Goal: Task Accomplishment & Management: Use online tool/utility

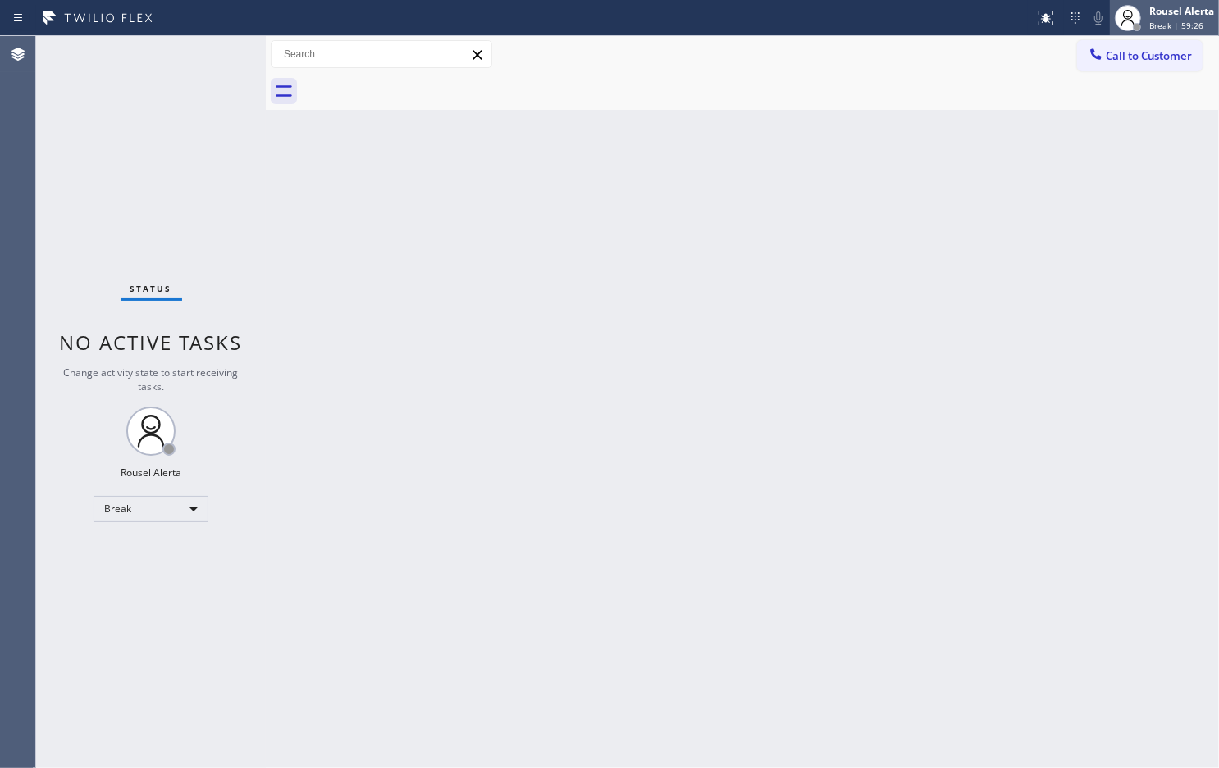
click at [1161, 20] on span "Break | 59:26" at bounding box center [1176, 25] width 54 height 11
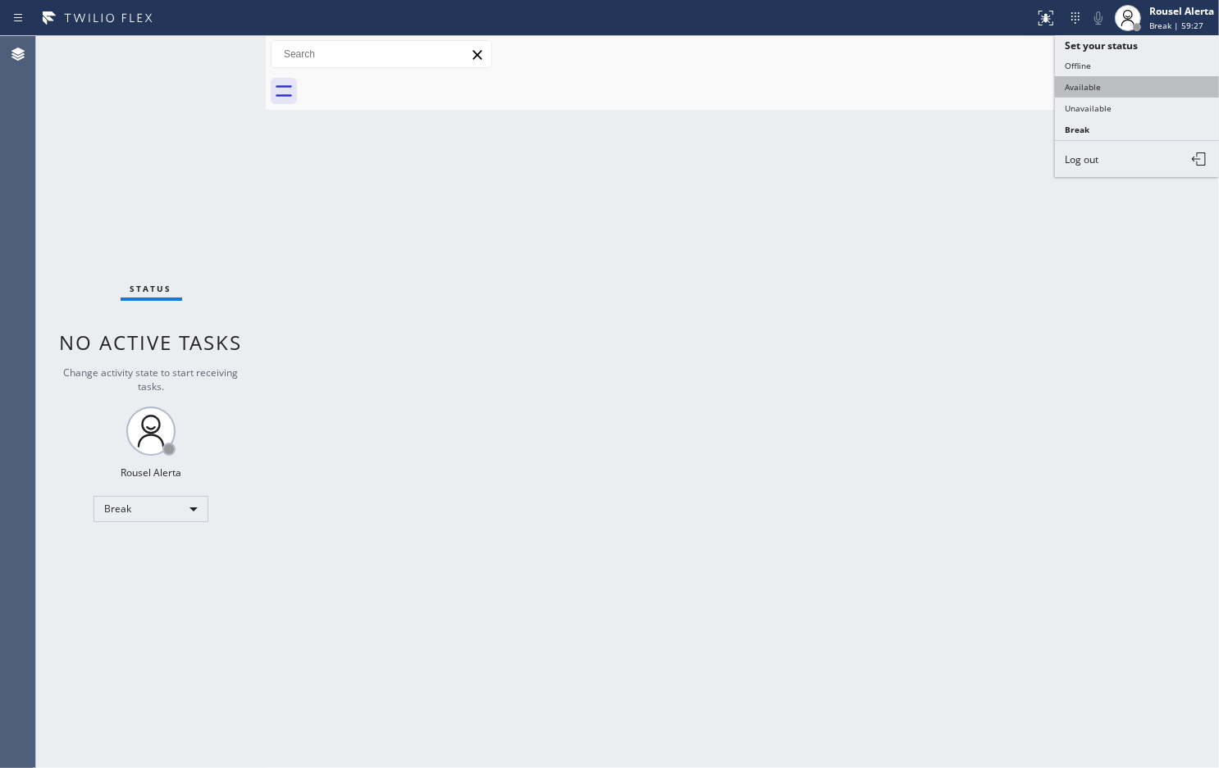
click at [1156, 76] on button "Available" at bounding box center [1137, 86] width 164 height 21
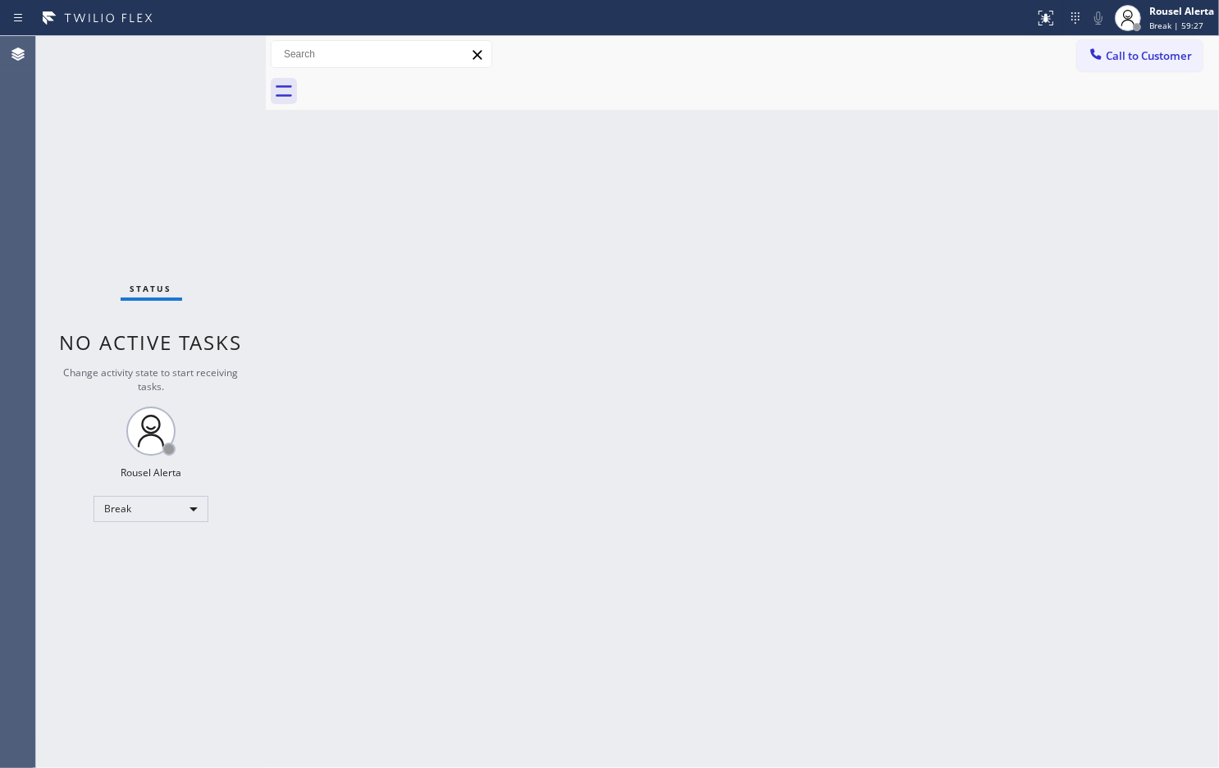
click at [1013, 439] on div "Back to Dashboard Change Sender ID Customers Technicians Select a contact Outbo…" at bounding box center [742, 402] width 953 height 732
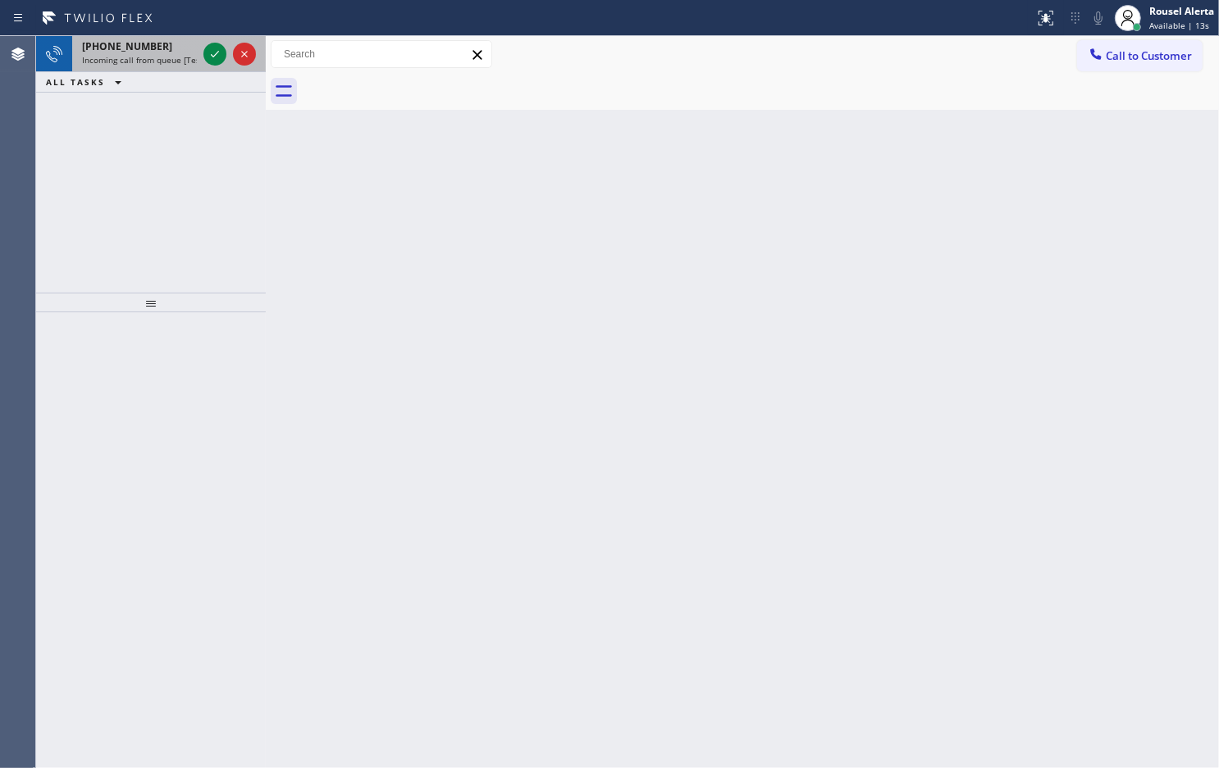
drag, startPoint x: 162, startPoint y: 61, endPoint x: 191, endPoint y: 54, distance: 29.6
click at [166, 60] on span "Incoming call from queue [Test] All" at bounding box center [150, 59] width 136 height 11
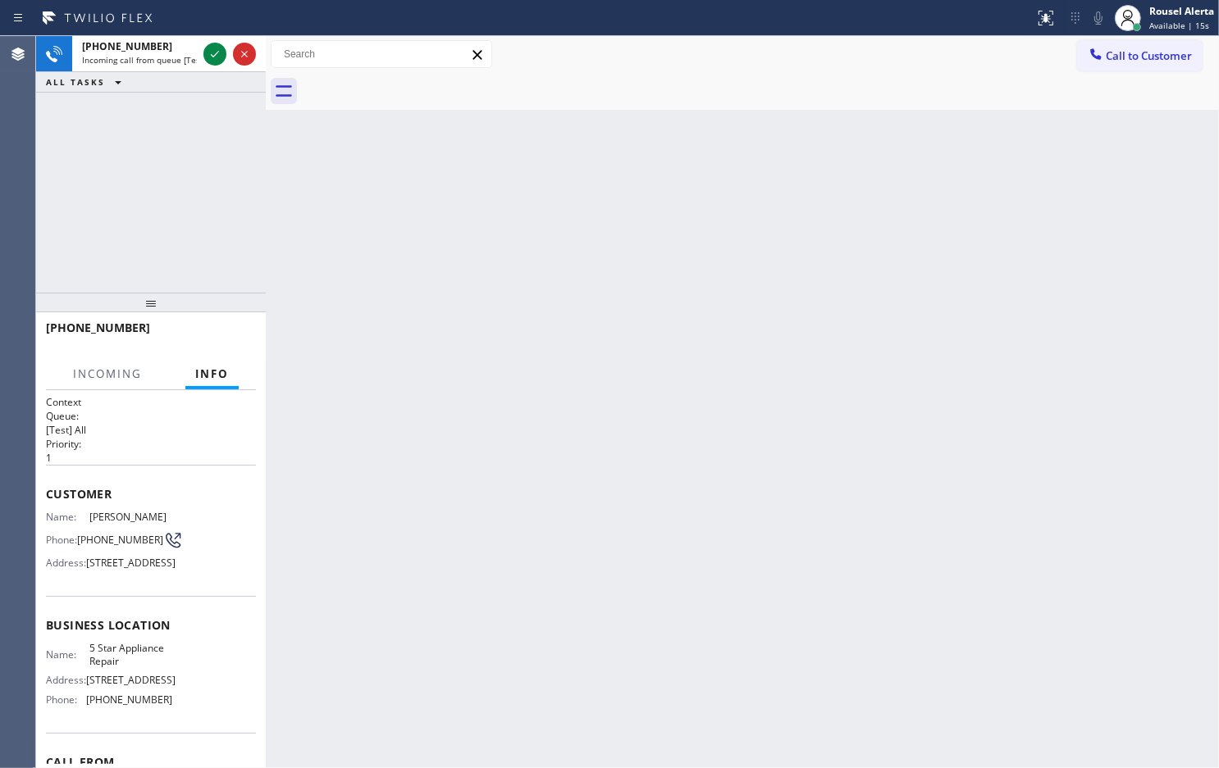
drag, startPoint x: 505, startPoint y: 371, endPoint x: 853, endPoint y: 22, distance: 492.8
click at [510, 363] on div "Back to Dashboard Change Sender ID Customers Technicians Select a contact Outbo…" at bounding box center [742, 402] width 953 height 732
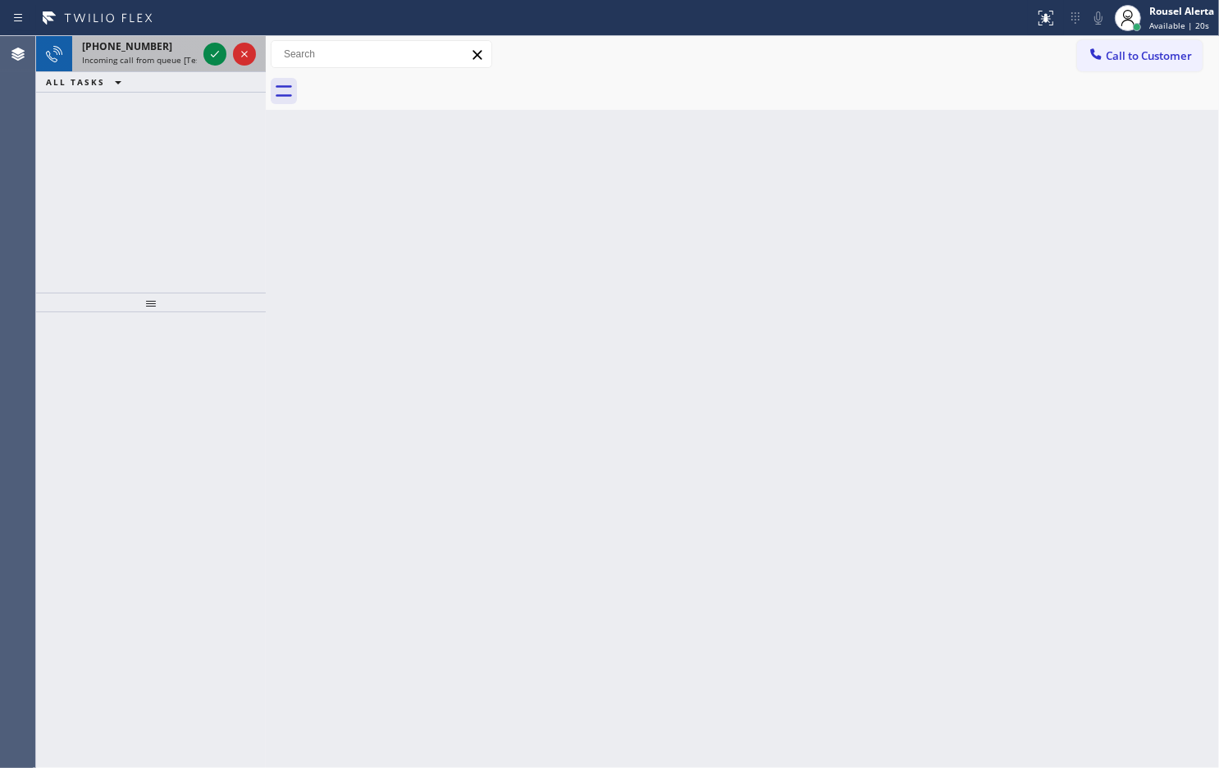
click at [172, 52] on div "[PHONE_NUMBER]" at bounding box center [139, 46] width 115 height 14
click at [169, 71] on div "[PHONE_NUMBER] Incoming call from queue [Test] All" at bounding box center [136, 54] width 128 height 36
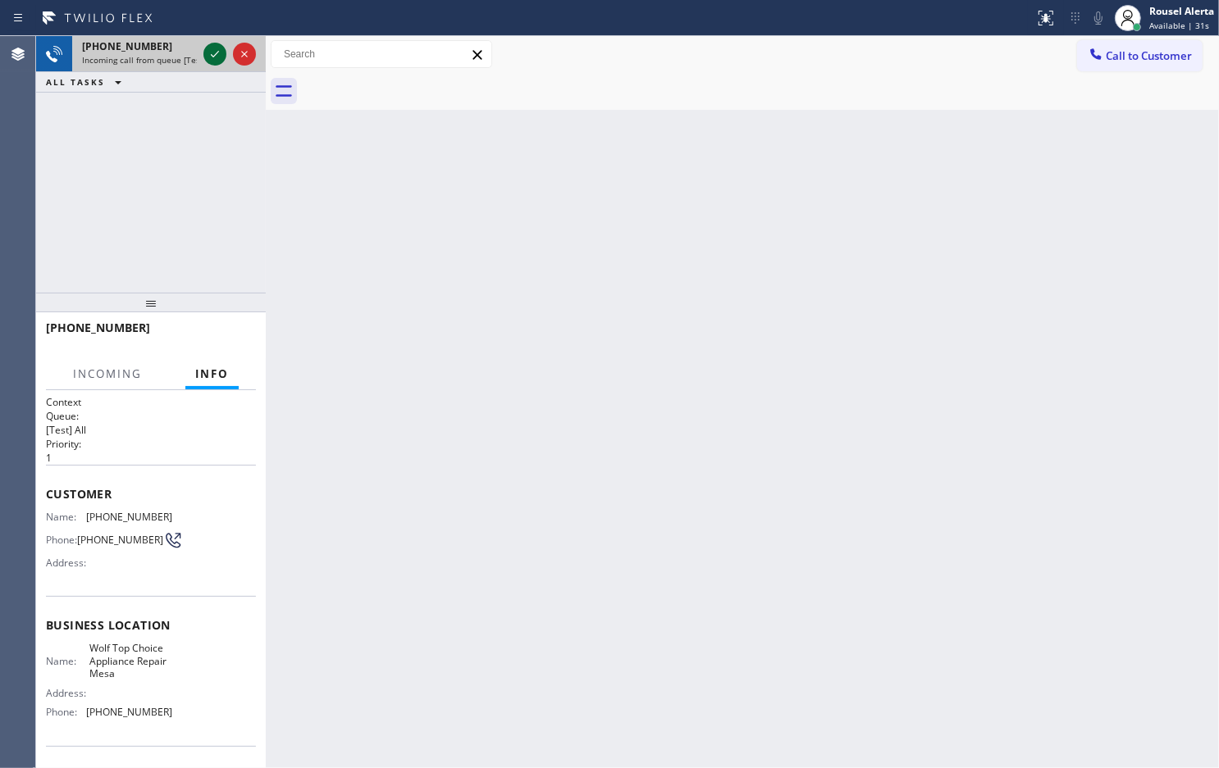
click at [207, 58] on icon at bounding box center [215, 54] width 20 height 20
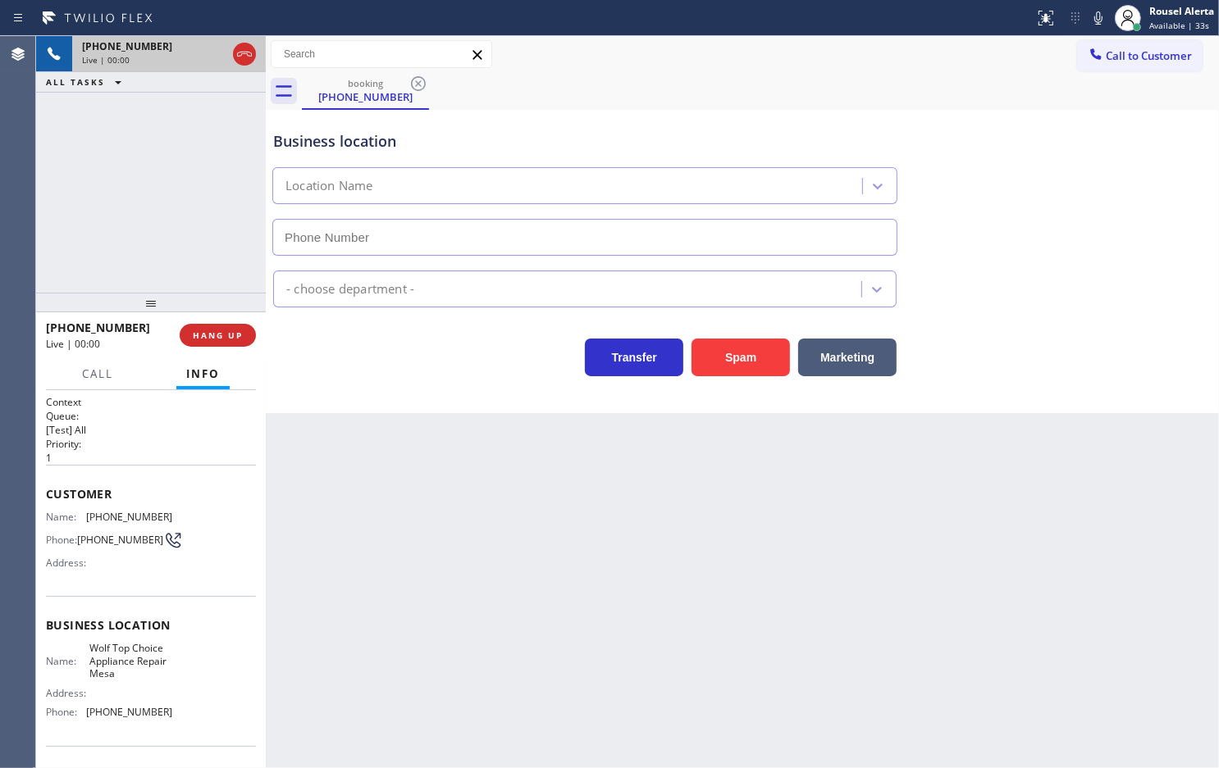
type input "[PHONE_NUMBER]"
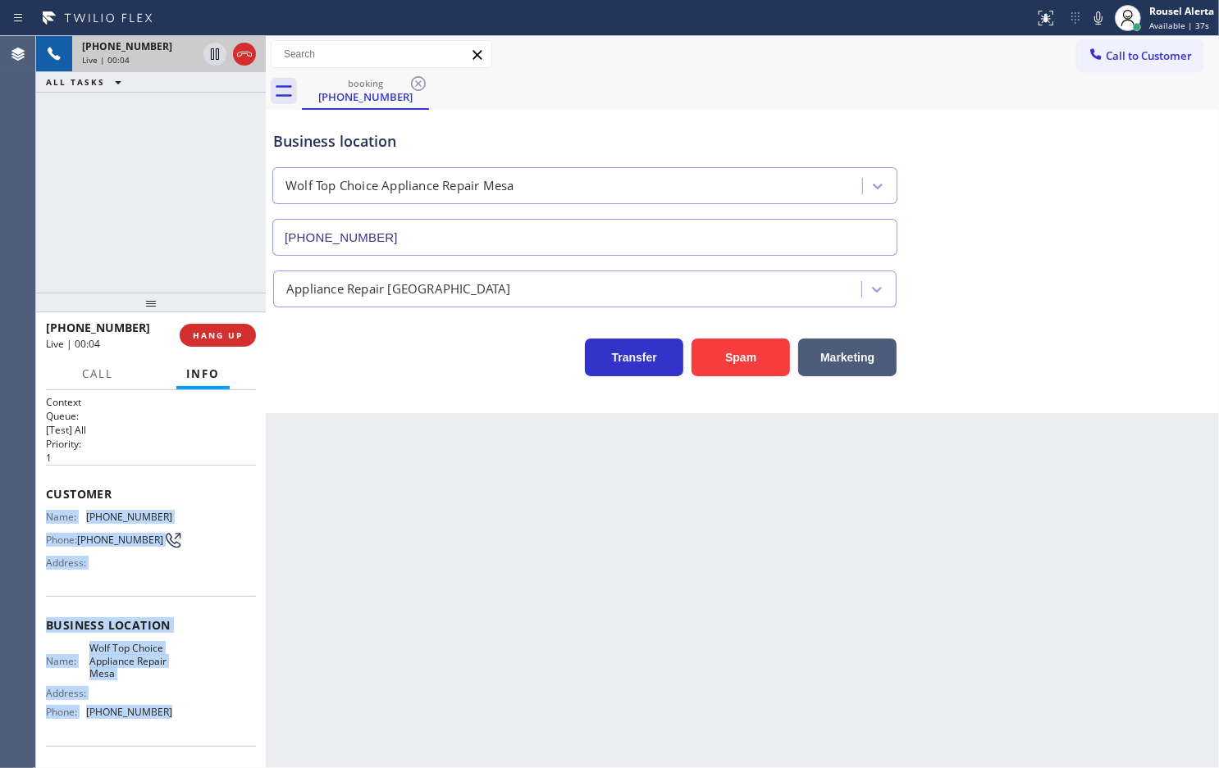
drag, startPoint x: 46, startPoint y: 511, endPoint x: 166, endPoint y: 714, distance: 236.0
click at [166, 714] on div "Context Queue: [Test] All Priority: 1 Customer Name: [PHONE_NUMBER] Phone: [PHO…" at bounding box center [151, 632] width 210 height 475
copy div "Name: [PHONE_NUMBER] Phone: [PHONE_NUMBER] Address: Business location Name: Wol…"
click at [203, 55] on div at bounding box center [214, 54] width 23 height 20
click at [1096, 10] on icon at bounding box center [1098, 18] width 20 height 20
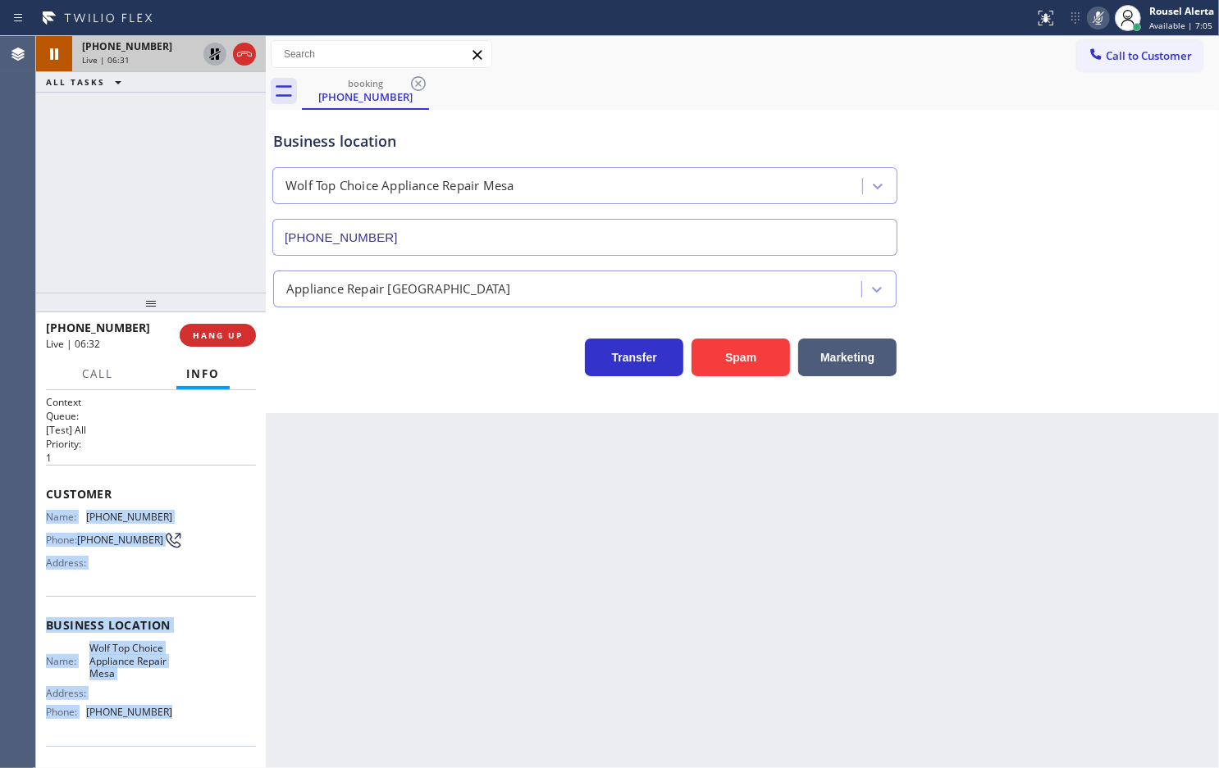
click at [213, 60] on icon at bounding box center [215, 54] width 20 height 20
drag, startPoint x: 1096, startPoint y: 15, endPoint x: 1141, endPoint y: 64, distance: 66.7
click at [1096, 14] on icon at bounding box center [1098, 17] width 8 height 13
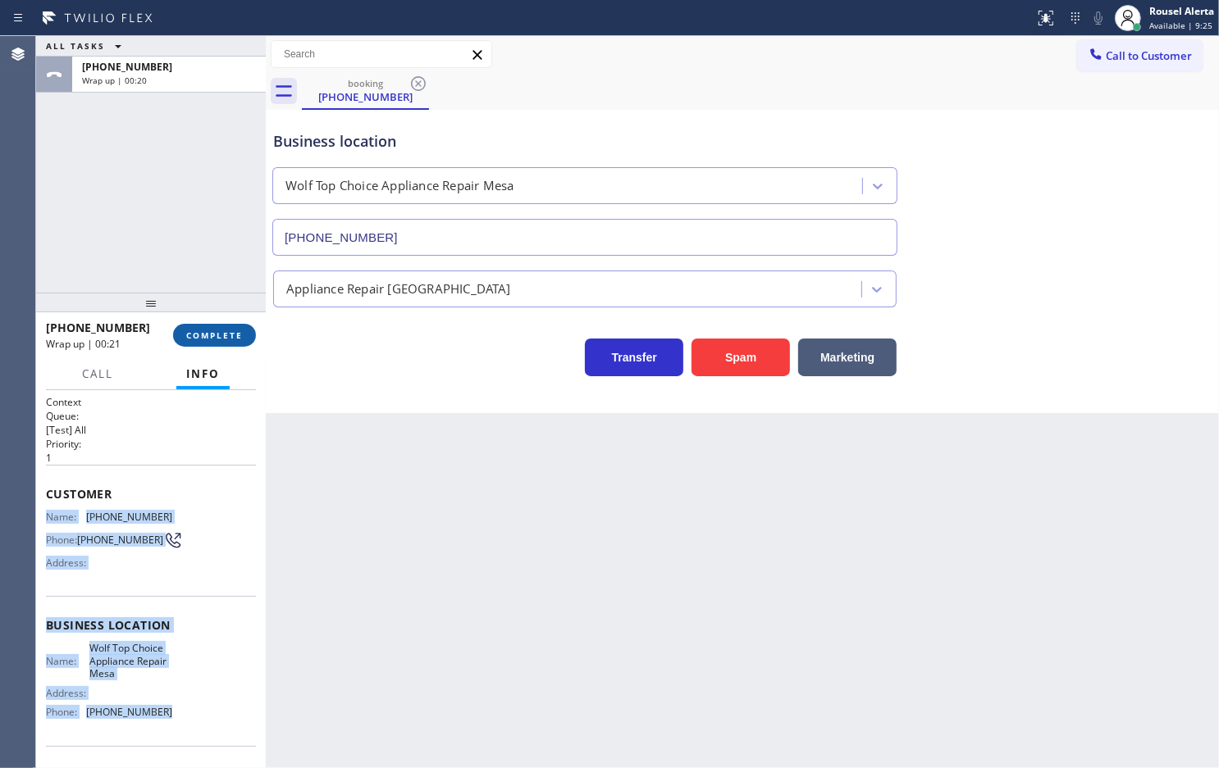
click at [216, 336] on span "COMPLETE" at bounding box center [214, 335] width 57 height 11
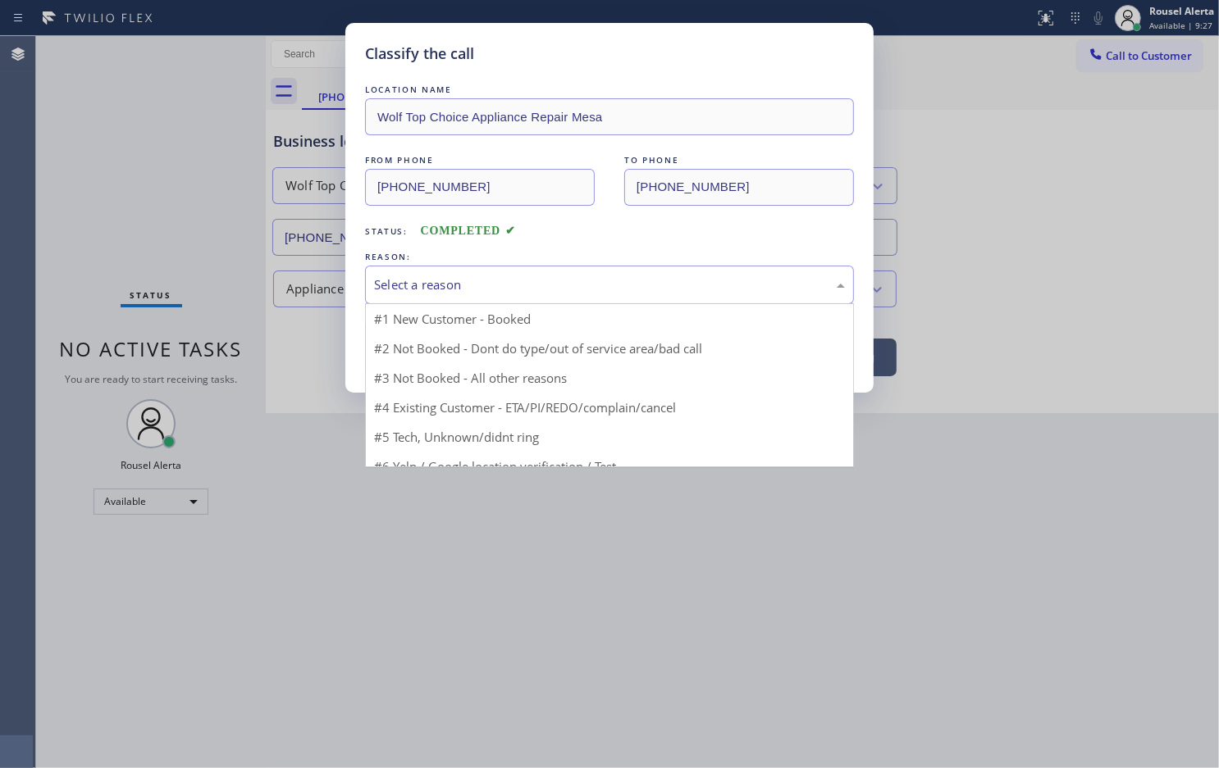
click at [445, 288] on div "Select a reason" at bounding box center [609, 285] width 471 height 19
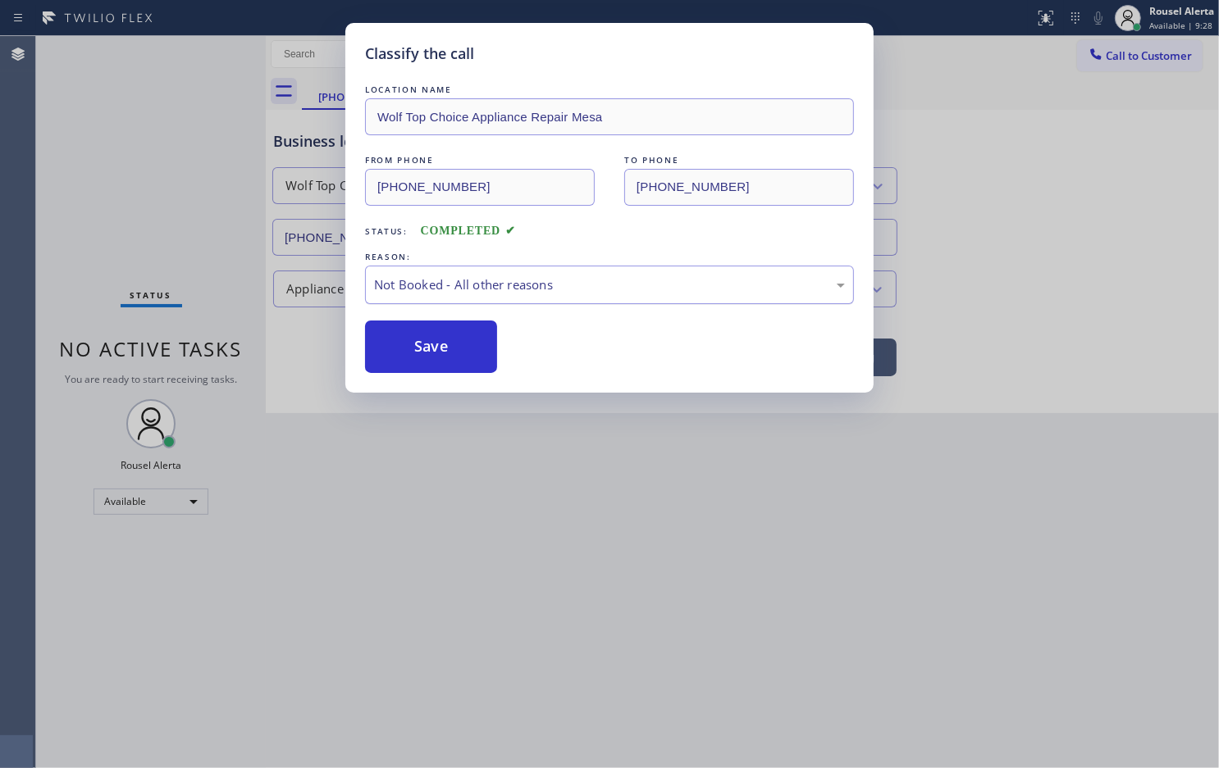
drag, startPoint x: 421, startPoint y: 338, endPoint x: 378, endPoint y: 285, distance: 67.6
click at [422, 339] on button "Save" at bounding box center [431, 347] width 132 height 52
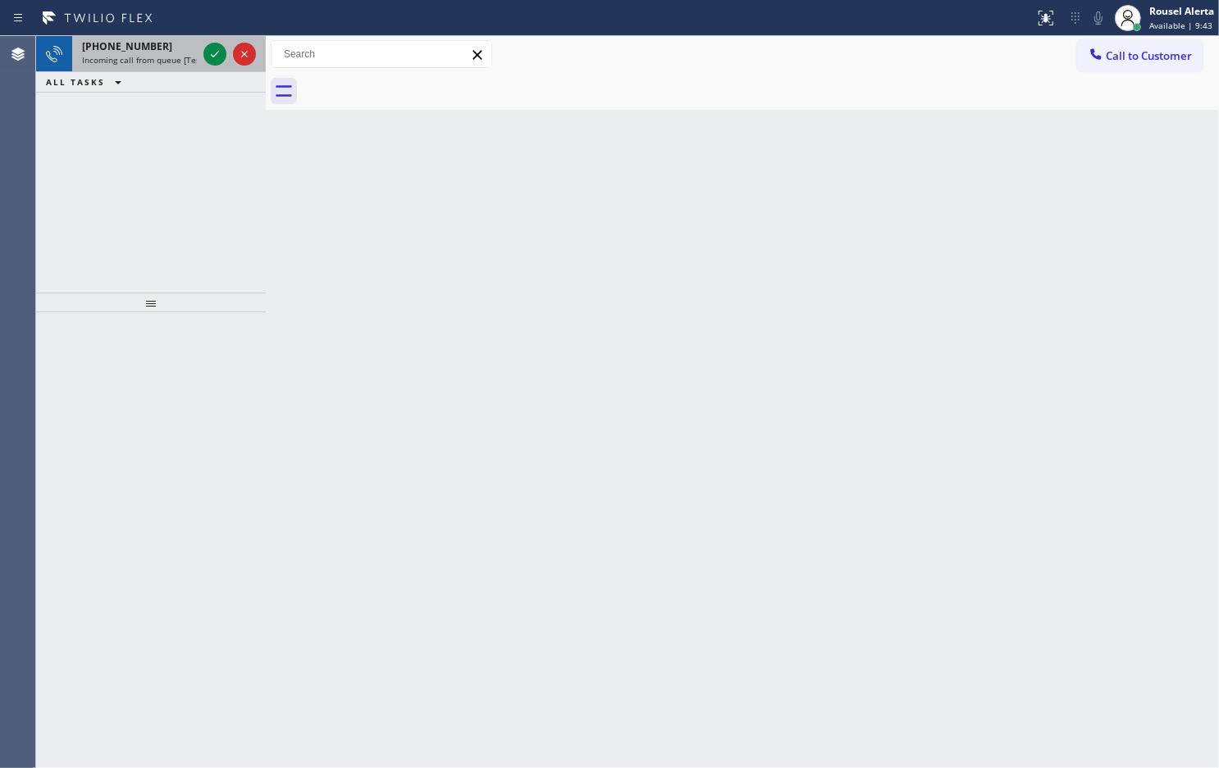
click at [166, 52] on div "[PHONE_NUMBER]" at bounding box center [139, 46] width 115 height 14
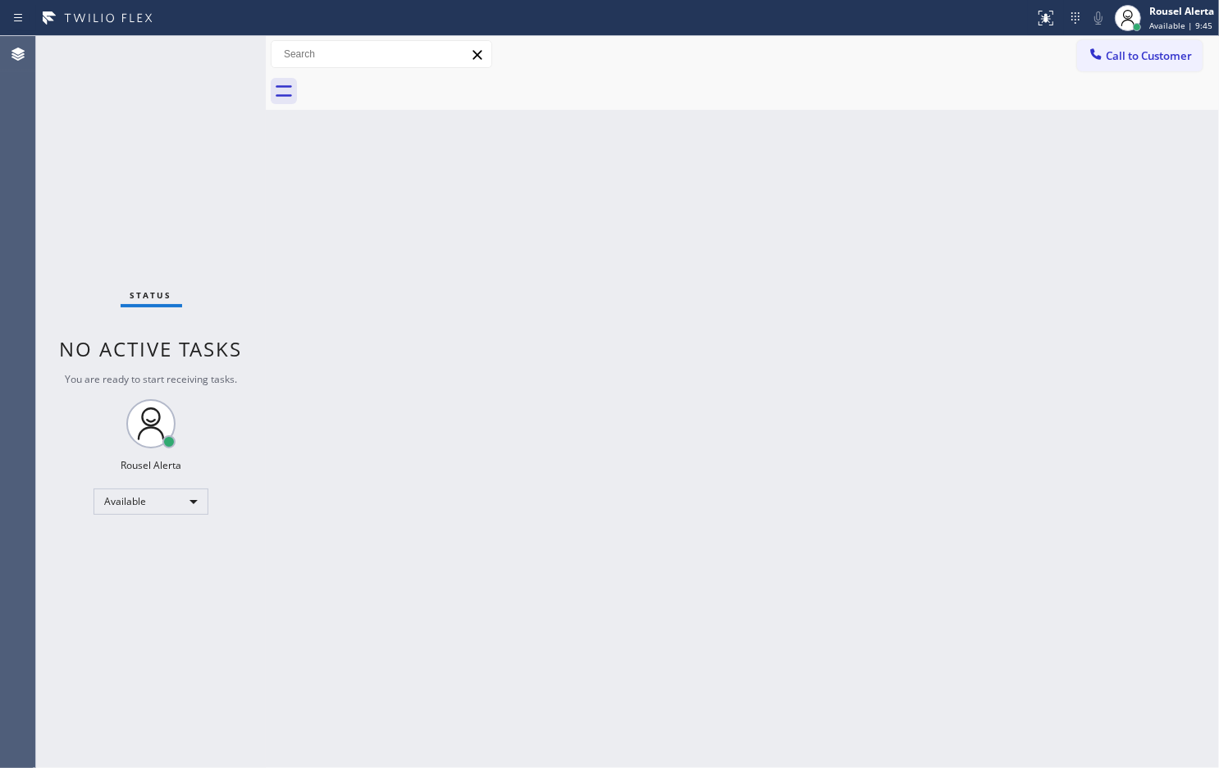
click at [210, 57] on div "Status No active tasks You are ready to start receiving tasks. Rousel Alerta Av…" at bounding box center [151, 402] width 230 height 732
click at [170, 48] on div "Status No active tasks You are ready to start receiving tasks. Rousel Alerta Av…" at bounding box center [151, 402] width 230 height 732
drag, startPoint x: 519, startPoint y: 375, endPoint x: 611, endPoint y: 462, distance: 126.4
click at [542, 391] on div "Back to Dashboard Change Sender ID Customers Technicians Select a contact Outbo…" at bounding box center [742, 402] width 953 height 732
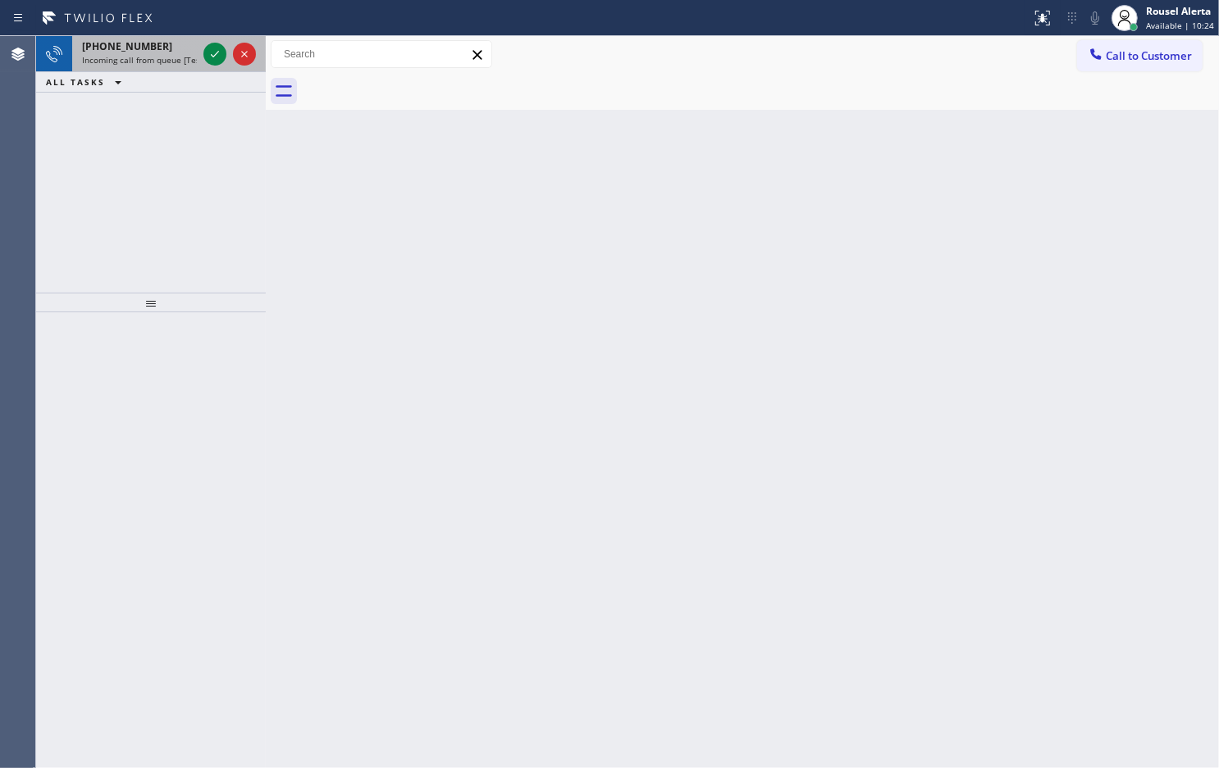
click at [134, 51] on span "[PHONE_NUMBER]" at bounding box center [127, 46] width 90 height 14
click at [153, 39] on div "[PHONE_NUMBER]" at bounding box center [139, 46] width 115 height 14
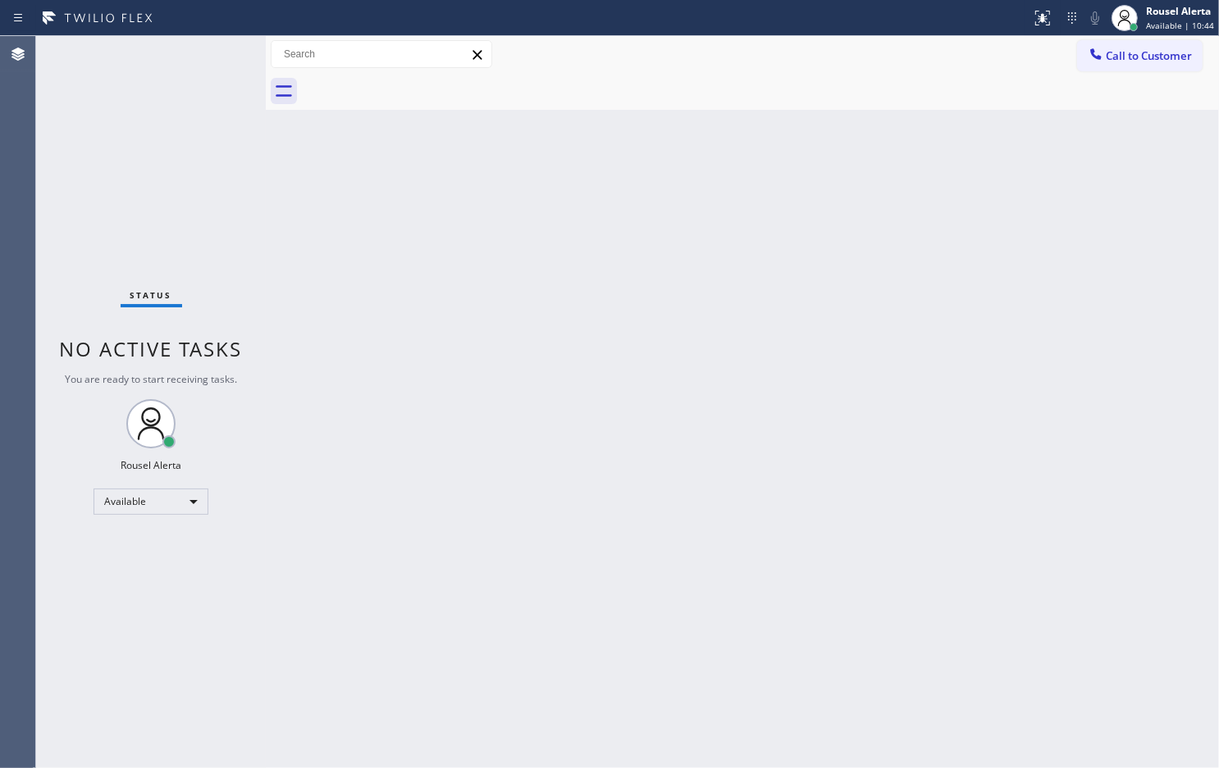
click at [207, 56] on div "Status No active tasks You are ready to start receiving tasks. Rousel Alerta Av…" at bounding box center [151, 402] width 230 height 732
click at [202, 54] on div "Status No active tasks You are ready to start receiving tasks. Rousel Alerta Av…" at bounding box center [151, 402] width 230 height 732
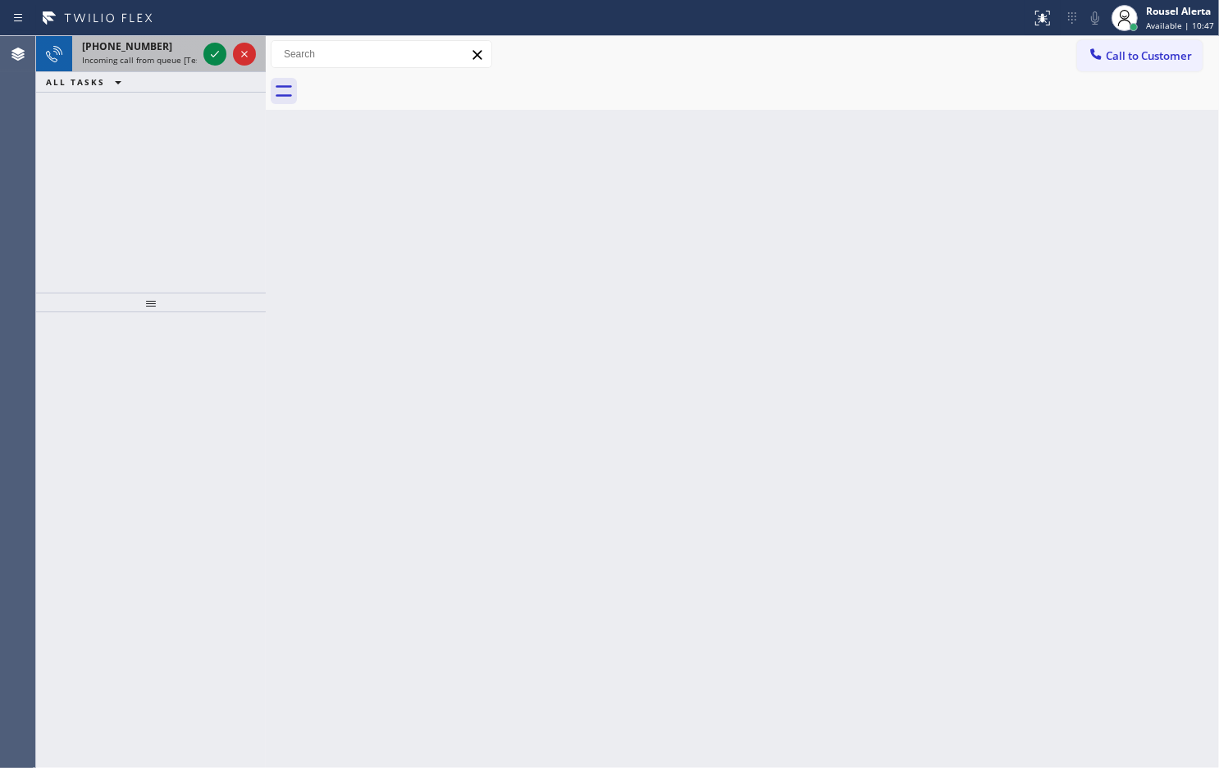
click at [174, 61] on span "Incoming call from queue [Test] All" at bounding box center [150, 59] width 136 height 11
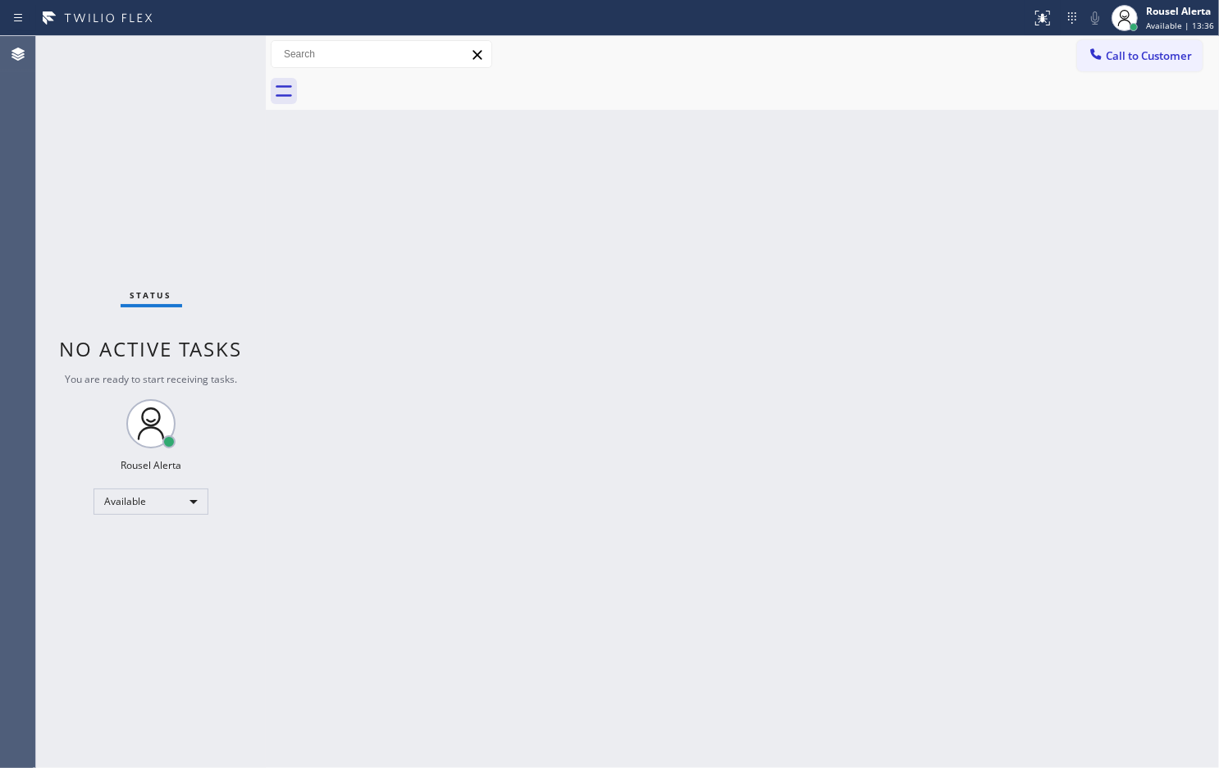
click at [505, 484] on div "Back to Dashboard Change Sender ID Customers Technicians Select a contact Outbo…" at bounding box center [742, 402] width 953 height 732
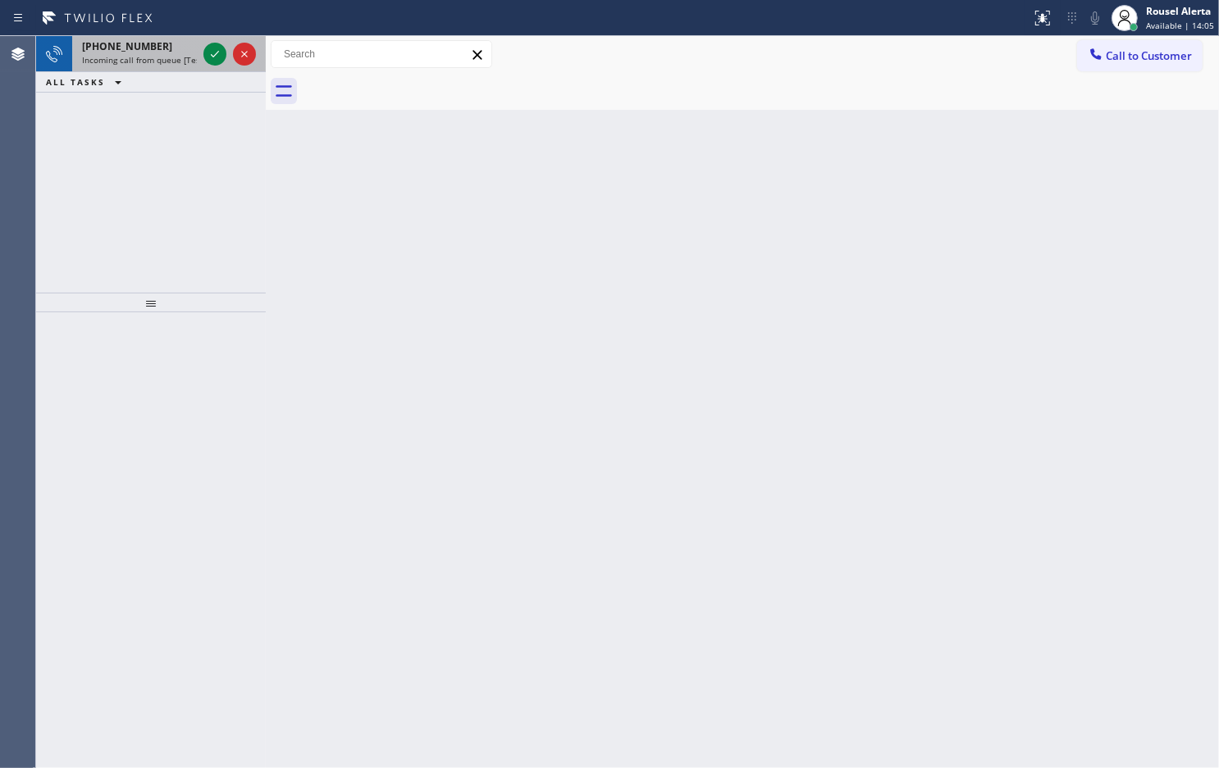
click at [156, 51] on div "[PHONE_NUMBER]" at bounding box center [139, 46] width 115 height 14
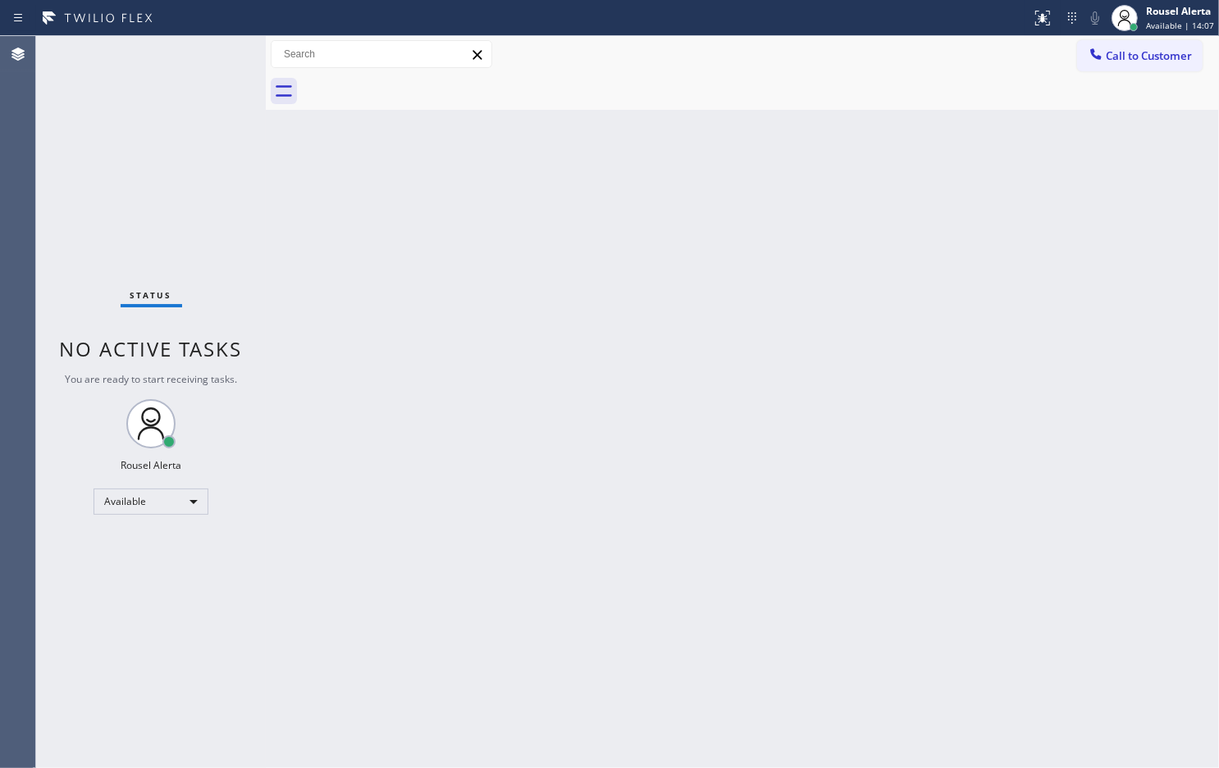
click at [645, 497] on div "Back to Dashboard Change Sender ID Customers Technicians Select a contact Outbo…" at bounding box center [742, 402] width 953 height 732
drag, startPoint x: 149, startPoint y: 29, endPoint x: 149, endPoint y: 51, distance: 22.1
click at [148, 34] on div "Status report No issues detected If you experience an issue, please download th…" at bounding box center [609, 18] width 1219 height 36
click at [158, 62] on div "Status No active tasks You are ready to start receiving tasks. Rousel Alerta Av…" at bounding box center [151, 402] width 230 height 732
click at [213, 43] on div "Status No active tasks You are ready to start receiving tasks. Rousel Alerta Av…" at bounding box center [151, 402] width 230 height 732
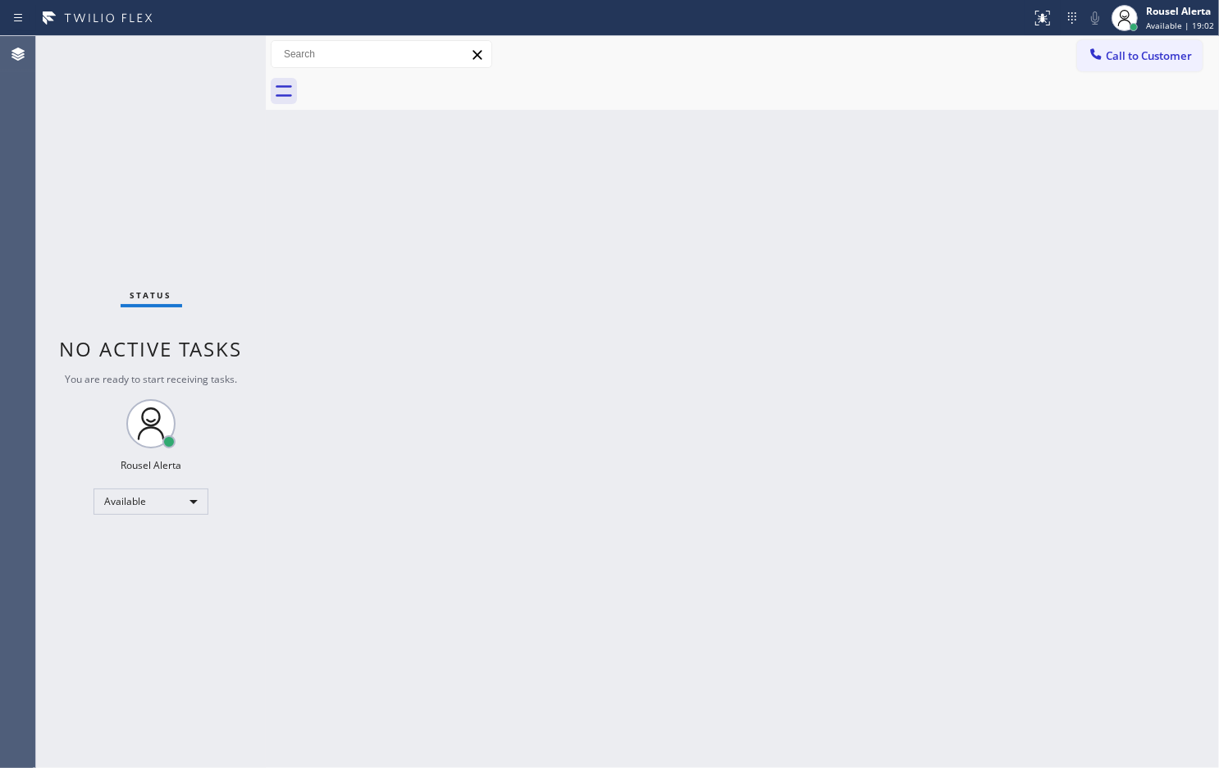
click at [718, 490] on div "Back to Dashboard Change Sender ID Customers Technicians Select a contact Outbo…" at bounding box center [742, 402] width 953 height 732
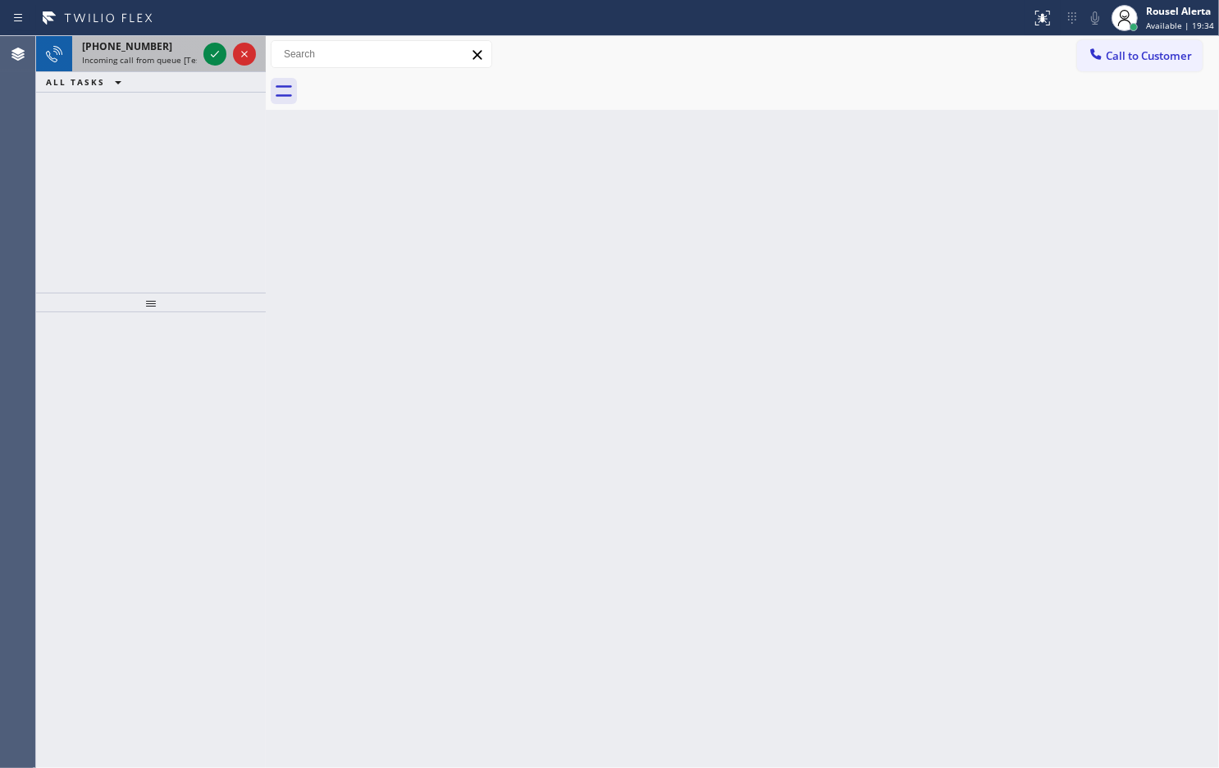
click at [175, 55] on span "Incoming call from queue [Test] All" at bounding box center [150, 59] width 136 height 11
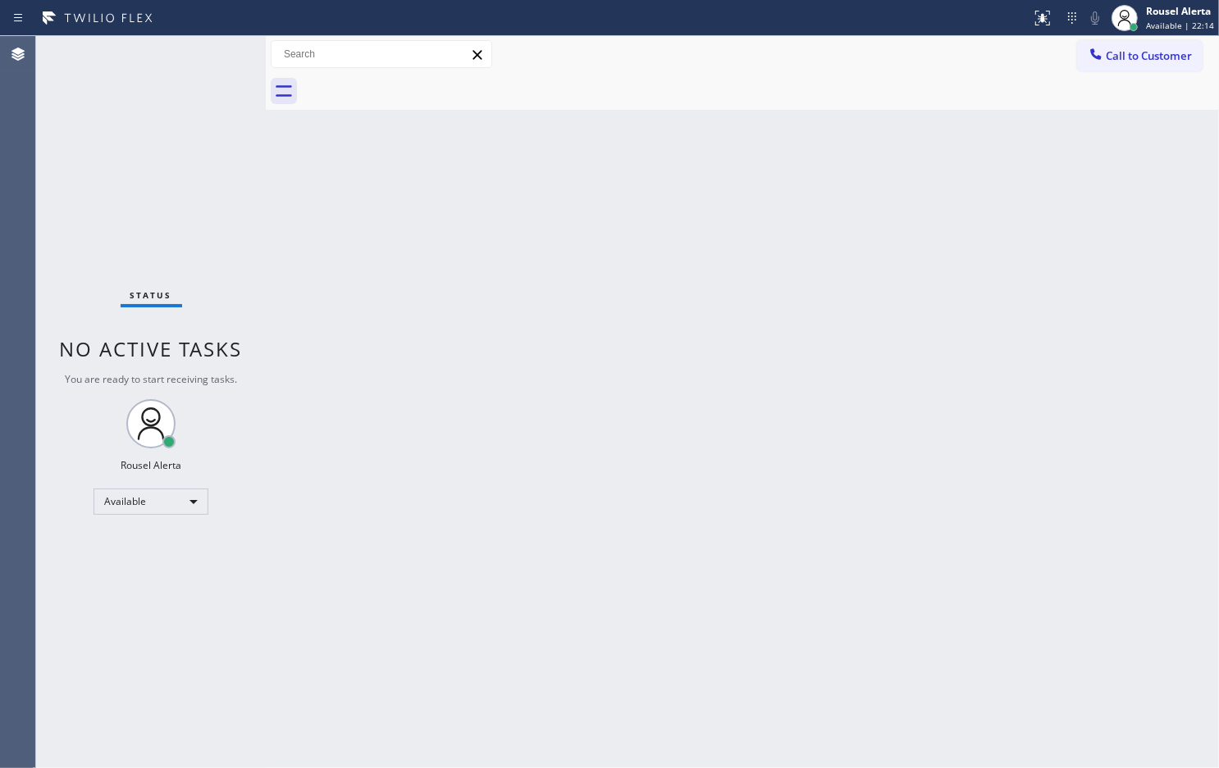
drag, startPoint x: 611, startPoint y: 486, endPoint x: 672, endPoint y: 664, distance: 188.3
click at [613, 490] on div "Back to Dashboard Change Sender ID Customers Technicians Select a contact Outbo…" at bounding box center [742, 402] width 953 height 732
click at [203, 54] on div "Status No active tasks You are ready to start receiving tasks. Rousel Alerta Av…" at bounding box center [151, 402] width 230 height 732
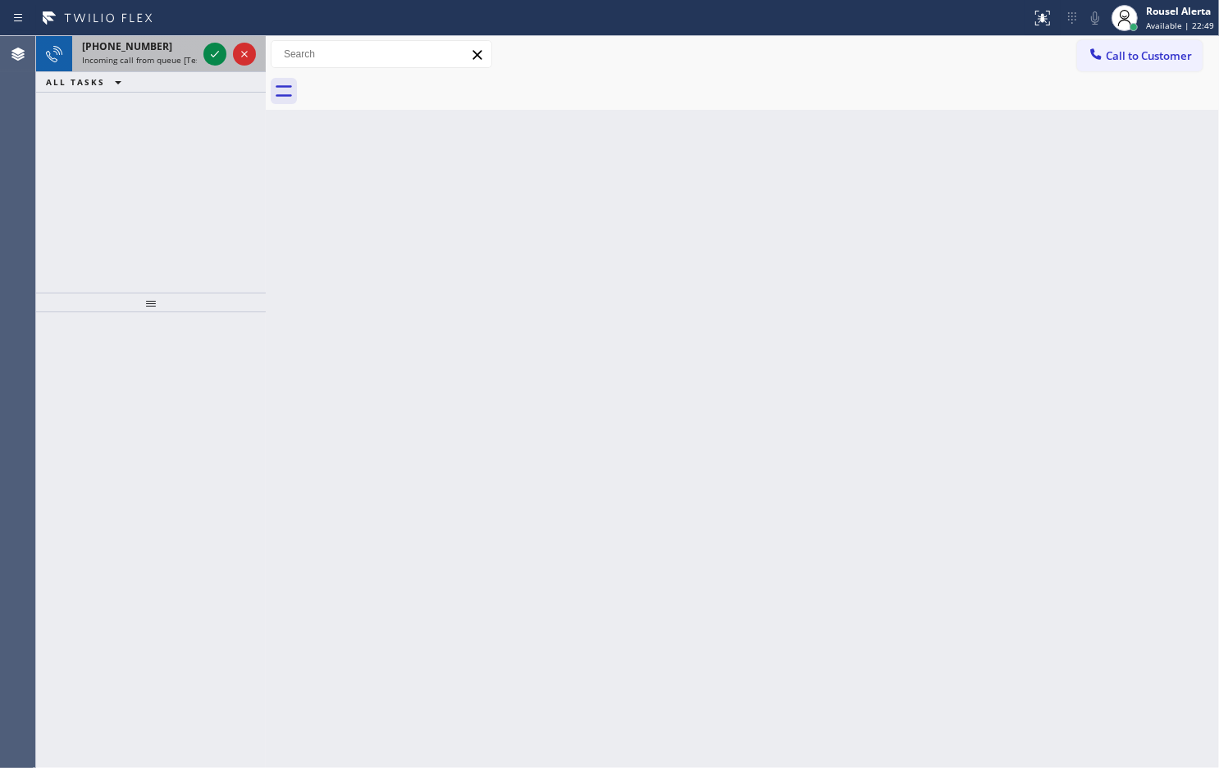
click at [149, 60] on span "Incoming call from queue [Test] All" at bounding box center [150, 59] width 136 height 11
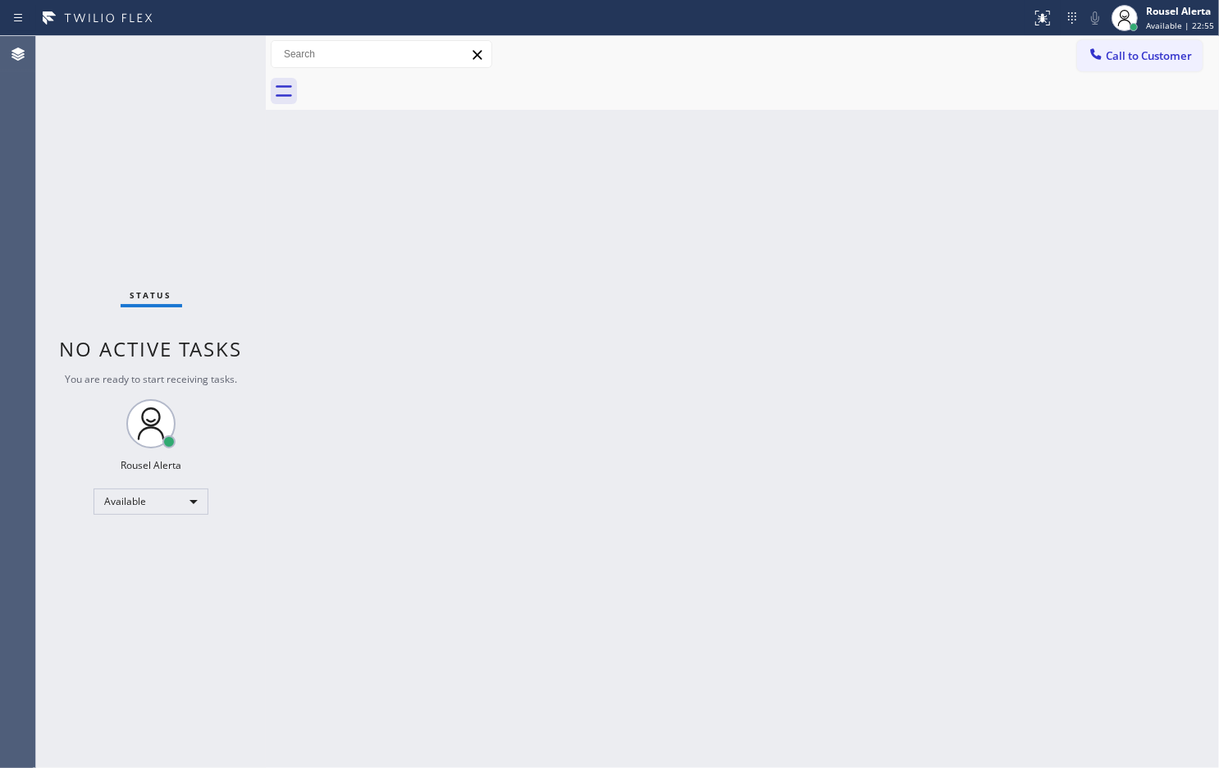
click at [172, 60] on div "Status No active tasks You are ready to start receiving tasks. Rousel Alerta Av…" at bounding box center [151, 402] width 230 height 732
click at [522, 585] on div "Back to Dashboard Change Sender ID Customers Technicians Select a contact Outbo…" at bounding box center [742, 402] width 953 height 732
click at [209, 26] on div at bounding box center [516, 18] width 1018 height 26
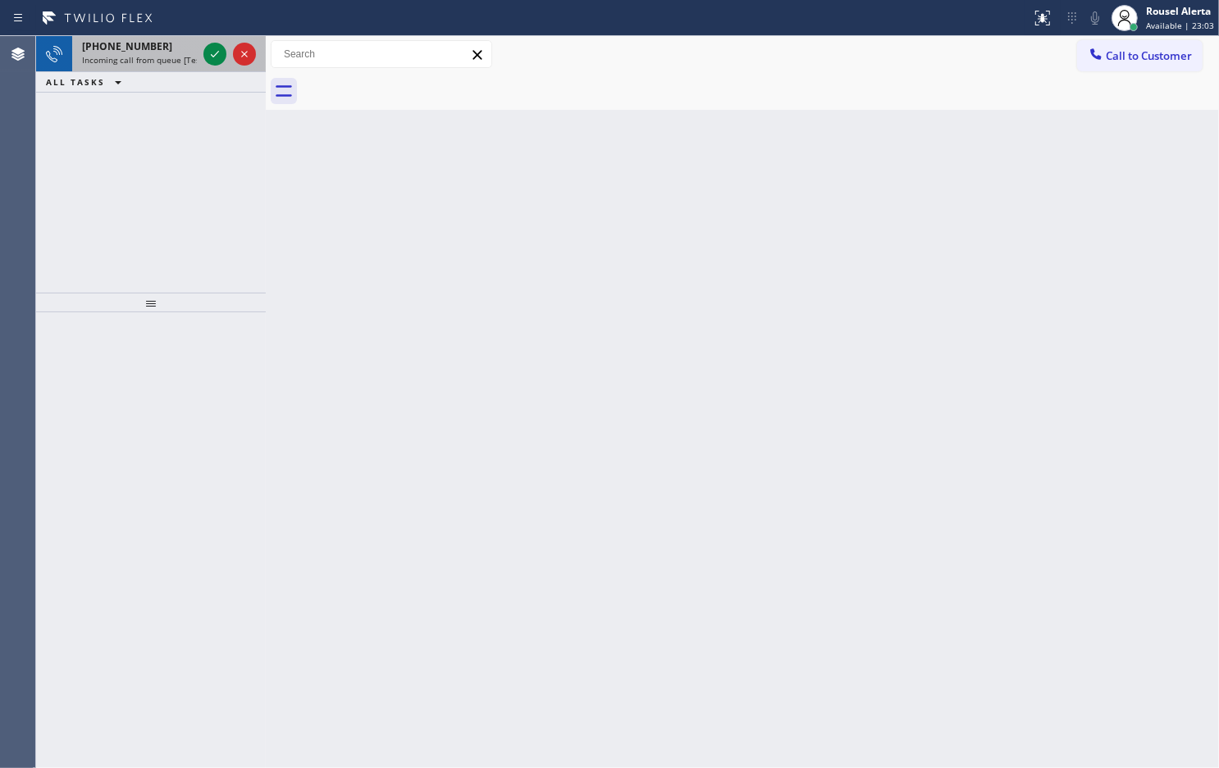
click at [190, 51] on div "[PHONE_NUMBER]" at bounding box center [139, 46] width 115 height 14
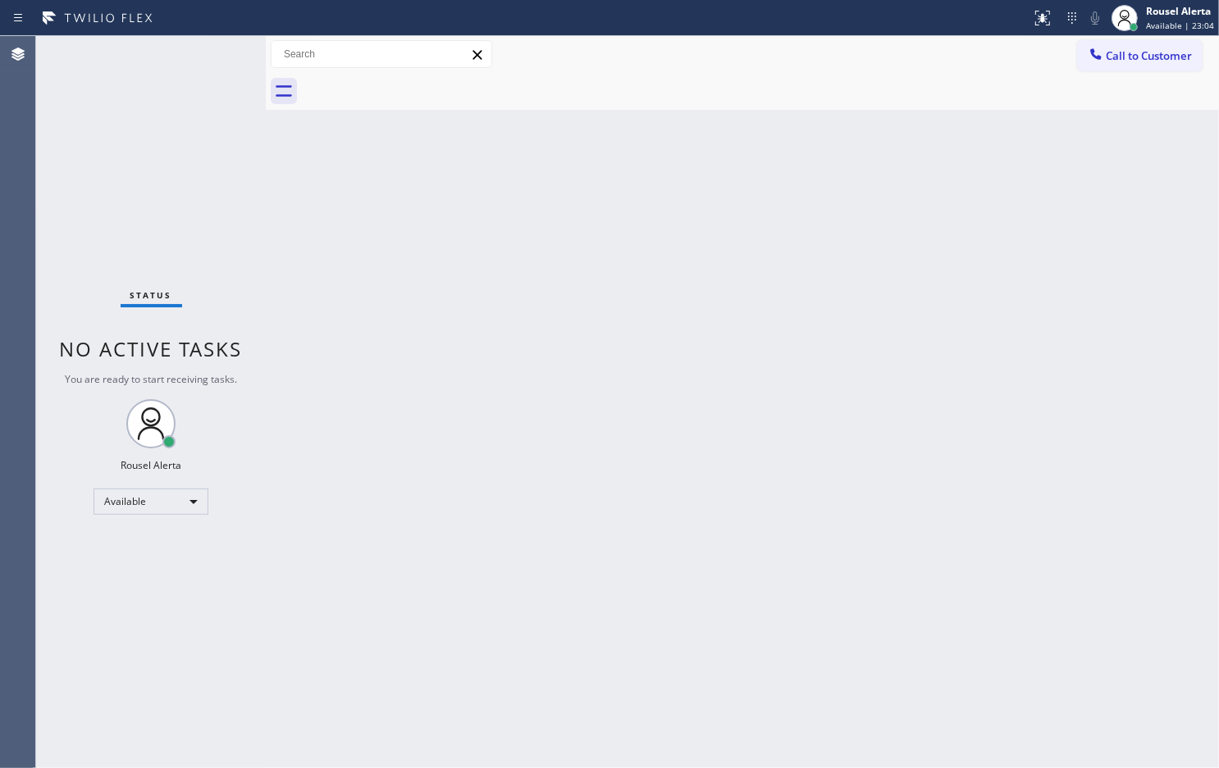
click at [207, 53] on div "Status No active tasks You are ready to start receiving tasks. Rousel Alerta Av…" at bounding box center [151, 402] width 230 height 732
click at [209, 53] on div "Status No active tasks You are ready to start receiving tasks. Rousel Alerta Av…" at bounding box center [151, 402] width 230 height 732
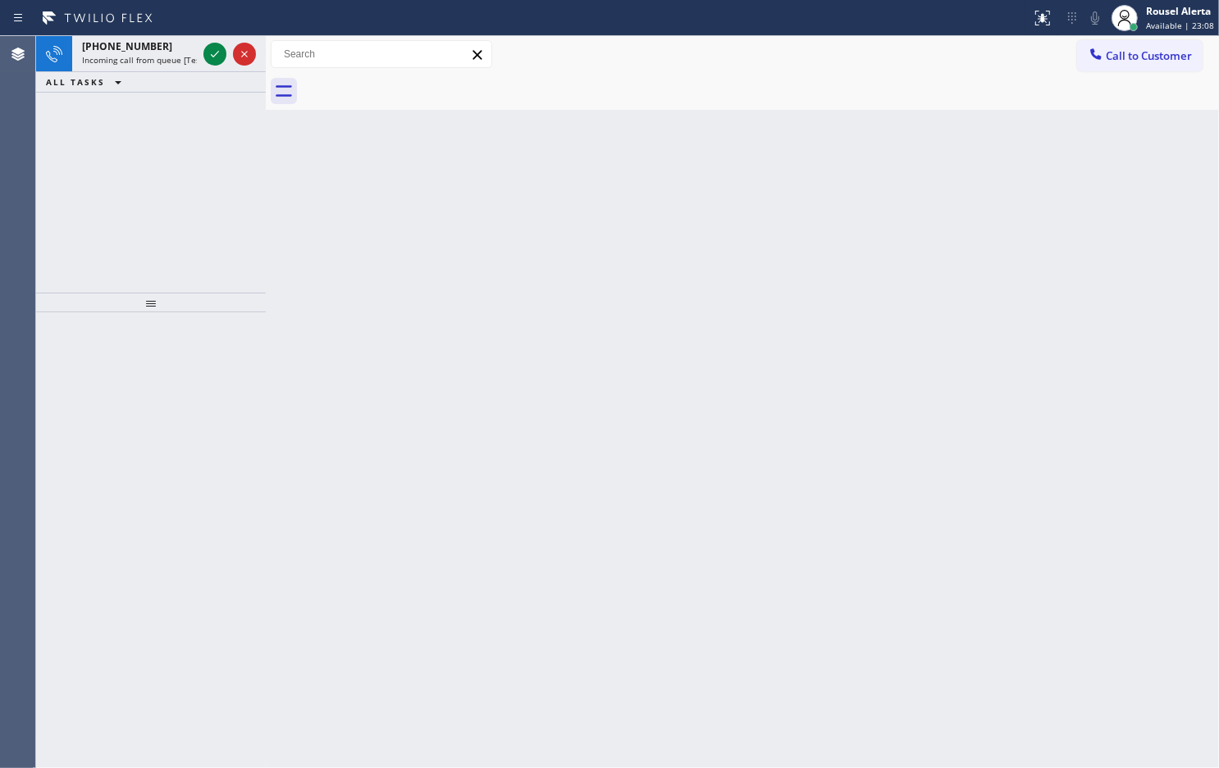
click at [162, 31] on div "Status report No issues detected If you experience an issue, please download th…" at bounding box center [609, 18] width 1219 height 36
click at [193, 45] on div "[PHONE_NUMBER]" at bounding box center [139, 46] width 115 height 14
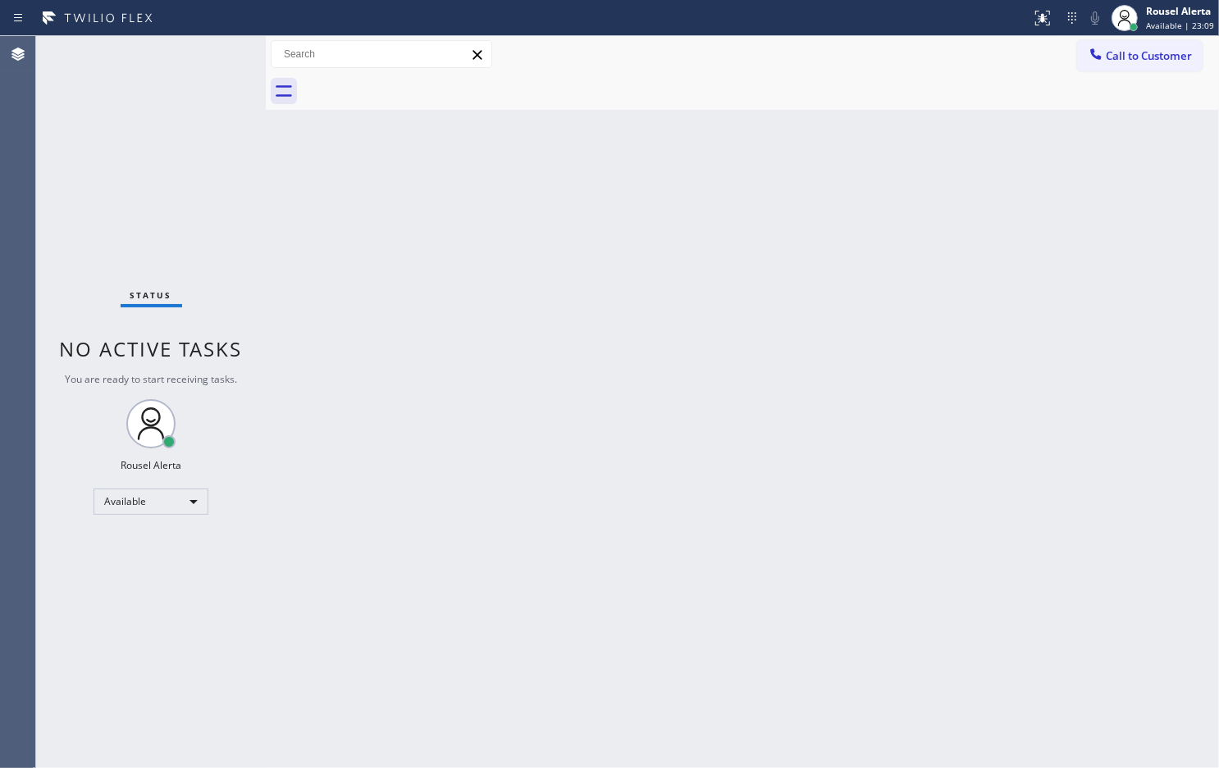
click at [207, 53] on div "Status No active tasks You are ready to start receiving tasks. Rousel Alerta Av…" at bounding box center [151, 402] width 230 height 732
click at [415, 423] on div "Back to Dashboard Change Sender ID Customers Technicians Select a contact Outbo…" at bounding box center [742, 402] width 953 height 732
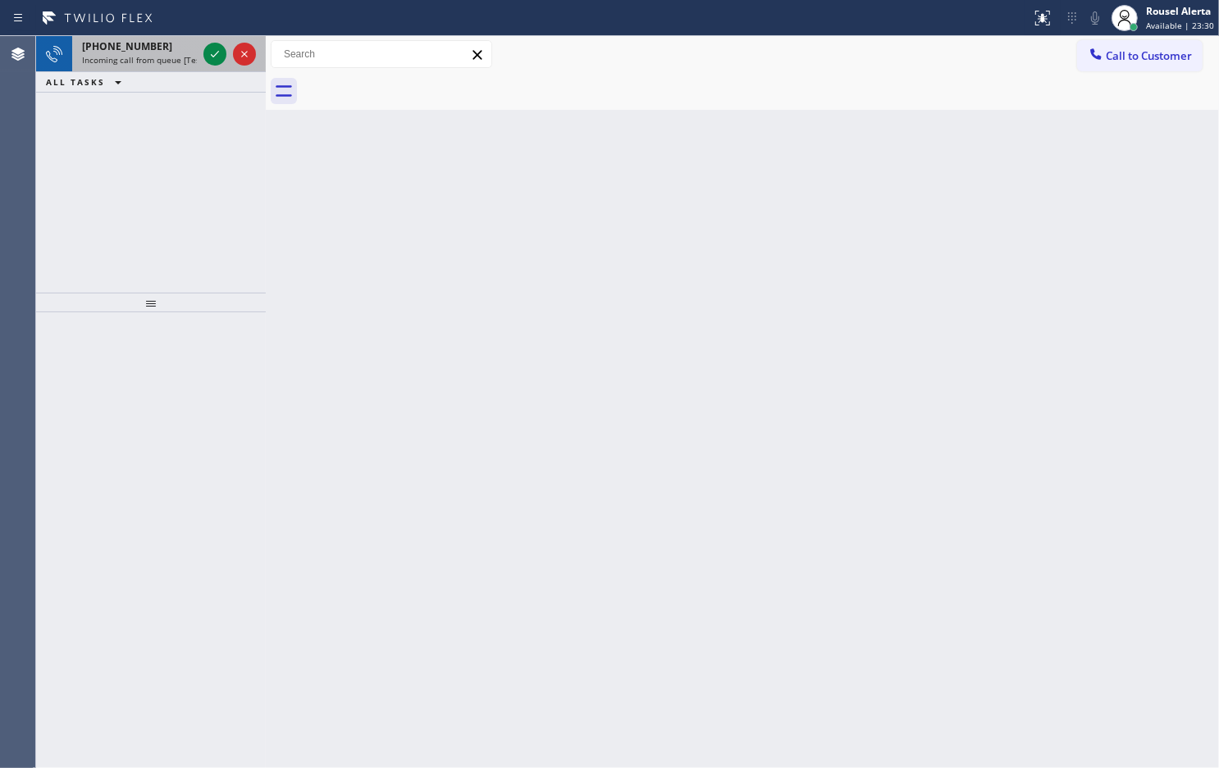
click at [157, 62] on span "Incoming call from queue [Test] All" at bounding box center [150, 59] width 136 height 11
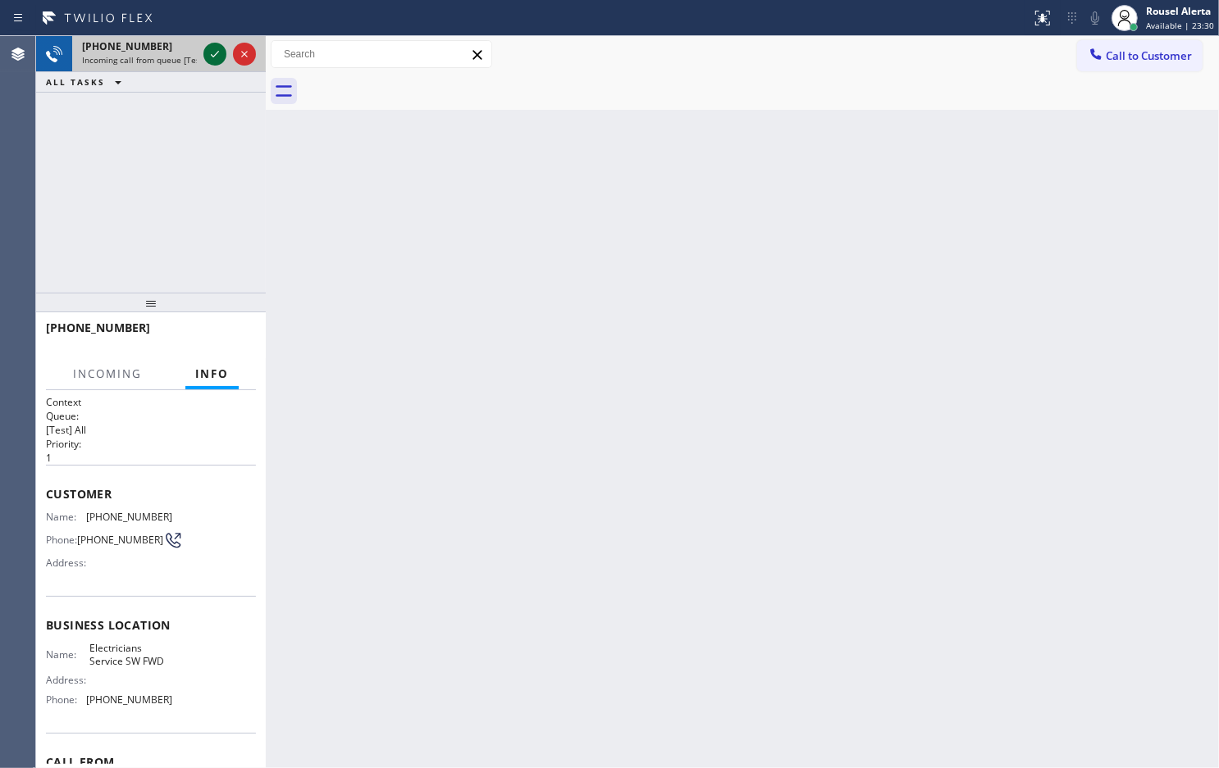
click at [207, 56] on icon at bounding box center [215, 54] width 20 height 20
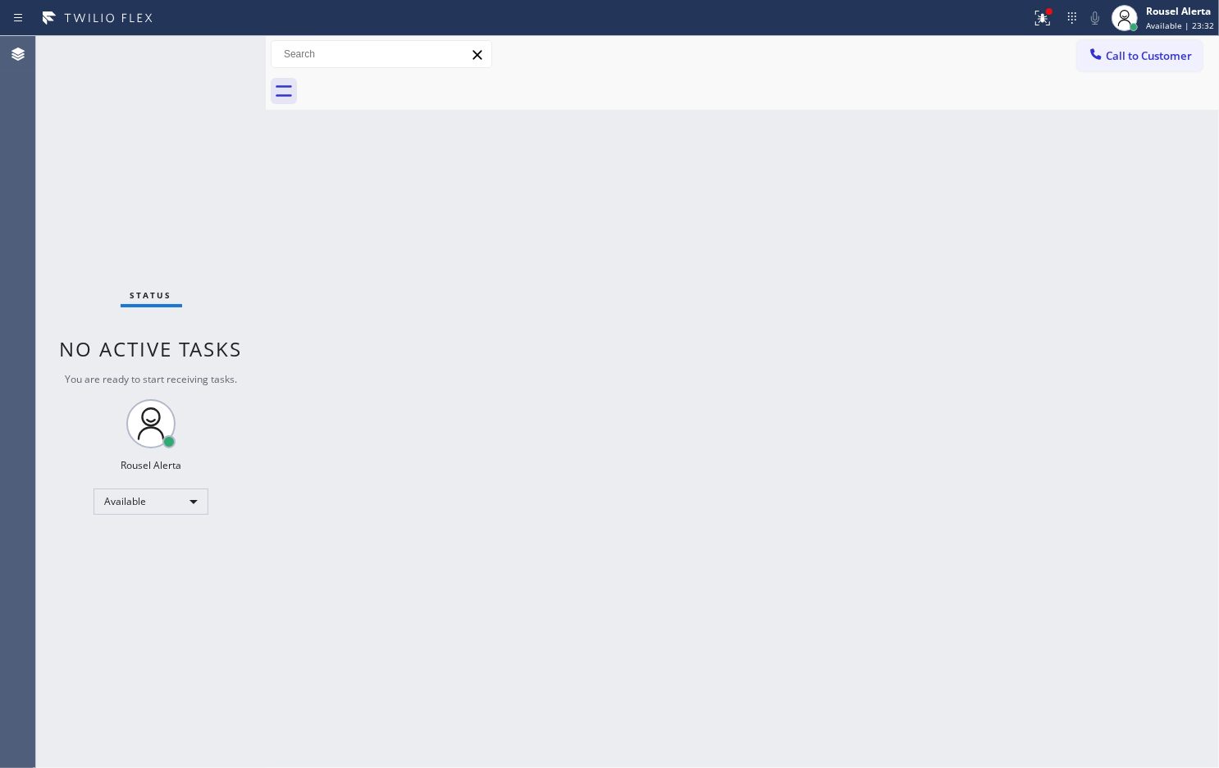
drag, startPoint x: 468, startPoint y: 481, endPoint x: 791, endPoint y: 472, distance: 323.2
click at [477, 473] on div "Back to Dashboard Change Sender ID Customers Technicians Select a contact Outbo…" at bounding box center [742, 402] width 953 height 732
click at [1052, 25] on icon at bounding box center [1042, 18] width 20 height 20
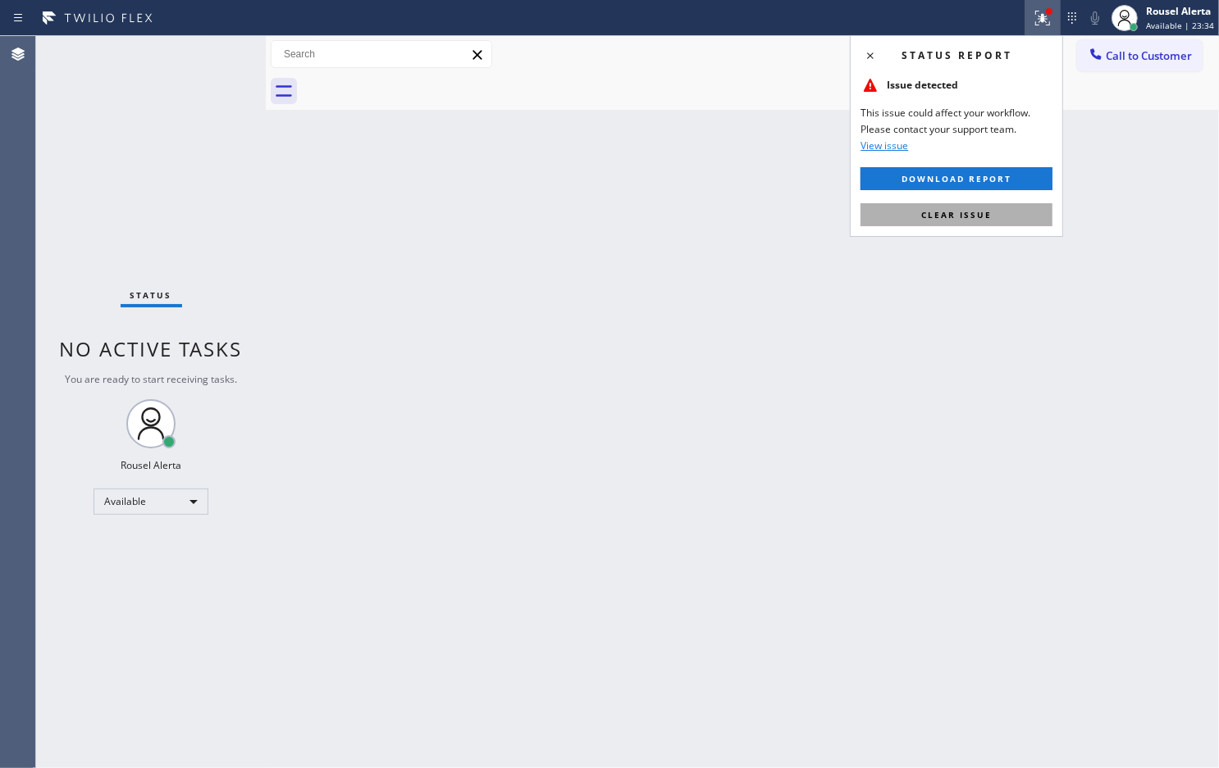
click at [995, 213] on button "Clear issue" at bounding box center [956, 214] width 192 height 23
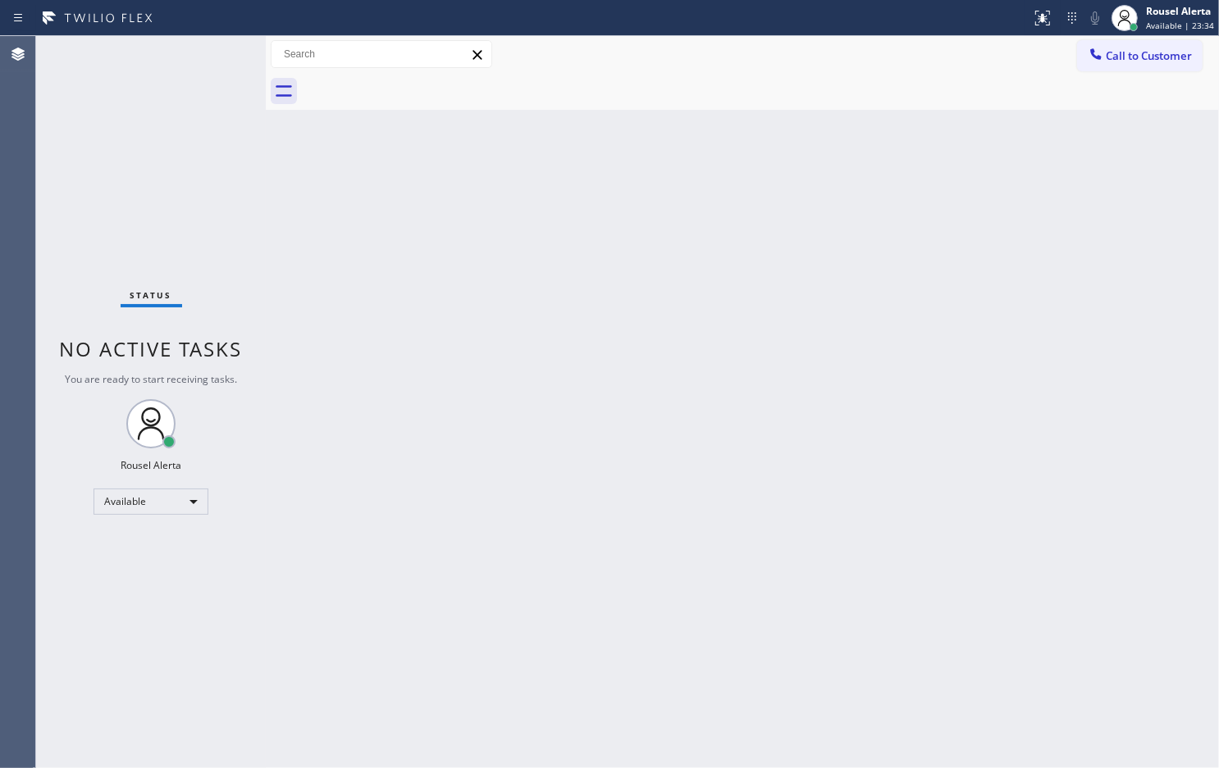
click at [994, 253] on div "Back to Dashboard Change Sender ID Customers Technicians Select a contact Outbo…" at bounding box center [742, 402] width 953 height 732
click at [184, 39] on div "Status No active tasks You are ready to start receiving tasks. Rousel Alerta Av…" at bounding box center [151, 402] width 230 height 732
click at [182, 64] on div "Status No active tasks You are ready to start receiving tasks. Rousel Alerta Av…" at bounding box center [151, 402] width 230 height 732
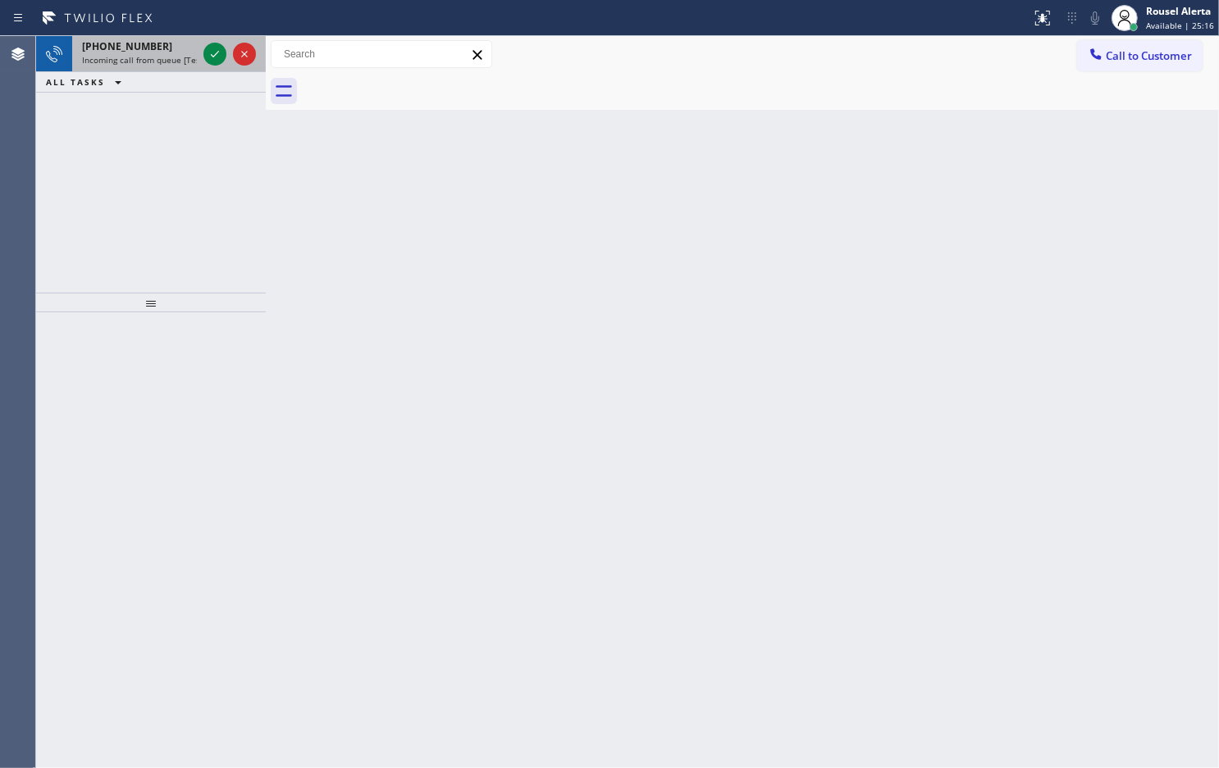
click at [201, 62] on div at bounding box center [229, 54] width 59 height 36
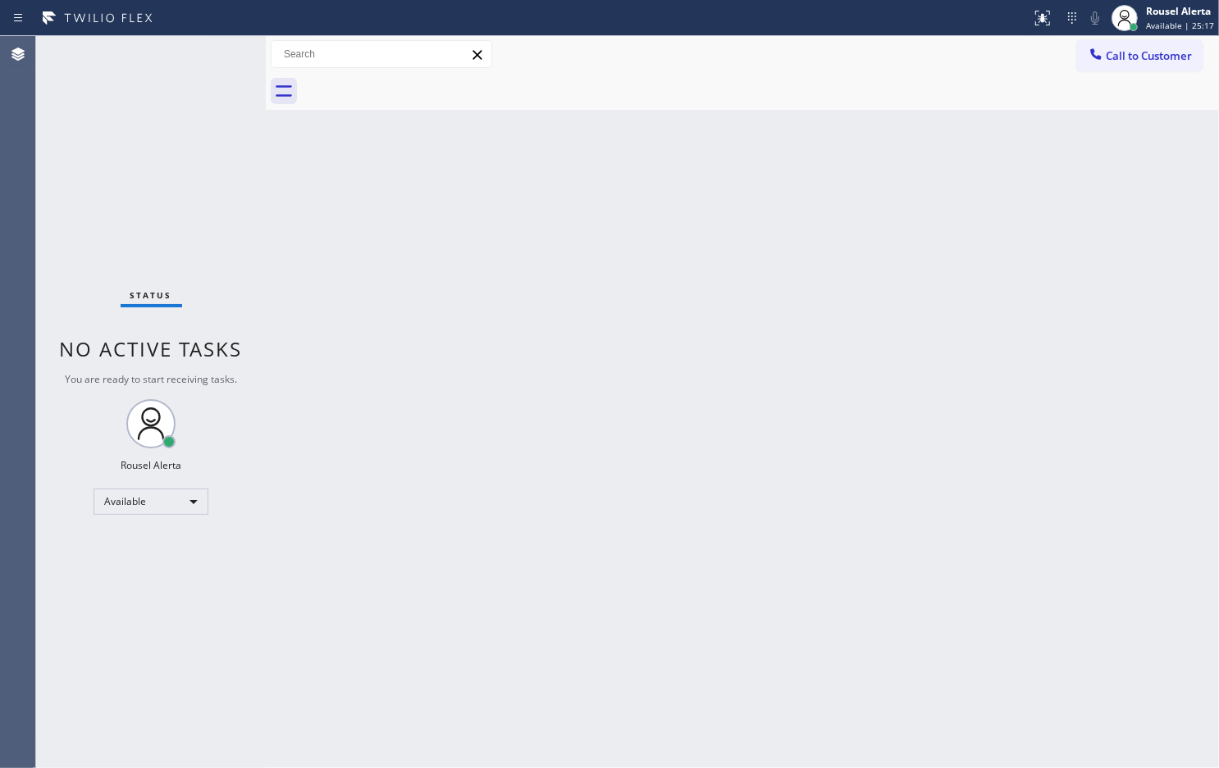
click at [161, 62] on div "Status No active tasks You are ready to start receiving tasks. Rousel Alerta Av…" at bounding box center [151, 402] width 230 height 732
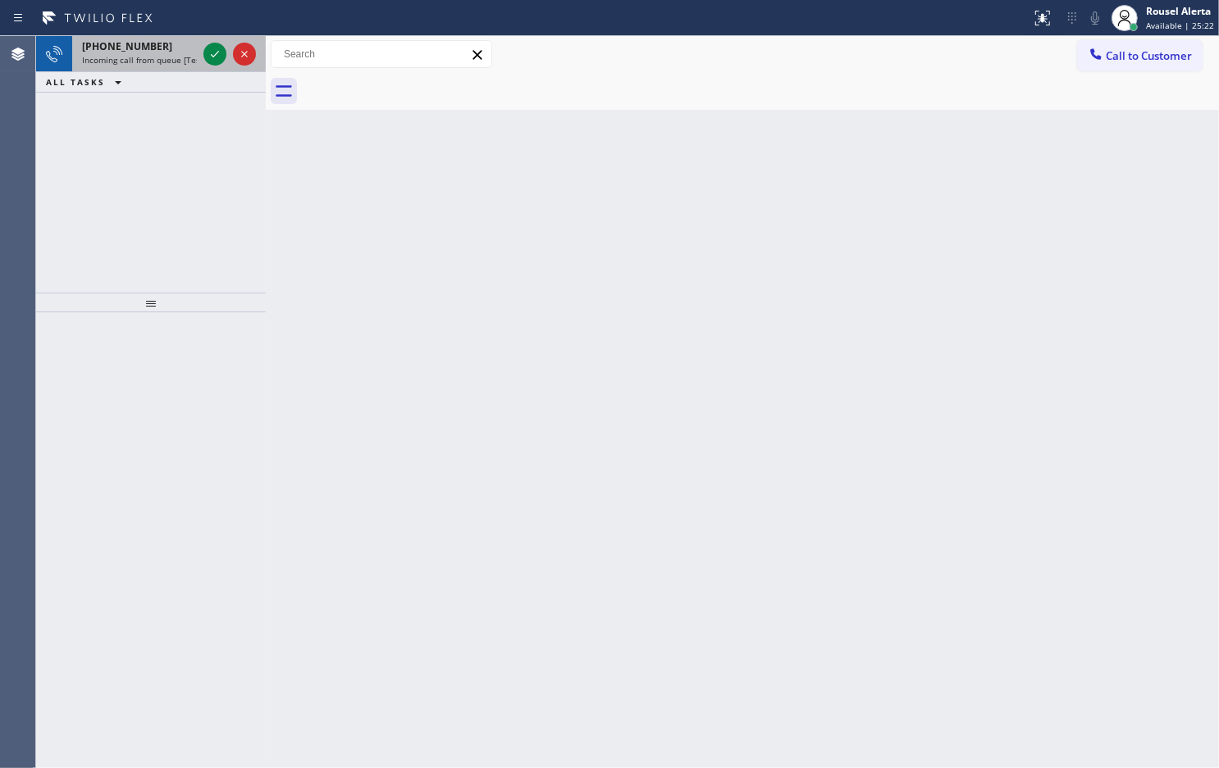
click at [153, 66] on div "[PHONE_NUMBER] Incoming call from queue [Test] All" at bounding box center [136, 54] width 128 height 36
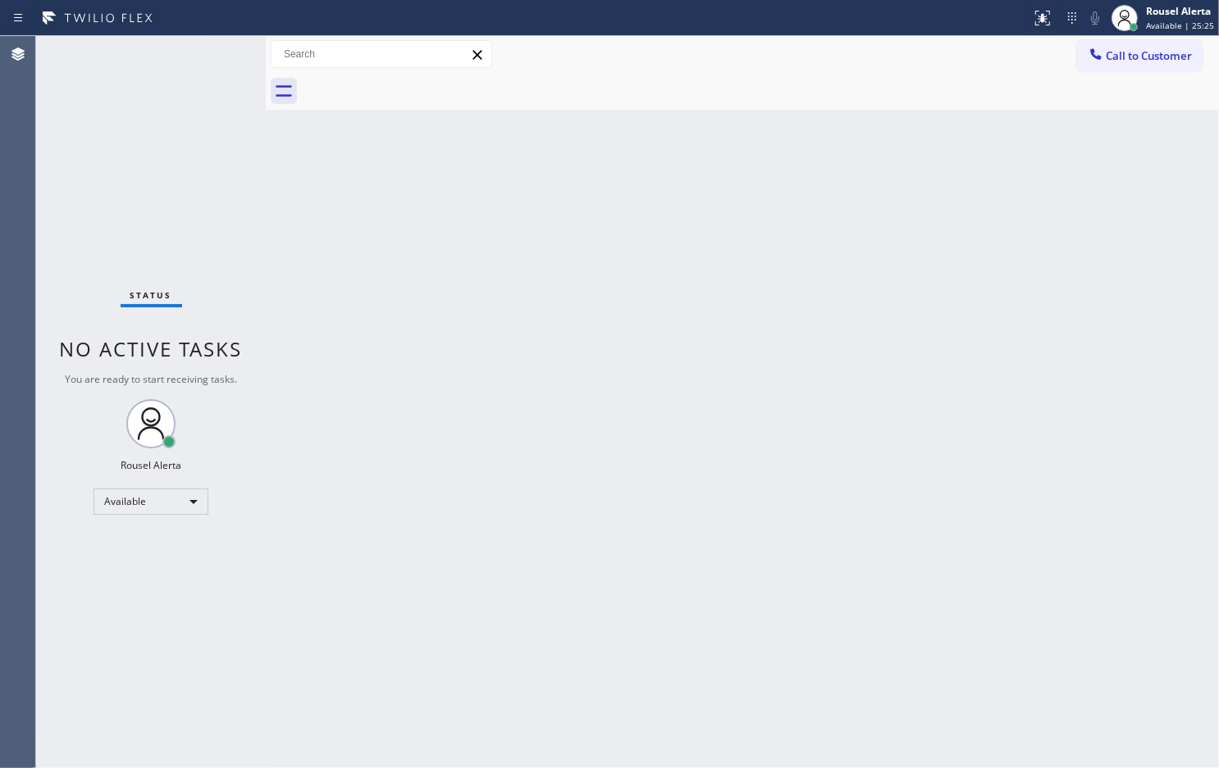
click at [177, 50] on div "Status No active tasks You are ready to start receiving tasks. Rousel Alerta Av…" at bounding box center [151, 402] width 230 height 732
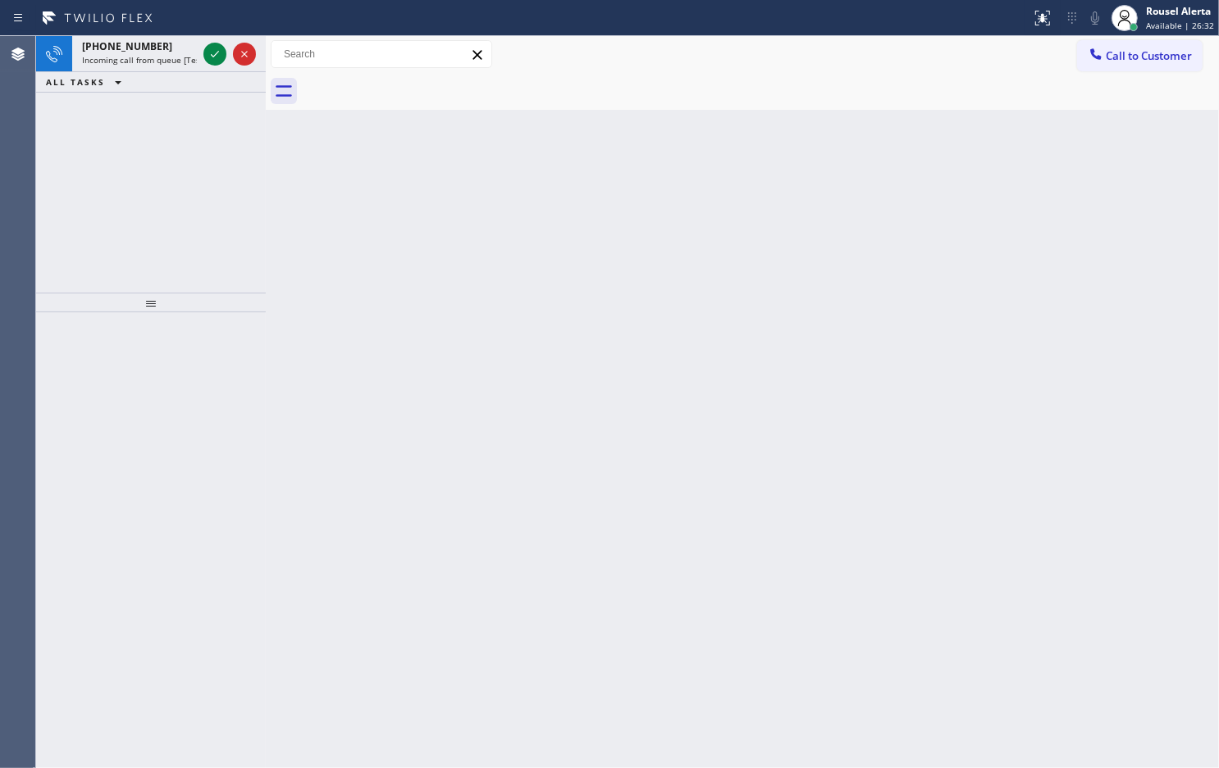
click at [162, 61] on span "Incoming call from queue [Test] All" at bounding box center [150, 59] width 136 height 11
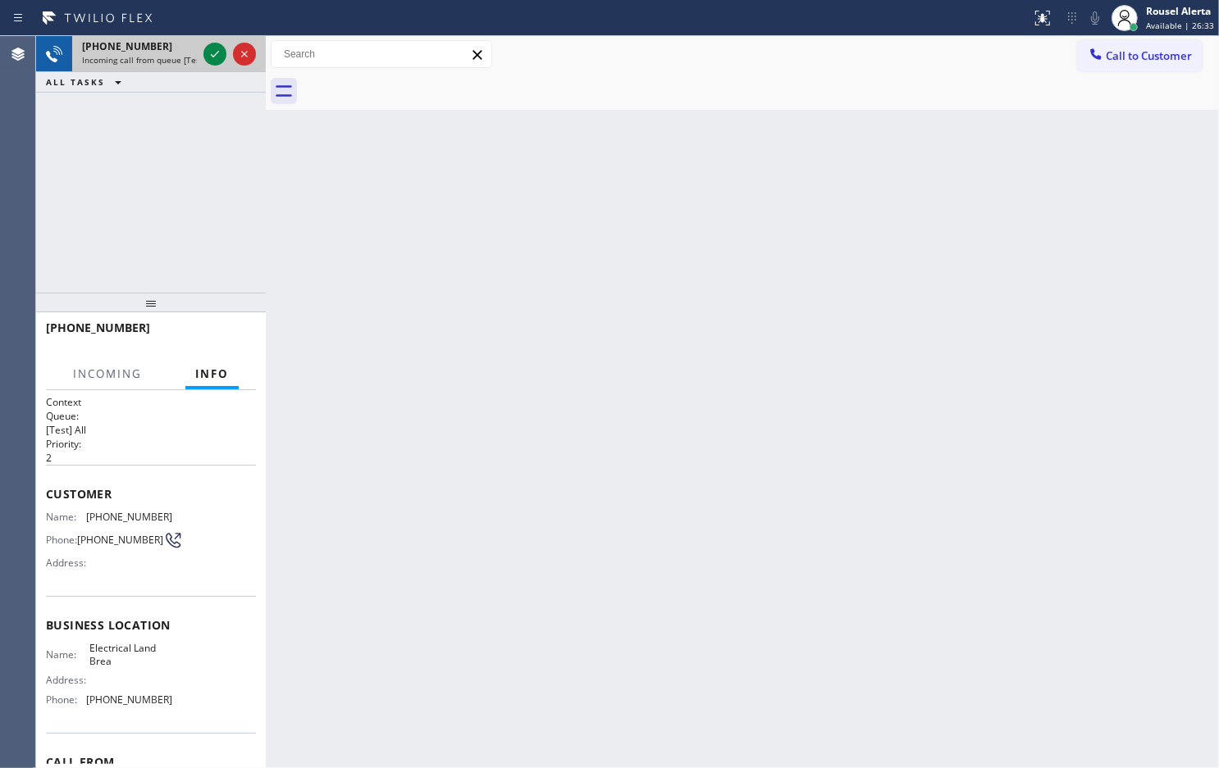
click at [198, 55] on div "[PHONE_NUMBER] Incoming call from queue [Test] All" at bounding box center [136, 54] width 128 height 36
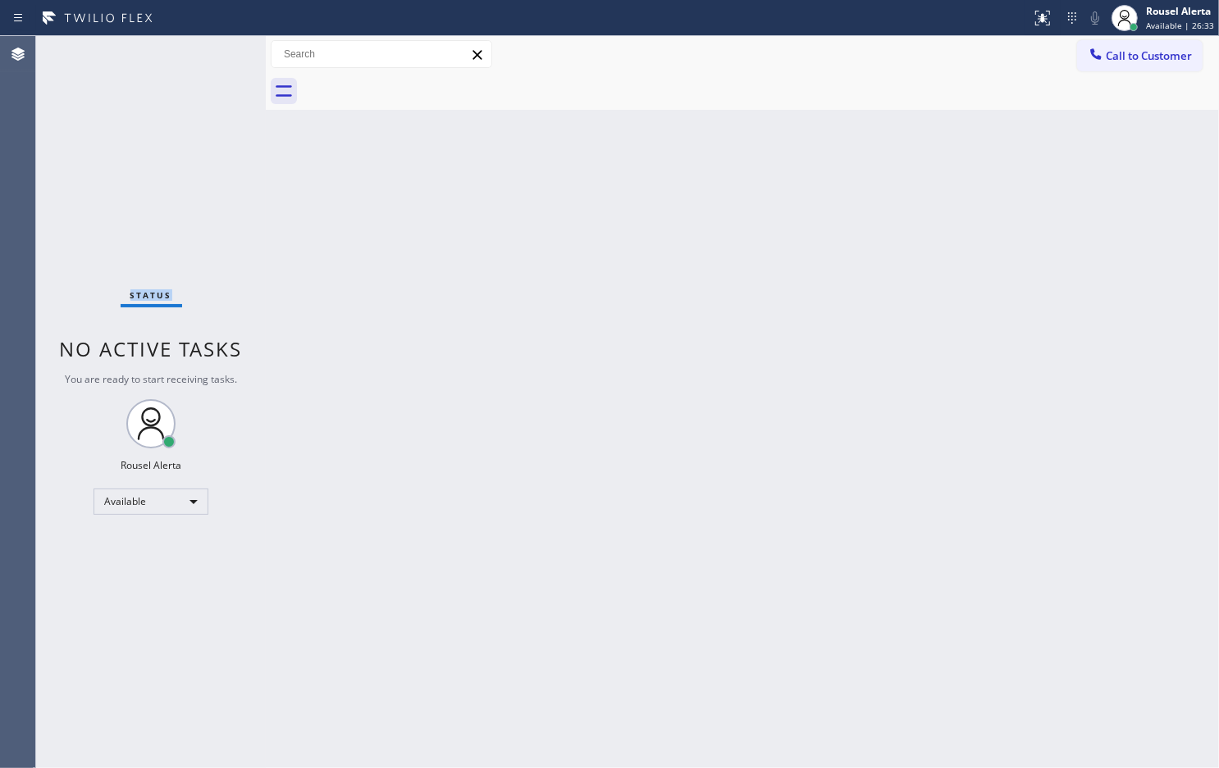
click at [207, 54] on div "Status No active tasks You are ready to start receiving tasks. Rousel Alerta Av…" at bounding box center [151, 402] width 230 height 732
drag, startPoint x: 449, startPoint y: 444, endPoint x: 477, endPoint y: 543, distance: 102.5
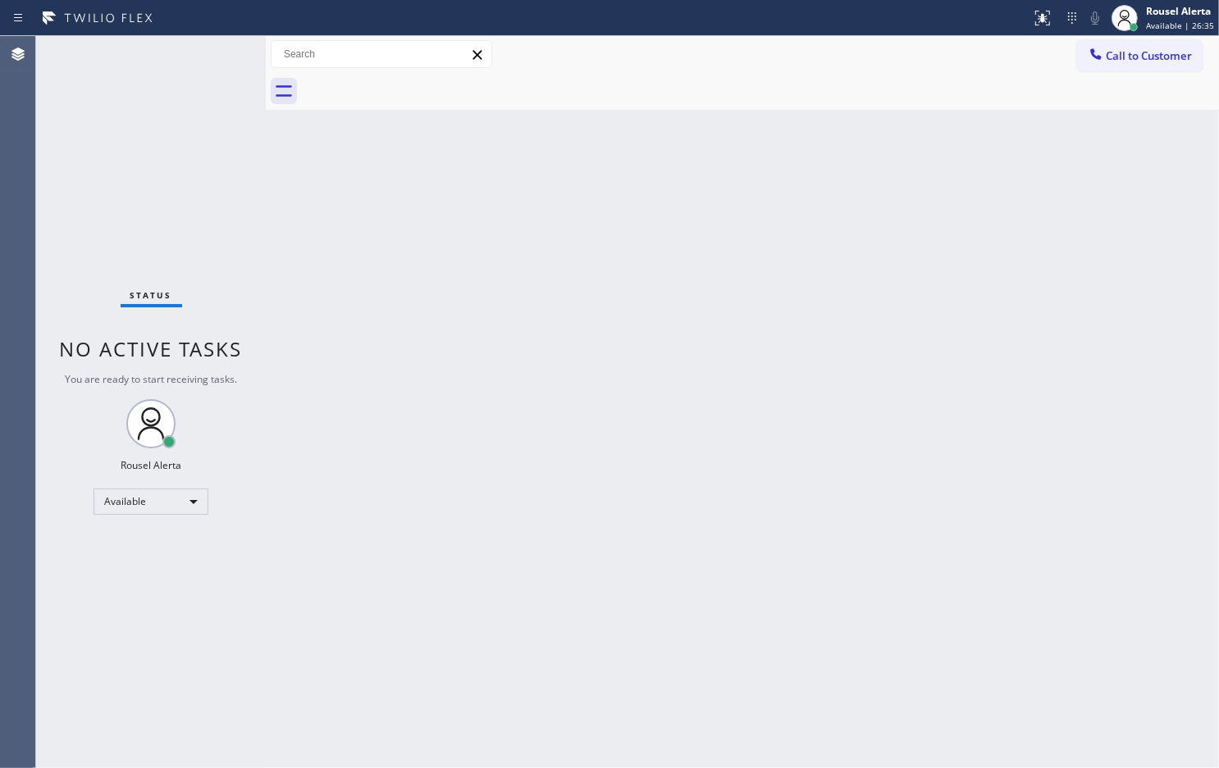
click at [449, 447] on div "Back to Dashboard Change Sender ID Customers Technicians Select a contact Outbo…" at bounding box center [742, 402] width 953 height 732
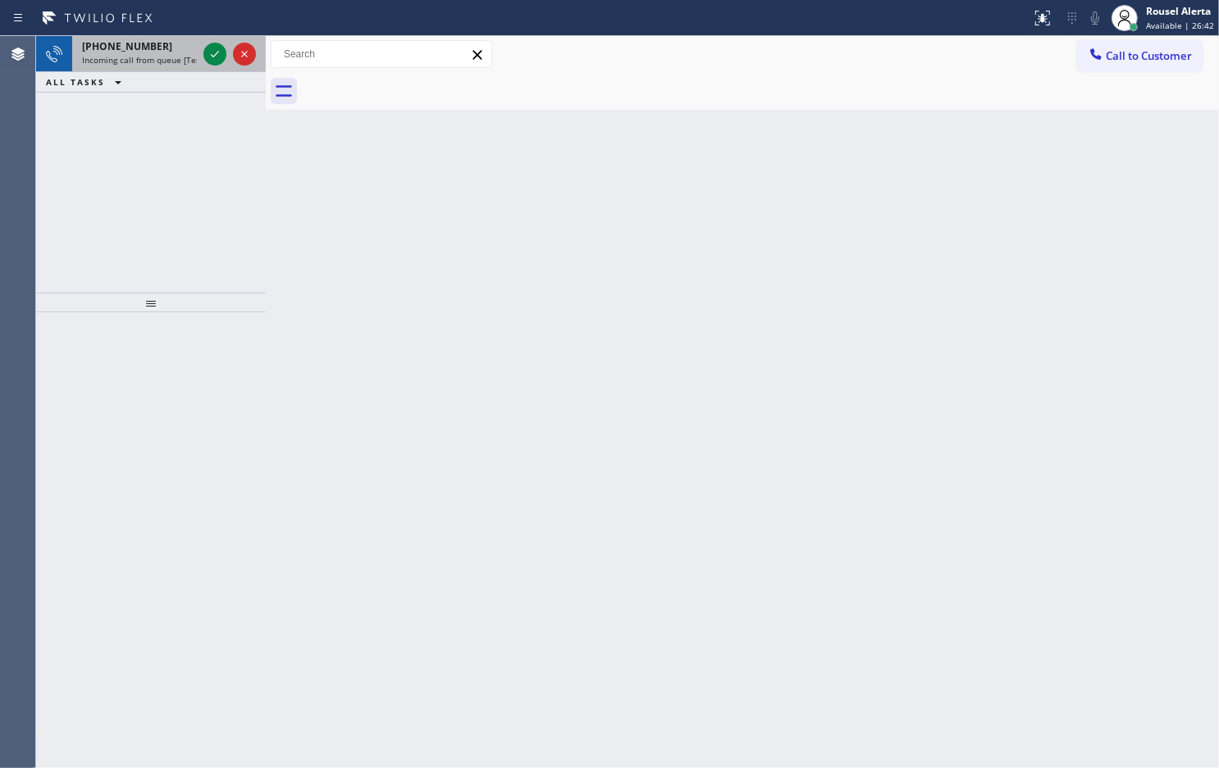
click at [182, 55] on span "Incoming call from queue [Test] All" at bounding box center [150, 59] width 136 height 11
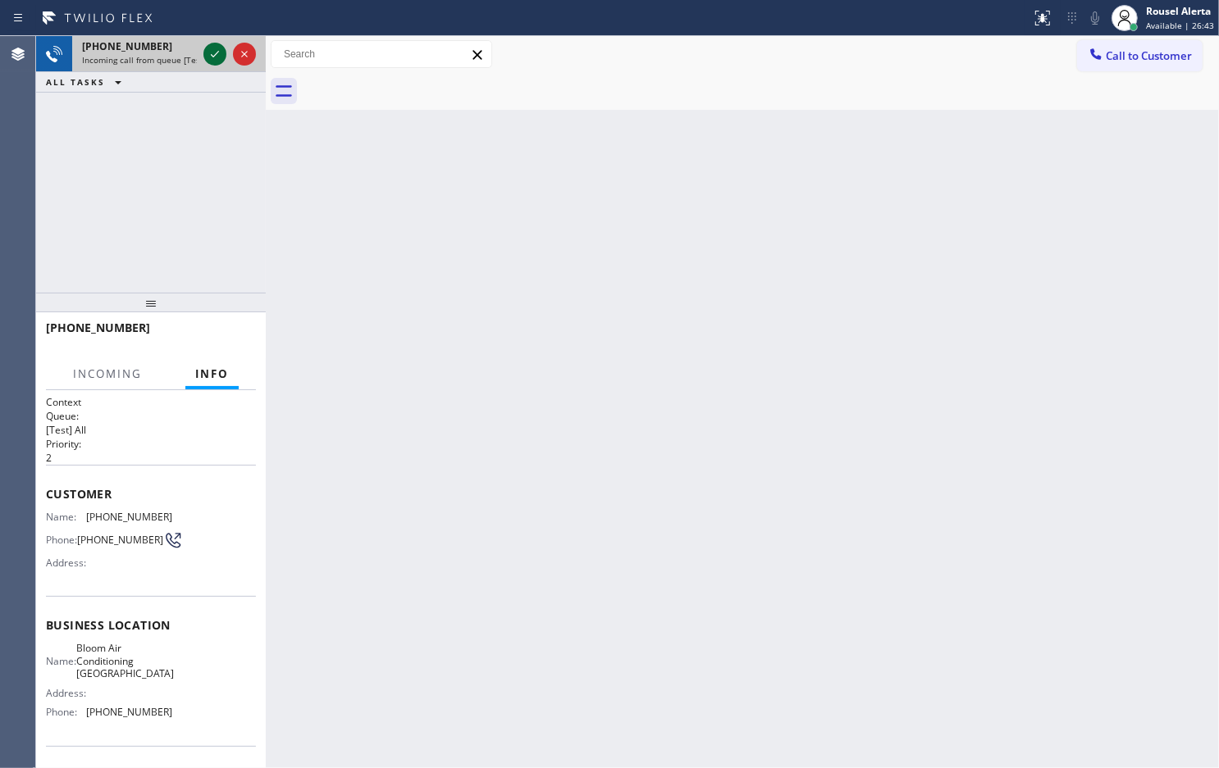
click at [207, 53] on icon at bounding box center [215, 54] width 20 height 20
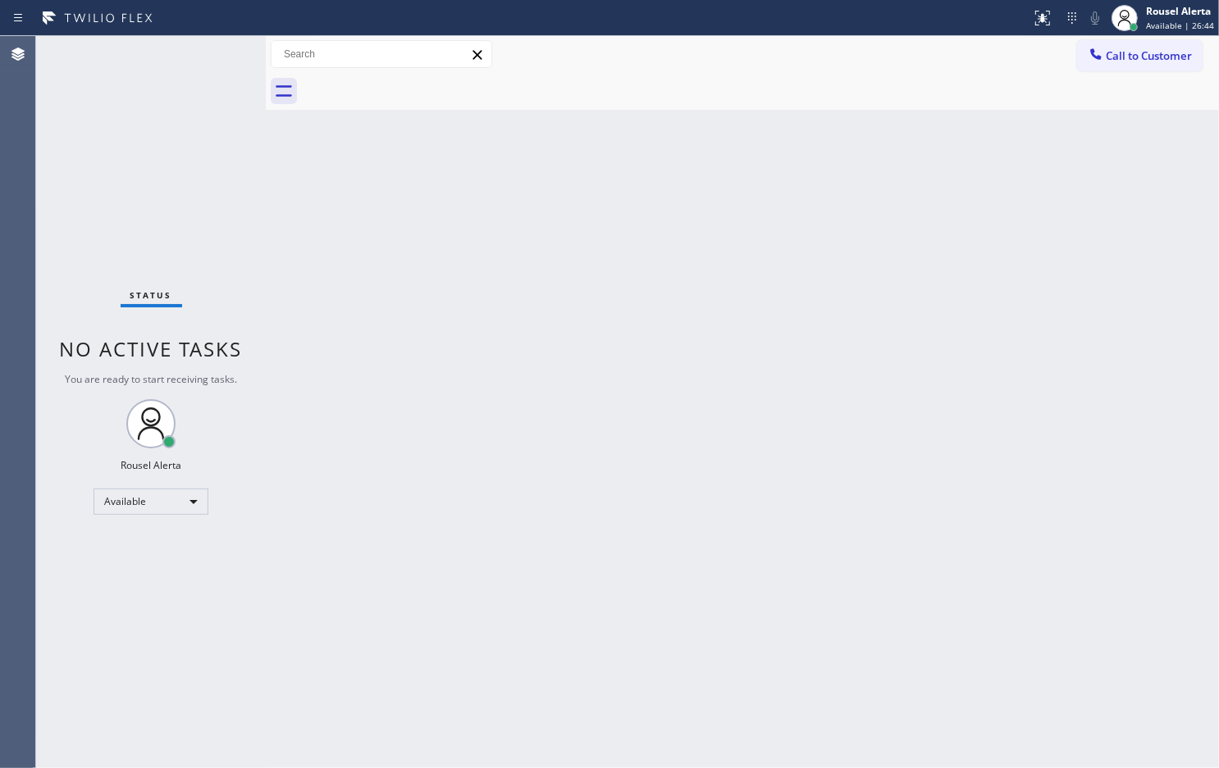
click at [207, 53] on div "Status No active tasks You are ready to start receiving tasks. Rousel Alerta Av…" at bounding box center [151, 402] width 230 height 732
click at [1043, 15] on icon at bounding box center [1042, 18] width 20 height 20
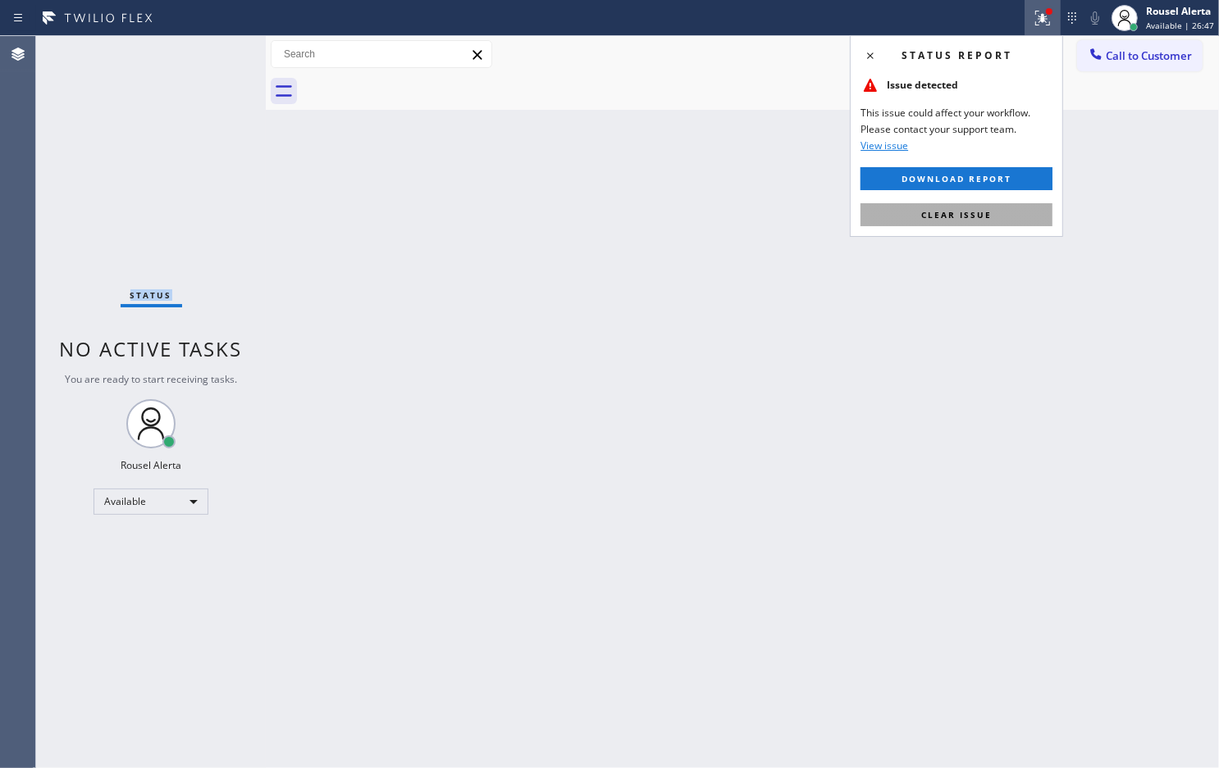
click at [972, 221] on button "Clear issue" at bounding box center [956, 214] width 192 height 23
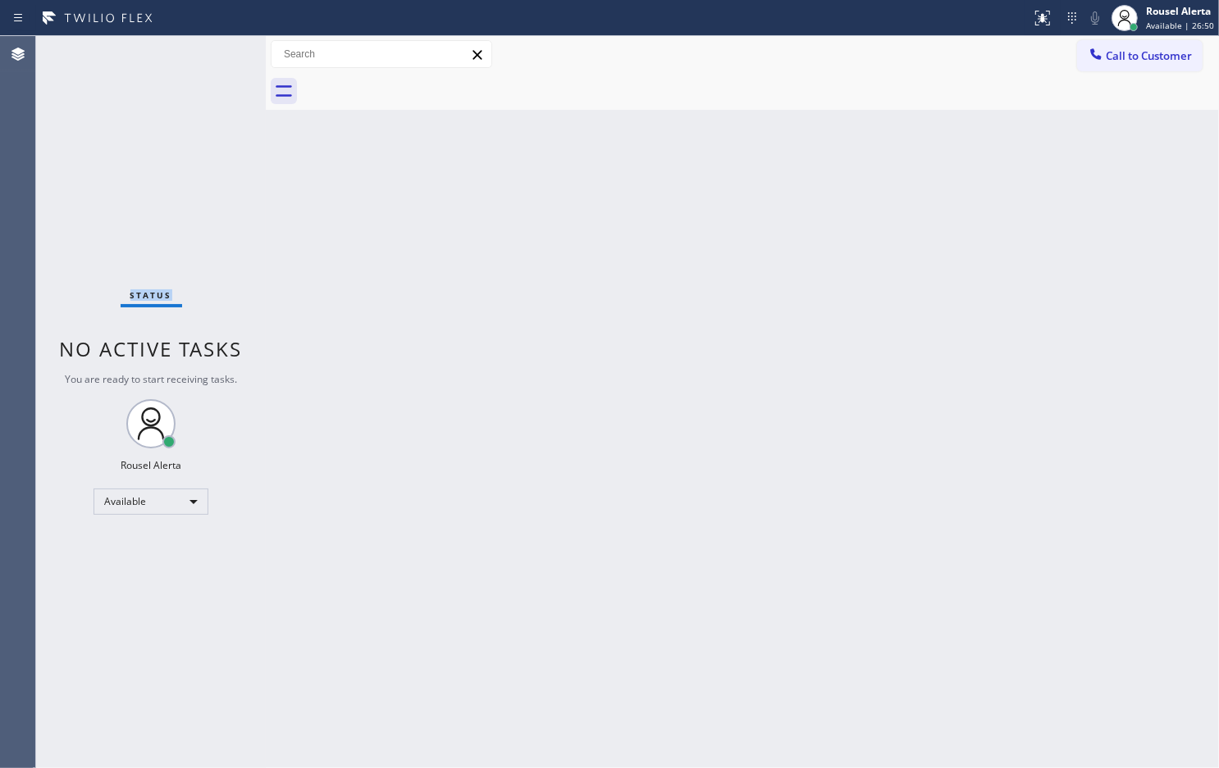
click at [161, 48] on div "Status No active tasks You are ready to start receiving tasks. Rousel Alerta Av…" at bounding box center [151, 402] width 230 height 732
click at [186, 57] on div "Status No active tasks You are ready to start receiving tasks. Rousel Alerta Av…" at bounding box center [151, 402] width 230 height 732
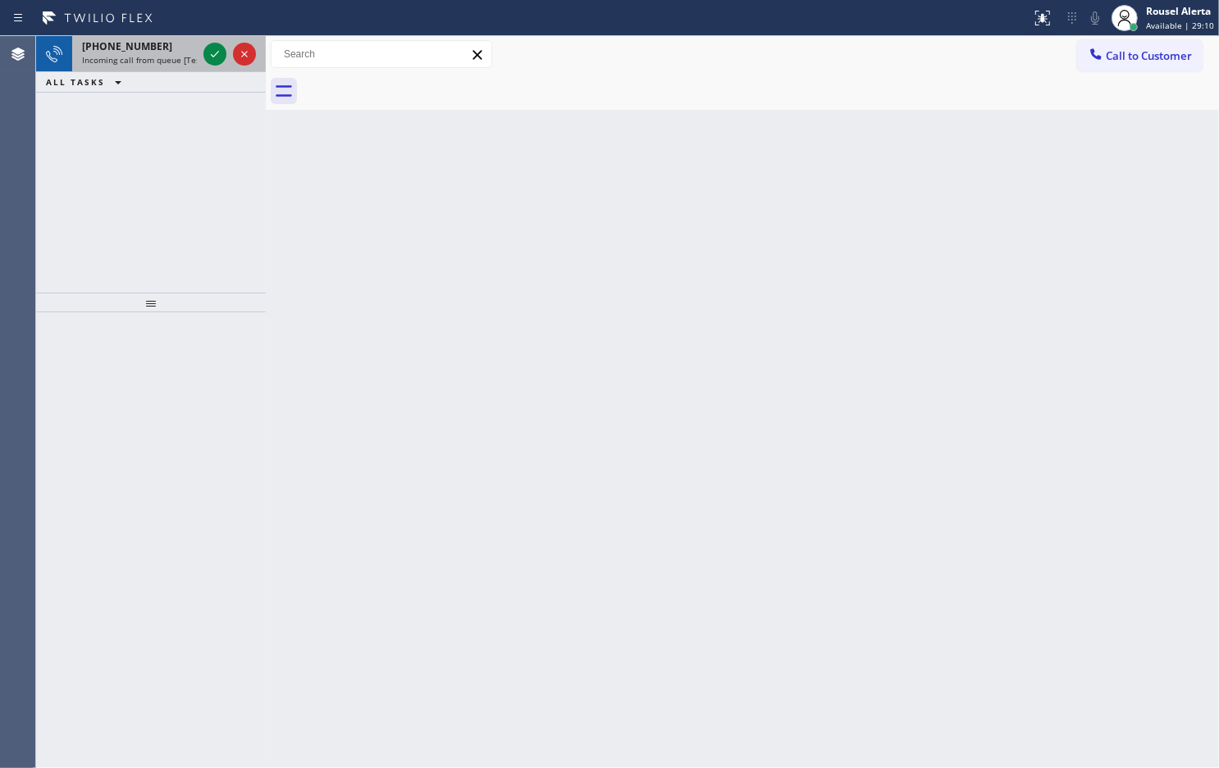
click at [181, 57] on span "Incoming call from queue [Test] All" at bounding box center [150, 59] width 136 height 11
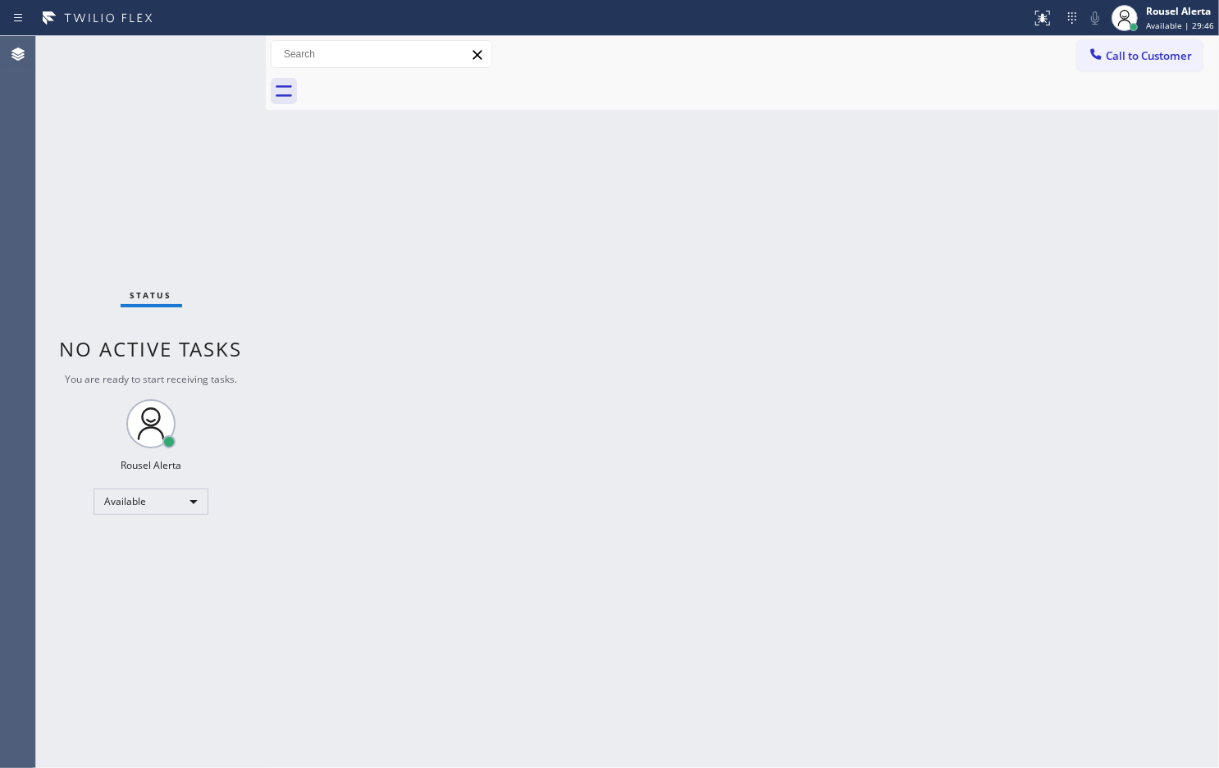
click at [194, 70] on div "Status No active tasks You are ready to start receiving tasks. Rousel Alerta Av…" at bounding box center [151, 402] width 230 height 732
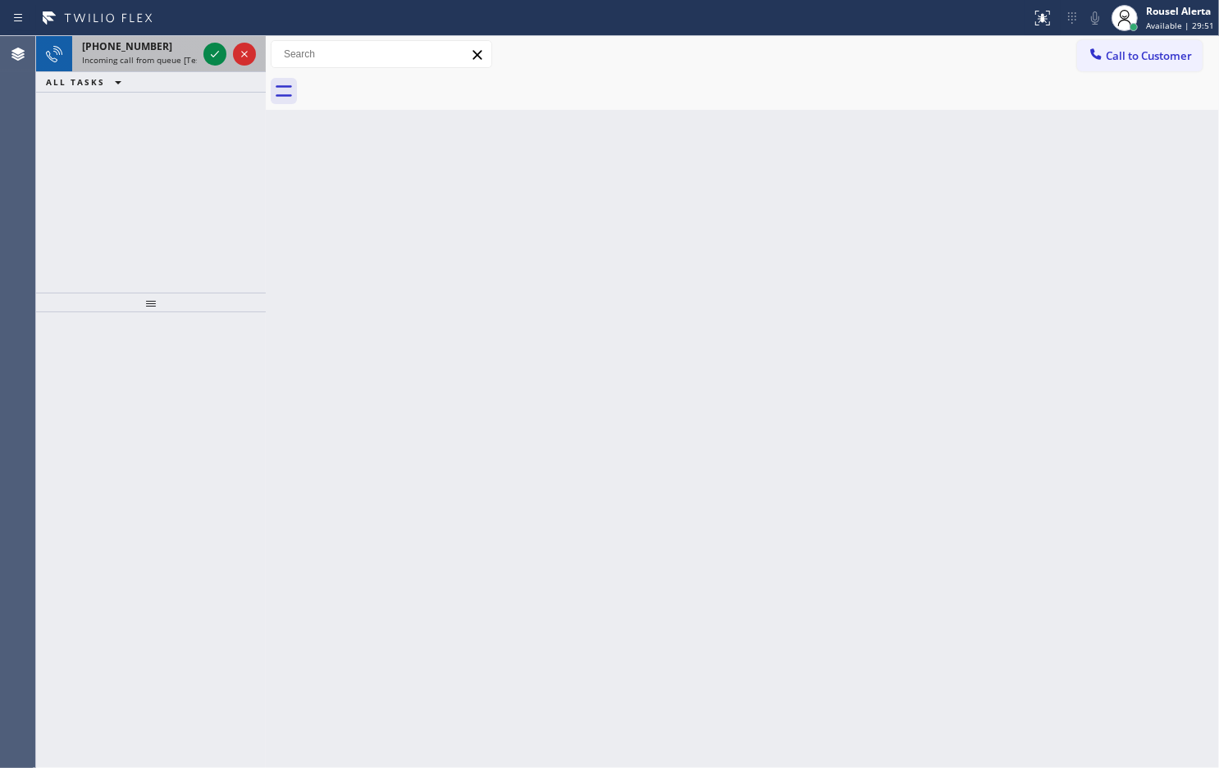
click at [194, 59] on span "Incoming call from queue [Test] All" at bounding box center [150, 59] width 136 height 11
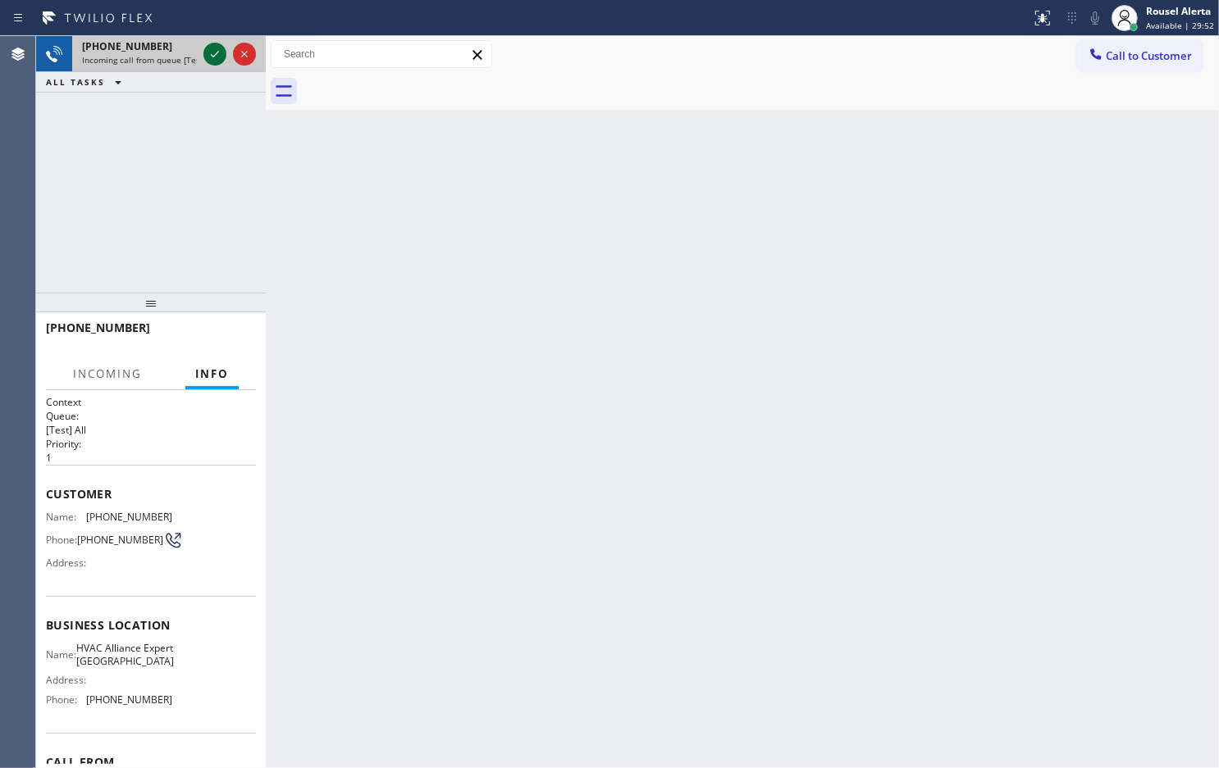
click at [203, 58] on div at bounding box center [214, 54] width 23 height 20
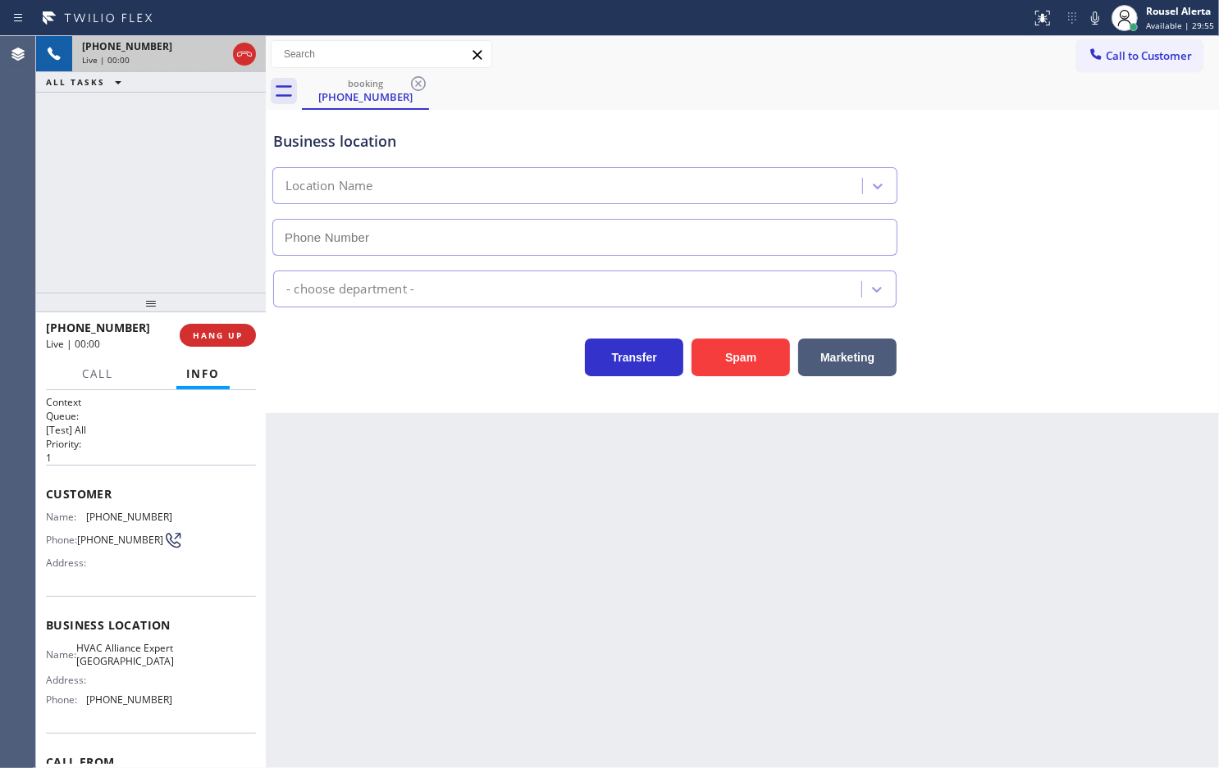
type input "[PHONE_NUMBER]"
click at [740, 369] on button "Spam" at bounding box center [740, 358] width 98 height 38
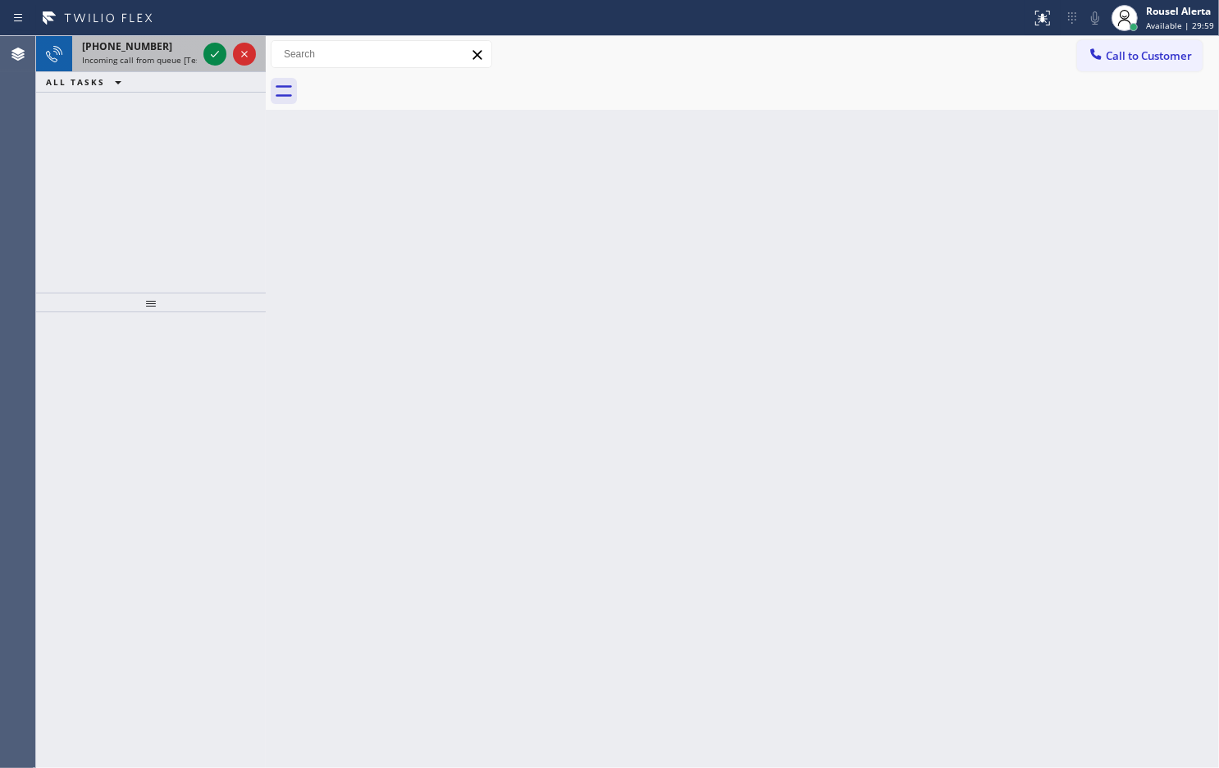
click at [168, 63] on span "Incoming call from queue [Test] All" at bounding box center [150, 59] width 136 height 11
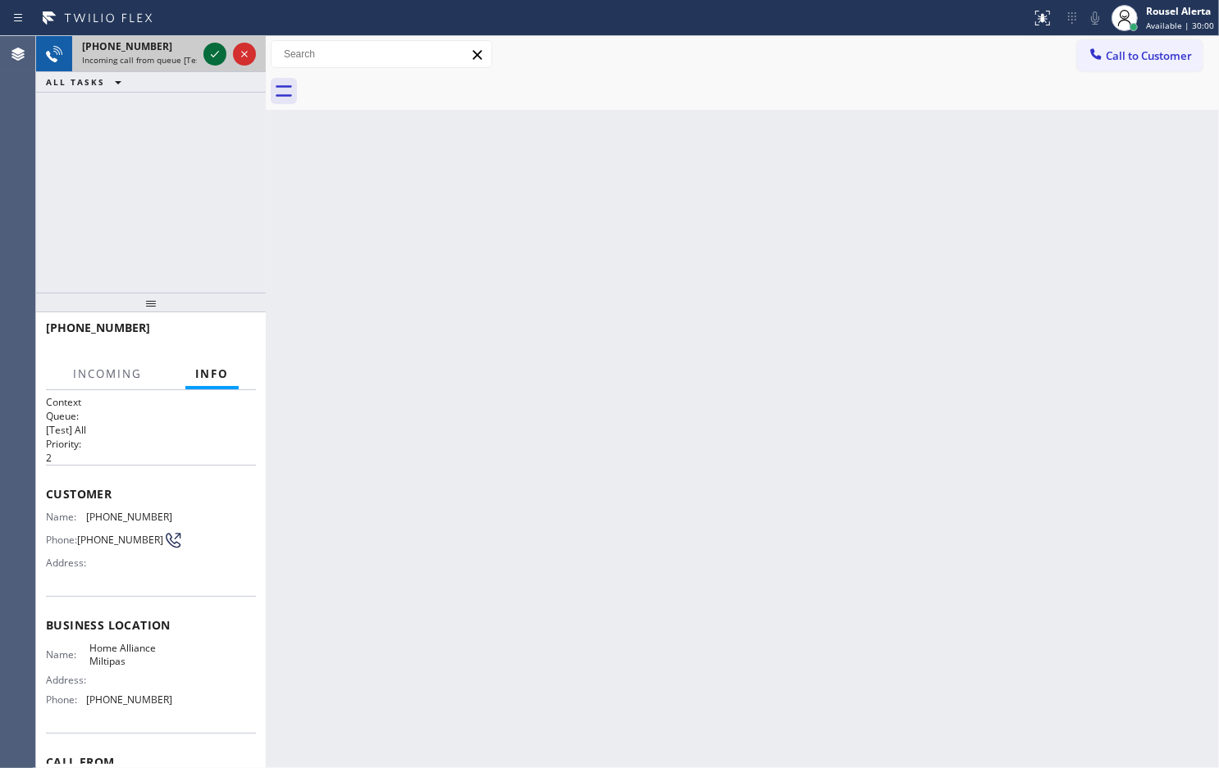
click at [207, 58] on icon at bounding box center [215, 54] width 20 height 20
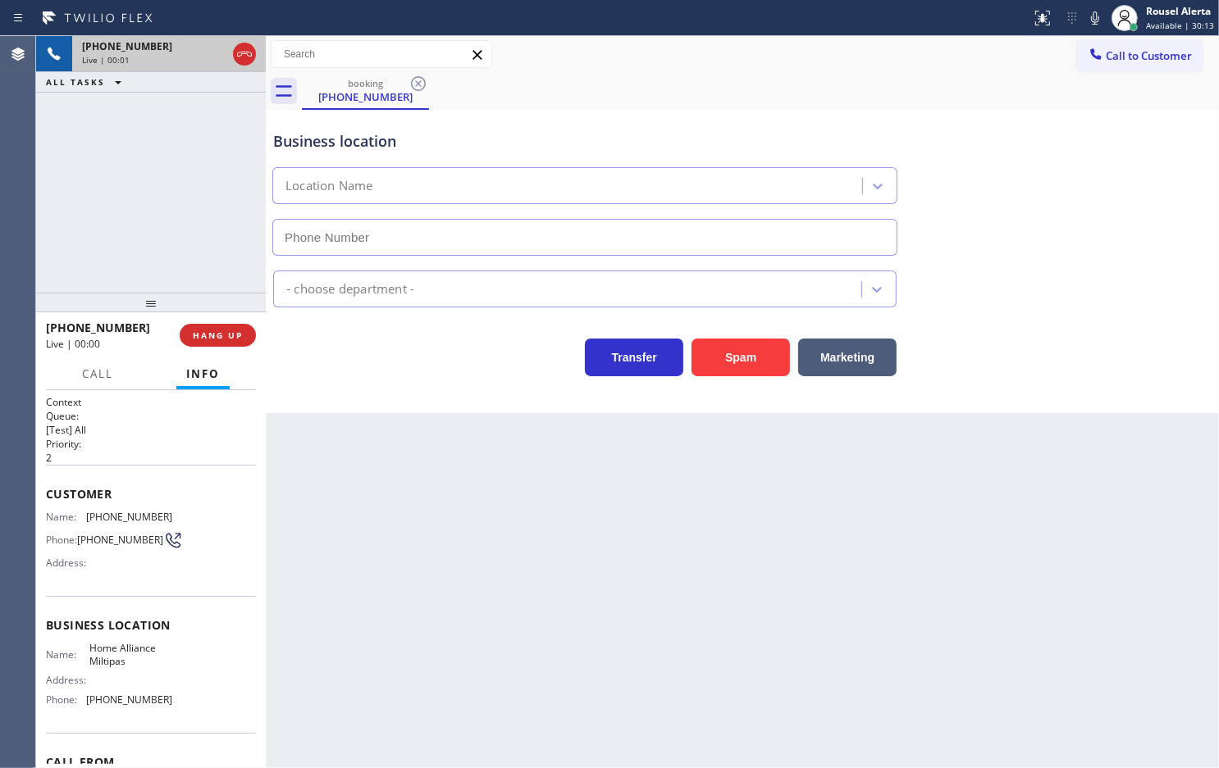
type input "[PHONE_NUMBER]"
click at [761, 373] on button "Spam" at bounding box center [740, 358] width 98 height 38
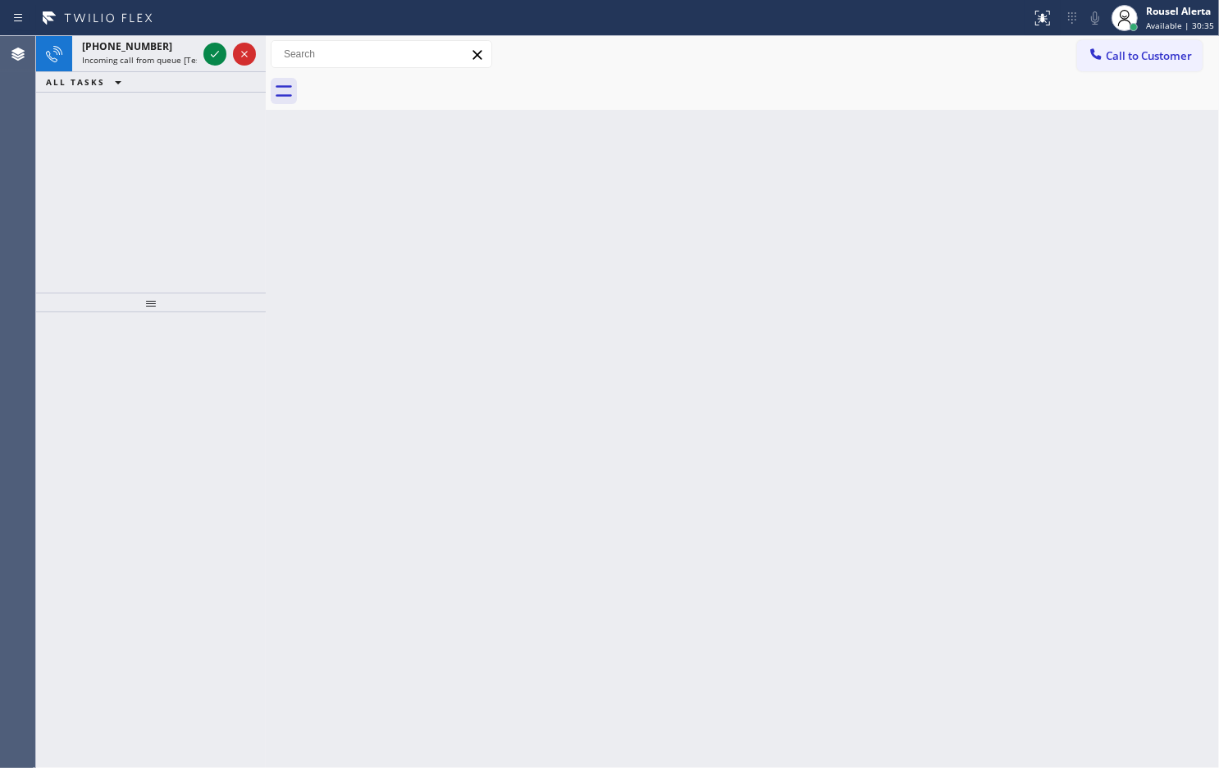
click at [137, 64] on span "Incoming call from queue [Test] All" at bounding box center [150, 59] width 136 height 11
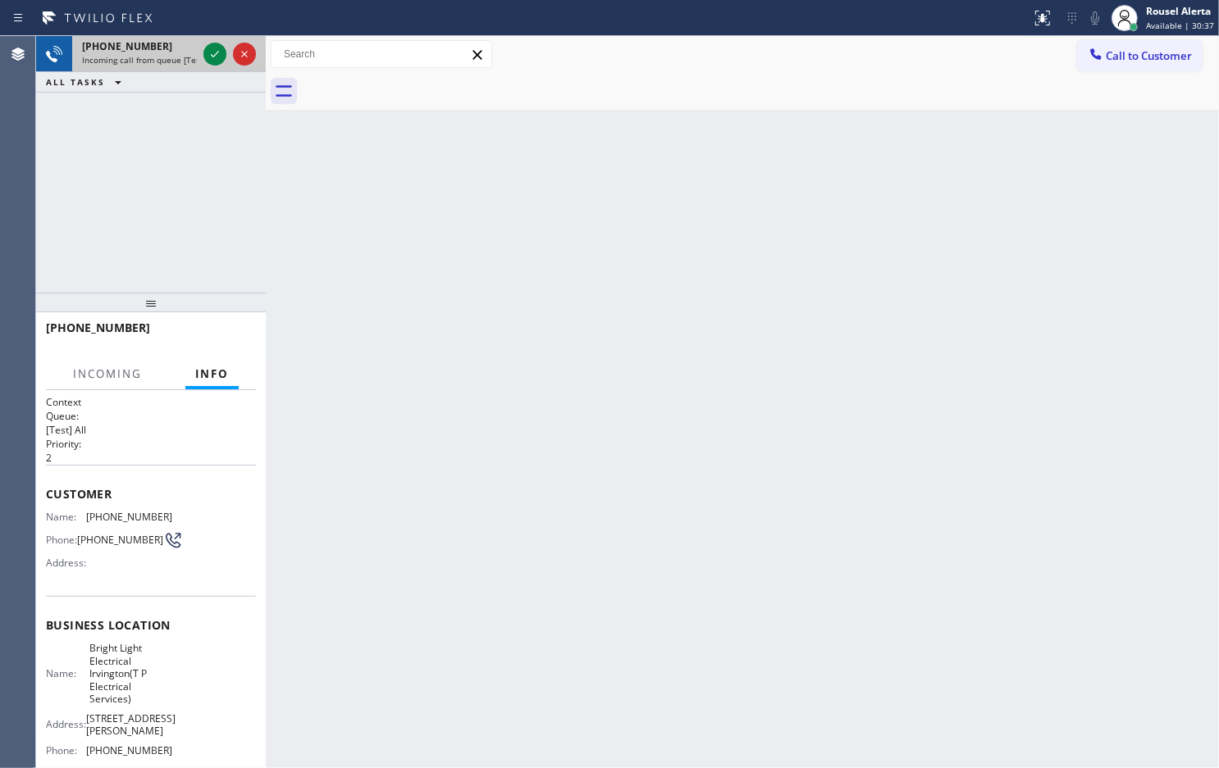
click at [200, 66] on div at bounding box center [229, 54] width 59 height 36
click at [207, 56] on icon at bounding box center [215, 54] width 20 height 20
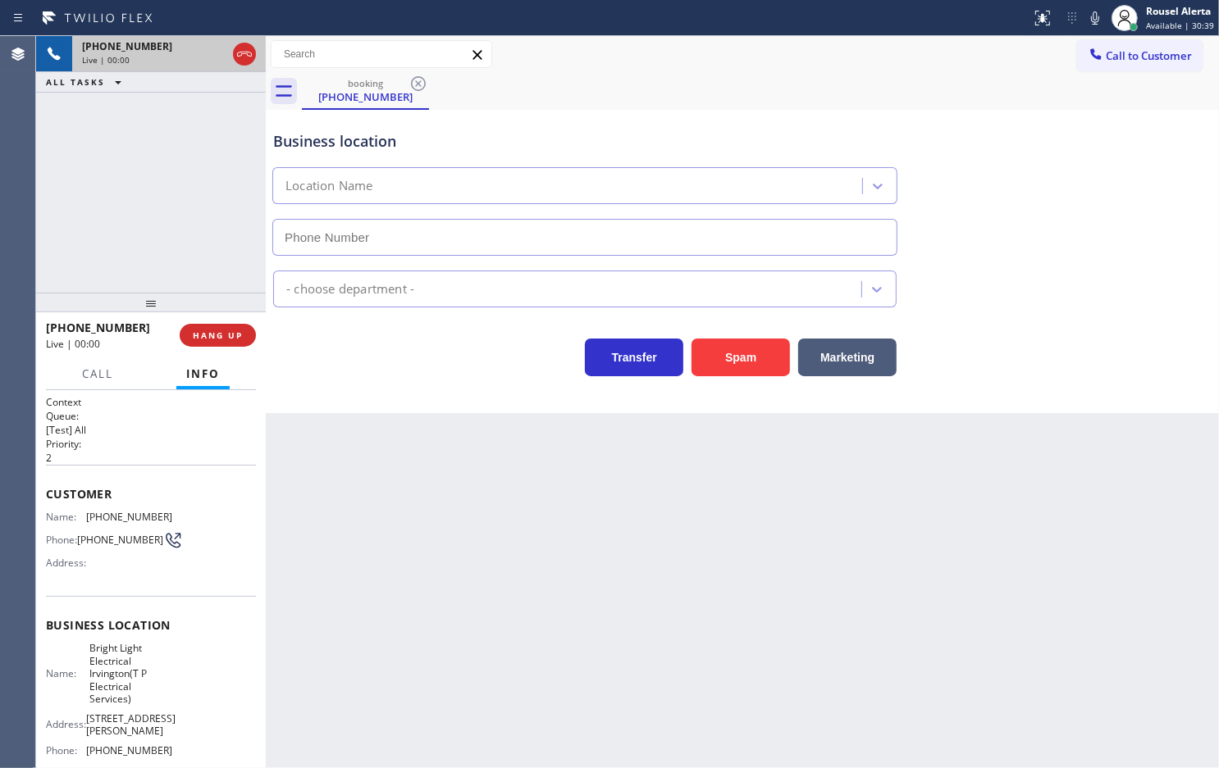
type input "[PHONE_NUMBER]"
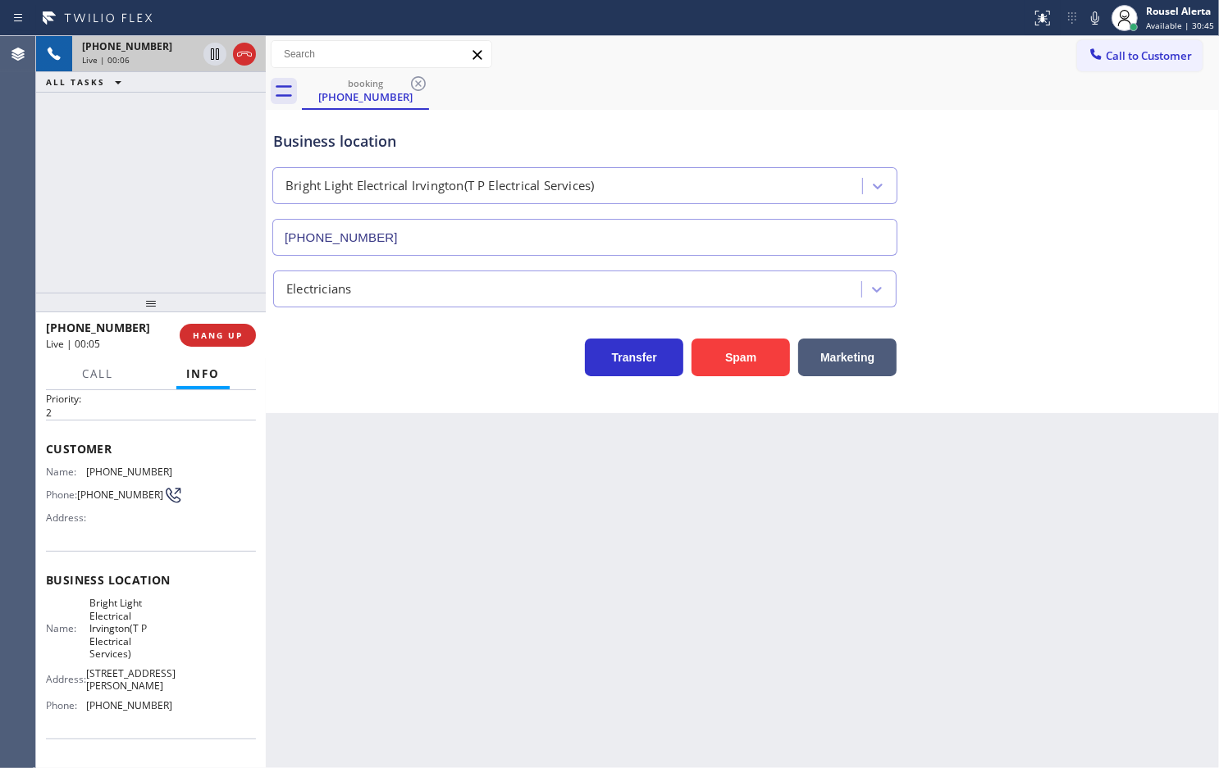
scroll to position [8, 0]
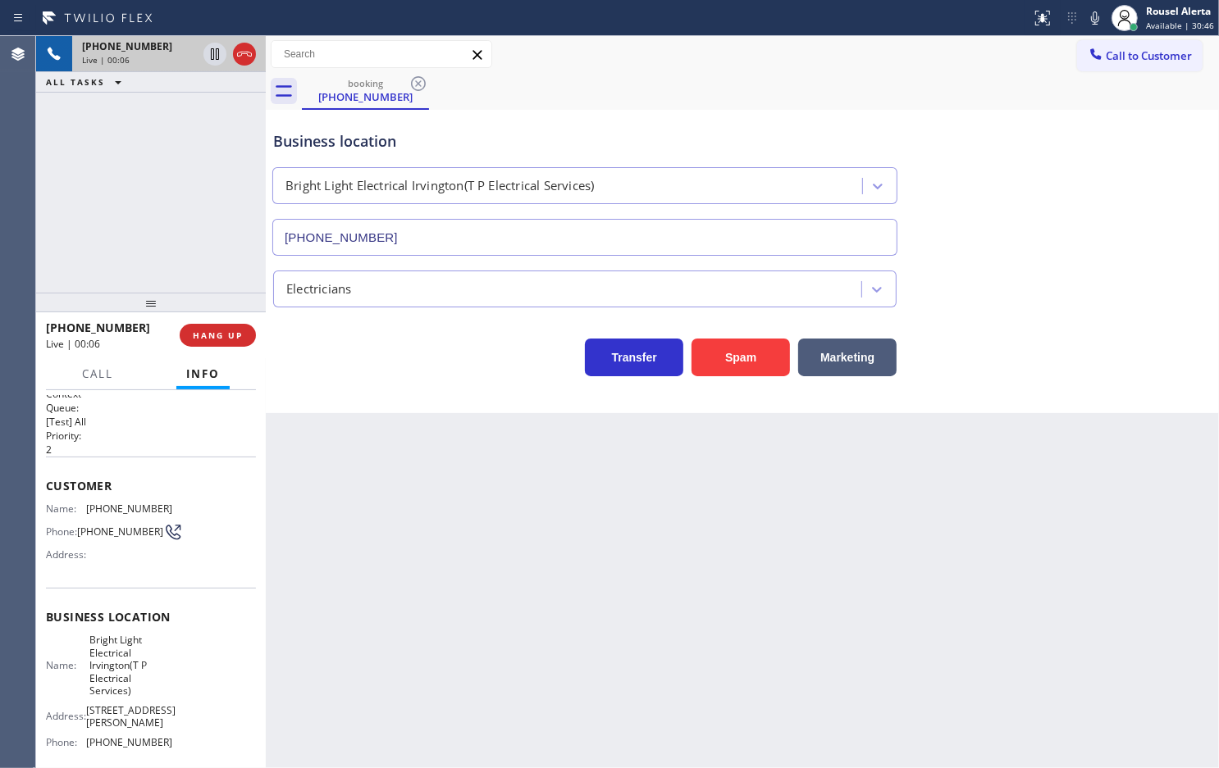
click at [371, 485] on div "Back to Dashboard Change Sender ID Customers Technicians Select a contact Outbo…" at bounding box center [742, 402] width 953 height 732
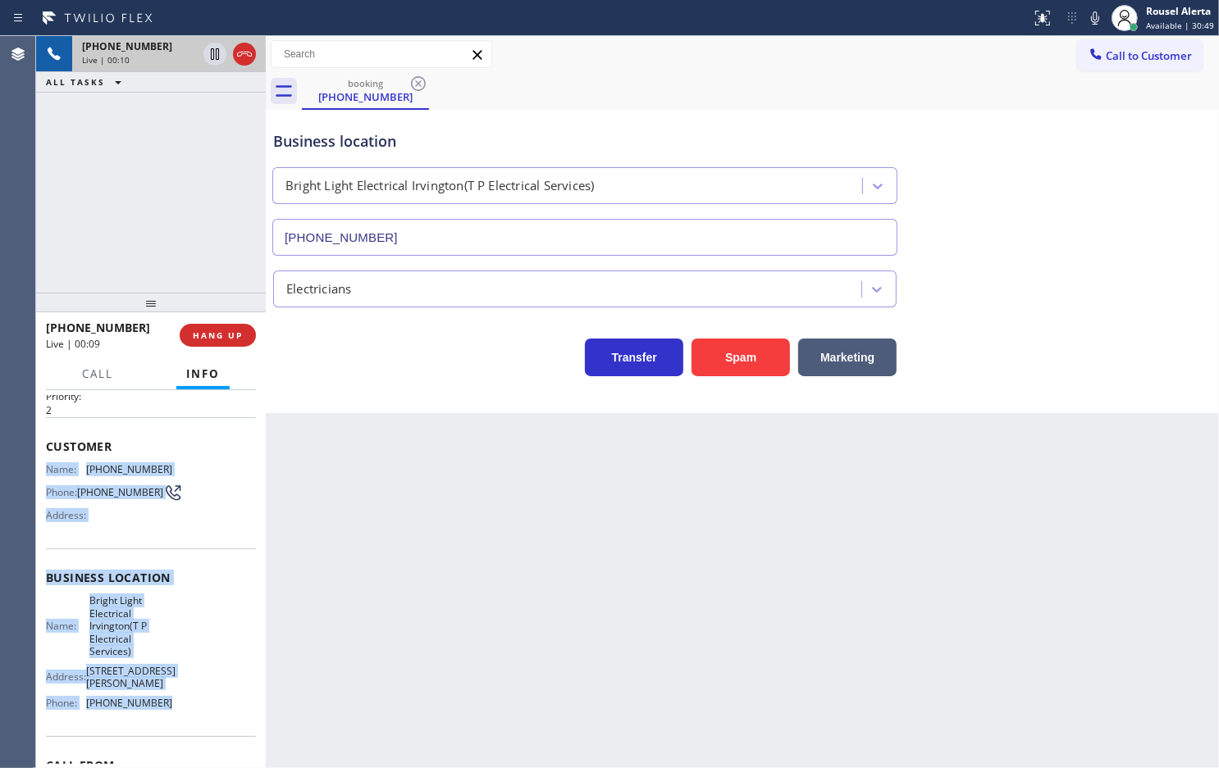
scroll to position [111, 0]
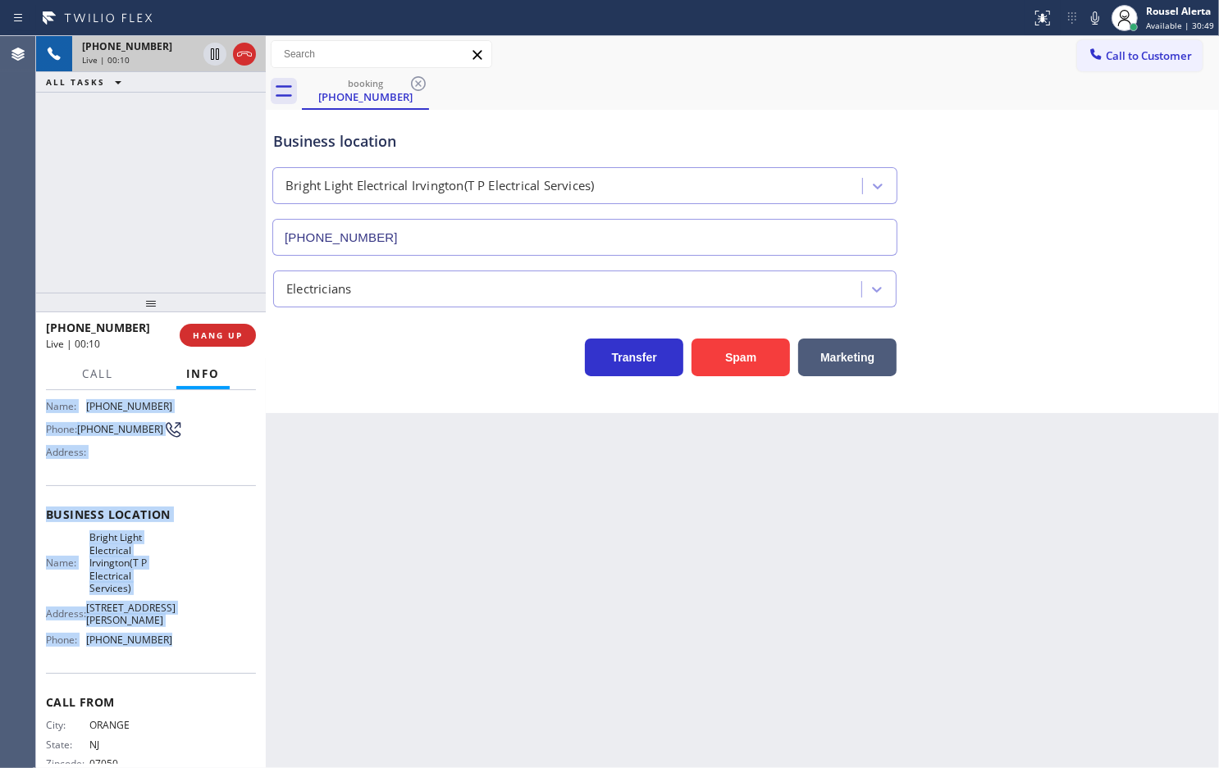
drag, startPoint x: 47, startPoint y: 502, endPoint x: 189, endPoint y: 701, distance: 245.1
click at [189, 701] on div "Context Queue: [Test] All Priority: 2 Customer Name: [PHONE_NUMBER] Phone: [PHO…" at bounding box center [151, 541] width 210 height 512
copy div "Name: [PHONE_NUMBER] Phone: [PHONE_NUMBER] Address: Business location Name: Bri…"
click at [210, 62] on icon at bounding box center [215, 54] width 20 height 20
click at [1087, 14] on icon at bounding box center [1095, 18] width 20 height 20
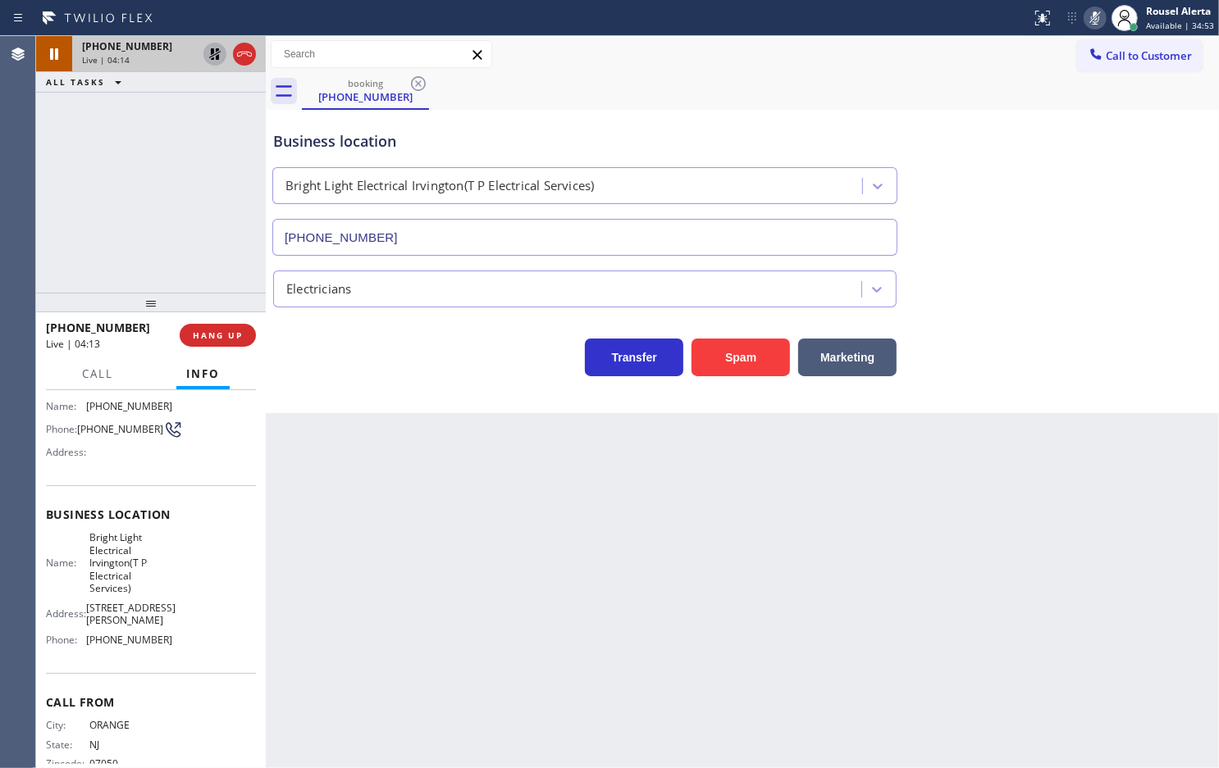
click at [102, 112] on div "[PHONE_NUMBER] Live | 04:14 ALL TASKS ALL TASKS ACTIVE TASKS TASKS IN WRAP UP" at bounding box center [151, 164] width 230 height 257
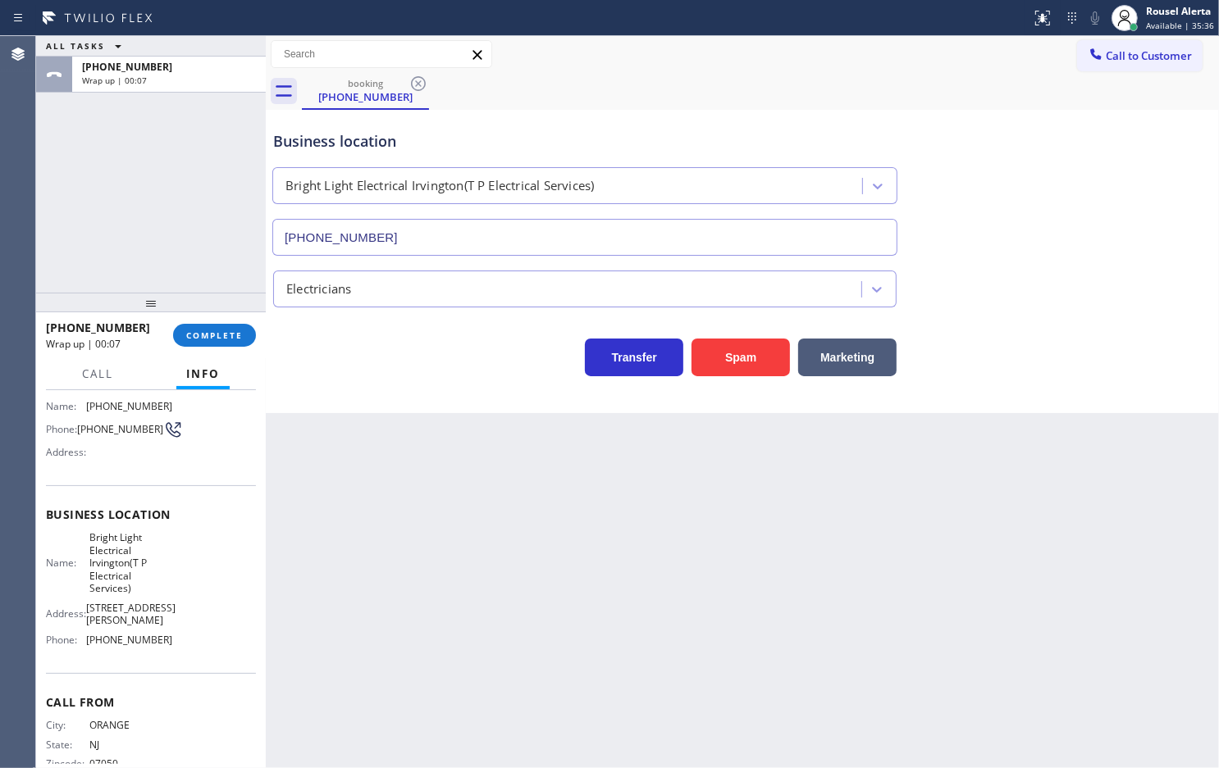
click at [161, 107] on div "ALL TASKS ALL TASKS ACTIVE TASKS TASKS IN WRAP UP [PHONE_NUMBER] Wrap up | 00:07" at bounding box center [151, 164] width 230 height 257
click at [102, 137] on div "ALL TASKS ALL TASKS ACTIVE TASKS TASKS IN WRAP UP [PHONE_NUMBER] Wrap up | 00:49" at bounding box center [151, 164] width 230 height 257
drag, startPoint x: 171, startPoint y: 143, endPoint x: 239, endPoint y: 130, distance: 69.5
click at [171, 143] on div "ALL TASKS ALL TASKS ACTIVE TASKS TASKS IN WRAP UP [PHONE_NUMBER] Wrap up | 00:54" at bounding box center [151, 164] width 230 height 257
drag, startPoint x: 1111, startPoint y: 60, endPoint x: 1202, endPoint y: 132, distance: 116.2
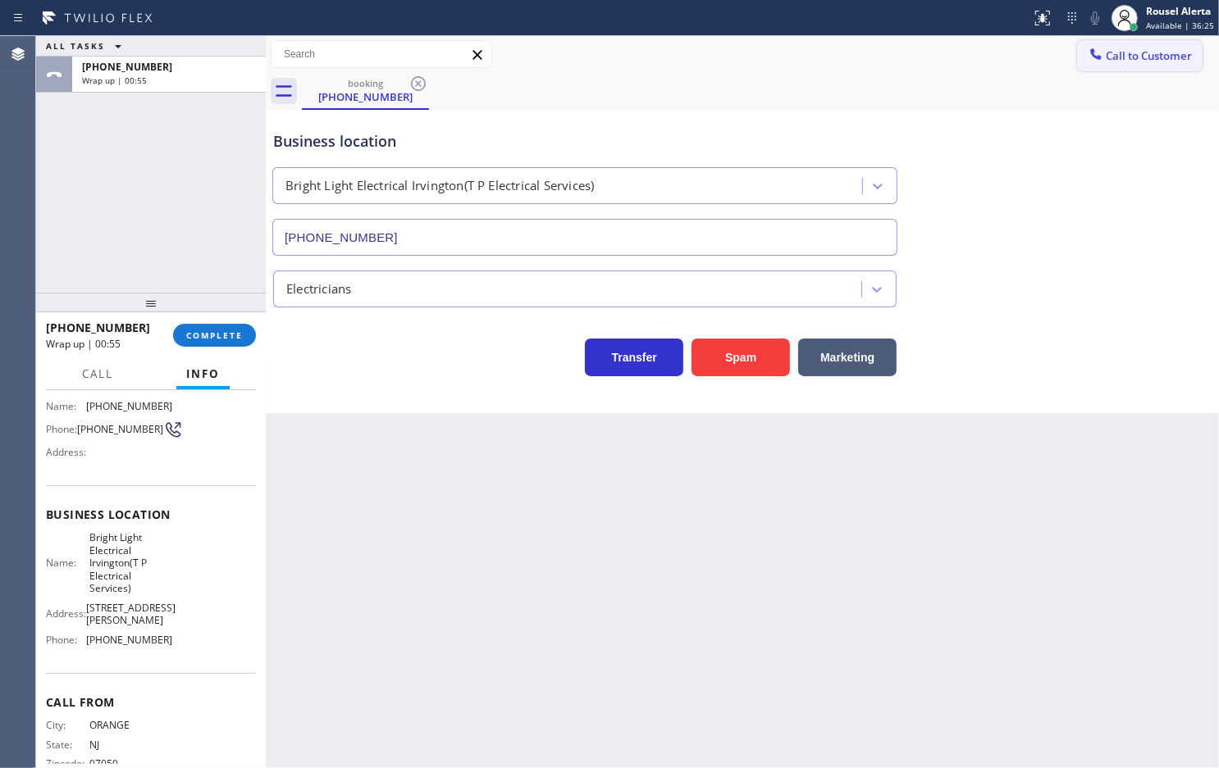
click at [1112, 59] on span "Call to Customer" at bounding box center [1148, 55] width 86 height 15
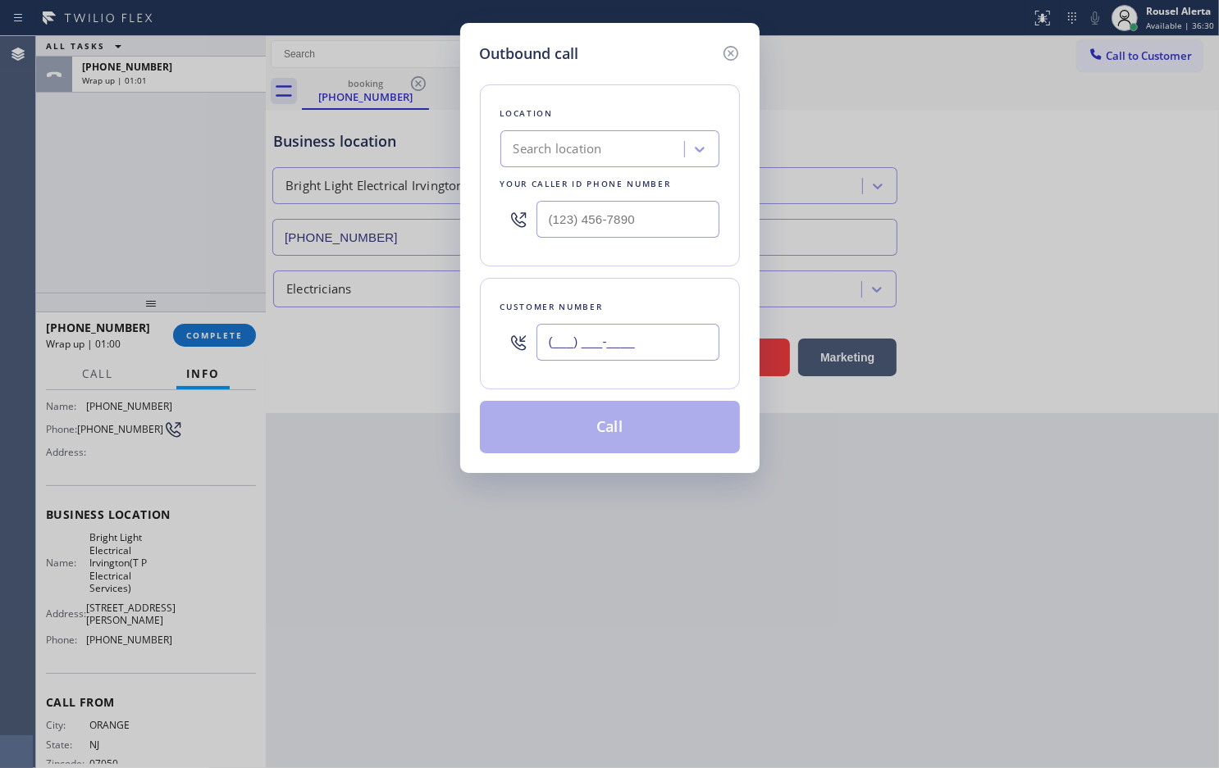
click at [628, 341] on input "(___) ___-____" at bounding box center [627, 342] width 183 height 37
paste input "973) 640-5604"
type input "[PHONE_NUMBER]"
click at [698, 220] on input "(___) ___-____" at bounding box center [627, 219] width 183 height 37
paste input "973) 791-9401"
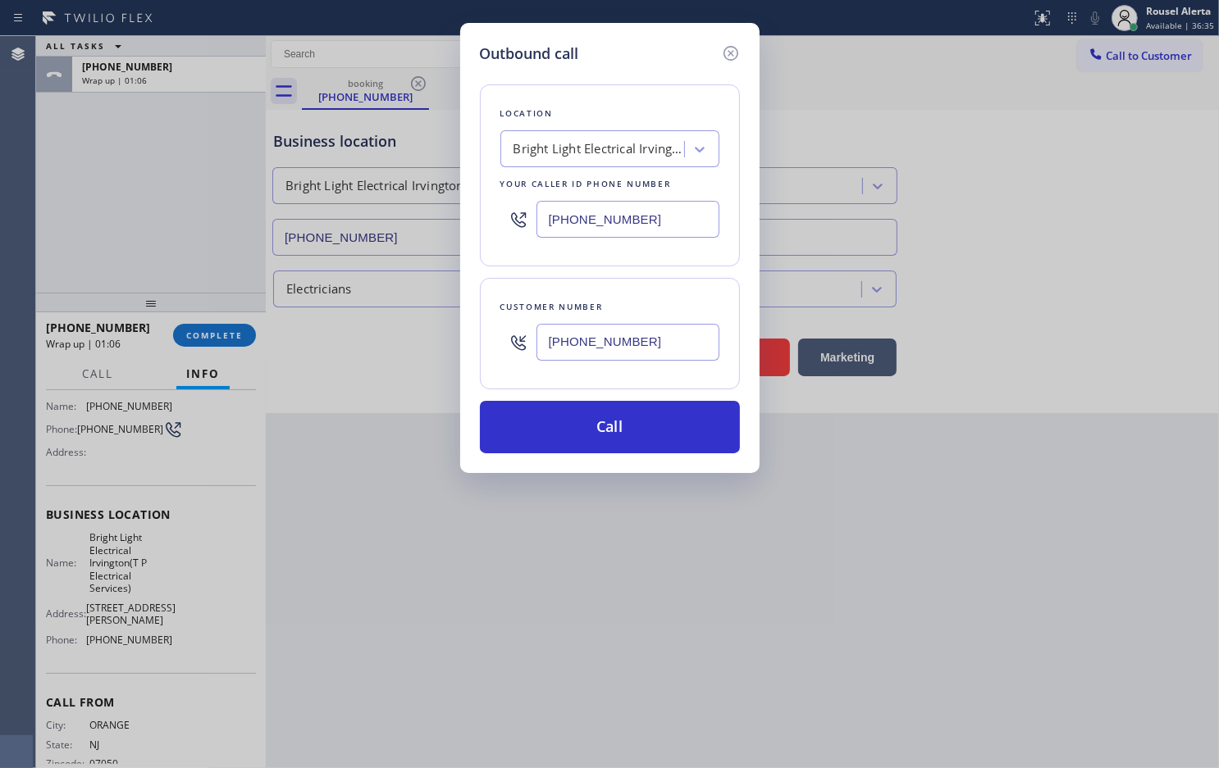
type input "[PHONE_NUMBER]"
click at [613, 78] on div "Location Bright Light Electrical Irvington(T P Electrical Services) Your caller…" at bounding box center [610, 259] width 260 height 389
click at [603, 408] on button "Call" at bounding box center [610, 427] width 260 height 52
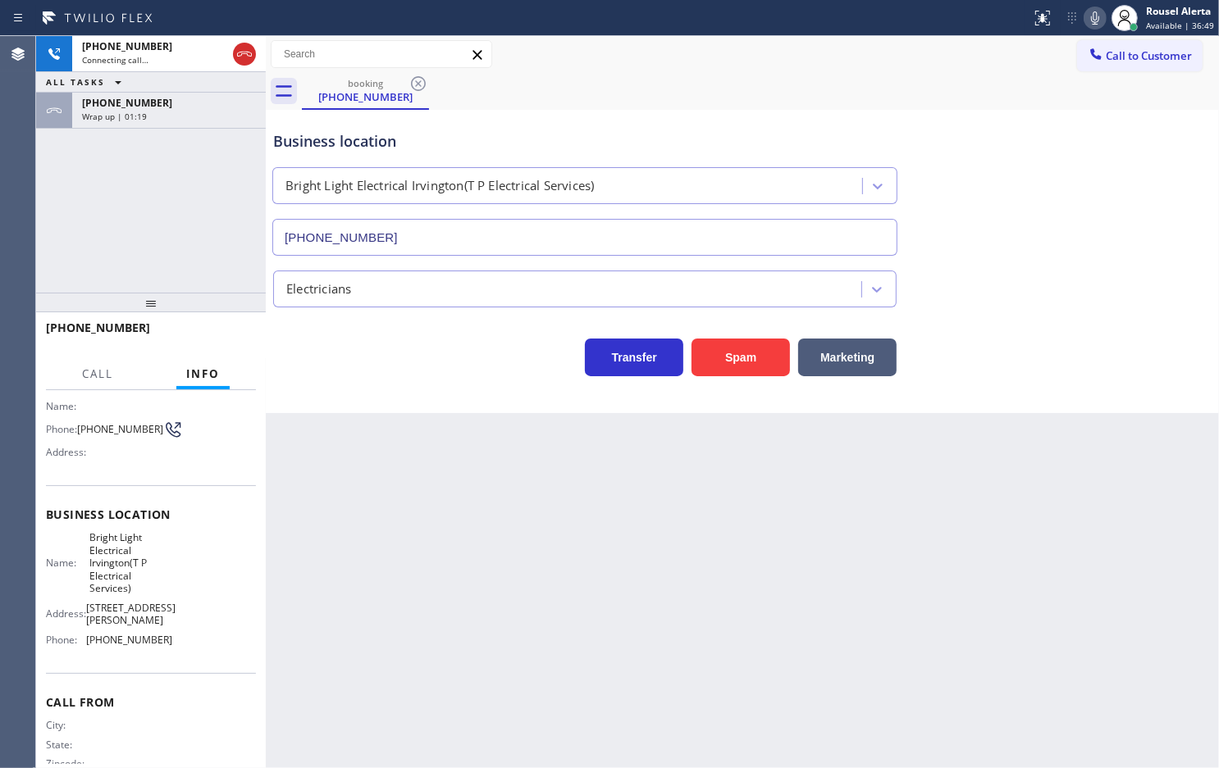
drag, startPoint x: 166, startPoint y: 119, endPoint x: 175, endPoint y: 171, distance: 52.3
click at [166, 119] on div "Wrap up | 01:19" at bounding box center [169, 116] width 174 height 11
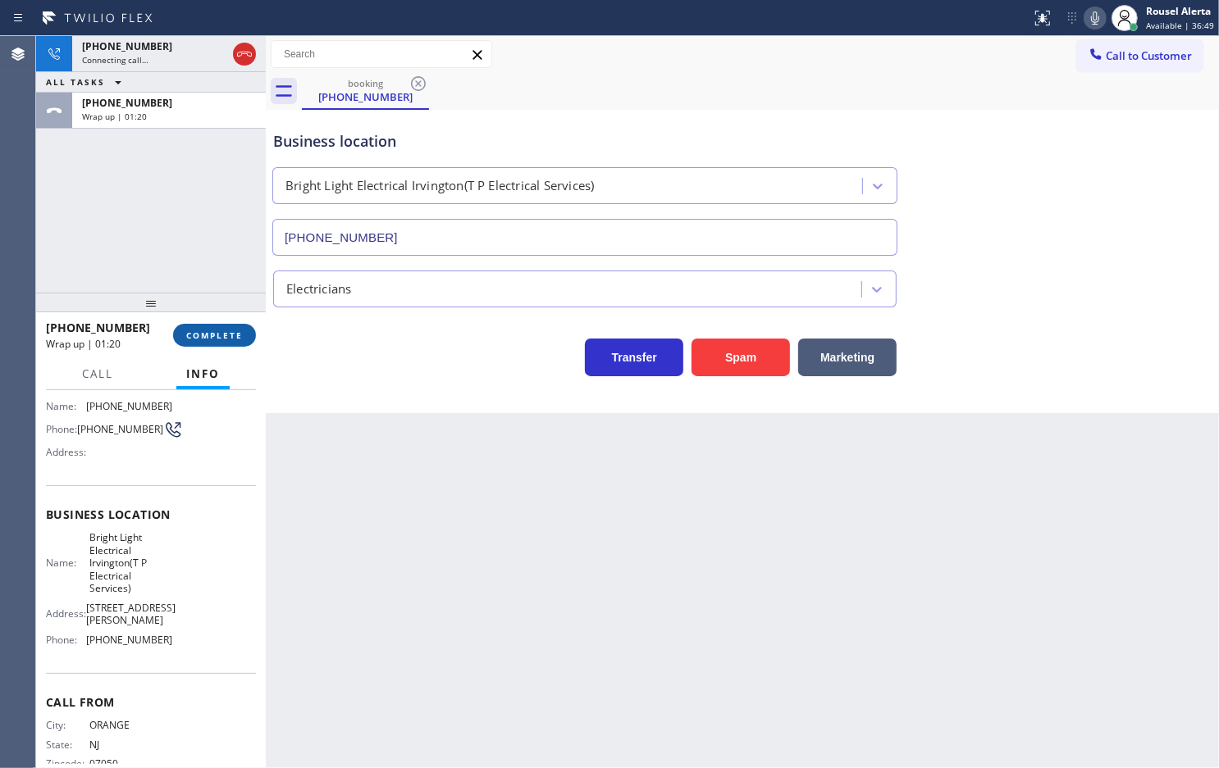
click at [220, 332] on span "COMPLETE" at bounding box center [214, 335] width 57 height 11
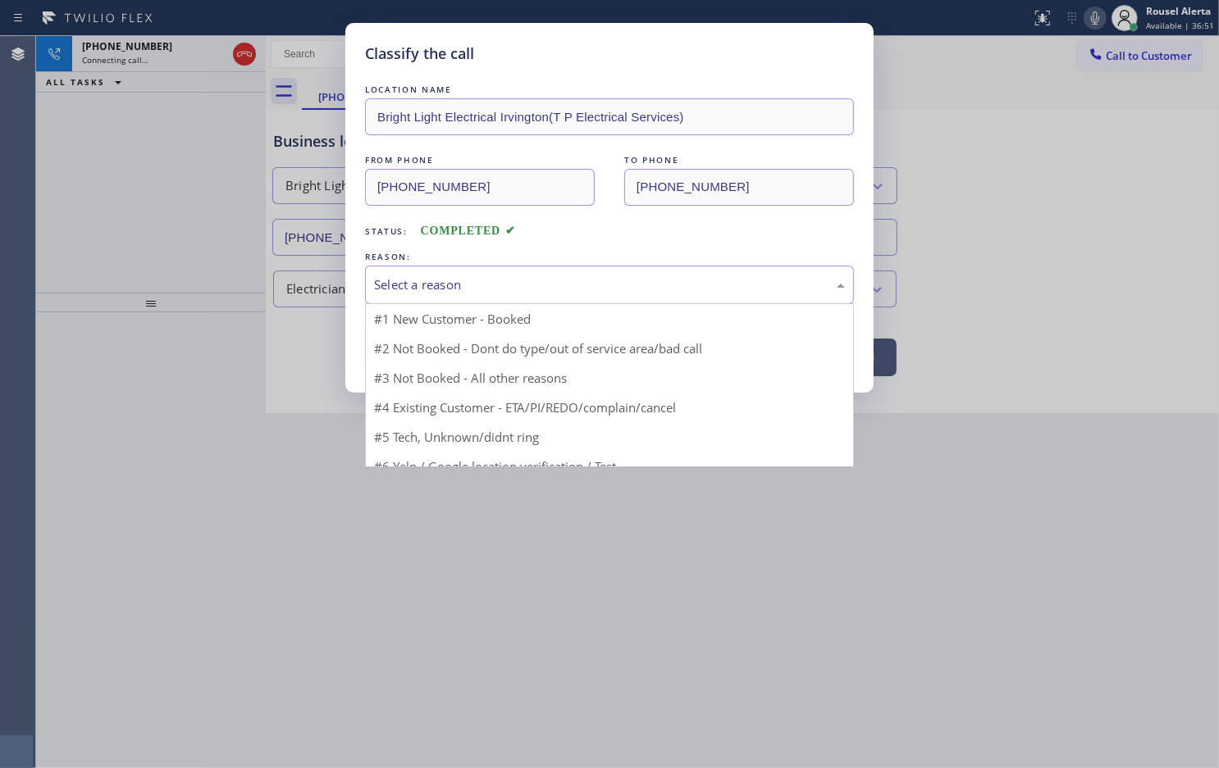
click at [407, 294] on div "Select a reason" at bounding box center [609, 285] width 471 height 19
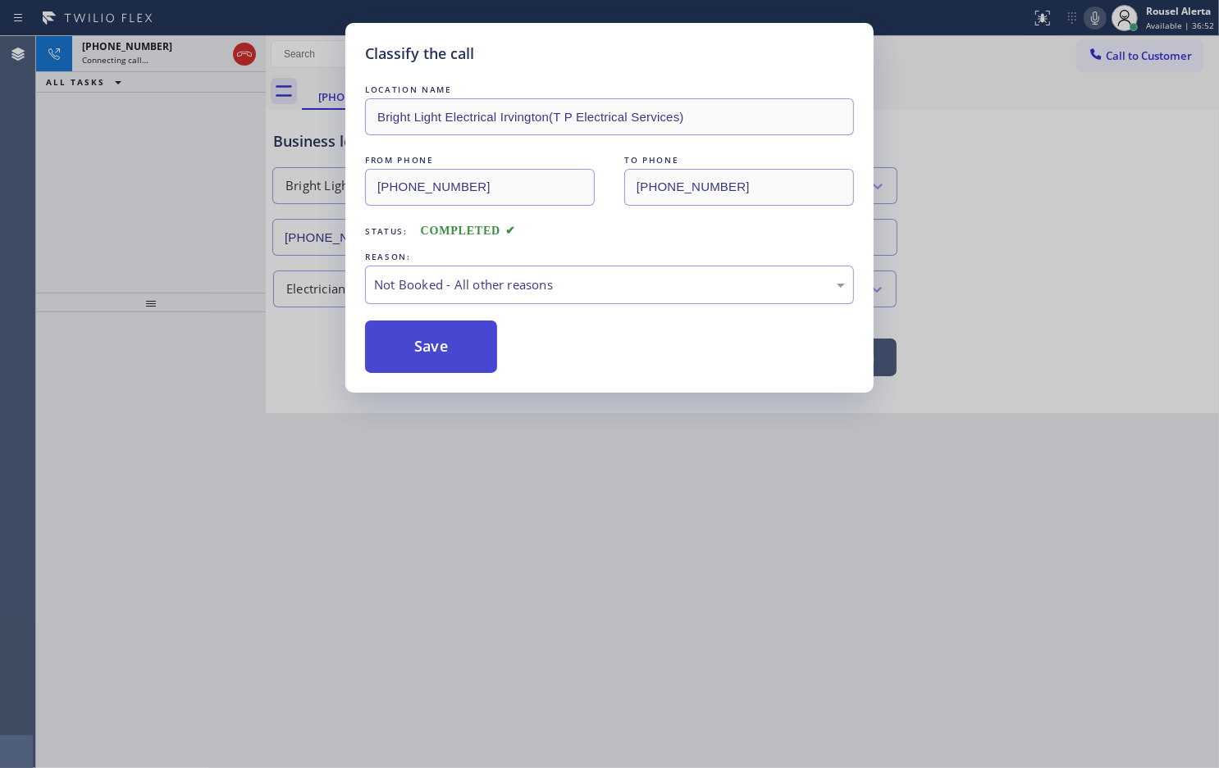
click at [427, 344] on button "Save" at bounding box center [431, 347] width 132 height 52
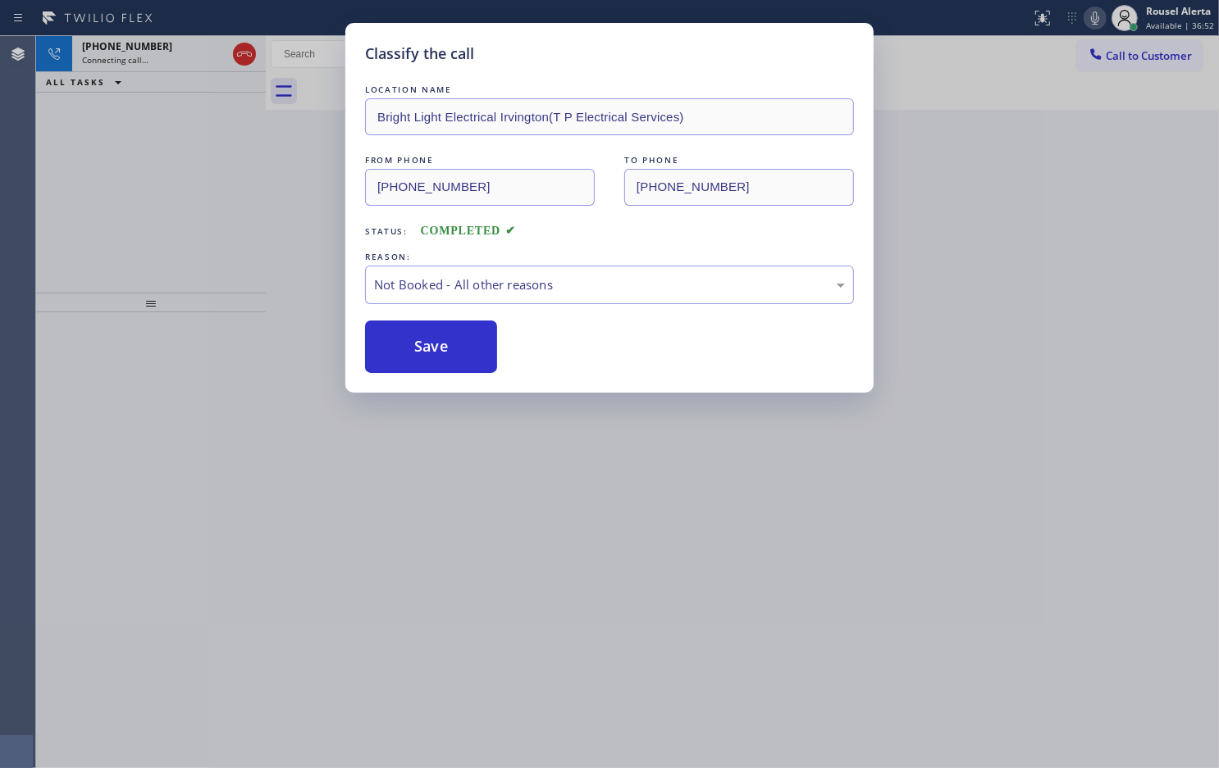
click at [912, 543] on div "Classify the call LOCATION NAME Bright Light Electrical Irvington(T P Electrica…" at bounding box center [609, 384] width 1219 height 768
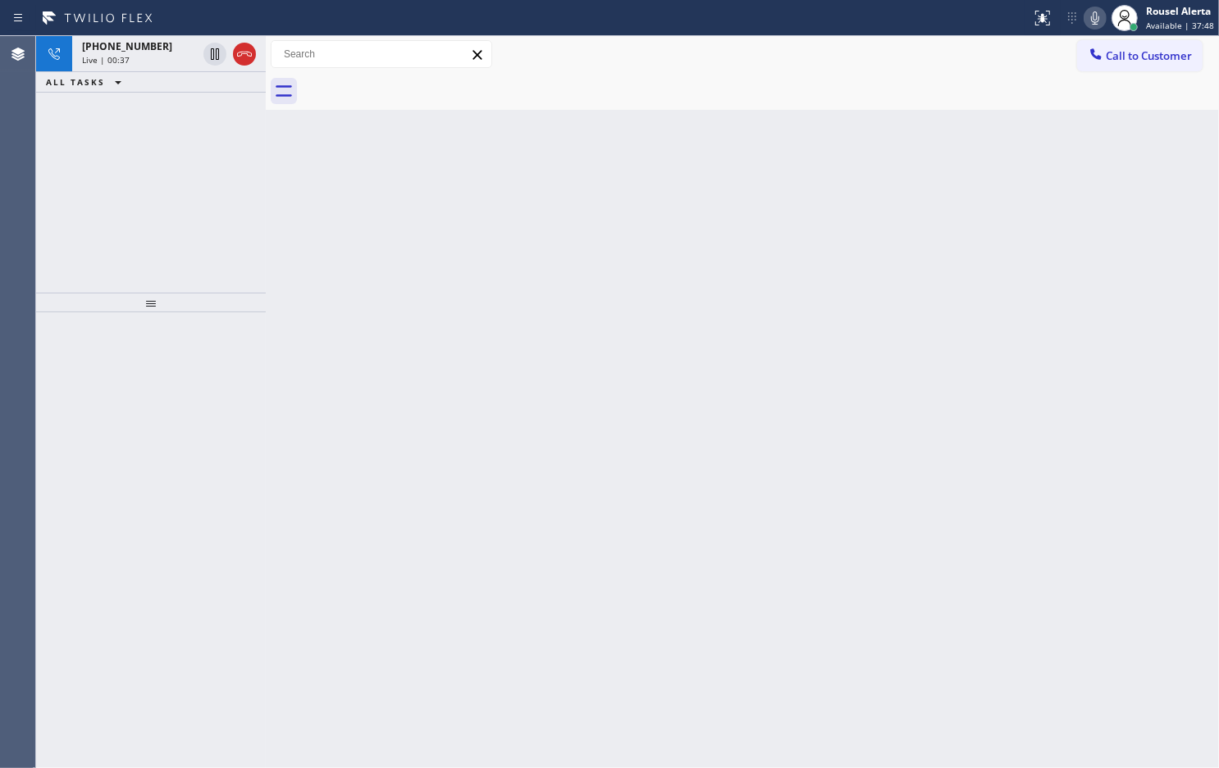
drag, startPoint x: 165, startPoint y: 197, endPoint x: 199, endPoint y: 125, distance: 79.2
click at [166, 185] on div "[PHONE_NUMBER] Live | 00:37 ALL TASKS ALL TASKS ACTIVE TASKS TASKS IN WRAP UP" at bounding box center [151, 164] width 230 height 257
click at [236, 54] on icon at bounding box center [245, 54] width 20 height 20
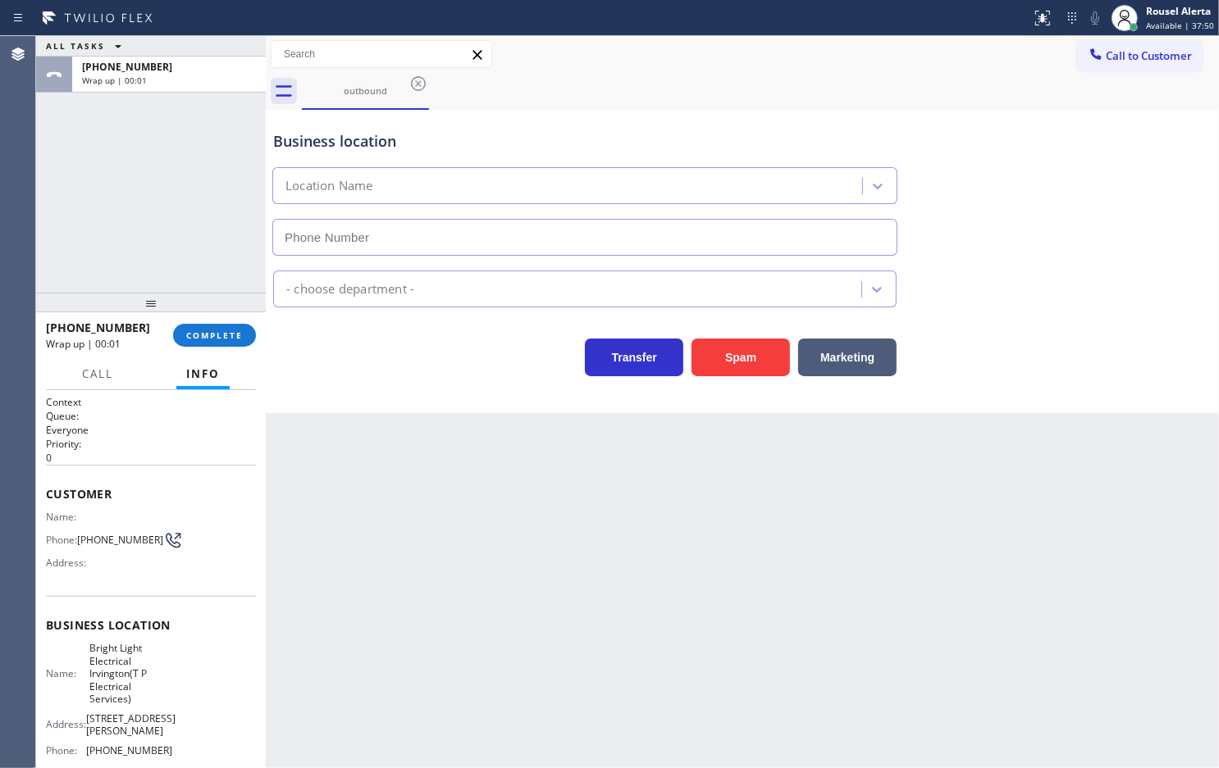
type input "[PHONE_NUMBER]"
click at [79, 153] on div "ALL TASKS ALL TASKS ACTIVE TASKS TASKS IN WRAP UP [PHONE_NUMBER] Wrap up | 00:14" at bounding box center [151, 164] width 230 height 257
drag, startPoint x: 1087, startPoint y: 66, endPoint x: 1111, endPoint y: 66, distance: 23.8
click at [1089, 66] on button "Call to Customer" at bounding box center [1139, 55] width 125 height 31
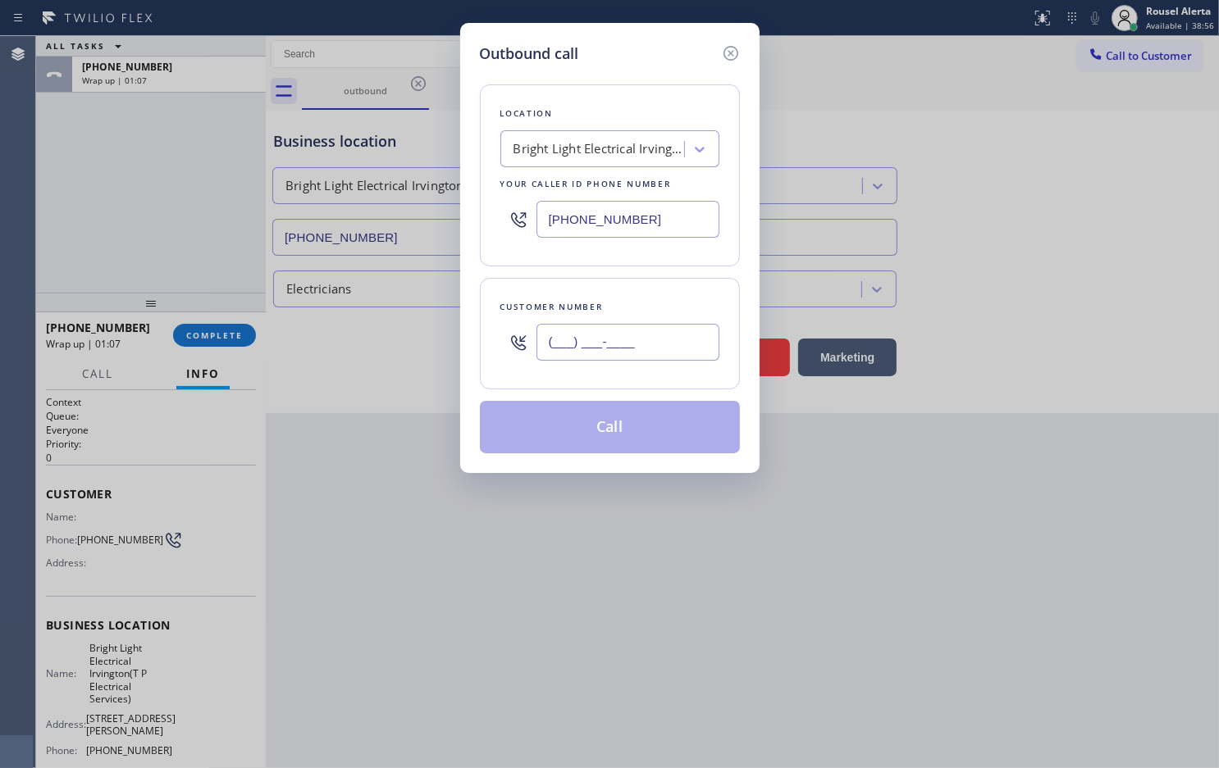
click at [636, 340] on input "(___) ___-____" at bounding box center [627, 342] width 183 height 37
paste input "973) 640-5604"
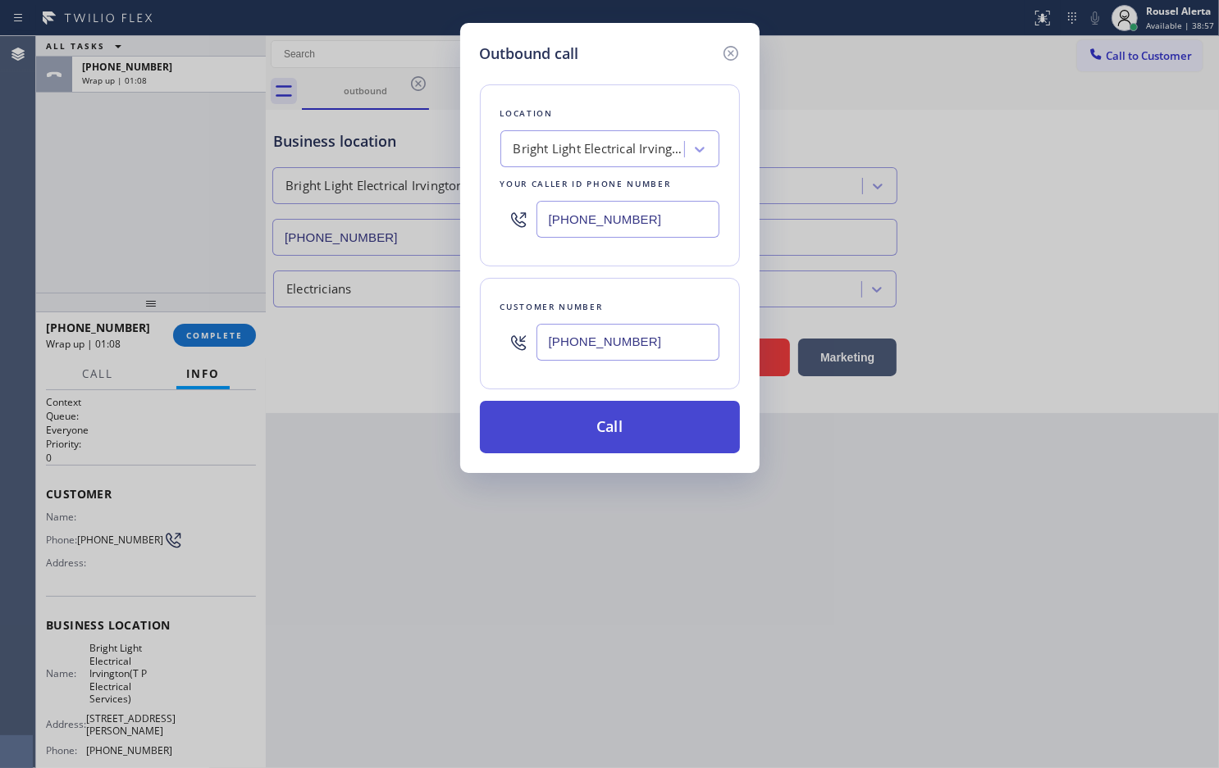
type input "[PHONE_NUMBER]"
click at [622, 425] on button "Call" at bounding box center [610, 427] width 260 height 52
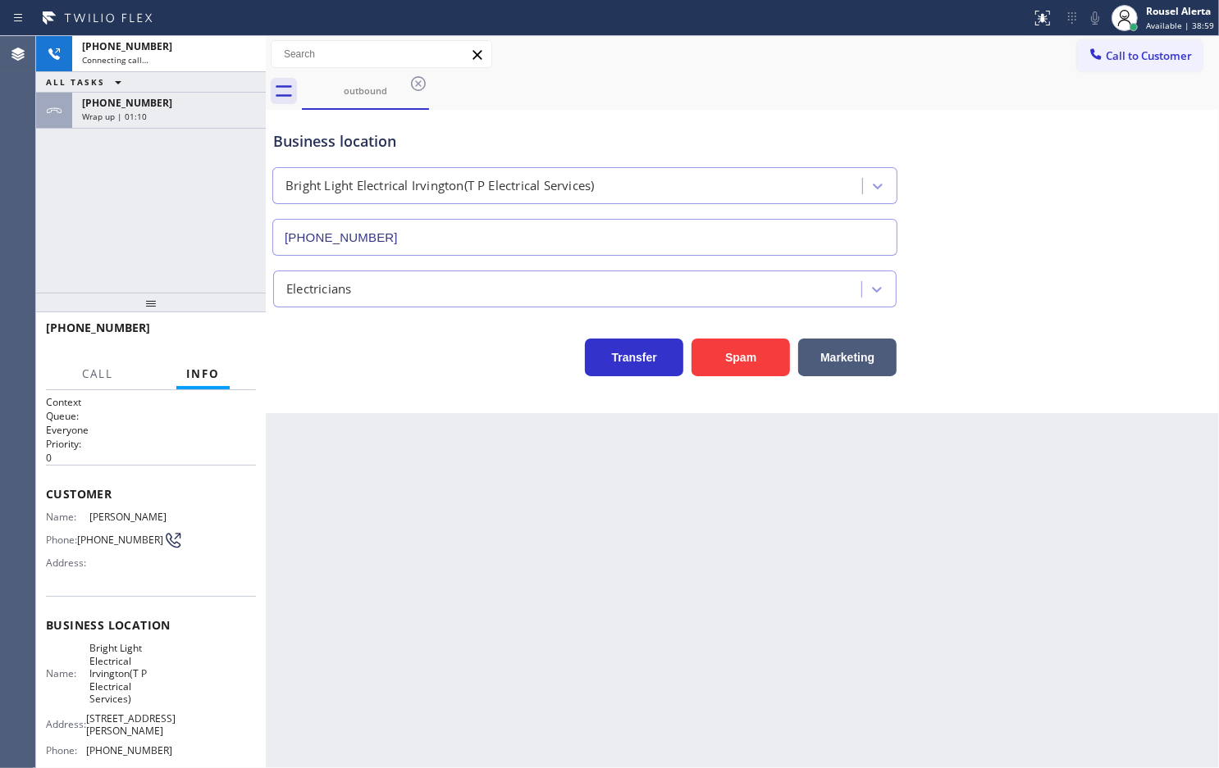
click at [169, 99] on div "[PHONE_NUMBER]" at bounding box center [169, 103] width 174 height 14
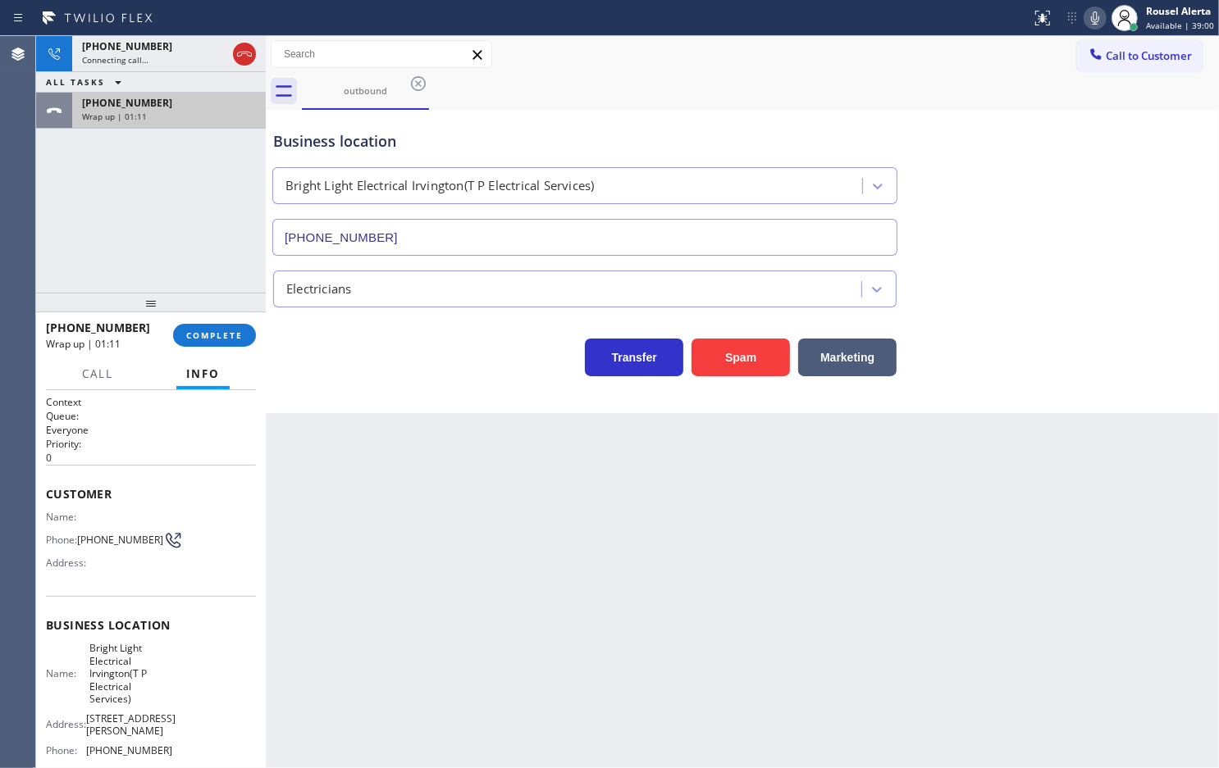
click at [173, 120] on div "Wrap up | 01:11" at bounding box center [169, 116] width 174 height 11
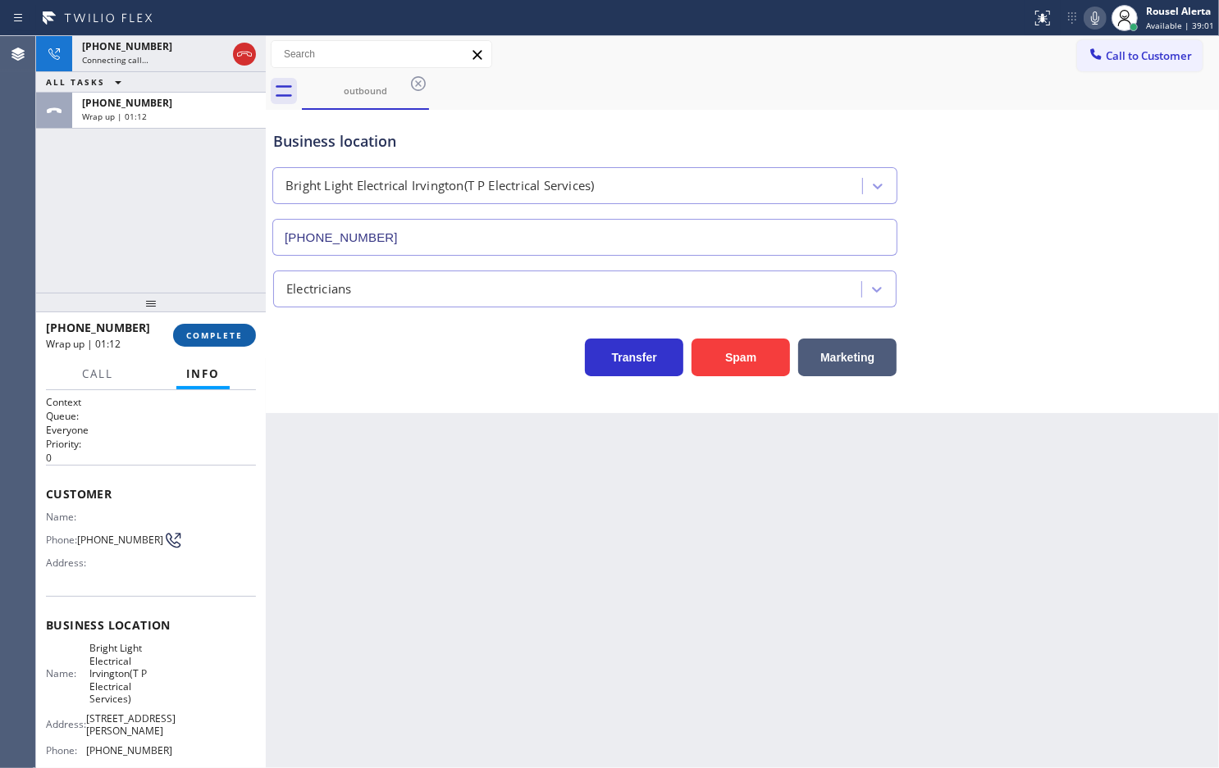
click at [214, 334] on span "COMPLETE" at bounding box center [214, 335] width 57 height 11
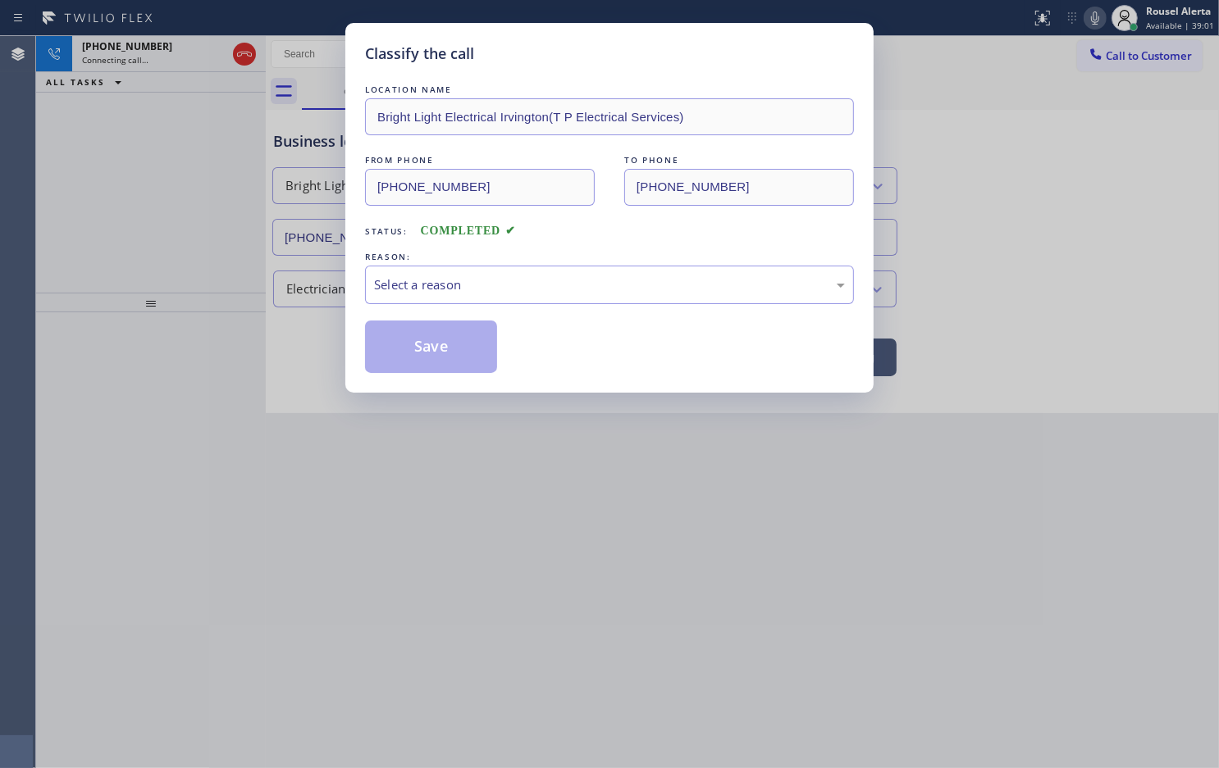
click at [465, 300] on div "Select a reason" at bounding box center [609, 285] width 489 height 39
drag, startPoint x: 430, startPoint y: 349, endPoint x: 242, endPoint y: 43, distance: 359.3
click at [428, 349] on button "Save" at bounding box center [431, 347] width 132 height 52
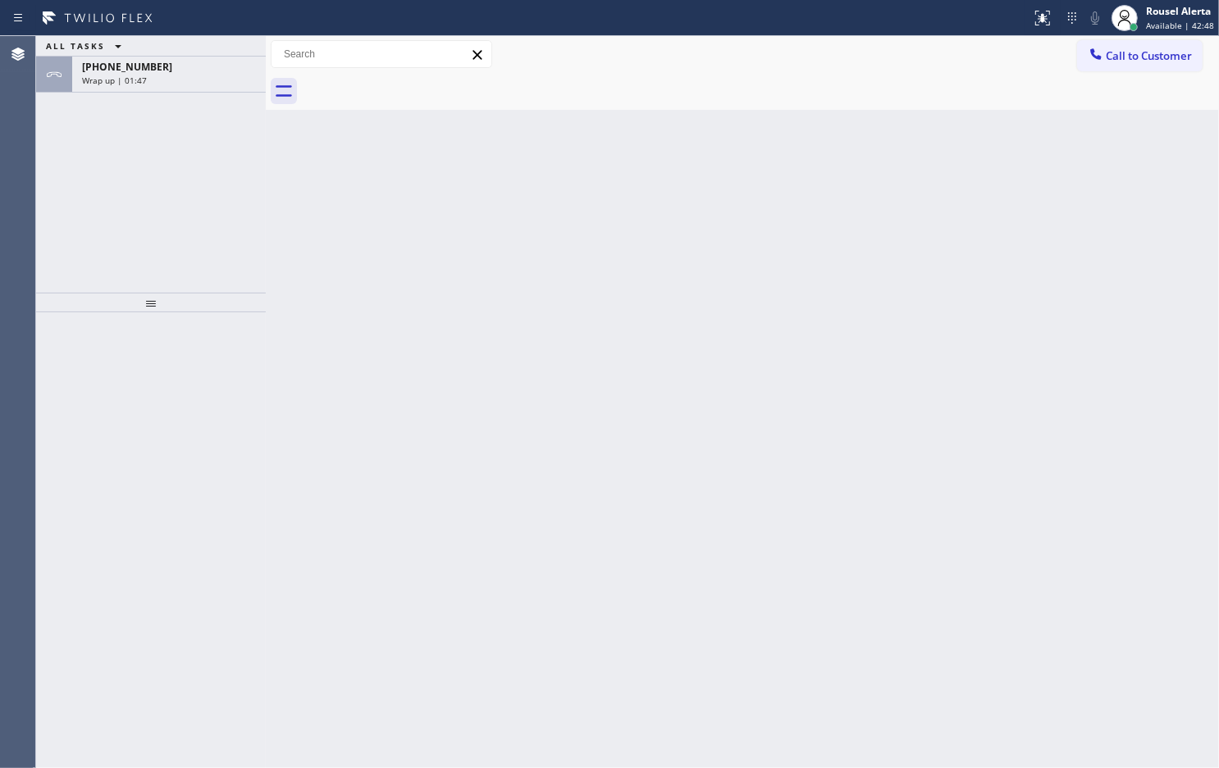
click at [305, 395] on div "Back to Dashboard Change Sender ID Customers Technicians Select a contact Outbo…" at bounding box center [742, 402] width 953 height 732
click at [168, 80] on div "Wrap up | 01:48" at bounding box center [169, 80] width 174 height 11
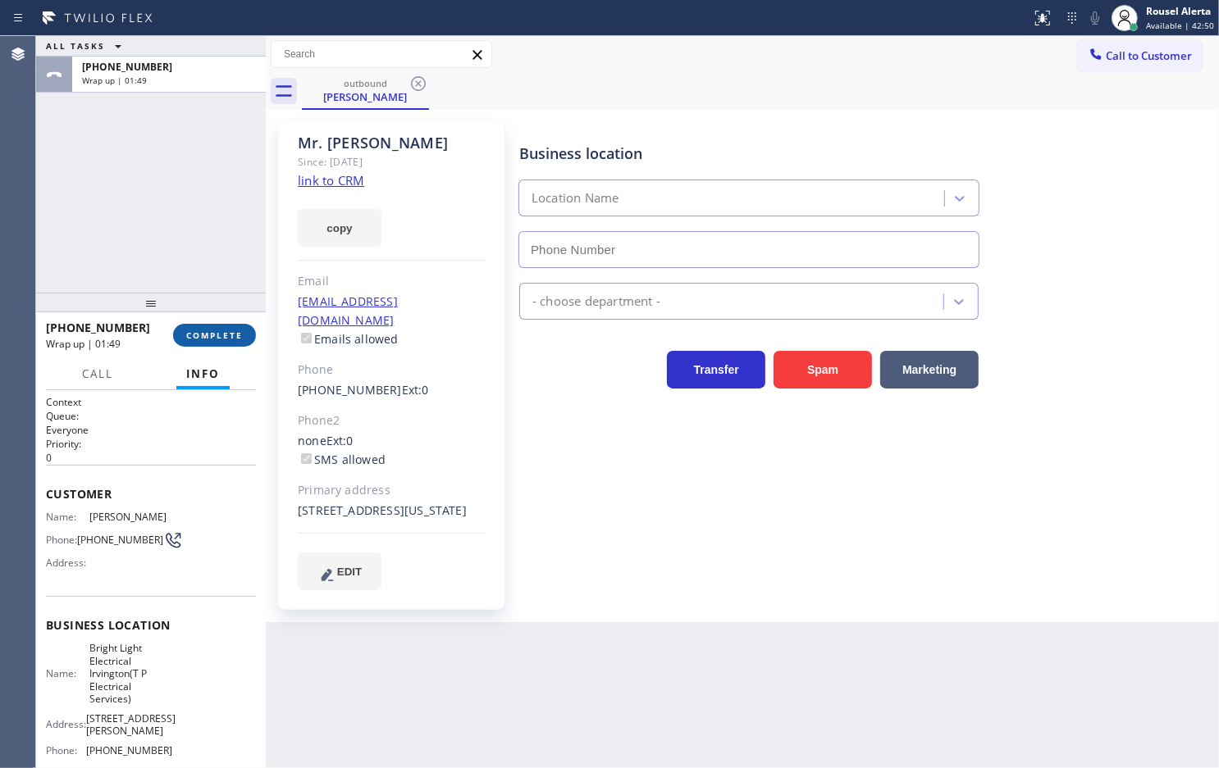
click at [193, 340] on span "COMPLETE" at bounding box center [214, 335] width 57 height 11
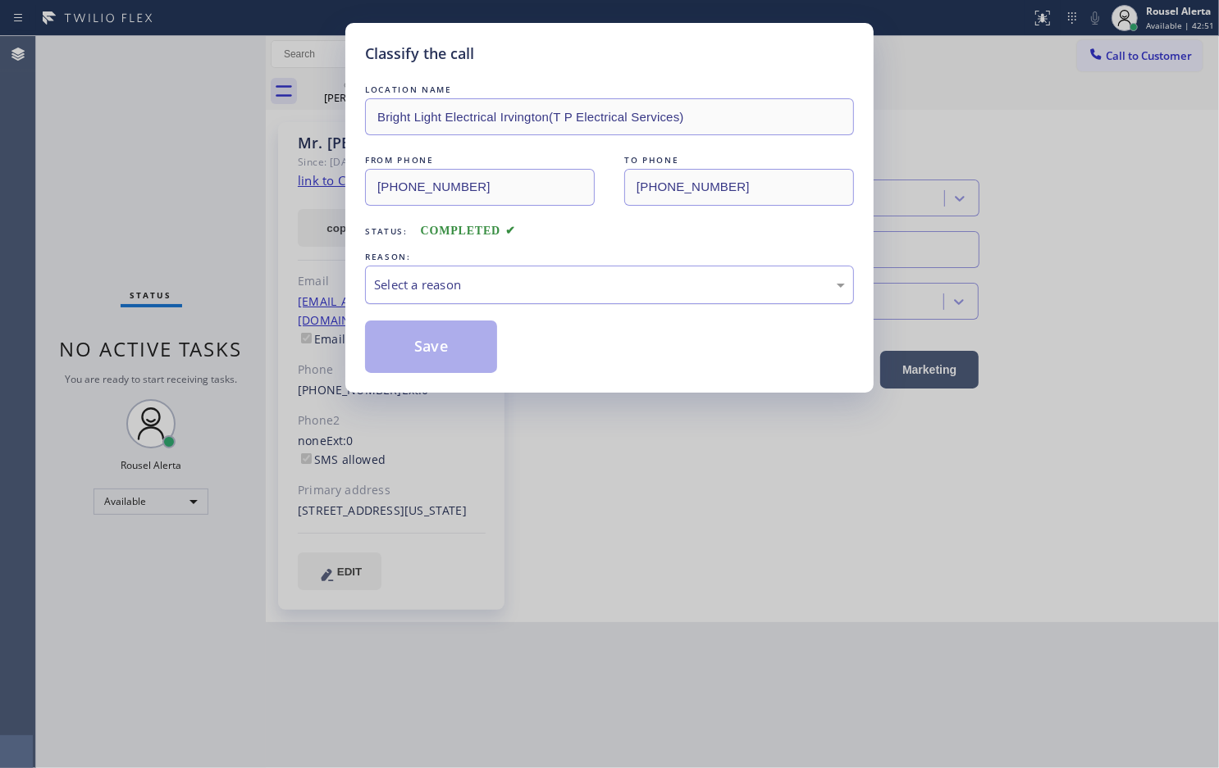
click at [375, 297] on div "Select a reason" at bounding box center [609, 285] width 489 height 39
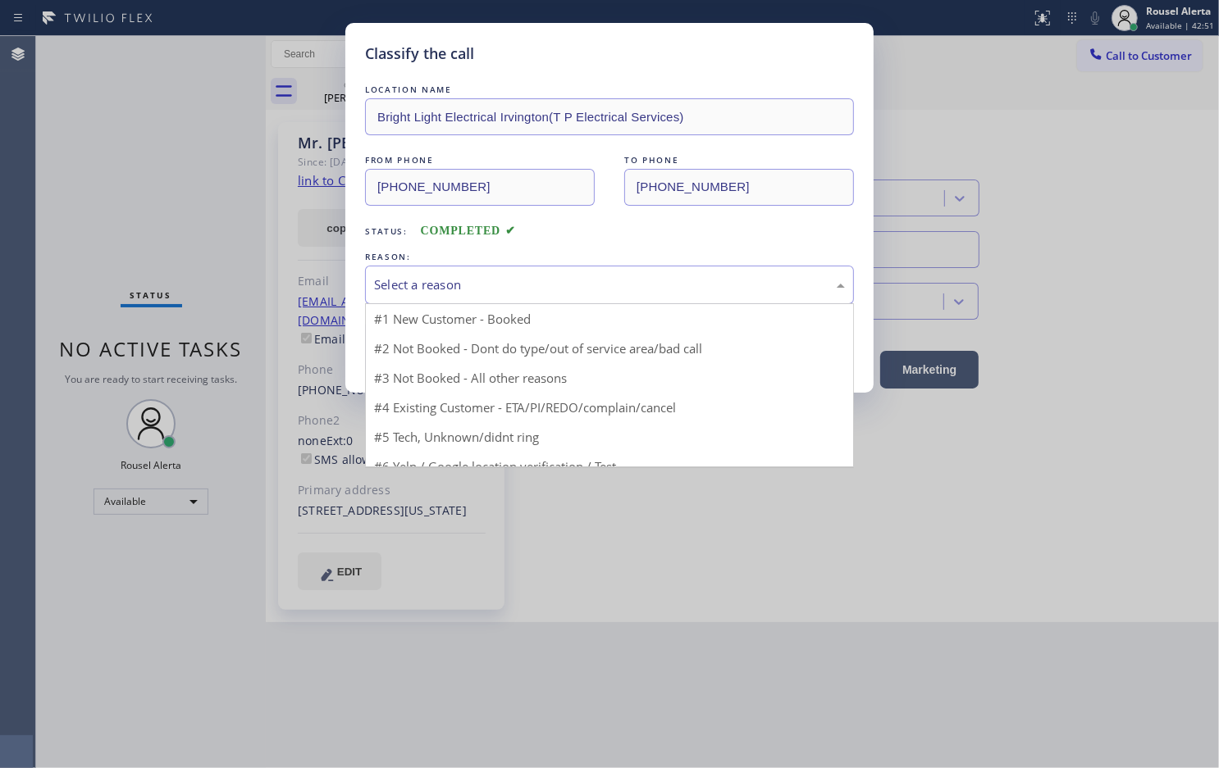
type input "[PHONE_NUMBER]"
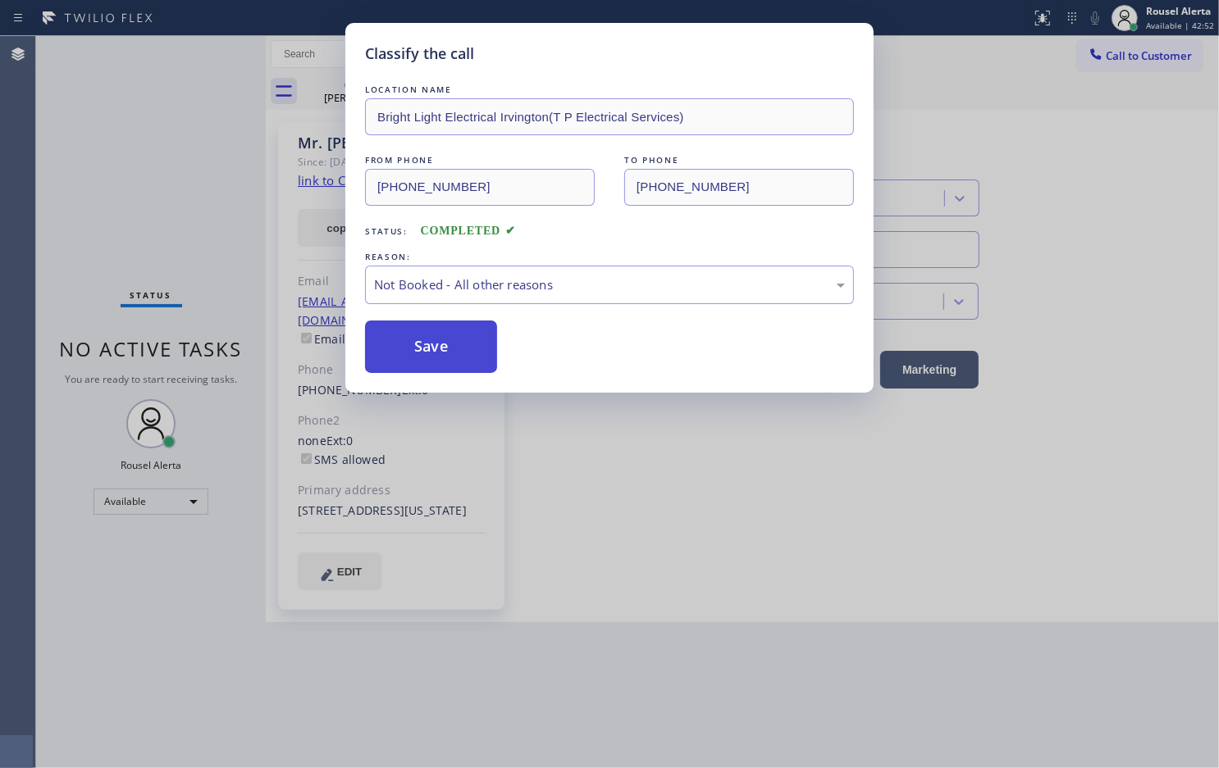
click at [414, 347] on button "Save" at bounding box center [431, 347] width 132 height 52
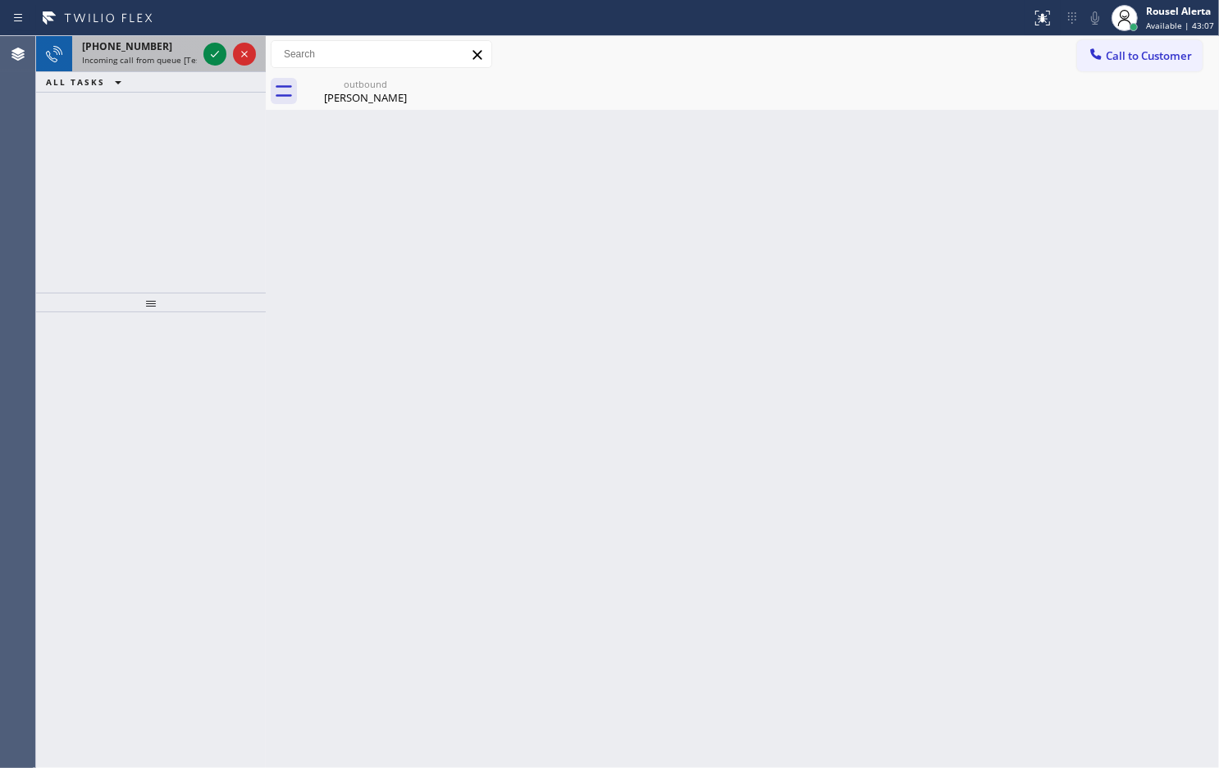
click at [162, 51] on div "[PHONE_NUMBER]" at bounding box center [139, 46] width 115 height 14
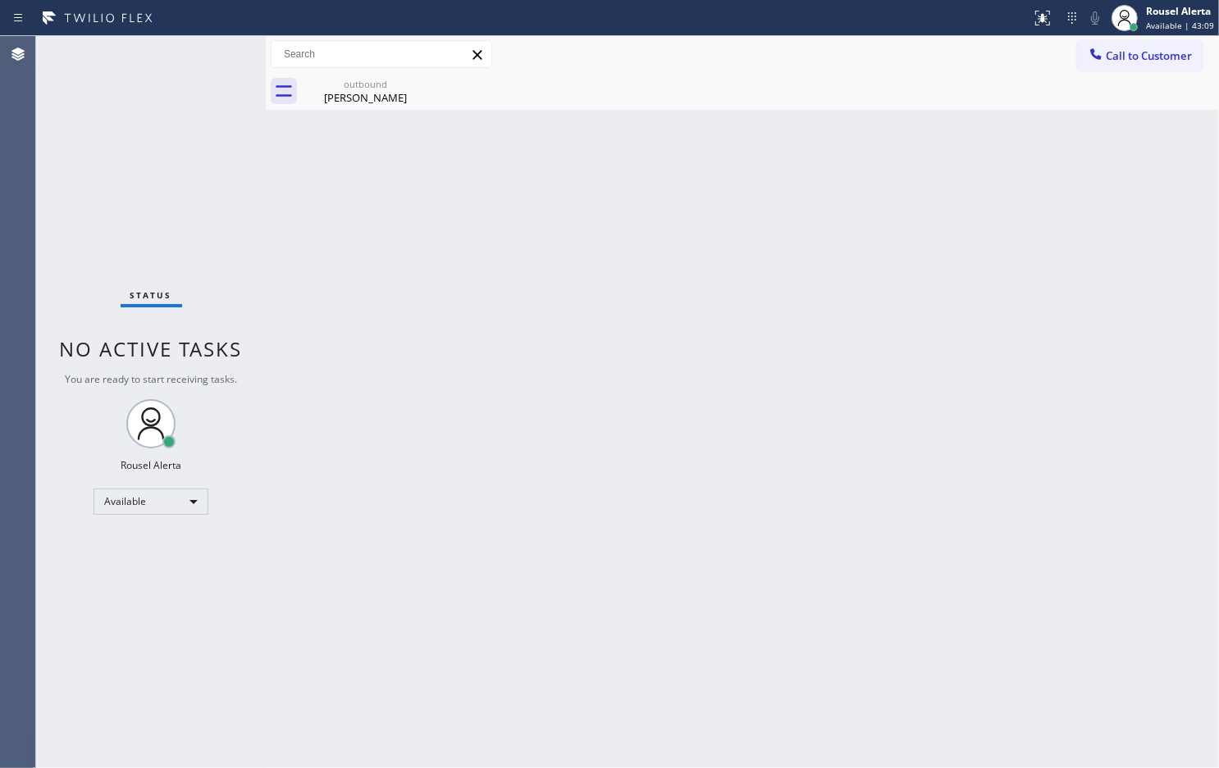
drag, startPoint x: 376, startPoint y: 330, endPoint x: 505, endPoint y: 330, distance: 129.6
click at [377, 332] on div "Back to Dashboard Change Sender ID Customers Technicians Select a contact Outbo…" at bounding box center [742, 402] width 953 height 732
click at [385, 93] on div "[PERSON_NAME]" at bounding box center [365, 97] width 124 height 15
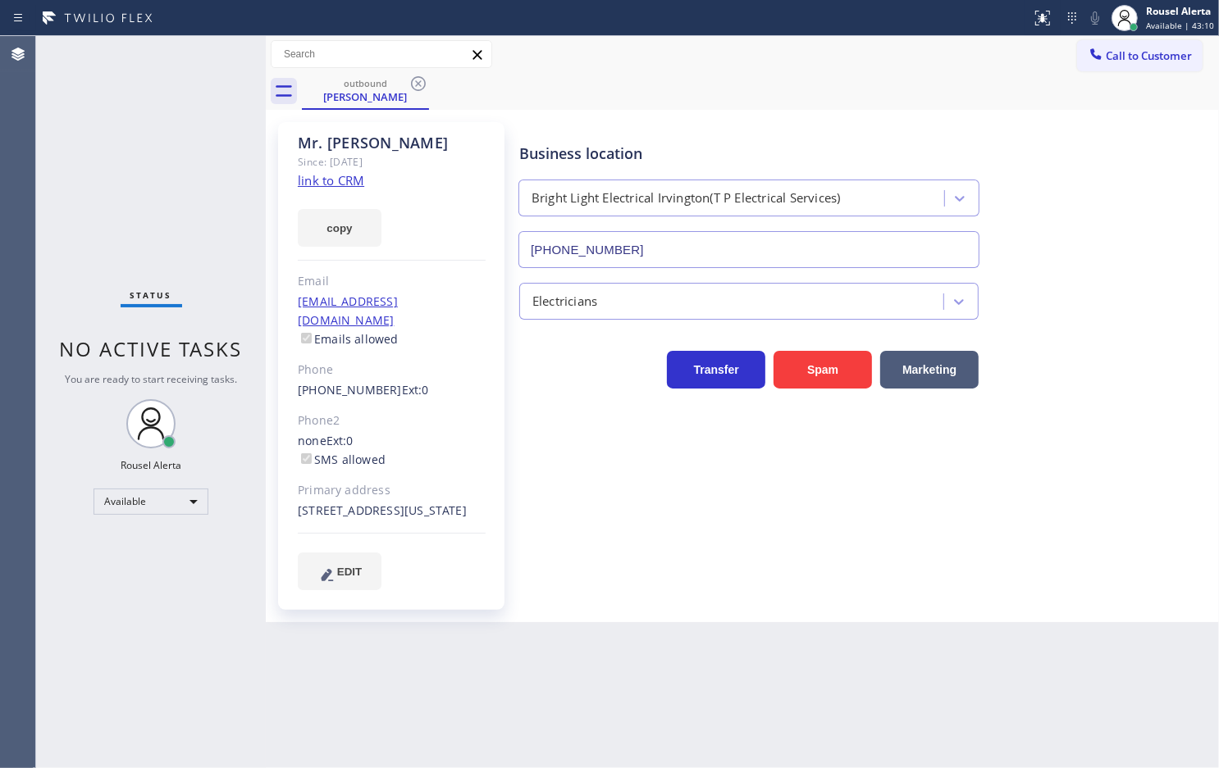
click at [416, 80] on icon at bounding box center [418, 84] width 20 height 20
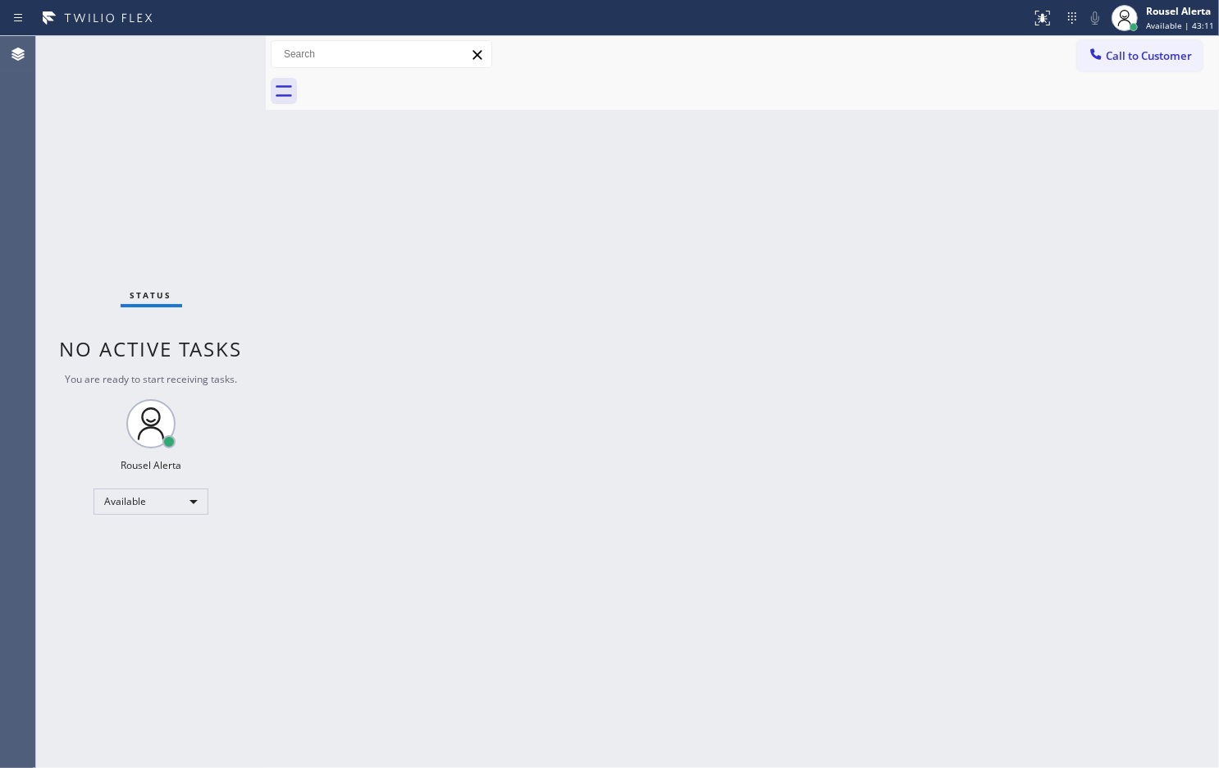
click at [631, 395] on div "Back to Dashboard Change Sender ID Customers Technicians Select a contact Outbo…" at bounding box center [742, 402] width 953 height 732
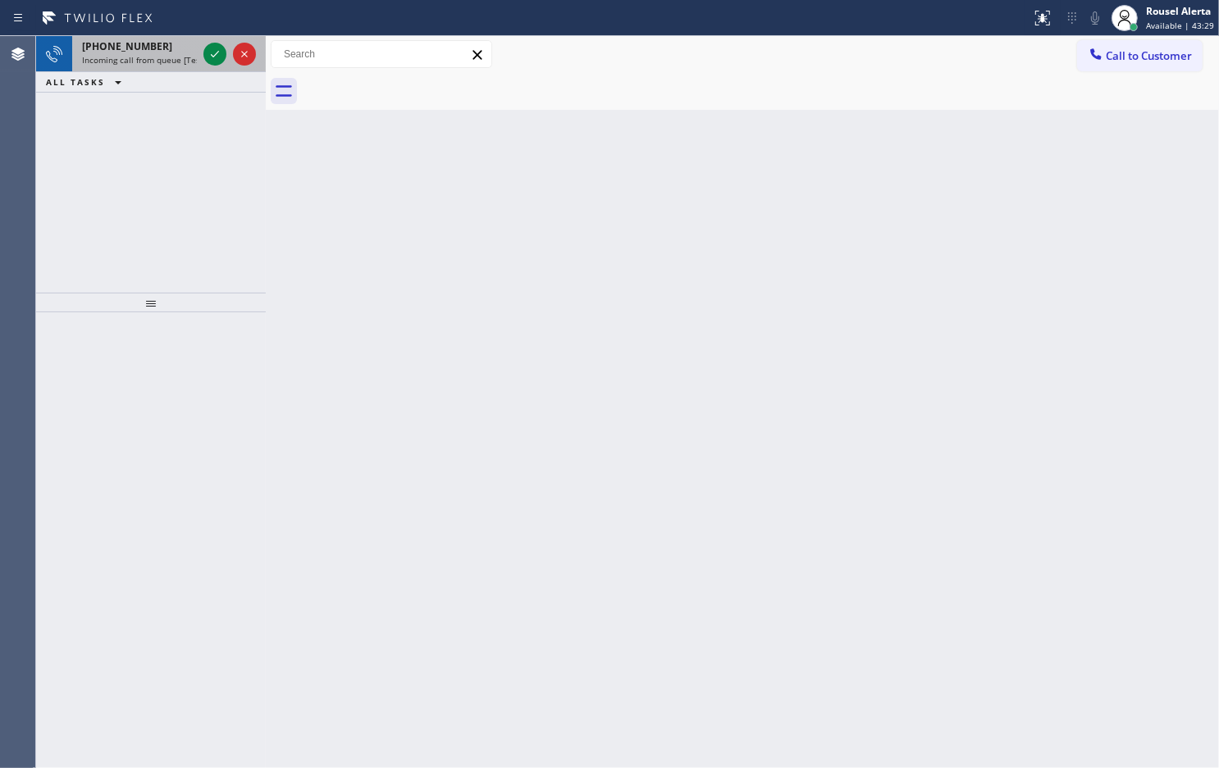
click at [153, 54] on span "Incoming call from queue [Test] All" at bounding box center [150, 59] width 136 height 11
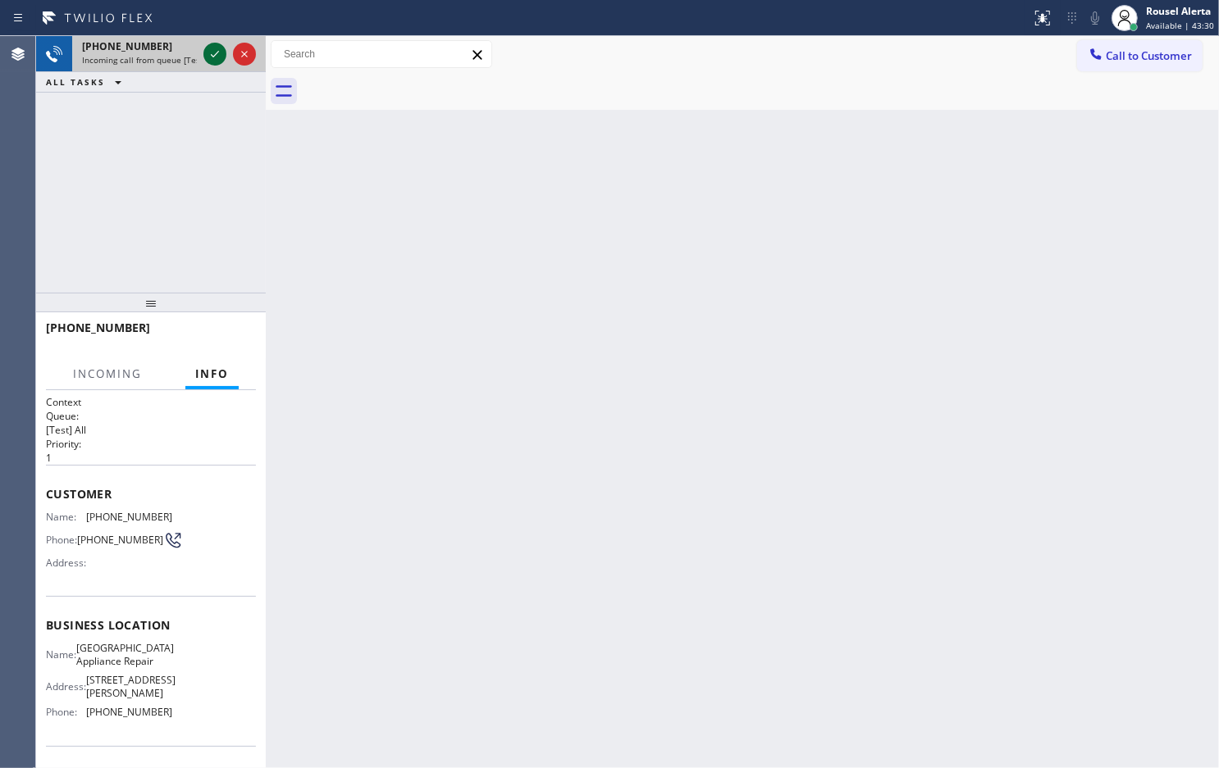
click at [203, 53] on div at bounding box center [214, 54] width 23 height 20
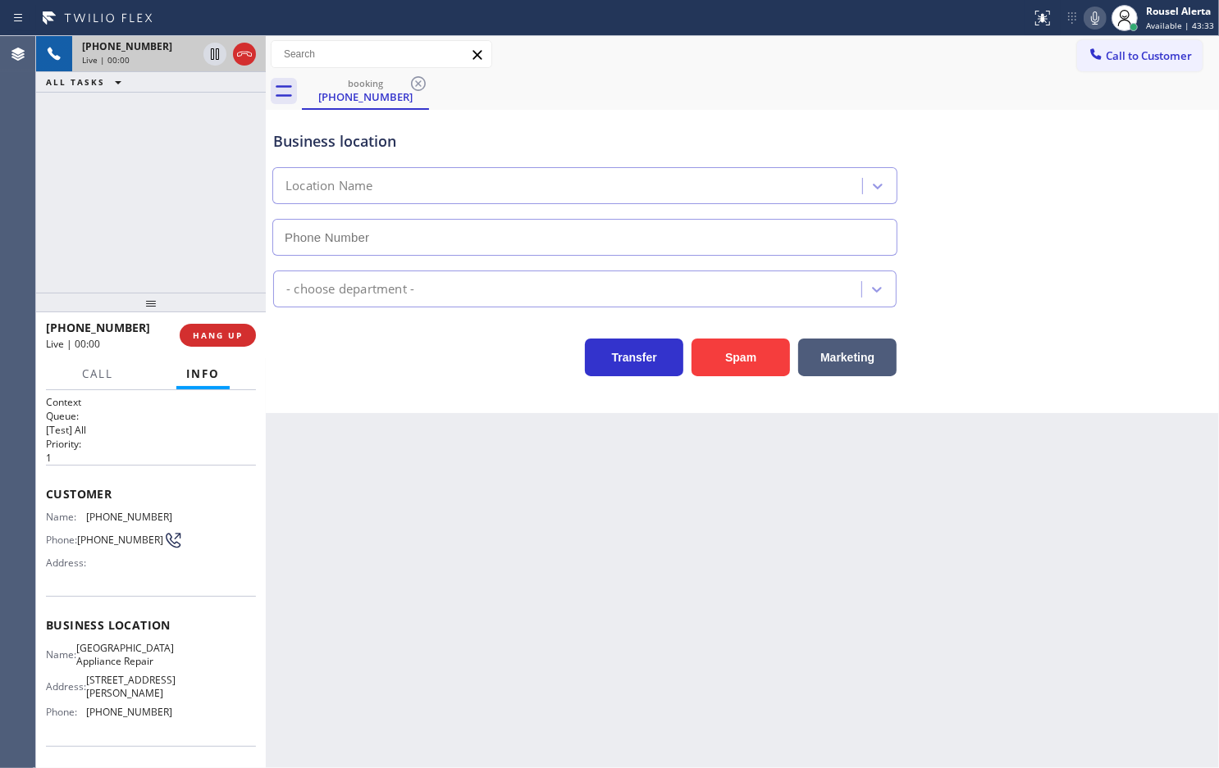
type input "[PHONE_NUMBER]"
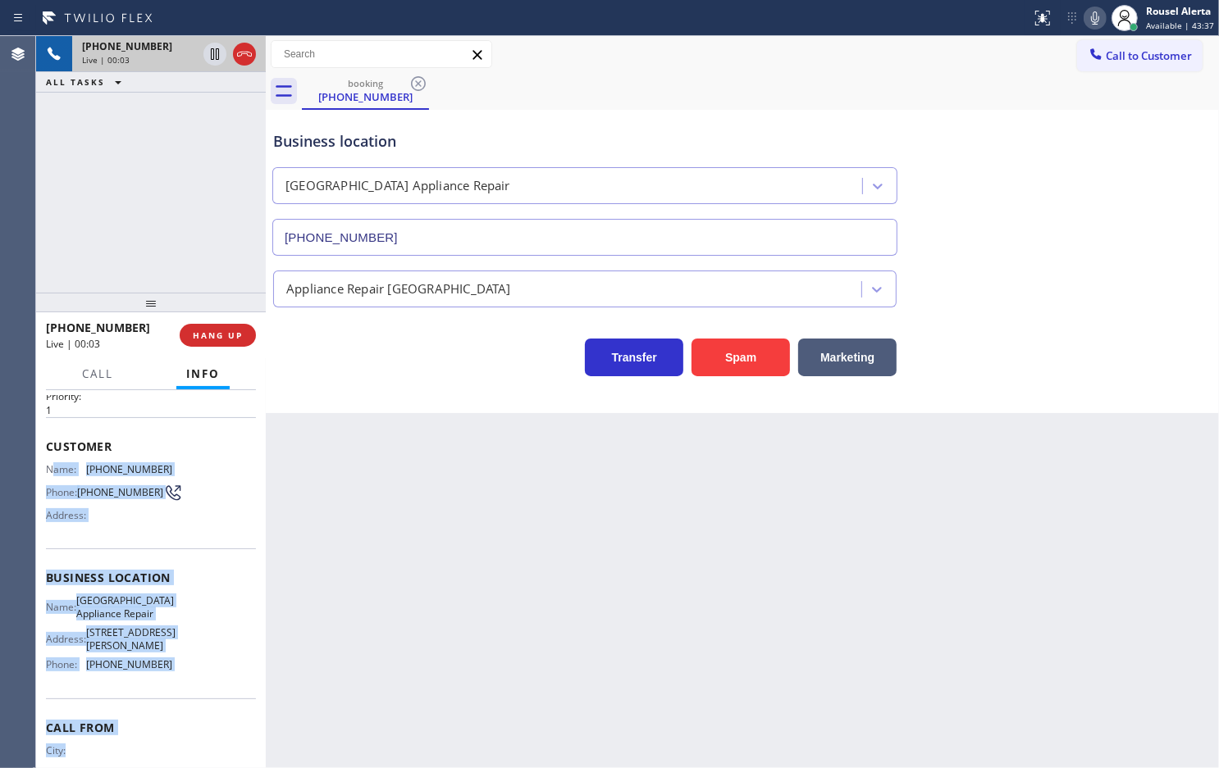
scroll to position [121, 0]
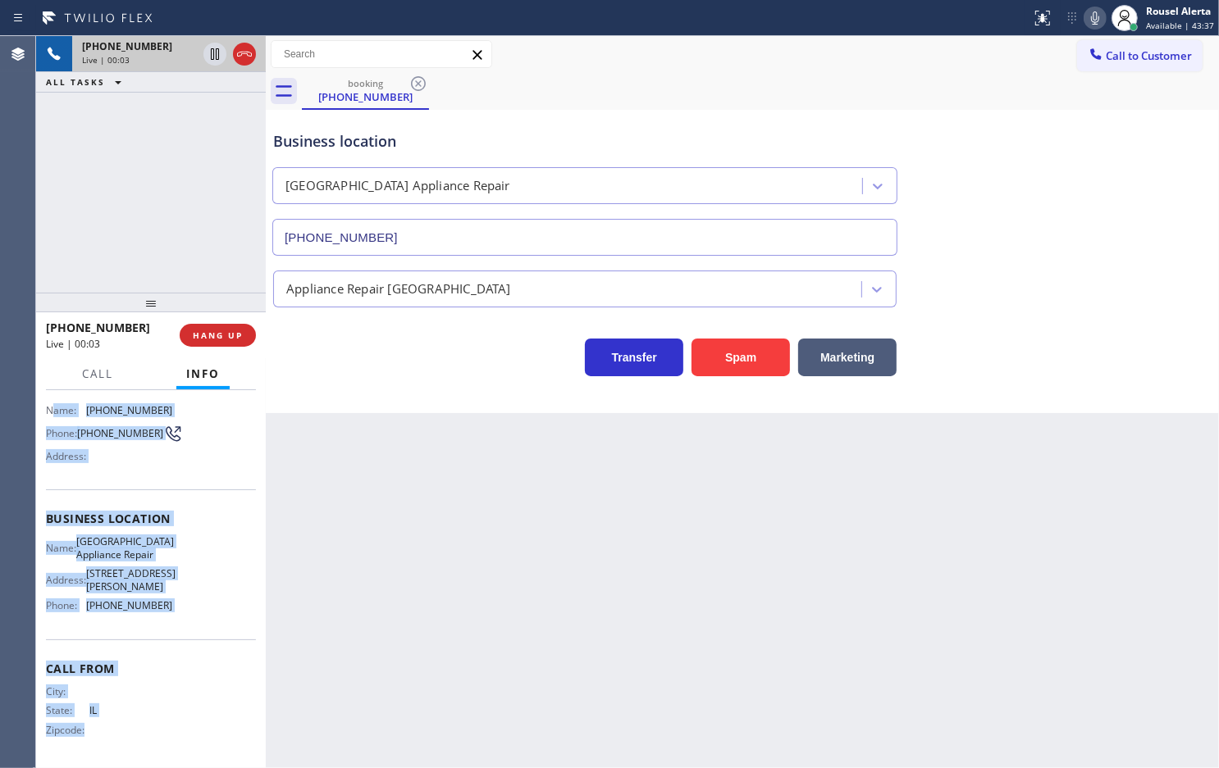
drag, startPoint x: 51, startPoint y: 510, endPoint x: 172, endPoint y: 753, distance: 271.4
click at [172, 753] on div "Context Queue: [Test] All Priority: 1 Customer Name: [PHONE_NUMBER] Phone: [PHO…" at bounding box center [151, 526] width 210 height 475
click at [171, 631] on div "Business location Name: [GEOGRAPHIC_DATA] Appliance Repair Address: [STREET_ADD…" at bounding box center [151, 564] width 210 height 149
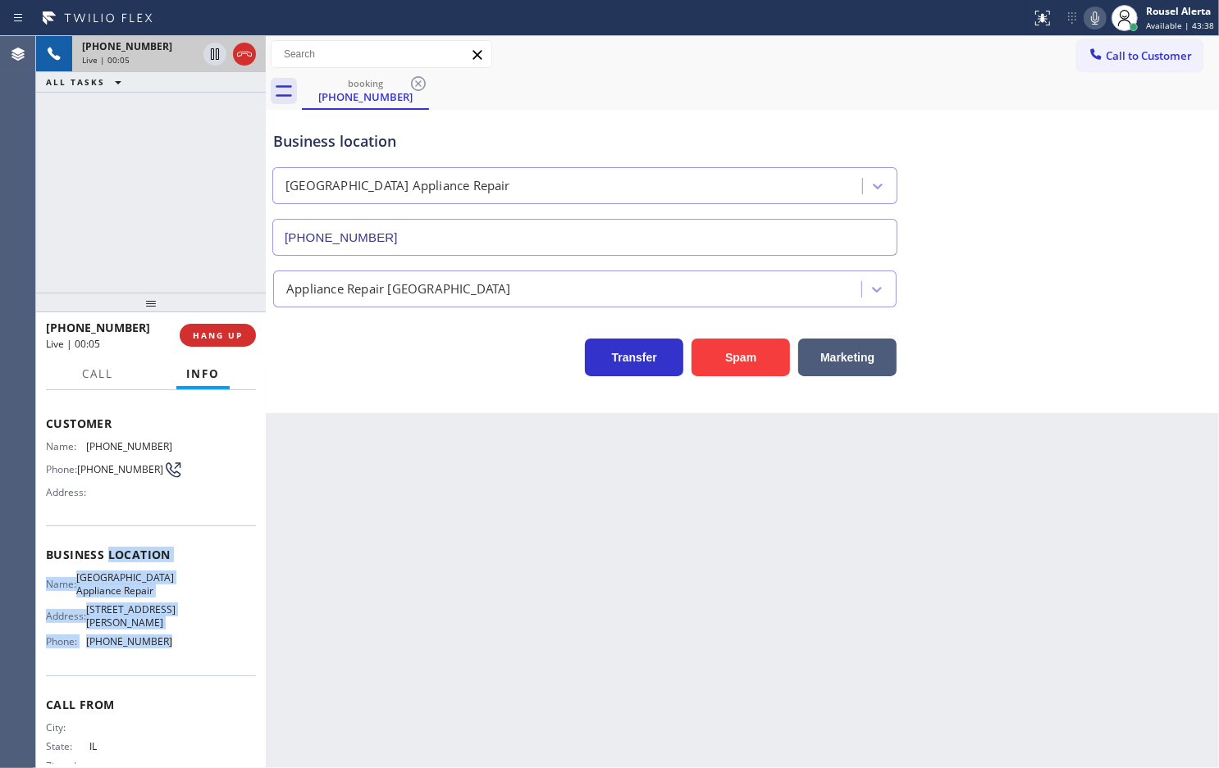
scroll to position [19, 0]
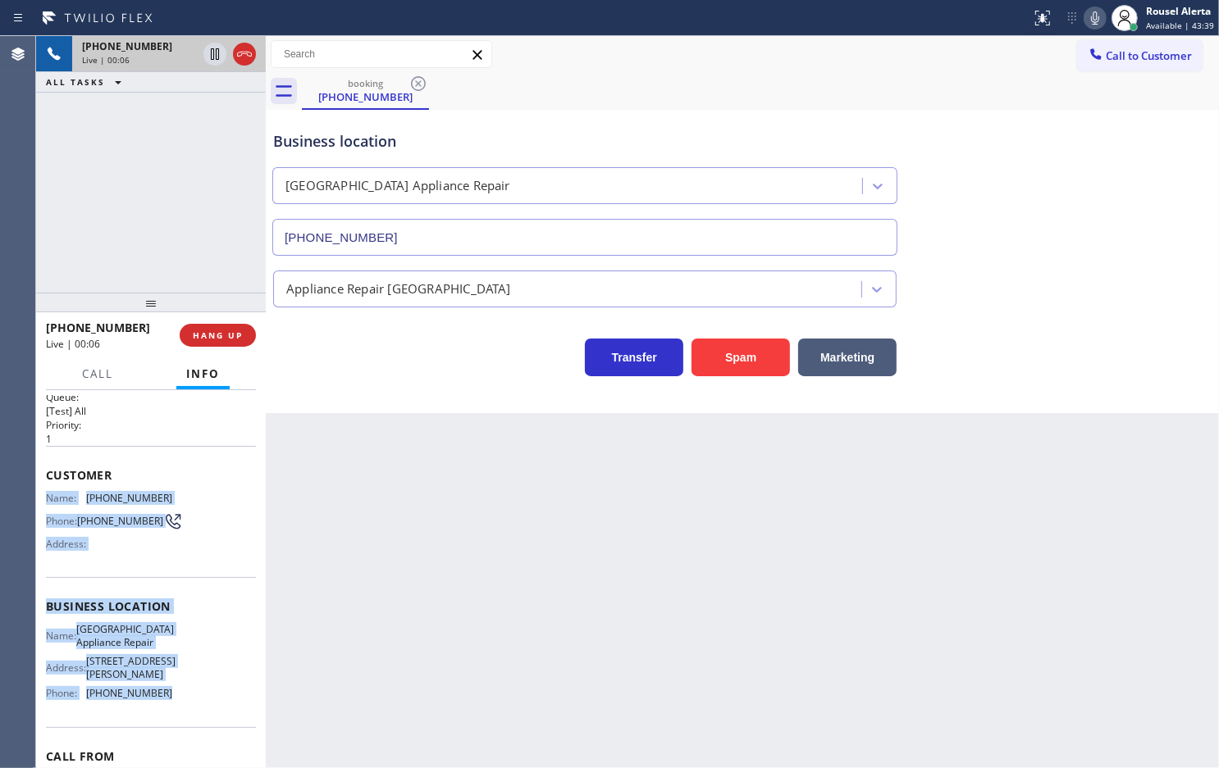
drag, startPoint x: 169, startPoint y: 617, endPoint x: 43, endPoint y: 499, distance: 172.8
click at [43, 499] on div "Context Queue: [Test] All Priority: 1 Customer Name: [PHONE_NUMBER] Phone: [PHO…" at bounding box center [151, 579] width 230 height 378
copy div "Name: [PHONE_NUMBER] Phone: [PHONE_NUMBER] Address: Business location Name: [GE…"
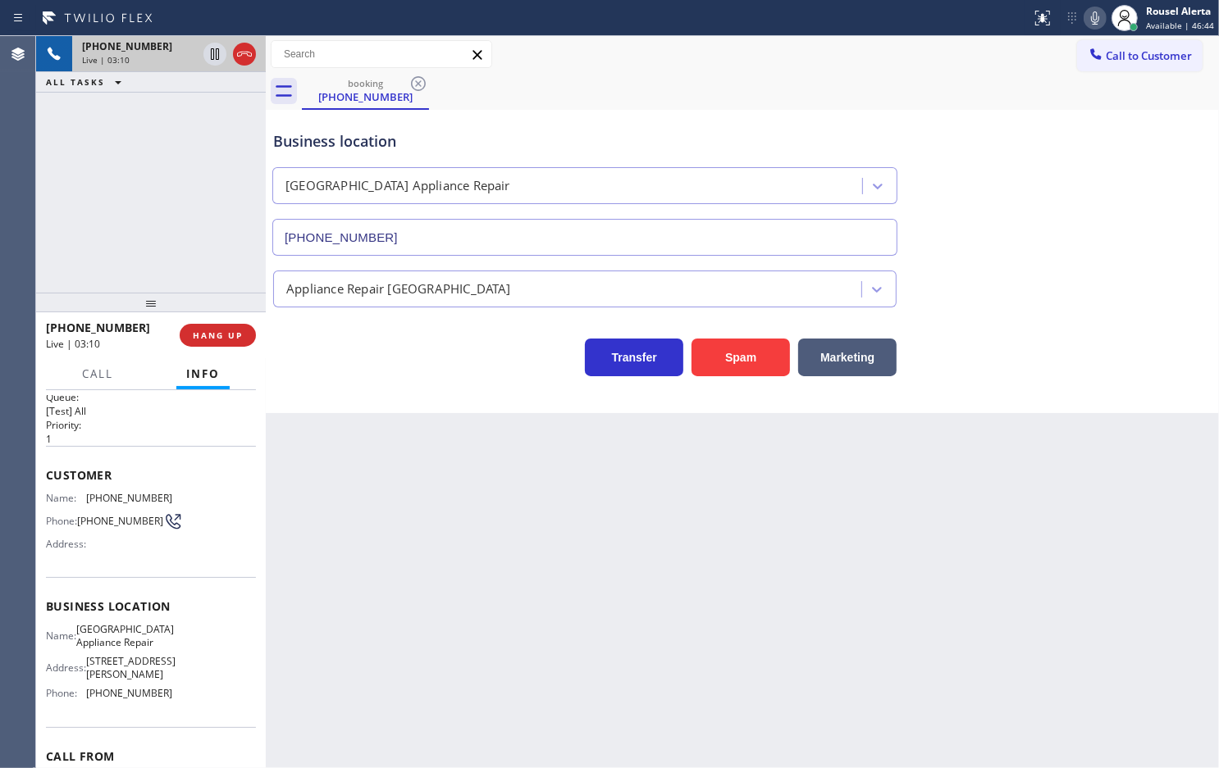
click at [518, 588] on div "Back to Dashboard Change Sender ID Customers Technicians Select a contact Outbo…" at bounding box center [742, 402] width 953 height 732
click at [207, 50] on icon at bounding box center [215, 54] width 20 height 20
drag, startPoint x: 1099, startPoint y: 17, endPoint x: 1144, endPoint y: 112, distance: 105.3
click at [1099, 17] on icon at bounding box center [1095, 17] width 8 height 13
click at [160, 113] on div "[PHONE_NUMBER] Live | 04:21 ALL TASKS ALL TASKS ACTIVE TASKS TASKS IN WRAP UP" at bounding box center [151, 164] width 230 height 257
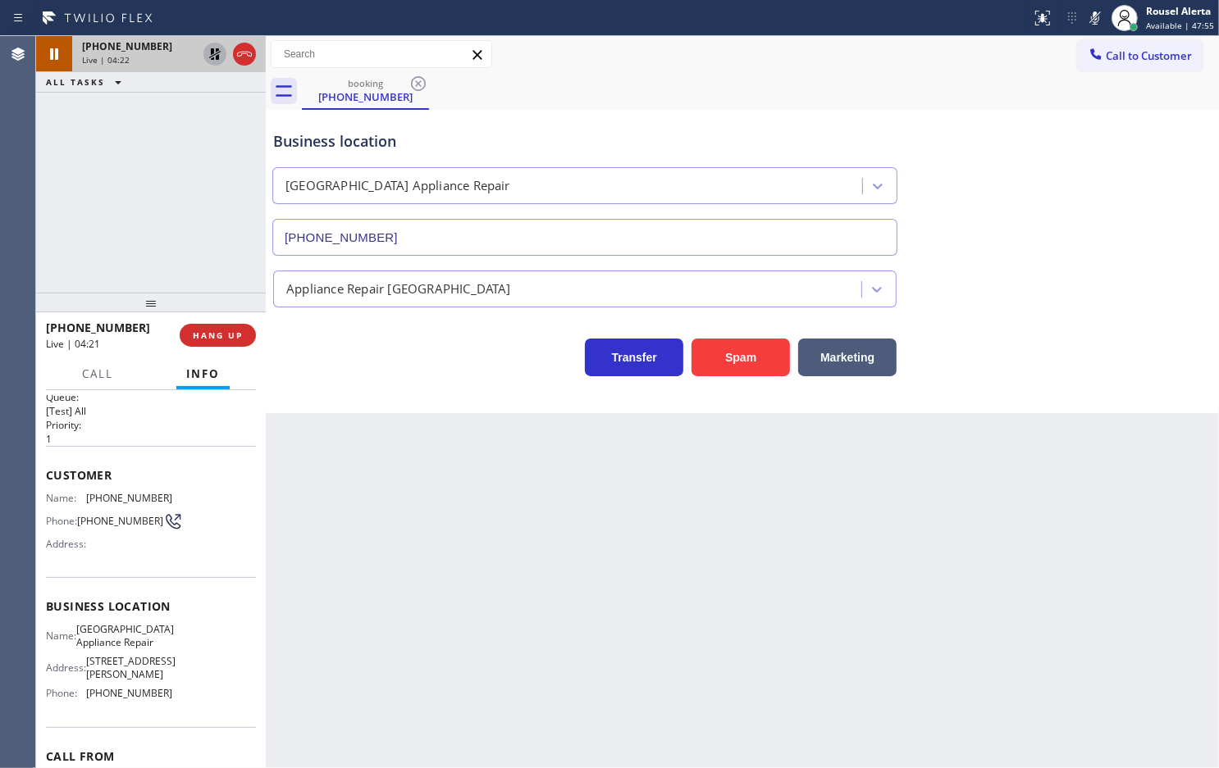
click at [206, 61] on icon at bounding box center [215, 54] width 20 height 20
click at [1089, 19] on icon at bounding box center [1095, 18] width 20 height 20
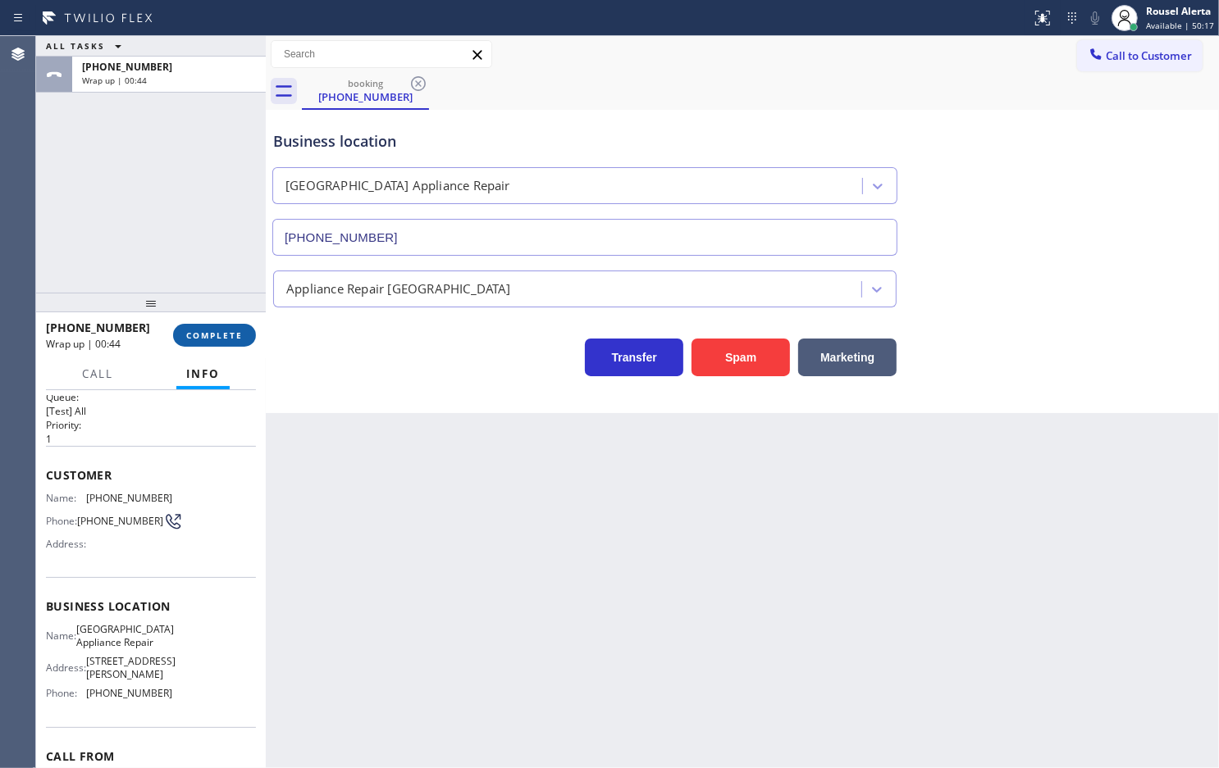
click at [240, 346] on button "COMPLETE" at bounding box center [214, 335] width 83 height 23
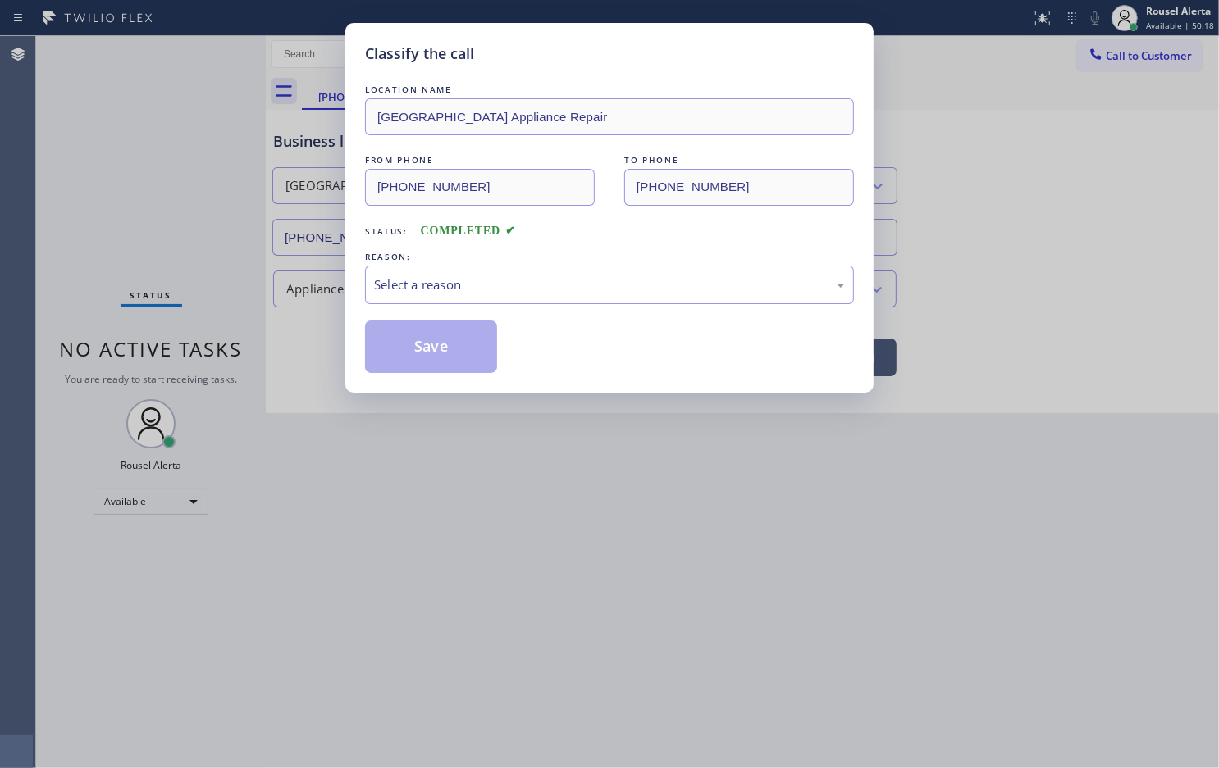
click at [422, 293] on div "Select a reason" at bounding box center [609, 285] width 471 height 19
click at [441, 340] on button "Save" at bounding box center [431, 347] width 132 height 52
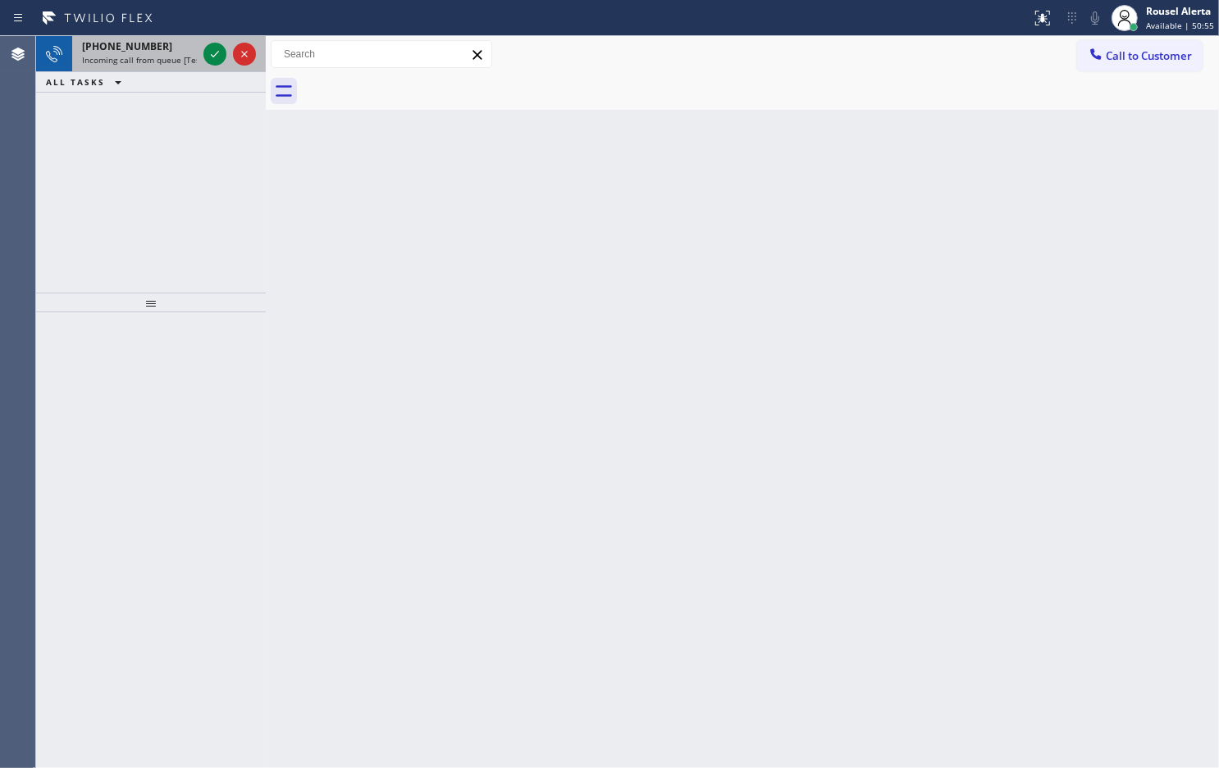
click at [166, 58] on span "Incoming call from queue [Test] All" at bounding box center [150, 59] width 136 height 11
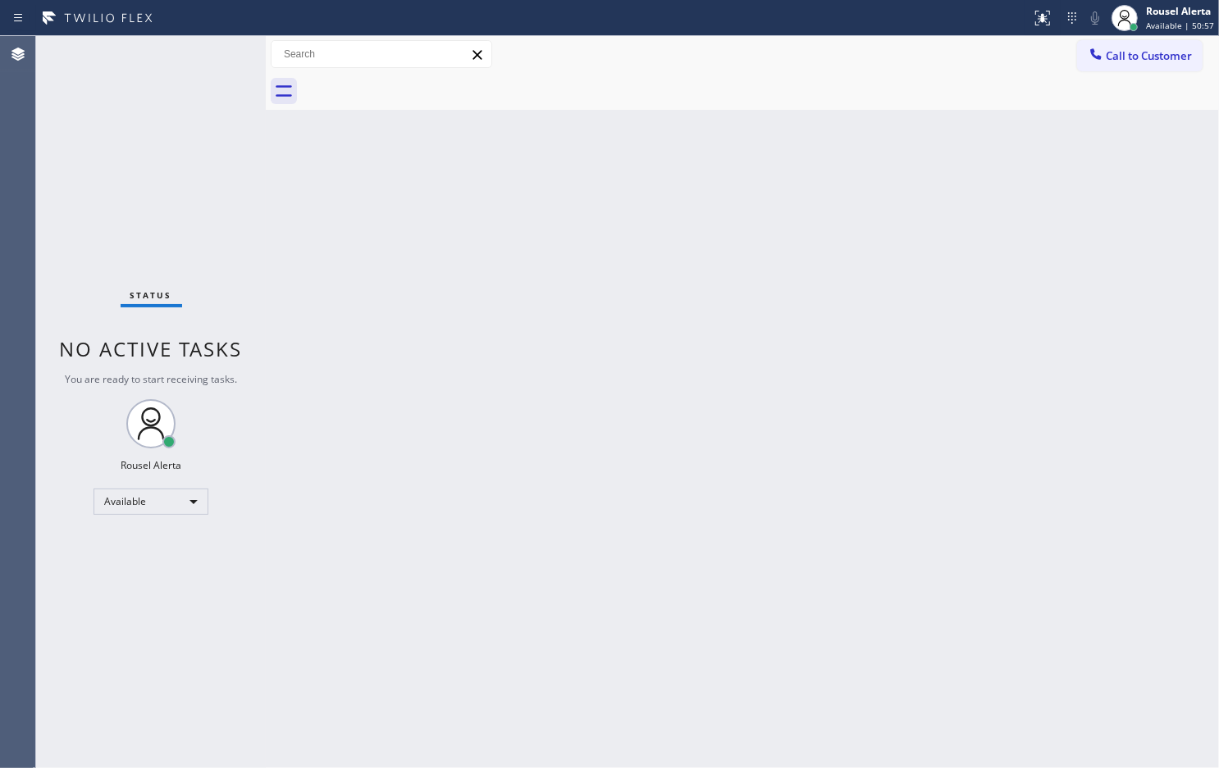
click at [899, 318] on div "Back to Dashboard Change Sender ID Customers Technicians Select a contact Outbo…" at bounding box center [742, 402] width 953 height 732
click at [1040, 21] on icon at bounding box center [1042, 18] width 20 height 20
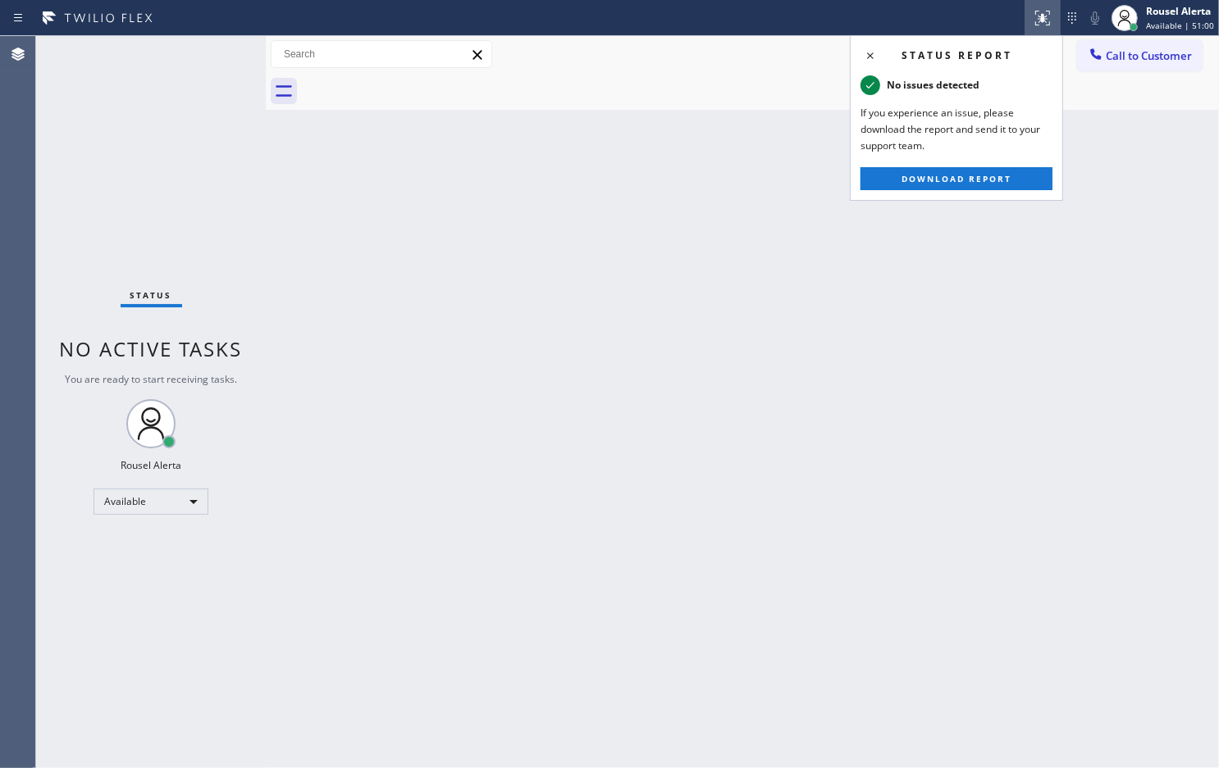
click at [717, 203] on div "Back to Dashboard Change Sender ID Customers Technicians Select a contact Outbo…" at bounding box center [742, 402] width 953 height 732
click at [713, 209] on div "Back to Dashboard Change Sender ID Customers Technicians Select a contact Outbo…" at bounding box center [742, 402] width 953 height 732
click at [814, 333] on div "Back to Dashboard Change Sender ID Customers Technicians Select a contact Outbo…" at bounding box center [742, 402] width 953 height 732
click at [865, 313] on div "Back to Dashboard Change Sender ID Customers Technicians Select a contact Outbo…" at bounding box center [742, 402] width 953 height 732
click at [1050, 16] on icon at bounding box center [1042, 18] width 20 height 20
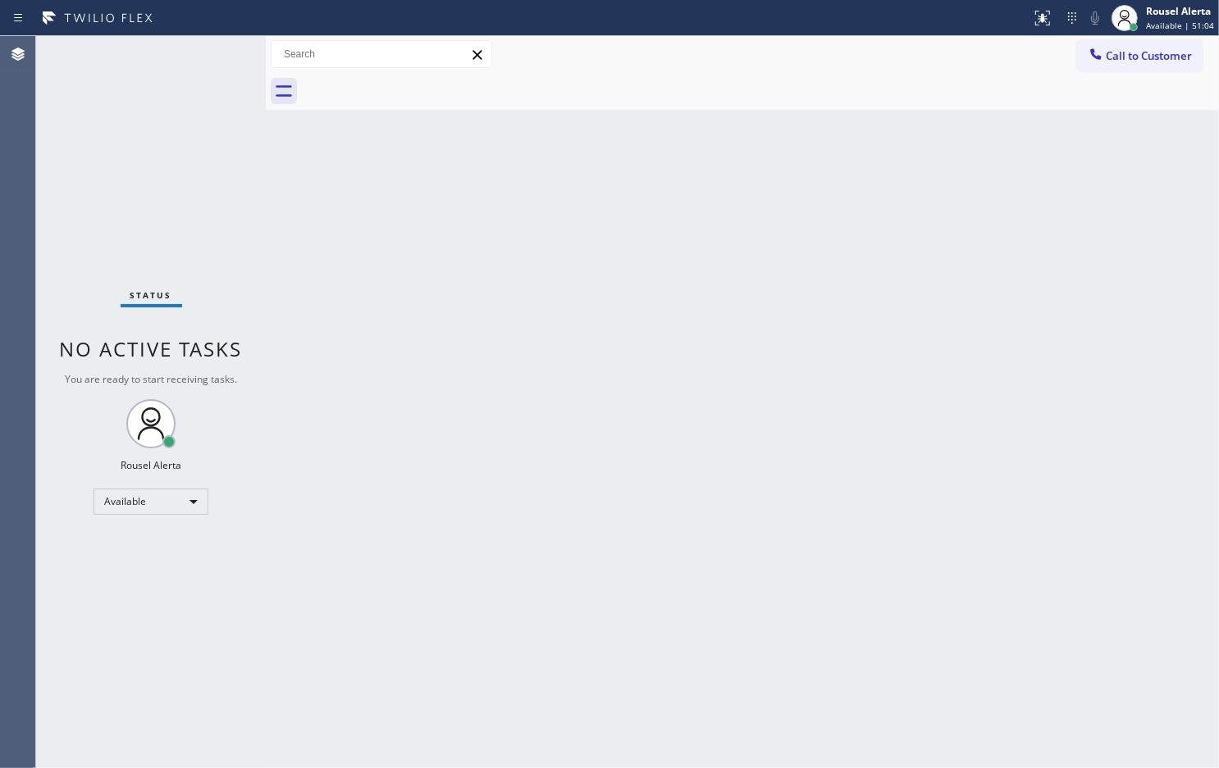
click at [973, 376] on div "Back to Dashboard Change Sender ID Customers Technicians Select a contact Outbo…" at bounding box center [742, 402] width 953 height 732
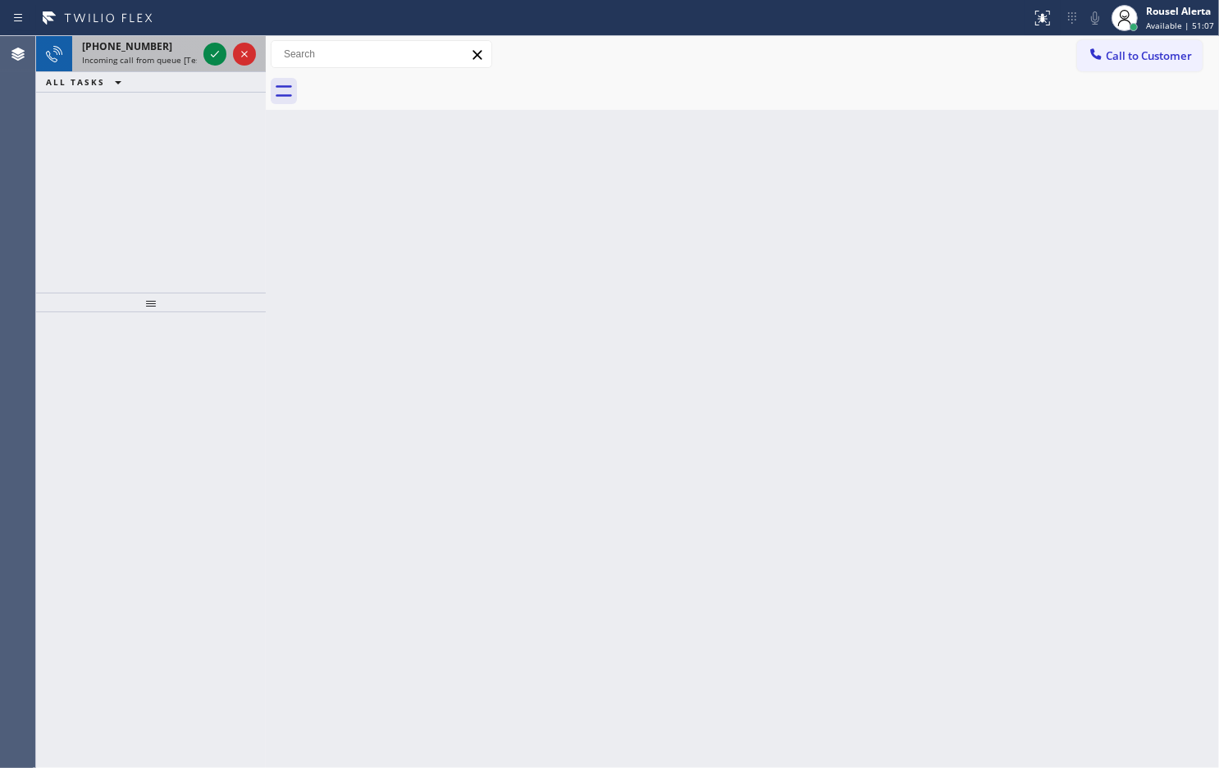
click at [162, 45] on div "[PHONE_NUMBER]" at bounding box center [139, 46] width 115 height 14
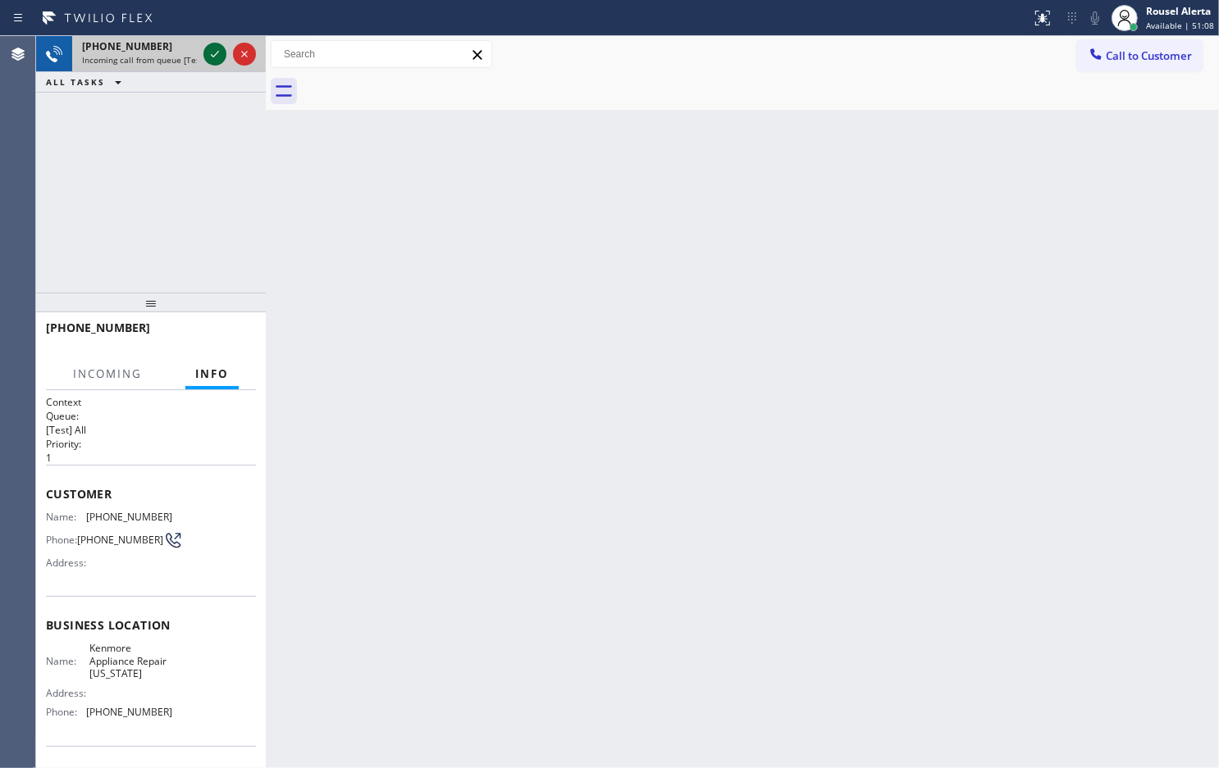
click at [207, 58] on icon at bounding box center [215, 54] width 20 height 20
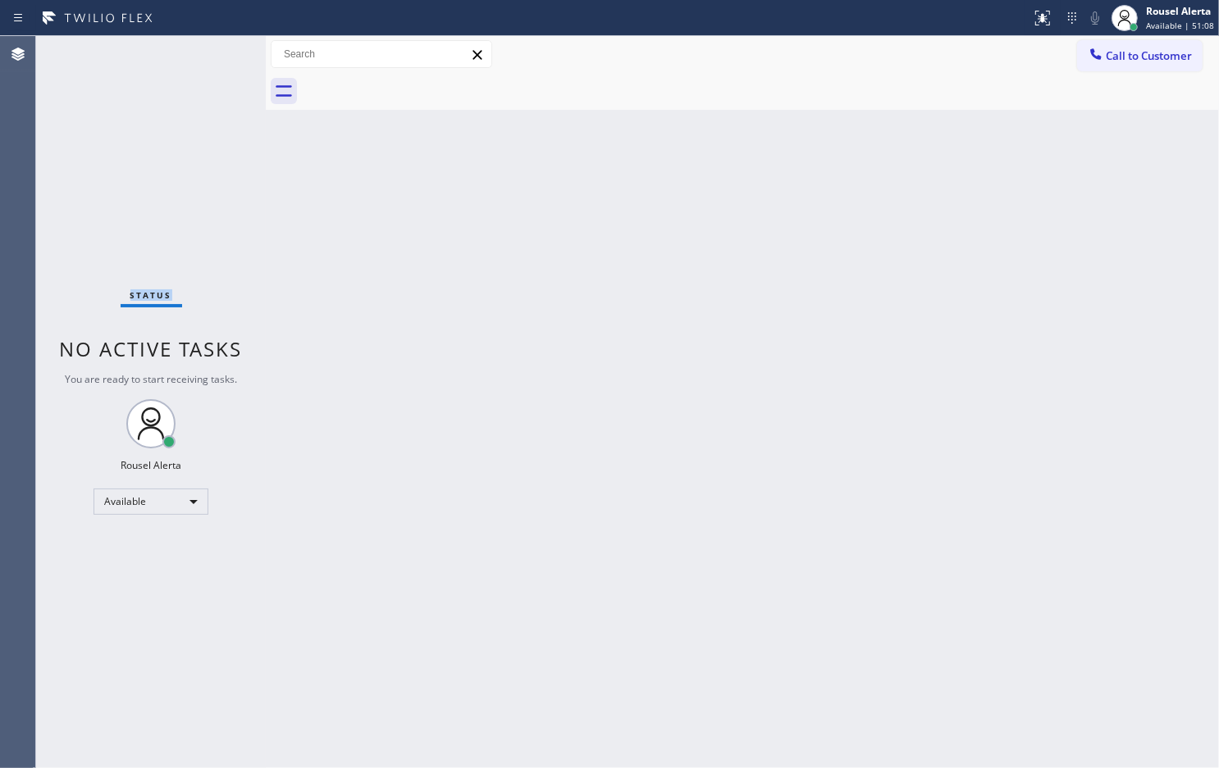
click at [207, 58] on div "Status No active tasks You are ready to start receiving tasks. Rousel Alerta Av…" at bounding box center [151, 402] width 230 height 732
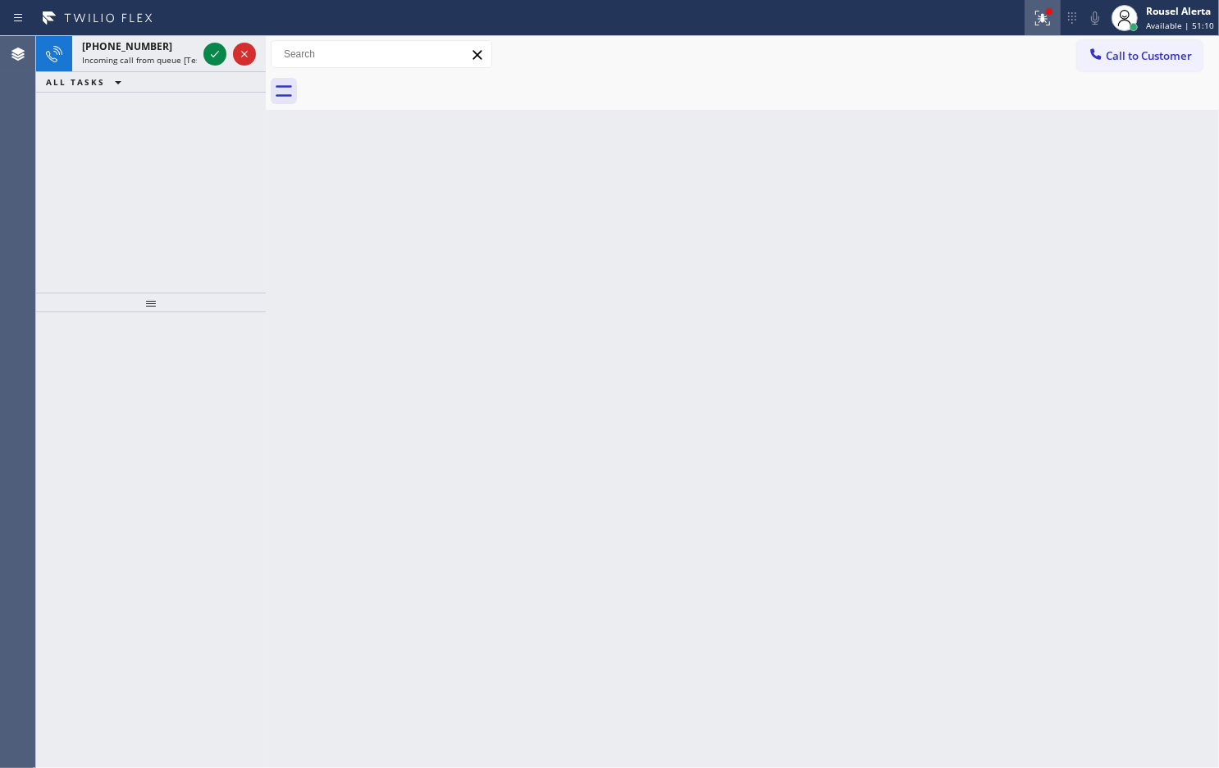
click at [1038, 19] on icon at bounding box center [1042, 18] width 20 height 20
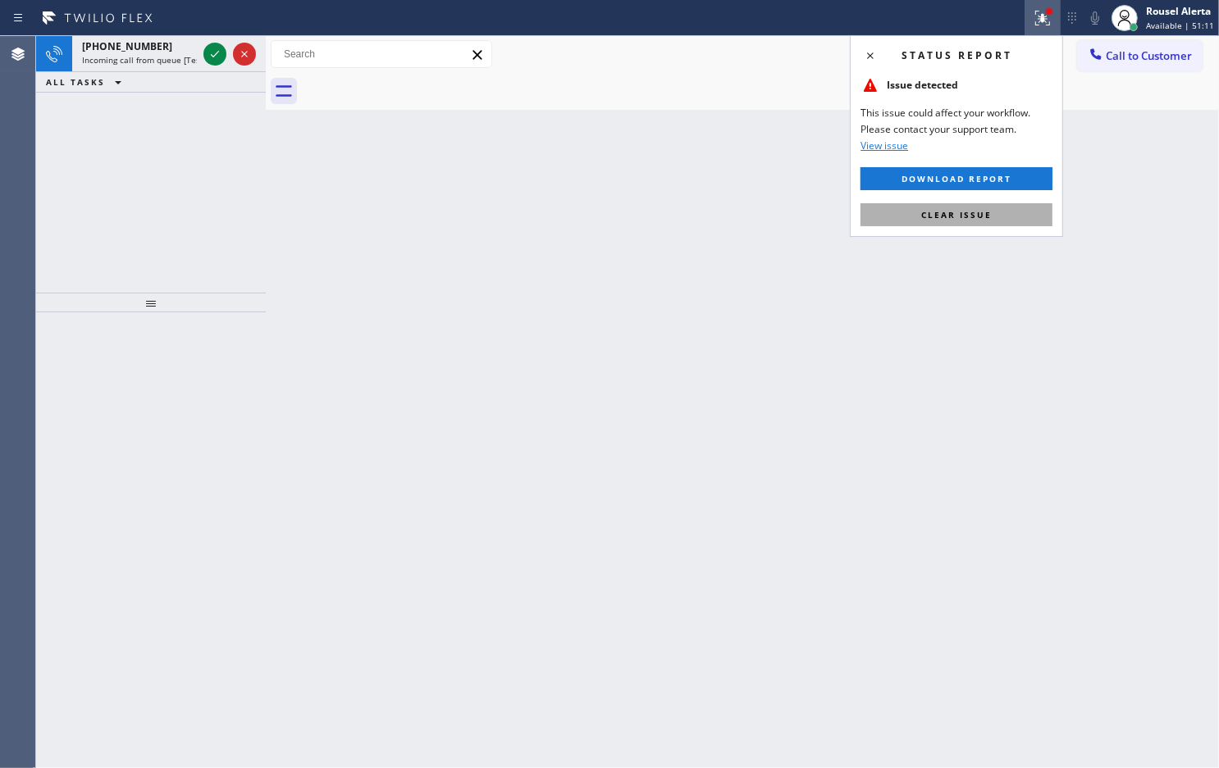
click at [951, 216] on span "Clear issue" at bounding box center [956, 214] width 71 height 11
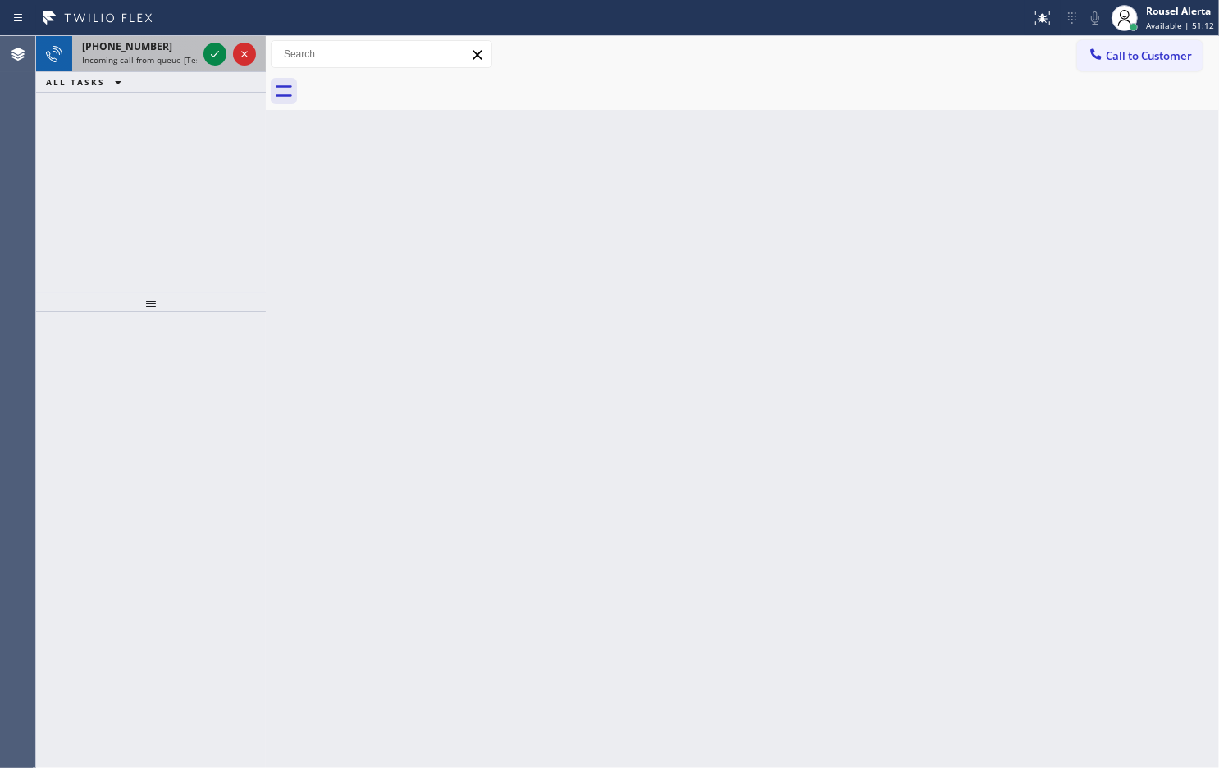
click at [176, 63] on span "Incoming call from queue [Test] All" at bounding box center [150, 59] width 136 height 11
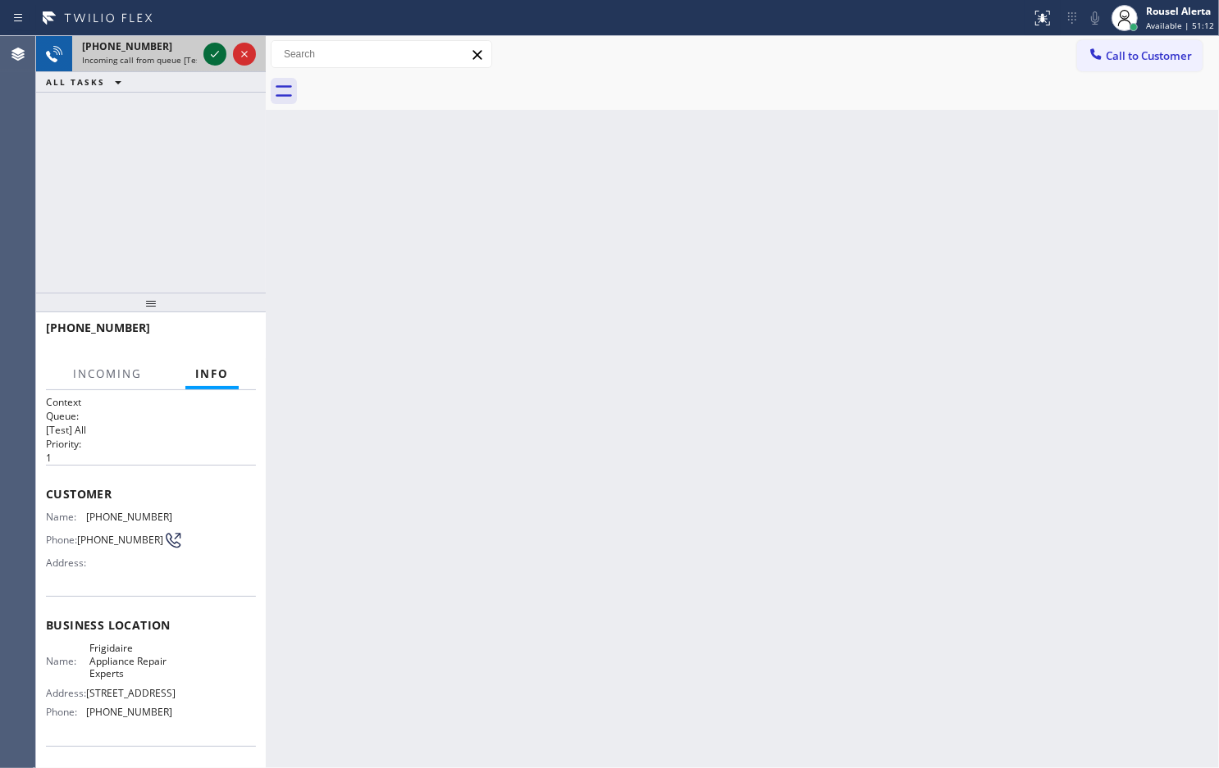
click at [212, 56] on icon at bounding box center [215, 54] width 8 height 7
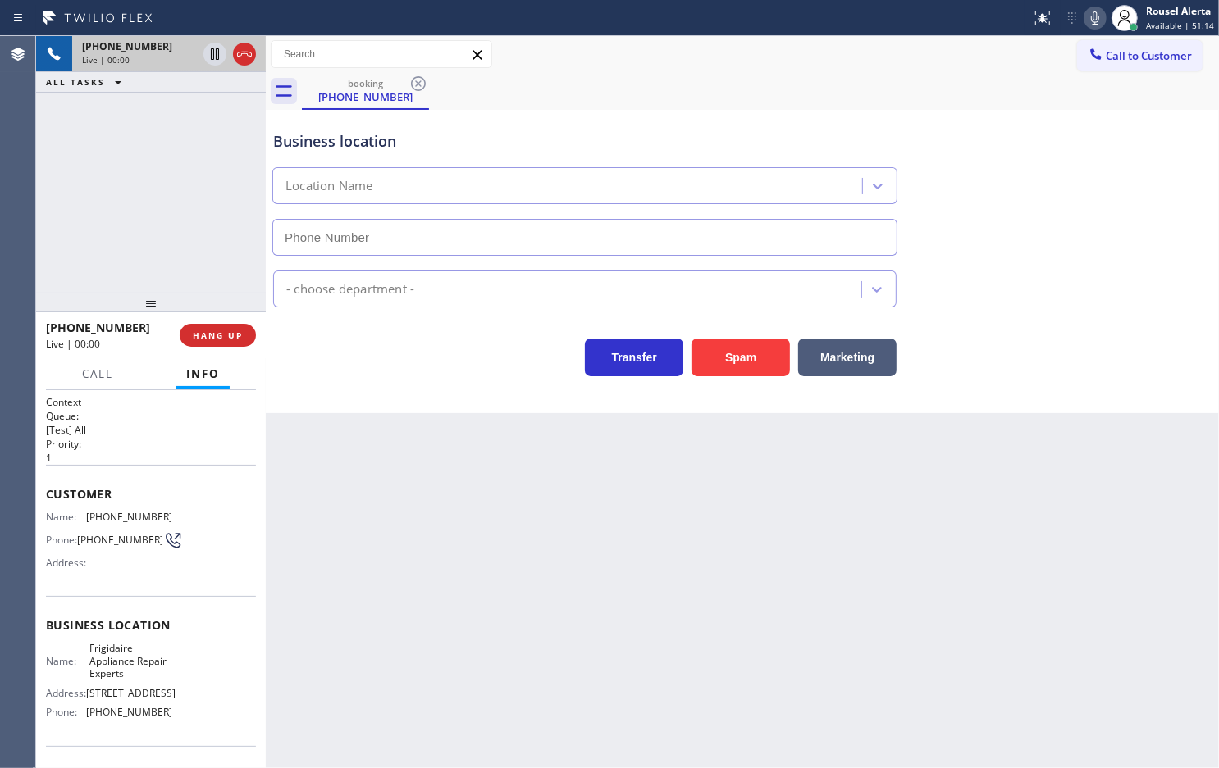
type input "[PHONE_NUMBER]"
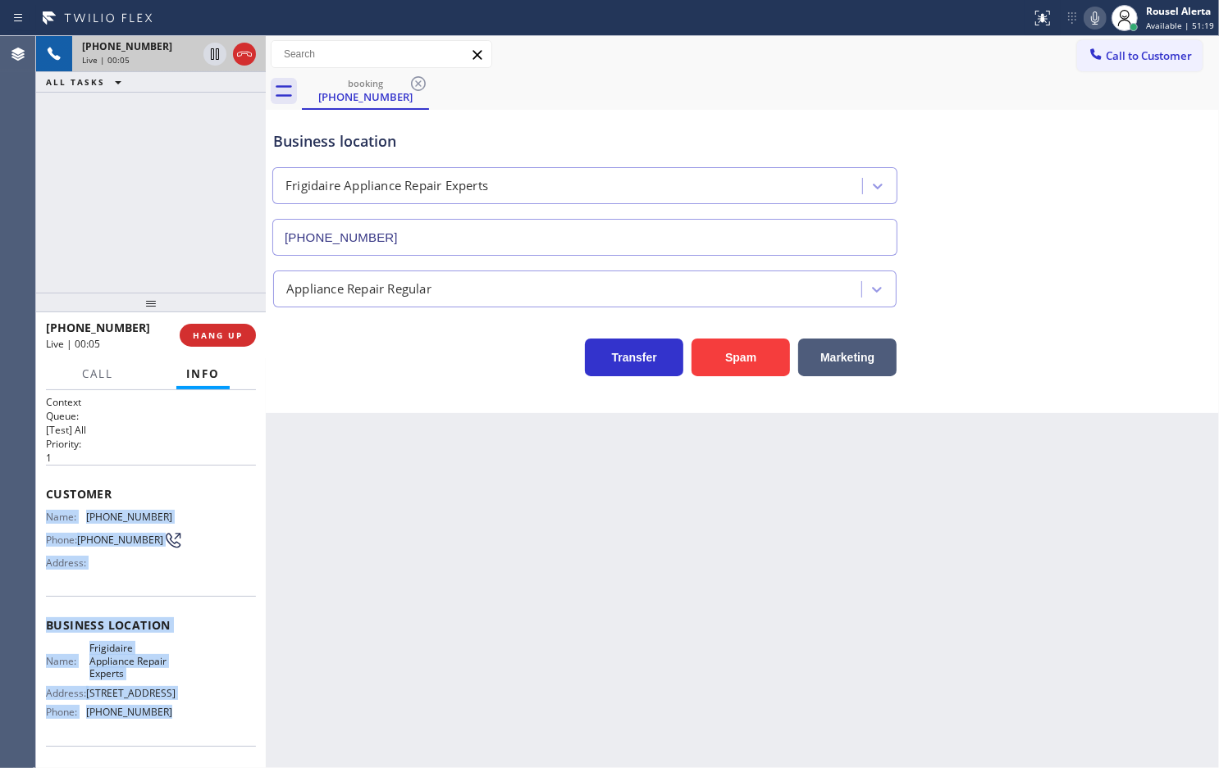
drag, startPoint x: 43, startPoint y: 512, endPoint x: 171, endPoint y: 728, distance: 250.3
click at [171, 728] on div "Context Queue: [Test] All Priority: 1 Customer Name: [PHONE_NUMBER] Phone: [PHO…" at bounding box center [151, 579] width 230 height 378
copy div "Name: [PHONE_NUMBER] Phone: [PHONE_NUMBER] Address: Business location Name: Fri…"
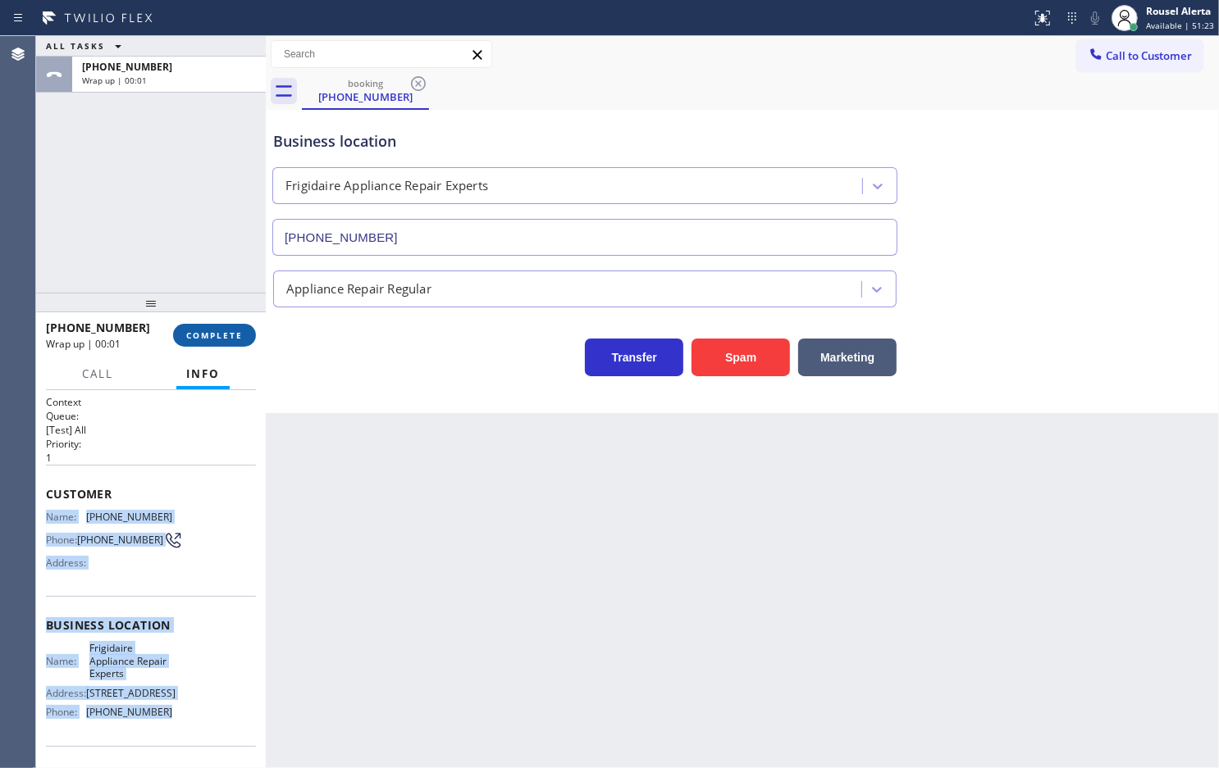
click at [248, 345] on button "COMPLETE" at bounding box center [214, 335] width 83 height 23
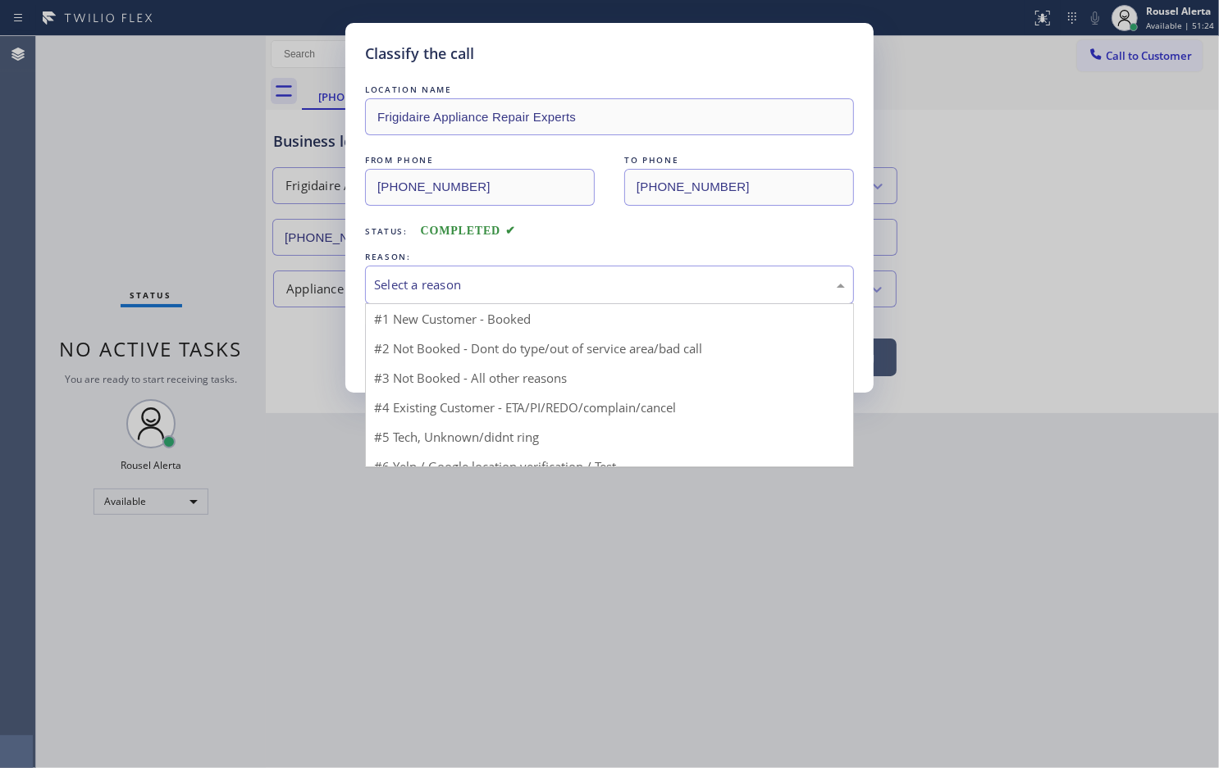
click at [462, 287] on div "Select a reason" at bounding box center [609, 285] width 471 height 19
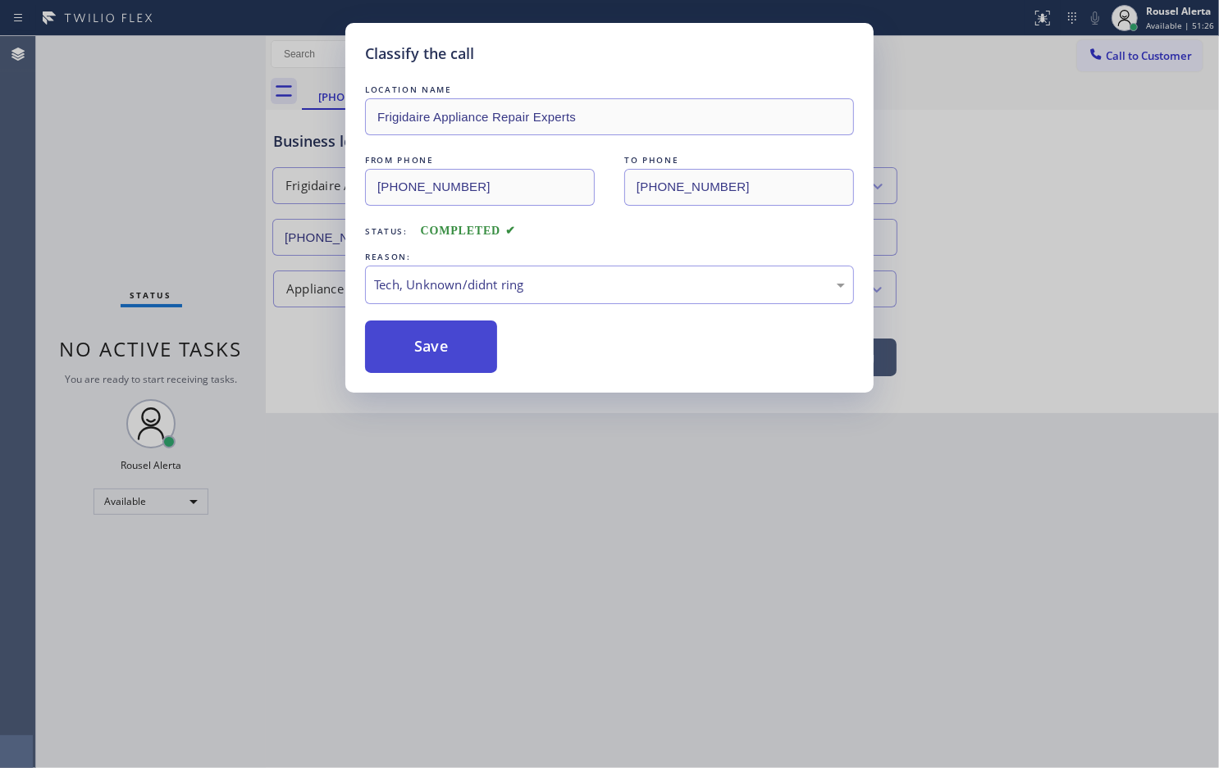
click at [420, 355] on button "Save" at bounding box center [431, 347] width 132 height 52
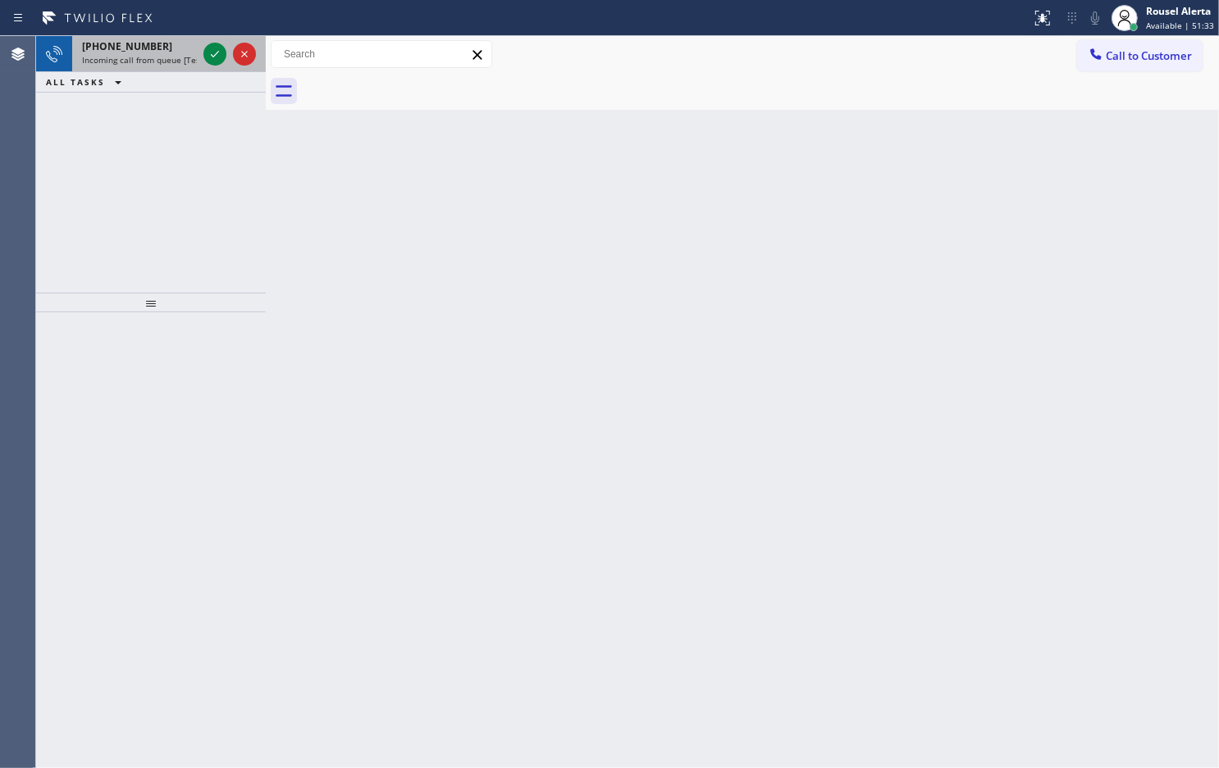
drag, startPoint x: 164, startPoint y: 56, endPoint x: 198, endPoint y: 62, distance: 34.3
click at [164, 56] on span "Incoming call from queue [Test] All" at bounding box center [150, 59] width 136 height 11
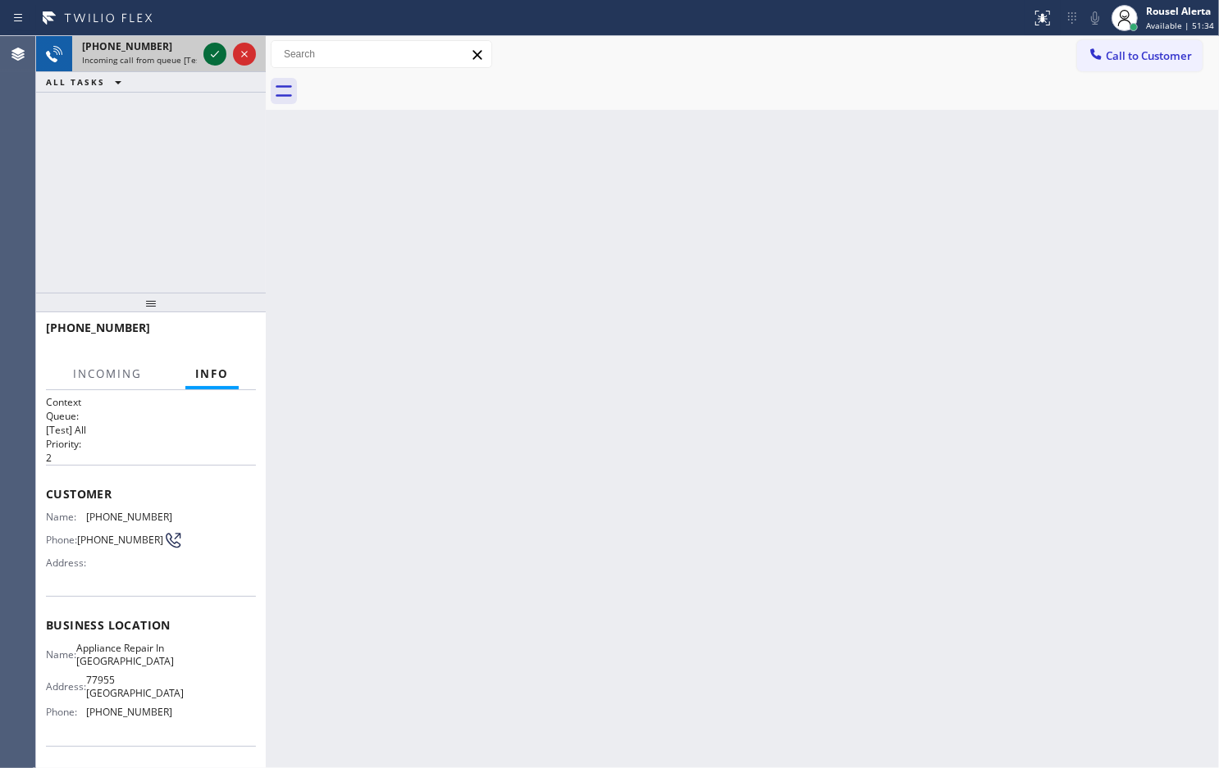
click at [211, 58] on icon at bounding box center [215, 54] width 20 height 20
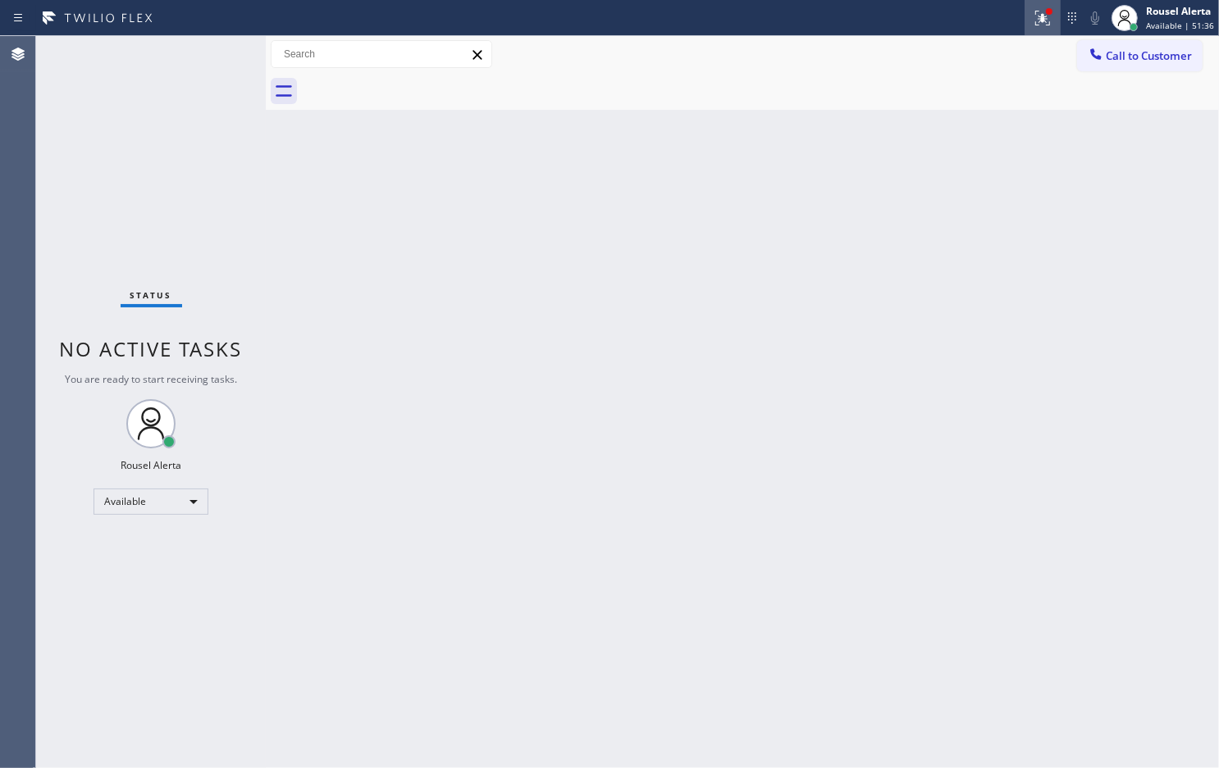
click at [1038, 20] on icon at bounding box center [1042, 18] width 20 height 20
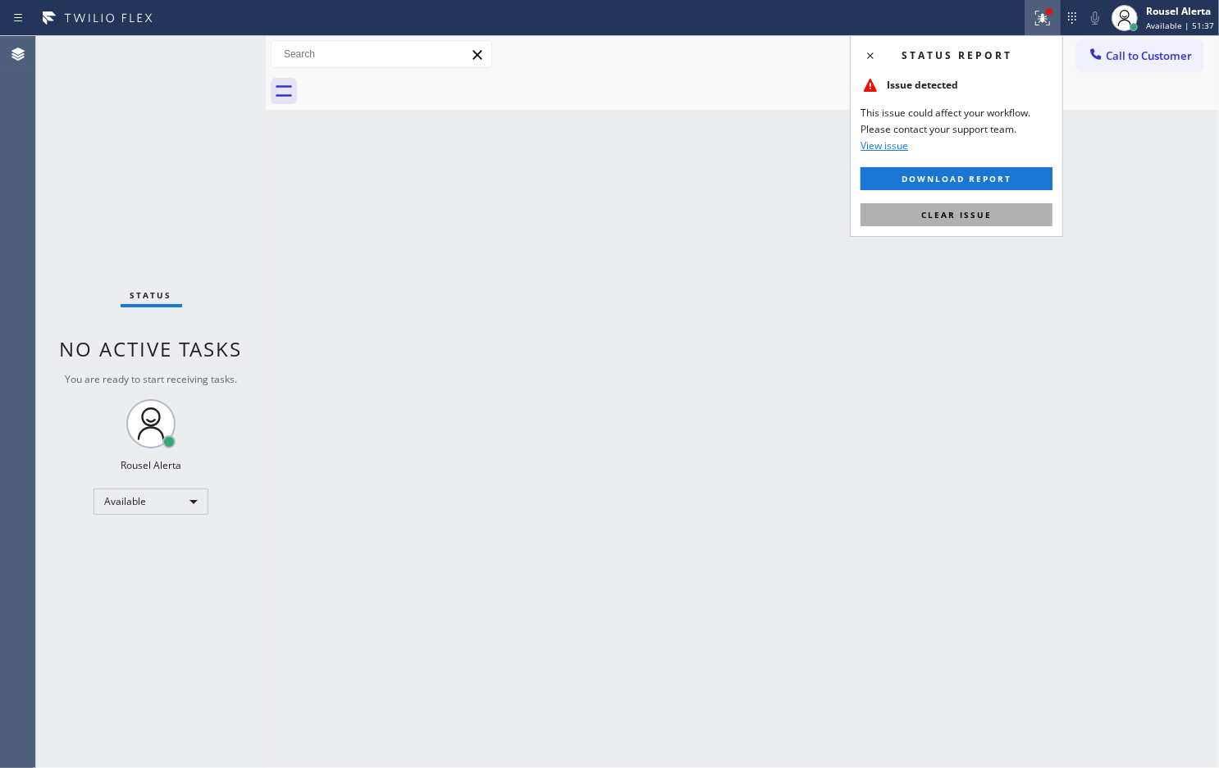
click at [1005, 220] on button "Clear issue" at bounding box center [956, 214] width 192 height 23
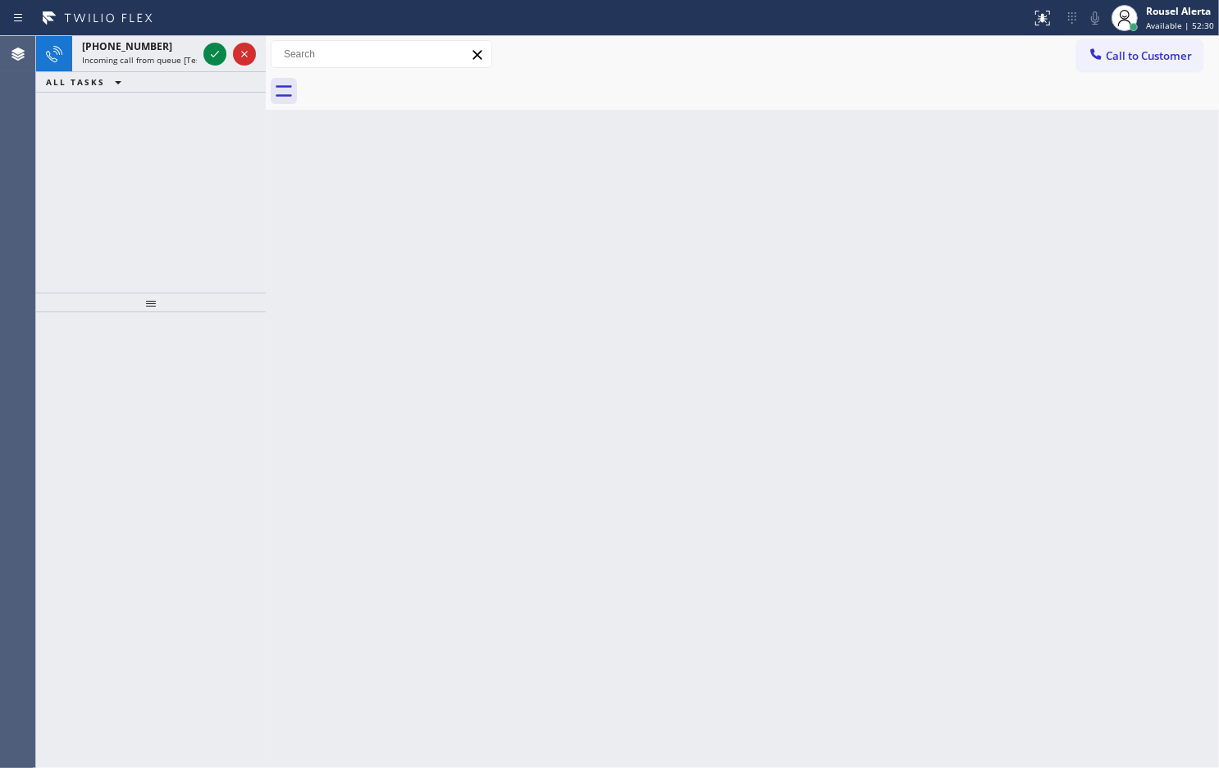
click at [172, 34] on div "Status report No issues detected If you experience an issue, please download th…" at bounding box center [609, 18] width 1219 height 36
click at [172, 45] on div "[PHONE_NUMBER]" at bounding box center [139, 46] width 115 height 14
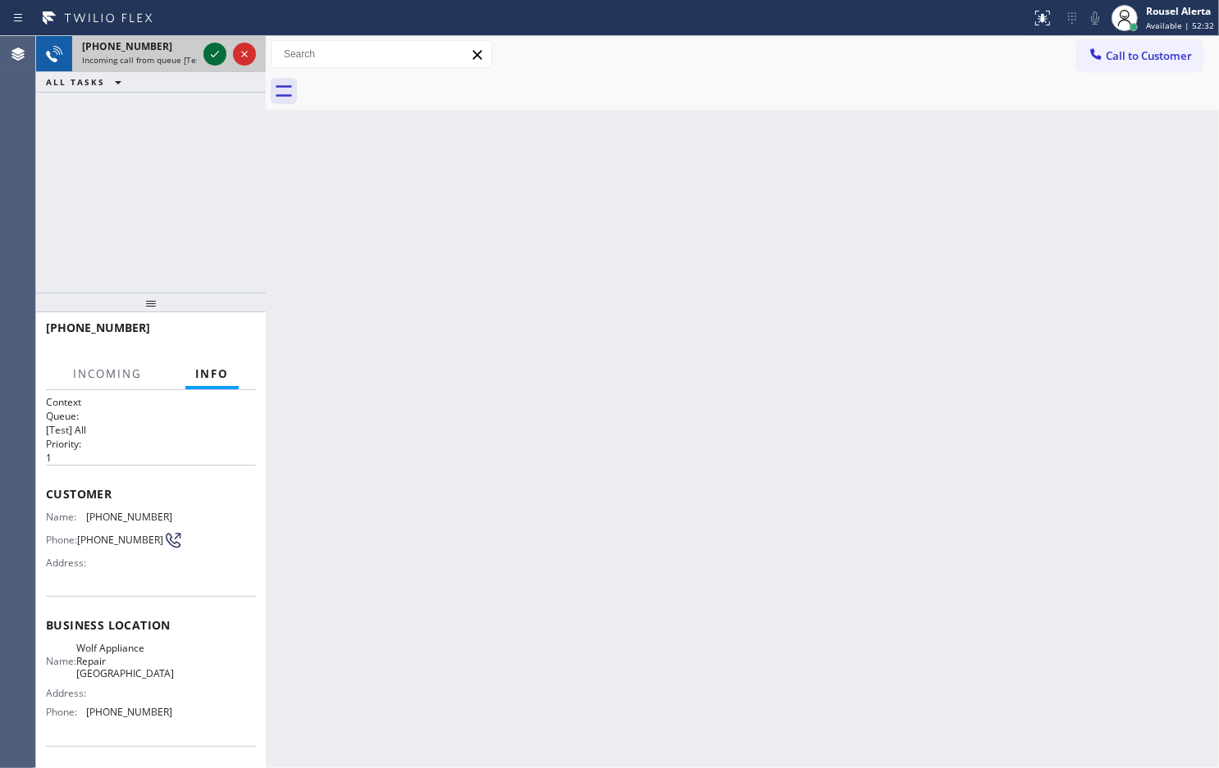
click at [209, 59] on icon at bounding box center [215, 54] width 20 height 20
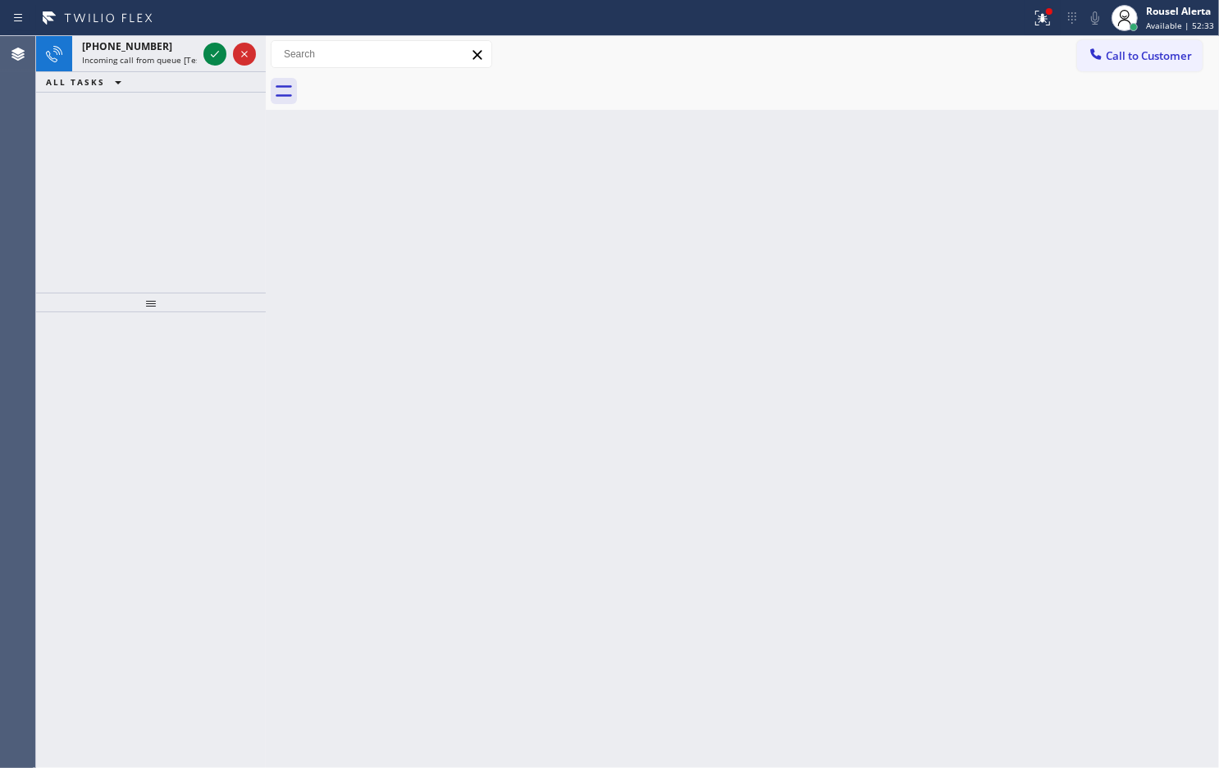
click at [209, 59] on icon at bounding box center [215, 54] width 20 height 20
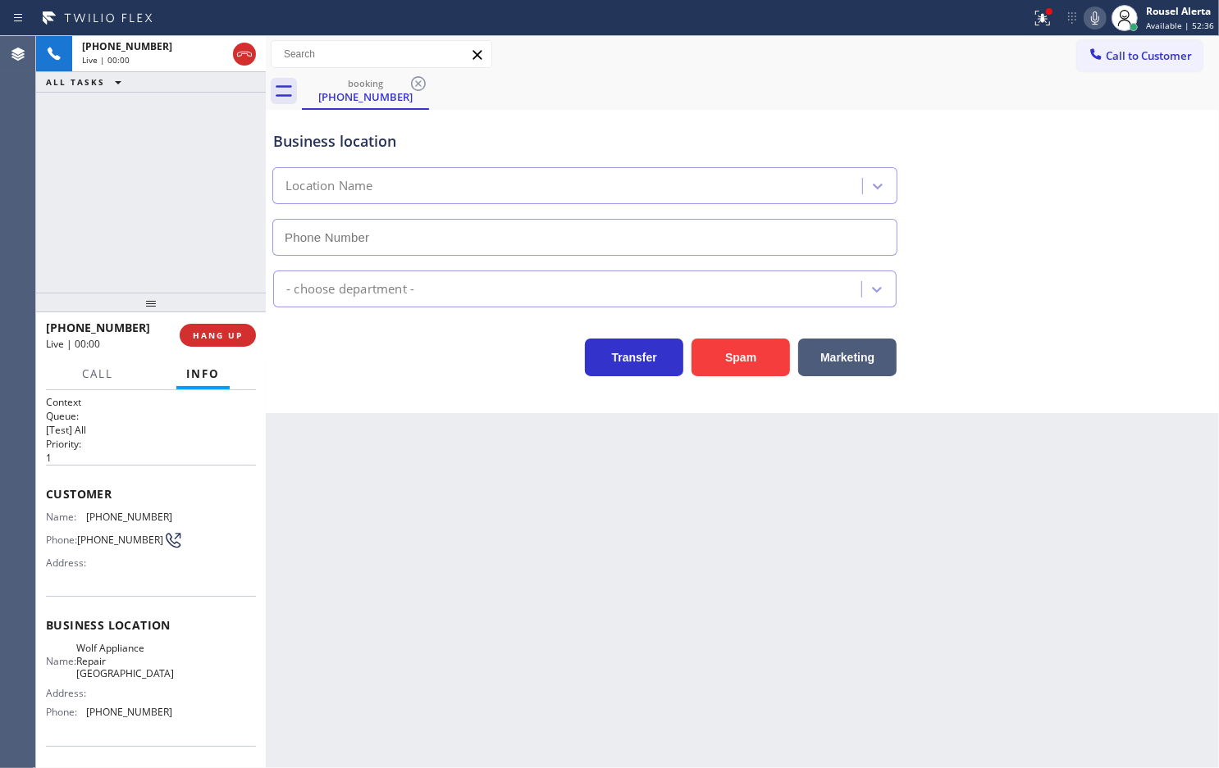
type input "[PHONE_NUMBER]"
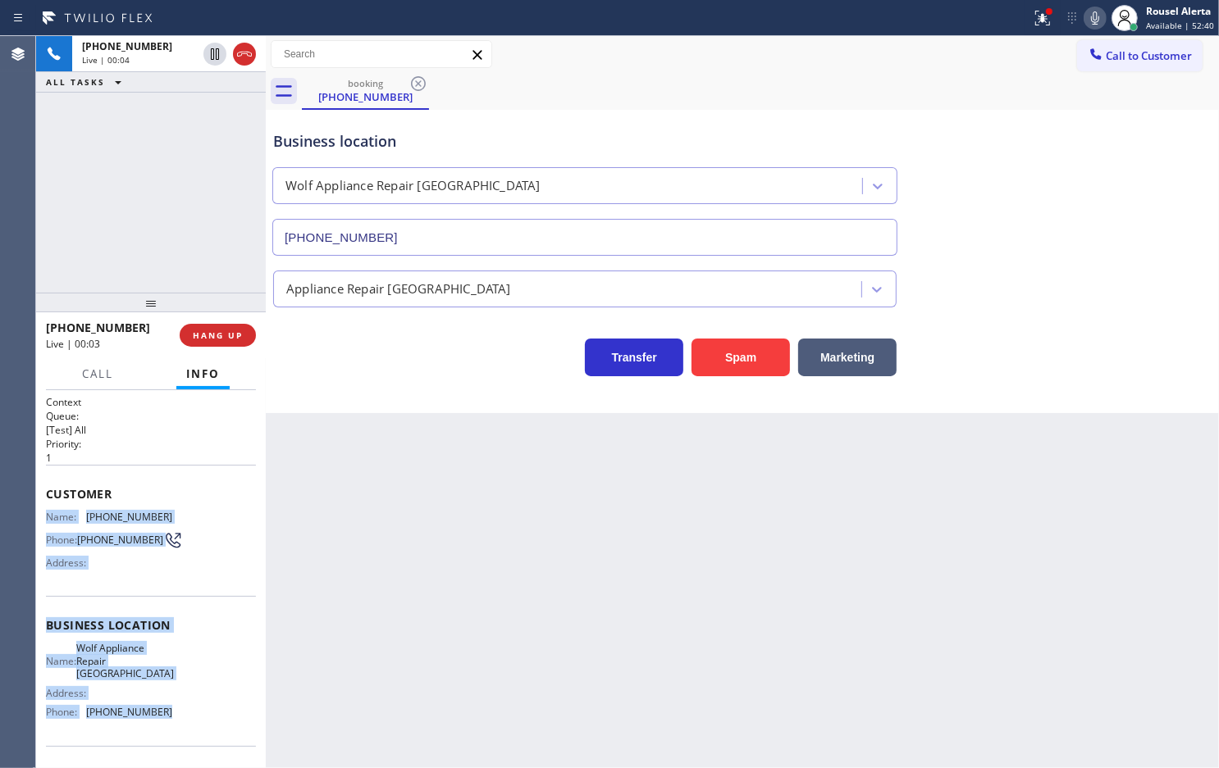
drag, startPoint x: 49, startPoint y: 517, endPoint x: 202, endPoint y: 722, distance: 256.2
click at [202, 722] on div "Context Queue: [Test] All Priority: 1 Customer Name: [PHONE_NUMBER] Phone: [PHO…" at bounding box center [151, 632] width 210 height 475
copy div "Name: [PHONE_NUMBER] Phone: [PHONE_NUMBER] Address: Business location Name: Wol…"
click at [172, 108] on div "[PHONE_NUMBER] Live | 03:11 ALL TASKS ALL TASKS ACTIVE TASKS TASKS IN WRAP UP" at bounding box center [151, 164] width 230 height 257
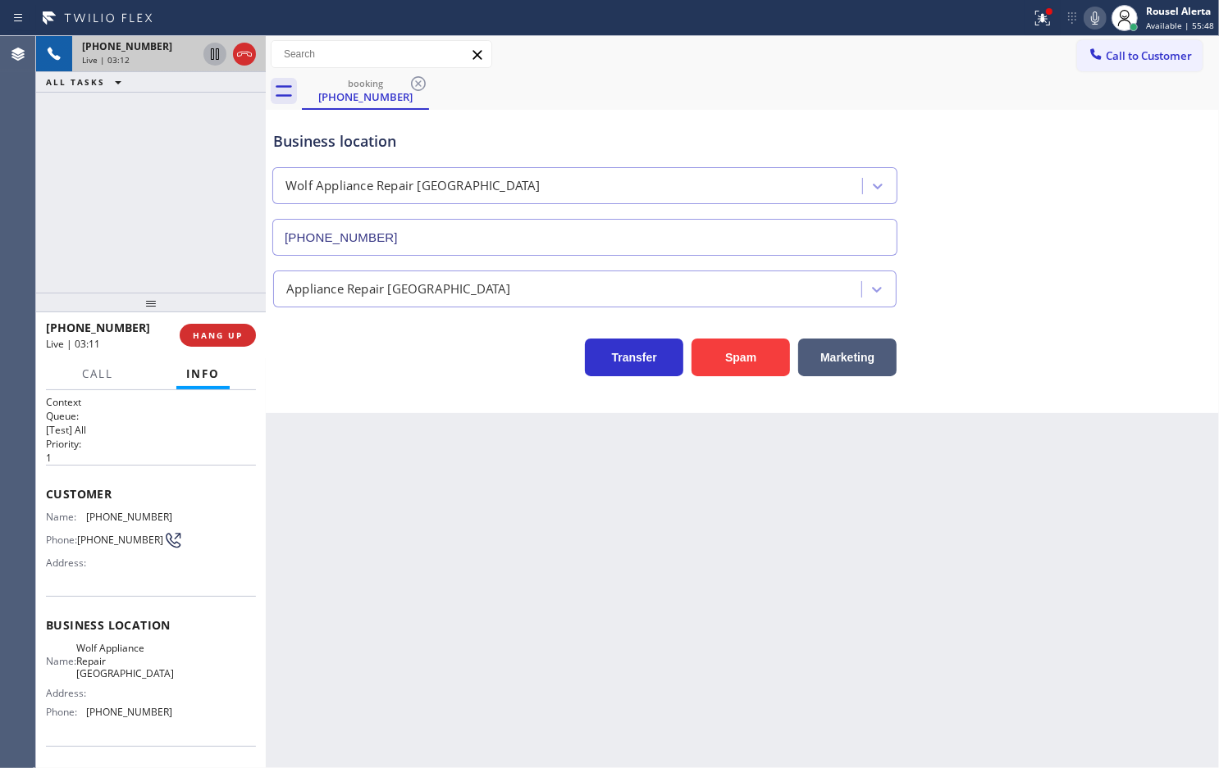
click at [209, 54] on icon at bounding box center [215, 54] width 20 height 20
click at [1086, 17] on div at bounding box center [1094, 18] width 23 height 20
click at [849, 89] on div "booking [PHONE_NUMBER]" at bounding box center [760, 91] width 917 height 37
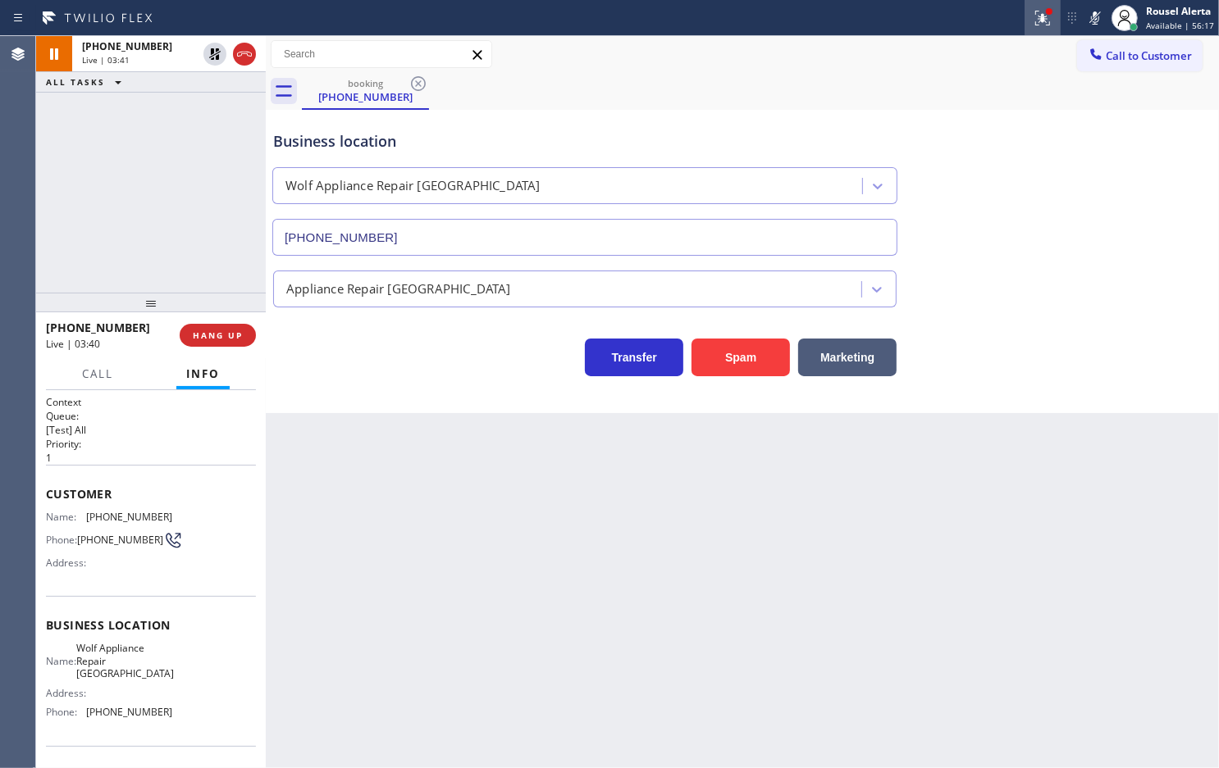
drag, startPoint x: 1047, startPoint y: 19, endPoint x: 1043, endPoint y: 39, distance: 20.1
click at [1046, 18] on icon at bounding box center [1042, 18] width 20 height 20
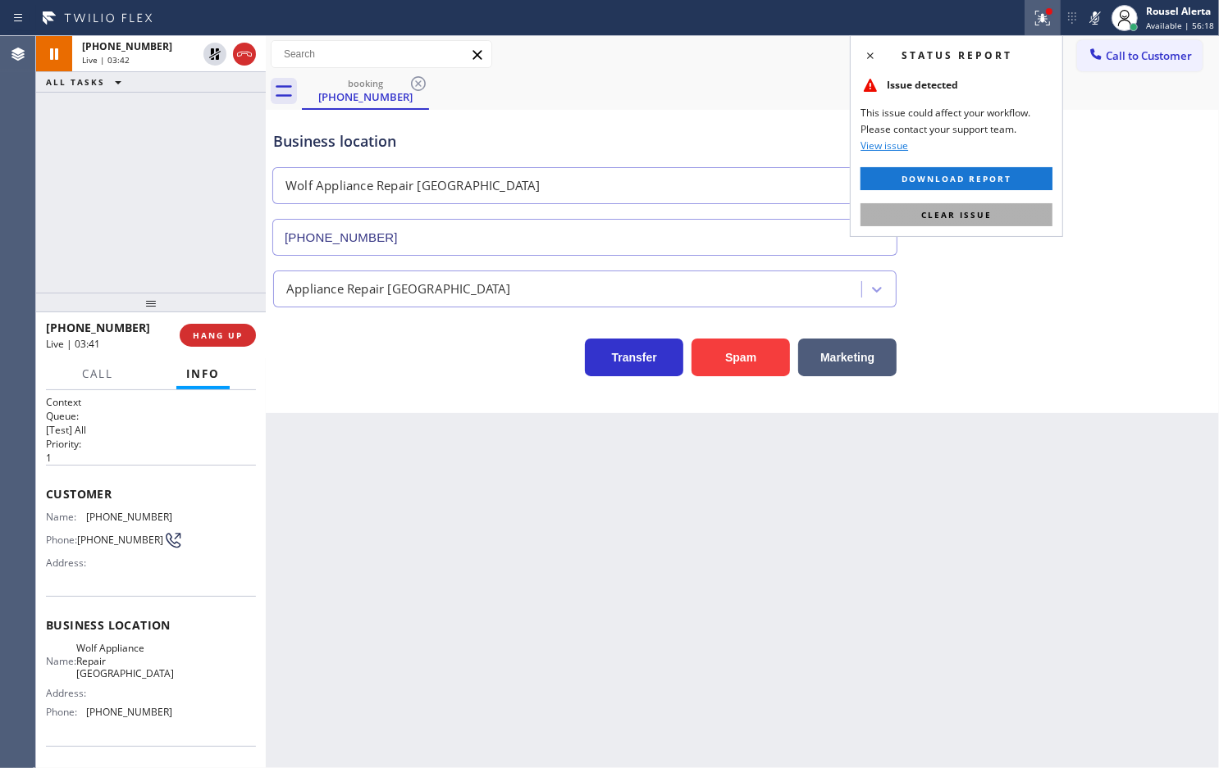
click at [1011, 203] on button "Clear issue" at bounding box center [956, 214] width 192 height 23
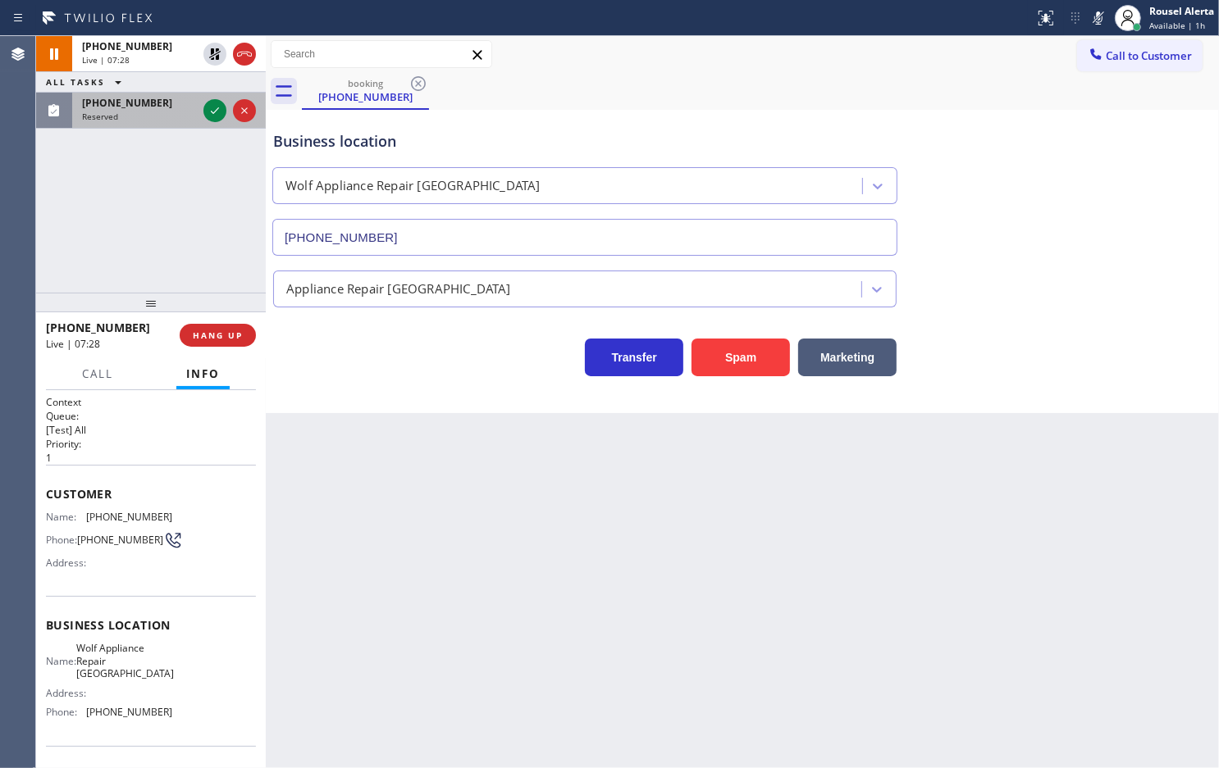
click at [181, 116] on div "Reserved" at bounding box center [139, 116] width 115 height 11
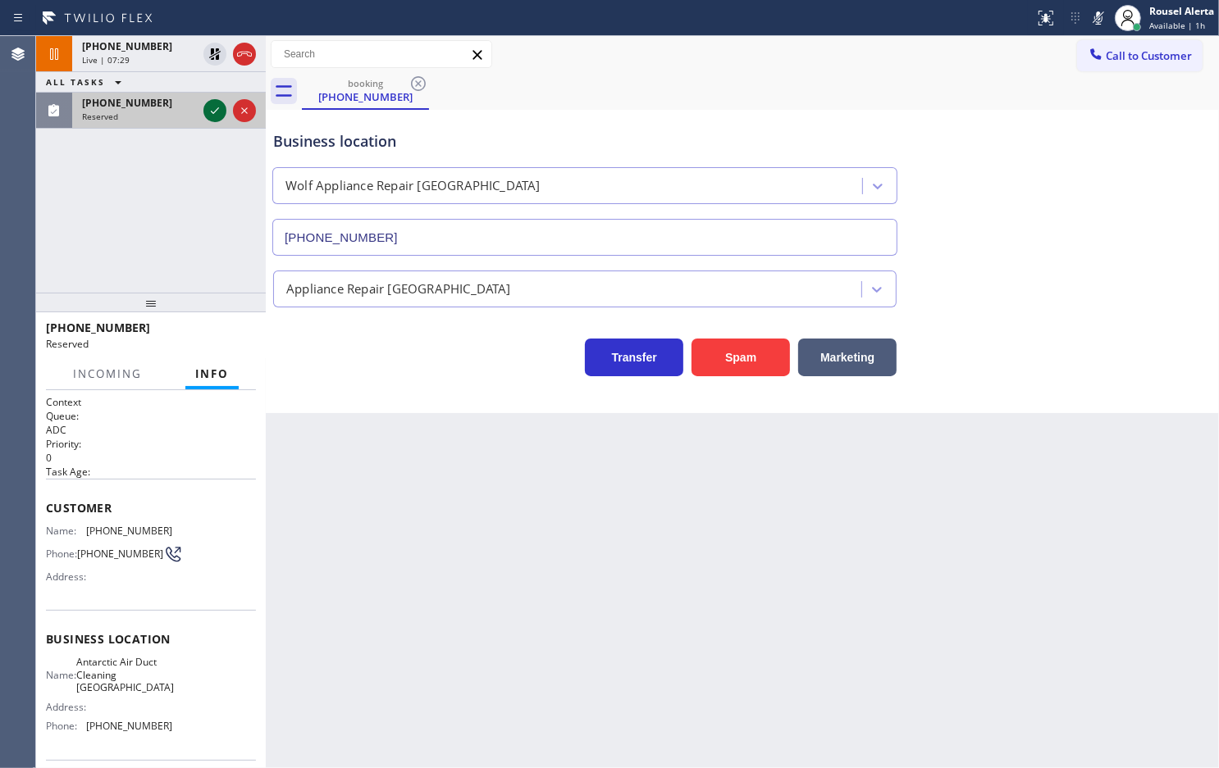
click at [203, 115] on div at bounding box center [214, 111] width 23 height 20
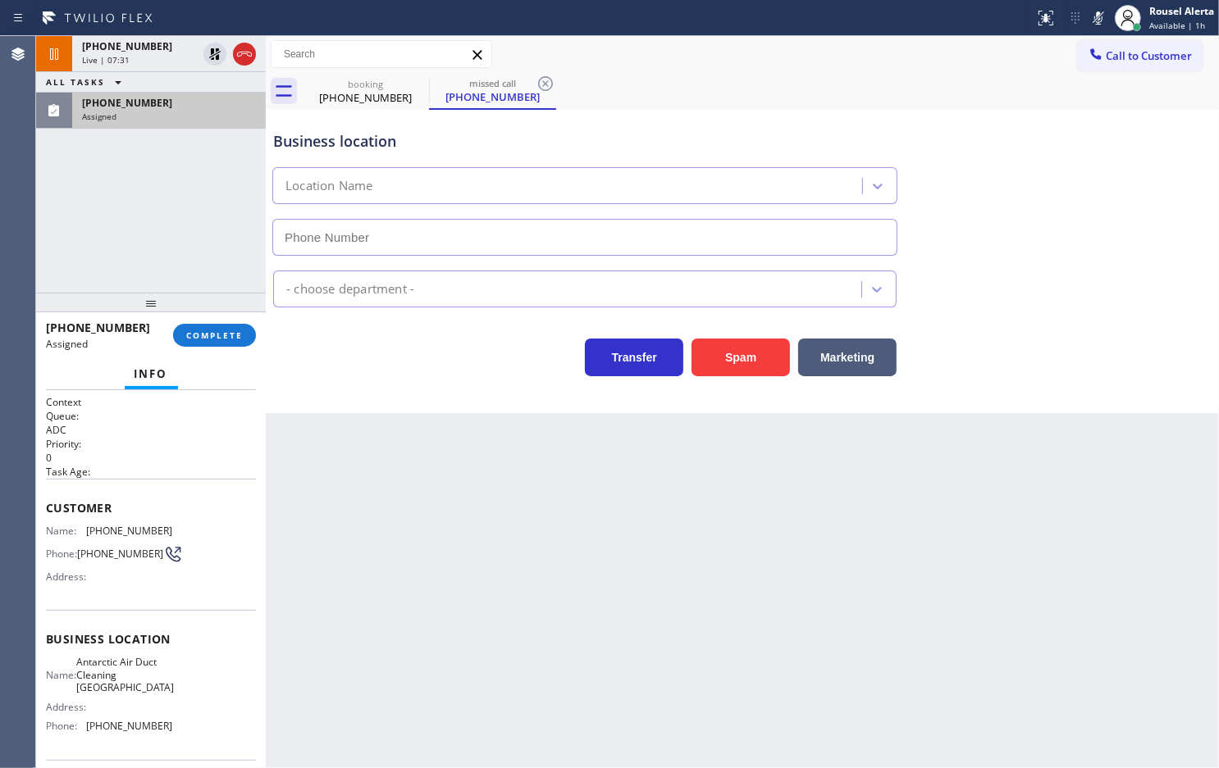
type input "[PHONE_NUMBER]"
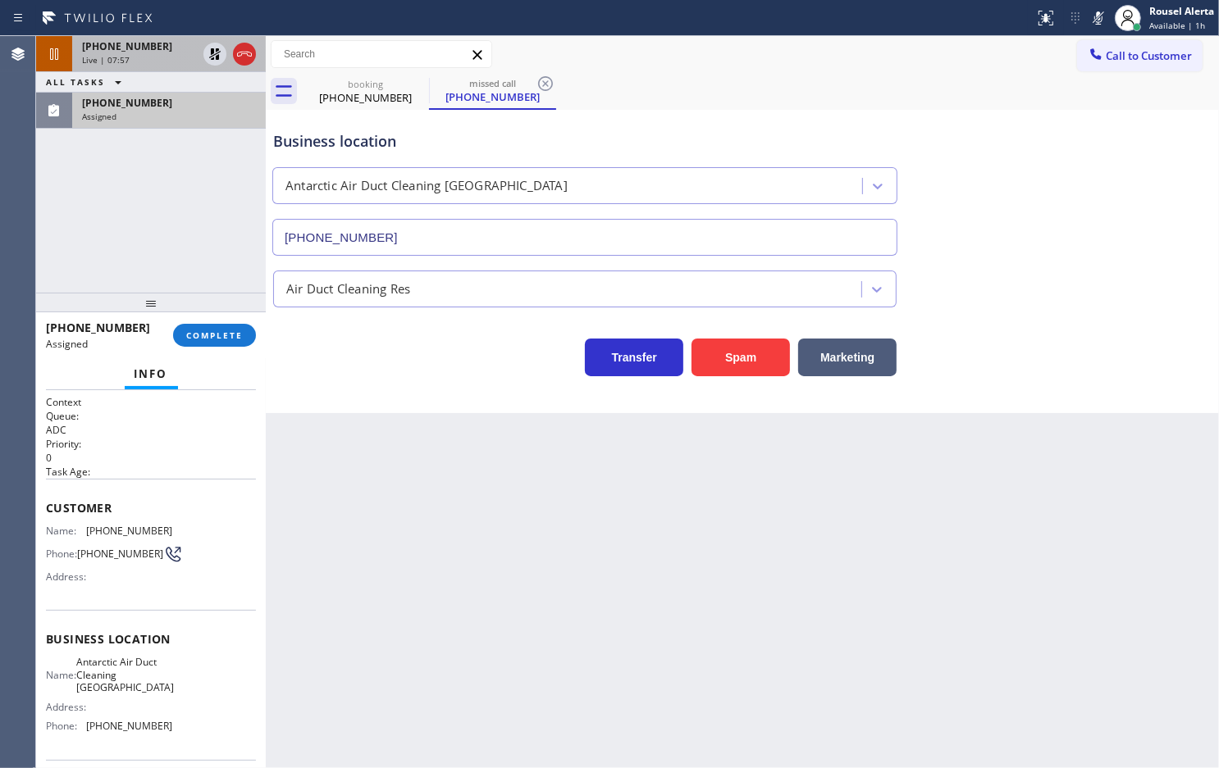
click at [156, 55] on div "Live | 07:57" at bounding box center [139, 59] width 115 height 11
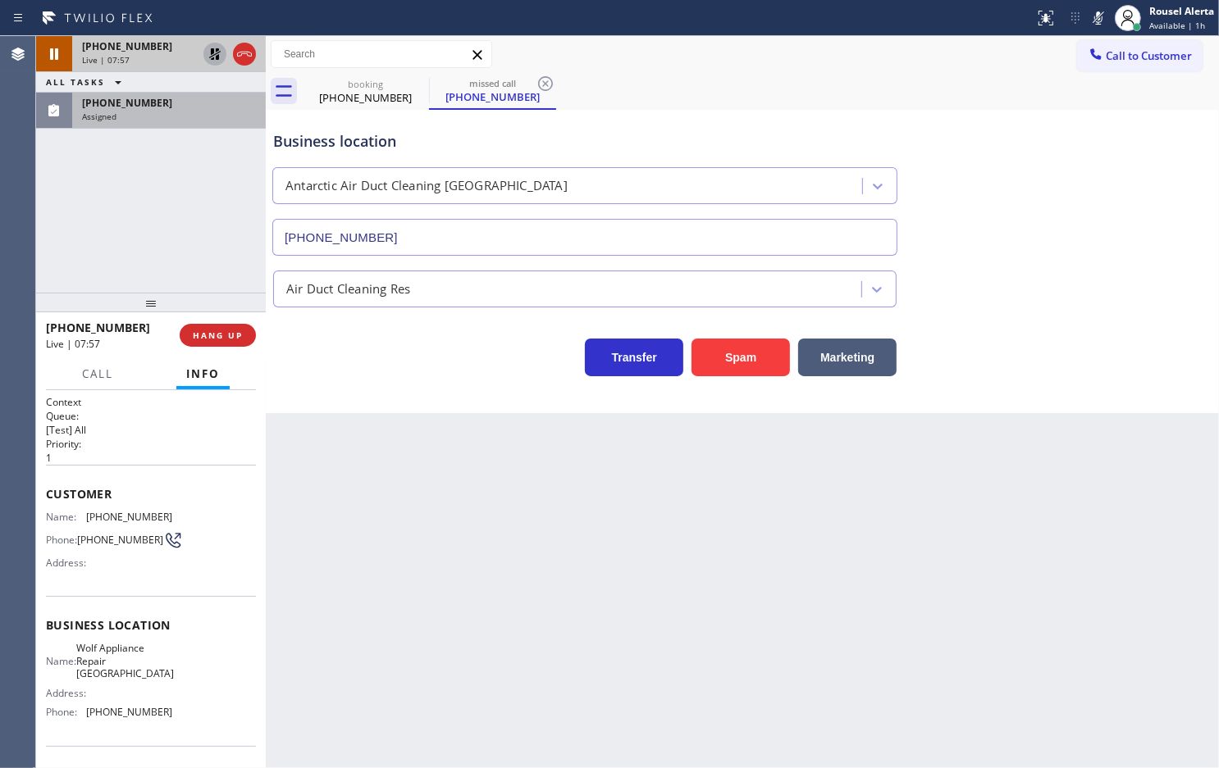
click at [212, 54] on icon at bounding box center [215, 54] width 20 height 20
click at [1096, 17] on icon at bounding box center [1098, 18] width 20 height 20
click at [113, 124] on div "[PHONE_NUMBER] Assigned" at bounding box center [165, 111] width 187 height 36
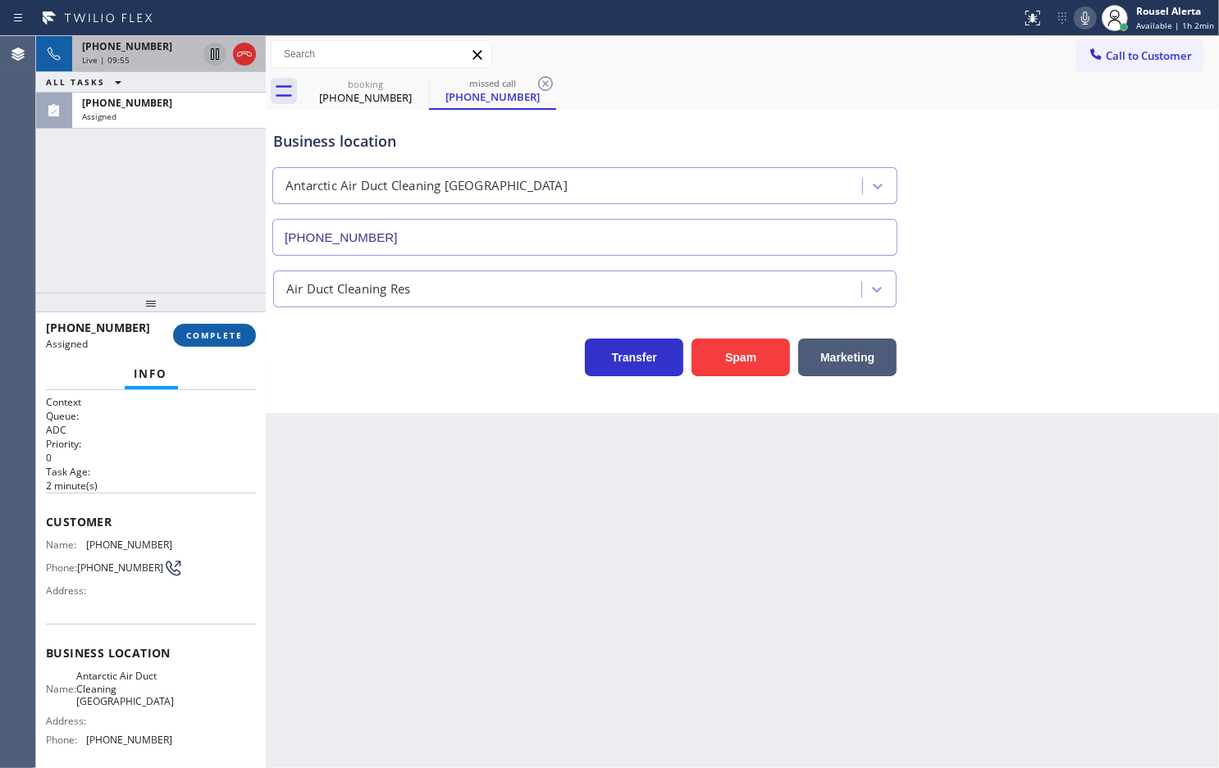
click at [218, 340] on span "COMPLETE" at bounding box center [214, 335] width 57 height 11
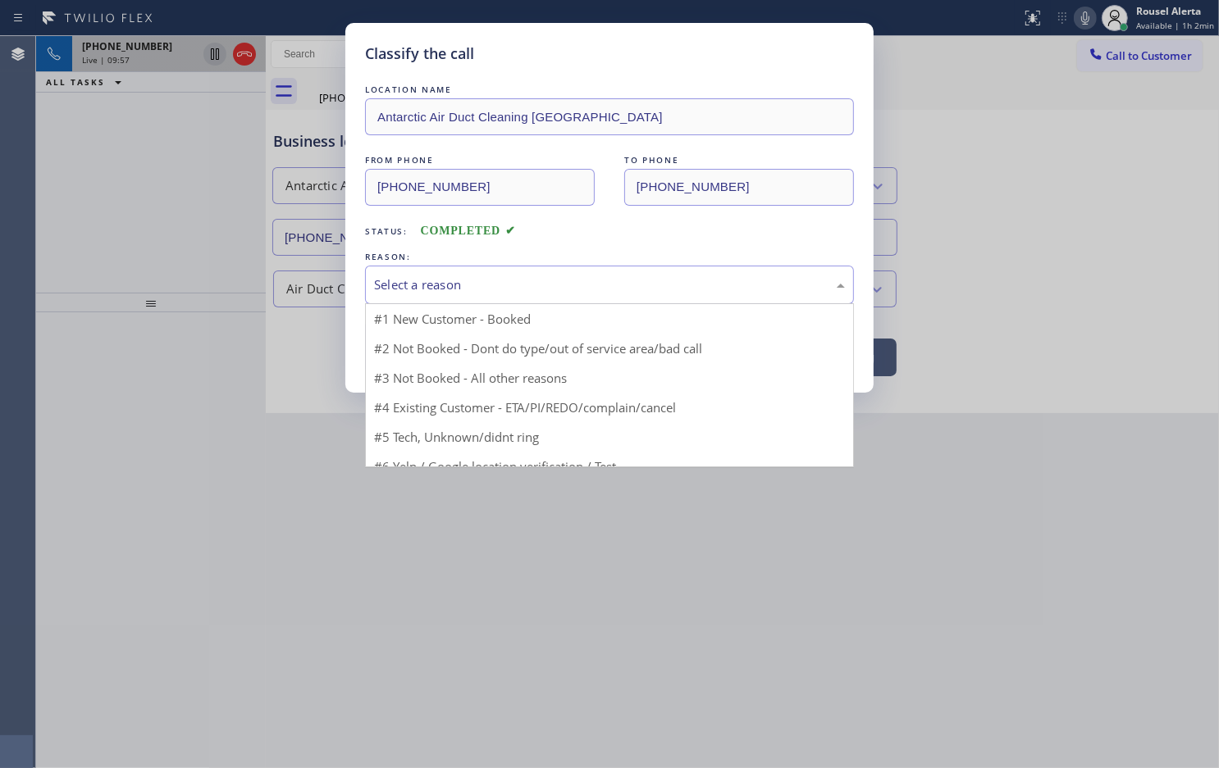
click at [426, 296] on div "Select a reason" at bounding box center [609, 285] width 489 height 39
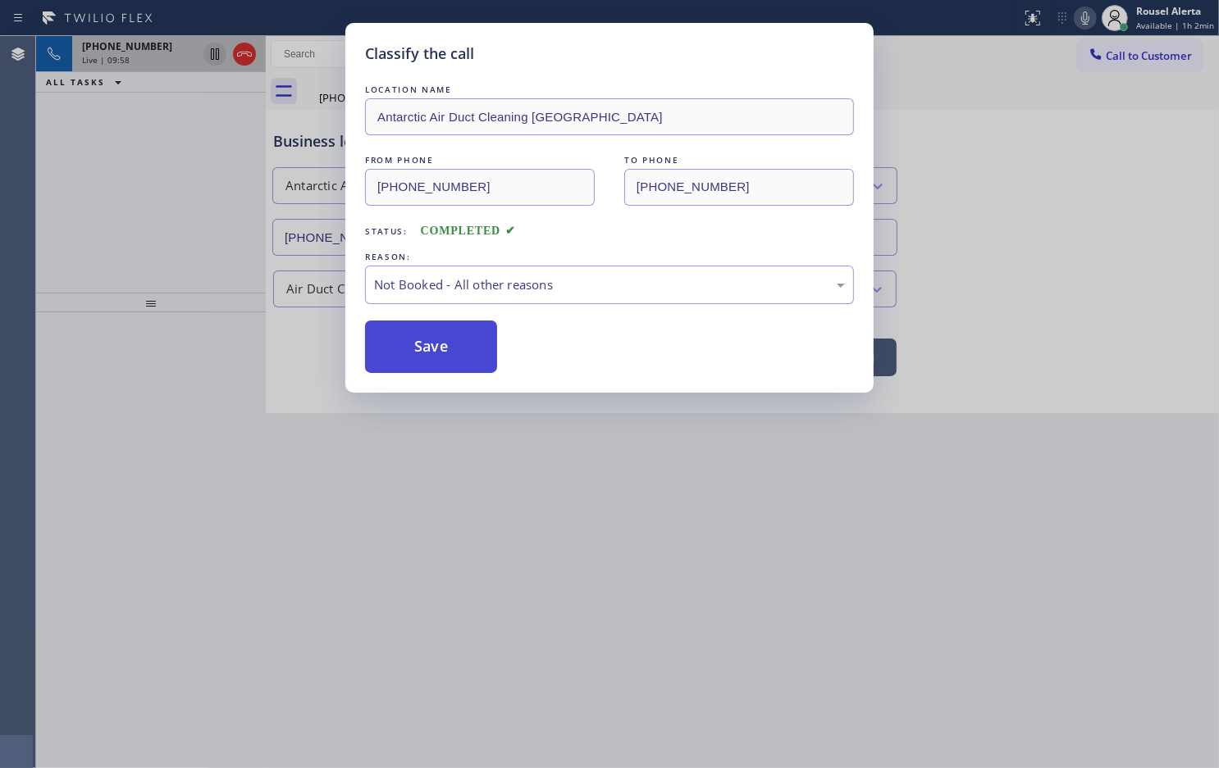
click at [435, 349] on button "Save" at bounding box center [431, 347] width 132 height 52
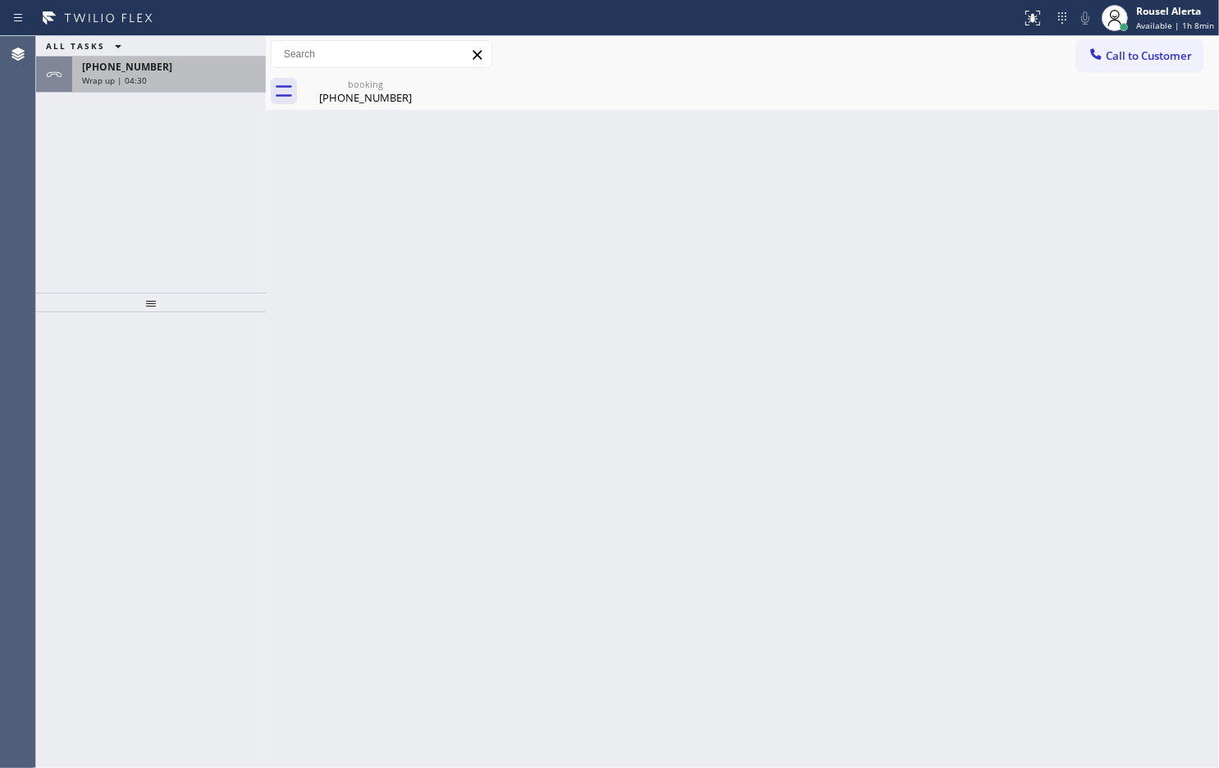
click at [162, 92] on div "[PHONE_NUMBER] Wrap up | 04:30" at bounding box center [151, 75] width 230 height 36
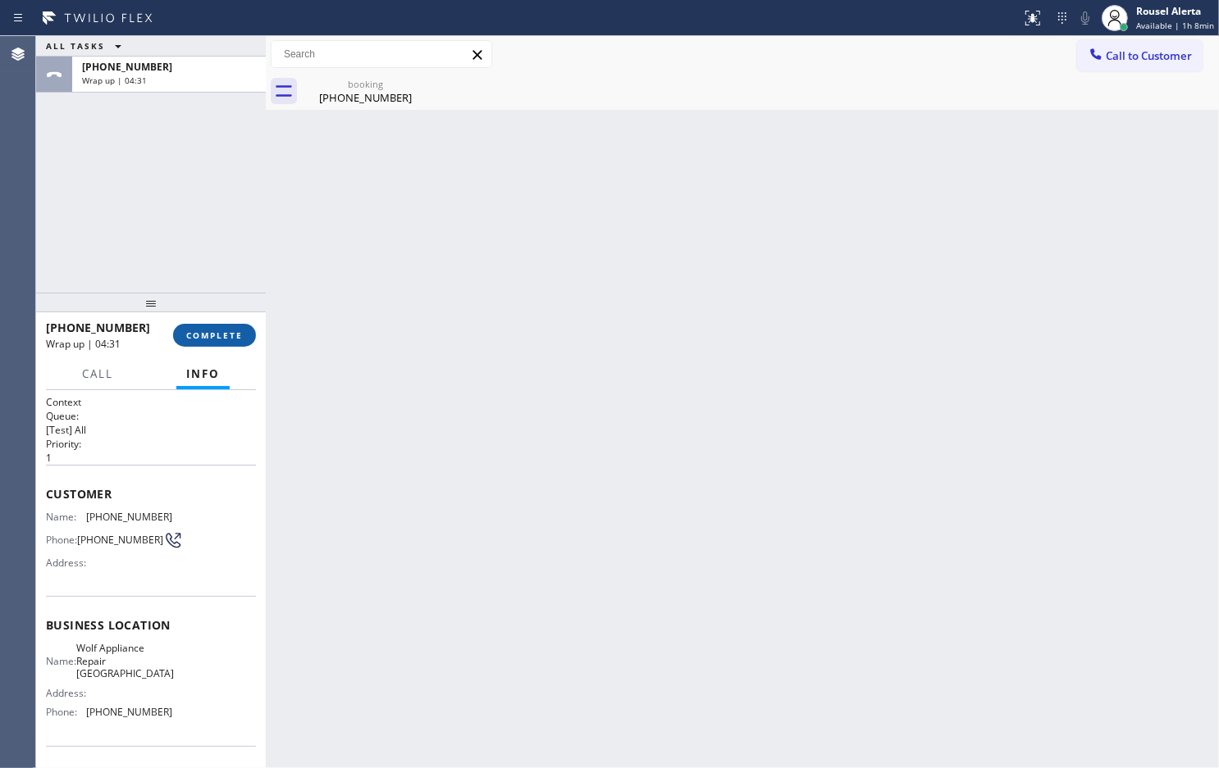
click at [224, 326] on button "COMPLETE" at bounding box center [214, 335] width 83 height 23
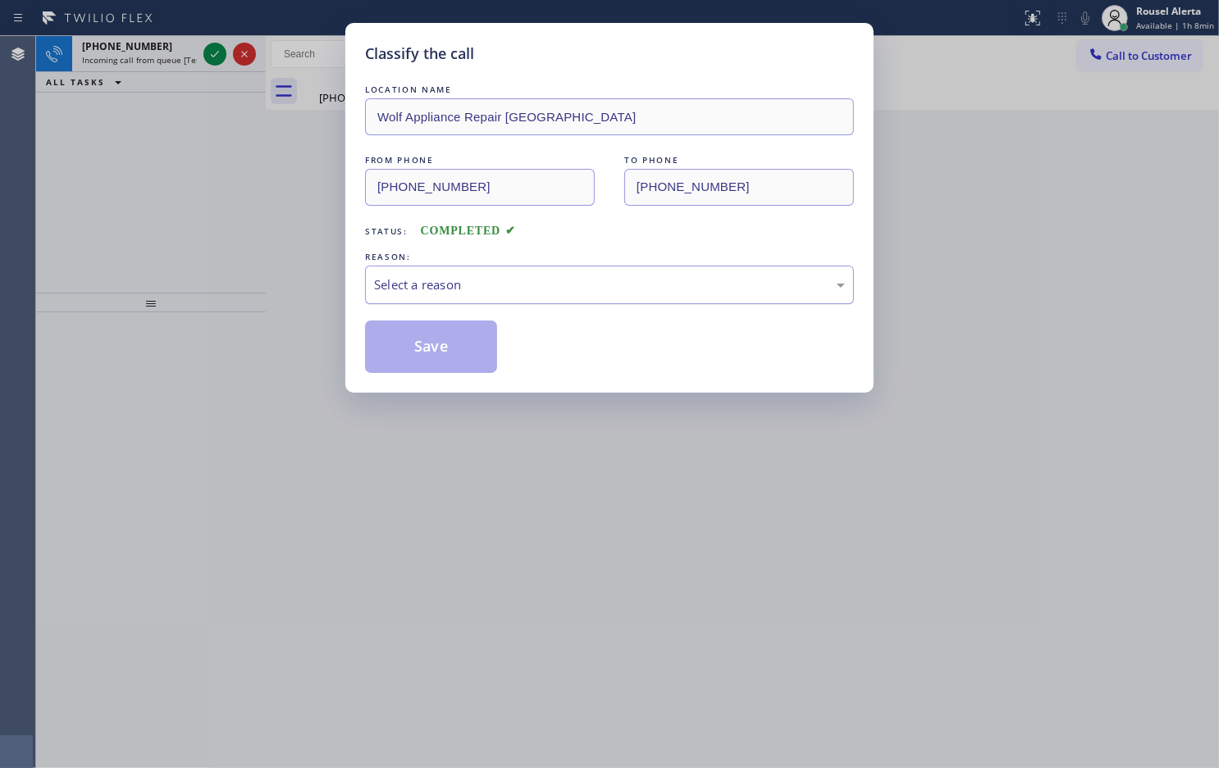
click at [466, 284] on div "Select a reason" at bounding box center [609, 285] width 471 height 19
drag, startPoint x: 423, startPoint y: 346, endPoint x: 344, endPoint y: 239, distance: 133.2
click at [422, 347] on button "Save" at bounding box center [431, 347] width 132 height 52
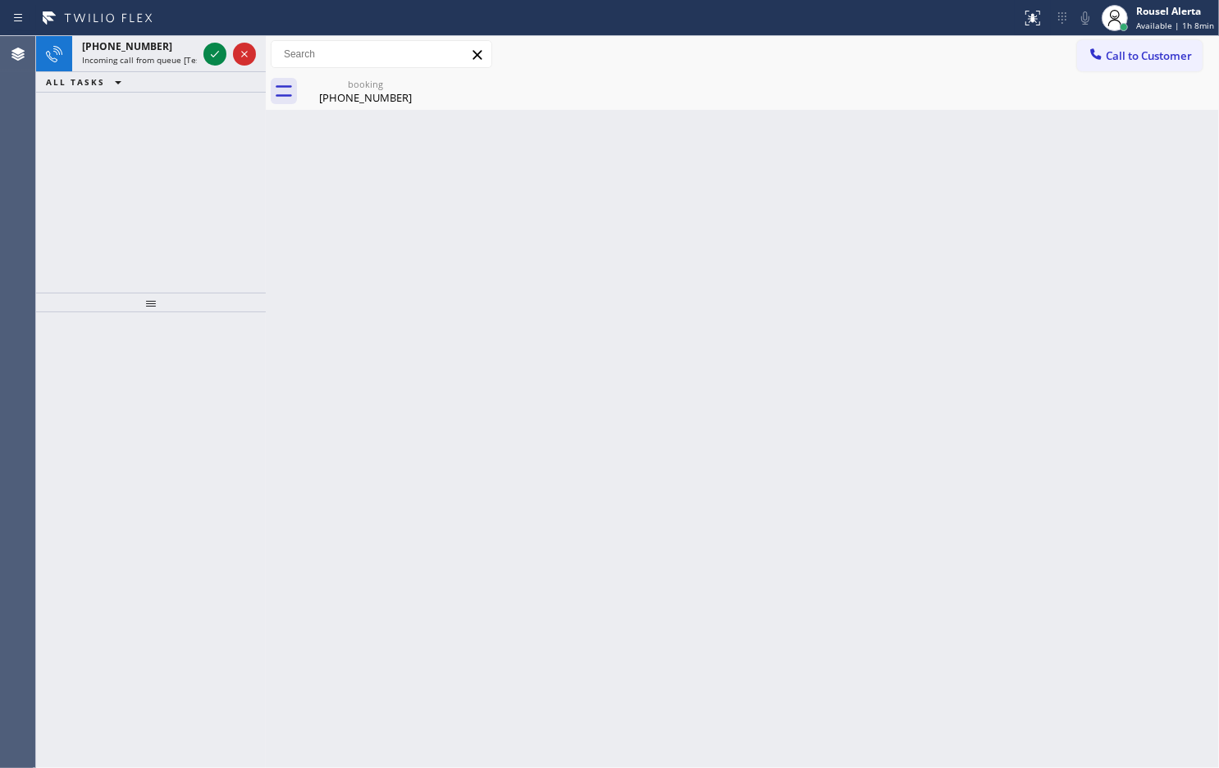
click at [157, 50] on div "[PHONE_NUMBER]" at bounding box center [139, 46] width 115 height 14
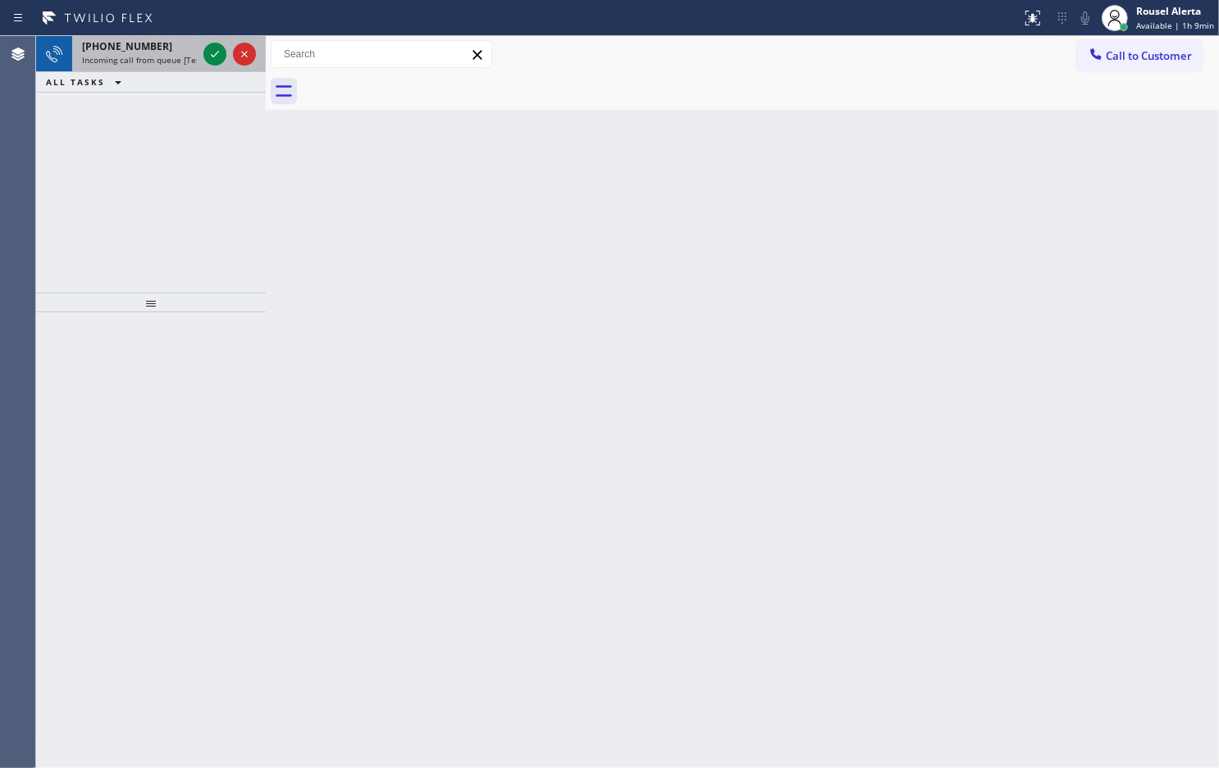
click at [153, 58] on span "Incoming call from queue [Test] All" at bounding box center [150, 59] width 136 height 11
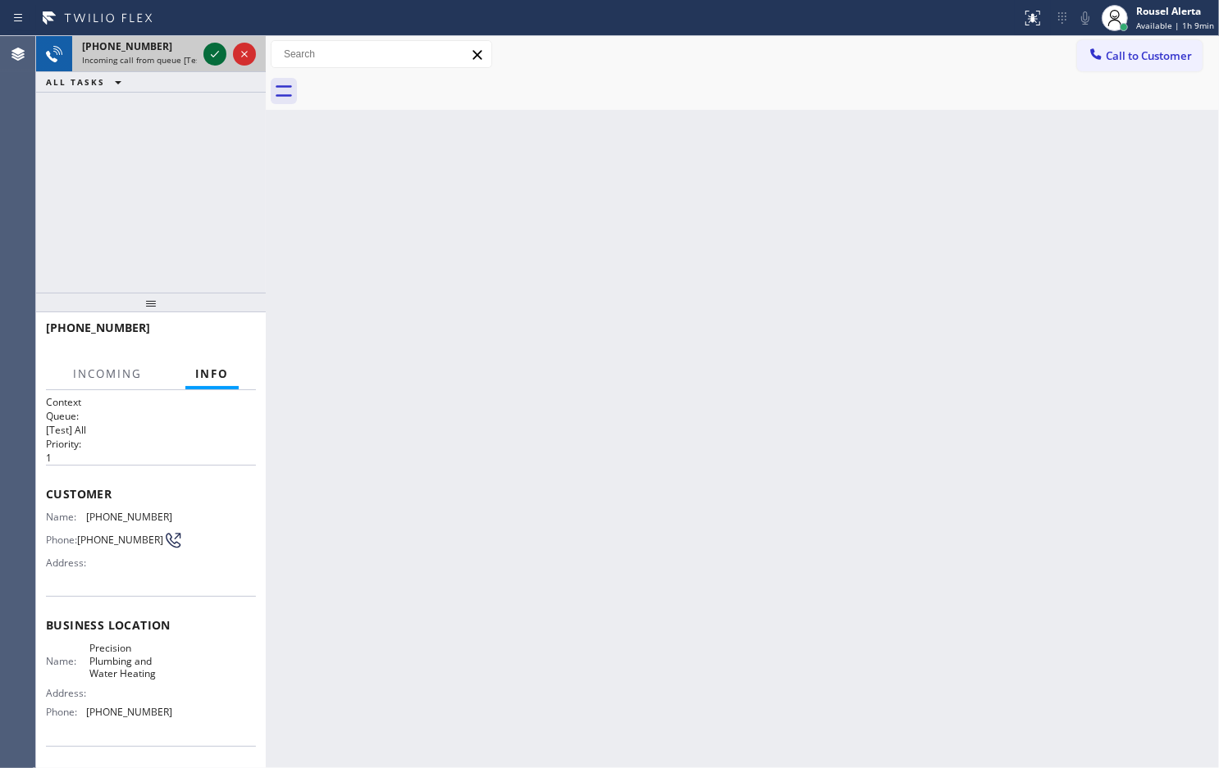
click at [210, 54] on icon at bounding box center [215, 54] width 20 height 20
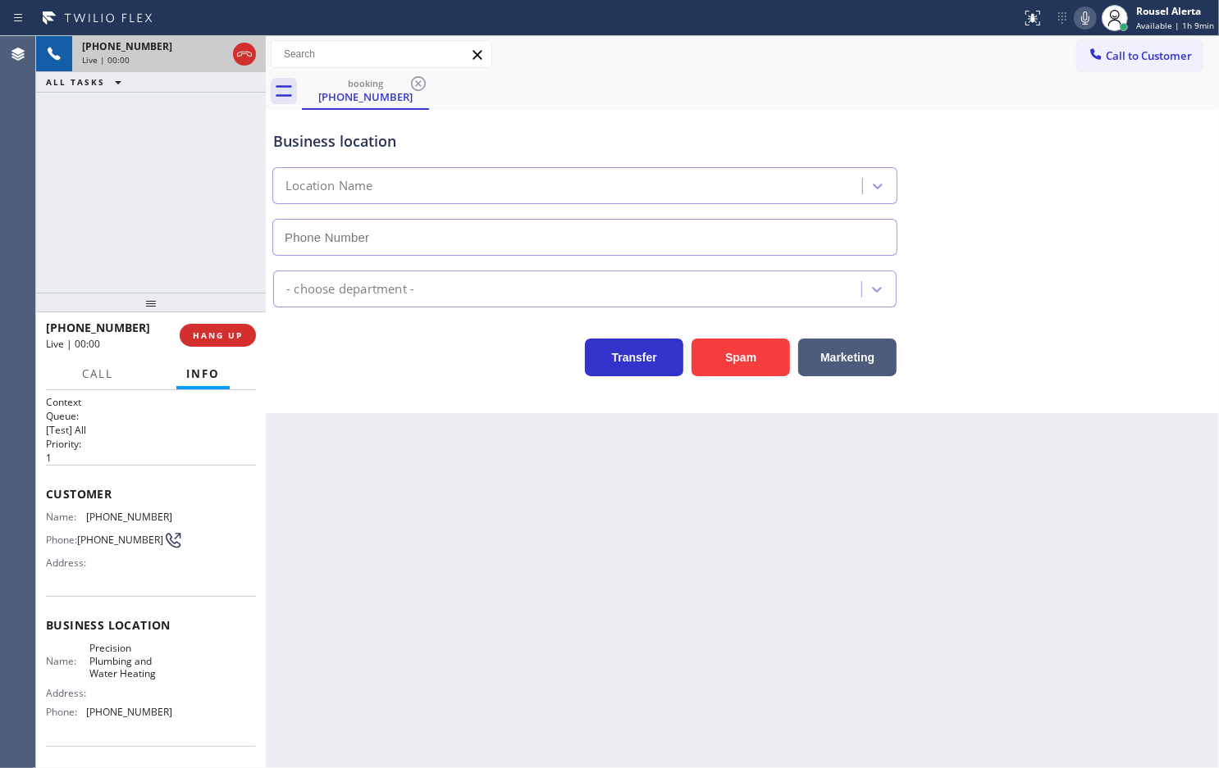
type input "[PHONE_NUMBER]"
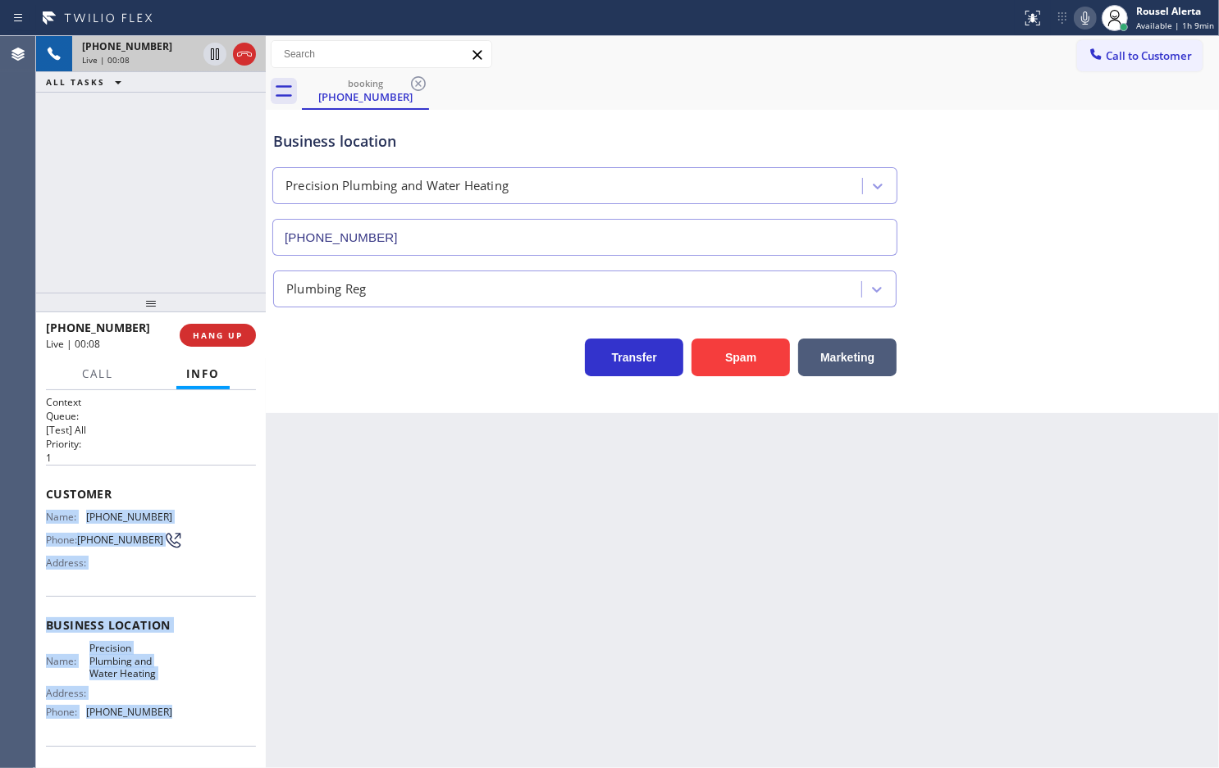
drag, startPoint x: 39, startPoint y: 507, endPoint x: 177, endPoint y: 728, distance: 260.8
click at [177, 728] on div "Context Queue: [Test] All Priority: 1 Customer Name: [PHONE_NUMBER] Phone: [PHO…" at bounding box center [151, 579] width 230 height 378
copy div "Name: [PHONE_NUMBER] Phone: [PHONE_NUMBER] Address: Business location Name: Pre…"
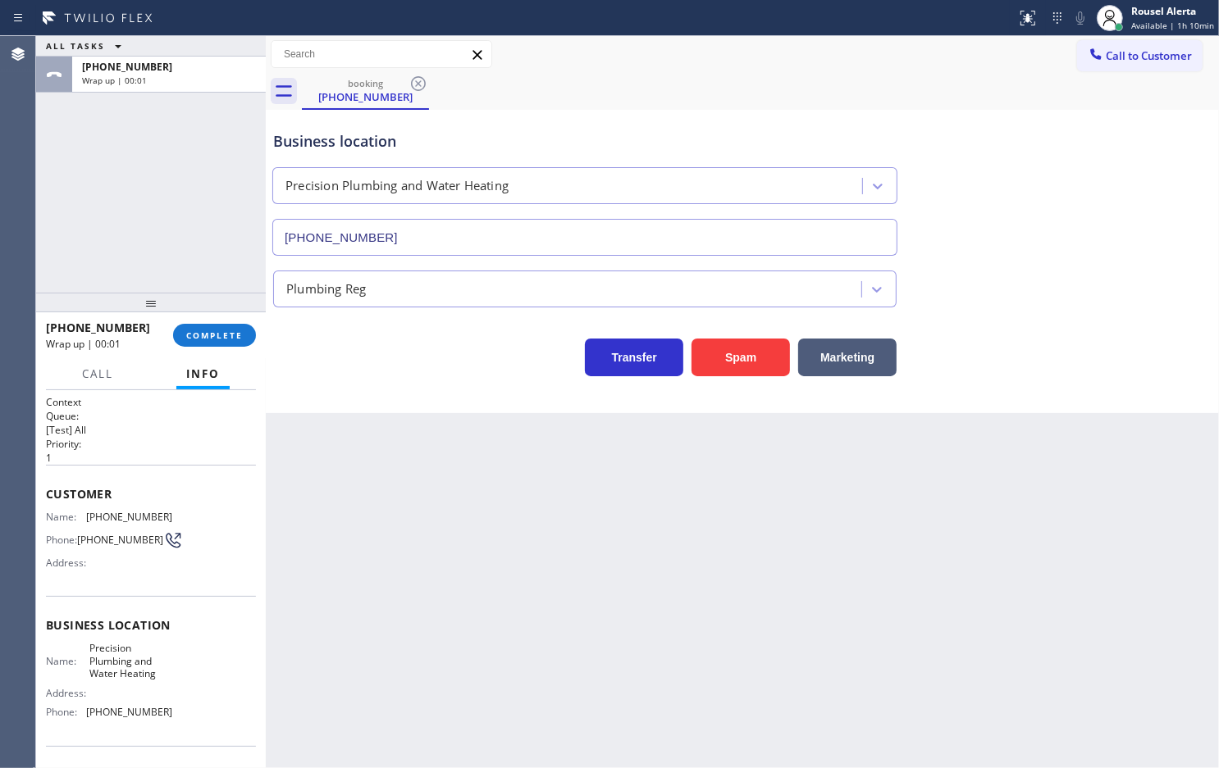
drag, startPoint x: 171, startPoint y: 109, endPoint x: 213, endPoint y: 221, distance: 120.2
click at [171, 109] on div "ALL TASKS ALL TASKS ACTIVE TASKS TASKS IN WRAP UP [PHONE_NUMBER] Wrap up | 00:01" at bounding box center [151, 164] width 230 height 257
click at [223, 336] on span "COMPLETE" at bounding box center [214, 335] width 57 height 11
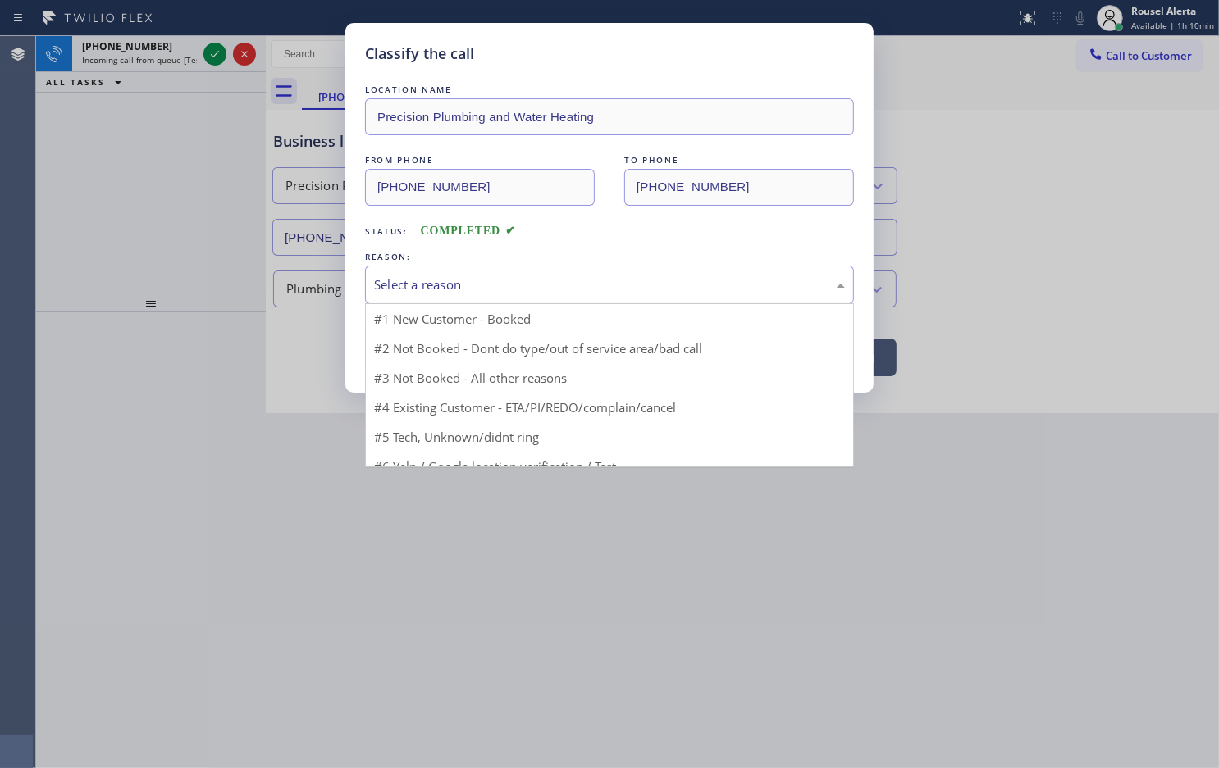
click at [378, 294] on div "Select a reason" at bounding box center [609, 285] width 471 height 19
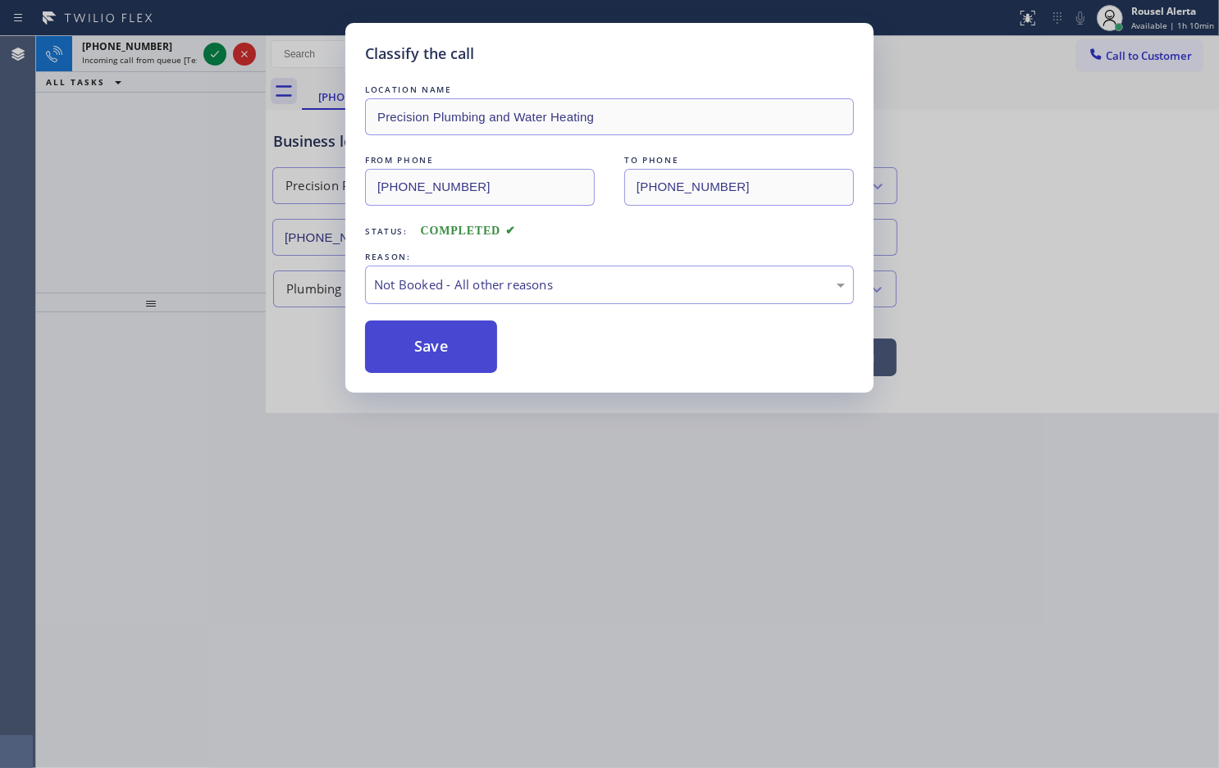
click at [439, 351] on button "Save" at bounding box center [431, 347] width 132 height 52
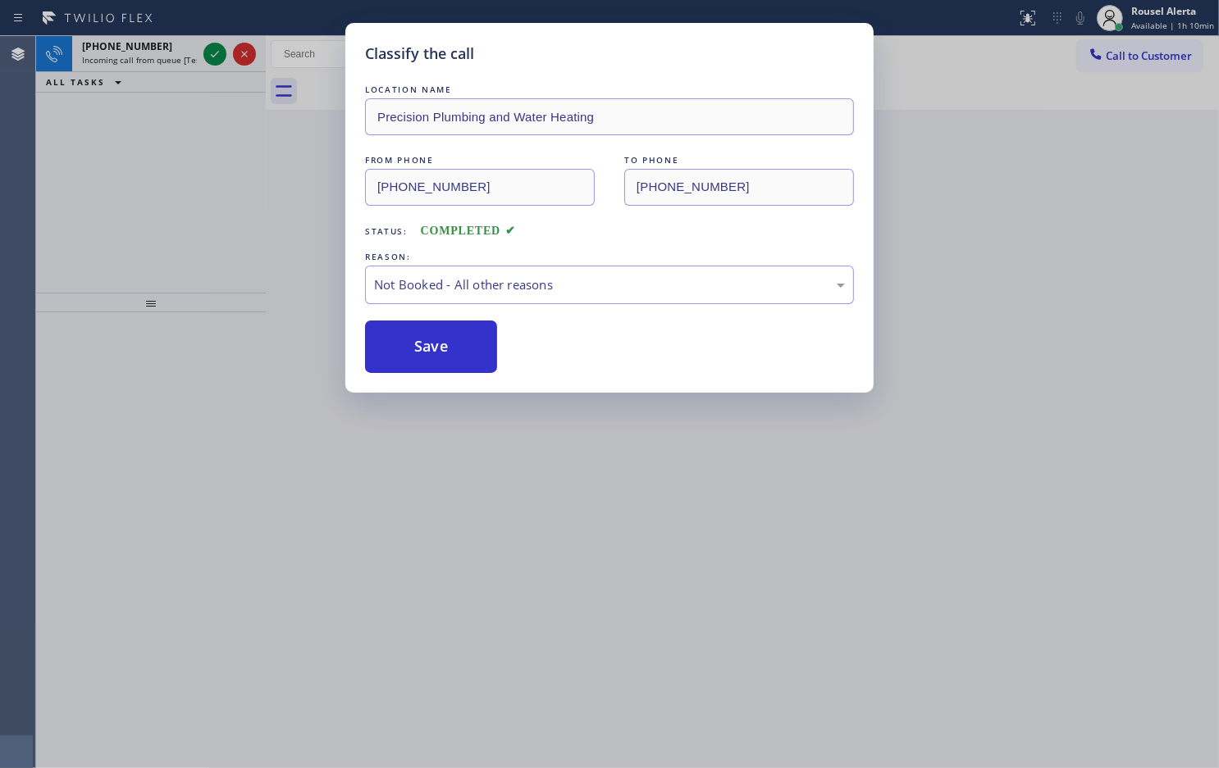
click at [170, 51] on div "Classify the call LOCATION NAME Precision Plumbing and Water Heating FROM PHONE…" at bounding box center [609, 384] width 1219 height 768
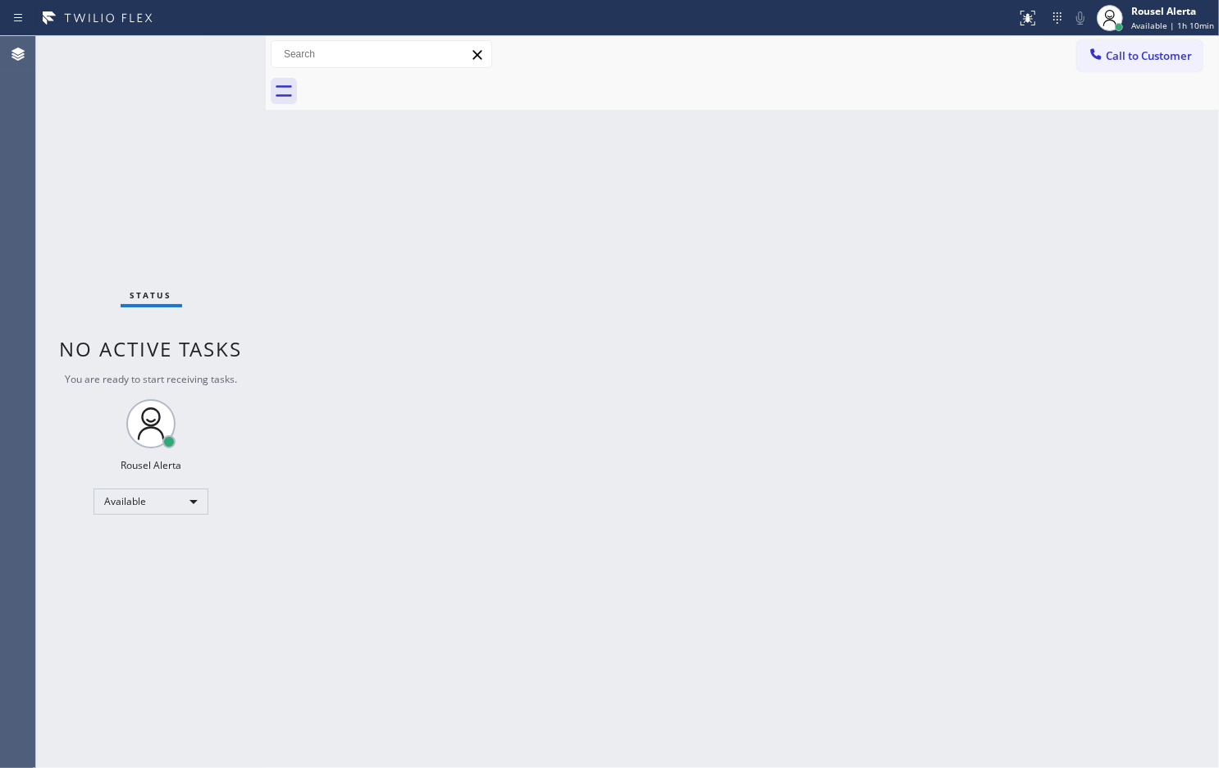
click at [202, 58] on div "Status No active tasks You are ready to start receiving tasks. Rousel Alerta Av…" at bounding box center [151, 402] width 230 height 732
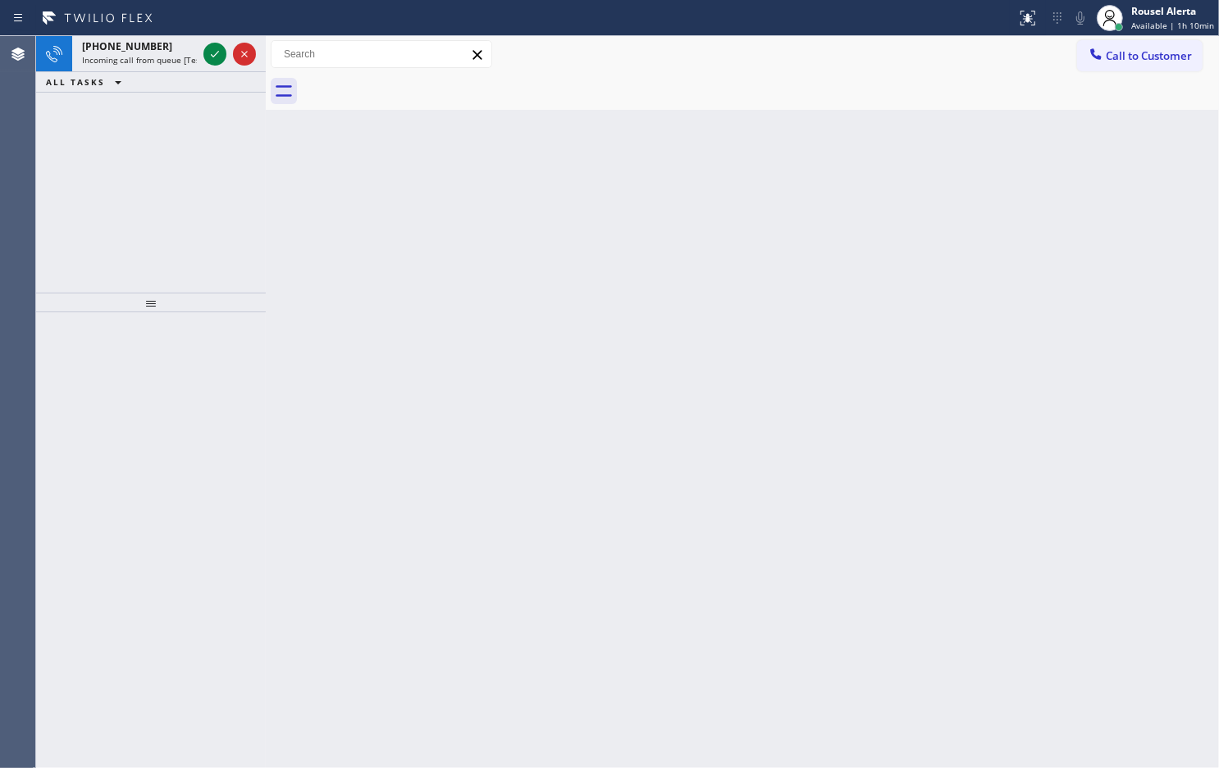
drag, startPoint x: 256, startPoint y: 258, endPoint x: 228, endPoint y: 193, distance: 71.3
click at [256, 258] on div "[PHONE_NUMBER] Incoming call from queue [Test] All ALL TASKS ALL TASKS ACTIVE T…" at bounding box center [151, 164] width 230 height 257
click at [160, 59] on span "Incoming call from queue [Test] All" at bounding box center [150, 59] width 136 height 11
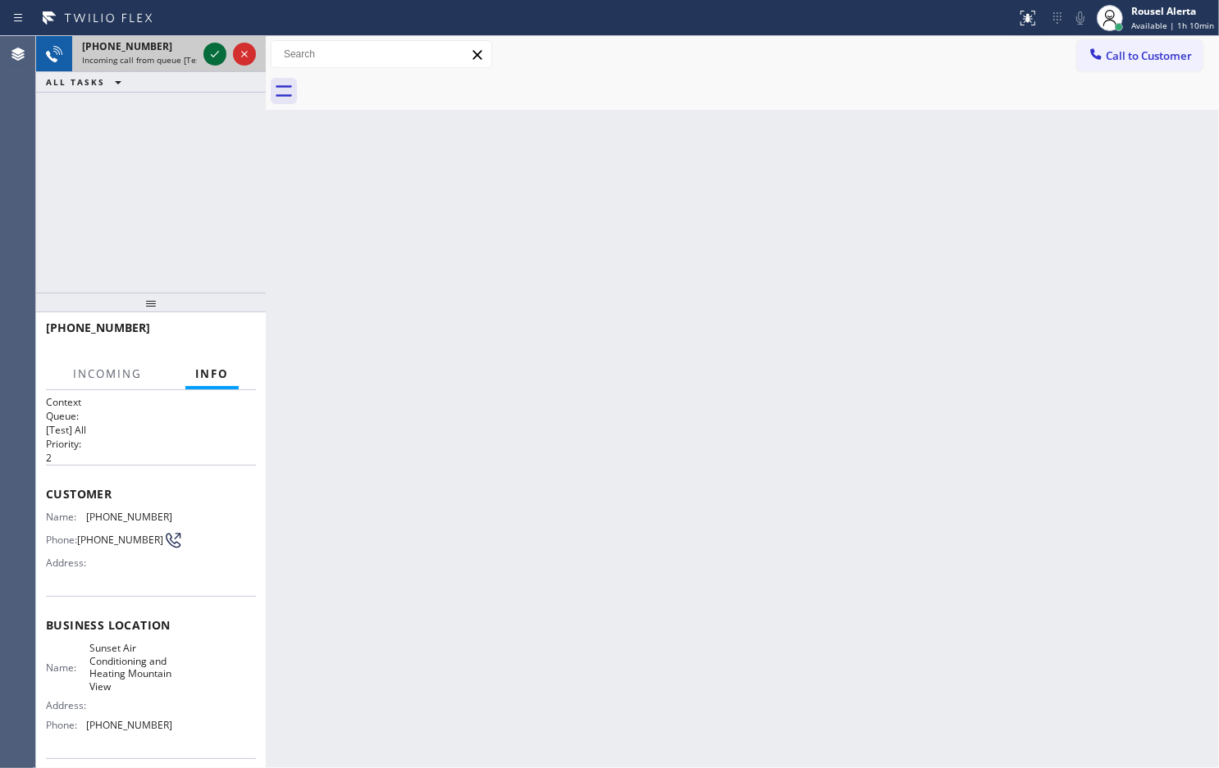
click at [207, 54] on icon at bounding box center [215, 54] width 20 height 20
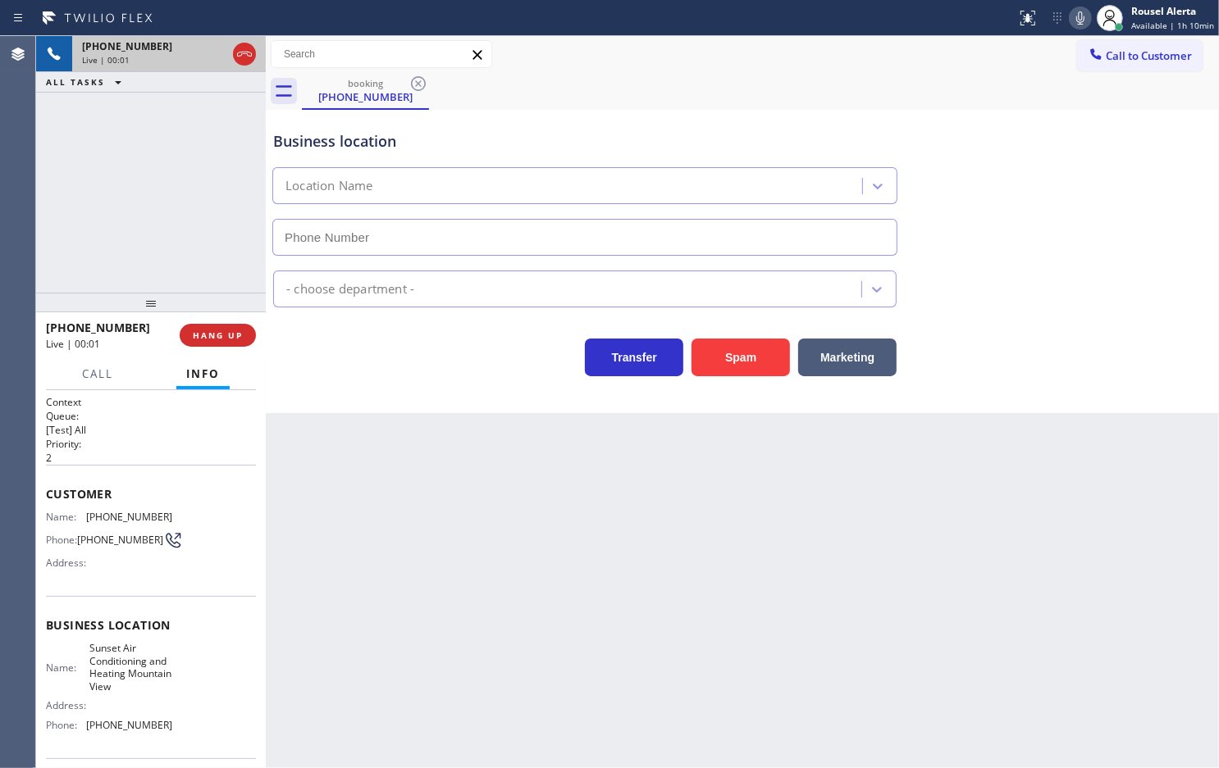
type input "[PHONE_NUMBER]"
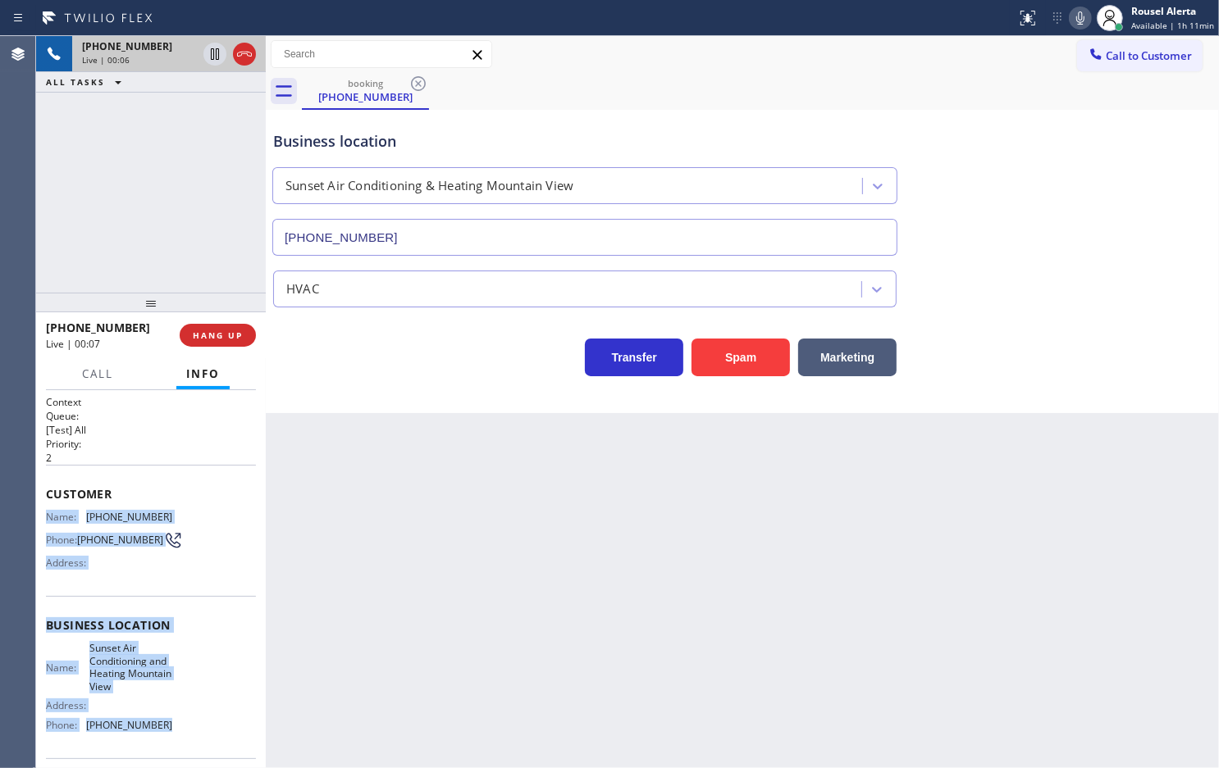
drag, startPoint x: 43, startPoint y: 507, endPoint x: 166, endPoint y: 727, distance: 252.2
click at [166, 727] on div "Context Queue: [Test] All Priority: 2 Customer Name: [PHONE_NUMBER] Phone: [PHO…" at bounding box center [151, 579] width 230 height 378
copy div "Name: [PHONE_NUMBER] Phone: [PHONE_NUMBER] Address: Business location Name: Sun…"
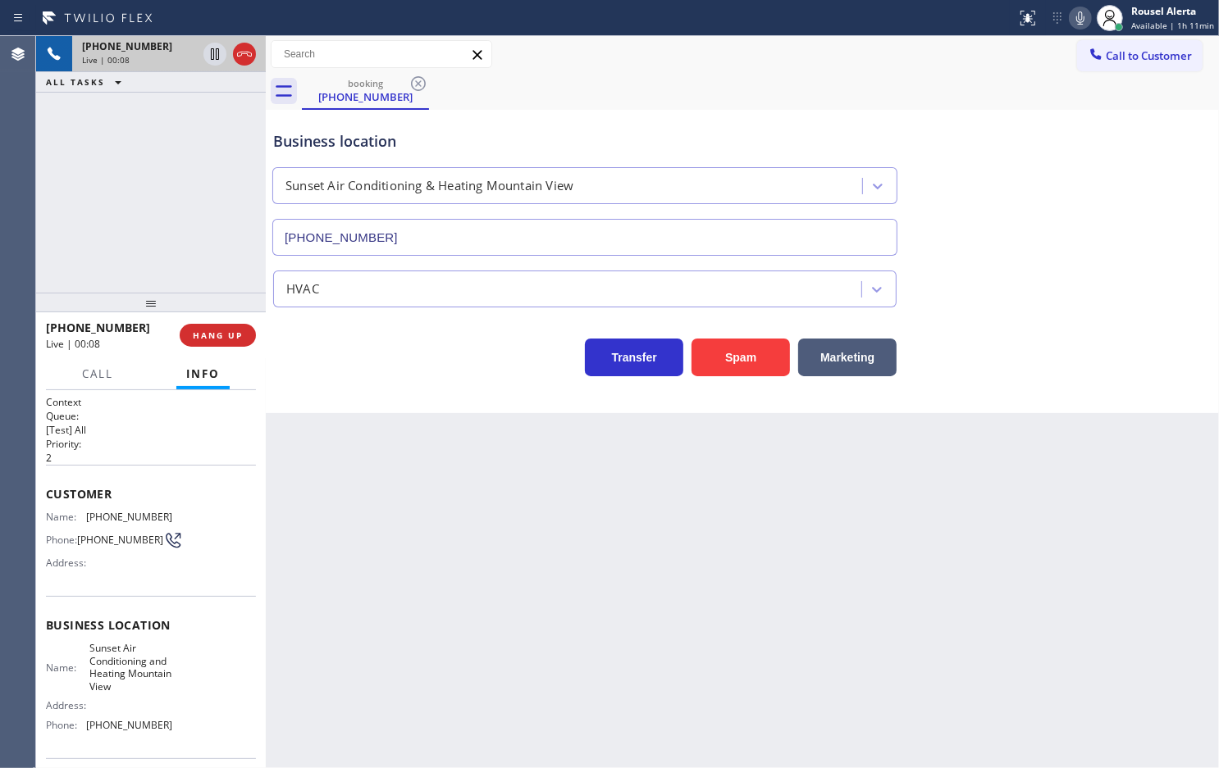
drag, startPoint x: 485, startPoint y: 593, endPoint x: 429, endPoint y: 549, distance: 70.7
click at [481, 592] on div "Back to Dashboard Change Sender ID Customers Technicians Select a contact Outbo…" at bounding box center [742, 402] width 953 height 732
click at [231, 334] on span "HANG UP" at bounding box center [218, 335] width 50 height 11
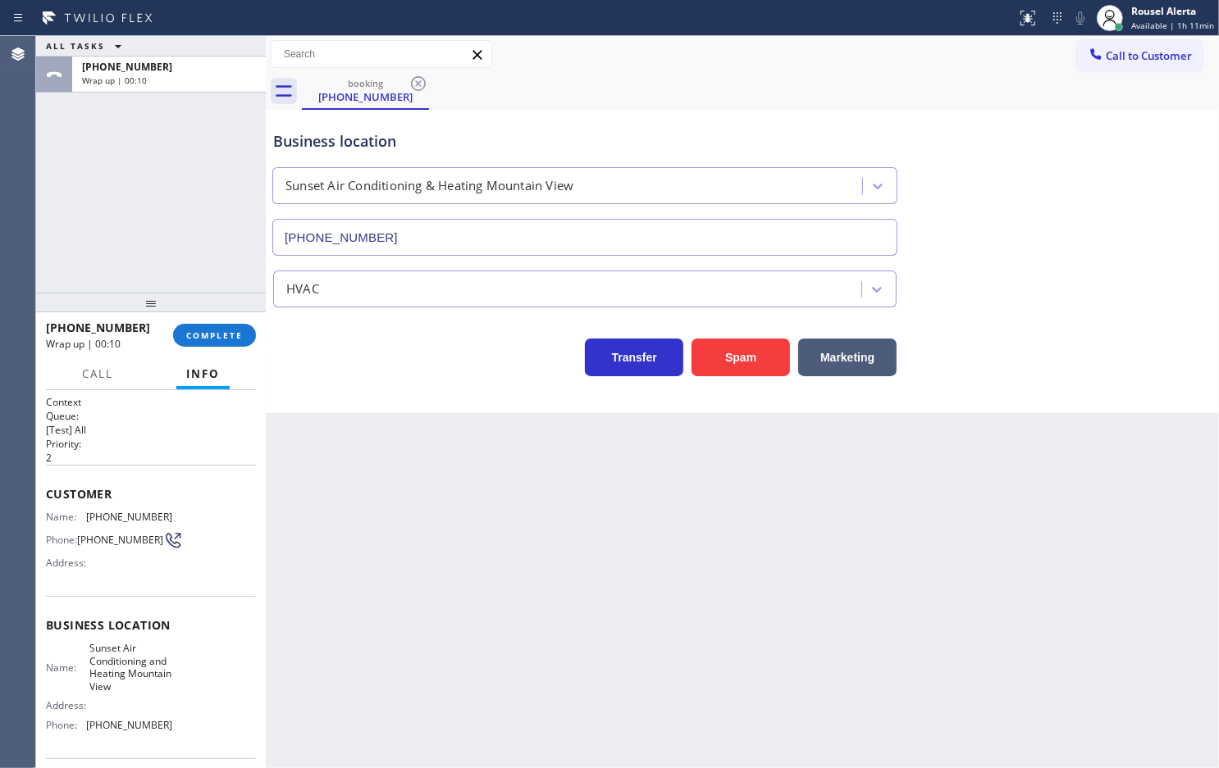
click at [628, 99] on div "booking [PHONE_NUMBER]" at bounding box center [760, 91] width 917 height 37
click at [224, 330] on span "COMPLETE" at bounding box center [214, 335] width 57 height 11
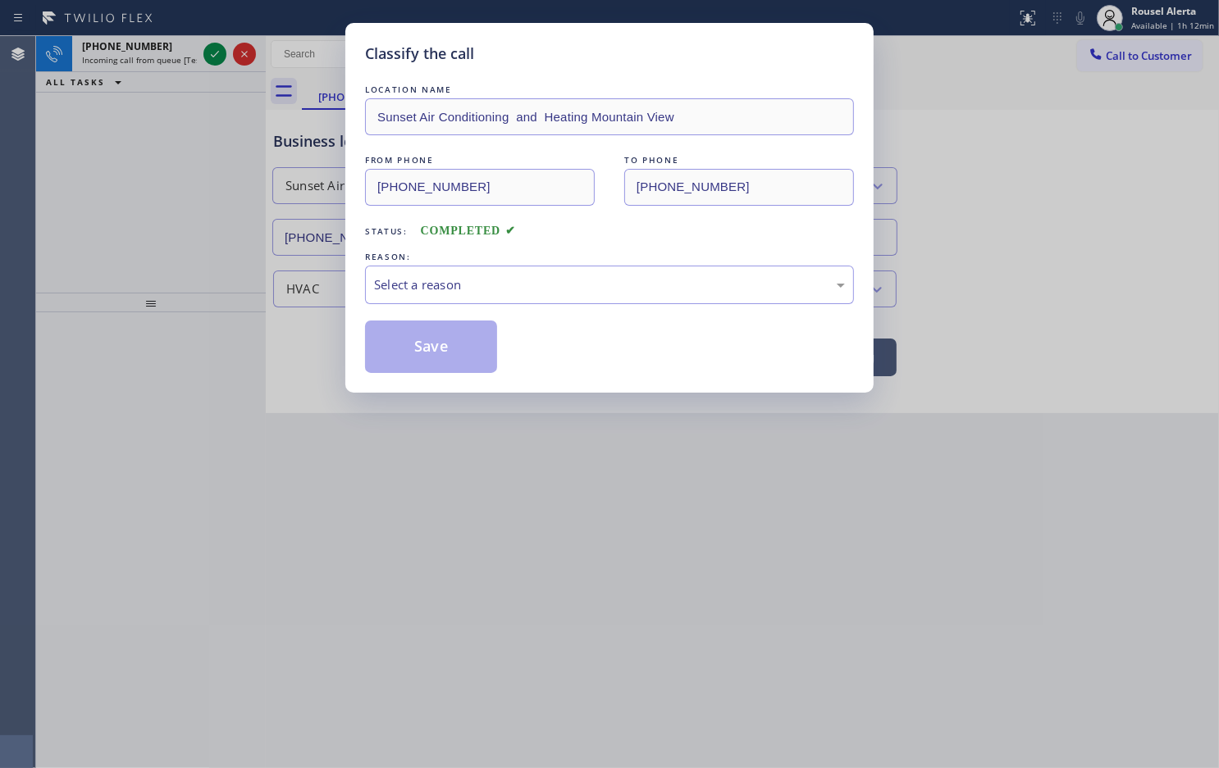
click at [358, 289] on div "Classify the call LOCATION NAME Sunset Air Conditioning and Heating Mountain Vi…" at bounding box center [609, 208] width 528 height 370
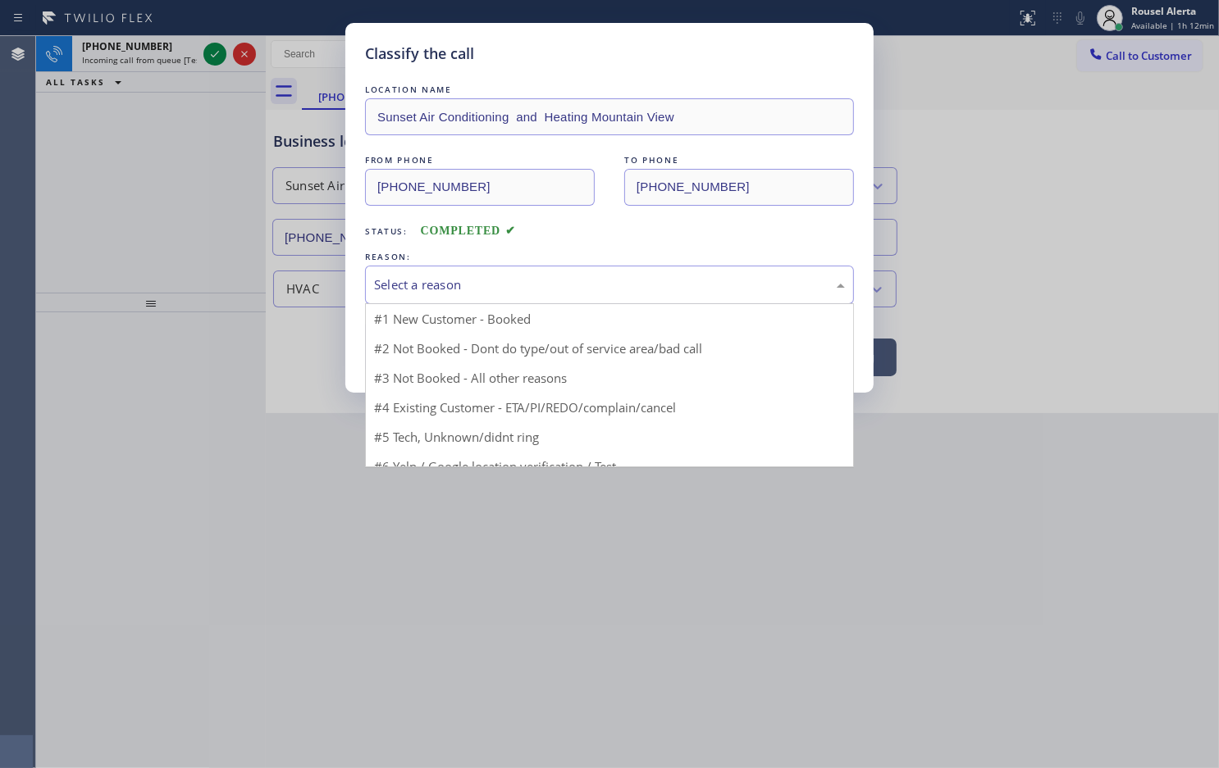
click at [386, 298] on div "Select a reason" at bounding box center [609, 285] width 489 height 39
drag, startPoint x: 435, startPoint y: 412, endPoint x: 408, endPoint y: 375, distance: 45.8
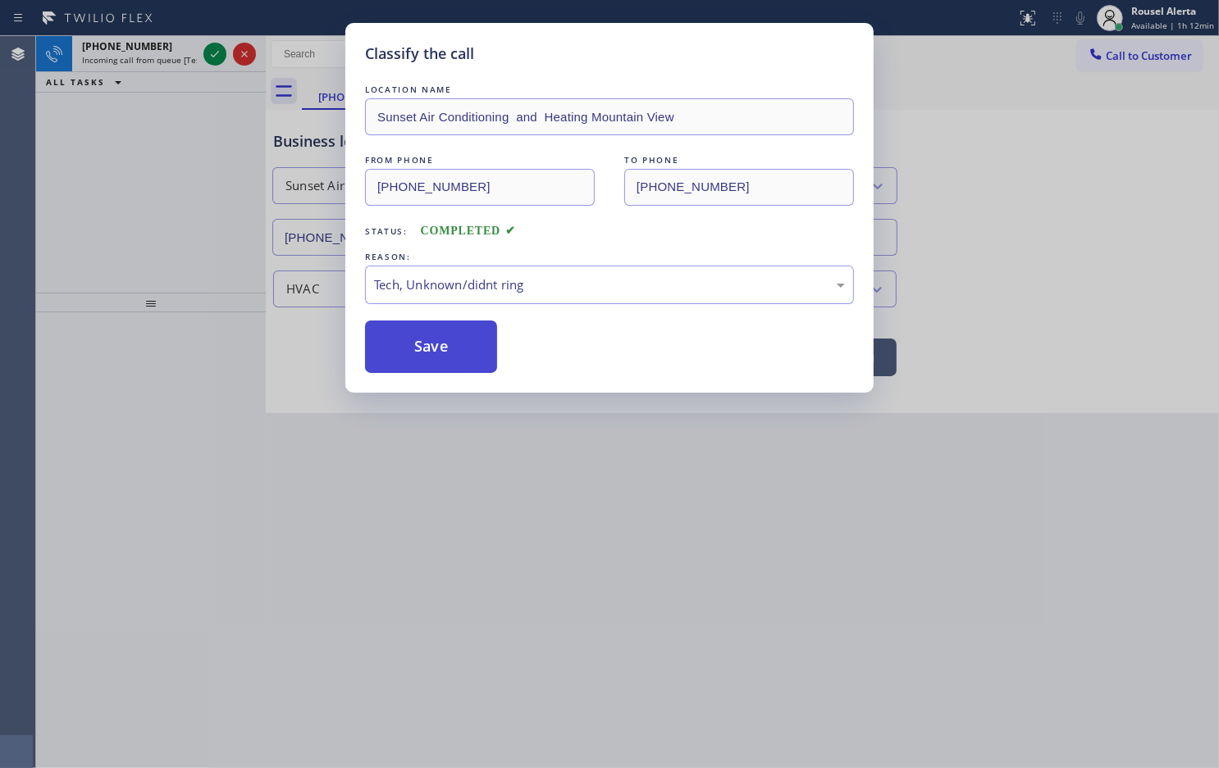
click at [406, 366] on button "Save" at bounding box center [431, 347] width 132 height 52
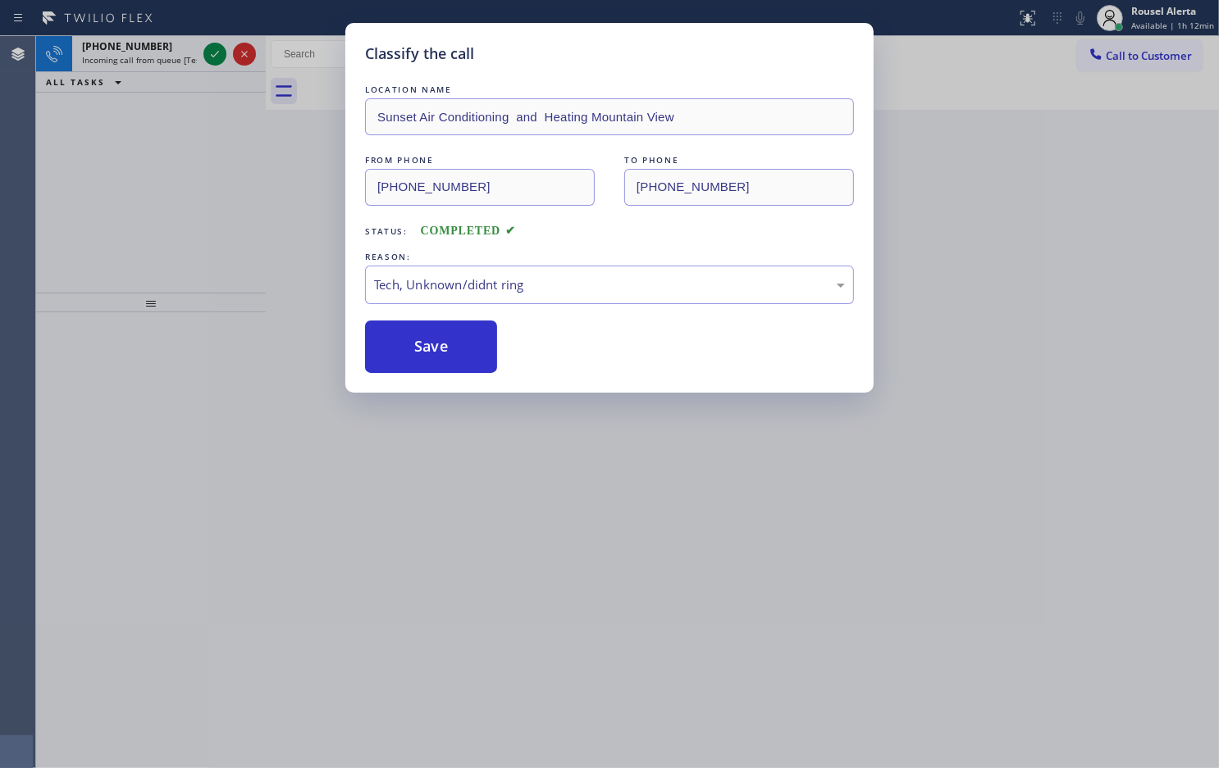
click at [173, 62] on div "Classify the call LOCATION NAME Sunset Air Conditioning and Heating Mountain Vi…" at bounding box center [609, 384] width 1219 height 768
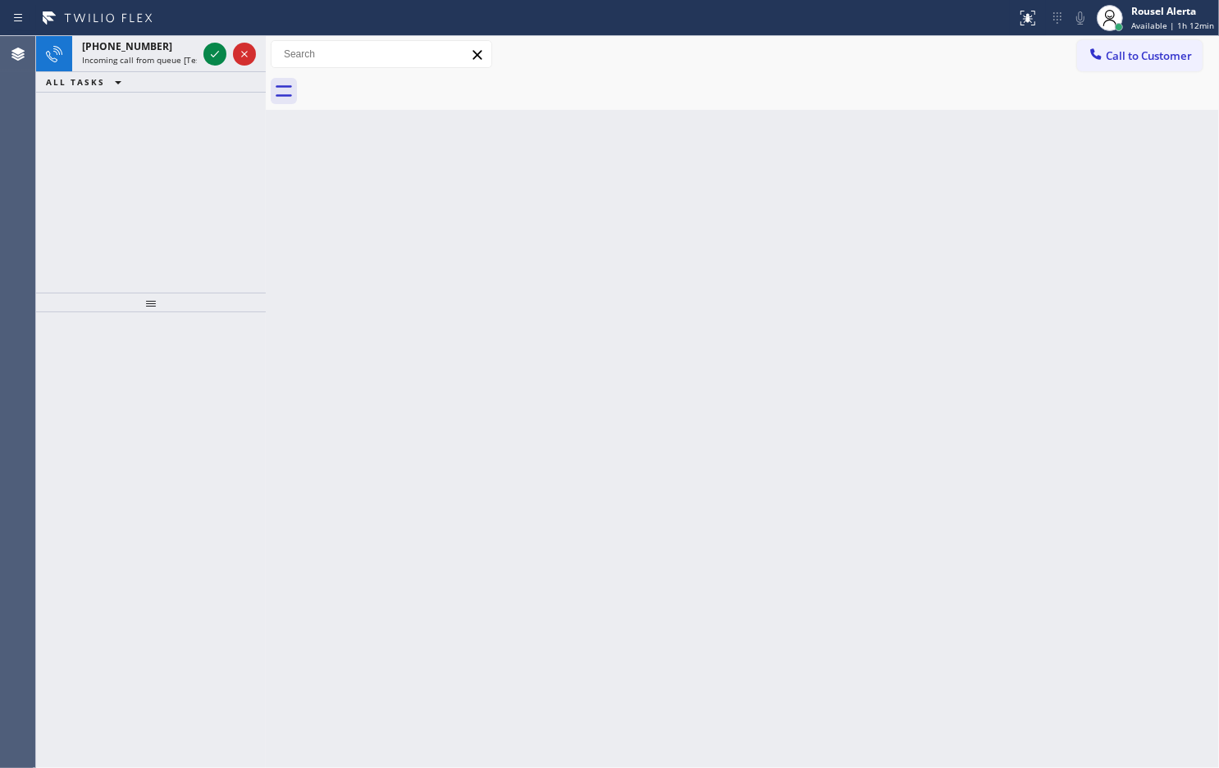
click at [173, 62] on span "Incoming call from queue [Test] All" at bounding box center [150, 59] width 136 height 11
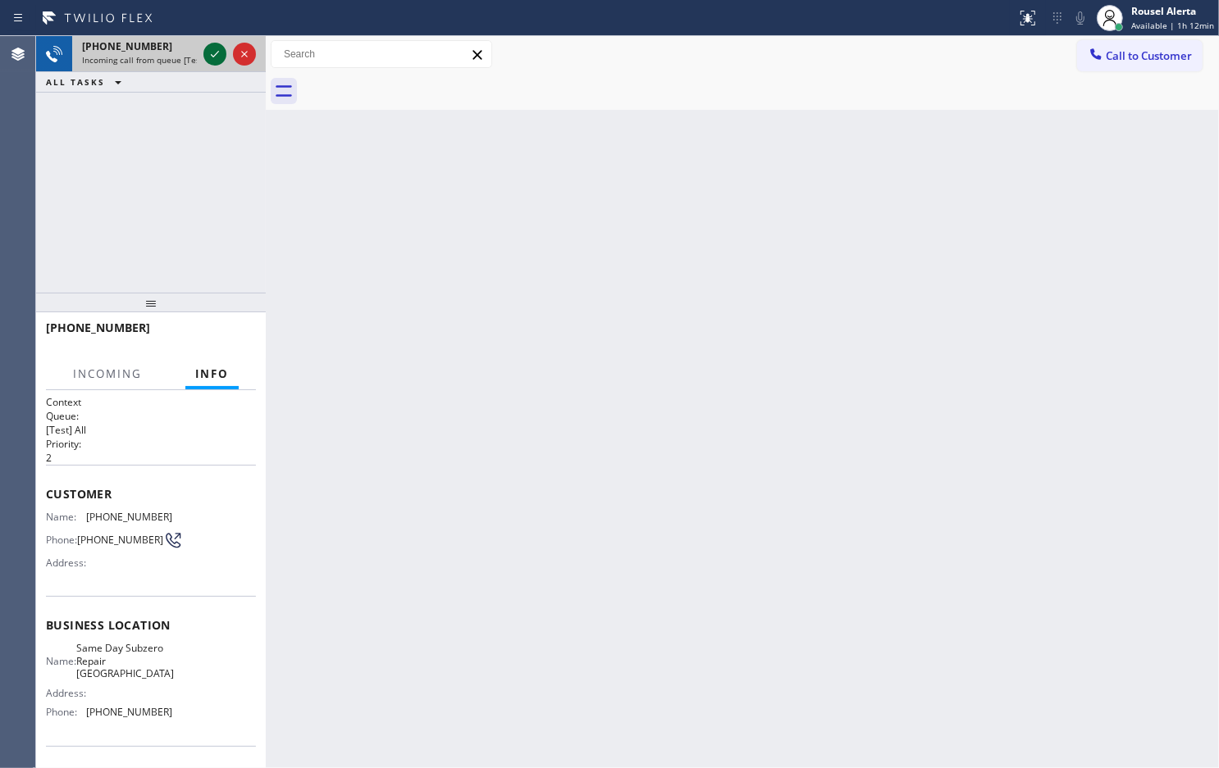
click at [207, 55] on icon at bounding box center [215, 54] width 20 height 20
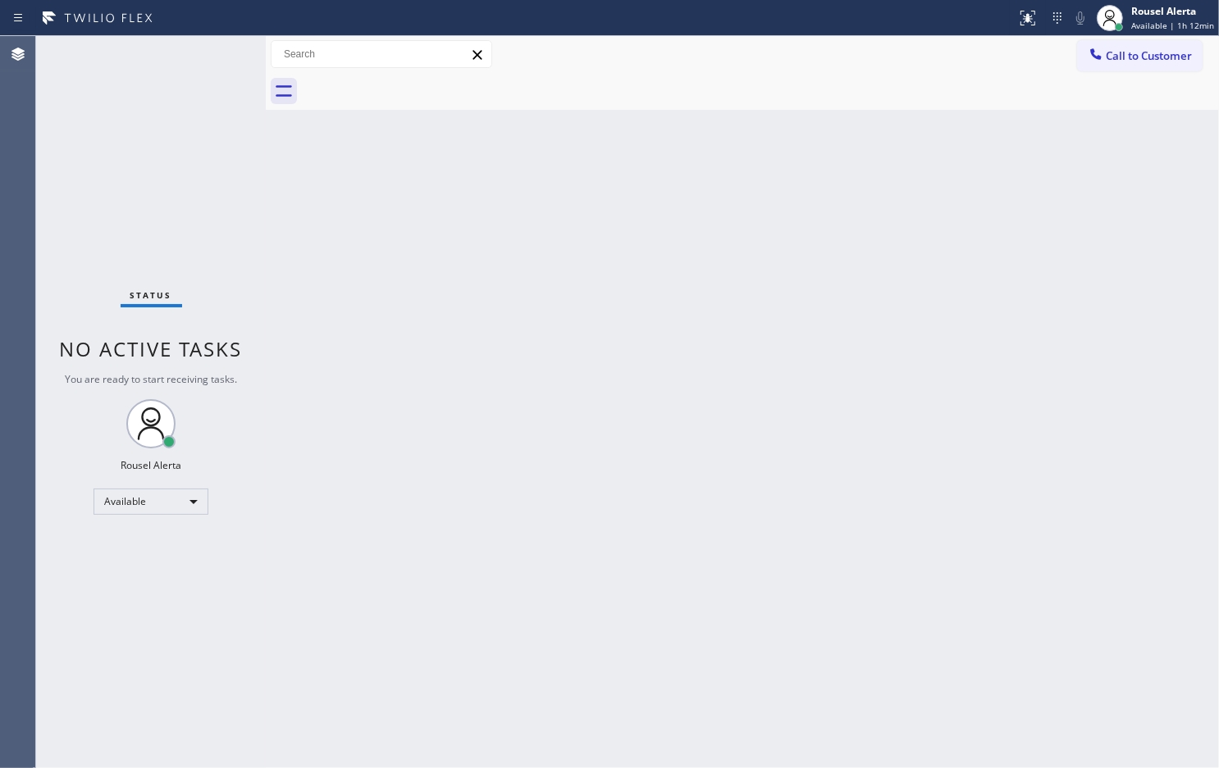
click at [207, 55] on div "Status No active tasks You are ready to start receiving tasks. Rousel Alerta Av…" at bounding box center [151, 402] width 230 height 732
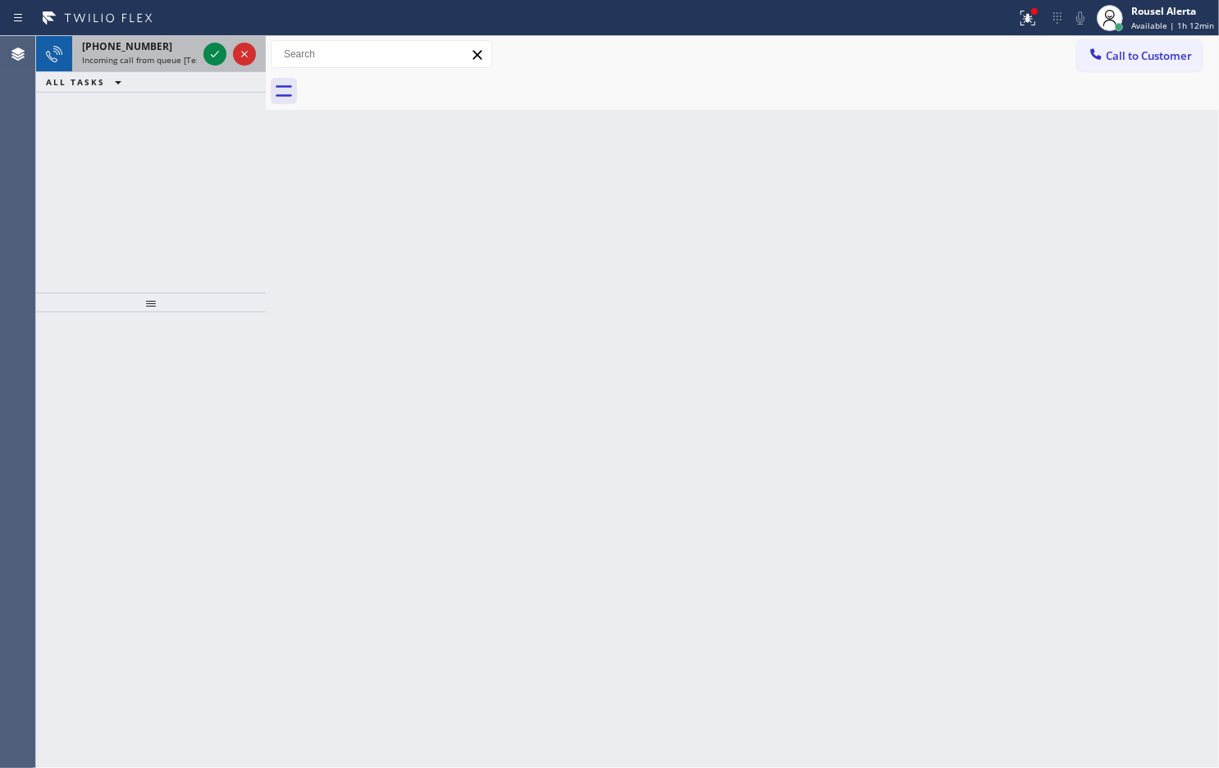
click at [179, 41] on div "[PHONE_NUMBER]" at bounding box center [139, 46] width 115 height 14
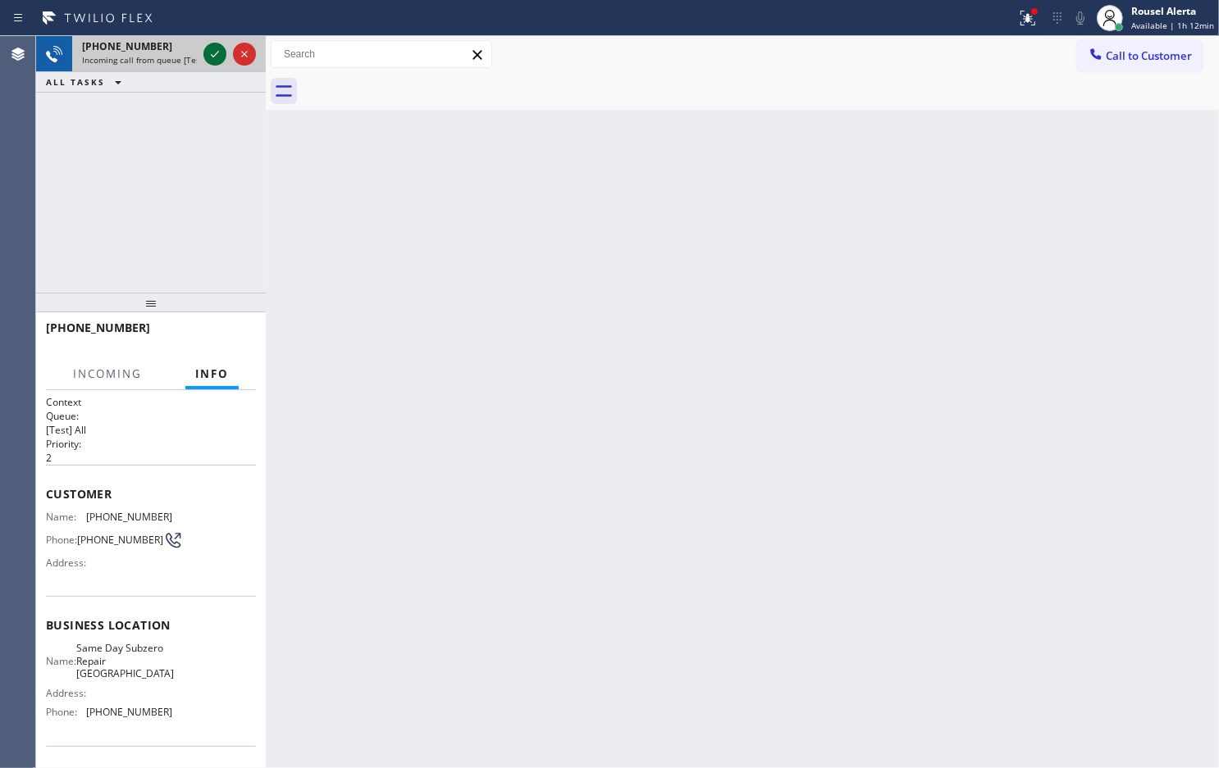
click at [205, 46] on icon at bounding box center [215, 54] width 20 height 20
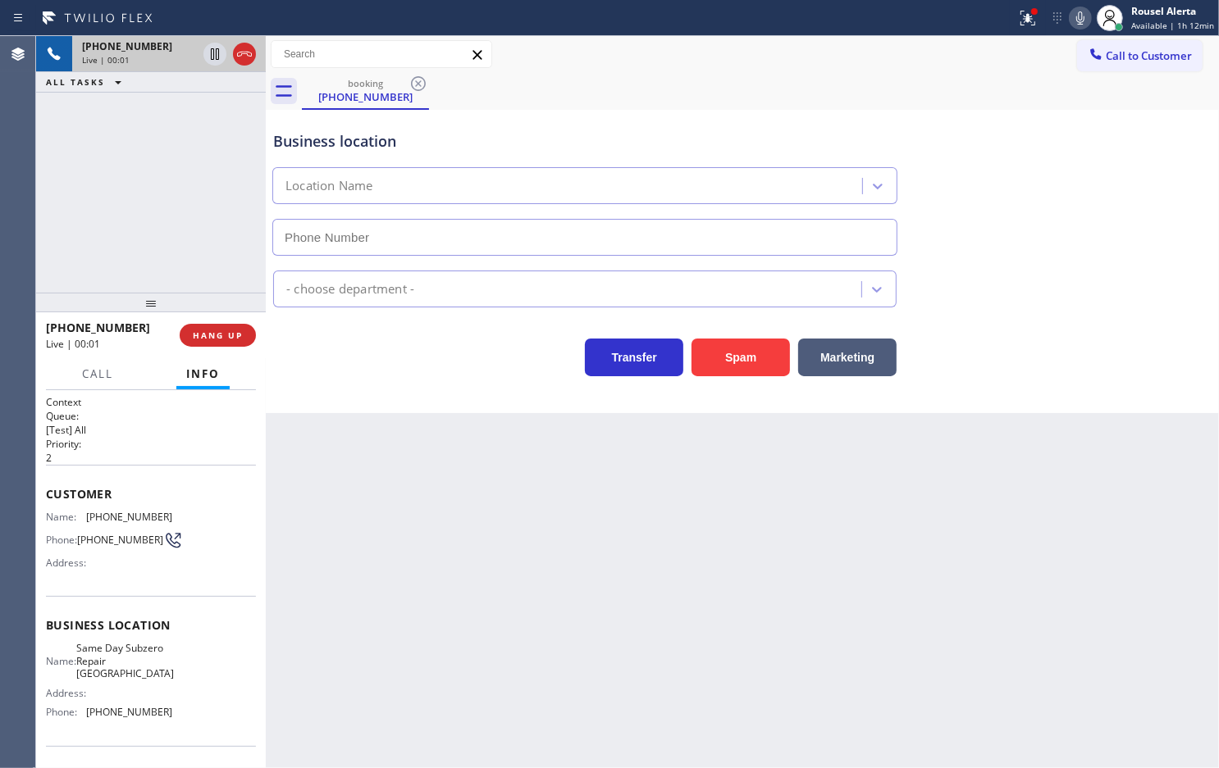
type input "[PHONE_NUMBER]"
click at [716, 359] on button "Spam" at bounding box center [740, 358] width 98 height 38
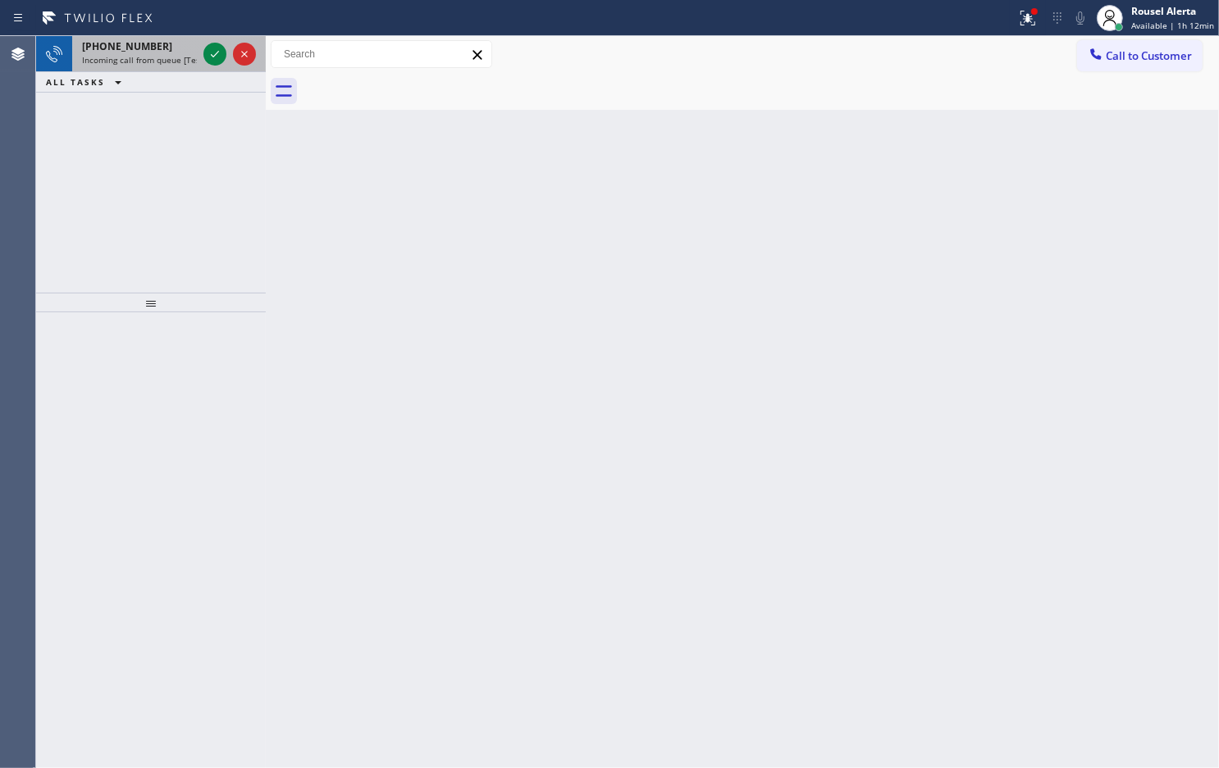
click at [171, 70] on div "[PHONE_NUMBER] Incoming call from queue [Test] All" at bounding box center [136, 54] width 128 height 36
click at [184, 58] on span "Incoming call from queue [Test] All" at bounding box center [150, 59] width 136 height 11
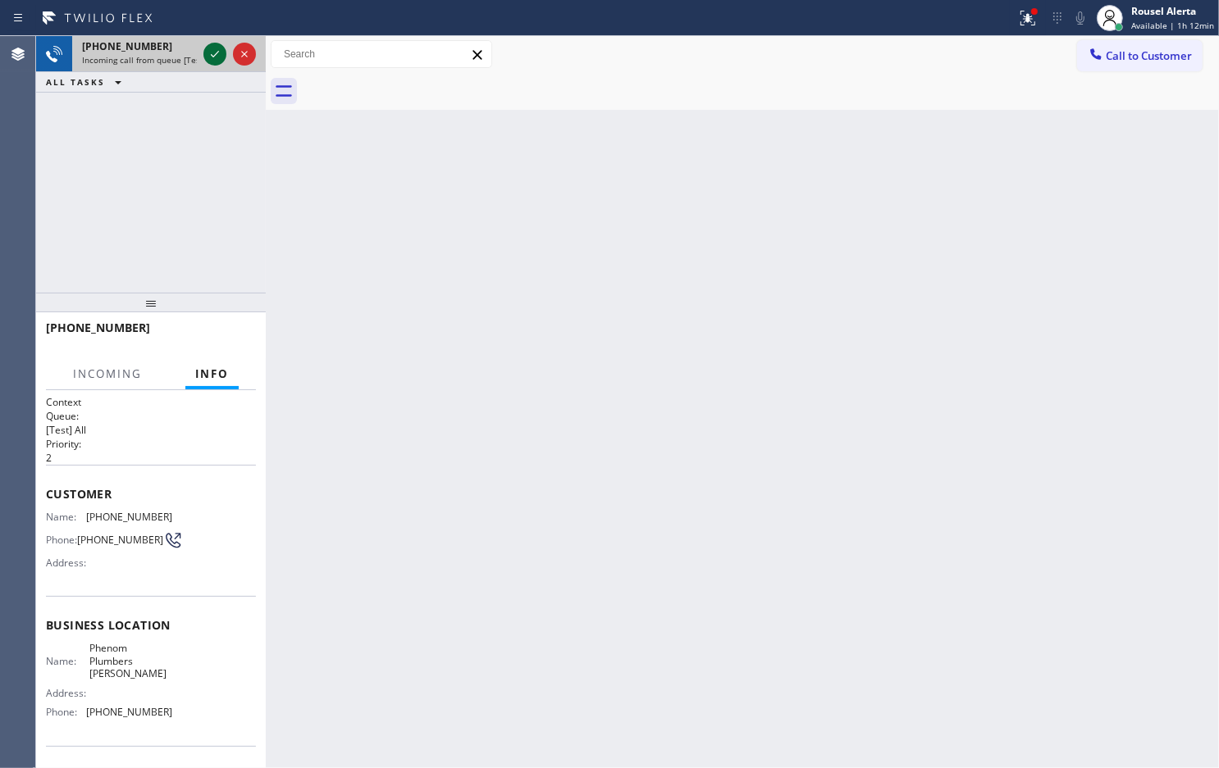
click at [213, 53] on icon at bounding box center [215, 54] width 20 height 20
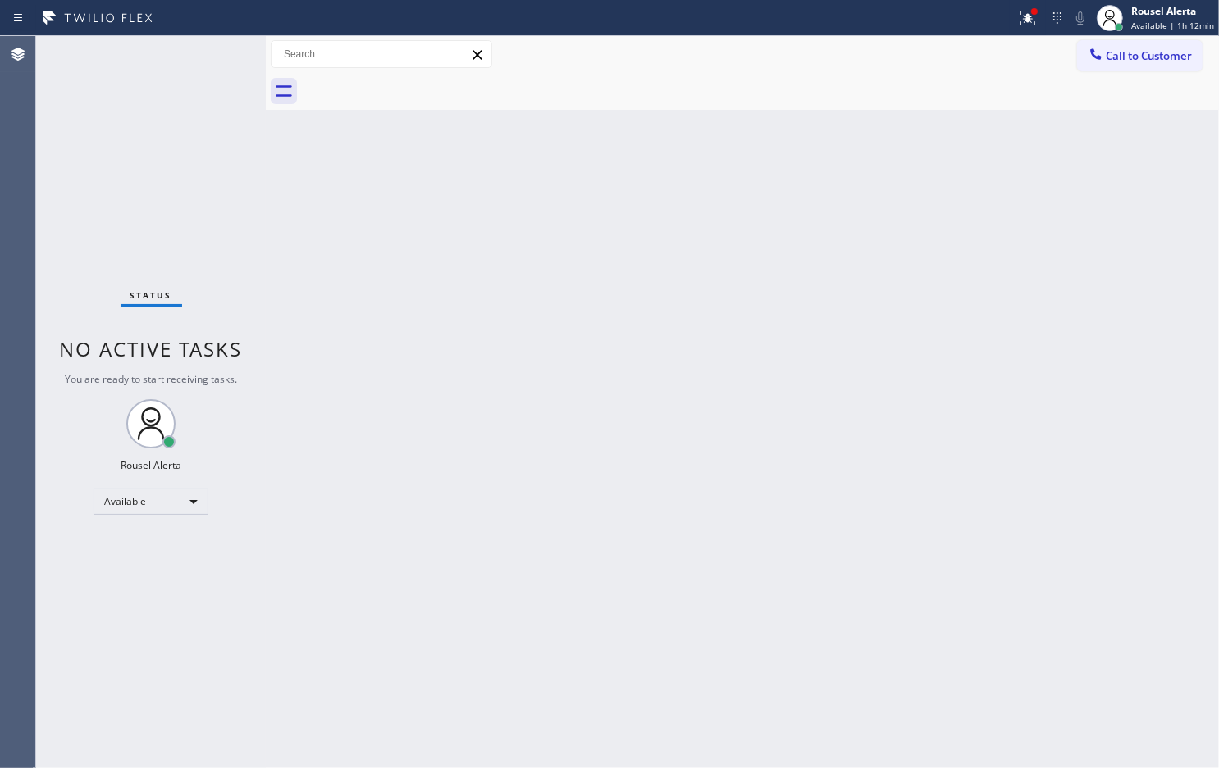
click at [213, 53] on div "Status No active tasks You are ready to start receiving tasks. Rousel Alerta Av…" at bounding box center [151, 402] width 230 height 732
drag, startPoint x: 310, startPoint y: 235, endPoint x: 608, endPoint y: 121, distance: 319.8
click at [312, 236] on div "Back to Dashboard Change Sender ID Customers Technicians Select a contact Outbo…" at bounding box center [742, 402] width 953 height 732
click at [1035, 22] on icon at bounding box center [1028, 18] width 20 height 20
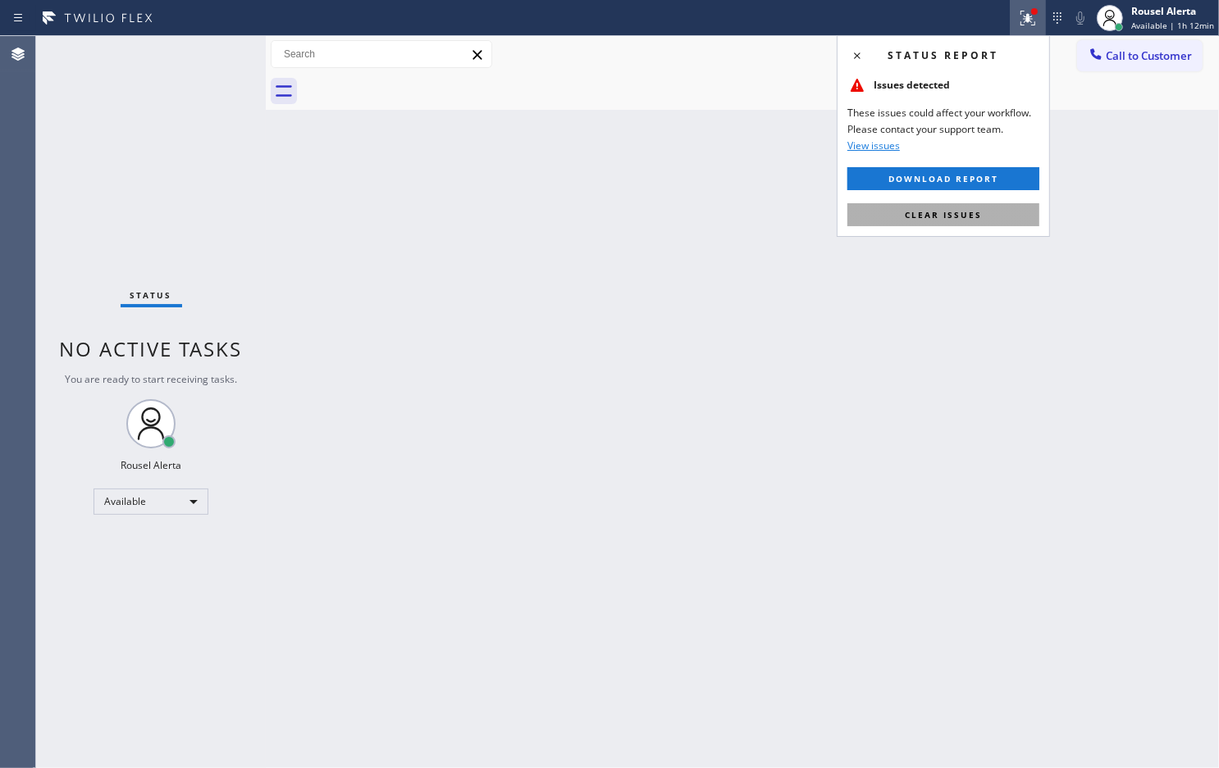
click at [977, 214] on span "Clear issues" at bounding box center [942, 214] width 77 height 11
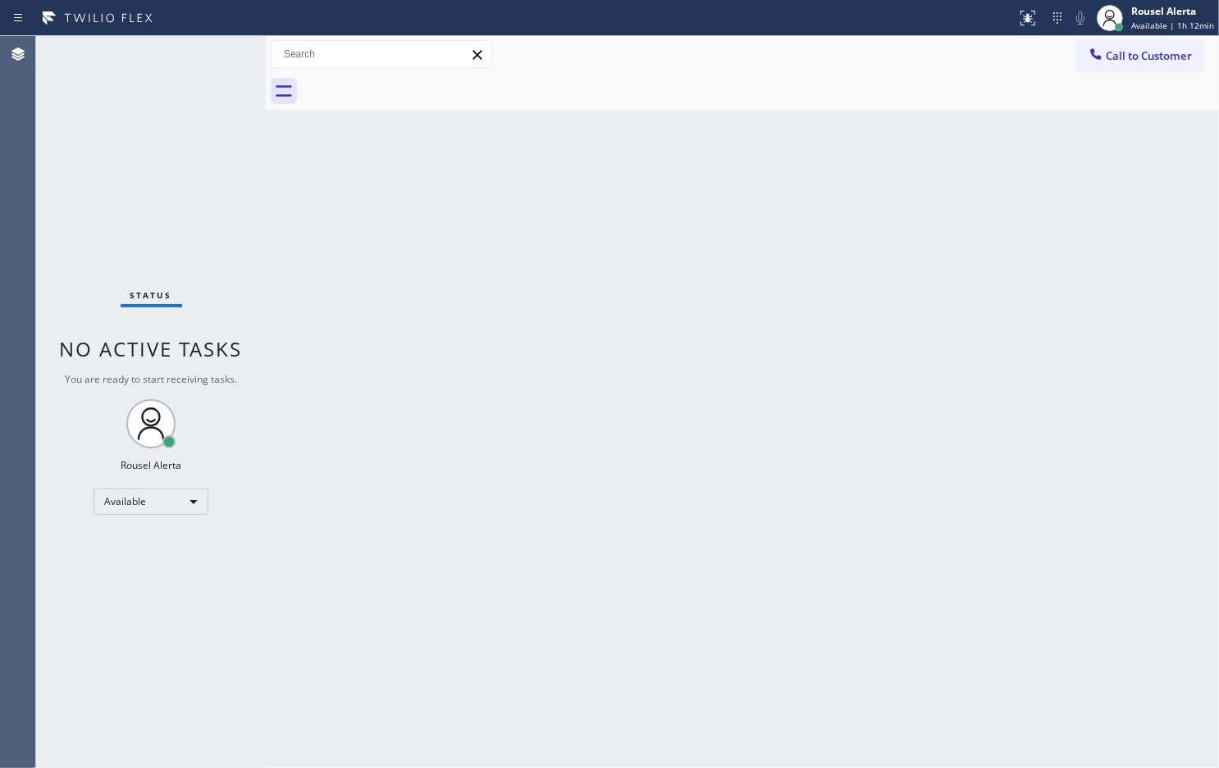
click at [840, 306] on div "Back to Dashboard Change Sender ID Customers Technicians Select a contact Outbo…" at bounding box center [742, 402] width 953 height 732
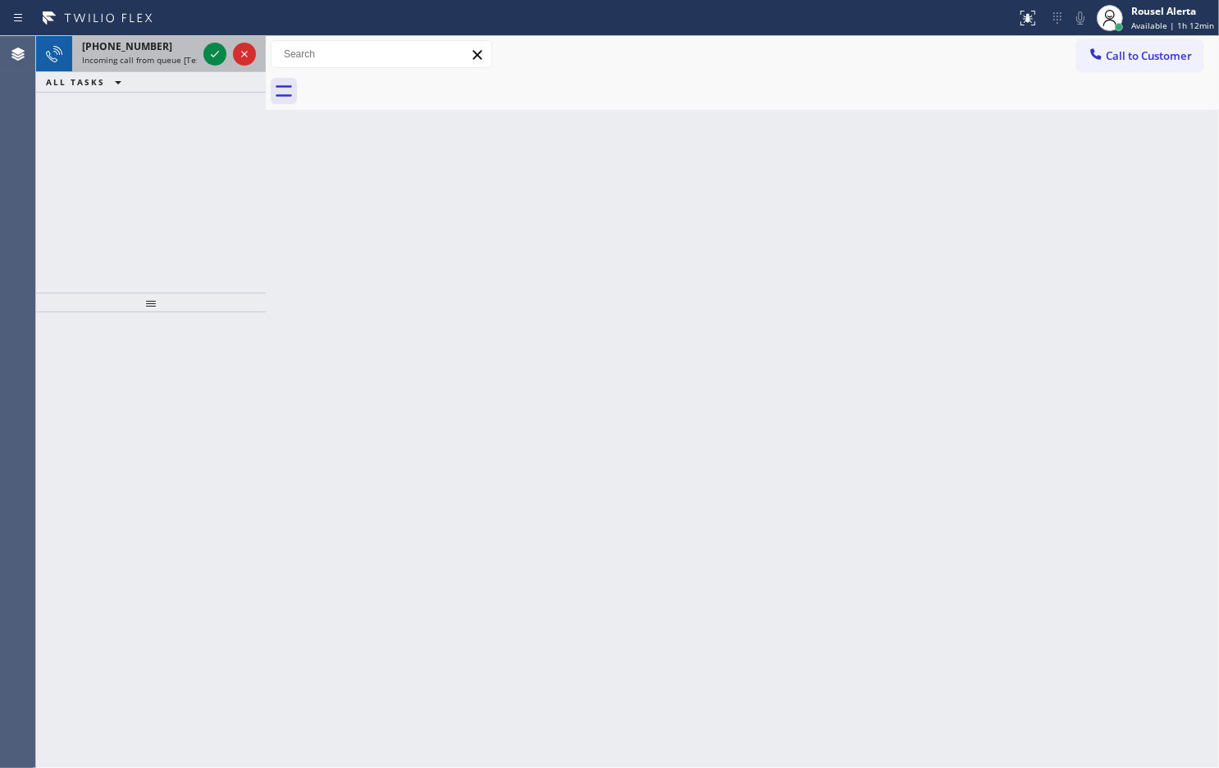
drag, startPoint x: 153, startPoint y: 59, endPoint x: 179, endPoint y: 56, distance: 25.6
click at [154, 59] on span "Incoming call from queue [Test] All" at bounding box center [150, 59] width 136 height 11
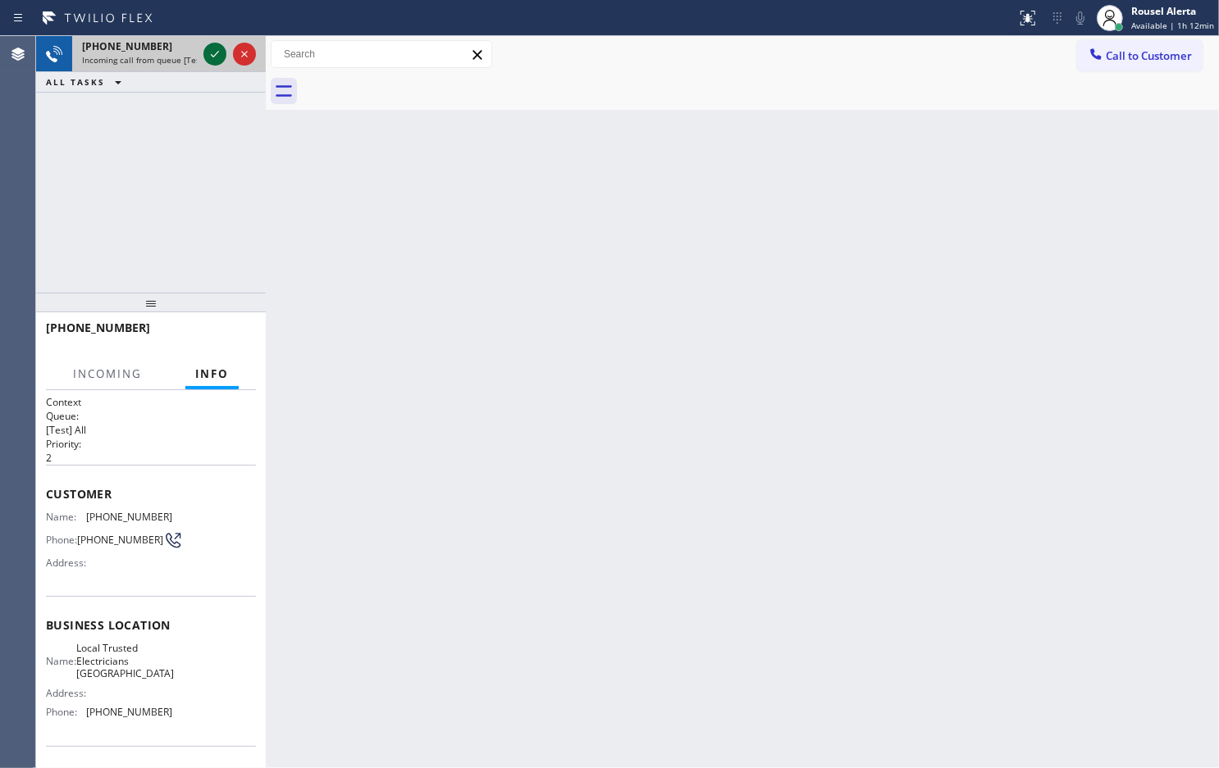
click at [207, 51] on icon at bounding box center [215, 54] width 20 height 20
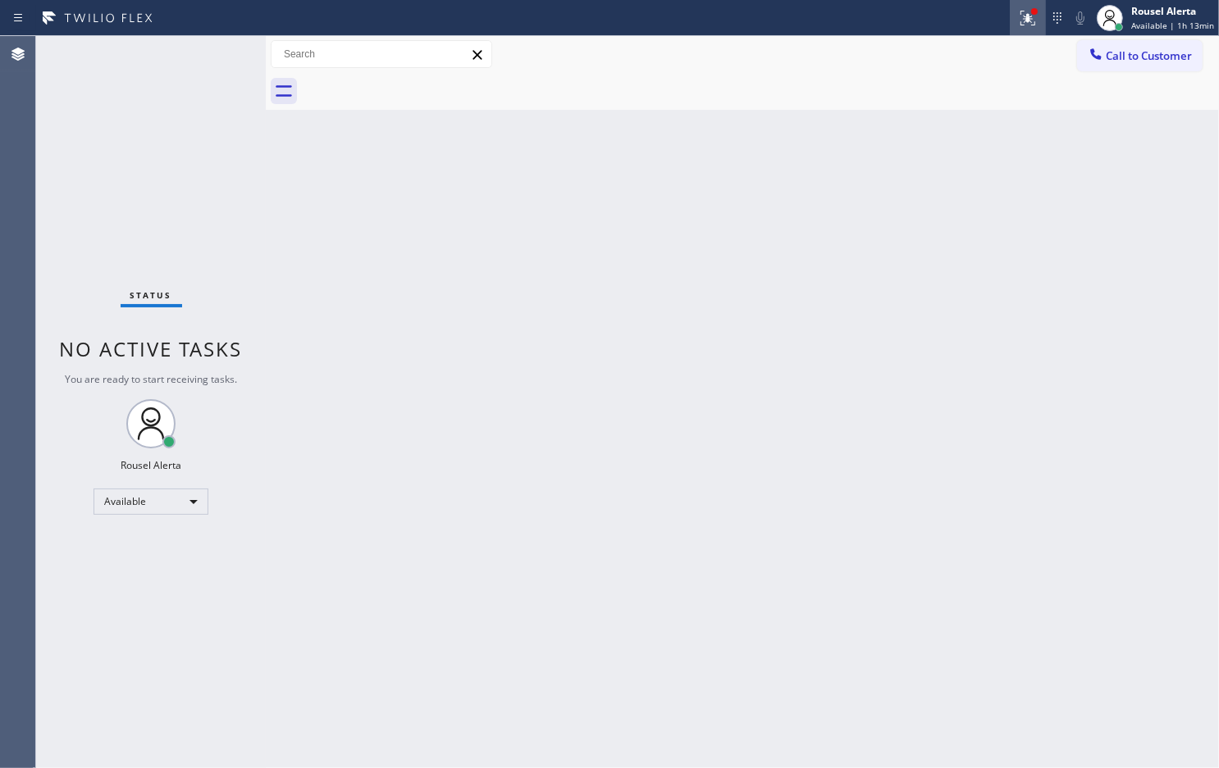
click at [1027, 0] on button at bounding box center [1027, 18] width 36 height 36
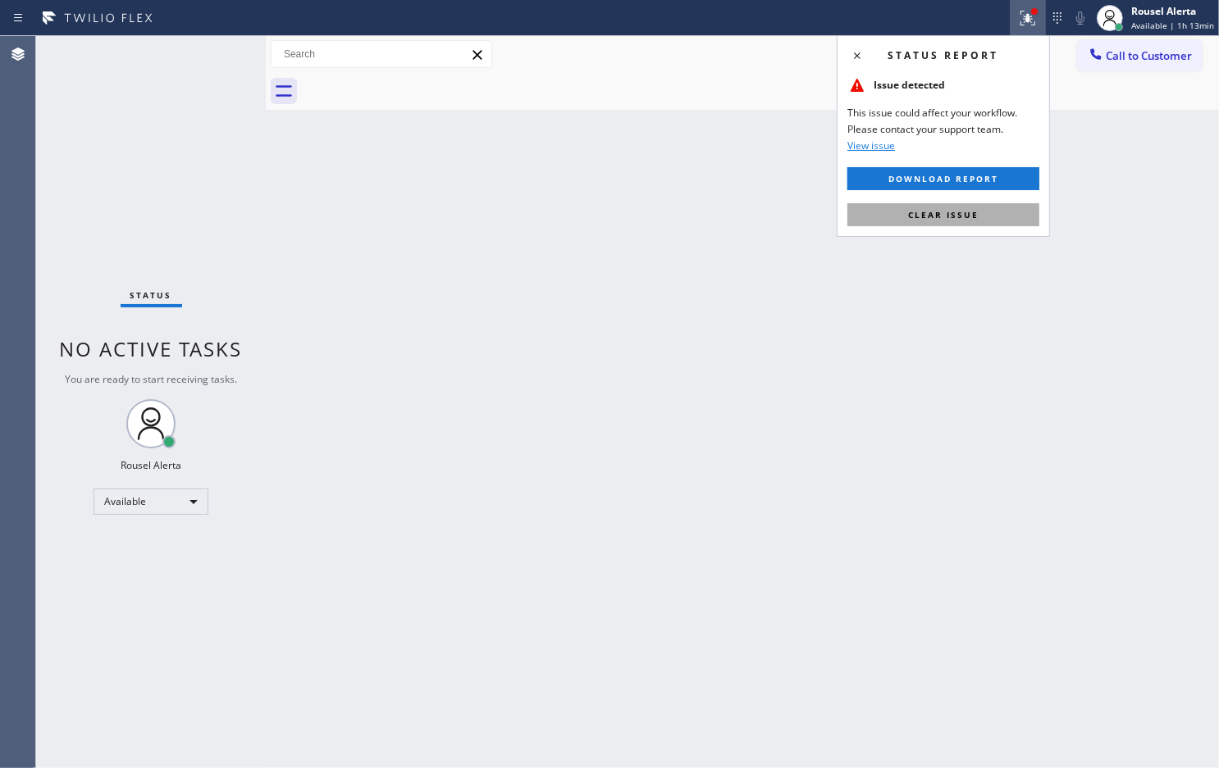
click at [977, 210] on span "Clear issue" at bounding box center [943, 214] width 71 height 11
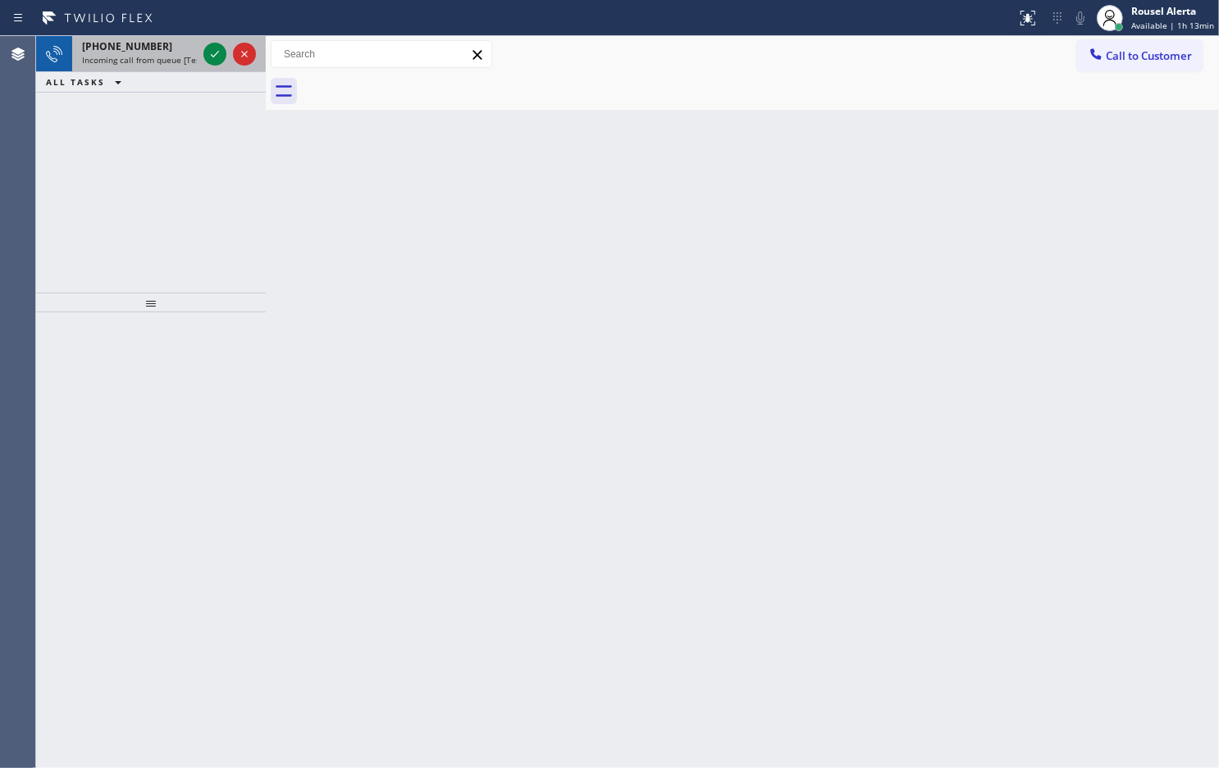
click at [150, 51] on div "[PHONE_NUMBER]" at bounding box center [139, 46] width 115 height 14
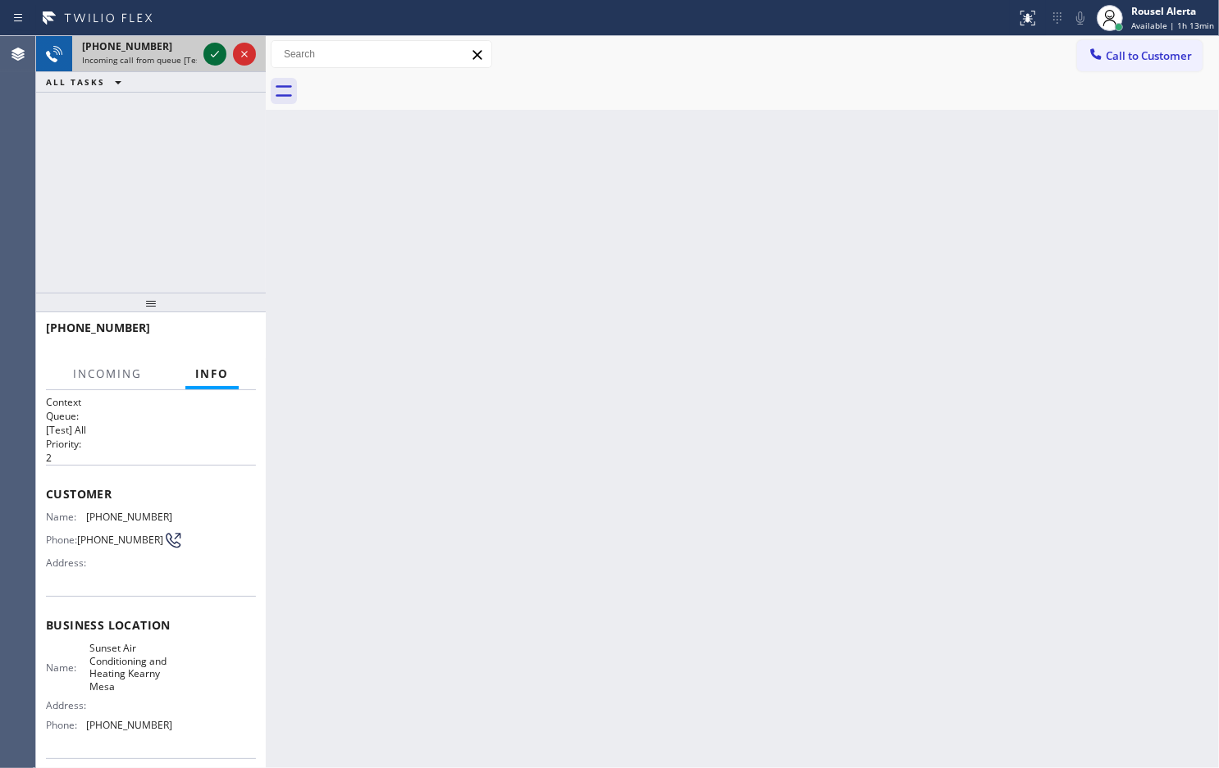
click at [206, 56] on icon at bounding box center [215, 54] width 20 height 20
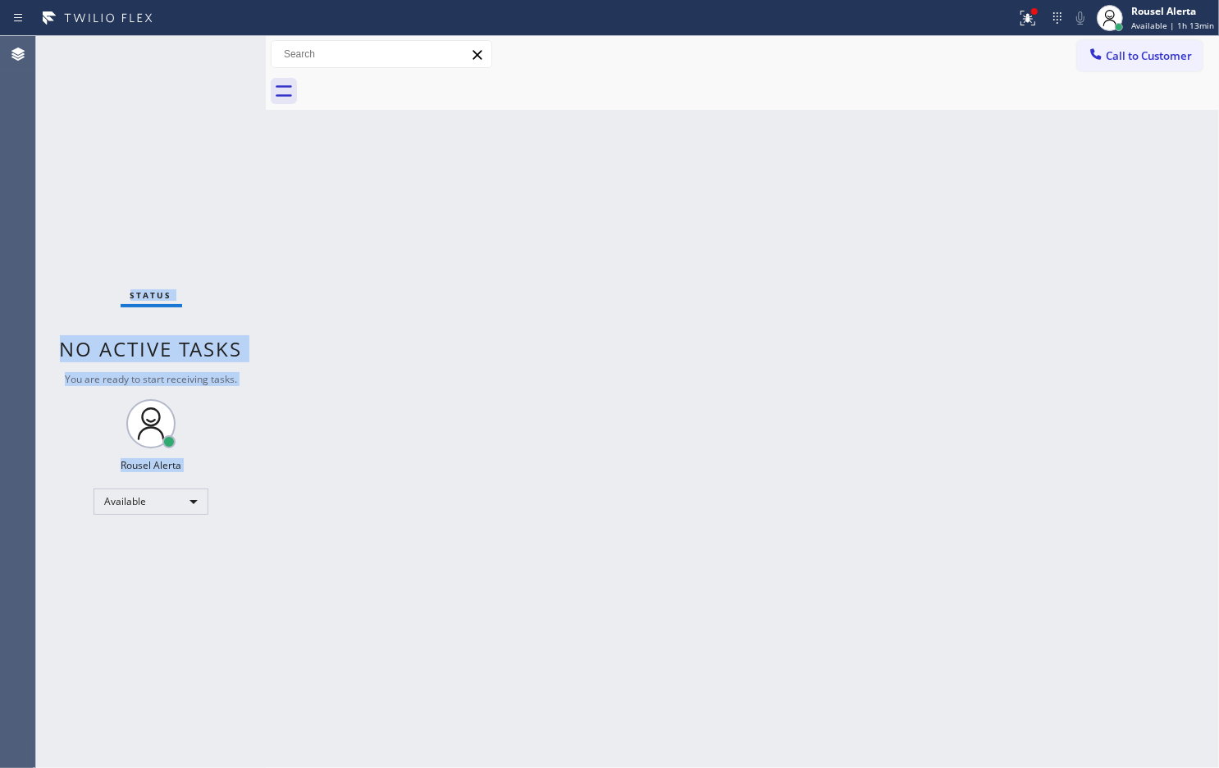
drag, startPoint x: 206, startPoint y: 56, endPoint x: 662, endPoint y: 5, distance: 458.7
click at [207, 56] on div "Status No active tasks You are ready to start receiving tasks. Rousel Alerta Av…" at bounding box center [151, 402] width 230 height 732
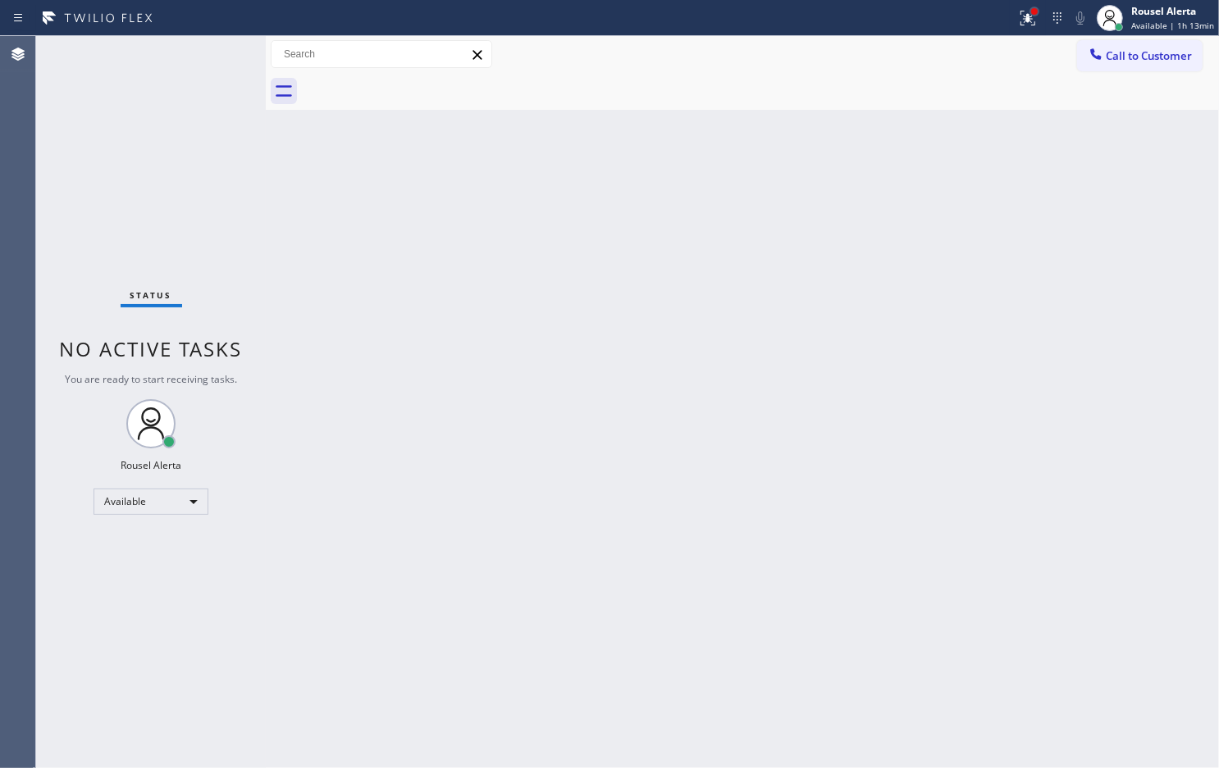
click at [1037, 11] on div at bounding box center [1034, 11] width 7 height 7
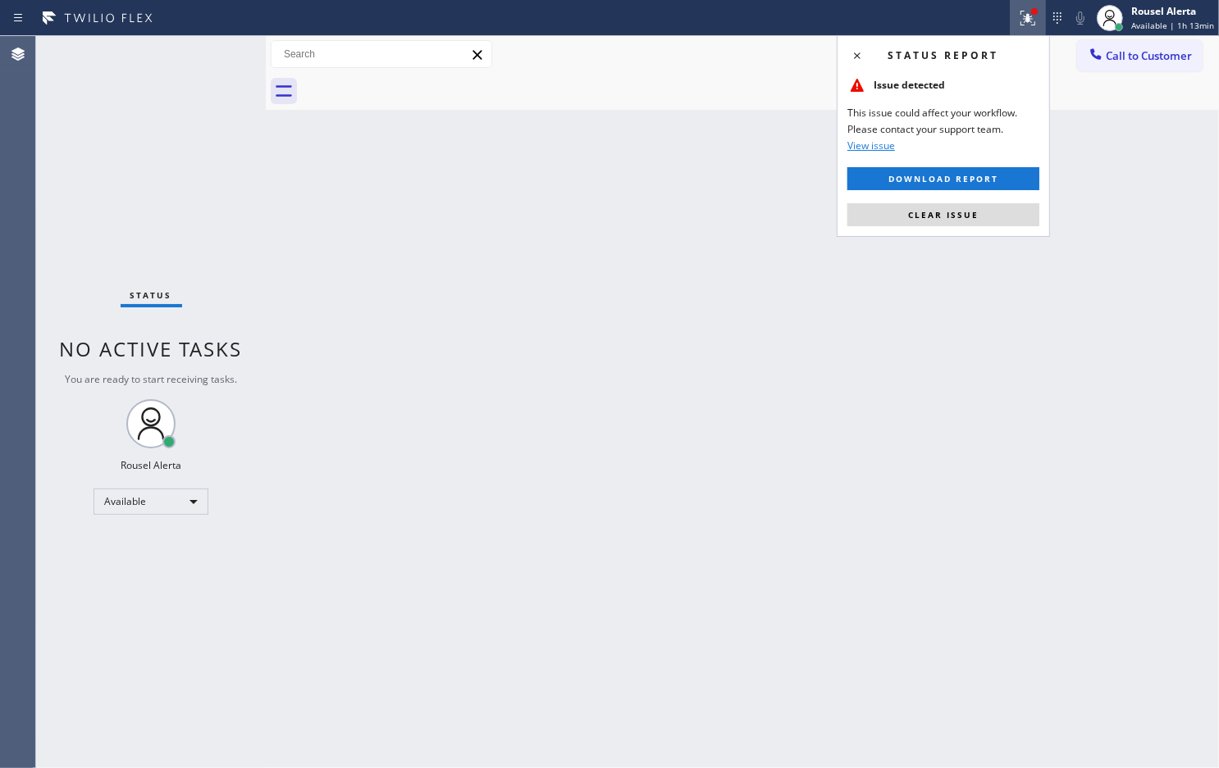
click at [973, 214] on span "Clear issue" at bounding box center [943, 214] width 71 height 11
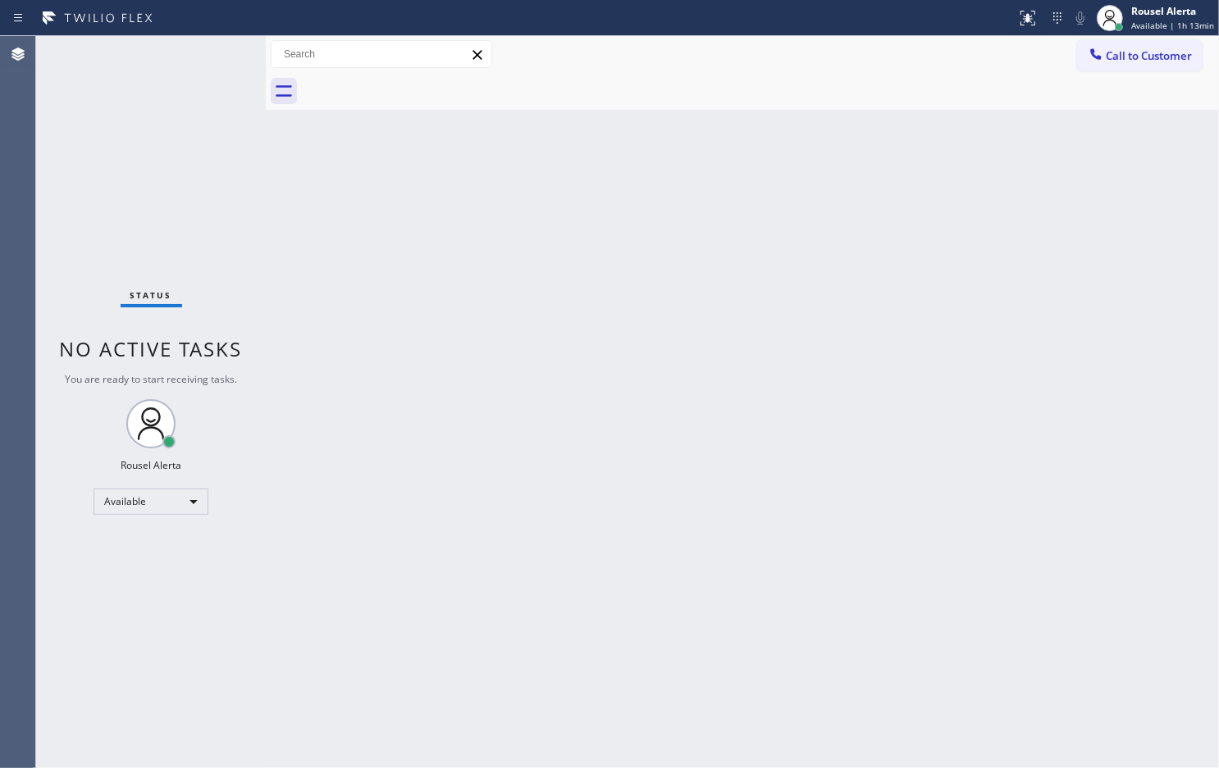
click at [936, 276] on div "Back to Dashboard Change Sender ID Customers Technicians Select a contact Outbo…" at bounding box center [742, 402] width 953 height 732
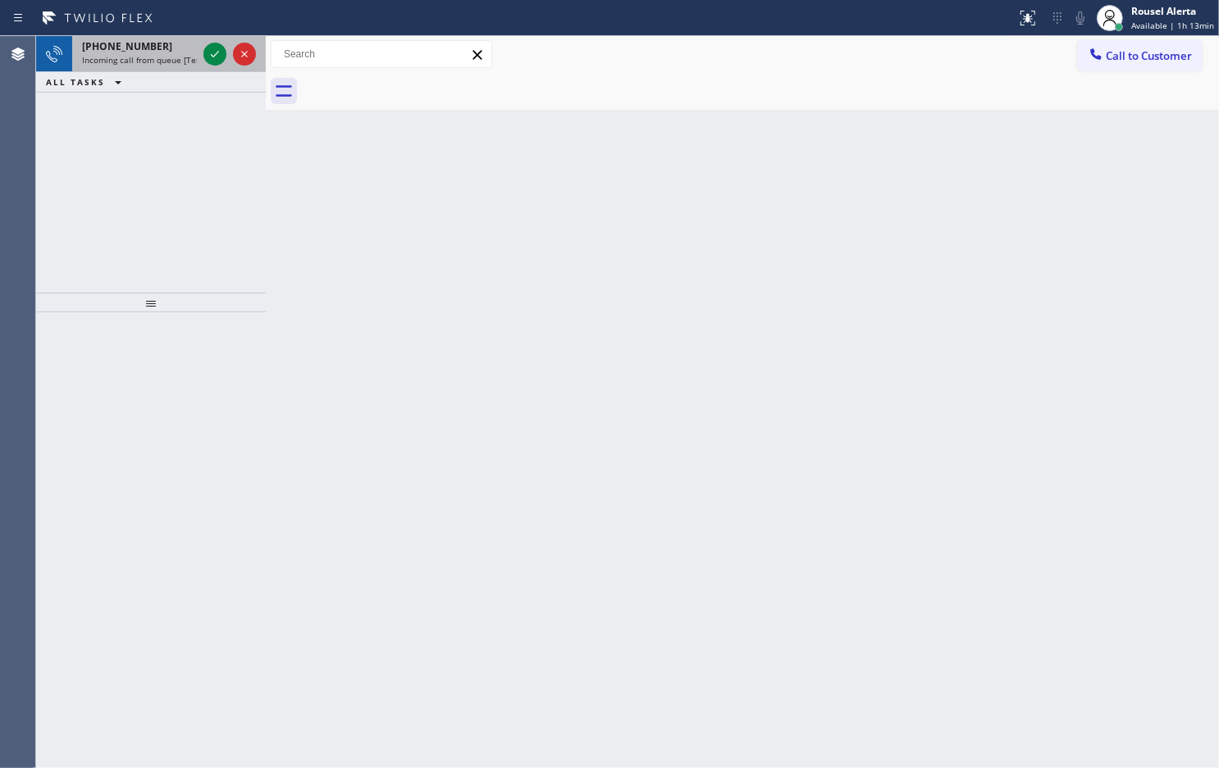
click at [181, 41] on div "[PHONE_NUMBER]" at bounding box center [139, 46] width 115 height 14
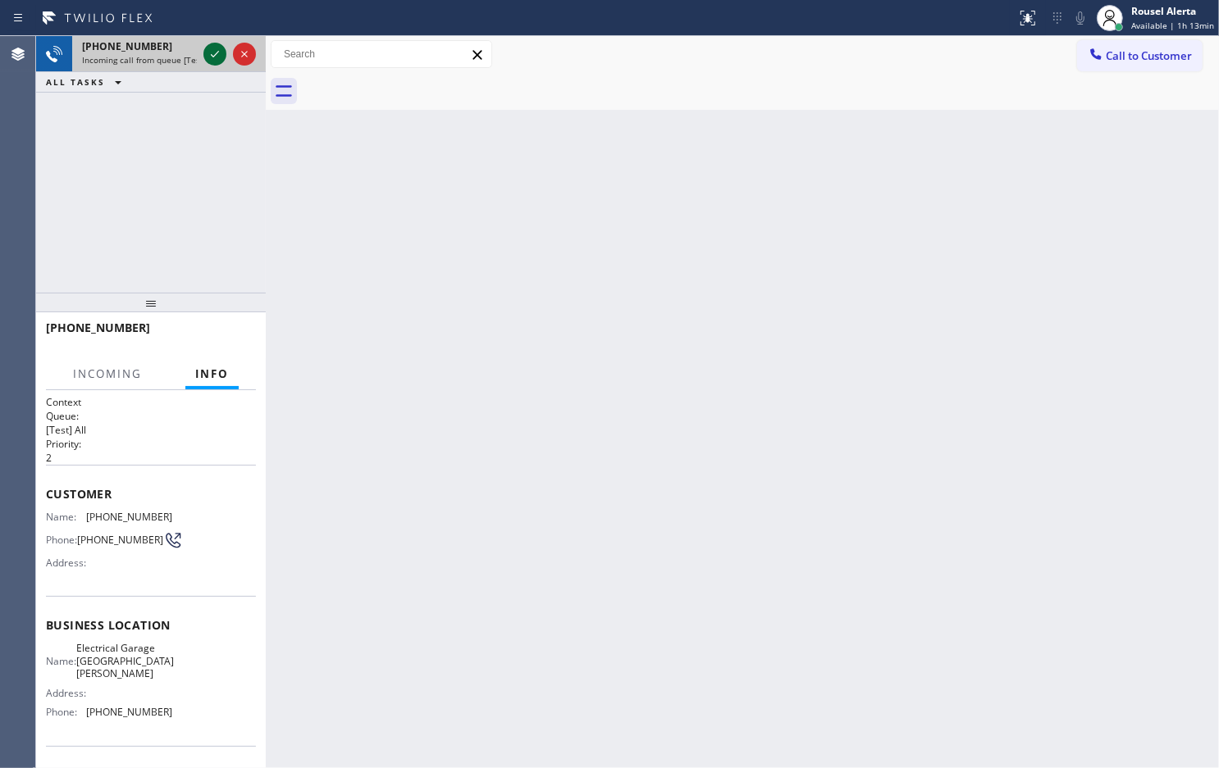
click at [211, 57] on icon at bounding box center [215, 54] width 20 height 20
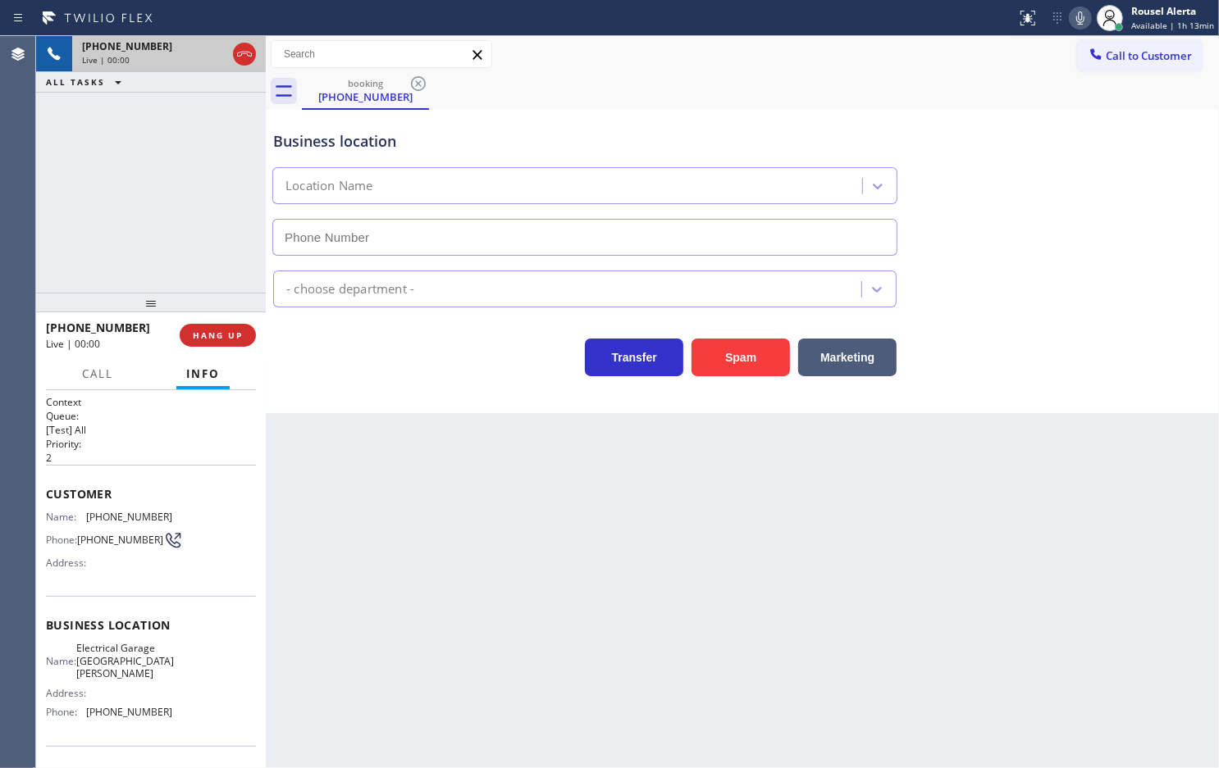
type input "[PHONE_NUMBER]"
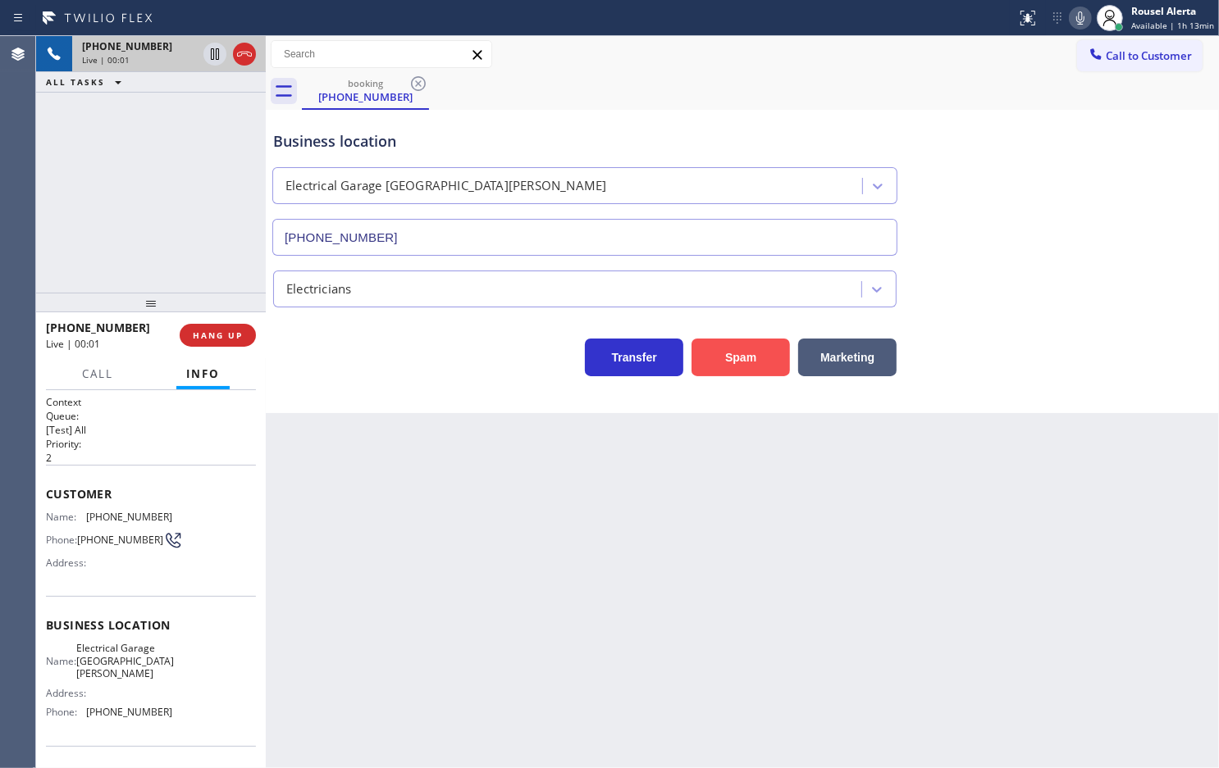
click at [747, 354] on button "Spam" at bounding box center [740, 358] width 98 height 38
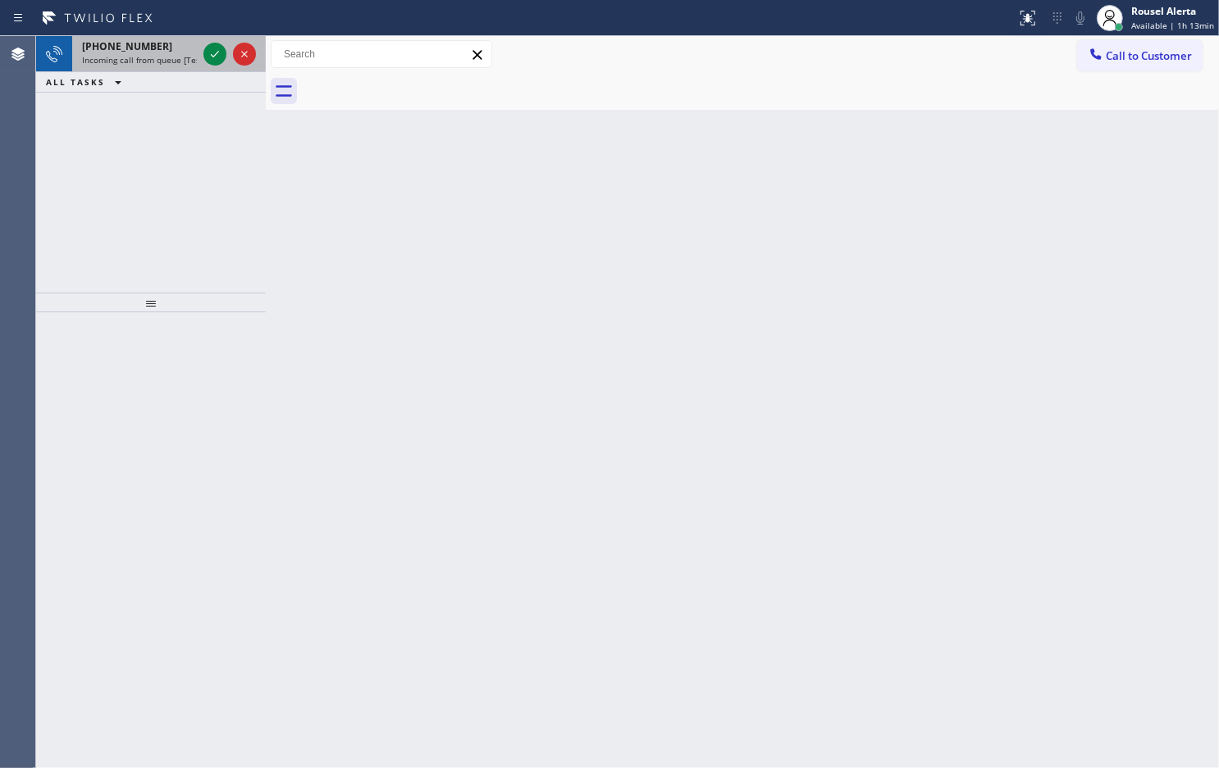
click at [157, 56] on span "Incoming call from queue [Test] All" at bounding box center [150, 59] width 136 height 11
click at [143, 45] on span "[PHONE_NUMBER]" at bounding box center [127, 46] width 90 height 14
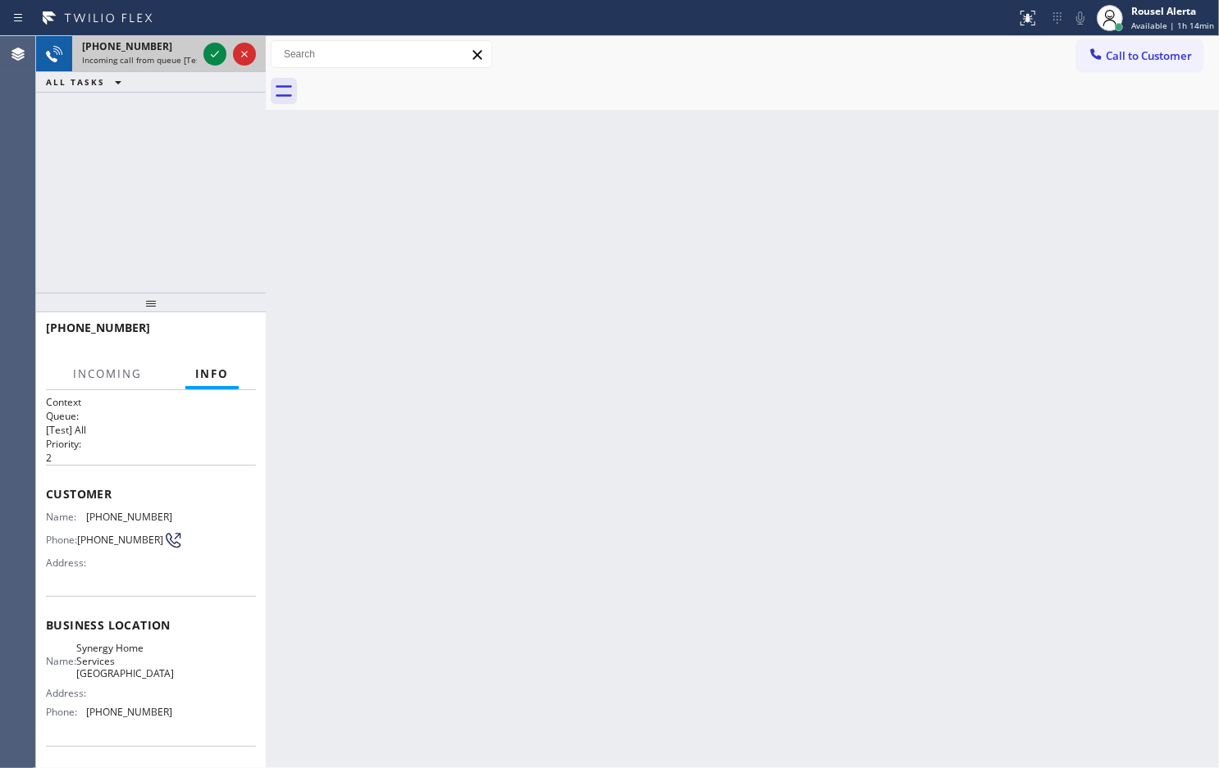
click at [202, 48] on div at bounding box center [229, 54] width 59 height 36
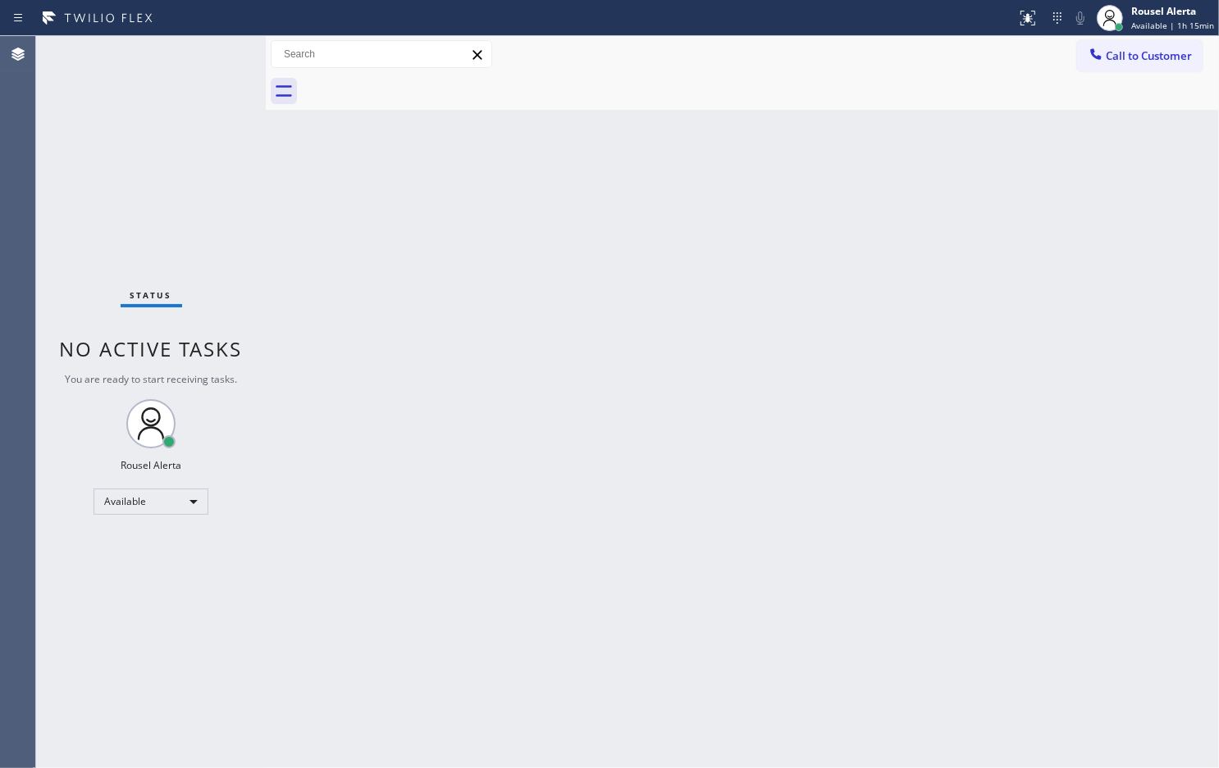
click at [202, 80] on div "Status No active tasks You are ready to start receiving tasks. Rousel Alerta Av…" at bounding box center [151, 402] width 230 height 732
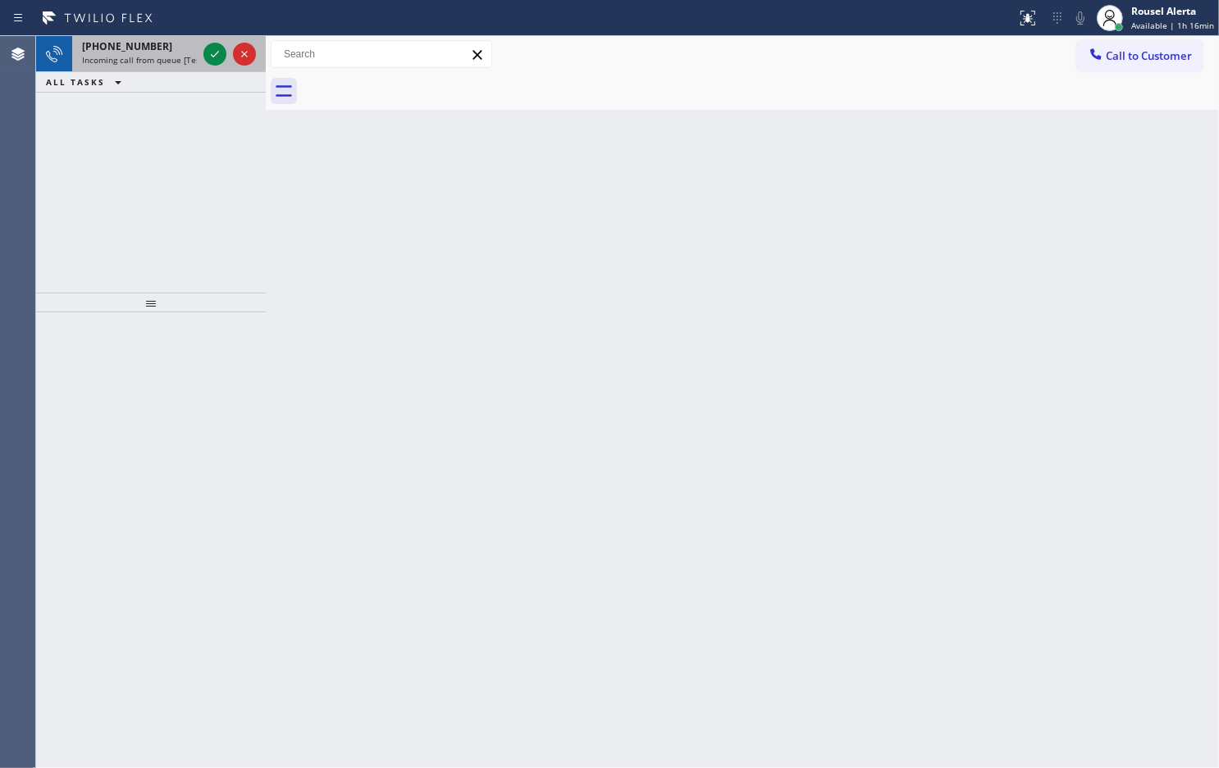
click at [157, 54] on span "Incoming call from queue [Test] All" at bounding box center [150, 59] width 136 height 11
click at [166, 56] on span "Incoming call from queue [Test] All" at bounding box center [150, 59] width 136 height 11
click at [174, 71] on div "[PHONE_NUMBER] Incoming call from queue [Test] All" at bounding box center [136, 54] width 128 height 36
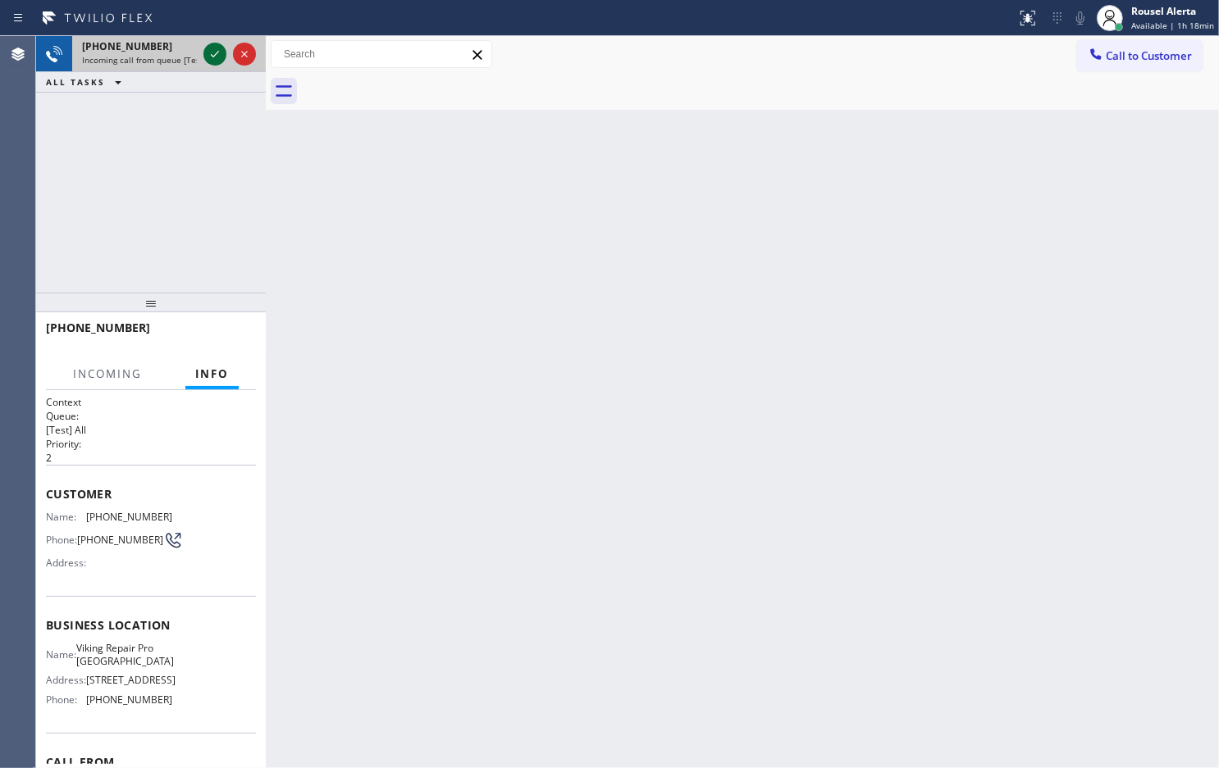
click at [209, 56] on icon at bounding box center [215, 54] width 20 height 20
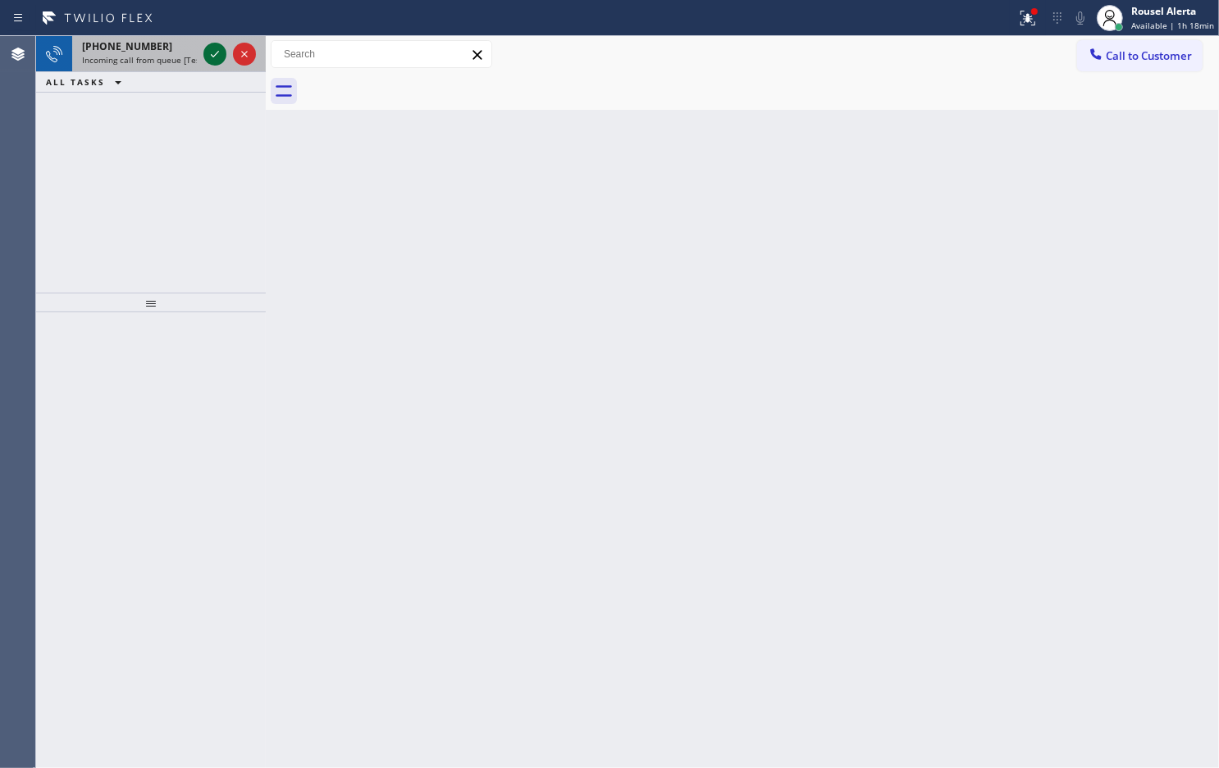
click at [216, 55] on icon at bounding box center [215, 54] width 20 height 20
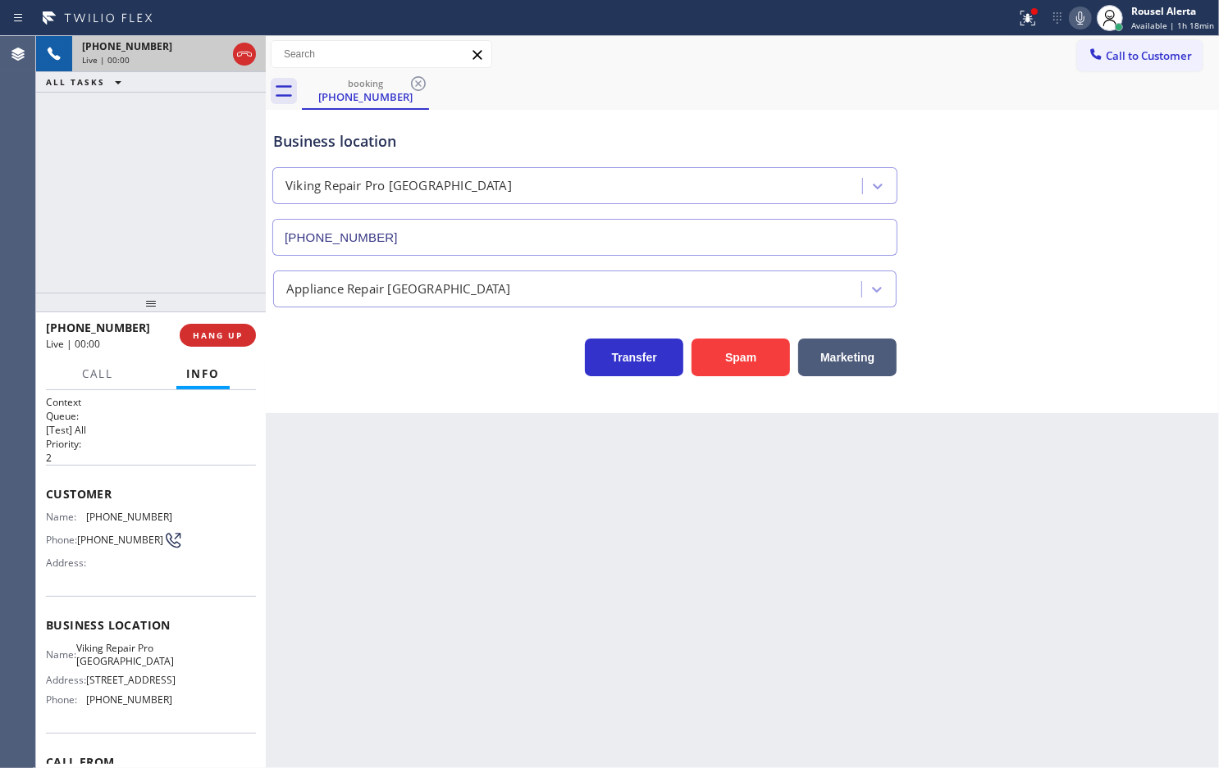
type input "[PHONE_NUMBER]"
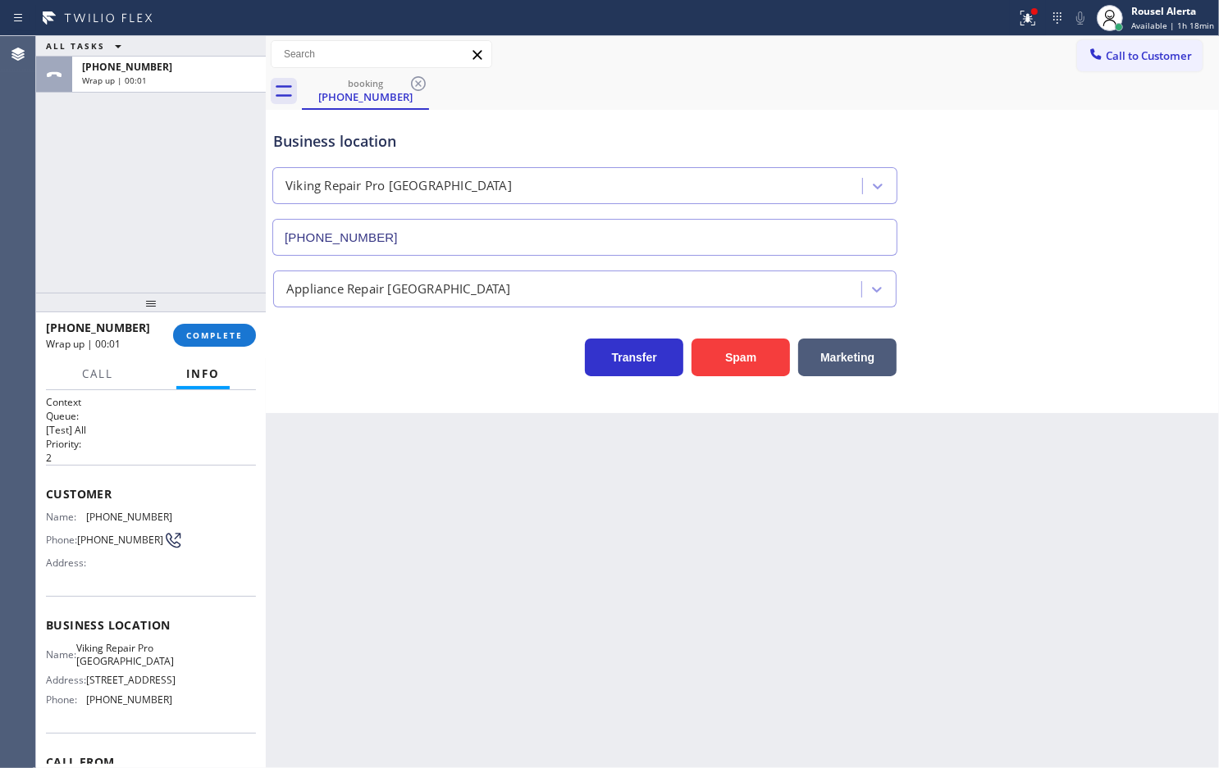
click at [146, 128] on div "ALL TASKS ALL TASKS ACTIVE TASKS TASKS IN WRAP UP [PHONE_NUMBER] Wrap up | 00:01" at bounding box center [151, 164] width 230 height 257
click at [207, 340] on span "COMPLETE" at bounding box center [214, 335] width 57 height 11
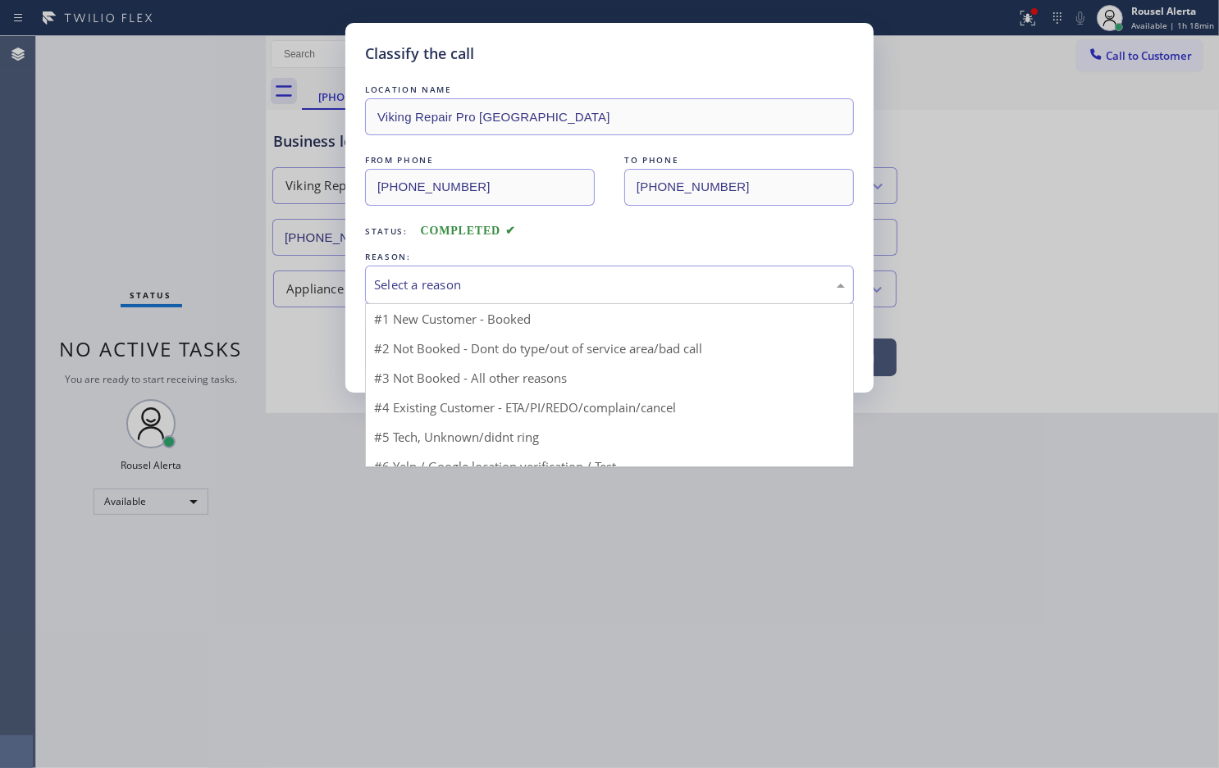
click at [429, 287] on div "Select a reason" at bounding box center [609, 285] width 471 height 19
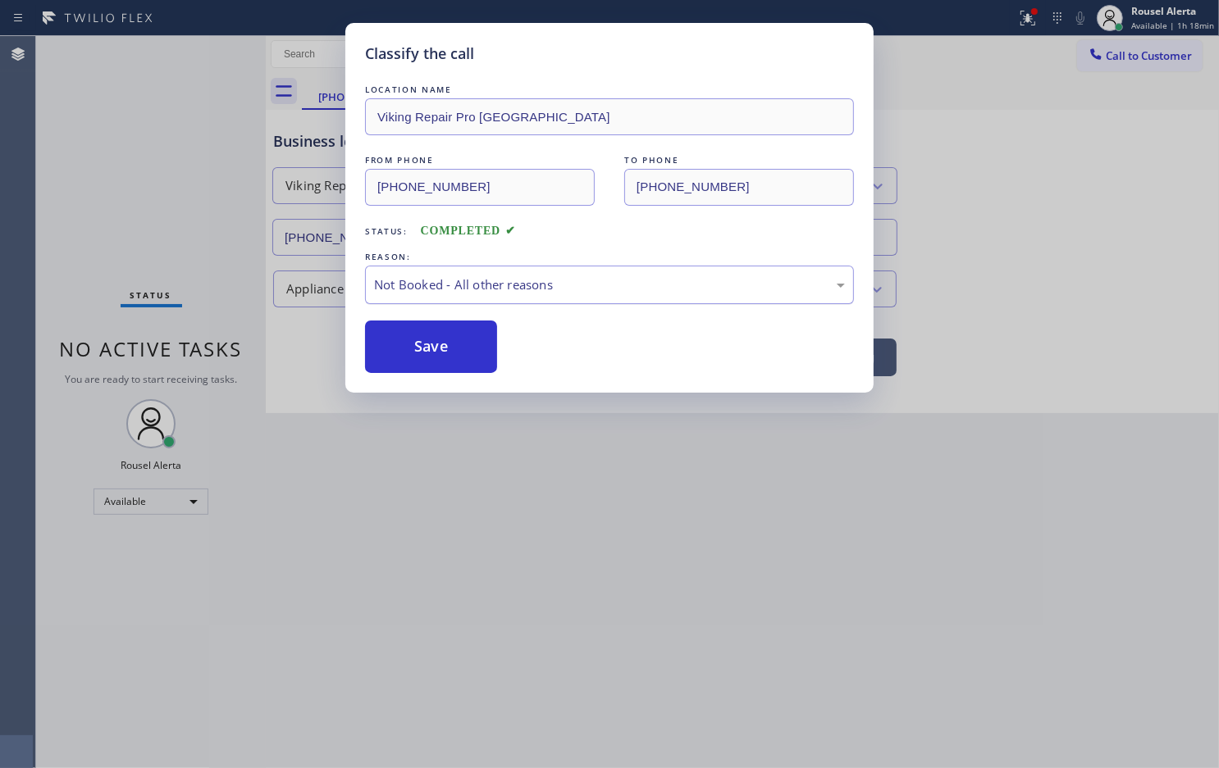
click at [502, 303] on div "Not Booked - All other reasons" at bounding box center [609, 285] width 489 height 39
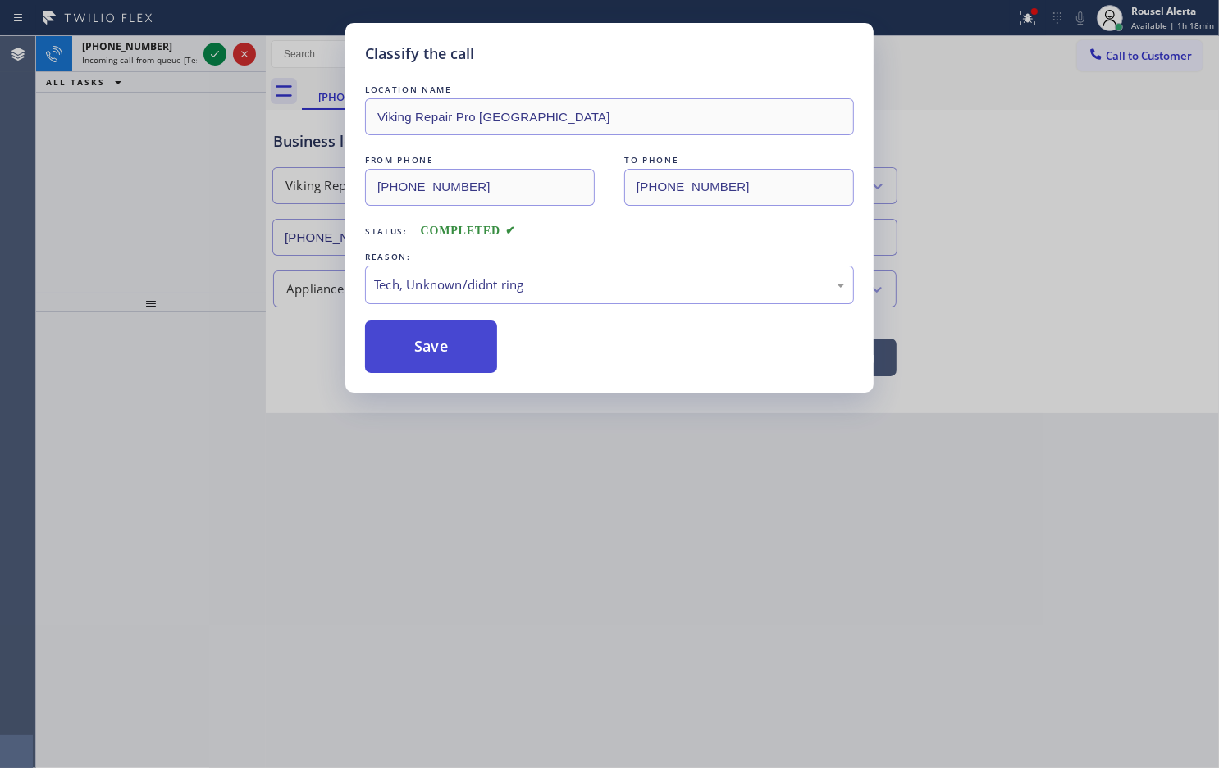
click at [455, 349] on button "Save" at bounding box center [431, 347] width 132 height 52
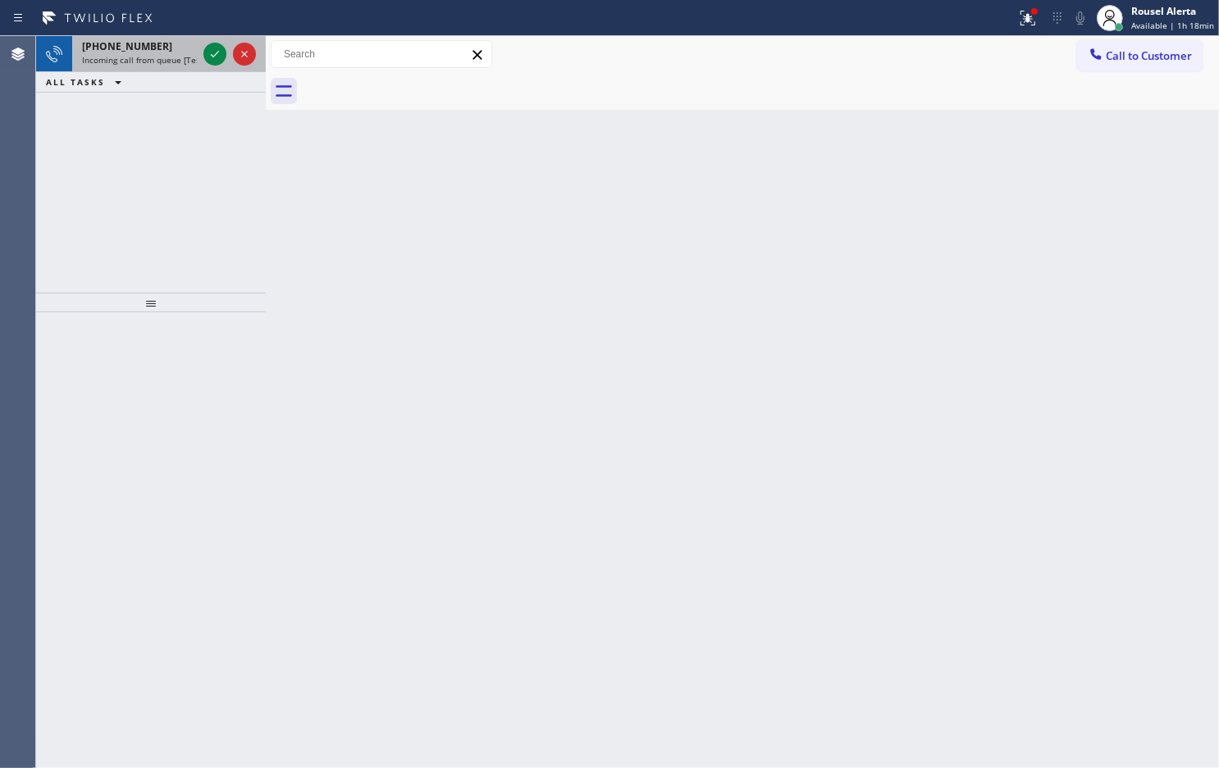
click at [146, 49] on span "[PHONE_NUMBER]" at bounding box center [127, 46] width 90 height 14
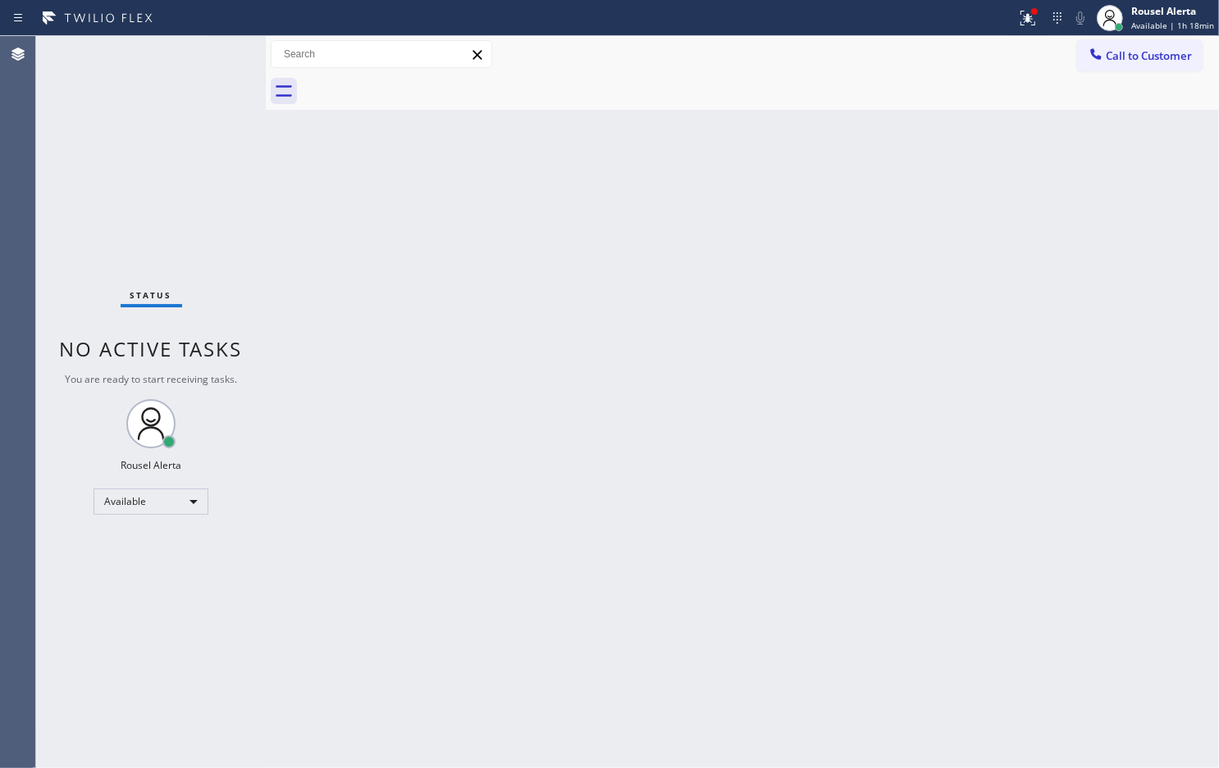
click at [146, 49] on div "Status No active tasks You are ready to start receiving tasks. Rousel Alerta Av…" at bounding box center [151, 402] width 230 height 732
click at [148, 49] on div "Status No active tasks You are ready to start receiving tasks. Rousel Alerta Av…" at bounding box center [151, 402] width 230 height 732
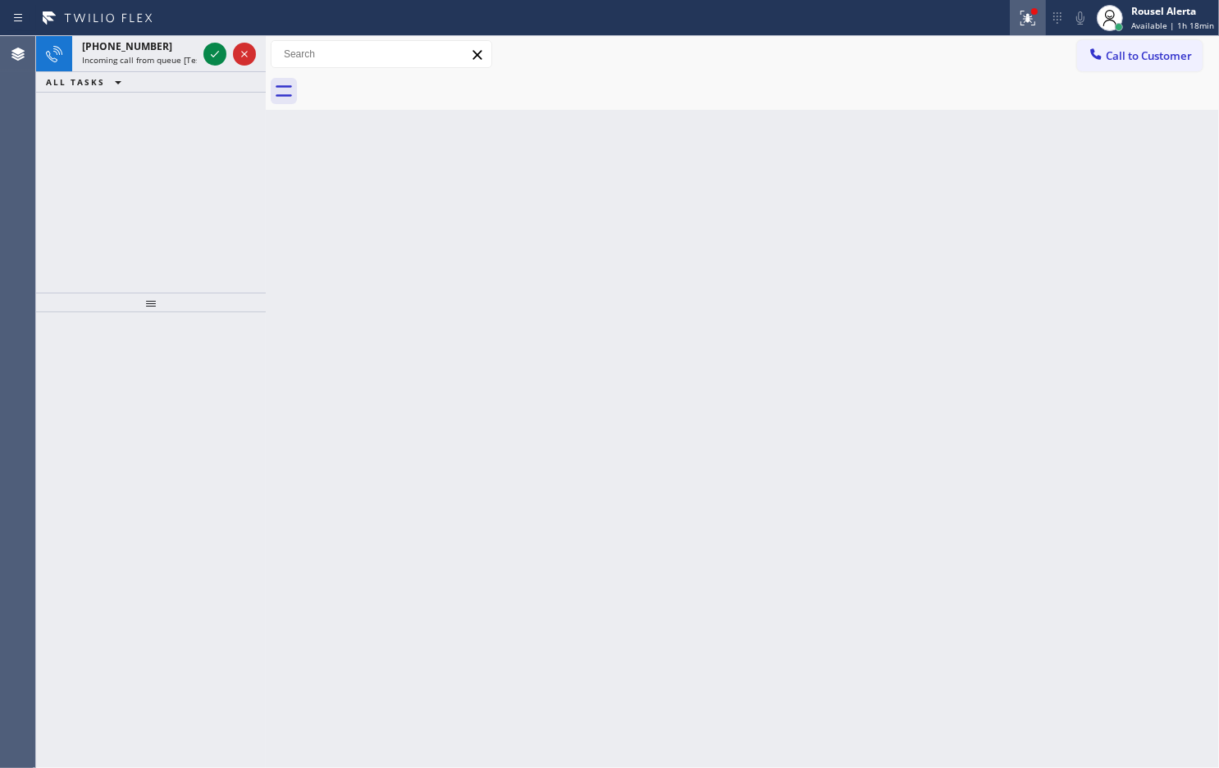
click at [1027, 21] on icon at bounding box center [1028, 18] width 20 height 20
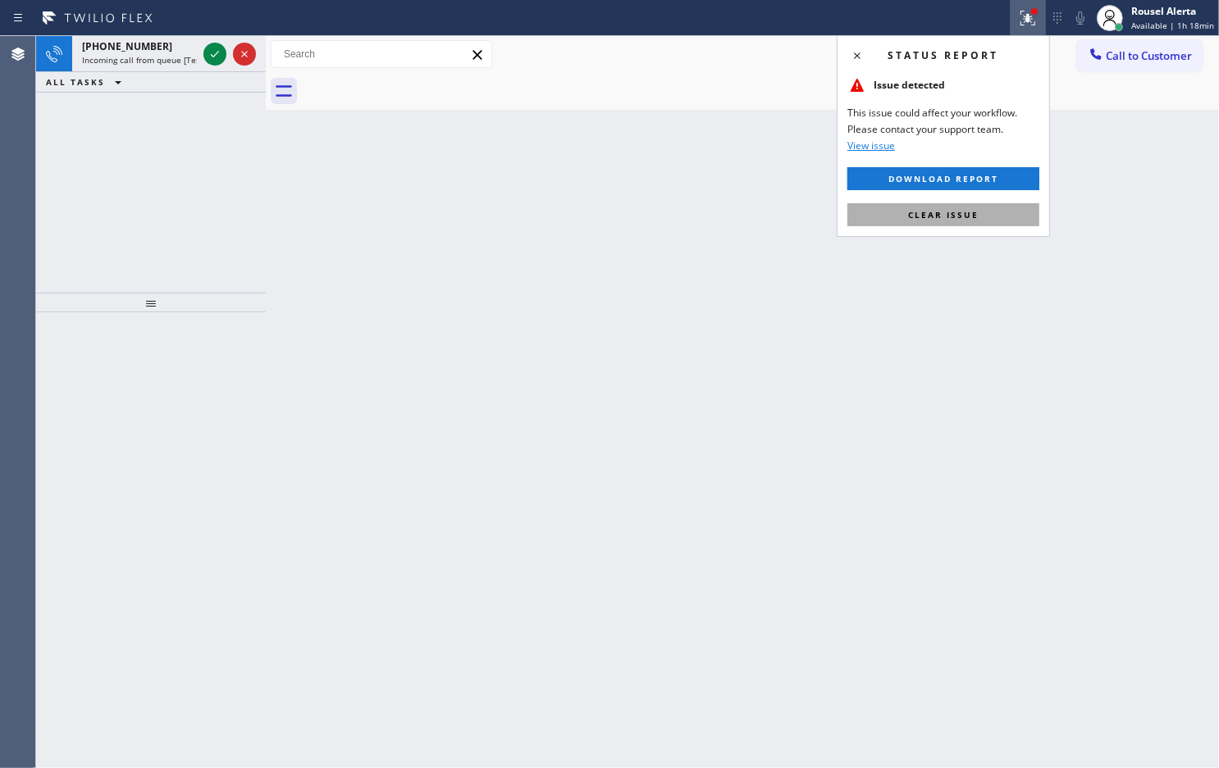
click at [935, 209] on span "Clear issue" at bounding box center [943, 214] width 71 height 11
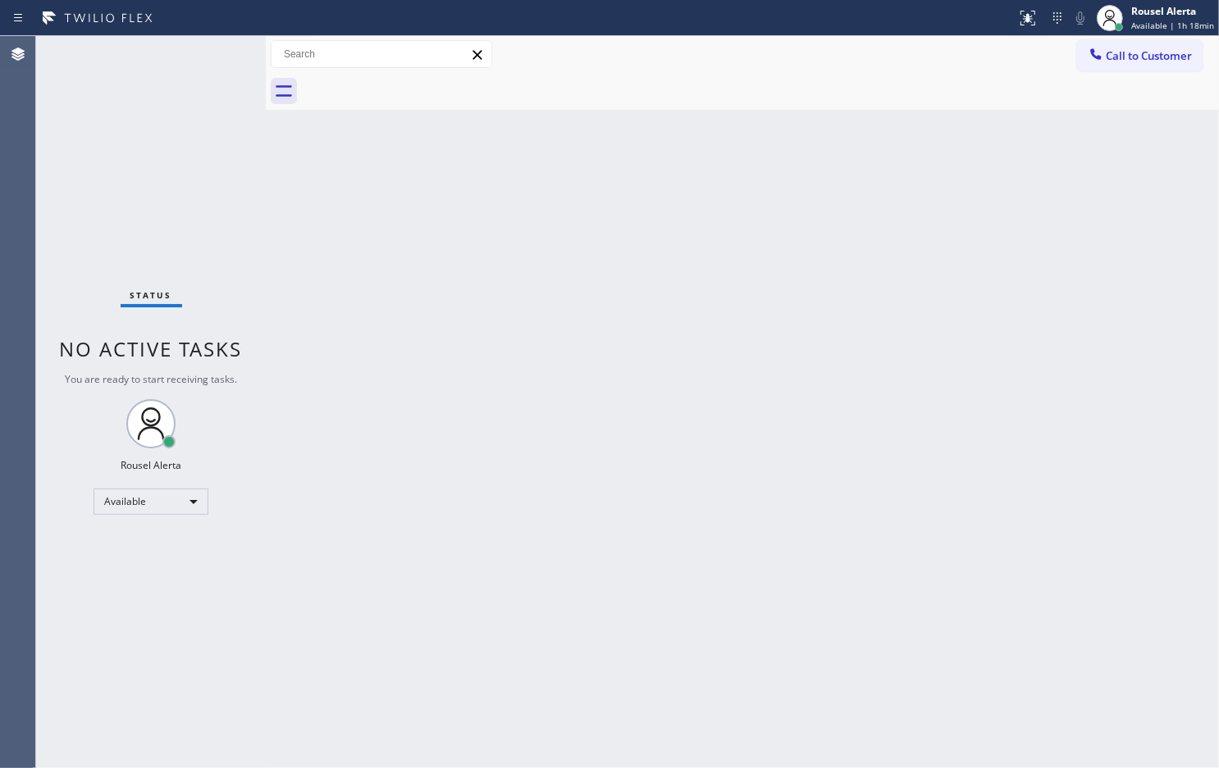
click at [148, 39] on div "Status No active tasks You are ready to start receiving tasks. Rousel Alerta Av…" at bounding box center [151, 402] width 230 height 732
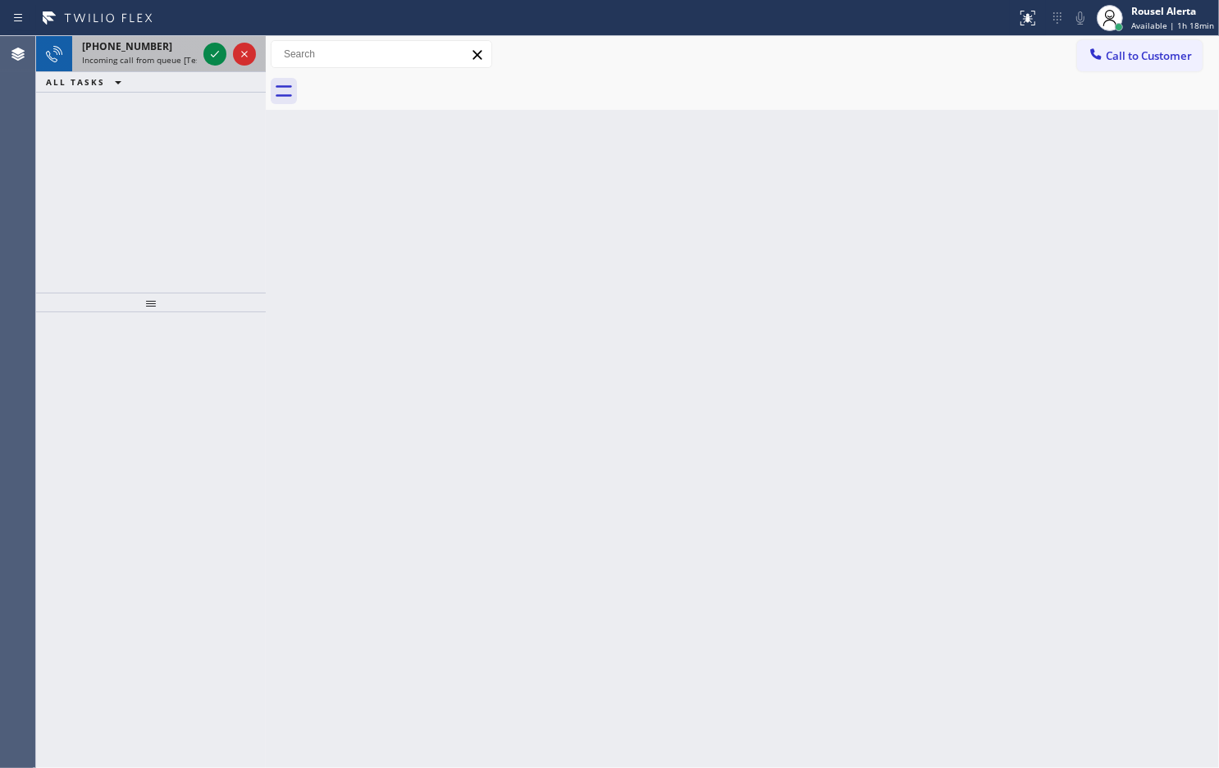
click at [164, 48] on div "[PHONE_NUMBER]" at bounding box center [139, 46] width 115 height 14
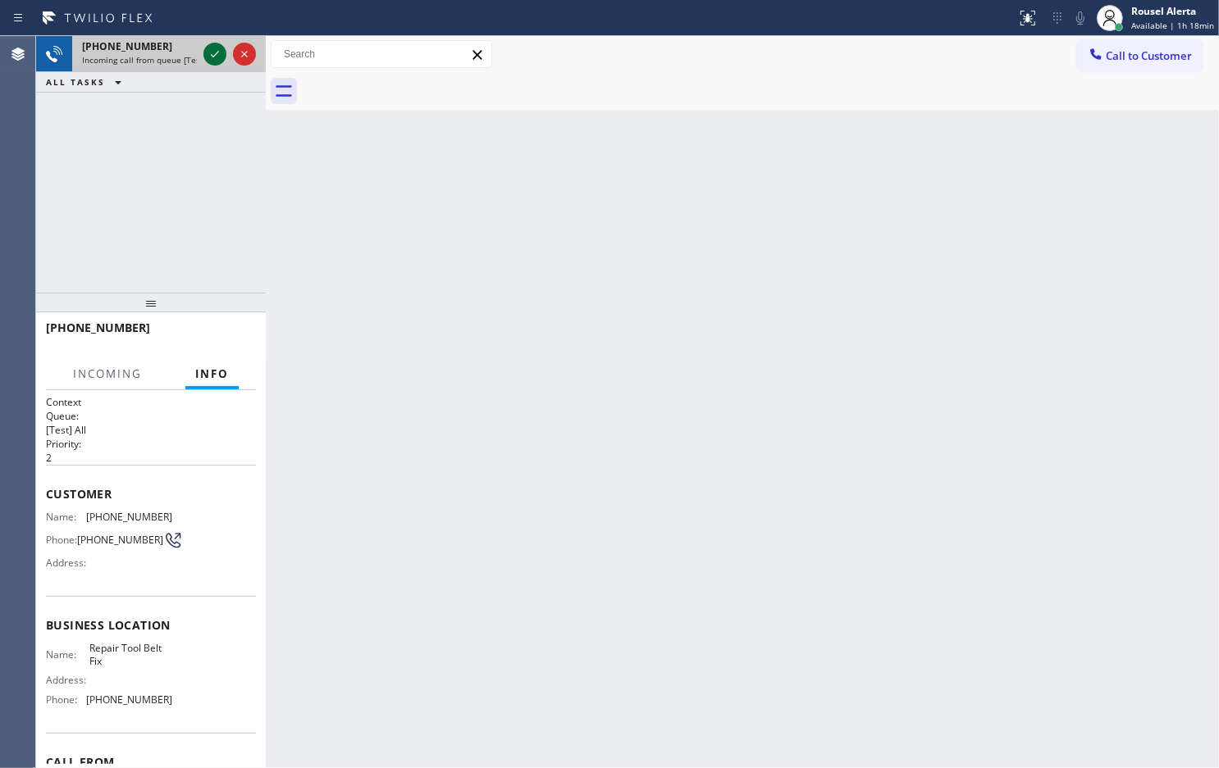
click at [203, 56] on div at bounding box center [214, 54] width 23 height 20
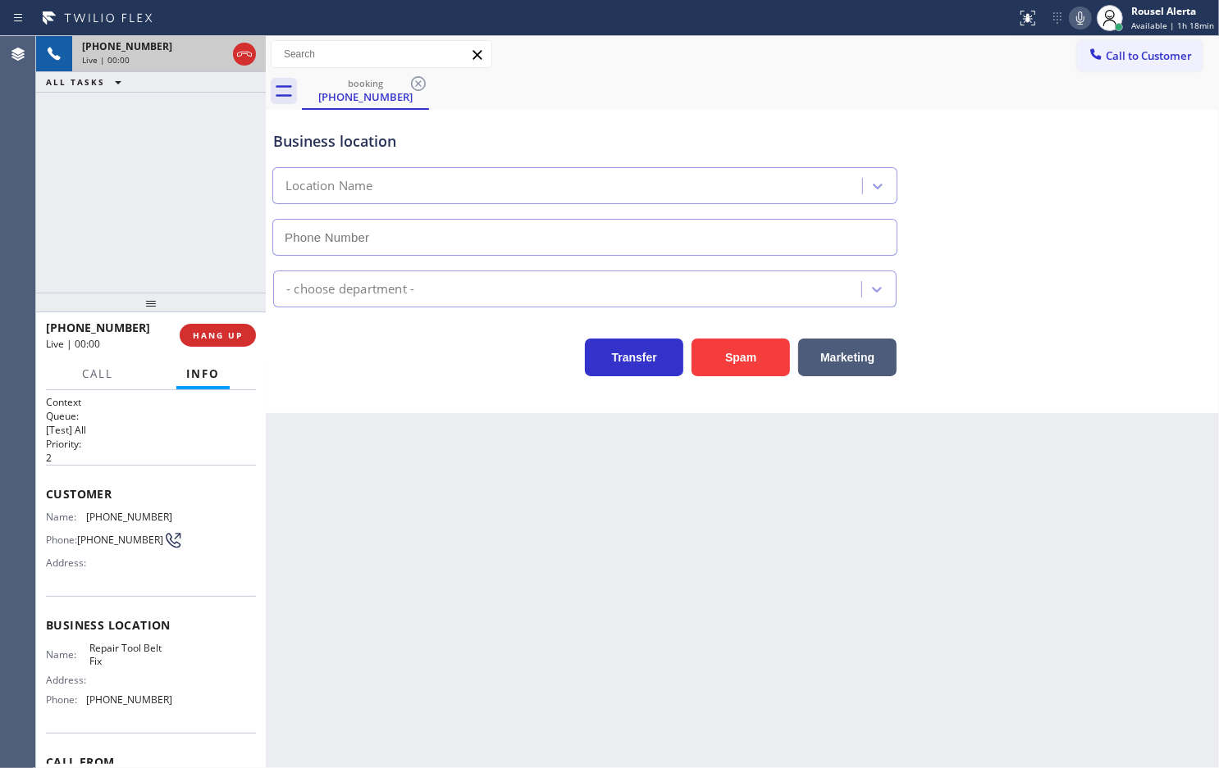
type input "[PHONE_NUMBER]"
click at [740, 353] on button "Spam" at bounding box center [740, 358] width 98 height 38
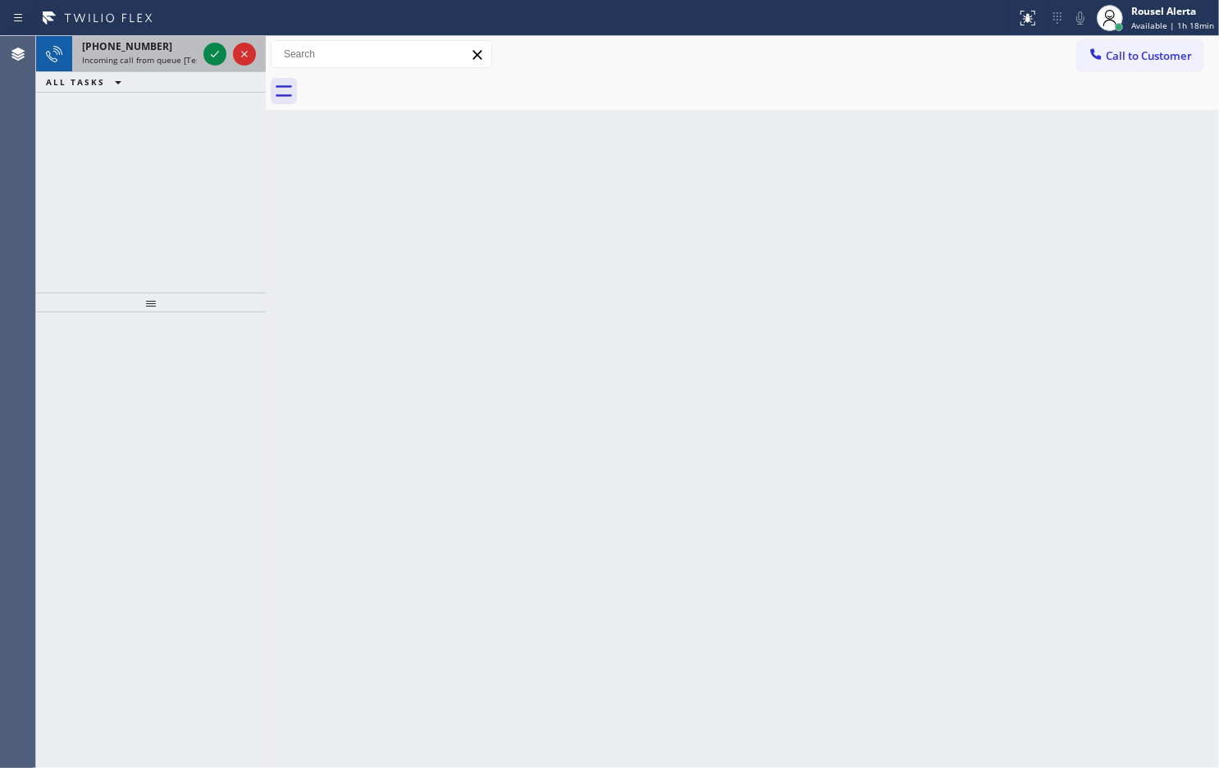
drag, startPoint x: 154, startPoint y: 66, endPoint x: 178, endPoint y: 62, distance: 24.1
click at [154, 66] on div "[PHONE_NUMBER] Incoming call from queue [Test] All" at bounding box center [136, 54] width 128 height 36
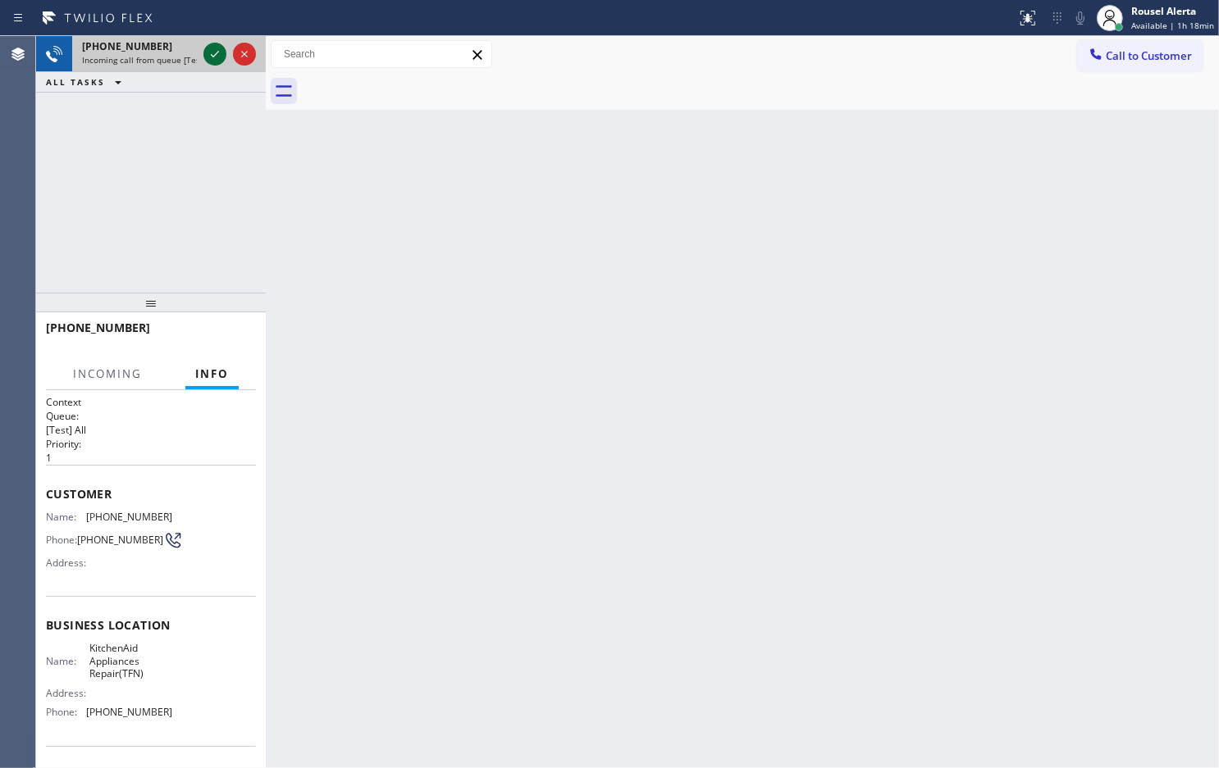
click at [206, 52] on icon at bounding box center [215, 54] width 20 height 20
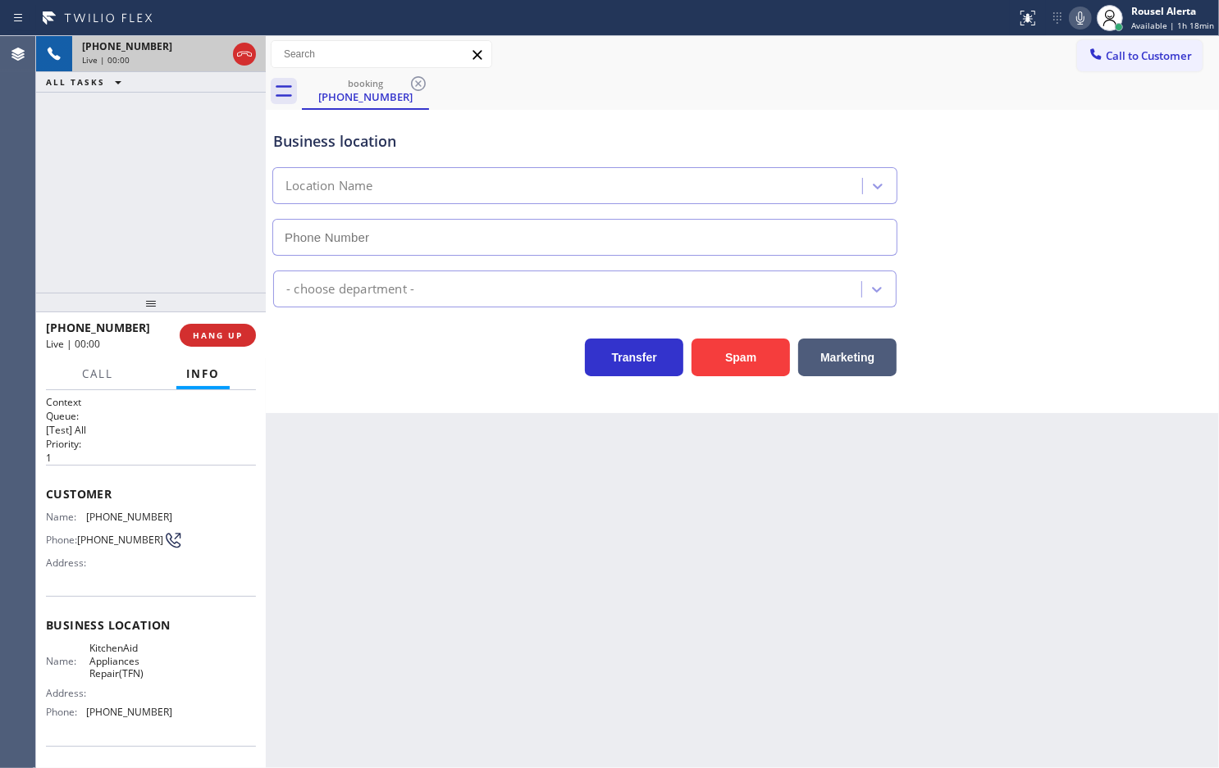
type input "[PHONE_NUMBER]"
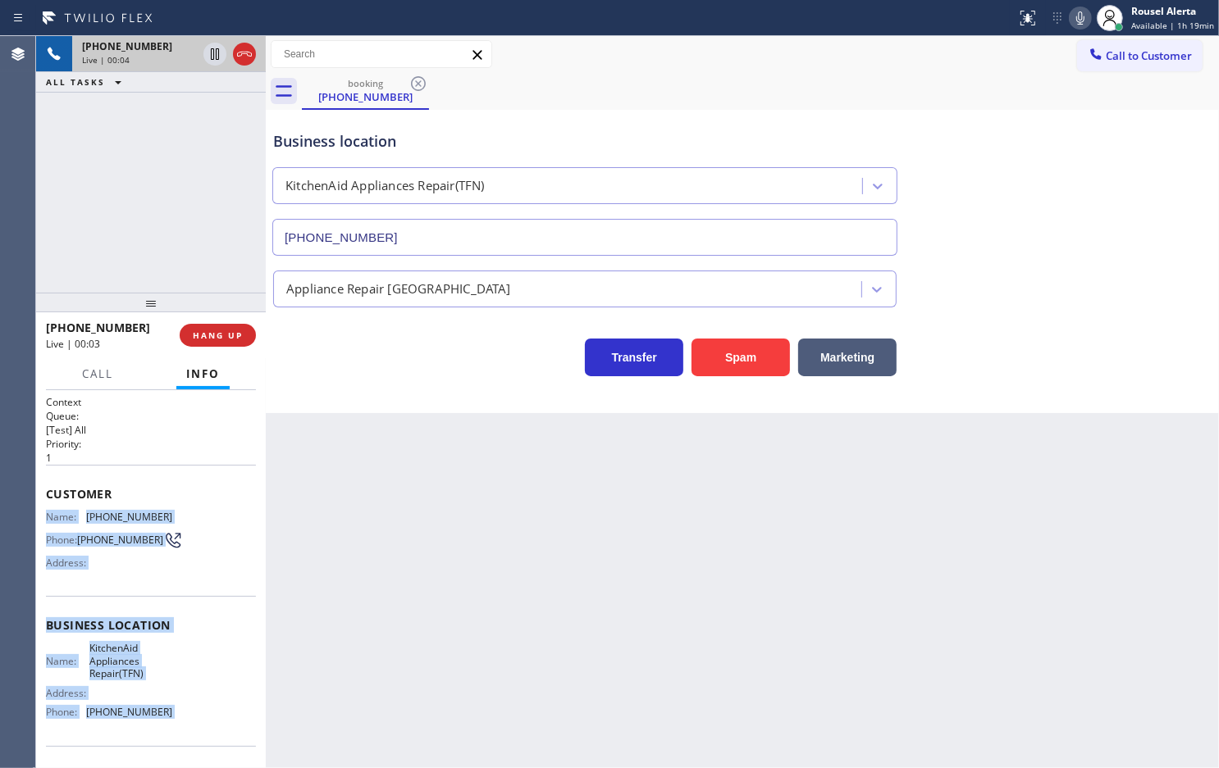
scroll to position [108, 0]
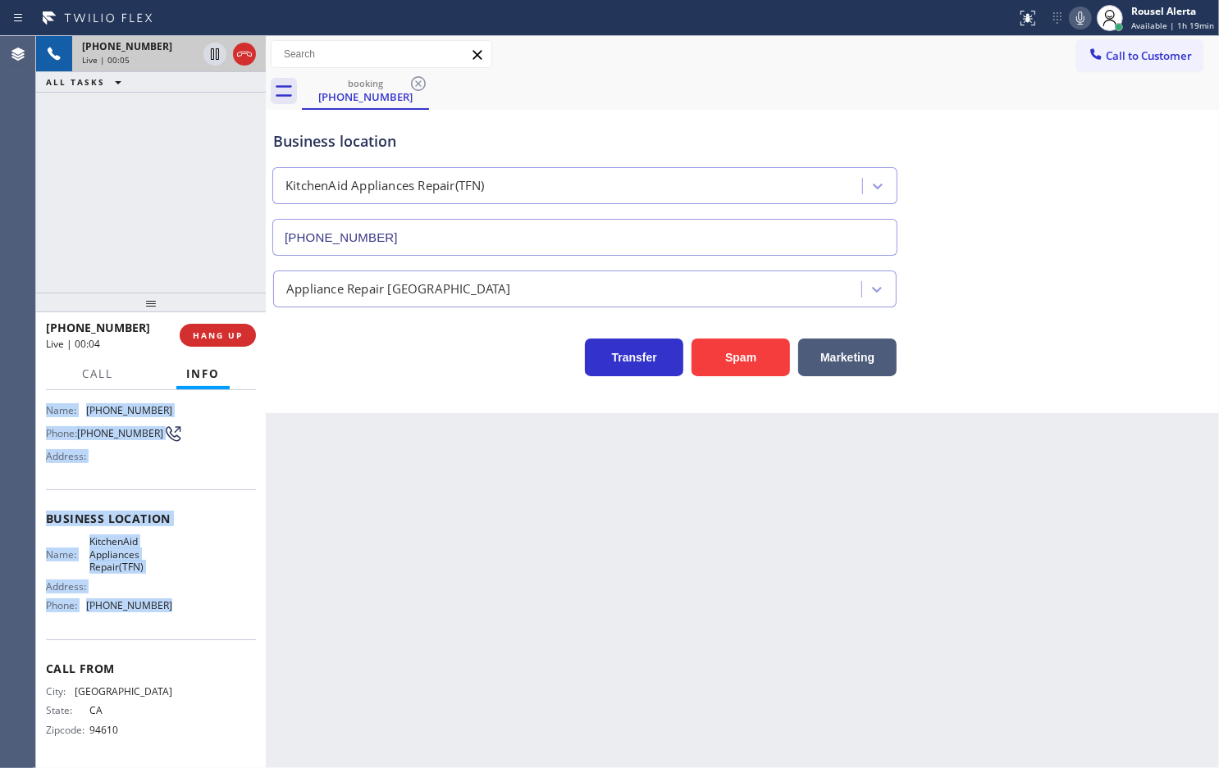
drag, startPoint x: 42, startPoint y: 510, endPoint x: 178, endPoint y: 623, distance: 177.0
click at [178, 623] on div "Context Queue: [Test] All Priority: 1 Customer Name: [PHONE_NUMBER] Phone: [PHO…" at bounding box center [151, 579] width 230 height 378
copy div "Name: [PHONE_NUMBER] Phone: [PHONE_NUMBER] Address: Business location Name: Kit…"
click at [211, 58] on icon at bounding box center [215, 53] width 8 height 11
click at [1076, 16] on icon at bounding box center [1080, 18] width 20 height 20
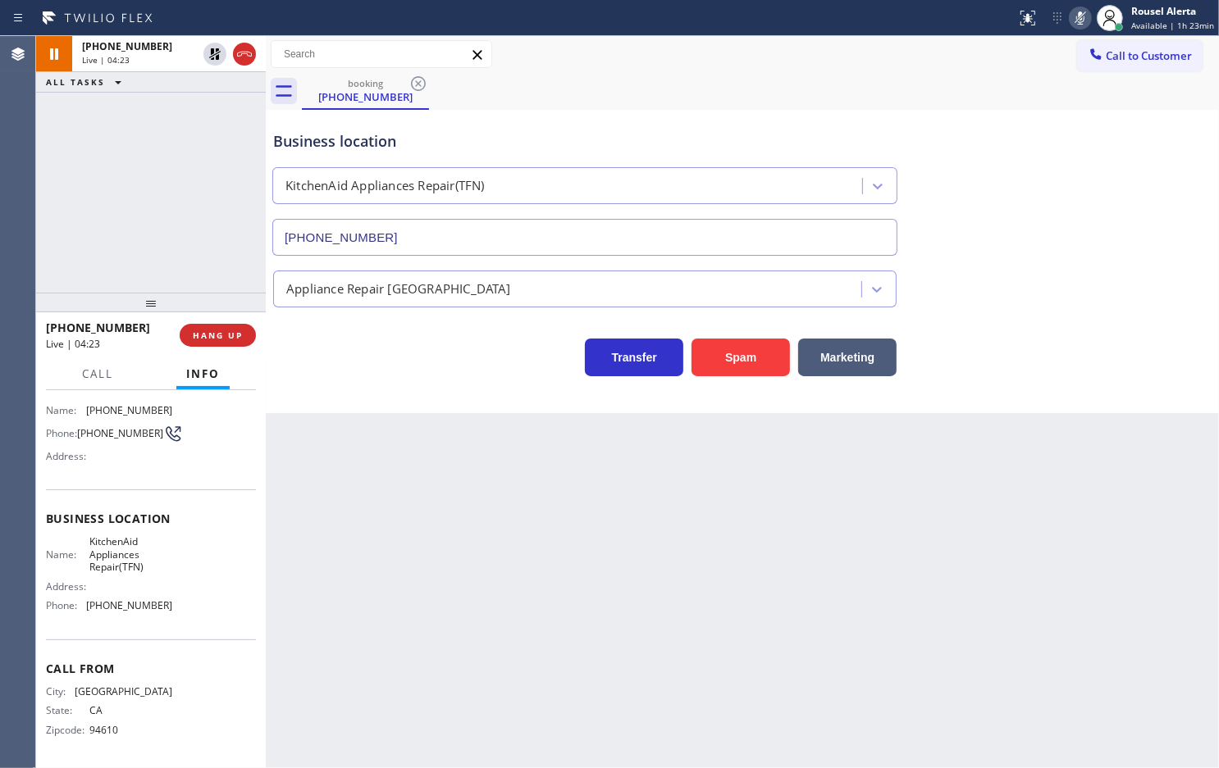
drag, startPoint x: 466, startPoint y: 502, endPoint x: 490, endPoint y: 509, distance: 24.9
click at [468, 505] on div "Back to Dashboard Change Sender ID Customers Technicians Select a contact Outbo…" at bounding box center [742, 402] width 953 height 732
drag, startPoint x: 522, startPoint y: 587, endPoint x: 542, endPoint y: 604, distance: 26.8
click at [525, 593] on div "Back to Dashboard Change Sender ID Customers Technicians Select a contact Outbo…" at bounding box center [742, 402] width 953 height 732
click at [217, 51] on icon at bounding box center [214, 53] width 11 height 11
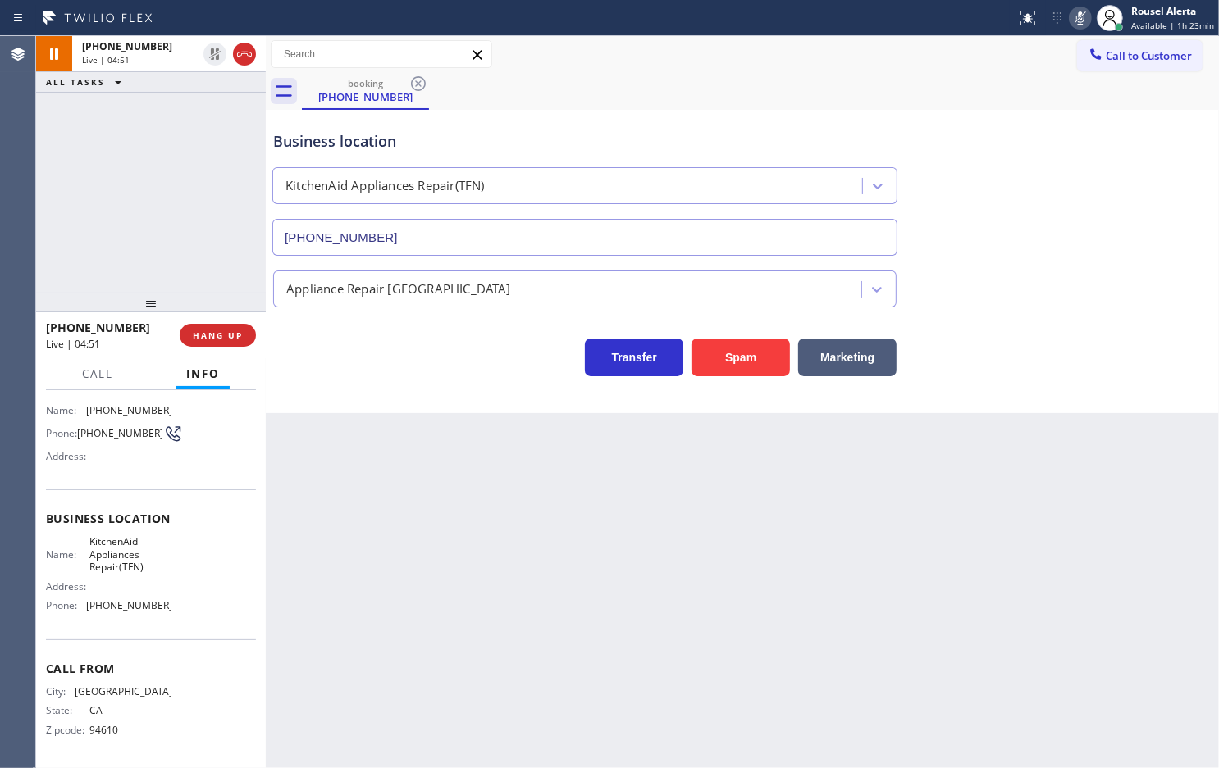
click at [1084, 25] on icon at bounding box center [1080, 18] width 20 height 20
click at [157, 148] on div "[PHONE_NUMBER] Live | 09:56 ALL TASKS ALL TASKS ACTIVE TASKS TASKS IN WRAP UP" at bounding box center [151, 164] width 230 height 257
click at [207, 61] on icon at bounding box center [215, 54] width 20 height 20
click at [1079, 16] on icon at bounding box center [1080, 18] width 20 height 20
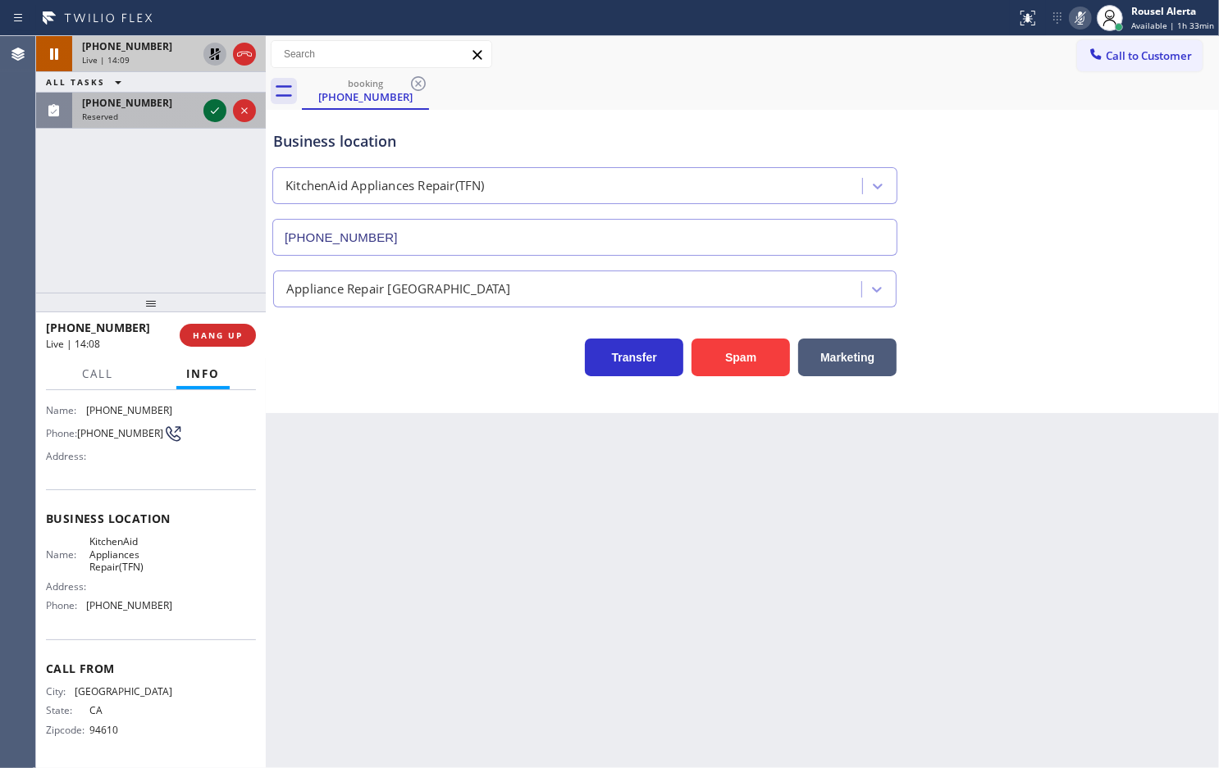
click at [213, 111] on icon at bounding box center [215, 111] width 20 height 20
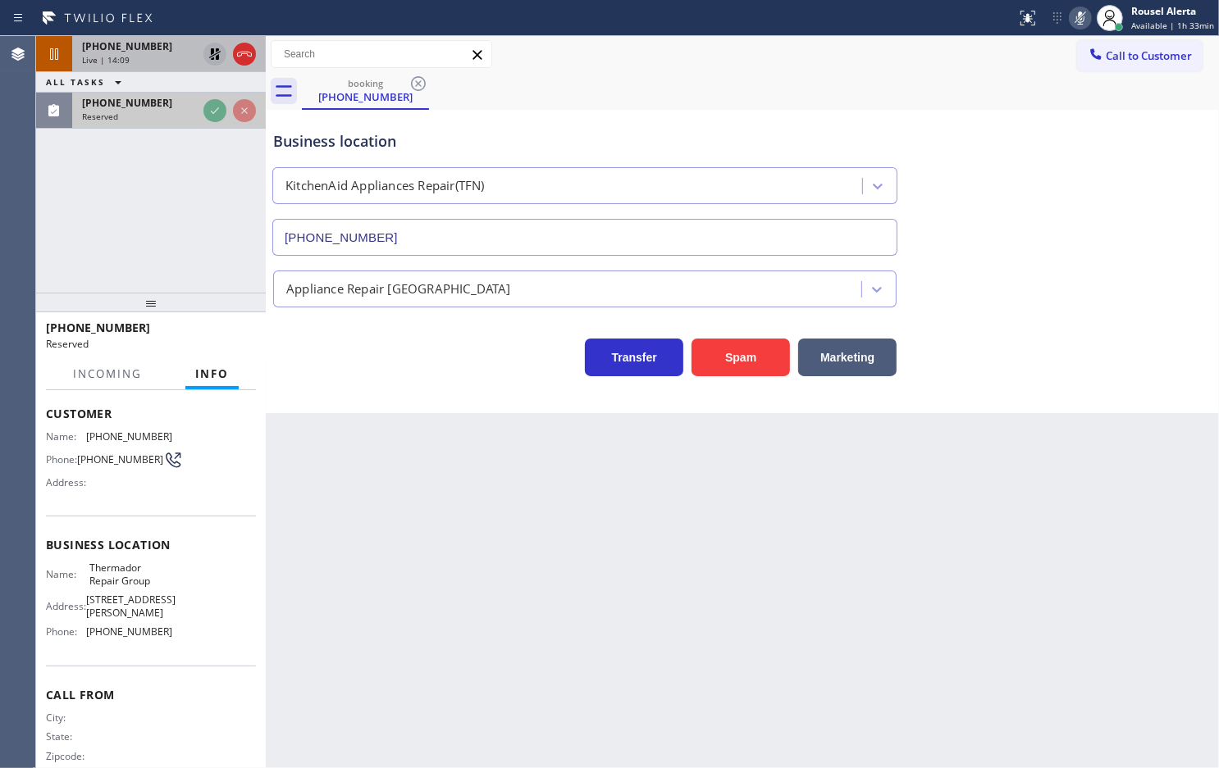
scroll to position [135, 0]
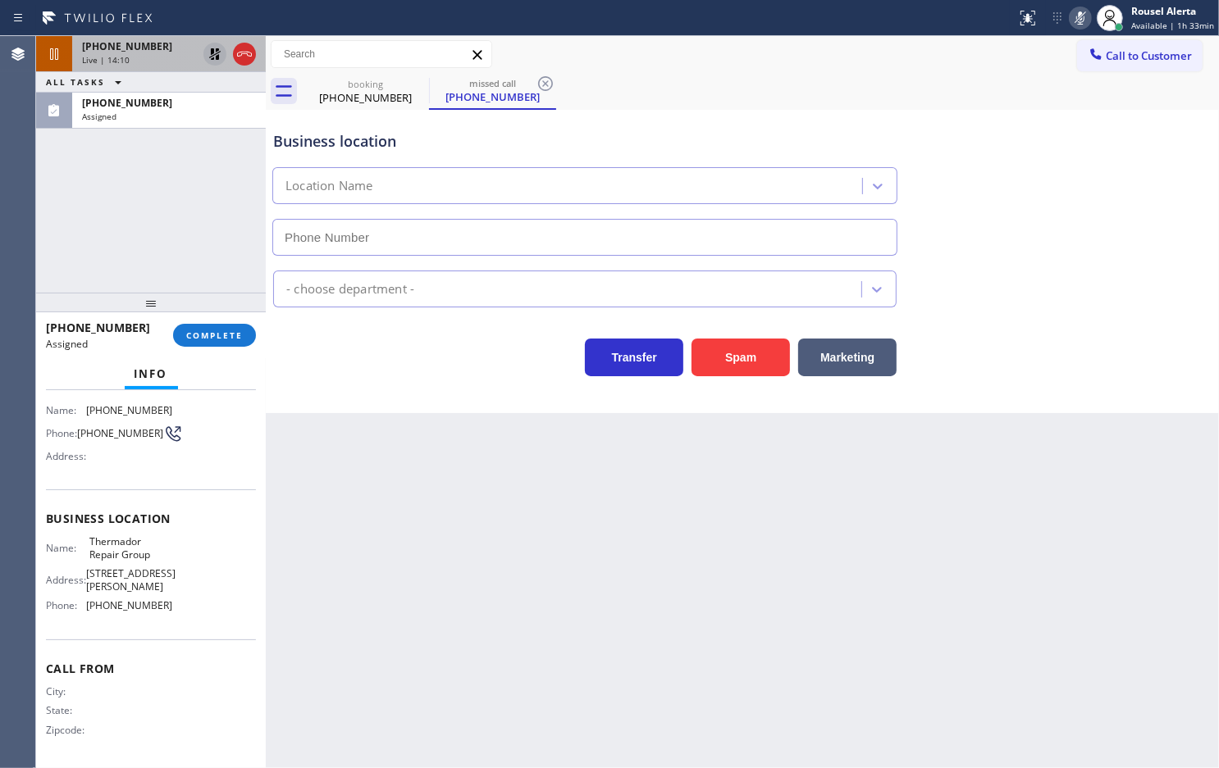
click at [194, 567] on div "Name: Thermador Repair Group Address: [STREET_ADDRESS][PERSON_NAME] Phone: [PHO…" at bounding box center [151, 576] width 210 height 83
type input "[PHONE_NUMBER]"
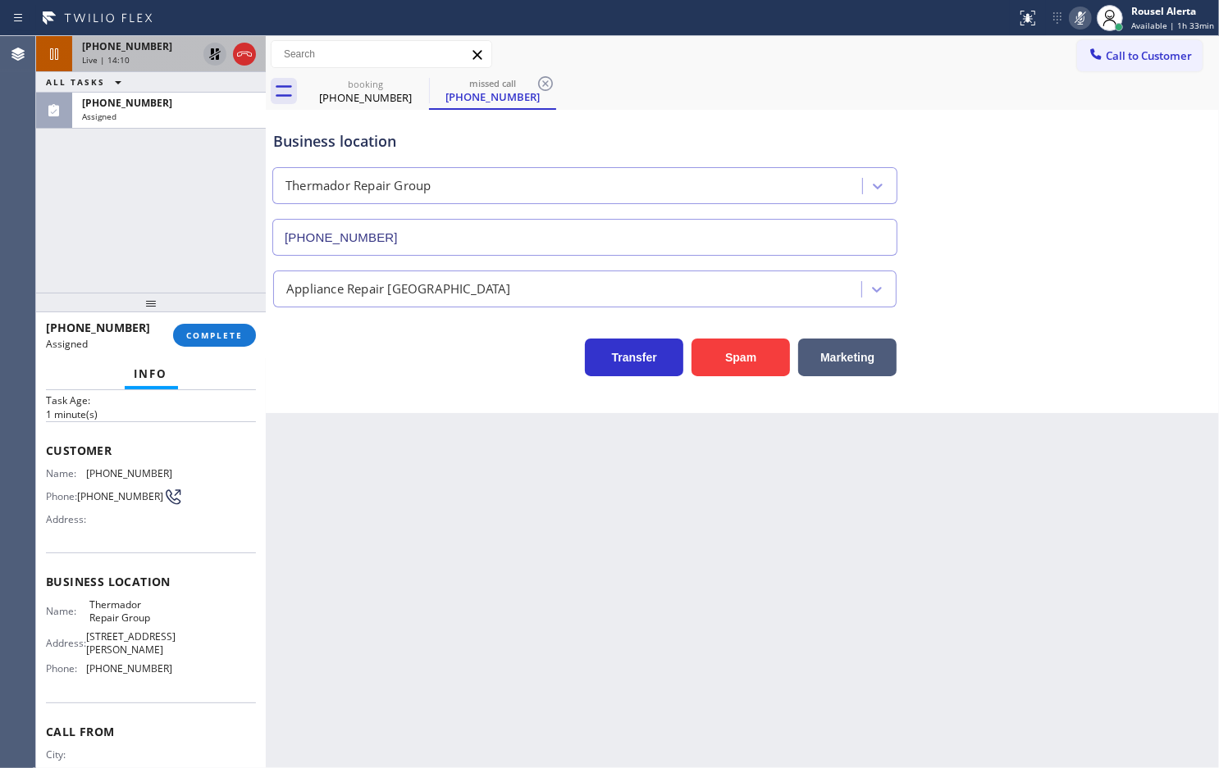
scroll to position [0, 0]
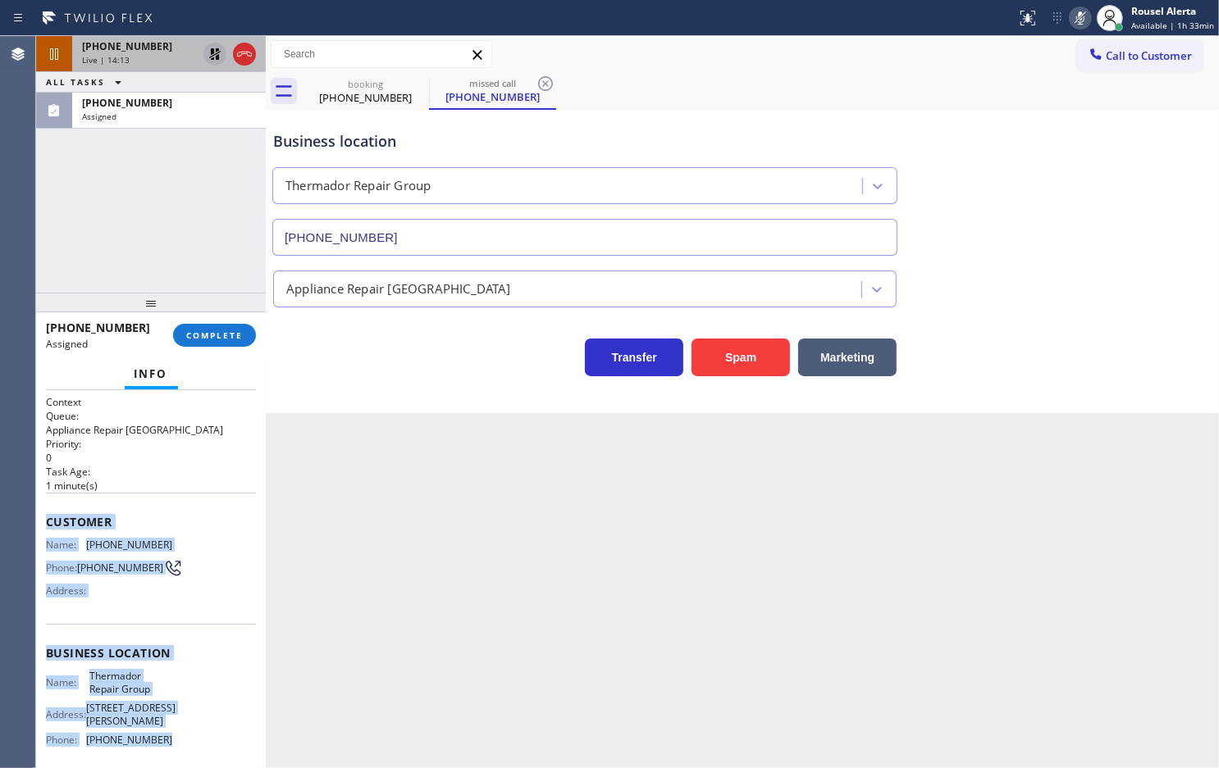
drag, startPoint x: 43, startPoint y: 518, endPoint x: 182, endPoint y: 739, distance: 260.5
click at [182, 739] on div "Context Queue: Appliance Repair High End Priority: 0 Task Age: [DEMOGRAPHIC_DAT…" at bounding box center [151, 579] width 230 height 378
copy div "Customer Name: [PHONE_NUMBER] Phone: [PHONE_NUMBER] Address: Business location …"
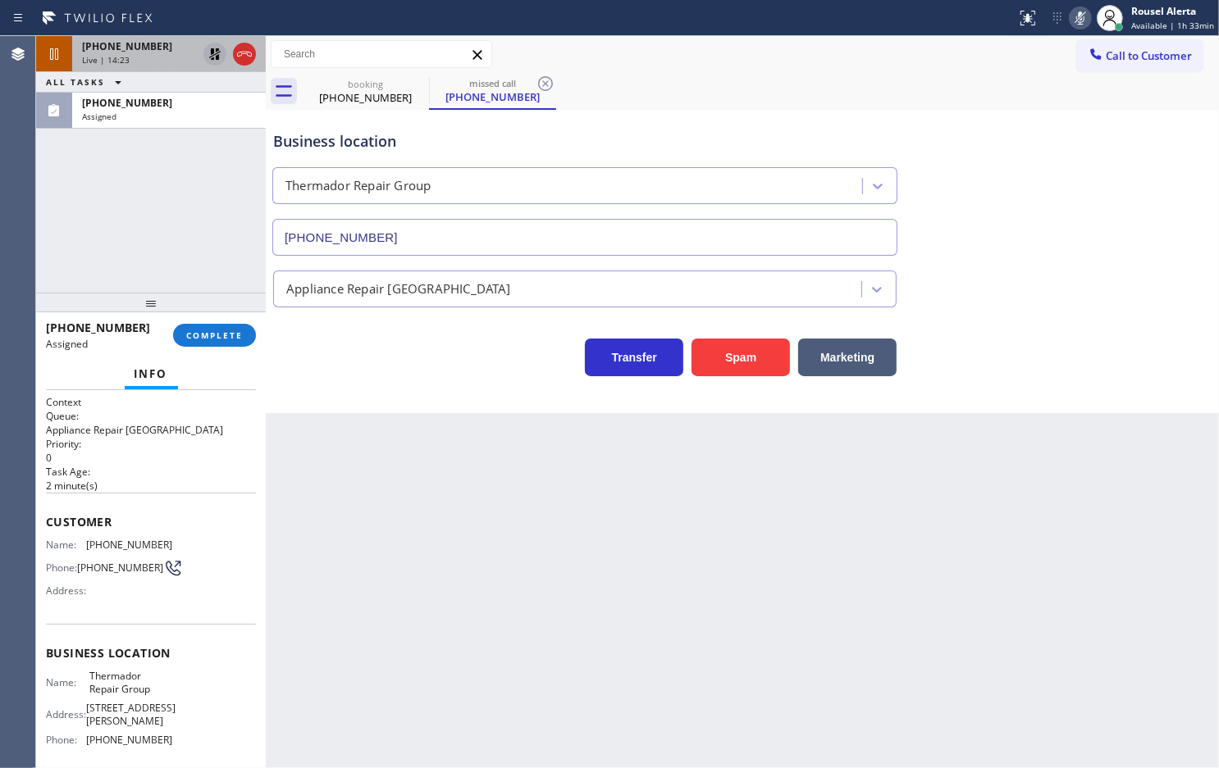
drag, startPoint x: 214, startPoint y: 170, endPoint x: 214, endPoint y: 156, distance: 13.9
click at [214, 170] on div "[PHONE_NUMBER] Live | 14:23 ALL TASKS ALL TASKS ACTIVE TASKS TASKS IN WRAP UP […" at bounding box center [151, 164] width 230 height 257
click at [201, 326] on button "COMPLETE" at bounding box center [214, 335] width 83 height 23
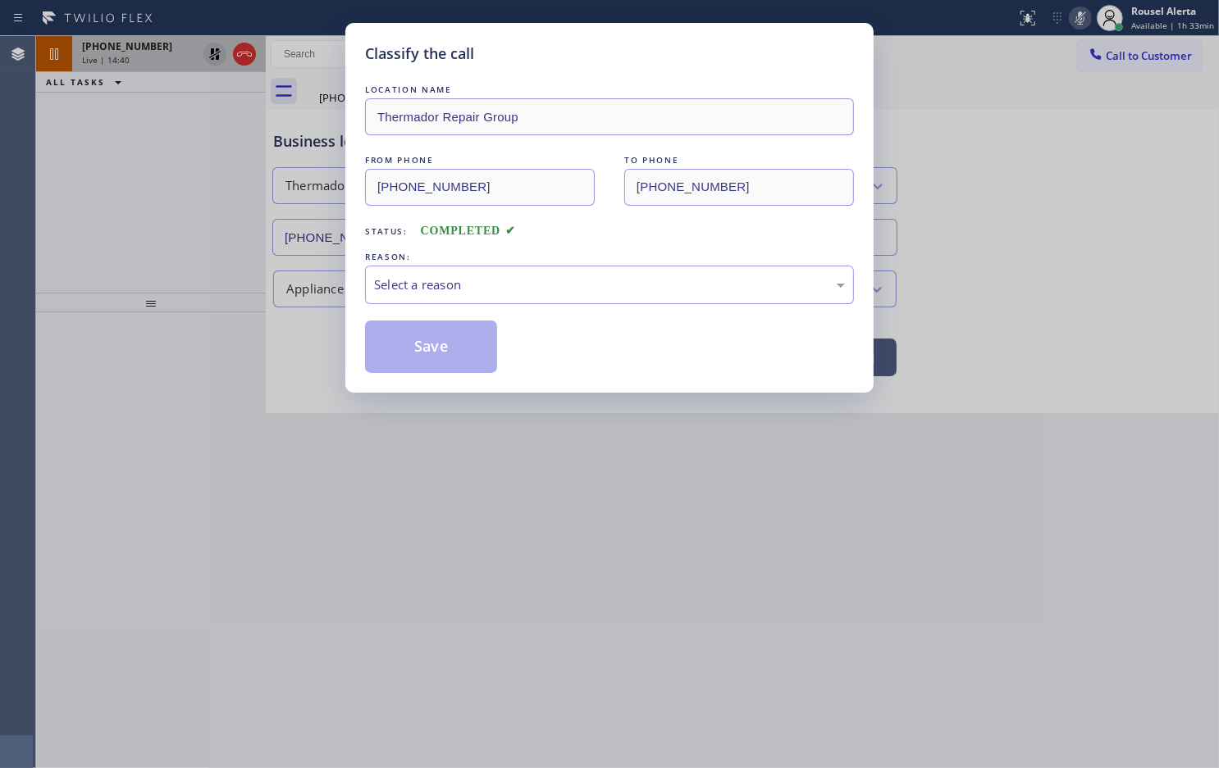
click at [458, 294] on div "Select a reason" at bounding box center [609, 285] width 471 height 19
click at [423, 342] on button "Save" at bounding box center [431, 347] width 132 height 52
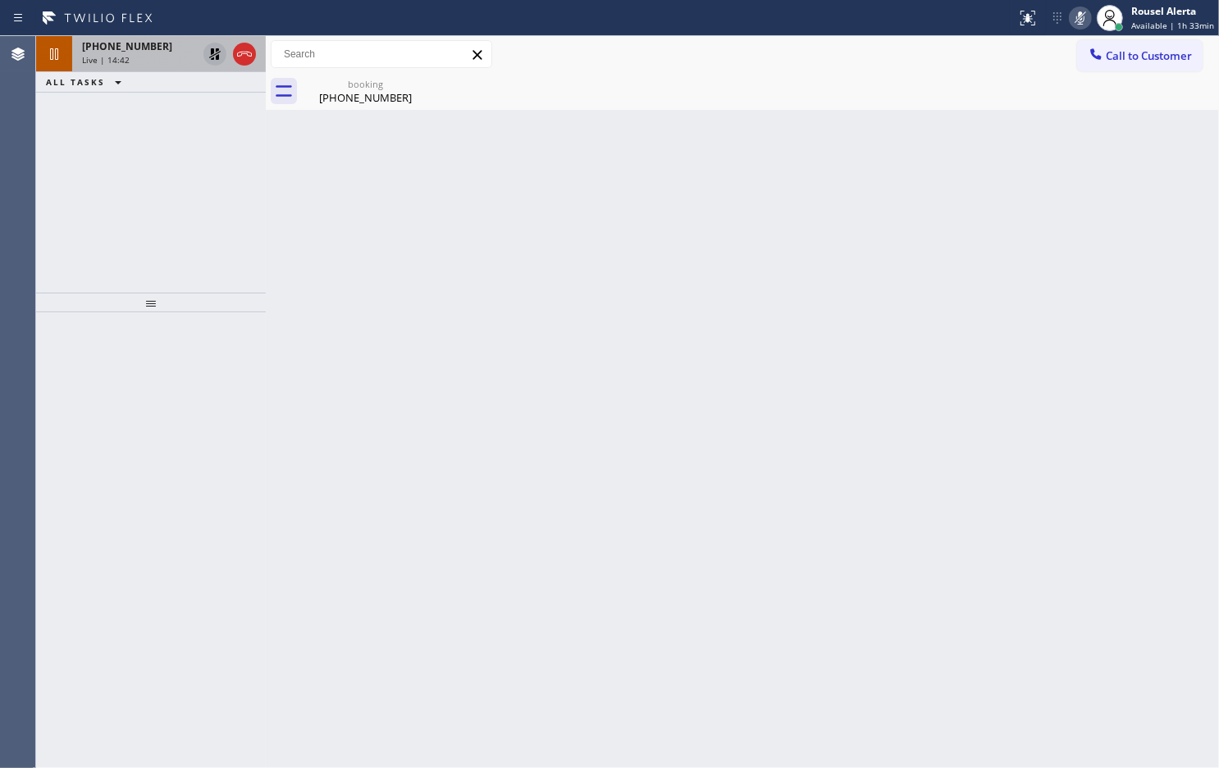
click at [157, 61] on div "Live | 14:42" at bounding box center [139, 59] width 115 height 11
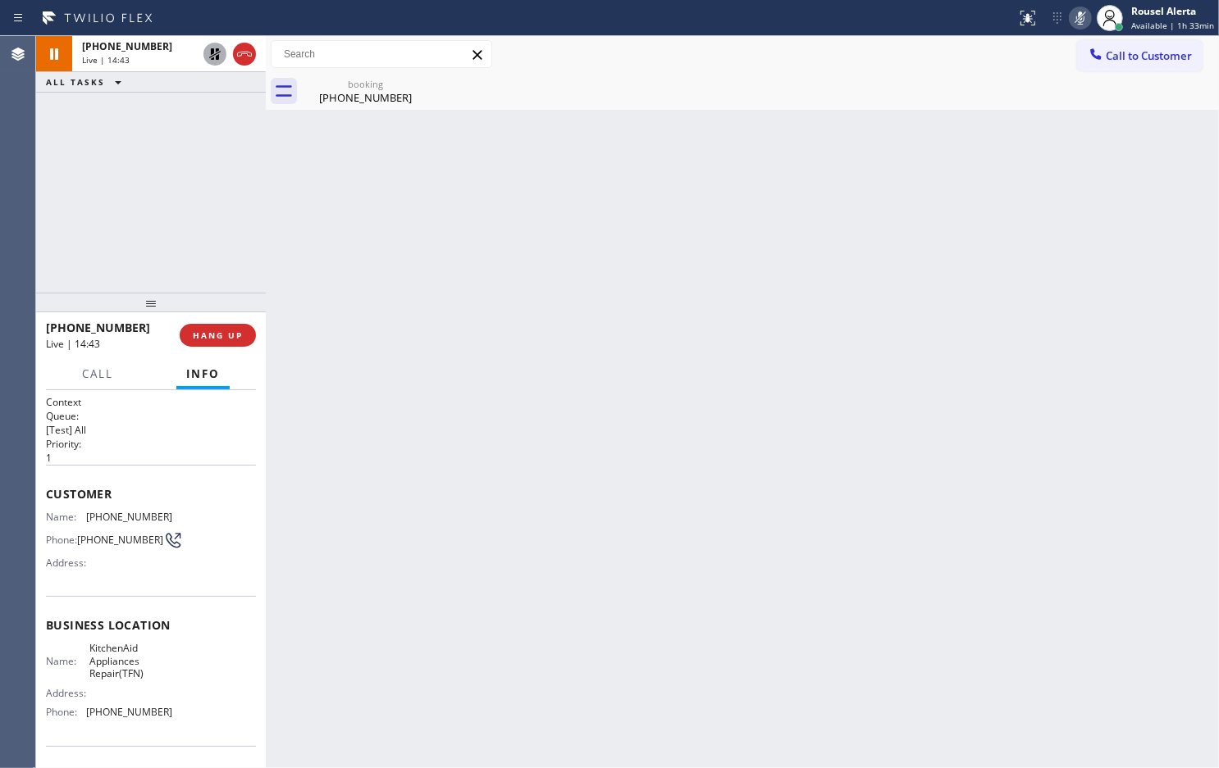
click at [207, 53] on icon at bounding box center [215, 54] width 20 height 20
click at [1086, 25] on icon at bounding box center [1080, 18] width 20 height 20
drag, startPoint x: 169, startPoint y: 131, endPoint x: 296, endPoint y: 201, distance: 145.0
click at [169, 131] on div "[PHONE_NUMBER] Live | 15:01 ALL TASKS ALL TASKS ACTIVE TASKS TASKS IN WRAP UP" at bounding box center [151, 164] width 230 height 257
click at [148, 59] on div "Live | 15:53" at bounding box center [139, 59] width 115 height 11
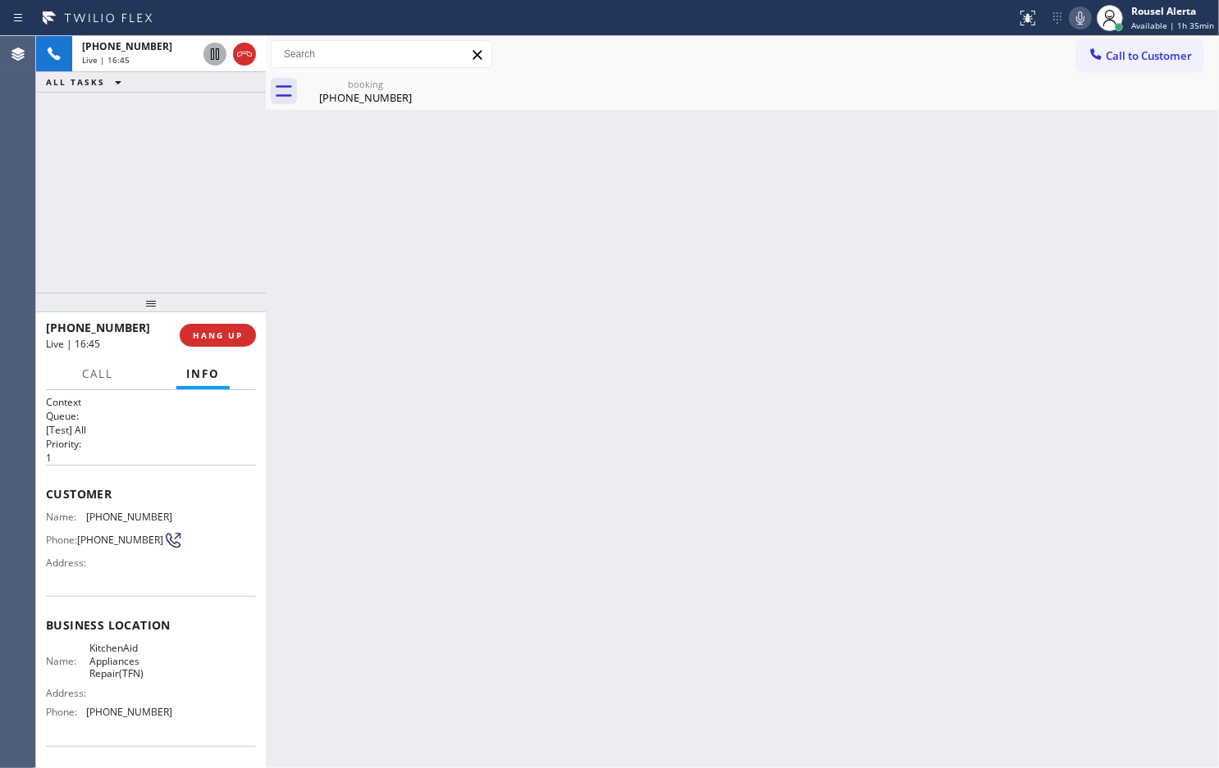
click at [312, 299] on div "Back to Dashboard Change Sender ID Customers Technicians Select a contact Outbo…" at bounding box center [742, 402] width 953 height 732
click at [221, 332] on span "HANG UP" at bounding box center [218, 335] width 50 height 11
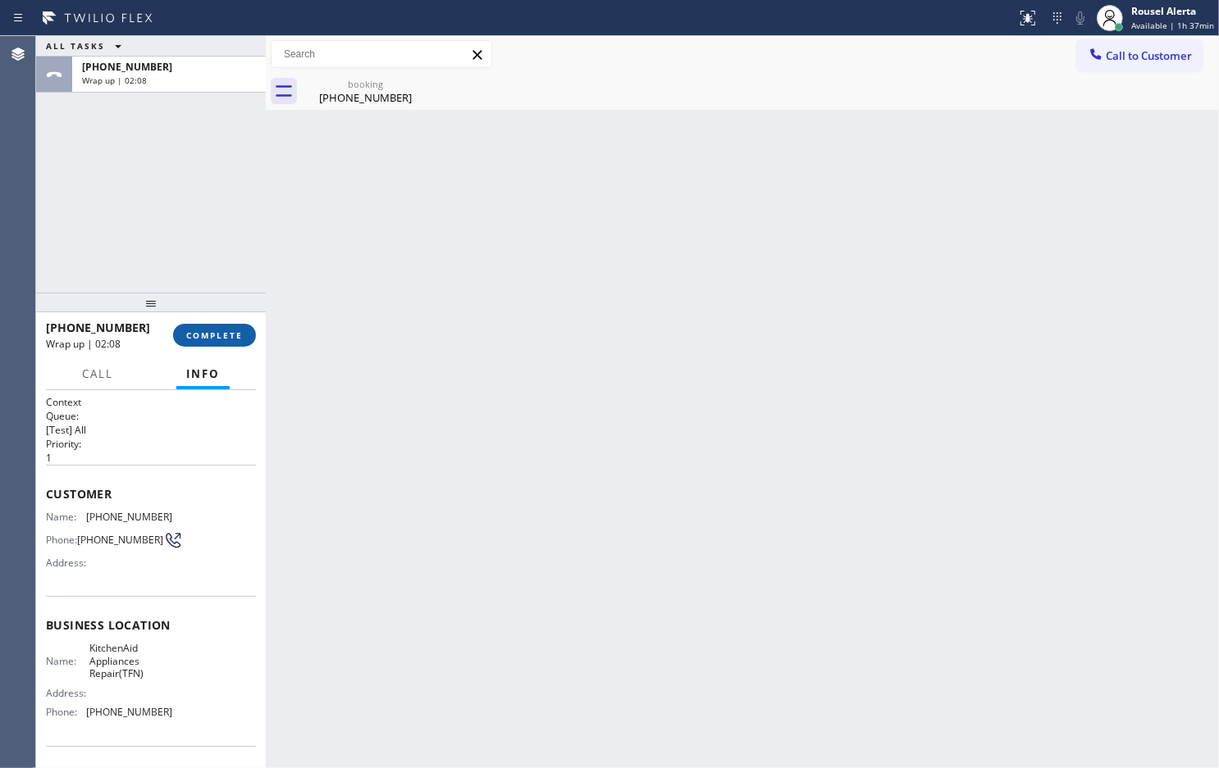
click at [189, 330] on span "COMPLETE" at bounding box center [214, 335] width 57 height 11
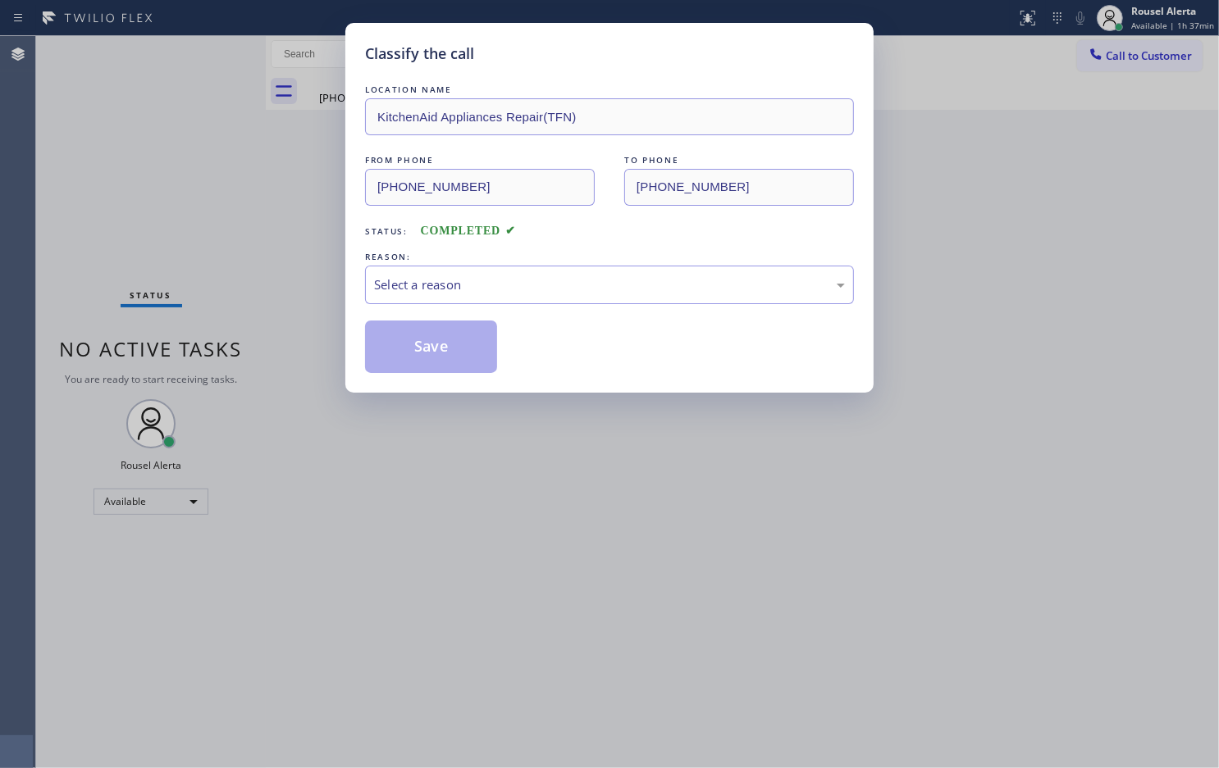
click at [490, 288] on div "Select a reason" at bounding box center [609, 285] width 471 height 19
click at [440, 339] on button "Save" at bounding box center [431, 347] width 132 height 52
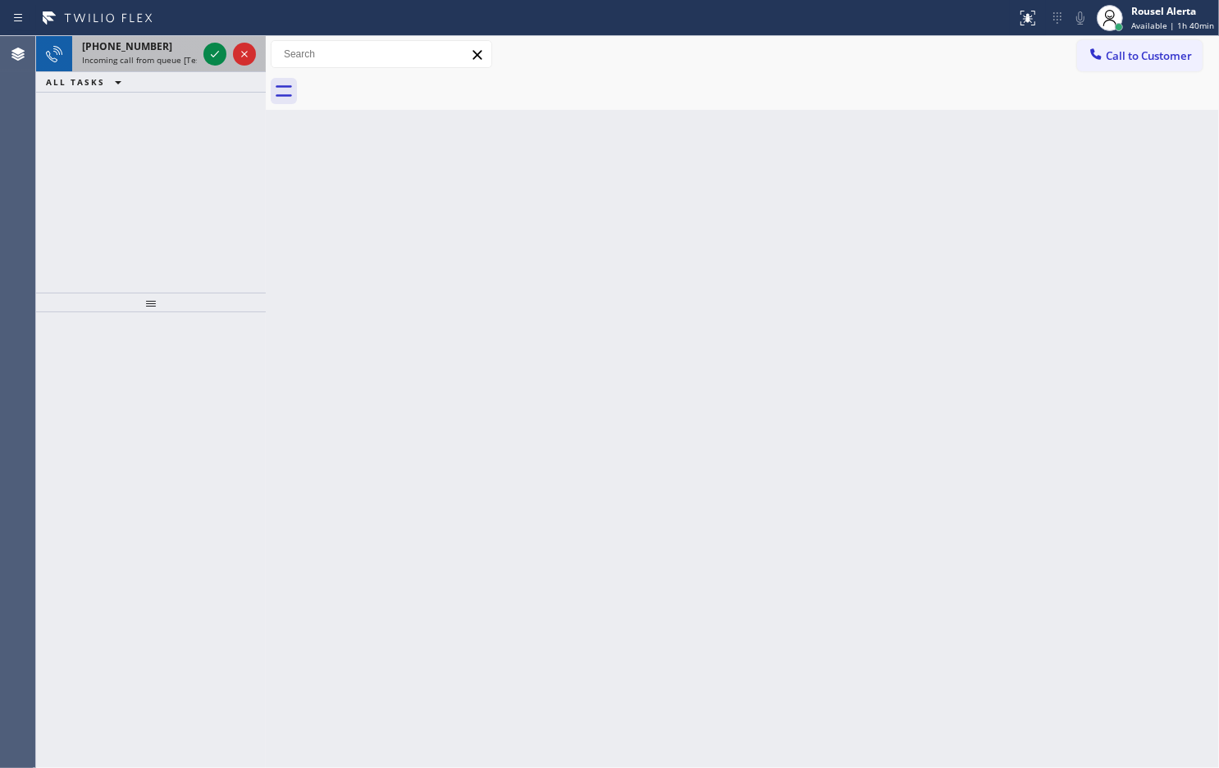
click at [166, 43] on div "[PHONE_NUMBER]" at bounding box center [139, 46] width 115 height 14
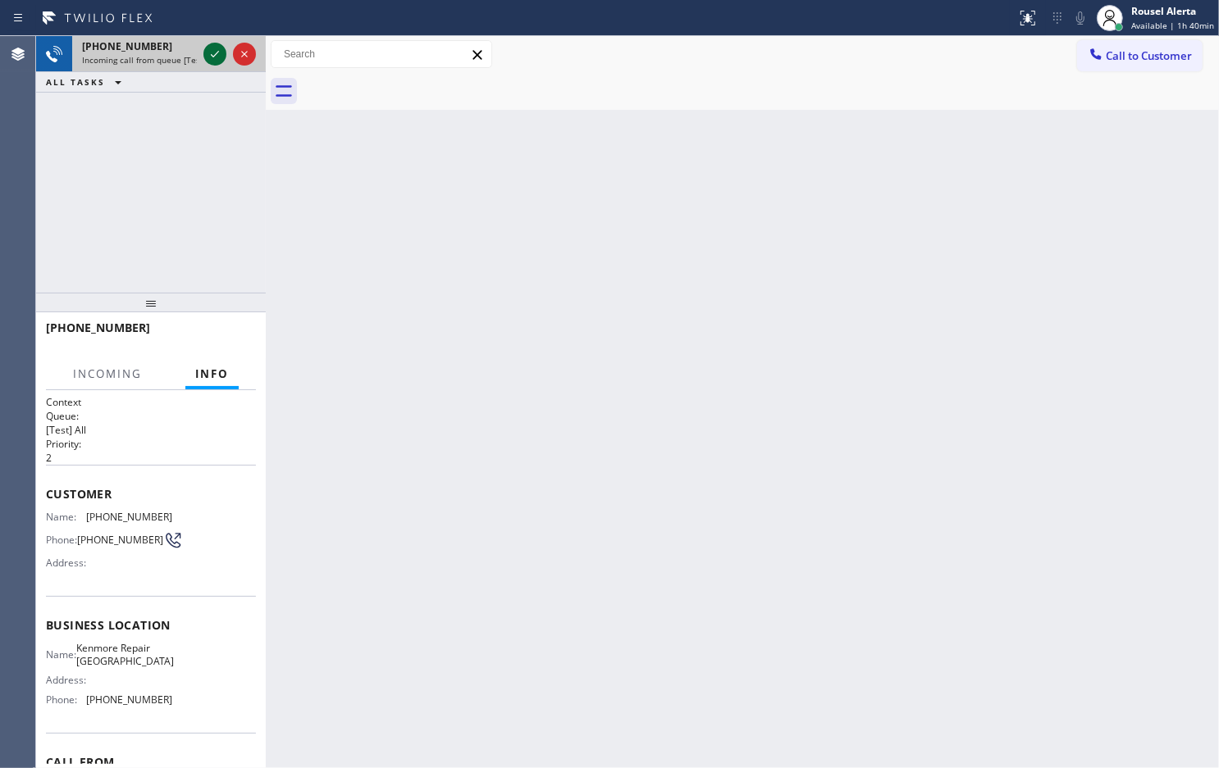
click at [211, 57] on icon at bounding box center [215, 54] width 20 height 20
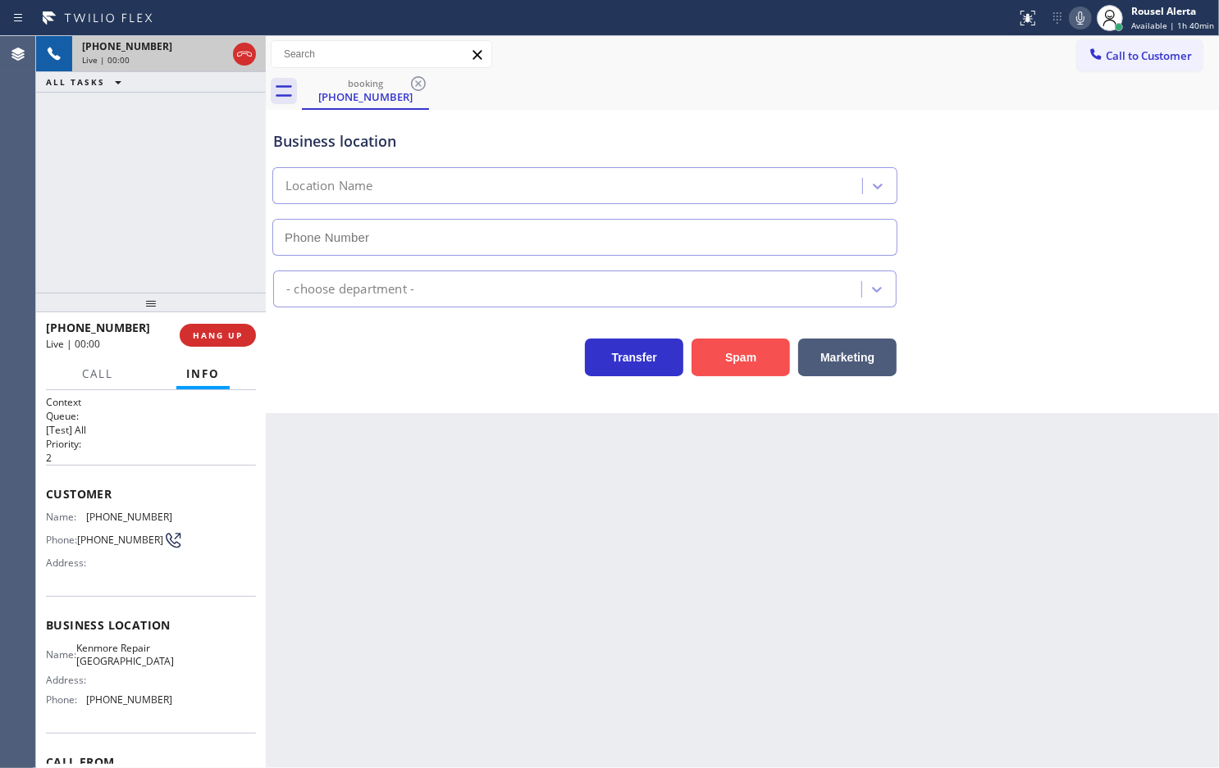
type input "[PHONE_NUMBER]"
click at [750, 358] on button "Spam" at bounding box center [740, 358] width 98 height 38
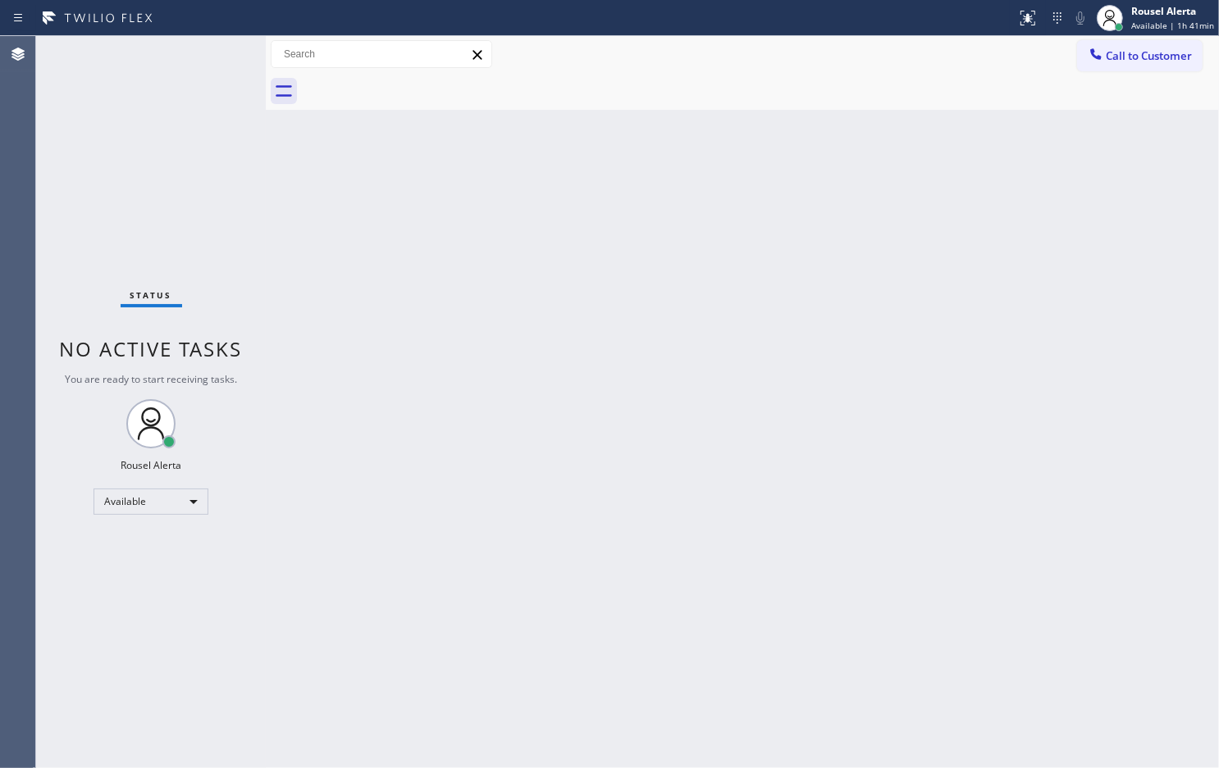
click at [166, 66] on div "Status No active tasks You are ready to start receiving tasks. Rousel Alerta Av…" at bounding box center [151, 402] width 230 height 732
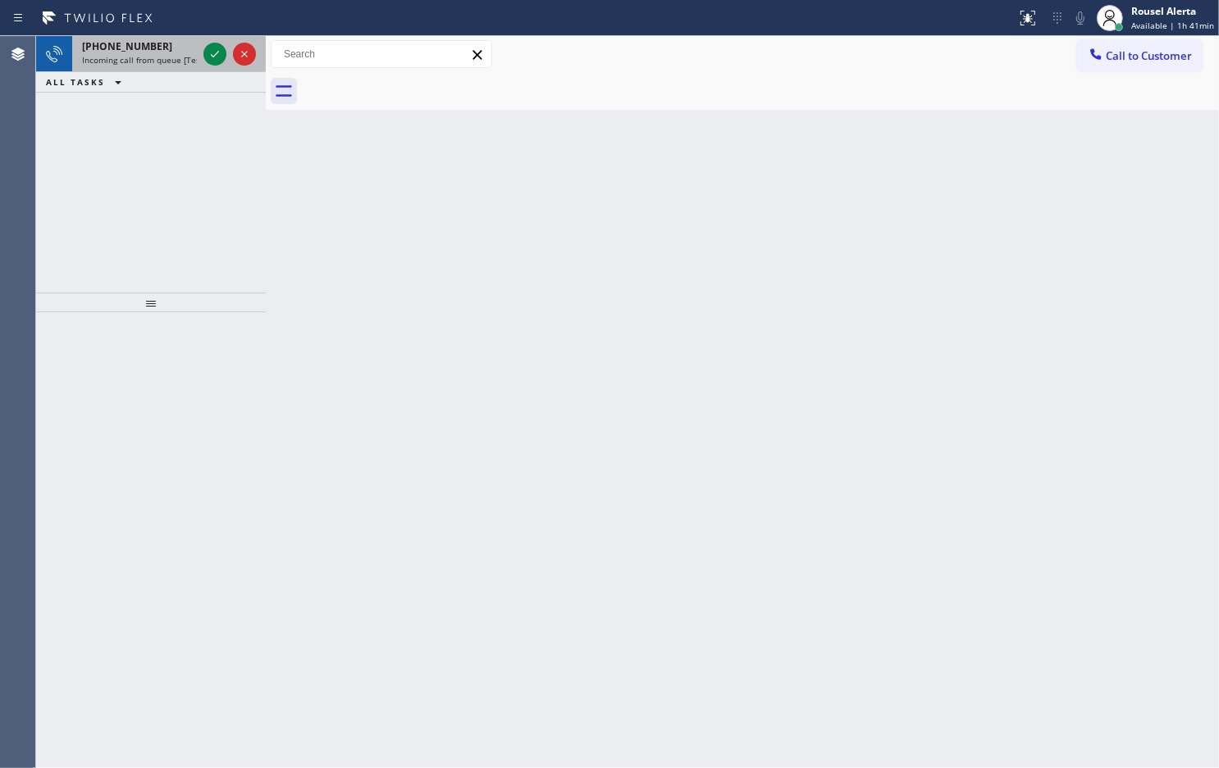
click at [153, 52] on div "[PHONE_NUMBER]" at bounding box center [139, 46] width 115 height 14
click at [146, 60] on span "Incoming call from queue [Test] All" at bounding box center [150, 59] width 136 height 11
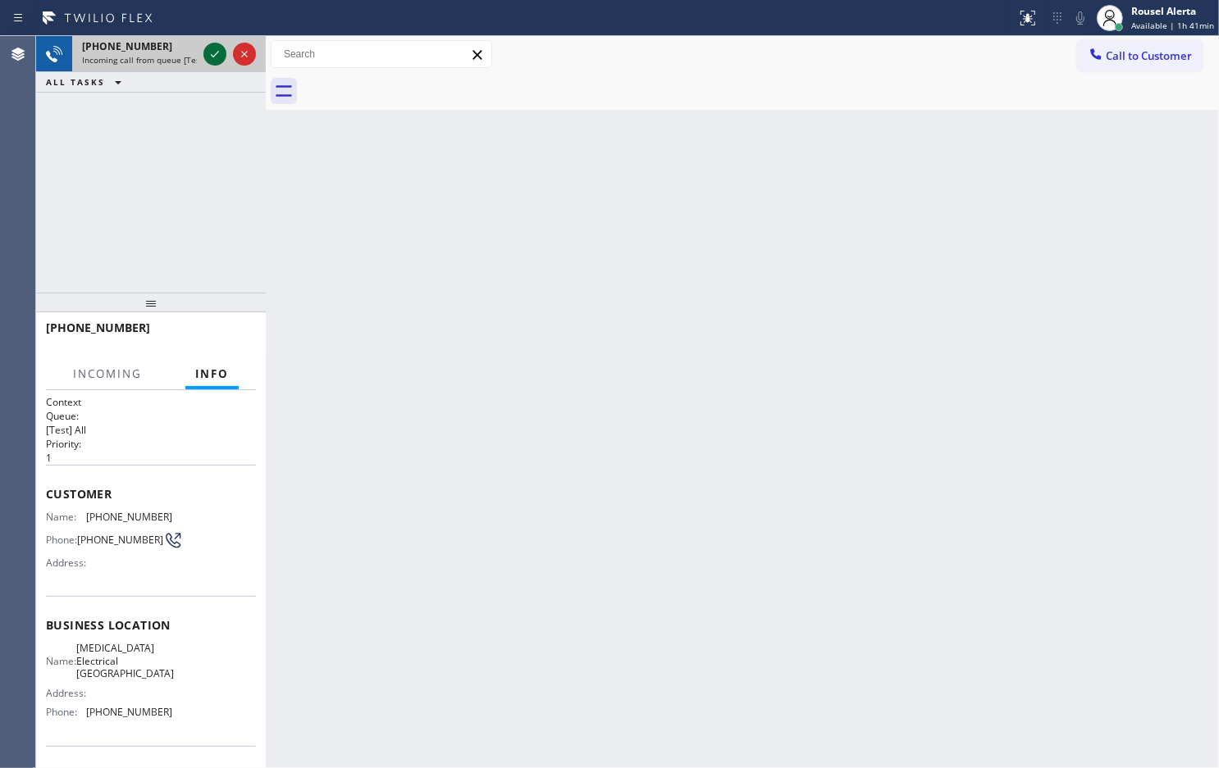
click at [203, 56] on div at bounding box center [214, 54] width 23 height 20
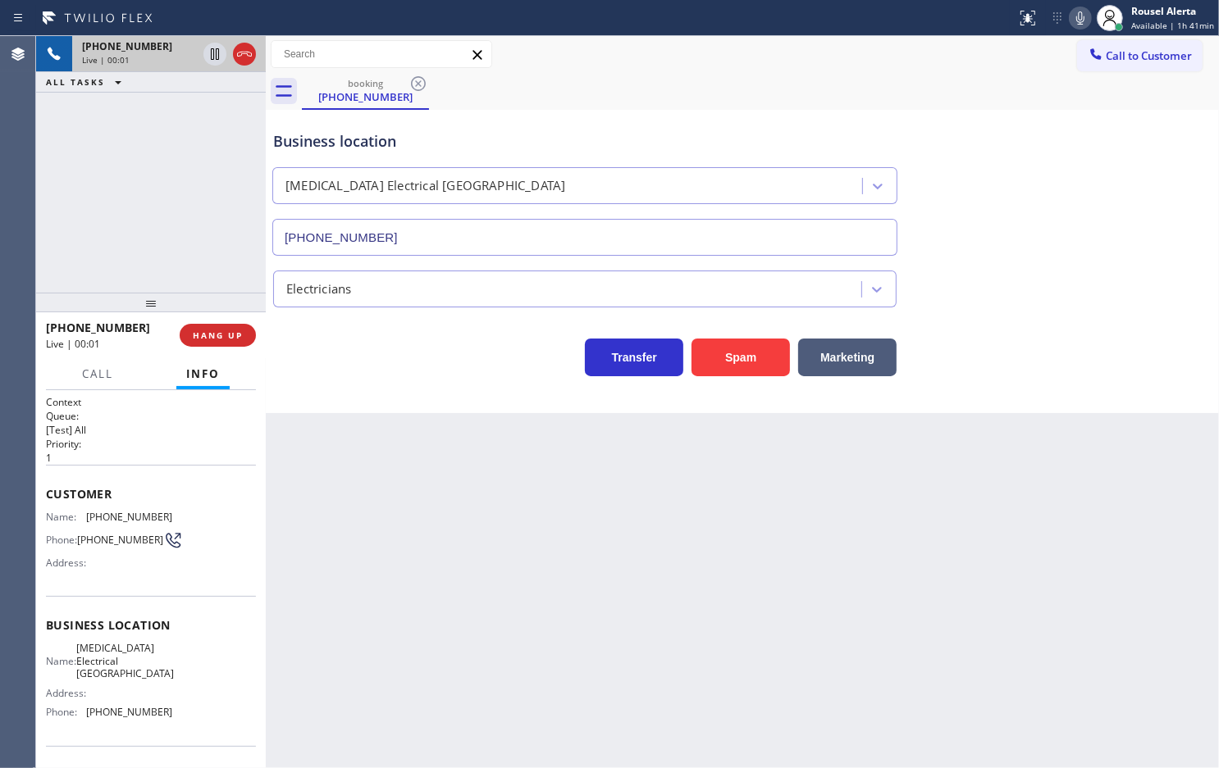
type input "[PHONE_NUMBER]"
click at [616, 605] on div "Back to Dashboard Change Sender ID Customers Technicians Select a contact Outbo…" at bounding box center [742, 402] width 953 height 732
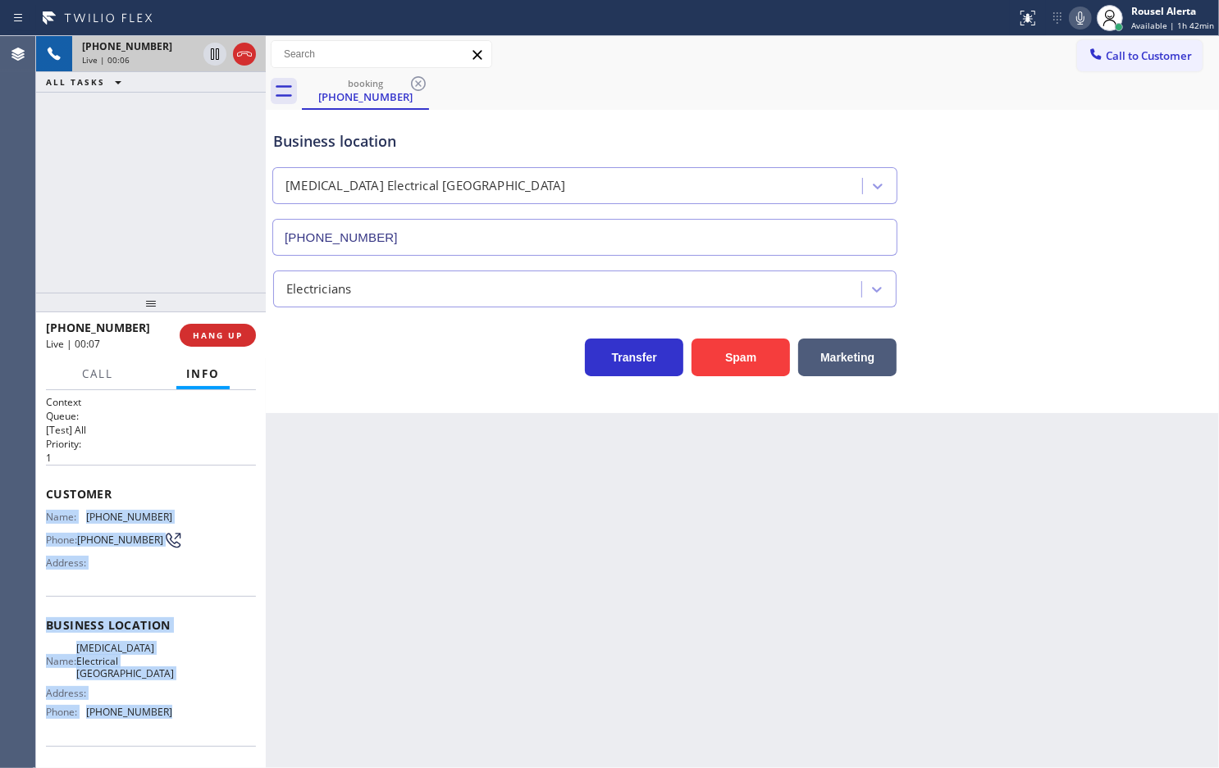
drag, startPoint x: 48, startPoint y: 511, endPoint x: 174, endPoint y: 714, distance: 239.4
click at [174, 714] on div "Context Queue: [Test] All Priority: 1 Customer Name: [PHONE_NUMBER] Phone: [PHO…" at bounding box center [151, 632] width 210 height 475
copy div "Name: [PHONE_NUMBER] Phone: [PHONE_NUMBER] Address: Business location Name: [ME…"
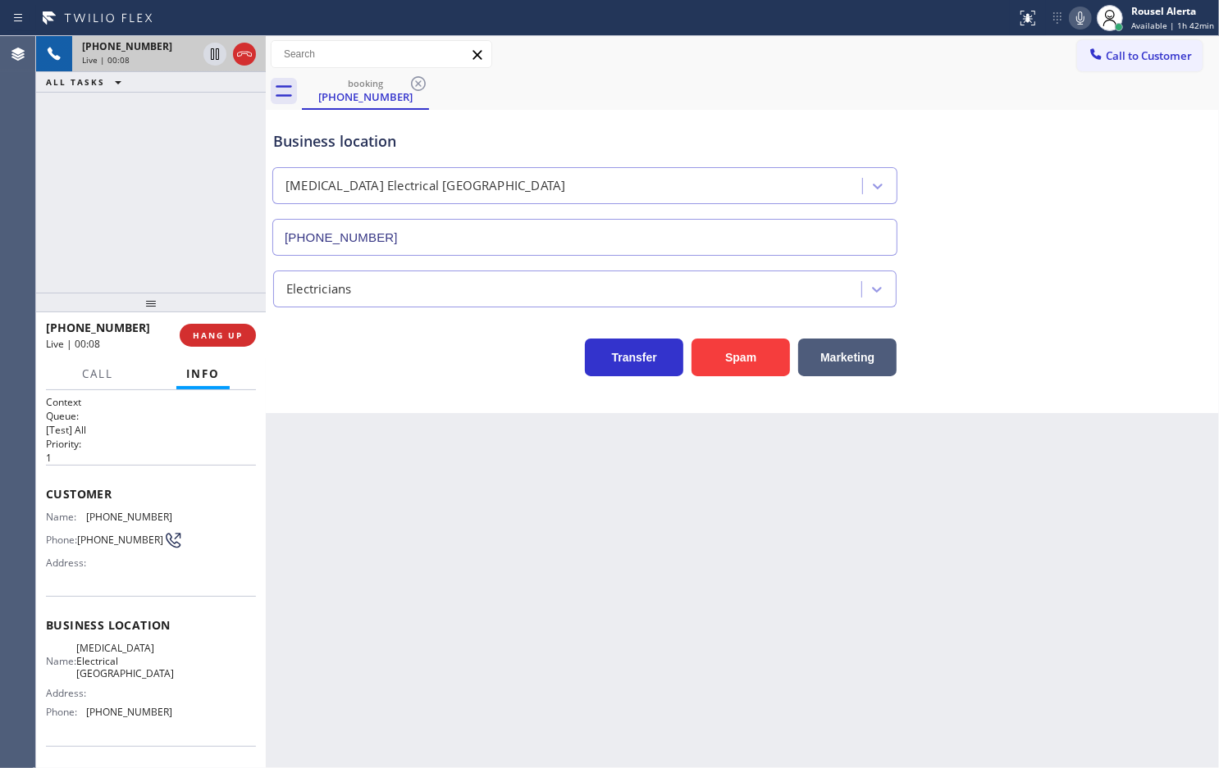
click at [427, 690] on div "Back to Dashboard Change Sender ID Customers Technicians Select a contact Outbo…" at bounding box center [742, 402] width 953 height 732
click at [207, 258] on div "[PHONE_NUMBER] Live | 00:08 ALL TASKS ALL TASKS ACTIVE TASKS TASKS IN WRAP UP" at bounding box center [151, 164] width 230 height 257
click at [221, 340] on span "HANG UP" at bounding box center [218, 335] width 50 height 11
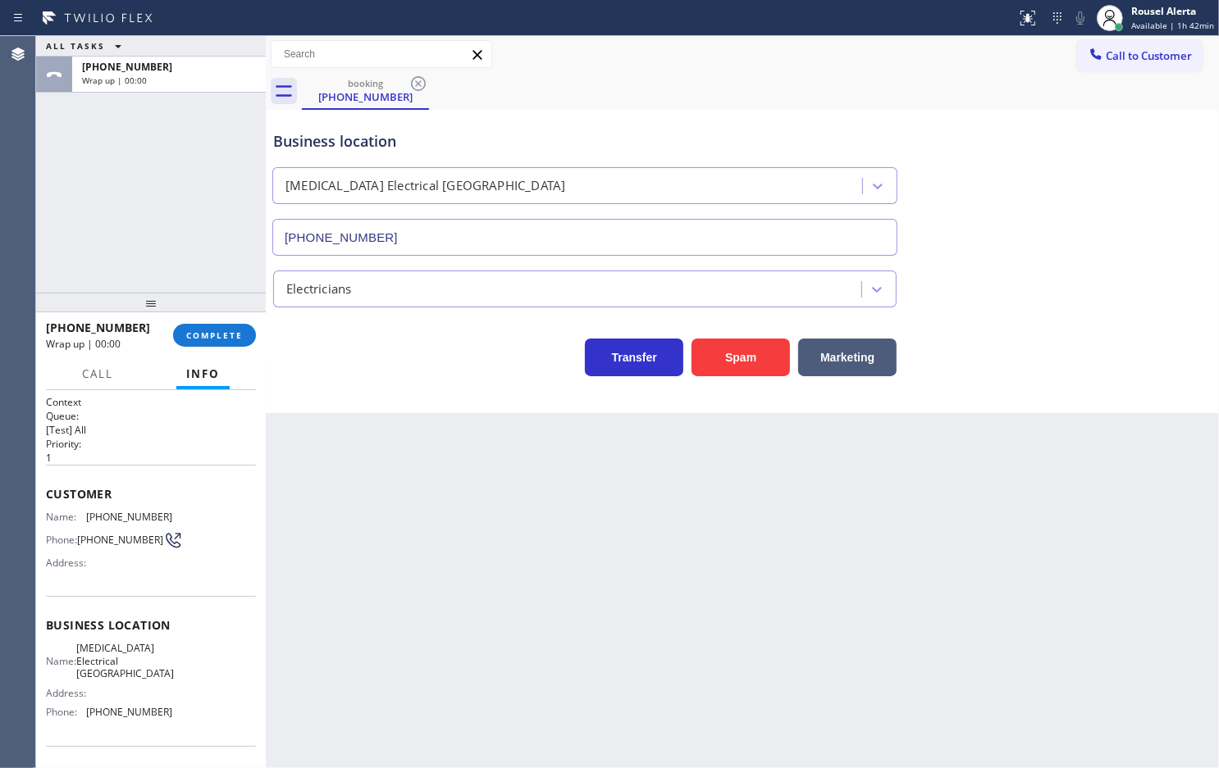
click at [522, 635] on div "Back to Dashboard Change Sender ID Customers Technicians Select a contact Outbo…" at bounding box center [742, 402] width 953 height 732
click at [224, 338] on span "COMPLETE" at bounding box center [214, 335] width 57 height 11
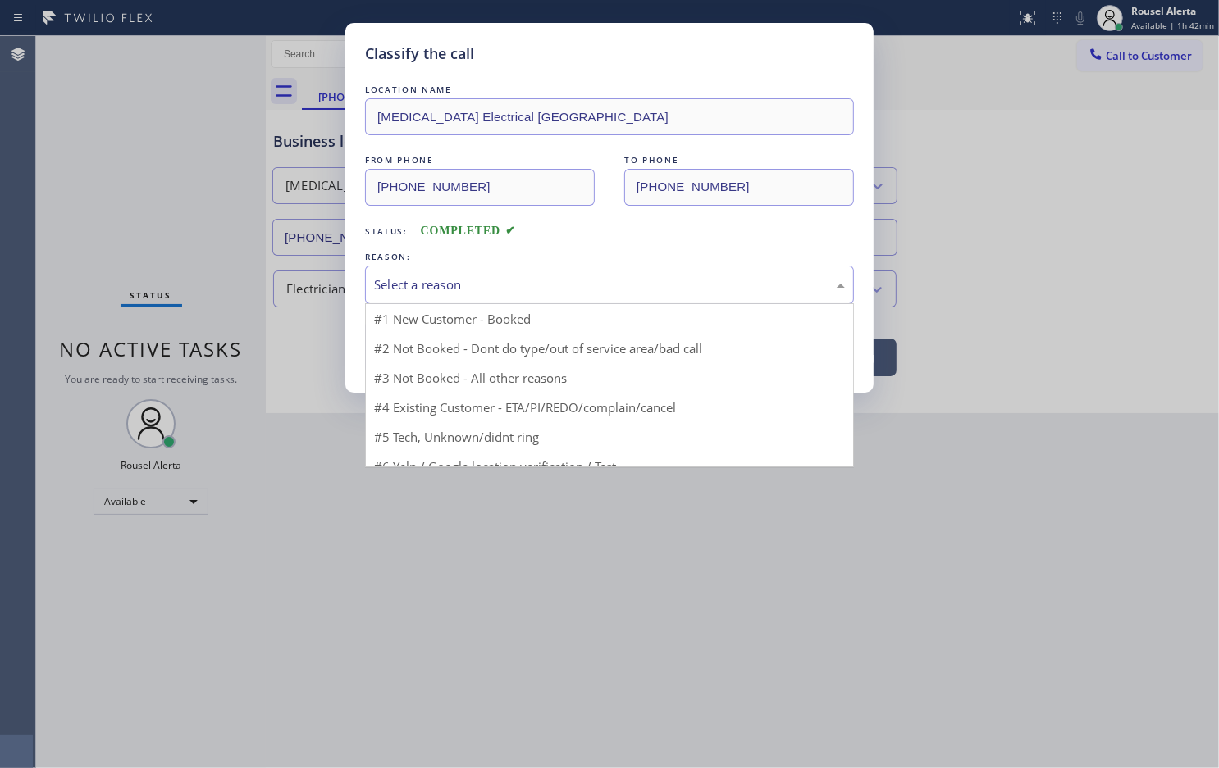
click at [466, 281] on div "Select a reason" at bounding box center [609, 285] width 471 height 19
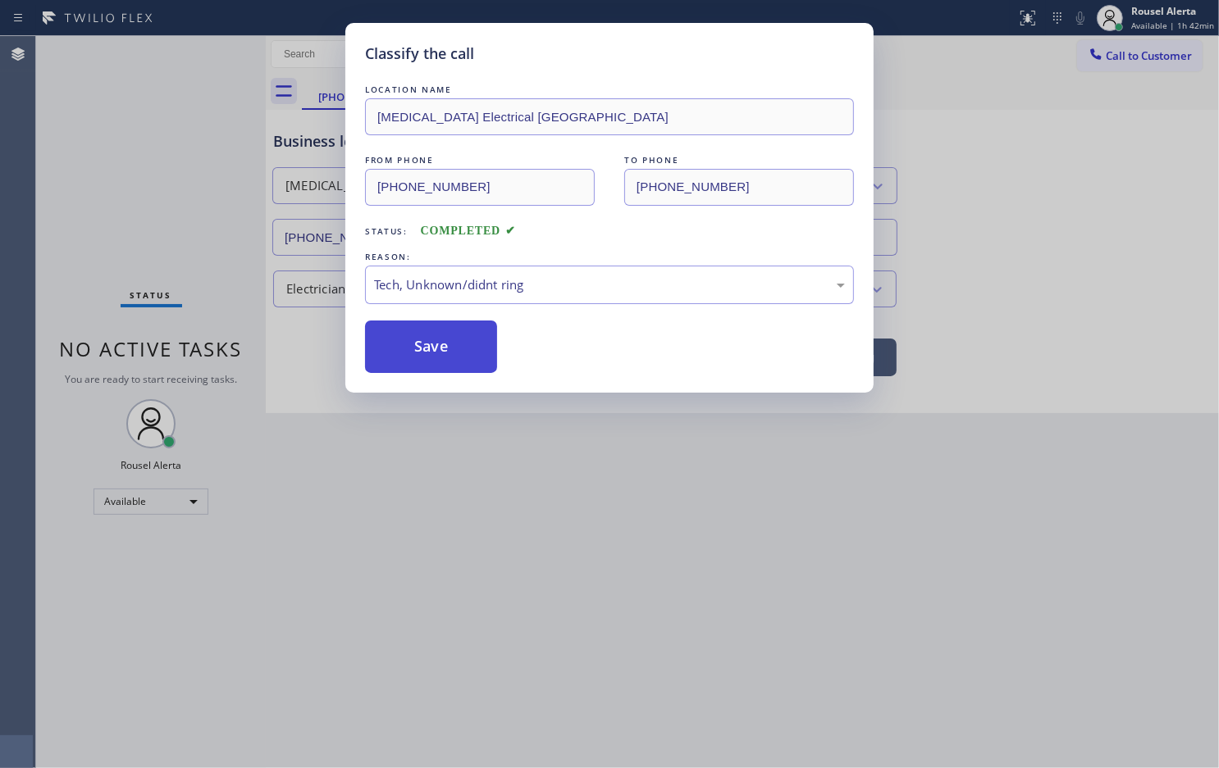
click at [449, 351] on button "Save" at bounding box center [431, 347] width 132 height 52
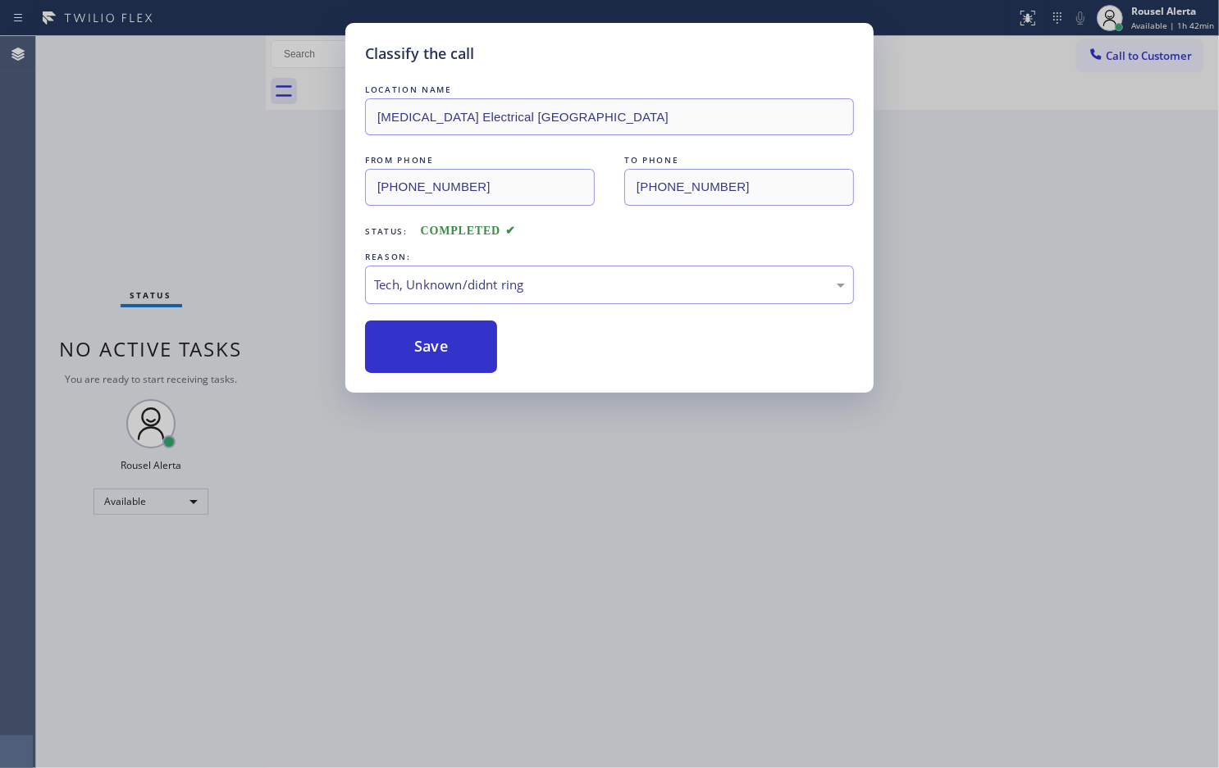
click at [518, 469] on div "Classify the call LOCATION NAME [MEDICAL_DATA] Electrical [GEOGRAPHIC_DATA] FRO…" at bounding box center [609, 384] width 1219 height 768
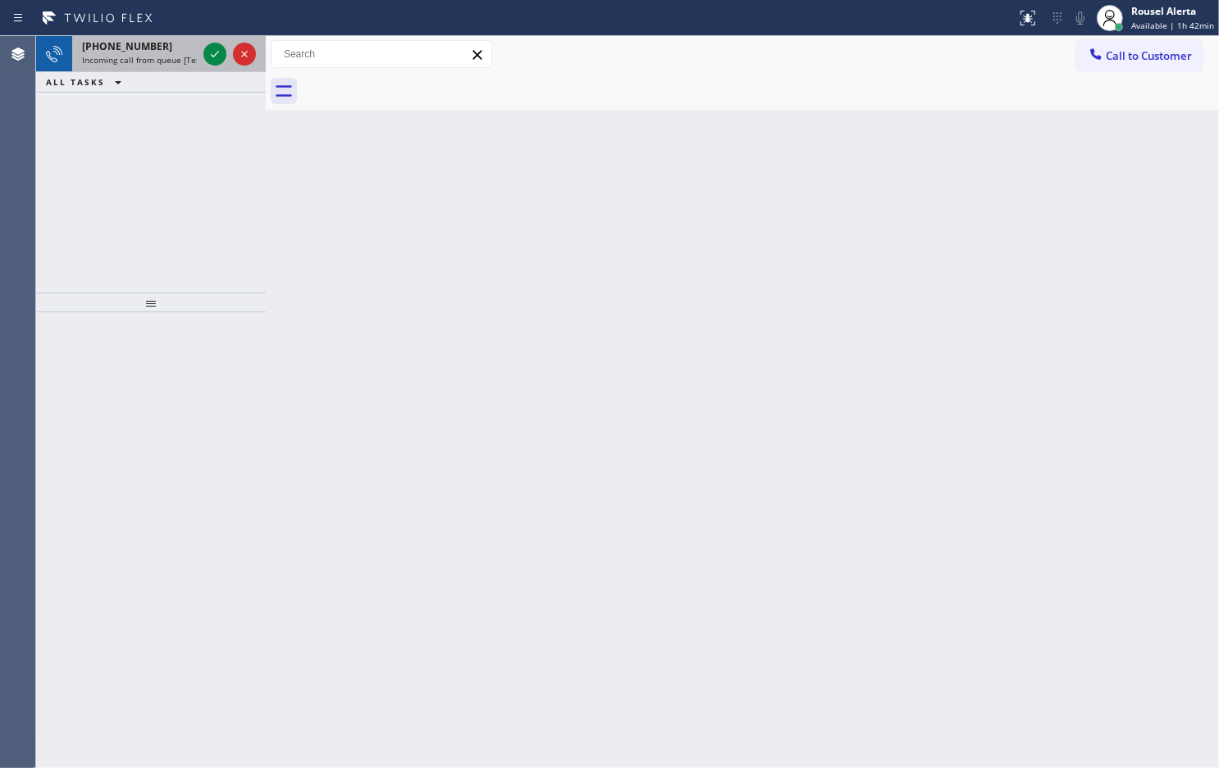
drag, startPoint x: 161, startPoint y: 55, endPoint x: 170, endPoint y: 55, distance: 9.0
click at [161, 55] on span "Incoming call from queue [Test] All" at bounding box center [150, 59] width 136 height 11
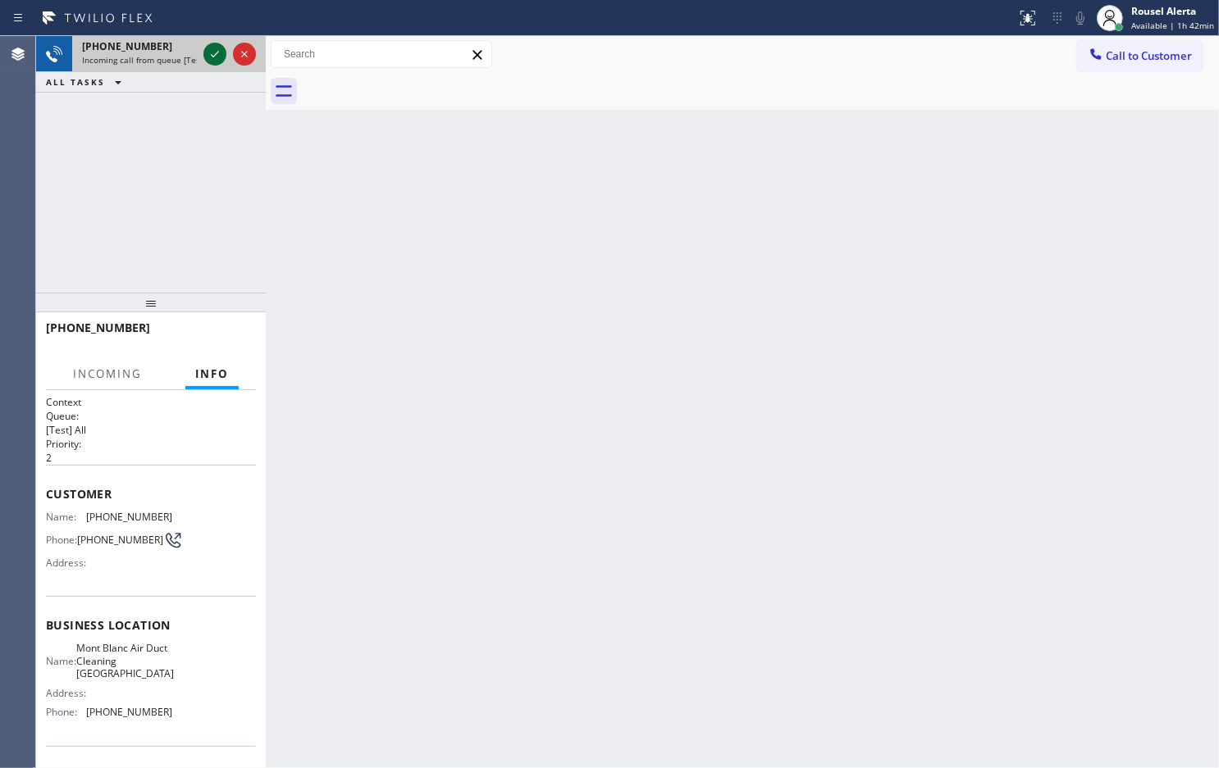
click at [207, 53] on icon at bounding box center [215, 54] width 20 height 20
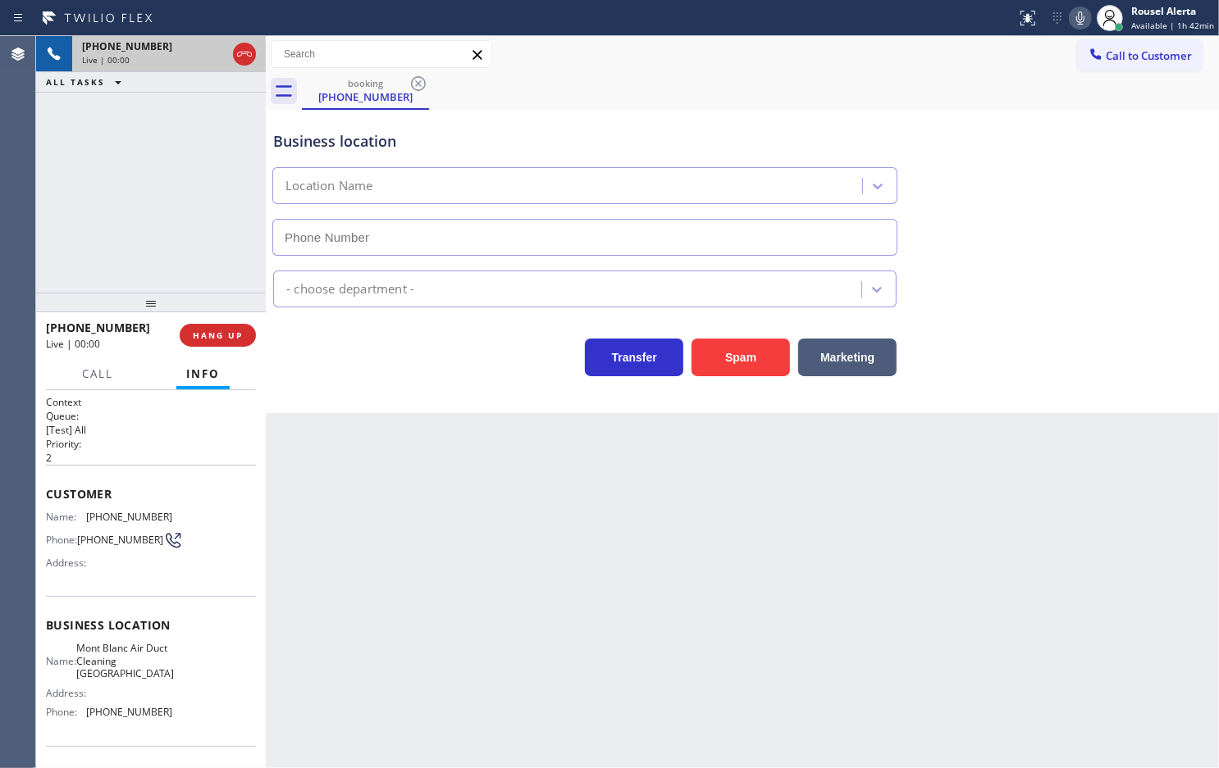
type input "[PHONE_NUMBER]"
click at [713, 370] on button "Spam" at bounding box center [740, 358] width 98 height 38
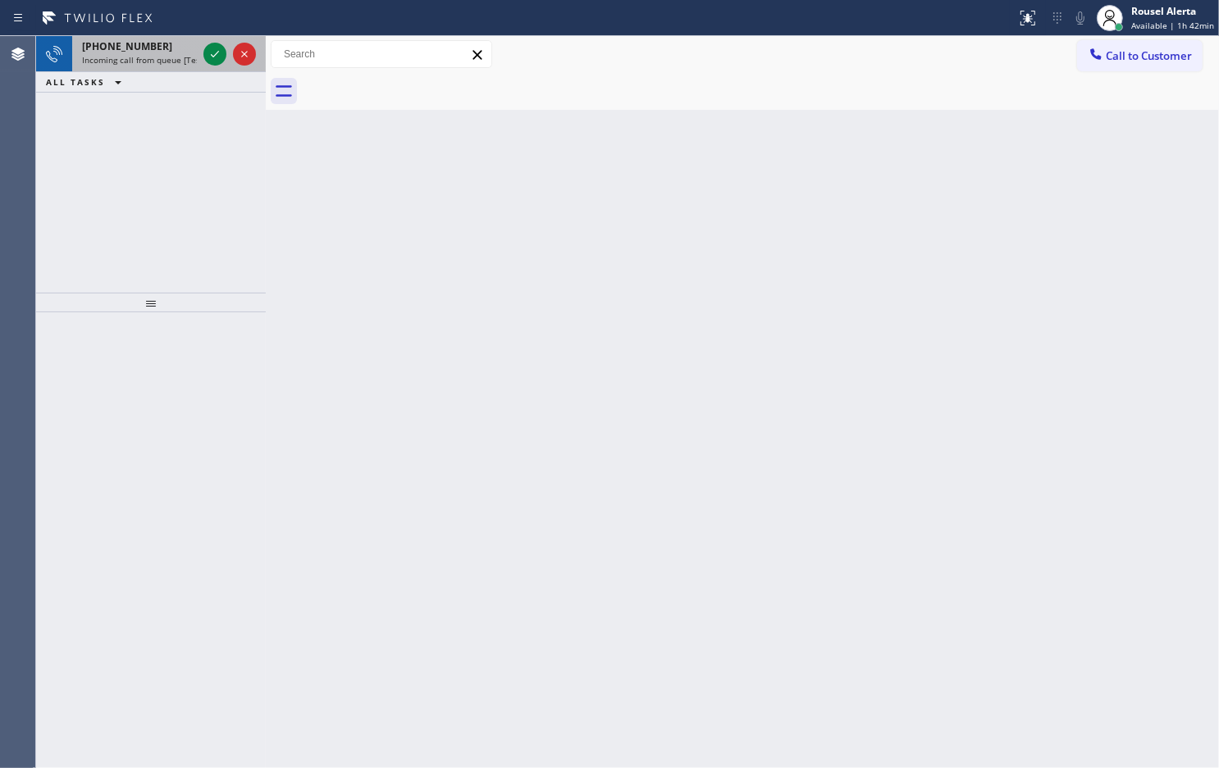
drag, startPoint x: 144, startPoint y: 66, endPoint x: 170, endPoint y: 62, distance: 25.7
click at [144, 66] on div "[PHONE_NUMBER] Incoming call from queue [Test] All" at bounding box center [136, 54] width 128 height 36
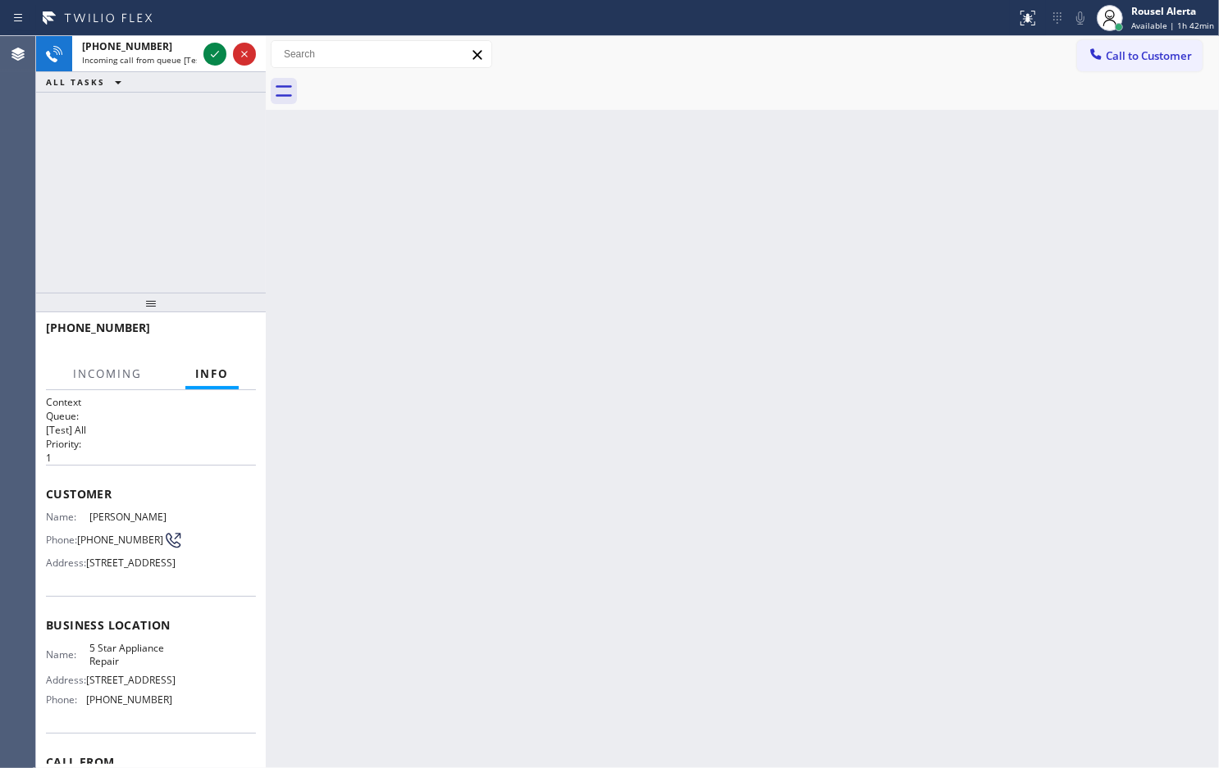
click at [406, 453] on div "Back to Dashboard Change Sender ID Customers Technicians Select a contact Outbo…" at bounding box center [742, 402] width 953 height 732
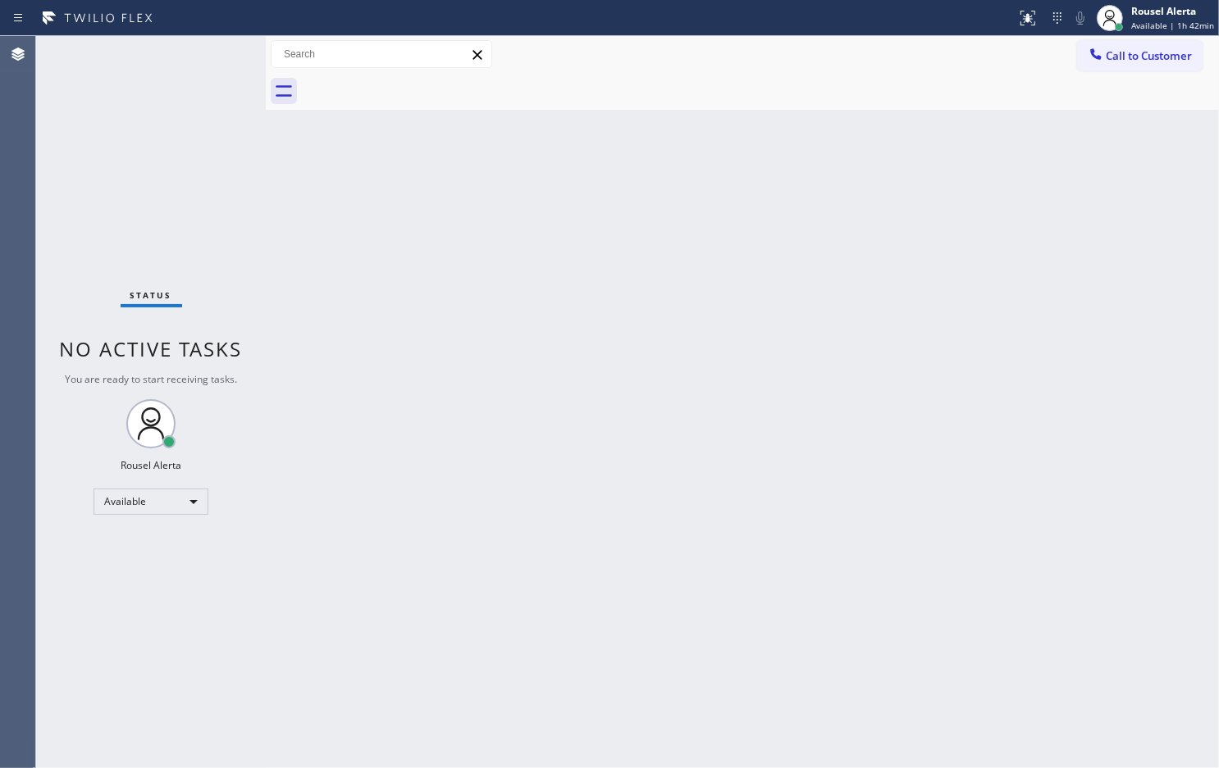
click at [862, 203] on div "Back to Dashboard Change Sender ID Customers Technicians Select a contact Outbo…" at bounding box center [742, 402] width 953 height 732
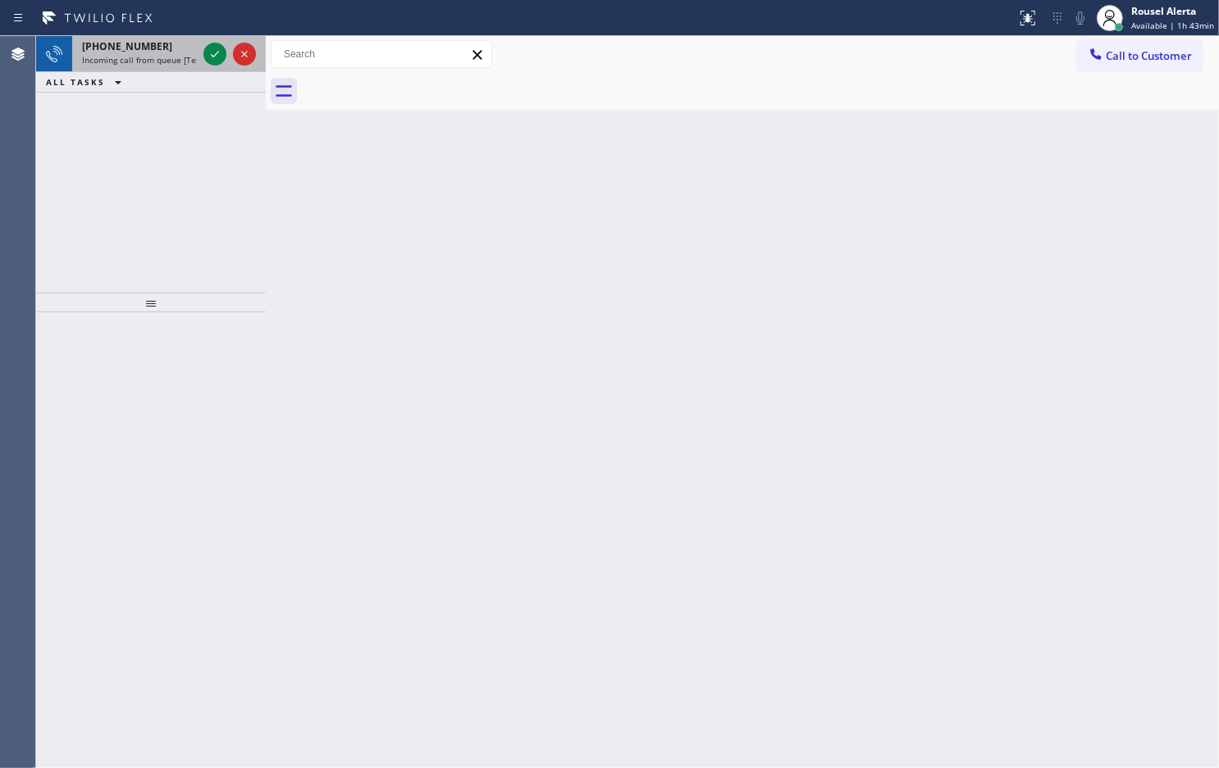
click at [164, 51] on div "[PHONE_NUMBER]" at bounding box center [139, 46] width 115 height 14
click at [202, 55] on div at bounding box center [229, 54] width 59 height 36
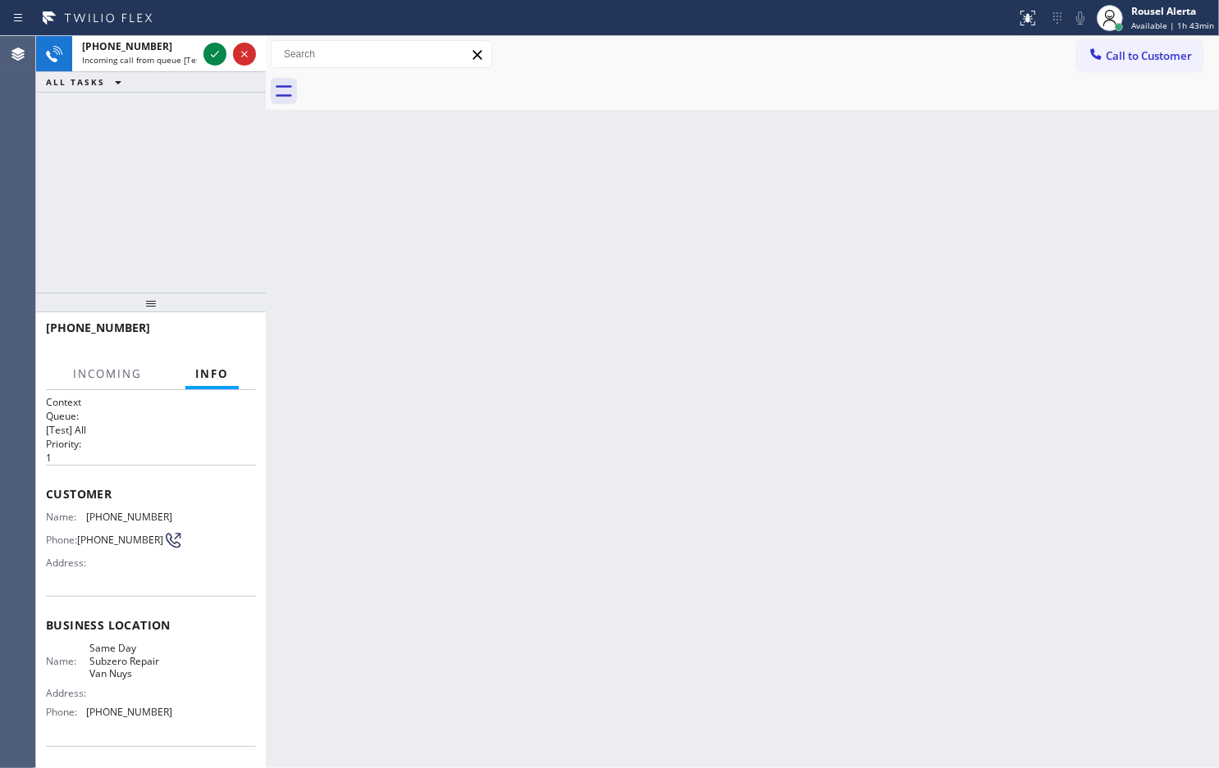
click at [202, 55] on div at bounding box center [229, 54] width 59 height 36
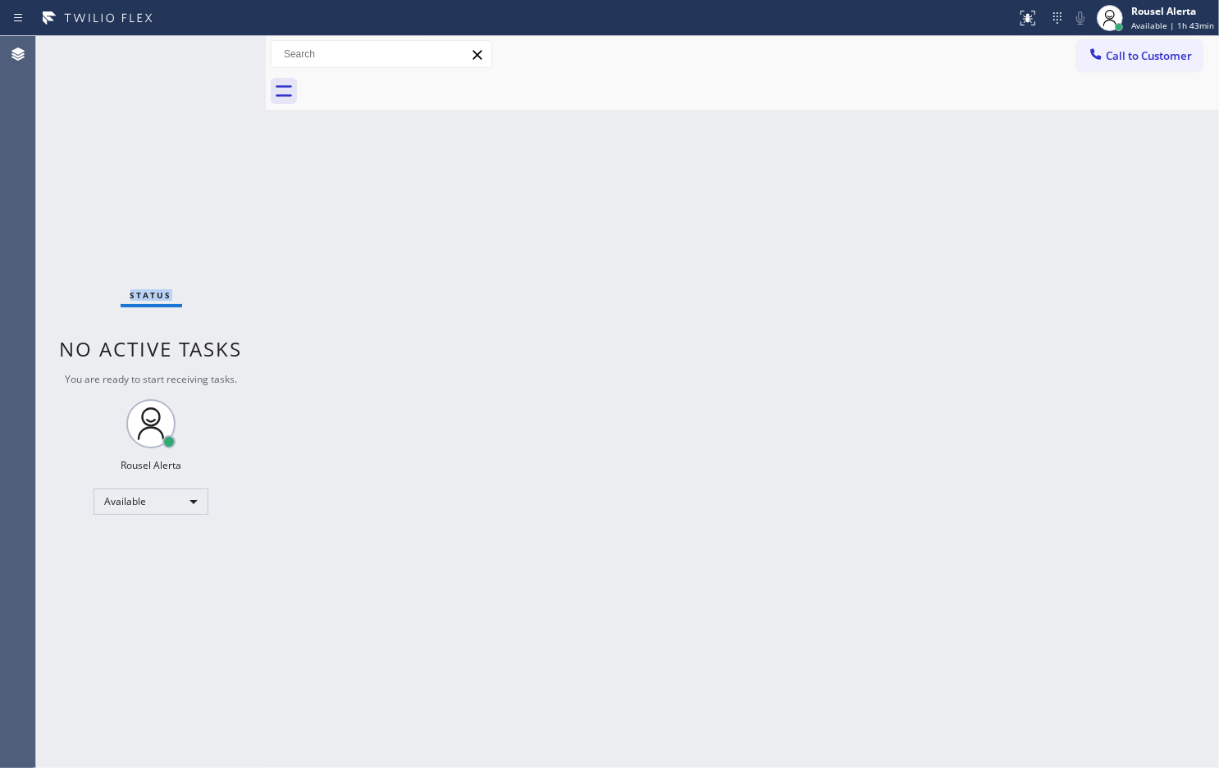
click at [202, 55] on div "Status No active tasks You are ready to start receiving tasks. Rousel Alerta Av…" at bounding box center [151, 402] width 230 height 732
click at [153, 33] on div "Status report No issues detected If you experience an issue, please download th…" at bounding box center [609, 18] width 1219 height 36
click at [141, 50] on div "Status No active tasks You are ready to start receiving tasks. Rousel Alerta Av…" at bounding box center [151, 402] width 230 height 732
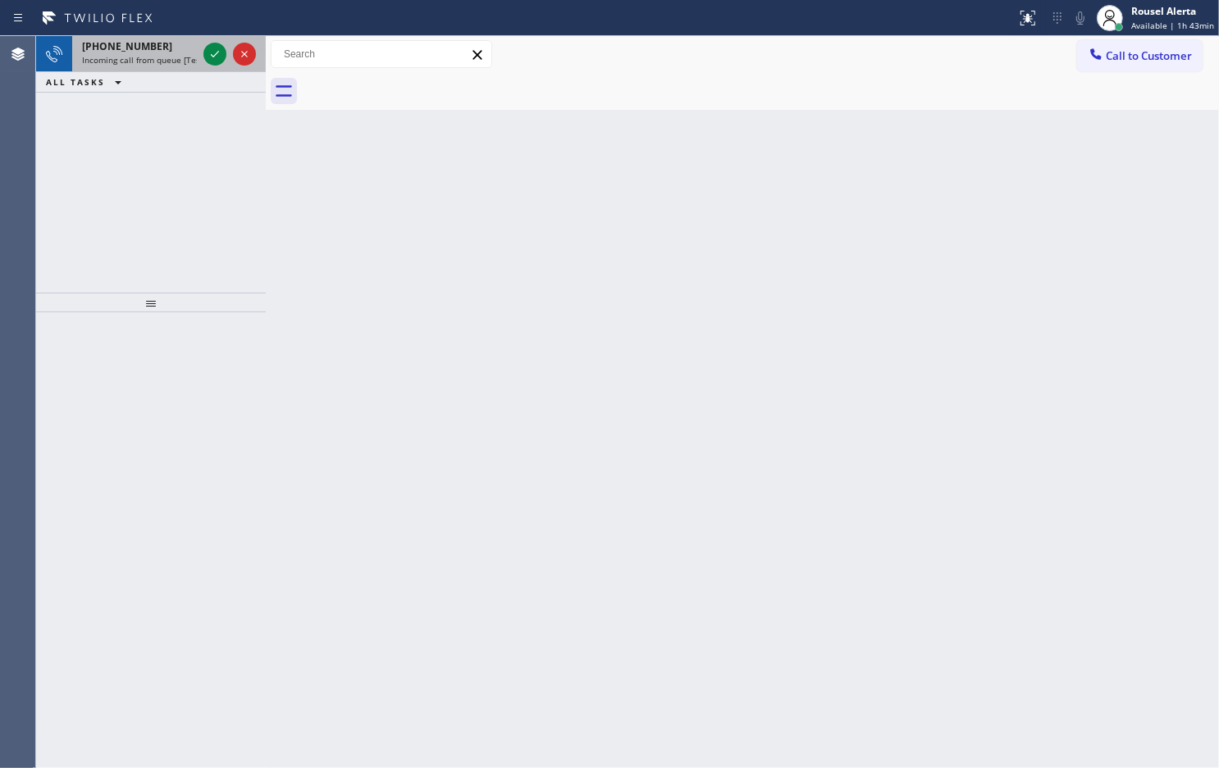
click at [137, 57] on span "Incoming call from queue [Test] All" at bounding box center [150, 59] width 136 height 11
click at [139, 54] on span "Incoming call from queue [Test] All" at bounding box center [150, 59] width 136 height 11
drag, startPoint x: 150, startPoint y: 51, endPoint x: 171, endPoint y: 55, distance: 20.9
click at [150, 51] on div "[PHONE_NUMBER]" at bounding box center [139, 46] width 115 height 14
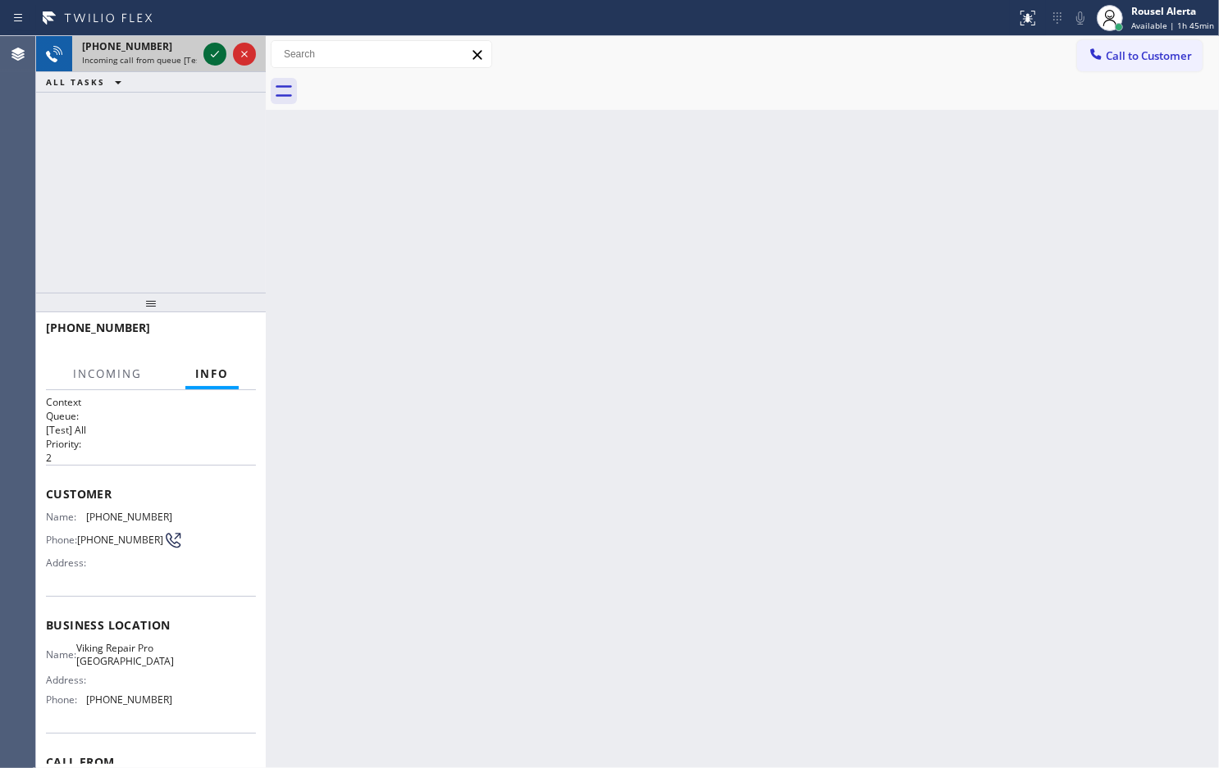
click at [207, 56] on icon at bounding box center [215, 54] width 20 height 20
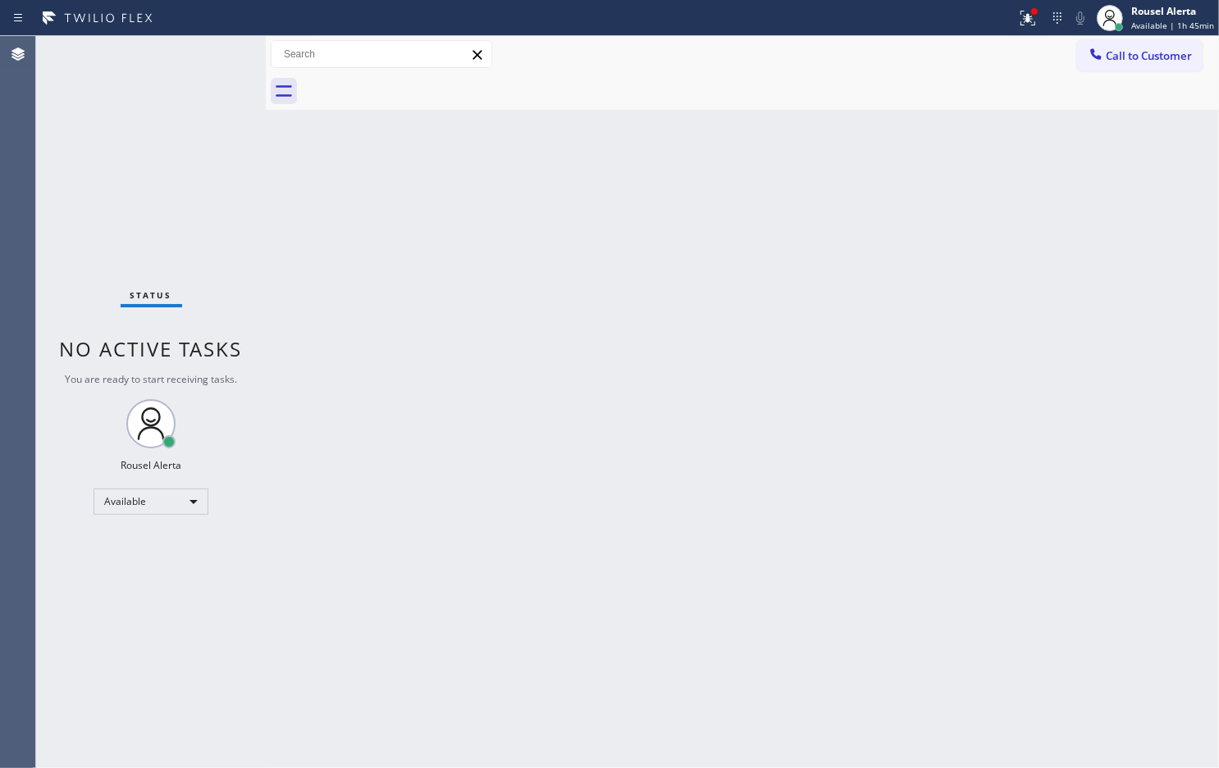
click at [517, 362] on div "Back to Dashboard Change Sender ID Customers Technicians Select a contact Outbo…" at bounding box center [742, 402] width 953 height 732
click at [1030, 16] on icon at bounding box center [1027, 18] width 15 height 15
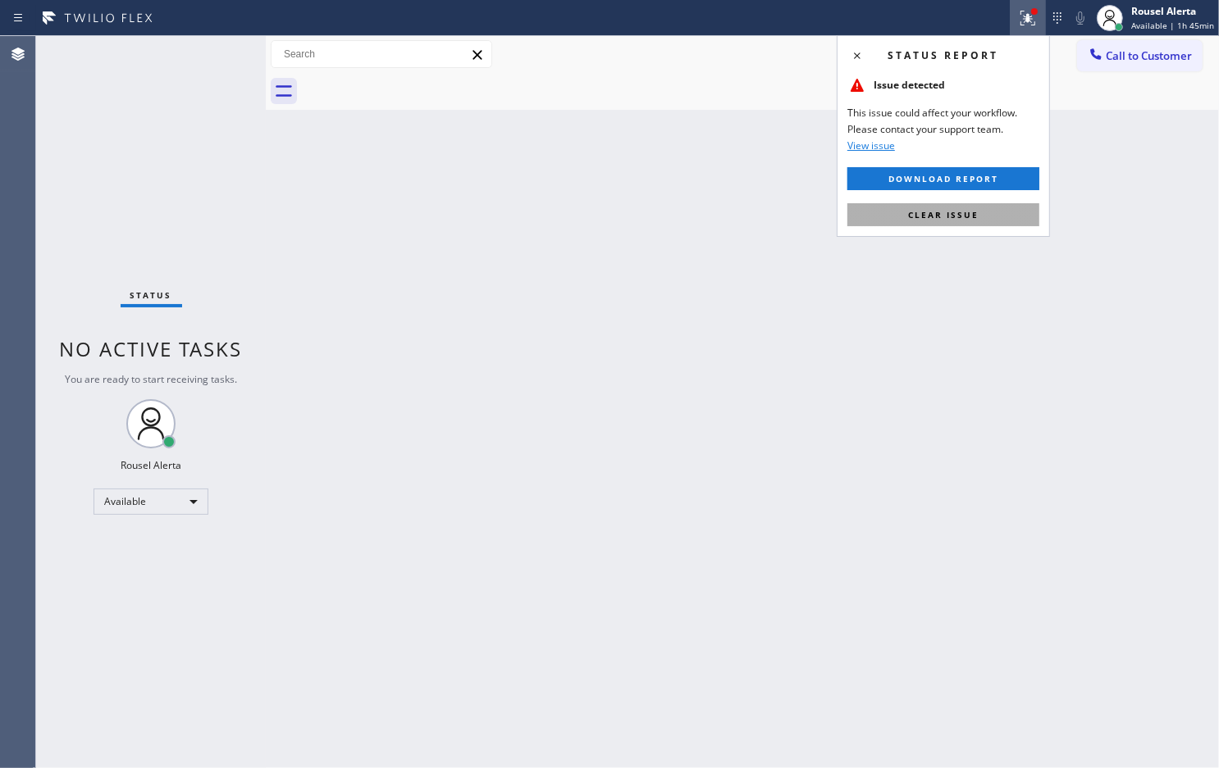
click at [994, 213] on button "Clear issue" at bounding box center [943, 214] width 192 height 23
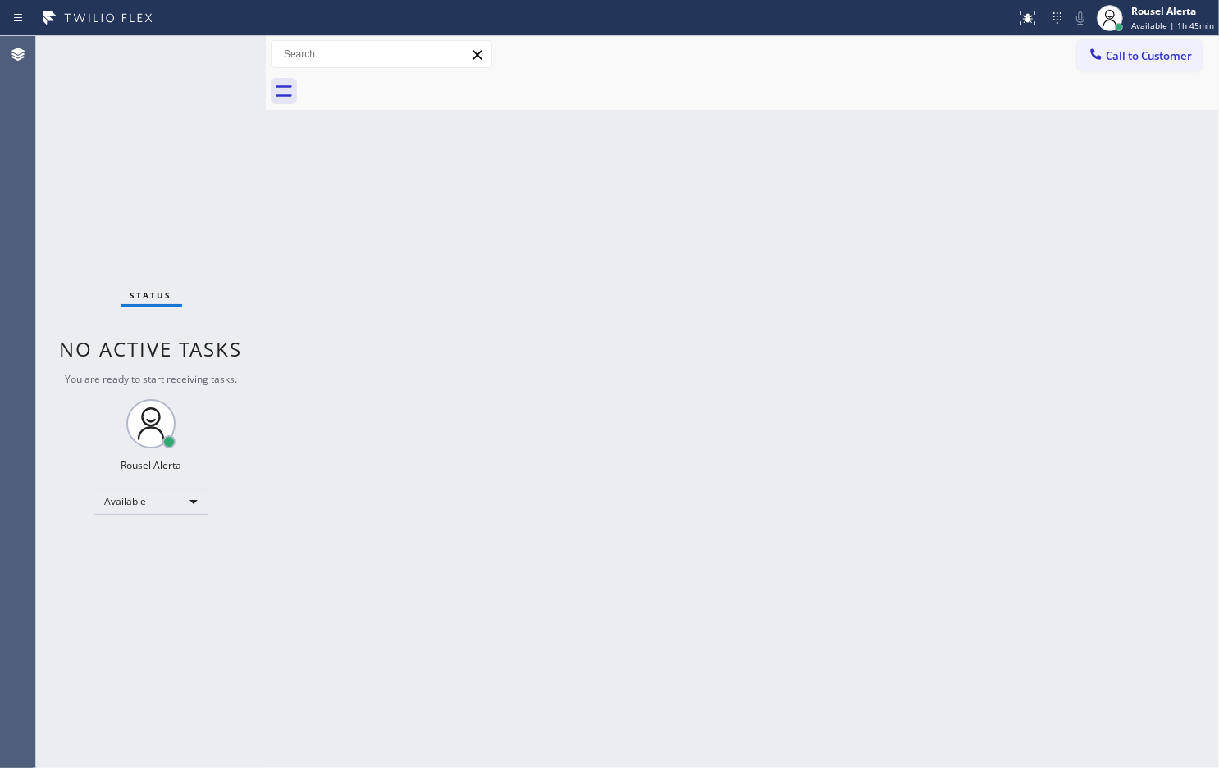
click at [977, 298] on div "Back to Dashboard Change Sender ID Customers Technicians Select a contact Outbo…" at bounding box center [742, 402] width 953 height 732
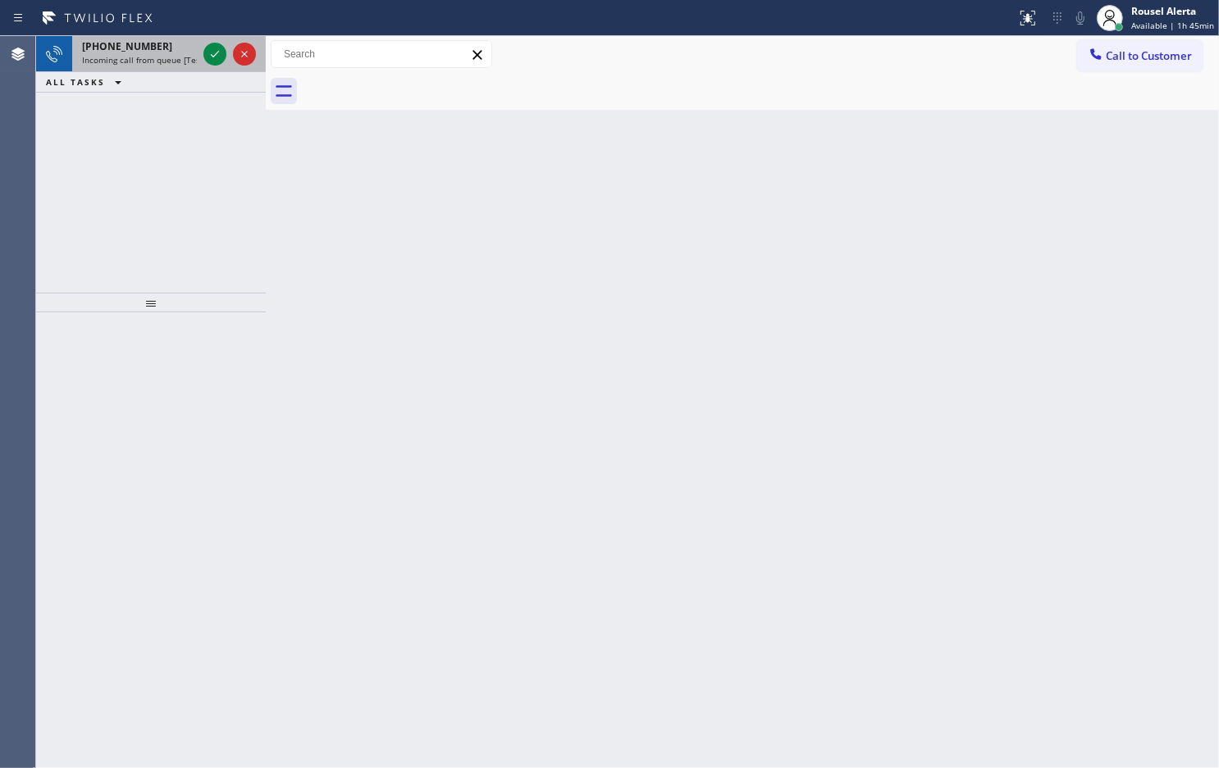
click at [171, 51] on div "[PHONE_NUMBER]" at bounding box center [139, 46] width 115 height 14
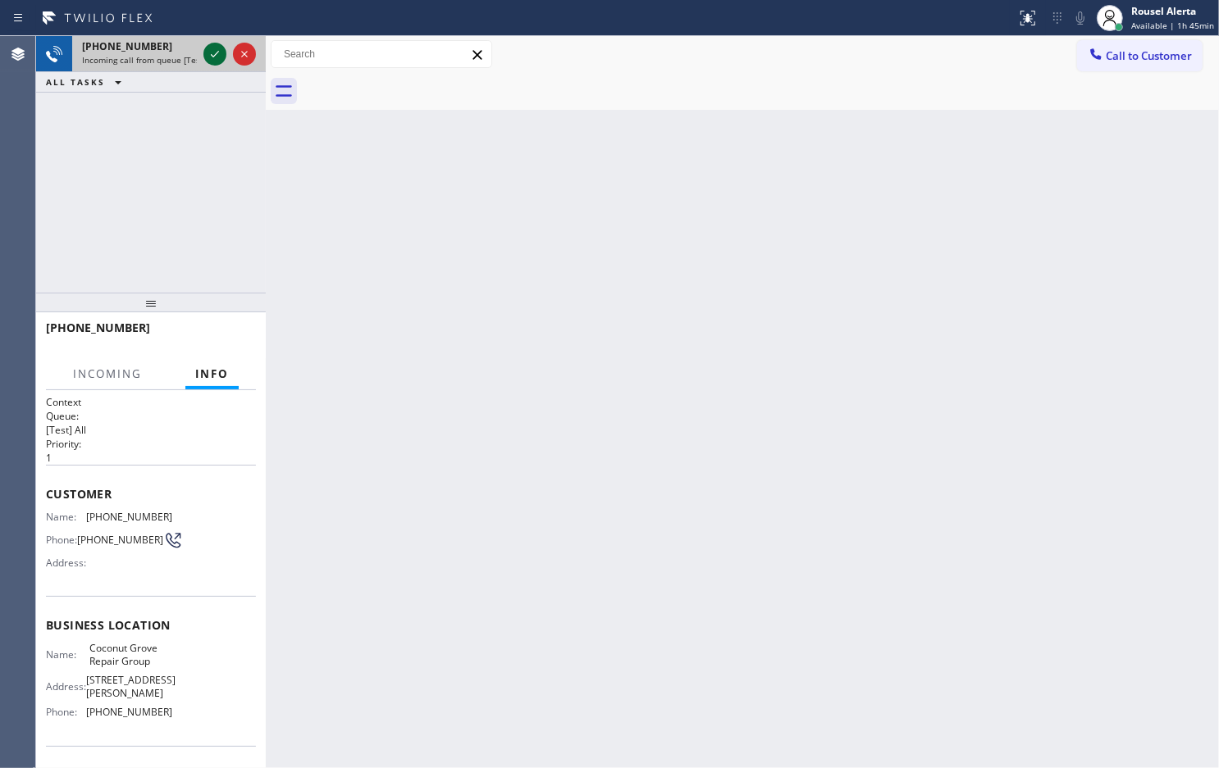
click at [205, 51] on icon at bounding box center [215, 54] width 20 height 20
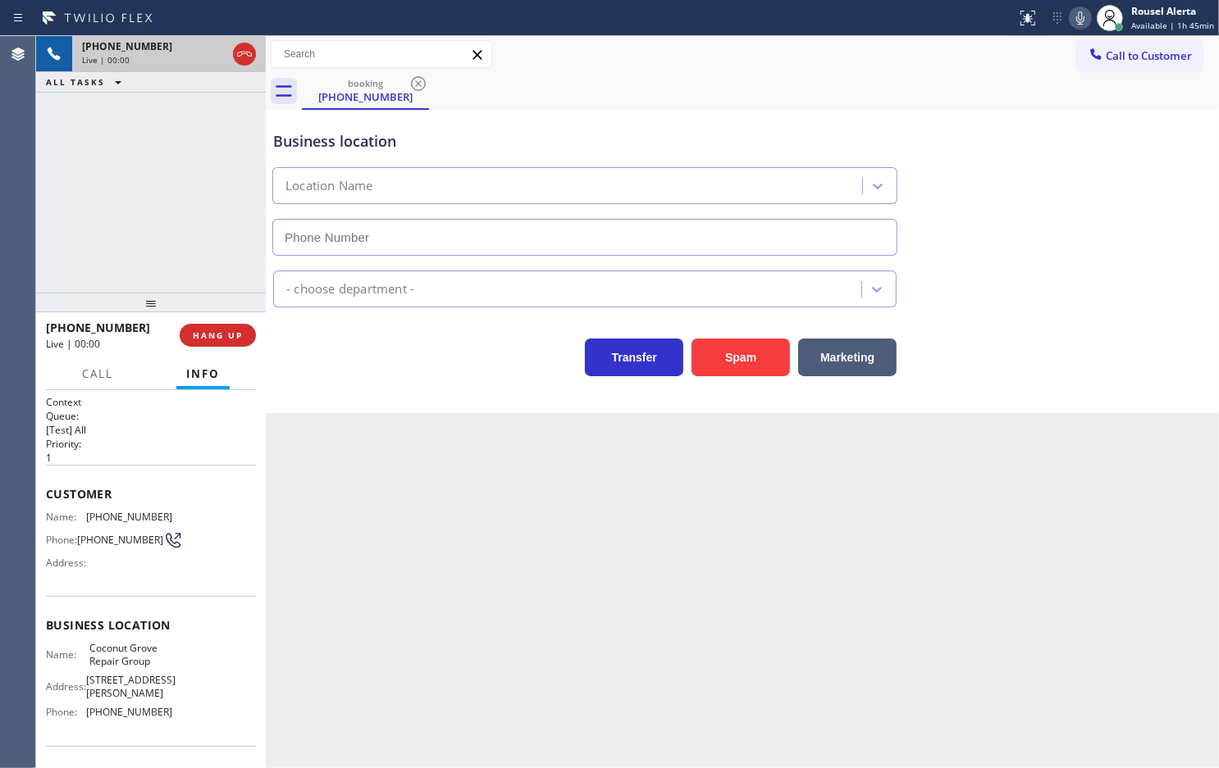
type input "[PHONE_NUMBER]"
click at [247, 67] on div at bounding box center [229, 54] width 59 height 36
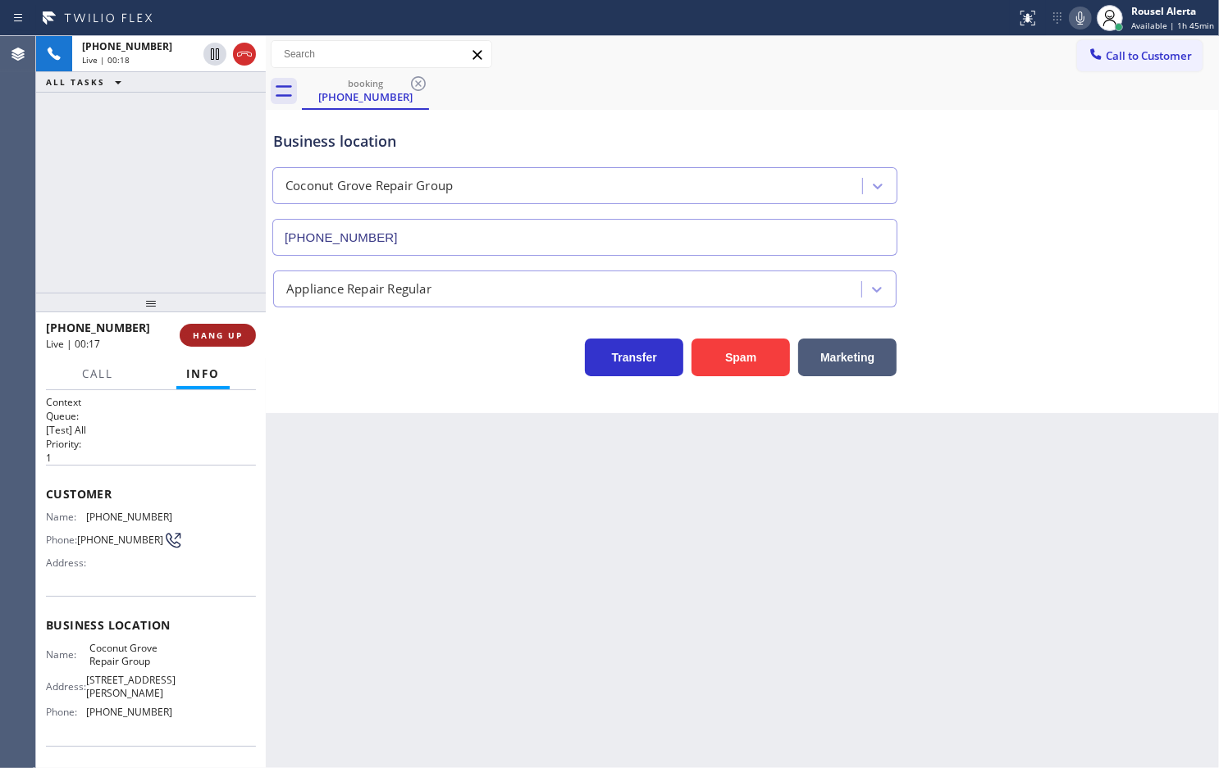
click at [221, 338] on span "HANG UP" at bounding box center [218, 335] width 50 height 11
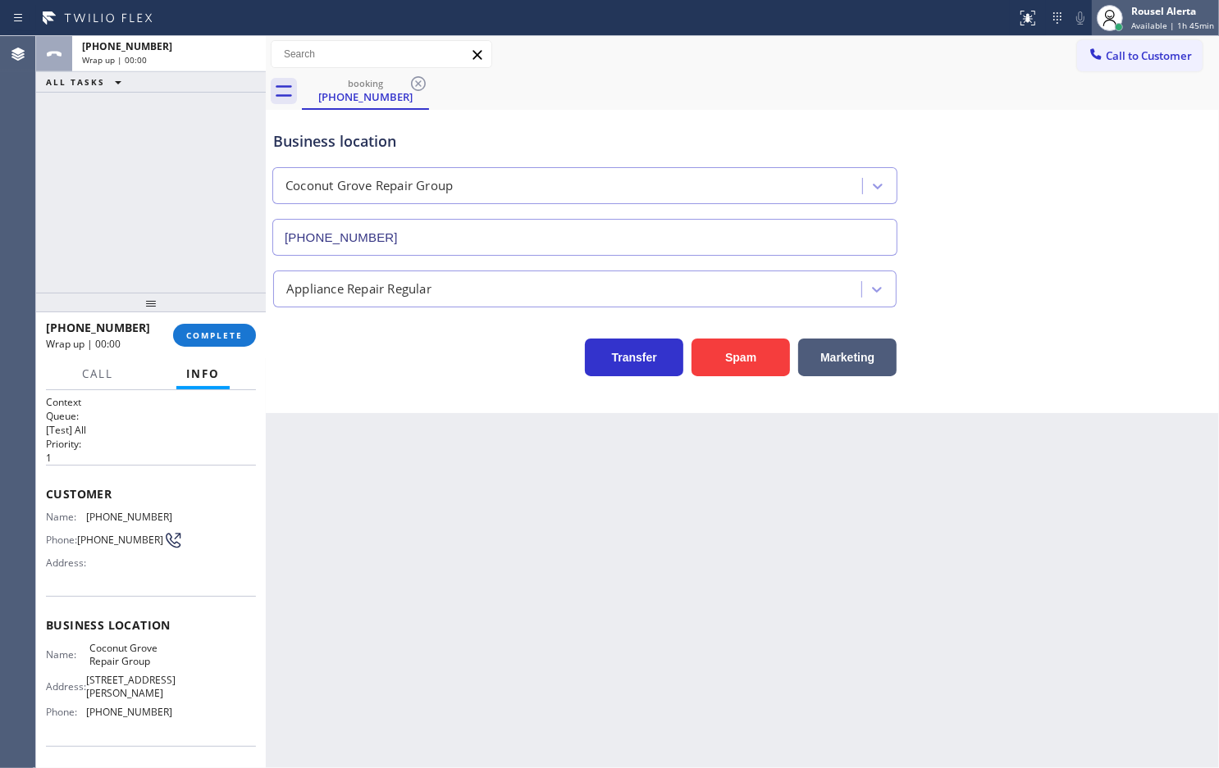
click at [1141, 14] on div "Rousel Alerta" at bounding box center [1172, 11] width 83 height 14
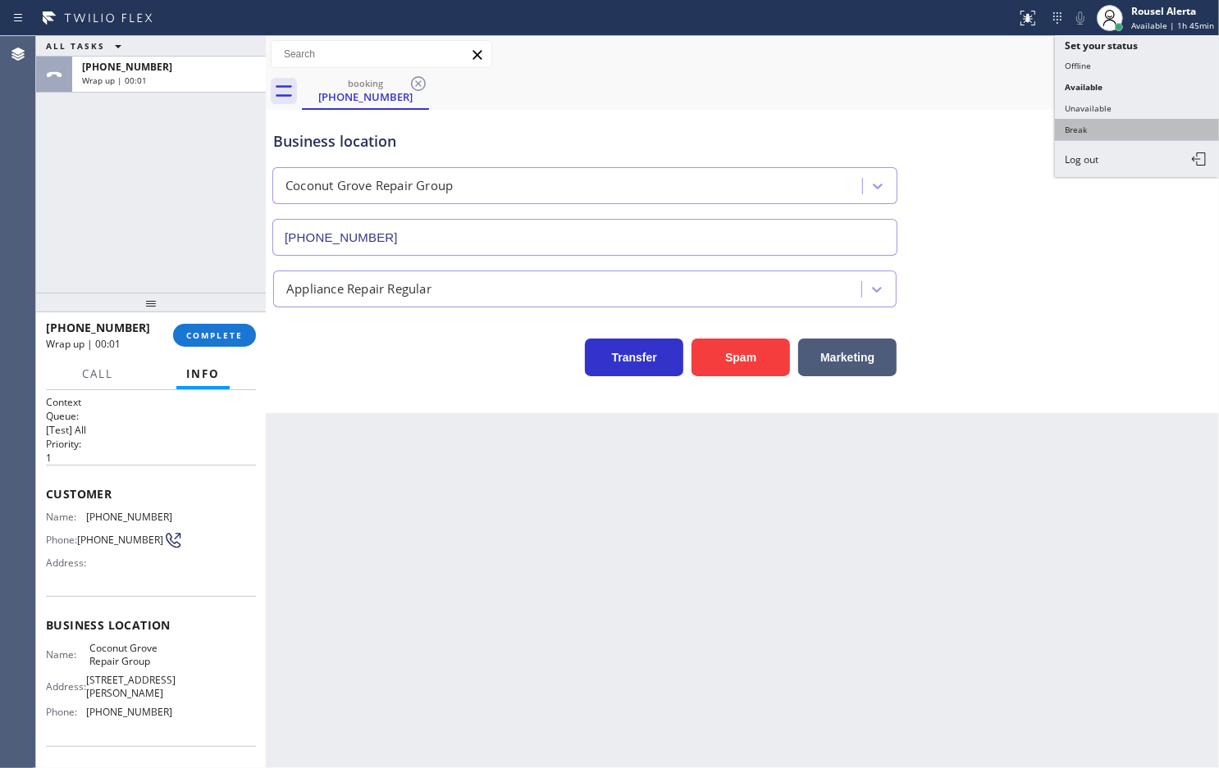
click at [1099, 130] on button "Break" at bounding box center [1137, 129] width 164 height 21
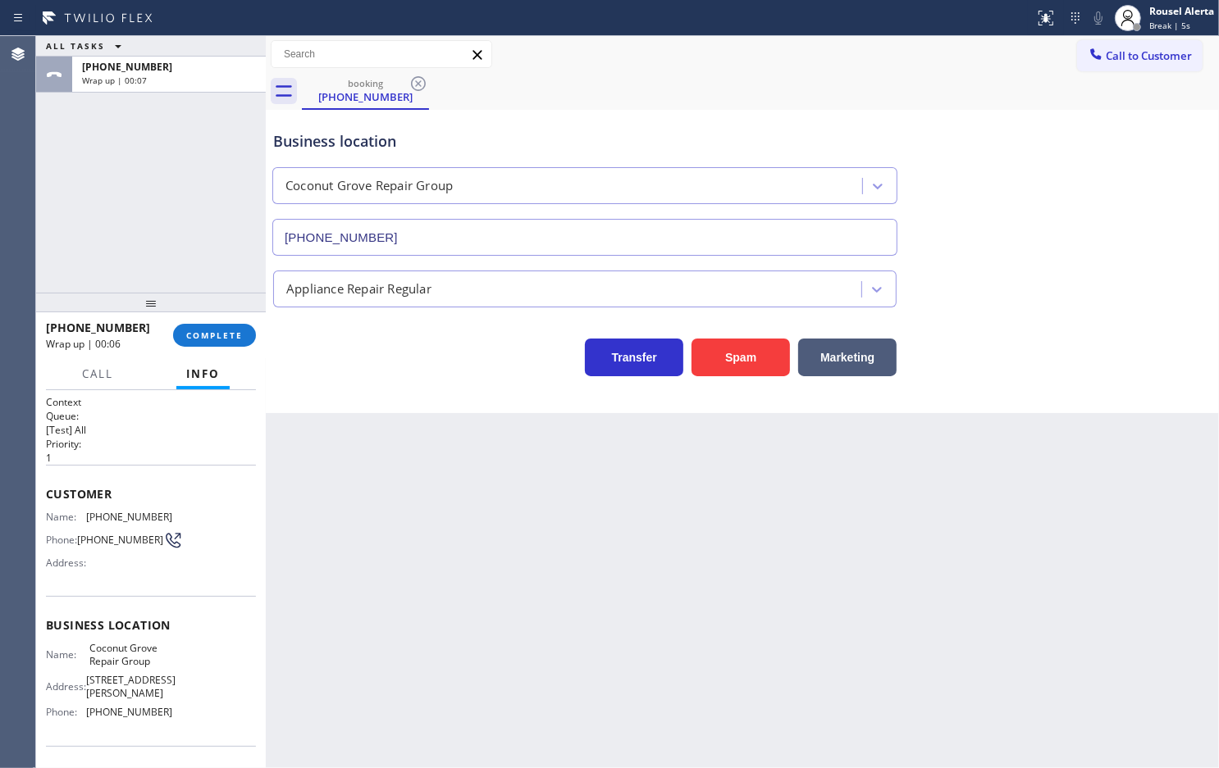
click at [202, 172] on div "ALL TASKS ALL TASKS ACTIVE TASKS TASKS IN WRAP UP [PHONE_NUMBER] Wrap up | 00:07" at bounding box center [151, 164] width 230 height 257
click at [189, 333] on span "COMPLETE" at bounding box center [214, 335] width 57 height 11
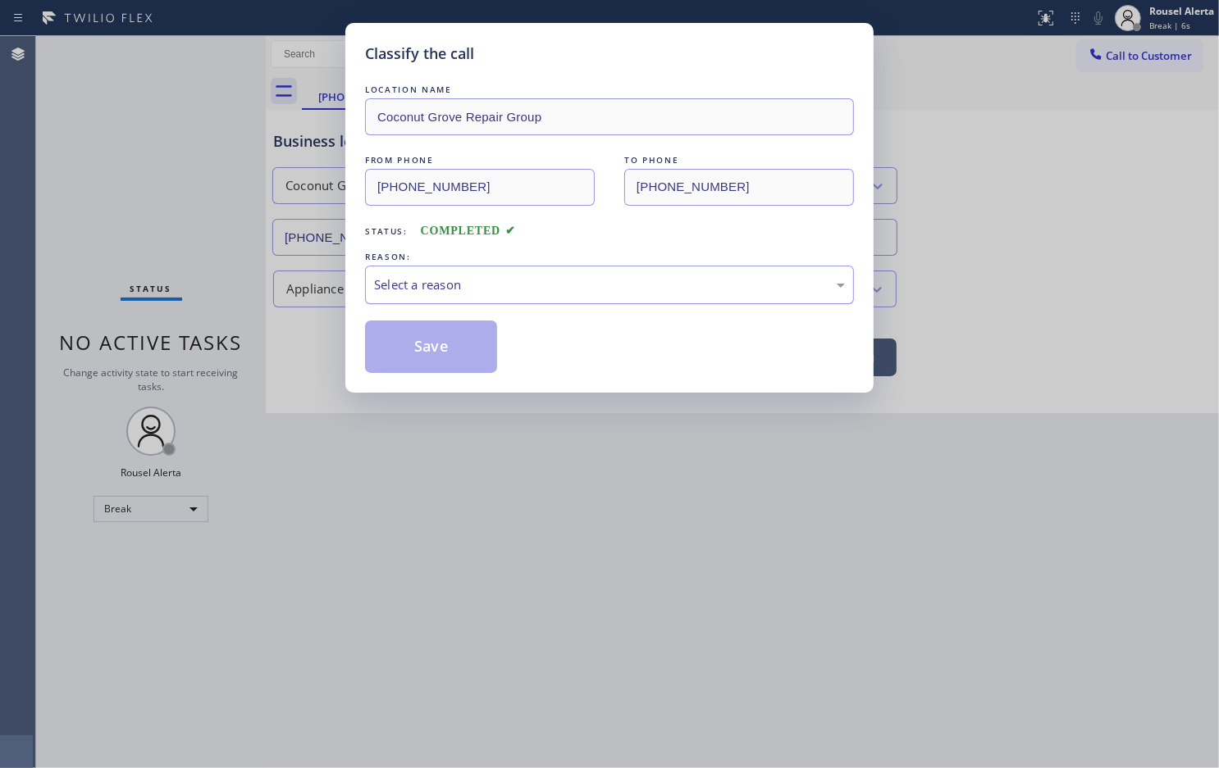
click at [476, 285] on div "Select a reason" at bounding box center [609, 285] width 471 height 19
click at [426, 351] on button "Save" at bounding box center [431, 347] width 132 height 52
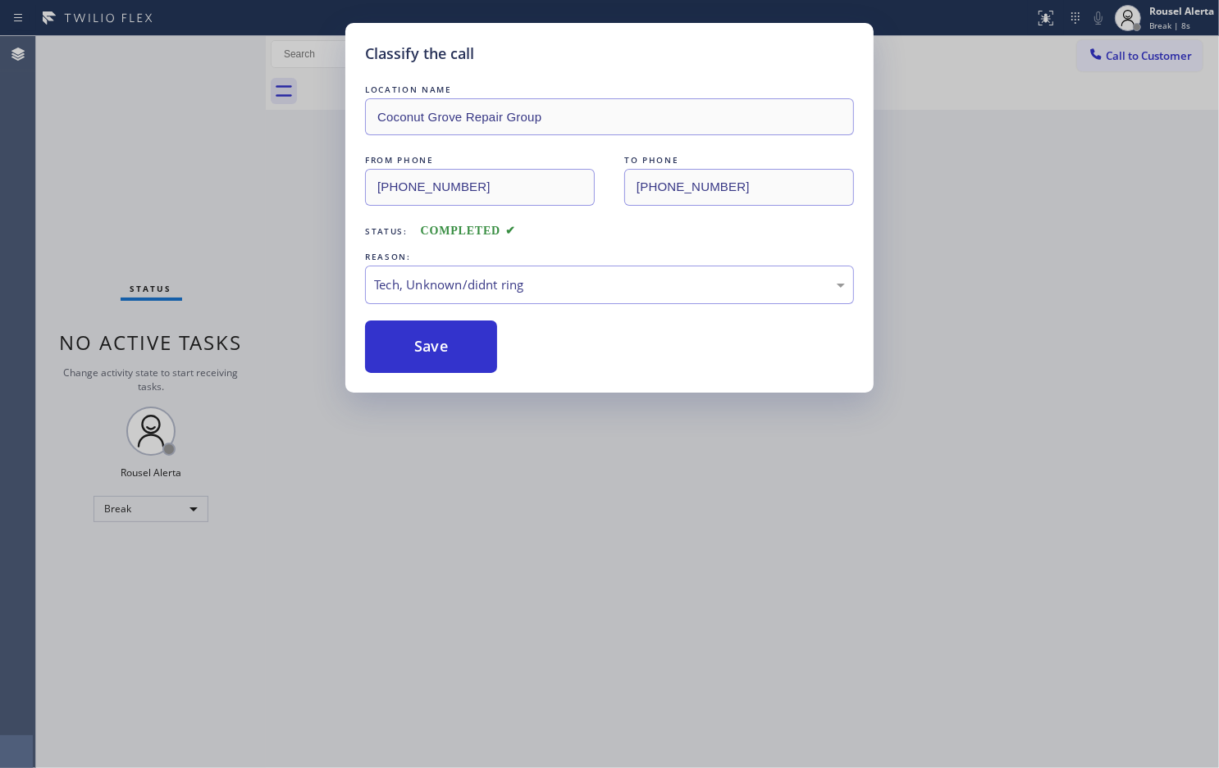
click at [597, 517] on div "Classify the call LOCATION NAME Coconut Grove Repair Group FROM PHONE [PHONE_NU…" at bounding box center [609, 384] width 1219 height 768
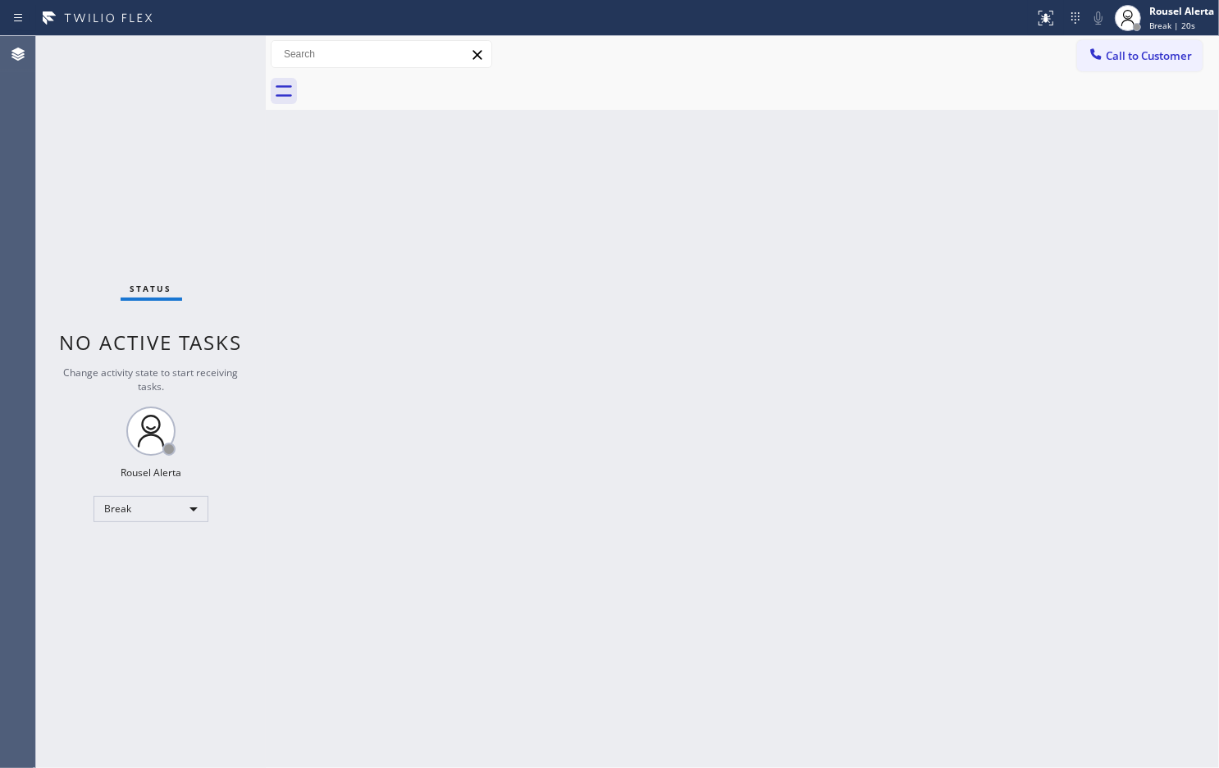
click at [1075, 157] on div "Back to Dashboard Change Sender ID Customers Technicians Select a contact Outbo…" at bounding box center [742, 402] width 953 height 732
click at [850, 414] on div "Back to Dashboard Change Sender ID Customers Technicians Select a contact Outbo…" at bounding box center [742, 402] width 953 height 732
click at [1137, 13] on div at bounding box center [1127, 18] width 26 height 26
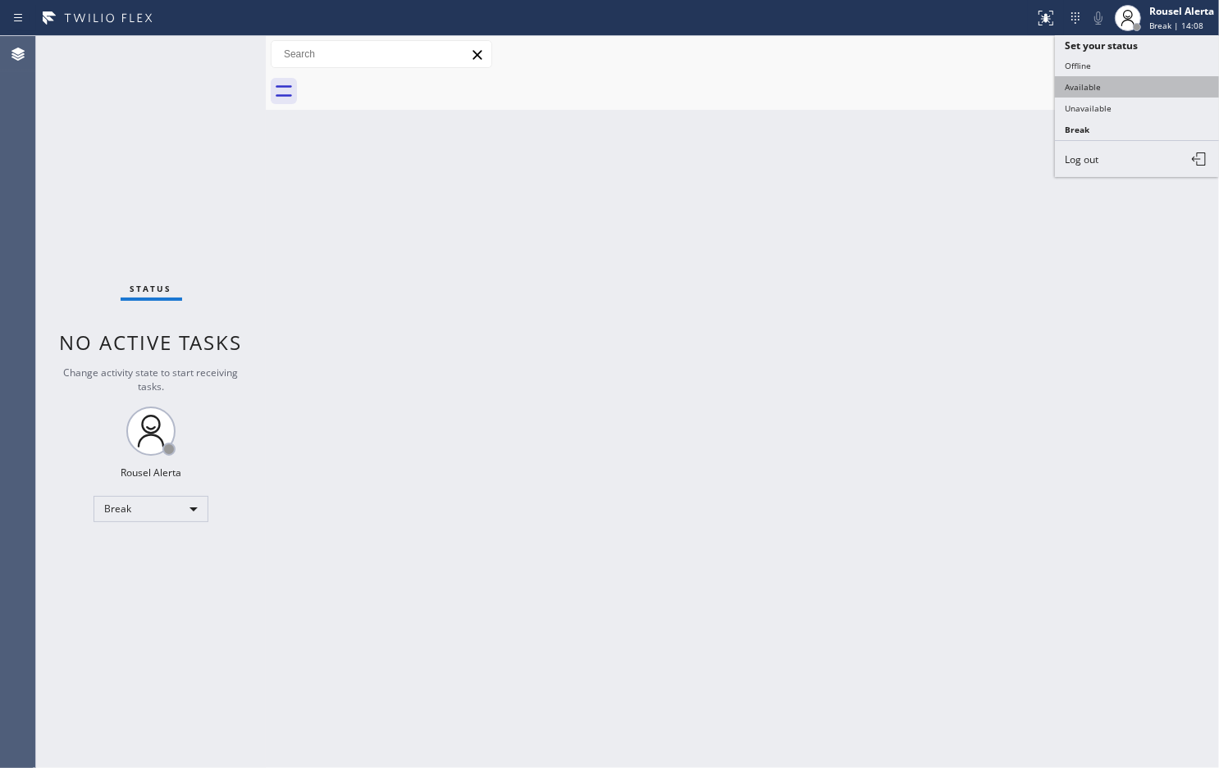
click at [1138, 84] on button "Available" at bounding box center [1137, 86] width 164 height 21
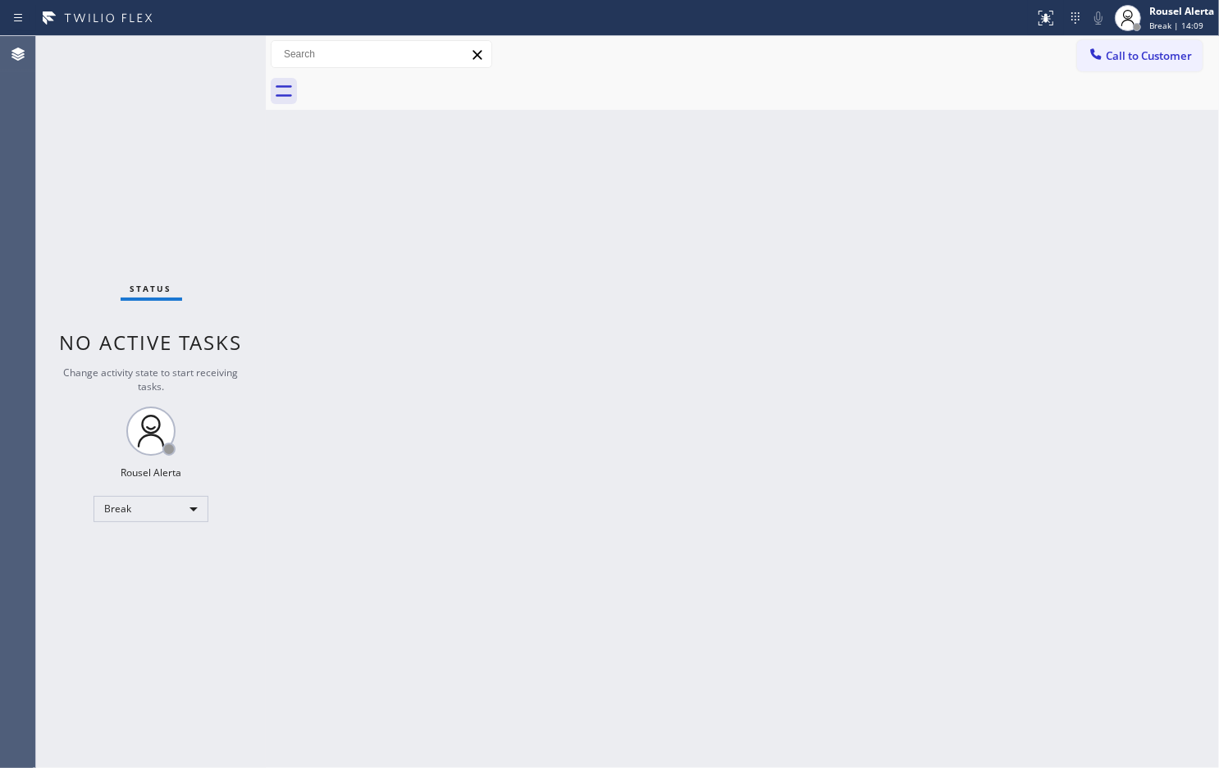
click at [904, 330] on div "Back to Dashboard Change Sender ID Customers Technicians Select a contact Outbo…" at bounding box center [742, 402] width 953 height 732
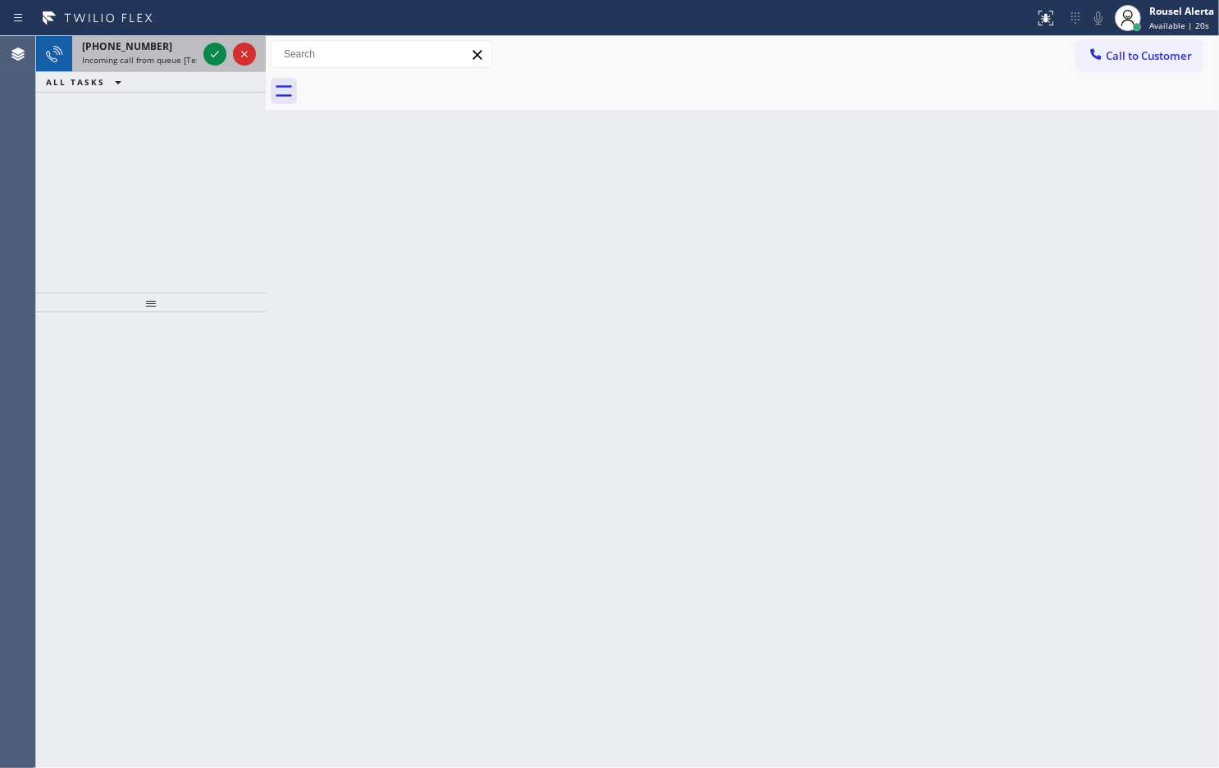
click at [169, 52] on div "[PHONE_NUMBER]" at bounding box center [139, 46] width 115 height 14
drag, startPoint x: 166, startPoint y: 55, endPoint x: 199, endPoint y: 59, distance: 33.9
click at [170, 54] on span "Incoming call from queue [Test] All" at bounding box center [150, 59] width 136 height 11
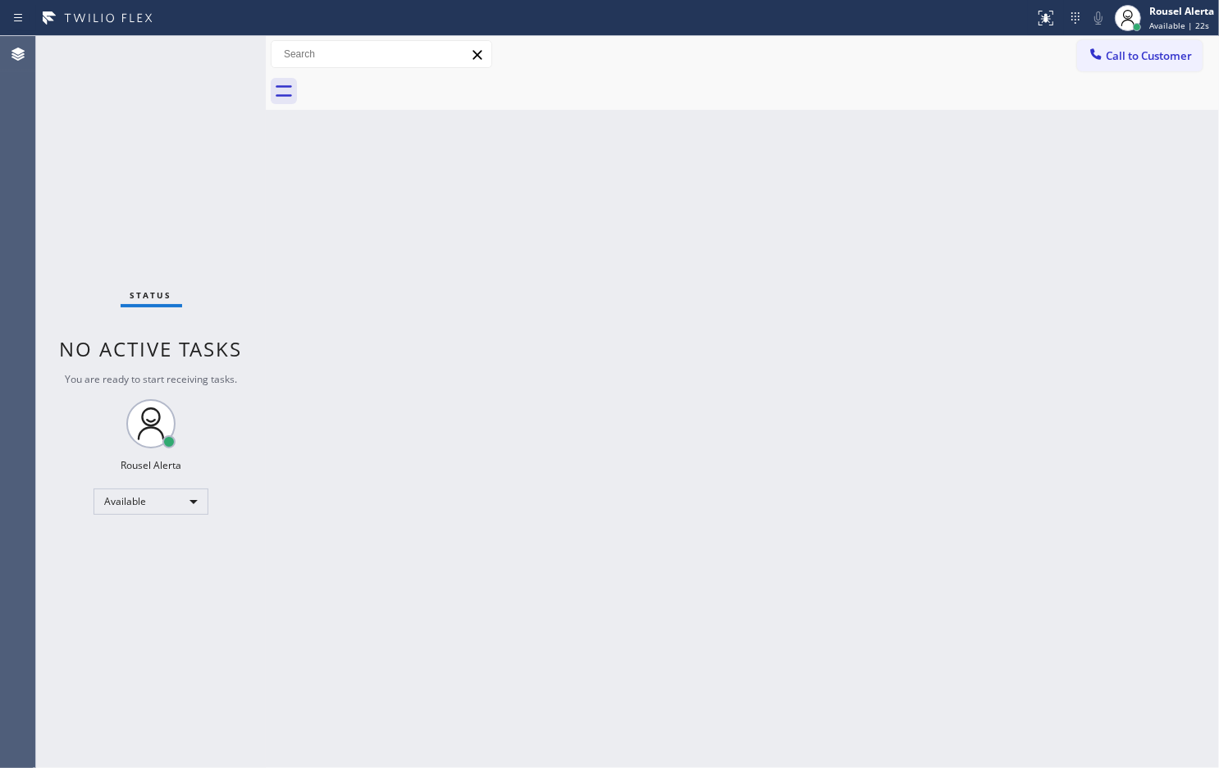
click at [203, 50] on div "Status No active tasks You are ready to start receiving tasks. Rousel Alerta Av…" at bounding box center [151, 402] width 230 height 732
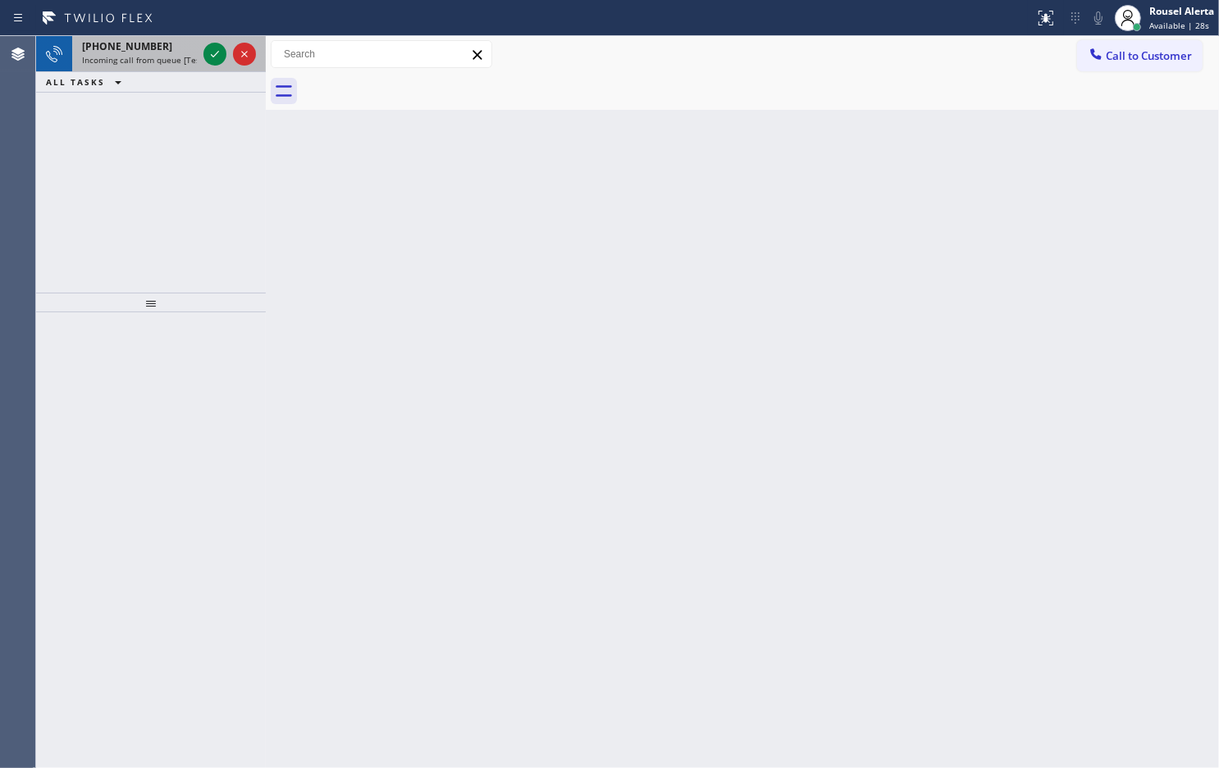
drag, startPoint x: 130, startPoint y: 48, endPoint x: 175, endPoint y: 47, distance: 45.1
click at [131, 48] on span "[PHONE_NUMBER]" at bounding box center [127, 46] width 90 height 14
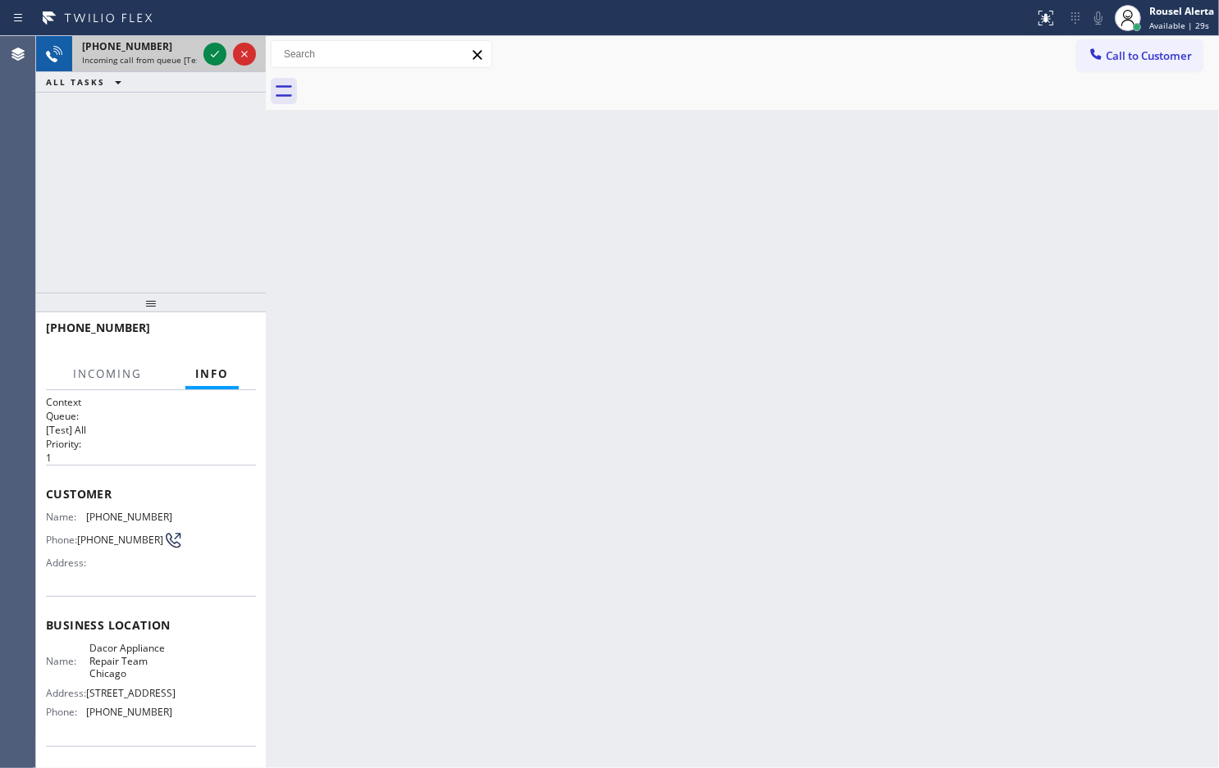
click at [197, 54] on span "Incoming call from queue [Test] All" at bounding box center [150, 59] width 136 height 11
click at [205, 53] on icon at bounding box center [215, 54] width 20 height 20
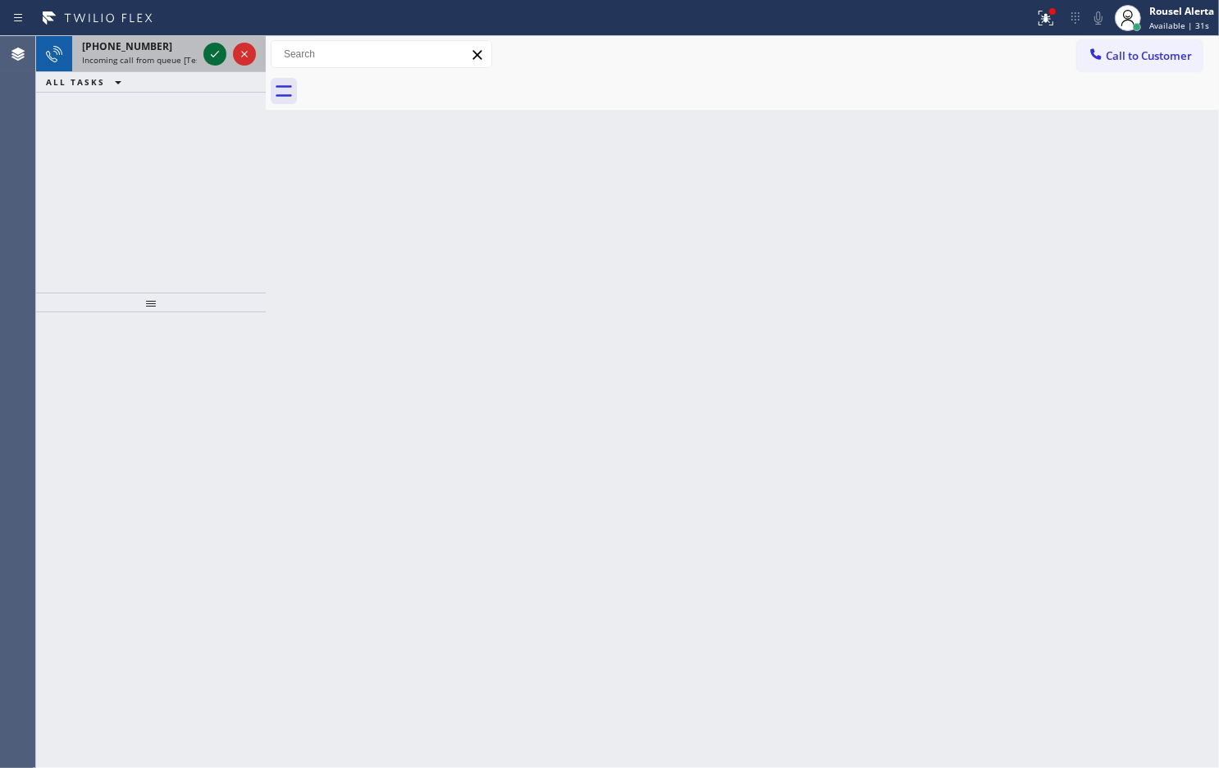
click at [206, 54] on icon at bounding box center [215, 54] width 20 height 20
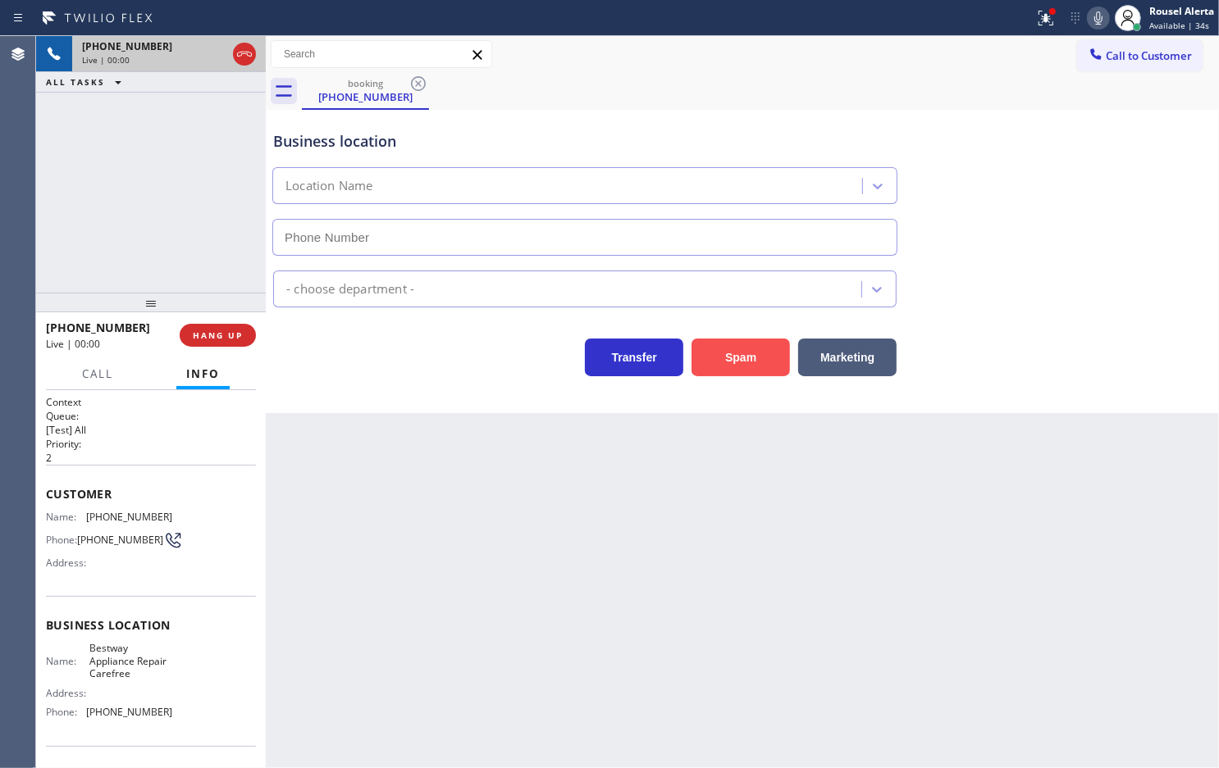
type input "[PHONE_NUMBER]"
click at [769, 367] on button "Spam" at bounding box center [740, 358] width 98 height 38
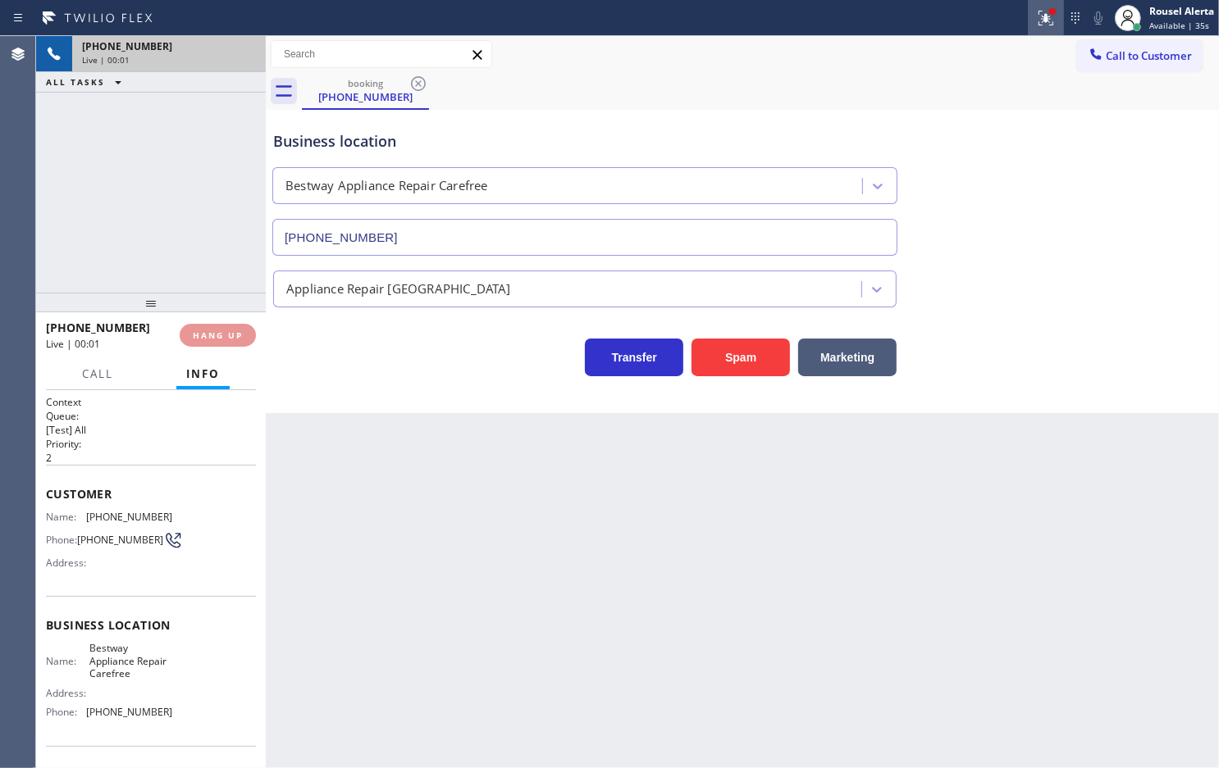
click at [1047, 20] on icon at bounding box center [1045, 18] width 15 height 15
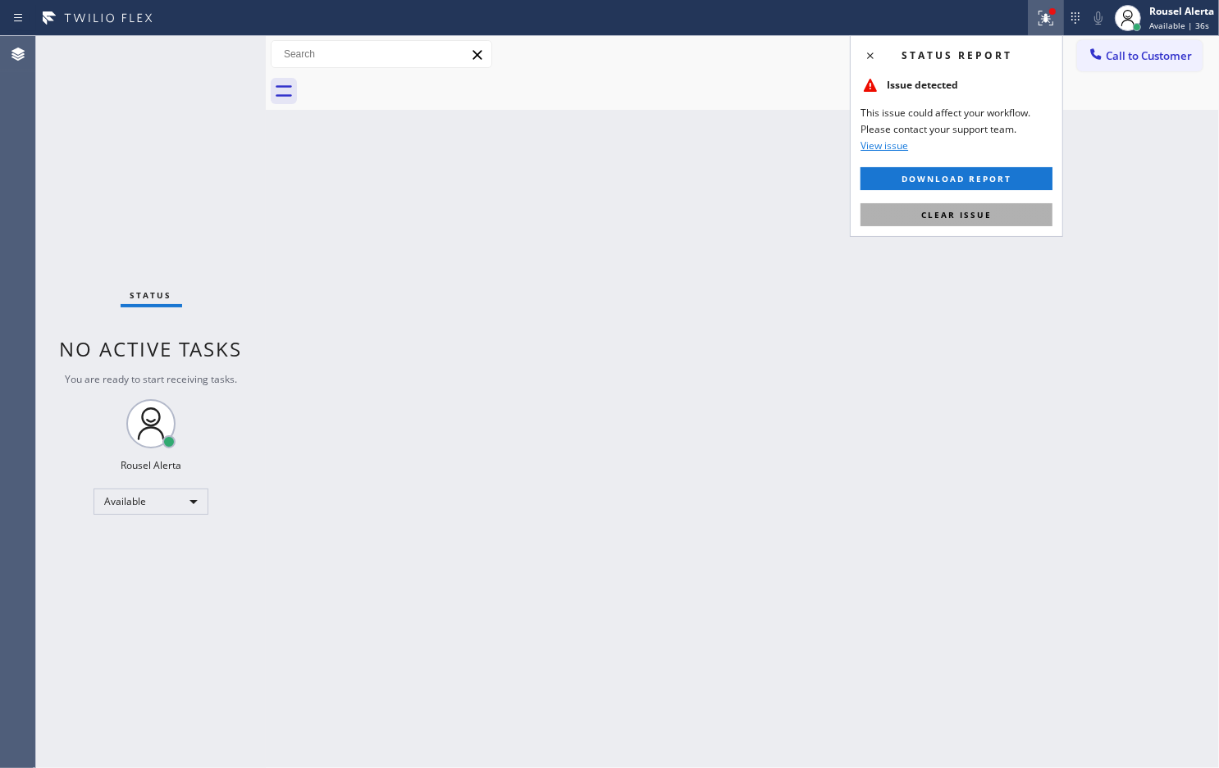
click at [990, 222] on button "Clear issue" at bounding box center [956, 214] width 192 height 23
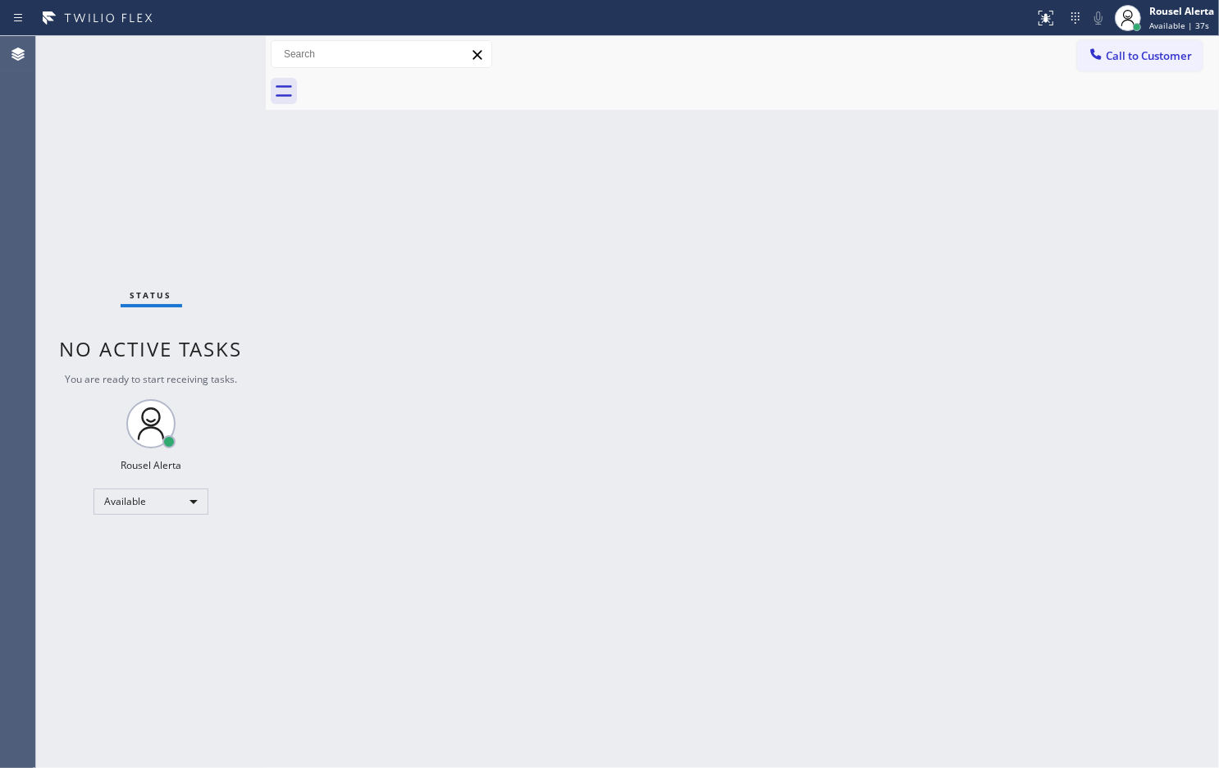
click at [891, 448] on div "Back to Dashboard Change Sender ID Customers Technicians Select a contact Outbo…" at bounding box center [742, 402] width 953 height 732
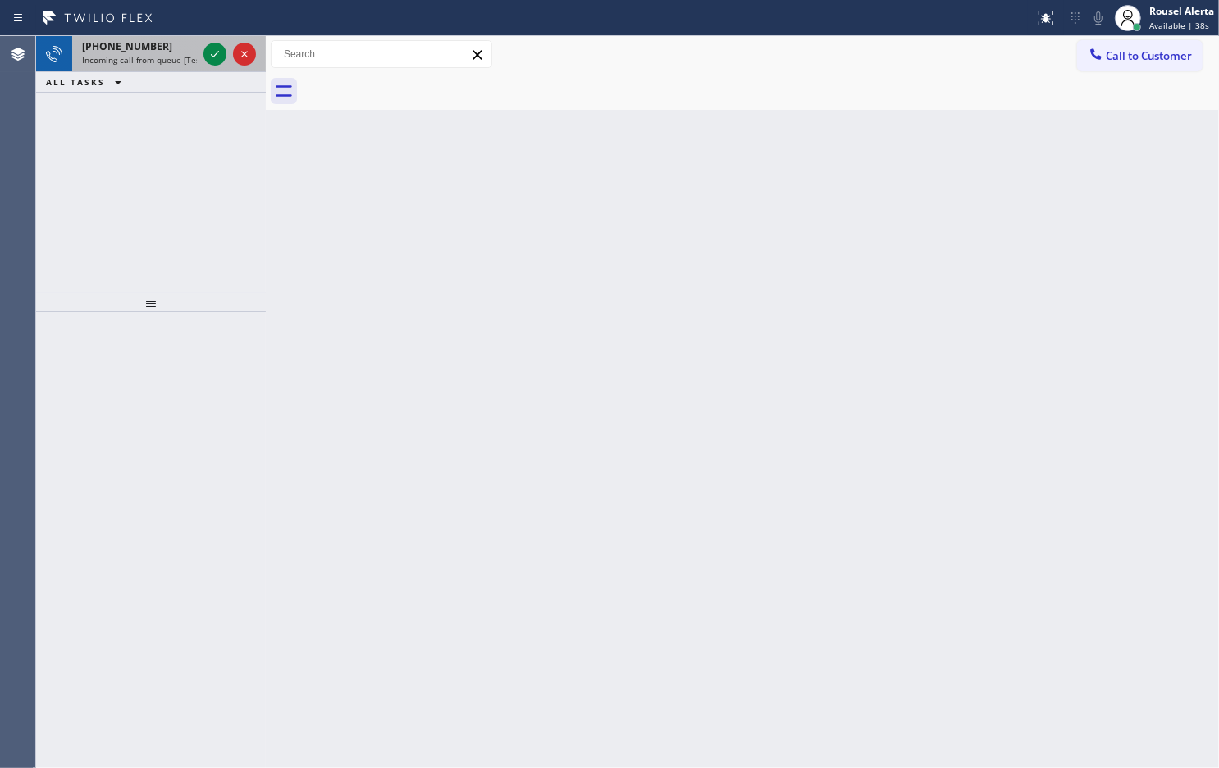
click at [183, 61] on span "Incoming call from queue [Test] All" at bounding box center [150, 59] width 136 height 11
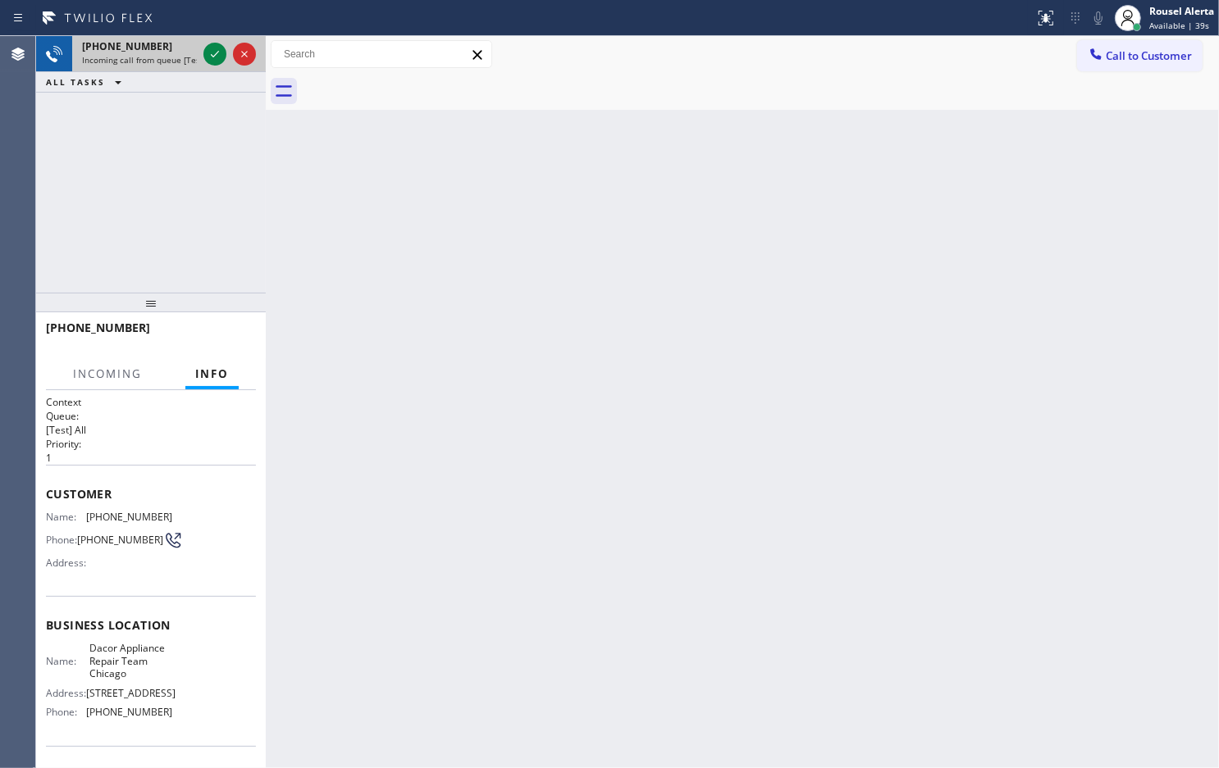
click at [202, 58] on div at bounding box center [229, 54] width 59 height 36
click at [206, 54] on icon at bounding box center [215, 54] width 20 height 20
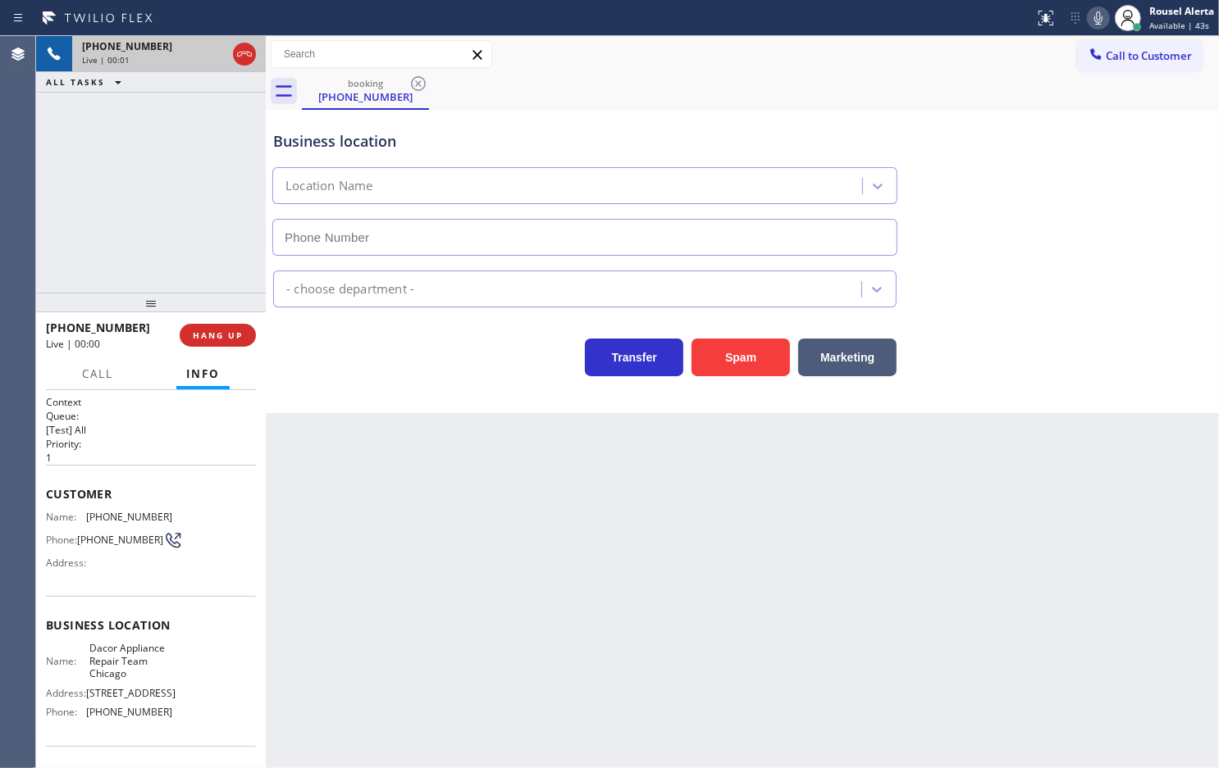
type input "[PHONE_NUMBER]"
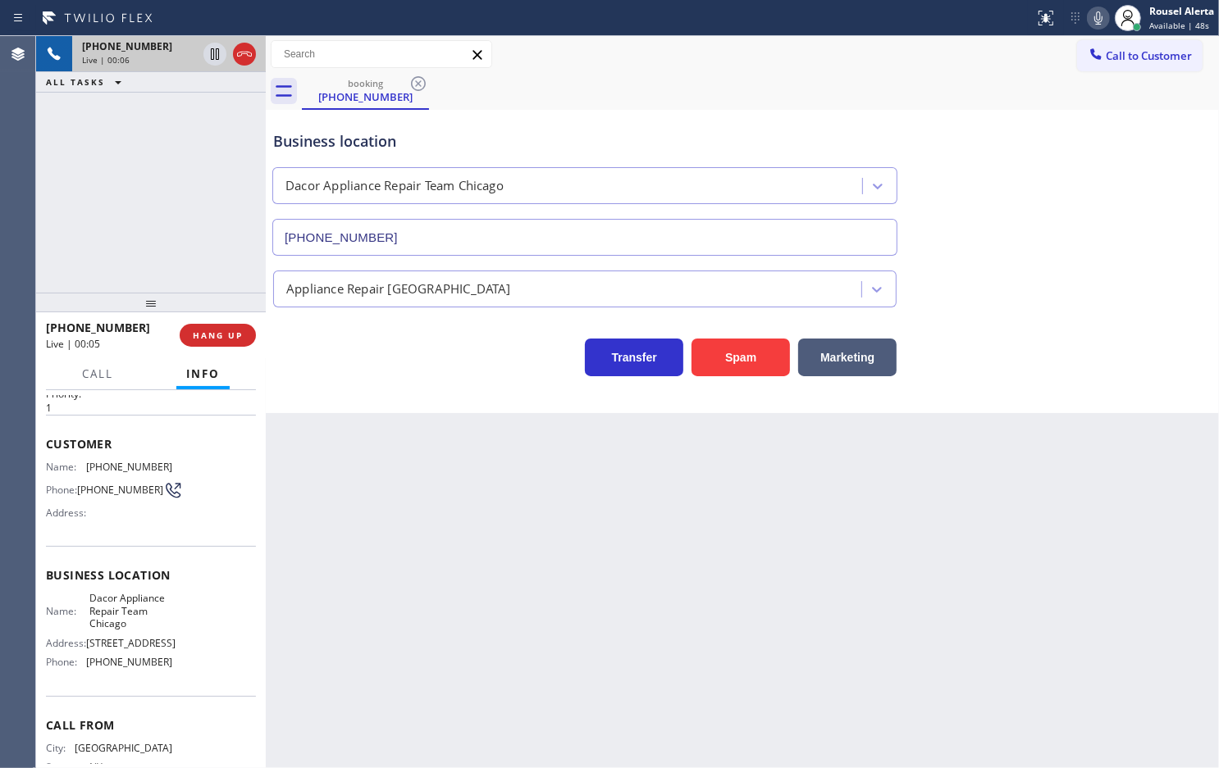
scroll to position [18, 0]
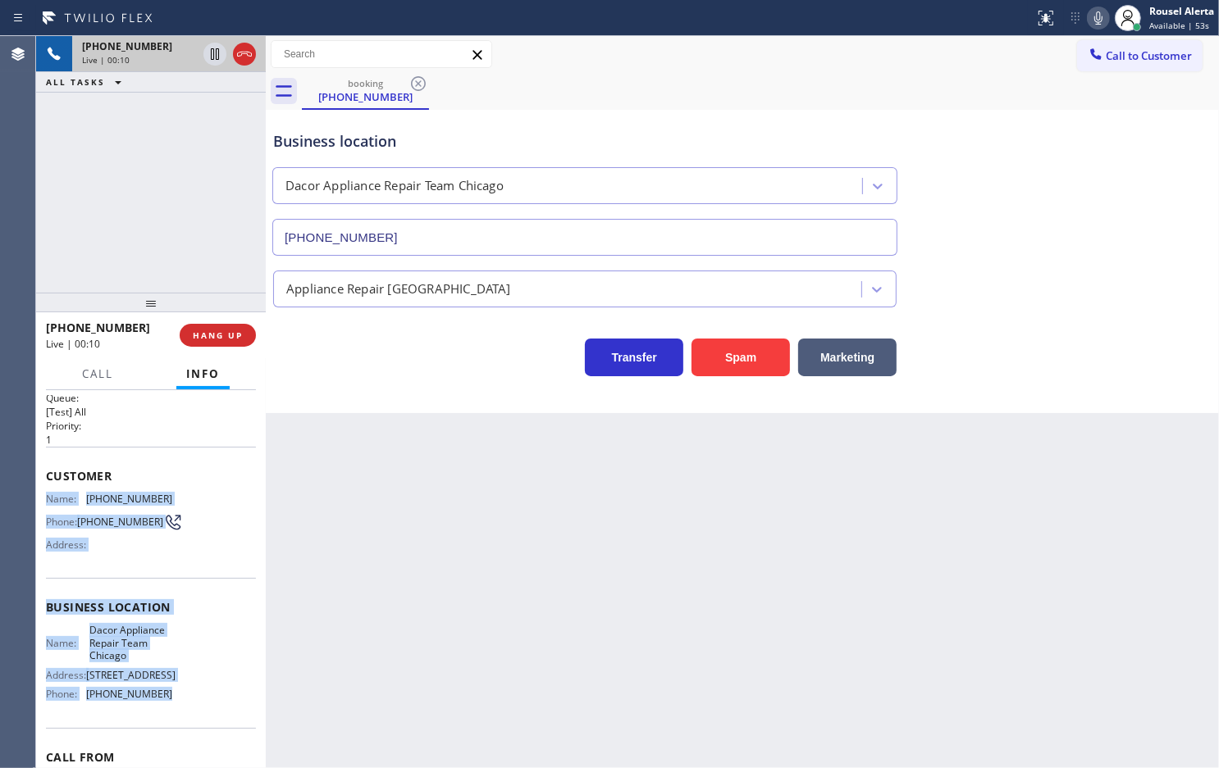
drag, startPoint x: 43, startPoint y: 496, endPoint x: 174, endPoint y: 703, distance: 244.8
click at [174, 703] on div "Context Queue: [Test] All Priority: 1 Customer Name: [PHONE_NUMBER] Phone: [PHO…" at bounding box center [151, 579] width 230 height 378
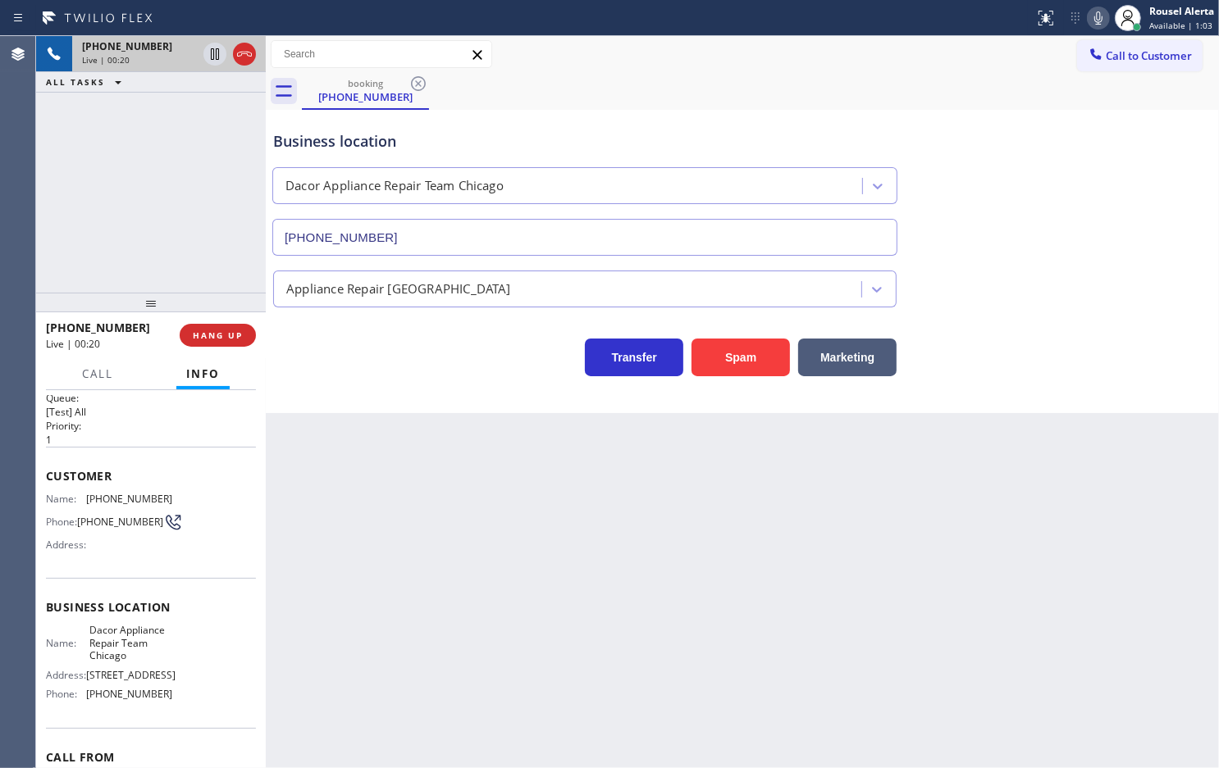
click at [1066, 522] on div "Back to Dashboard Change Sender ID Customers Technicians Select a contact Outbo…" at bounding box center [742, 402] width 953 height 732
drag, startPoint x: 145, startPoint y: 170, endPoint x: 161, endPoint y: 189, distance: 25.1
click at [145, 170] on div "[PHONE_NUMBER] Live | 00:25 ALL TASKS ALL TASKS ACTIVE TASKS TASKS IN WRAP UP" at bounding box center [151, 164] width 230 height 257
click at [375, 492] on div "Back to Dashboard Change Sender ID Customers Technicians Select a contact Outbo…" at bounding box center [742, 402] width 953 height 732
drag, startPoint x: 194, startPoint y: 161, endPoint x: 228, endPoint y: 246, distance: 92.0
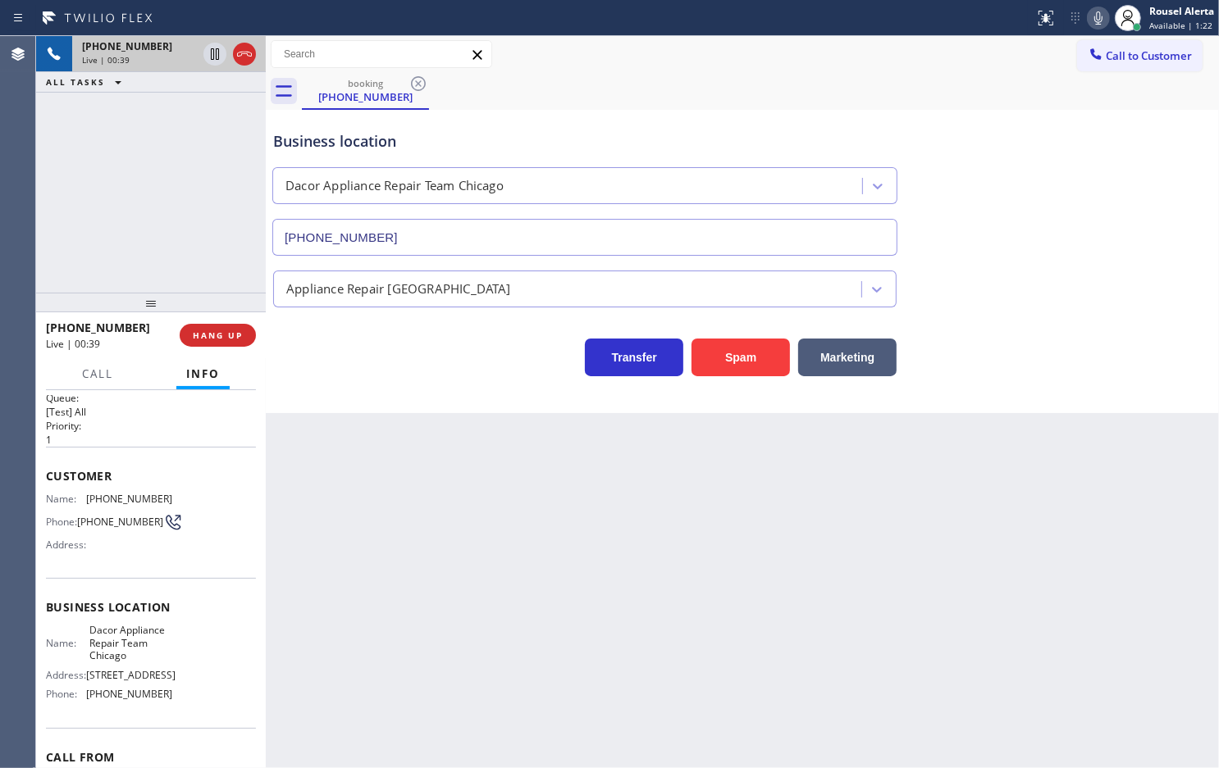
click at [194, 161] on div "[PHONE_NUMBER] Live | 00:39 ALL TASKS ALL TASKS ACTIVE TASKS TASKS IN WRAP UP" at bounding box center [151, 164] width 230 height 257
click at [390, 523] on div "Back to Dashboard Change Sender ID Customers Technicians Select a contact Outbo…" at bounding box center [742, 402] width 953 height 732
click at [230, 336] on button "HANG UP" at bounding box center [218, 335] width 76 height 23
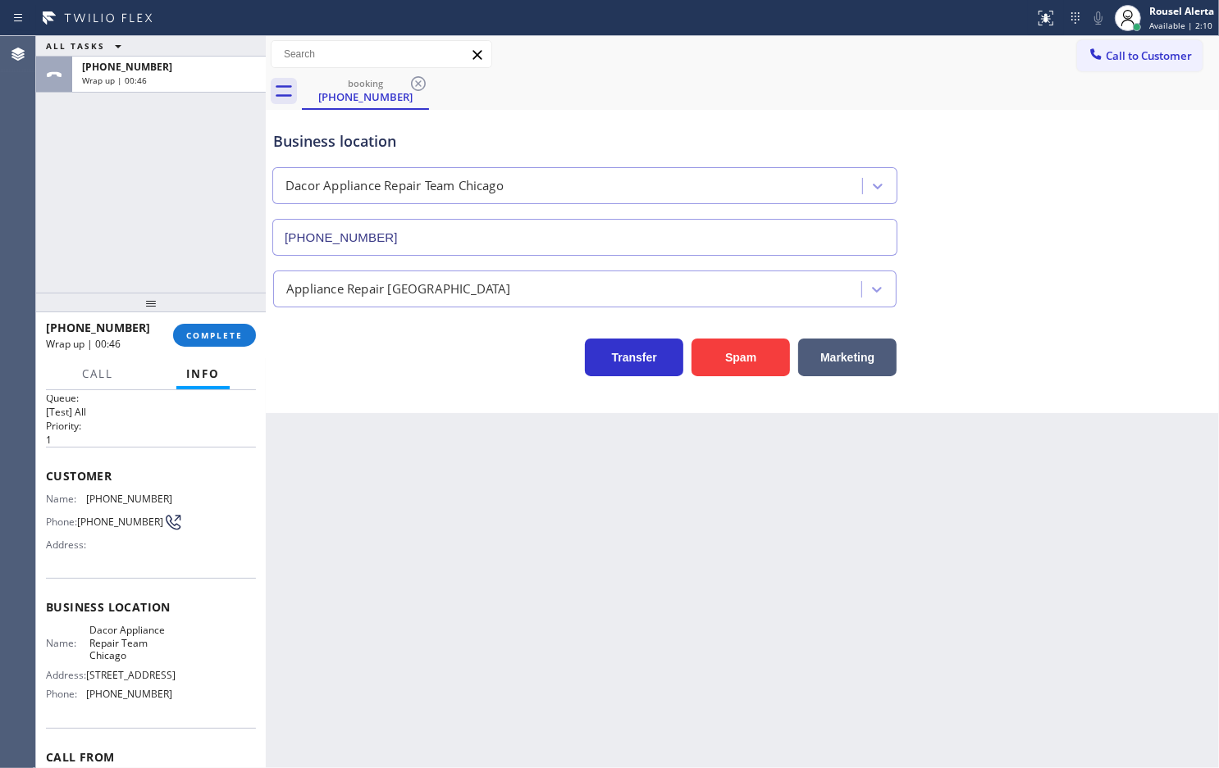
click at [227, 350] on div "[PHONE_NUMBER] Wrap up | 00:46 COMPLETE" at bounding box center [151, 335] width 210 height 43
click at [225, 345] on button "COMPLETE" at bounding box center [214, 335] width 83 height 23
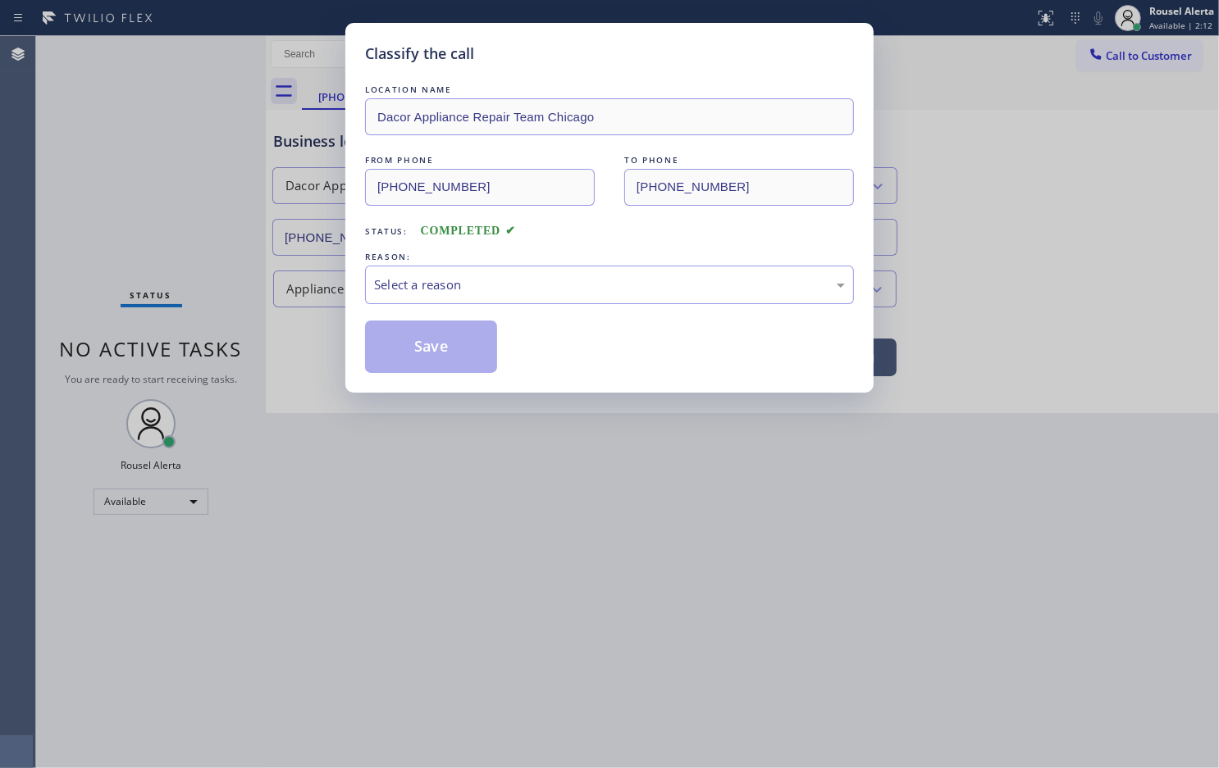
click at [508, 296] on div "Select a reason" at bounding box center [609, 285] width 489 height 39
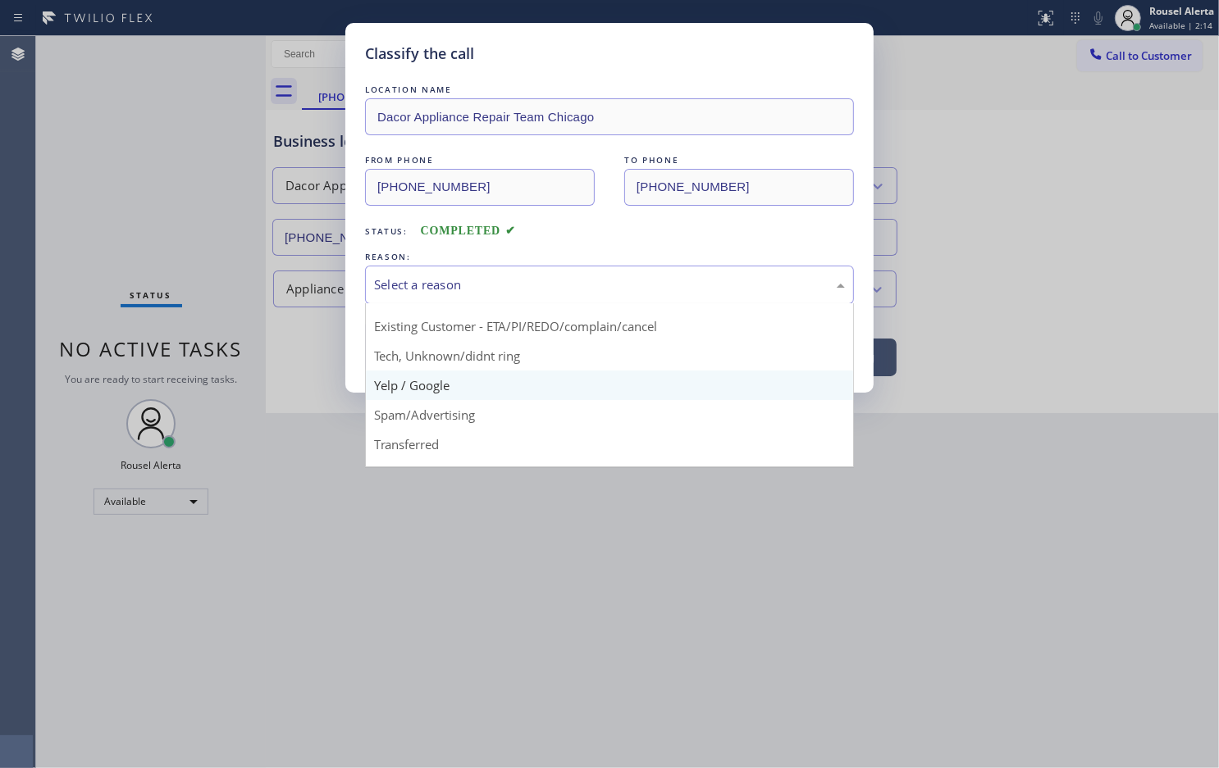
scroll to position [102, 0]
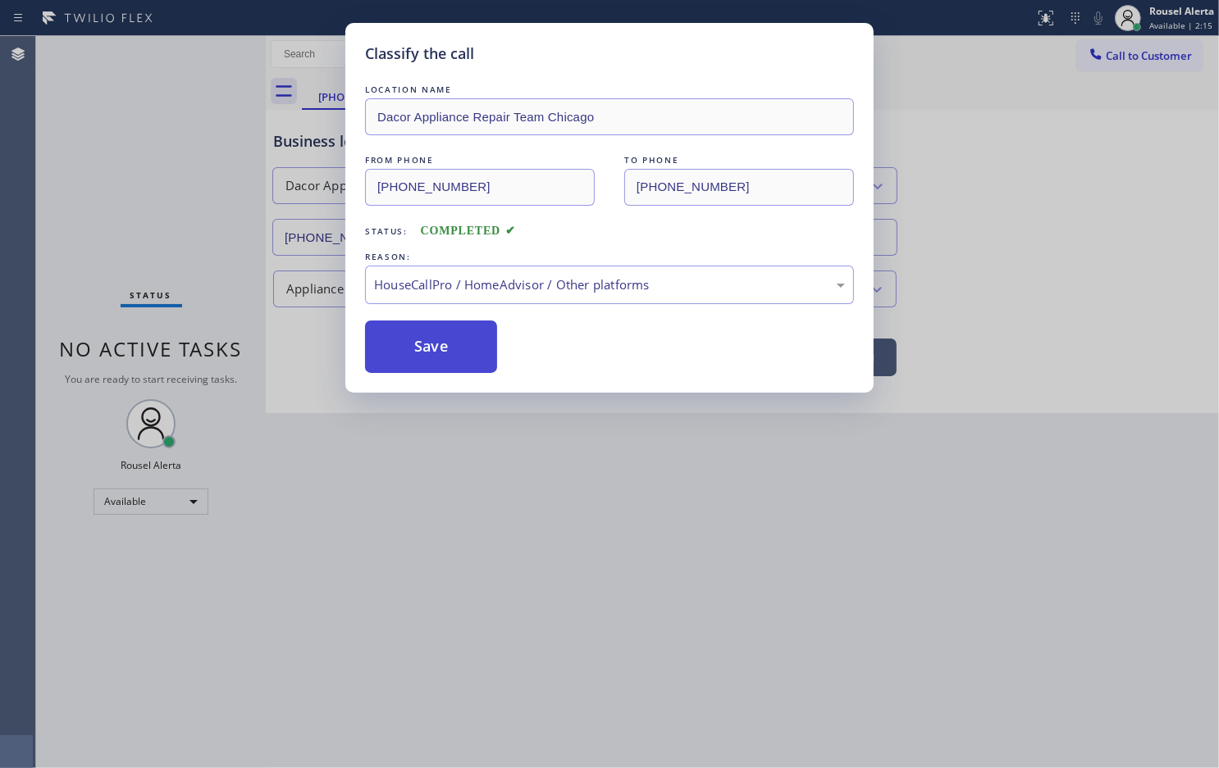
click at [408, 341] on button "Save" at bounding box center [431, 347] width 132 height 52
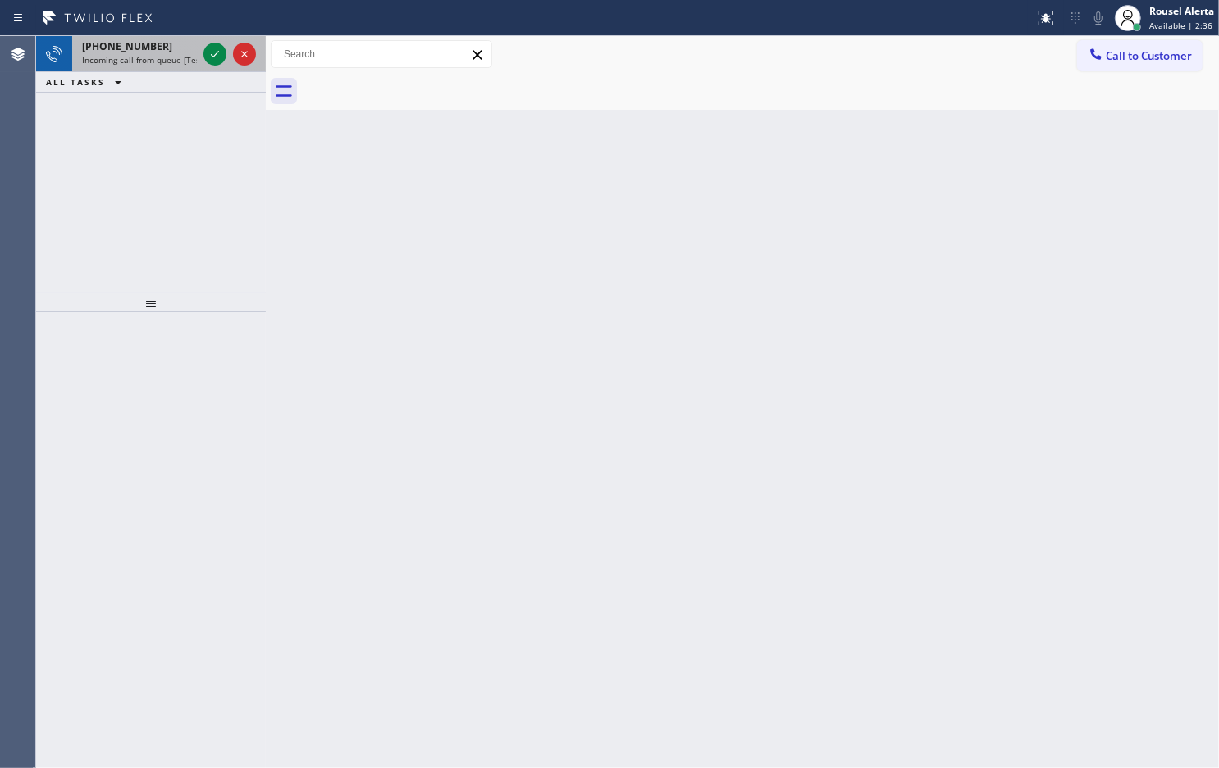
click at [144, 54] on span "Incoming call from queue [Test] All" at bounding box center [150, 59] width 136 height 11
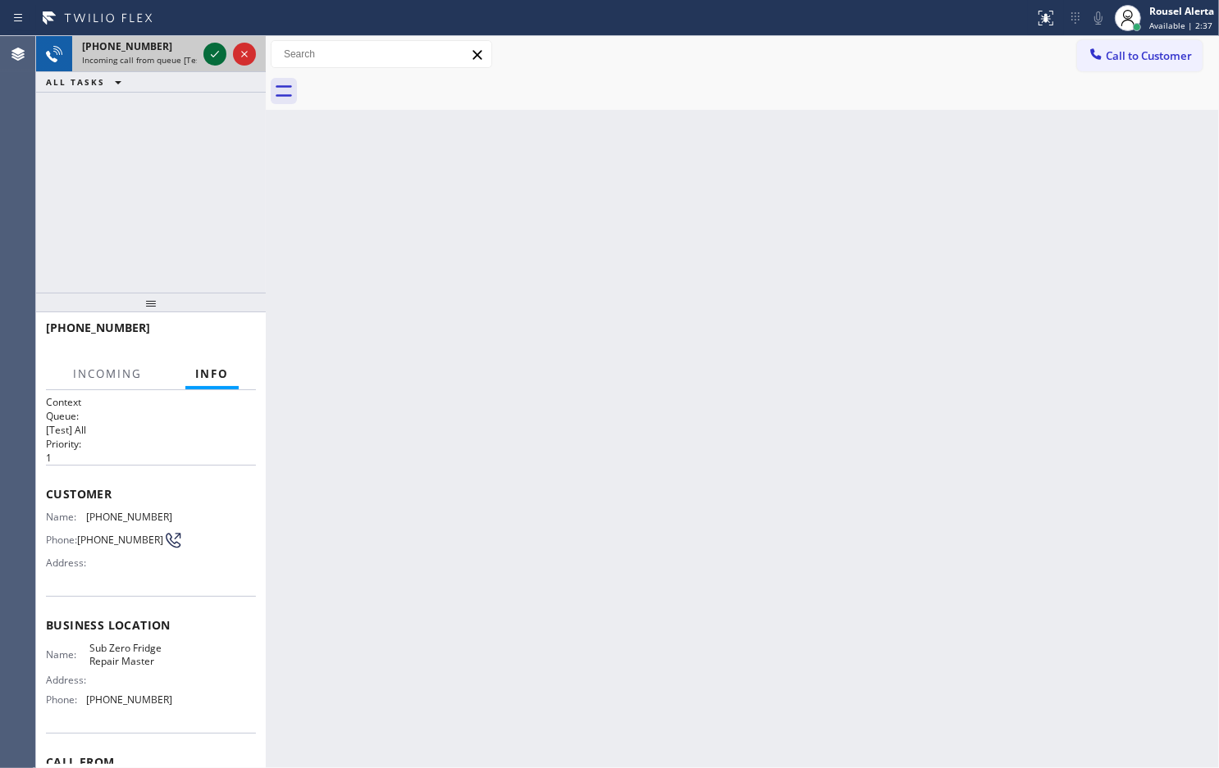
click at [214, 57] on icon at bounding box center [215, 54] width 20 height 20
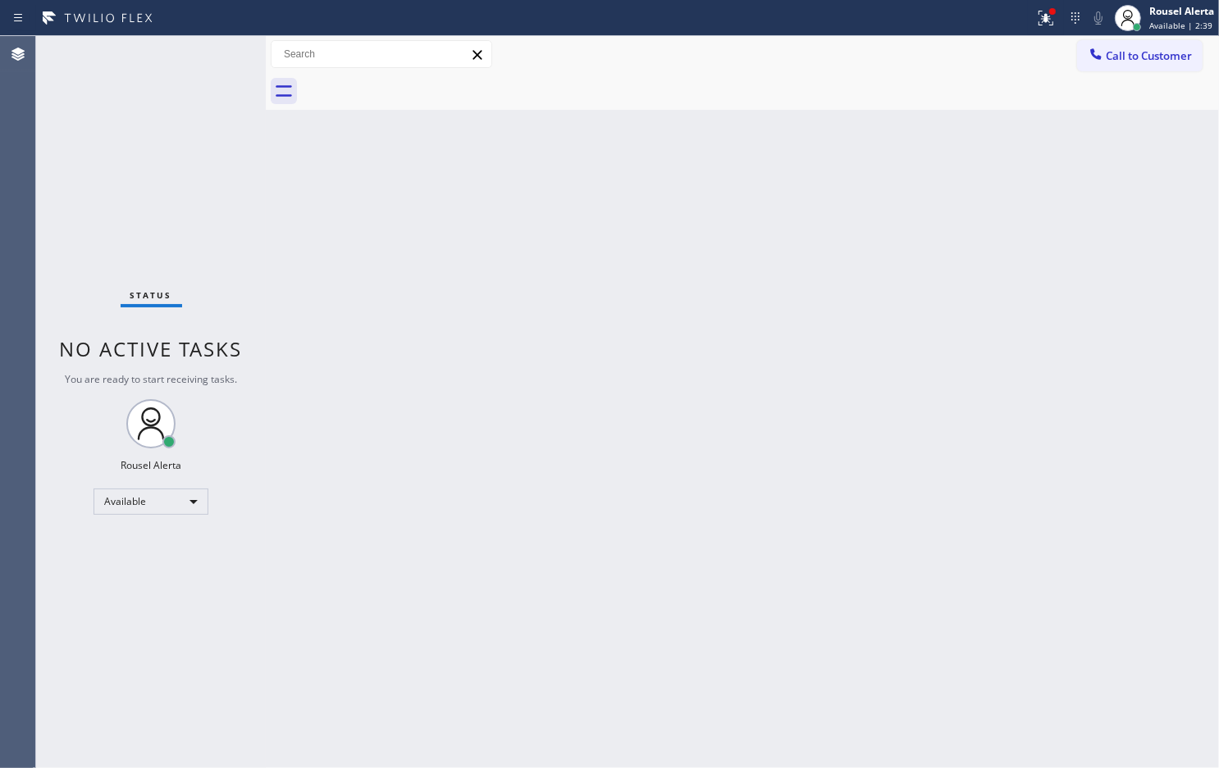
click at [494, 464] on div "Back to Dashboard Change Sender ID Customers Technicians Select a contact Outbo…" at bounding box center [742, 402] width 953 height 732
click at [157, 56] on div "Status No active tasks You are ready to start receiving tasks. Rousel Alerta Av…" at bounding box center [151, 402] width 230 height 732
drag, startPoint x: 776, startPoint y: 280, endPoint x: 801, endPoint y: 259, distance: 33.2
click at [796, 266] on div "Back to Dashboard Change Sender ID Customers Technicians Select a contact Outbo…" at bounding box center [742, 402] width 953 height 732
click at [1050, 12] on div at bounding box center [1052, 11] width 7 height 7
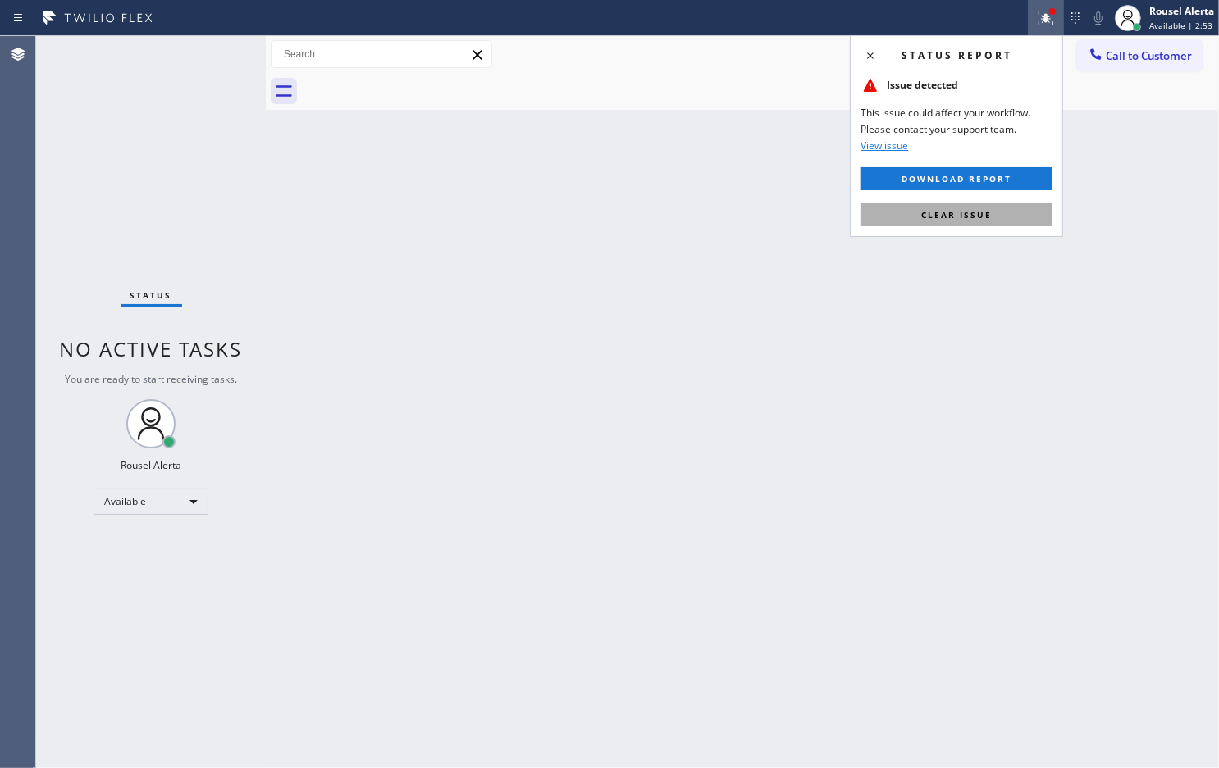
click at [988, 215] on span "Clear issue" at bounding box center [956, 214] width 71 height 11
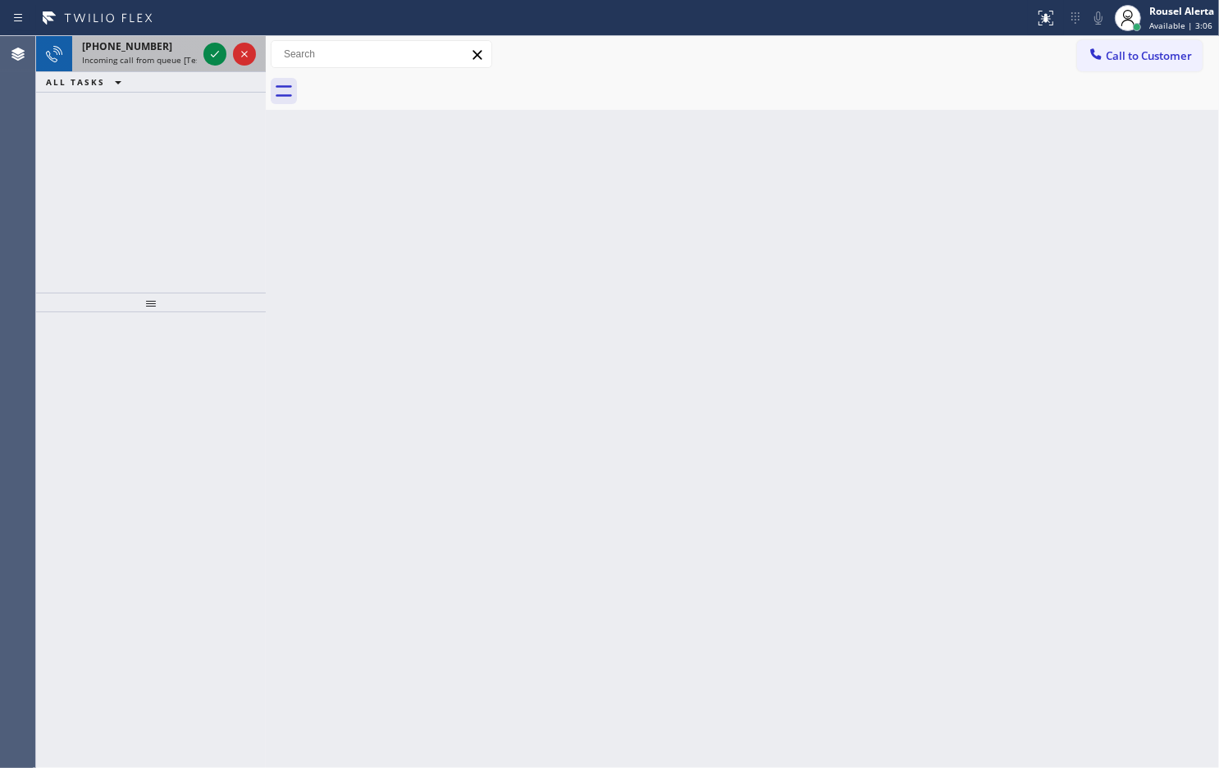
drag, startPoint x: 174, startPoint y: 46, endPoint x: 182, endPoint y: 50, distance: 9.2
click at [173, 46] on div "[PHONE_NUMBER]" at bounding box center [139, 46] width 115 height 14
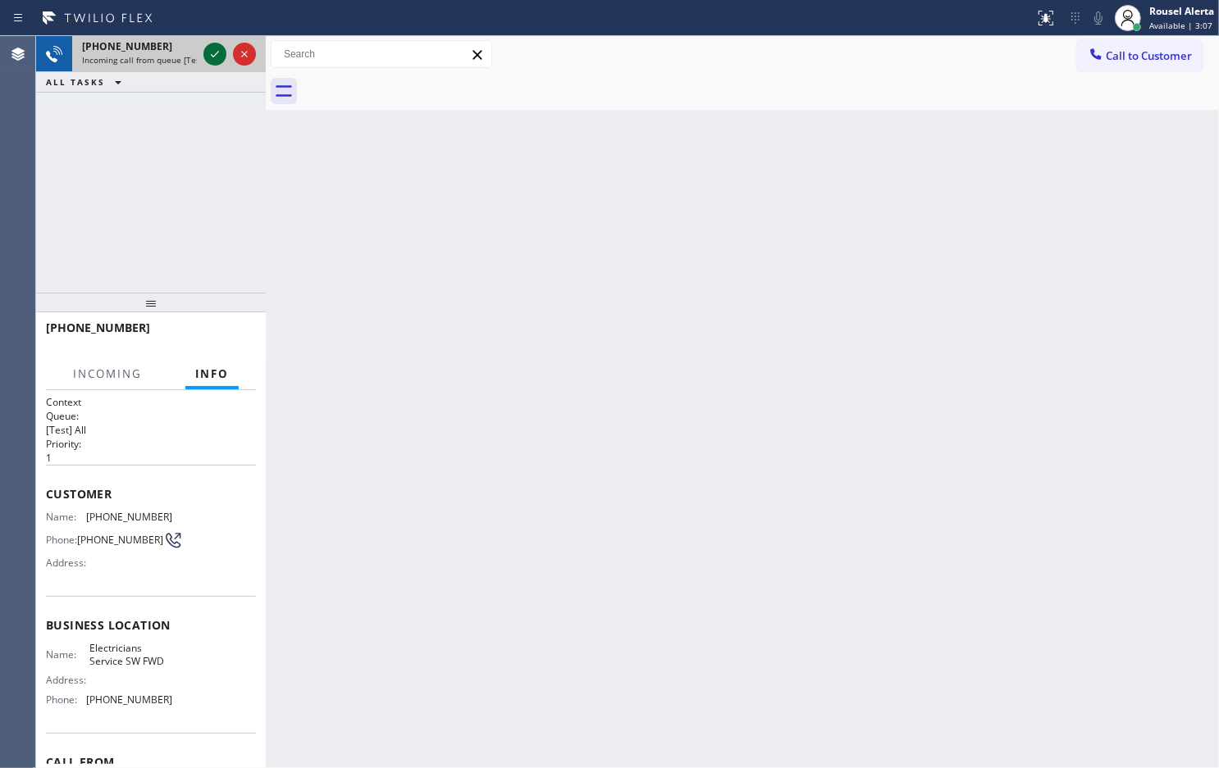
click at [209, 59] on icon at bounding box center [215, 54] width 20 height 20
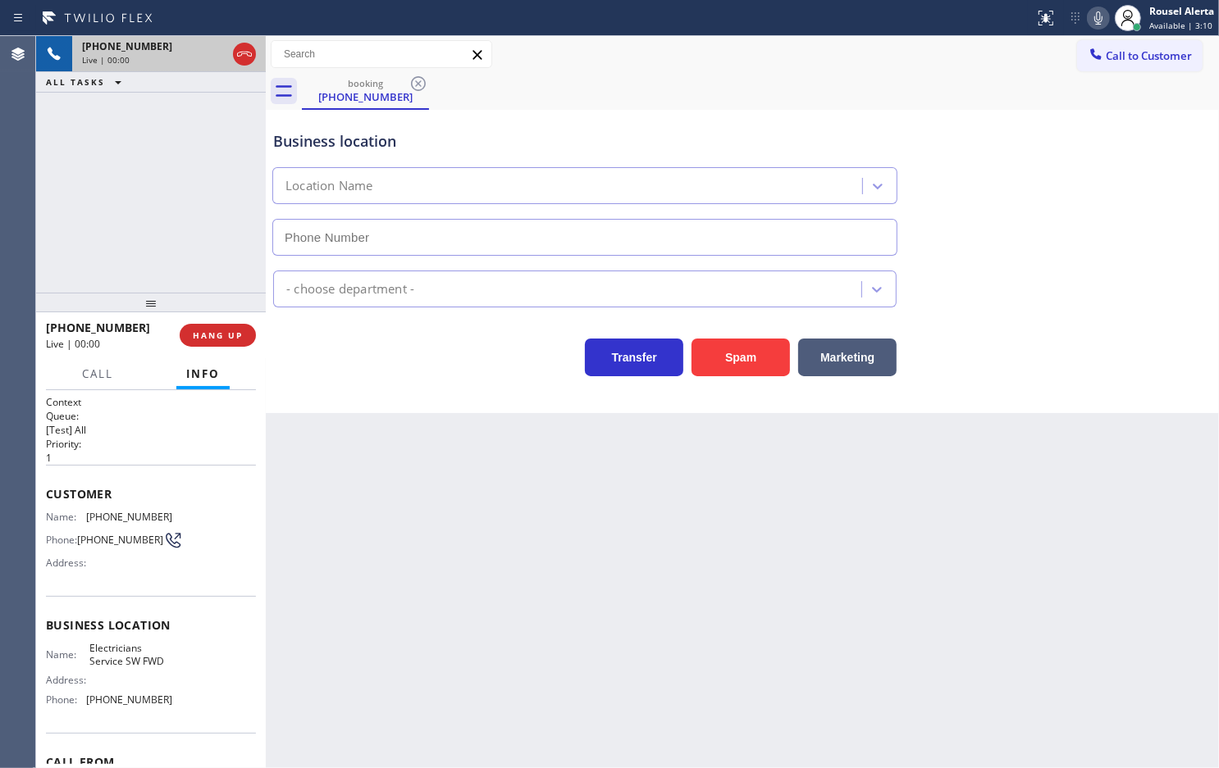
type input "[PHONE_NUMBER]"
click at [377, 502] on div "Back to Dashboard Change Sender ID Customers Technicians Select a contact Outbo…" at bounding box center [742, 402] width 953 height 732
click at [224, 344] on button "HANG UP" at bounding box center [218, 335] width 76 height 23
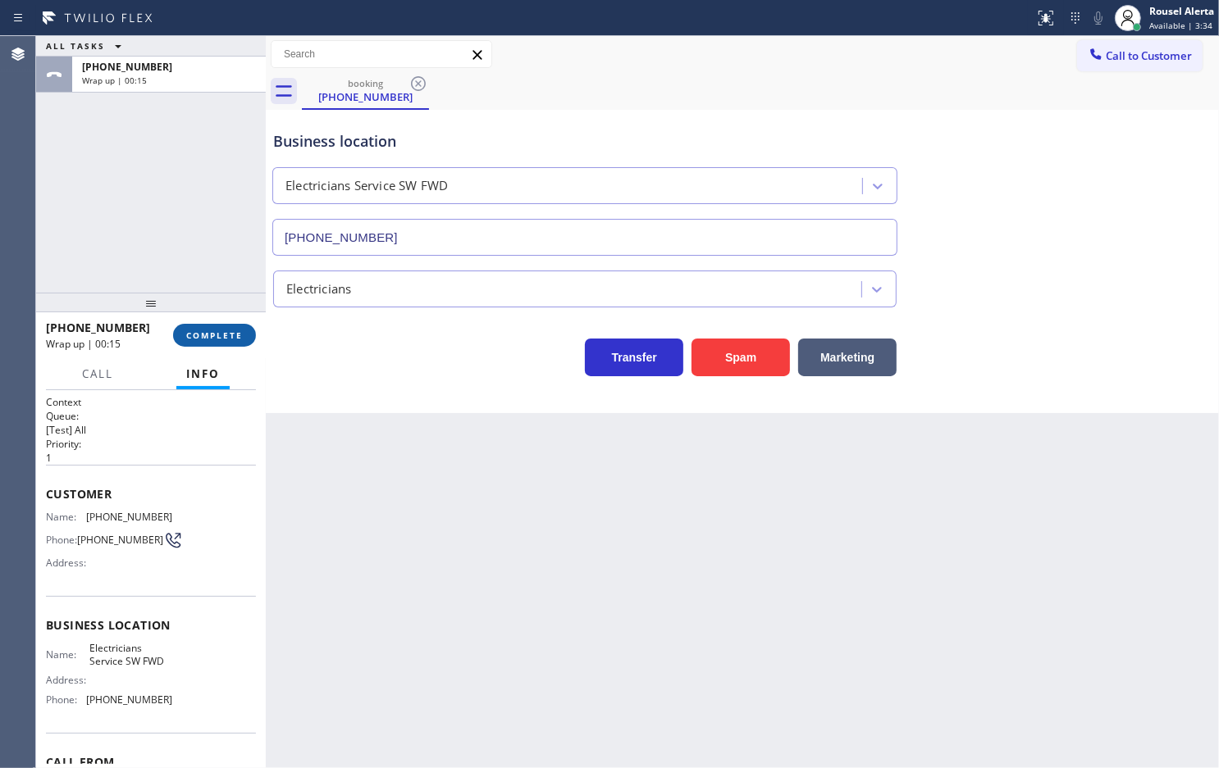
click at [205, 332] on button "COMPLETE" at bounding box center [214, 335] width 83 height 23
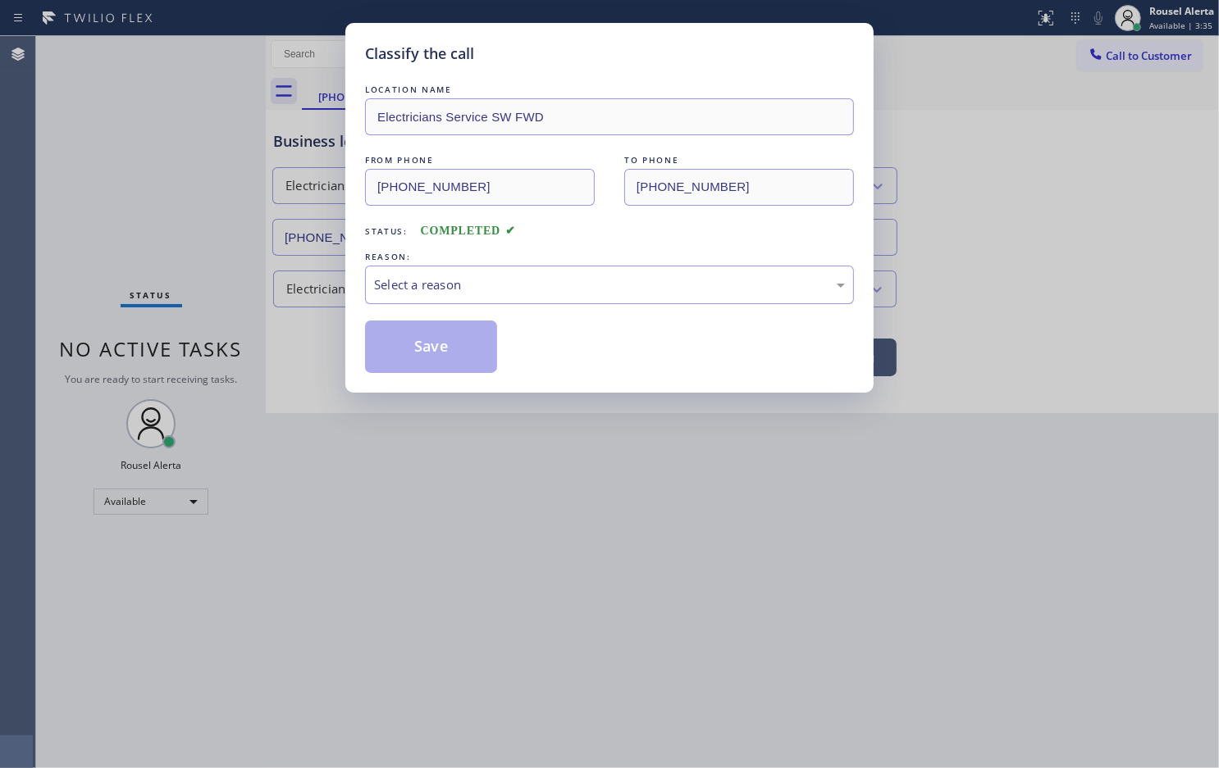
click at [205, 333] on div "Classify the call LOCATION NAME Electricians Service SW FWD FROM PHONE [PHONE_N…" at bounding box center [609, 384] width 1219 height 768
click at [499, 289] on div "Select a reason" at bounding box center [609, 285] width 471 height 19
click at [461, 361] on button "Save" at bounding box center [431, 347] width 132 height 52
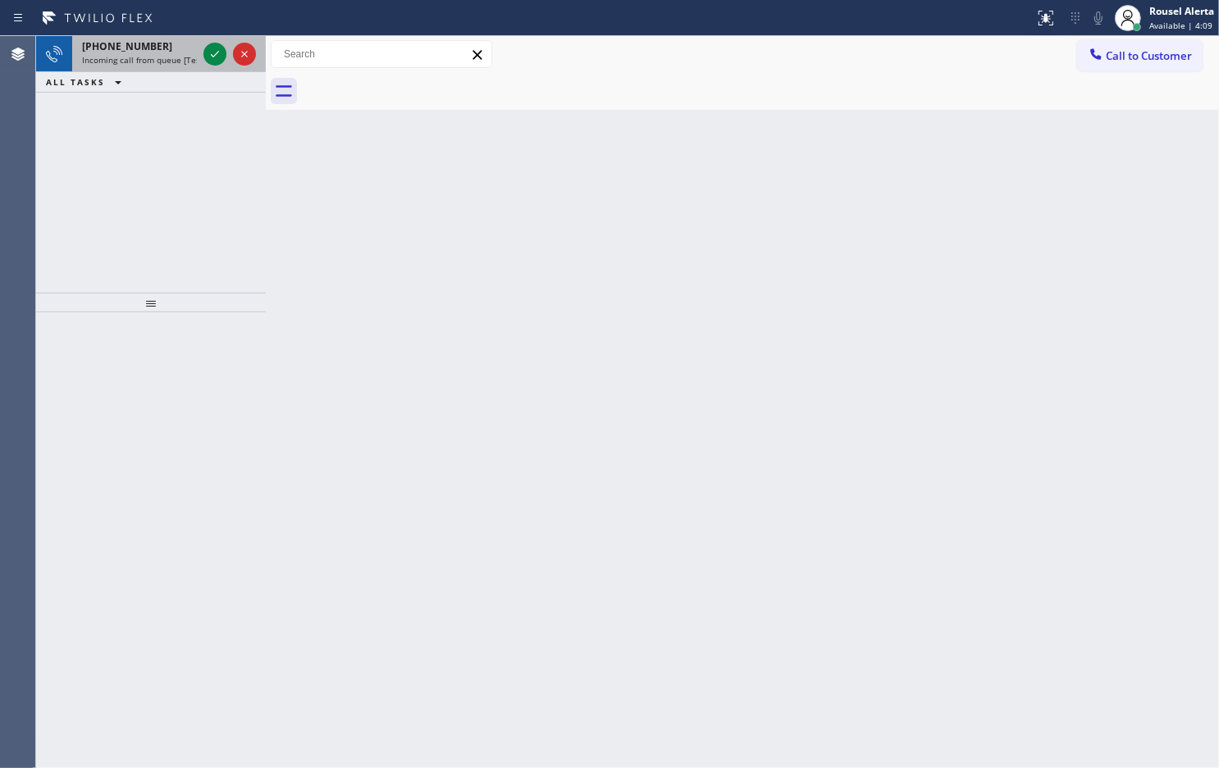
click at [175, 45] on div "[PHONE_NUMBER]" at bounding box center [139, 46] width 115 height 14
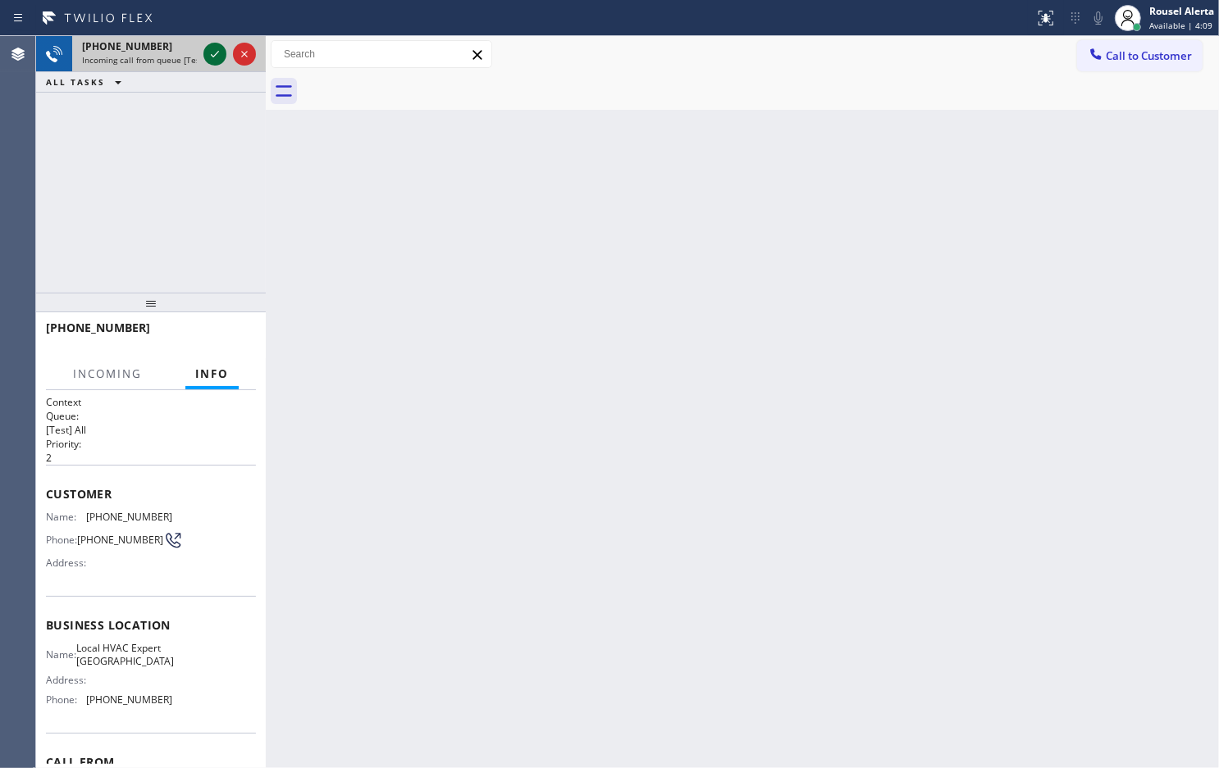
click at [205, 59] on icon at bounding box center [215, 54] width 20 height 20
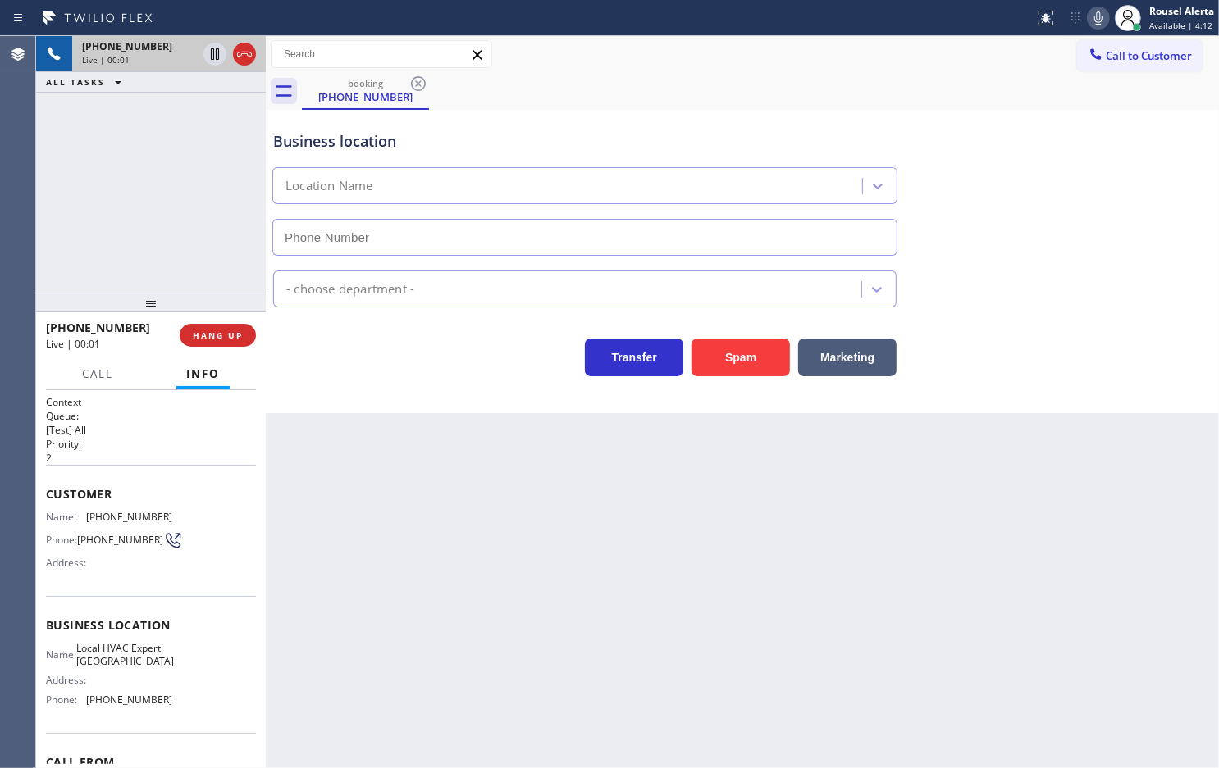
type input "[PHONE_NUMBER]"
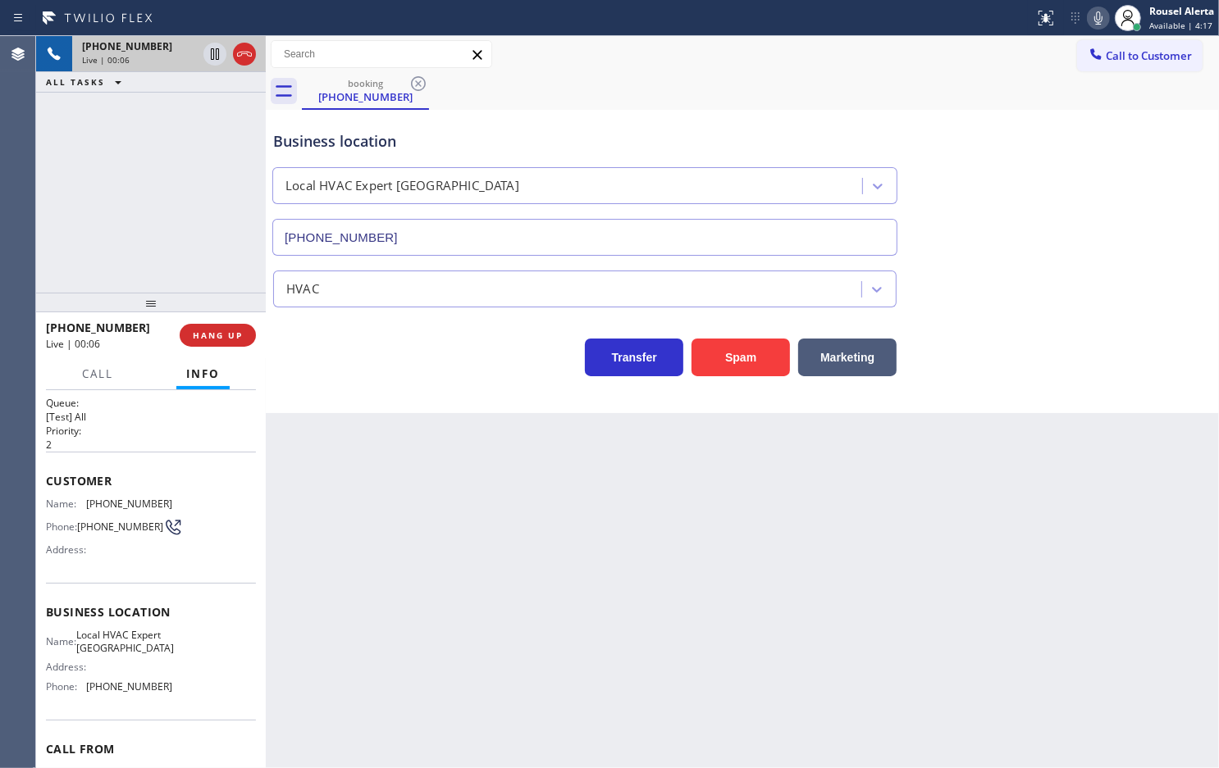
scroll to position [2, 0]
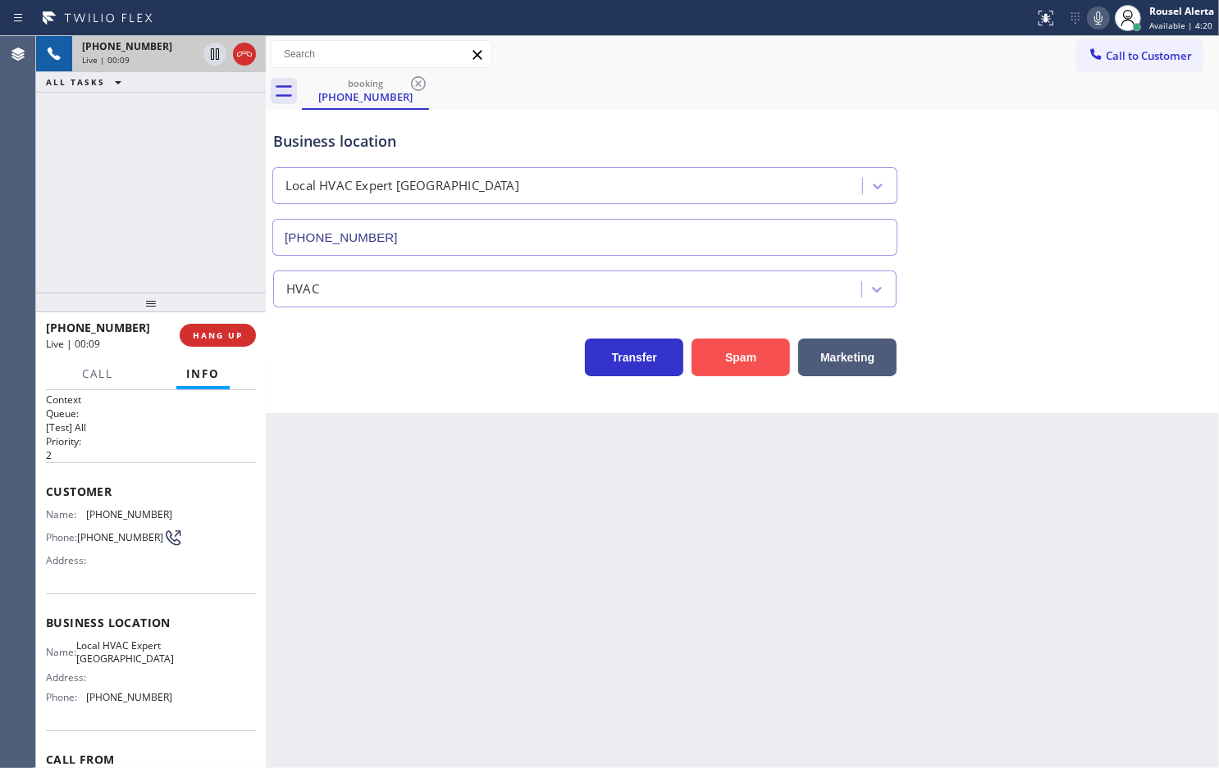
click at [734, 358] on button "Spam" at bounding box center [740, 358] width 98 height 38
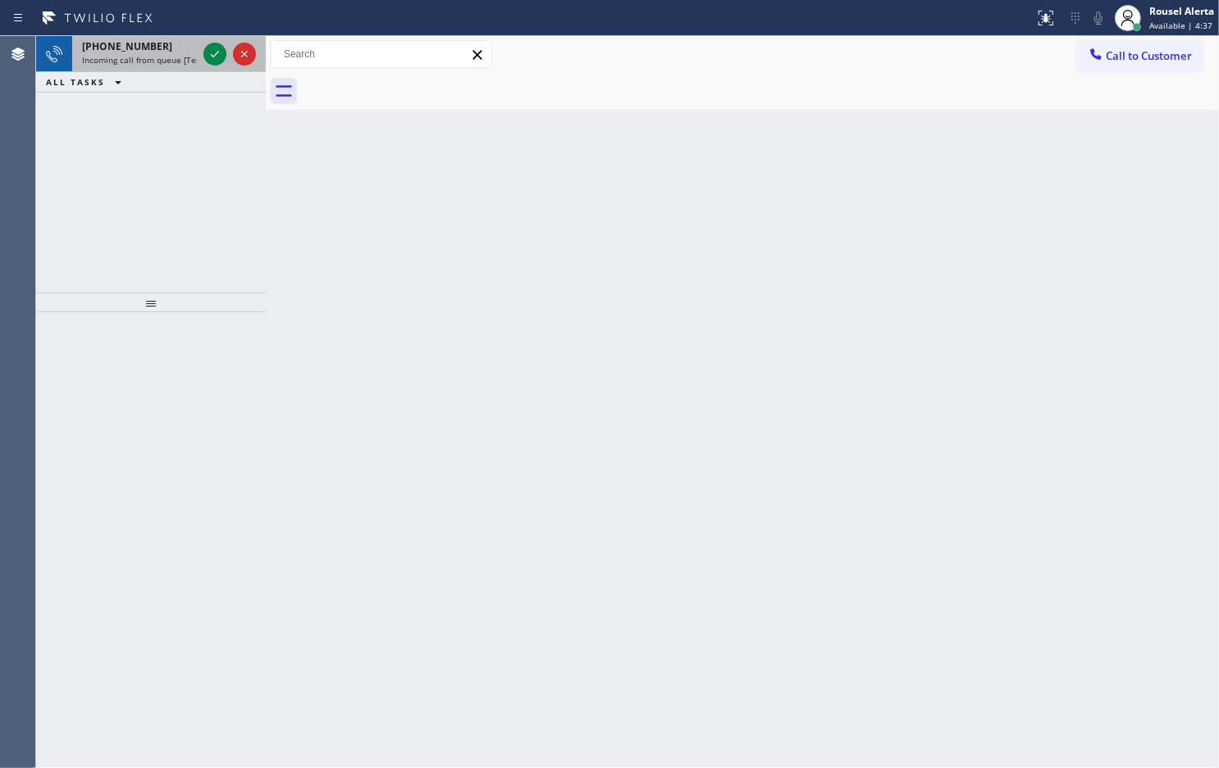
click at [157, 48] on div "[PHONE_NUMBER]" at bounding box center [139, 46] width 115 height 14
click at [162, 52] on div "[PHONE_NUMBER]" at bounding box center [139, 46] width 115 height 14
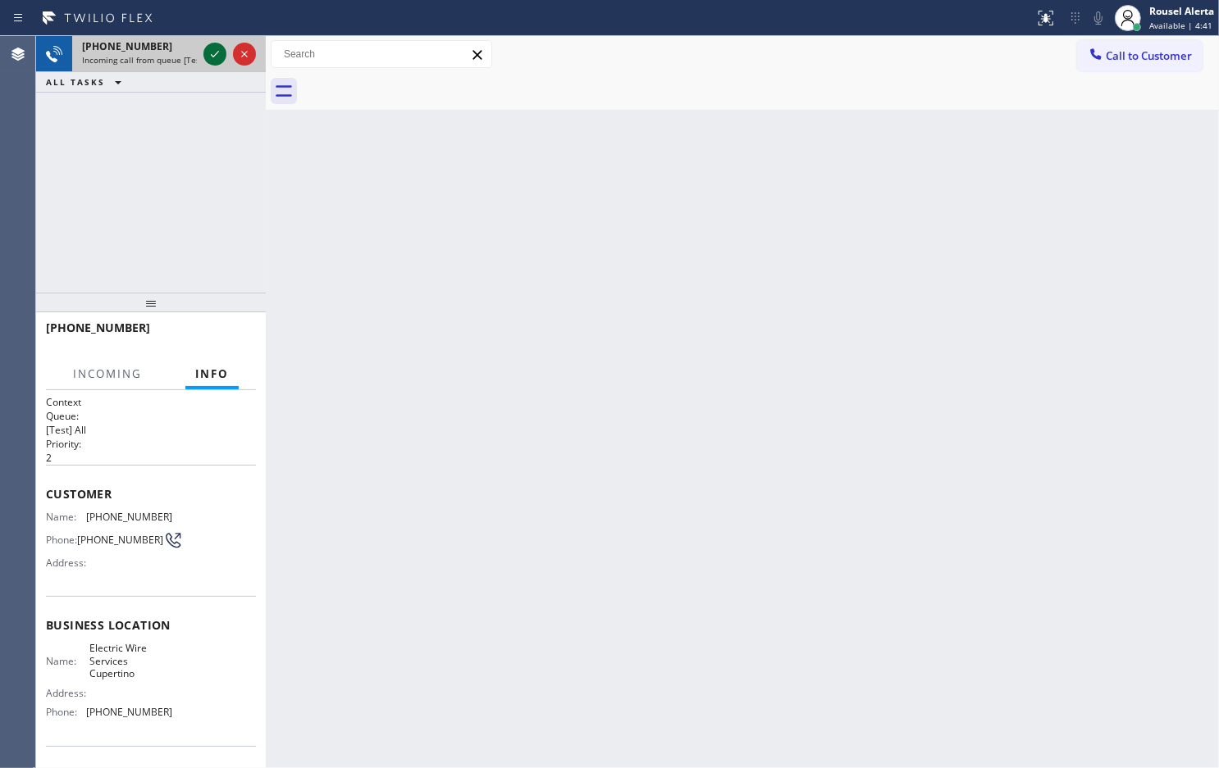
click at [207, 56] on icon at bounding box center [215, 54] width 20 height 20
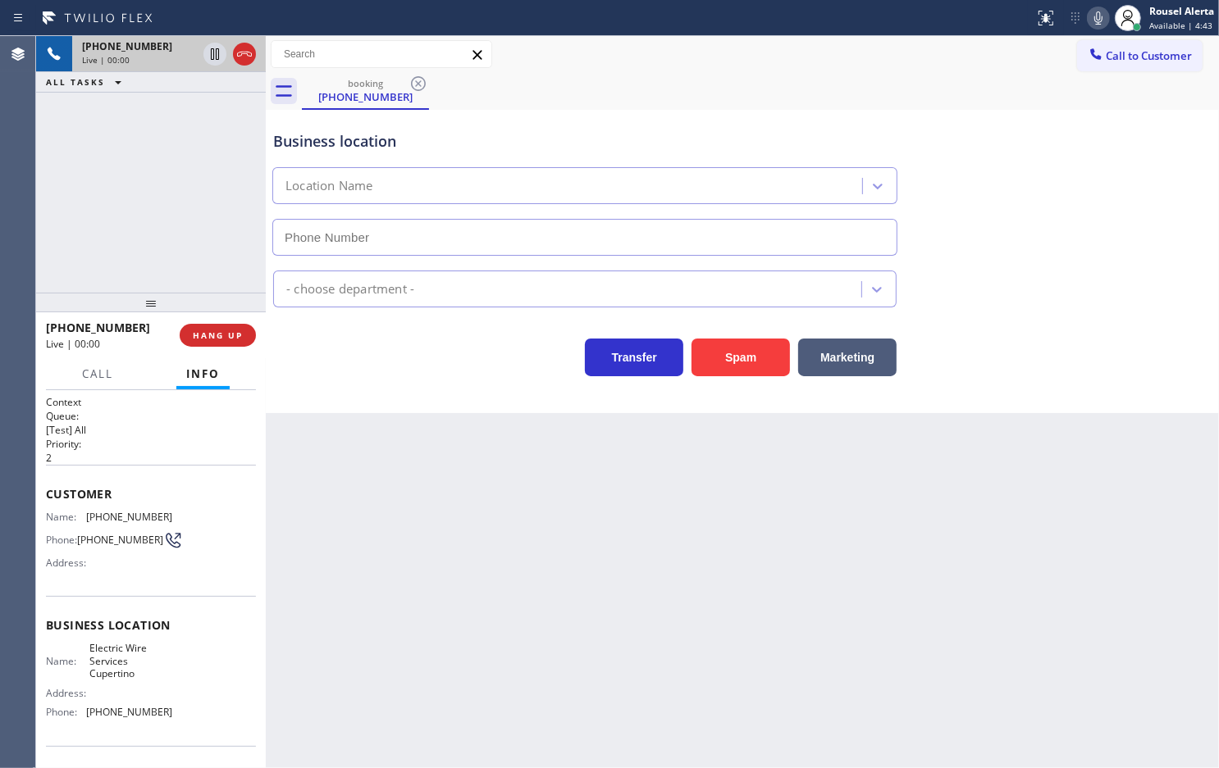
type input "[PHONE_NUMBER]"
click at [738, 376] on button "Spam" at bounding box center [740, 358] width 98 height 38
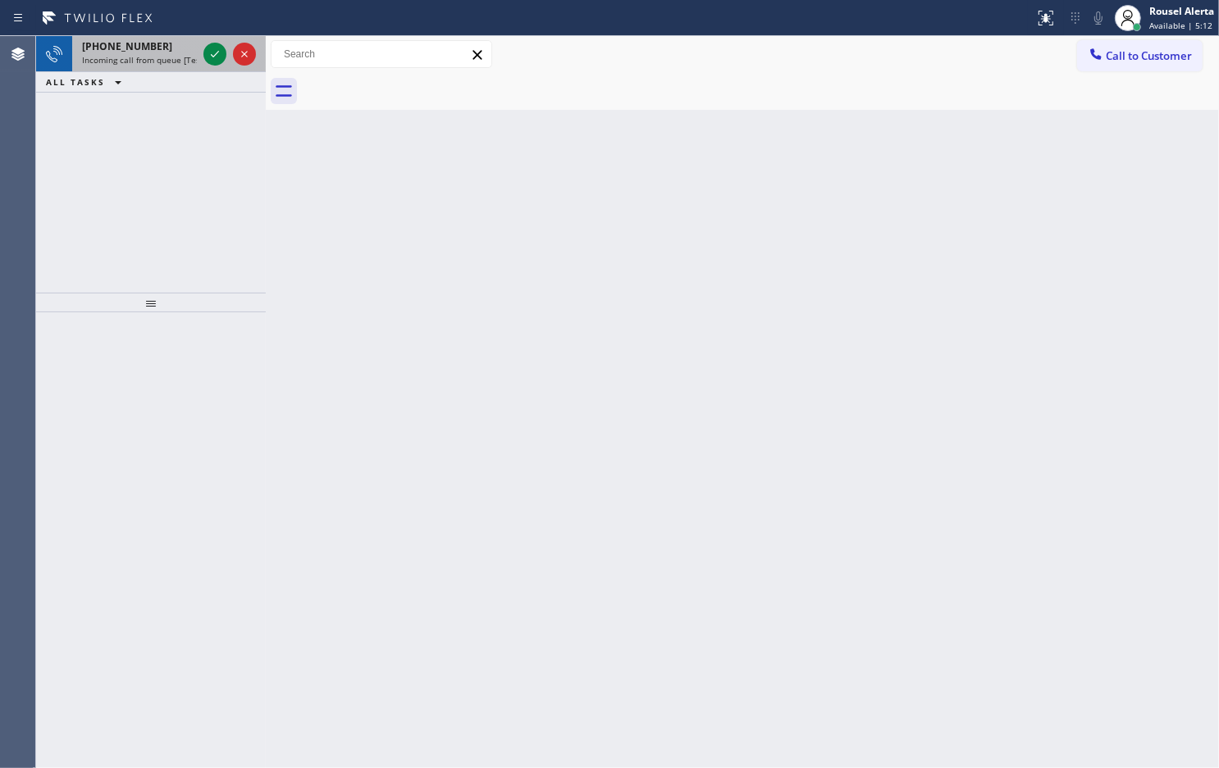
drag, startPoint x: 165, startPoint y: 49, endPoint x: 178, endPoint y: 56, distance: 14.7
click at [165, 48] on div "[PHONE_NUMBER]" at bounding box center [139, 46] width 115 height 14
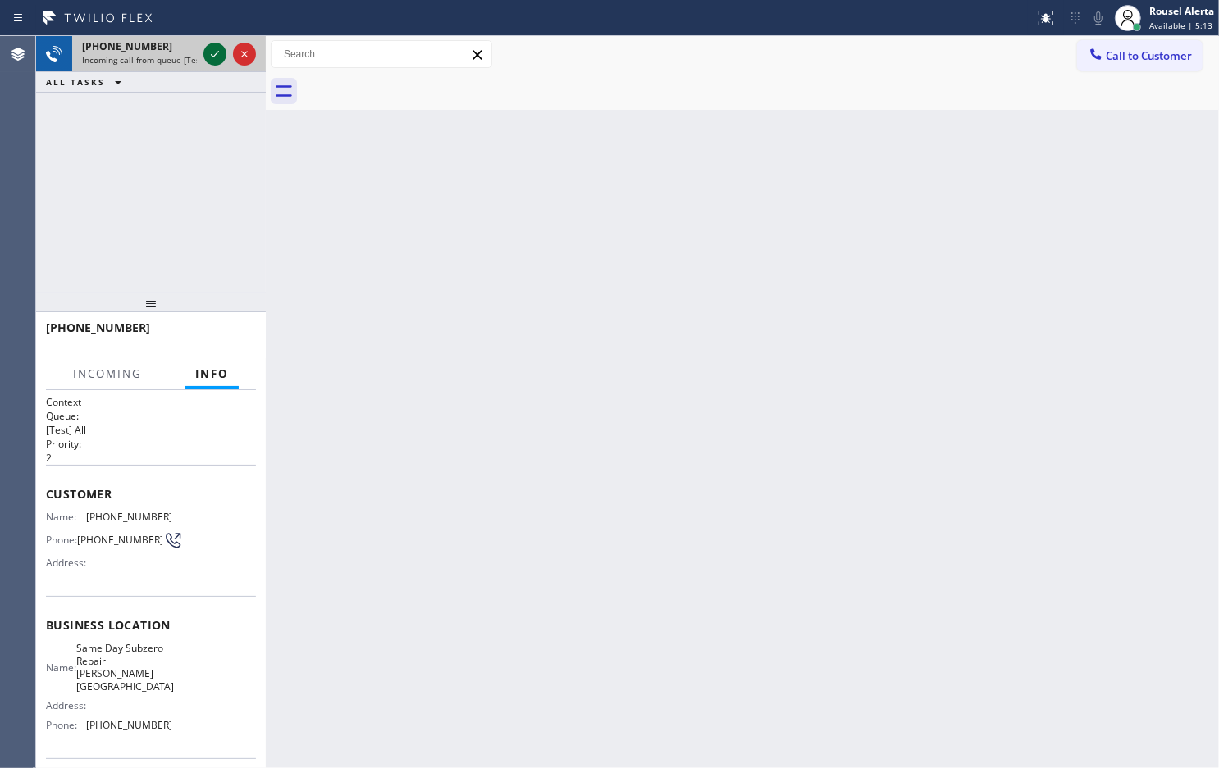
click at [207, 55] on icon at bounding box center [215, 54] width 20 height 20
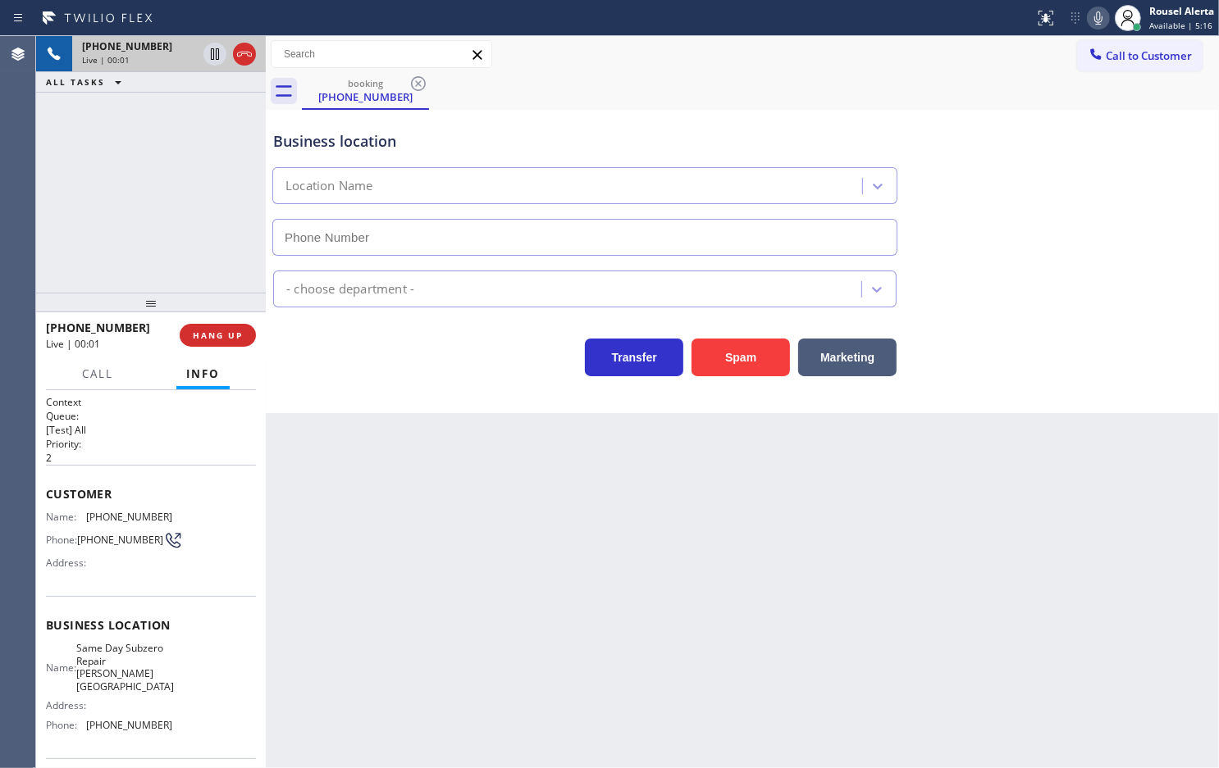
type input "[PHONE_NUMBER]"
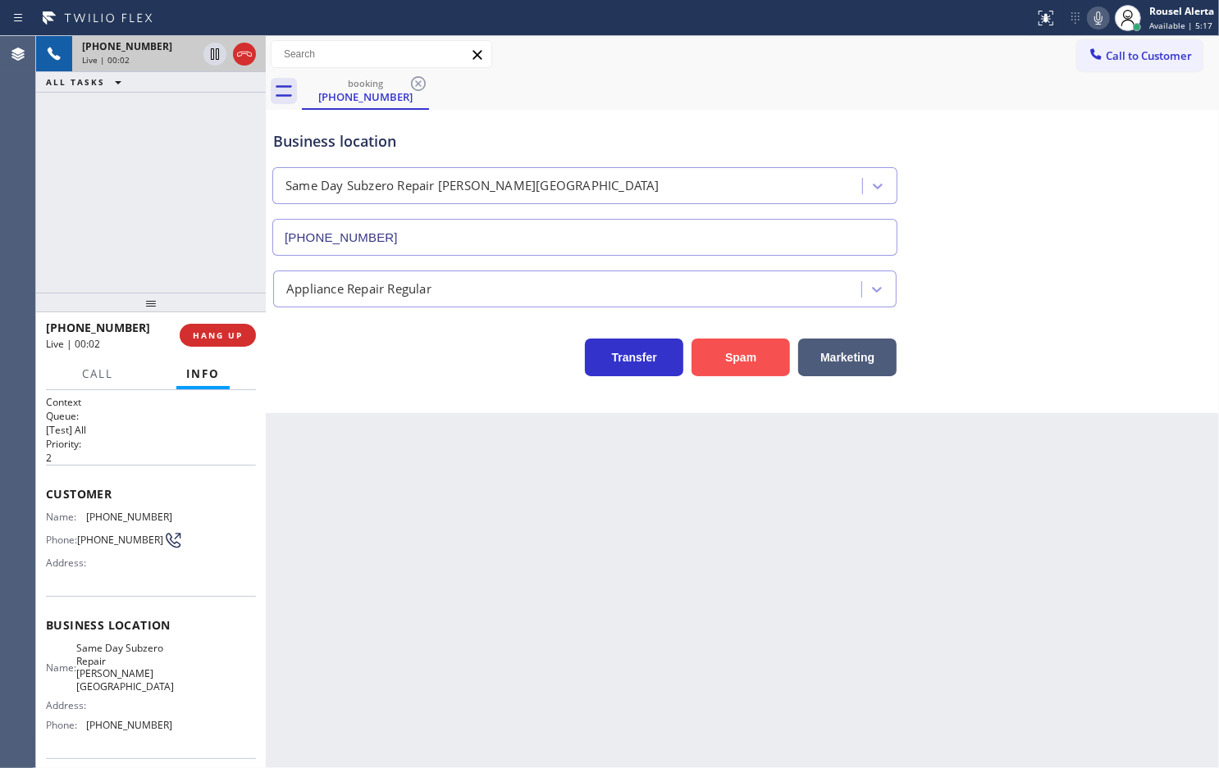
click at [743, 363] on button "Spam" at bounding box center [740, 358] width 98 height 38
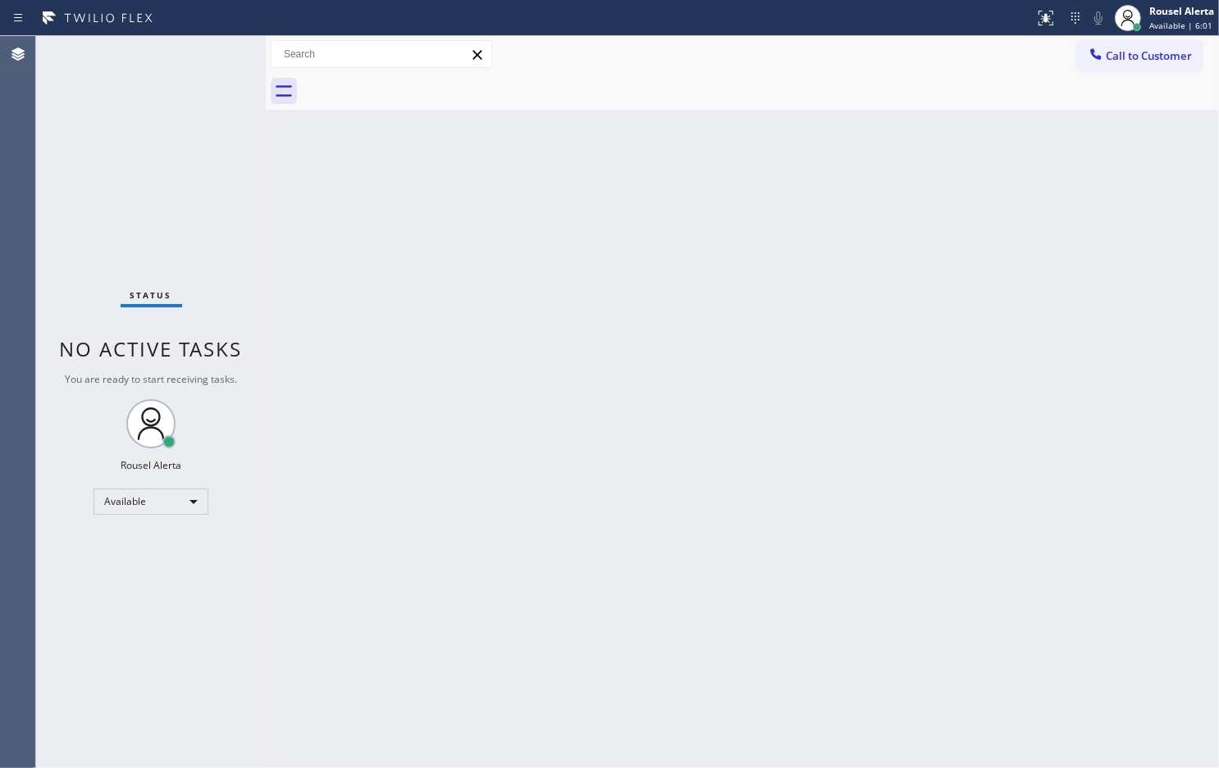
click at [477, 422] on div "Back to Dashboard Change Sender ID Customers Technicians Select a contact Outbo…" at bounding box center [742, 402] width 953 height 732
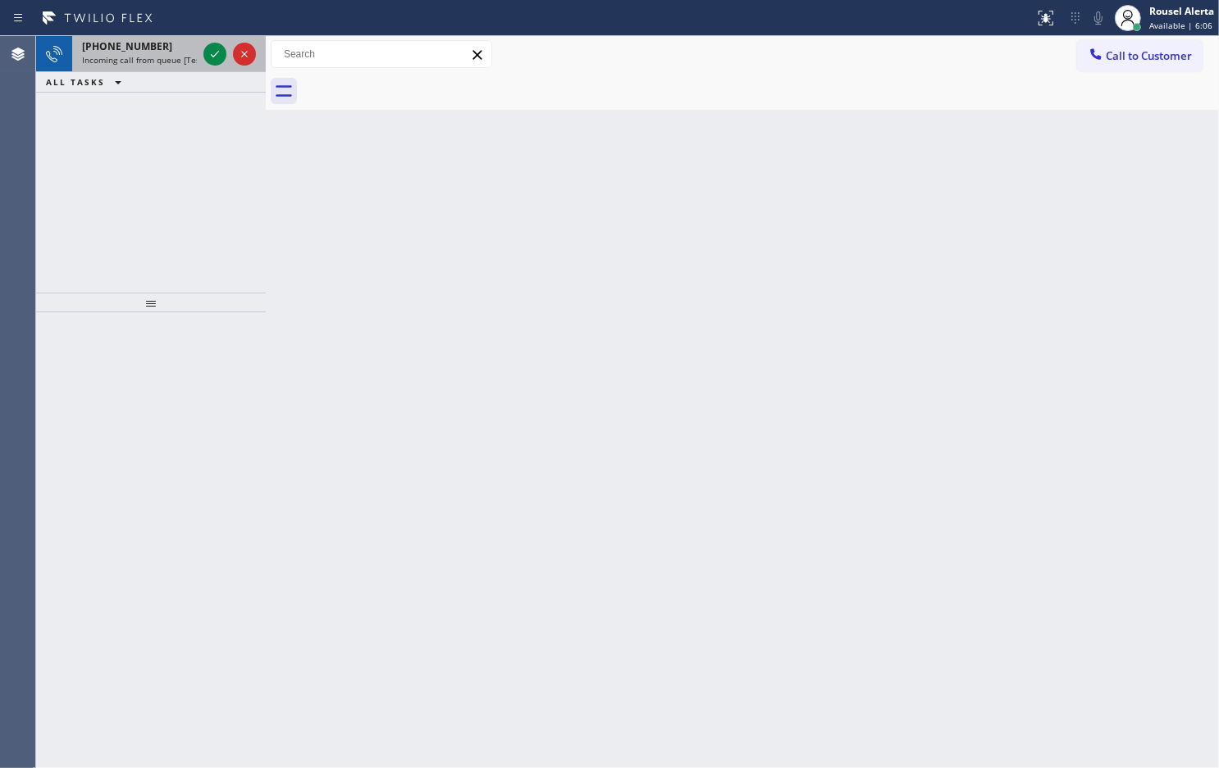
click at [149, 50] on div "[PHONE_NUMBER]" at bounding box center [139, 46] width 115 height 14
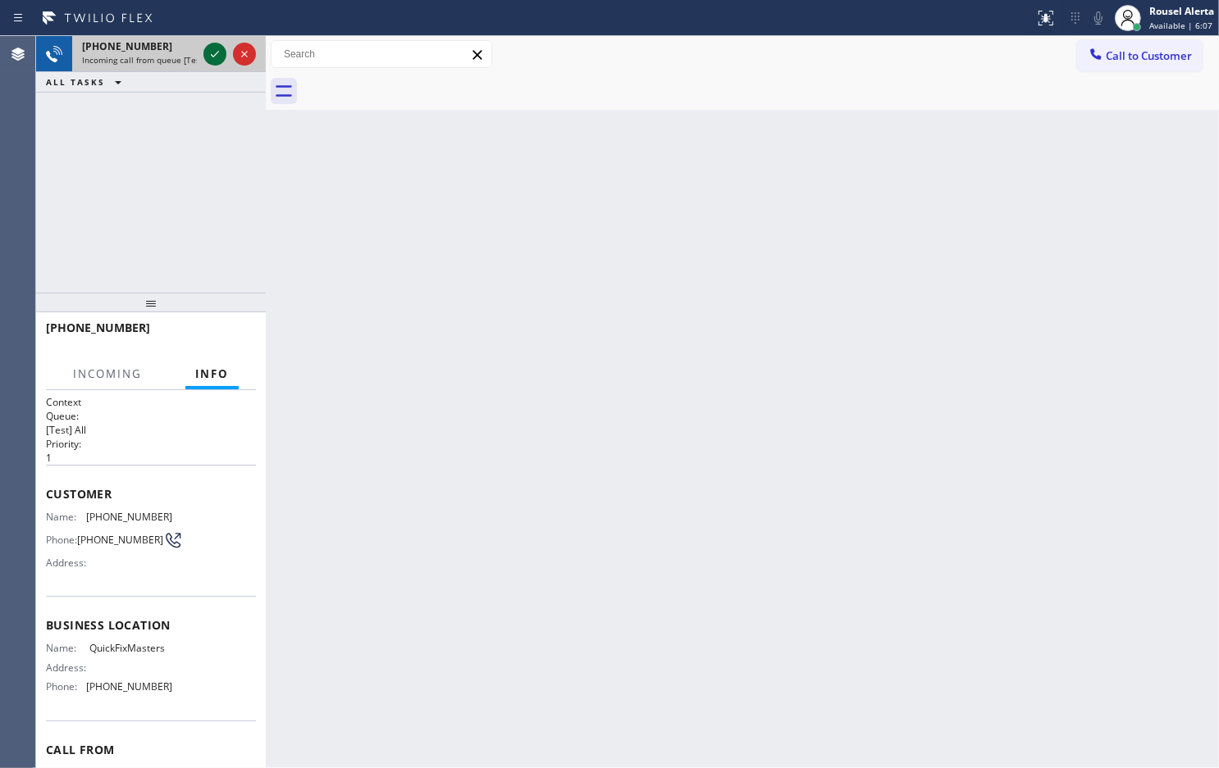
click at [207, 60] on icon at bounding box center [215, 54] width 20 height 20
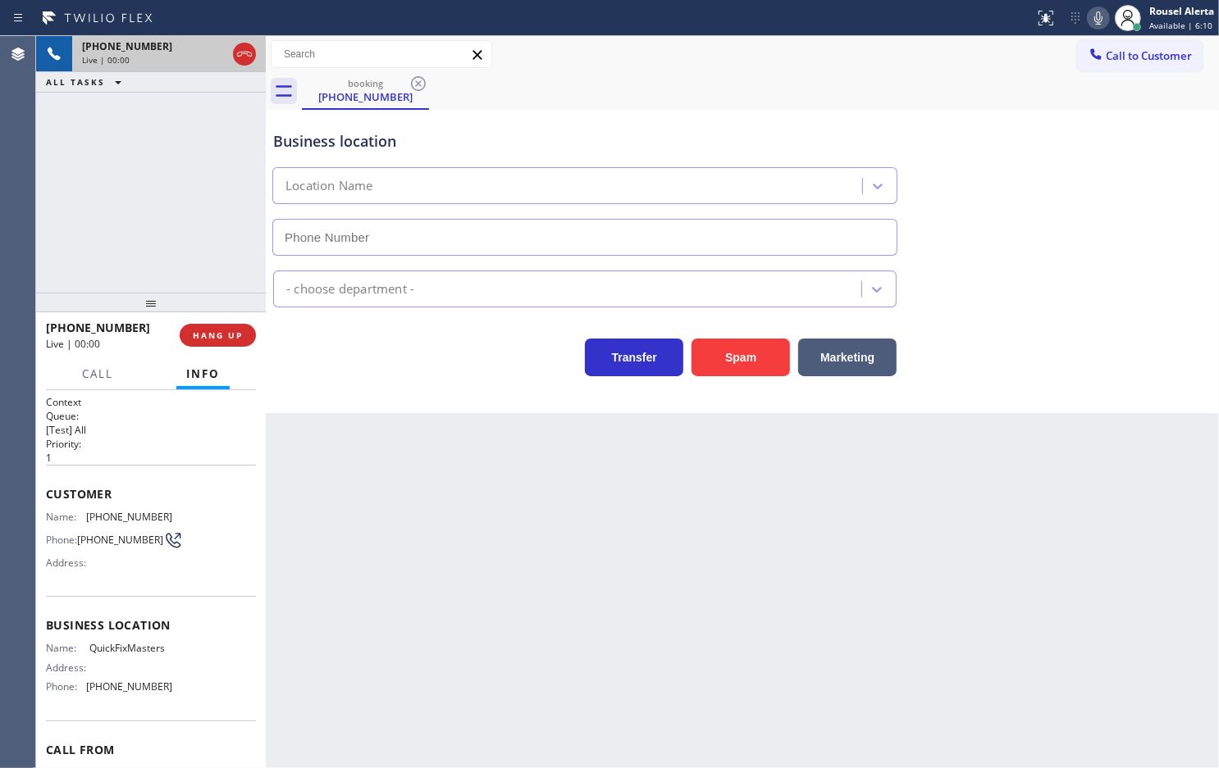
type input "[PHONE_NUMBER]"
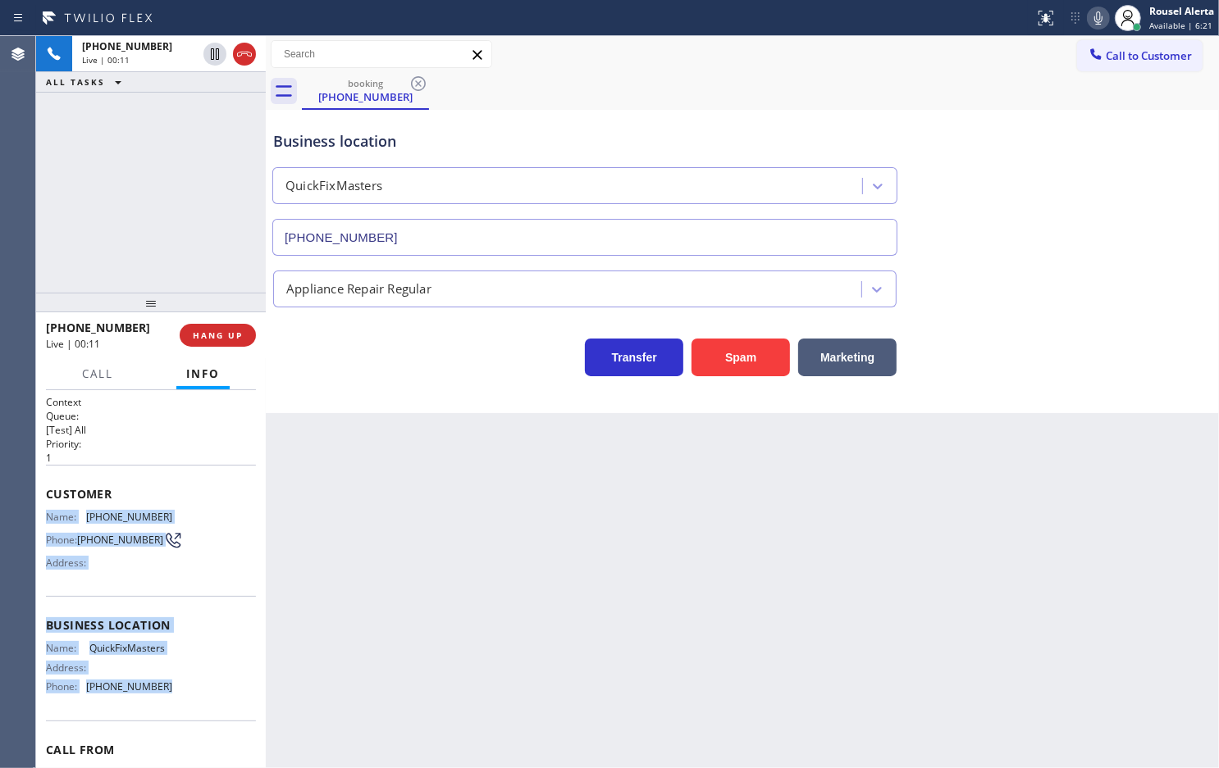
drag, startPoint x: 41, startPoint y: 513, endPoint x: 190, endPoint y: 705, distance: 243.1
click at [190, 705] on div "Context Queue: [Test] All Priority: 1 Customer Name: [PHONE_NUMBER] Phone: [PHO…" at bounding box center [151, 579] width 230 height 378
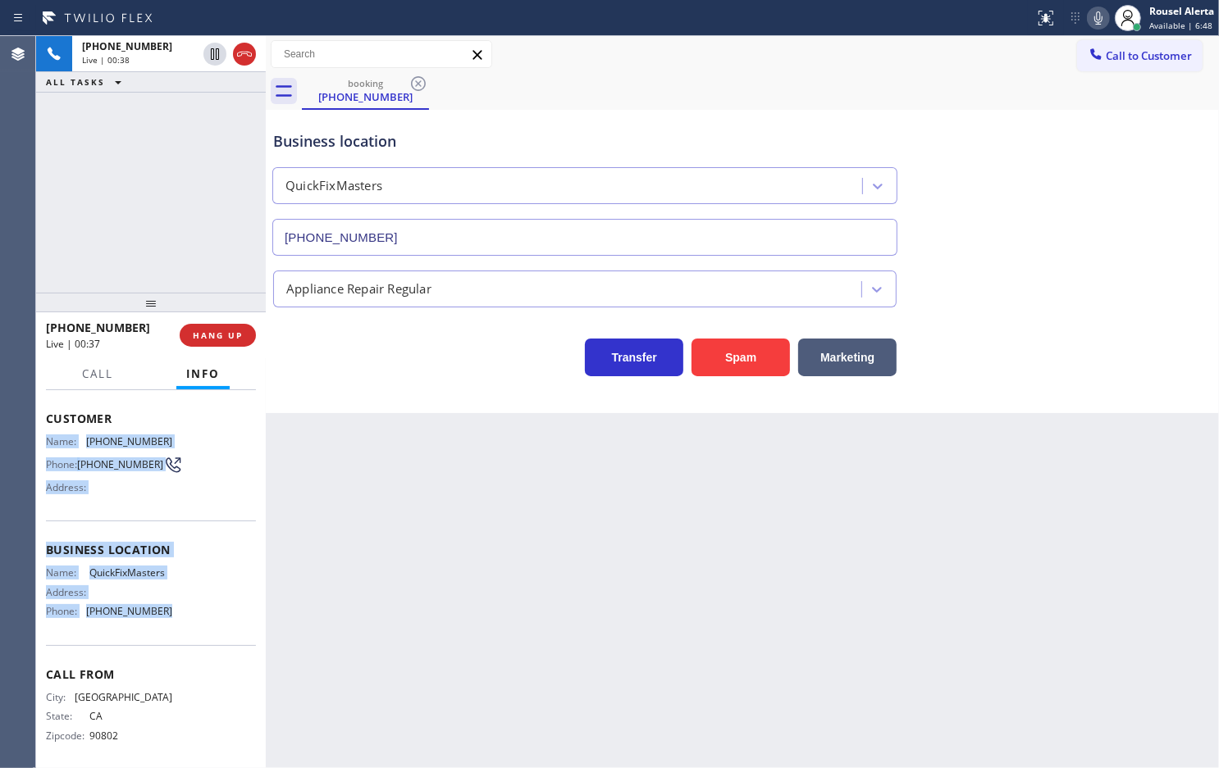
scroll to position [84, 0]
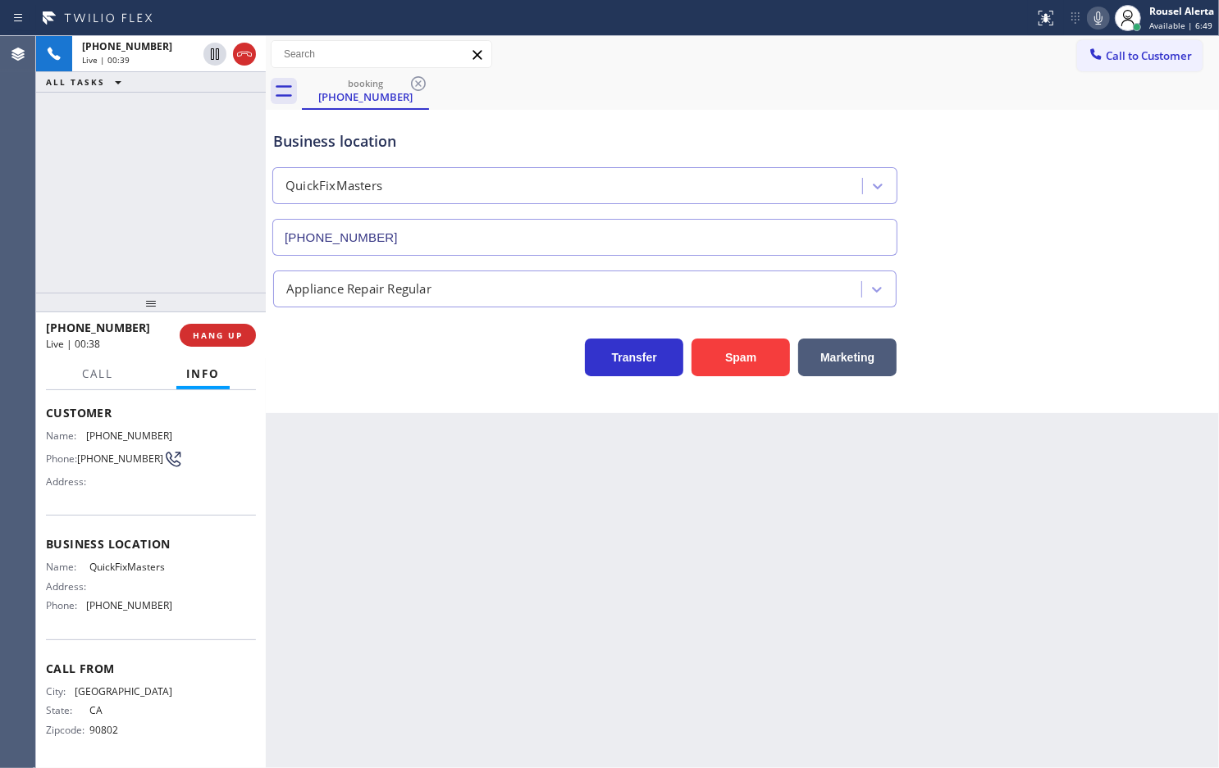
click at [412, 564] on div "Back to Dashboard Change Sender ID Customers Technicians Select a contact Outbo…" at bounding box center [742, 402] width 953 height 732
click at [141, 105] on div "[PHONE_NUMBER] Live | 04:56 ALL TASKS ALL TASKS ACTIVE TASKS TASKS IN WRAP UP" at bounding box center [151, 164] width 230 height 257
click at [123, 153] on div "[PHONE_NUMBER] Live | 05:09 ALL TASKS ALL TASKS ACTIVE TASKS TASKS IN WRAP UP" at bounding box center [151, 164] width 230 height 257
click at [209, 58] on icon at bounding box center [215, 54] width 20 height 20
click at [1100, 16] on icon at bounding box center [1095, 18] width 20 height 20
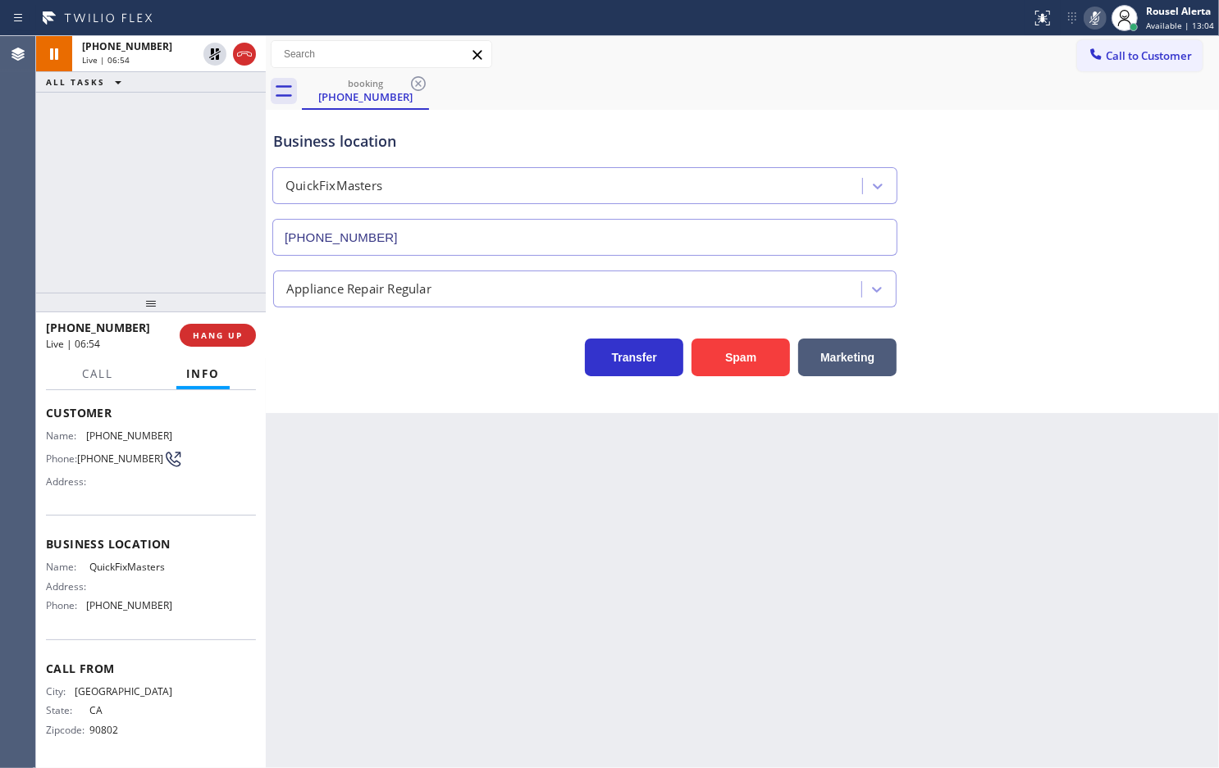
click at [399, 588] on div "Back to Dashboard Change Sender ID Customers Technicians Select a contact Outbo…" at bounding box center [742, 402] width 953 height 732
click at [209, 55] on icon at bounding box center [215, 54] width 20 height 20
click at [1091, 17] on icon at bounding box center [1095, 18] width 20 height 20
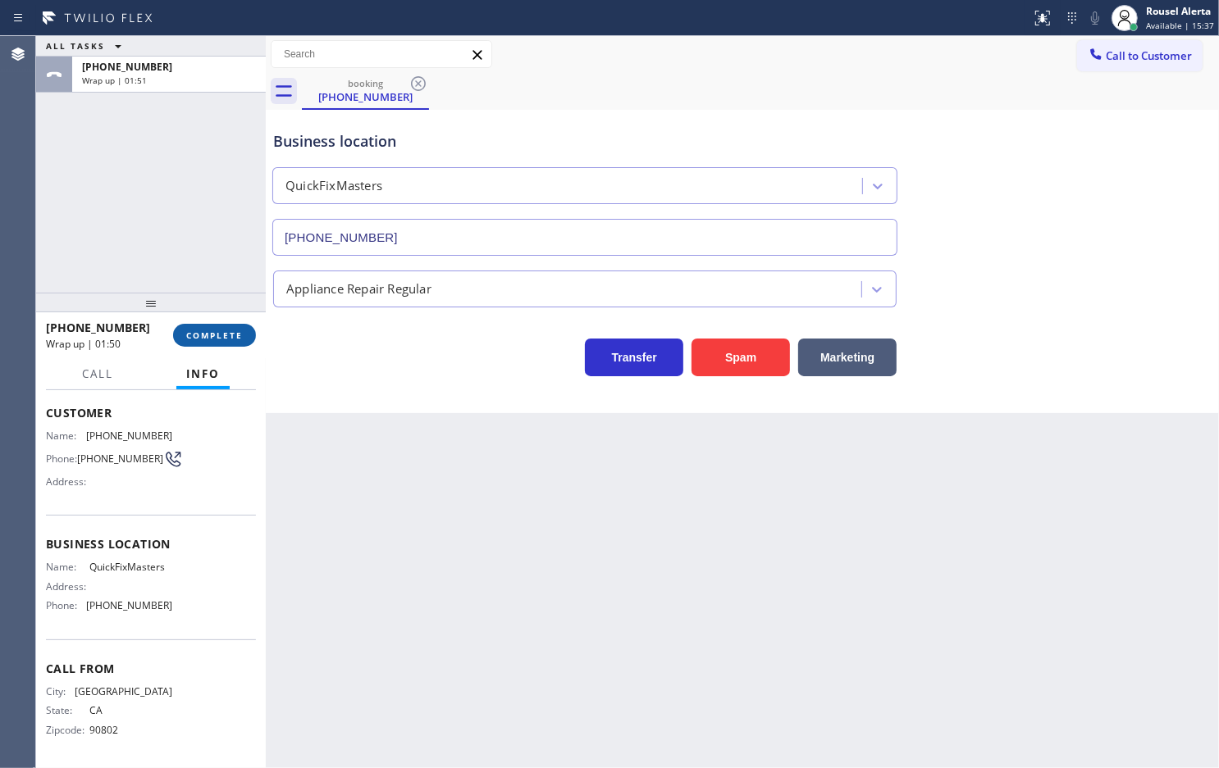
click at [203, 343] on button "COMPLETE" at bounding box center [214, 335] width 83 height 23
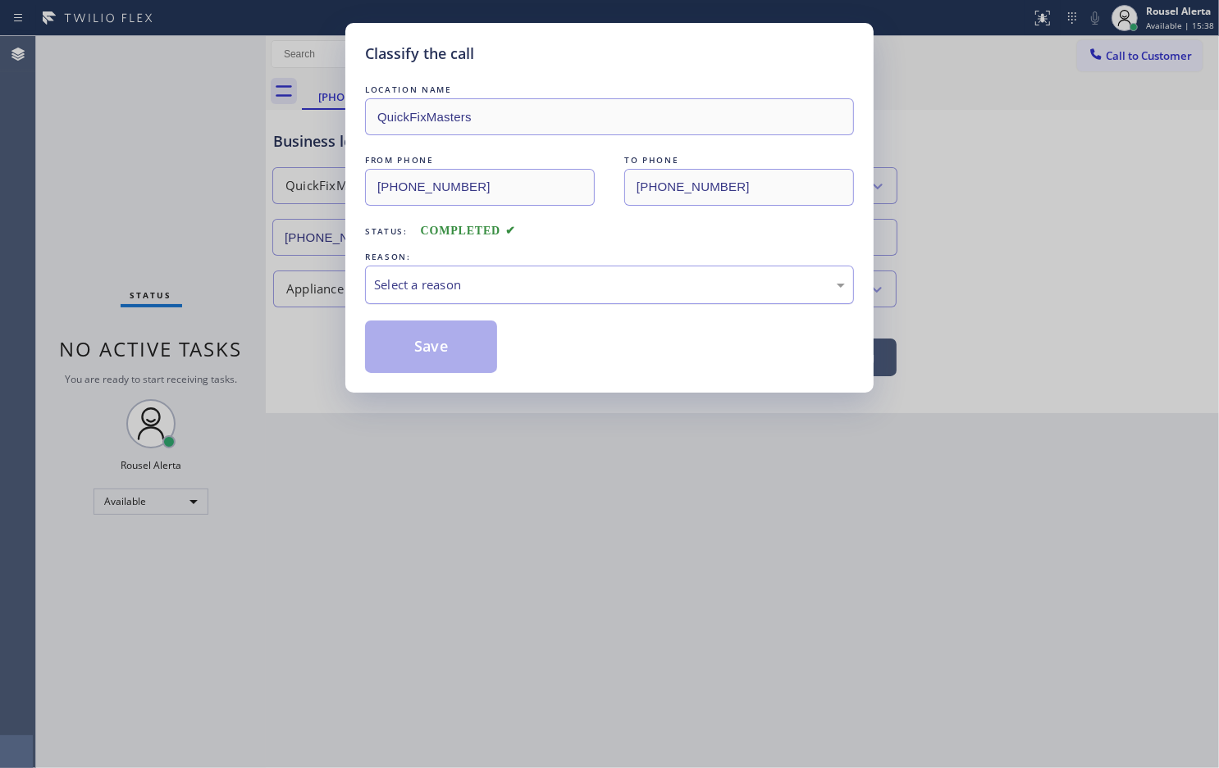
click at [412, 292] on div "Select a reason" at bounding box center [609, 285] width 471 height 19
click at [433, 339] on button "Save" at bounding box center [431, 347] width 132 height 52
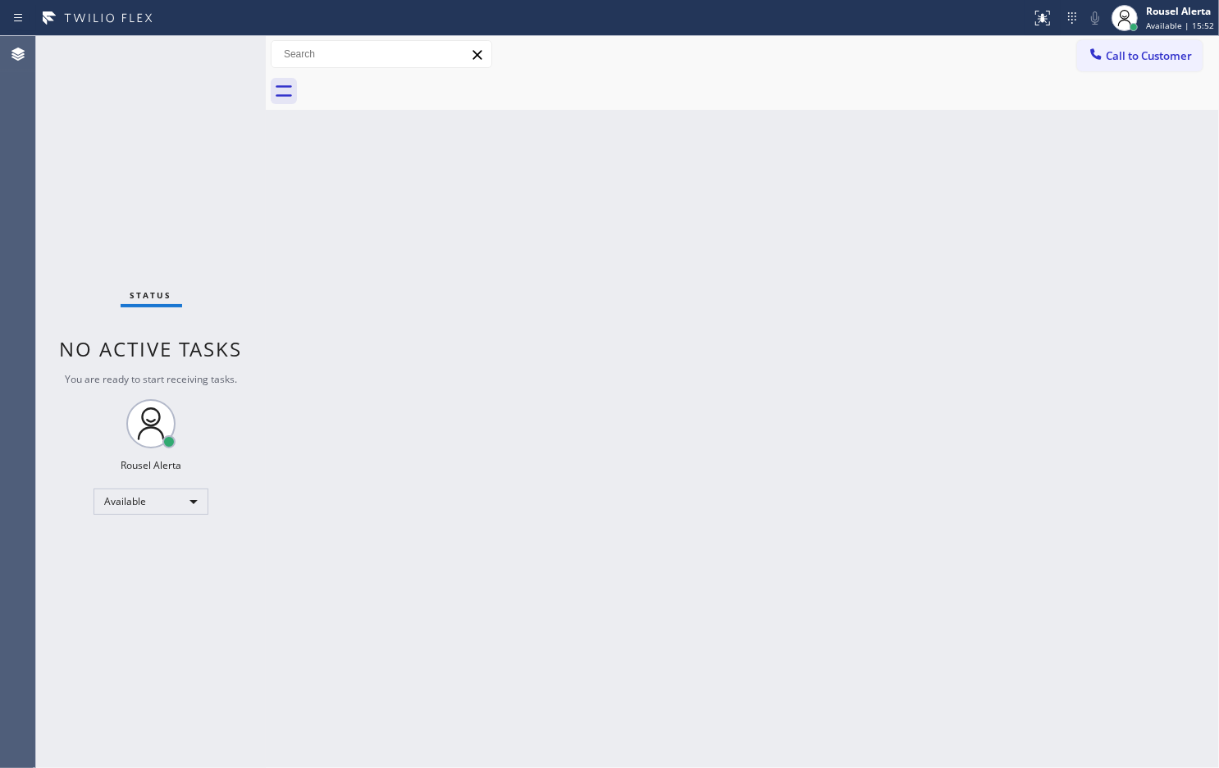
click at [689, 474] on div "Back to Dashboard Change Sender ID Customers Technicians Select a contact Outbo…" at bounding box center [742, 402] width 953 height 732
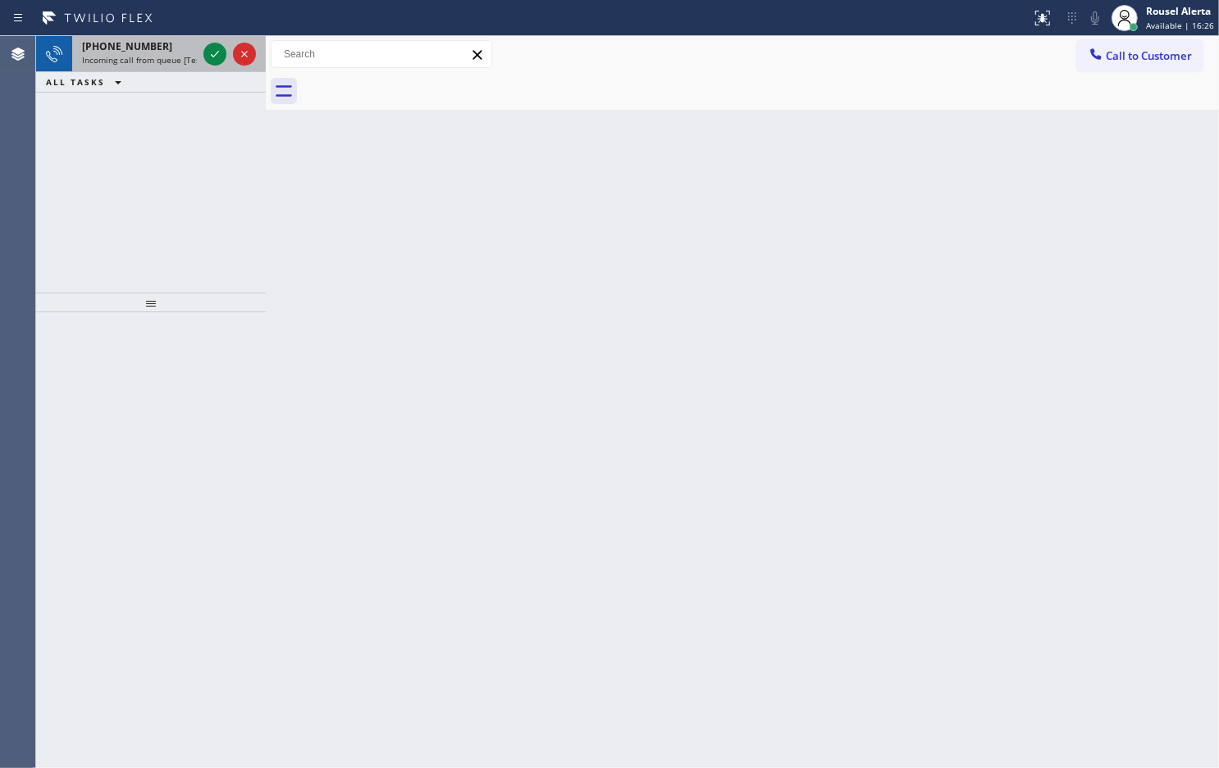
click at [169, 49] on div "[PHONE_NUMBER]" at bounding box center [139, 46] width 115 height 14
click at [161, 46] on div "[PHONE_NUMBER]" at bounding box center [139, 46] width 115 height 14
click at [160, 62] on span "Incoming call from queue [Test] All" at bounding box center [150, 59] width 136 height 11
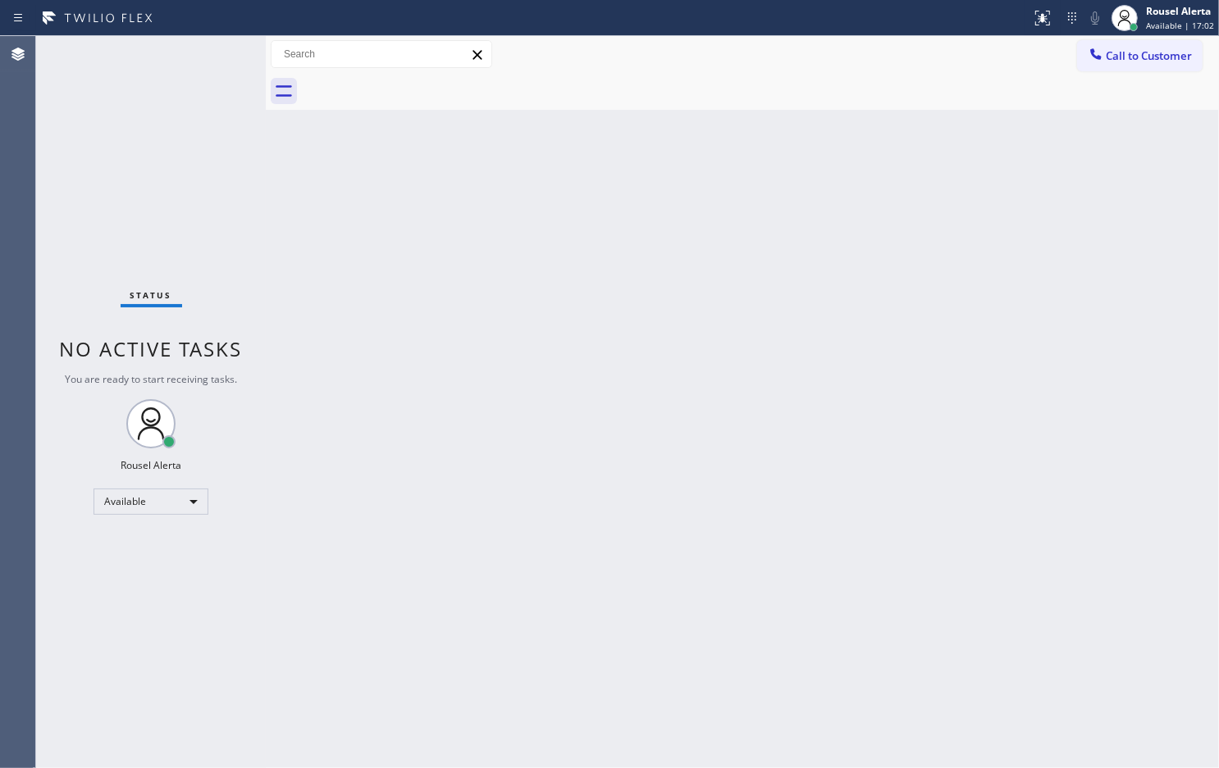
click at [160, 62] on div "Status No active tasks You are ready to start receiving tasks. Rousel Alerta Av…" at bounding box center [151, 402] width 230 height 732
click at [190, 57] on div "Status No active tasks You are ready to start receiving tasks. Rousel Alerta Av…" at bounding box center [151, 402] width 230 height 732
click at [190, 54] on div "Status No active tasks You are ready to start receiving tasks. Rousel Alerta Av…" at bounding box center [151, 402] width 230 height 732
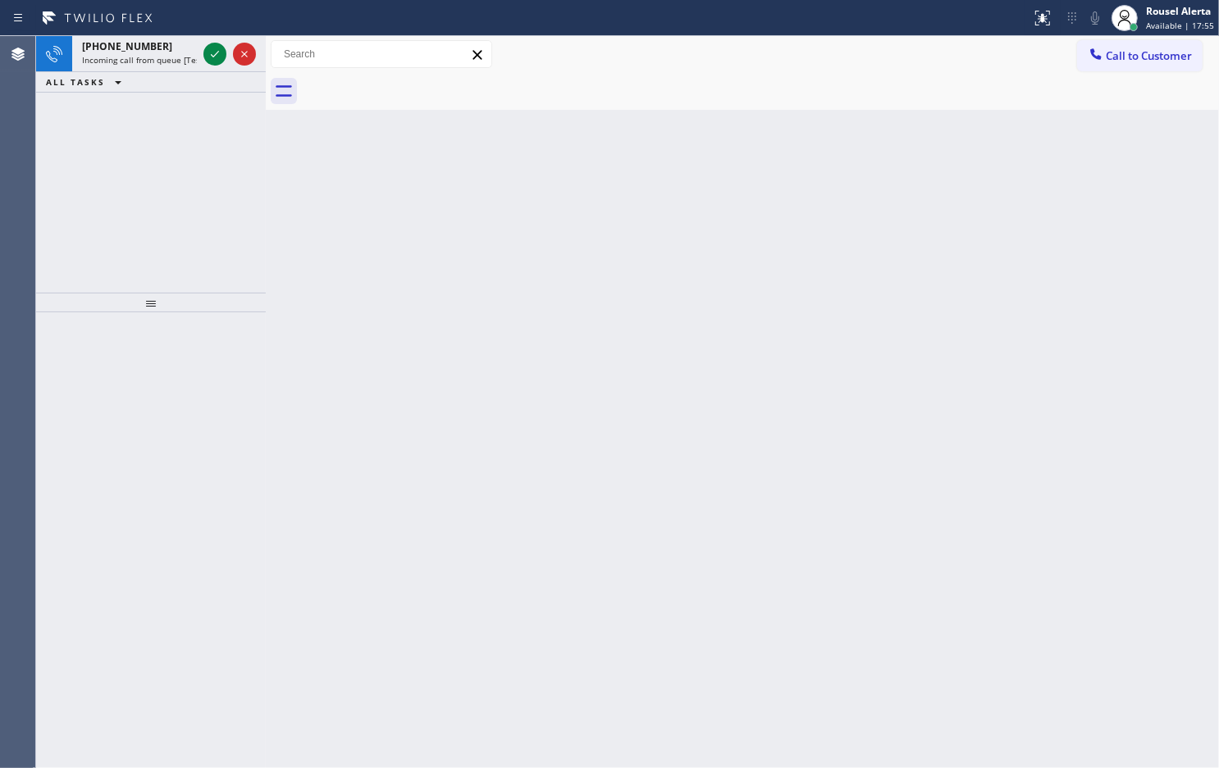
click at [190, 54] on span "Incoming call from queue [Test] All" at bounding box center [150, 59] width 136 height 11
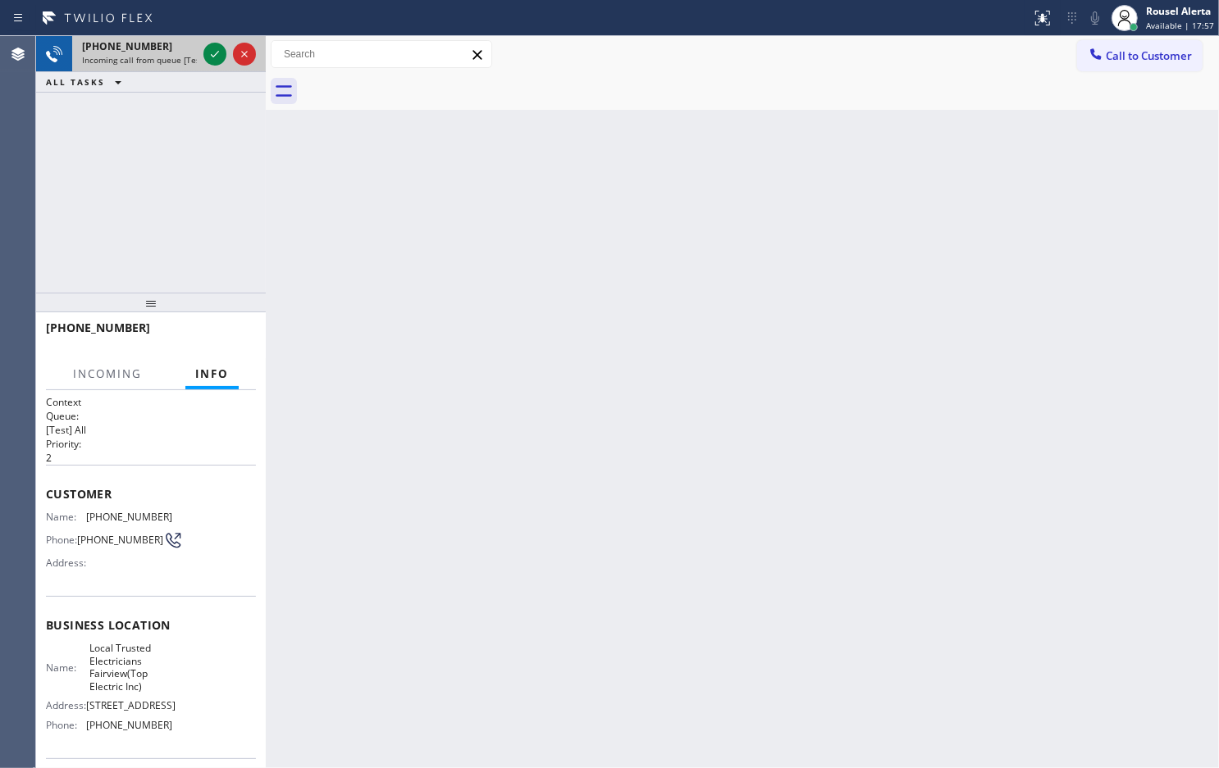
click at [201, 48] on div at bounding box center [229, 54] width 59 height 36
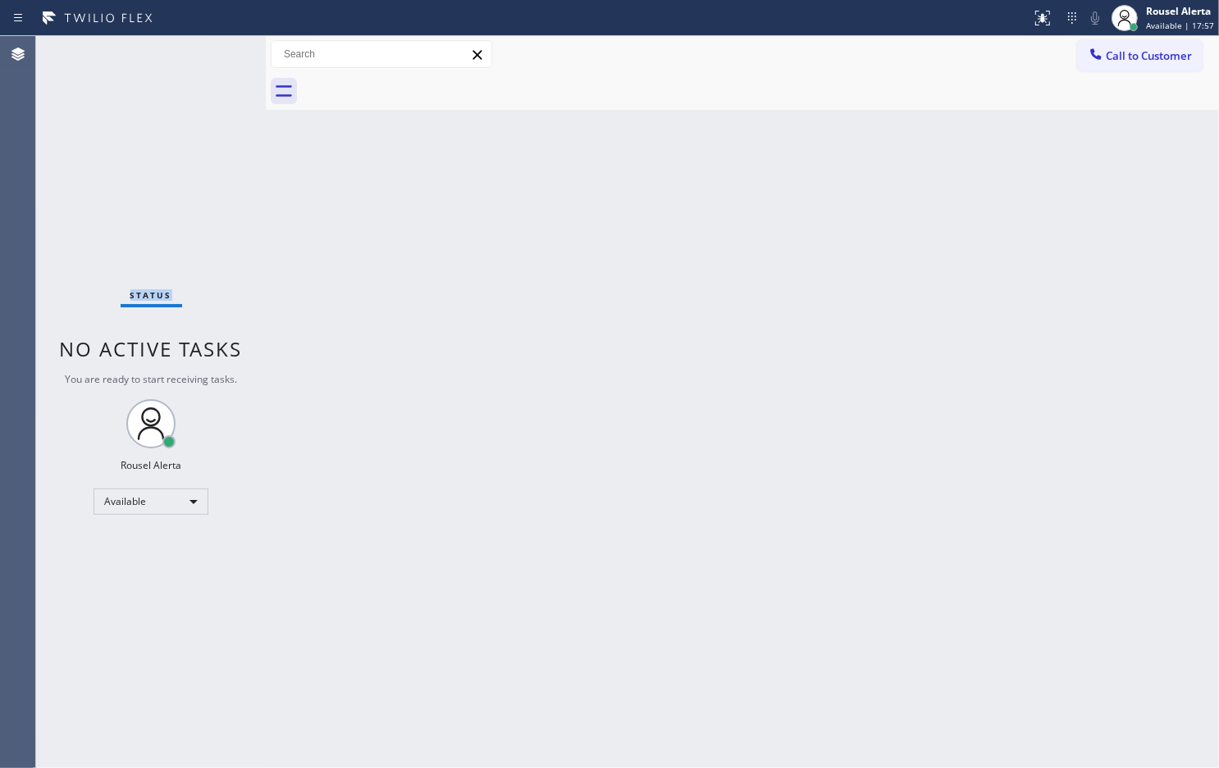
click at [201, 48] on div "Status No active tasks You are ready to start receiving tasks. Rousel Alerta Av…" at bounding box center [151, 402] width 230 height 732
click at [194, 55] on div "Status No active tasks You are ready to start receiving tasks. Rousel Alerta Av…" at bounding box center [151, 402] width 230 height 732
click at [178, 162] on div "Status No active tasks You are ready to start receiving tasks. Rousel Alerta Av…" at bounding box center [151, 402] width 230 height 732
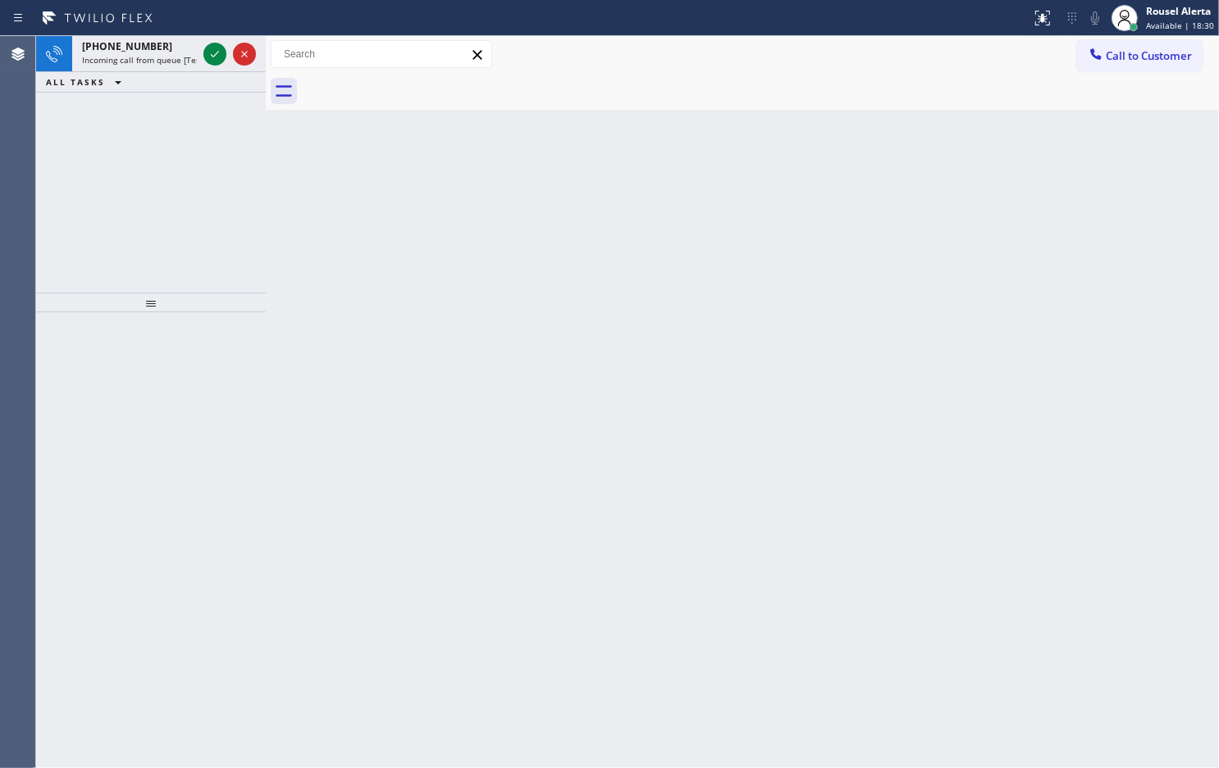
click at [197, 86] on div "ALL TASKS ALL TASKS ACTIVE TASKS TASKS IN WRAP UP" at bounding box center [151, 82] width 230 height 20
click at [175, 43] on div "[PHONE_NUMBER]" at bounding box center [139, 46] width 115 height 14
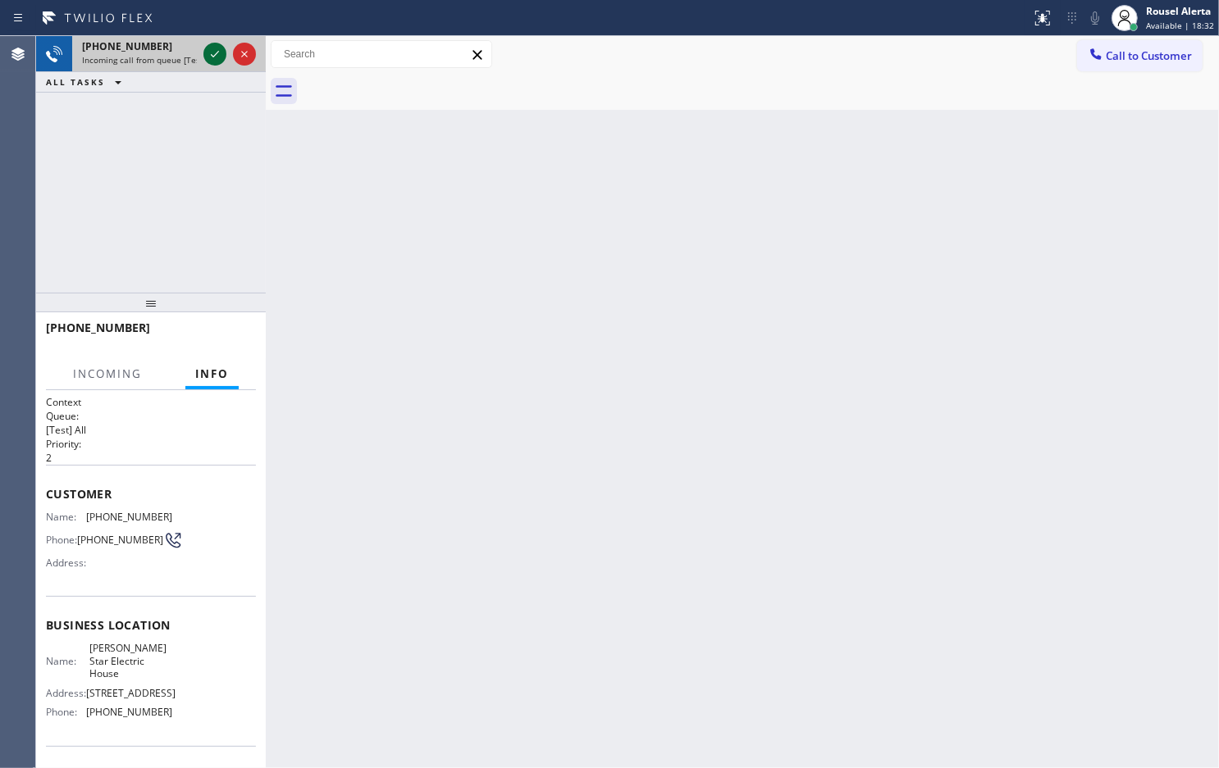
click at [203, 51] on div at bounding box center [214, 54] width 23 height 20
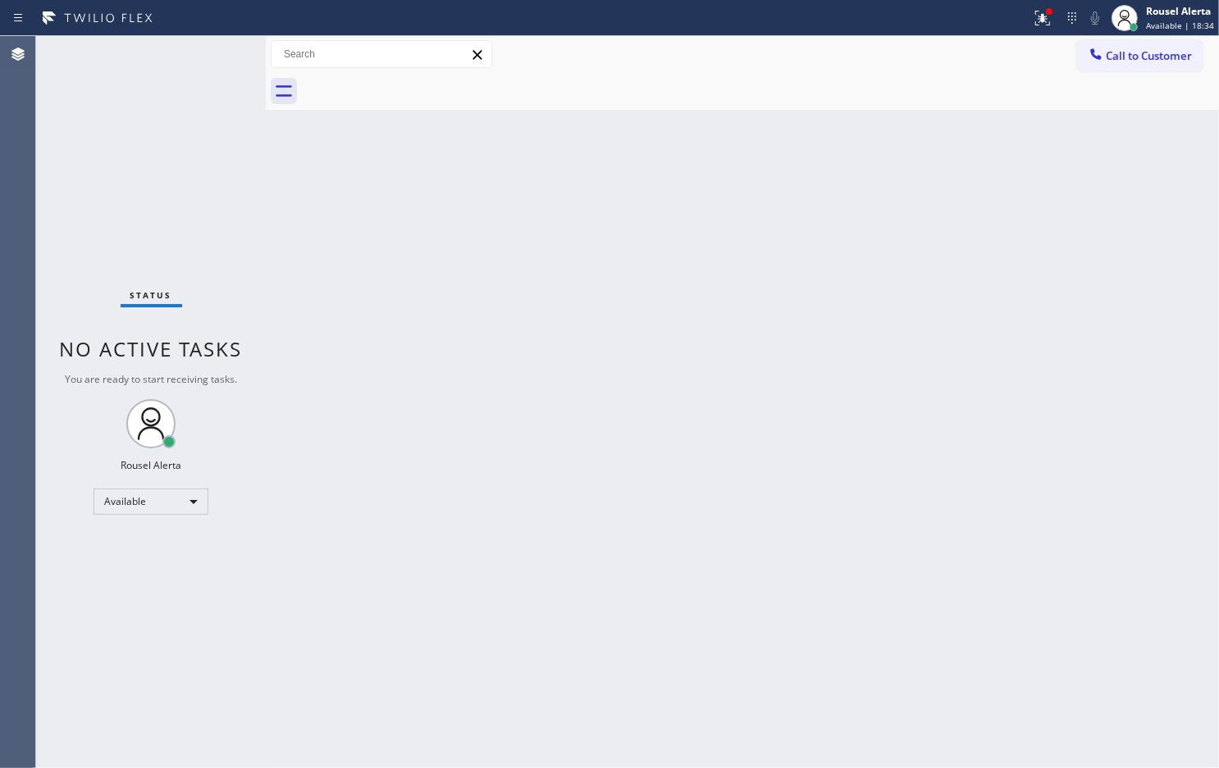
click at [178, 53] on div "Status No active tasks You are ready to start receiving tasks. Rousel Alerta Av…" at bounding box center [151, 402] width 230 height 732
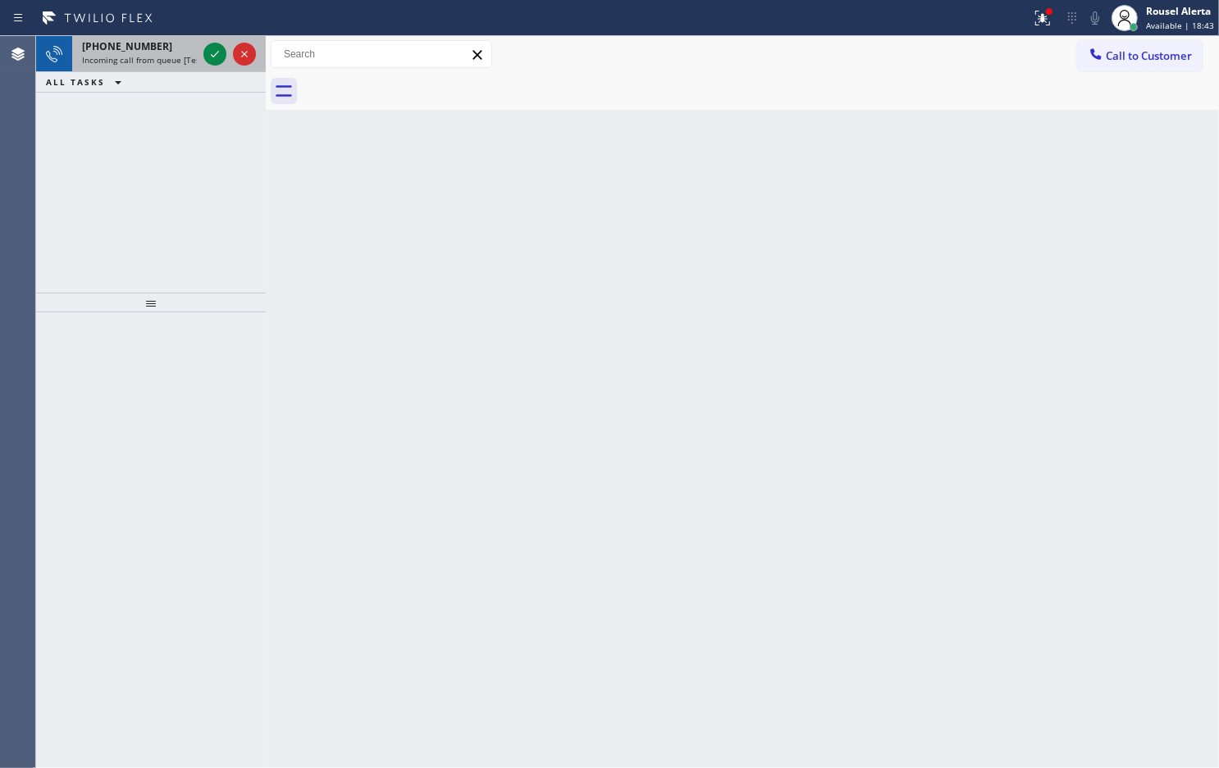
click at [178, 46] on div "[PHONE_NUMBER]" at bounding box center [139, 46] width 115 height 14
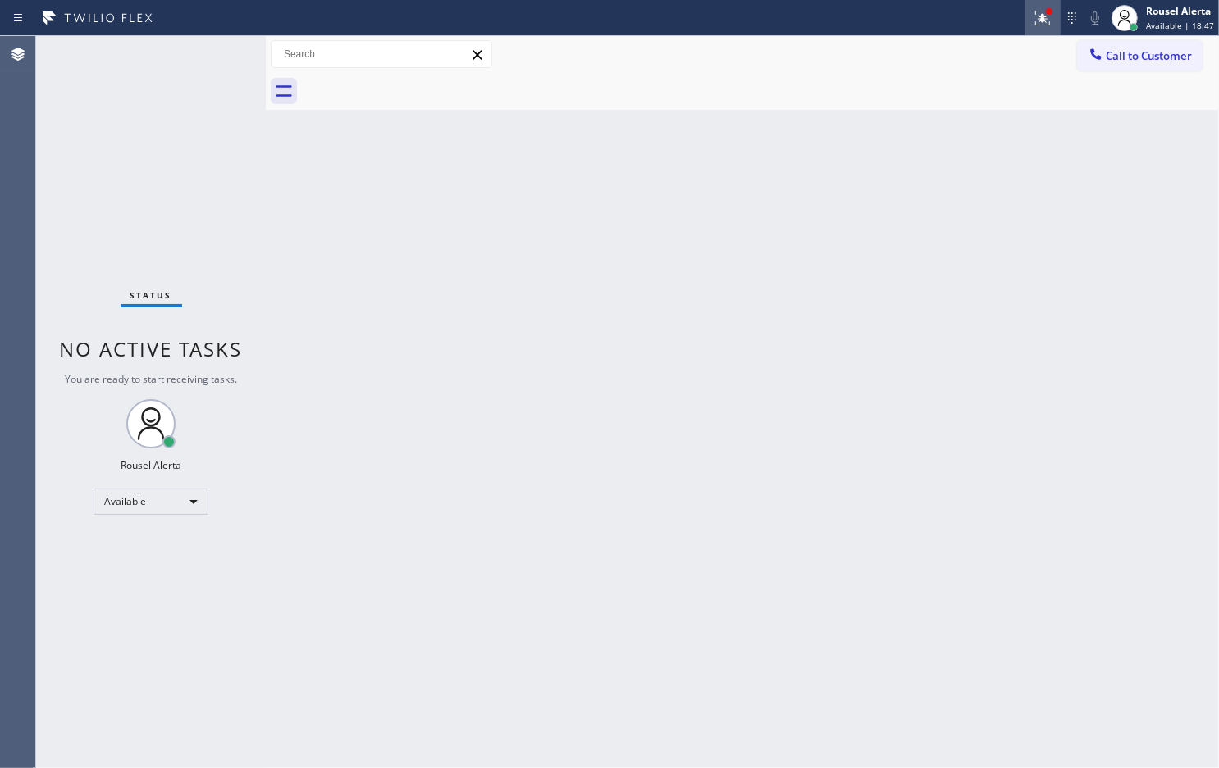
click at [1035, 21] on icon at bounding box center [1042, 18] width 20 height 20
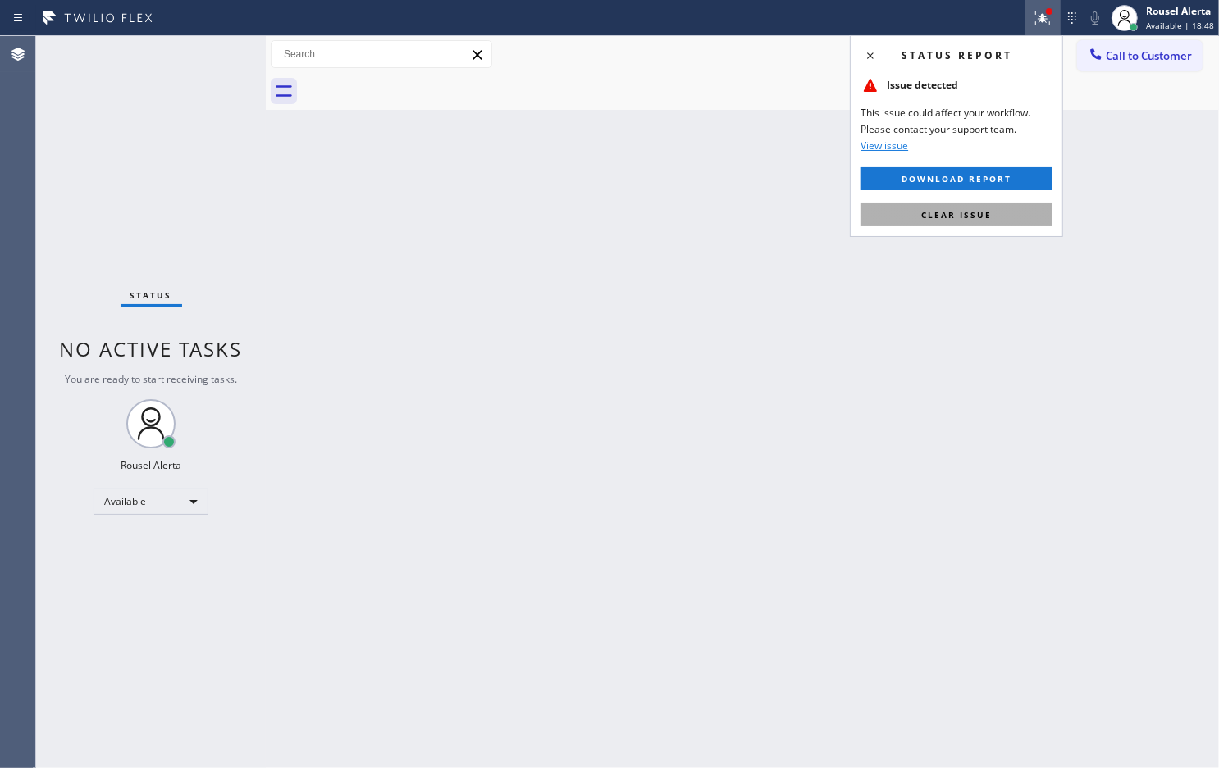
click at [953, 212] on span "Clear issue" at bounding box center [956, 214] width 71 height 11
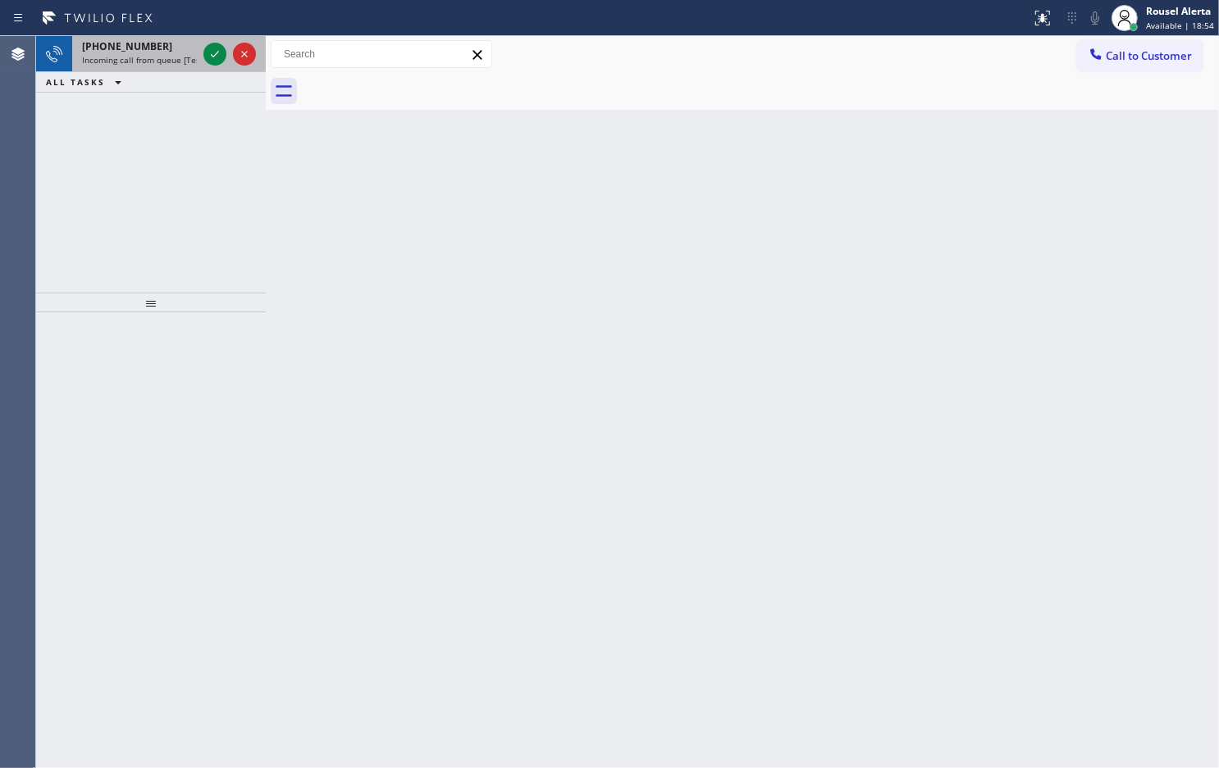
click at [185, 50] on div "[PHONE_NUMBER]" at bounding box center [139, 46] width 115 height 14
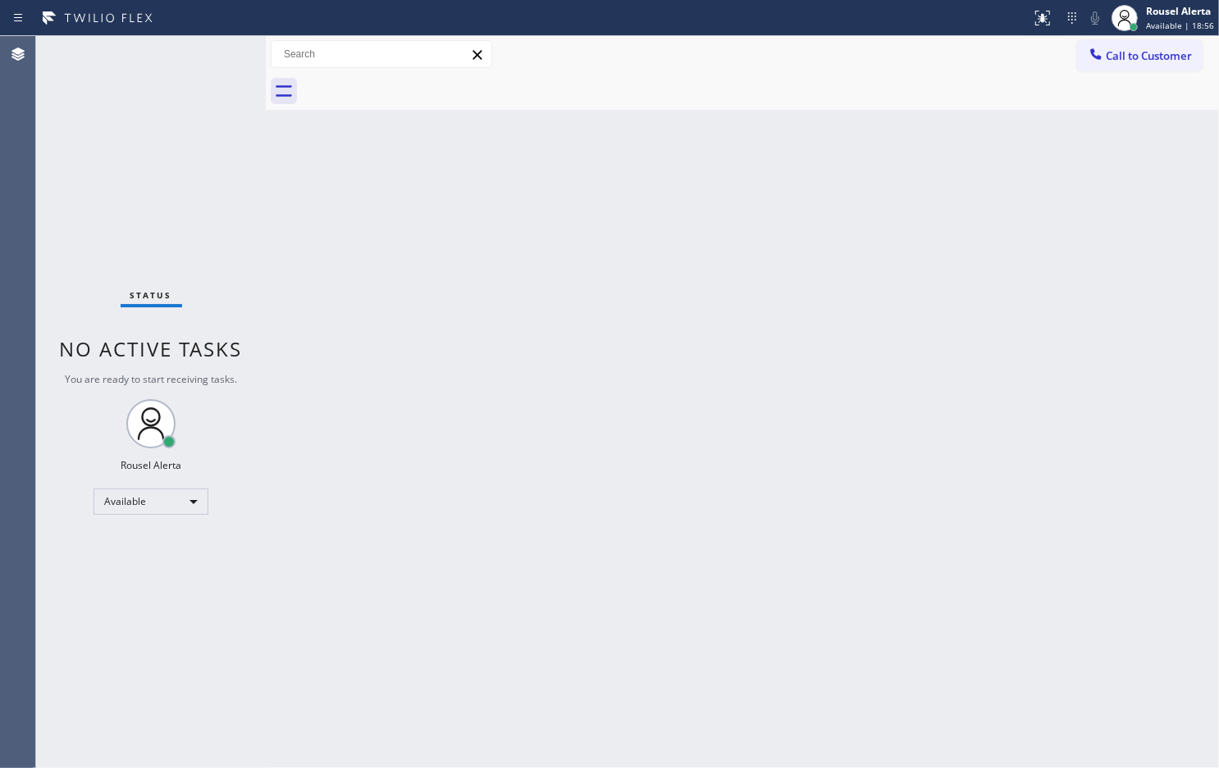
click at [203, 48] on div "Status No active tasks You are ready to start receiving tasks. Rousel Alerta Av…" at bounding box center [151, 402] width 230 height 732
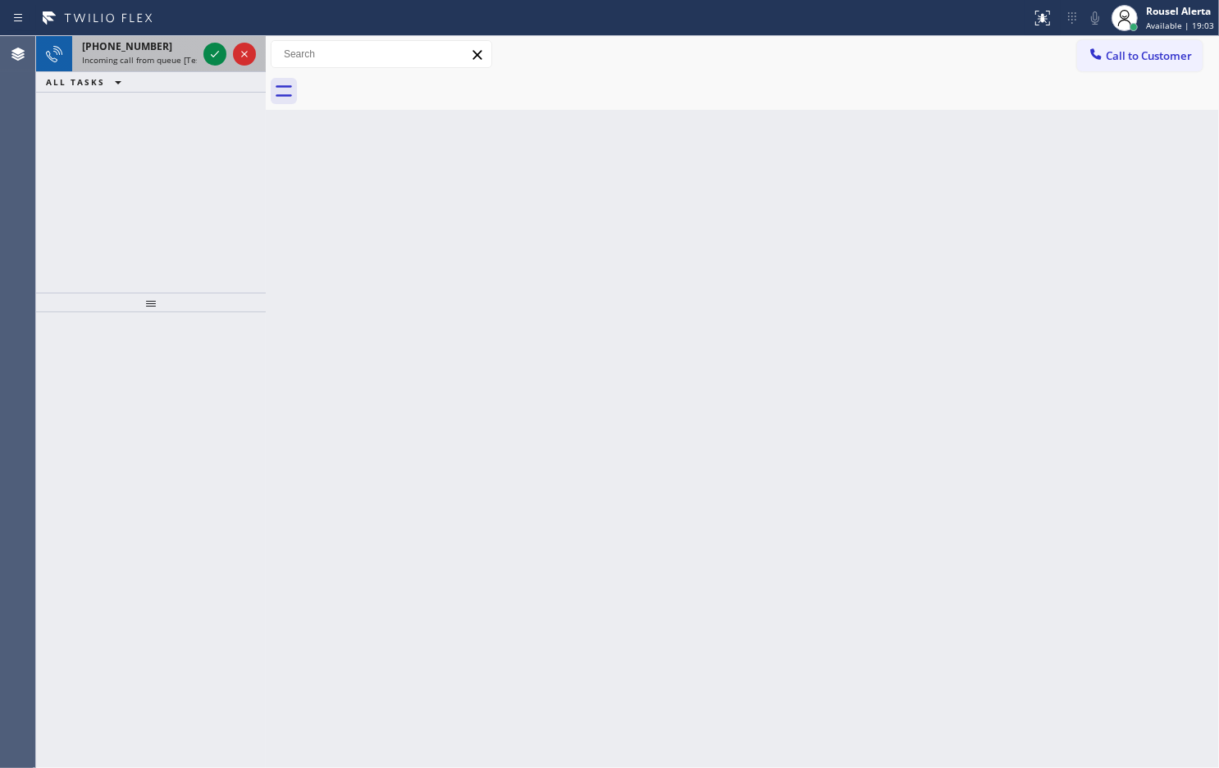
click at [169, 56] on span "Incoming call from queue [Test] All" at bounding box center [150, 59] width 136 height 11
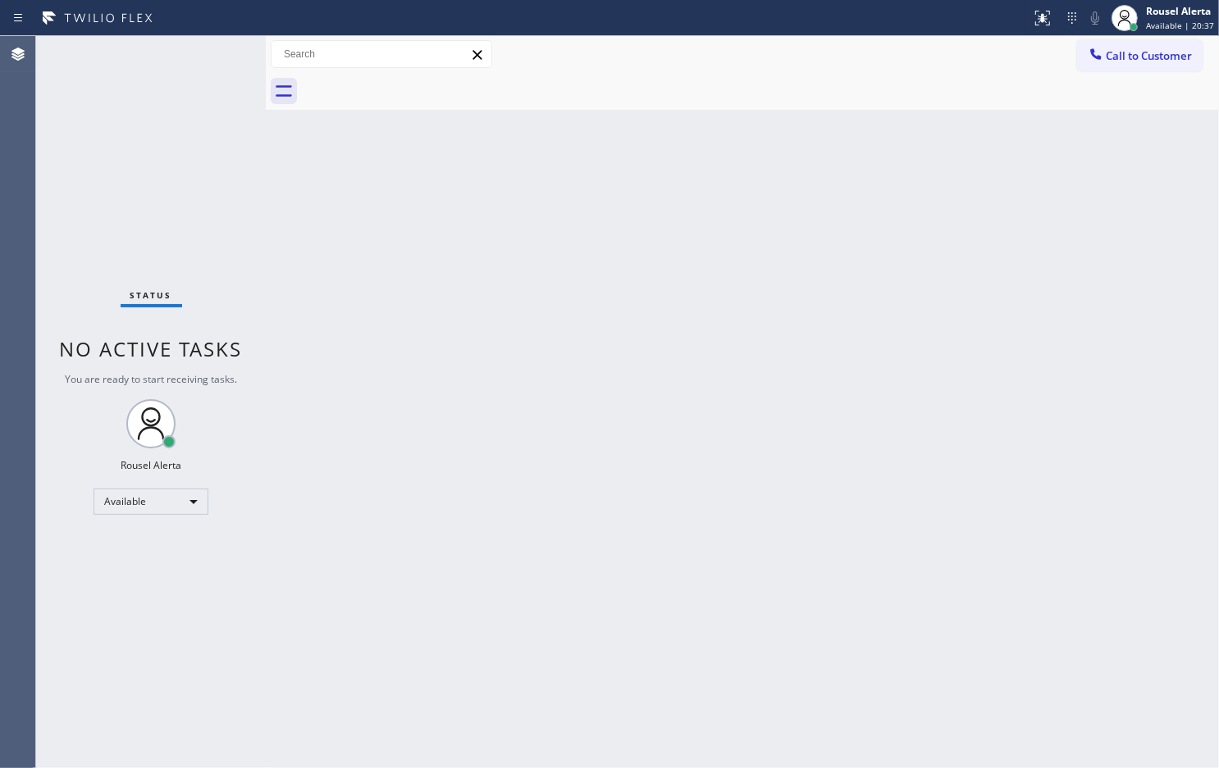
click at [496, 386] on div "Back to Dashboard Change Sender ID Customers Technicians Select a contact Outbo…" at bounding box center [742, 402] width 953 height 732
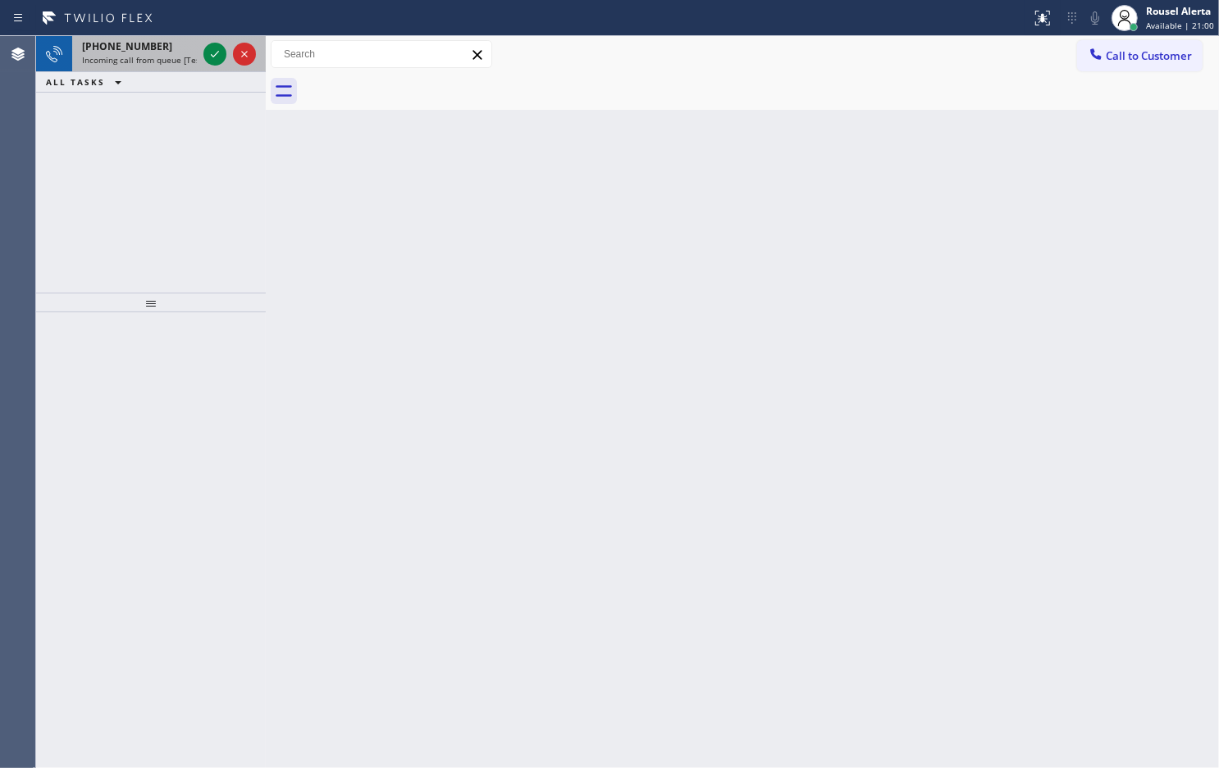
click at [105, 45] on span "[PHONE_NUMBER]" at bounding box center [127, 46] width 90 height 14
click at [203, 57] on div at bounding box center [214, 54] width 23 height 20
click at [190, 60] on span "Incoming call from queue [Test] All" at bounding box center [150, 59] width 136 height 11
click at [177, 62] on span "Incoming call from queue [Test] All" at bounding box center [150, 59] width 136 height 11
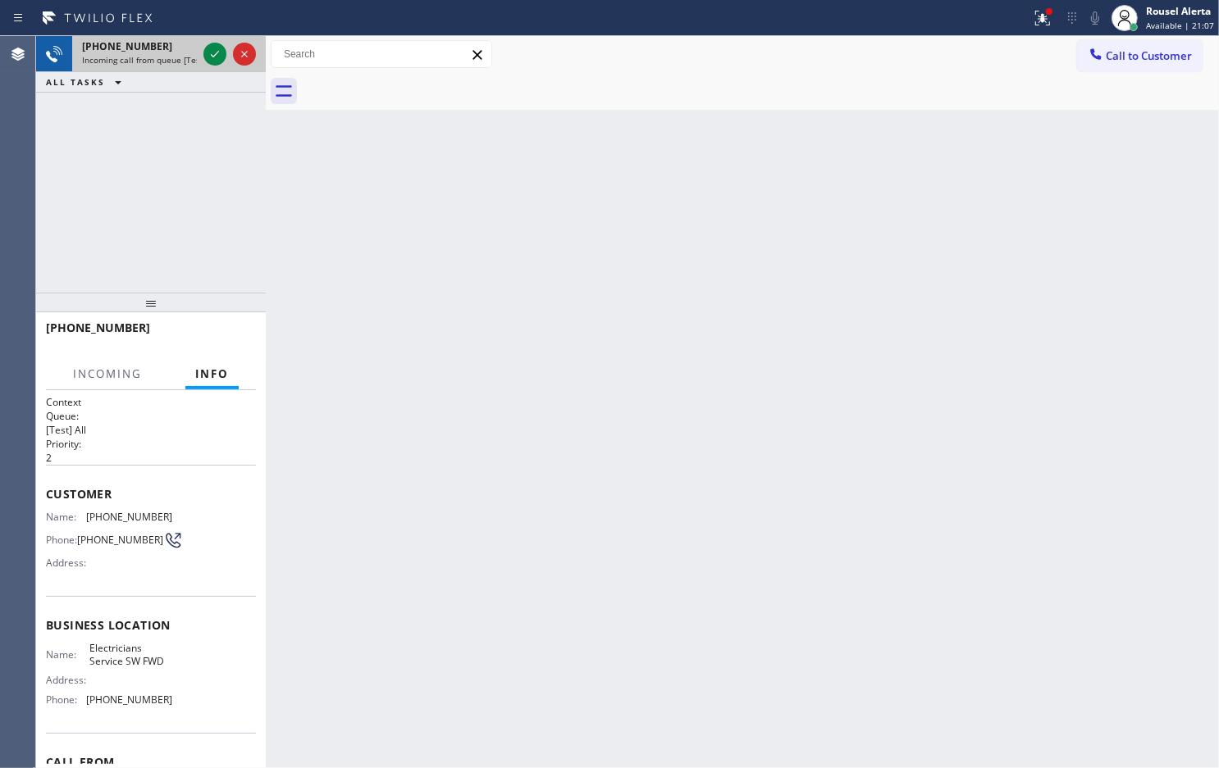
click at [202, 52] on div at bounding box center [229, 54] width 59 height 36
click at [203, 52] on div at bounding box center [214, 54] width 23 height 20
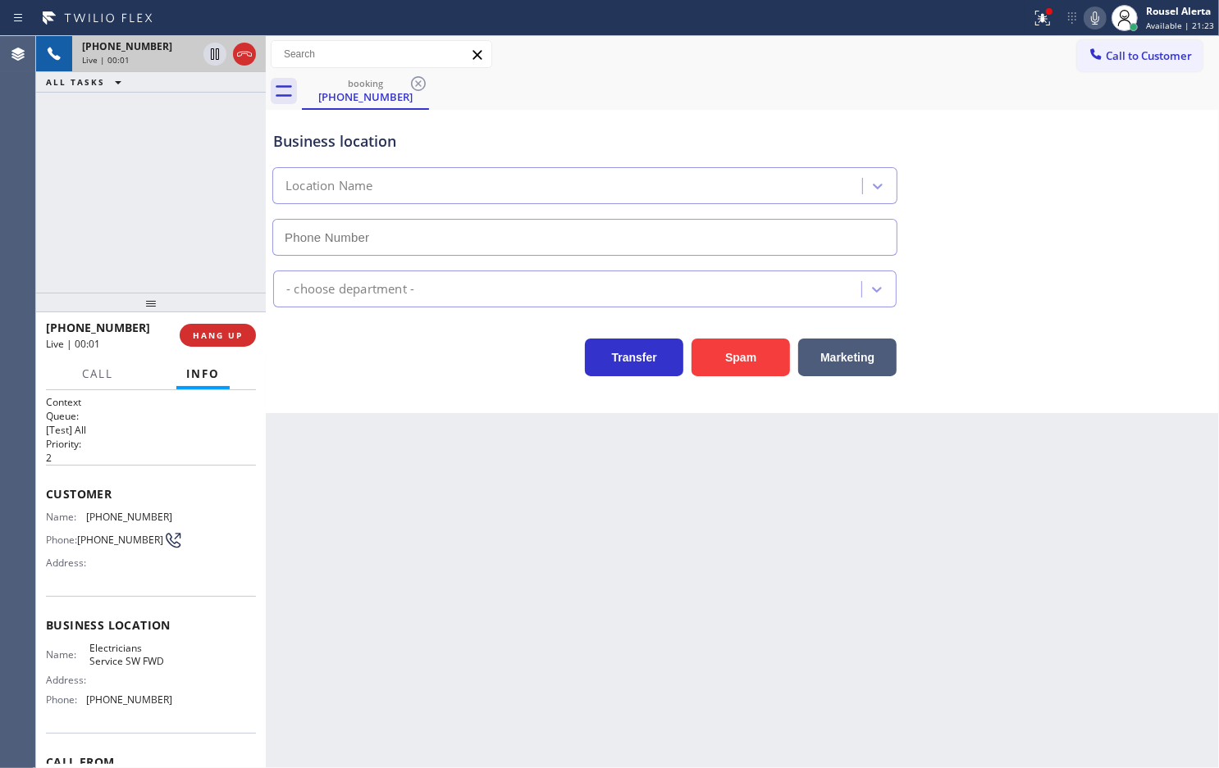
type input "[PHONE_NUMBER]"
click at [742, 361] on button "Spam" at bounding box center [740, 358] width 98 height 38
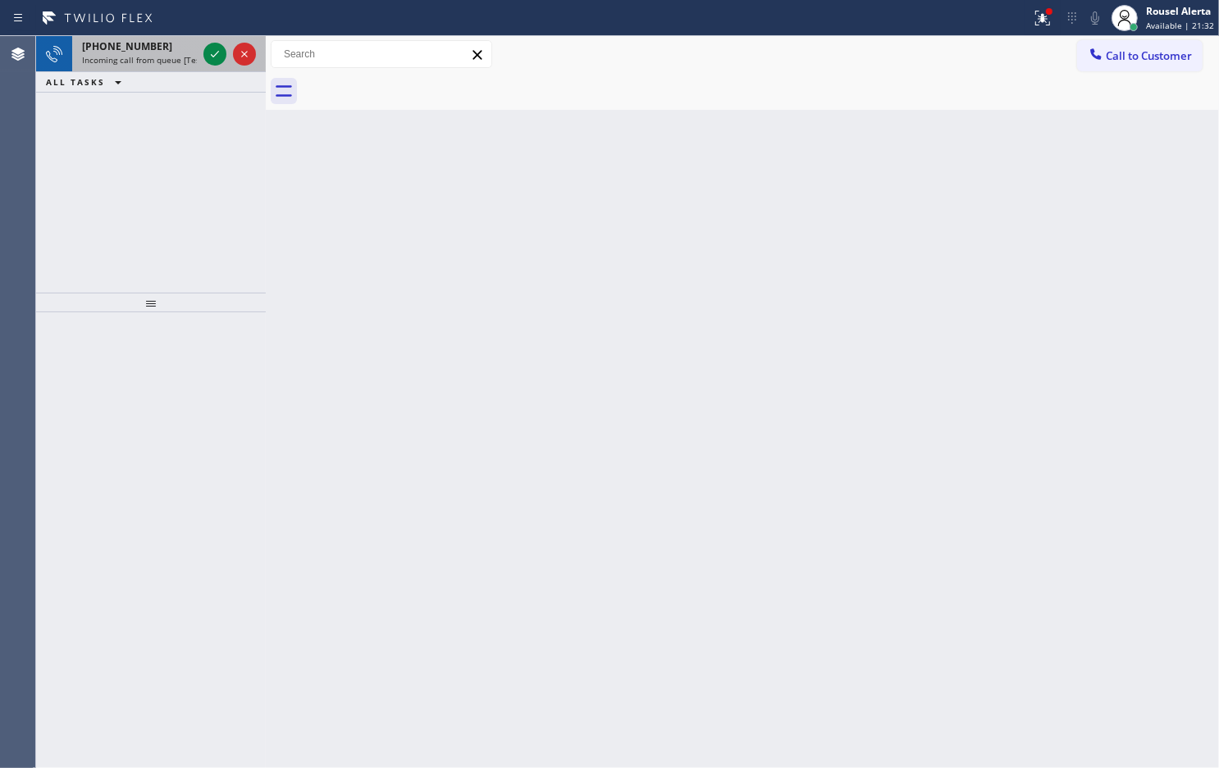
click at [170, 54] on span "Incoming call from queue [Test] All" at bounding box center [150, 59] width 136 height 11
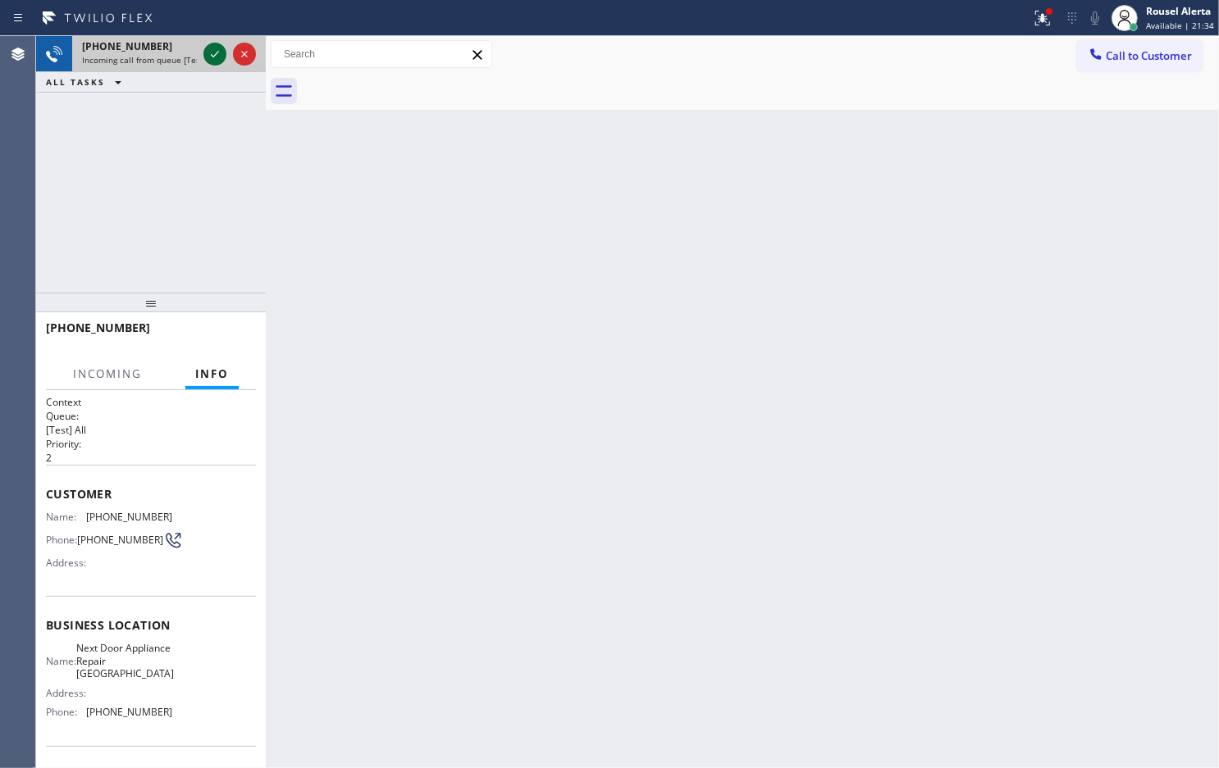
click at [207, 47] on icon at bounding box center [215, 54] width 20 height 20
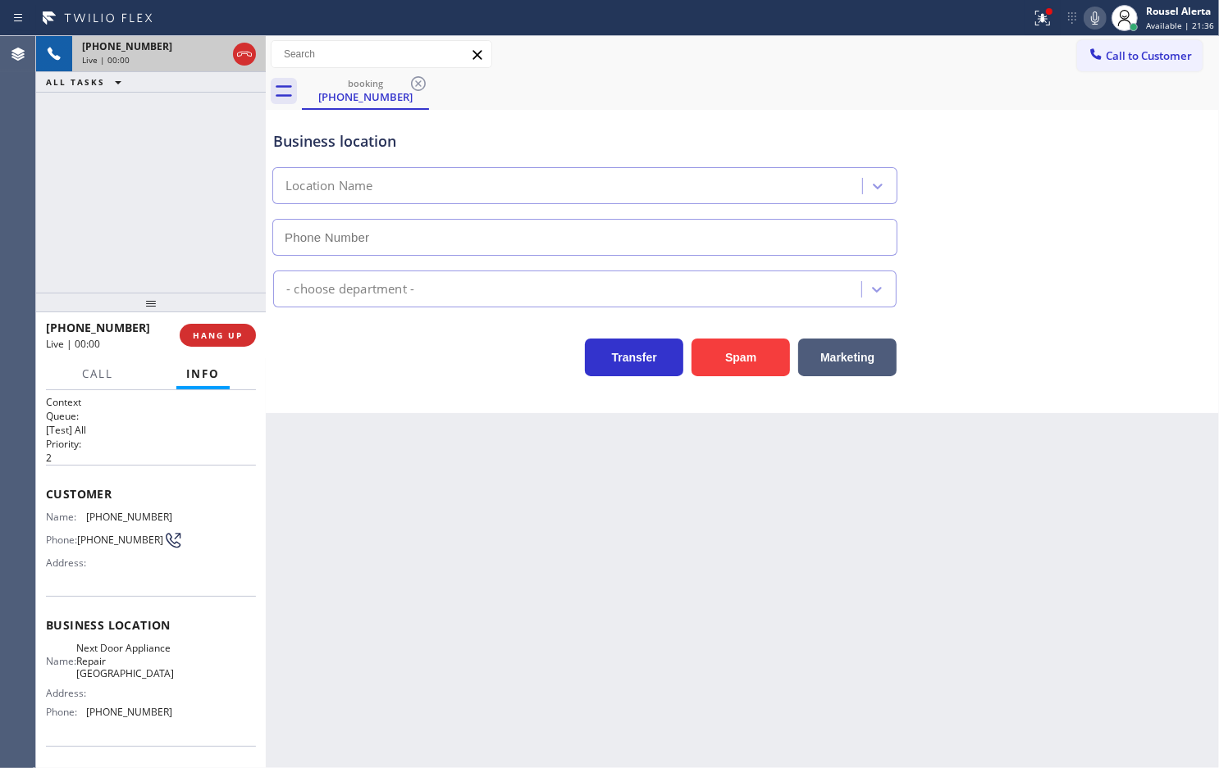
type input "[PHONE_NUMBER]"
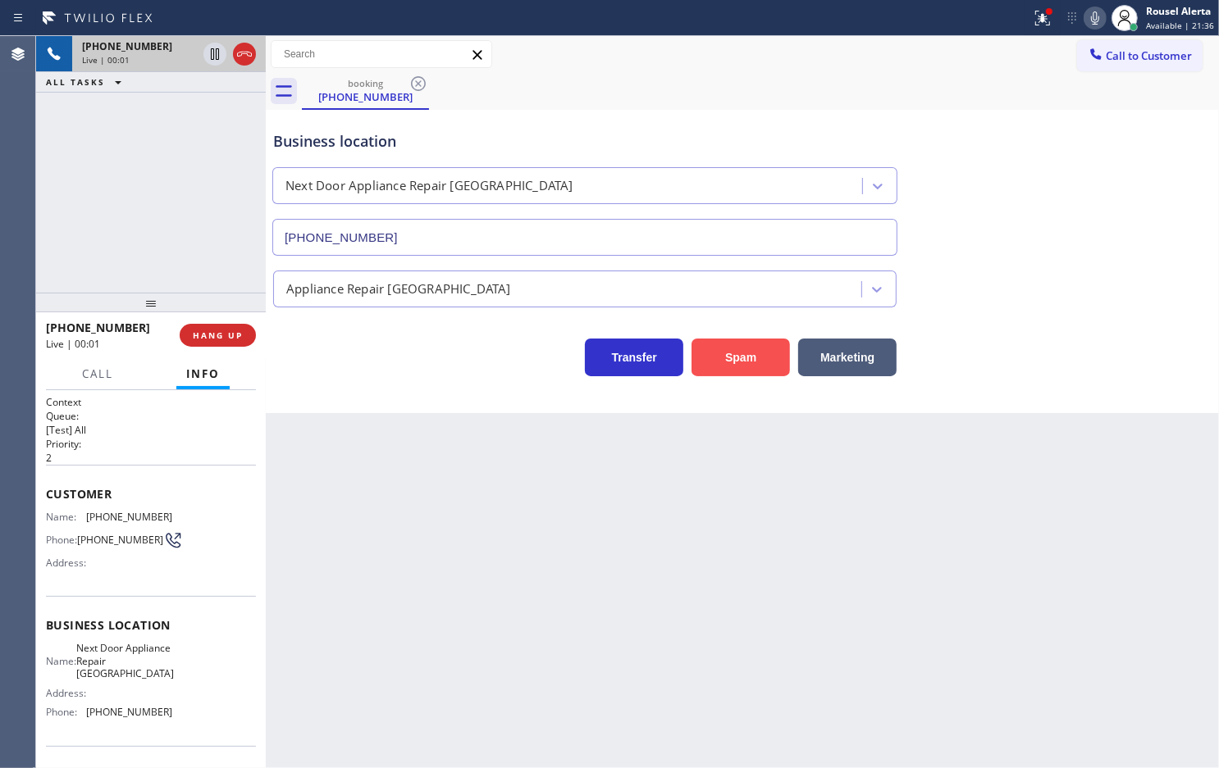
click at [734, 362] on button "Spam" at bounding box center [740, 358] width 98 height 38
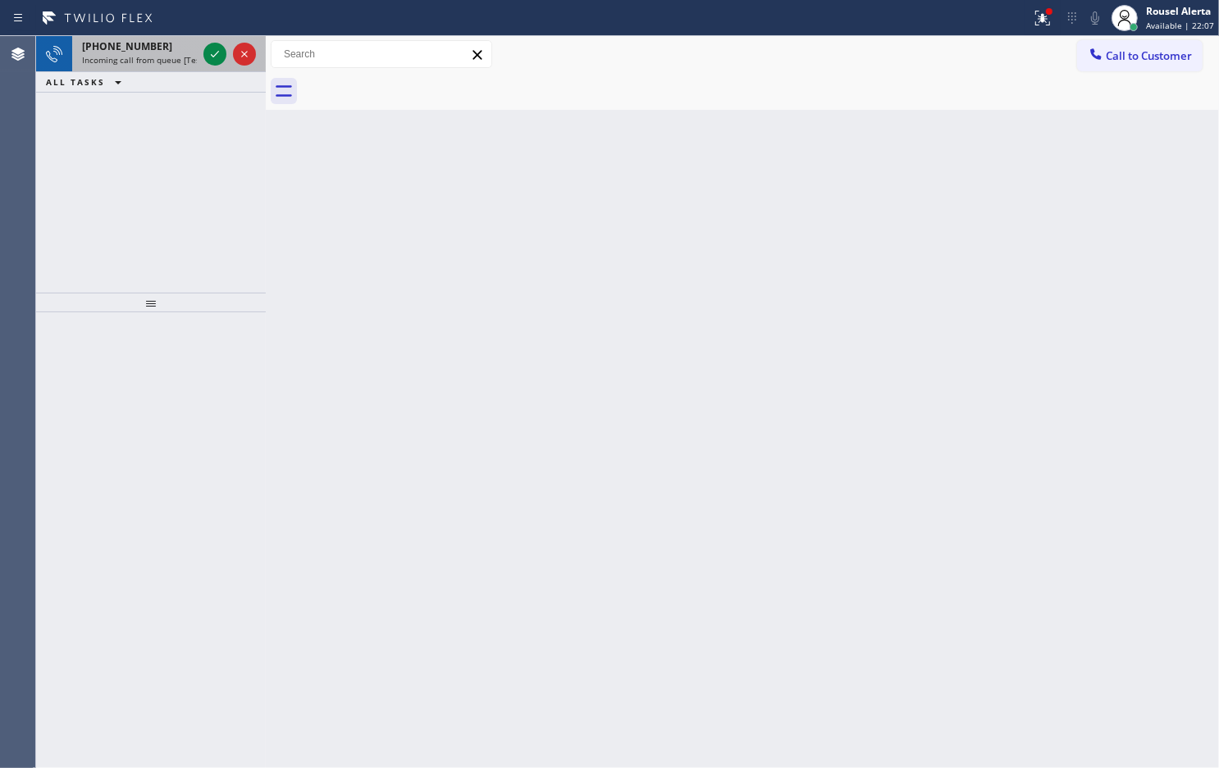
drag, startPoint x: 157, startPoint y: 64, endPoint x: 169, endPoint y: 56, distance: 14.1
click at [157, 64] on span "Incoming call from queue [Test] All" at bounding box center [150, 59] width 136 height 11
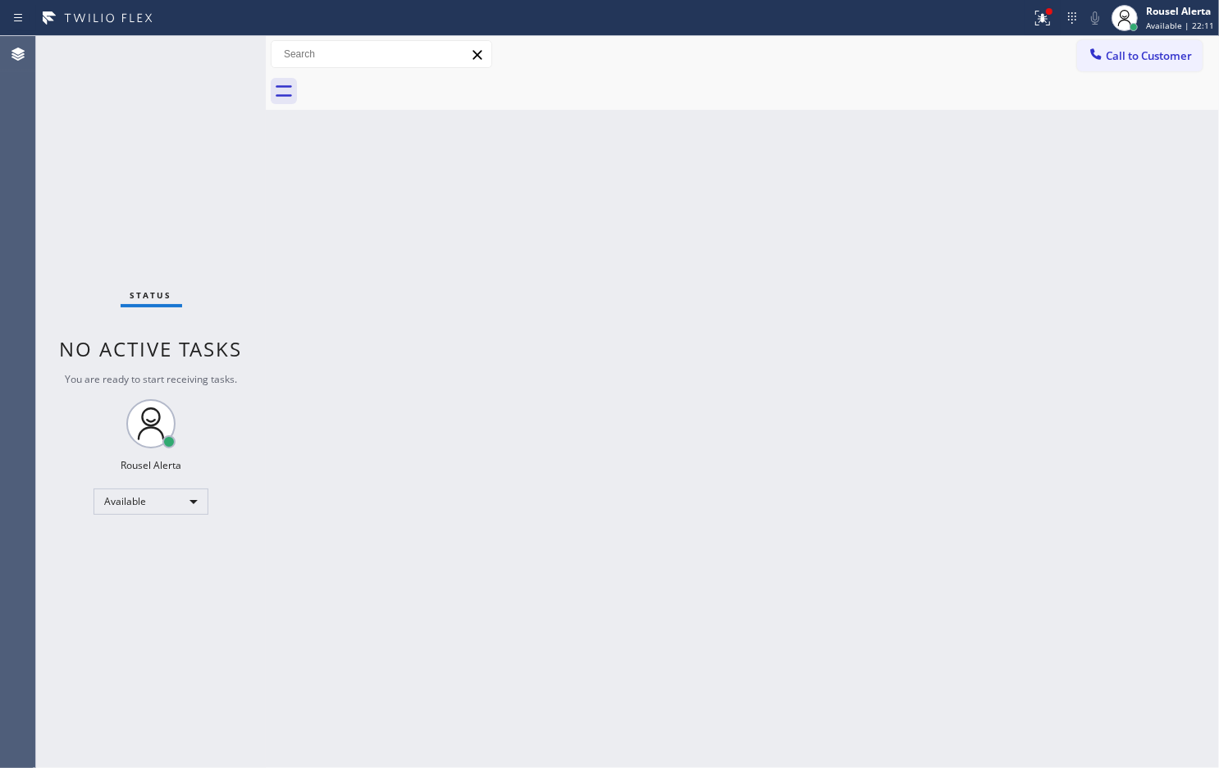
click at [620, 343] on div "Back to Dashboard Change Sender ID Customers Technicians Select a contact Outbo…" at bounding box center [742, 402] width 953 height 732
click at [1046, 20] on g at bounding box center [1042, 18] width 15 height 15
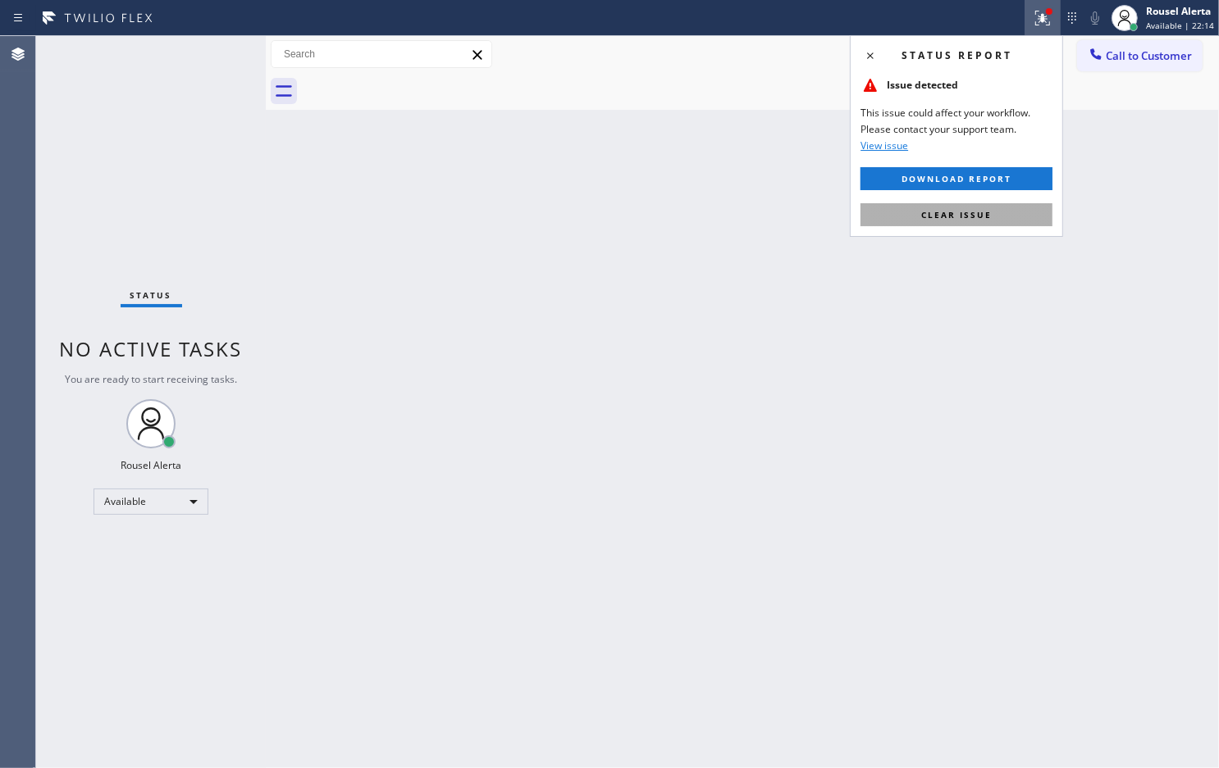
click at [1023, 217] on button "Clear issue" at bounding box center [956, 214] width 192 height 23
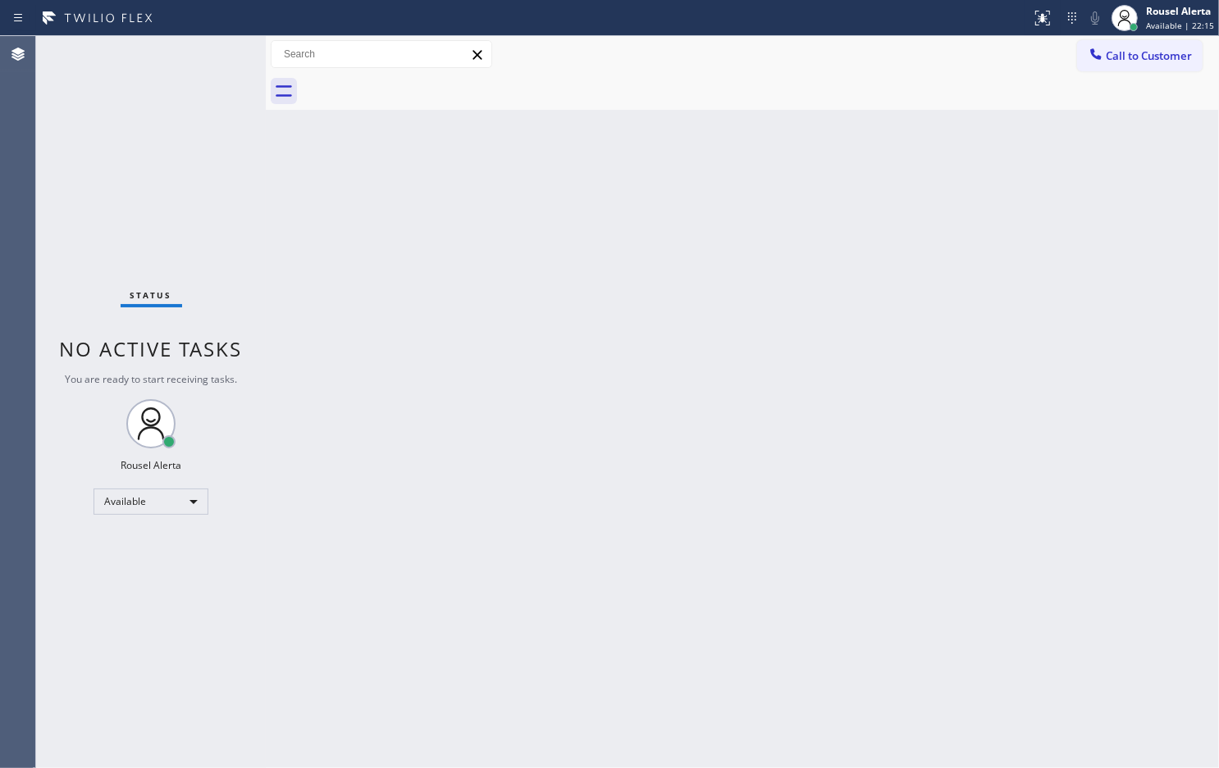
click at [1054, 326] on div "Back to Dashboard Change Sender ID Customers Technicians Select a contact Outbo…" at bounding box center [742, 402] width 953 height 732
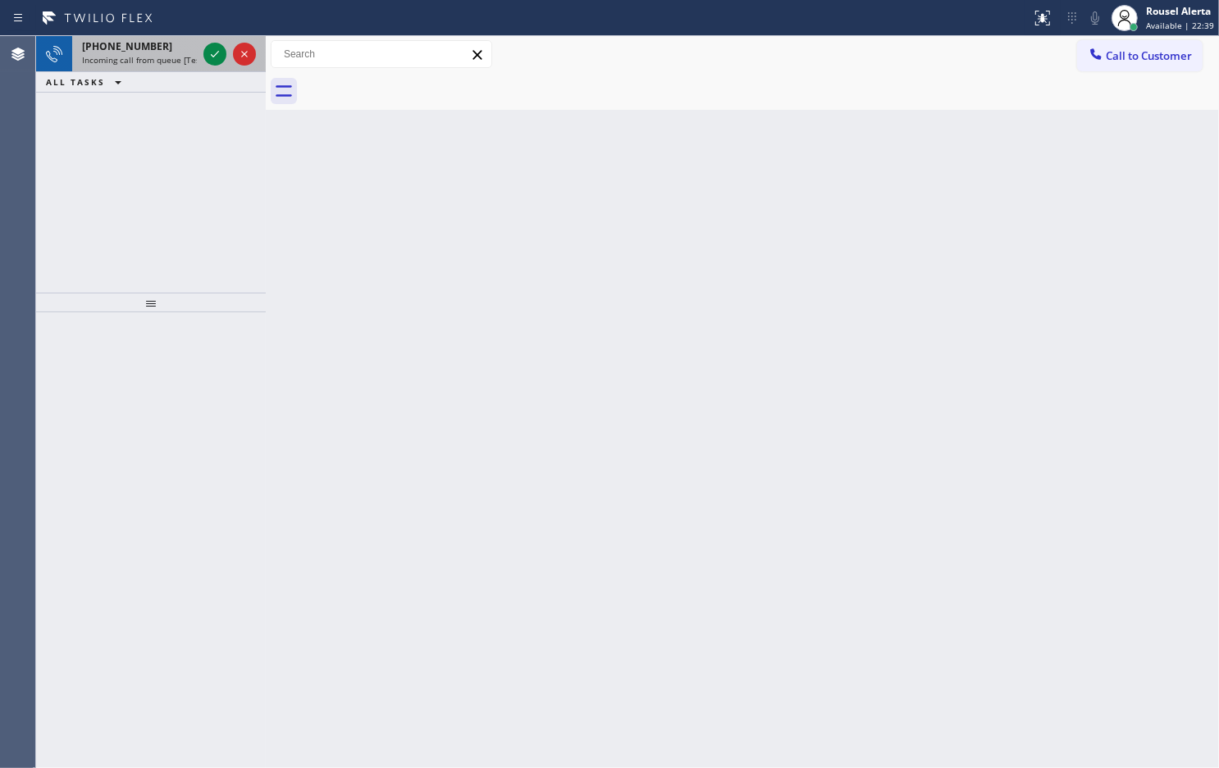
click at [176, 46] on div "[PHONE_NUMBER]" at bounding box center [139, 46] width 115 height 14
click at [186, 60] on span "Incoming call from queue [Test] All" at bounding box center [150, 59] width 136 height 11
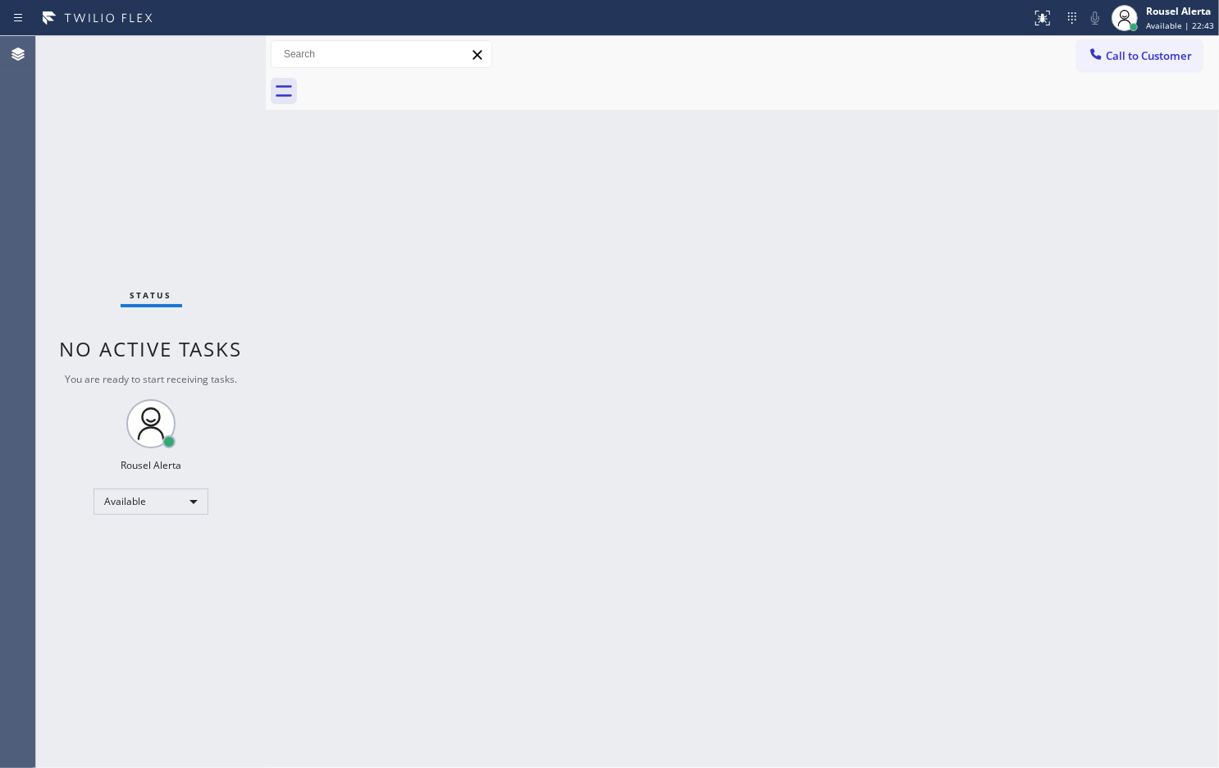
click at [193, 51] on div "Status No active tasks You are ready to start receiving tasks. Rousel Alerta Av…" at bounding box center [151, 402] width 230 height 732
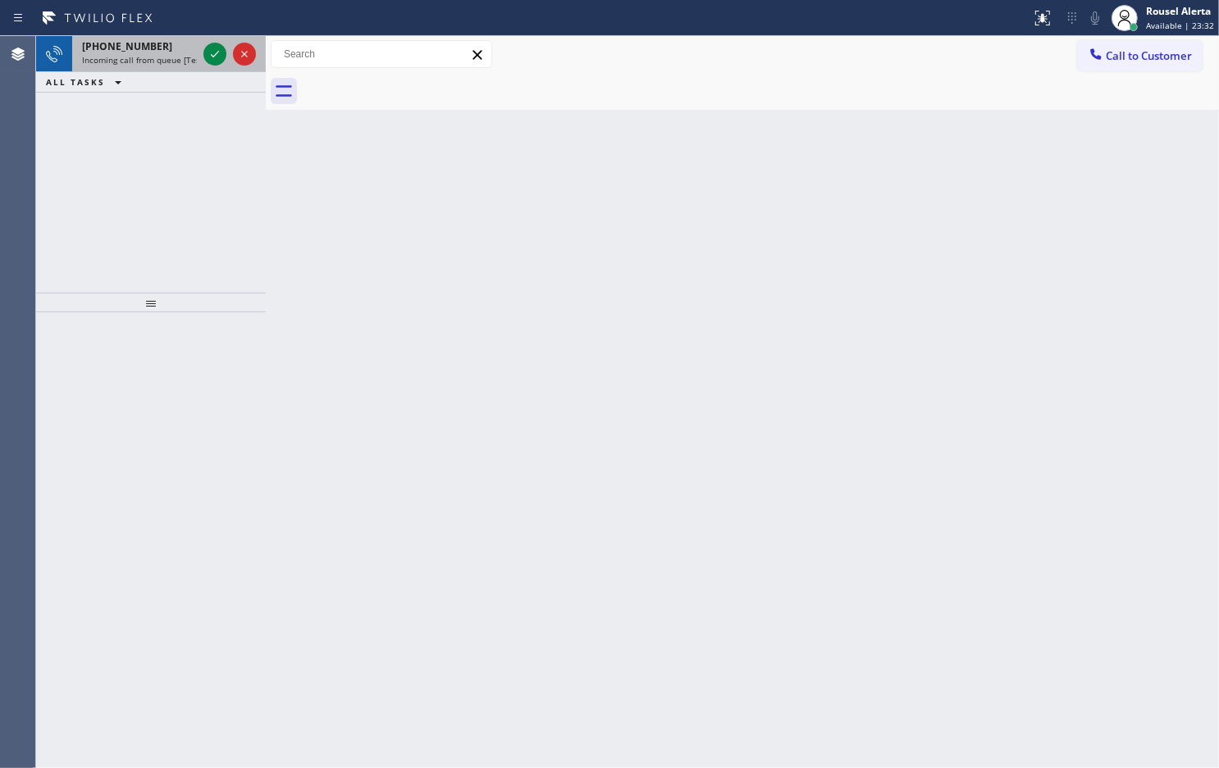
click at [168, 54] on span "Incoming call from queue [Test] All" at bounding box center [150, 59] width 136 height 11
click at [194, 52] on div "[PHONE_NUMBER]" at bounding box center [139, 46] width 115 height 14
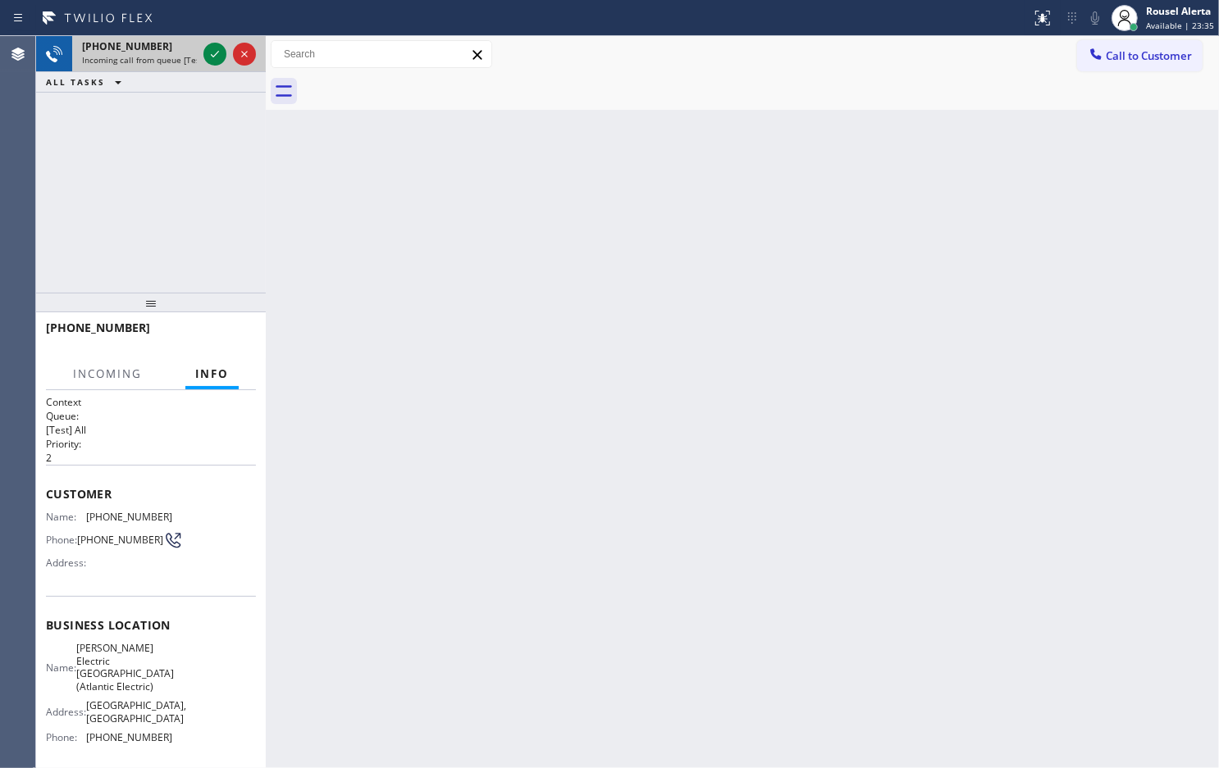
click at [189, 56] on span "Incoming call from queue [Test] All" at bounding box center [150, 59] width 136 height 11
click at [187, 56] on span "Incoming call from queue [Test] All" at bounding box center [150, 59] width 136 height 11
click at [189, 70] on div "[PHONE_NUMBER] Incoming call from queue [Test] All" at bounding box center [136, 54] width 128 height 36
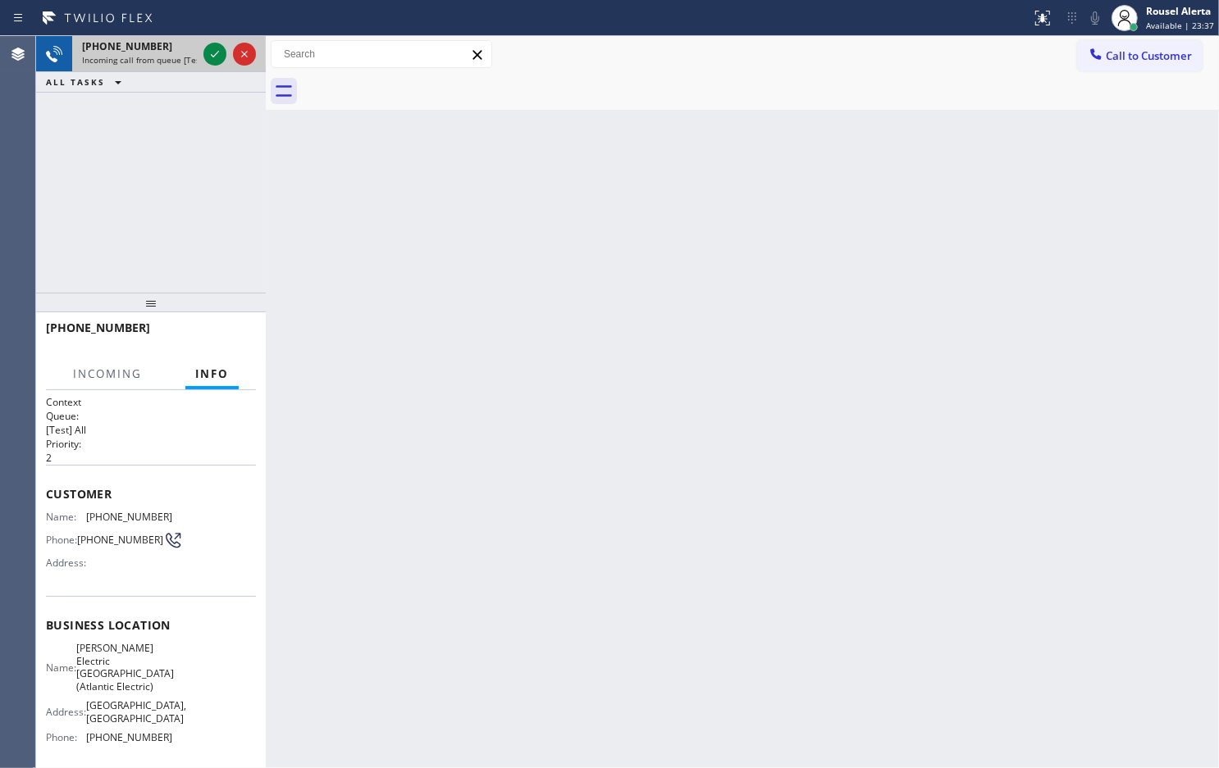
click at [190, 71] on div "[PHONE_NUMBER] Incoming call from queue [Test] All" at bounding box center [136, 54] width 128 height 36
click at [185, 49] on div "[PHONE_NUMBER]" at bounding box center [139, 46] width 115 height 14
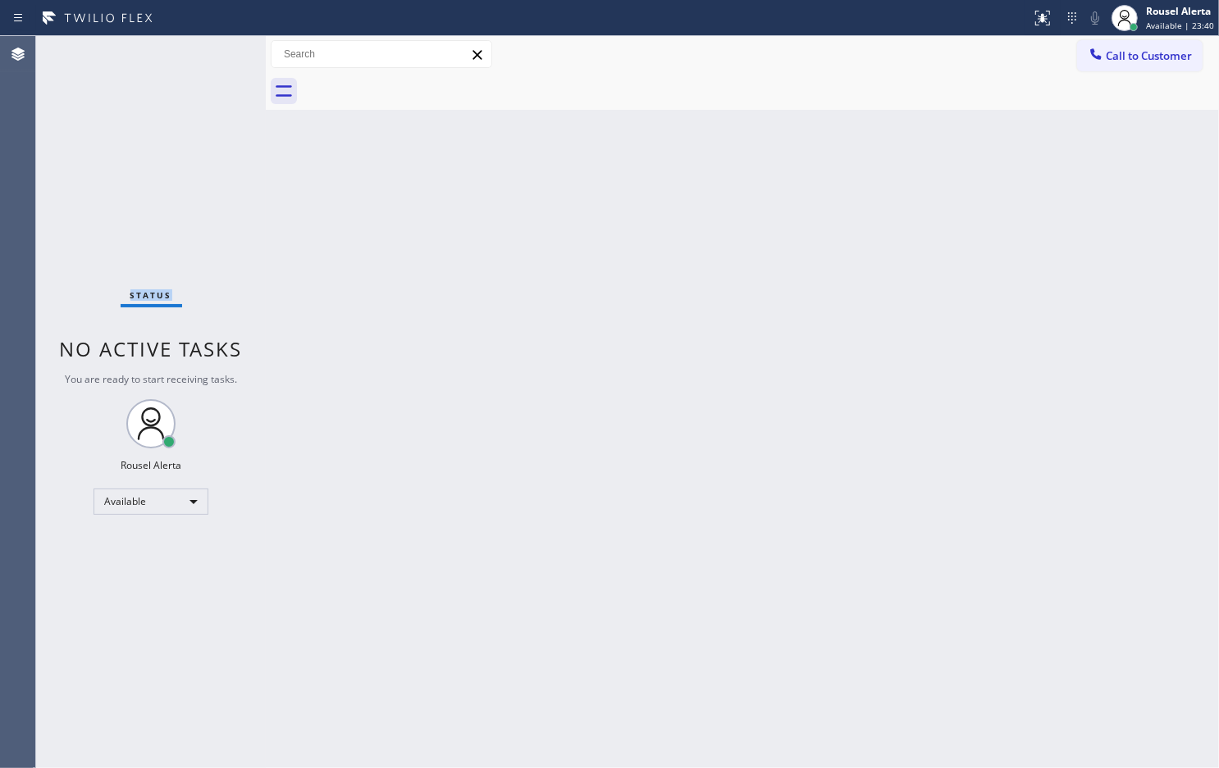
click at [185, 49] on div "Status No active tasks You are ready to start receiving tasks. Rousel Alerta Av…" at bounding box center [151, 402] width 230 height 732
click at [185, 50] on div "Status No active tasks You are ready to start receiving tasks. Rousel Alerta Av…" at bounding box center [151, 402] width 230 height 732
click at [185, 52] on div "Status No active tasks You are ready to start receiving tasks. Rousel Alerta Av…" at bounding box center [151, 402] width 230 height 732
click at [451, 433] on div "Back to Dashboard Change Sender ID Customers Technicians Select a contact Outbo…" at bounding box center [742, 402] width 953 height 732
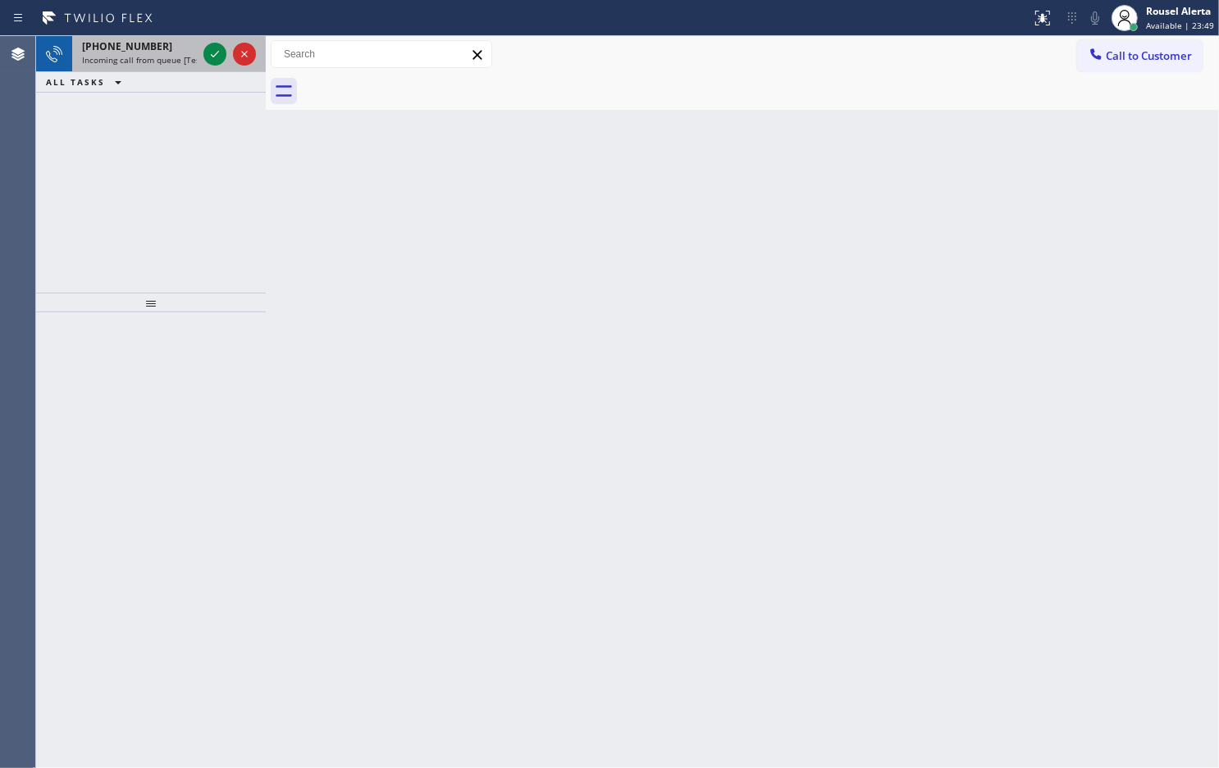
click at [182, 49] on div "[PHONE_NUMBER]" at bounding box center [139, 46] width 115 height 14
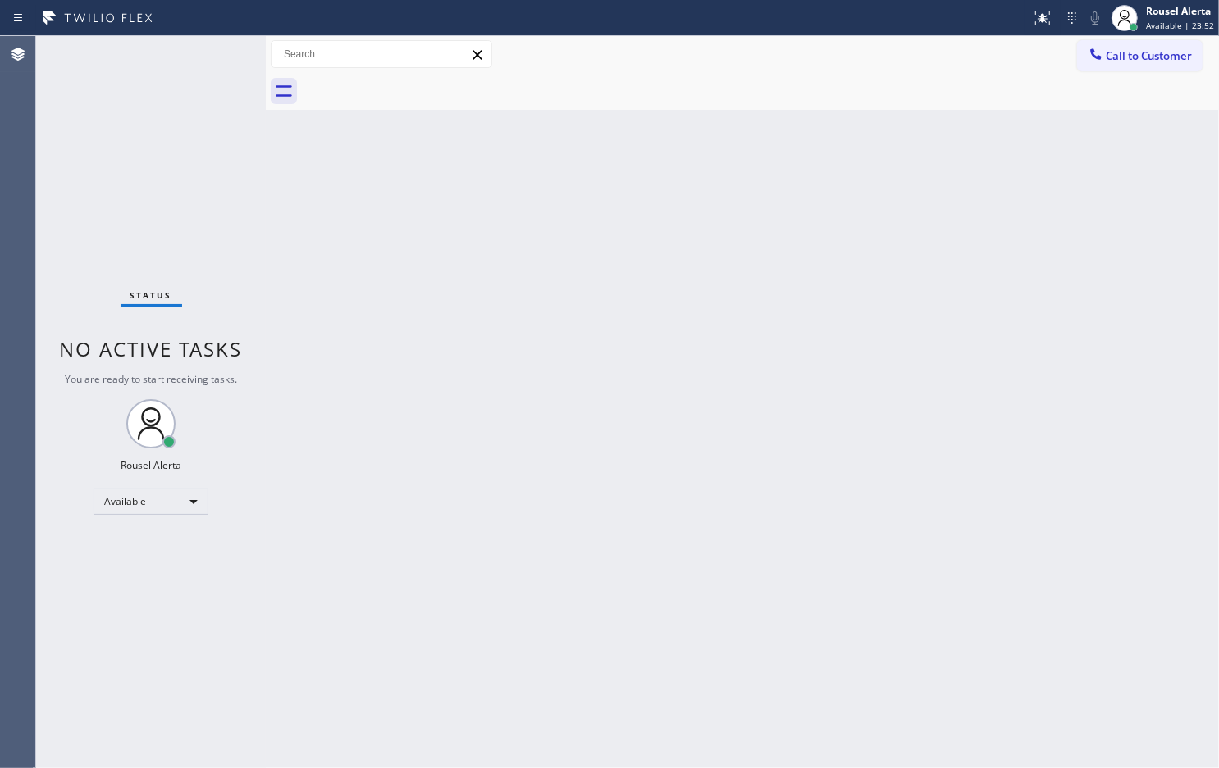
click at [170, 56] on div "Status No active tasks You are ready to start receiving tasks. Rousel Alerta Av…" at bounding box center [151, 402] width 230 height 732
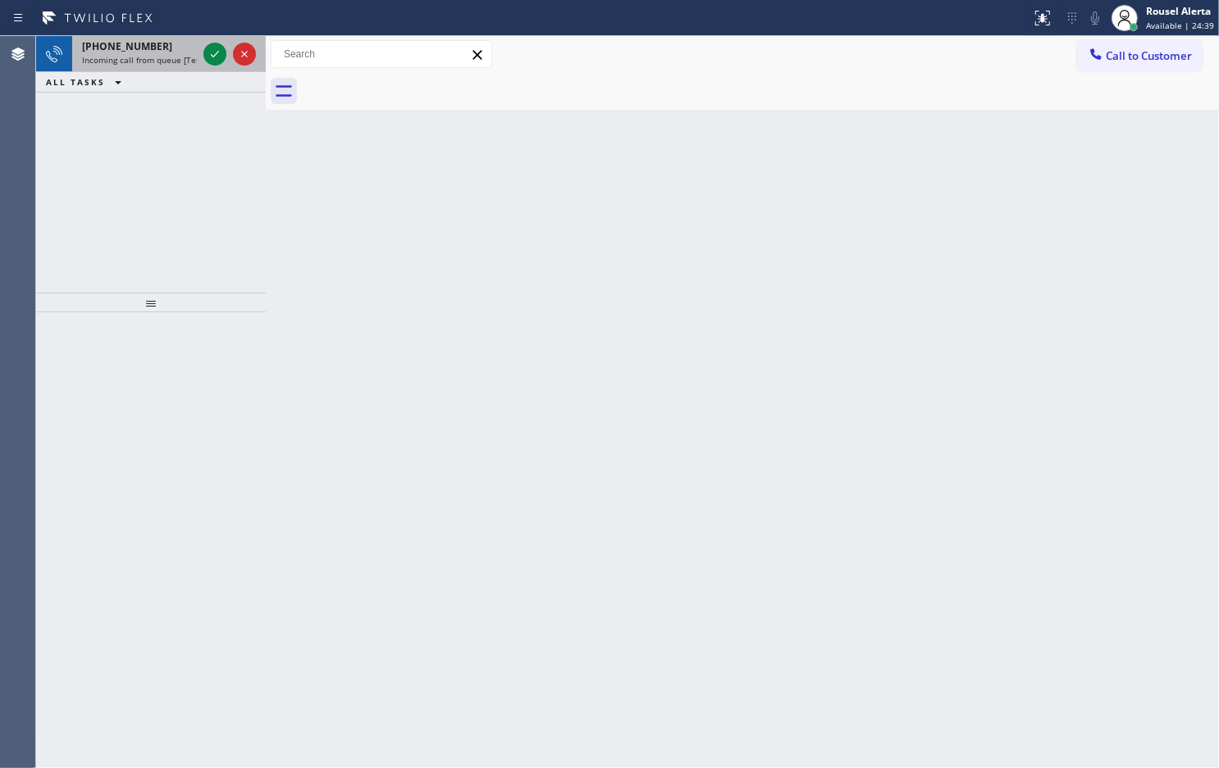
click at [172, 45] on div "[PHONE_NUMBER]" at bounding box center [139, 46] width 115 height 14
drag, startPoint x: 162, startPoint y: 35, endPoint x: 166, endPoint y: 47, distance: 12.2
click at [166, 47] on div "[PHONE_NUMBER] Incoming call from queue [Test] All" at bounding box center [136, 54] width 128 height 36
click at [168, 49] on div "[PHONE_NUMBER]" at bounding box center [139, 46] width 115 height 14
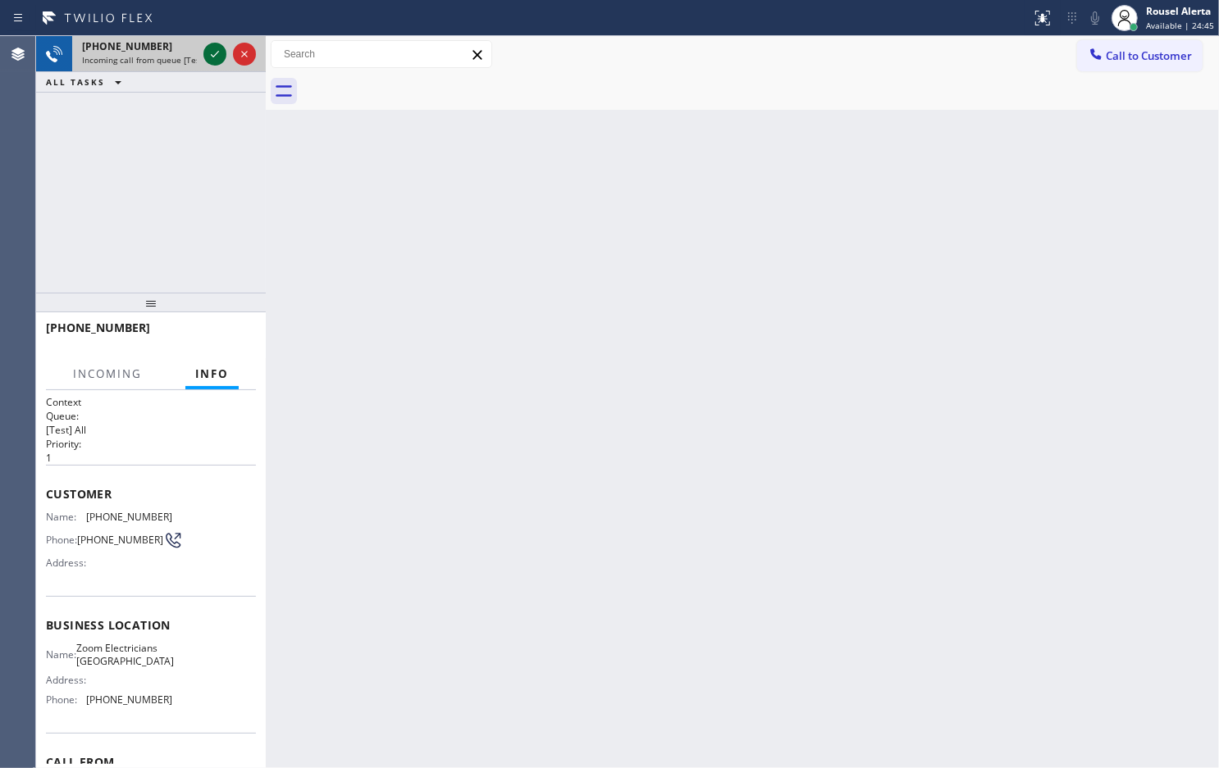
click at [207, 55] on icon at bounding box center [215, 54] width 20 height 20
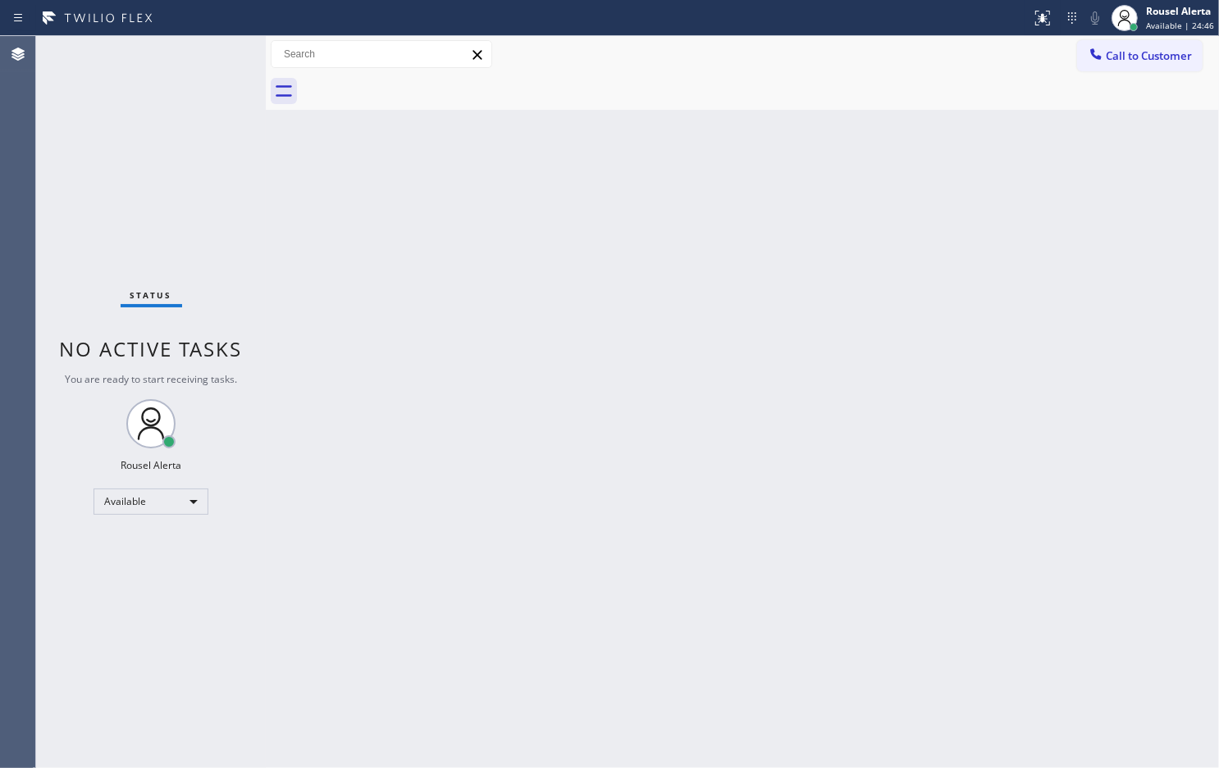
click at [207, 55] on div "Status No active tasks You are ready to start receiving tasks. Rousel Alerta Av…" at bounding box center [151, 402] width 230 height 732
drag, startPoint x: 207, startPoint y: 55, endPoint x: 252, endPoint y: 59, distance: 44.5
click at [209, 55] on div "Status No active tasks You are ready to start receiving tasks. Rousel Alerta Av…" at bounding box center [151, 402] width 230 height 732
click at [1050, 5] on button at bounding box center [1042, 18] width 36 height 36
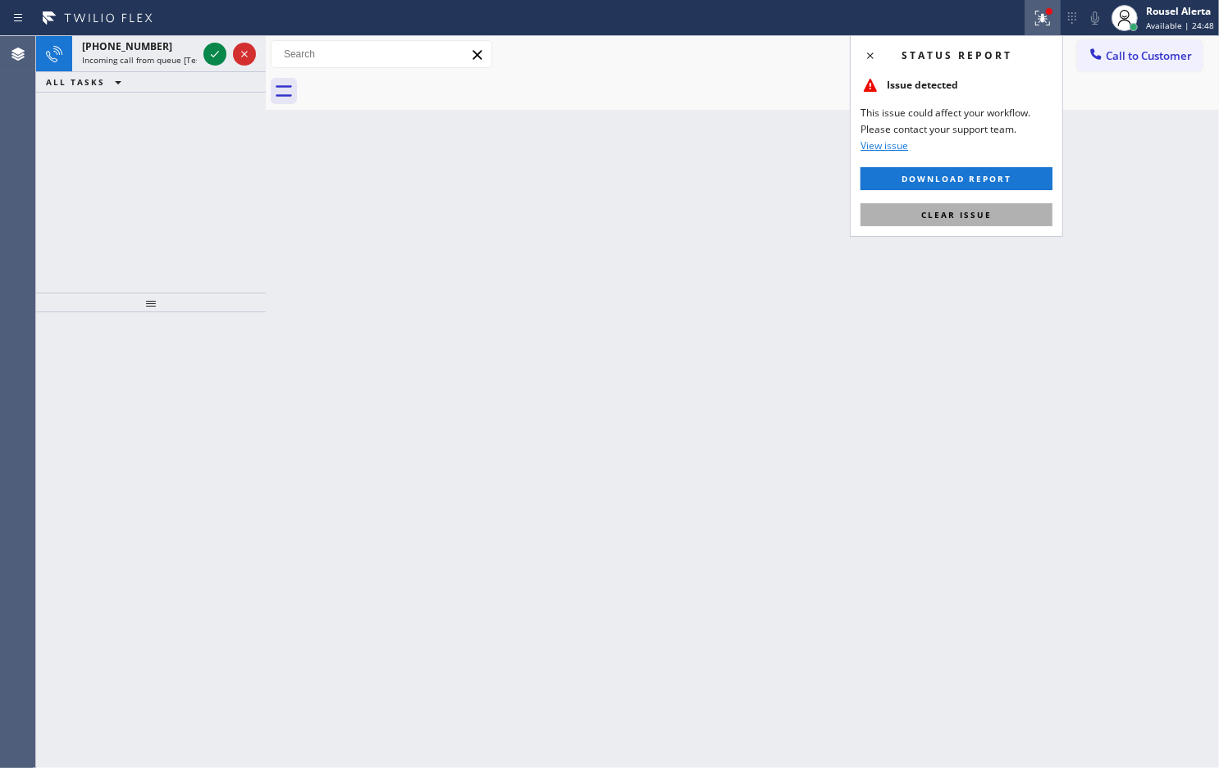
click at [961, 226] on button "Clear issue" at bounding box center [956, 214] width 192 height 23
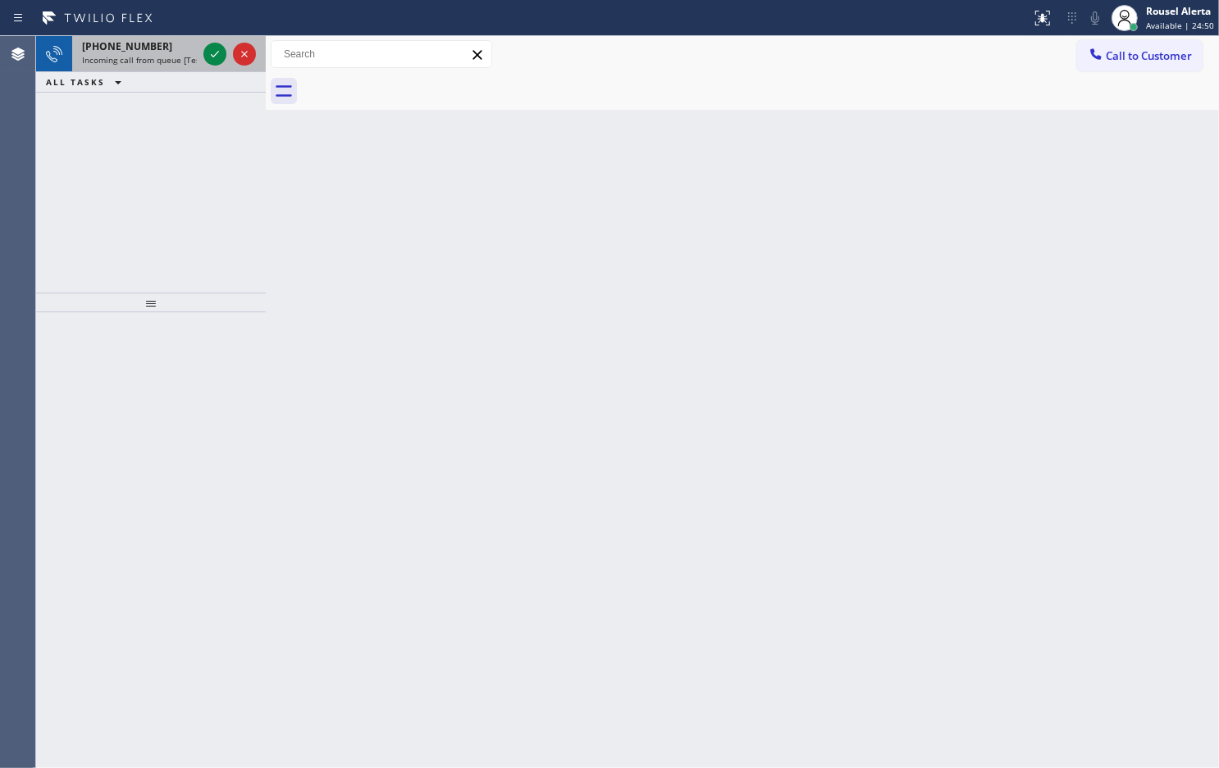
click at [185, 62] on span "Incoming call from queue [Test] All" at bounding box center [150, 59] width 136 height 11
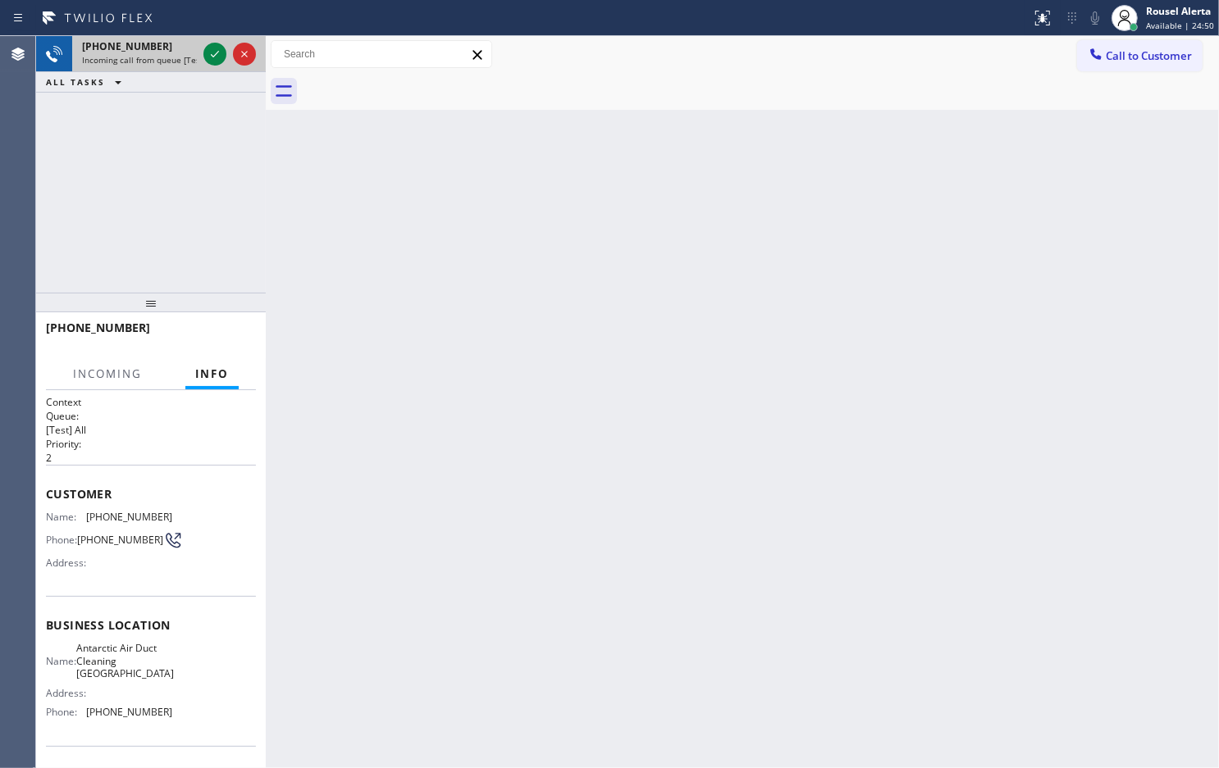
click at [185, 61] on span "Incoming call from queue [Test] All" at bounding box center [150, 59] width 136 height 11
click at [210, 57] on icon at bounding box center [215, 54] width 20 height 20
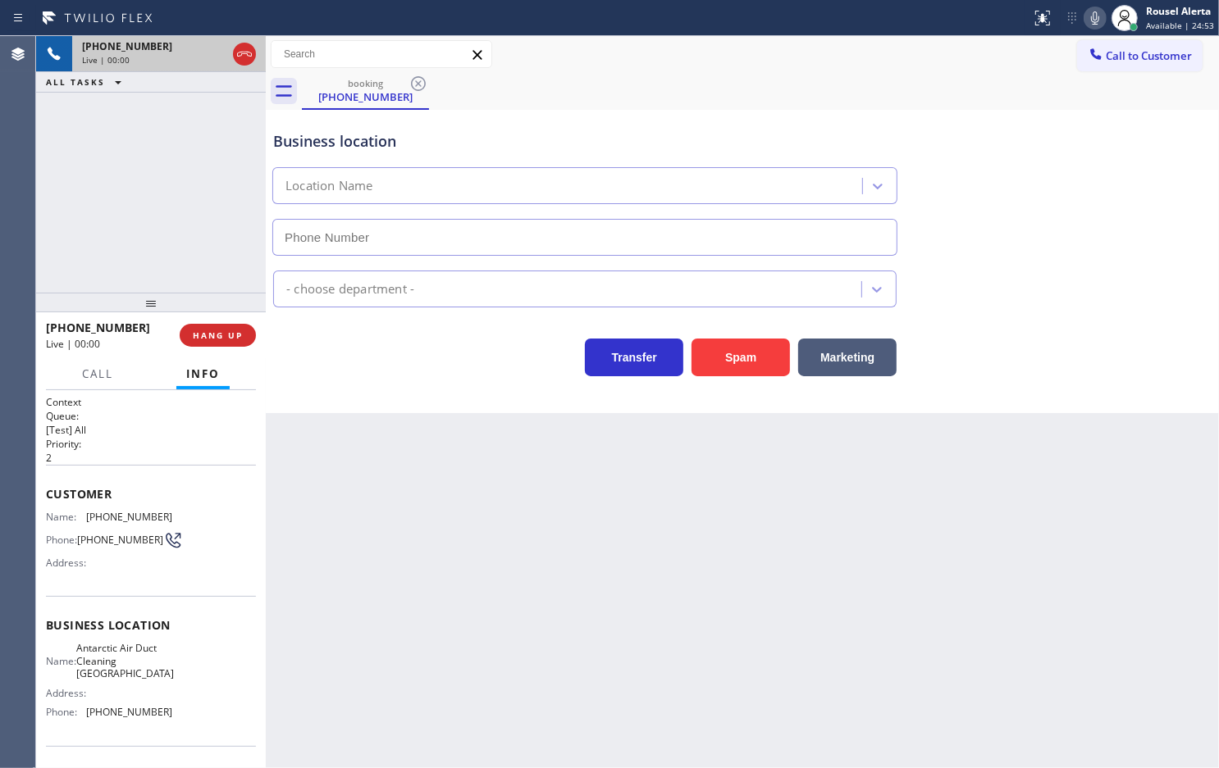
type input "[PHONE_NUMBER]"
drag, startPoint x: 187, startPoint y: 133, endPoint x: 195, endPoint y: 144, distance: 14.1
click at [187, 133] on div "[PHONE_NUMBER] Live | 00:06 ALL TASKS ALL TASKS ACTIVE TASKS TASKS IN WRAP UP" at bounding box center [151, 164] width 230 height 257
click at [302, 519] on div "Back to Dashboard Change Sender ID Customers Technicians Select a contact Outbo…" at bounding box center [742, 402] width 953 height 732
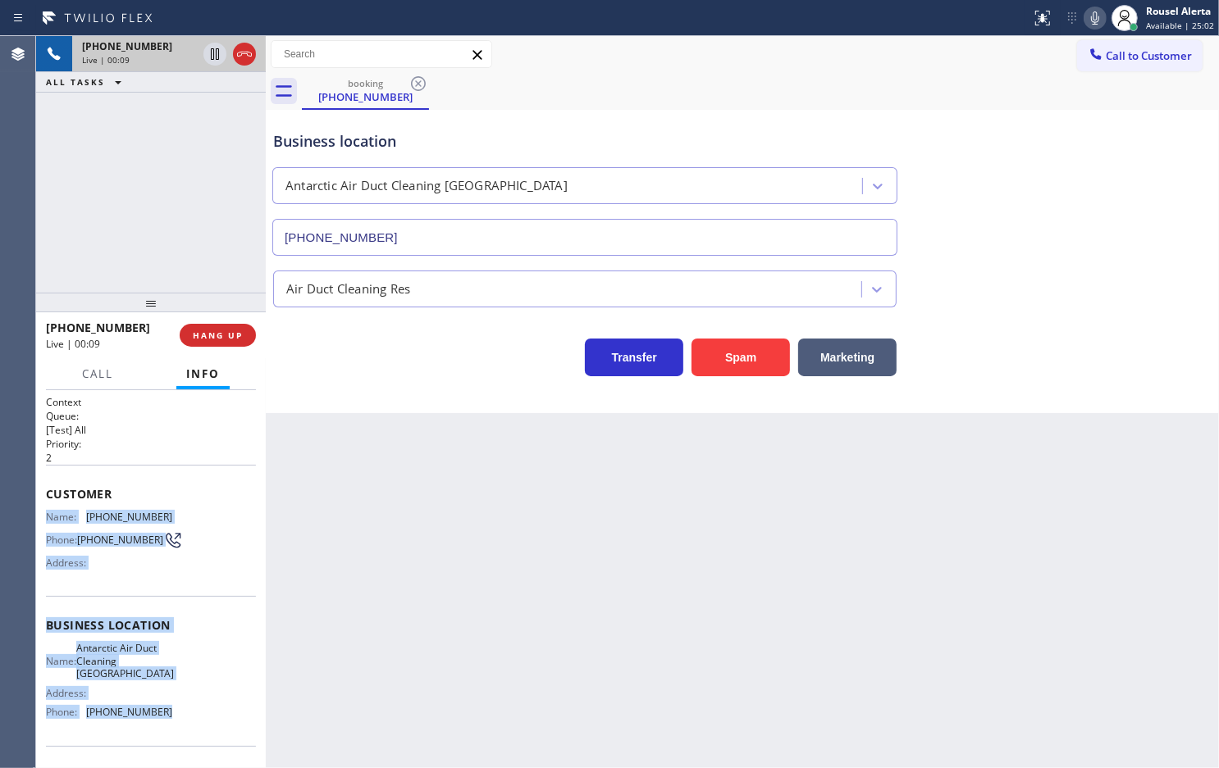
drag, startPoint x: 45, startPoint y: 515, endPoint x: 184, endPoint y: 719, distance: 247.2
click at [184, 719] on div "Context Queue: [Test] All Priority: 2 Customer Name: [PHONE_NUMBER] Phone: [PHO…" at bounding box center [151, 638] width 210 height 487
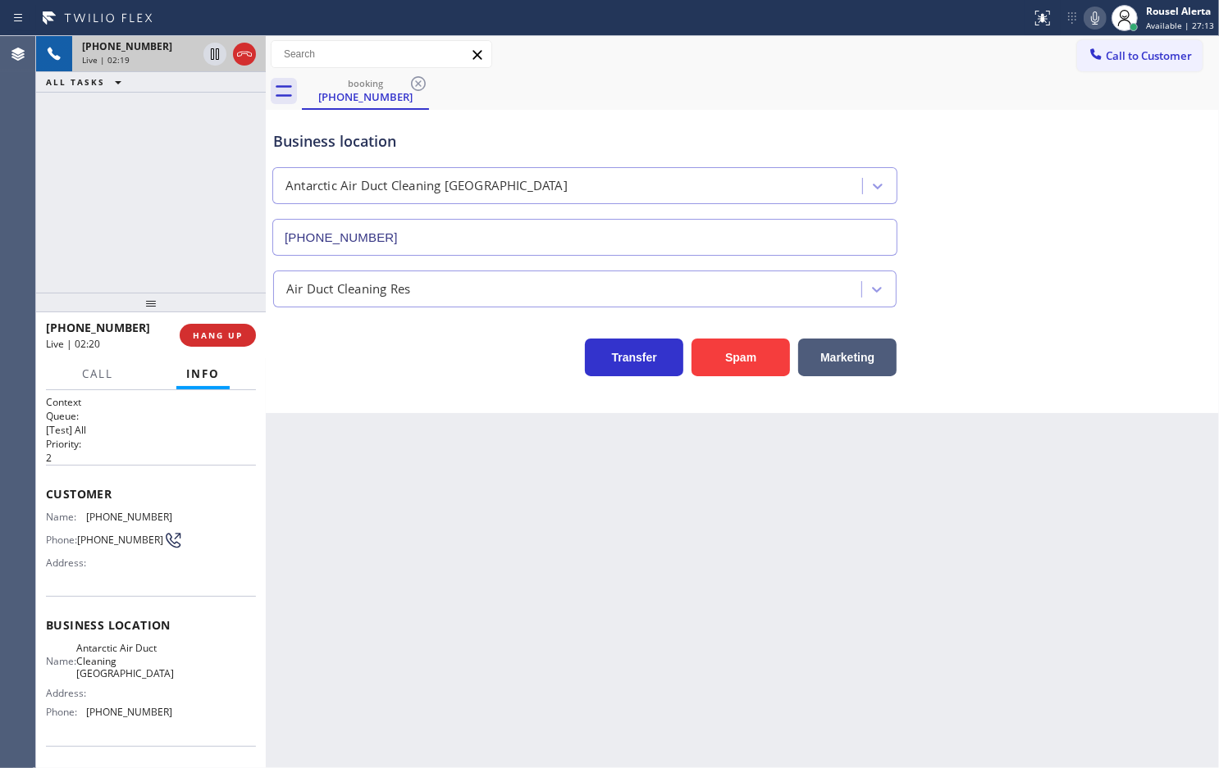
drag, startPoint x: 148, startPoint y: 248, endPoint x: 599, endPoint y: 472, distance: 503.5
click at [149, 248] on div "[PHONE_NUMBER] Live | 02:19 ALL TASKS ALL TASKS ACTIVE TASKS TASKS IN WRAP UP" at bounding box center [151, 164] width 230 height 257
drag, startPoint x: 180, startPoint y: 166, endPoint x: 207, endPoint y: 121, distance: 52.6
click at [182, 164] on div "[PHONE_NUMBER] Live | 02:32 ALL TASKS ALL TASKS ACTIVE TASKS TASKS IN WRAP UP" at bounding box center [151, 164] width 230 height 257
click at [213, 55] on icon at bounding box center [215, 54] width 20 height 20
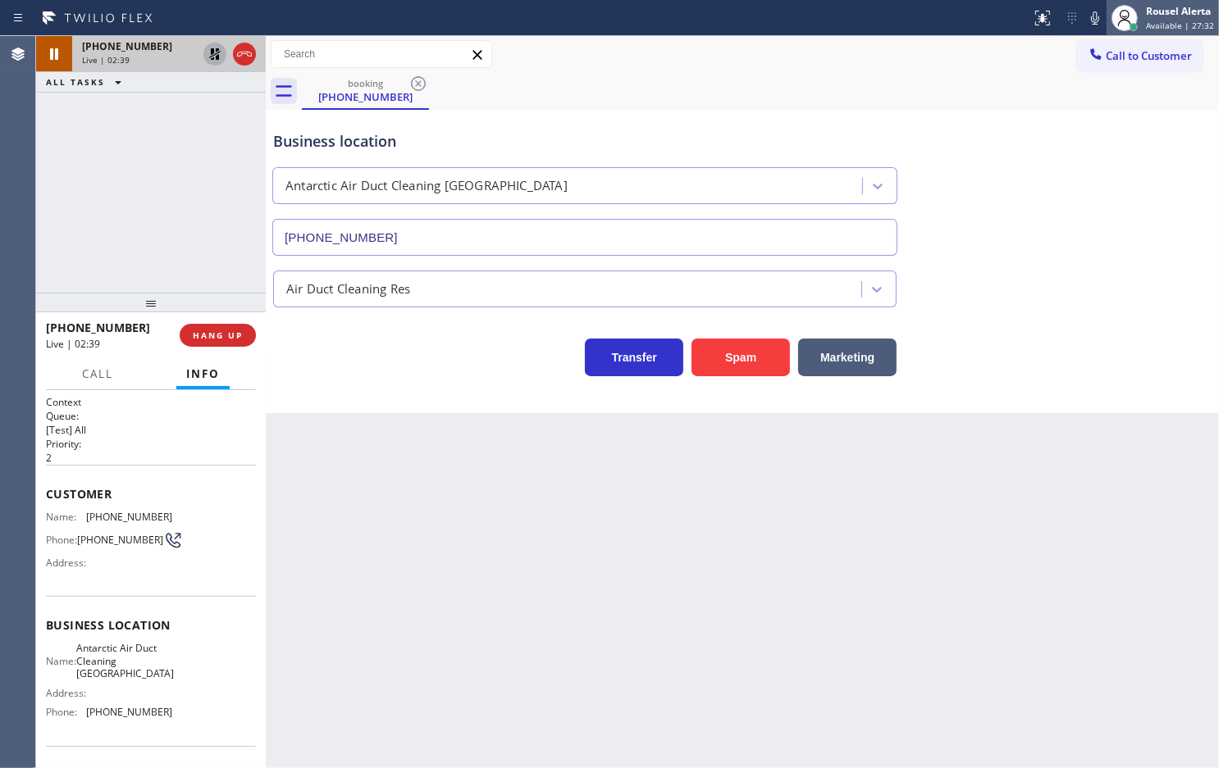
click at [1104, 15] on icon at bounding box center [1095, 18] width 20 height 20
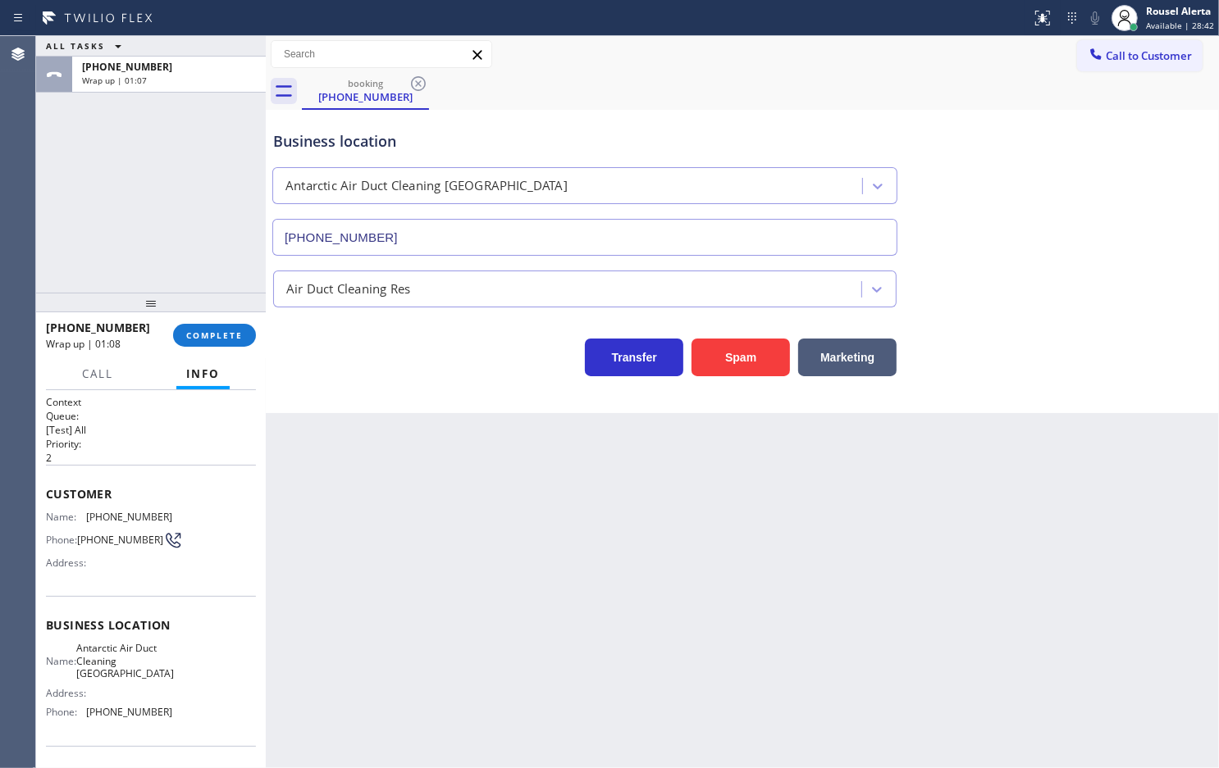
click at [879, 91] on div "booking [PHONE_NUMBER]" at bounding box center [760, 91] width 917 height 37
click at [1132, 66] on button "Call to Customer" at bounding box center [1139, 55] width 125 height 31
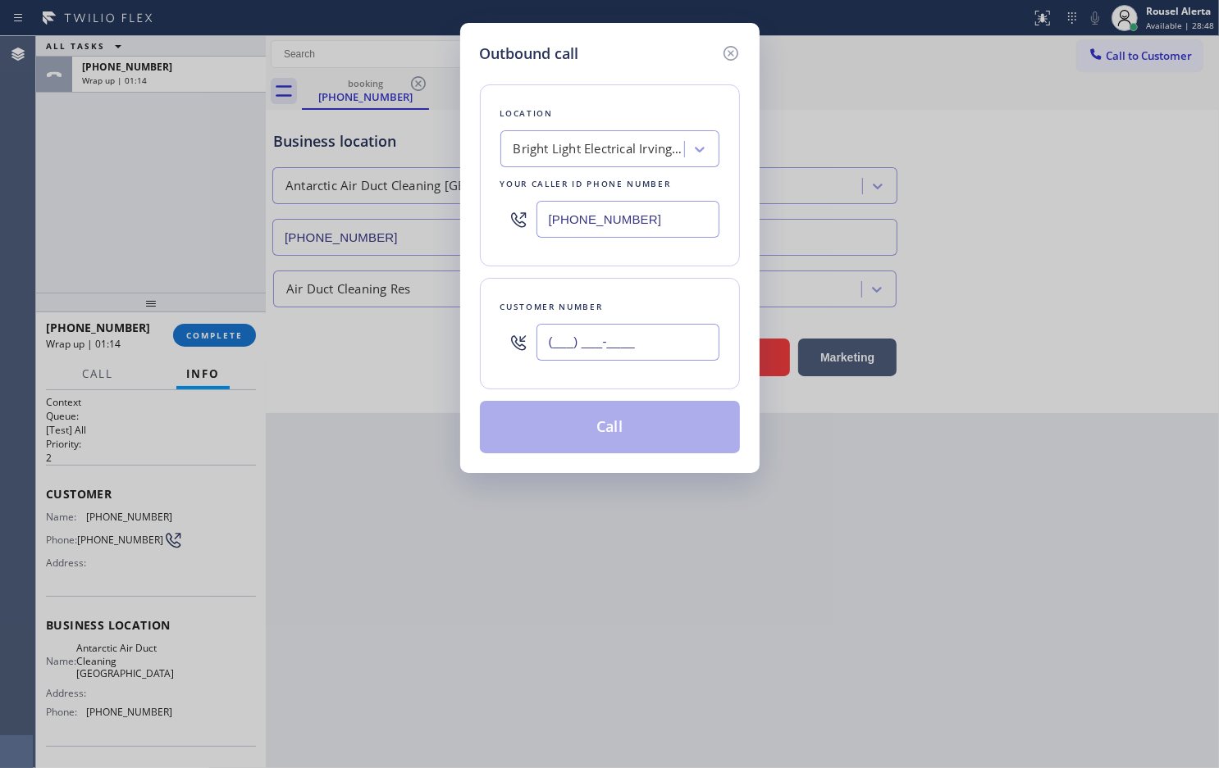
click at [665, 333] on input "(___) ___-____" at bounding box center [627, 342] width 183 height 37
paste input "805) 403-2187"
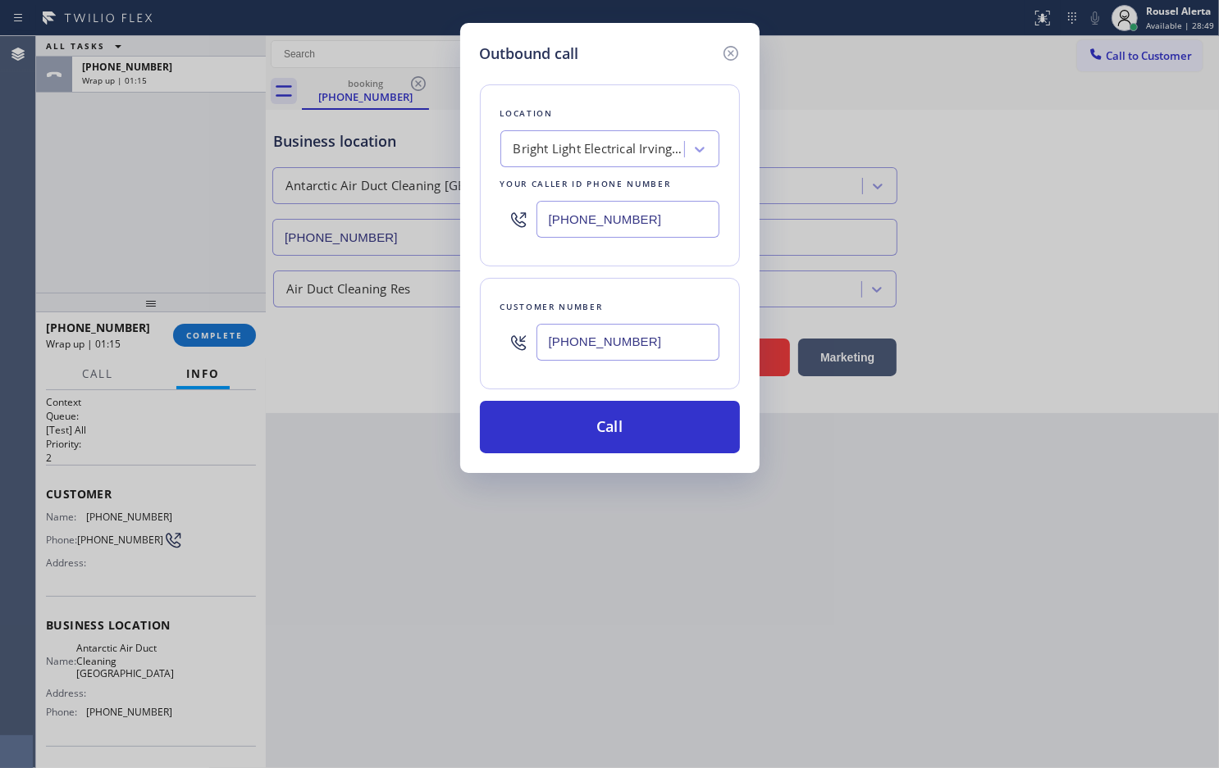
type input "[PHONE_NUMBER]"
drag, startPoint x: 679, startPoint y: 230, endPoint x: 497, endPoint y: 239, distance: 182.3
click at [497, 239] on div "Location Bright Light Electrical Irvington(T P Electrical Services) Your caller…" at bounding box center [610, 175] width 260 height 182
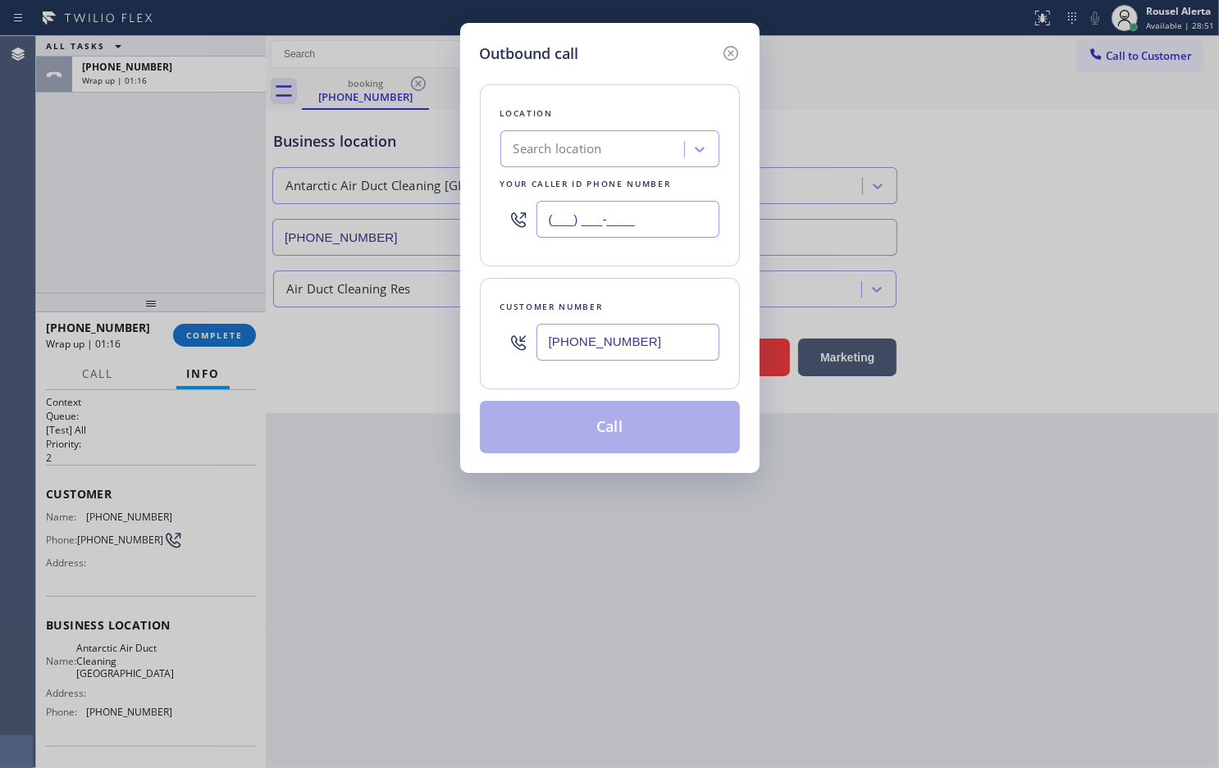
type input "(___) ___-____"
click at [708, 223] on input "(___) ___-____" at bounding box center [627, 219] width 183 height 37
paste input "805) 549-4266"
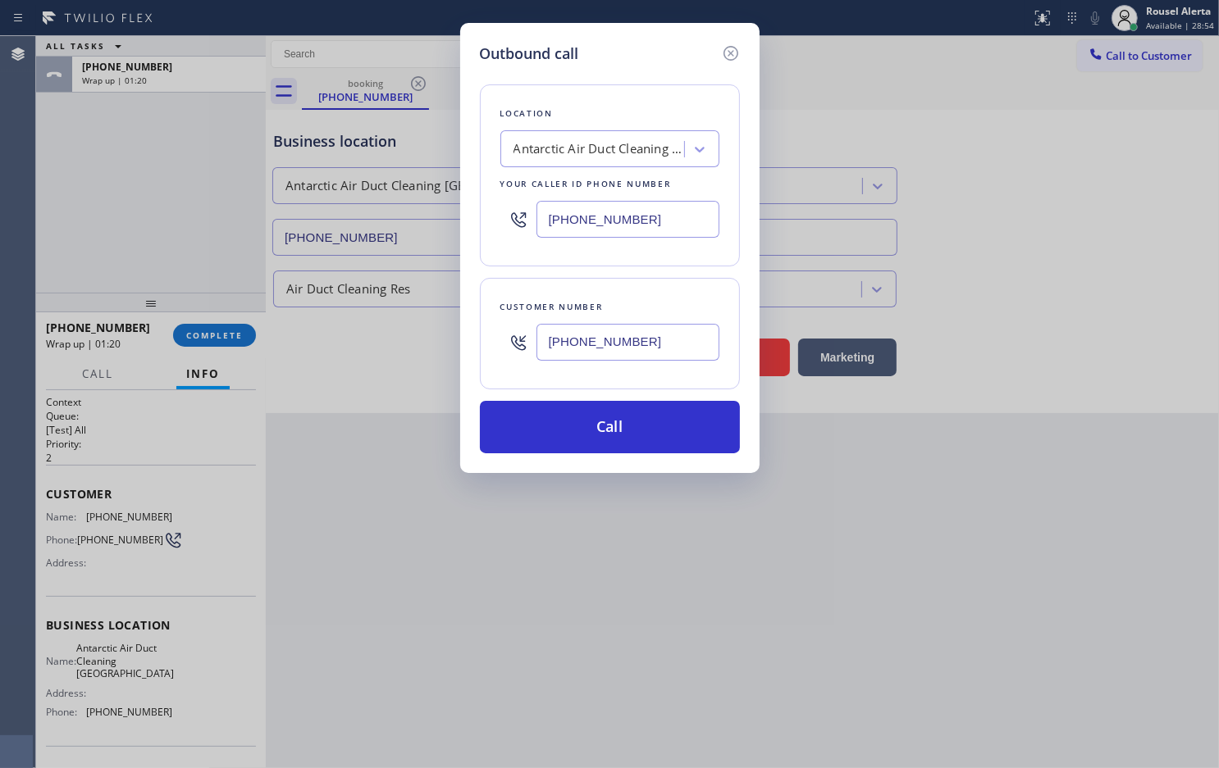
type input "[PHONE_NUMBER]"
click at [843, 580] on div "Outbound call Location Antarctic Air Duct Cleaning [GEOGRAPHIC_DATA] Your calle…" at bounding box center [609, 384] width 1219 height 768
click at [567, 419] on button "Call" at bounding box center [610, 427] width 260 height 52
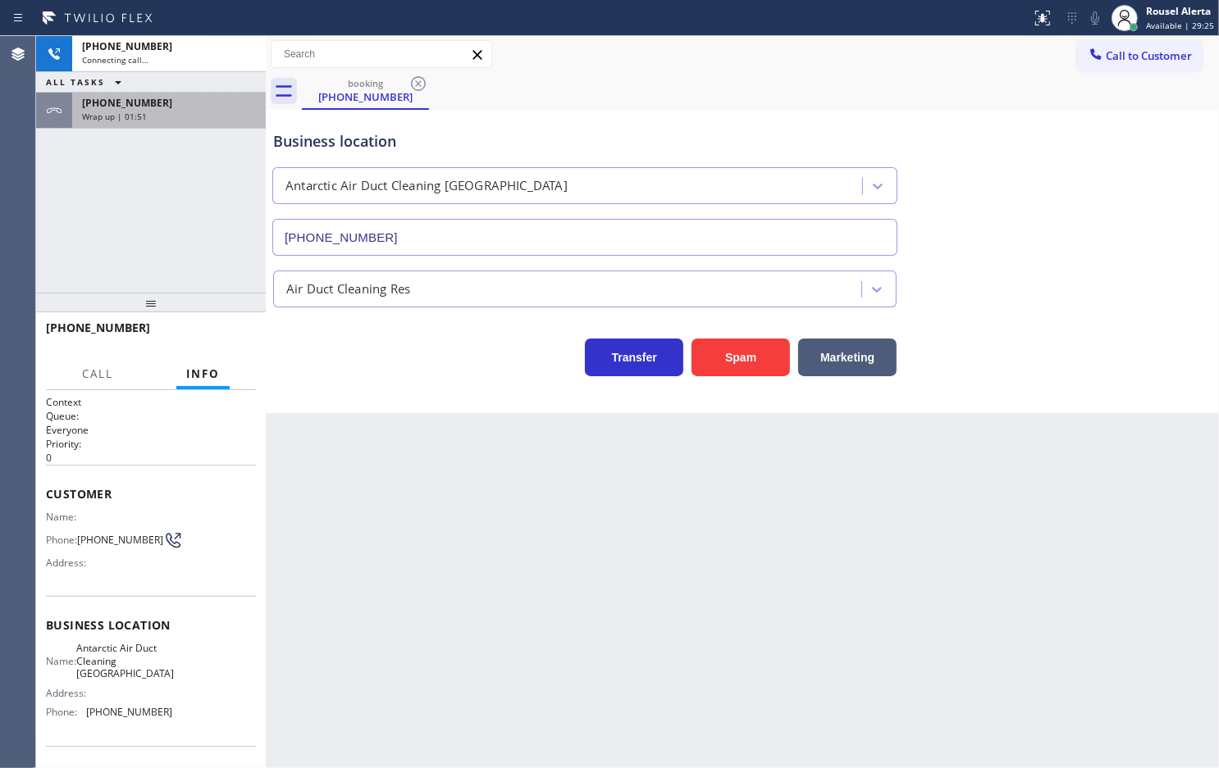
click at [179, 107] on div "[PHONE_NUMBER]" at bounding box center [169, 103] width 174 height 14
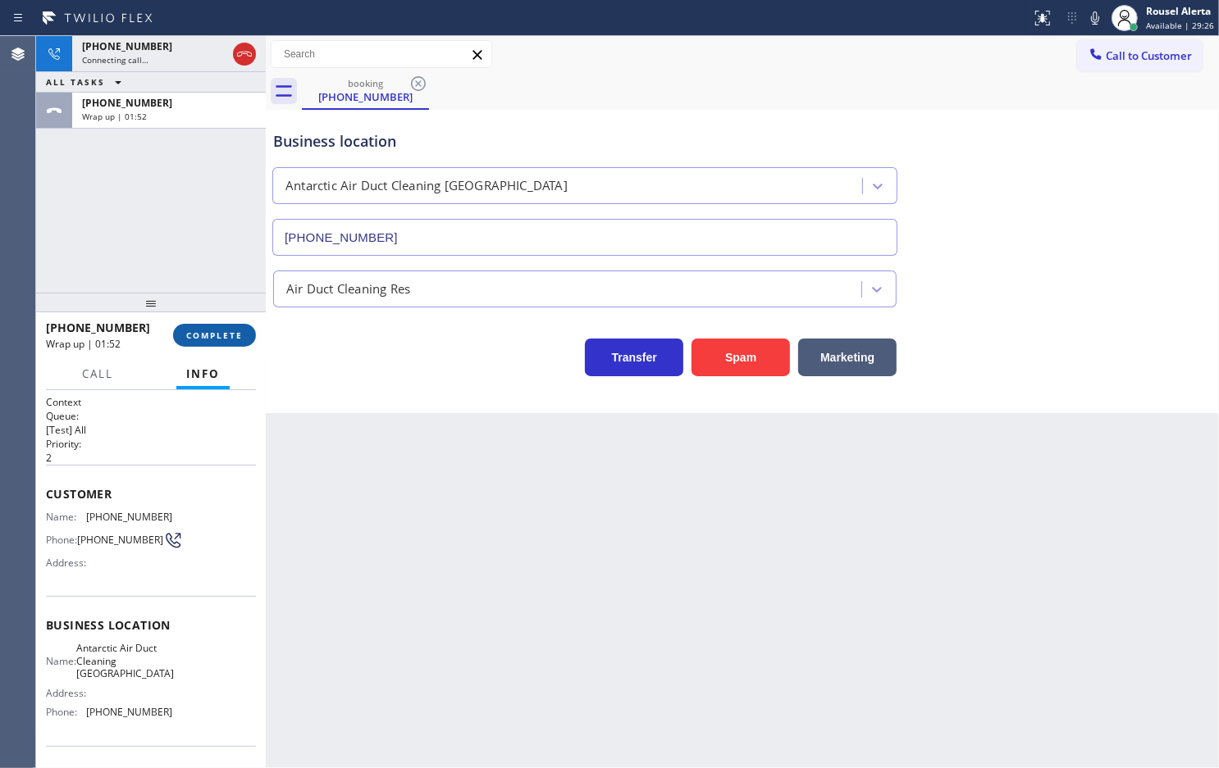
click at [197, 333] on span "COMPLETE" at bounding box center [214, 335] width 57 height 11
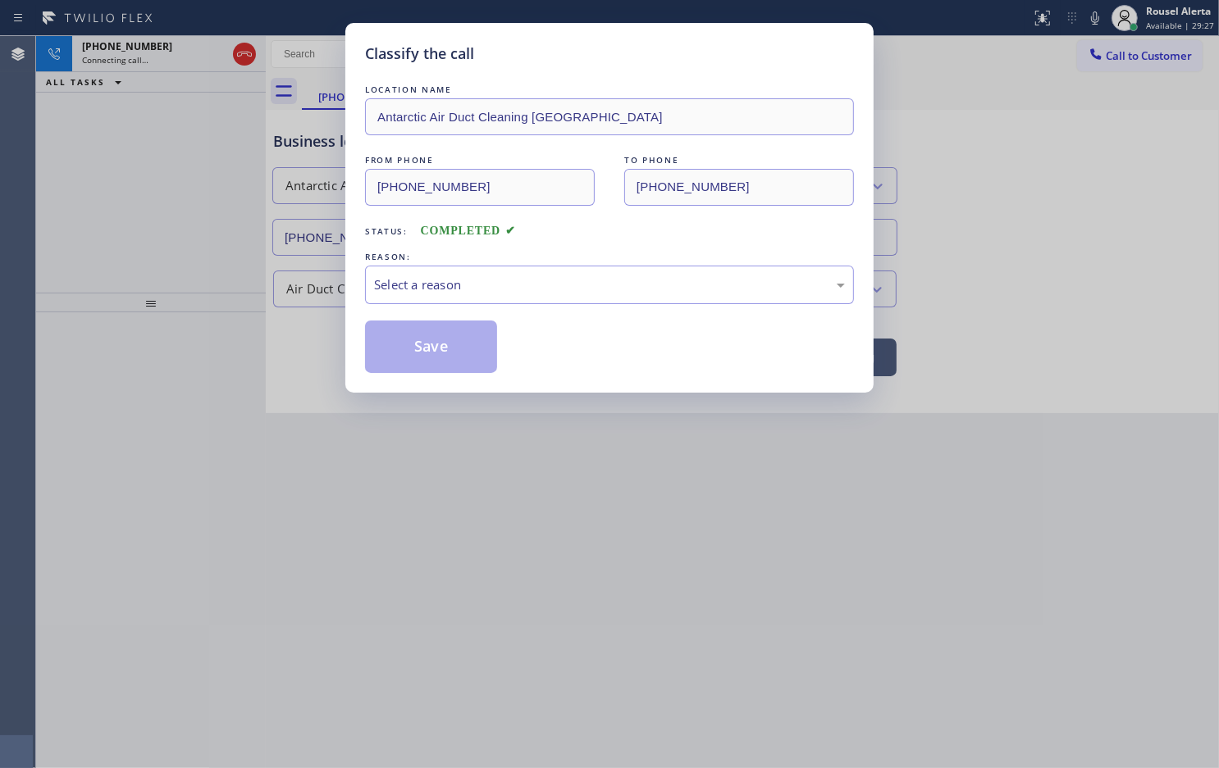
click at [486, 280] on div "Select a reason" at bounding box center [609, 285] width 471 height 19
click at [424, 355] on button "Save" at bounding box center [431, 347] width 132 height 52
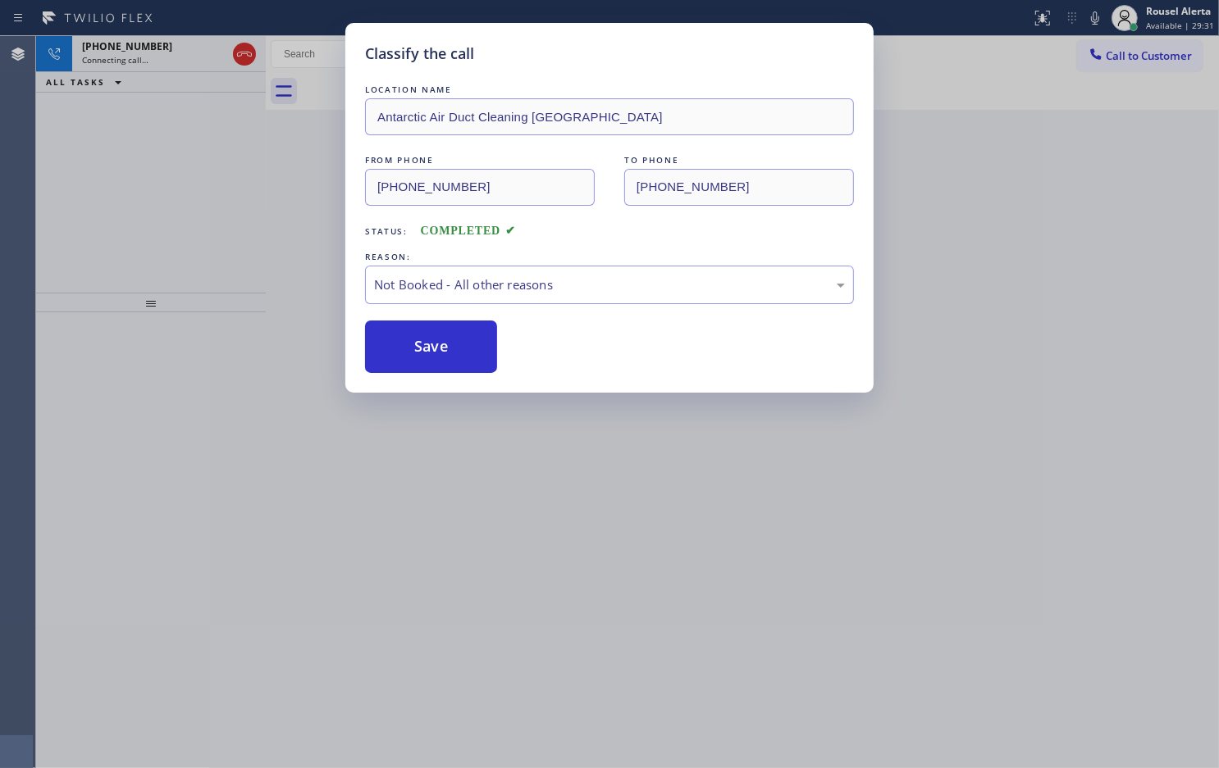
click at [166, 66] on div "Classify the call LOCATION NAME Antarctic Air Duct Cleaning Goleta FROM PHONE […" at bounding box center [609, 384] width 1219 height 768
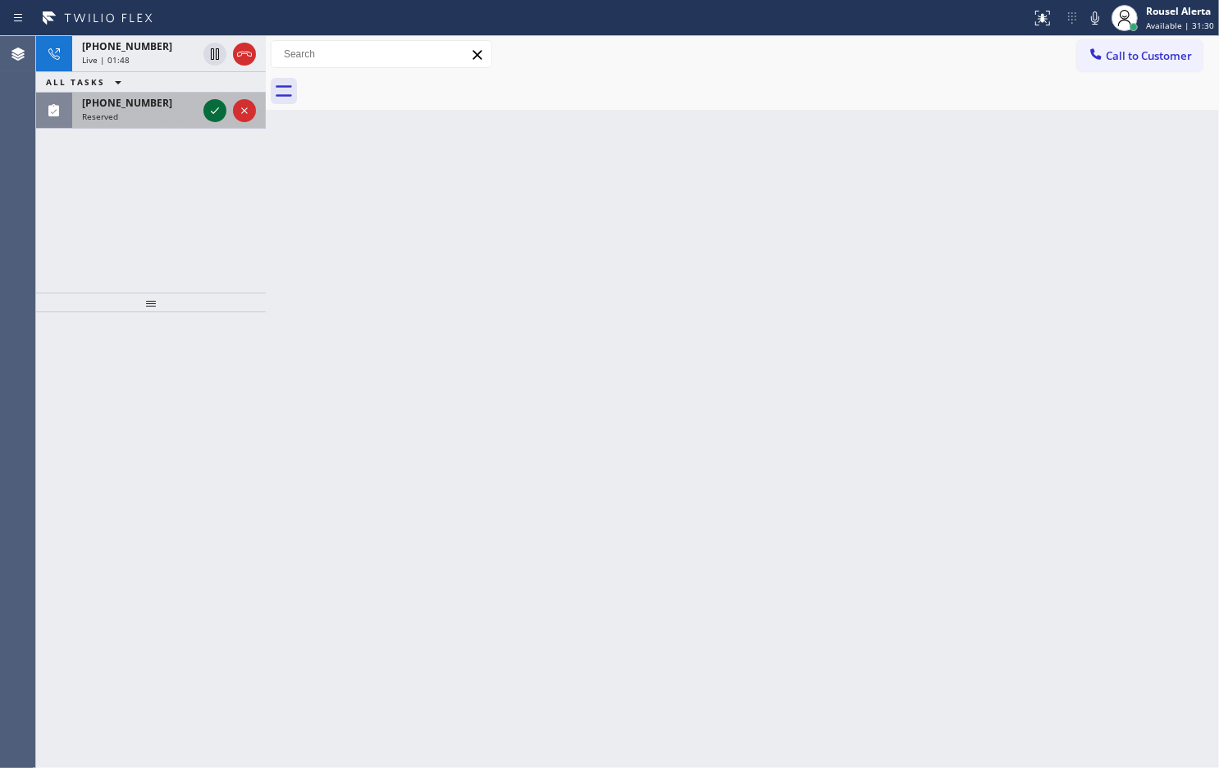
click at [206, 112] on icon at bounding box center [215, 111] width 20 height 20
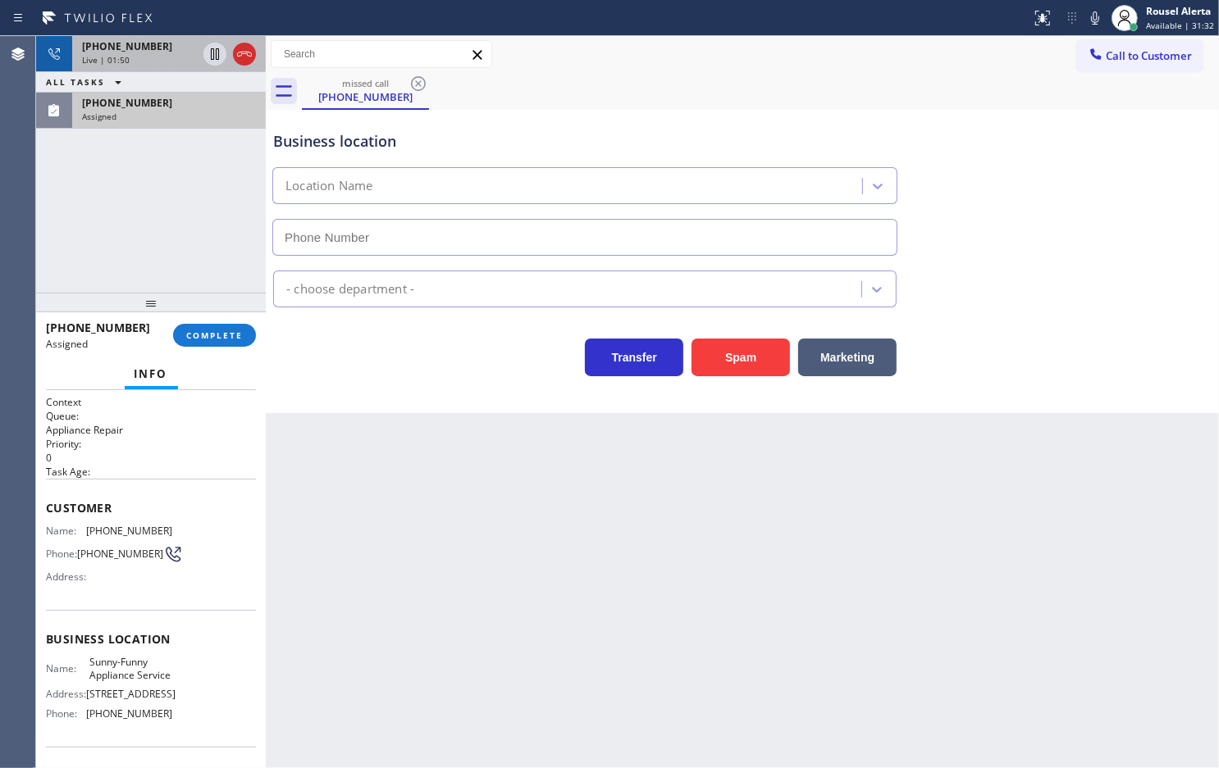
type input "[PHONE_NUMBER]"
click at [153, 48] on div "[PHONE_NUMBER]" at bounding box center [139, 46] width 115 height 14
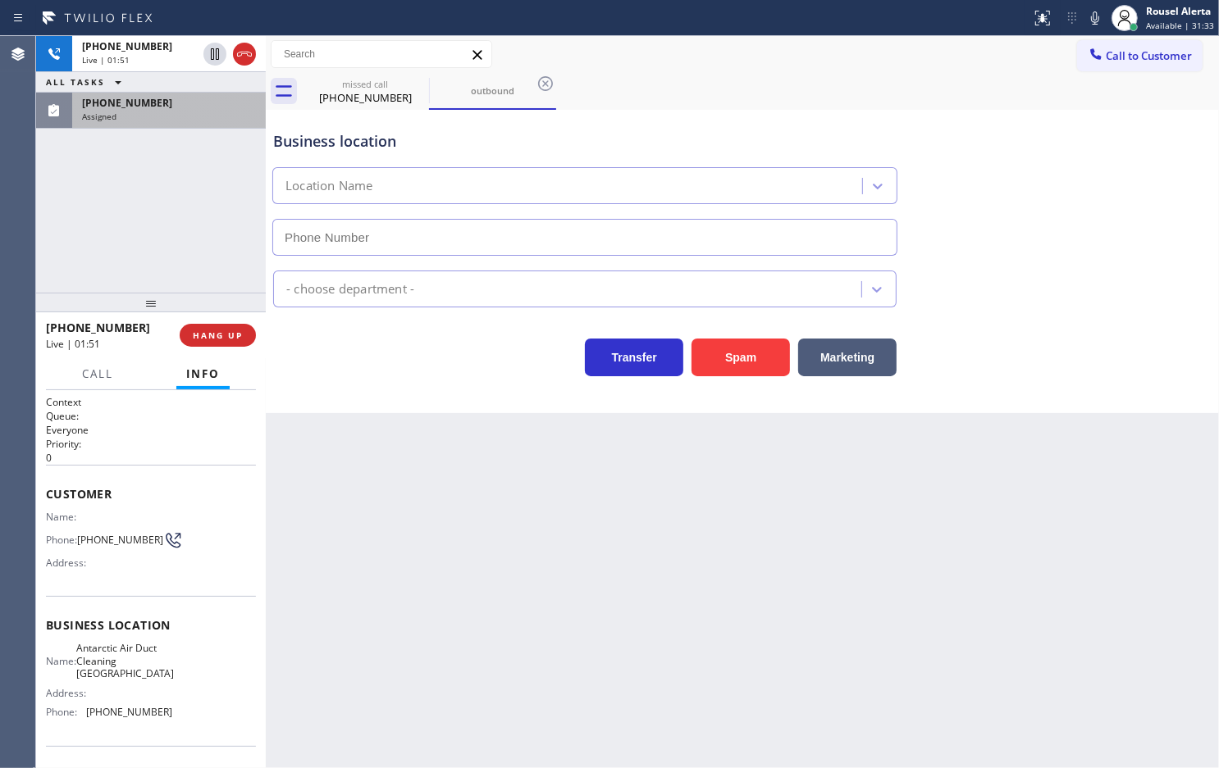
type input "[PHONE_NUMBER]"
click at [215, 121] on div "[PHONE_NUMBER] Assigned" at bounding box center [165, 111] width 187 height 36
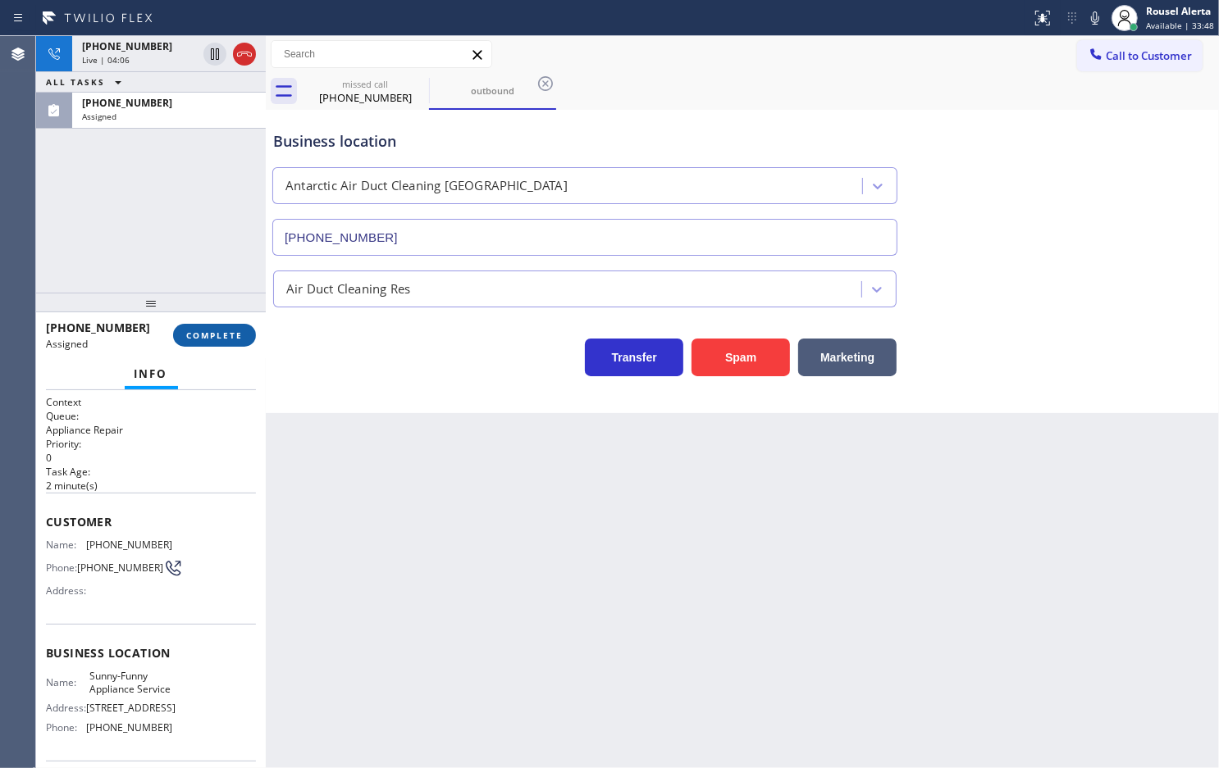
click at [217, 333] on span "COMPLETE" at bounding box center [214, 335] width 57 height 11
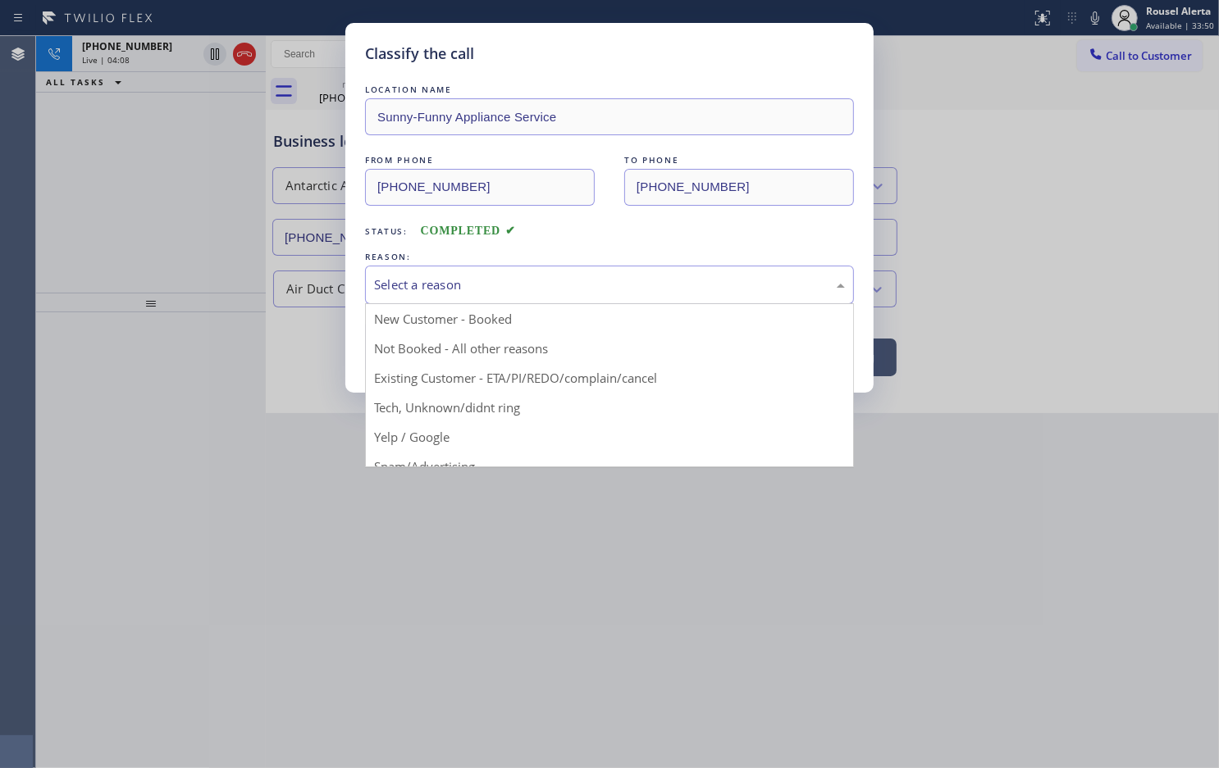
click at [389, 285] on div "Select a reason" at bounding box center [609, 285] width 471 height 19
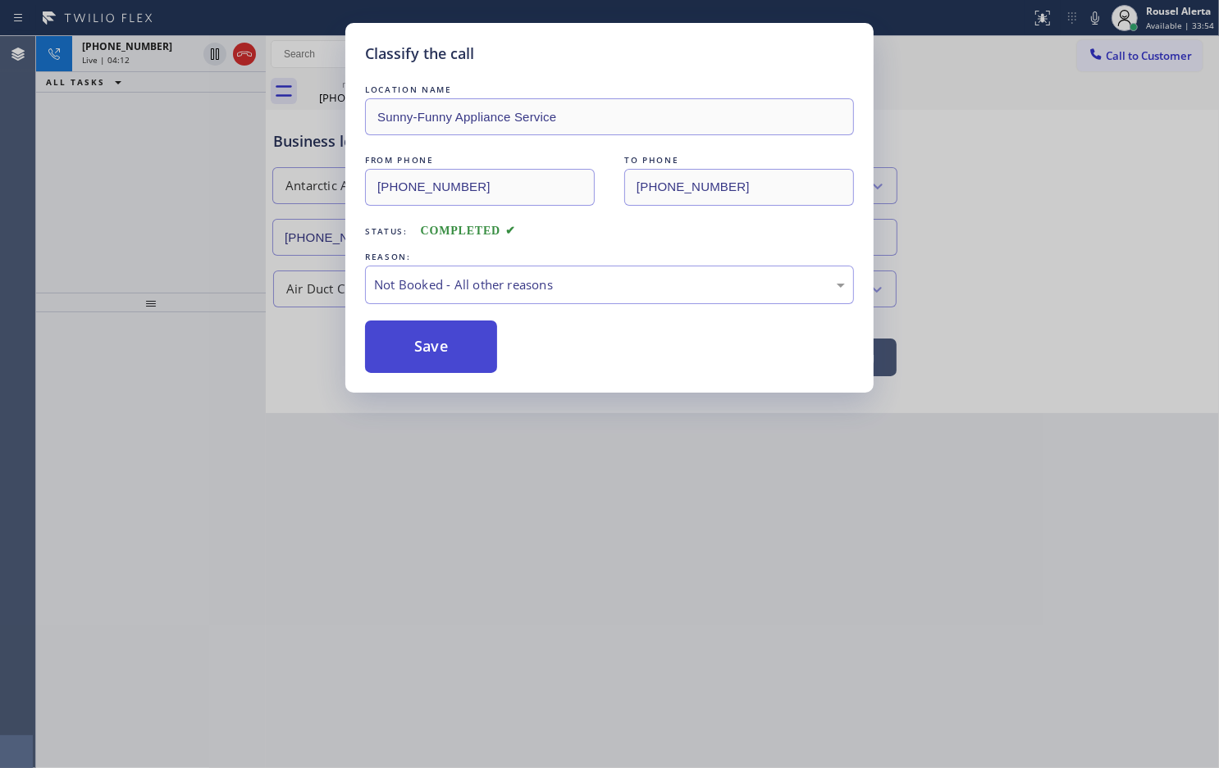
click at [410, 344] on button "Save" at bounding box center [431, 347] width 132 height 52
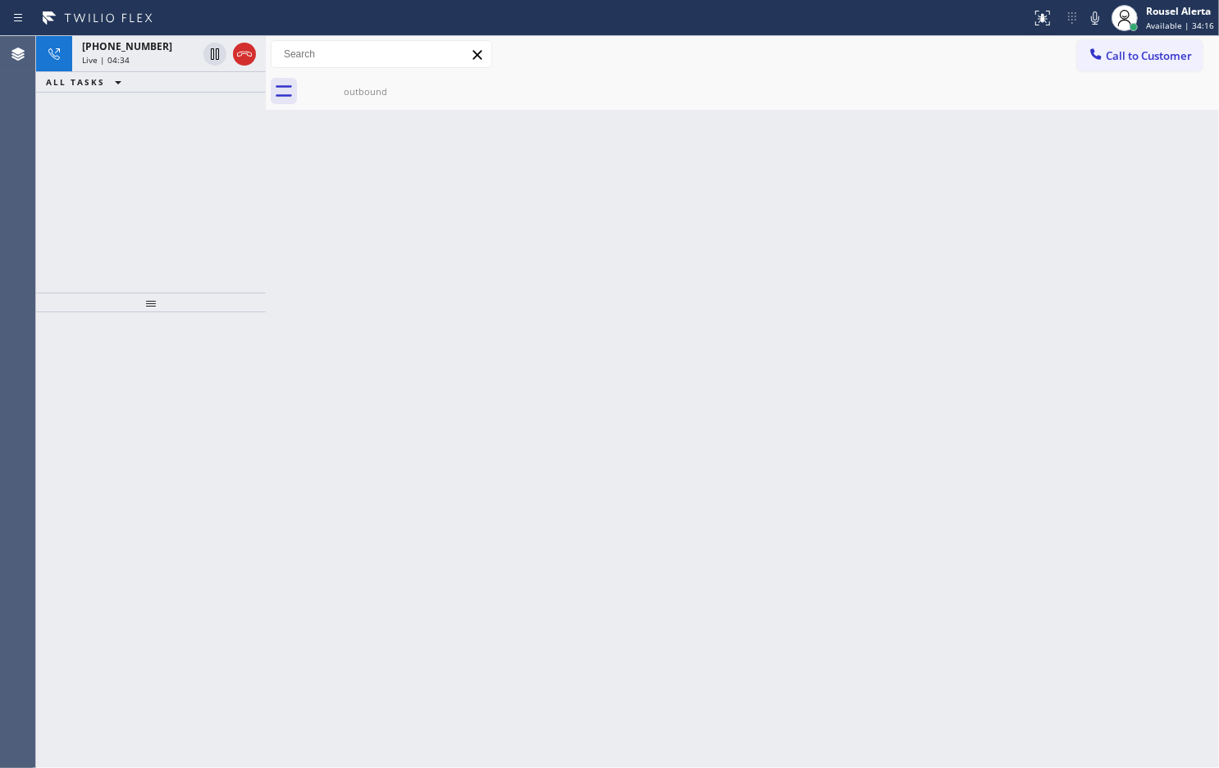
click at [761, 117] on div "Back to Dashboard Change Sender ID Customers Technicians Select a contact Outbo…" at bounding box center [742, 402] width 953 height 732
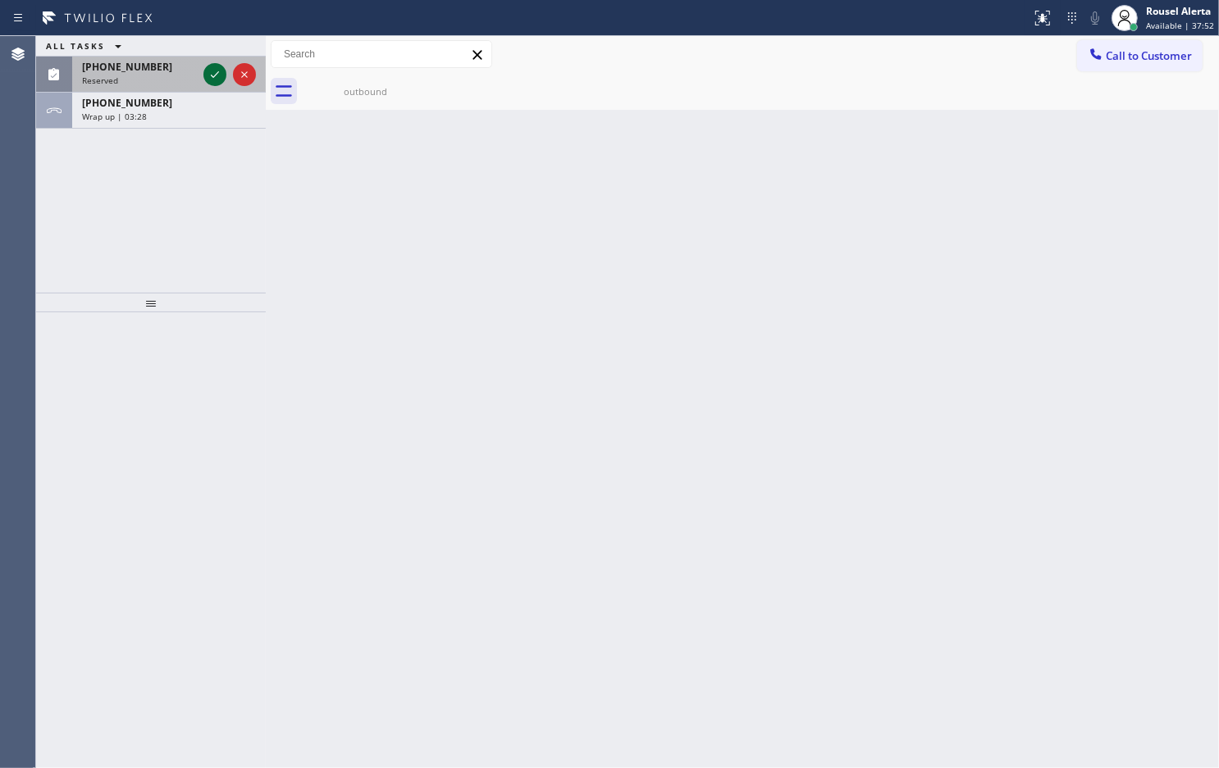
click at [212, 71] on icon at bounding box center [215, 75] width 20 height 20
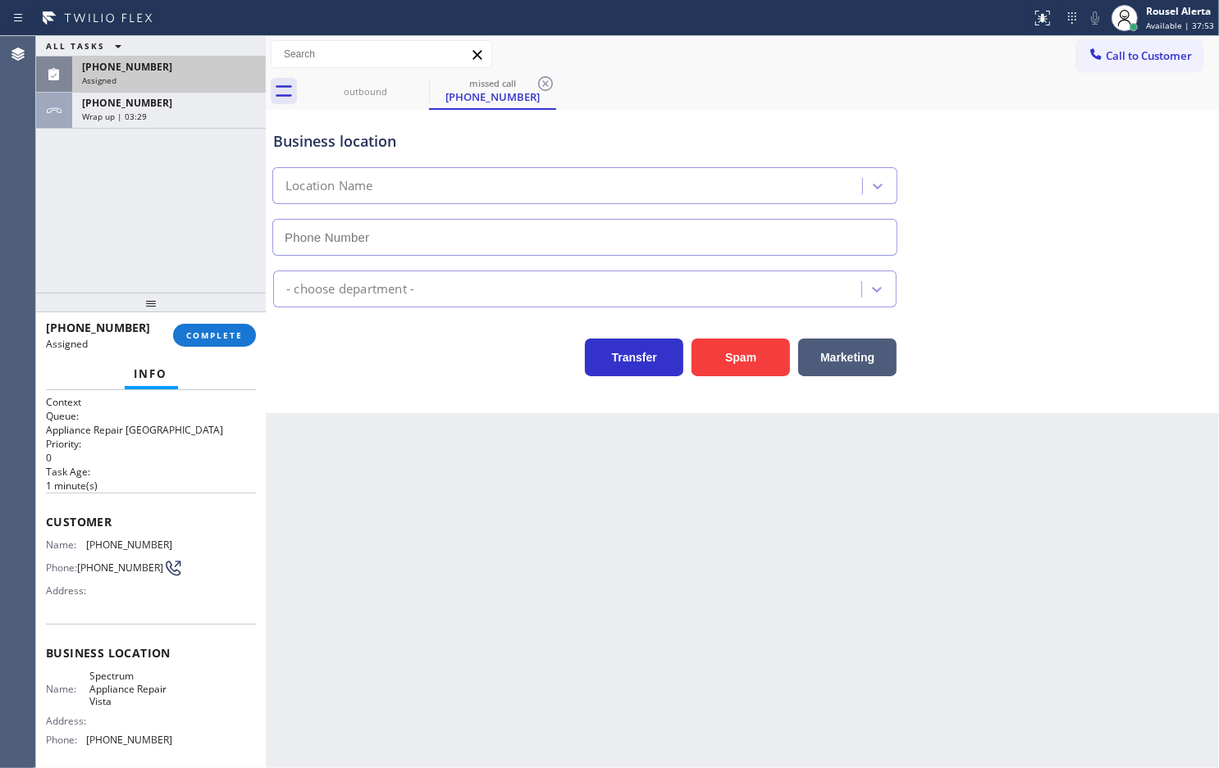
type input "[PHONE_NUMBER]"
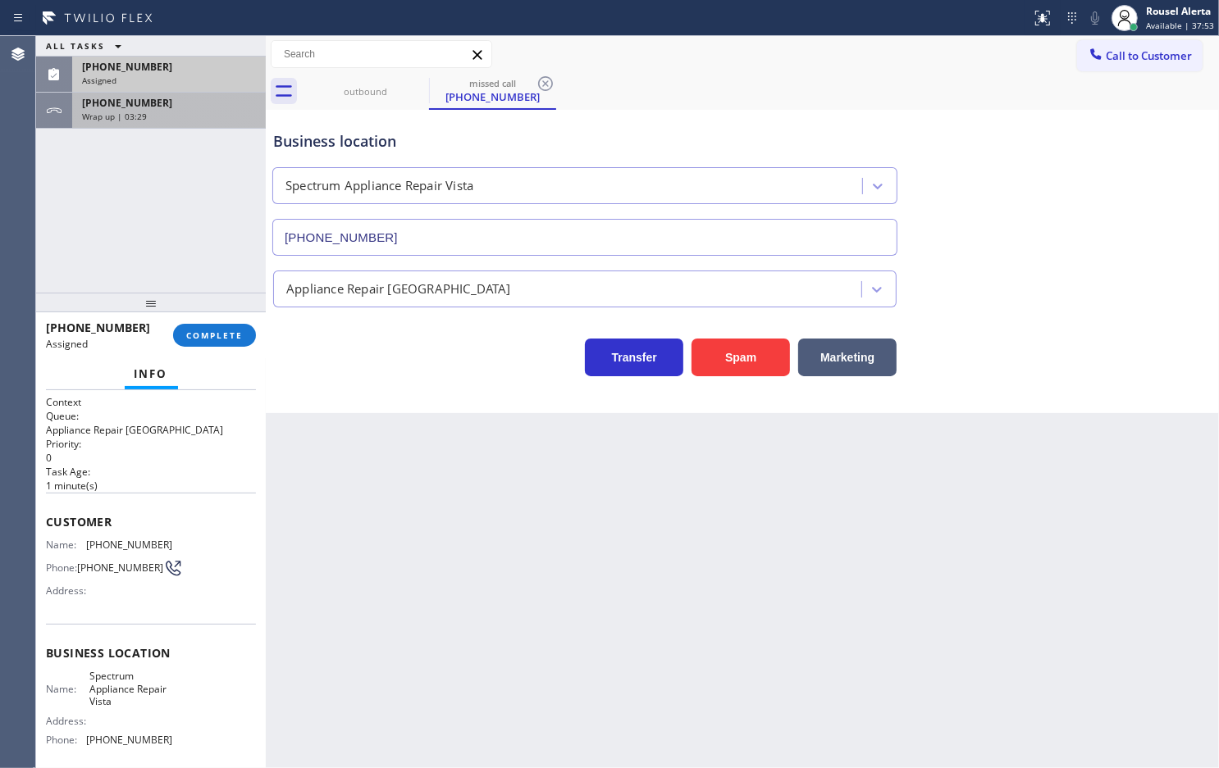
click at [210, 103] on div "[PHONE_NUMBER]" at bounding box center [169, 103] width 174 height 14
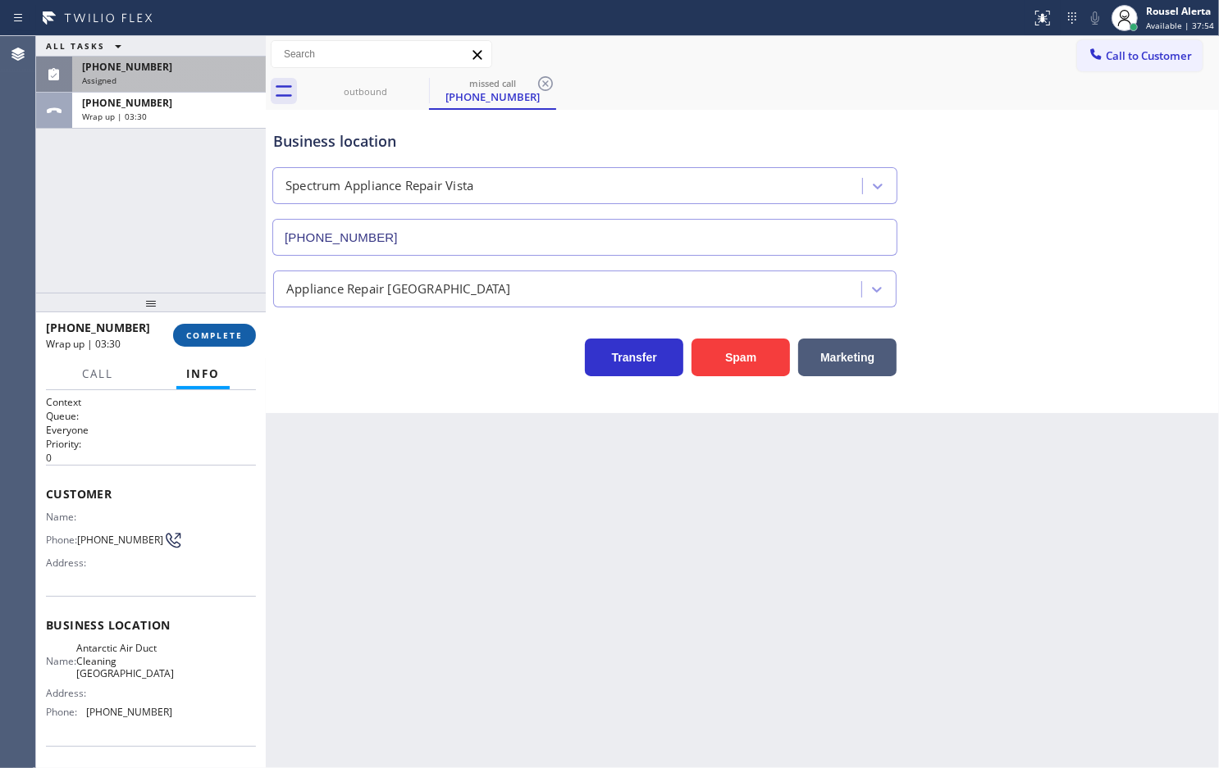
click at [203, 332] on span "COMPLETE" at bounding box center [214, 335] width 57 height 11
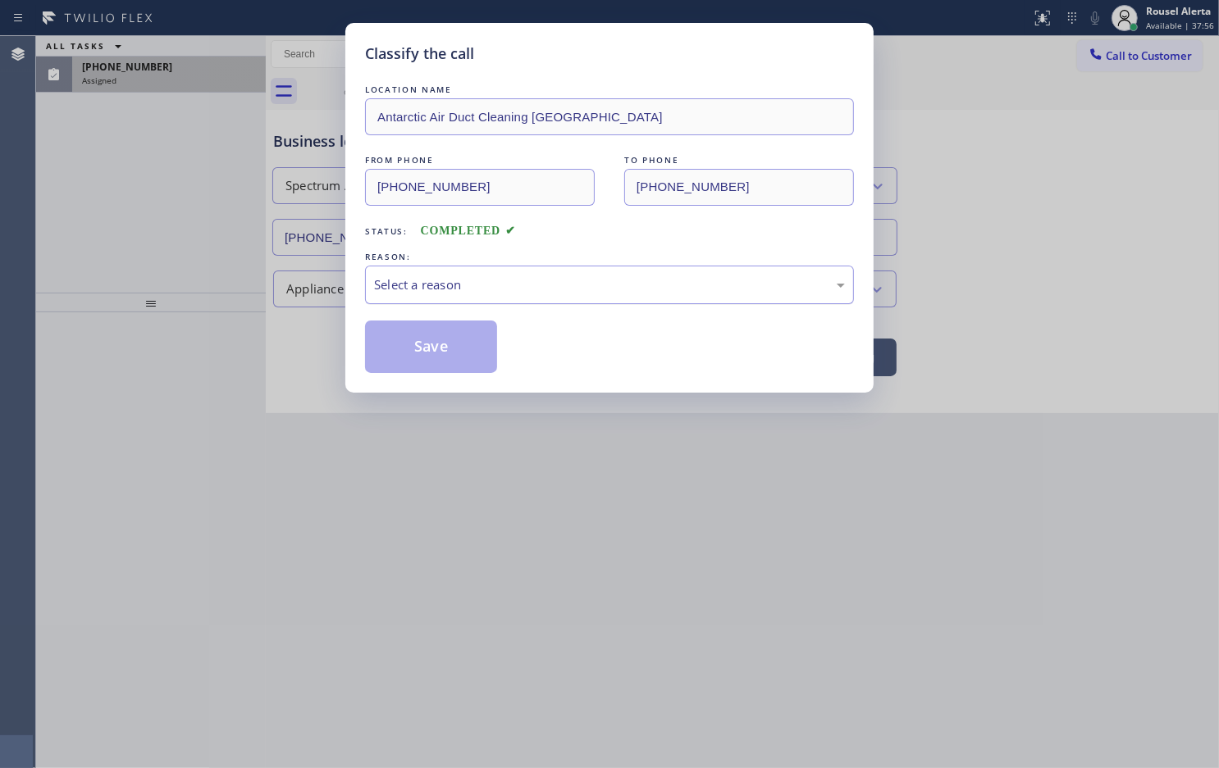
click at [505, 292] on div "Select a reason" at bounding box center [609, 285] width 471 height 19
drag, startPoint x: 462, startPoint y: 337, endPoint x: 461, endPoint y: 373, distance: 36.1
click at [461, 338] on button "Save" at bounding box center [431, 347] width 132 height 52
click at [523, 604] on div "Classify the call LOCATION NAME Antarctic Air Duct Cleaning Goleta FROM PHONE […" at bounding box center [609, 384] width 1219 height 768
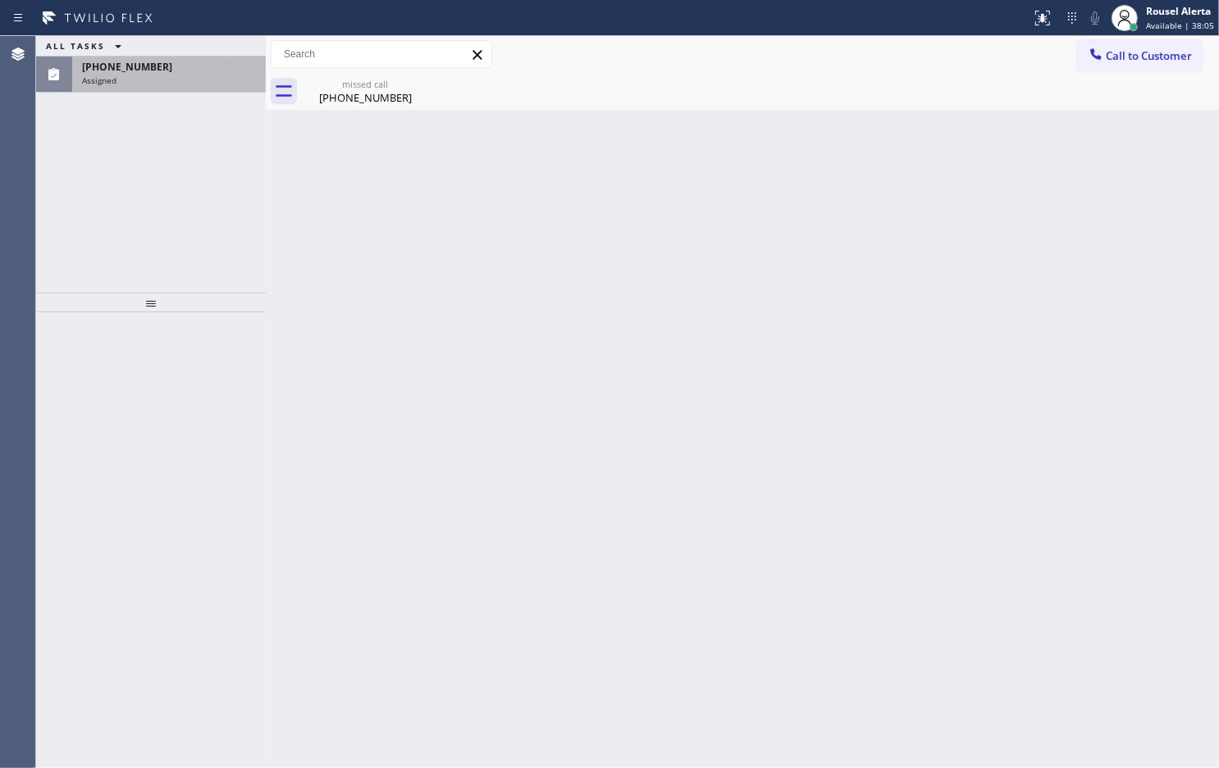
click at [166, 80] on div "Assigned" at bounding box center [169, 80] width 174 height 11
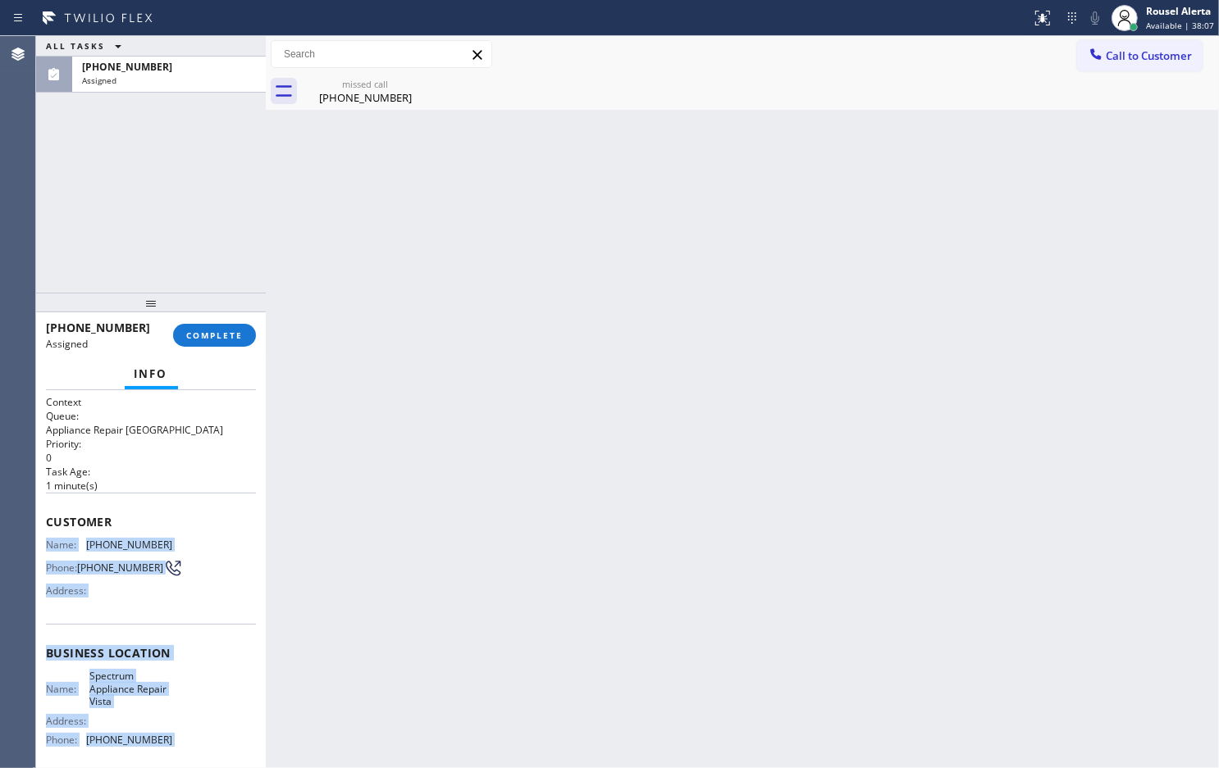
scroll to position [135, 0]
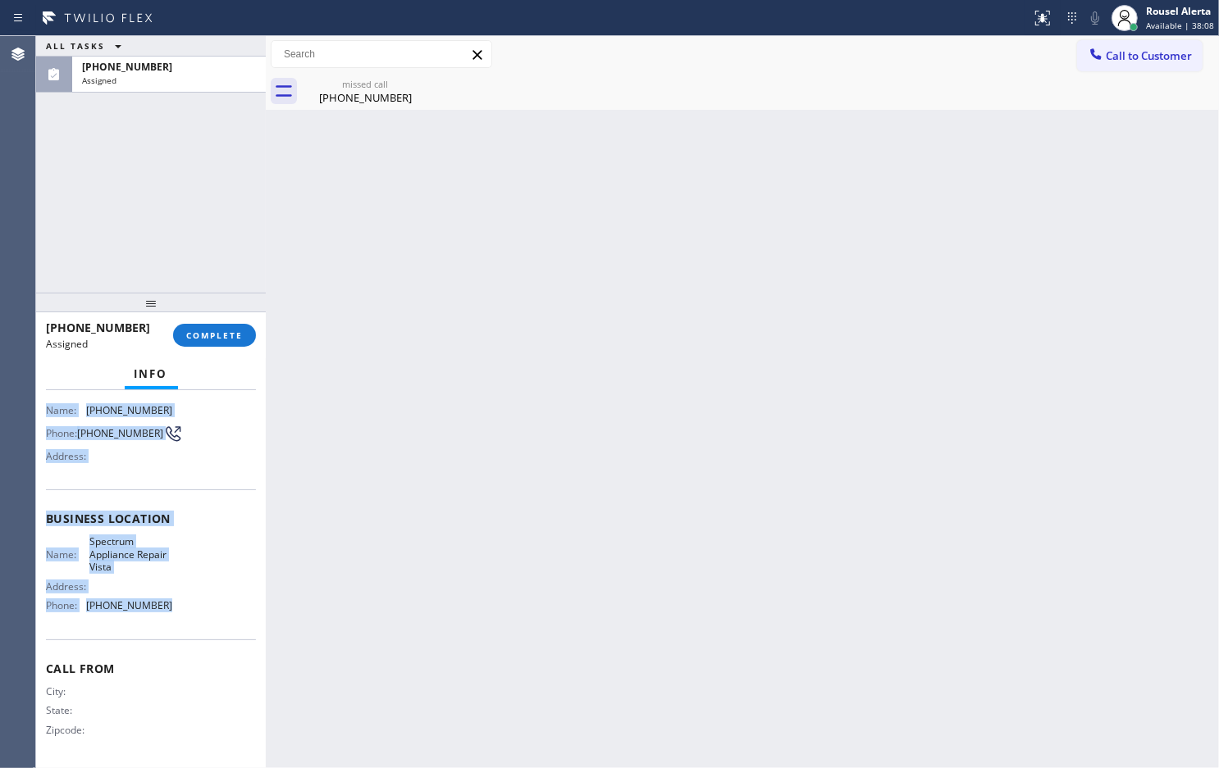
drag, startPoint x: 45, startPoint y: 547, endPoint x: 212, endPoint y: 623, distance: 183.1
click at [212, 623] on div "Context Queue: Appliance Repair High End Priority: 0 Task Age: [DEMOGRAPHIC_DAT…" at bounding box center [151, 512] width 210 height 503
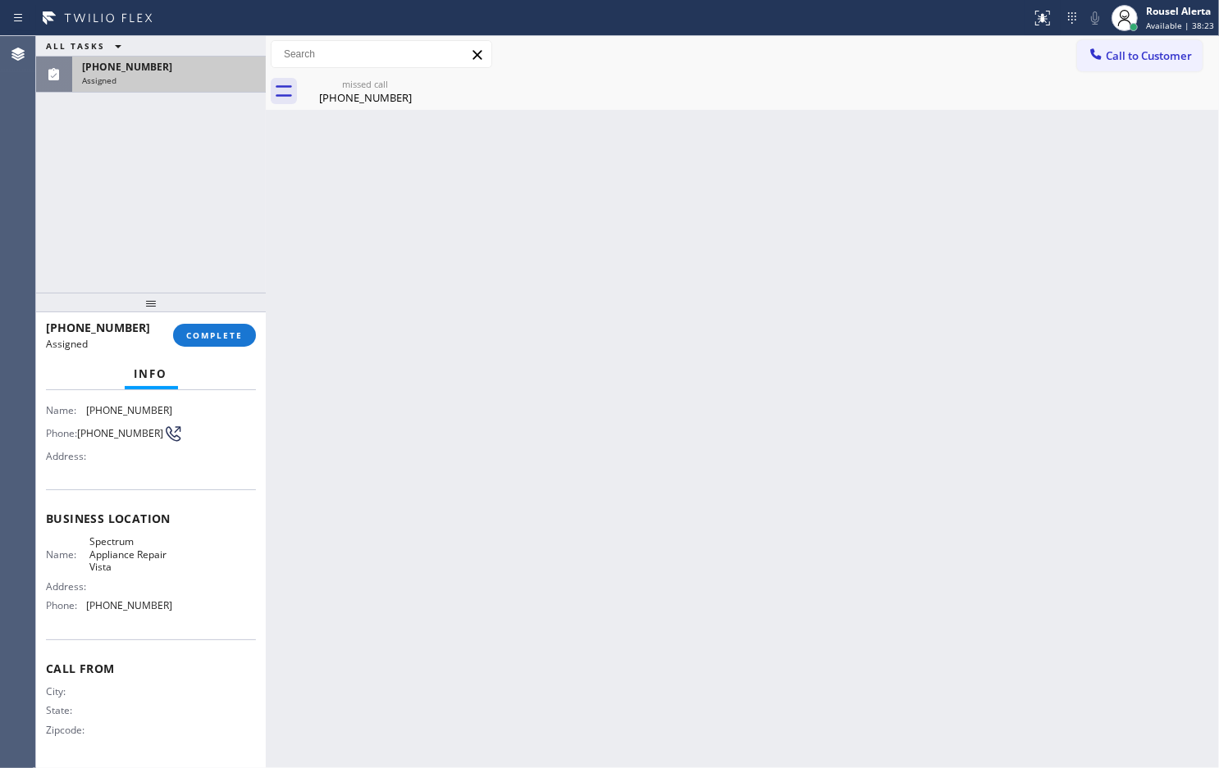
drag, startPoint x: 185, startPoint y: 53, endPoint x: 185, endPoint y: 80, distance: 27.1
click at [185, 55] on div "ALL TASKS ALL TASKS ACTIVE TASKS TASKS IN WRAP UP" at bounding box center [151, 46] width 230 height 20
click at [187, 84] on div "Assigned" at bounding box center [169, 80] width 174 height 11
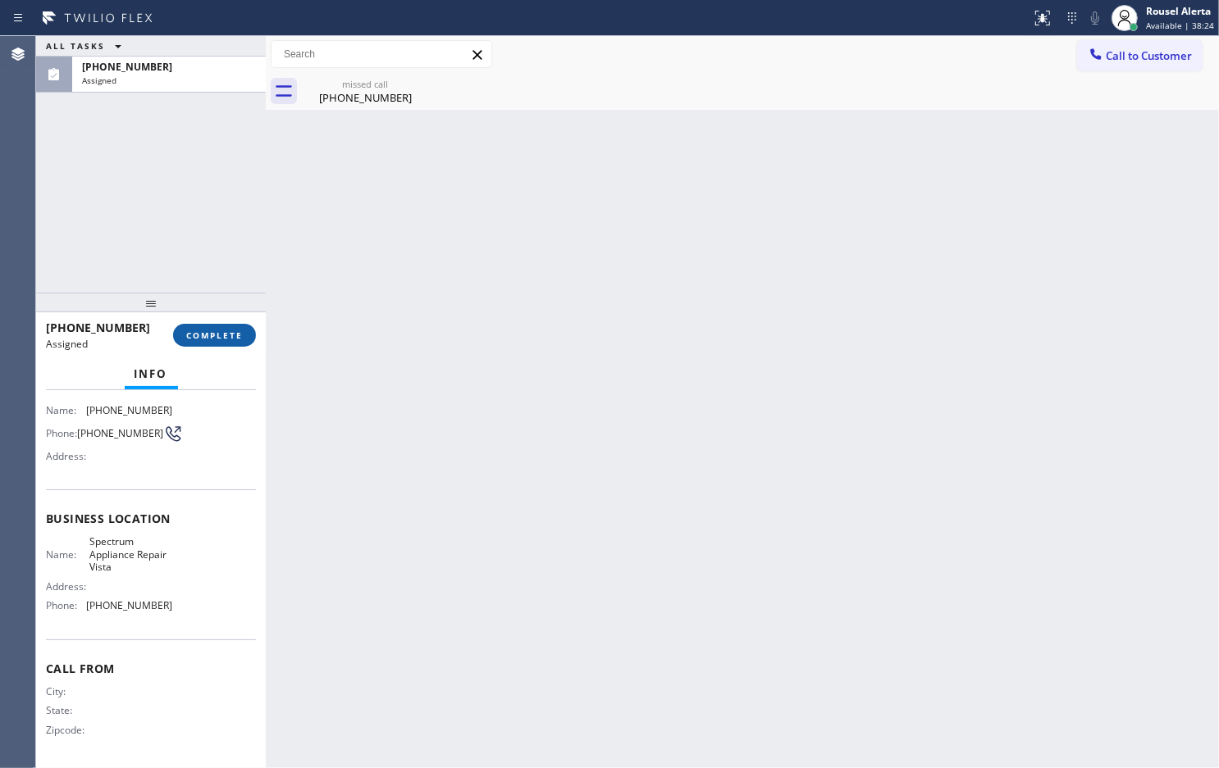
click at [220, 330] on span "COMPLETE" at bounding box center [214, 335] width 57 height 11
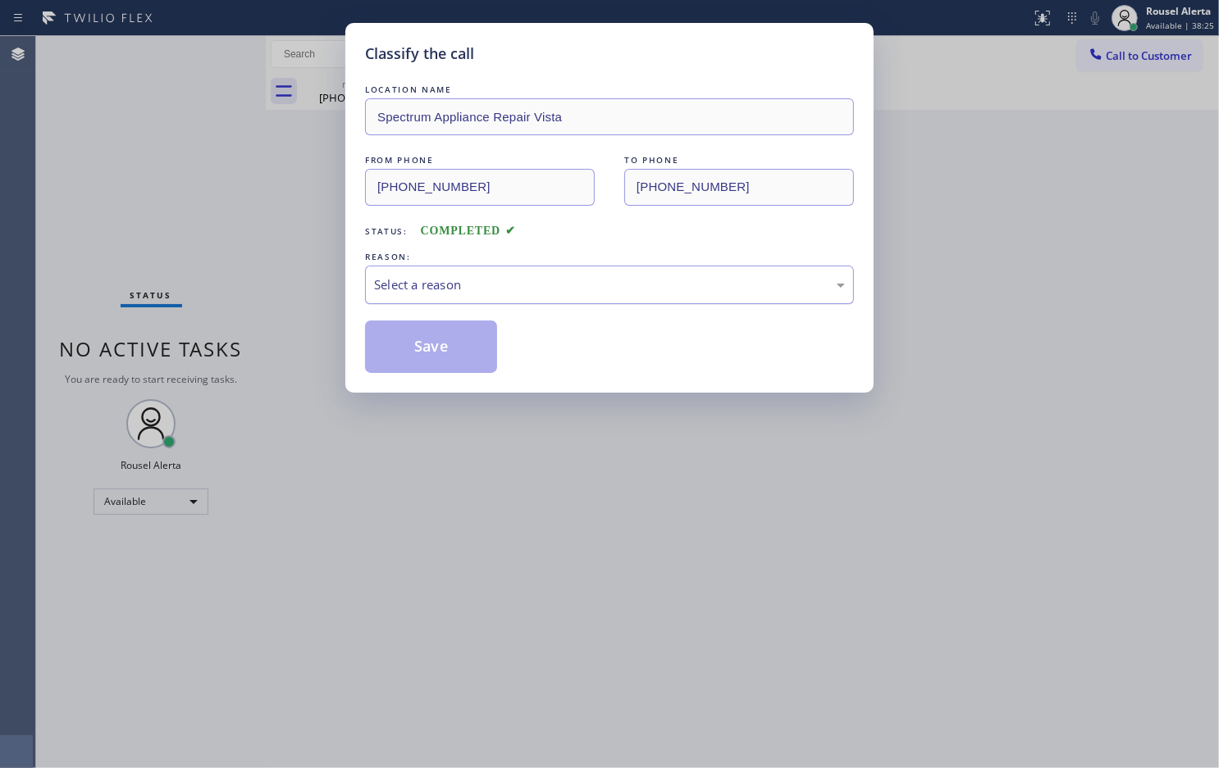
click at [605, 304] on div "Select a reason" at bounding box center [609, 285] width 489 height 39
click at [470, 351] on button "Save" at bounding box center [431, 347] width 132 height 52
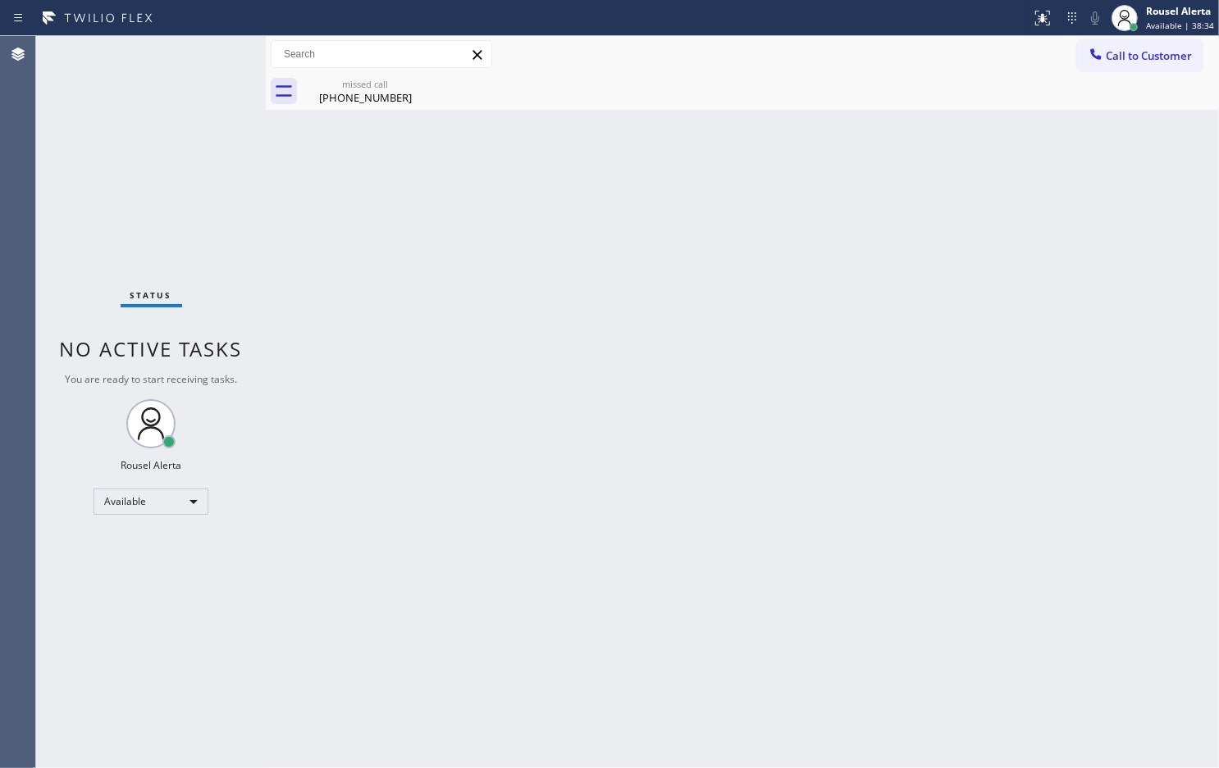
click at [891, 198] on div "Back to Dashboard Change Sender ID Customers Technicians Select a contact Outbo…" at bounding box center [742, 402] width 953 height 732
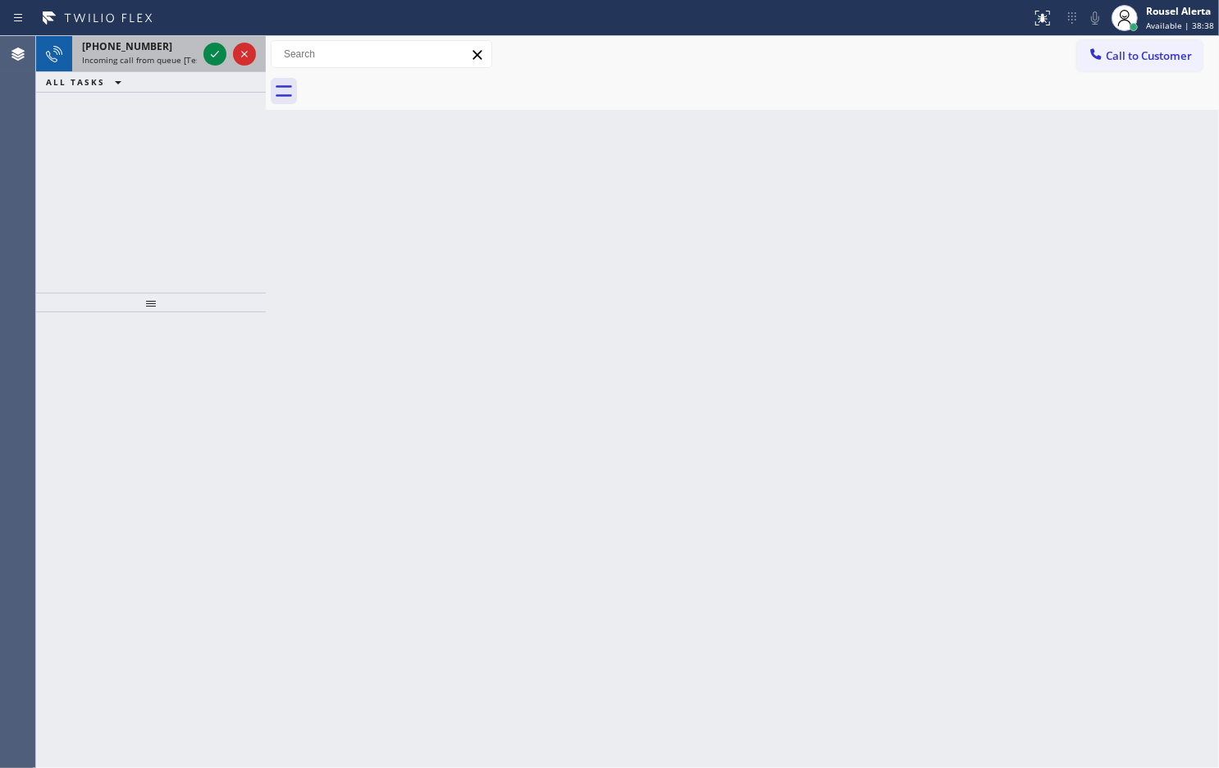
click at [171, 64] on span "Incoming call from queue [Test] All" at bounding box center [150, 59] width 136 height 11
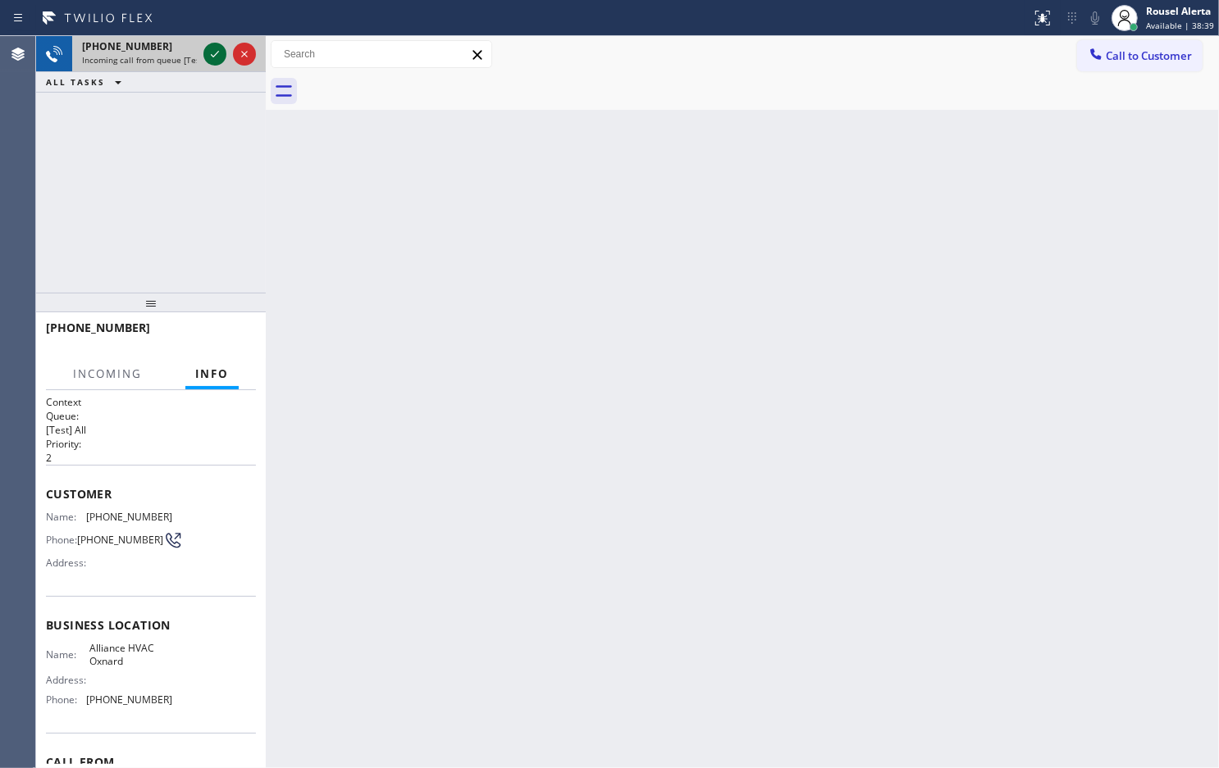
click at [207, 51] on icon at bounding box center [215, 54] width 20 height 20
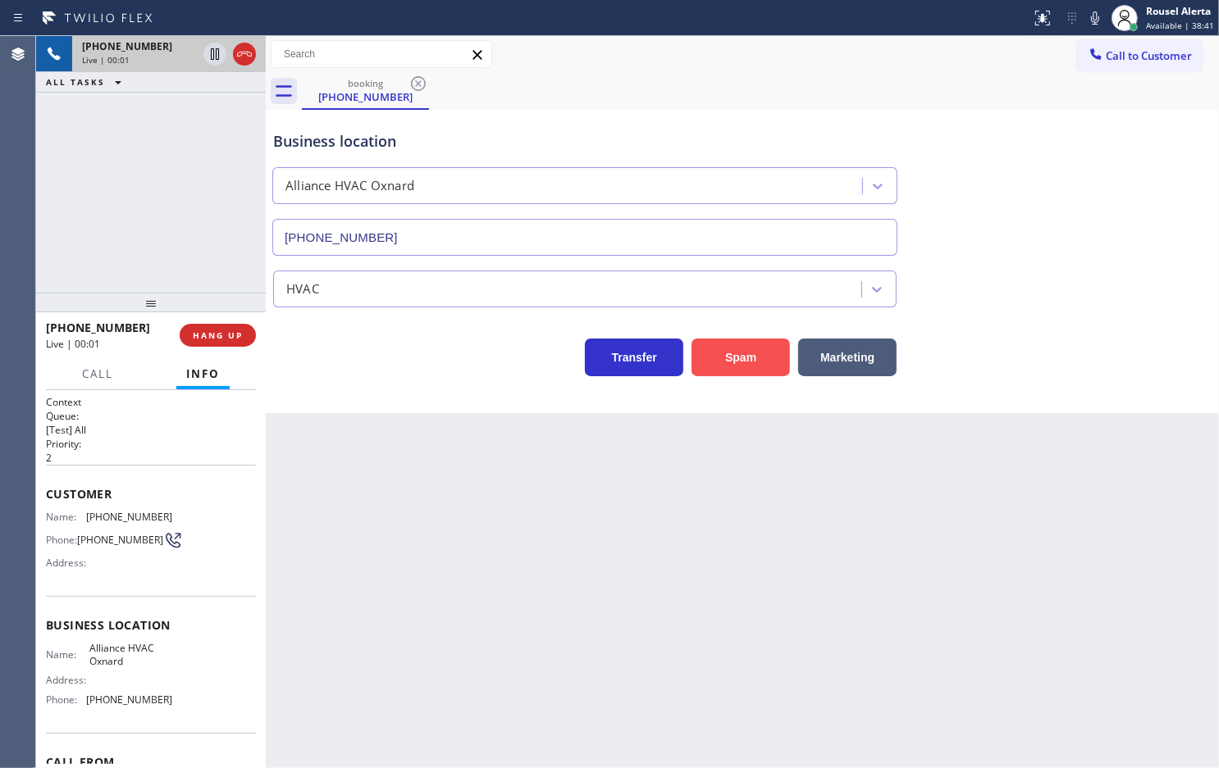
type input "[PHONE_NUMBER]"
click at [732, 346] on button "Spam" at bounding box center [740, 358] width 98 height 38
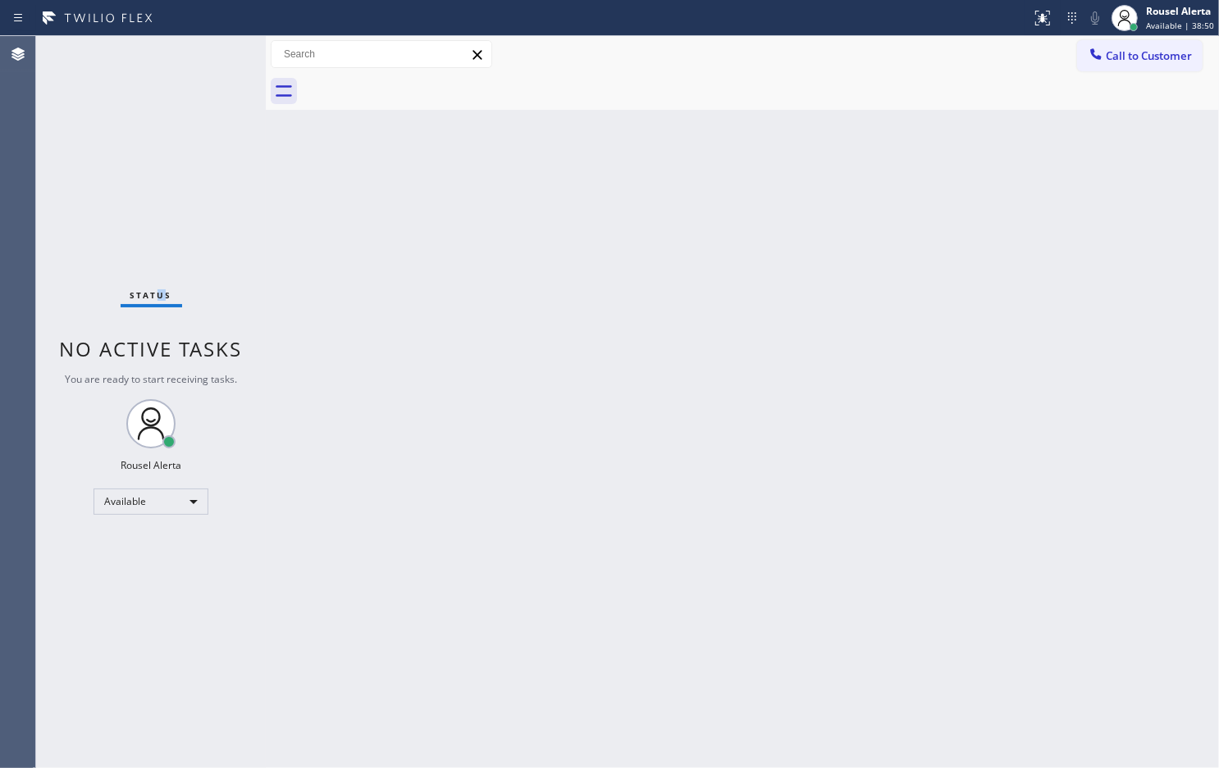
click at [162, 58] on div "Status No active tasks You are ready to start receiving tasks. Rousel Alerta Av…" at bounding box center [151, 402] width 230 height 732
click at [175, 52] on div "Status No active tasks You are ready to start receiving tasks. Rousel Alerta Av…" at bounding box center [151, 402] width 230 height 732
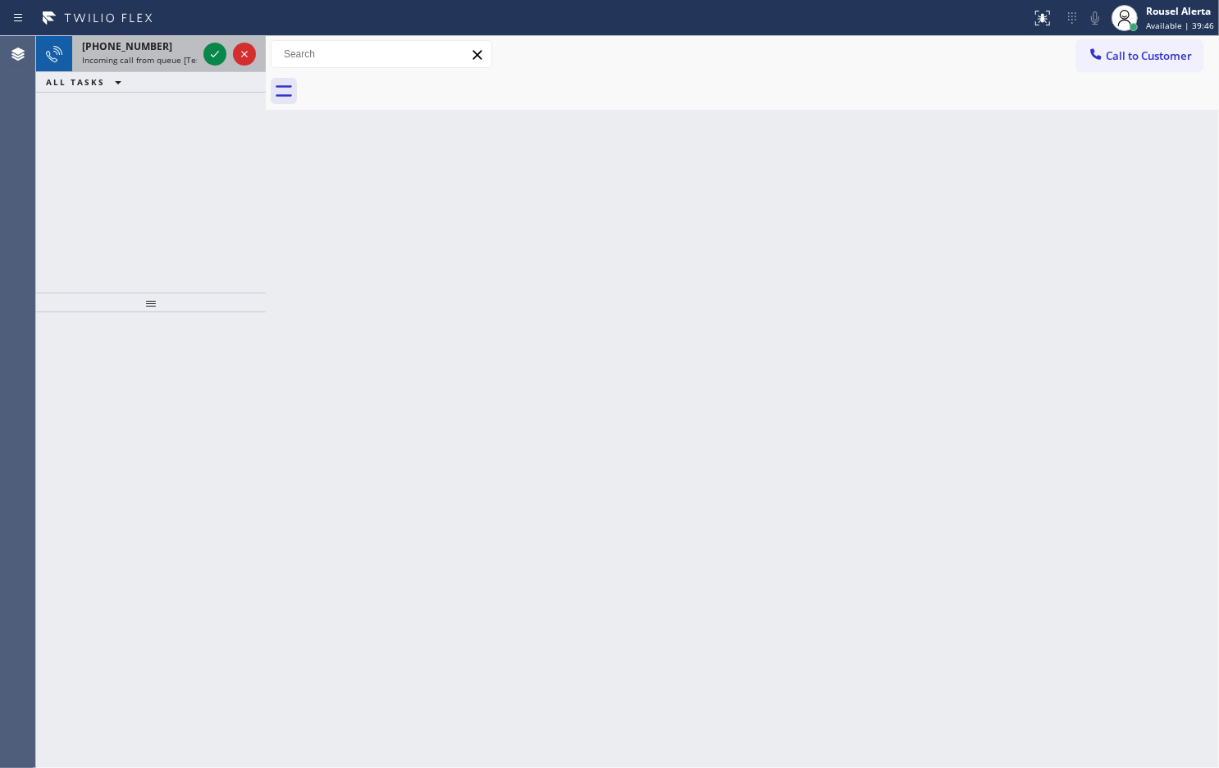
click at [174, 60] on span "Incoming call from queue [Test] All" at bounding box center [150, 59] width 136 height 11
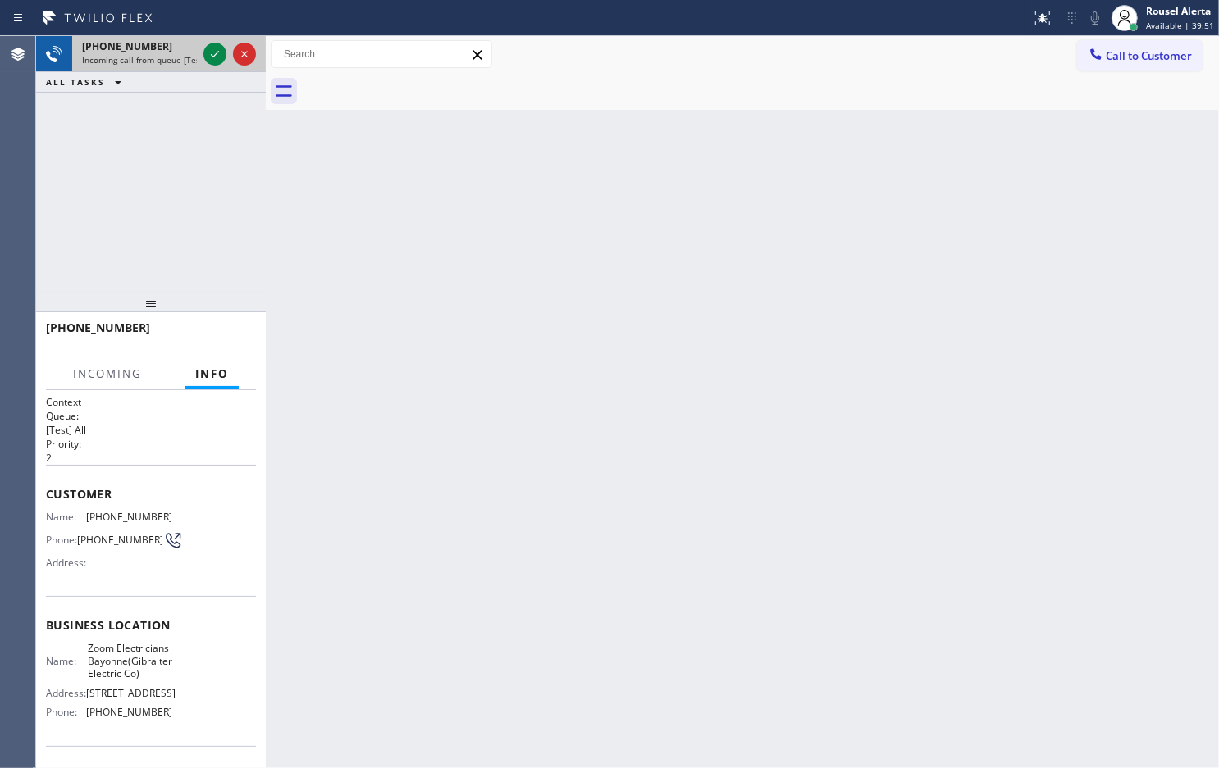
click at [165, 54] on span "Incoming call from queue [Test] All" at bounding box center [150, 59] width 136 height 11
click at [209, 58] on icon at bounding box center [215, 54] width 20 height 20
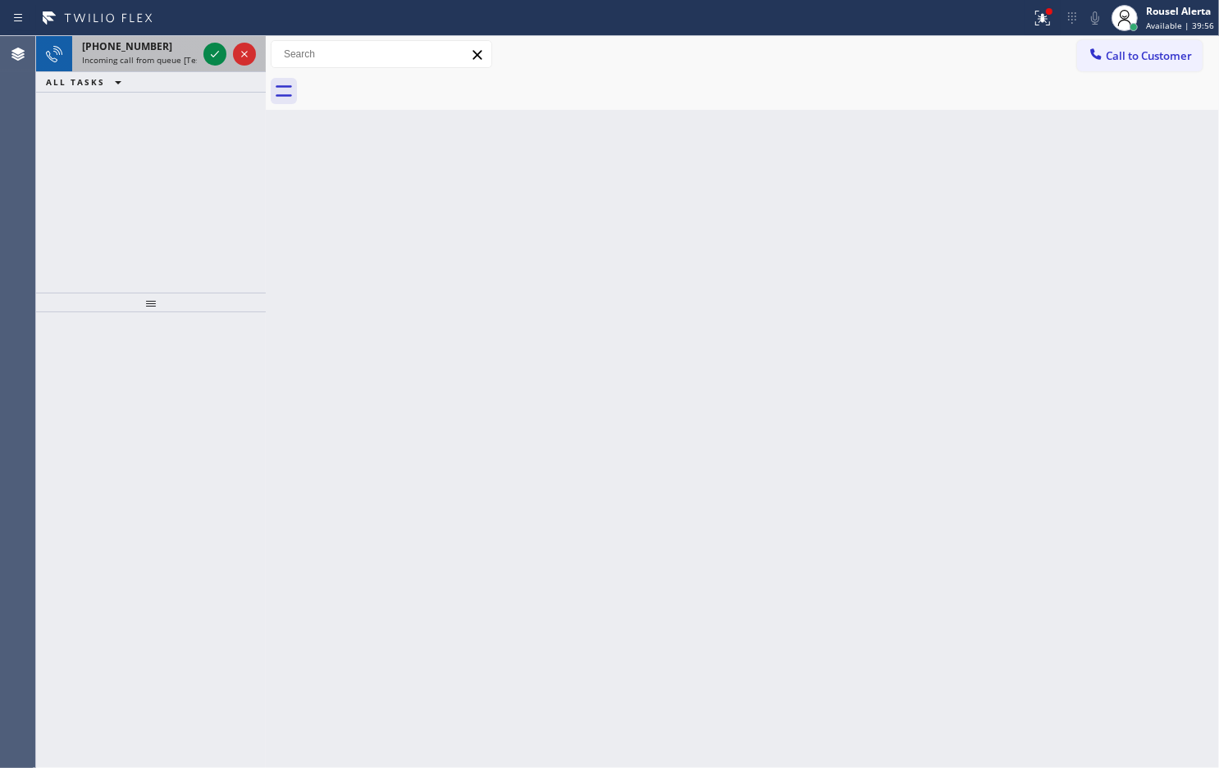
drag, startPoint x: 175, startPoint y: 50, endPoint x: 206, endPoint y: 56, distance: 31.7
click at [175, 52] on div "[PHONE_NUMBER]" at bounding box center [139, 46] width 115 height 14
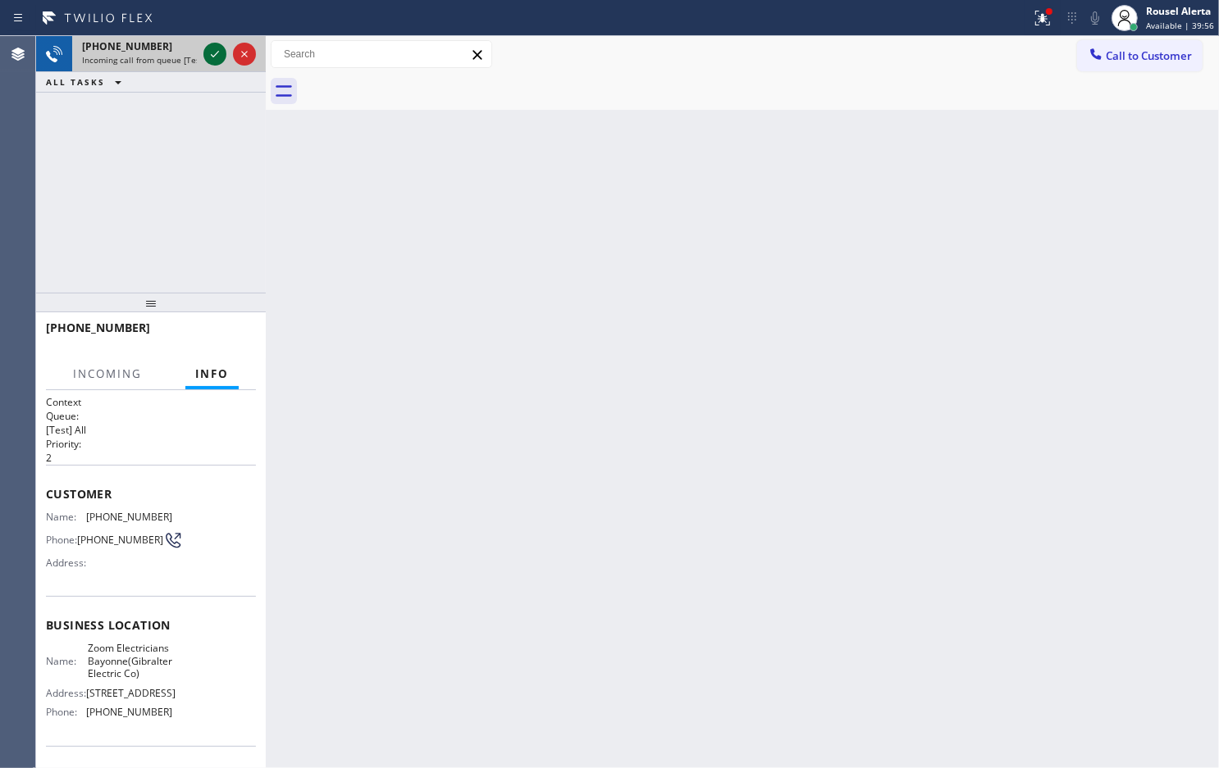
click at [207, 56] on icon at bounding box center [215, 54] width 20 height 20
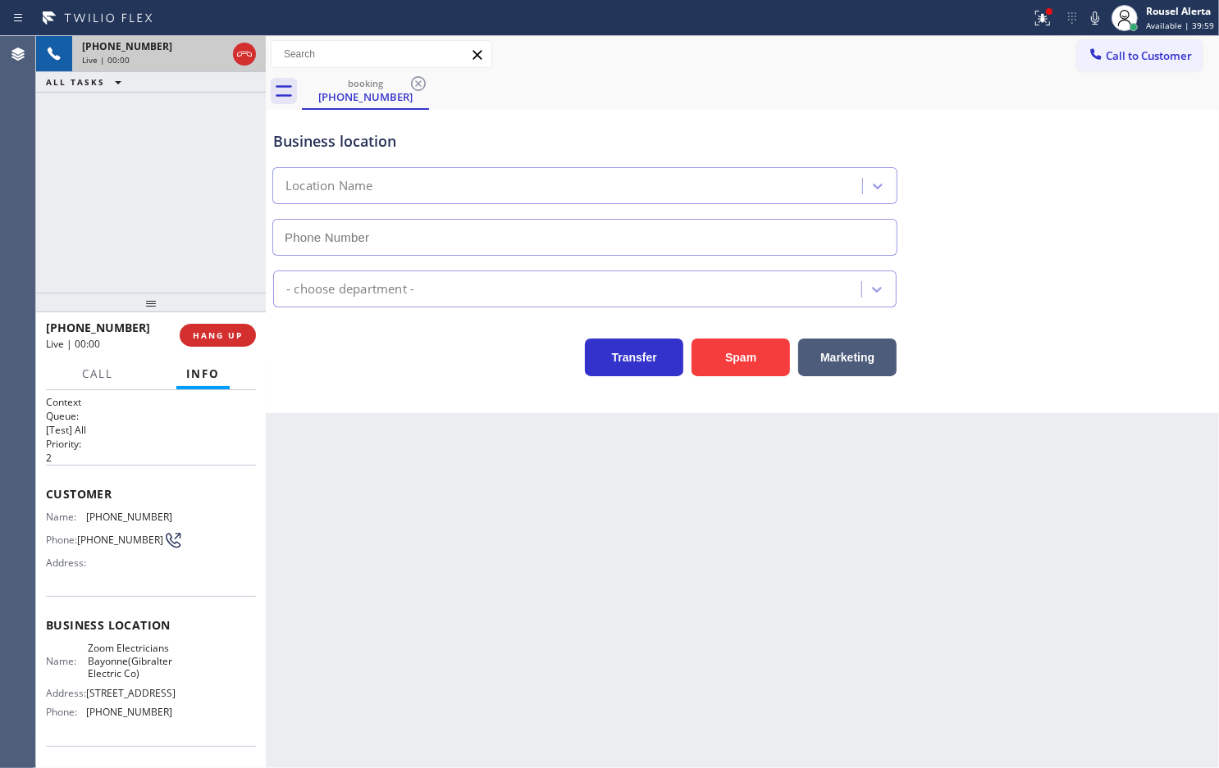
type input "[PHONE_NUMBER]"
click at [709, 370] on button "Spam" at bounding box center [740, 358] width 98 height 38
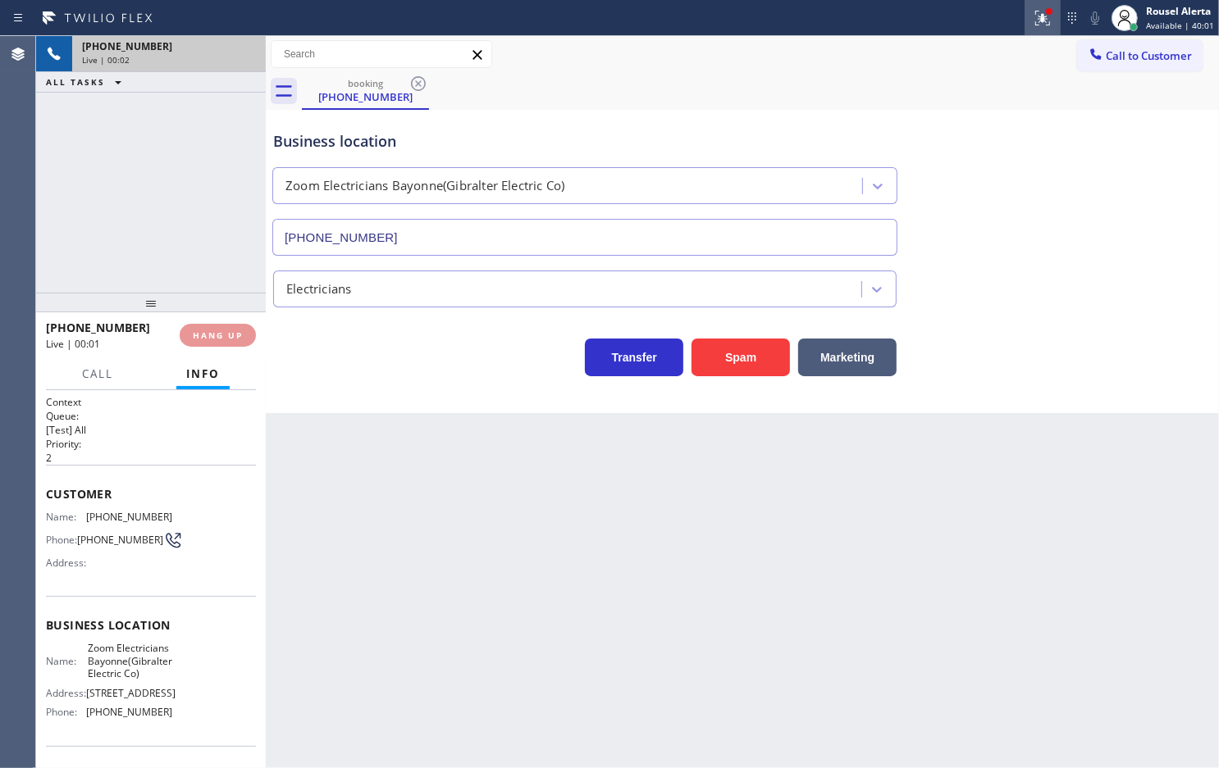
click at [1037, 15] on icon at bounding box center [1042, 18] width 20 height 20
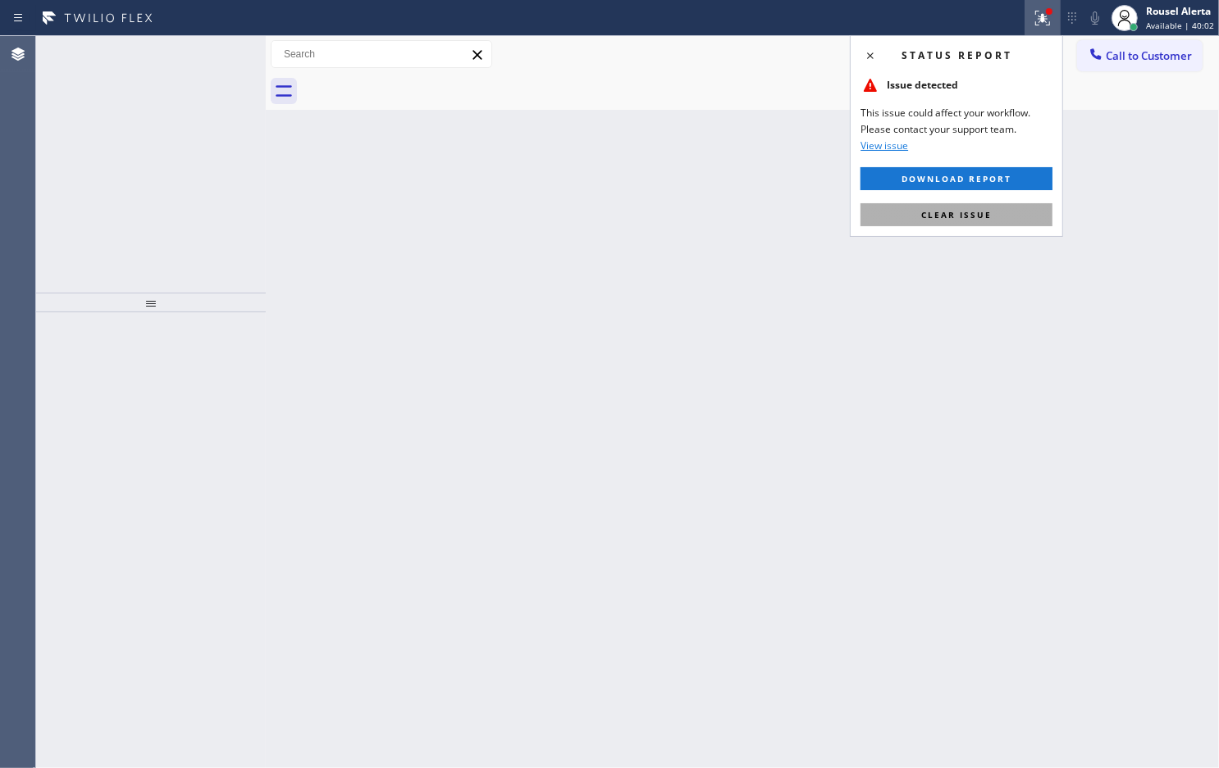
click at [988, 216] on span "Clear issue" at bounding box center [956, 214] width 71 height 11
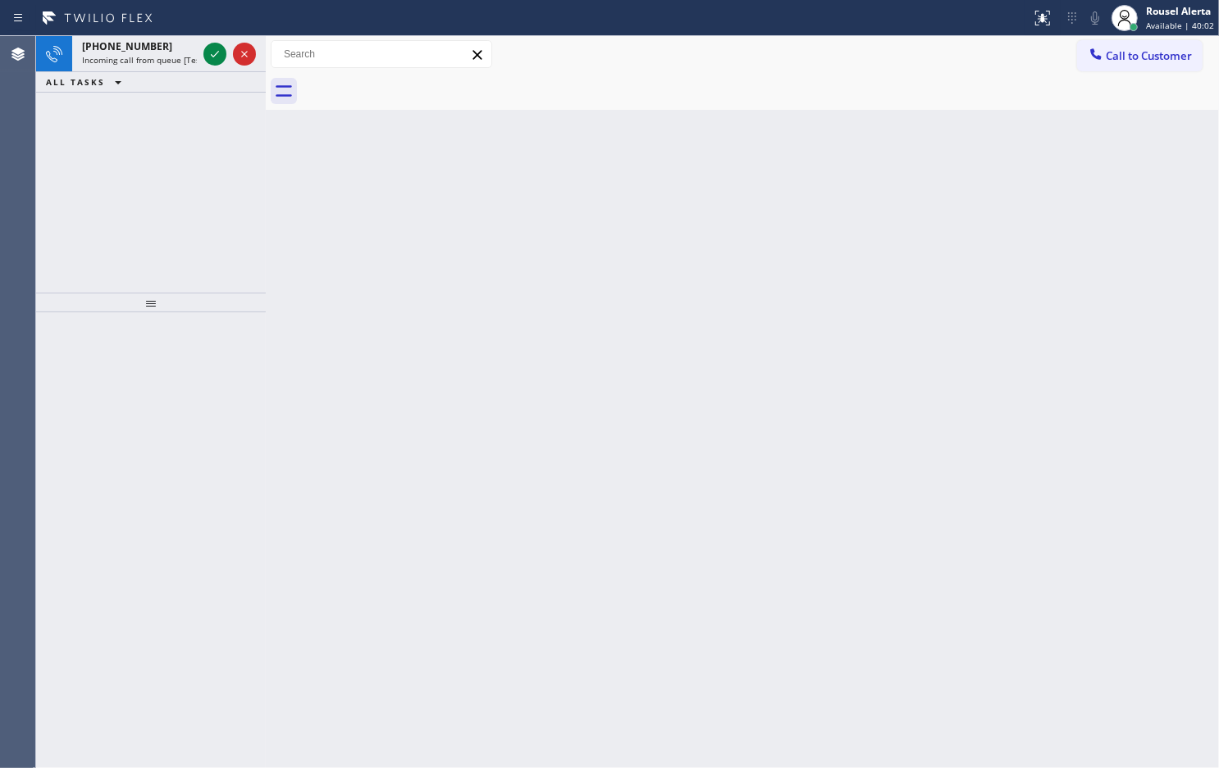
click at [966, 396] on div "Back to Dashboard Change Sender ID Customers Technicians Select a contact Outbo…" at bounding box center [742, 402] width 953 height 732
click at [148, 43] on span "[PHONE_NUMBER]" at bounding box center [127, 46] width 90 height 14
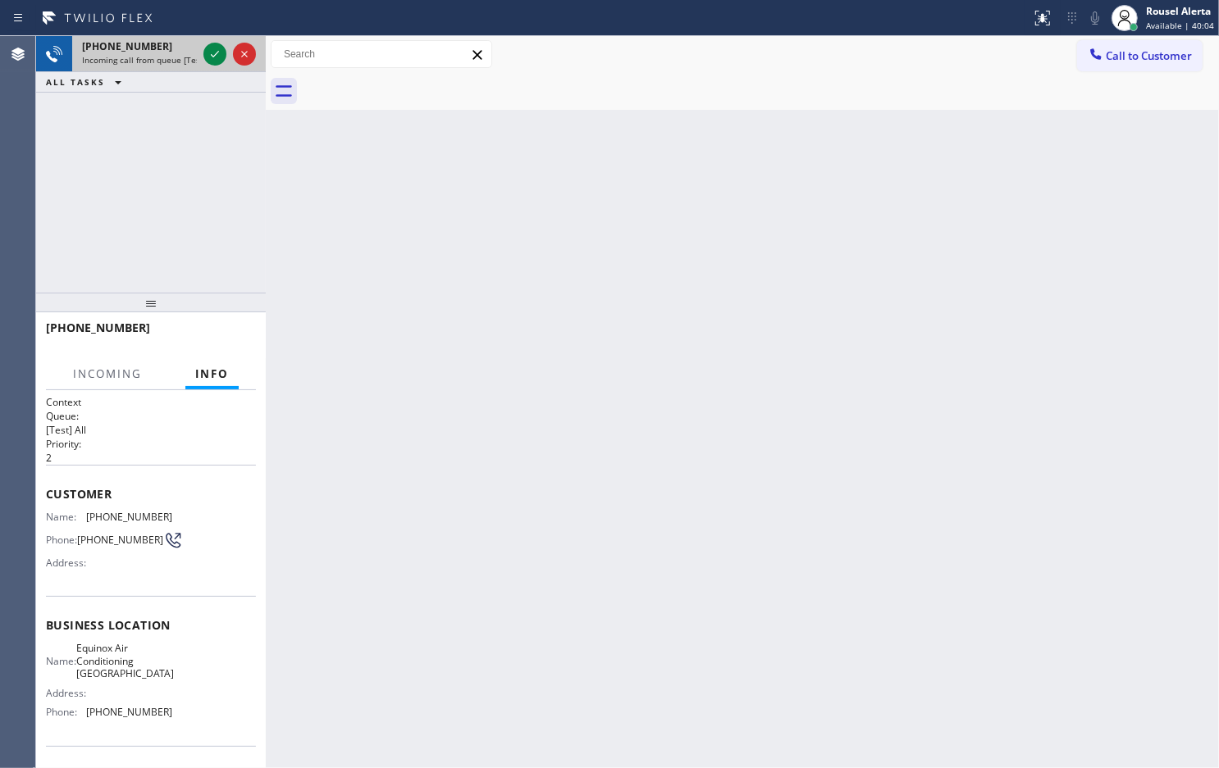
click at [197, 54] on span "Incoming call from queue [Test] All" at bounding box center [150, 59] width 136 height 11
click at [198, 54] on div "[PHONE_NUMBER] Incoming call from queue [Test] All" at bounding box center [136, 54] width 128 height 36
click at [203, 53] on div at bounding box center [214, 54] width 23 height 20
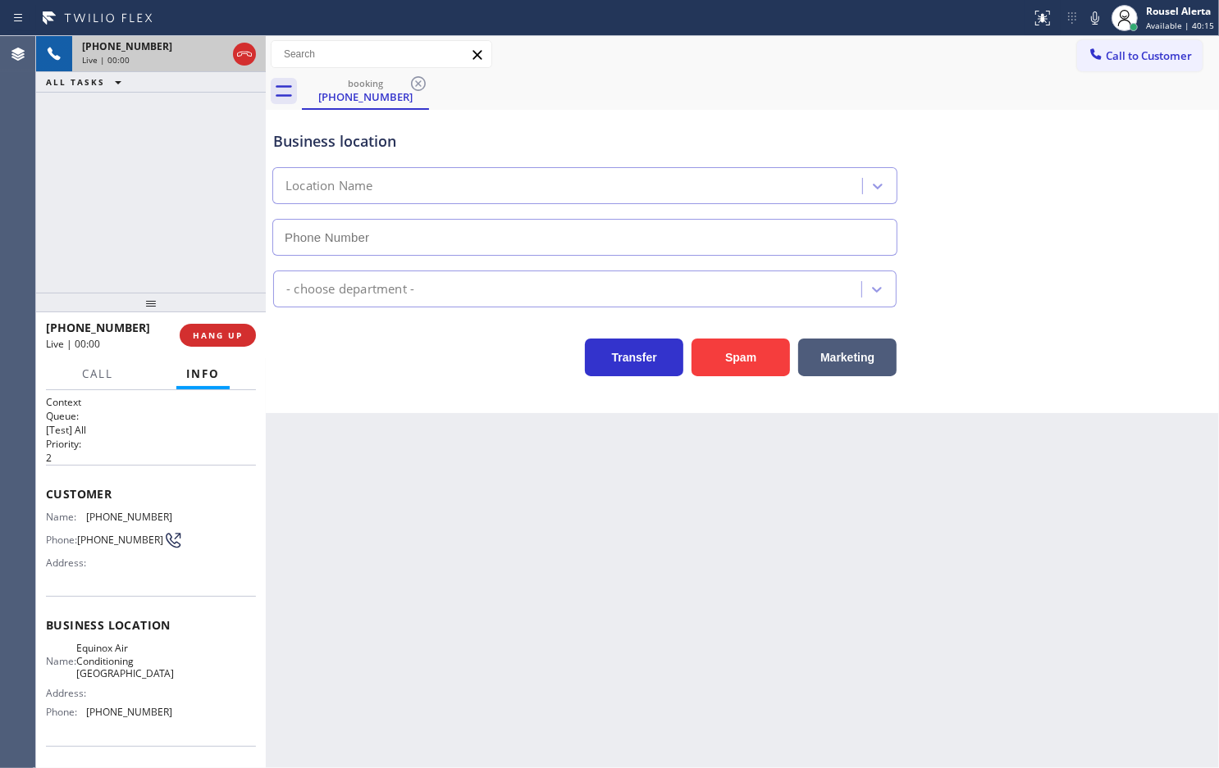
type input "[PHONE_NUMBER]"
click at [731, 369] on button "Spam" at bounding box center [740, 358] width 98 height 38
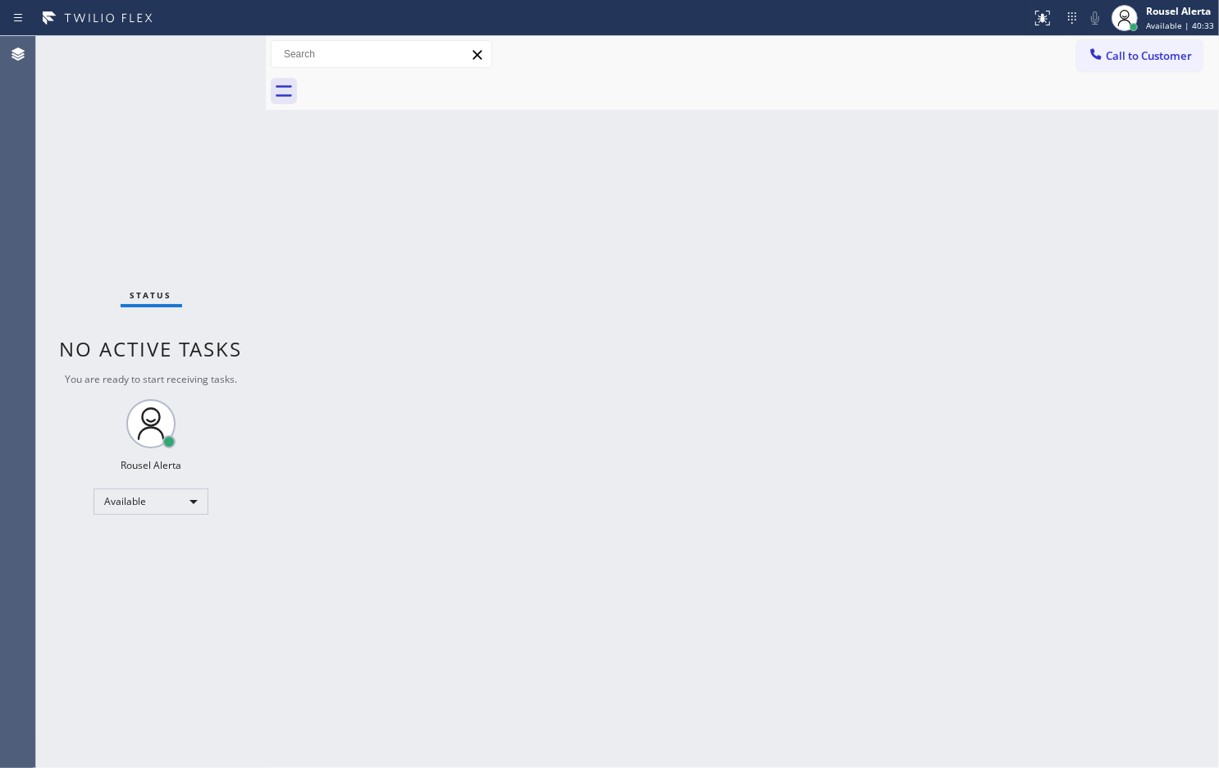
drag, startPoint x: 476, startPoint y: 468, endPoint x: 543, endPoint y: 542, distance: 99.3
click at [485, 478] on div "Back to Dashboard Change Sender ID Customers Technicians Select a contact Outbo…" at bounding box center [742, 402] width 953 height 732
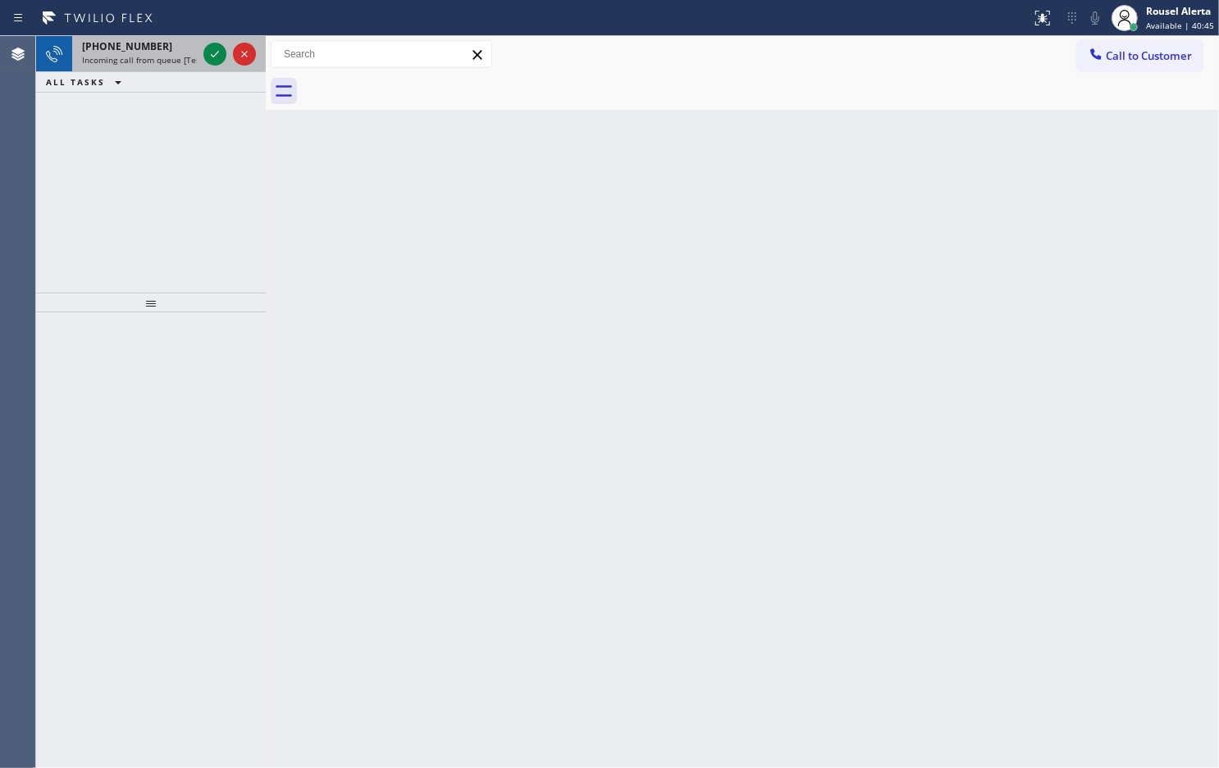
click at [180, 63] on span "Incoming call from queue [Test] All" at bounding box center [150, 59] width 136 height 11
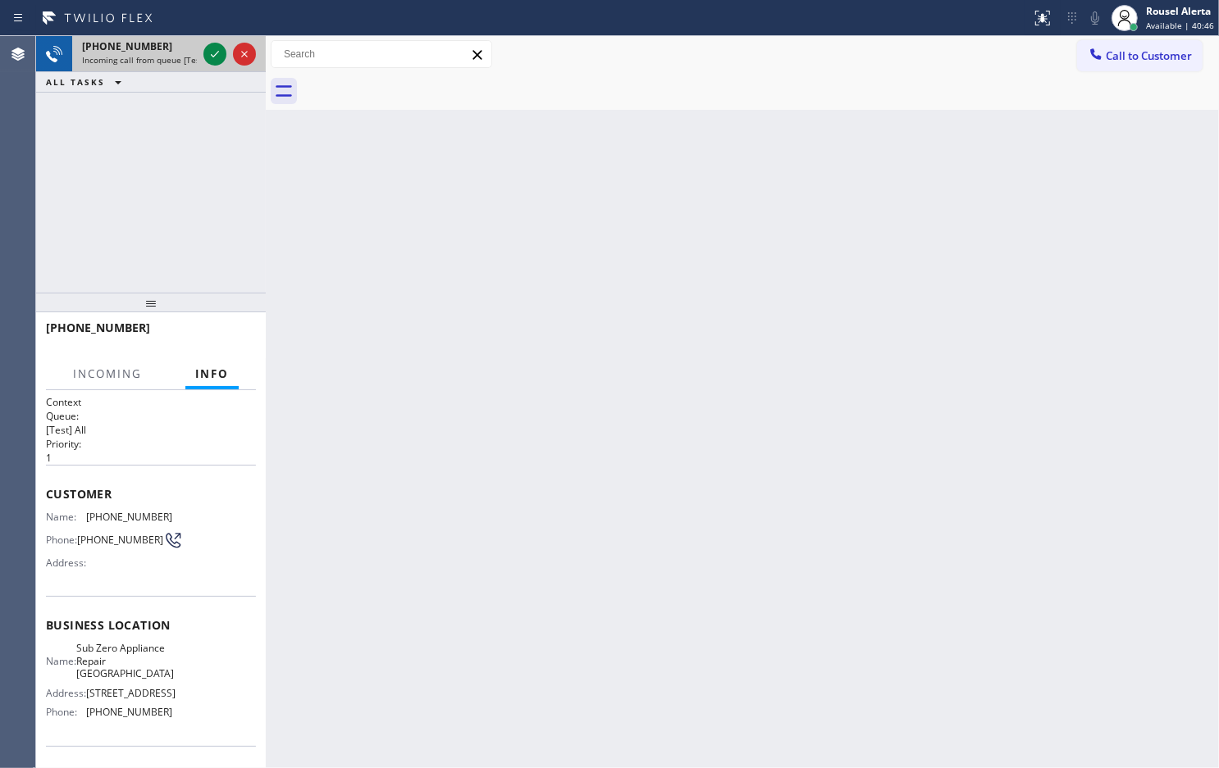
click at [195, 58] on span "Incoming call from queue [Test] All" at bounding box center [150, 59] width 136 height 11
click at [203, 57] on div at bounding box center [214, 54] width 23 height 20
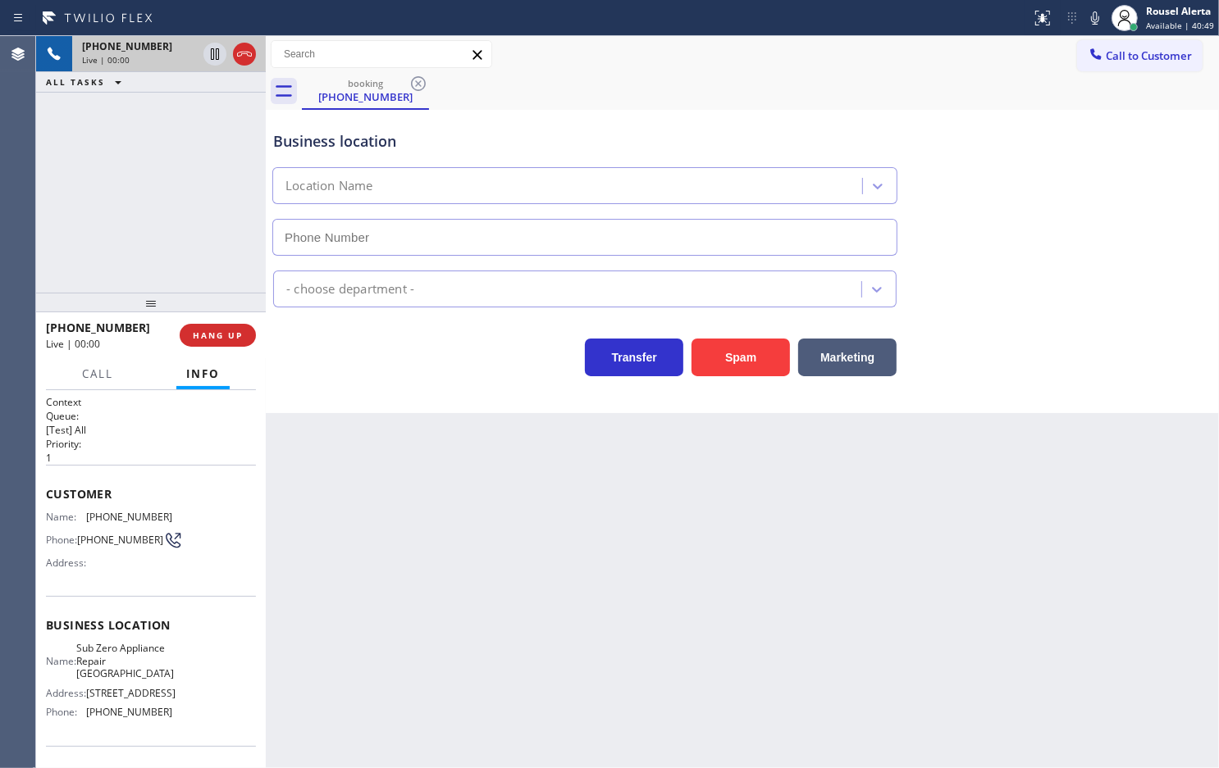
type input "[PHONE_NUMBER]"
click at [537, 521] on div "Back to Dashboard Change Sender ID Customers Technicians Select a contact Outbo…" at bounding box center [742, 402] width 953 height 732
click at [1038, 25] on icon at bounding box center [1042, 18] width 20 height 20
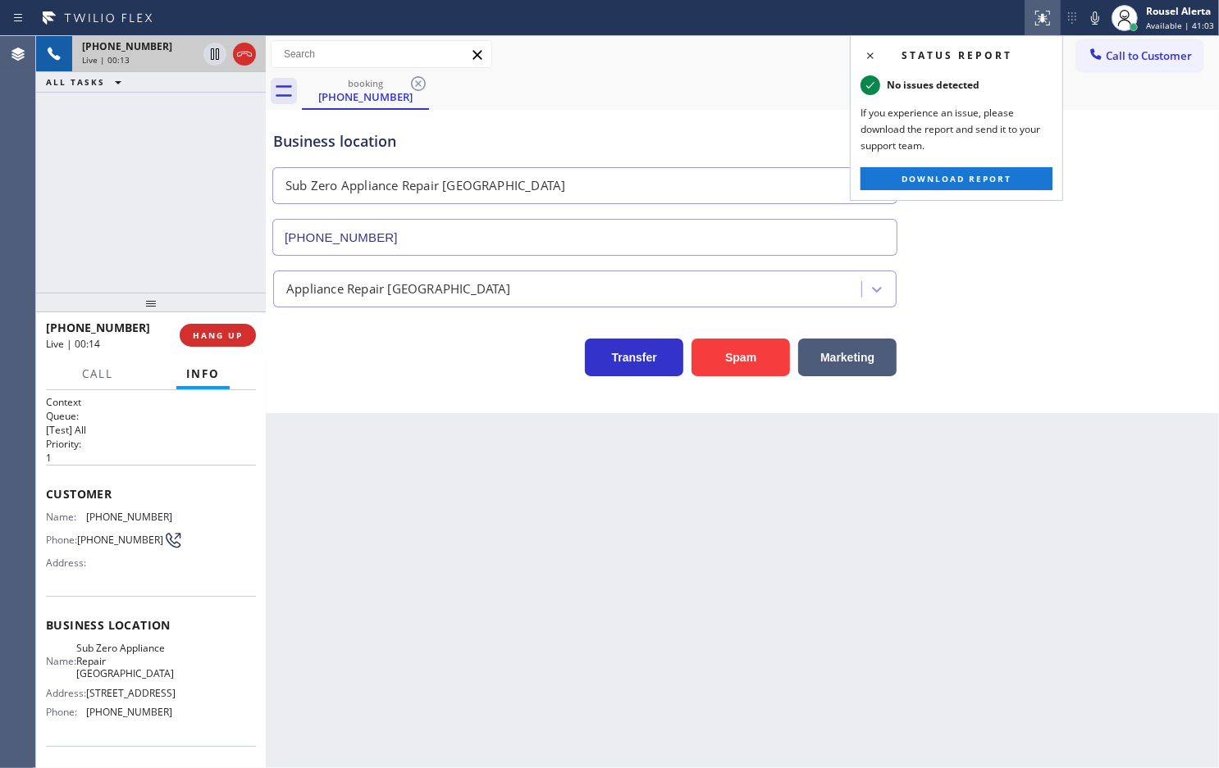
click at [1005, 367] on div "Transfer Spam Marketing" at bounding box center [742, 350] width 945 height 52
click at [221, 117] on div "[PHONE_NUMBER] Live | 00:18 ALL TASKS ALL TASKS ACTIVE TASKS TASKS IN WRAP UP" at bounding box center [151, 164] width 230 height 257
click at [511, 596] on div "Back to Dashboard Change Sender ID Customers Technicians Select a contact Outbo…" at bounding box center [742, 402] width 953 height 732
click at [228, 339] on span "HANG UP" at bounding box center [218, 335] width 50 height 11
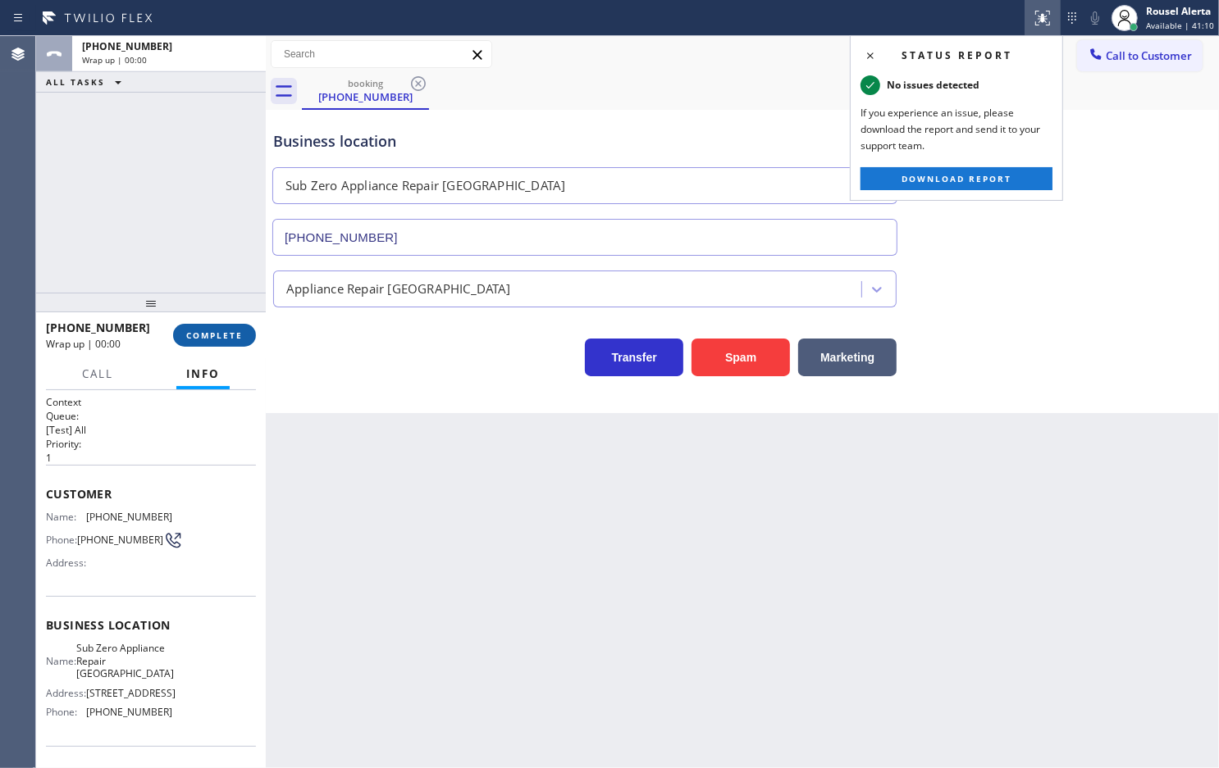
click at [228, 339] on span "COMPLETE" at bounding box center [214, 335] width 57 height 11
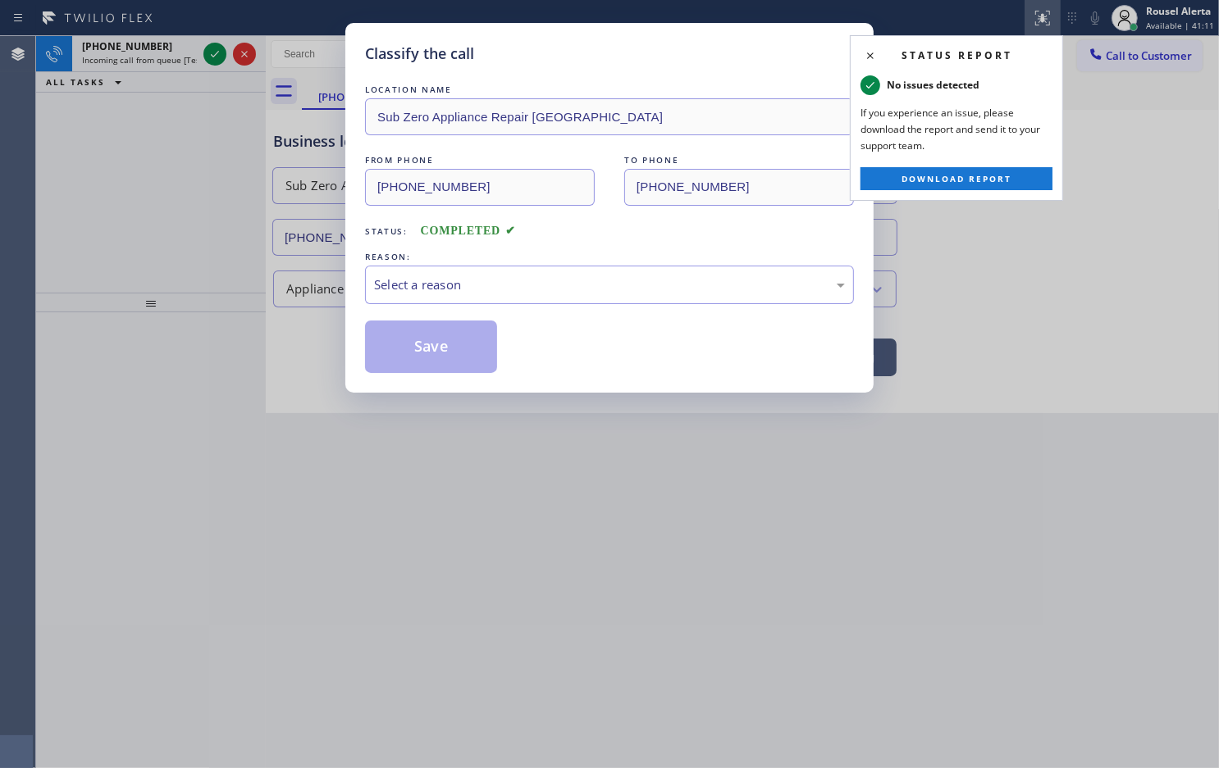
click at [430, 306] on div "LOCATION NAME Sub Zero Appliance Repair [GEOGRAPHIC_DATA] FROM PHONE [PHONE_NUM…" at bounding box center [609, 227] width 489 height 292
click at [436, 297] on div "Select a reason" at bounding box center [609, 285] width 489 height 39
click at [451, 340] on button "Save" at bounding box center [431, 347] width 132 height 52
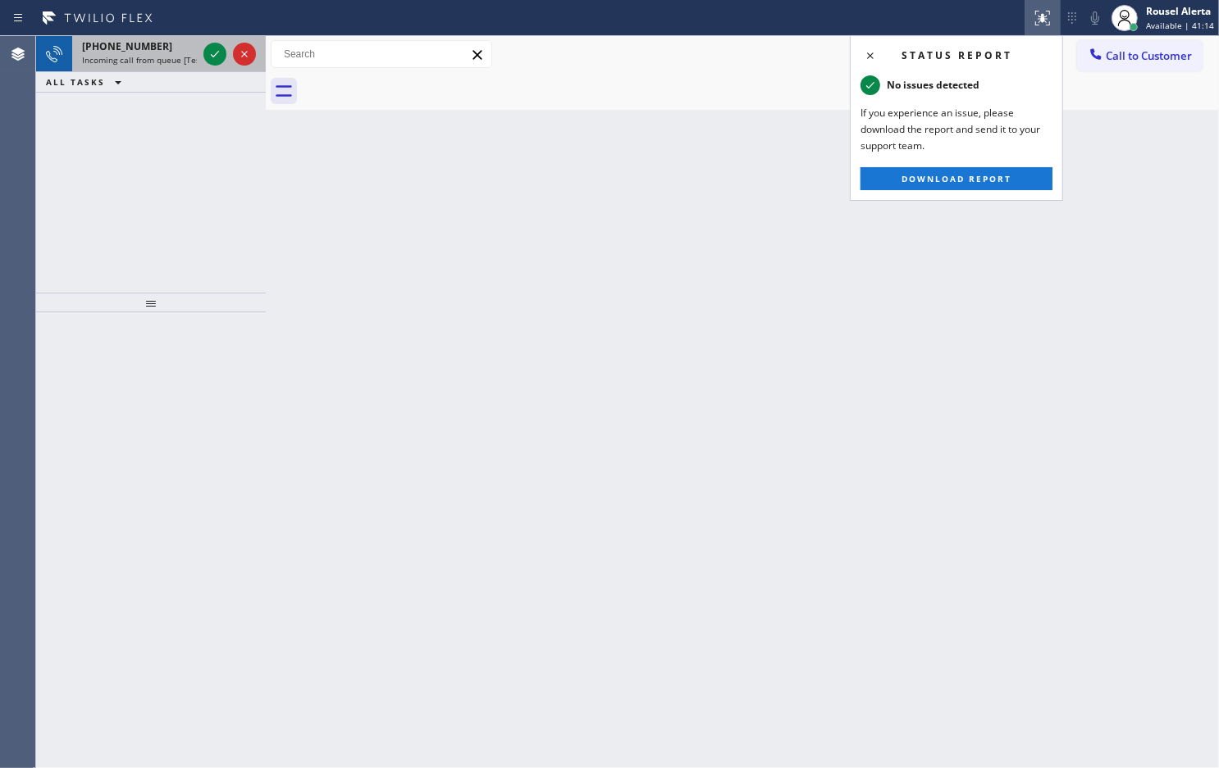
click at [169, 42] on div "[PHONE_NUMBER]" at bounding box center [139, 46] width 115 height 14
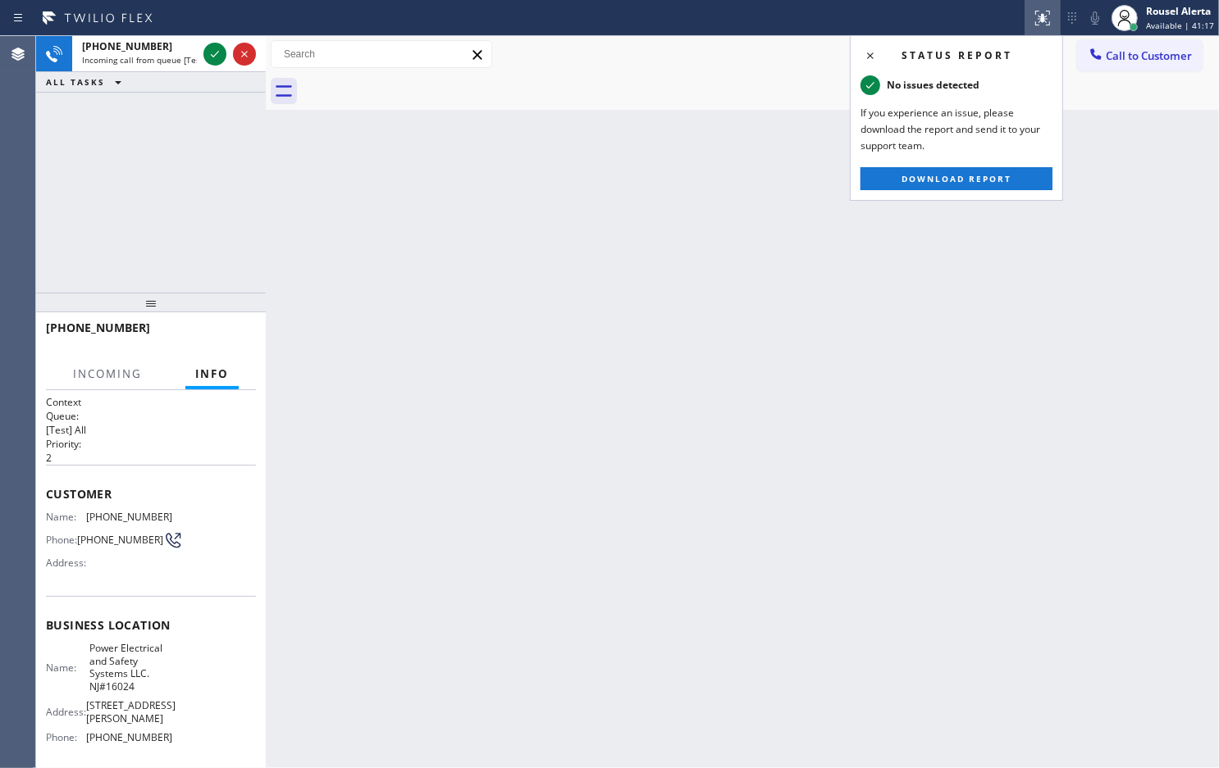
click at [1055, 27] on button at bounding box center [1042, 18] width 36 height 36
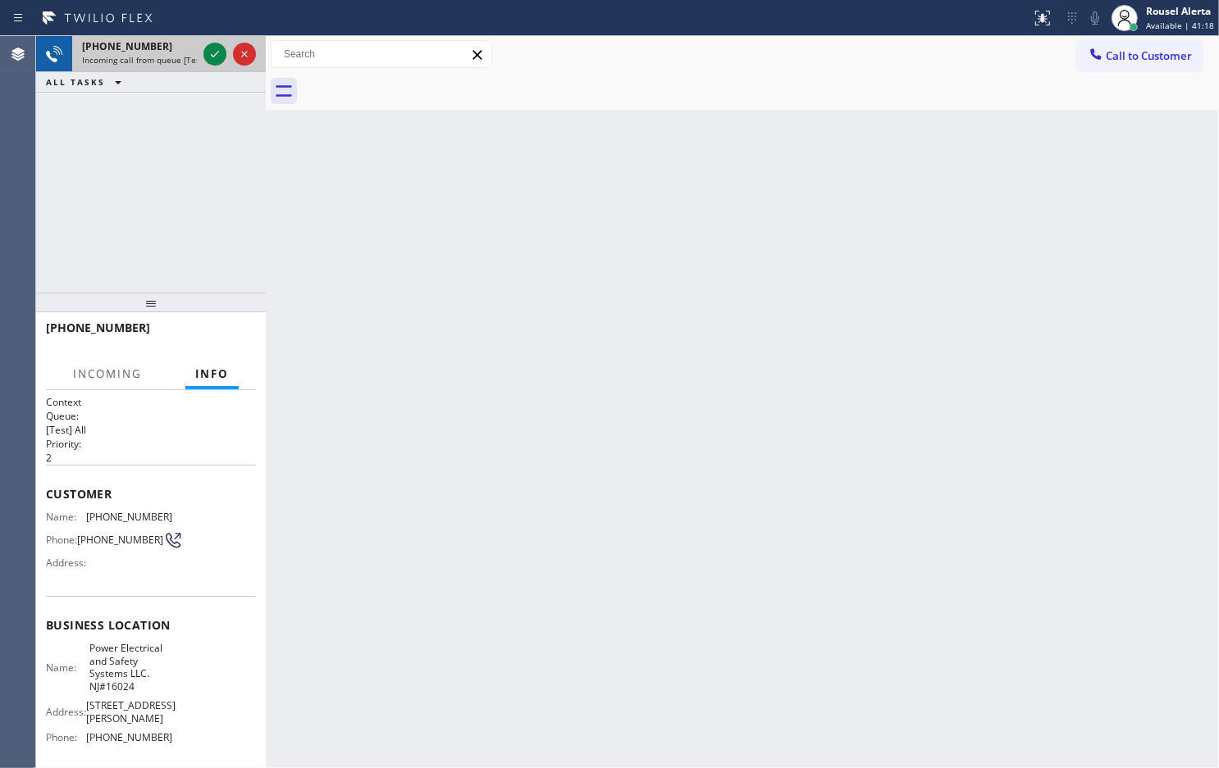
click at [166, 56] on span "Incoming call from queue [Test] All" at bounding box center [150, 59] width 136 height 11
click at [209, 58] on icon at bounding box center [215, 54] width 20 height 20
click at [236, 84] on div "[PHONE_NUMBER] Incoming call from queue [Test] All ALL TASKS ALL TASKS ACTIVE T…" at bounding box center [151, 64] width 230 height 57
click at [239, 84] on div "ALL TASKS ALL TASKS ACTIVE TASKS TASKS IN WRAP UP" at bounding box center [151, 82] width 230 height 20
click at [250, 95] on div "[PHONE_NUMBER] Incoming call from queue [Test] All ALL TASKS ALL TASKS ACTIVE T…" at bounding box center [151, 164] width 230 height 257
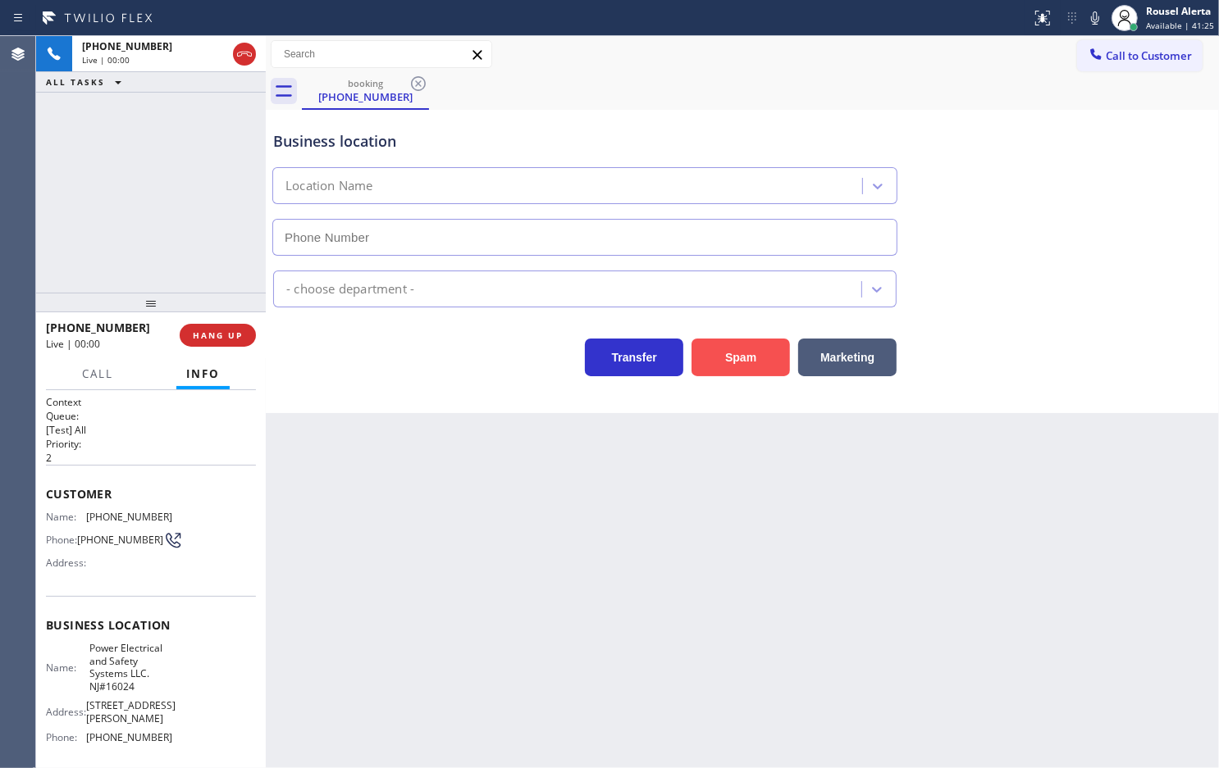
type input "[PHONE_NUMBER]"
click at [740, 355] on button "Spam" at bounding box center [740, 358] width 98 height 38
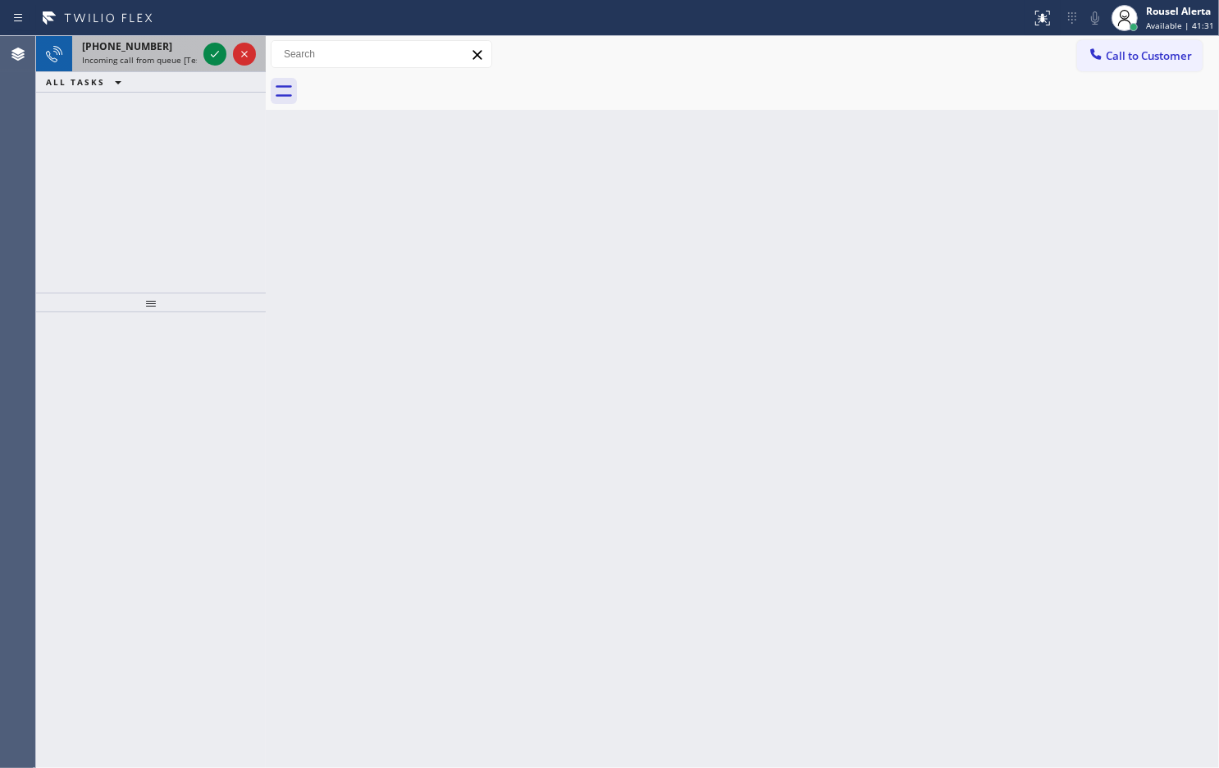
click at [164, 54] on span "Incoming call from queue [Test] All" at bounding box center [150, 59] width 136 height 11
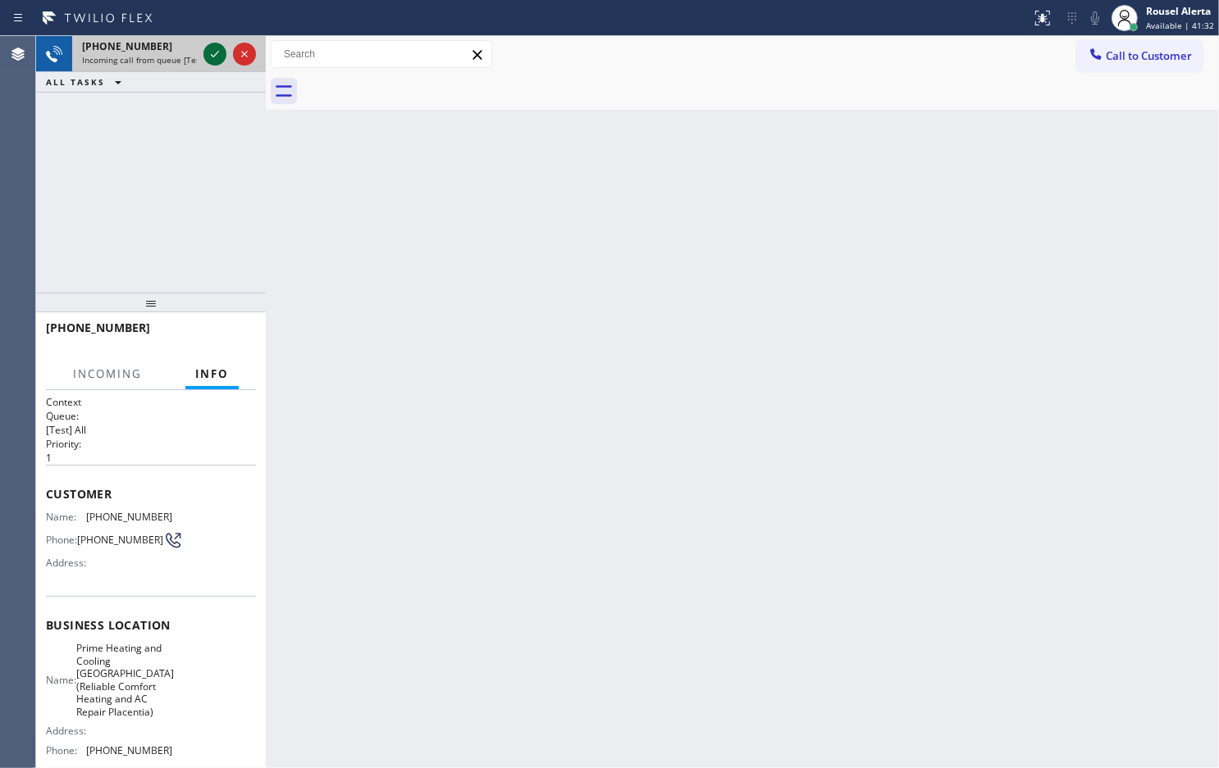
click at [214, 55] on icon at bounding box center [215, 54] width 8 height 7
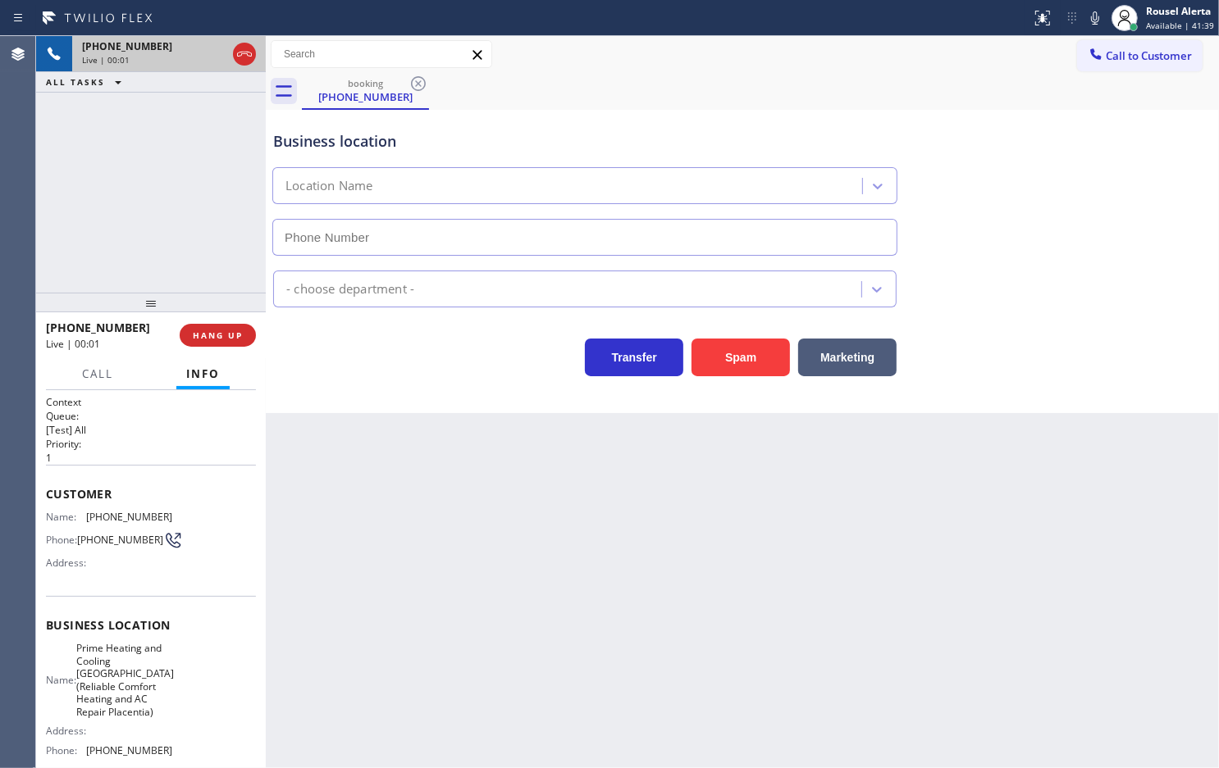
type input "[PHONE_NUMBER]"
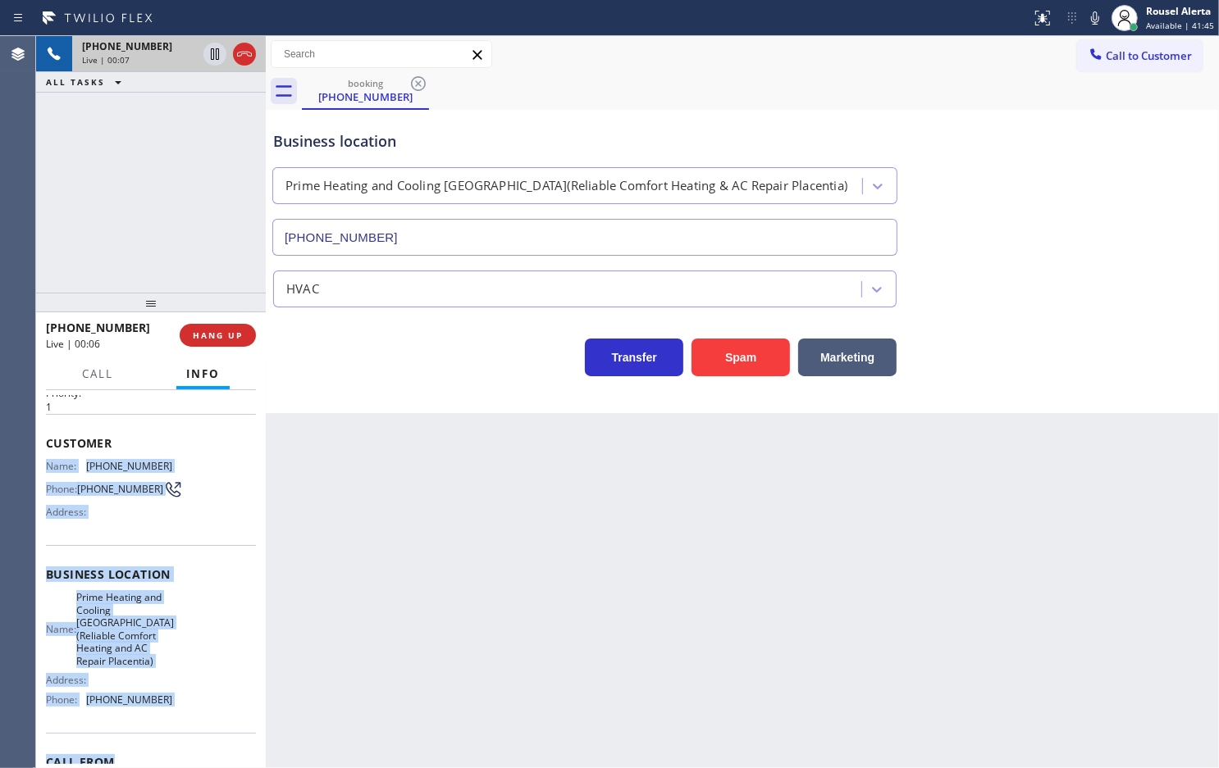
scroll to position [102, 0]
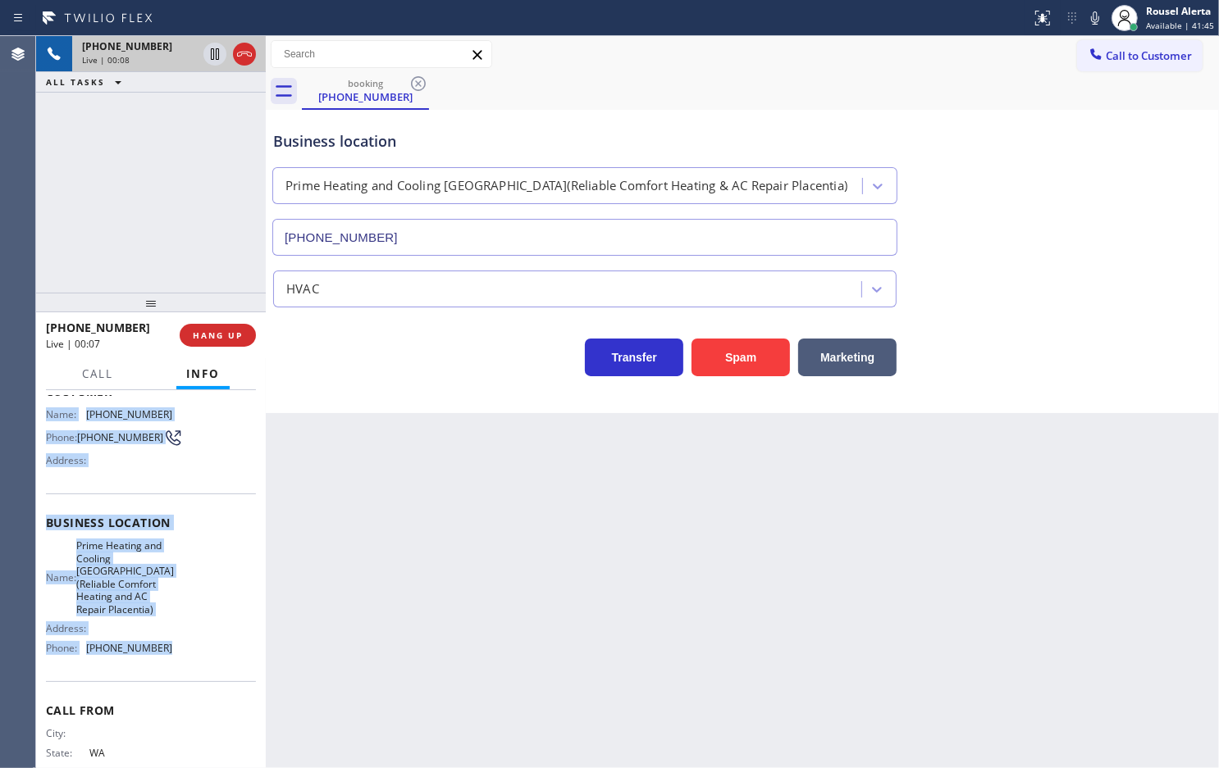
drag, startPoint x: 39, startPoint y: 507, endPoint x: 225, endPoint y: 660, distance: 241.8
click at [225, 660] on div "Context Queue: [Test] All Priority: 1 Customer Name: [PHONE_NUMBER] Phone: [PHO…" at bounding box center [151, 579] width 230 height 378
click at [246, 332] on button "HANG UP" at bounding box center [218, 335] width 76 height 23
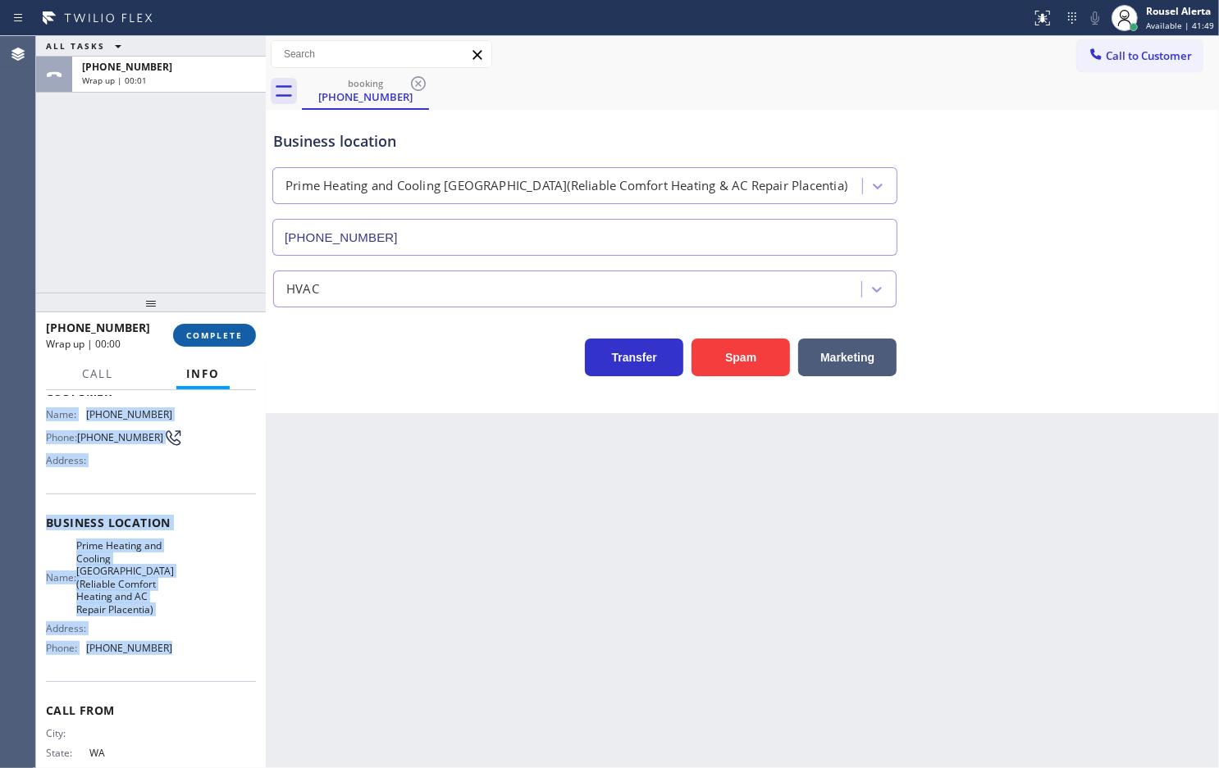
click at [246, 332] on button "COMPLETE" at bounding box center [214, 335] width 83 height 23
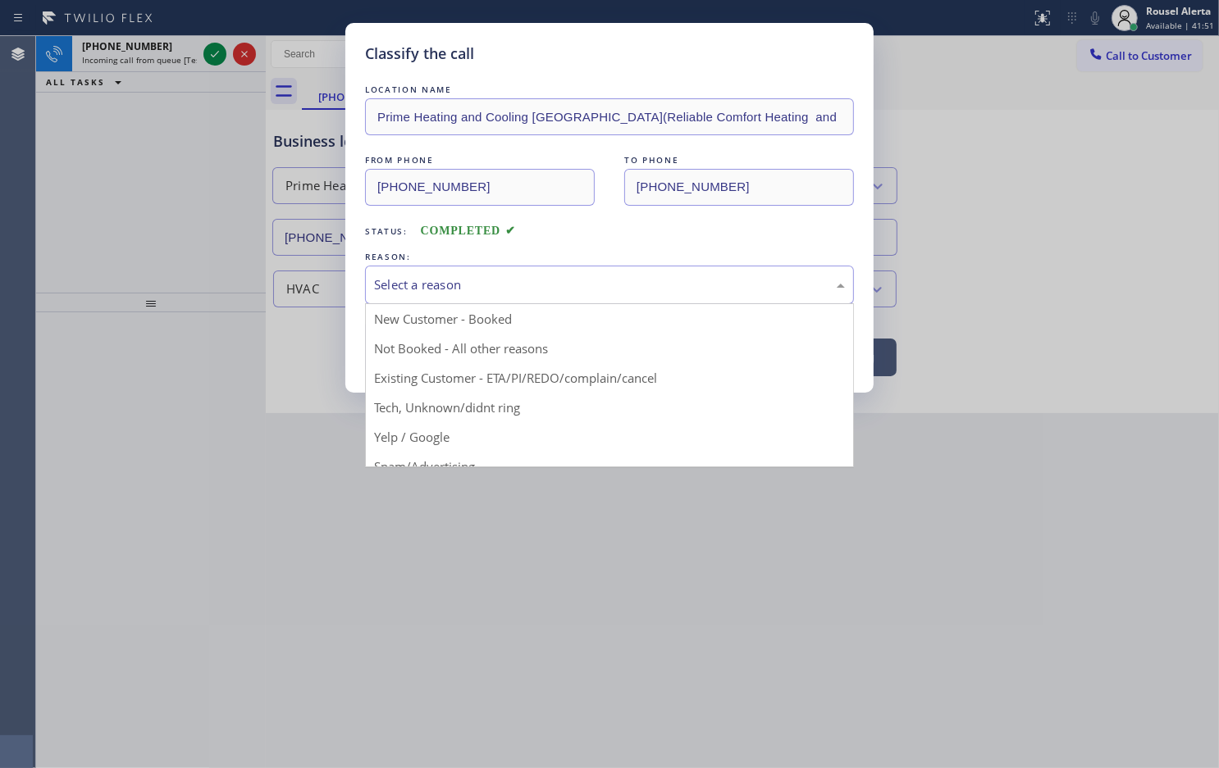
click at [390, 276] on div "Select a reason" at bounding box center [609, 285] width 471 height 19
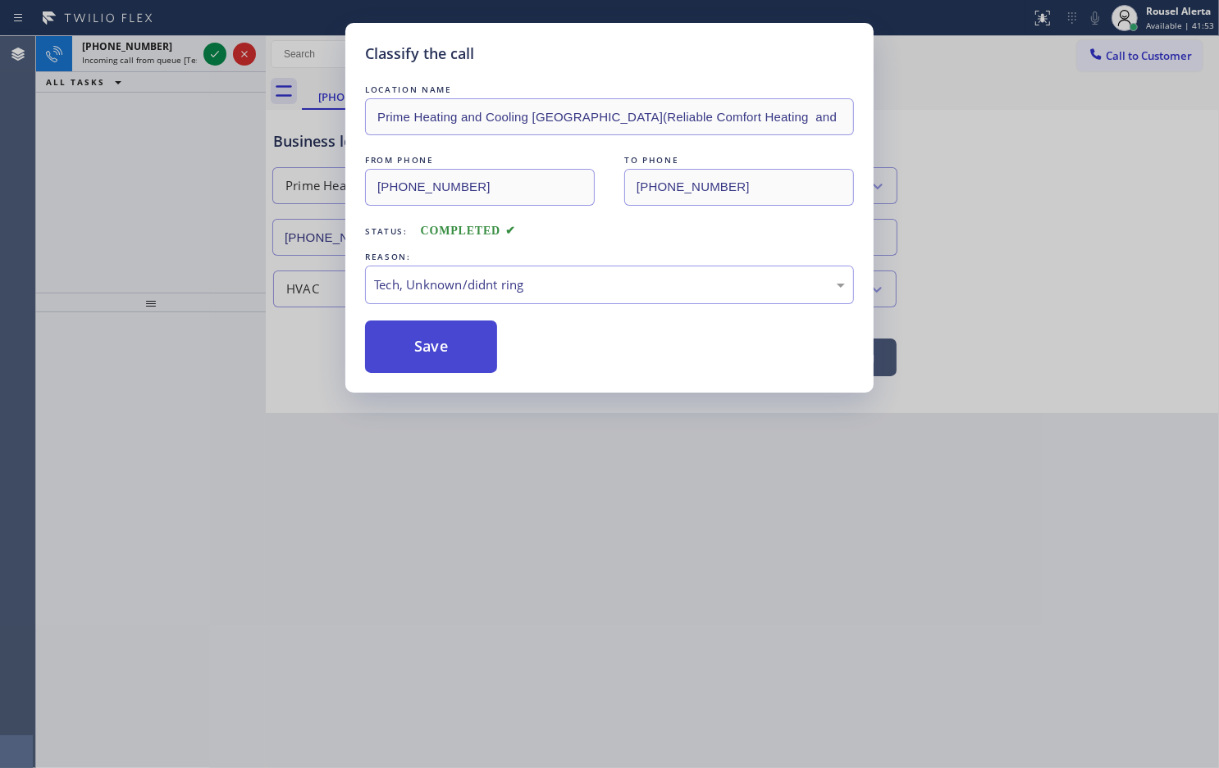
click at [456, 363] on button "Save" at bounding box center [431, 347] width 132 height 52
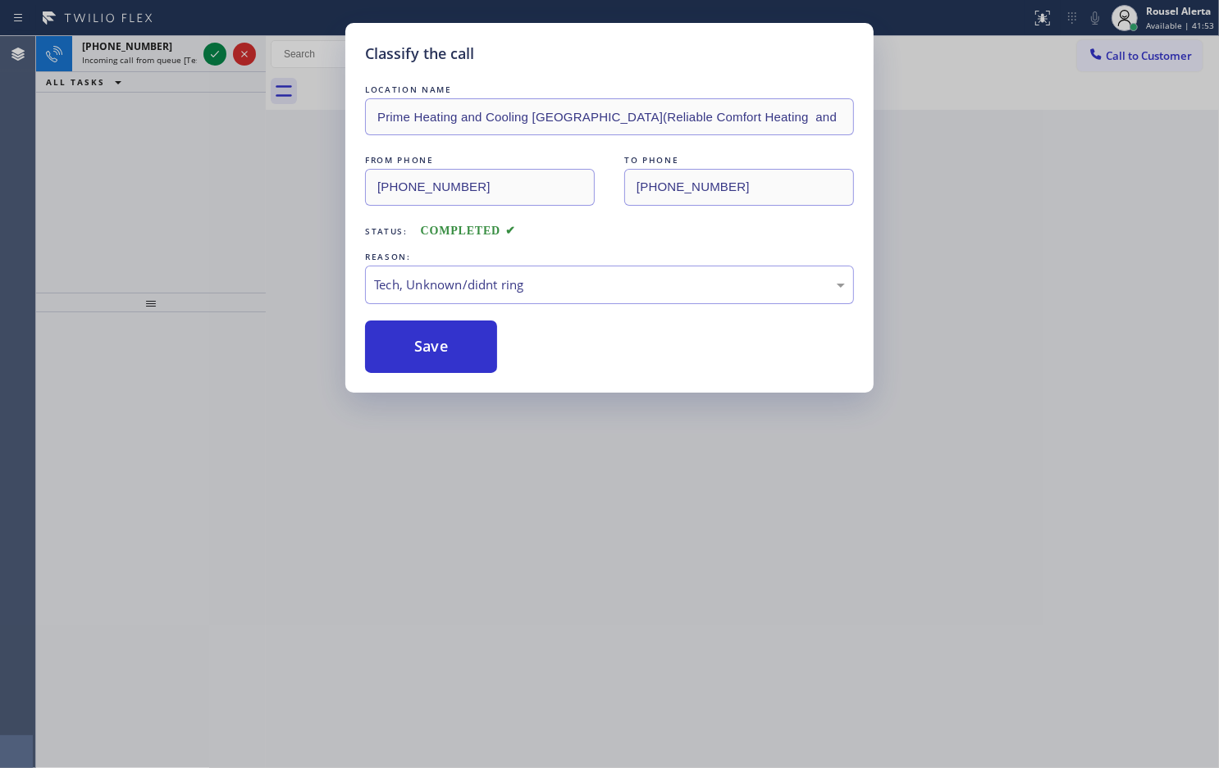
click at [170, 42] on div "Classify the call LOCATION NAME Rose and Wires FROM PHONE [PHONE_NUMBER] TO PHO…" at bounding box center [627, 402] width 1182 height 732
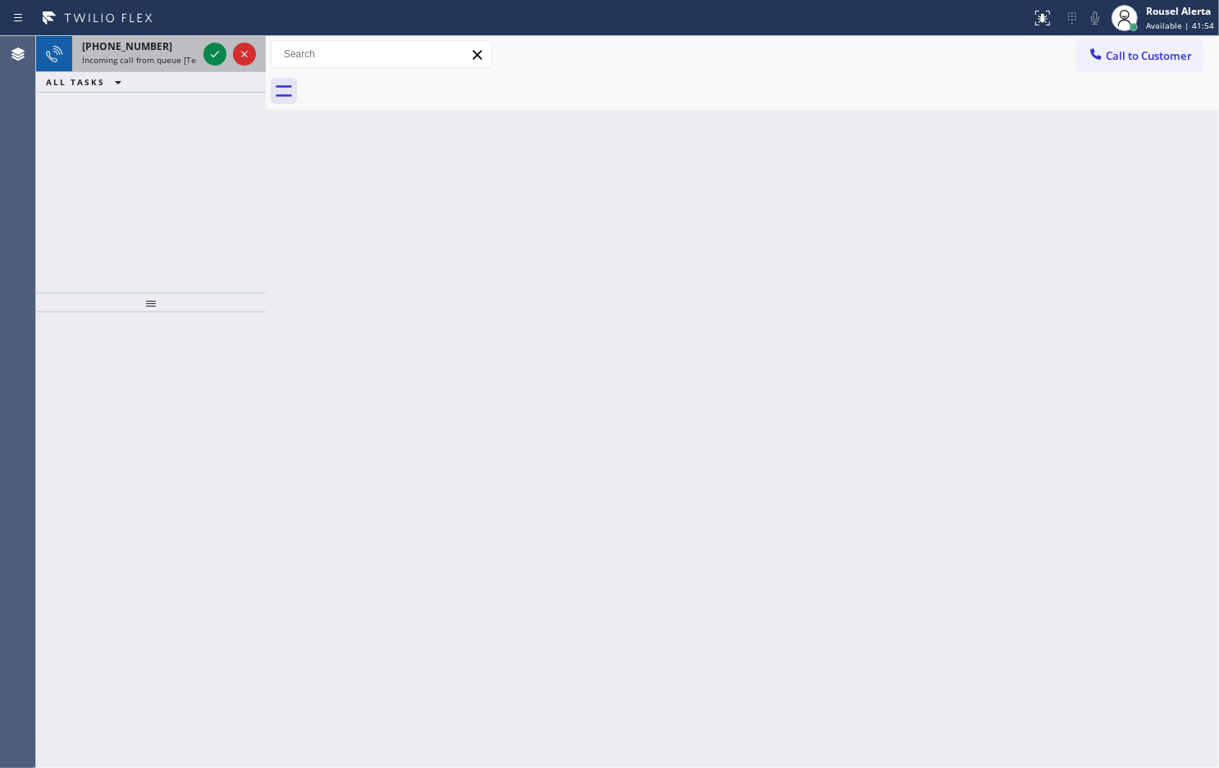
click at [184, 59] on span "Incoming call from queue [Test] All" at bounding box center [150, 59] width 136 height 11
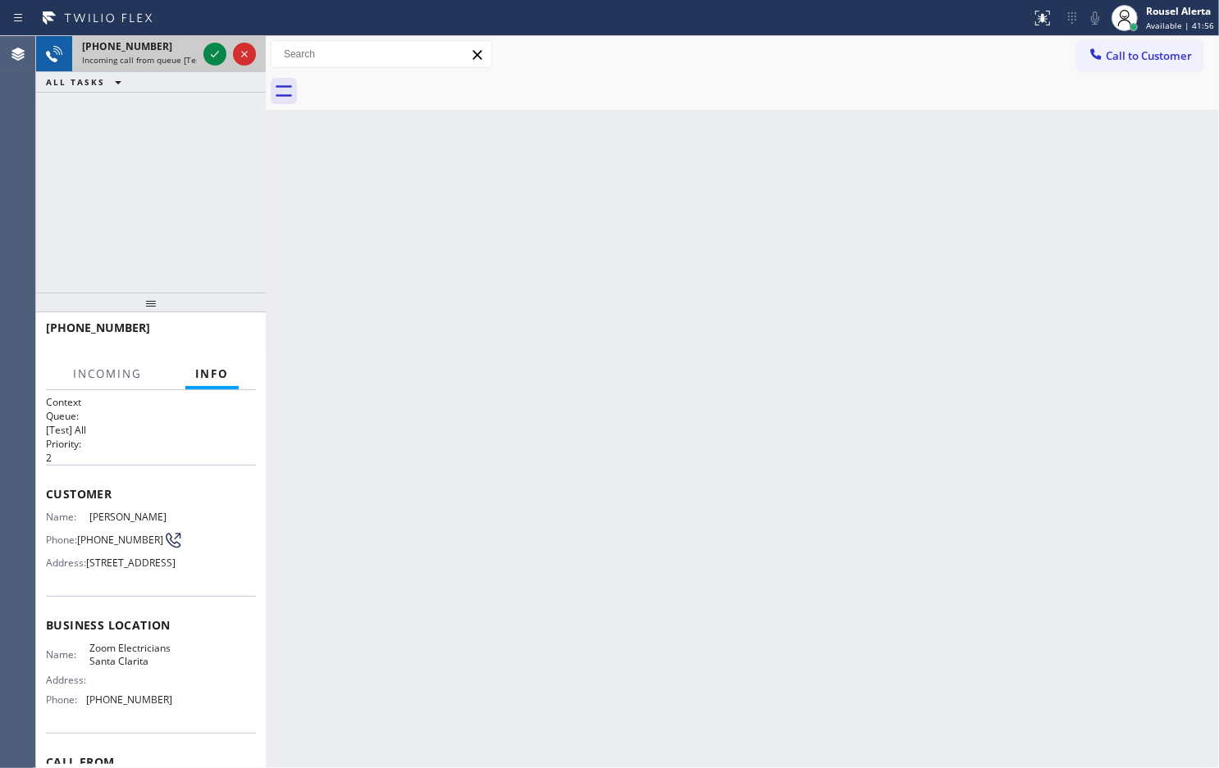
click at [185, 60] on span "Incoming call from queue [Test] All" at bounding box center [150, 59] width 136 height 11
click at [218, 53] on icon at bounding box center [215, 54] width 20 height 20
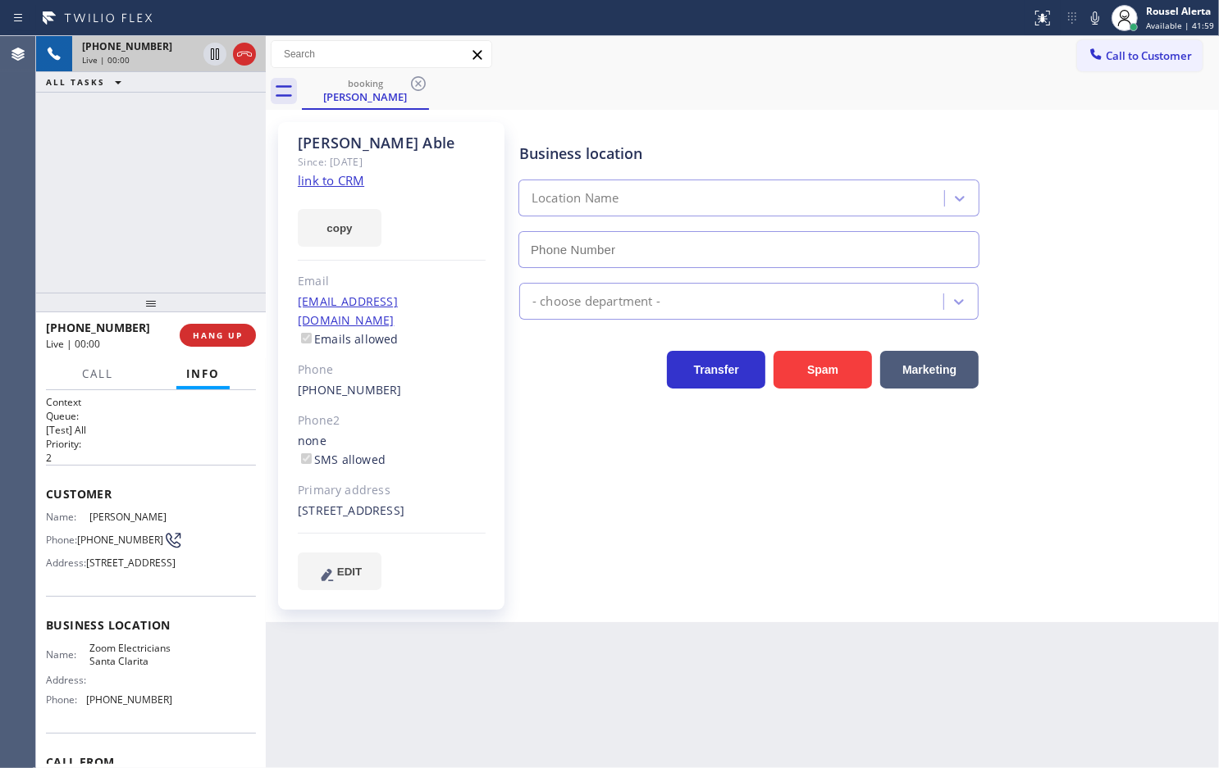
type input "[PHONE_NUMBER]"
click at [340, 178] on link "link to CRM" at bounding box center [331, 180] width 66 height 16
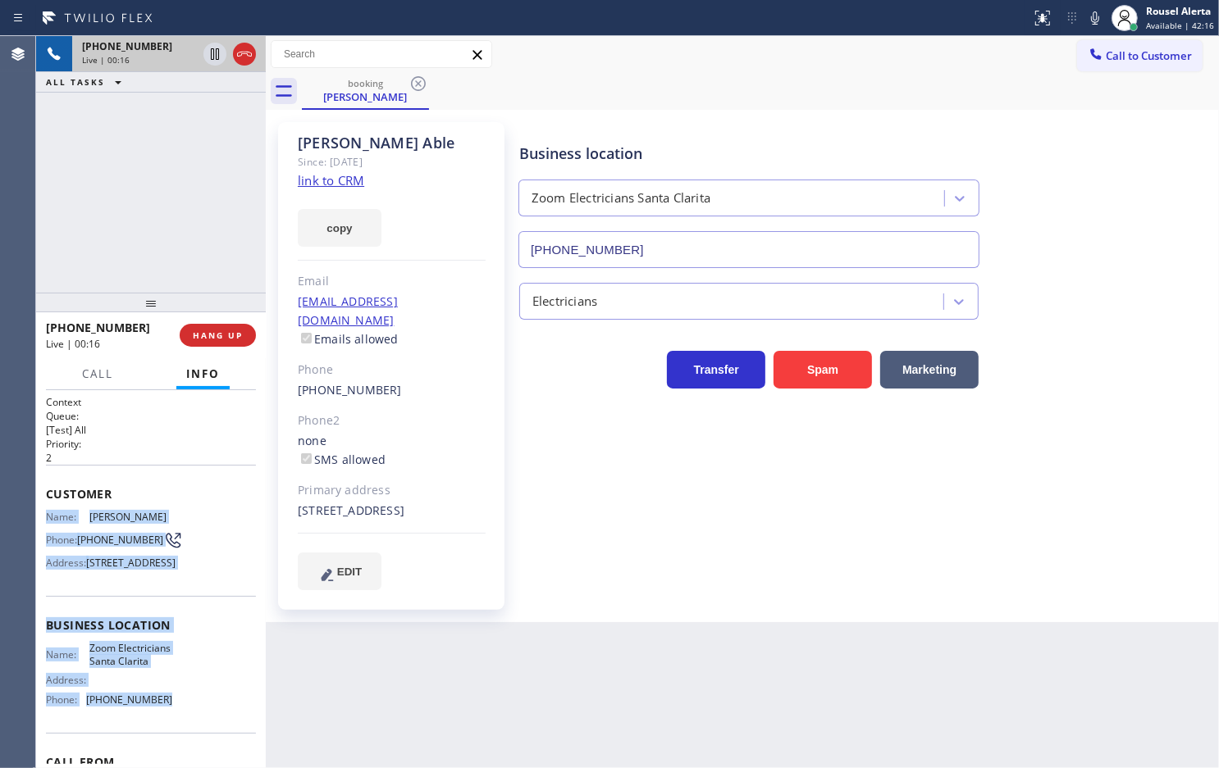
drag, startPoint x: 45, startPoint y: 507, endPoint x: 186, endPoint y: 738, distance: 270.9
click at [186, 740] on div "Context Queue: [Test] All Priority: 2 Customer Name: [PERSON_NAME] Phone: [PHON…" at bounding box center [151, 626] width 210 height 462
click at [207, 50] on icon at bounding box center [215, 54] width 20 height 20
click at [1096, 13] on icon at bounding box center [1095, 17] width 8 height 13
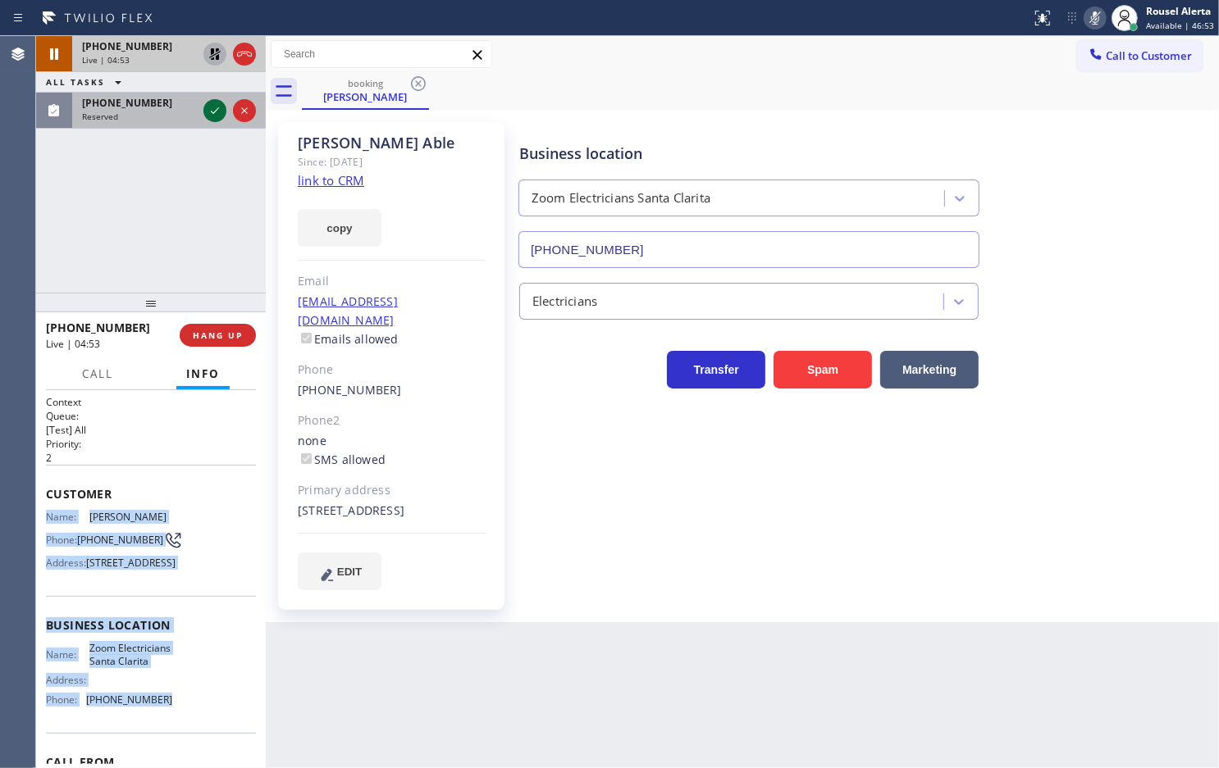
click at [212, 103] on icon at bounding box center [215, 111] width 20 height 20
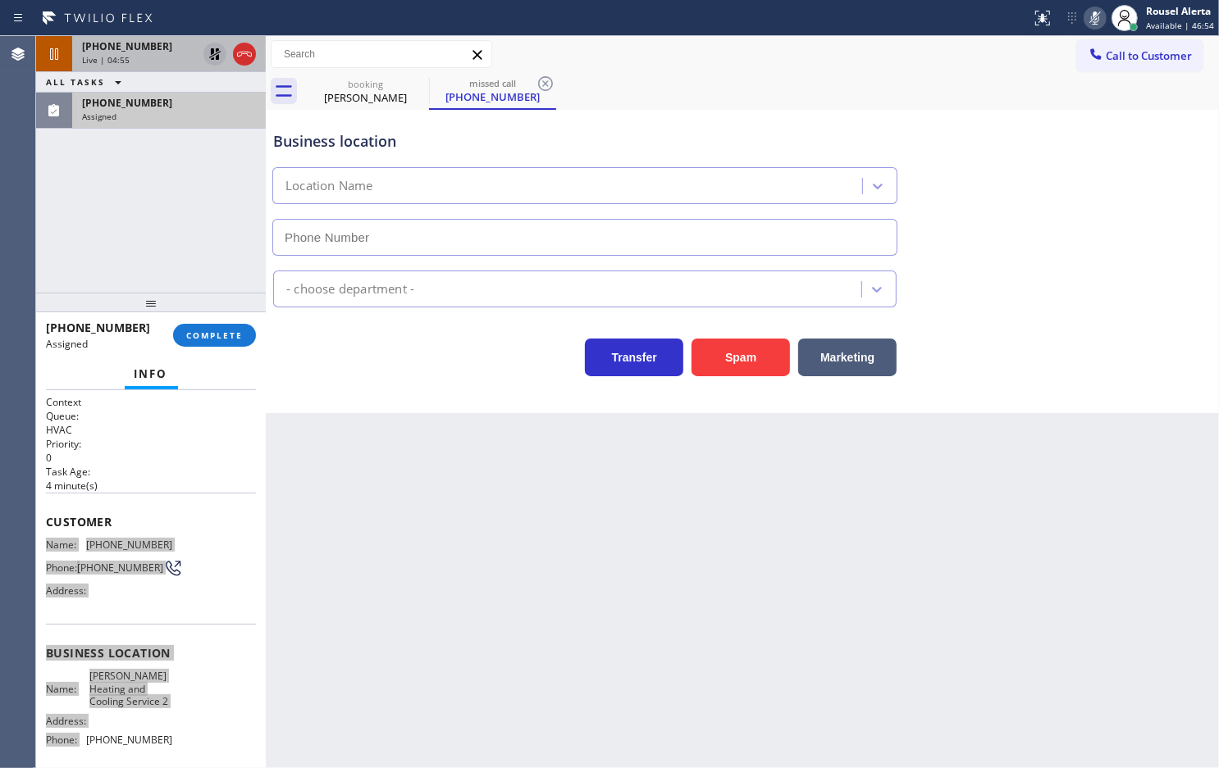
type input "[PHONE_NUMBER]"
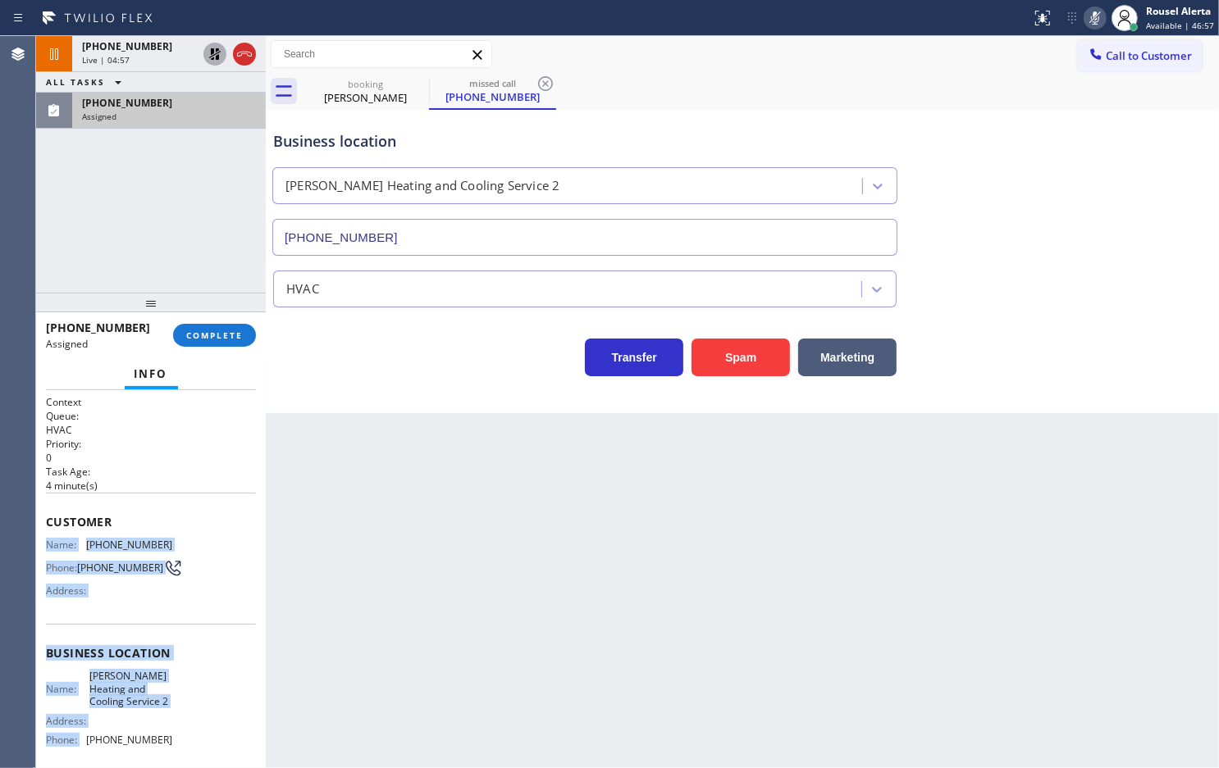
click at [198, 43] on div "[PHONE_NUMBER] Live | 04:57" at bounding box center [136, 54] width 128 height 36
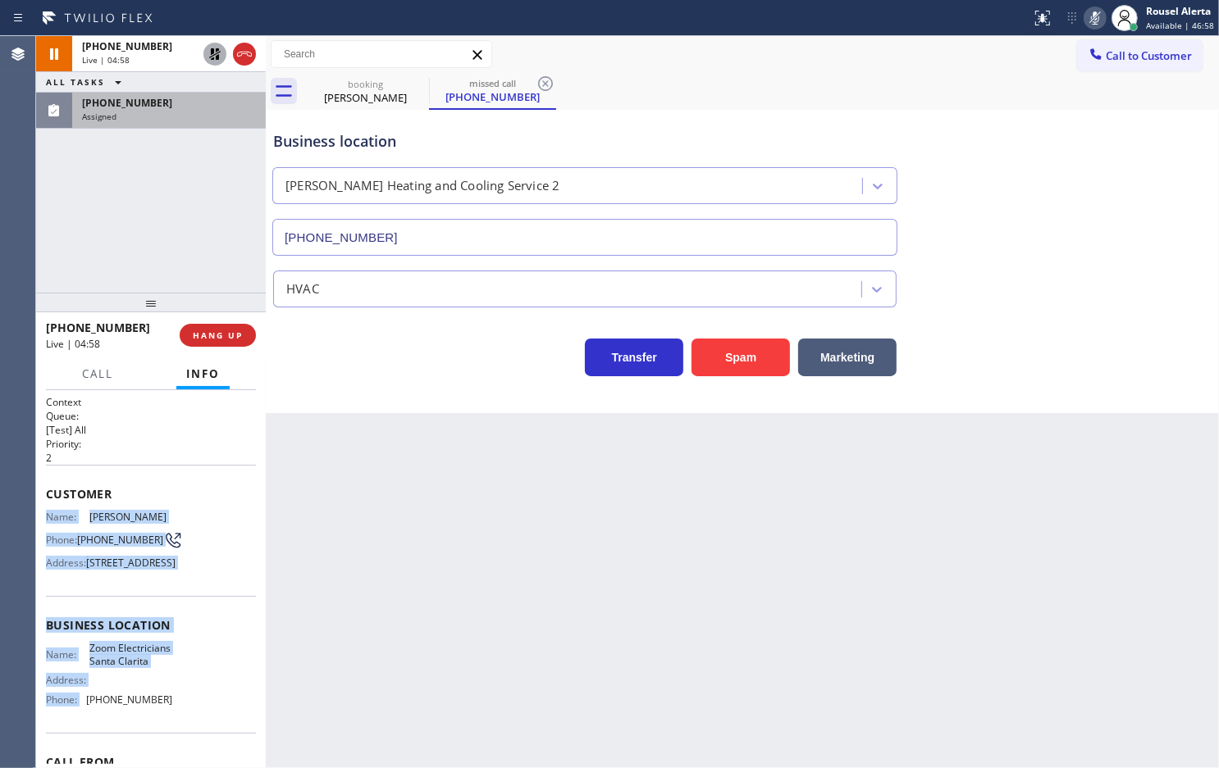
click at [211, 53] on icon at bounding box center [214, 53] width 11 height 11
click at [1096, 18] on rect at bounding box center [1094, 16] width 11 height 11
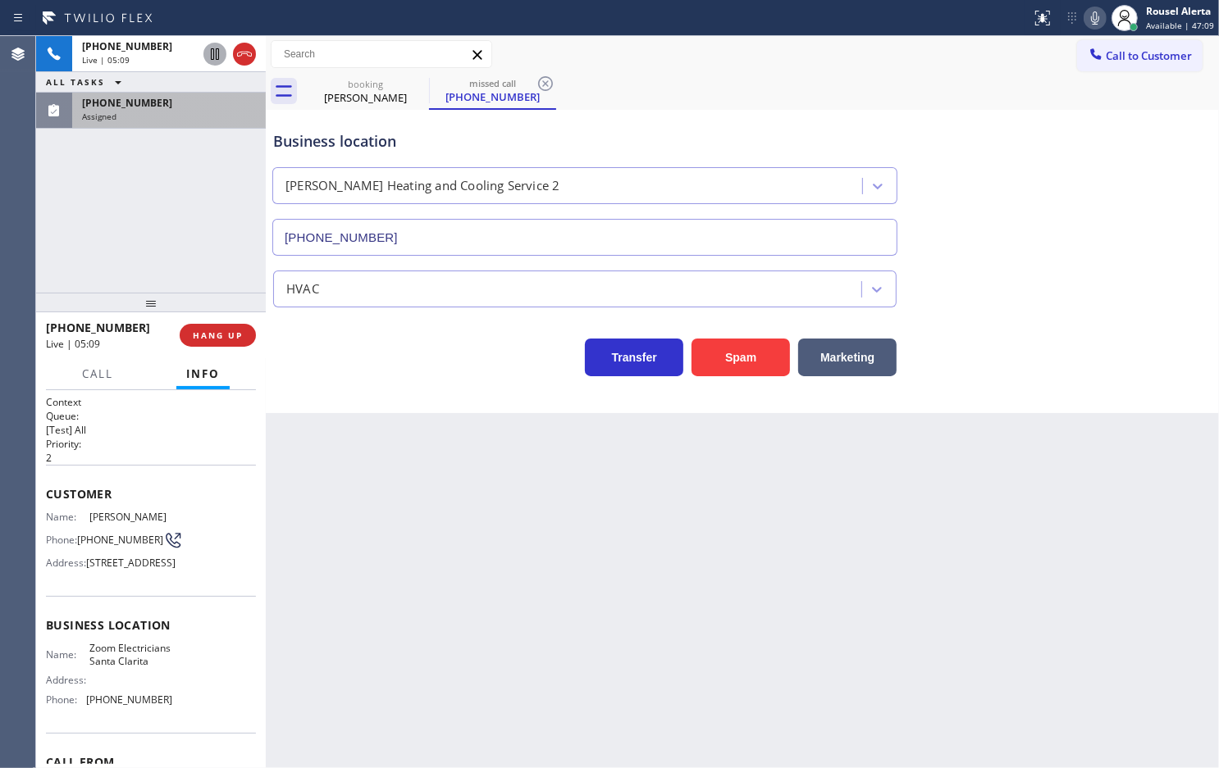
click at [853, 136] on div "Business location" at bounding box center [584, 141] width 623 height 22
click at [205, 119] on div "Assigned" at bounding box center [169, 116] width 174 height 11
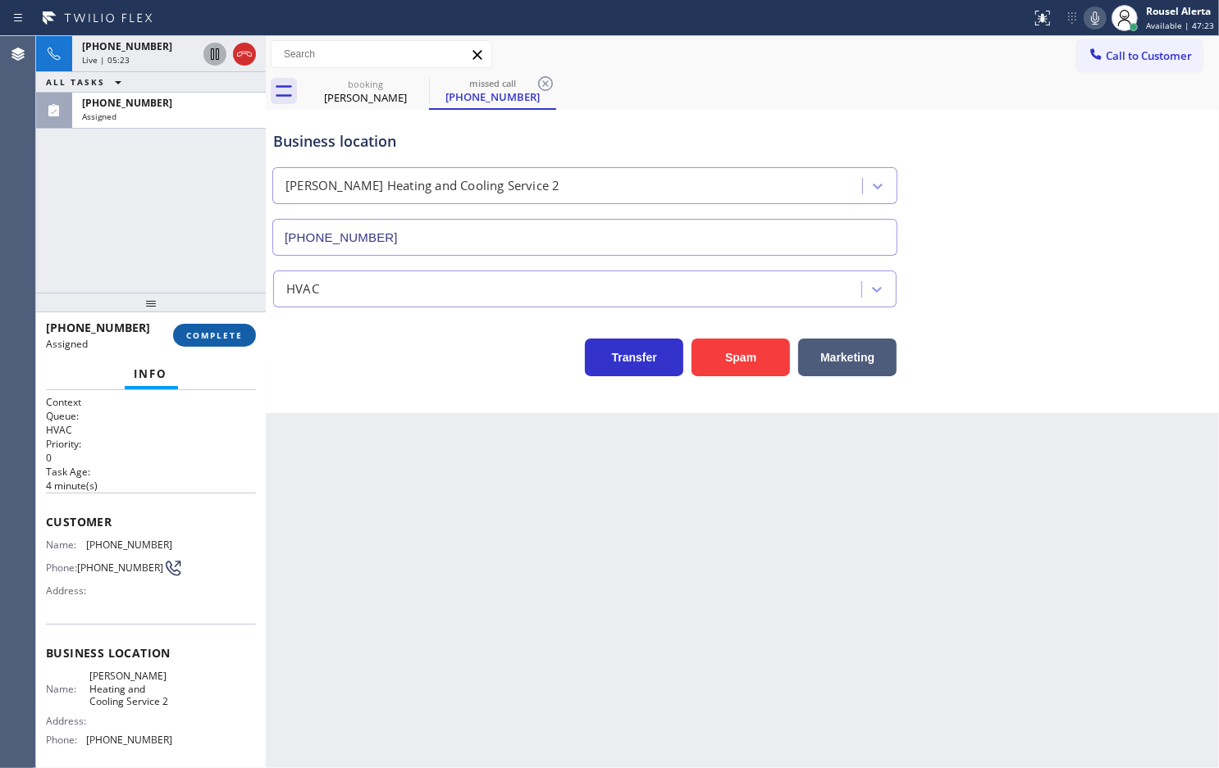
click at [223, 339] on span "COMPLETE" at bounding box center [214, 335] width 57 height 11
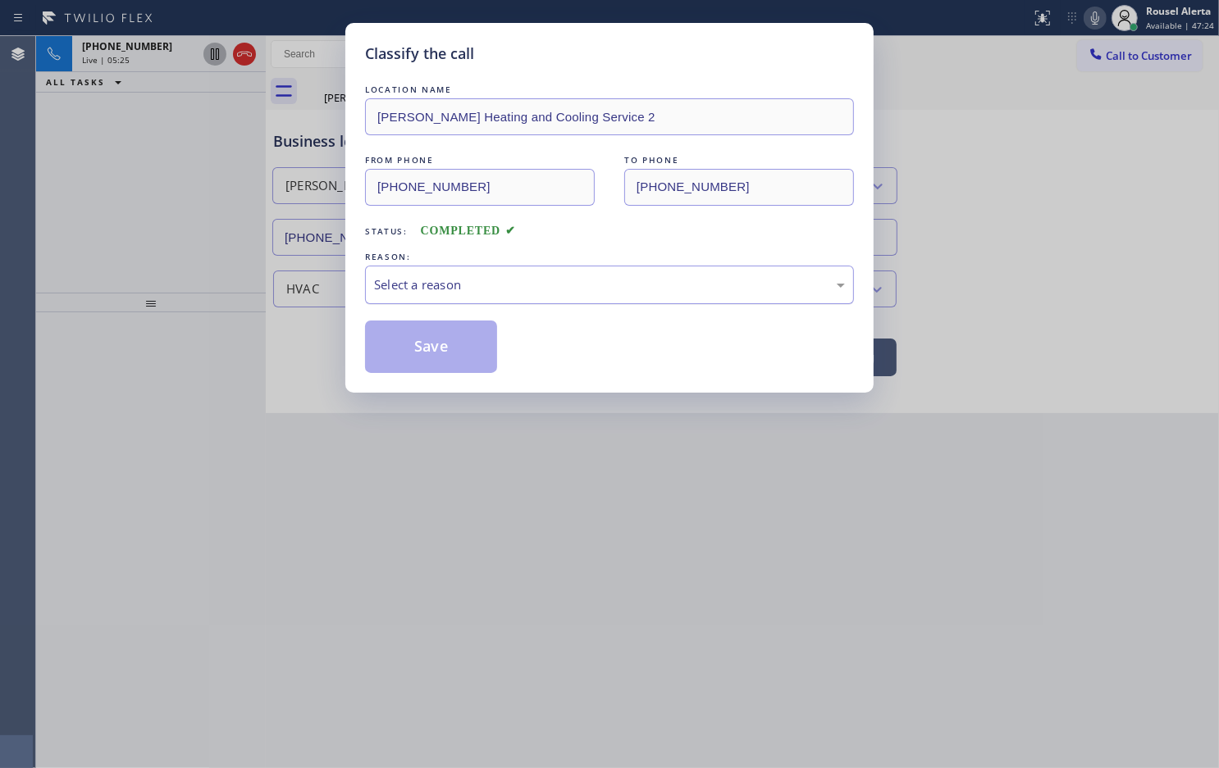
click at [448, 304] on div "Select a reason" at bounding box center [609, 285] width 489 height 39
click at [440, 339] on button "Save" at bounding box center [431, 347] width 132 height 52
type input "[PHONE_NUMBER]"
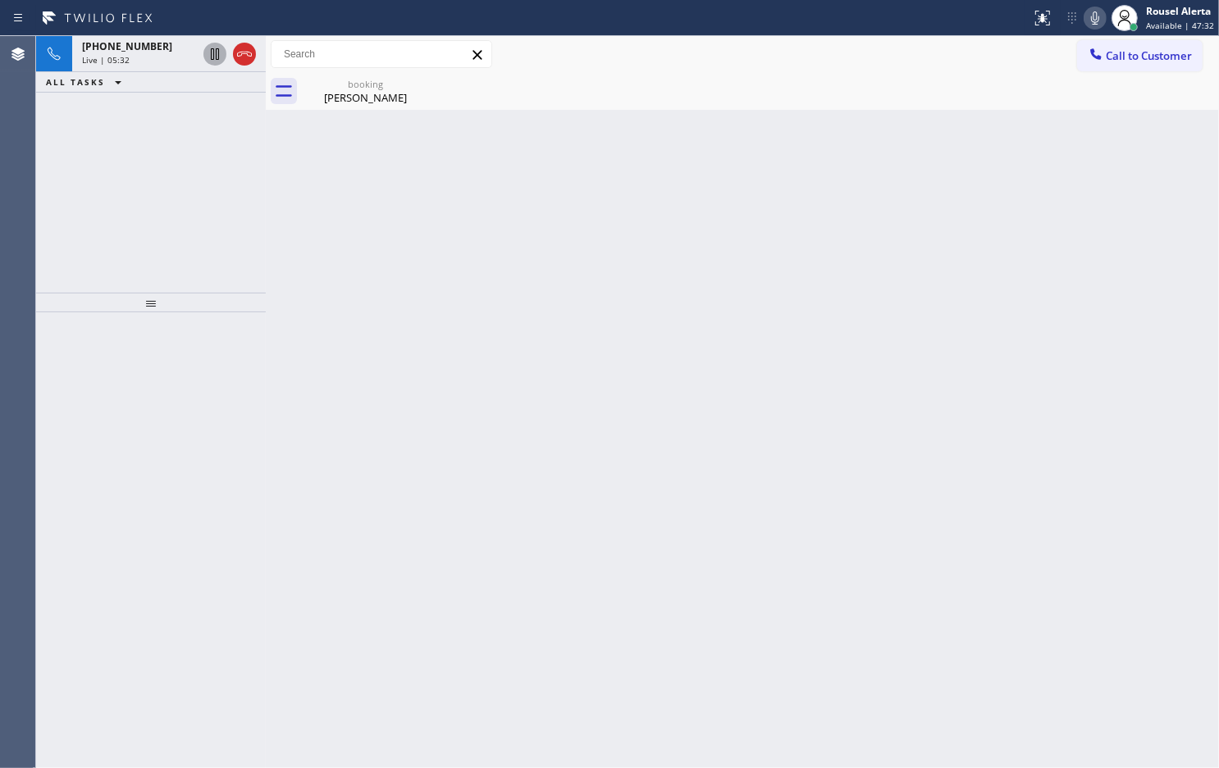
click at [132, 107] on div "[PHONE_NUMBER] Live | 05:32 ALL TASKS ALL TASKS ACTIVE TASKS TASKS IN WRAP UP" at bounding box center [151, 164] width 230 height 257
click at [142, 39] on span "[PHONE_NUMBER]" at bounding box center [127, 46] width 90 height 14
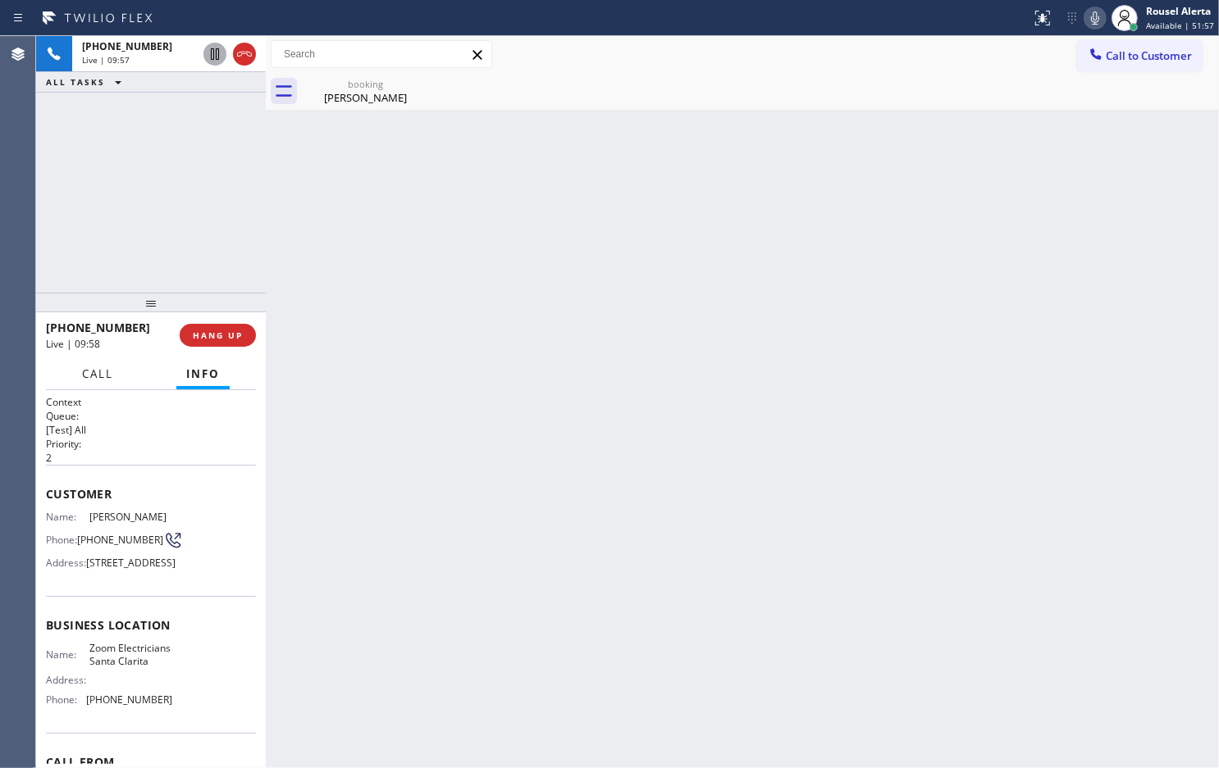
click at [108, 376] on span "Call" at bounding box center [97, 374] width 31 height 15
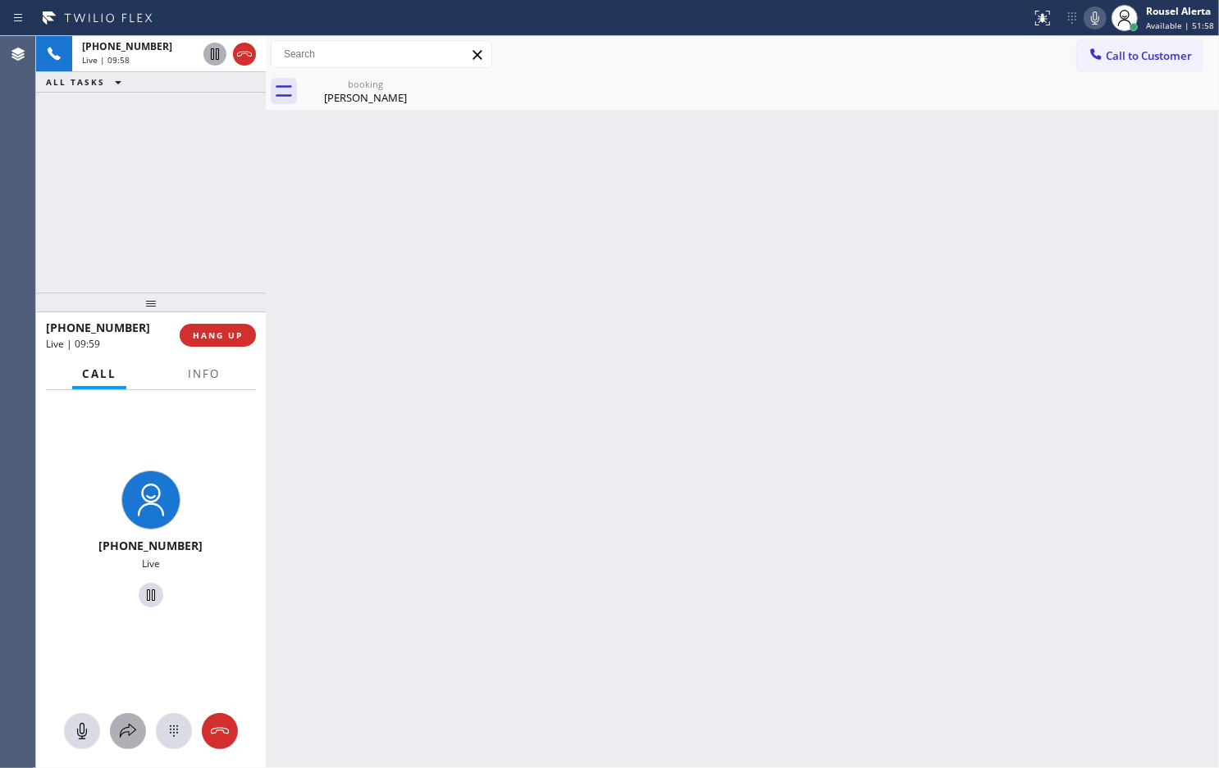
click at [125, 732] on icon at bounding box center [128, 732] width 20 height 20
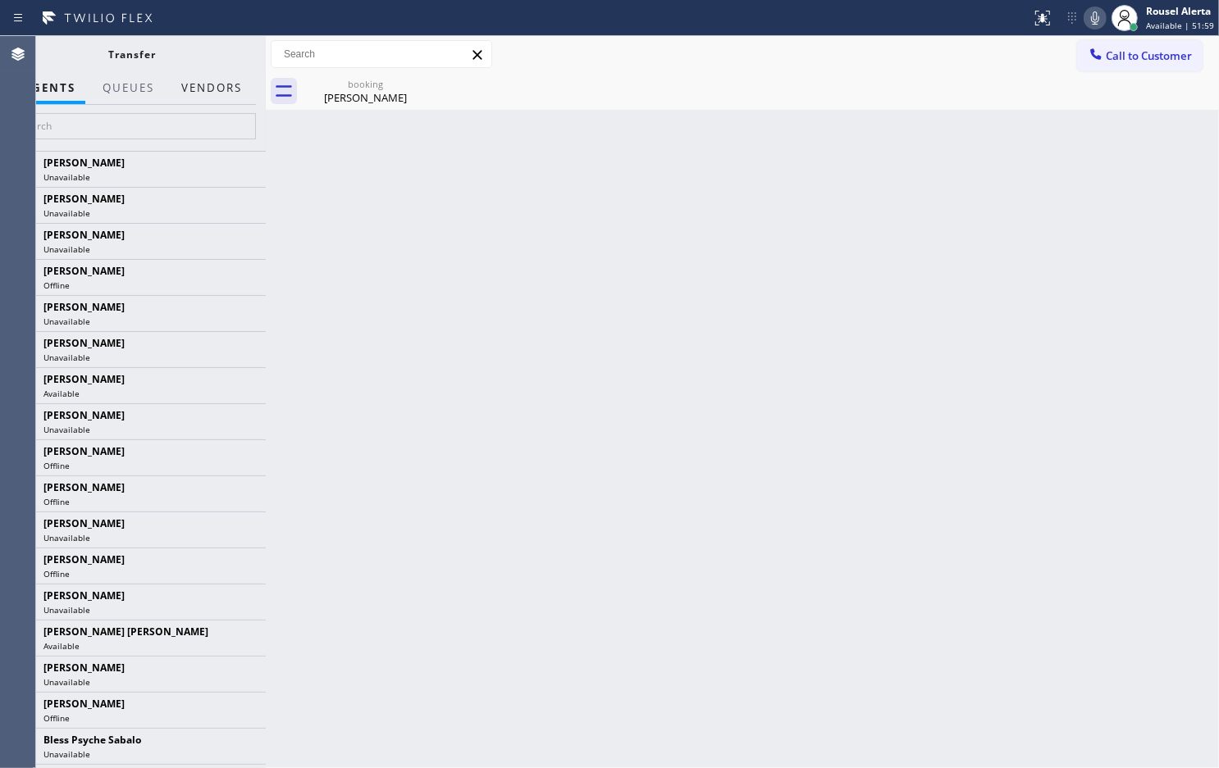
click at [224, 83] on button "Vendors" at bounding box center [211, 88] width 80 height 32
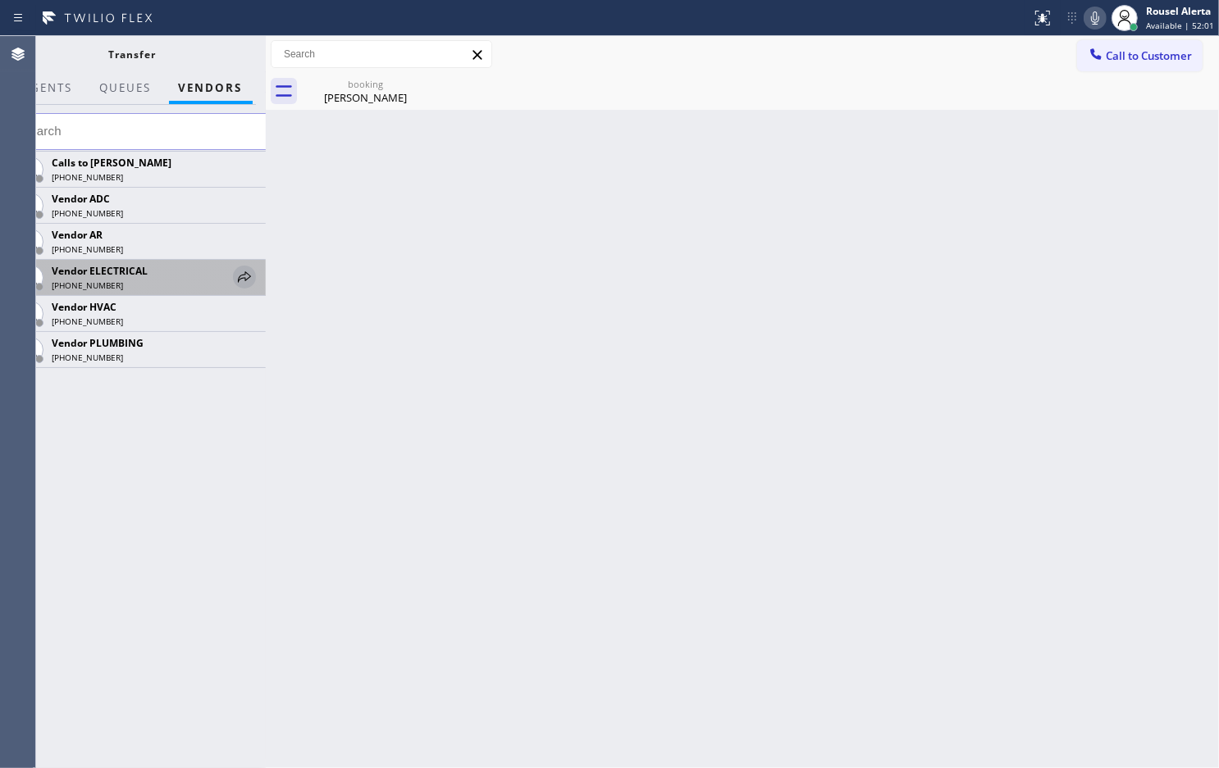
click at [244, 275] on icon at bounding box center [244, 276] width 13 height 11
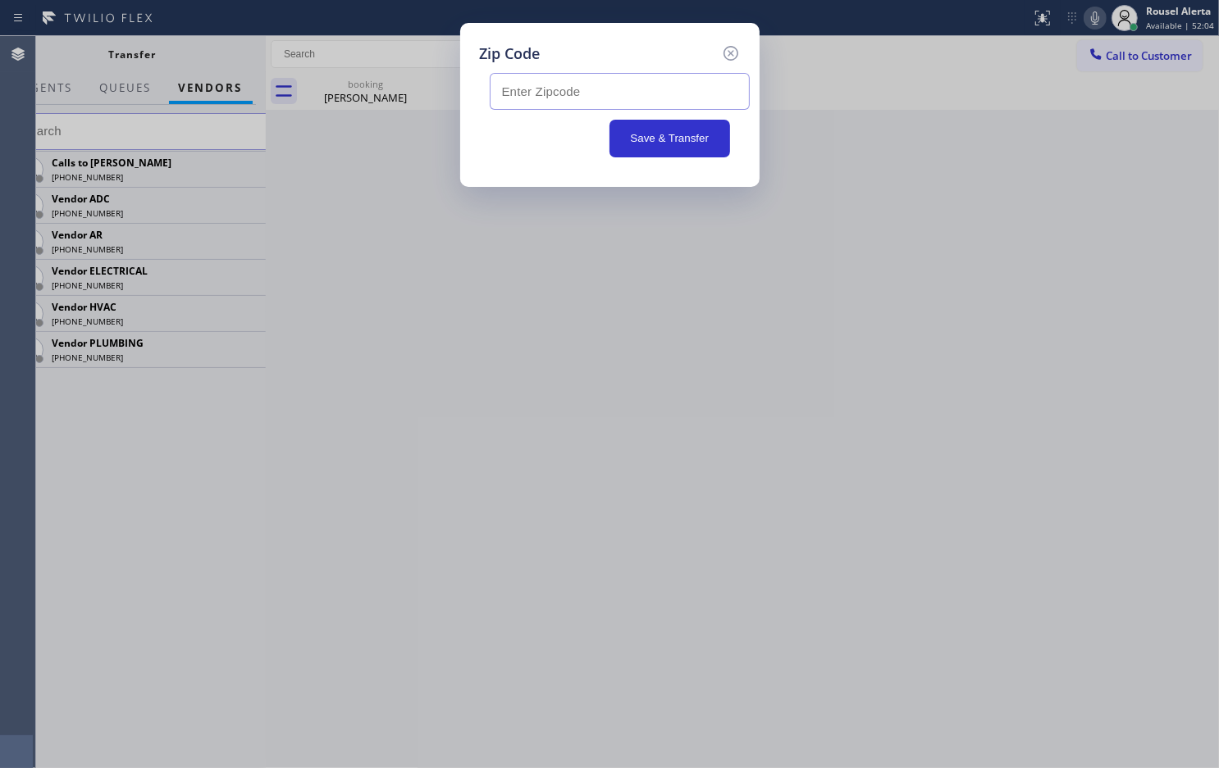
click at [632, 89] on input "text" at bounding box center [620, 91] width 260 height 37
paste input "91384"
type input "91384"
click at [653, 135] on button "Save & Transfer" at bounding box center [669, 139] width 121 height 38
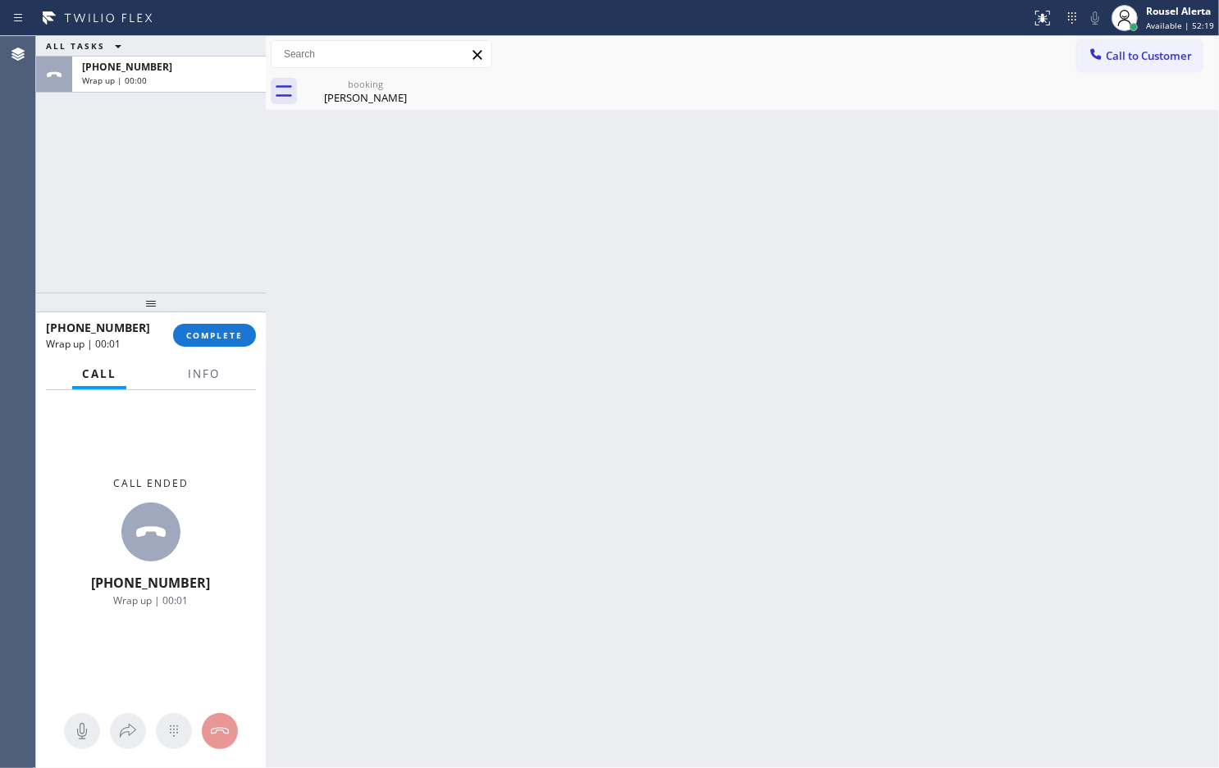
click at [191, 158] on div "ALL TASKS ALL TASKS ACTIVE TASKS TASKS IN WRAP UP [PHONE_NUMBER] Wrap up | 00:00" at bounding box center [151, 164] width 230 height 257
click at [216, 377] on span "Info" at bounding box center [204, 374] width 32 height 15
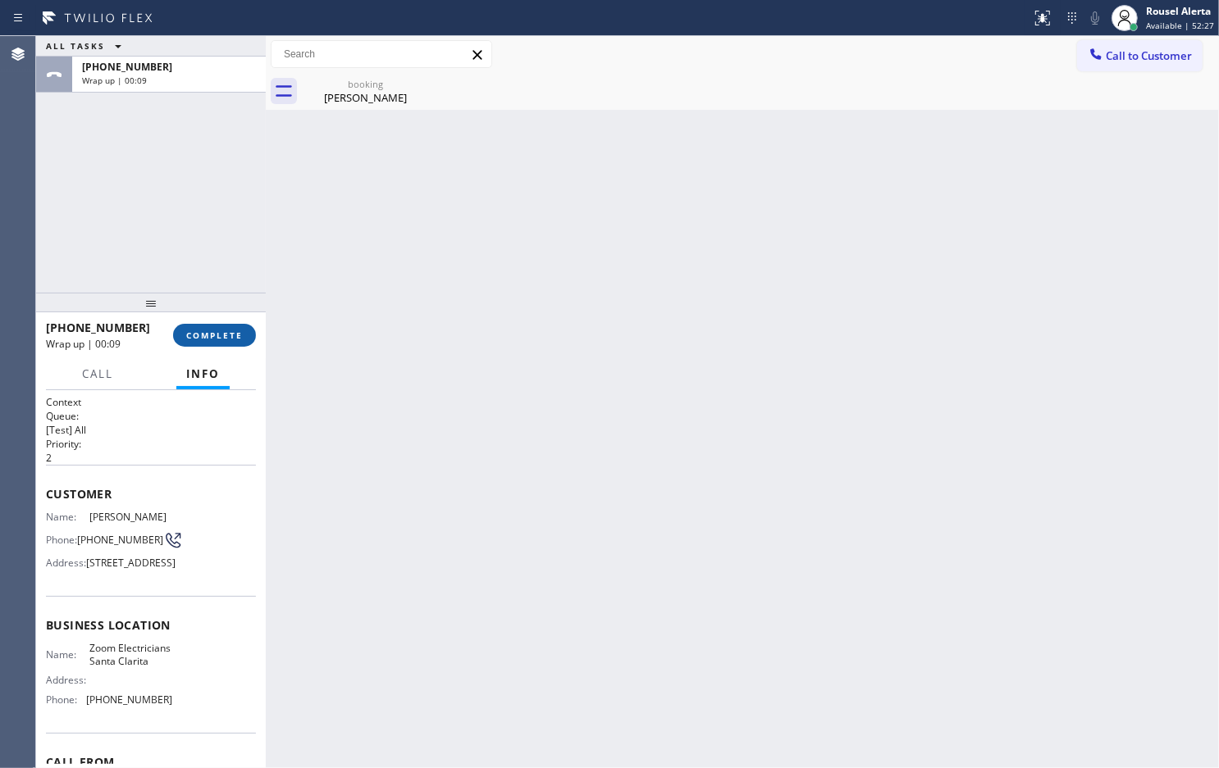
click at [175, 333] on button "COMPLETE" at bounding box center [214, 335] width 83 height 23
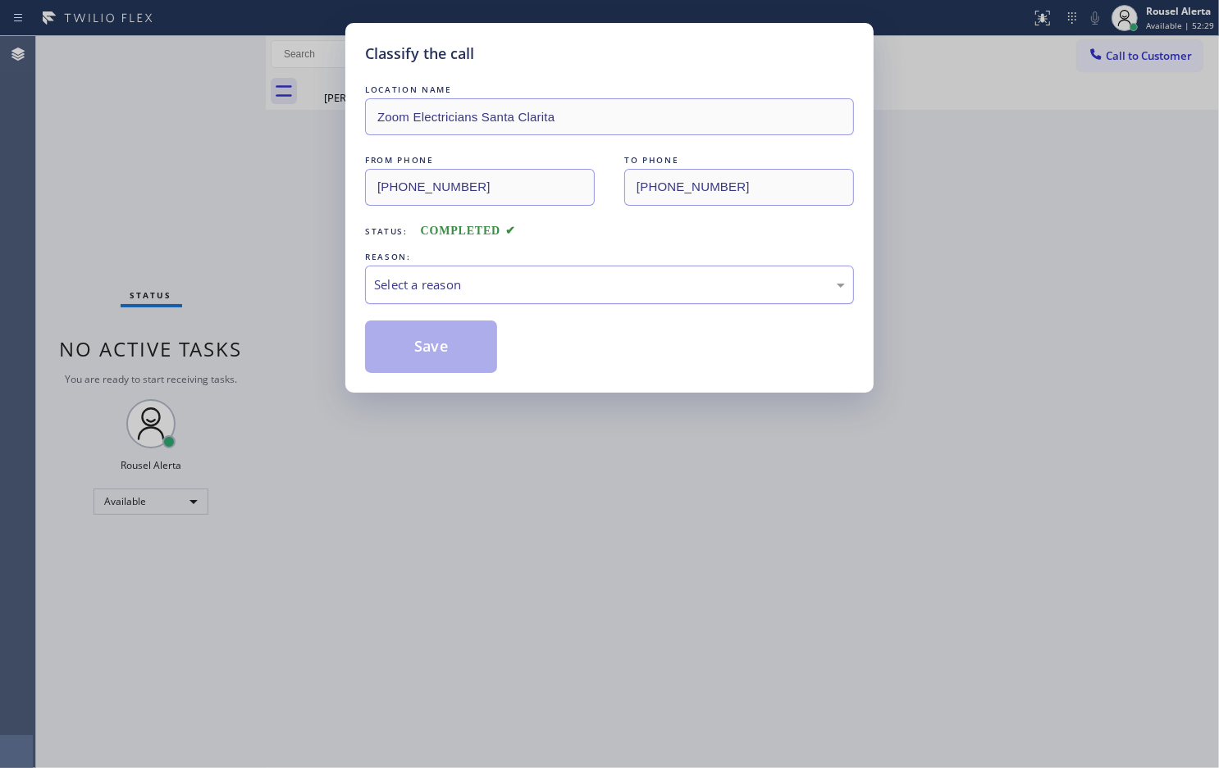
click at [385, 293] on div "Select a reason" at bounding box center [609, 285] width 471 height 19
drag, startPoint x: 445, startPoint y: 349, endPoint x: 359, endPoint y: 260, distance: 124.1
click at [444, 350] on button "Save" at bounding box center [431, 347] width 132 height 52
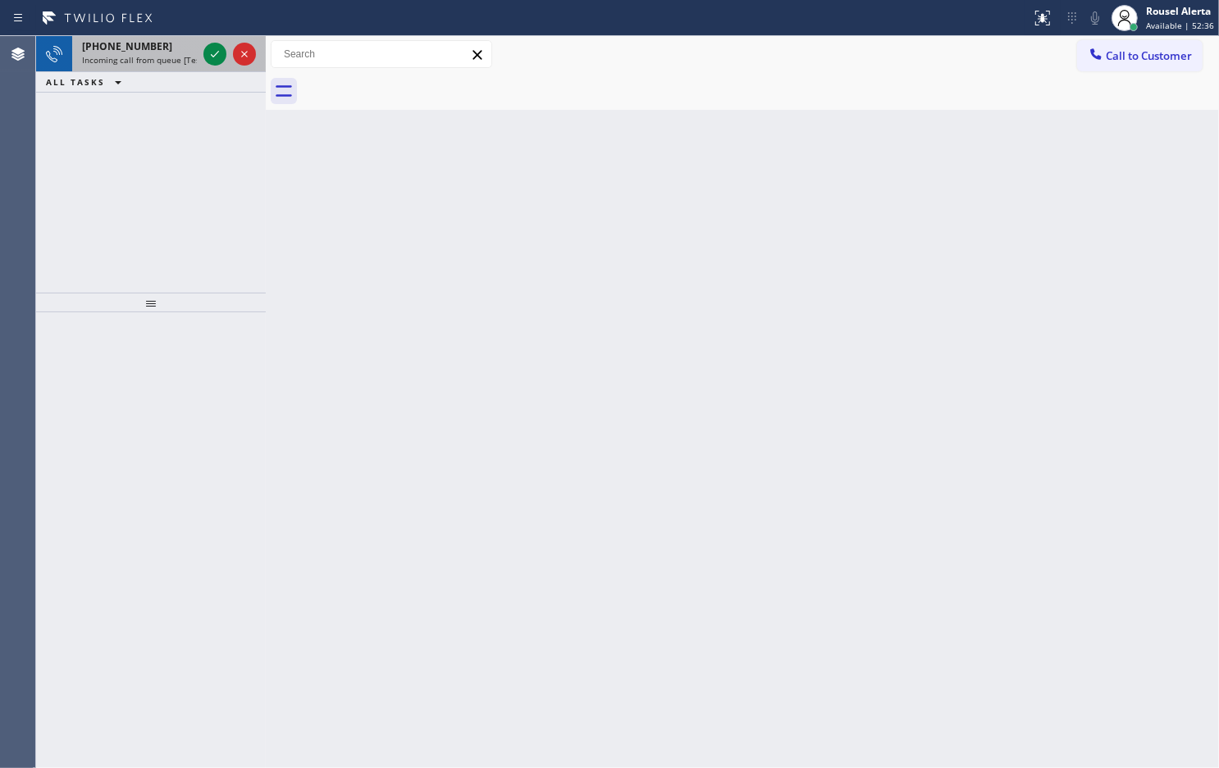
click at [148, 49] on span "[PHONE_NUMBER]" at bounding box center [127, 46] width 90 height 14
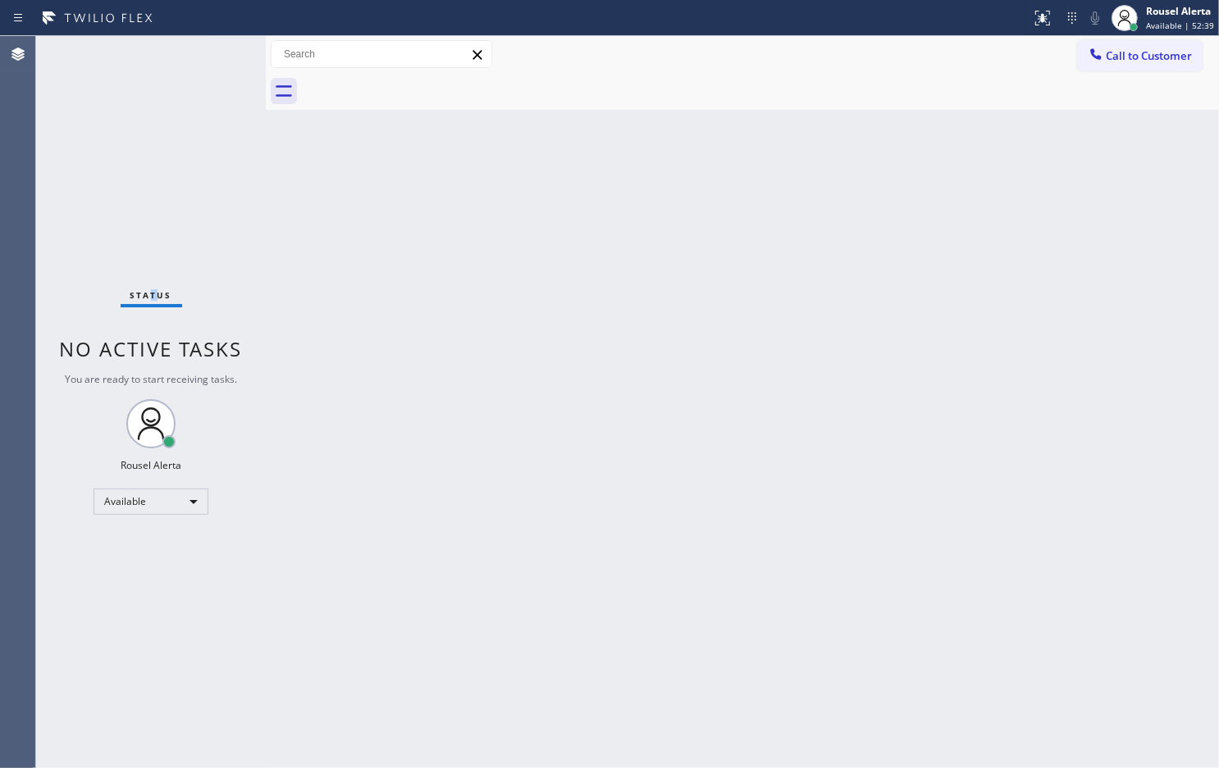
click at [154, 49] on div "Status No active tasks You are ready to start receiving tasks. Rousel Alerta Av…" at bounding box center [151, 402] width 230 height 732
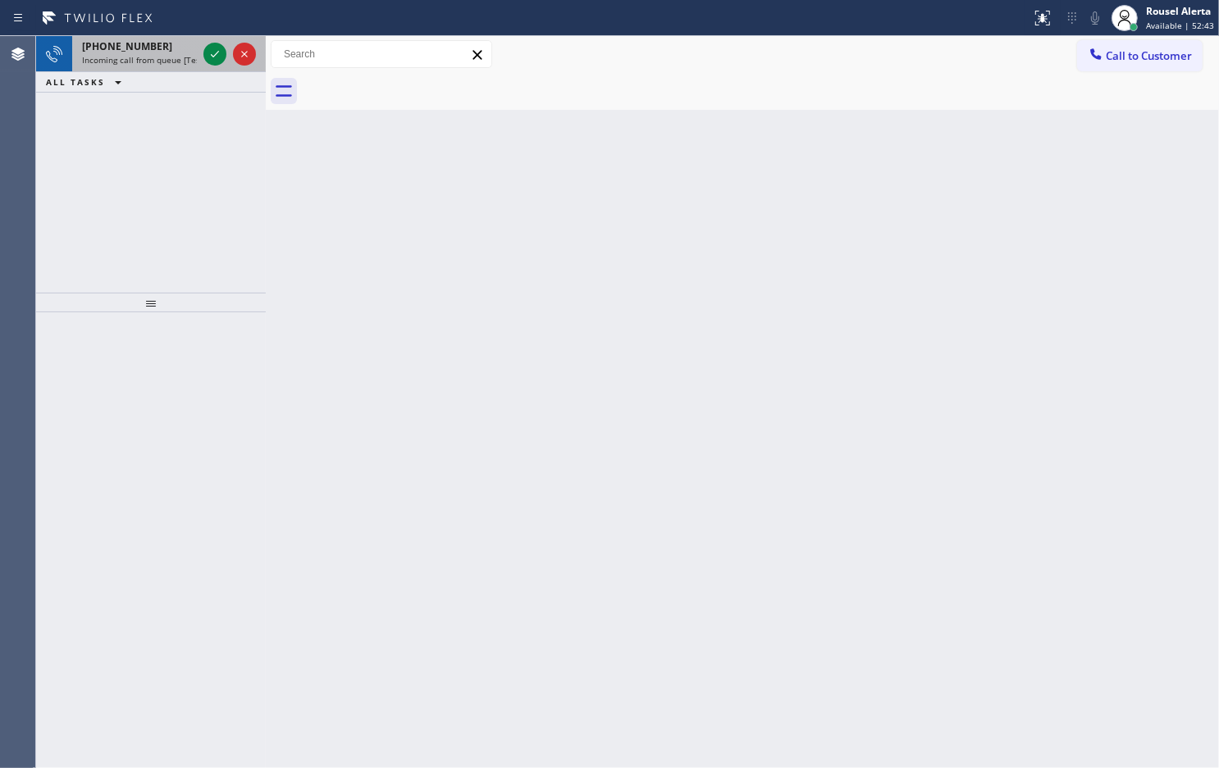
click at [175, 62] on span "Incoming call from queue [Test] All" at bounding box center [150, 59] width 136 height 11
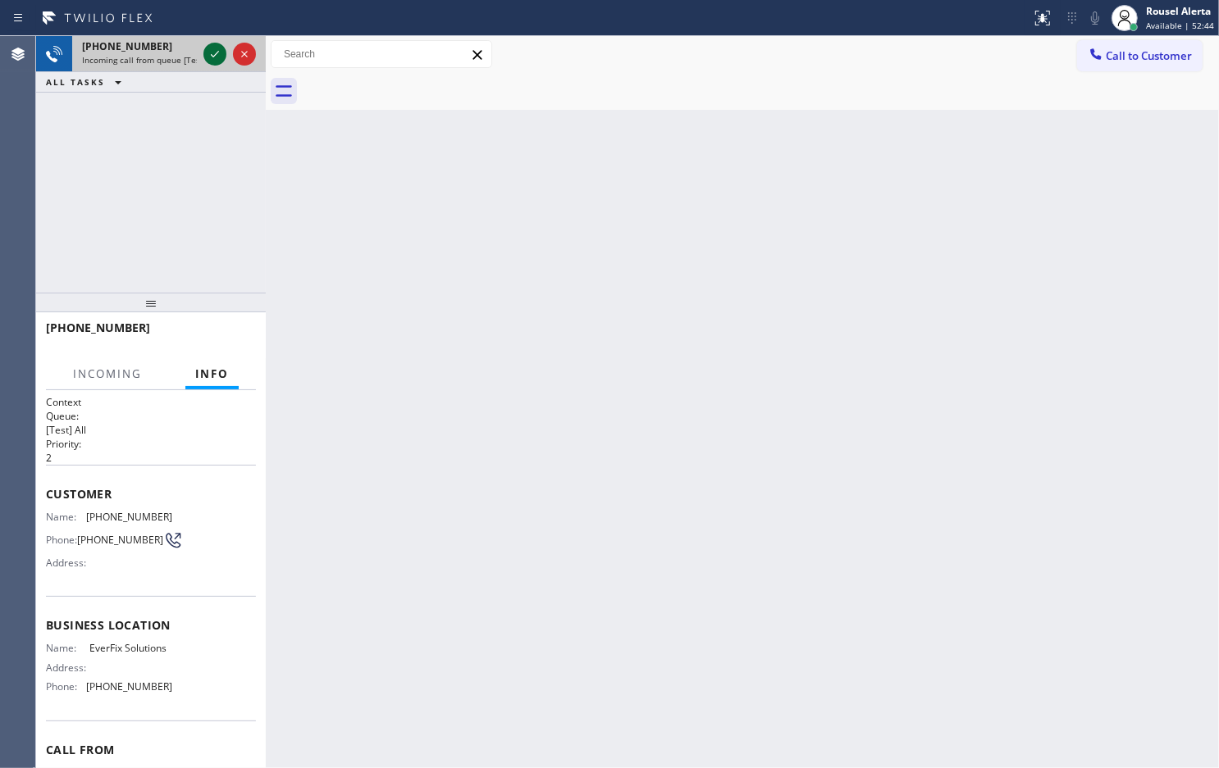
click at [206, 53] on icon at bounding box center [215, 54] width 20 height 20
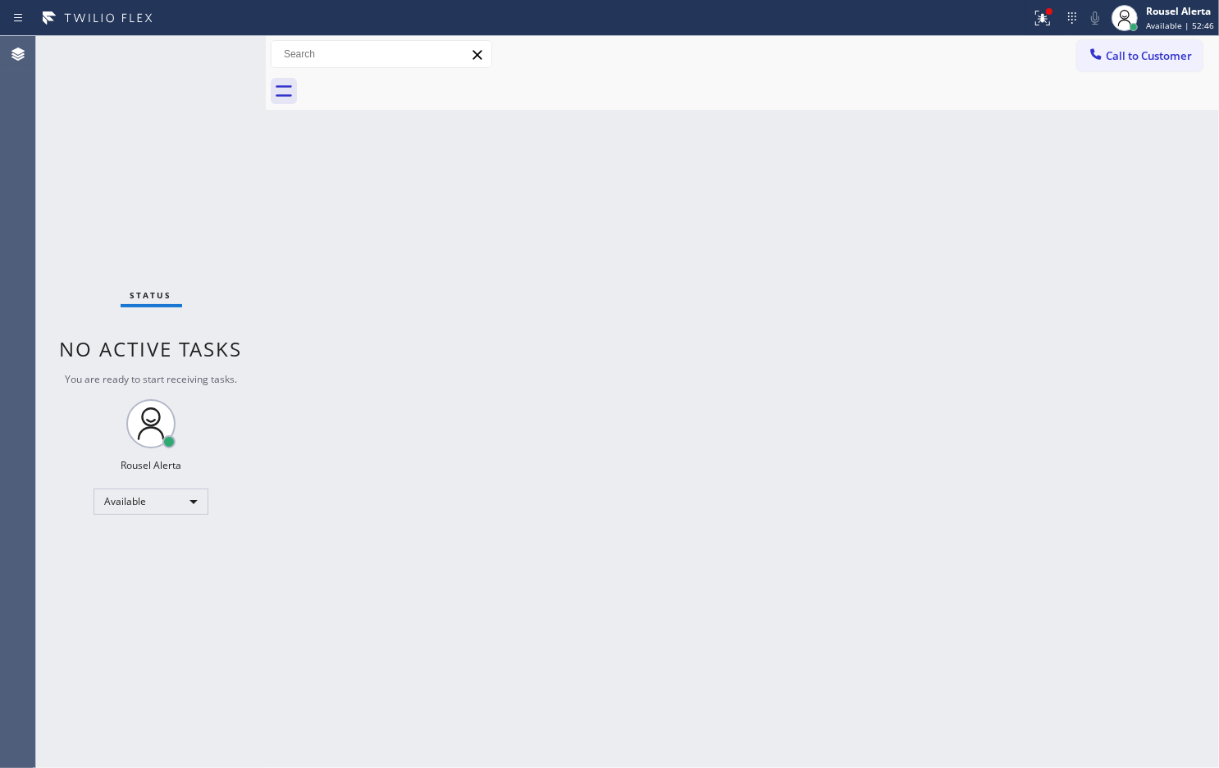
click at [161, 45] on div "Status No active tasks You are ready to start receiving tasks. Rousel Alerta Av…" at bounding box center [151, 402] width 230 height 732
click at [1032, 12] on div at bounding box center [1042, 18] width 36 height 20
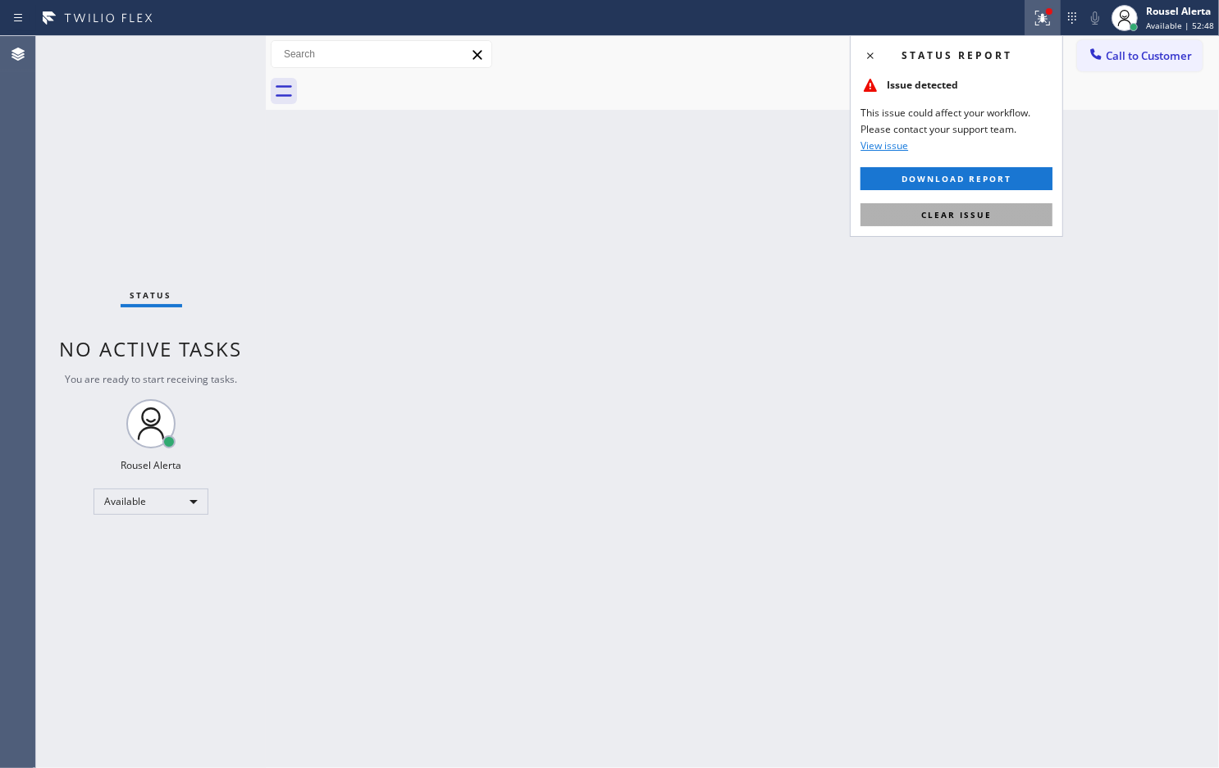
click at [1000, 211] on button "Clear issue" at bounding box center [956, 214] width 192 height 23
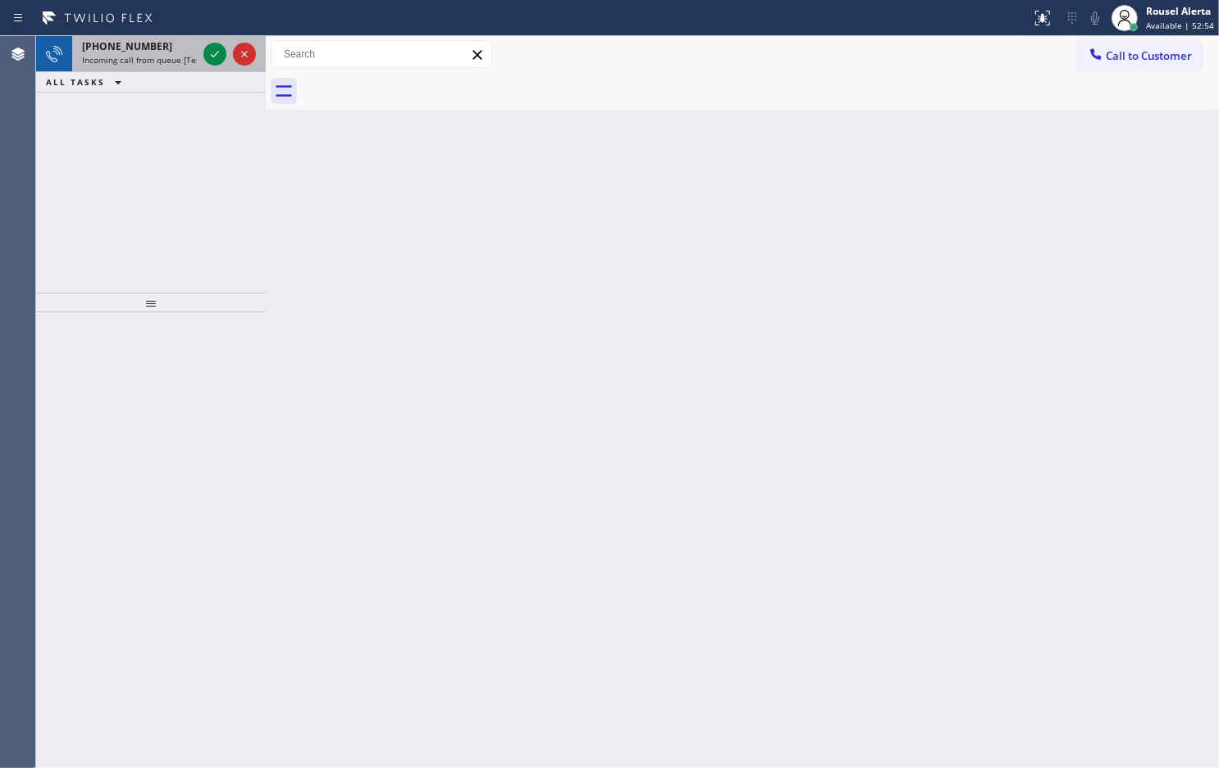
drag, startPoint x: 177, startPoint y: 60, endPoint x: 201, endPoint y: 57, distance: 23.9
click at [177, 60] on span "Incoming call from queue [Test] All" at bounding box center [150, 59] width 136 height 11
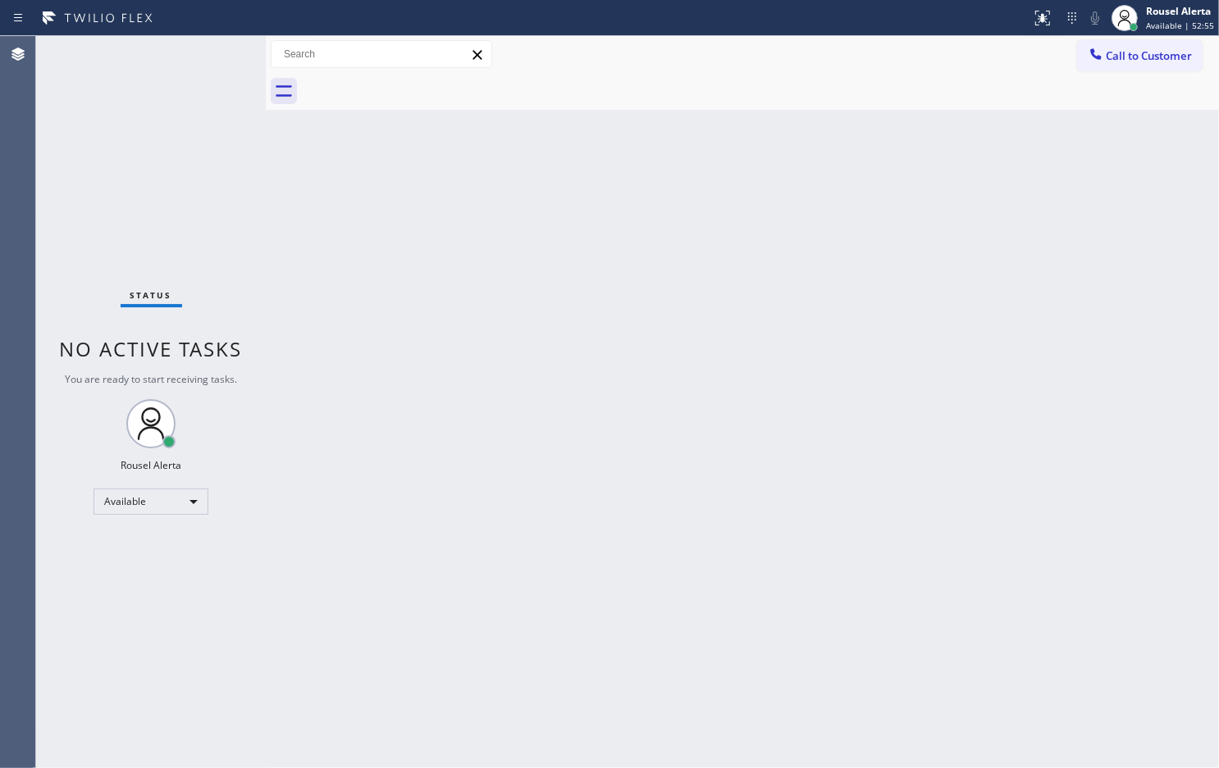
click at [178, 55] on div "Status No active tasks You are ready to start receiving tasks. Rousel Alerta Av…" at bounding box center [151, 402] width 230 height 732
click at [596, 345] on div "Back to Dashboard Change Sender ID Customers Technicians Select a contact Outbo…" at bounding box center [742, 402] width 953 height 732
drag, startPoint x: 175, startPoint y: 27, endPoint x: 161, endPoint y: 46, distance: 23.5
click at [150, 47] on div "Status No active tasks You are ready to start receiving tasks. Rousel Alerta Av…" at bounding box center [151, 402] width 230 height 732
drag, startPoint x: 508, startPoint y: 718, endPoint x: 529, endPoint y: 735, distance: 26.3
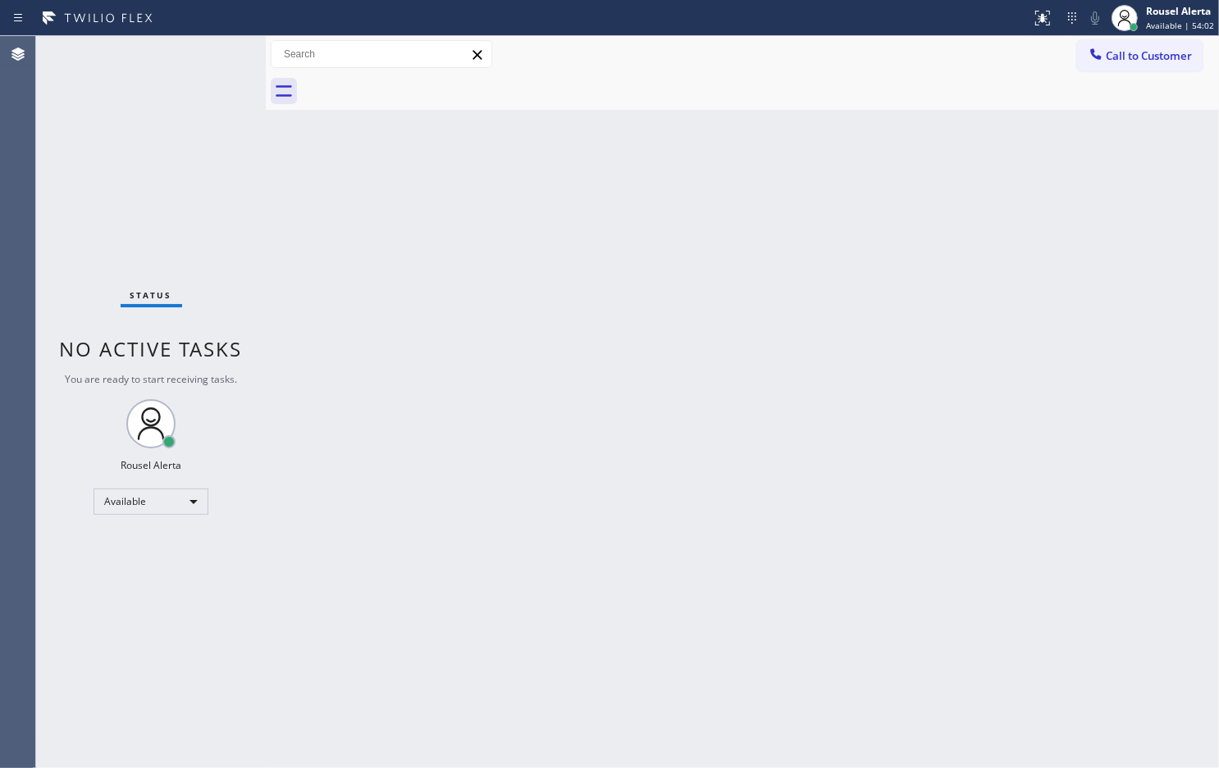
click at [510, 722] on div "Back to Dashboard Change Sender ID Customers Technicians Select a contact Outbo…" at bounding box center [742, 402] width 953 height 732
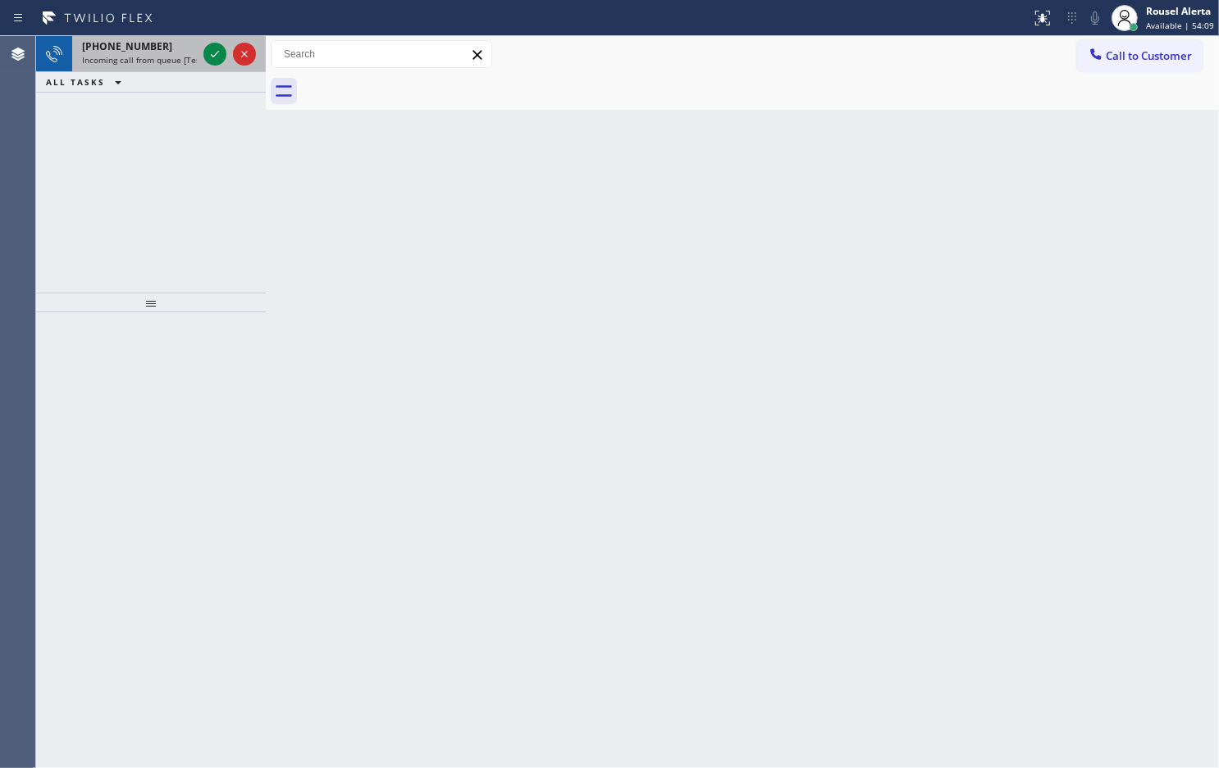
click at [178, 47] on div "[PHONE_NUMBER]" at bounding box center [139, 46] width 115 height 14
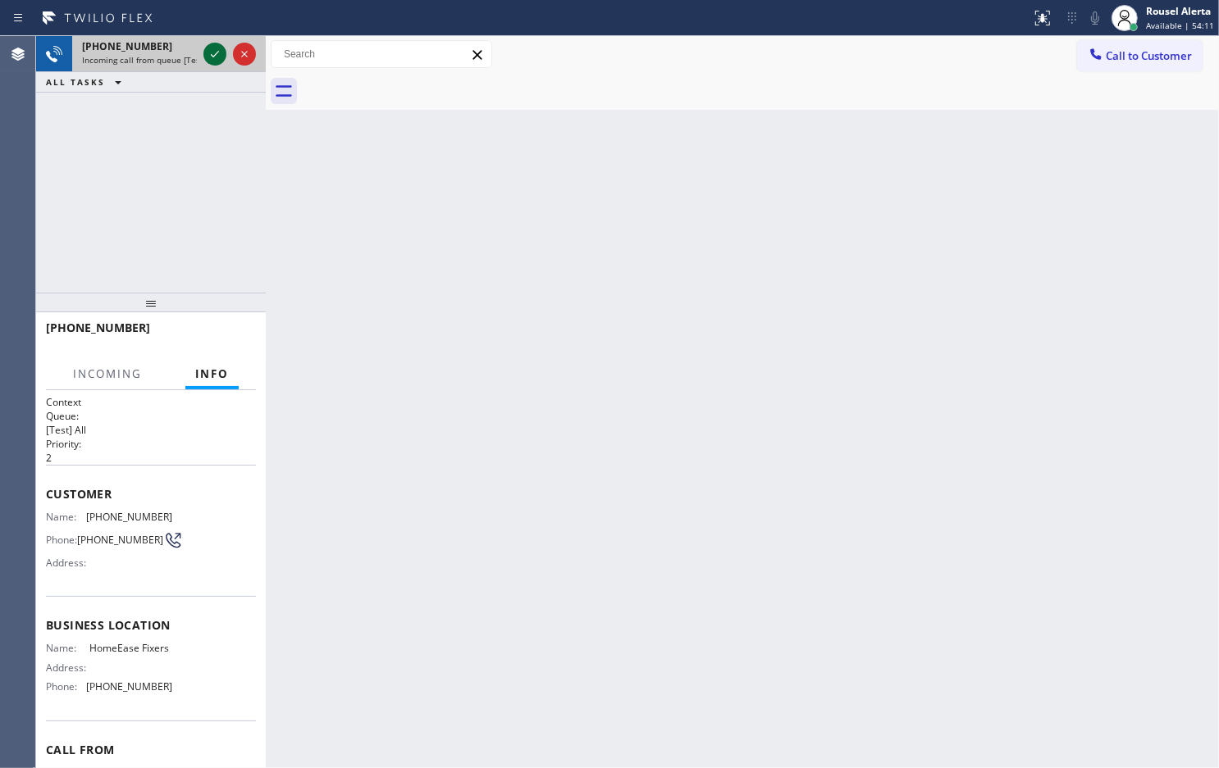
click at [223, 59] on icon at bounding box center [215, 54] width 20 height 20
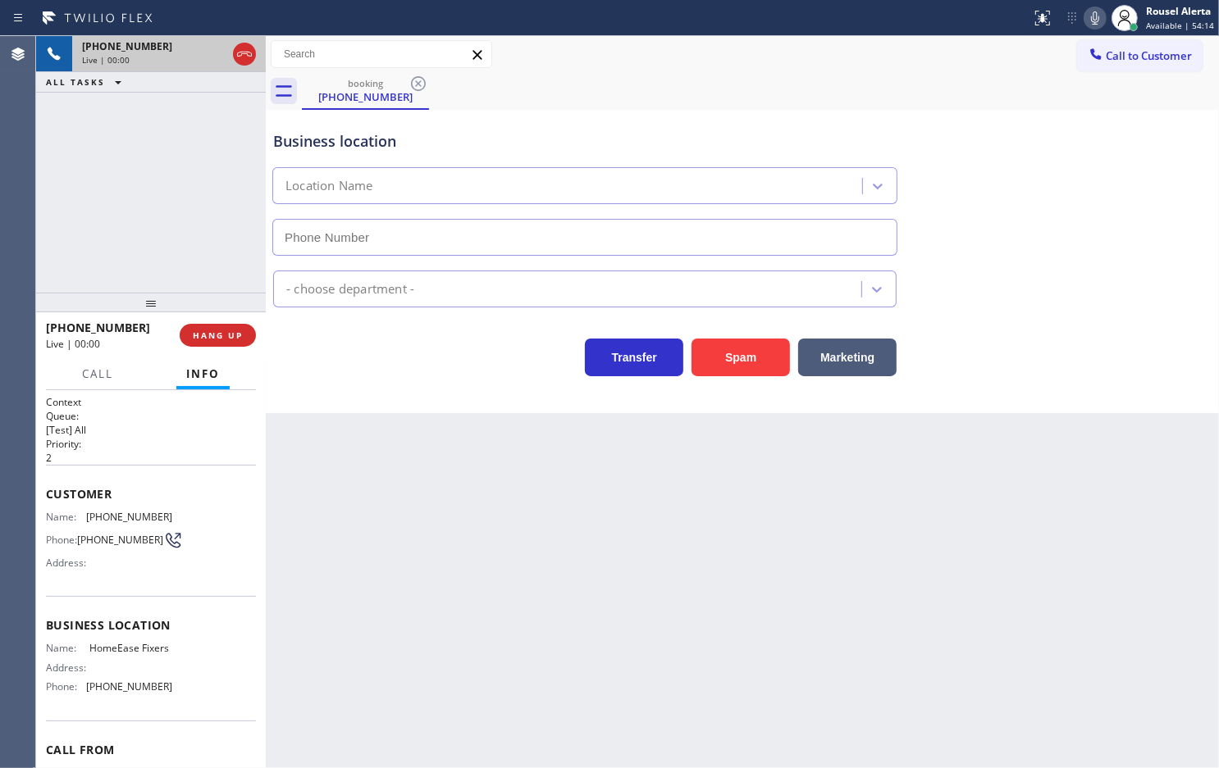
type input "[PHONE_NUMBER]"
click at [717, 363] on button "Spam" at bounding box center [740, 358] width 98 height 38
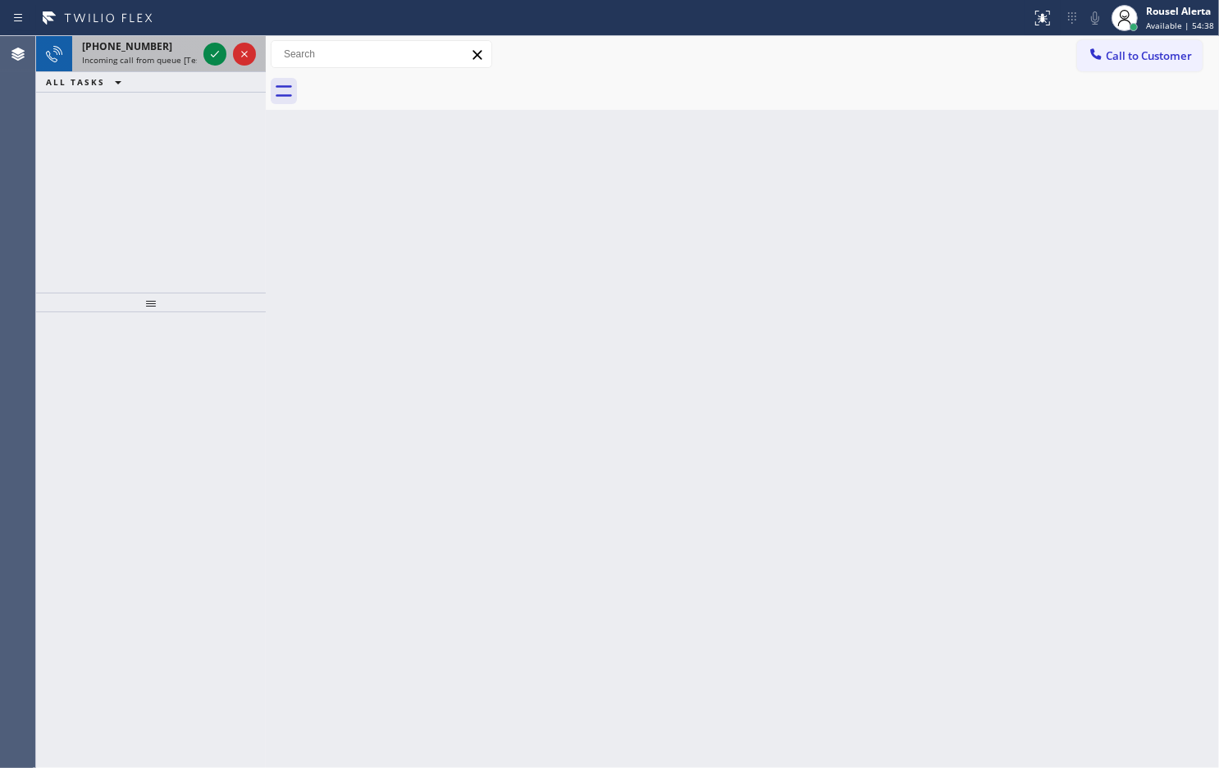
click at [160, 46] on div "[PHONE_NUMBER]" at bounding box center [139, 46] width 115 height 14
drag, startPoint x: 166, startPoint y: 61, endPoint x: 197, endPoint y: 56, distance: 30.9
click at [166, 61] on span "Incoming call from queue [Test] All" at bounding box center [150, 59] width 136 height 11
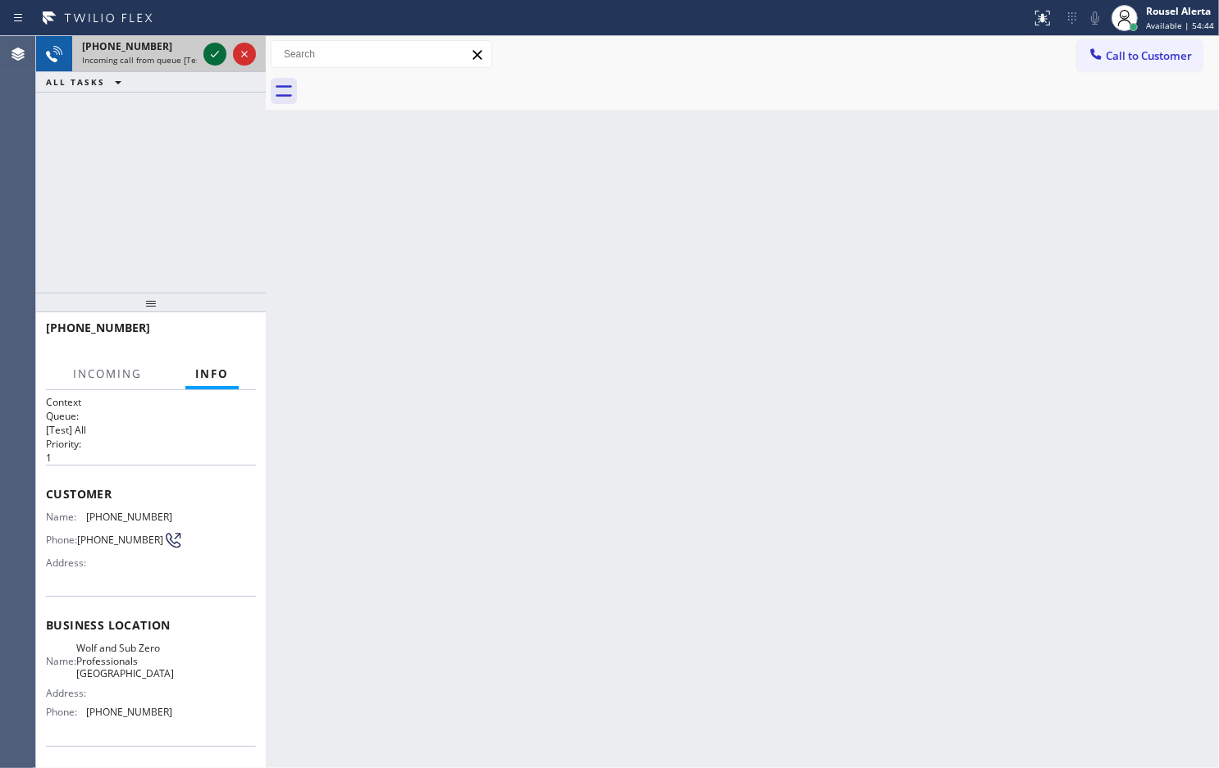
click at [214, 55] on icon at bounding box center [215, 54] width 8 height 7
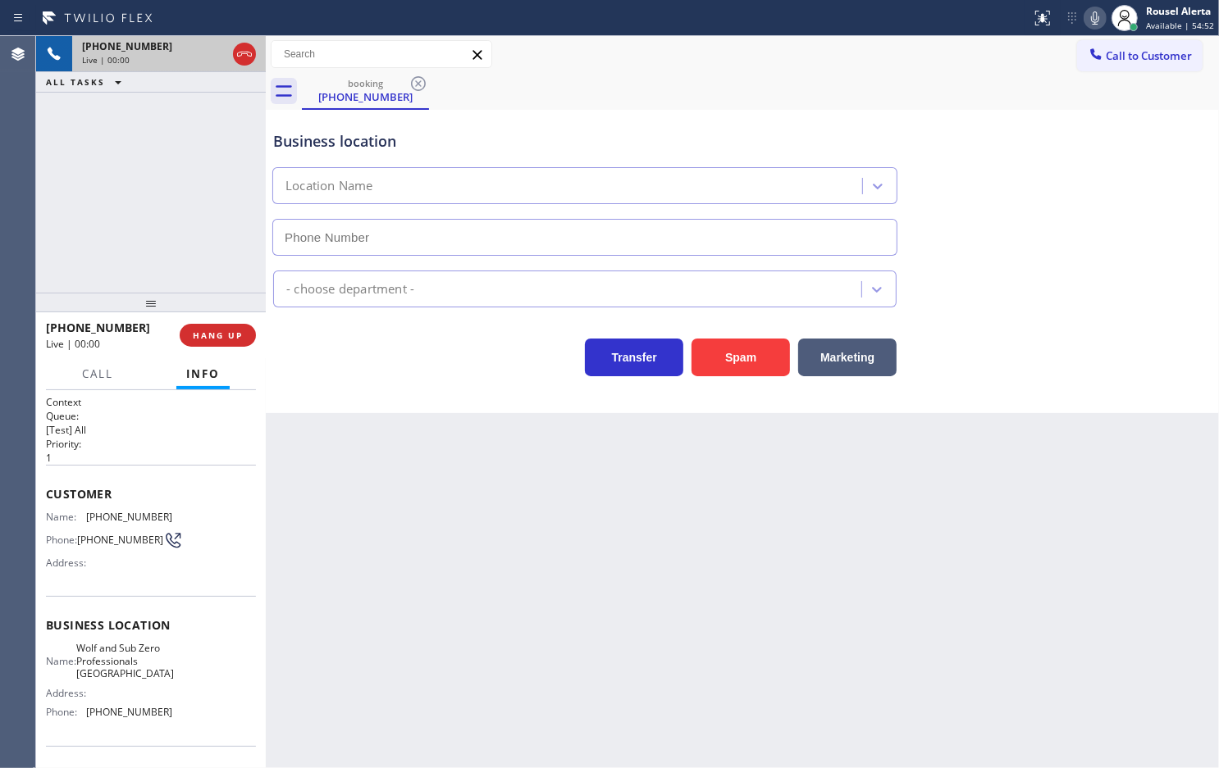
type input "[PHONE_NUMBER]"
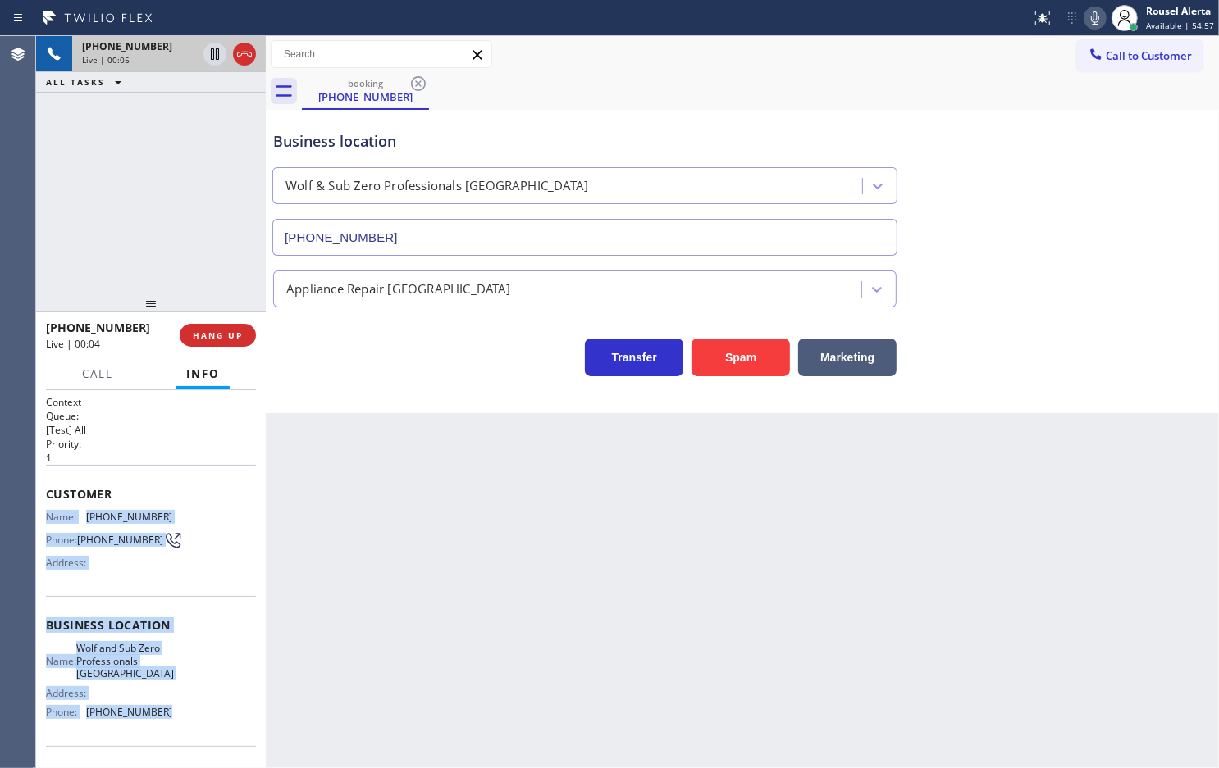
drag, startPoint x: 48, startPoint y: 511, endPoint x: 172, endPoint y: 728, distance: 250.5
click at [172, 728] on div "Context Queue: [Test] All Priority: 1 Customer Name: [PHONE_NUMBER] Phone: [PHO…" at bounding box center [151, 632] width 210 height 475
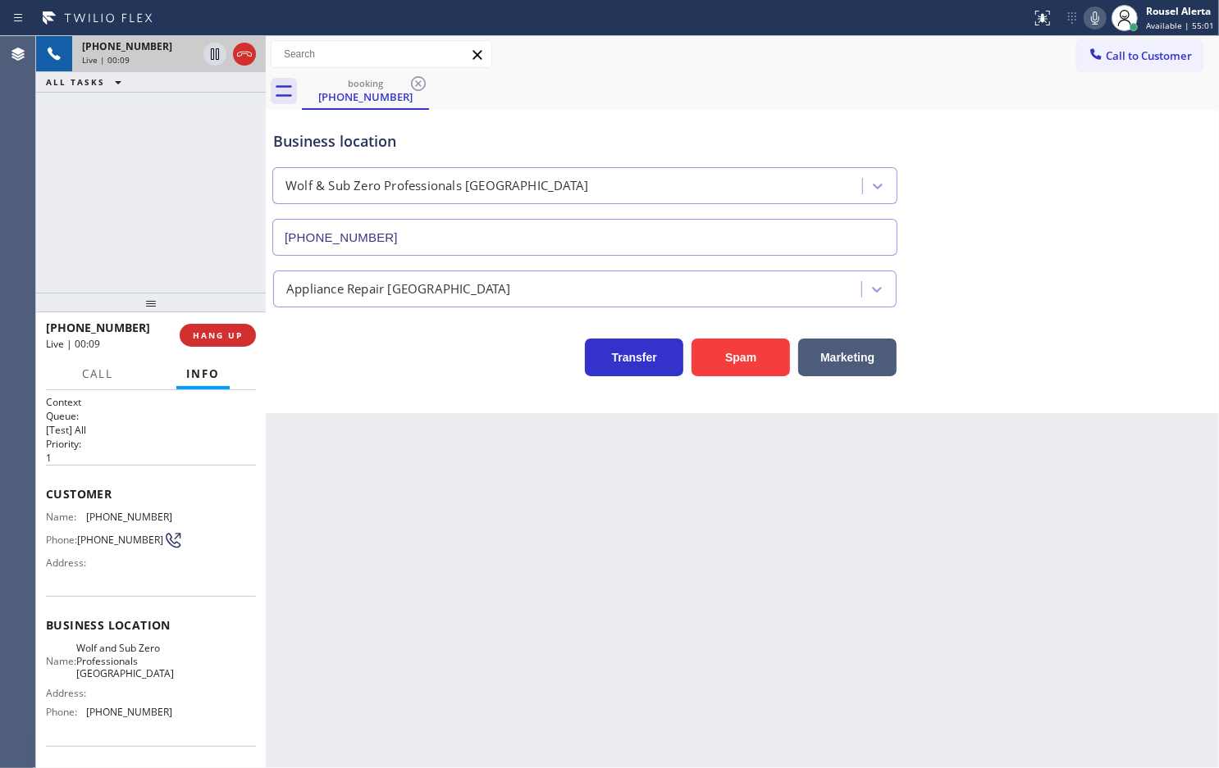
click at [855, 681] on div "Back to Dashboard Change Sender ID Customers Technicians Select a contact Outbo…" at bounding box center [742, 402] width 953 height 732
click at [228, 337] on span "HANG UP" at bounding box center [218, 335] width 50 height 11
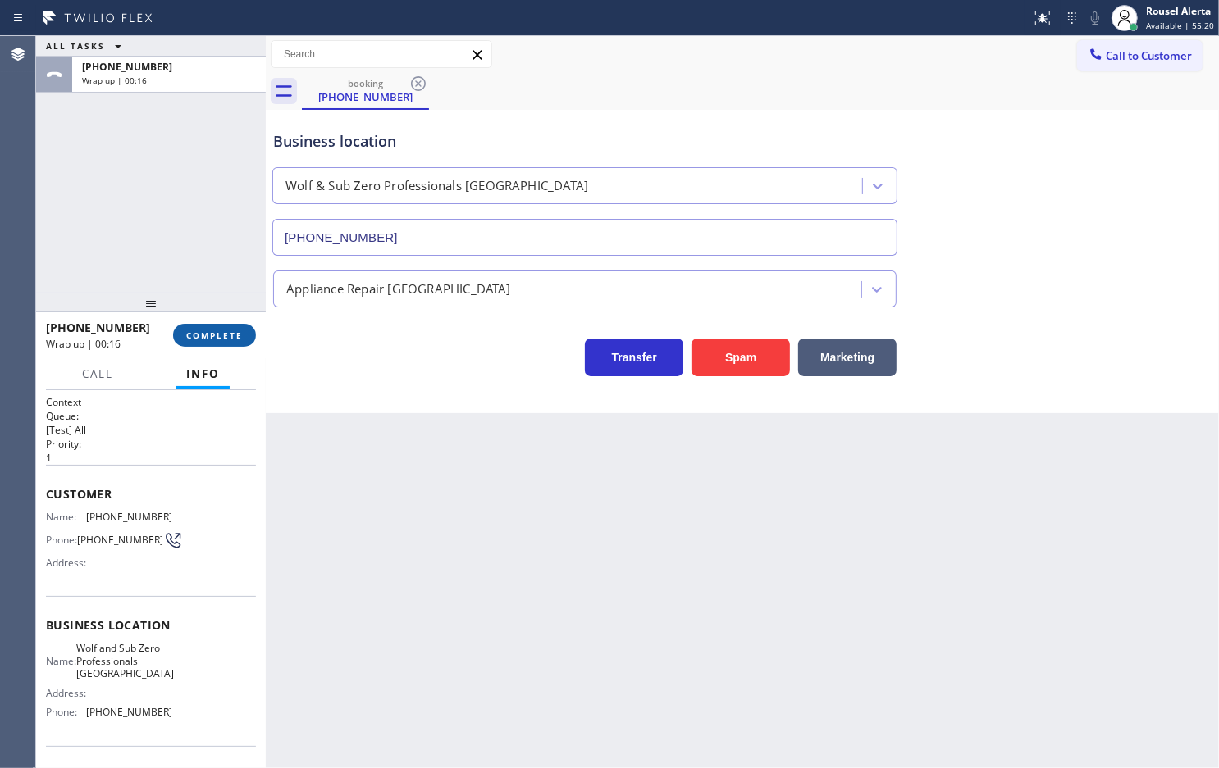
click at [205, 326] on button "COMPLETE" at bounding box center [214, 335] width 83 height 23
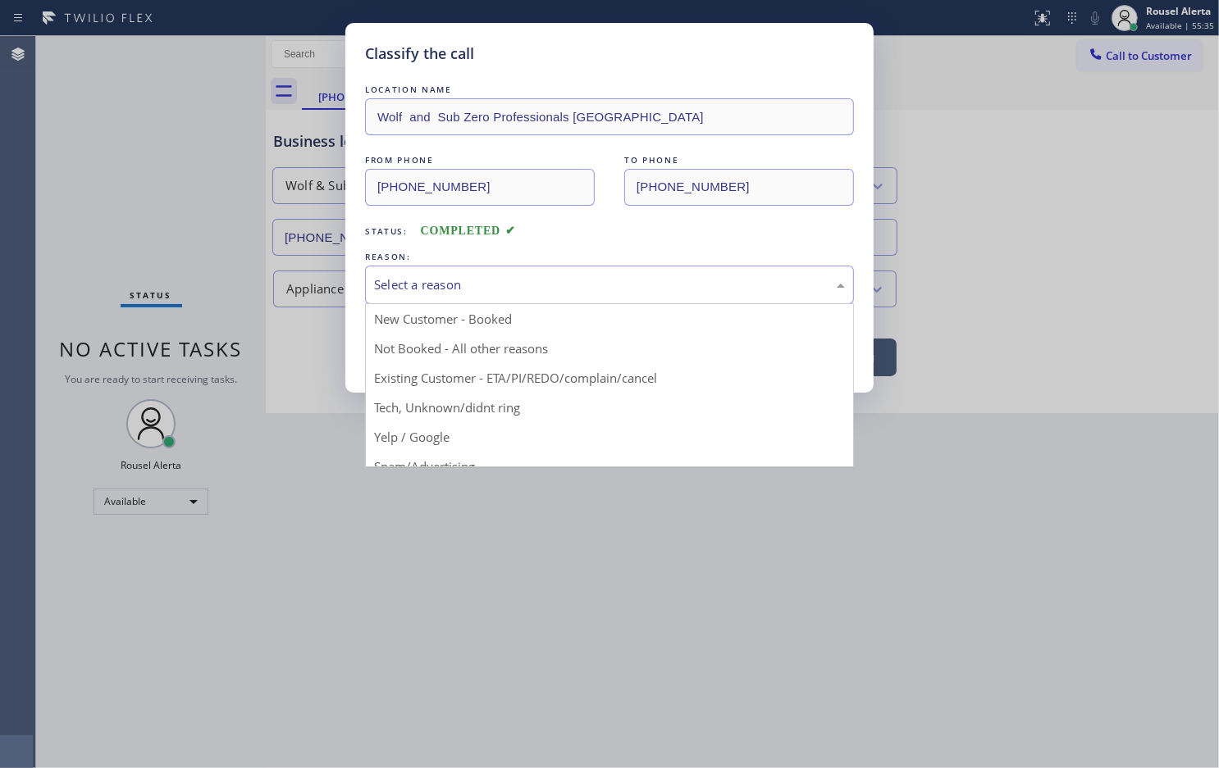
click at [551, 292] on div "Select a reason" at bounding box center [609, 285] width 471 height 19
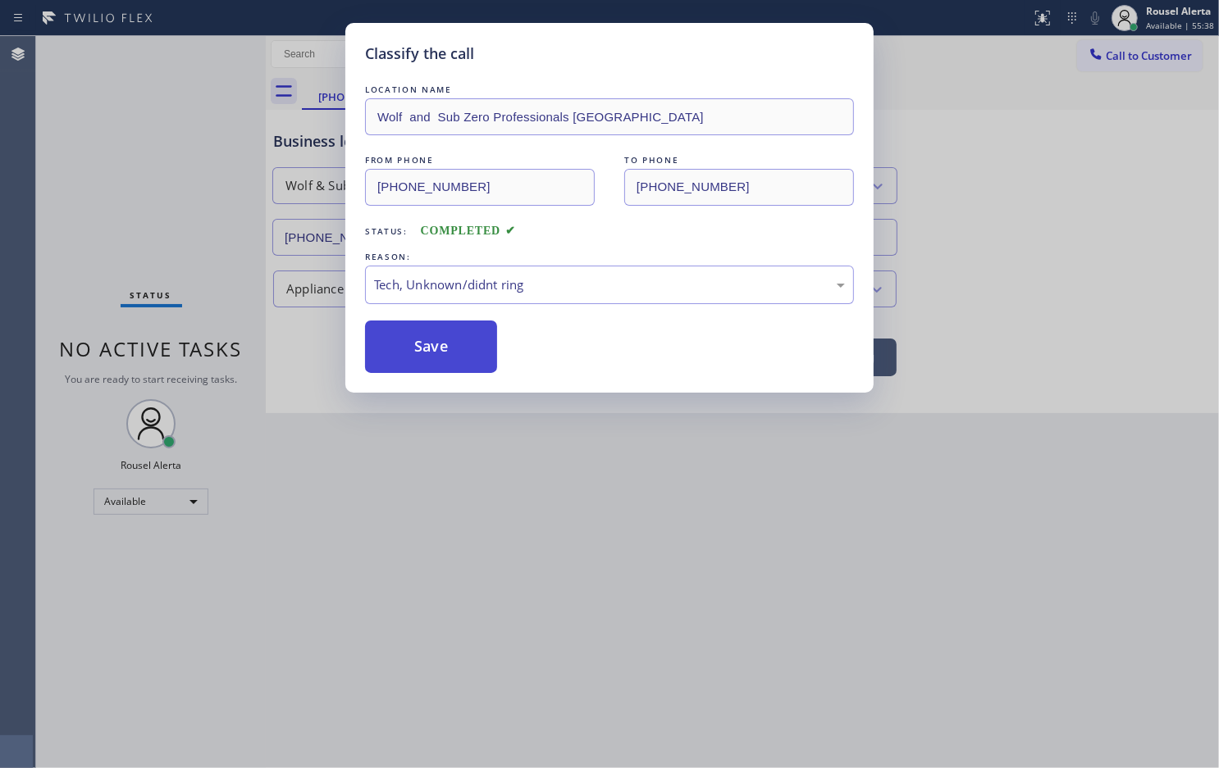
click at [418, 358] on button "Save" at bounding box center [431, 347] width 132 height 52
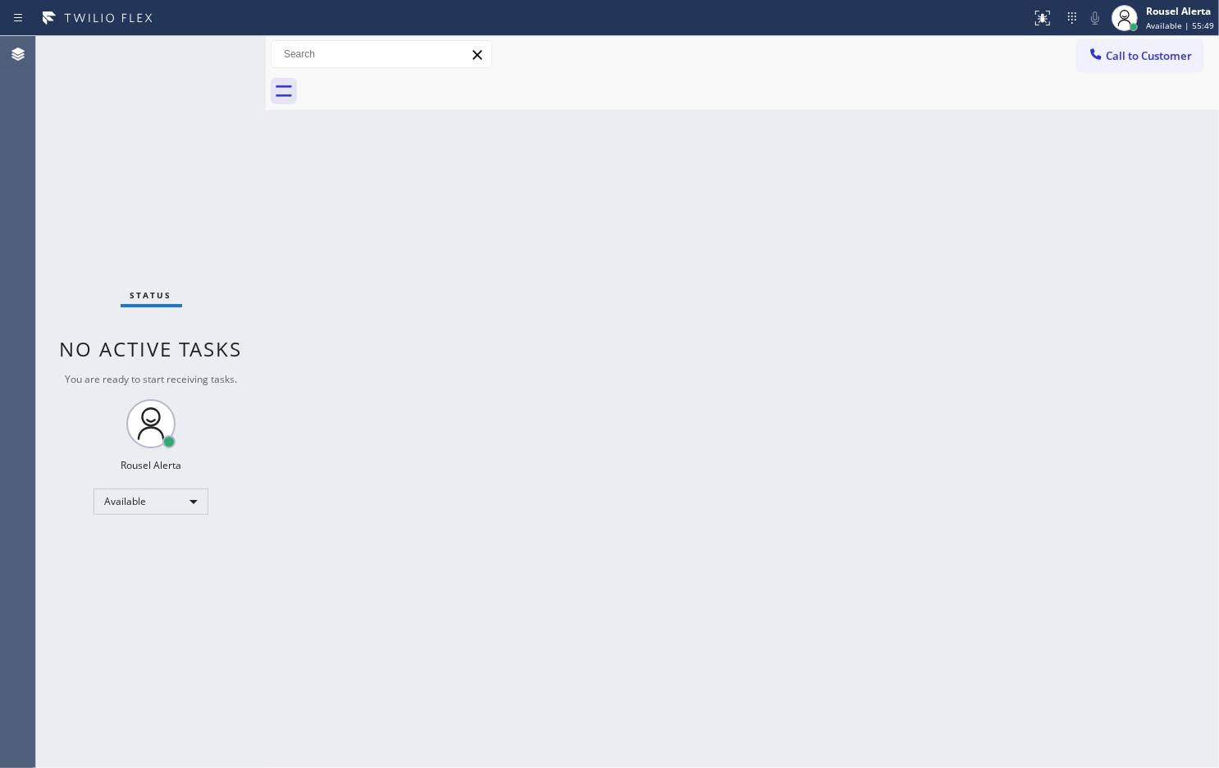
click at [161, 59] on div "Status No active tasks You are ready to start receiving tasks. Rousel Alerta Av…" at bounding box center [151, 402] width 230 height 732
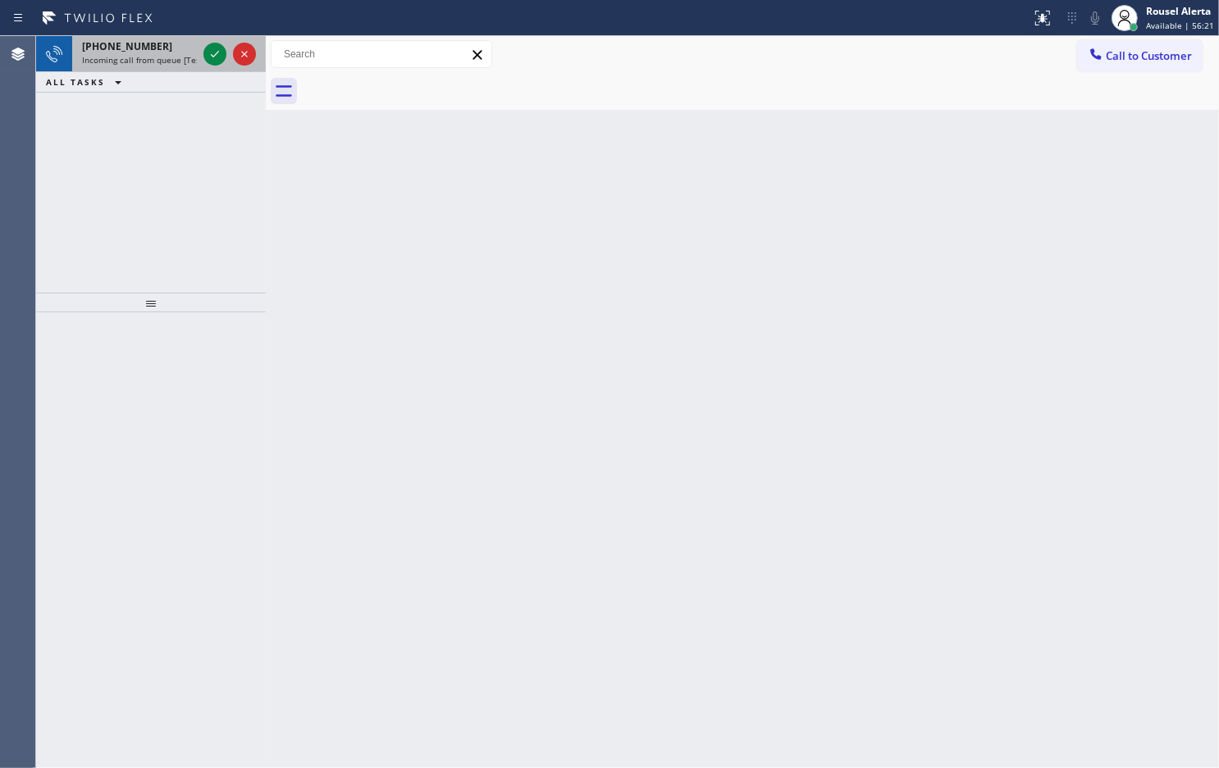
click at [148, 54] on span "Incoming call from queue [Test] All" at bounding box center [150, 59] width 136 height 11
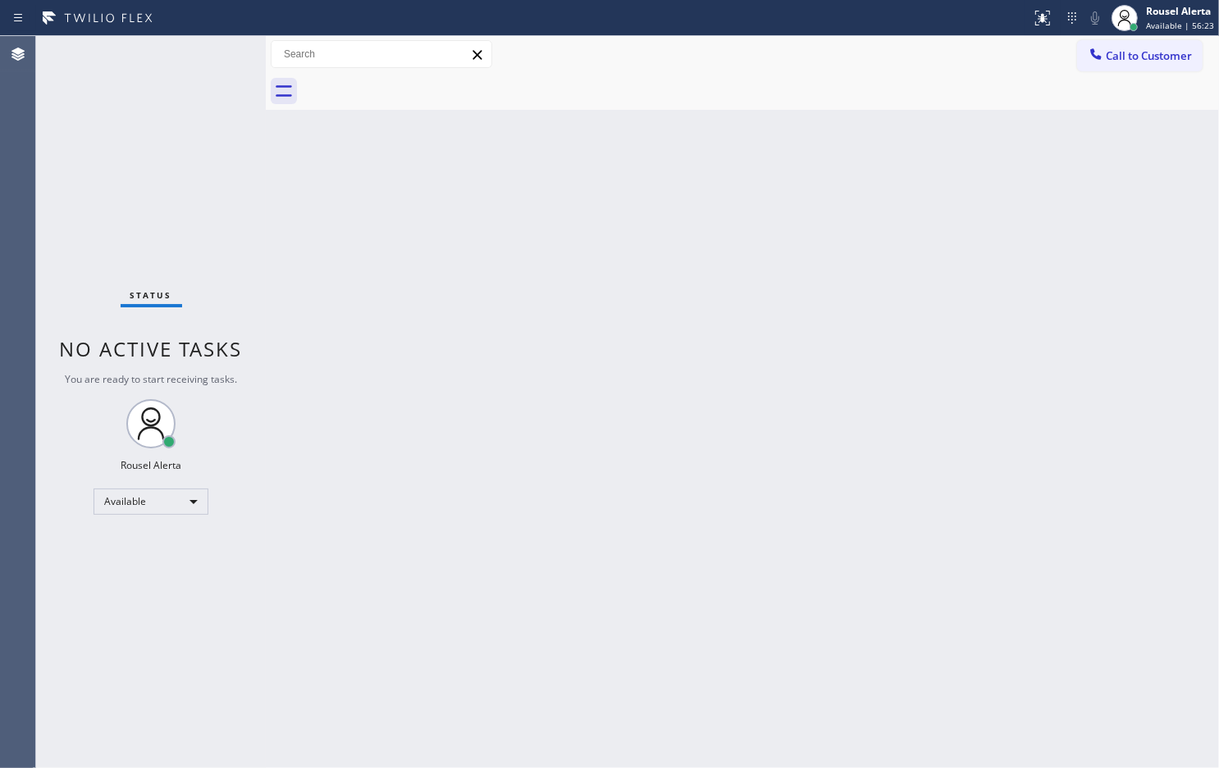
click at [148, 53] on div "Status No active tasks You are ready to start receiving tasks. Rousel Alerta Av…" at bounding box center [151, 402] width 230 height 732
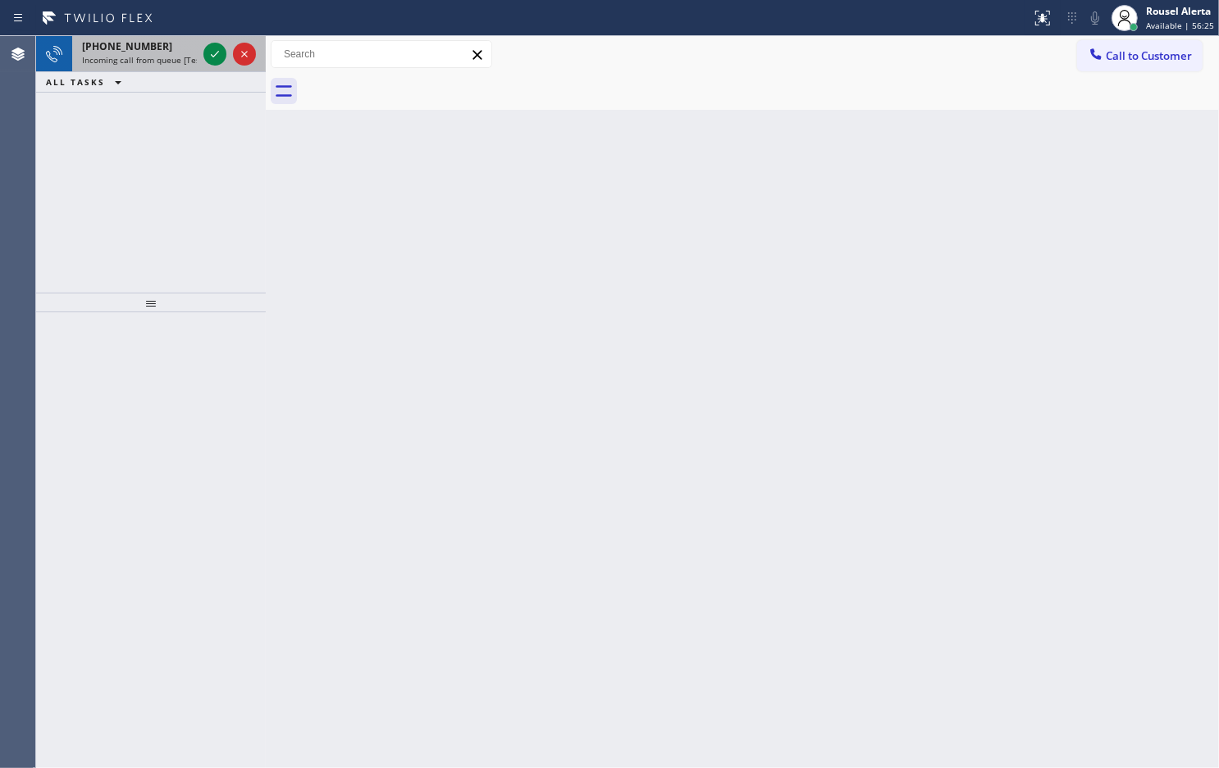
click at [179, 57] on span "Incoming call from queue [Test] All" at bounding box center [150, 59] width 136 height 11
click at [173, 54] on span "Incoming call from queue [Test] All" at bounding box center [150, 59] width 136 height 11
click at [172, 54] on span "Incoming call from queue [Test] All" at bounding box center [150, 59] width 136 height 11
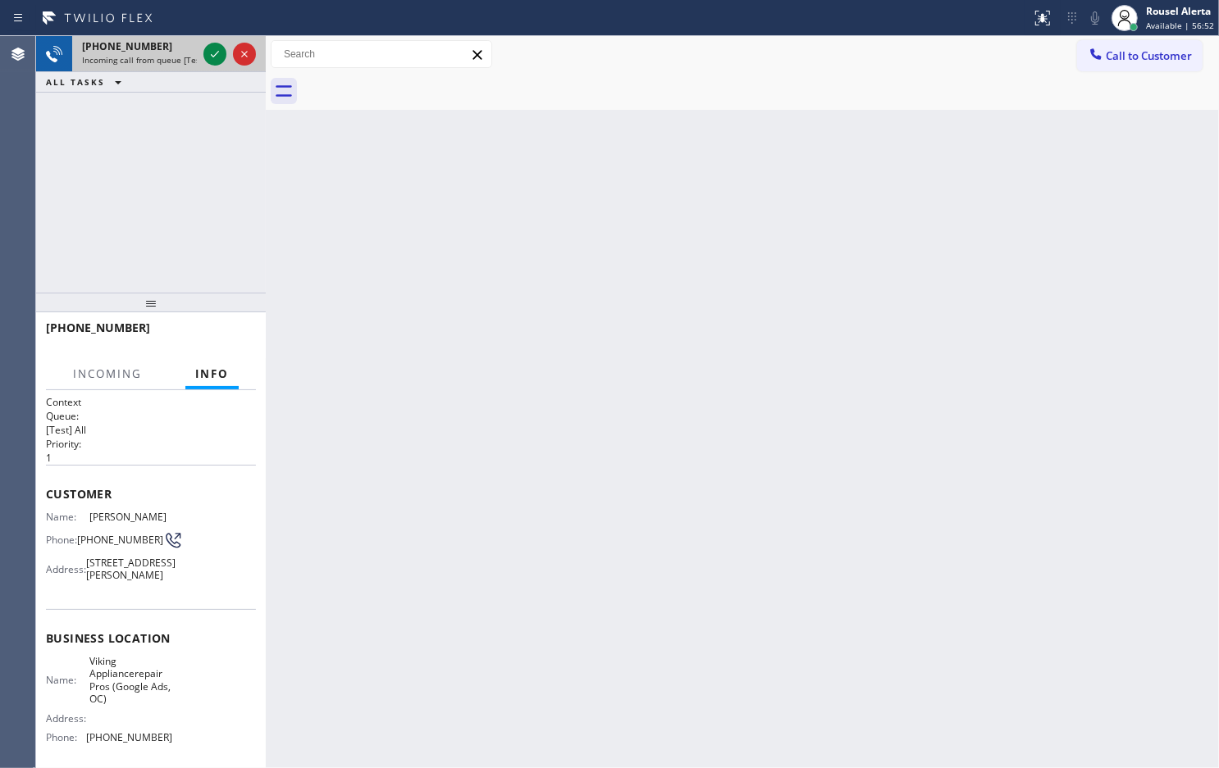
click at [172, 54] on span "Incoming call from queue [Test] All" at bounding box center [150, 59] width 136 height 11
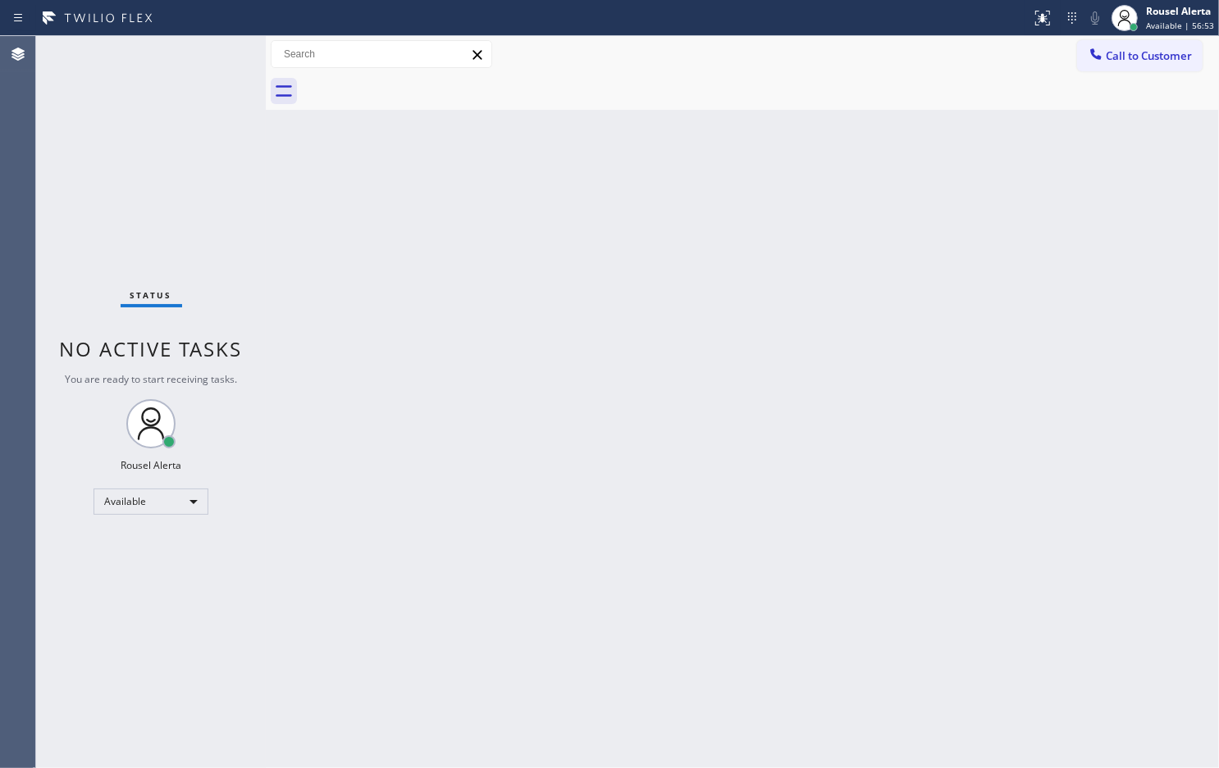
click at [172, 54] on div "Status No active tasks You are ready to start receiving tasks. Rousel Alerta Av…" at bounding box center [151, 402] width 230 height 732
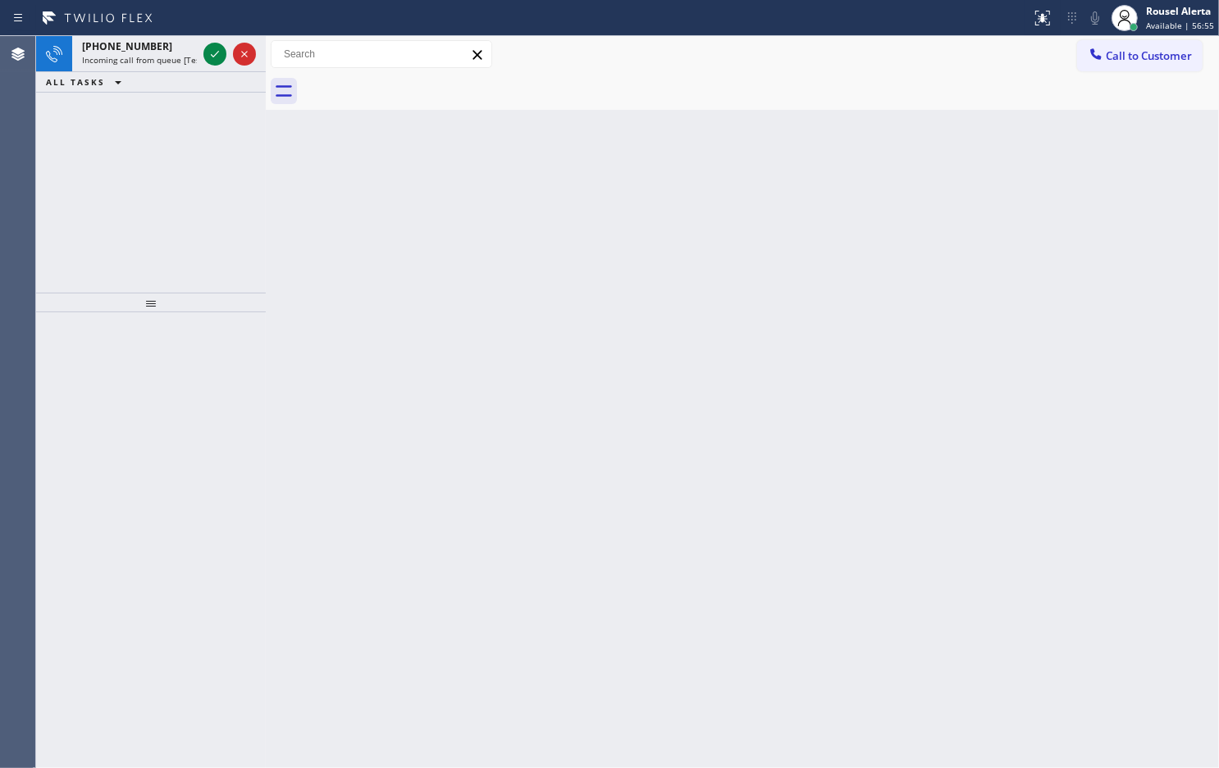
click at [172, 54] on span "Incoming call from queue [Test] All" at bounding box center [150, 59] width 136 height 11
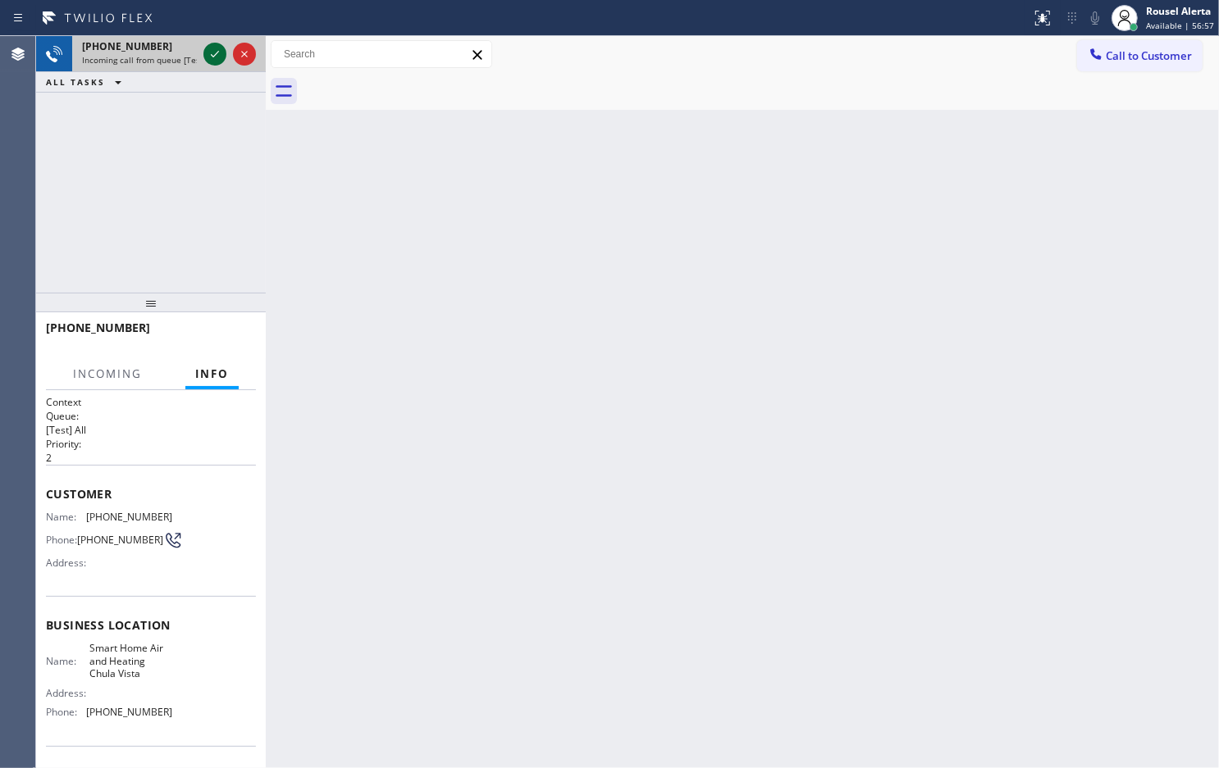
click at [211, 55] on icon at bounding box center [215, 54] width 20 height 20
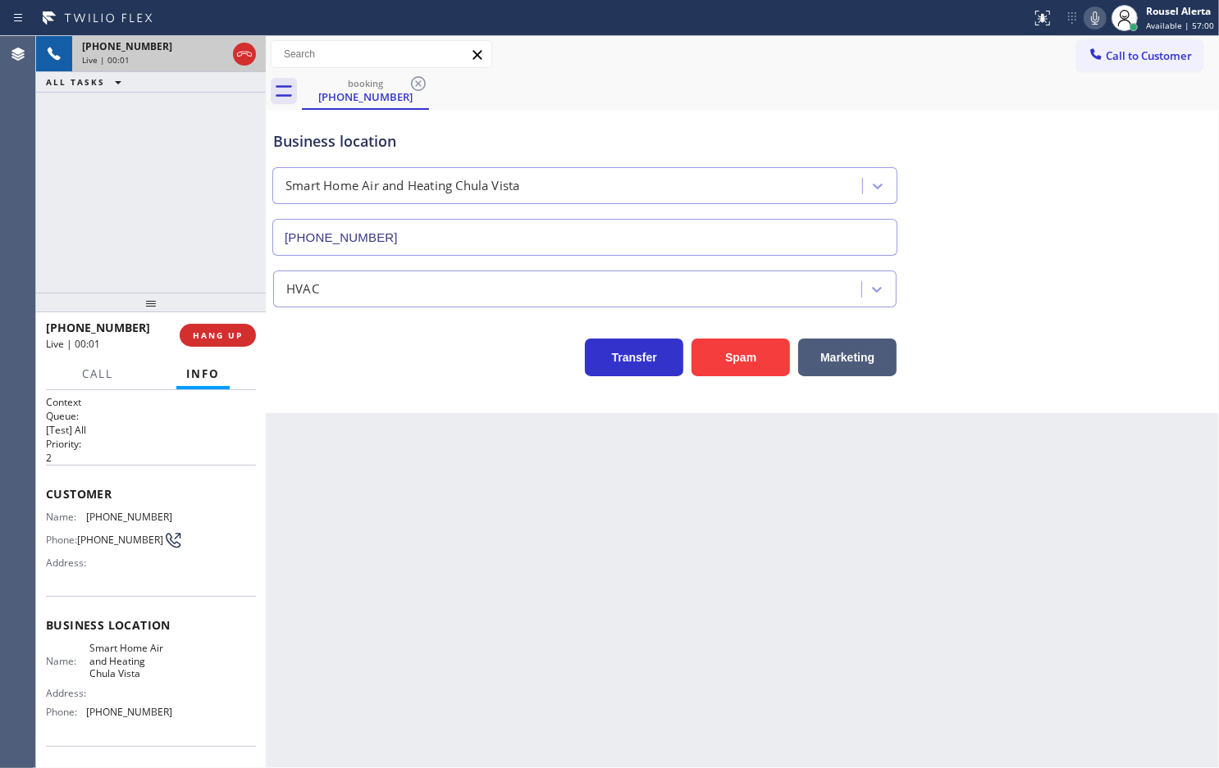
type input "[PHONE_NUMBER]"
click at [749, 353] on button "Spam" at bounding box center [740, 358] width 98 height 38
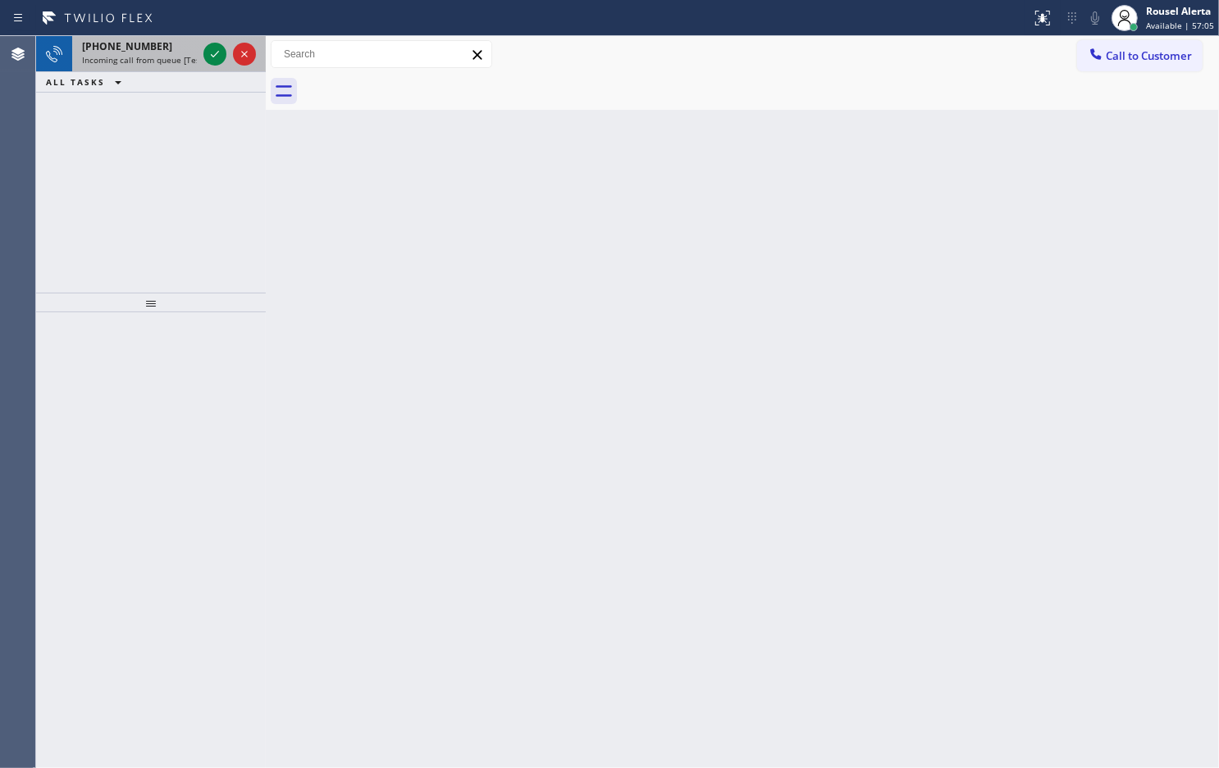
click at [179, 54] on span "Incoming call from queue [Test] All" at bounding box center [150, 59] width 136 height 11
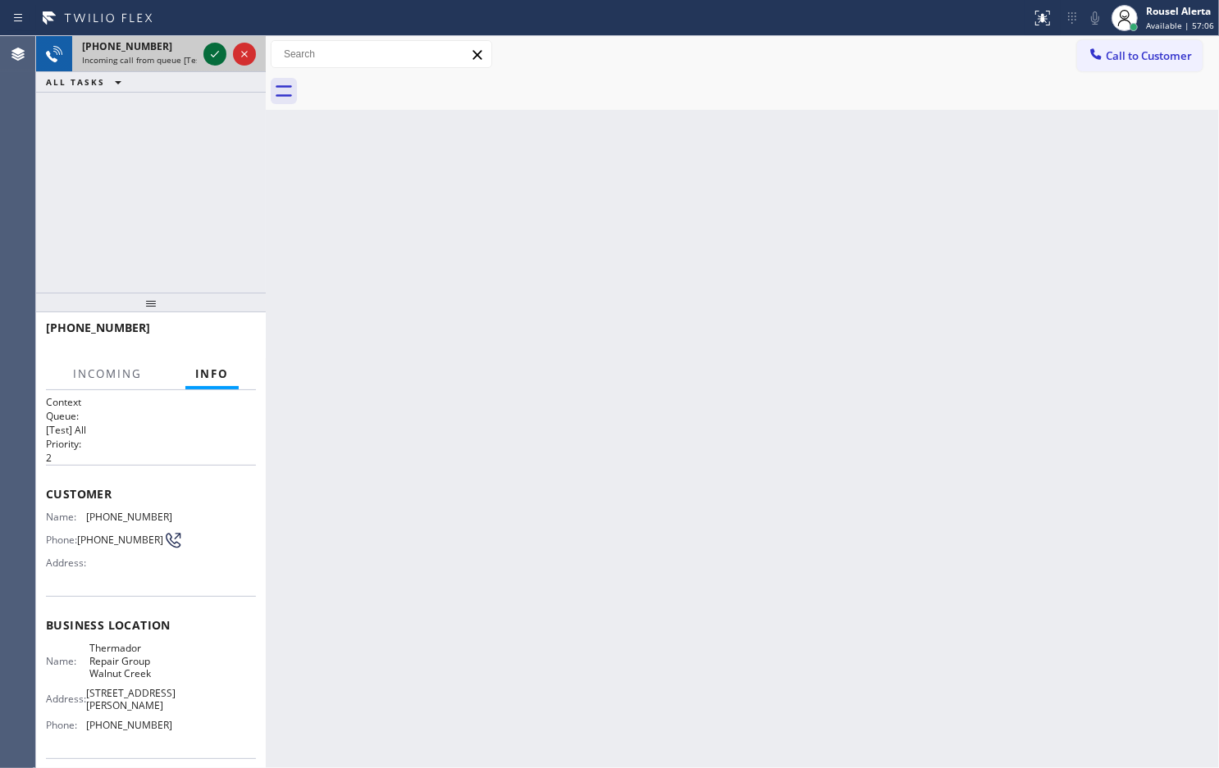
click at [213, 54] on icon at bounding box center [215, 54] width 20 height 20
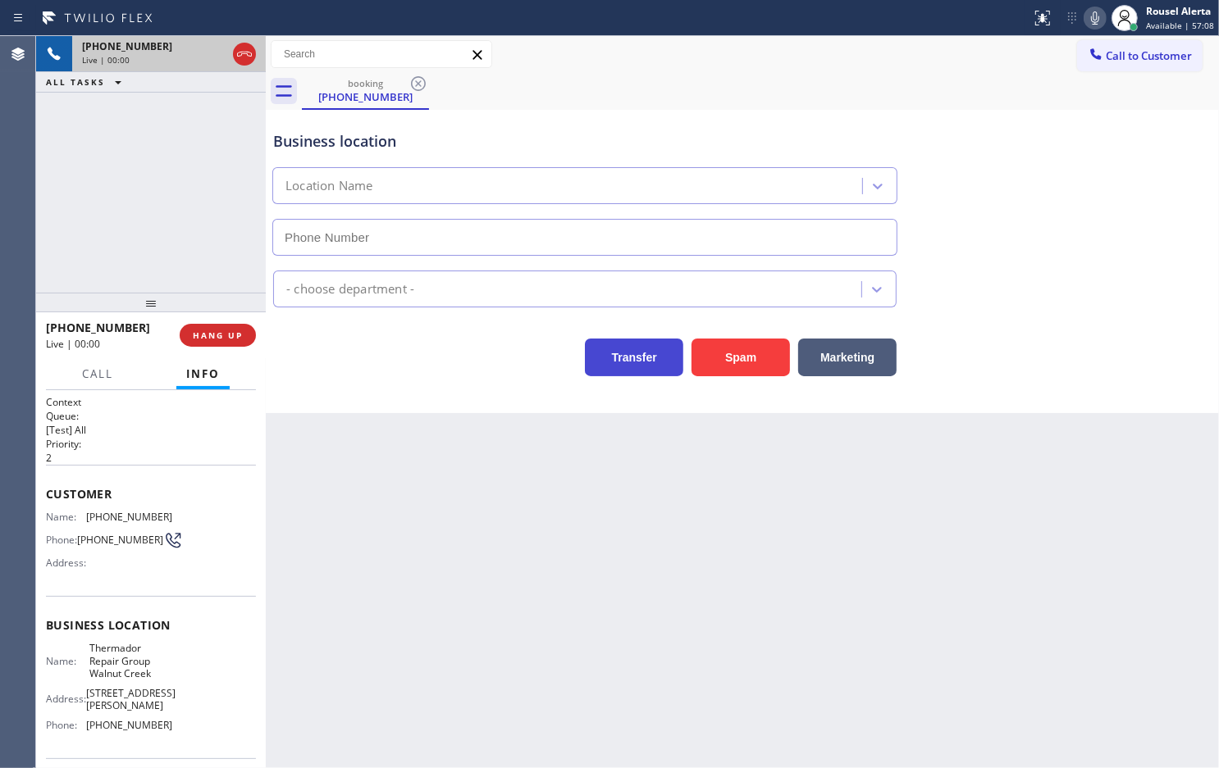
type input "[PHONE_NUMBER]"
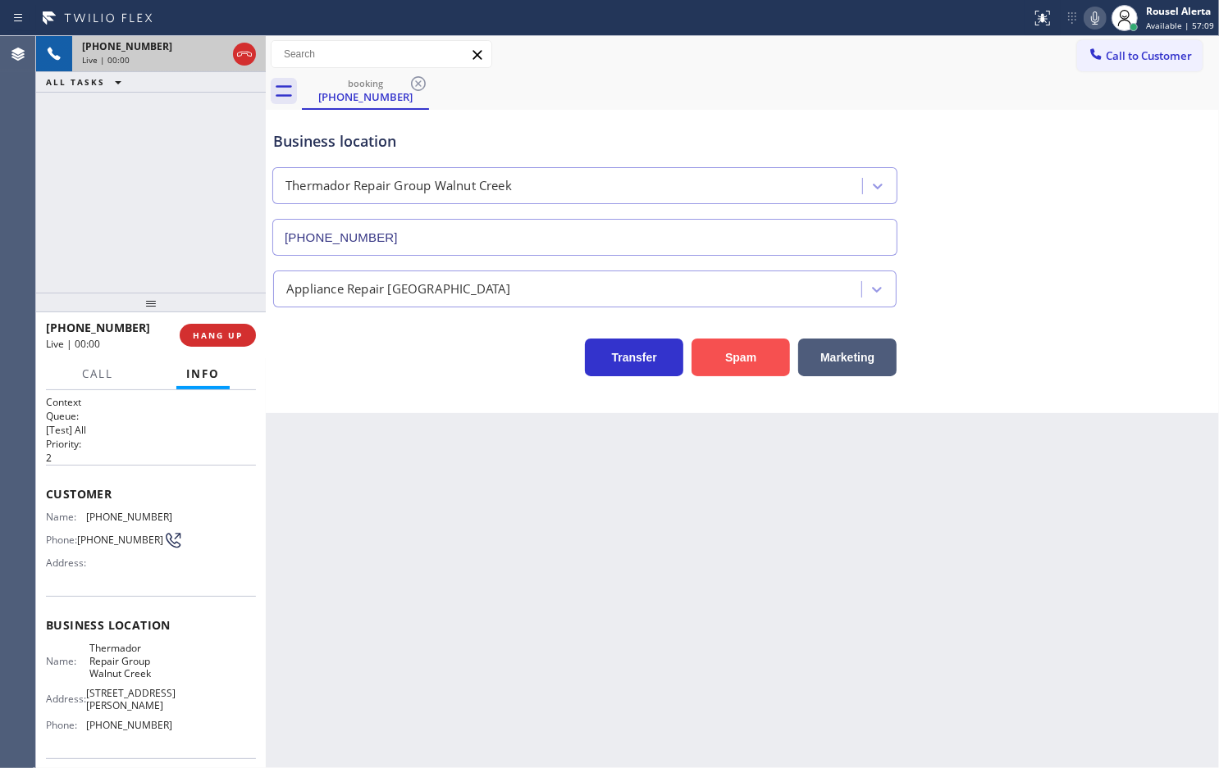
click at [718, 349] on button "Spam" at bounding box center [740, 358] width 98 height 38
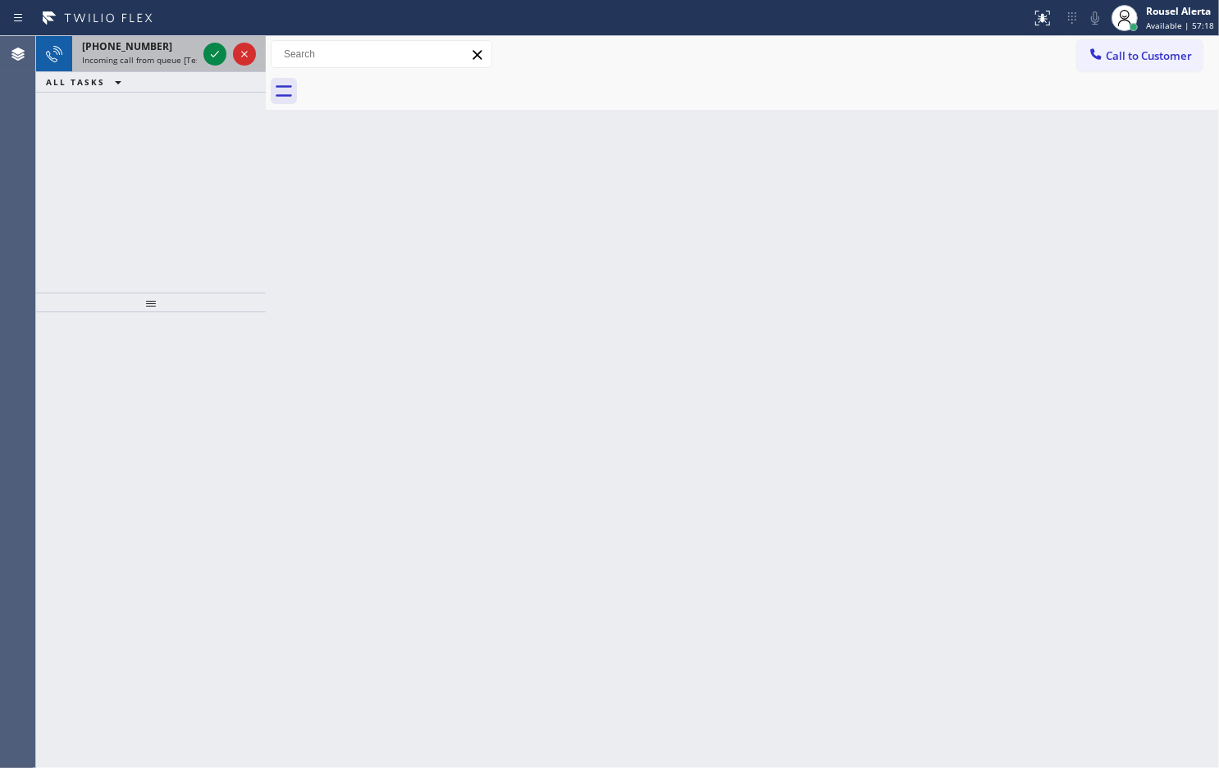
click at [183, 50] on div "[PHONE_NUMBER]" at bounding box center [139, 46] width 115 height 14
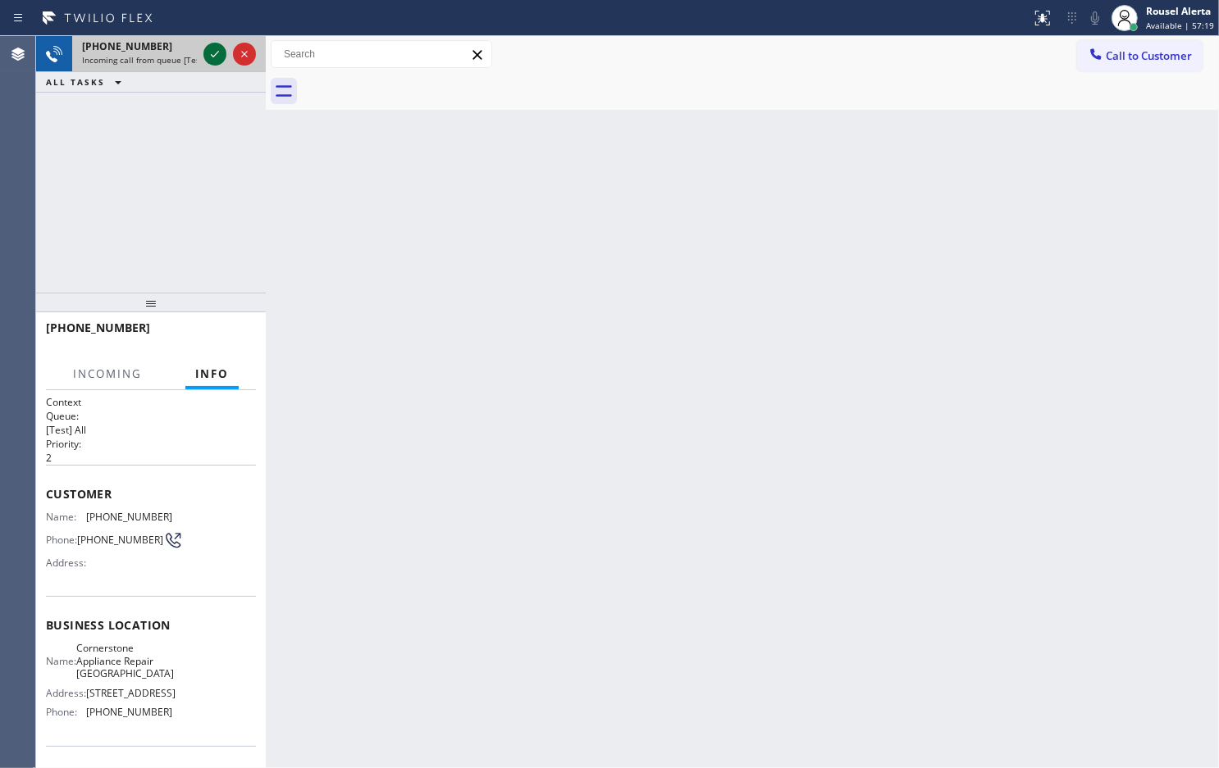
click at [212, 55] on icon at bounding box center [215, 54] width 8 height 7
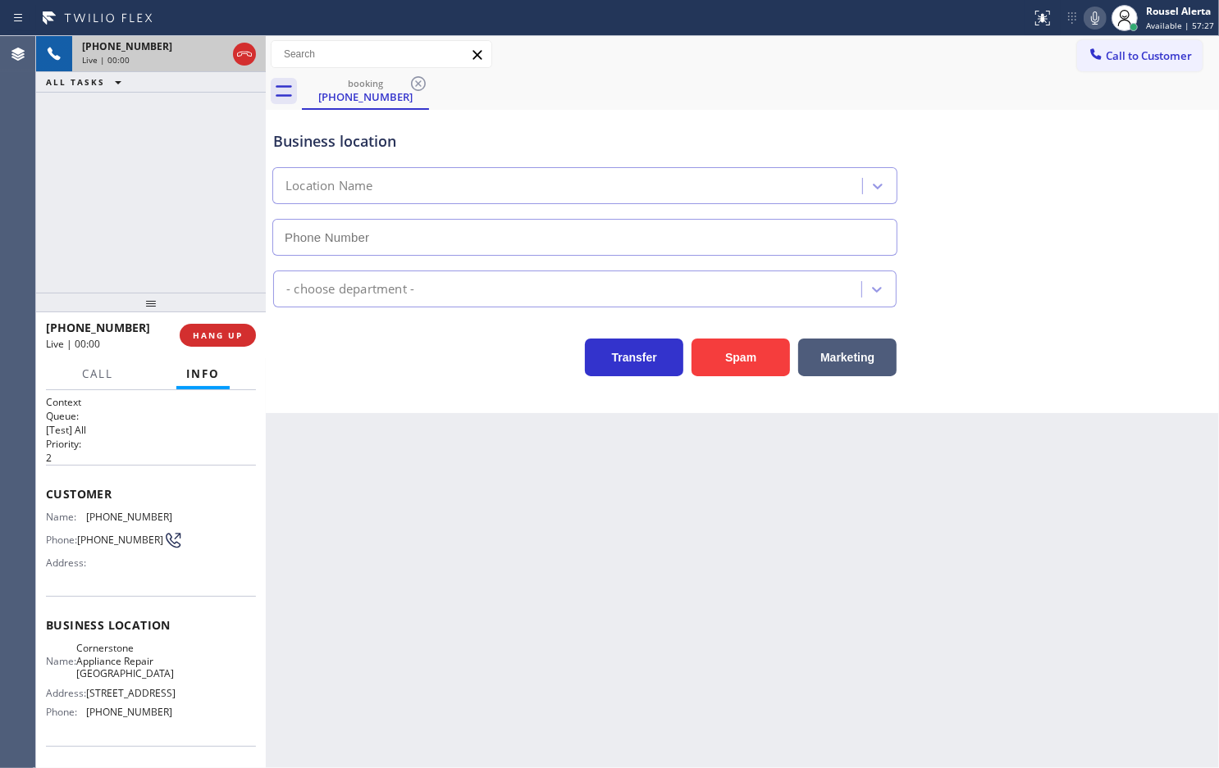
type input "[PHONE_NUMBER]"
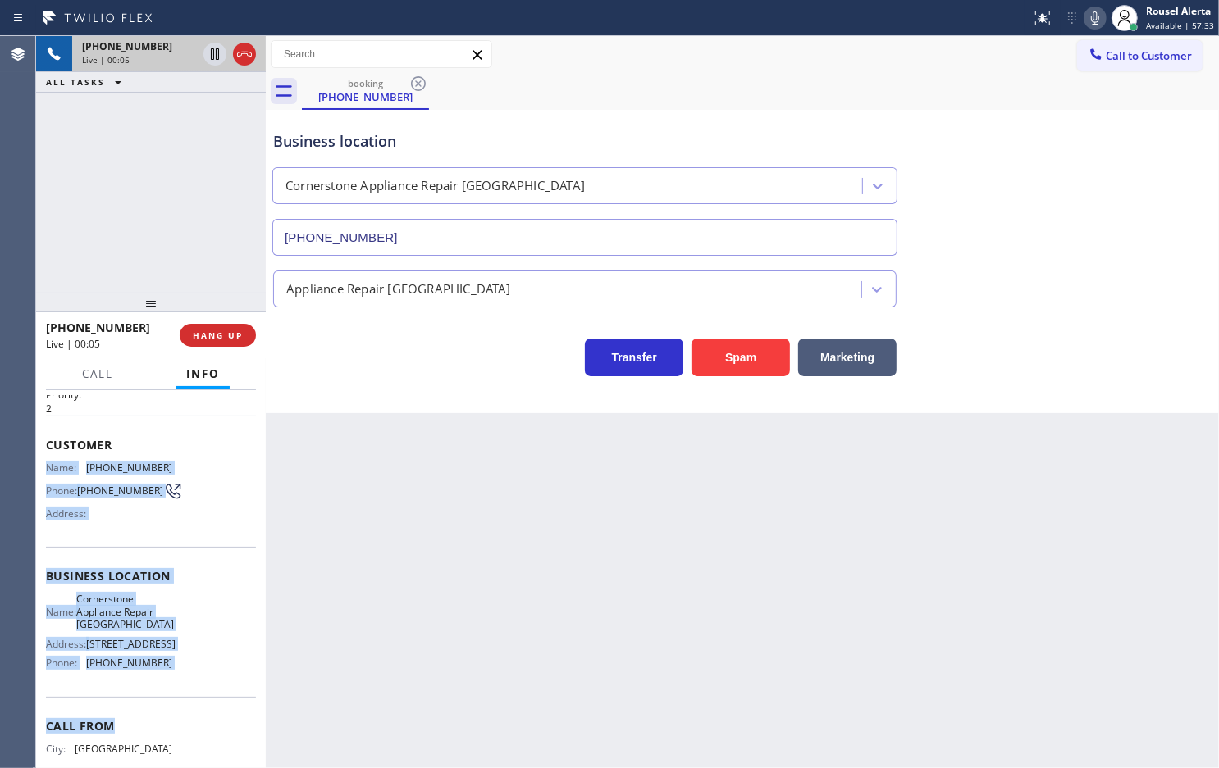
scroll to position [63, 0]
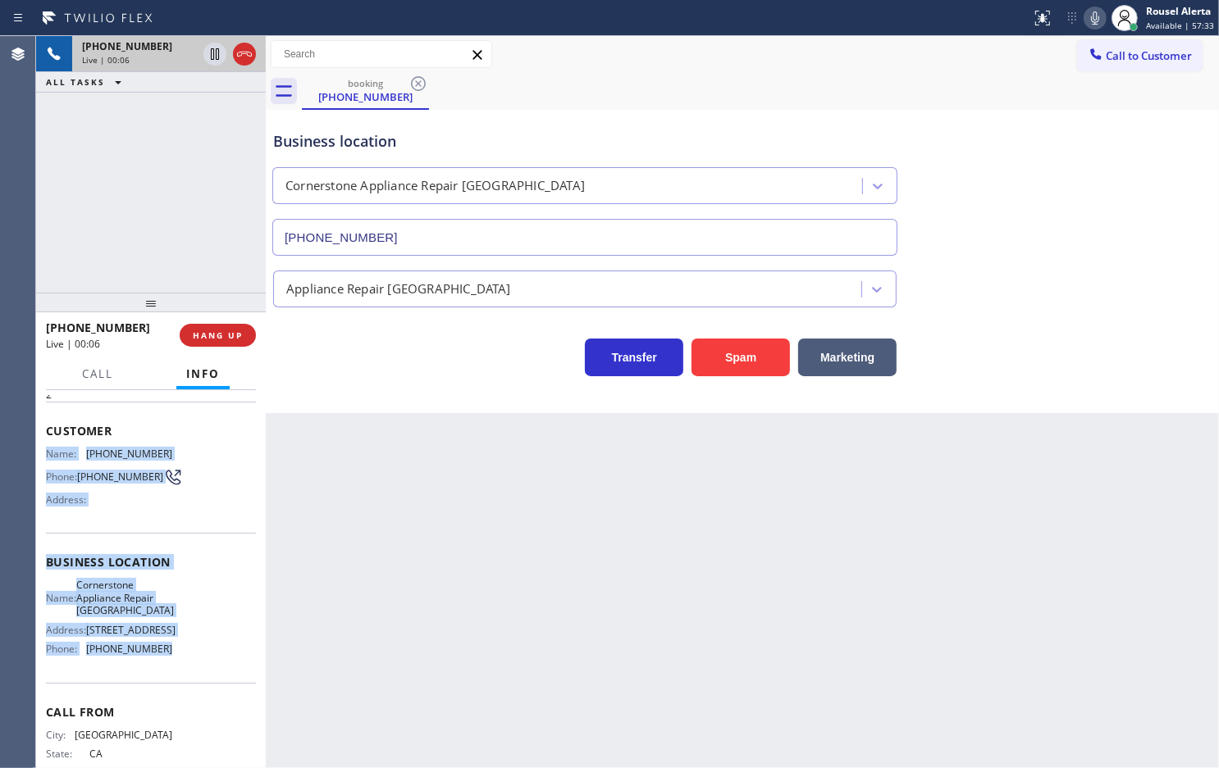
drag, startPoint x: 47, startPoint y: 512, endPoint x: 203, endPoint y: 670, distance: 222.1
click at [203, 670] on div "Context Queue: [Test] All Priority: 2 Customer Name: [PHONE_NUMBER] Phone: [PHO…" at bounding box center [151, 569] width 210 height 475
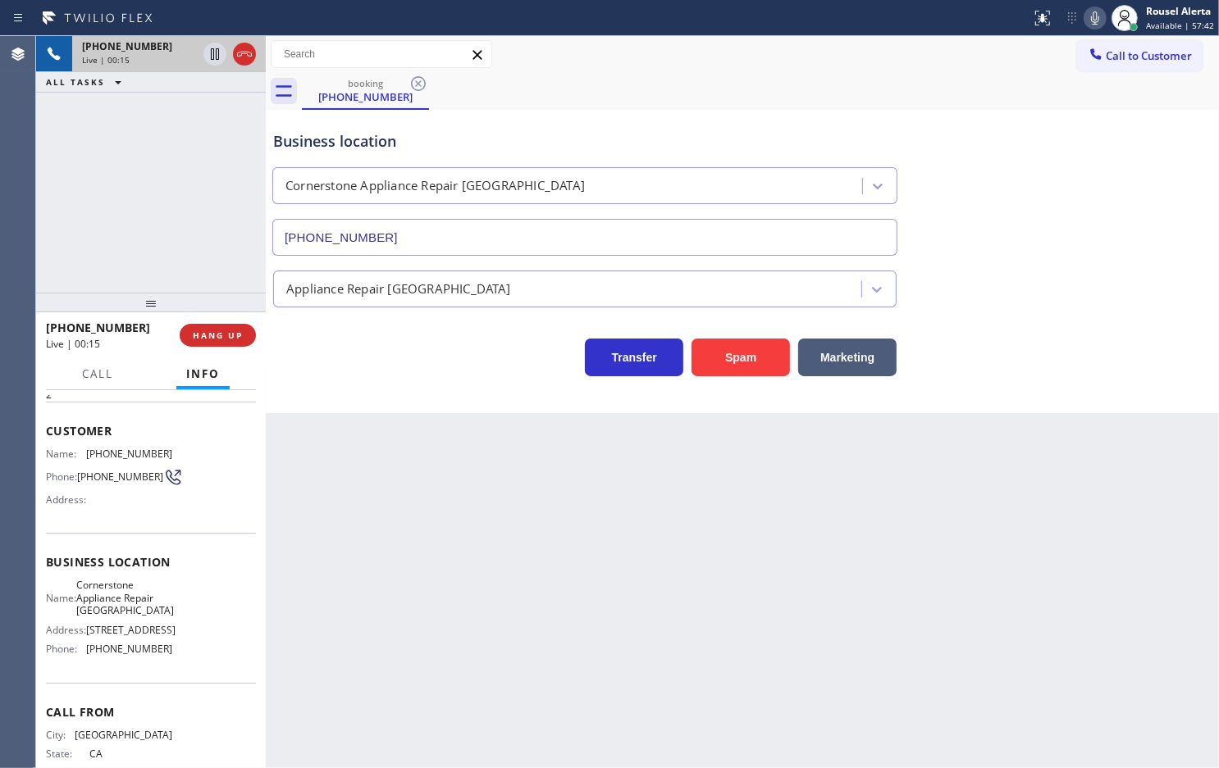
click at [787, 534] on div "Back to Dashboard Change Sender ID Customers Technicians Select a contact Outbo…" at bounding box center [742, 402] width 953 height 732
drag, startPoint x: 219, startPoint y: 243, endPoint x: 214, endPoint y: 253, distance: 11.0
click at [218, 242] on div "[PHONE_NUMBER] Live | 00:16 ALL TASKS ALL TASKS ACTIVE TASKS TASKS IN WRAP UP" at bounding box center [151, 164] width 230 height 257
click at [198, 329] on button "HANG UP" at bounding box center [218, 335] width 76 height 23
click at [198, 330] on span "HANG UP" at bounding box center [218, 335] width 50 height 11
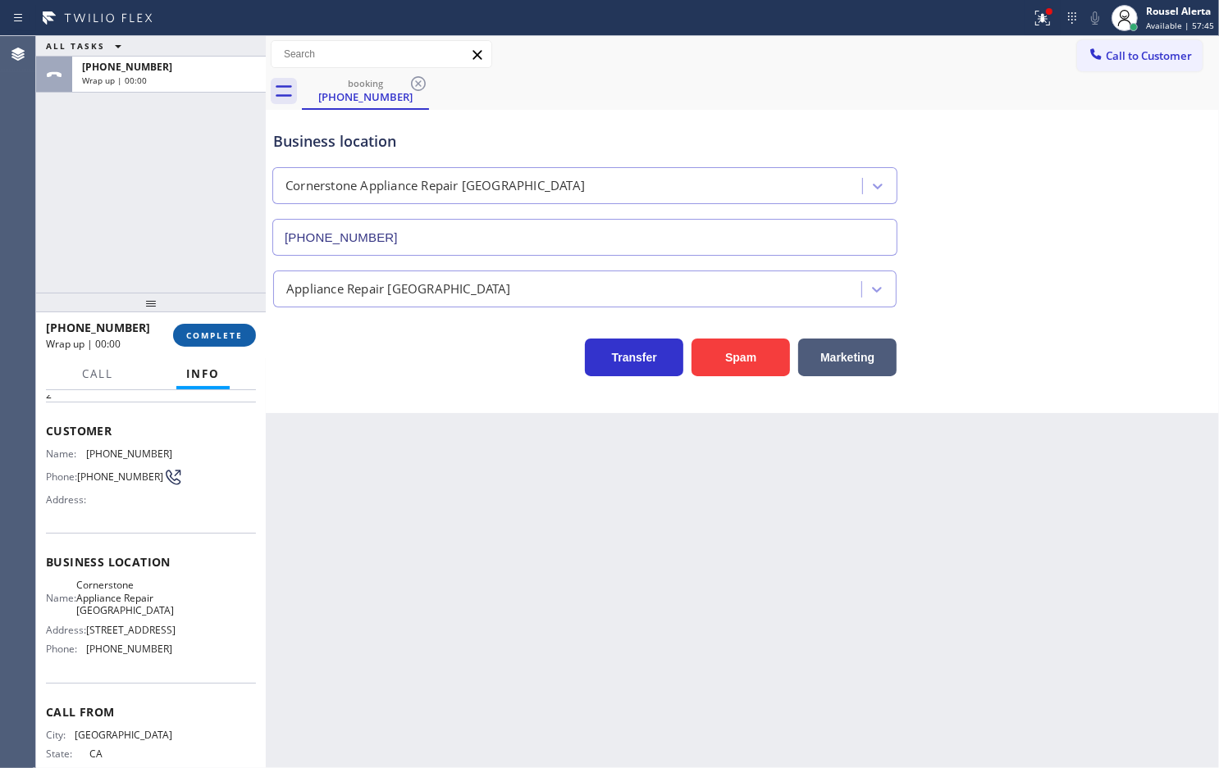
click at [198, 330] on span "COMPLETE" at bounding box center [214, 335] width 57 height 11
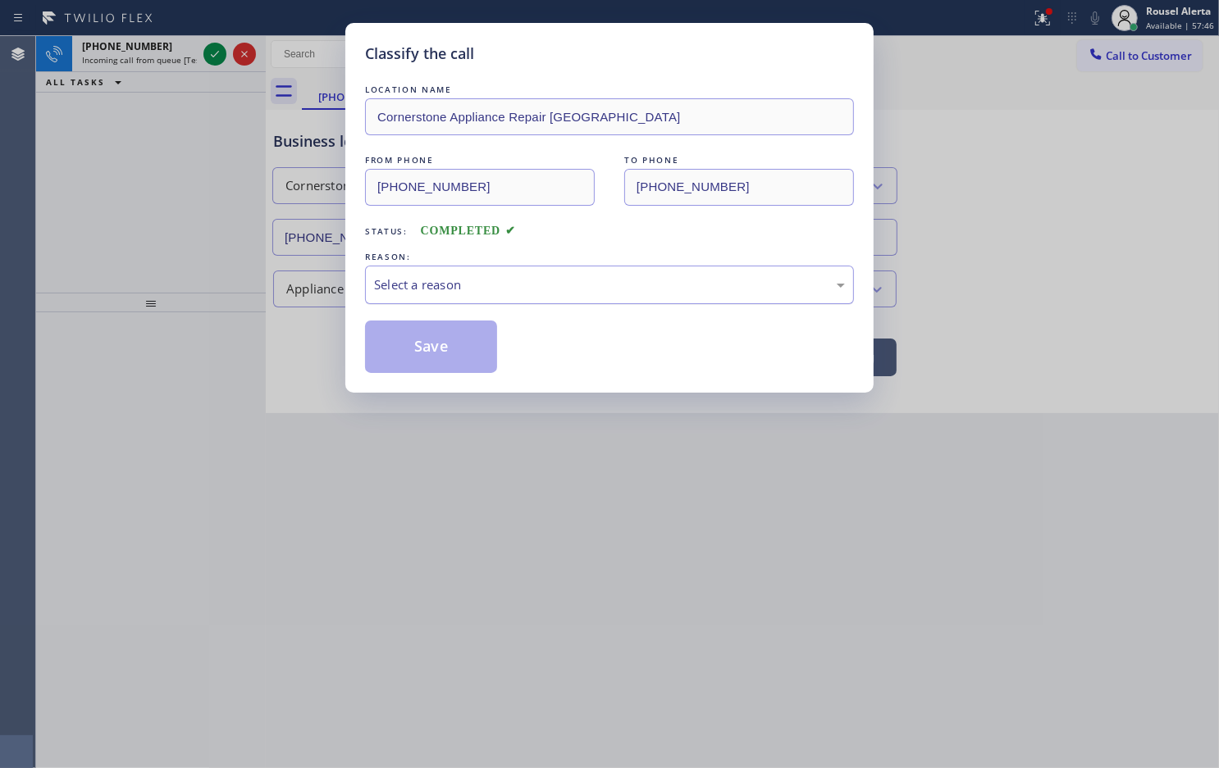
click at [399, 294] on div "Select a reason" at bounding box center [609, 285] width 471 height 19
click at [444, 354] on button "Save" at bounding box center [431, 347] width 132 height 52
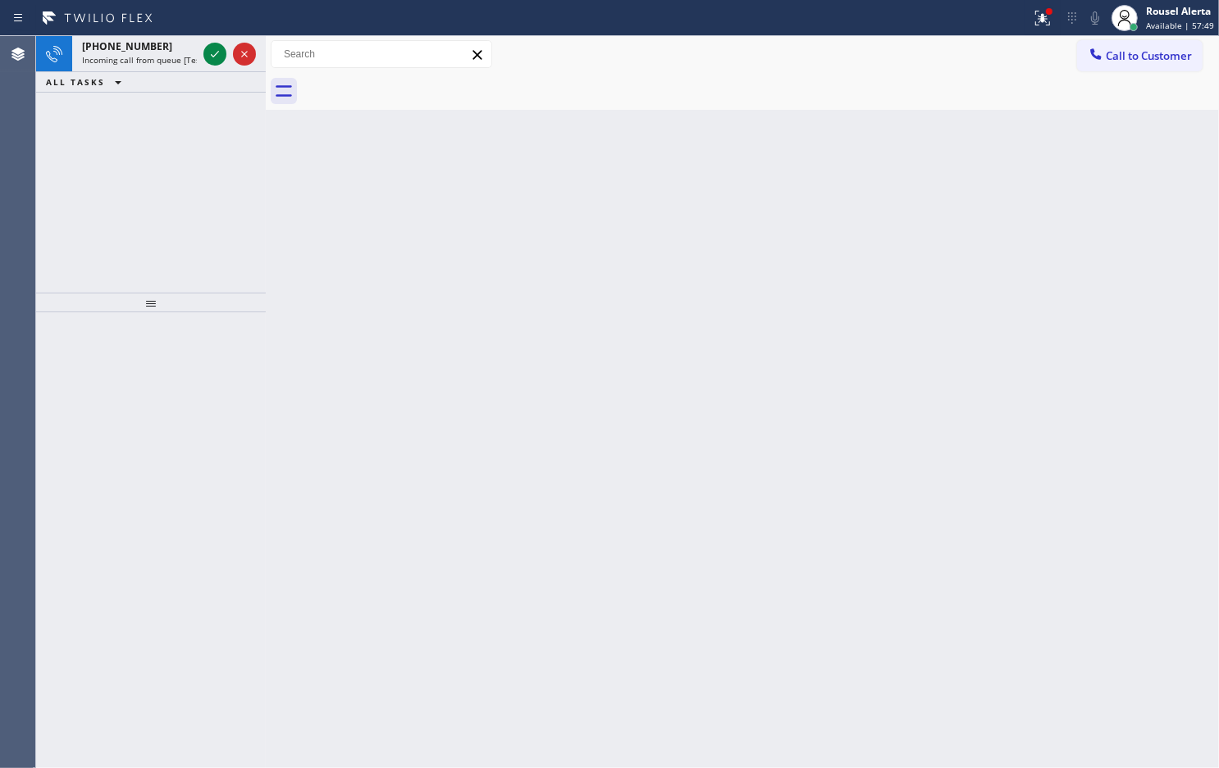
click at [175, 59] on span "Incoming call from queue [Test] All" at bounding box center [150, 59] width 136 height 11
click at [166, 63] on span "Incoming call from queue [Test] All" at bounding box center [150, 59] width 136 height 11
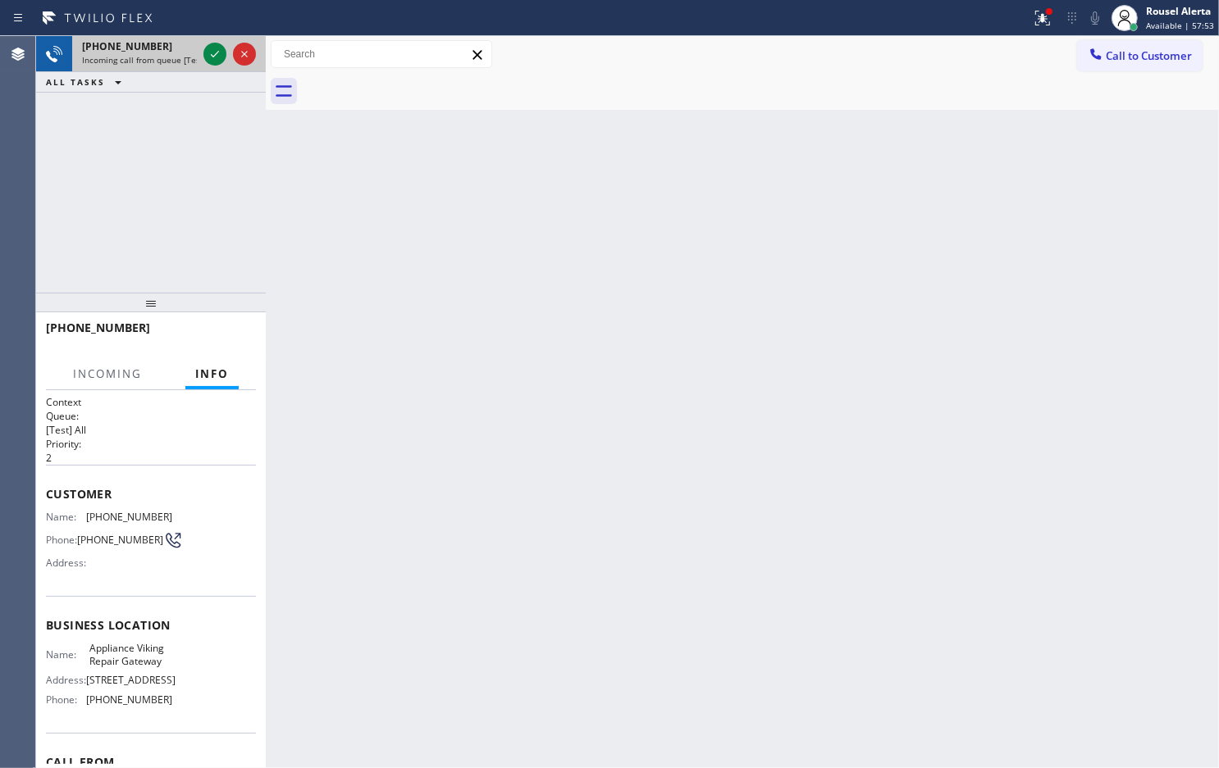
click at [216, 66] on div at bounding box center [229, 54] width 59 height 36
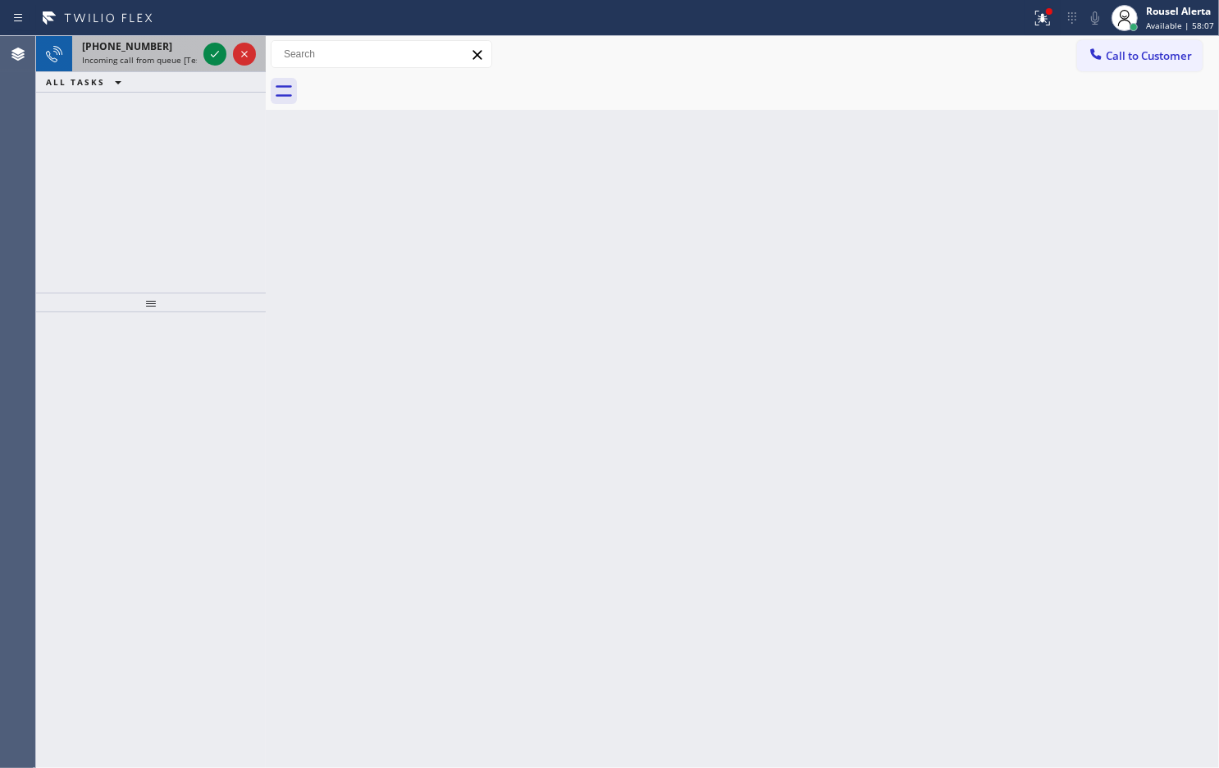
click at [179, 59] on span "Incoming call from queue [Test] All" at bounding box center [150, 59] width 136 height 11
click at [182, 59] on span "Incoming call from queue [Test] All" at bounding box center [150, 59] width 136 height 11
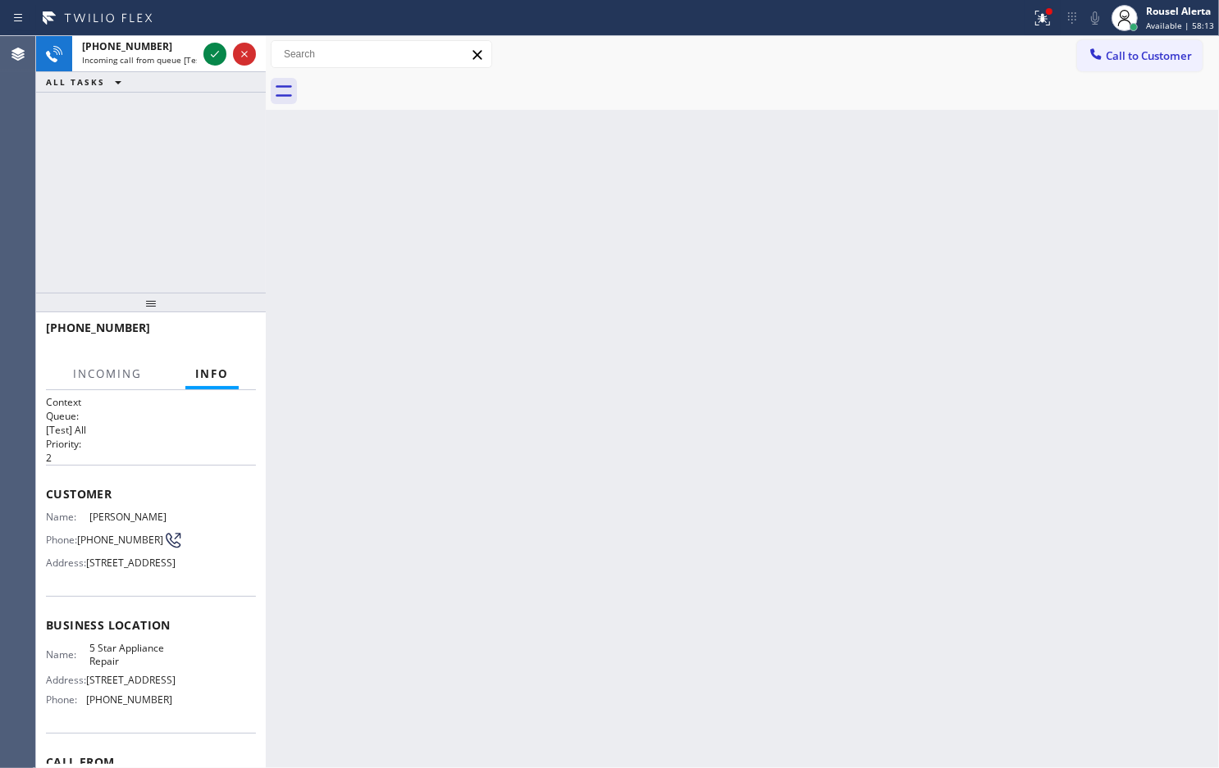
click at [182, 59] on span "Incoming call from queue [Test] All" at bounding box center [150, 59] width 136 height 11
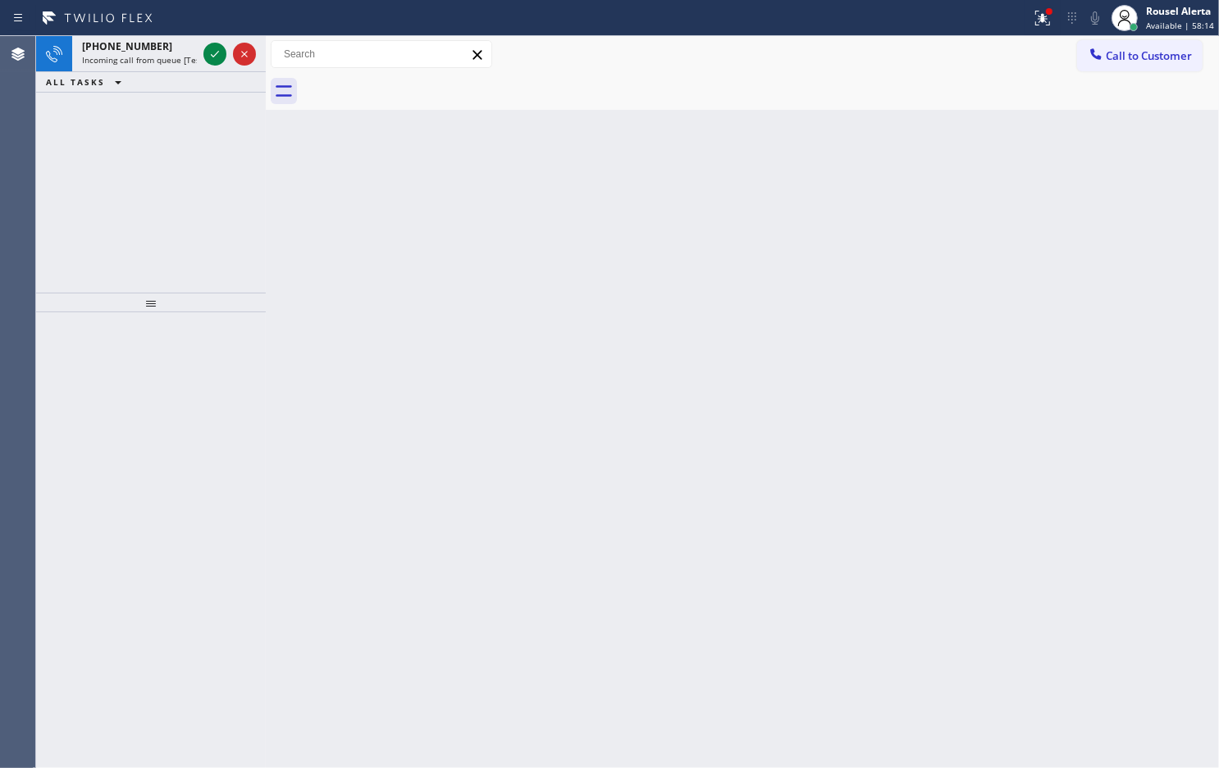
click at [182, 59] on span "Incoming call from queue [Test] All" at bounding box center [150, 59] width 136 height 11
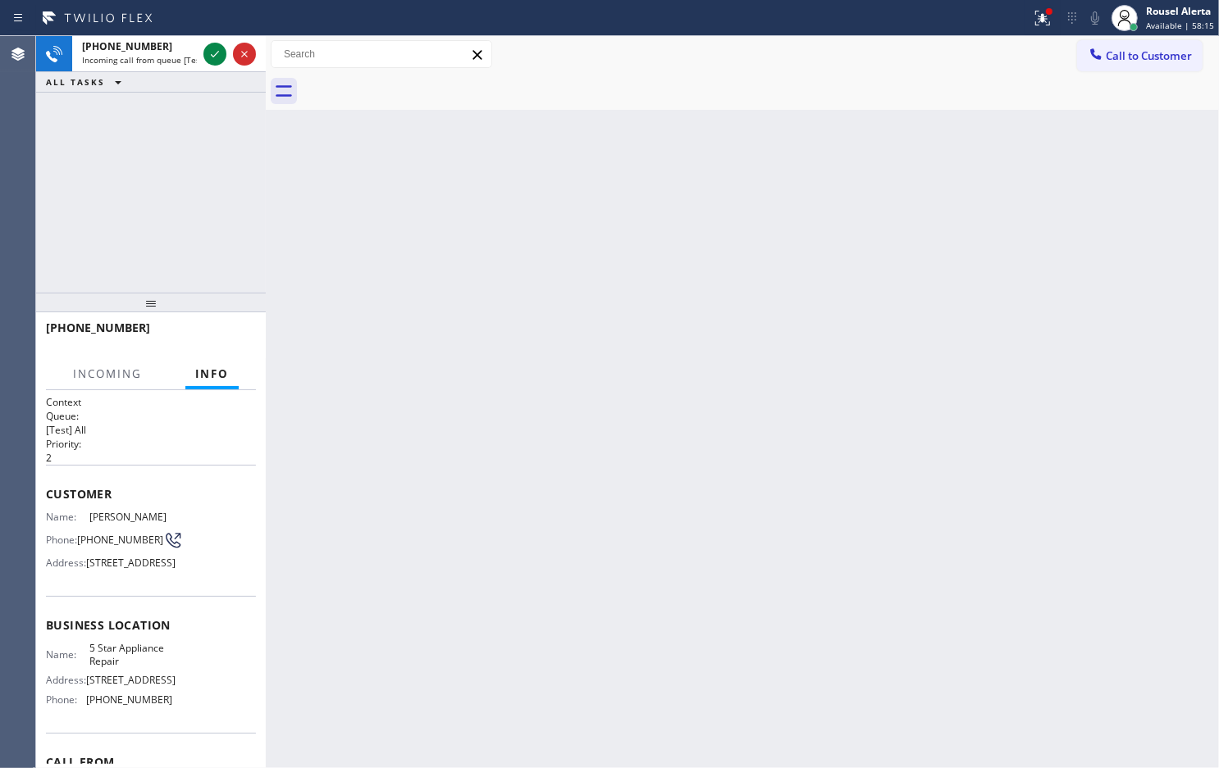
click at [182, 59] on span "Incoming call from queue [Test] All" at bounding box center [150, 59] width 136 height 11
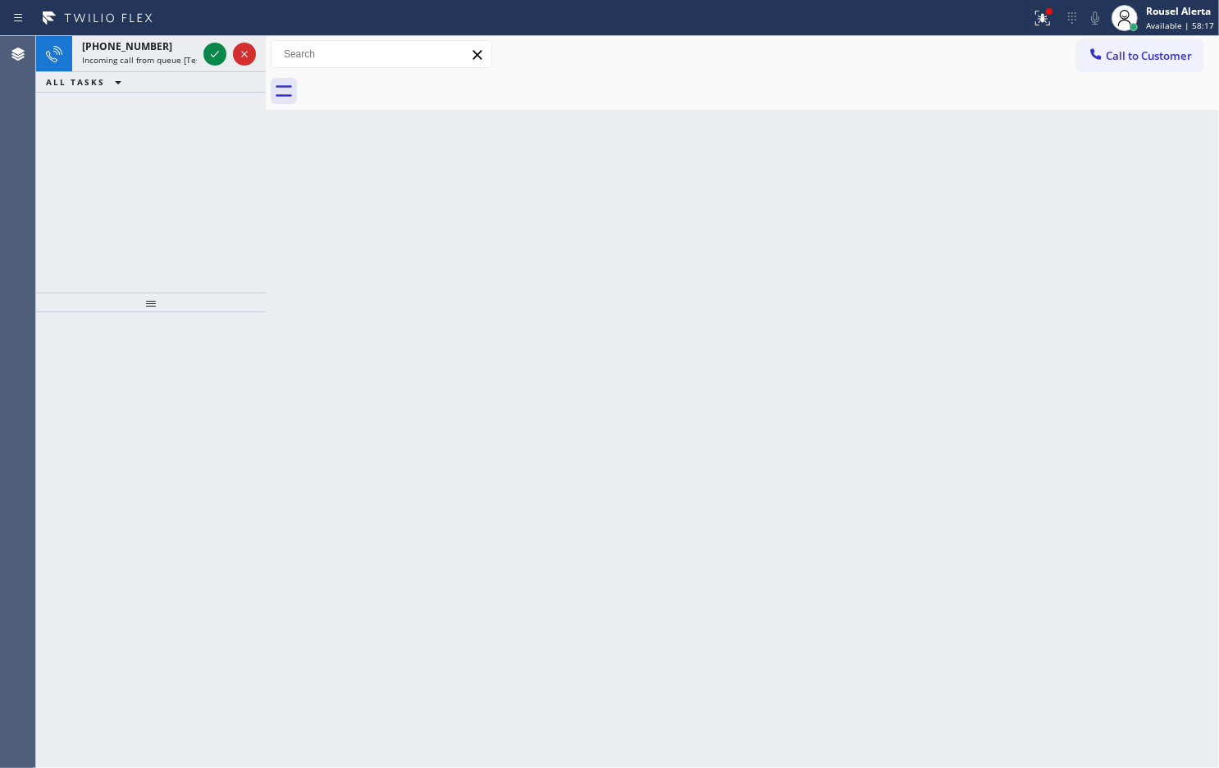
click at [182, 59] on span "Incoming call from queue [Test] All" at bounding box center [150, 59] width 136 height 11
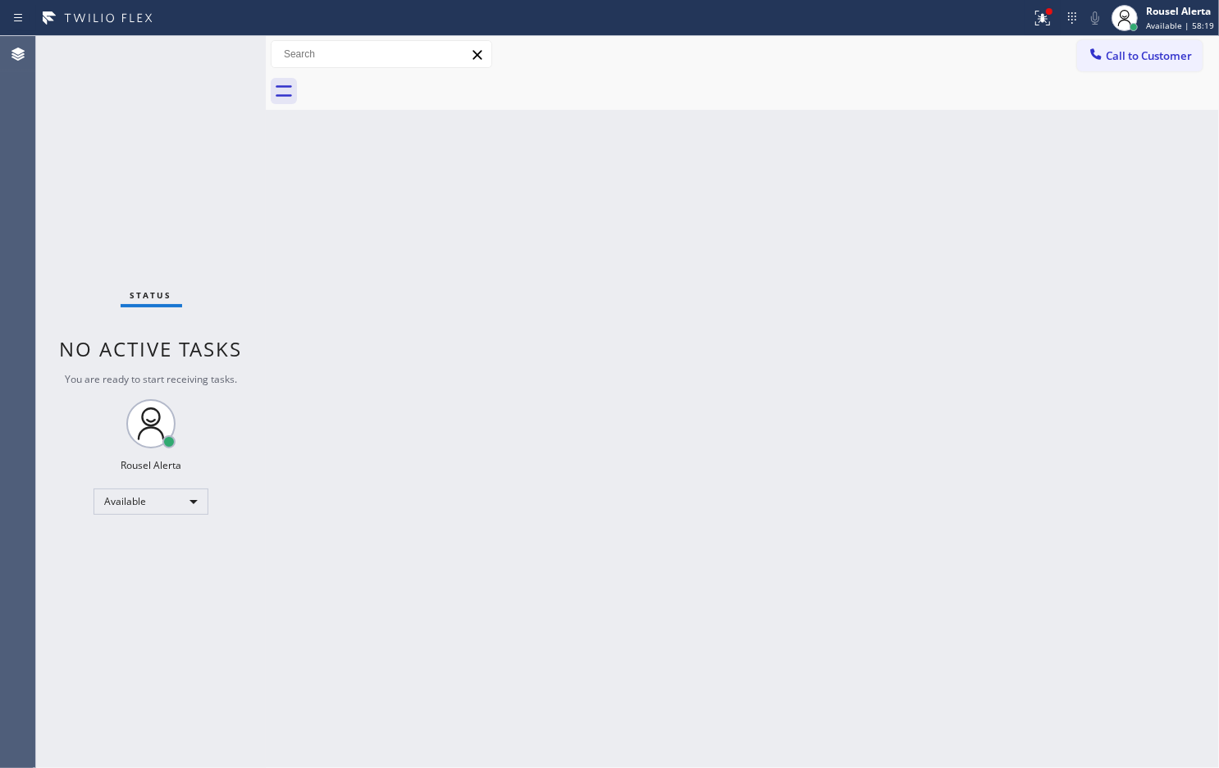
click at [182, 59] on div "Status No active tasks You are ready to start receiving tasks. Rousel Alerta Av…" at bounding box center [151, 402] width 230 height 732
click at [1041, 23] on icon at bounding box center [1042, 18] width 20 height 20
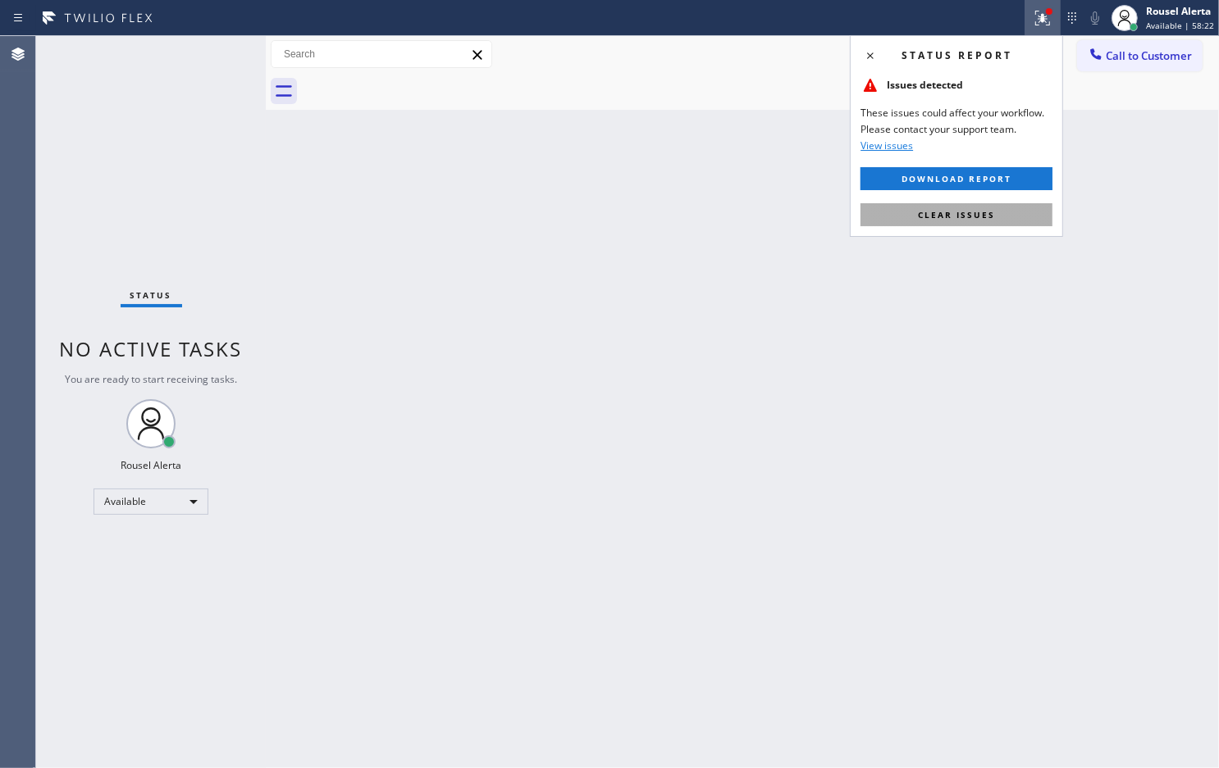
click at [965, 217] on span "Clear issues" at bounding box center [956, 214] width 77 height 11
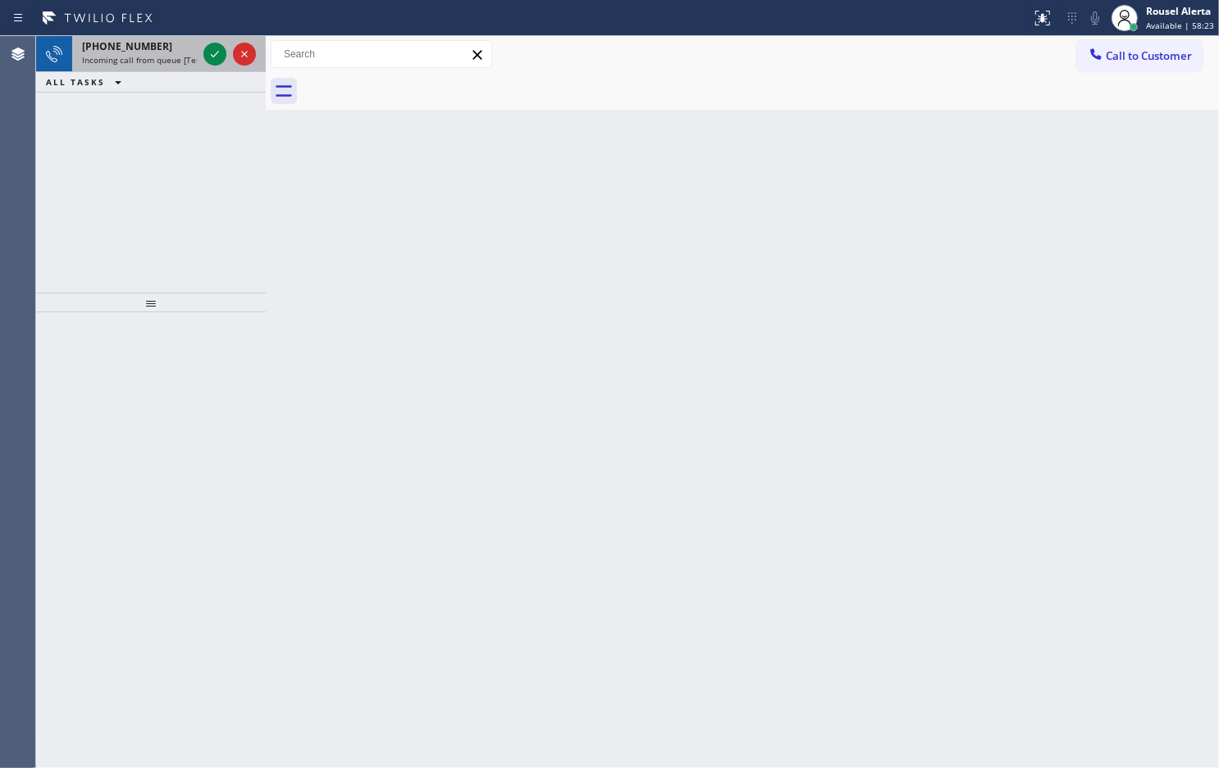
click at [186, 48] on div "[PHONE_NUMBER]" at bounding box center [139, 46] width 115 height 14
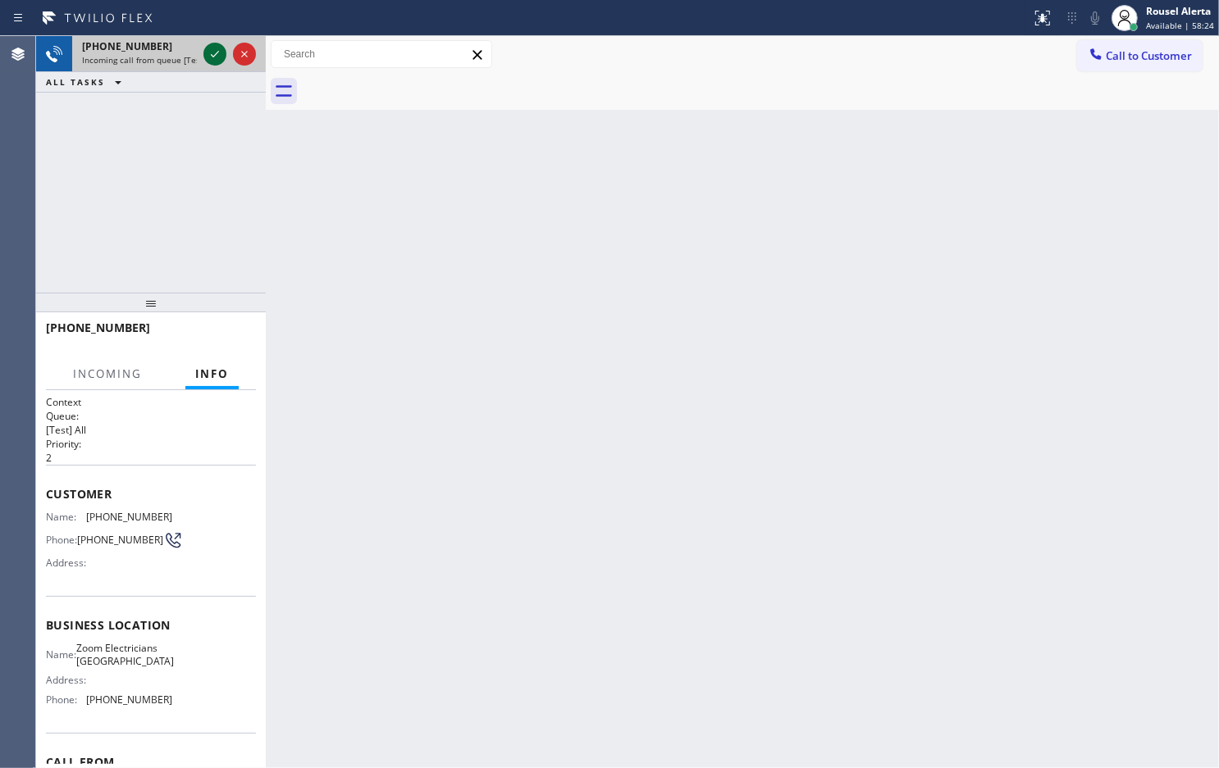
click at [203, 55] on div at bounding box center [214, 54] width 23 height 20
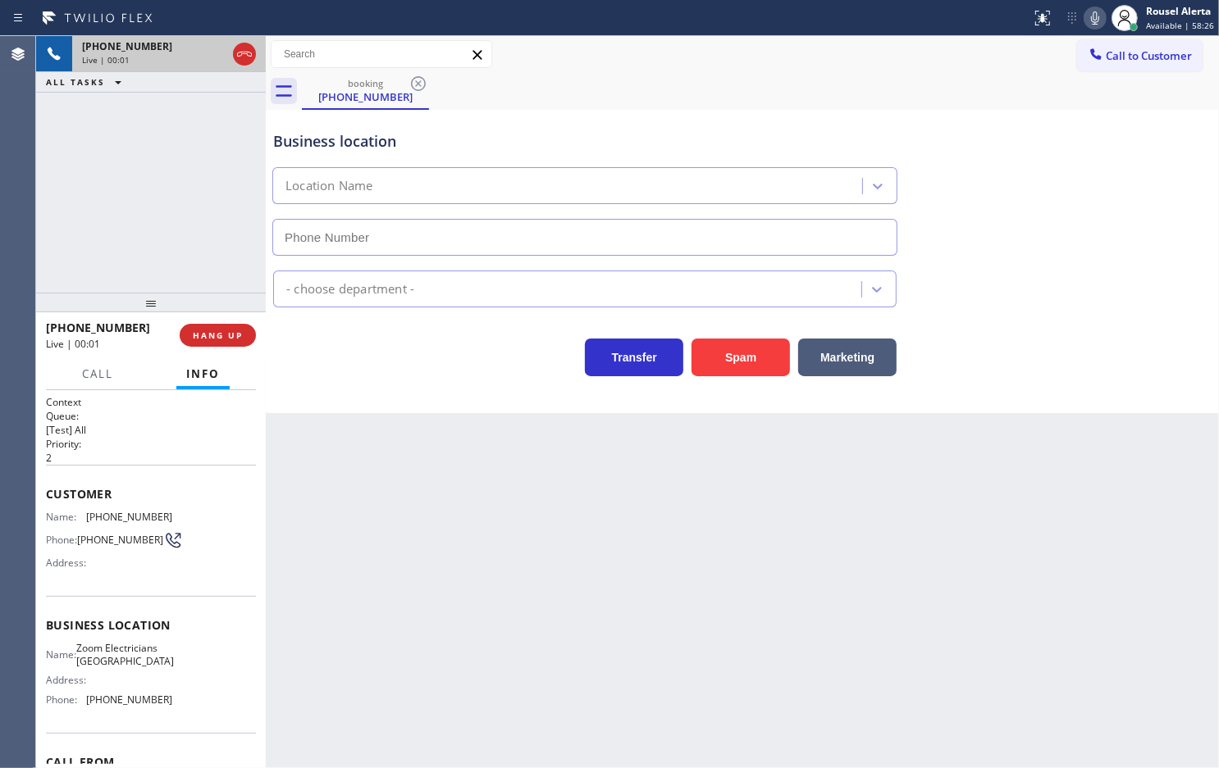
type input "[PHONE_NUMBER]"
click at [739, 367] on button "Spam" at bounding box center [740, 358] width 98 height 38
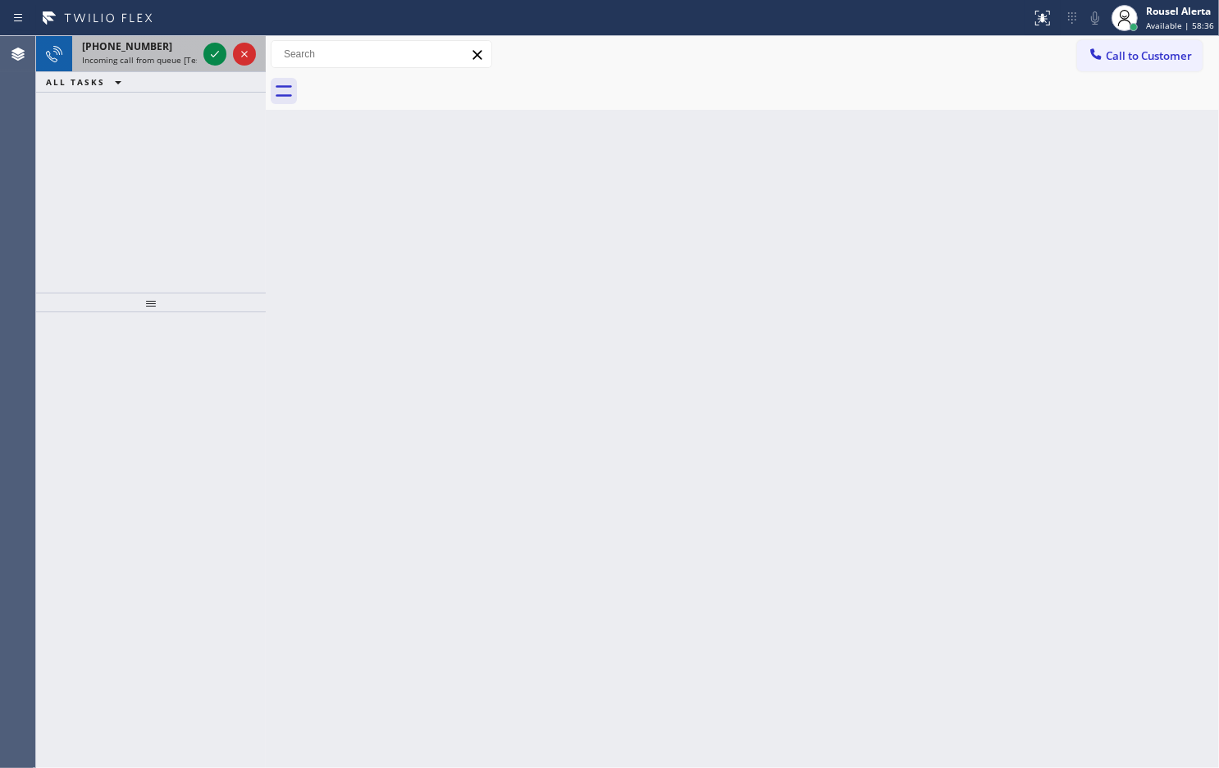
click at [179, 51] on div "[PHONE_NUMBER]" at bounding box center [139, 46] width 115 height 14
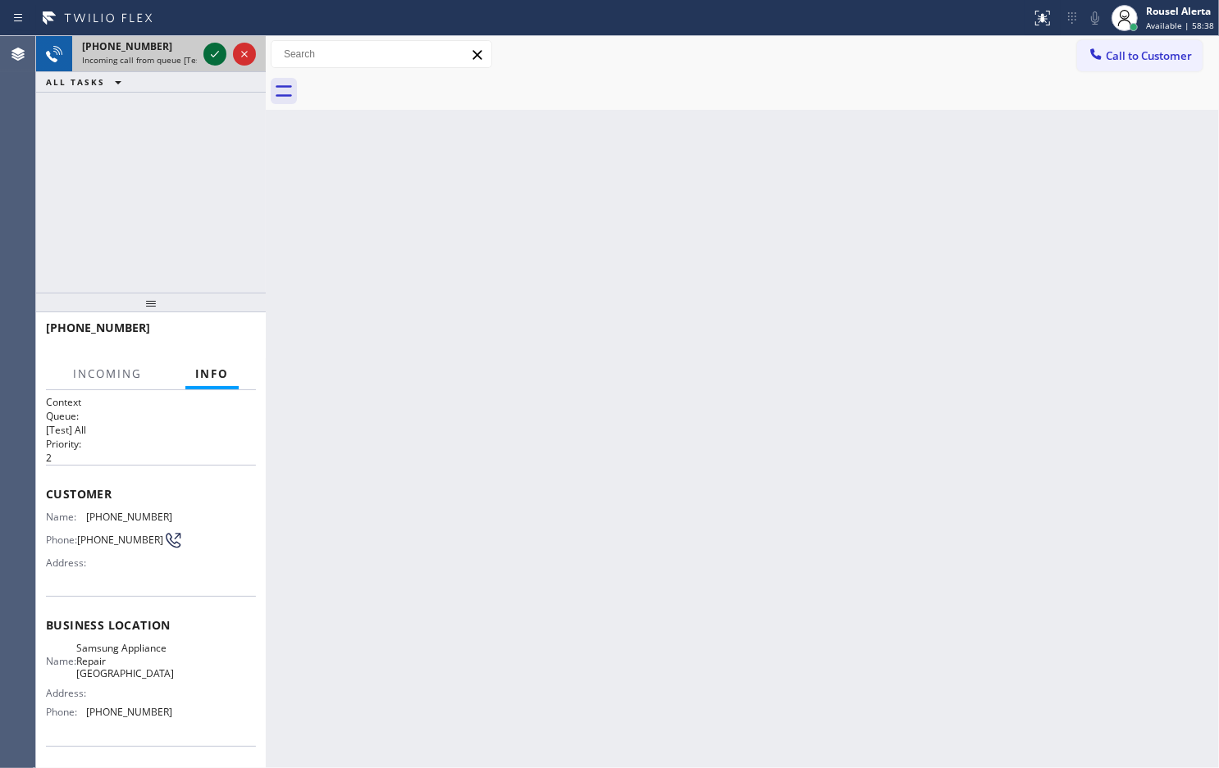
click at [219, 61] on icon at bounding box center [215, 54] width 20 height 20
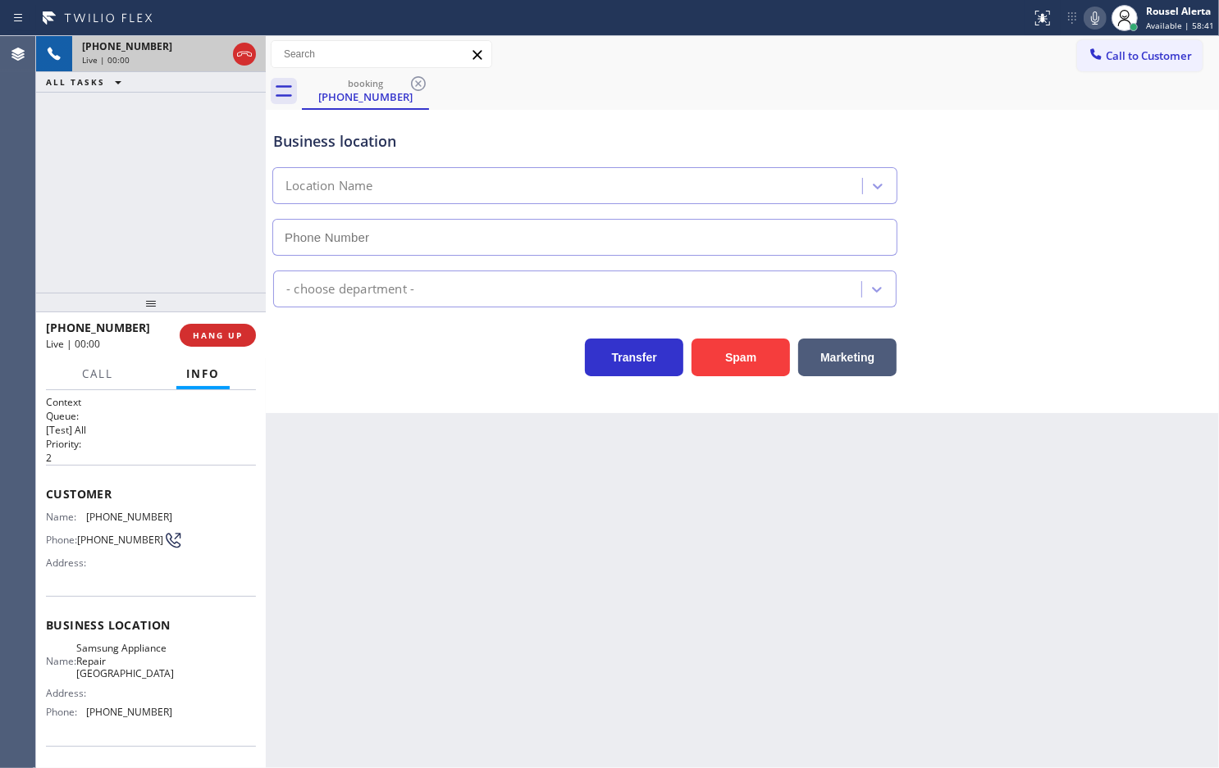
type input "[PHONE_NUMBER]"
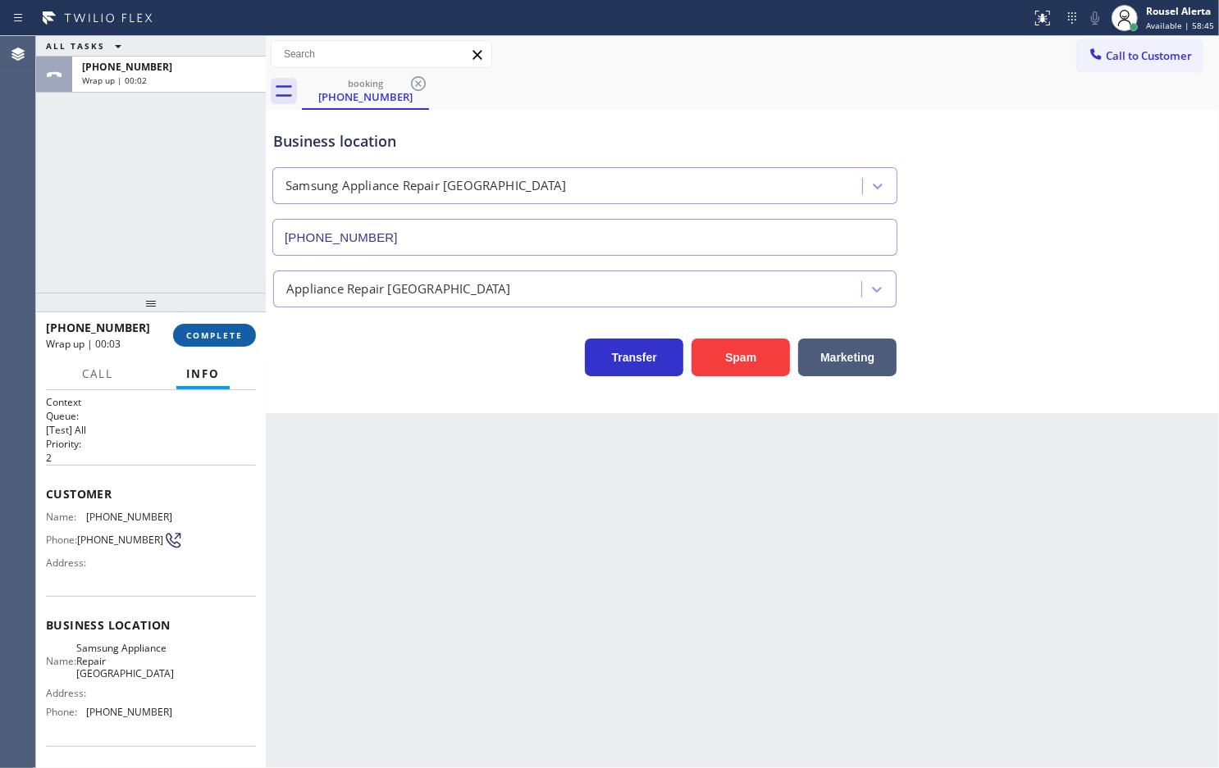
click at [206, 338] on span "COMPLETE" at bounding box center [214, 335] width 57 height 11
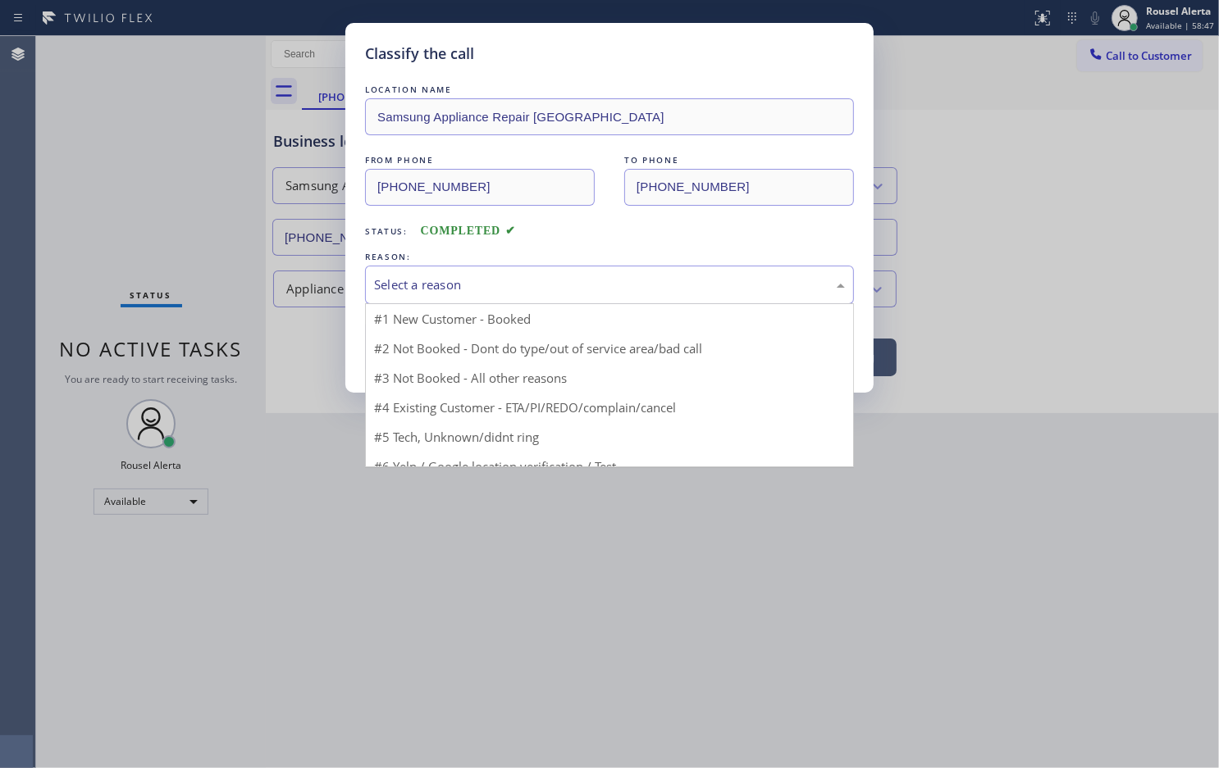
click at [534, 287] on div "Select a reason" at bounding box center [609, 285] width 471 height 19
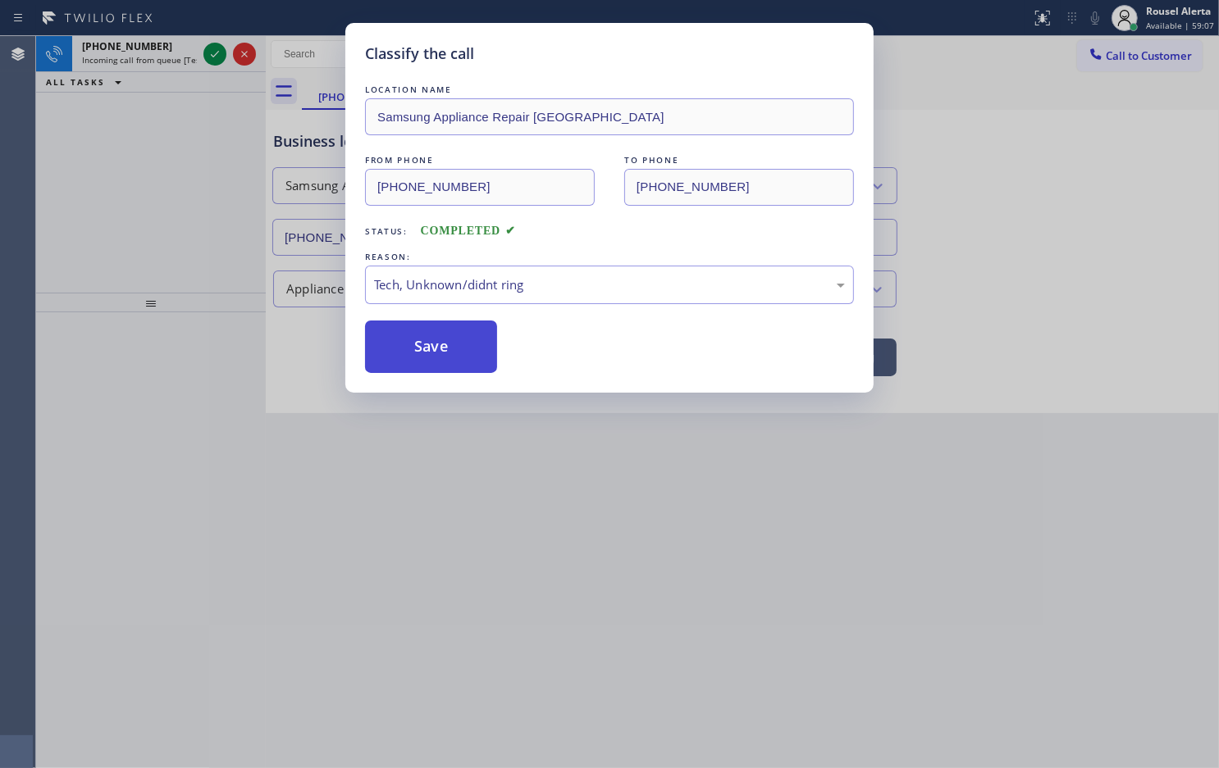
click at [461, 348] on button "Save" at bounding box center [431, 347] width 132 height 52
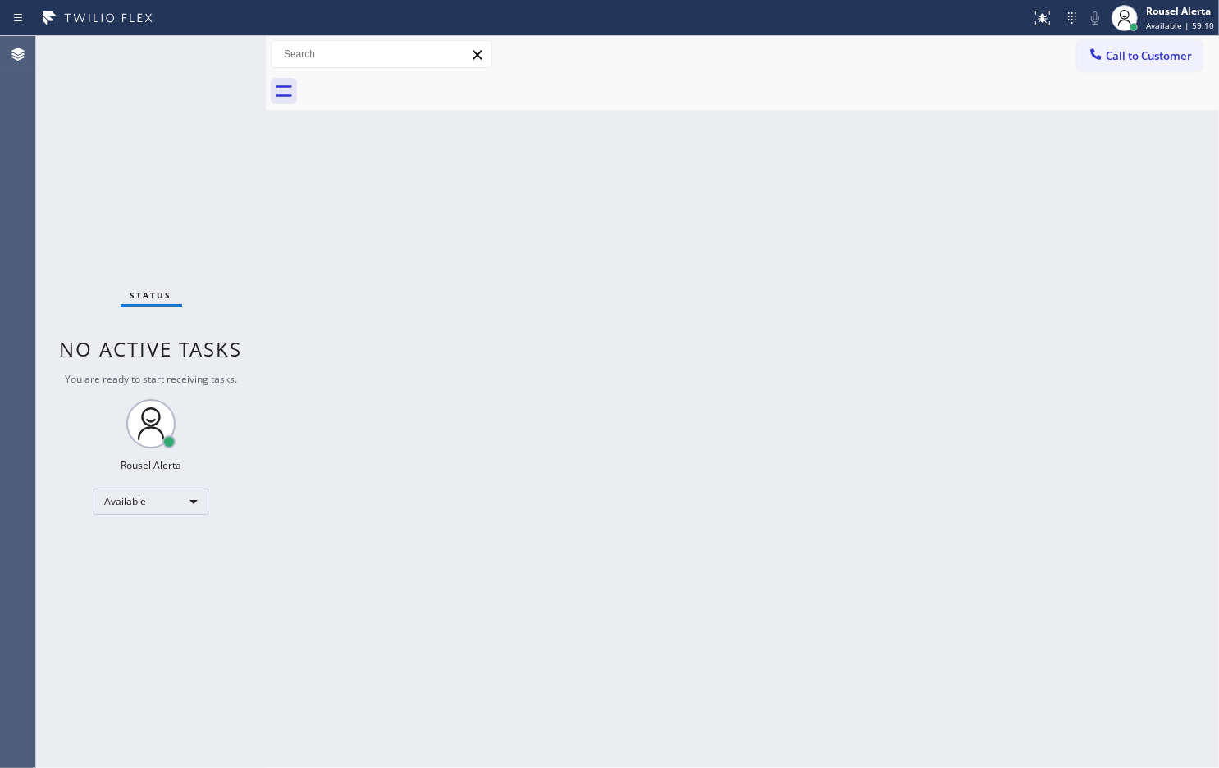
click at [182, 30] on div "Status report No issues detected If you experience an issue, please download th…" at bounding box center [609, 18] width 1219 height 36
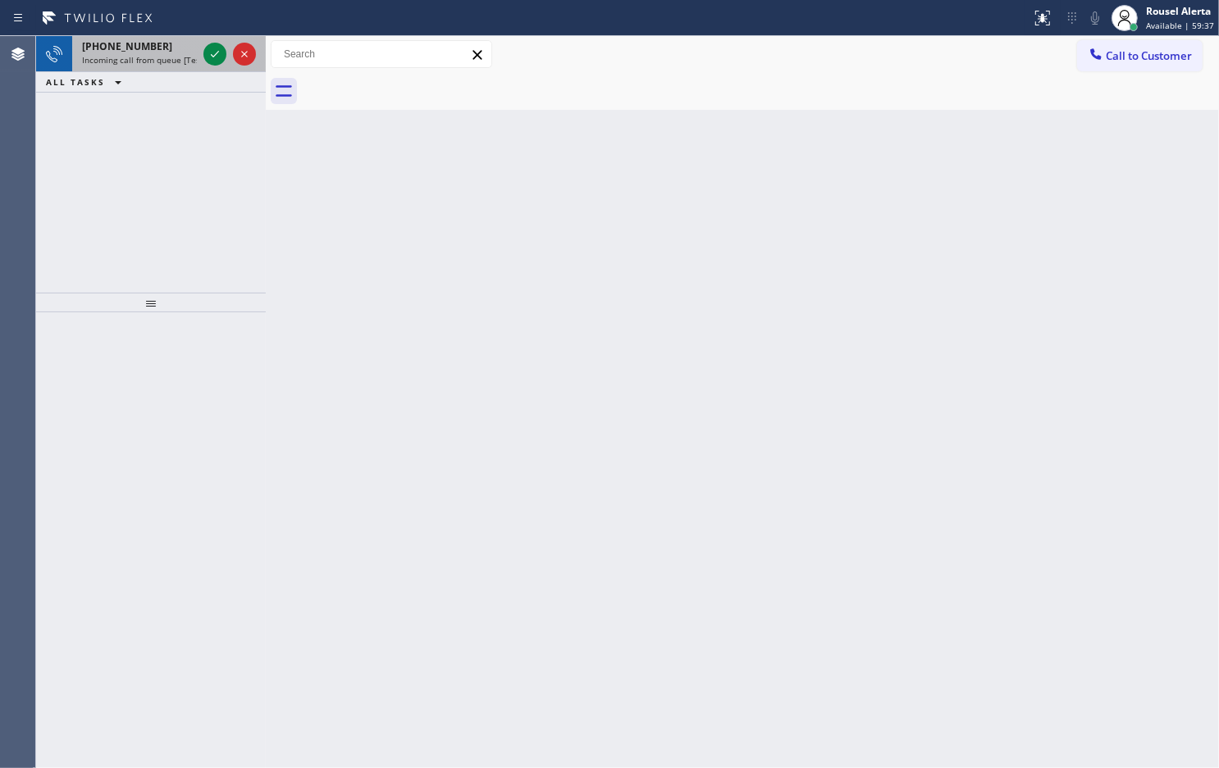
click at [169, 45] on div "[PHONE_NUMBER]" at bounding box center [139, 46] width 115 height 14
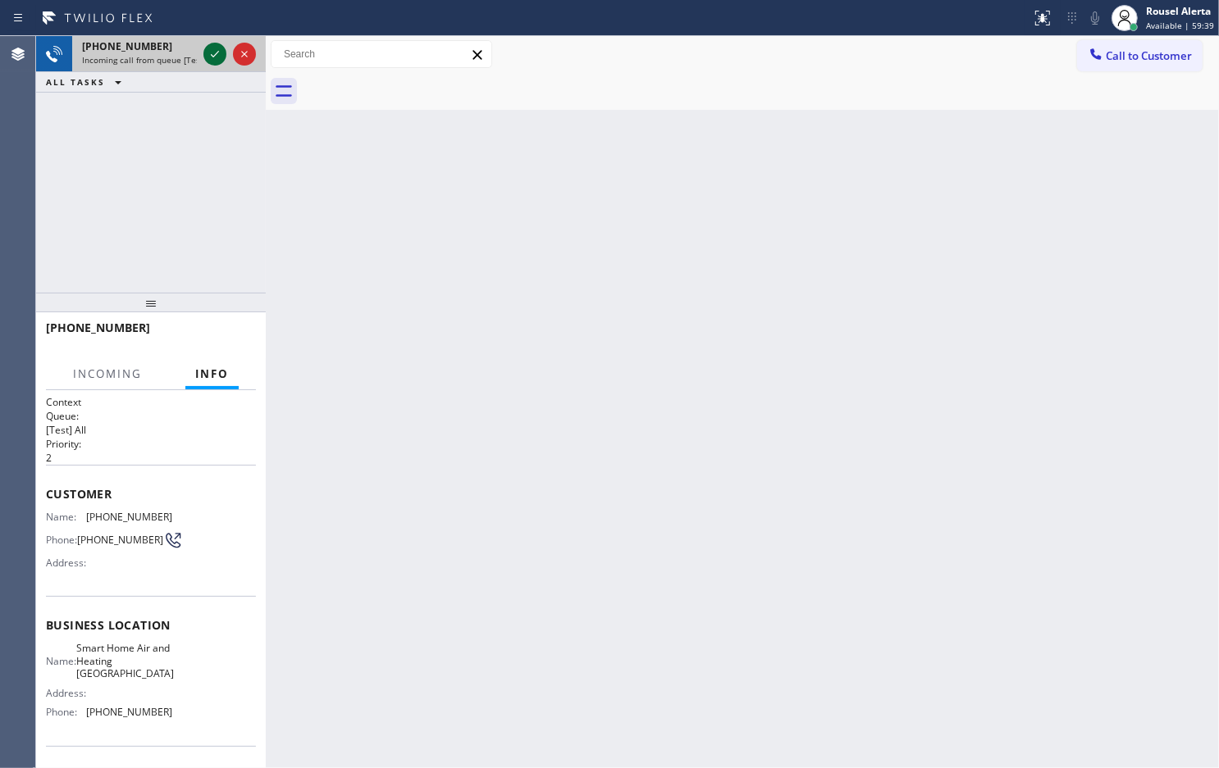
click at [207, 58] on icon at bounding box center [215, 54] width 20 height 20
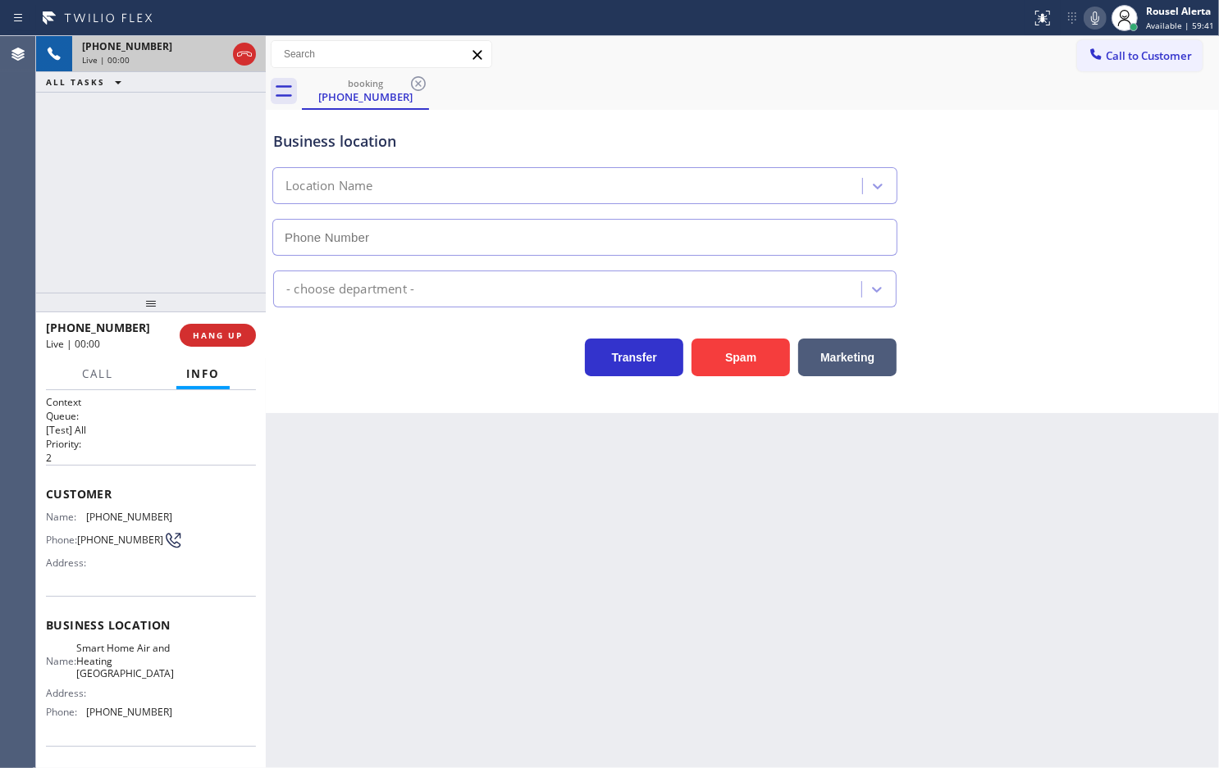
type input "[PHONE_NUMBER]"
click at [723, 375] on button "Spam" at bounding box center [740, 358] width 98 height 38
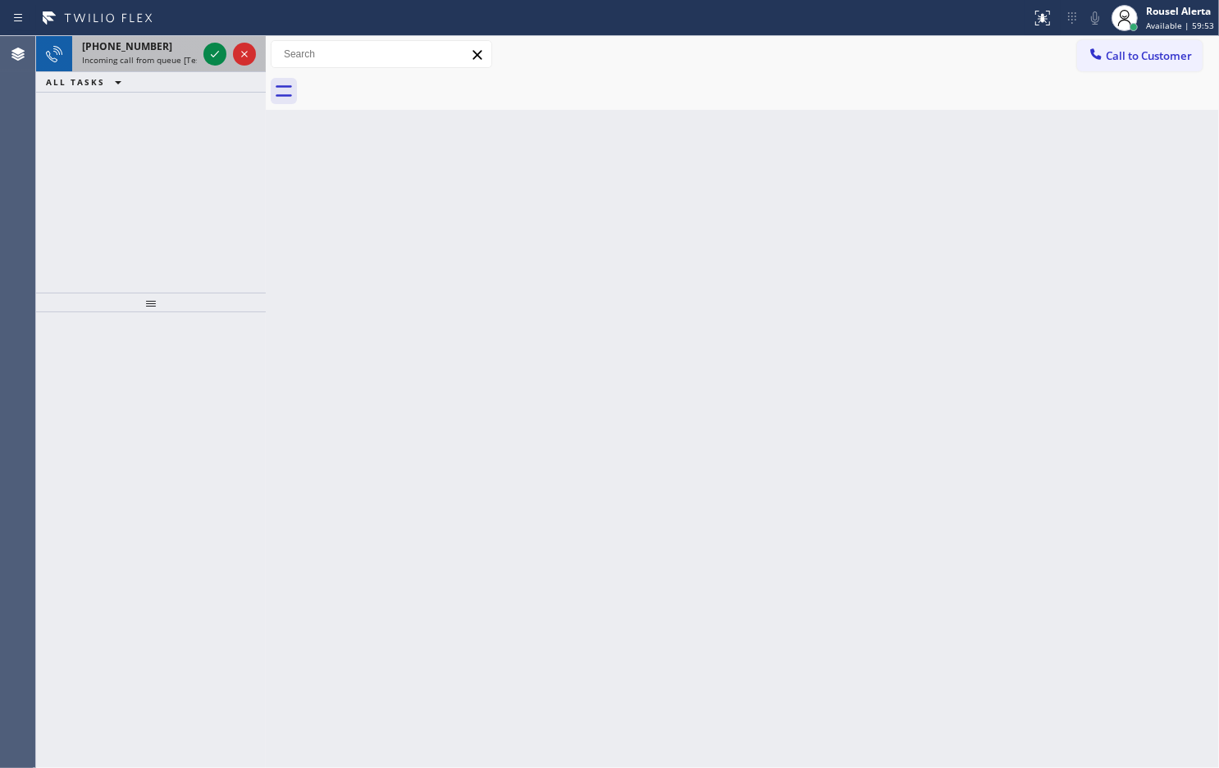
click at [153, 47] on div "[PHONE_NUMBER]" at bounding box center [139, 46] width 115 height 14
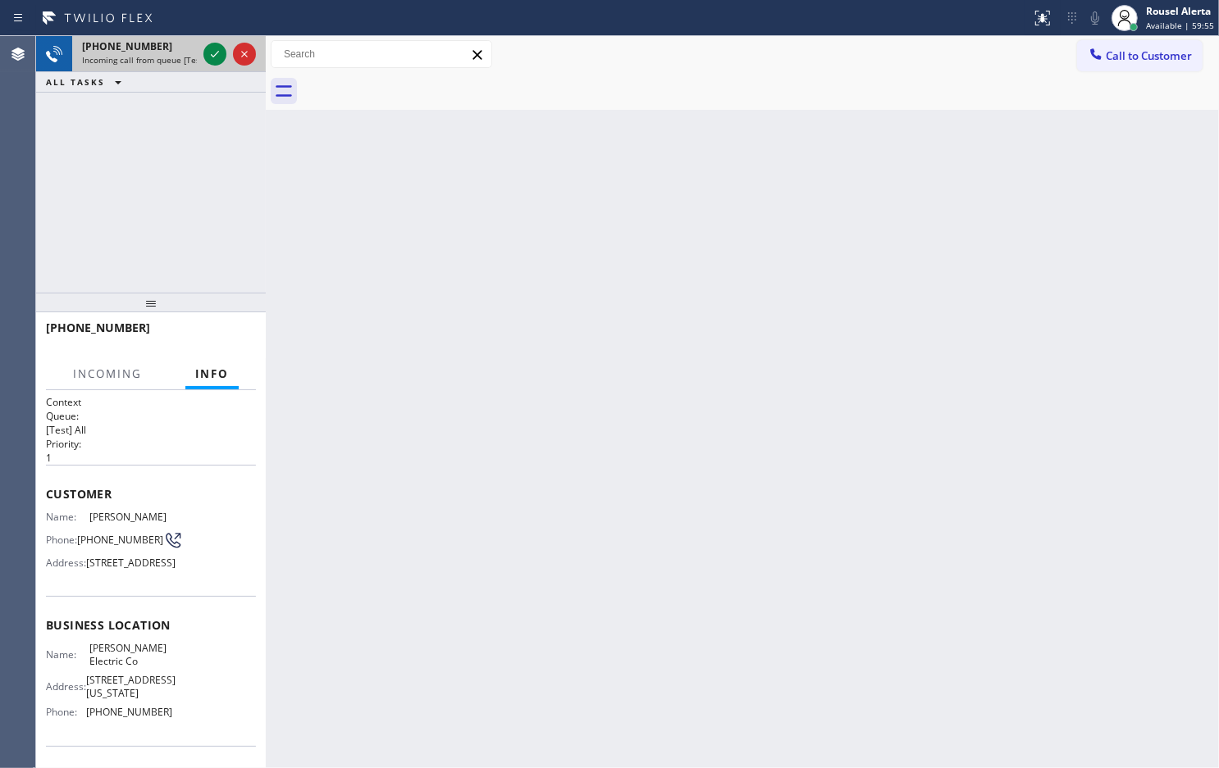
click at [153, 47] on div "[PHONE_NUMBER]" at bounding box center [139, 46] width 115 height 14
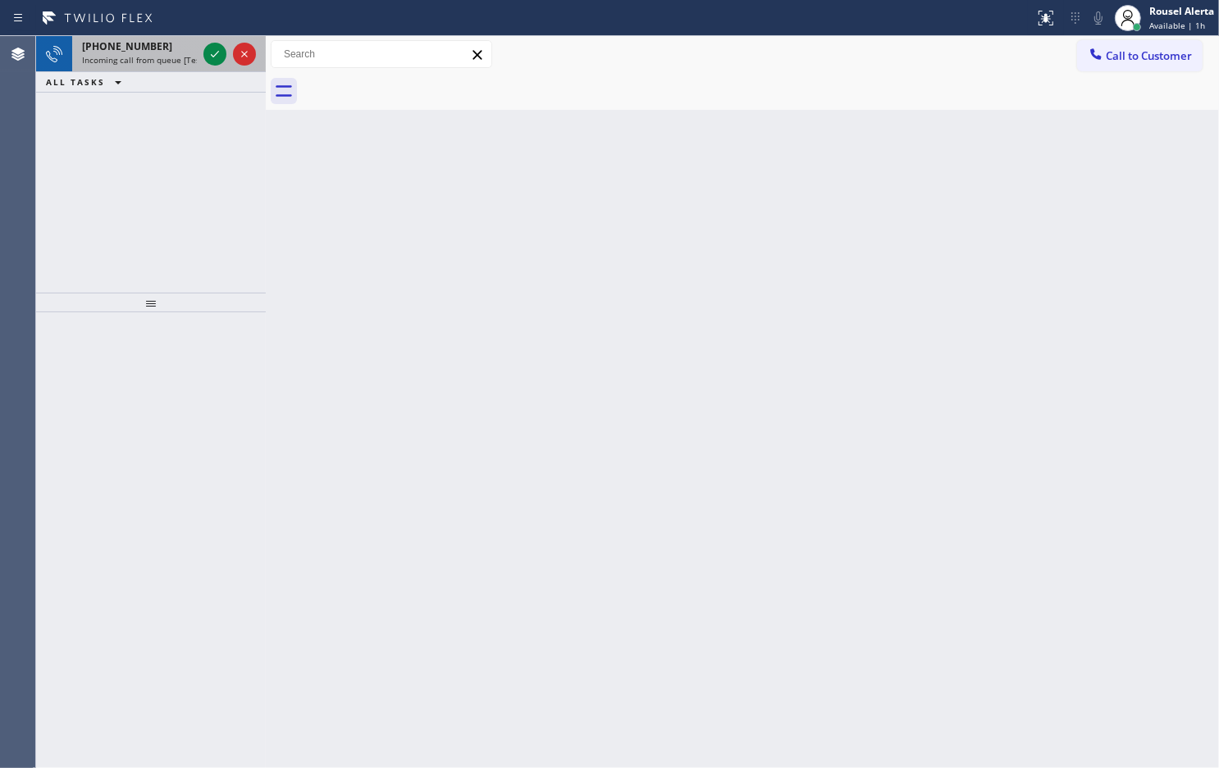
click at [149, 60] on span "Incoming call from queue [Test] All" at bounding box center [150, 59] width 136 height 11
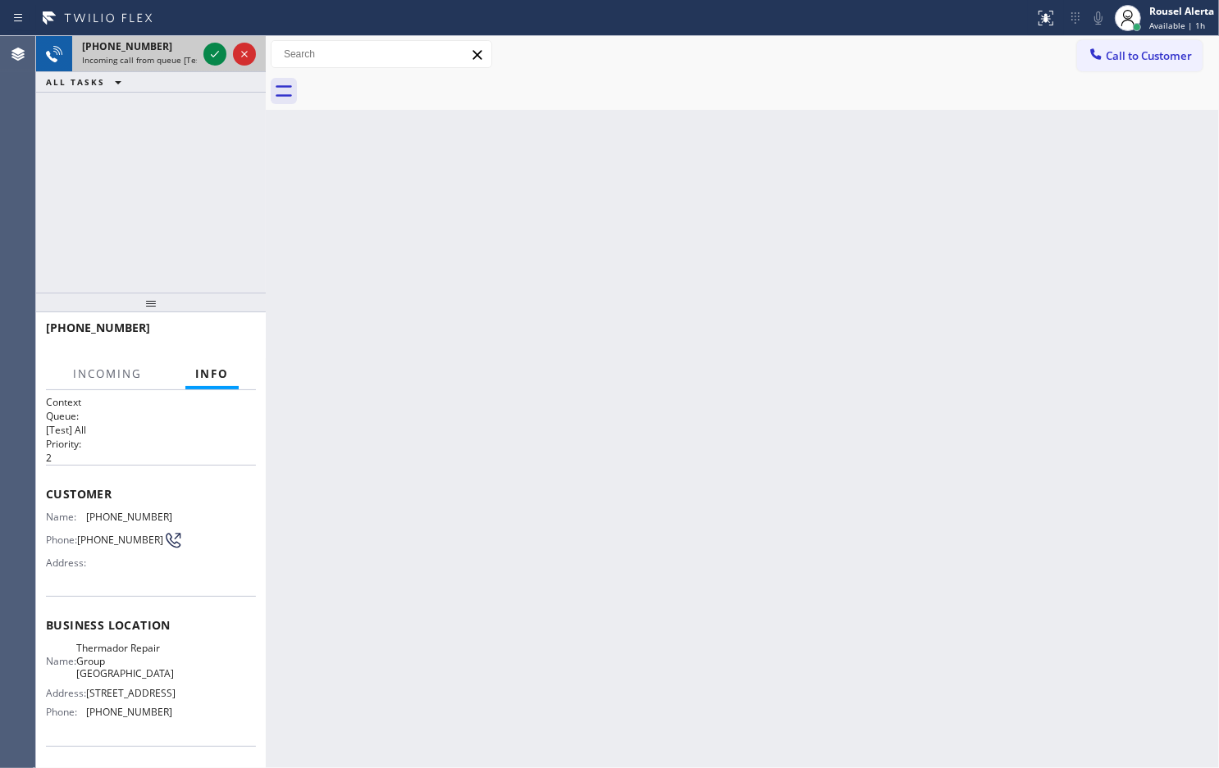
click at [149, 60] on span "Incoming call from queue [Test] All" at bounding box center [150, 59] width 136 height 11
click at [220, 54] on icon at bounding box center [215, 54] width 20 height 20
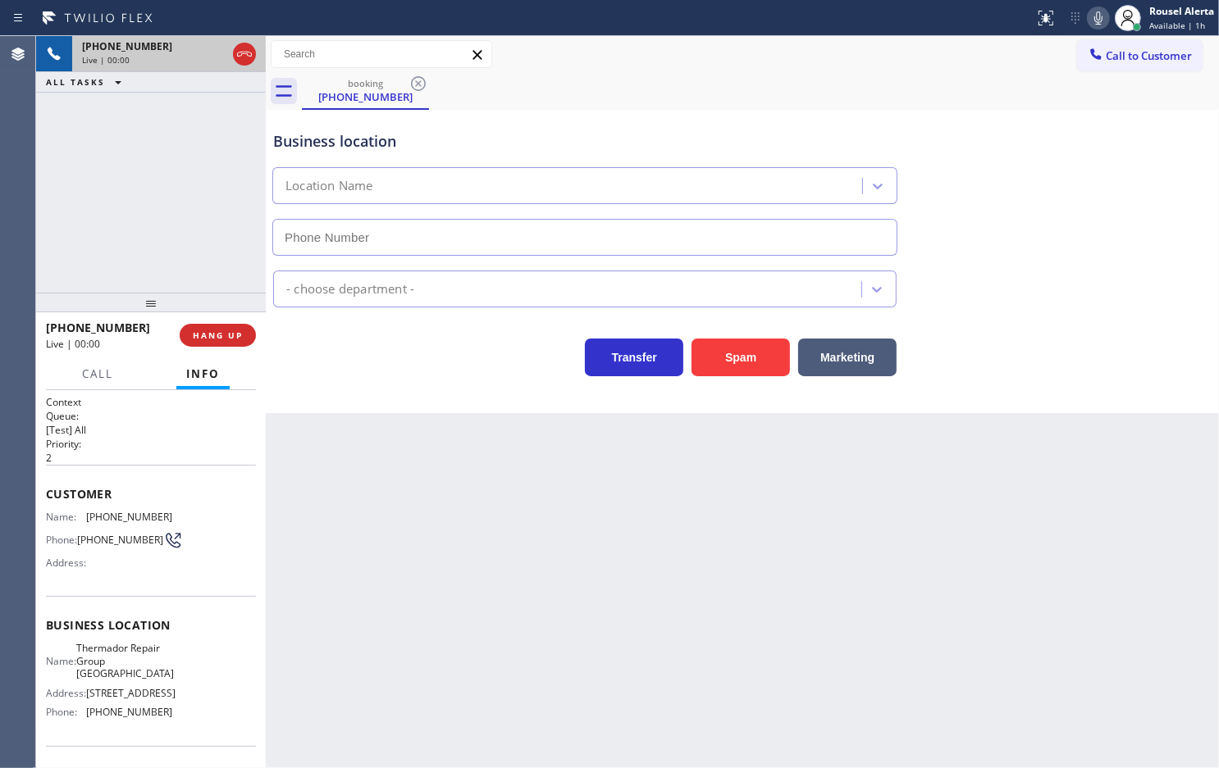
type input "[PHONE_NUMBER]"
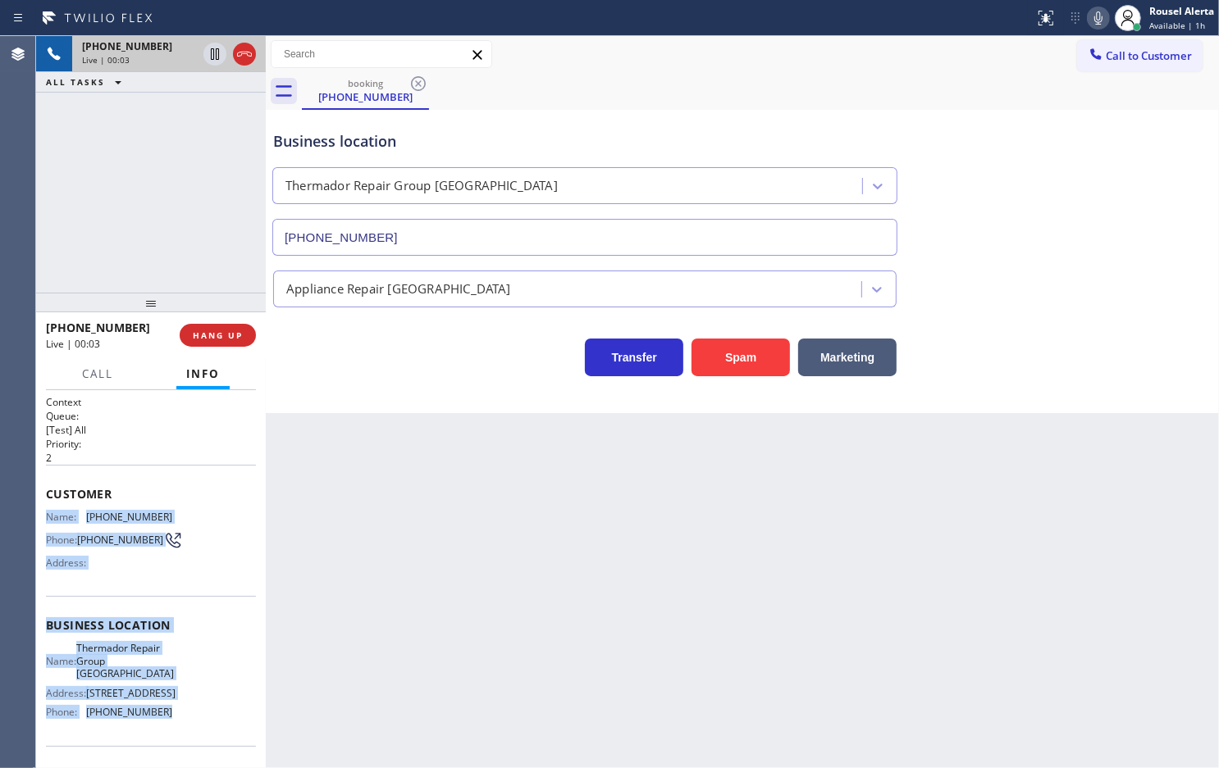
drag, startPoint x: 41, startPoint y: 504, endPoint x: 194, endPoint y: 714, distance: 259.5
click at [194, 714] on div "Context Queue: [Test] All Priority: 2 Customer Name: [PHONE_NUMBER] Phone: [PHO…" at bounding box center [151, 579] width 230 height 378
click at [216, 332] on span "HANG UP" at bounding box center [218, 335] width 50 height 11
click at [217, 332] on span "HANG UP" at bounding box center [218, 335] width 50 height 11
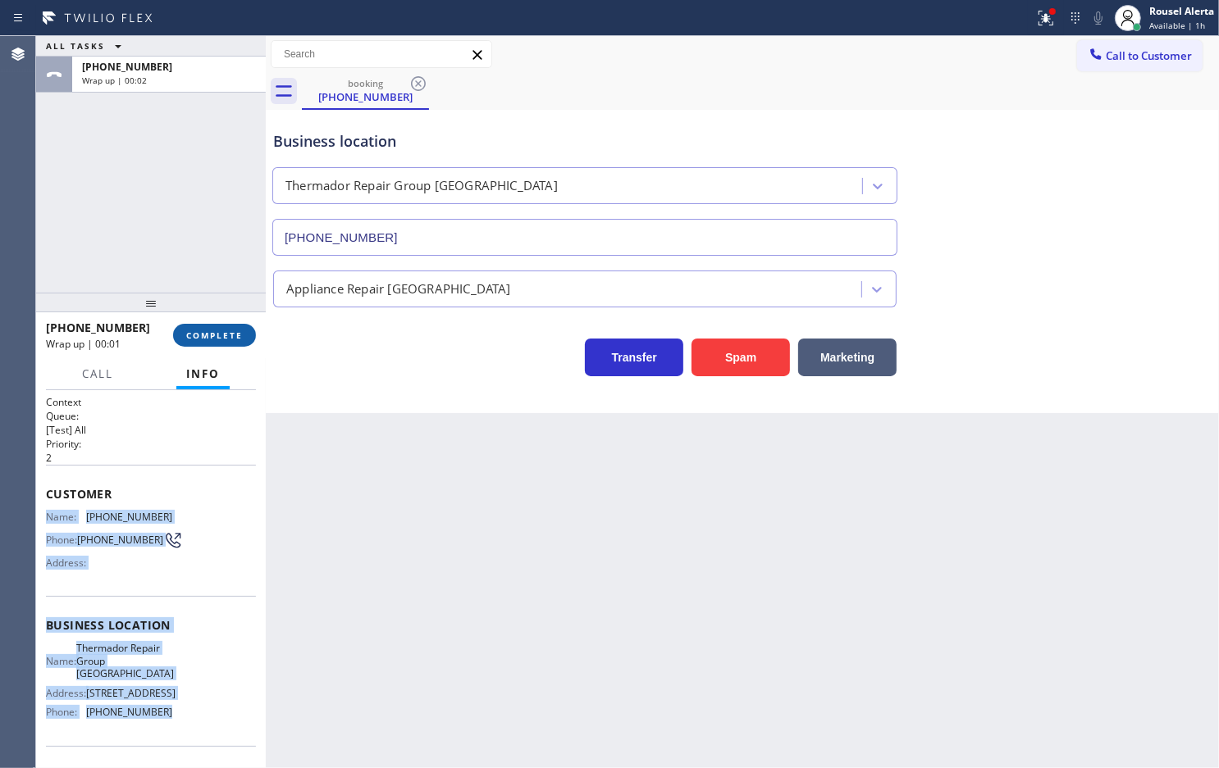
click at [244, 339] on button "COMPLETE" at bounding box center [214, 335] width 83 height 23
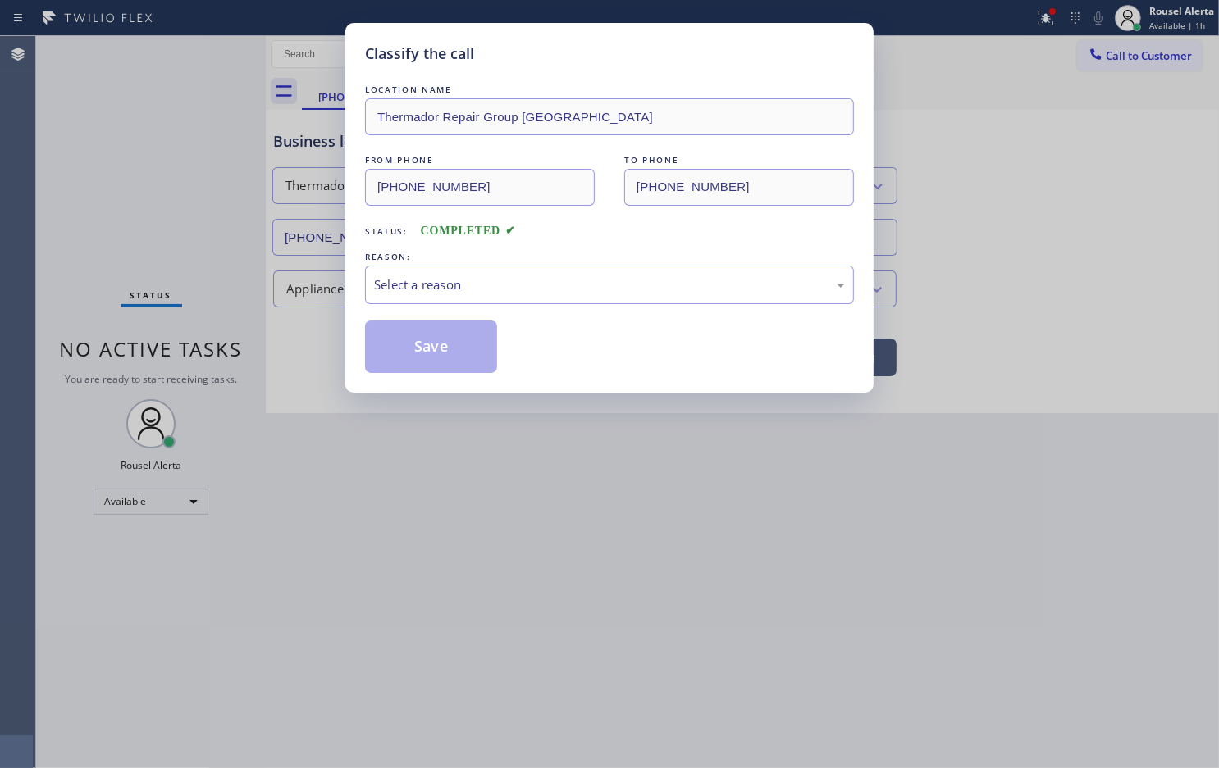
click at [380, 289] on div "Select a reason" at bounding box center [609, 285] width 471 height 19
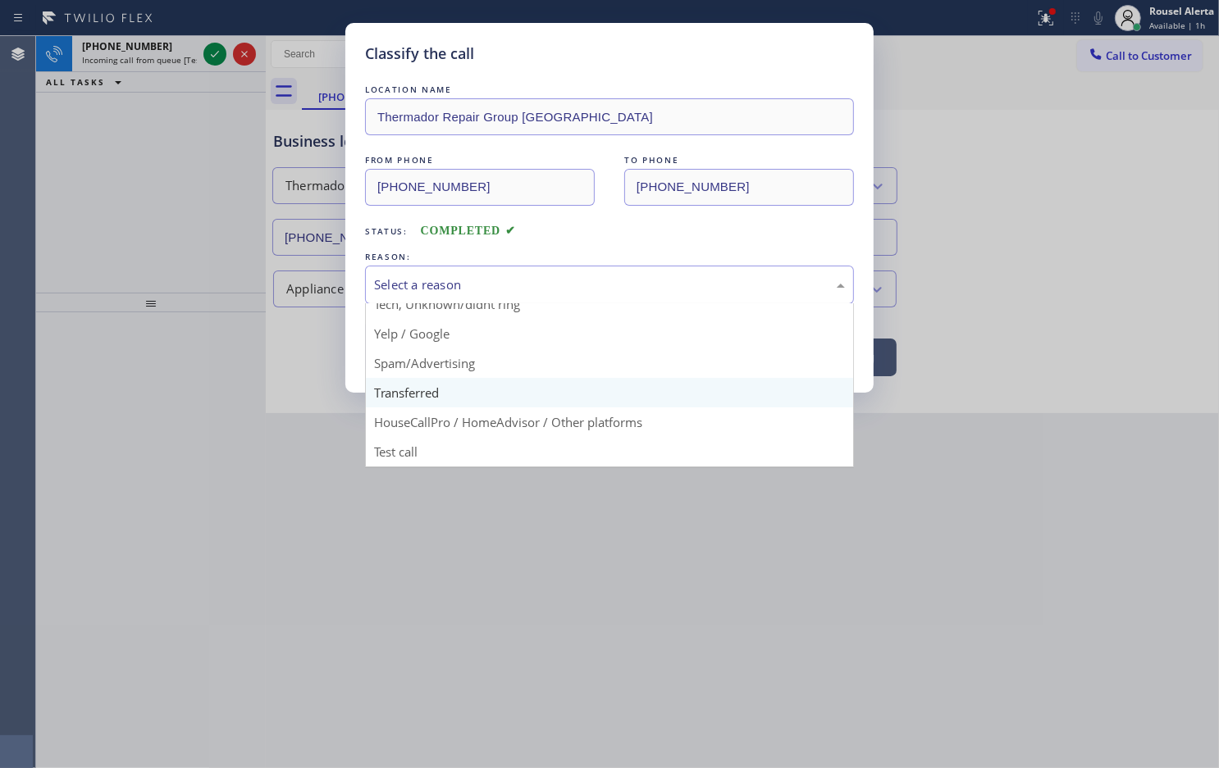
scroll to position [112, 0]
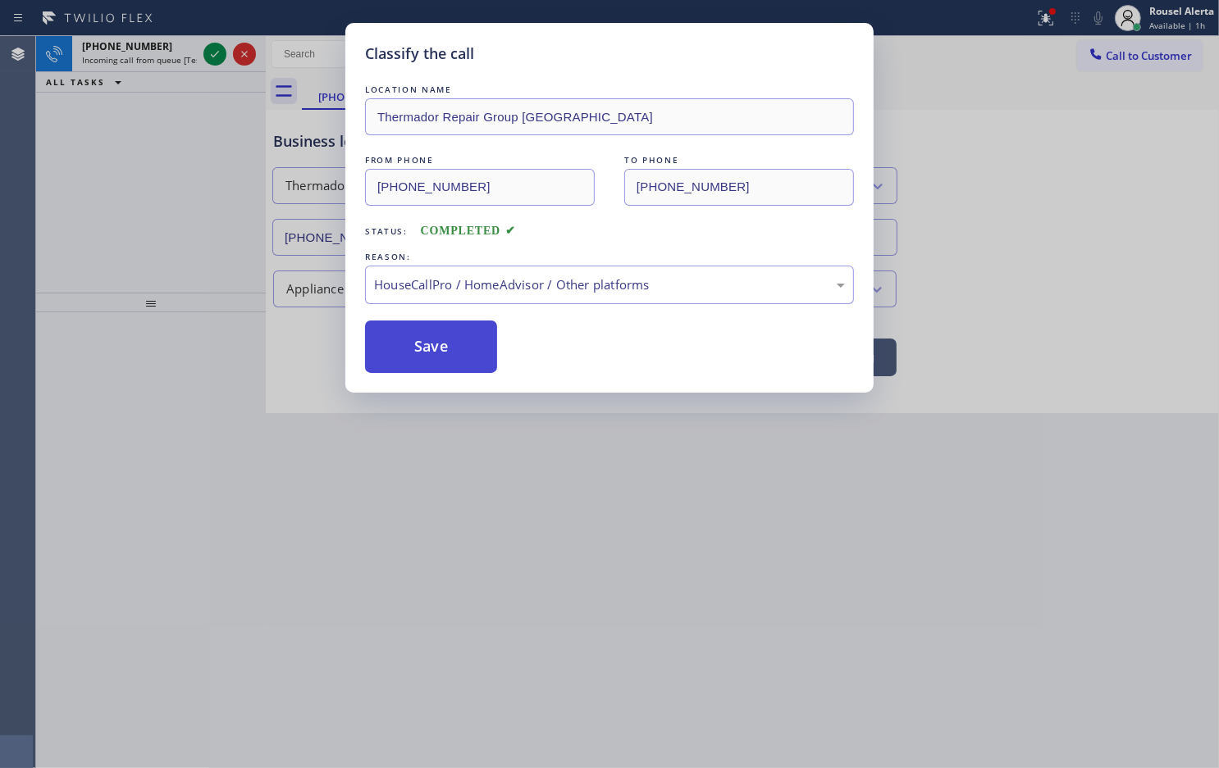
click at [460, 367] on button "Save" at bounding box center [431, 347] width 132 height 52
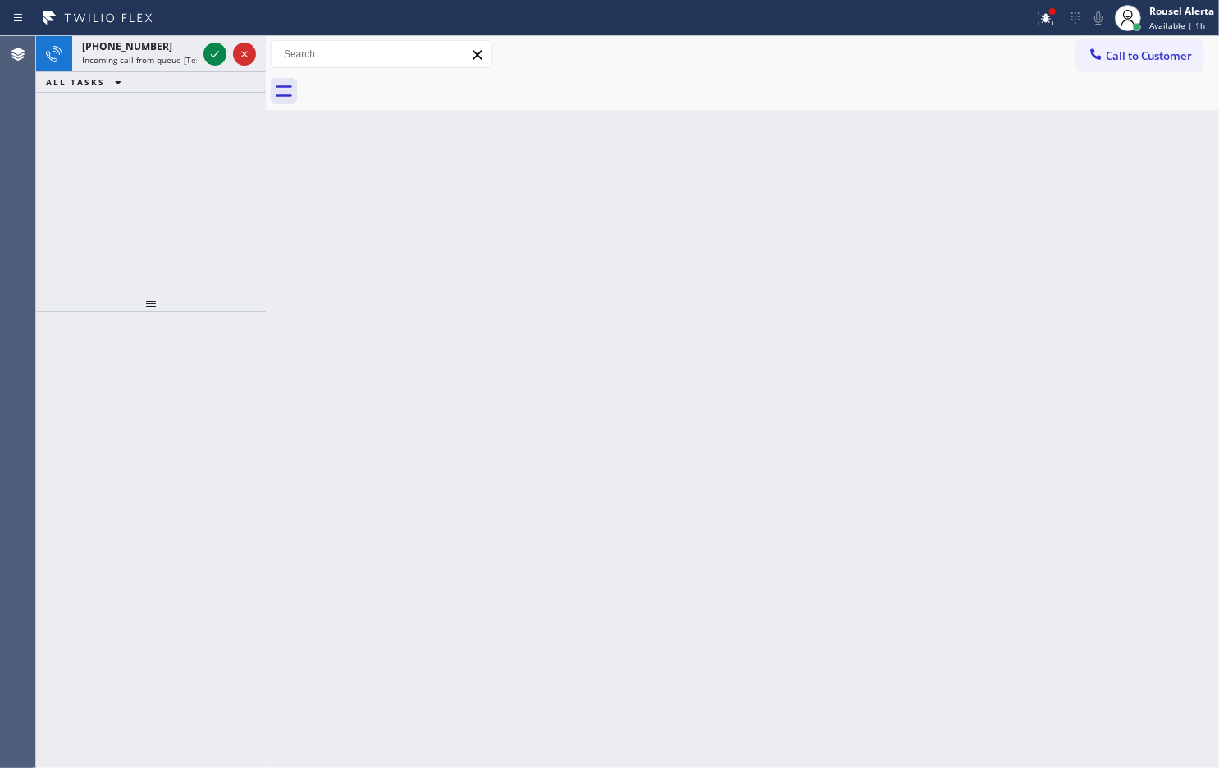
click at [153, 43] on div "[PHONE_NUMBER]" at bounding box center [139, 46] width 115 height 14
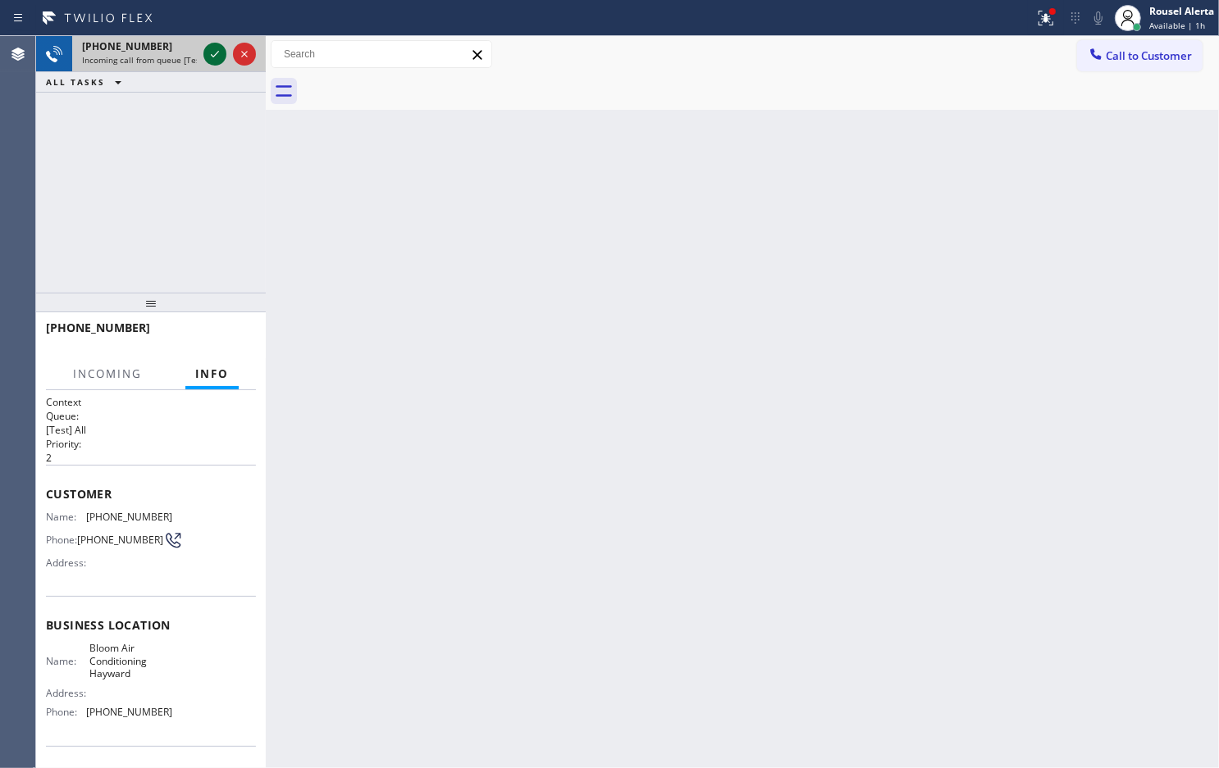
click at [212, 60] on icon at bounding box center [215, 54] width 20 height 20
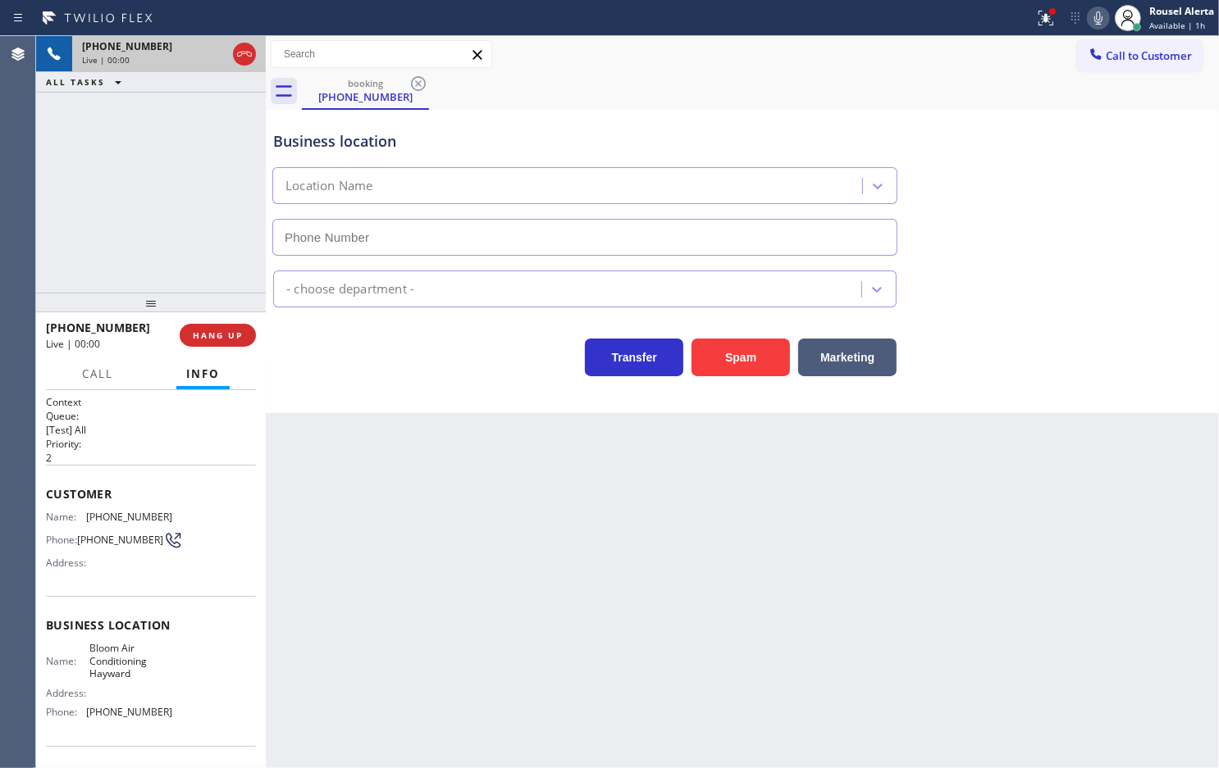
type input "[PHONE_NUMBER]"
click at [753, 354] on button "Spam" at bounding box center [740, 358] width 98 height 38
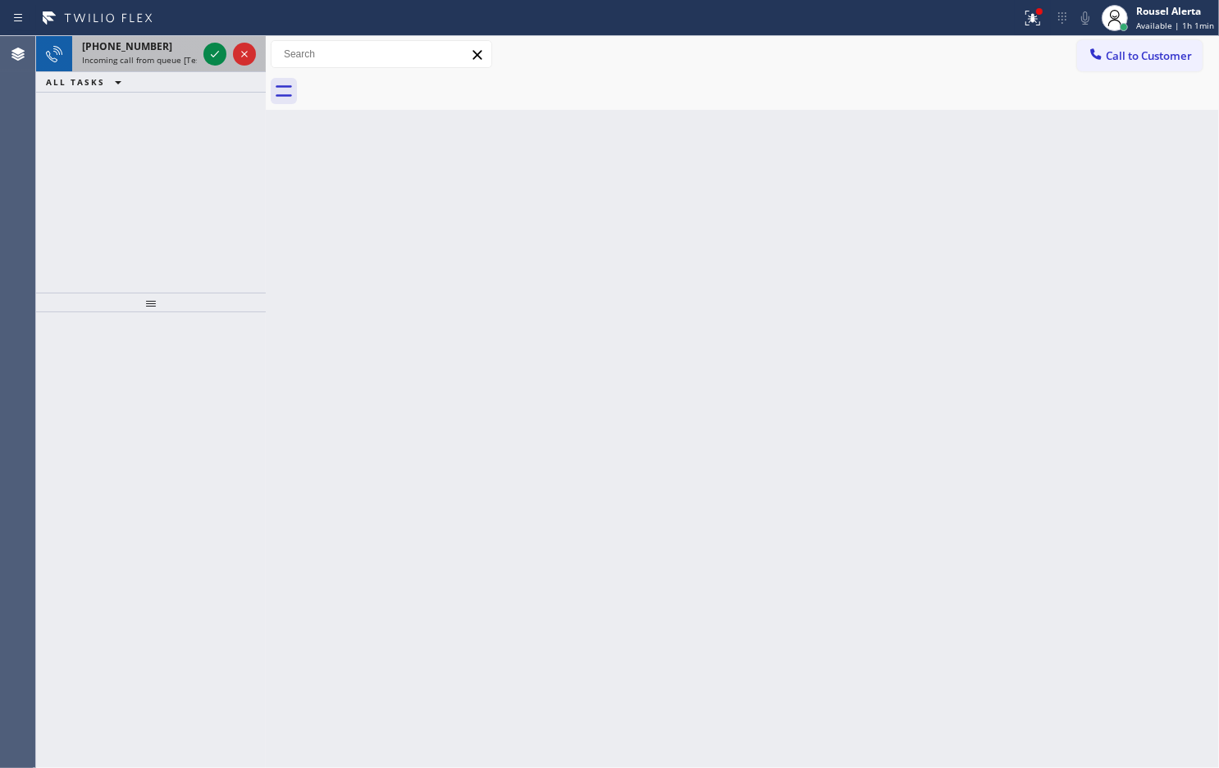
click at [153, 58] on span "Incoming call from queue [Test] All" at bounding box center [150, 59] width 136 height 11
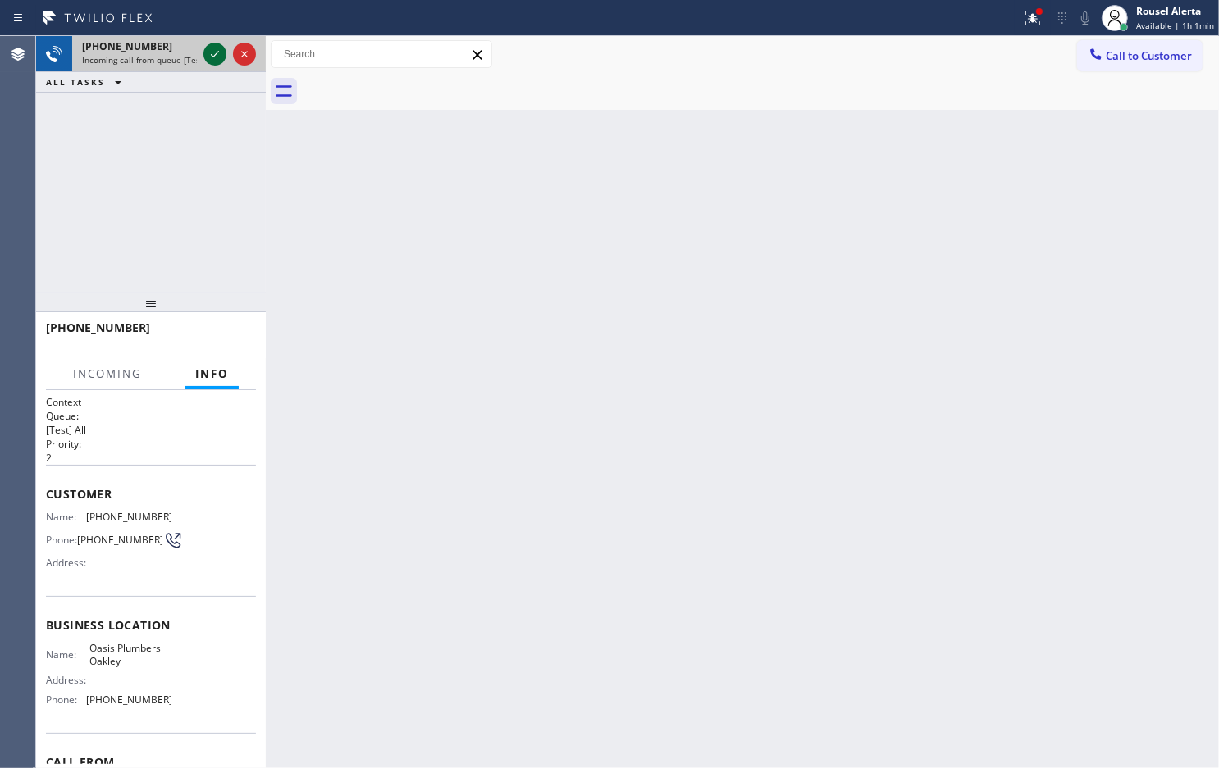
click at [207, 51] on icon at bounding box center [215, 54] width 20 height 20
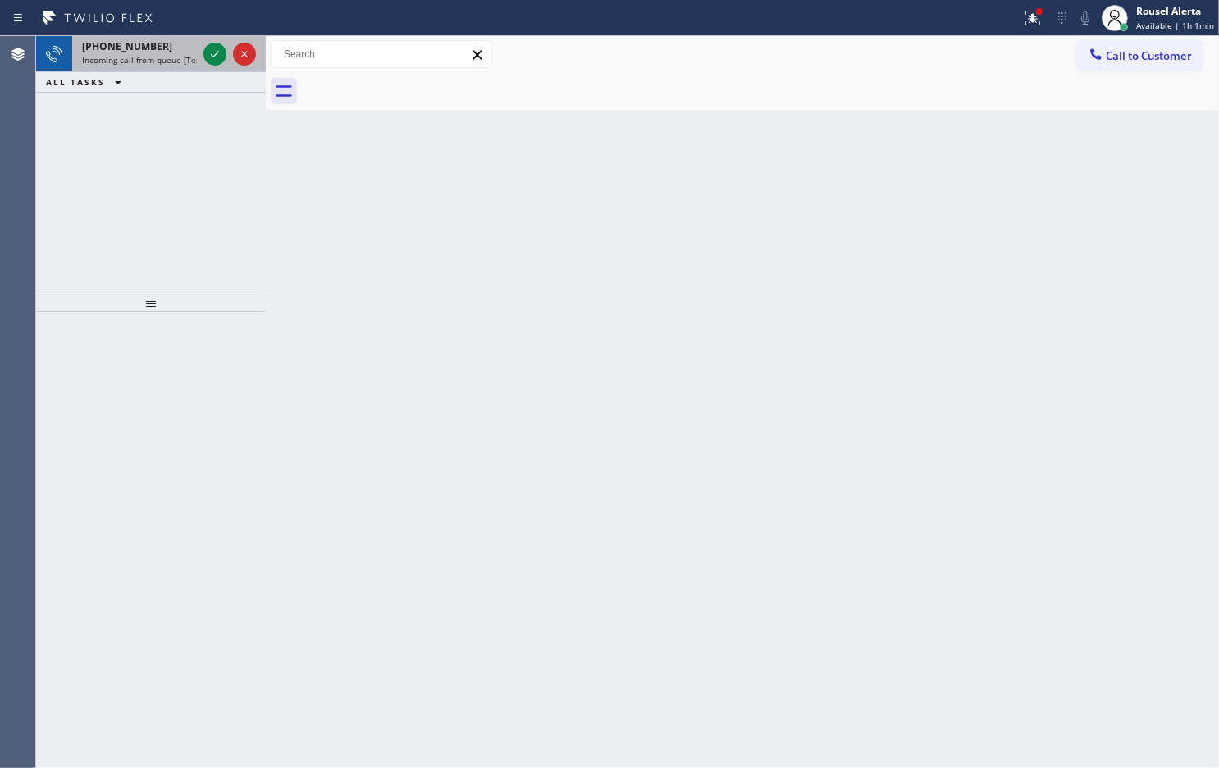
click at [183, 58] on span "Incoming call from queue [Test] All" at bounding box center [150, 59] width 136 height 11
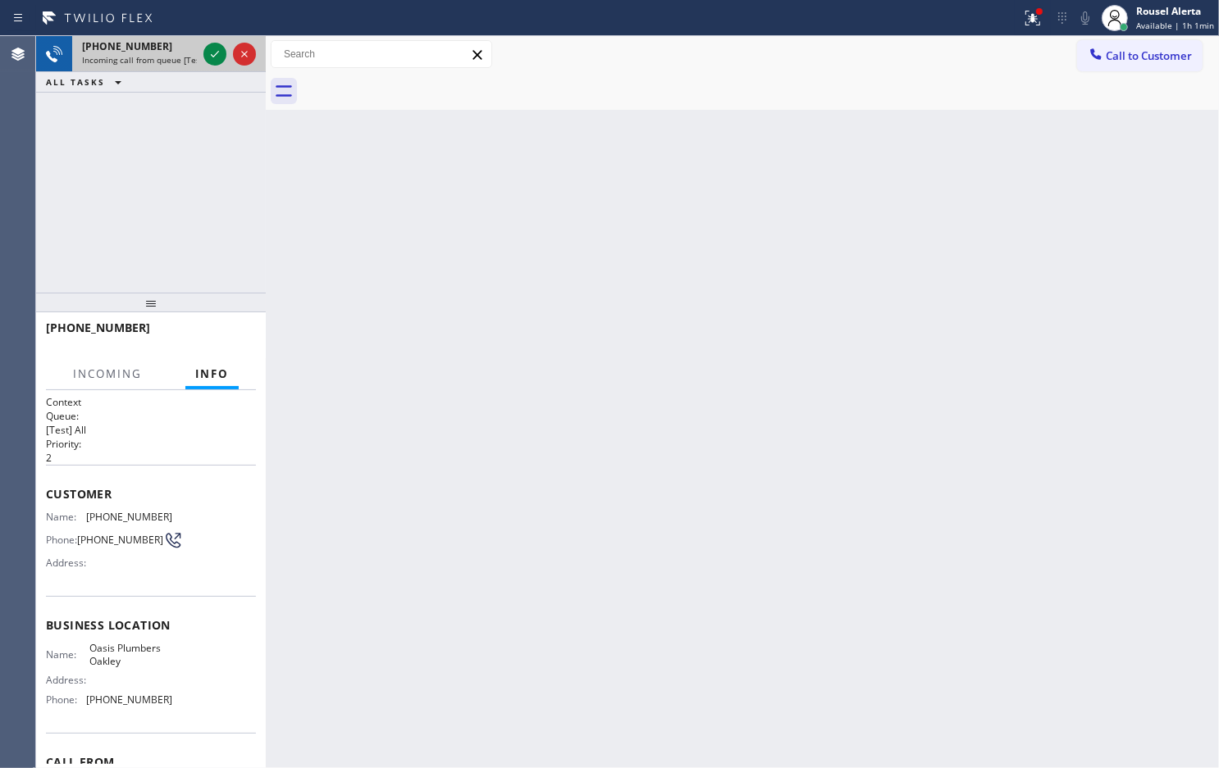
click at [202, 52] on div at bounding box center [229, 54] width 59 height 36
click at [203, 51] on div at bounding box center [214, 54] width 23 height 20
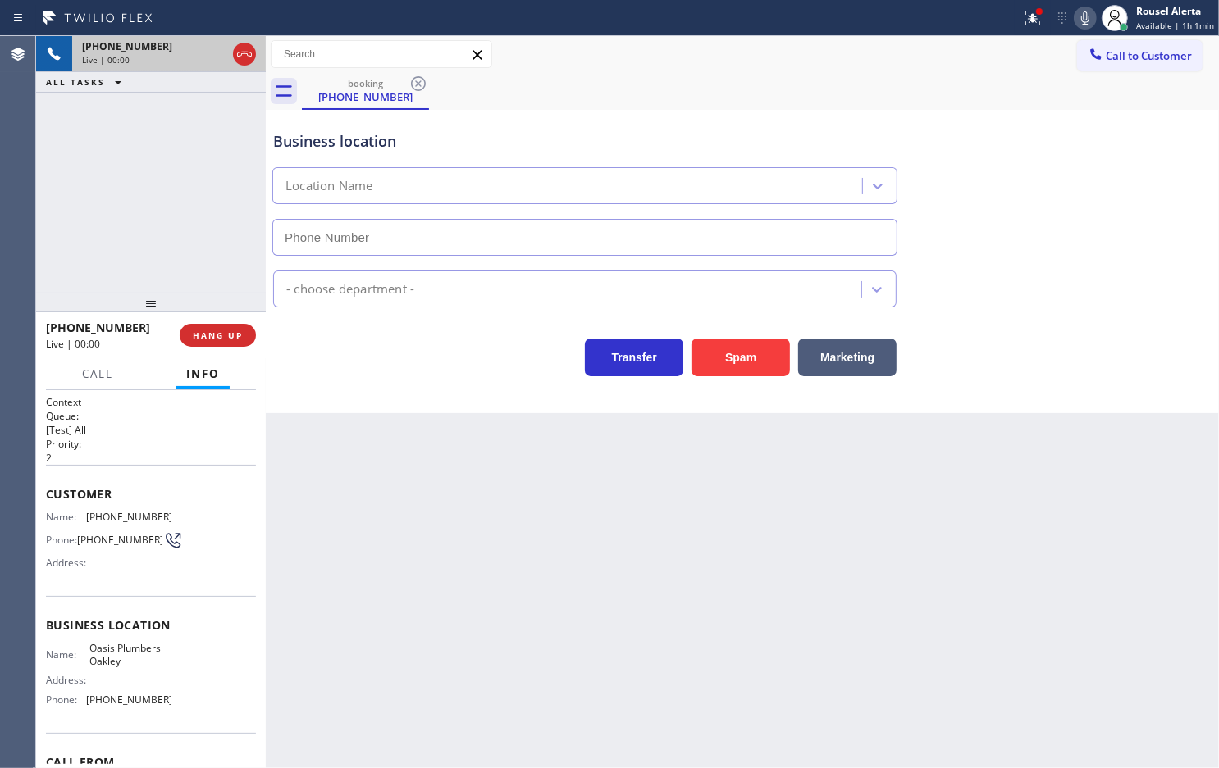
type input "[PHONE_NUMBER]"
click at [727, 358] on button "Spam" at bounding box center [740, 358] width 98 height 38
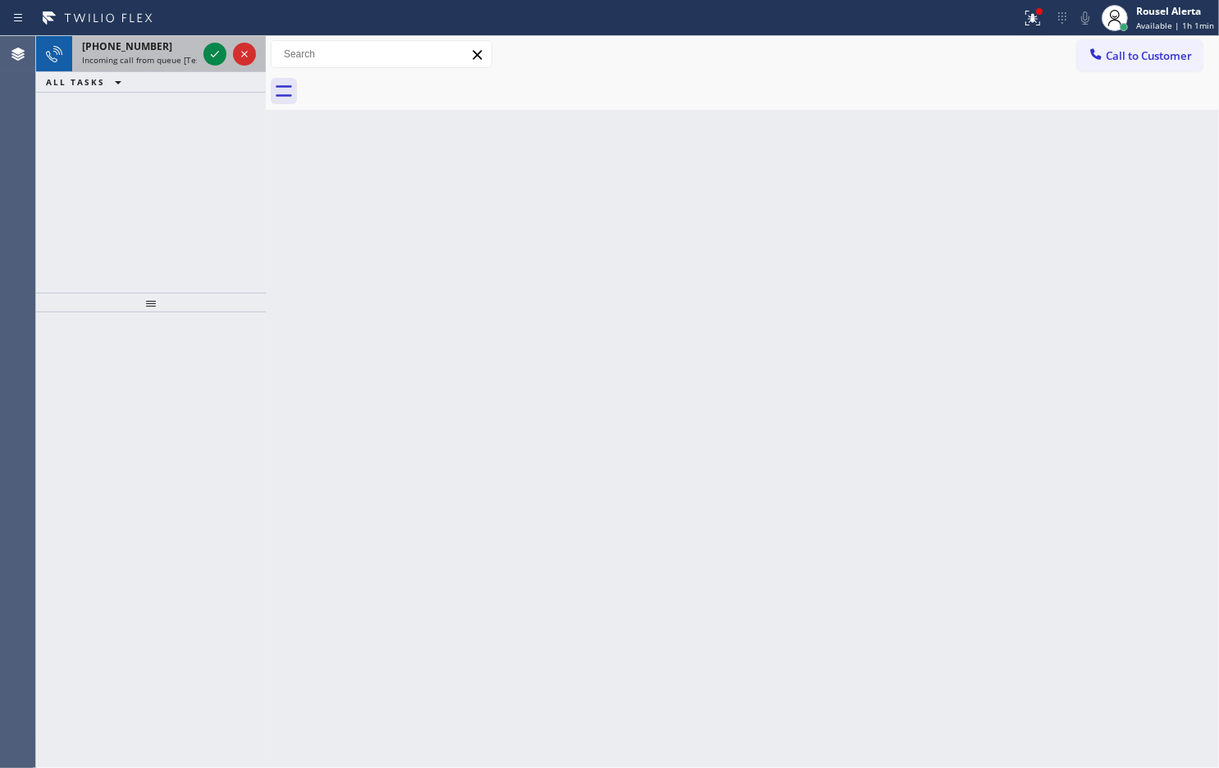
click at [175, 66] on div "[PHONE_NUMBER] Incoming call from queue [Test] All" at bounding box center [136, 54] width 128 height 36
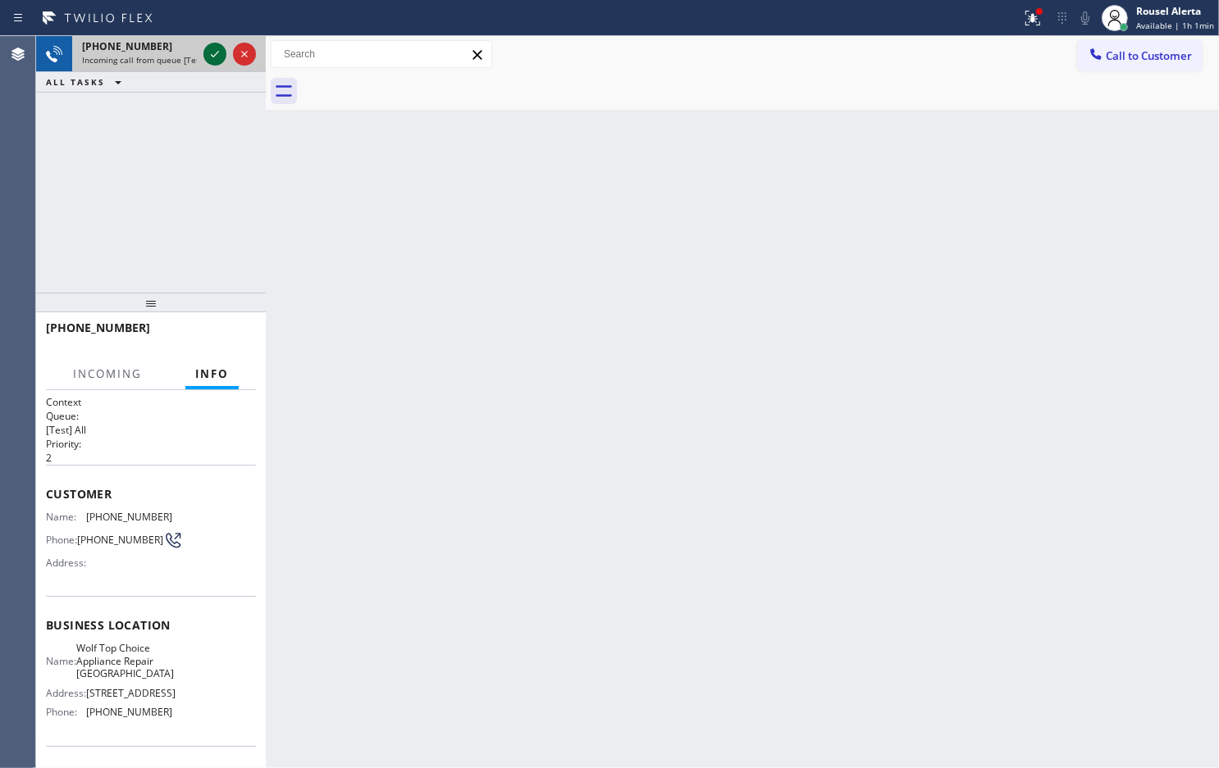
click at [210, 55] on icon at bounding box center [215, 54] width 20 height 20
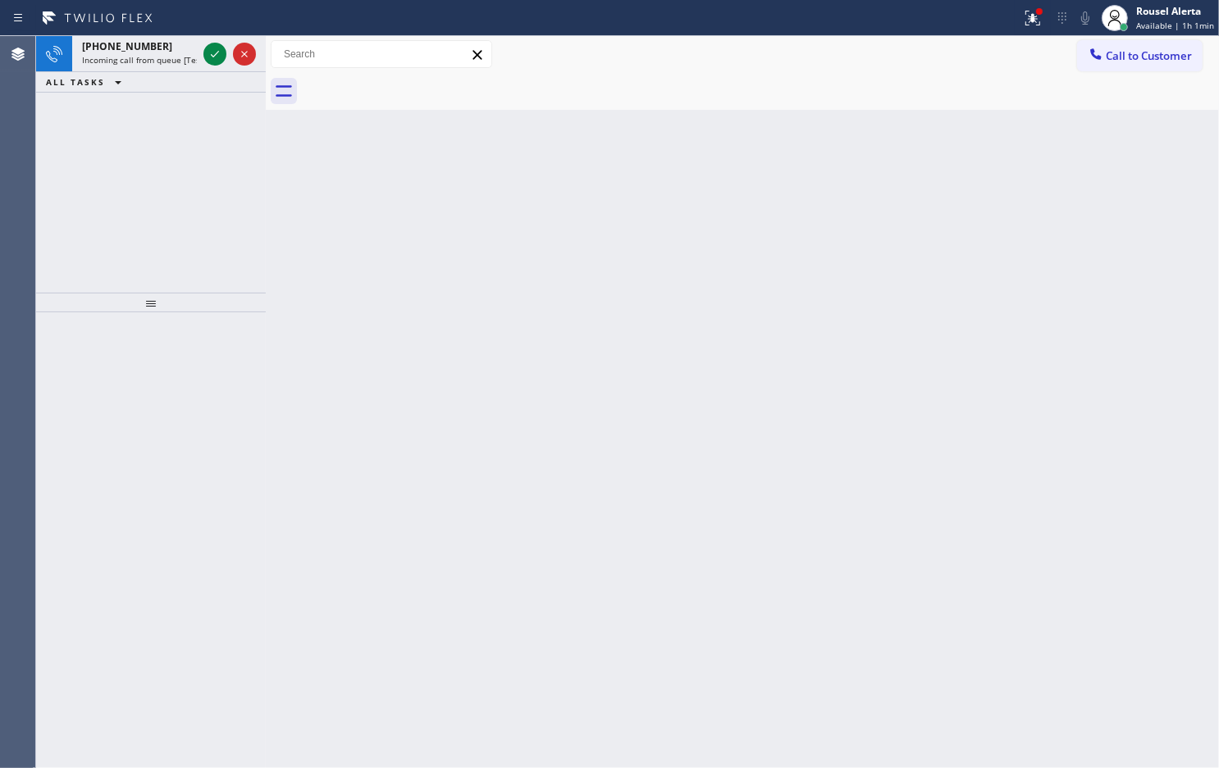
click at [161, 76] on div "ALL TASKS ALL TASKS ACTIVE TASKS TASKS IN WRAP UP" at bounding box center [151, 82] width 230 height 20
click at [166, 58] on span "Incoming call from queue [Test] All" at bounding box center [150, 59] width 136 height 11
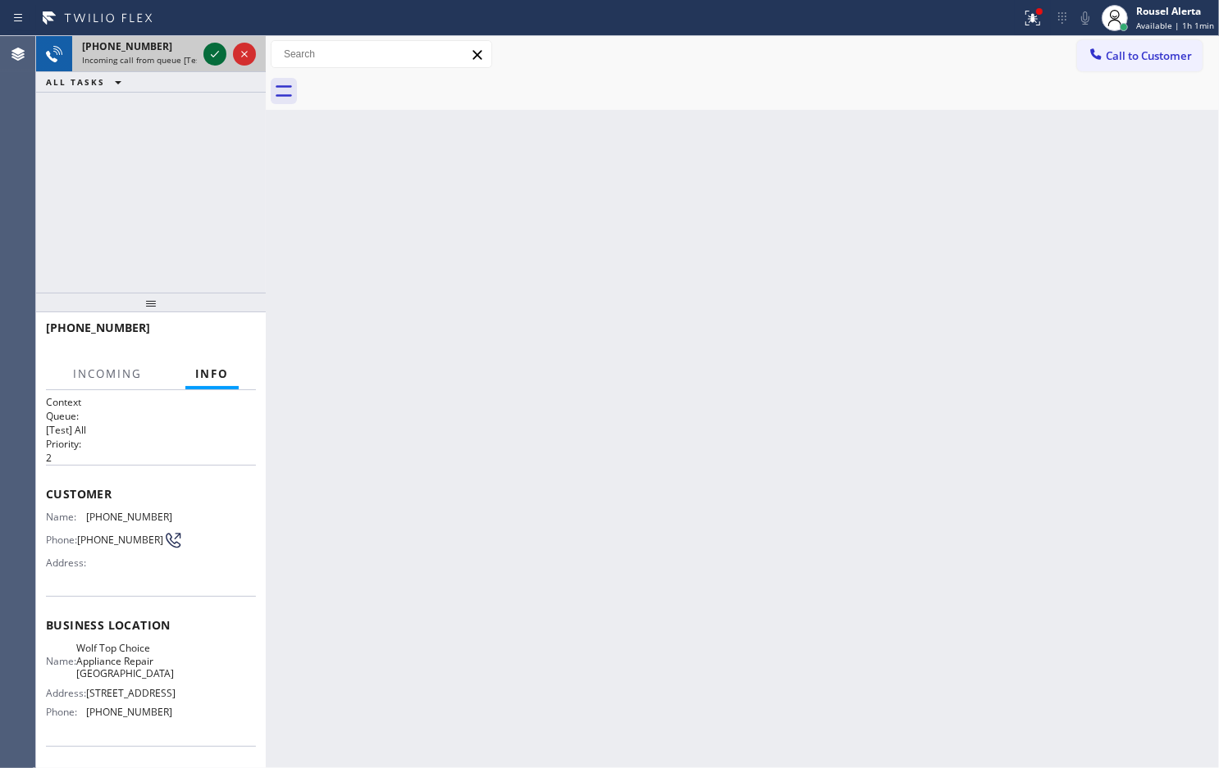
click at [207, 54] on icon at bounding box center [215, 54] width 20 height 20
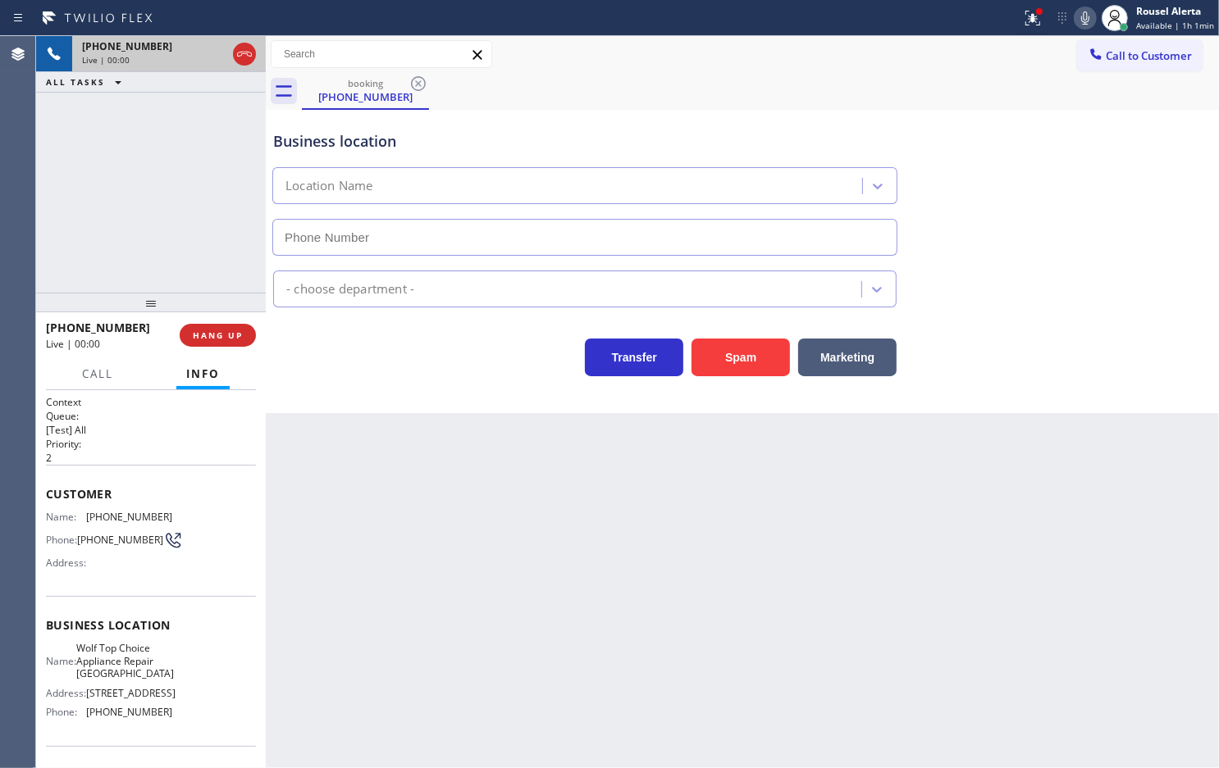
type input "[PHONE_NUMBER]"
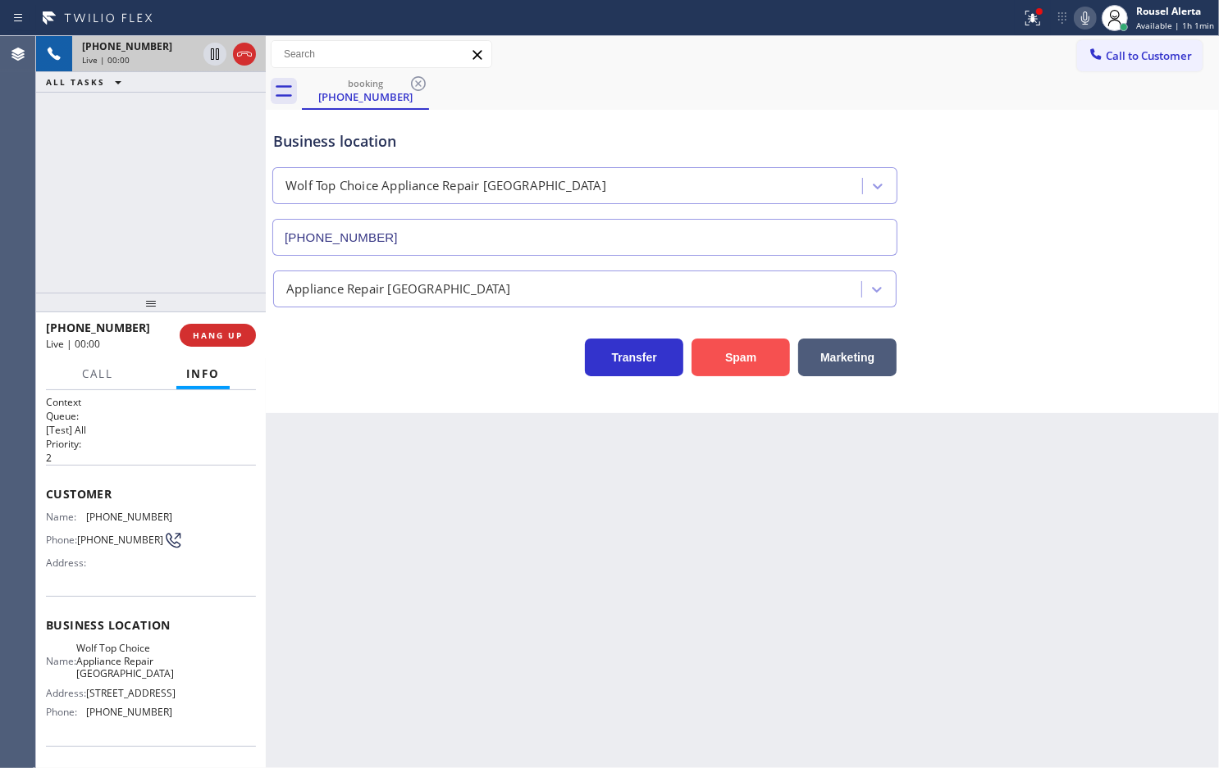
click at [753, 363] on button "Spam" at bounding box center [740, 358] width 98 height 38
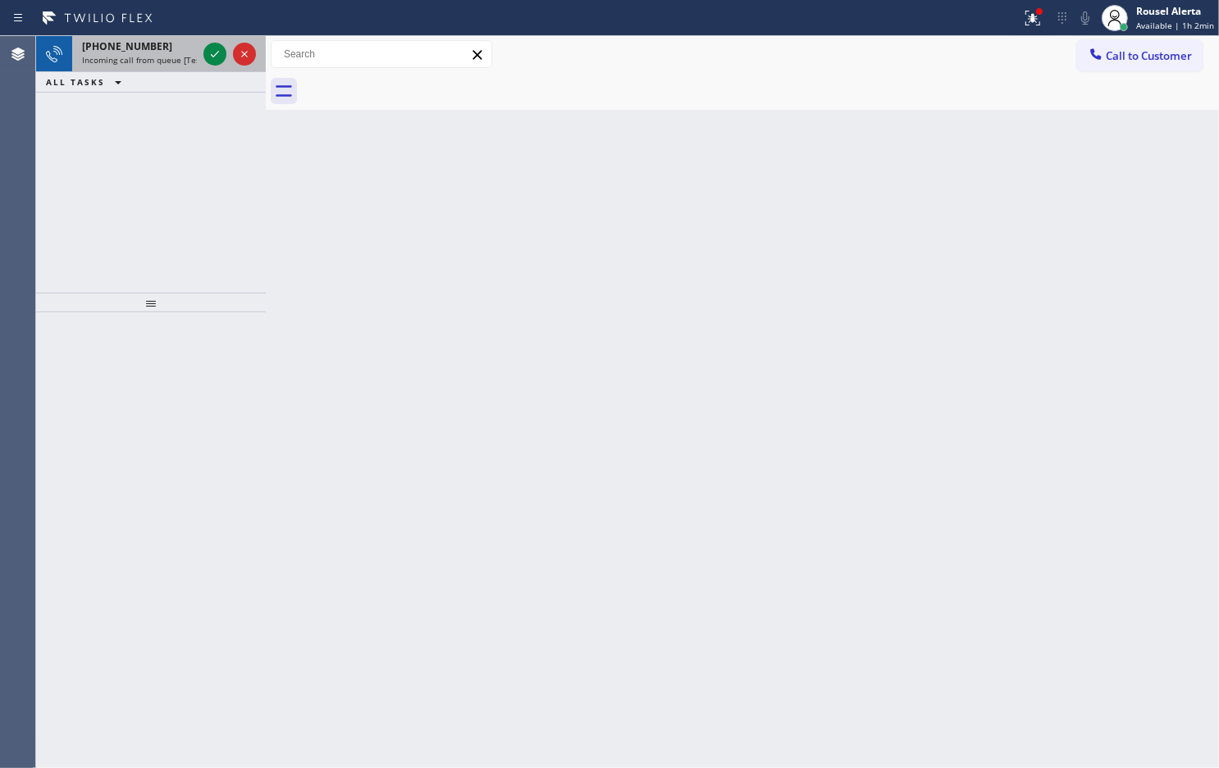
click at [177, 61] on span "Incoming call from queue [Test] All" at bounding box center [150, 59] width 136 height 11
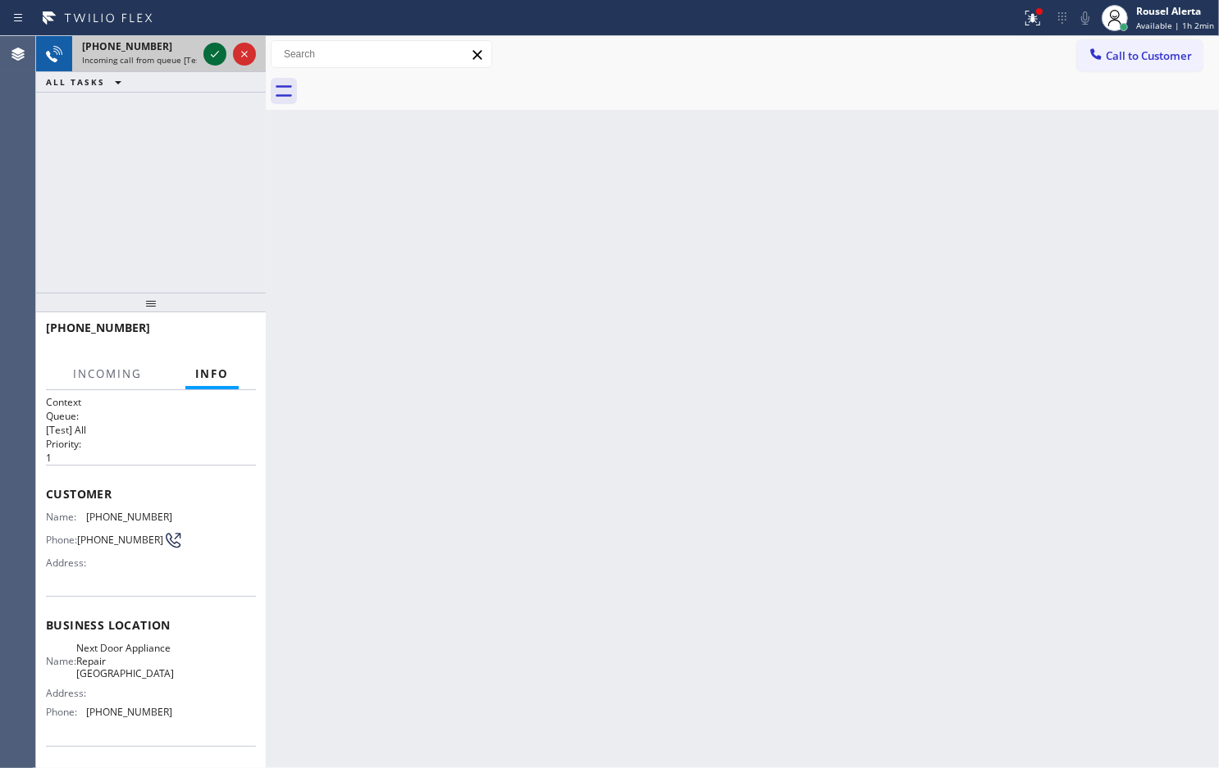
click at [210, 55] on icon at bounding box center [215, 54] width 20 height 20
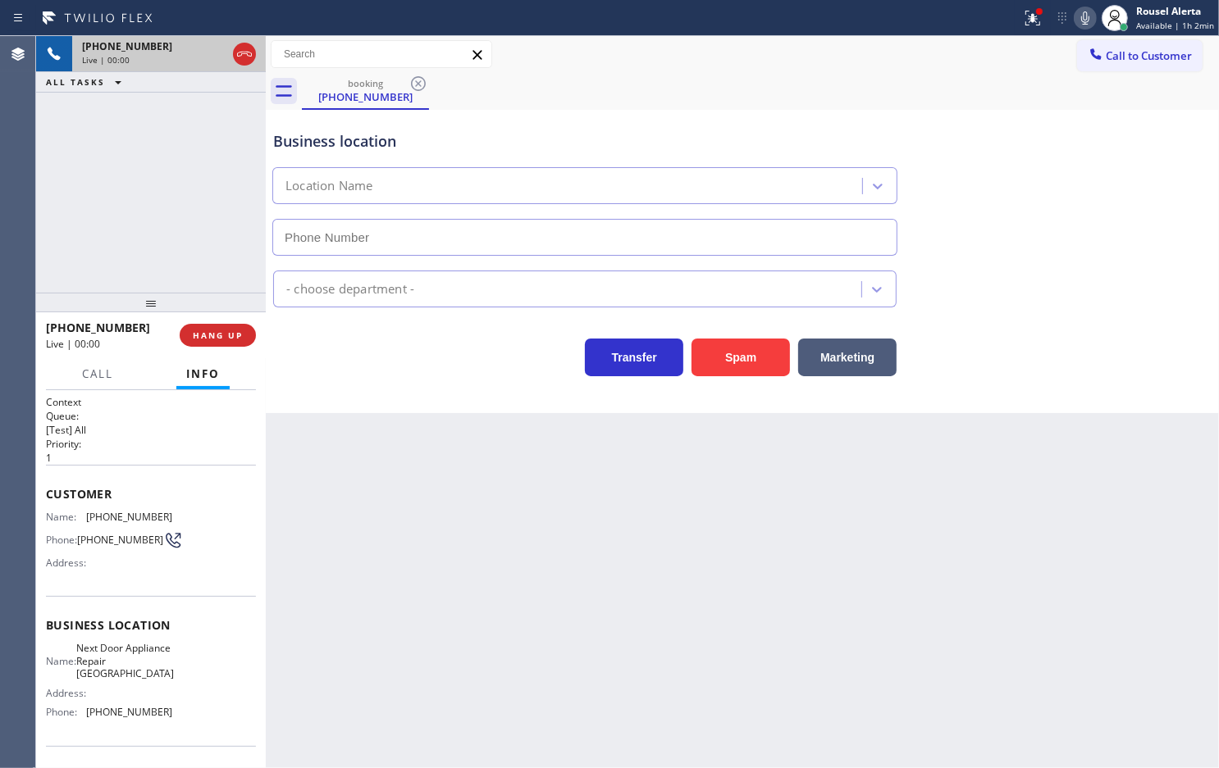
type input "[PHONE_NUMBER]"
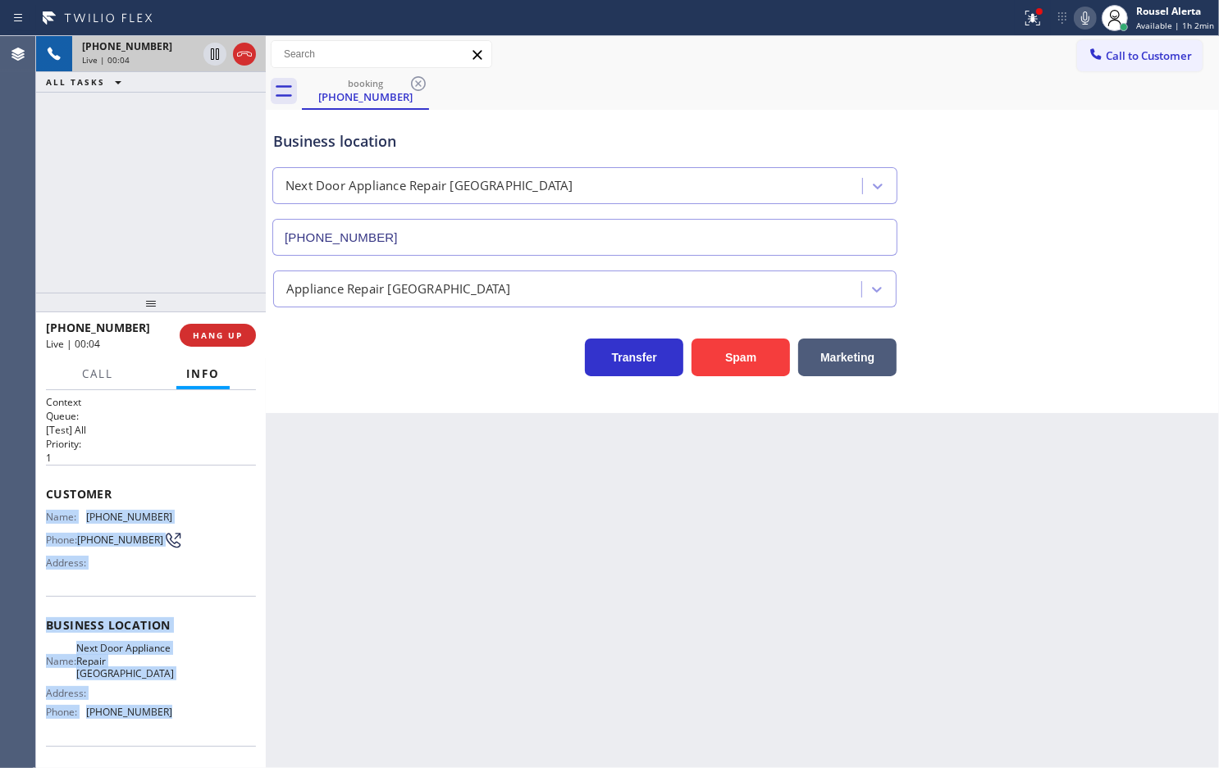
drag, startPoint x: 49, startPoint y: 510, endPoint x: 169, endPoint y: 736, distance: 255.3
click at [169, 736] on div "Context Queue: [Test] All Priority: 1 Customer Name: [PHONE_NUMBER] Phone: [PHO…" at bounding box center [151, 632] width 210 height 475
click at [101, 367] on span "Call" at bounding box center [97, 374] width 31 height 15
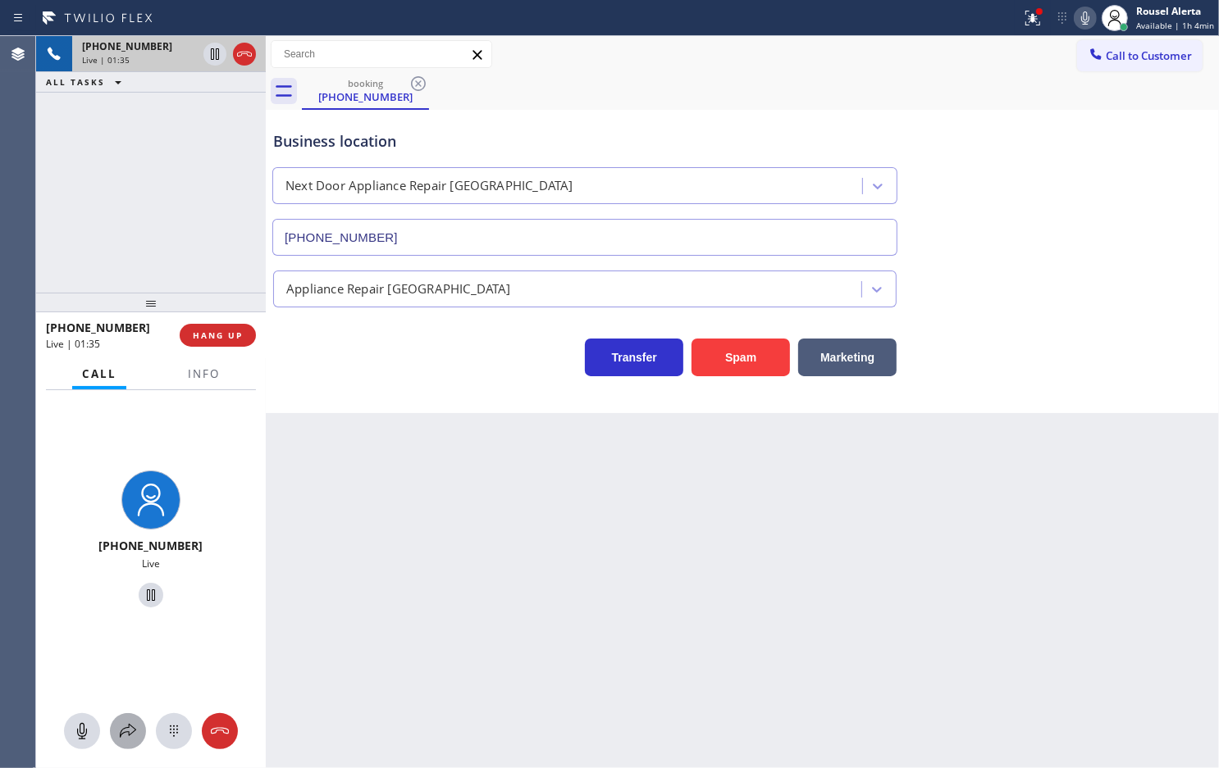
click at [129, 722] on icon at bounding box center [128, 732] width 20 height 20
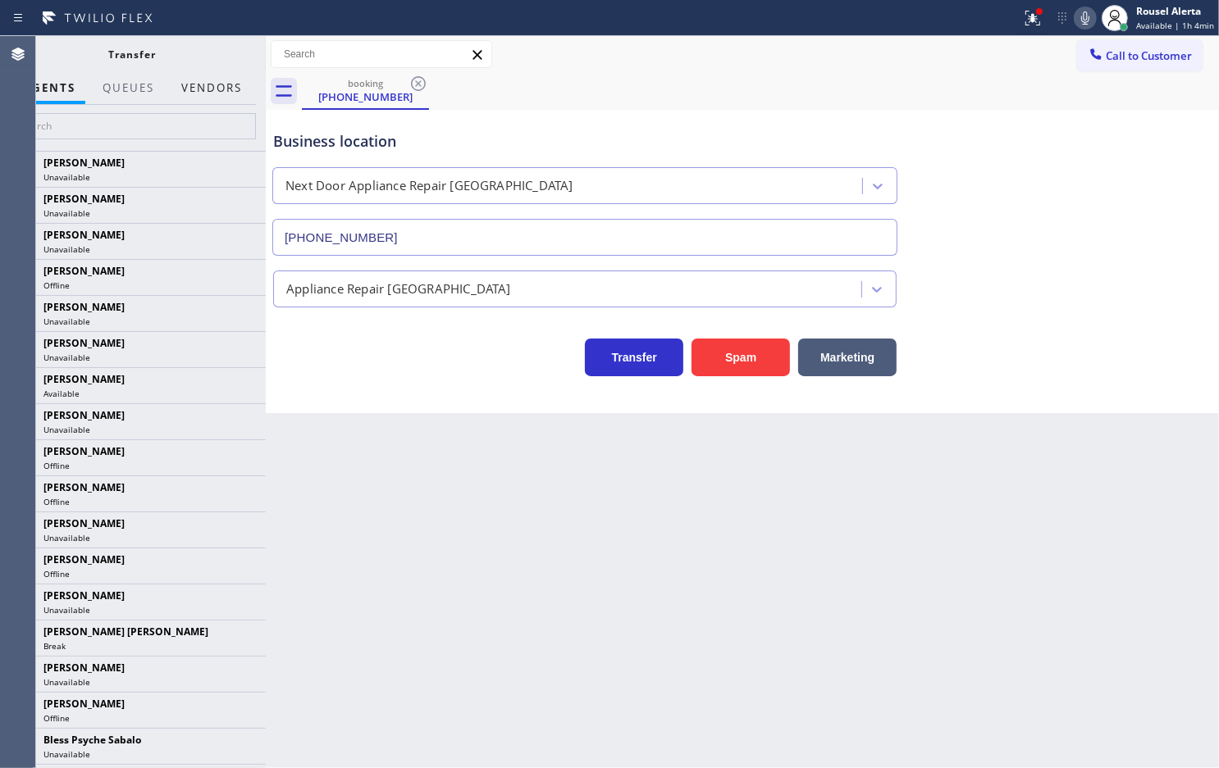
click at [206, 84] on button "Vendors" at bounding box center [211, 88] width 80 height 32
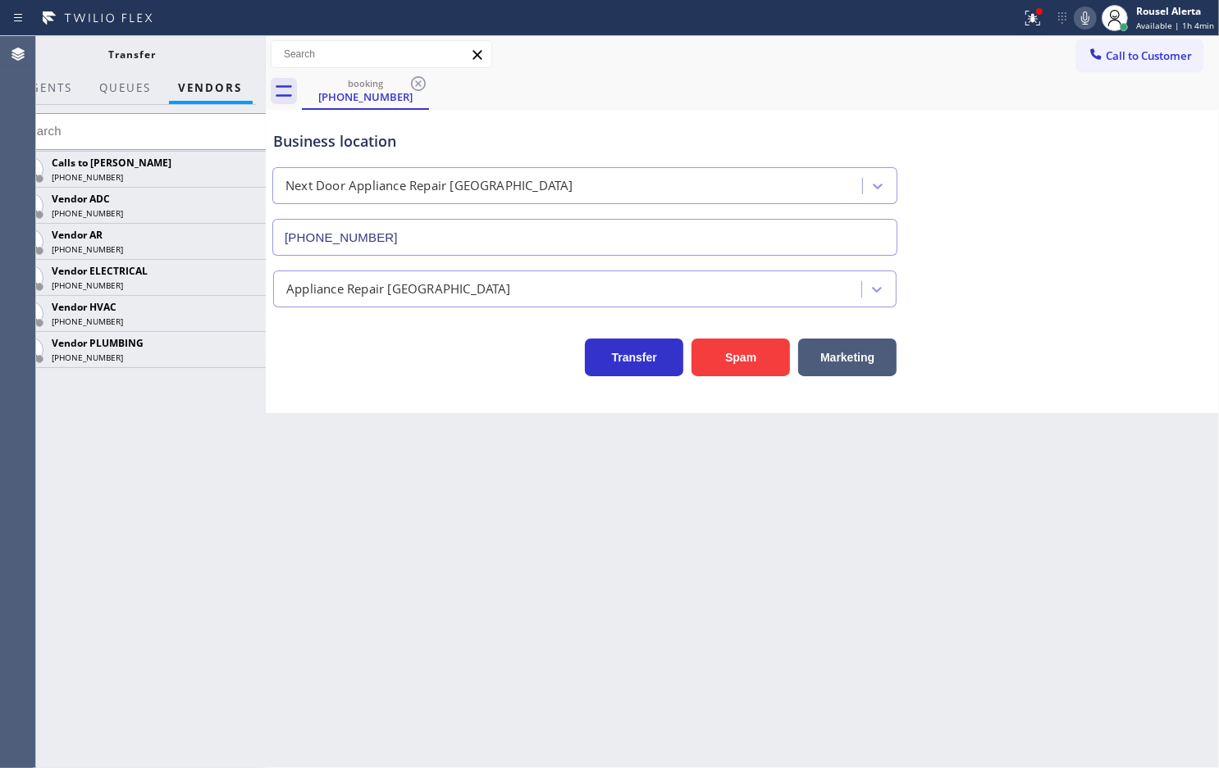
click at [195, 127] on input "text" at bounding box center [142, 131] width 266 height 37
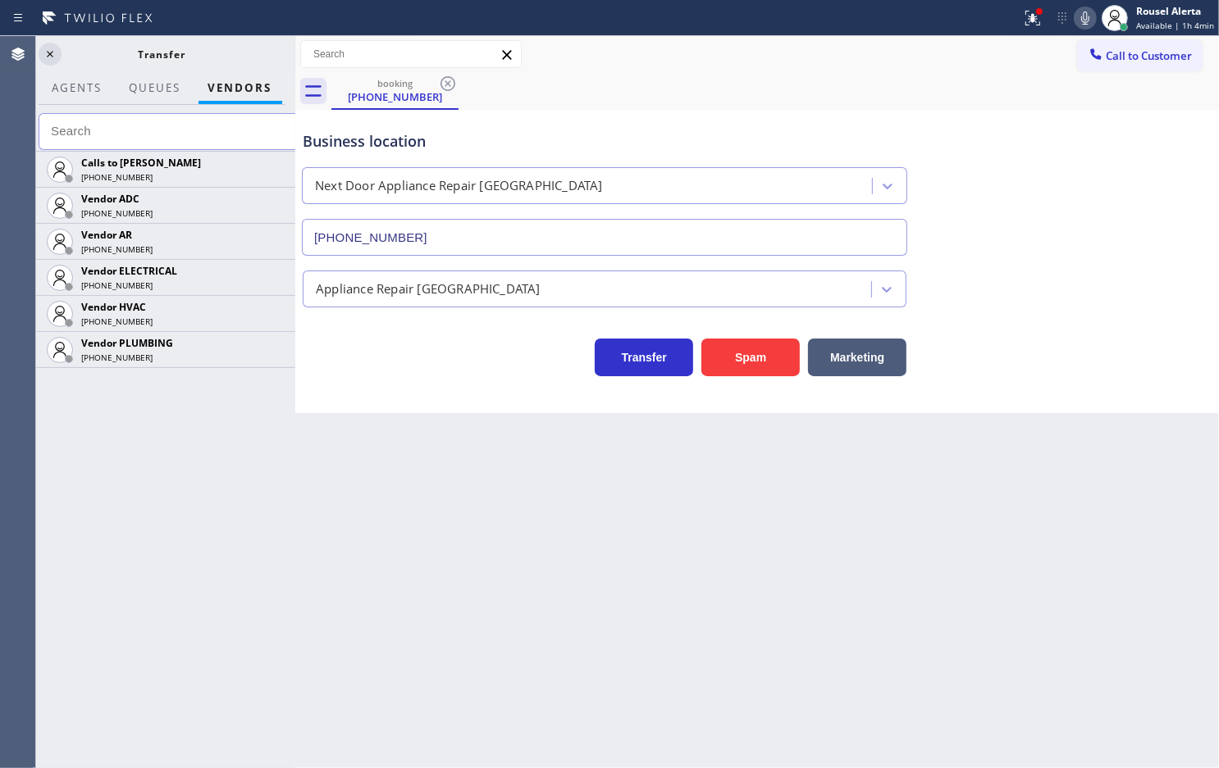
drag, startPoint x: 271, startPoint y: 43, endPoint x: 298, endPoint y: 48, distance: 27.4
click at [295, 48] on div at bounding box center [295, 402] width 0 height 732
click at [45, 55] on icon at bounding box center [50, 54] width 20 height 20
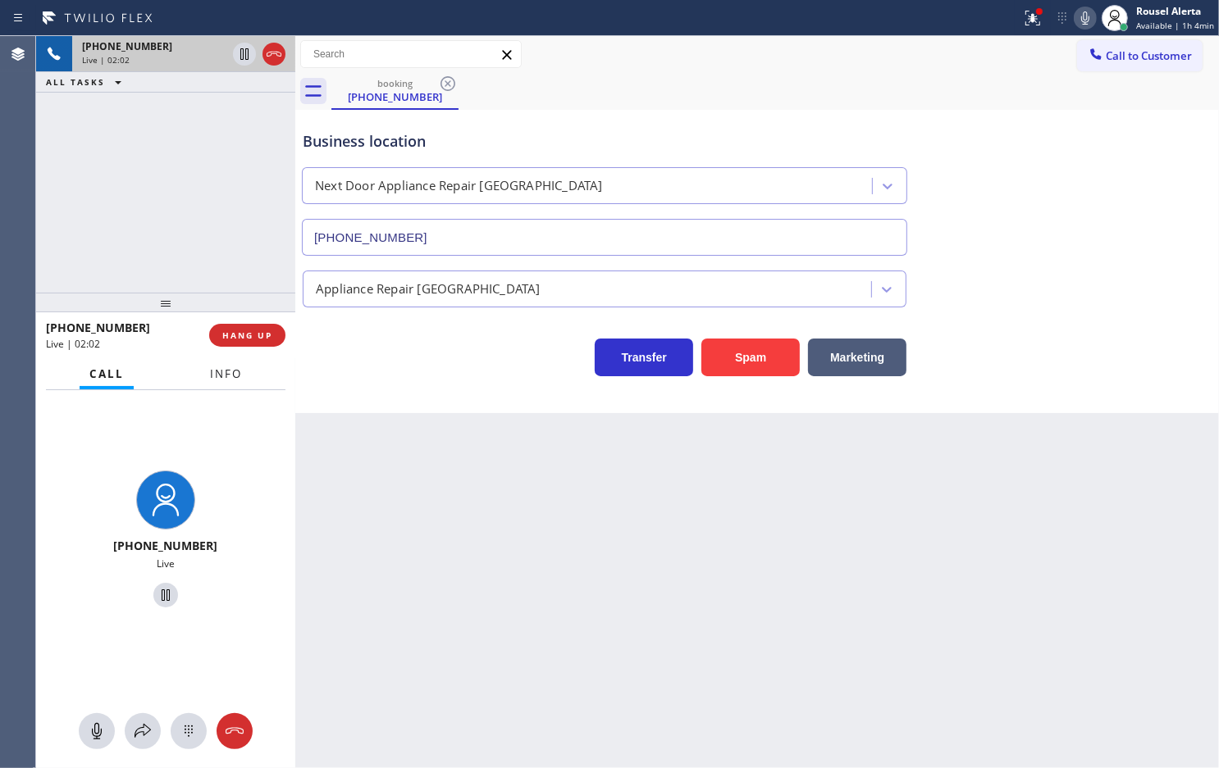
click at [238, 367] on span "Info" at bounding box center [226, 374] width 32 height 15
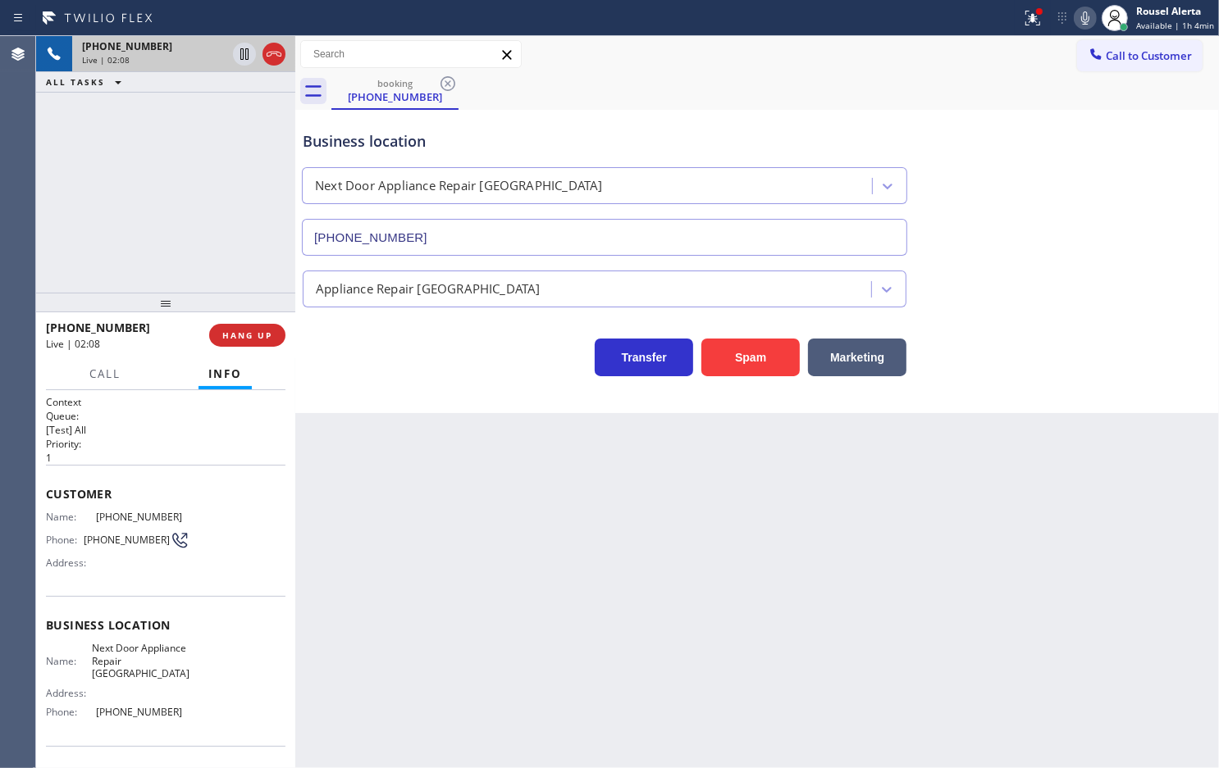
click at [172, 145] on div "[PHONE_NUMBER] Live | 02:08 ALL TASKS ALL TASKS ACTIVE TASKS TASKS IN WRAP UP" at bounding box center [165, 164] width 259 height 257
click at [399, 506] on div "Back to Dashboard Change Sender ID Customers Technicians Select a contact Outbo…" at bounding box center [756, 402] width 923 height 732
drag, startPoint x: 189, startPoint y: 119, endPoint x: 329, endPoint y: 406, distance: 319.1
click at [194, 120] on div "[PHONE_NUMBER] Live | 02:09 ALL TASKS ALL TASKS ACTIVE TASKS TASKS IN WRAP UP" at bounding box center [165, 164] width 259 height 257
click at [410, 572] on div "Back to Dashboard Change Sender ID Customers Technicians Select a contact Outbo…" at bounding box center [756, 402] width 923 height 732
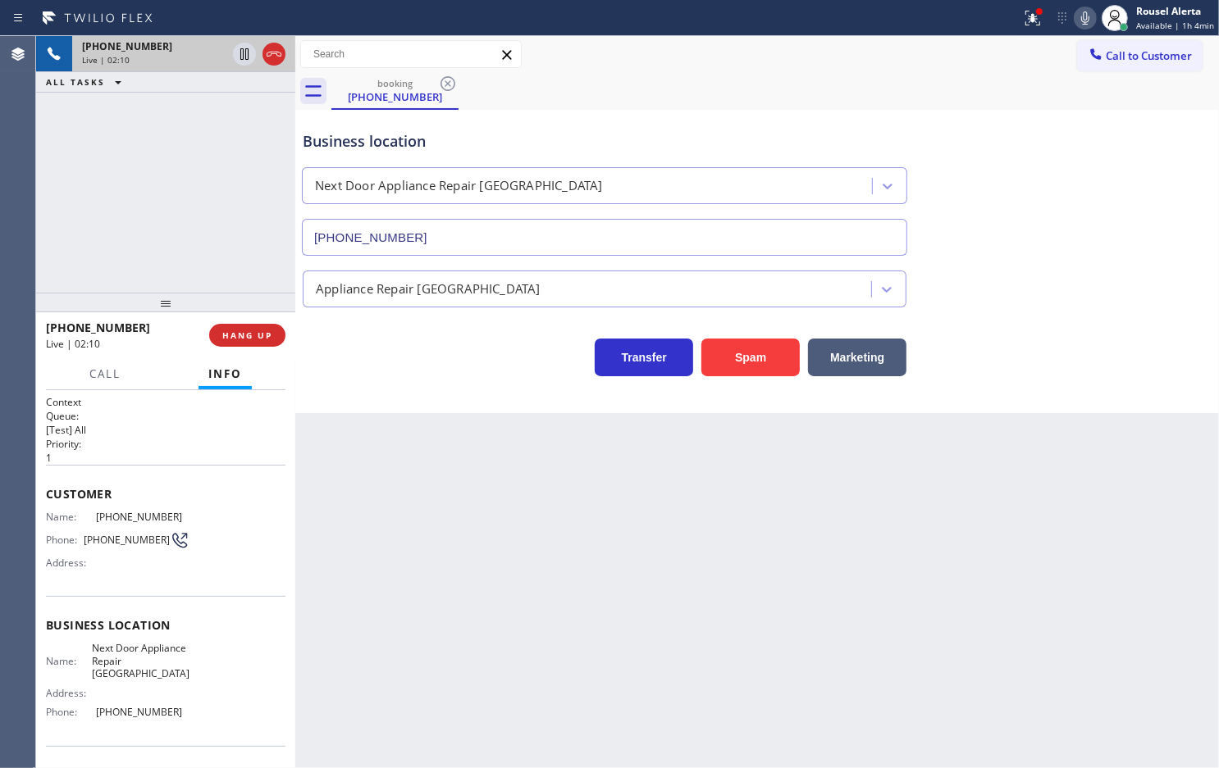
click at [227, 197] on div "[PHONE_NUMBER] Live | 02:10 ALL TASKS ALL TASKS ACTIVE TASKS TASKS IN WRAP UP" at bounding box center [165, 164] width 259 height 257
click at [386, 526] on div "Back to Dashboard Change Sender ID Customers Technicians Select a contact Outbo…" at bounding box center [756, 402] width 923 height 732
click at [232, 221] on div "[PHONE_NUMBER] Live | 02:11 ALL TASKS ALL TASKS ACTIVE TASKS TASKS IN WRAP UP" at bounding box center [165, 164] width 259 height 257
click at [362, 512] on div "Back to Dashboard Change Sender ID Customers Technicians Select a contact Outbo…" at bounding box center [756, 402] width 923 height 732
click at [244, 213] on div "[PHONE_NUMBER] Live | 02:12 ALL TASKS ALL TASKS ACTIVE TASKS TASKS IN WRAP UP" at bounding box center [165, 164] width 259 height 257
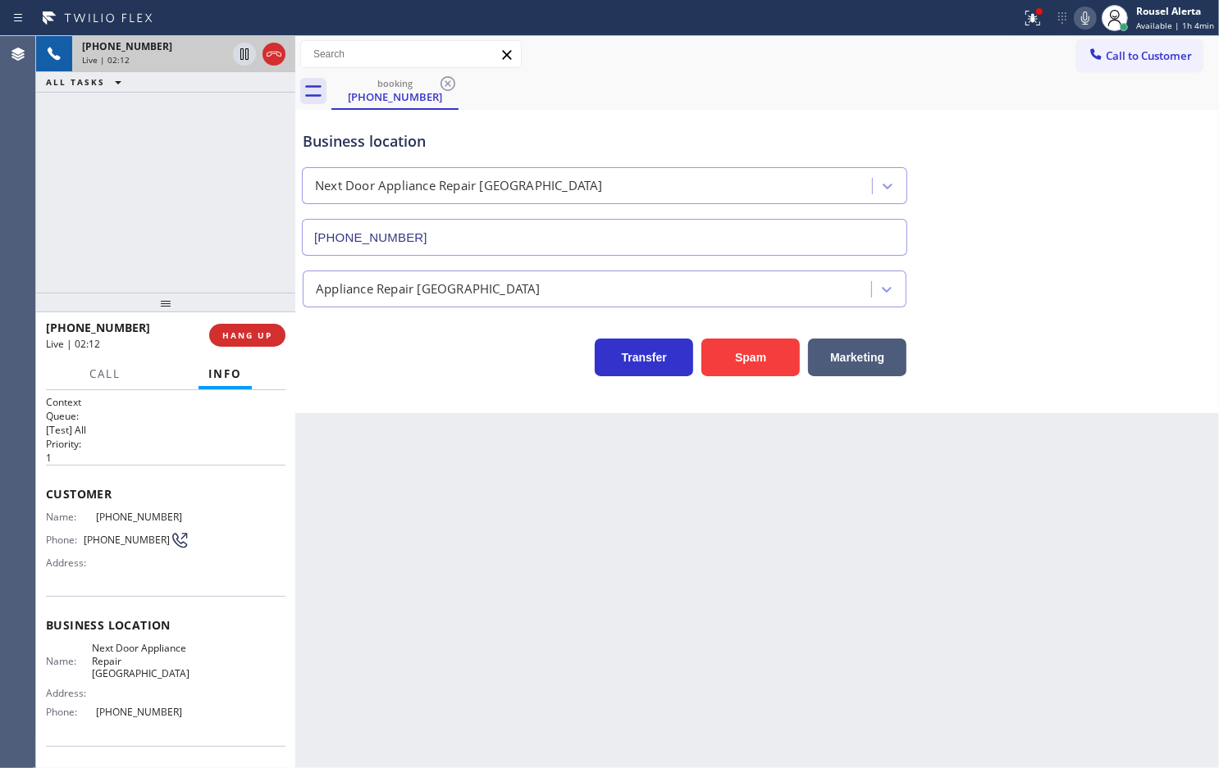
click at [406, 558] on div "Back to Dashboard Change Sender ID Customers Technicians Select a contact Outbo…" at bounding box center [756, 402] width 923 height 732
click at [239, 247] on div "[PHONE_NUMBER] Live | 02:34 ALL TASKS ALL TASKS ACTIVE TASKS TASKS IN WRAP UP" at bounding box center [165, 164] width 259 height 257
click at [309, 441] on div "Back to Dashboard Change Sender ID Customers Technicians Select a contact Outbo…" at bounding box center [756, 402] width 923 height 732
click at [248, 281] on div "[PHONE_NUMBER] Live | 02:35 ALL TASKS ALL TASKS ACTIVE TASKS TASKS IN WRAP UP" at bounding box center [165, 164] width 259 height 257
click at [328, 478] on div "Back to Dashboard Change Sender ID Customers Technicians Select a contact Outbo…" at bounding box center [756, 402] width 923 height 732
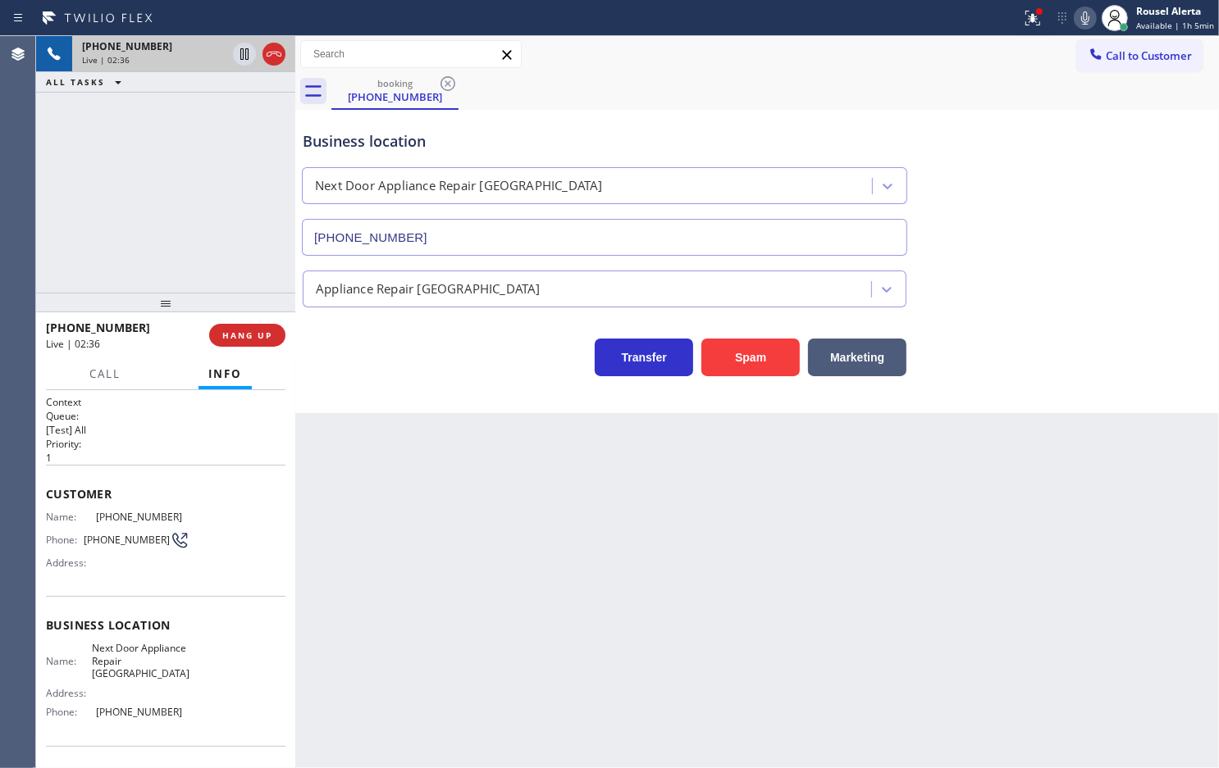
click at [244, 214] on div "[PHONE_NUMBER] Live | 02:36 ALL TASKS ALL TASKS ACTIVE TASKS TASKS IN WRAP UP" at bounding box center [165, 164] width 259 height 257
click at [358, 459] on div "Back to Dashboard Change Sender ID Customers Technicians Select a contact Outbo…" at bounding box center [756, 402] width 923 height 732
click at [250, 218] on div "[PHONE_NUMBER] Live | 02:38 ALL TASKS ALL TASKS ACTIVE TASKS TASKS IN WRAP UP" at bounding box center [165, 164] width 259 height 257
click at [326, 453] on div "Back to Dashboard Change Sender ID Customers Technicians Select a contact Outbo…" at bounding box center [756, 402] width 923 height 732
click at [202, 230] on div "[PHONE_NUMBER] Live | 02:40 ALL TASKS ALL TASKS ACTIVE TASKS TASKS IN WRAP UP" at bounding box center [165, 164] width 259 height 257
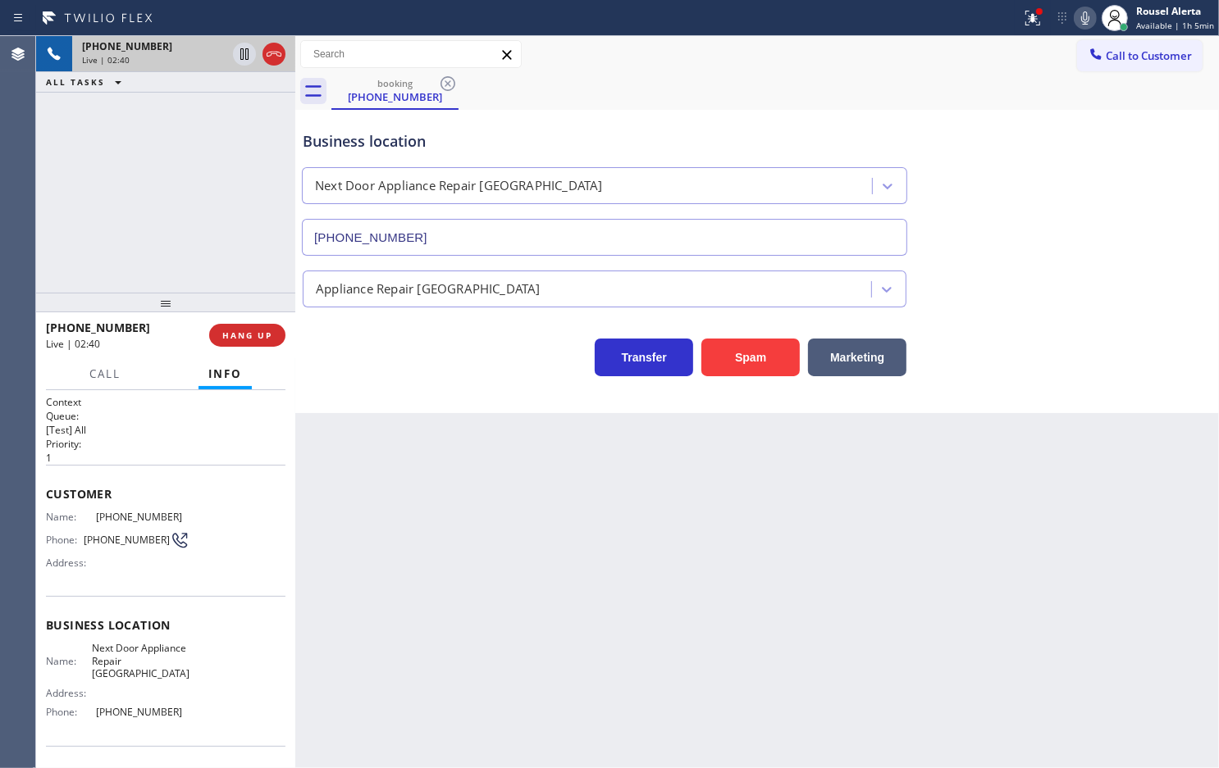
click at [348, 519] on div "Back to Dashboard Change Sender ID Customers Technicians Select a contact Outbo…" at bounding box center [756, 402] width 923 height 732
click at [224, 223] on div "[PHONE_NUMBER] Live | 02:41 ALL TASKS ALL TASKS ACTIVE TASKS TASKS IN WRAP UP" at bounding box center [165, 164] width 259 height 257
click at [358, 509] on div "Back to Dashboard Change Sender ID Customers Technicians Select a contact Outbo…" at bounding box center [756, 402] width 923 height 732
click at [250, 335] on span "HANG UP" at bounding box center [247, 335] width 50 height 11
click at [430, 543] on div "Back to Dashboard Change Sender ID Customers Technicians Select a contact Outbo…" at bounding box center [756, 402] width 923 height 732
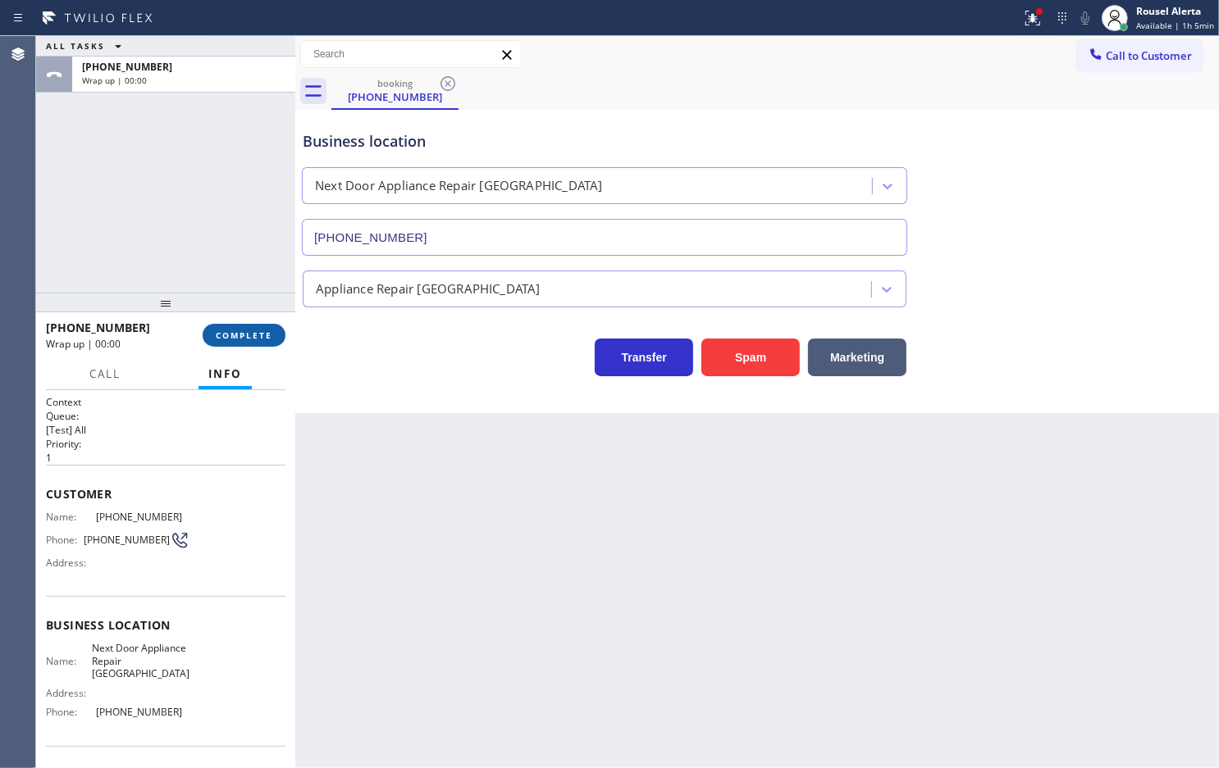
click at [257, 336] on span "COMPLETE" at bounding box center [244, 335] width 57 height 11
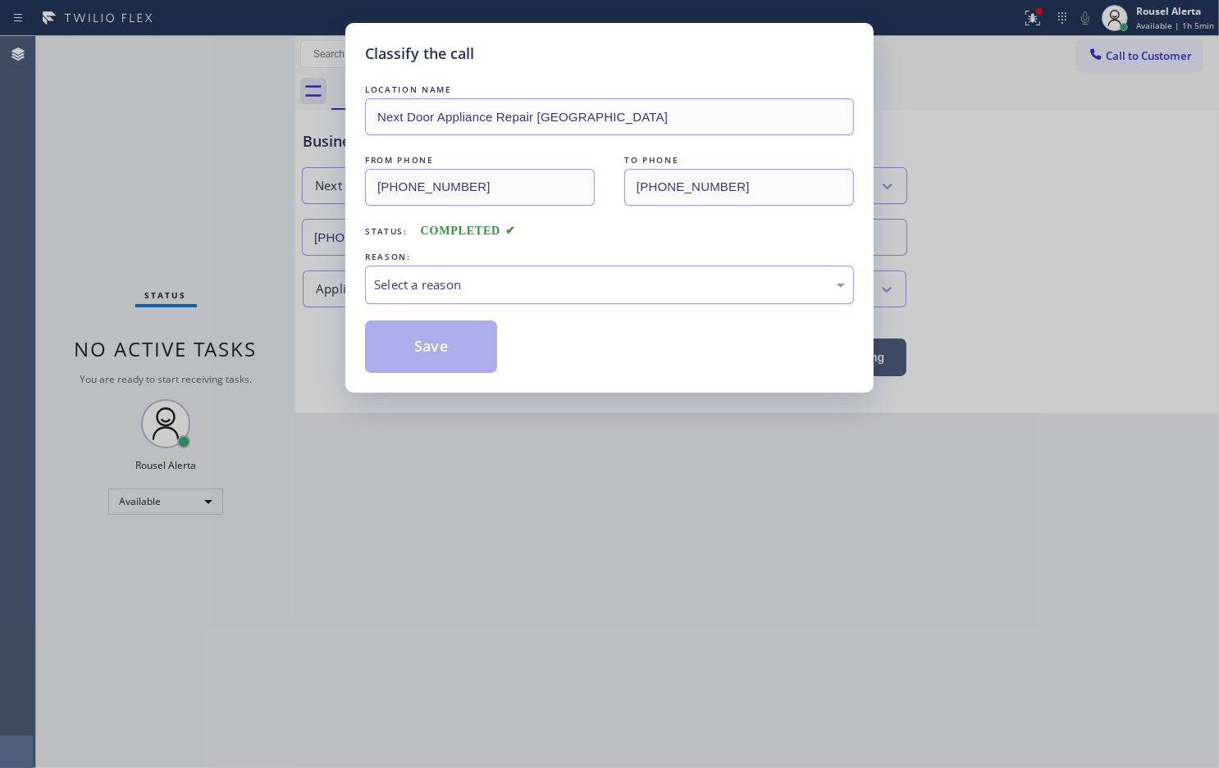
click at [453, 291] on div "Select a reason" at bounding box center [609, 285] width 471 height 19
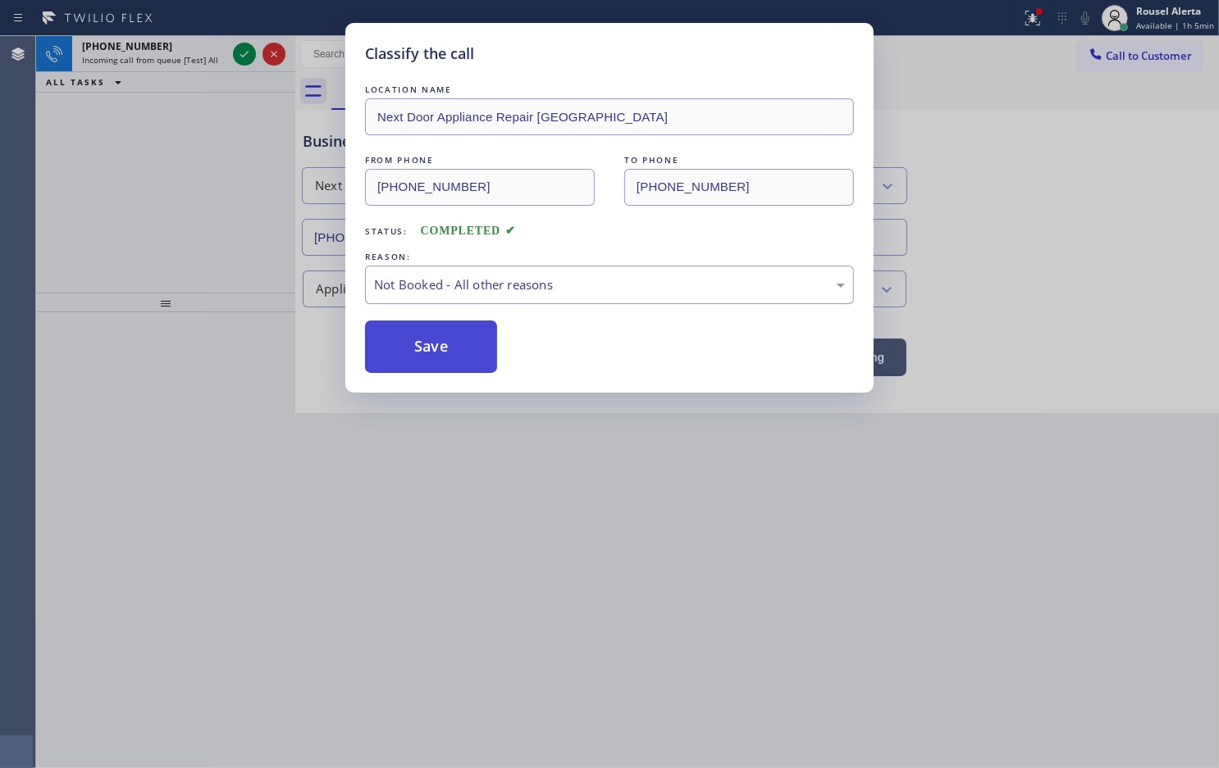
click at [441, 358] on button "Save" at bounding box center [431, 347] width 132 height 52
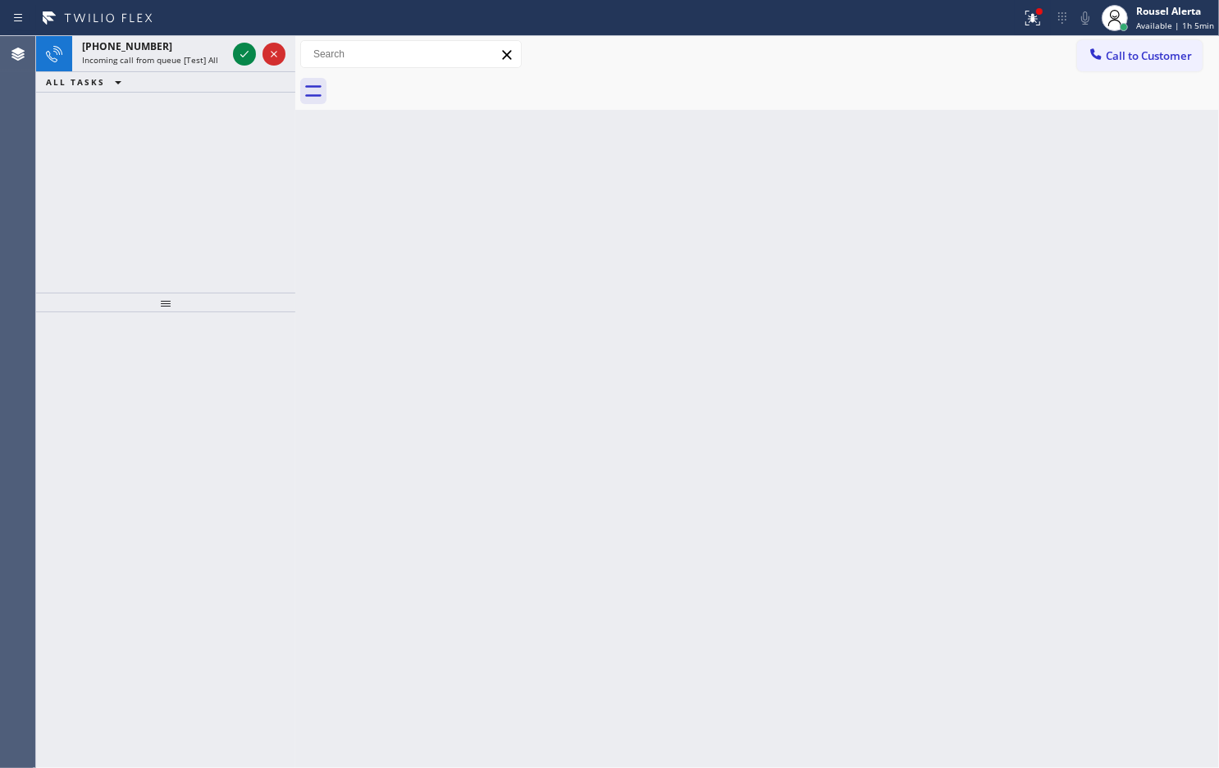
click at [146, 47] on span "[PHONE_NUMBER]" at bounding box center [127, 46] width 90 height 14
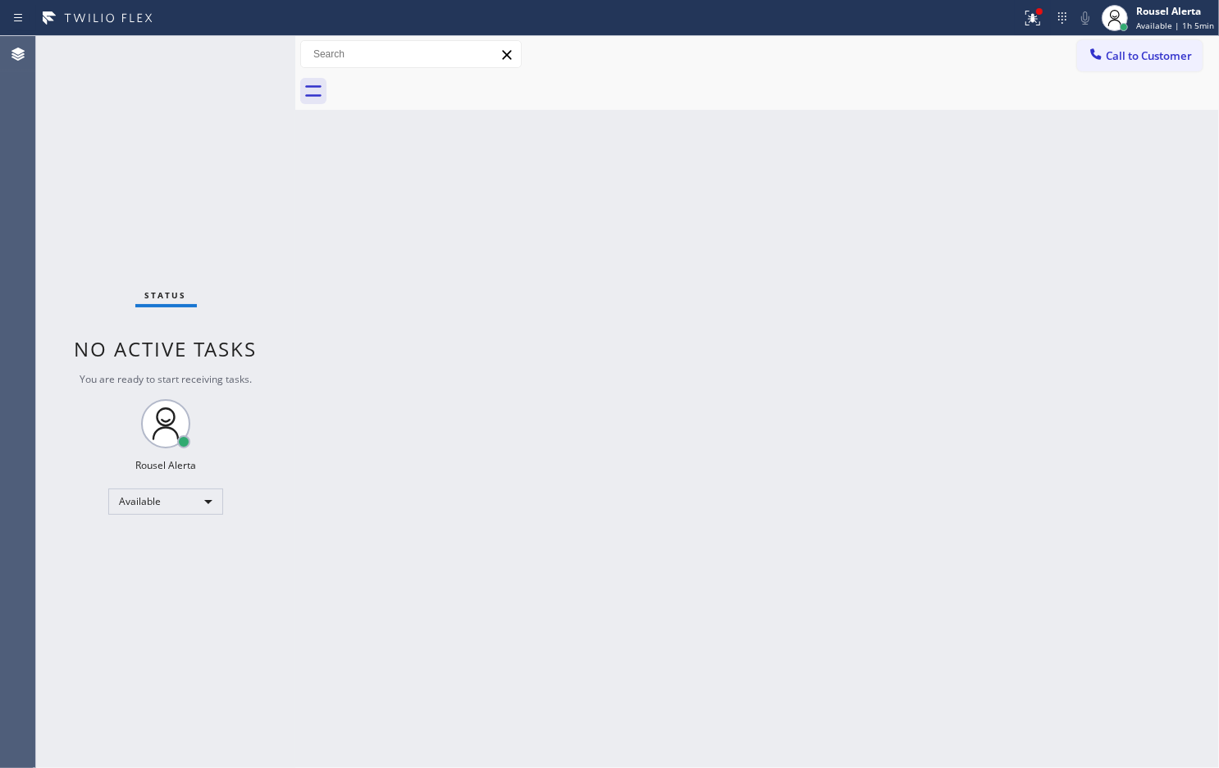
click at [240, 54] on div "Status No active tasks You are ready to start receiving tasks. Rousel Alerta Av…" at bounding box center [165, 402] width 259 height 732
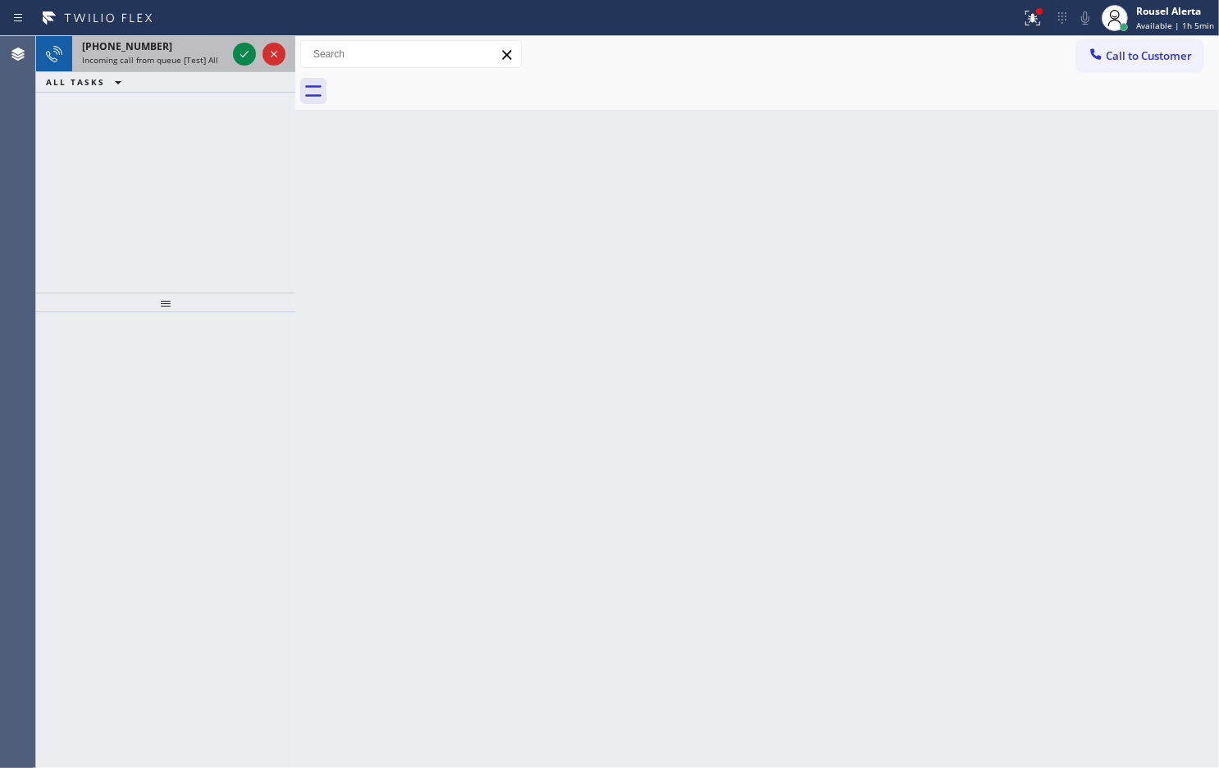
click at [209, 55] on span "Incoming call from queue [Test] All" at bounding box center [150, 59] width 136 height 11
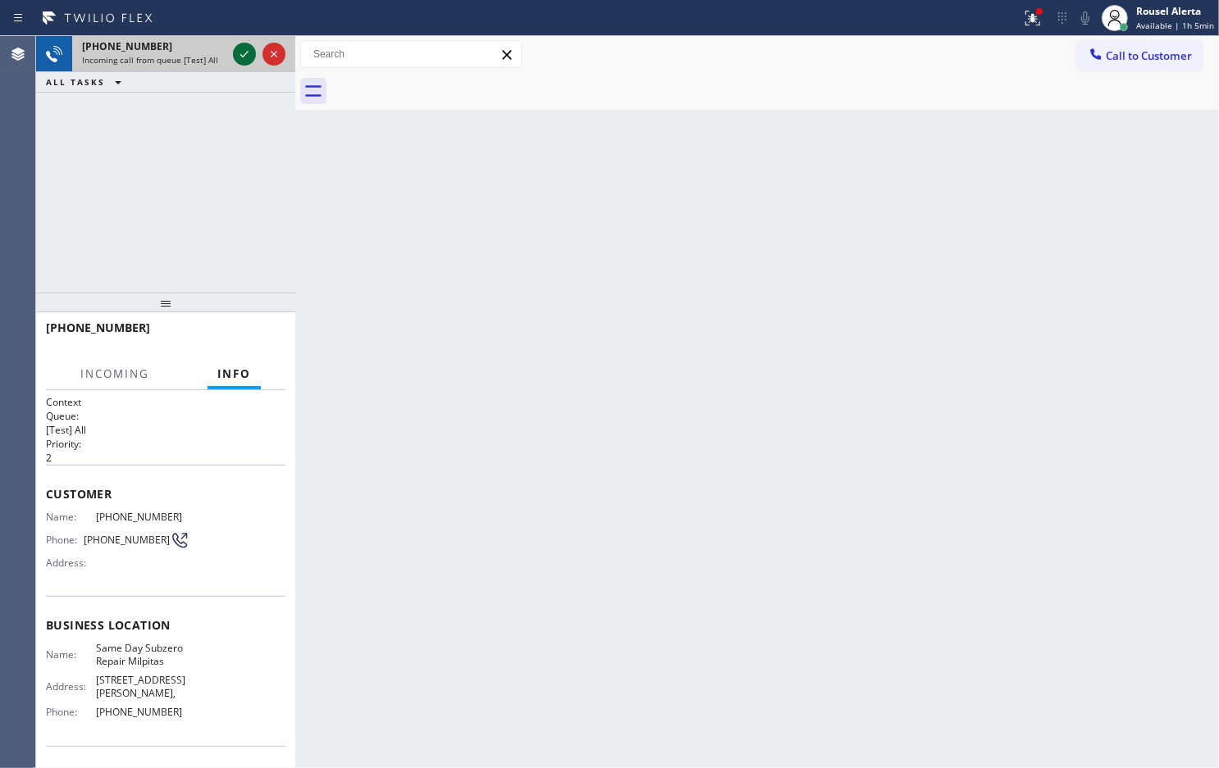
click at [235, 54] on icon at bounding box center [245, 54] width 20 height 20
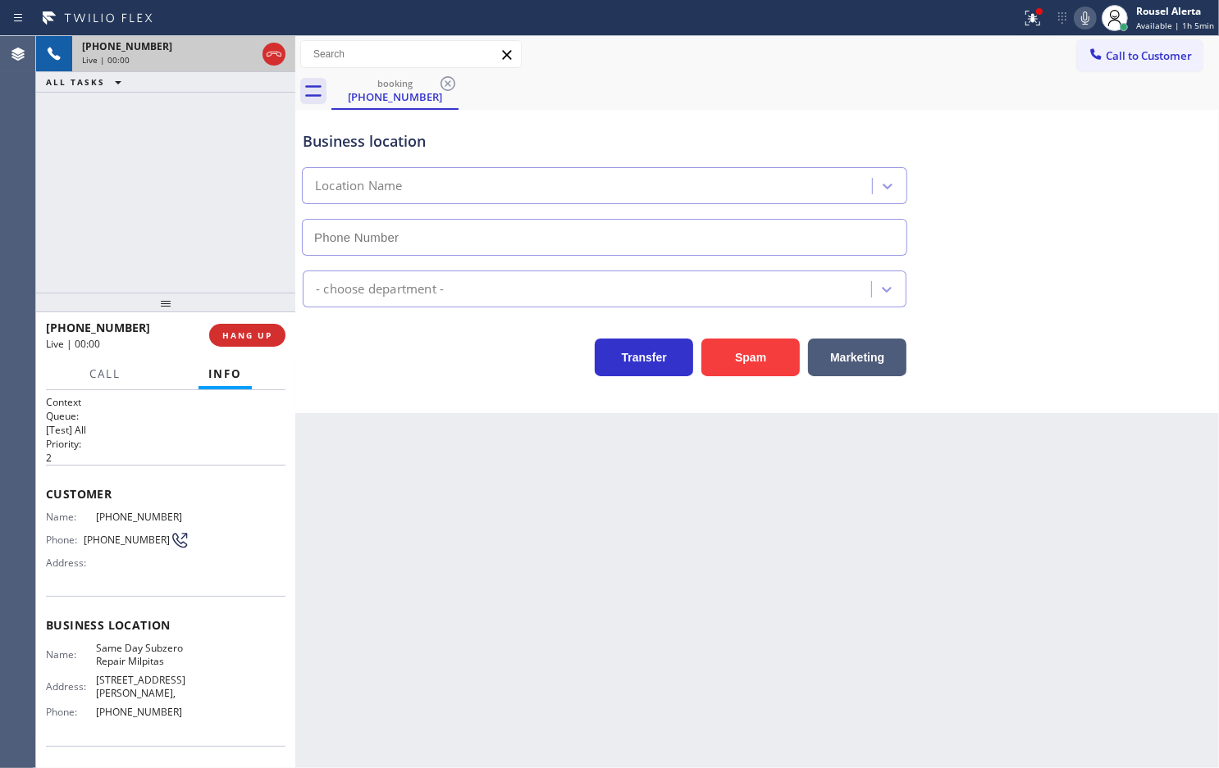
type input "[PHONE_NUMBER]"
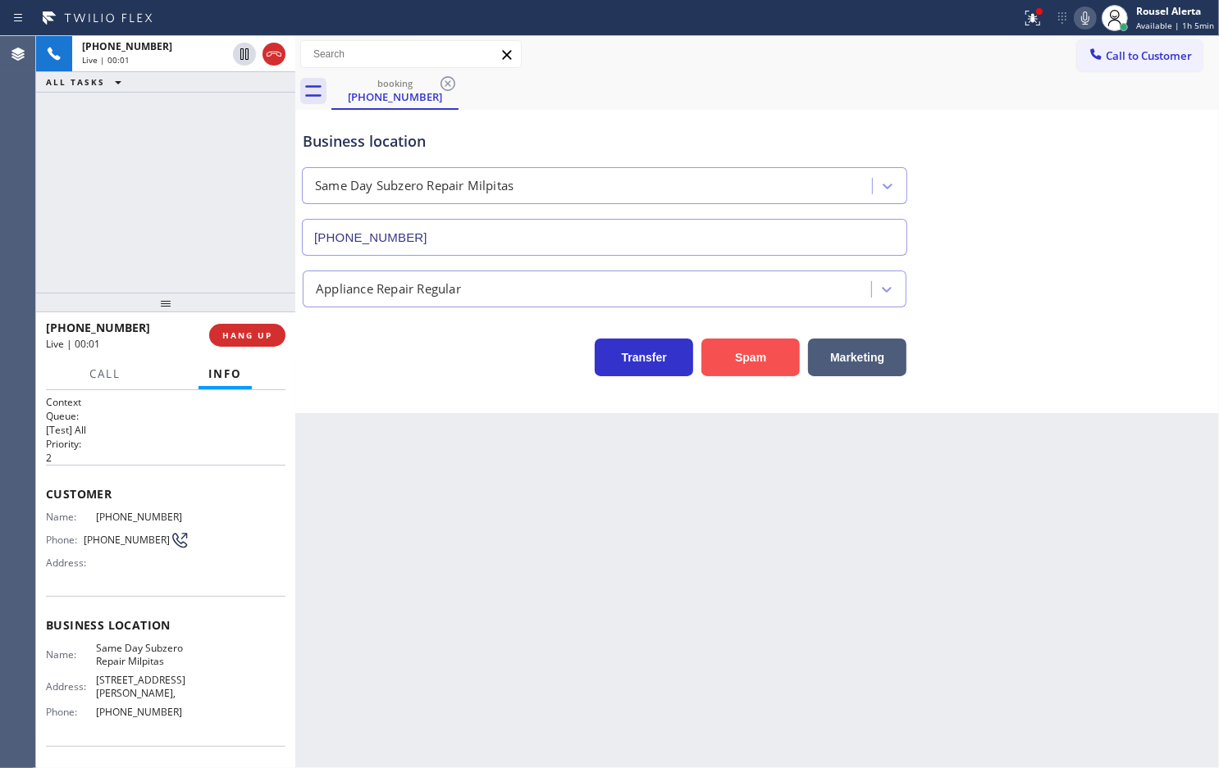
click at [757, 358] on button "Spam" at bounding box center [750, 358] width 98 height 38
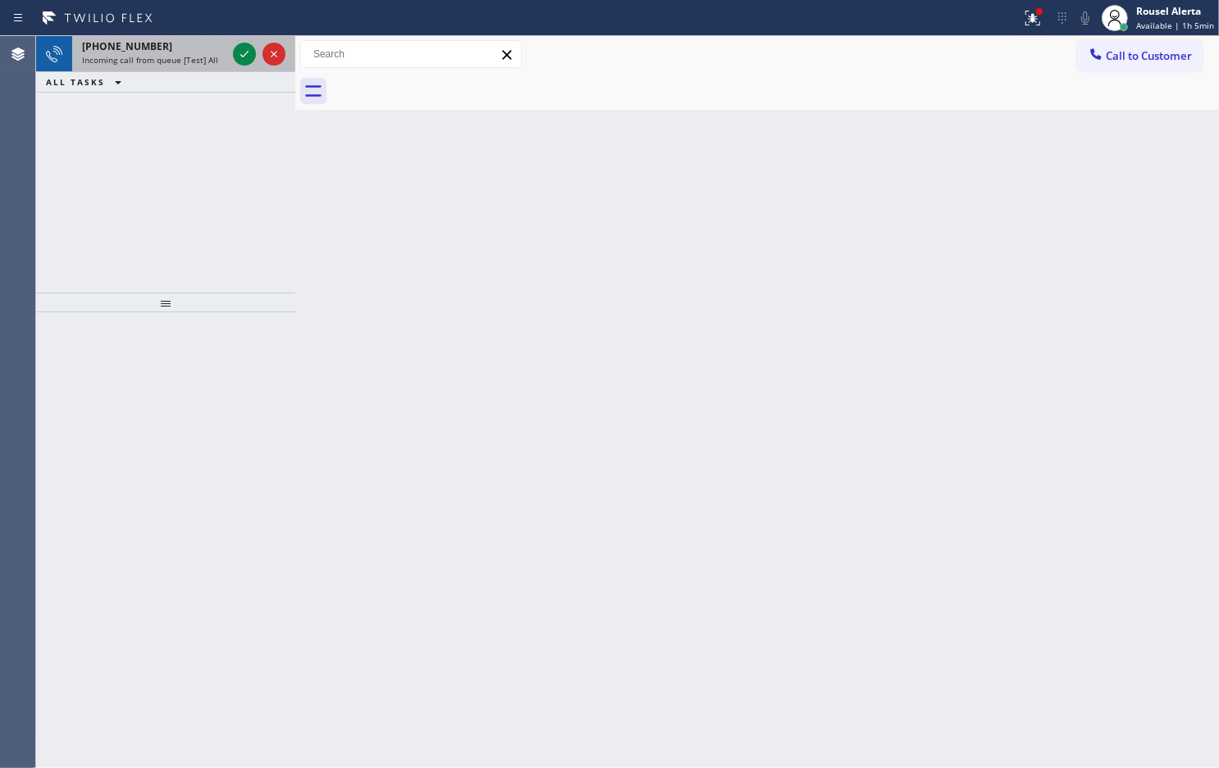
click at [187, 59] on span "Incoming call from queue [Test] All" at bounding box center [150, 59] width 136 height 11
click at [176, 75] on div "ALL TASKS ALL TASKS ACTIVE TASKS TASKS IN WRAP UP" at bounding box center [165, 82] width 259 height 20
click at [185, 56] on span "Incoming call from queue [Test] All" at bounding box center [150, 59] width 136 height 11
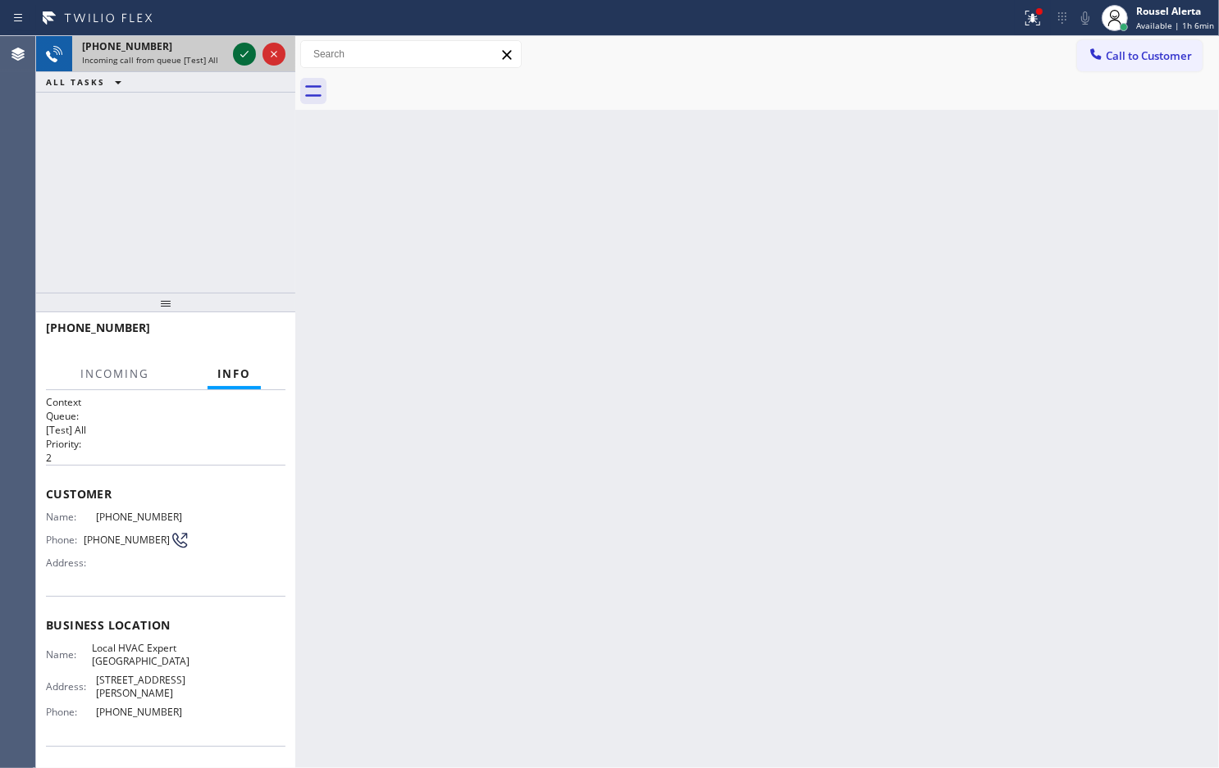
click at [239, 47] on icon at bounding box center [245, 54] width 20 height 20
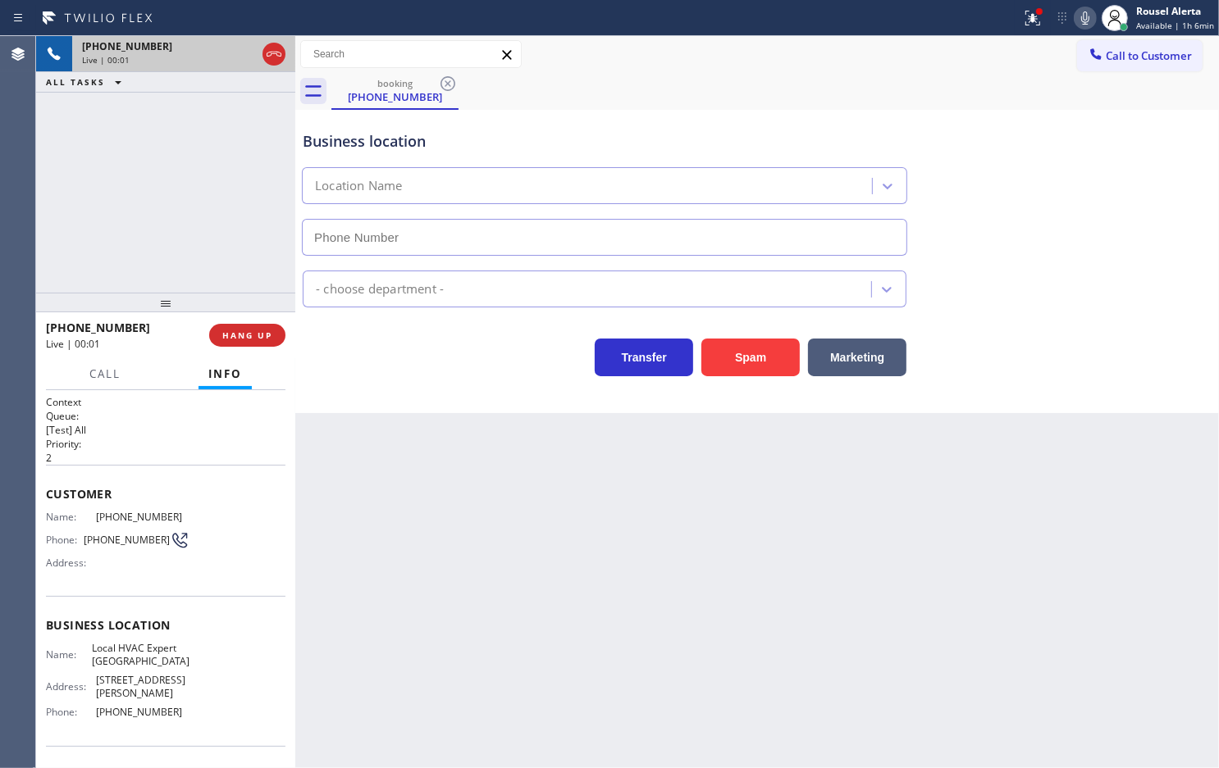
type input "[PHONE_NUMBER]"
click at [440, 560] on div "Back to Dashboard Change Sender ID Customers Technicians Select a contact Outbo…" at bounding box center [756, 402] width 923 height 732
click at [268, 337] on span "HANG UP" at bounding box center [247, 335] width 50 height 11
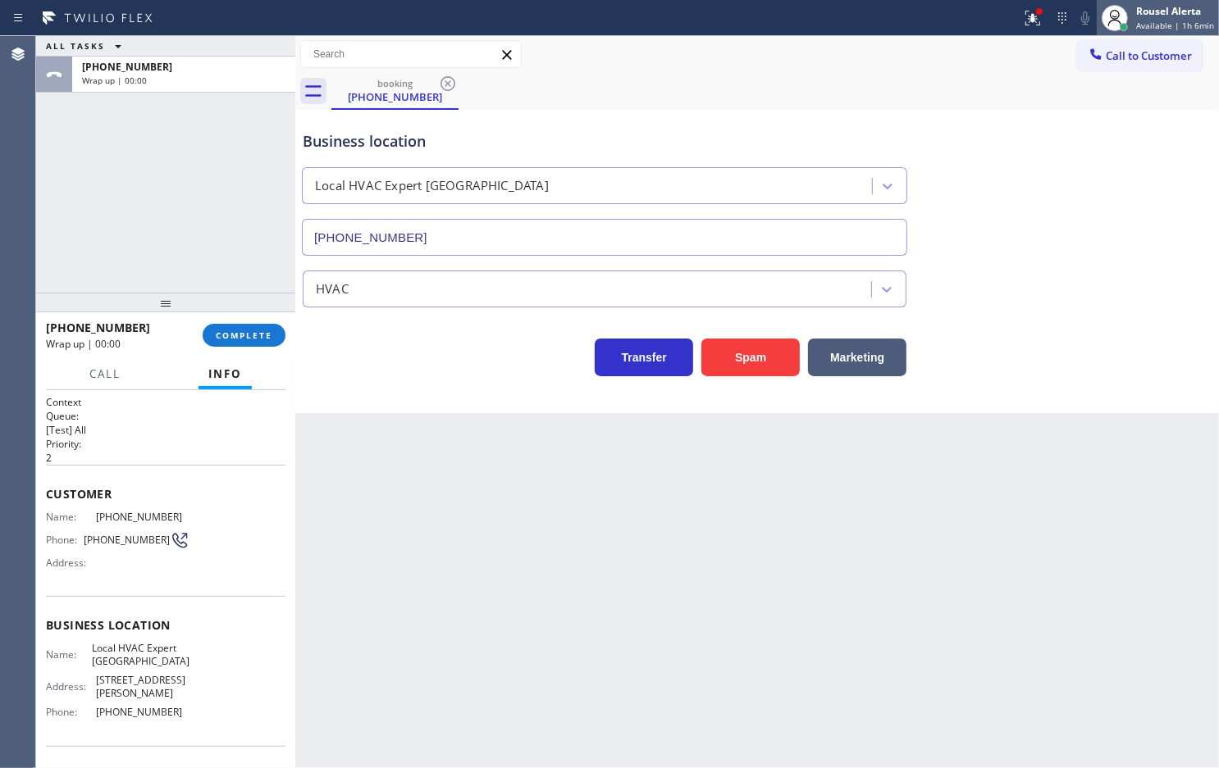
click at [1146, 29] on span "Available | 1h 6min" at bounding box center [1175, 25] width 78 height 11
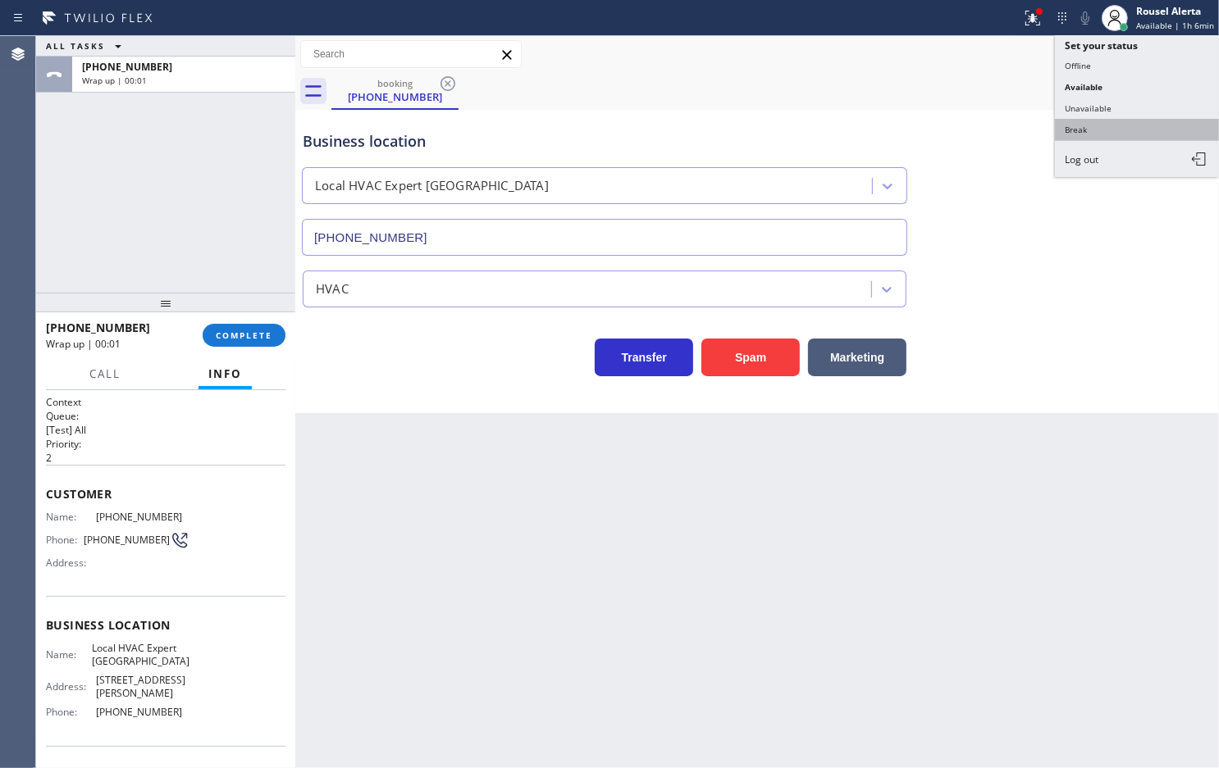
click at [1108, 127] on button "Break" at bounding box center [1137, 129] width 164 height 21
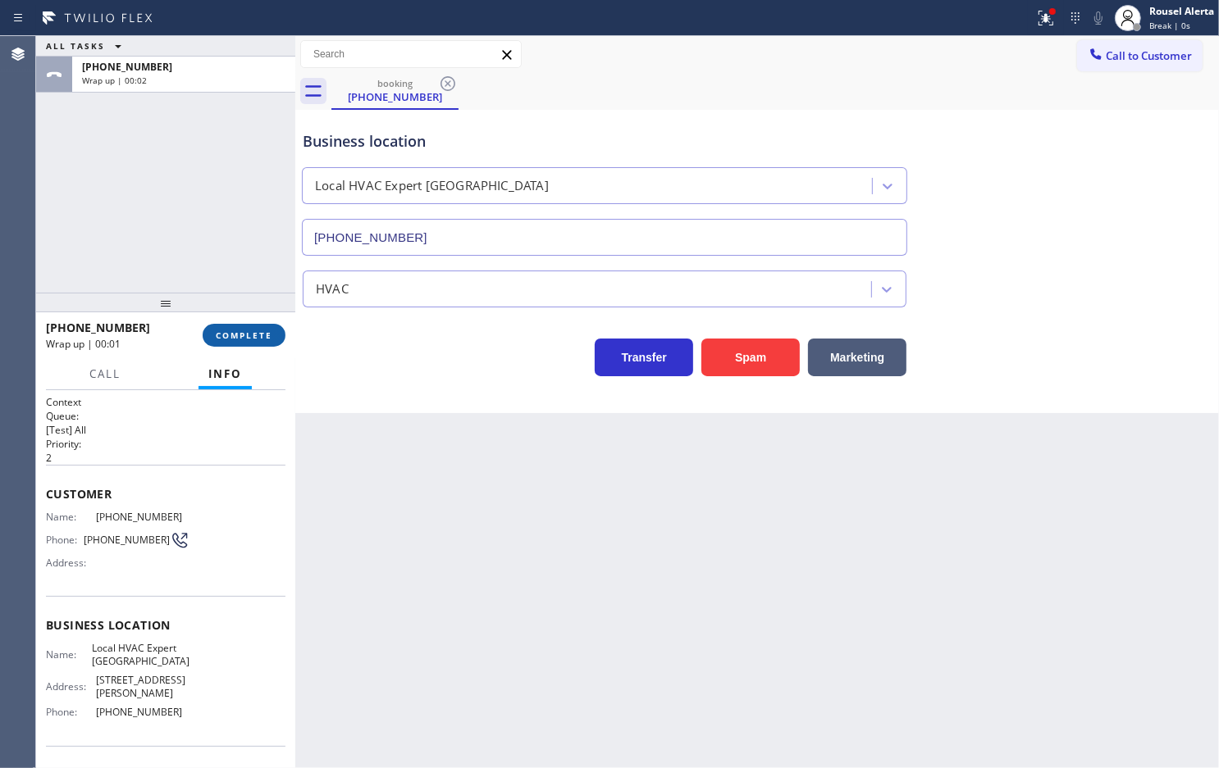
click at [248, 335] on span "COMPLETE" at bounding box center [244, 335] width 57 height 11
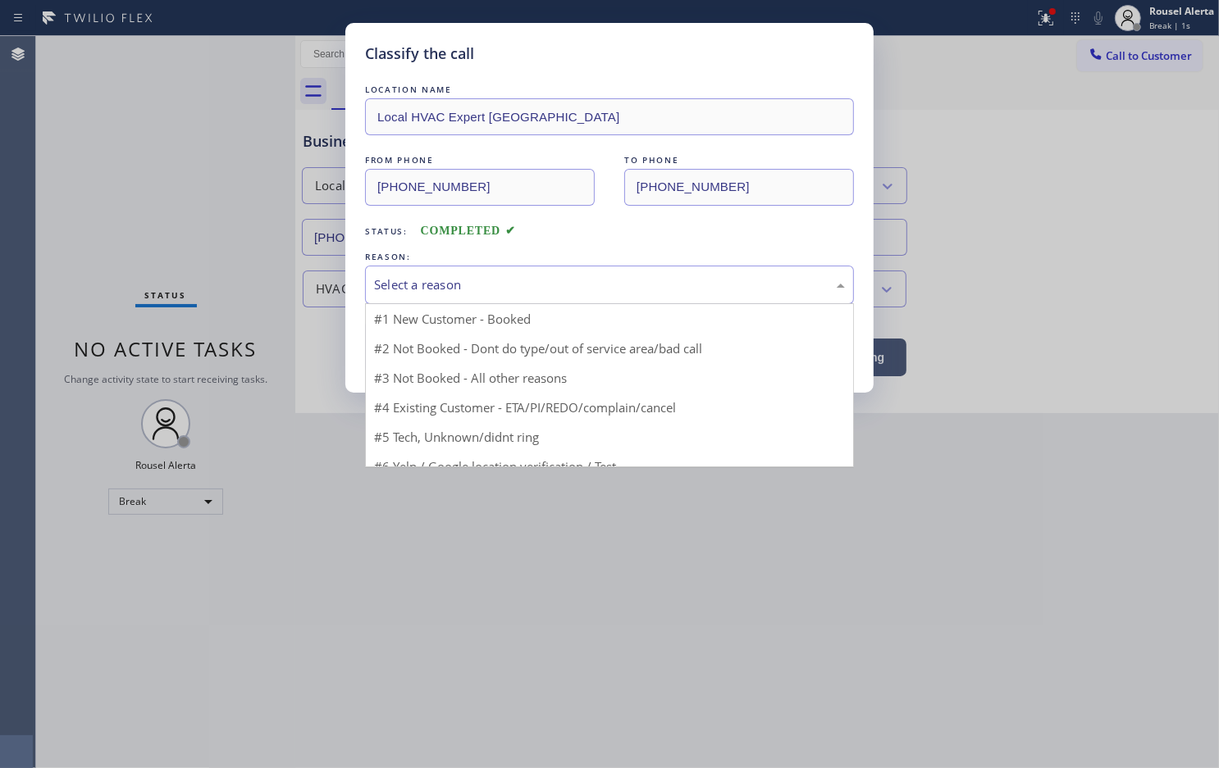
click at [486, 289] on div "Select a reason" at bounding box center [609, 285] width 471 height 19
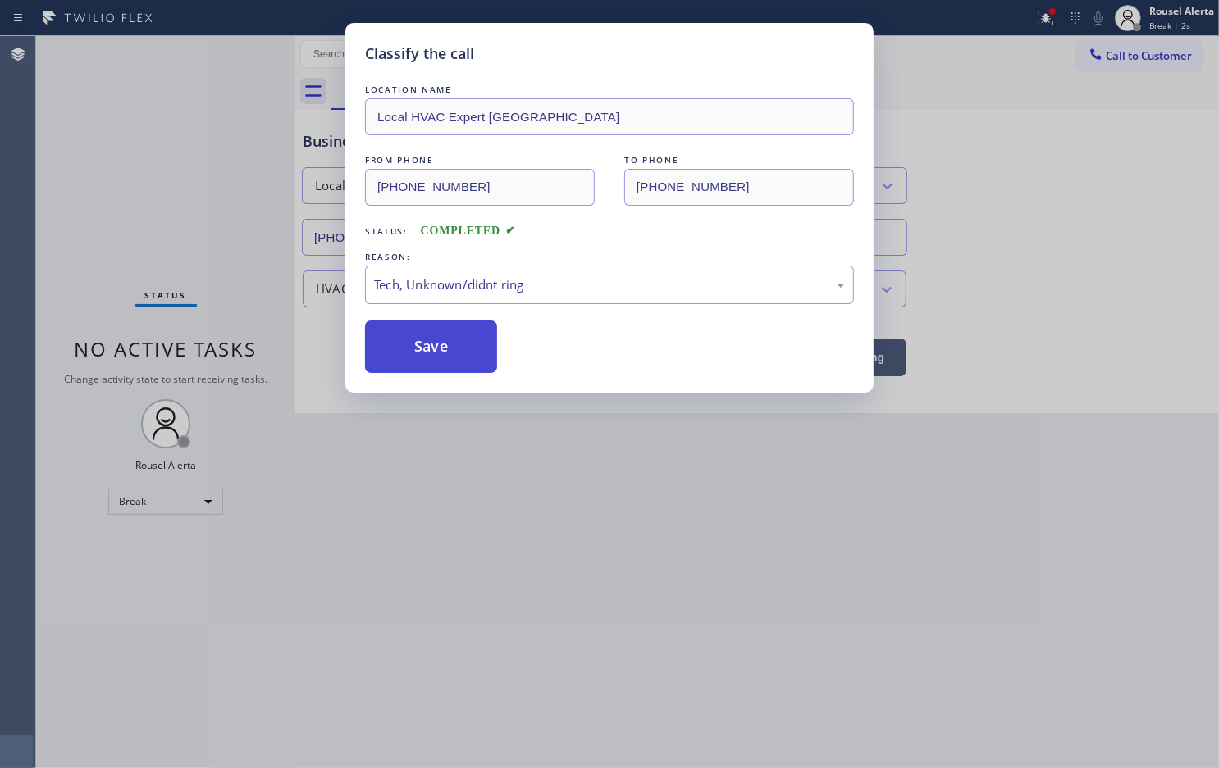
click at [432, 354] on button "Save" at bounding box center [431, 347] width 132 height 52
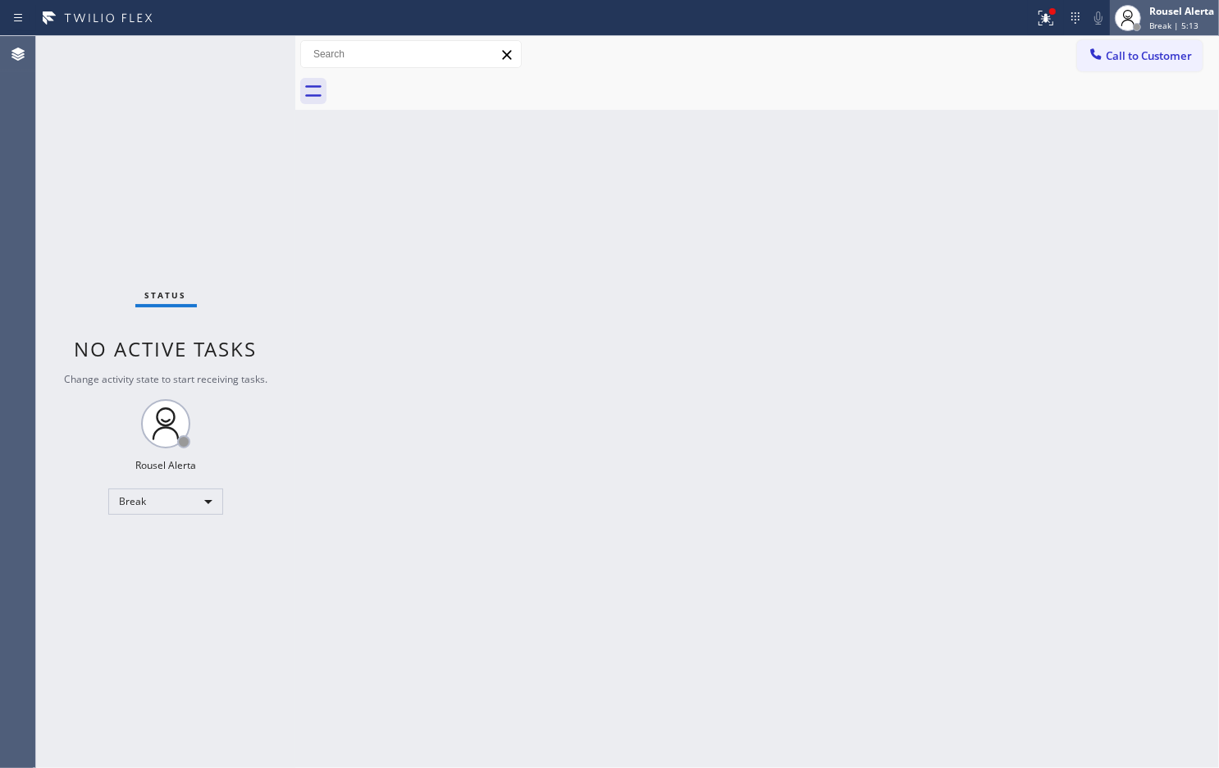
click at [1191, 25] on span "Break | 5:13" at bounding box center [1173, 25] width 49 height 11
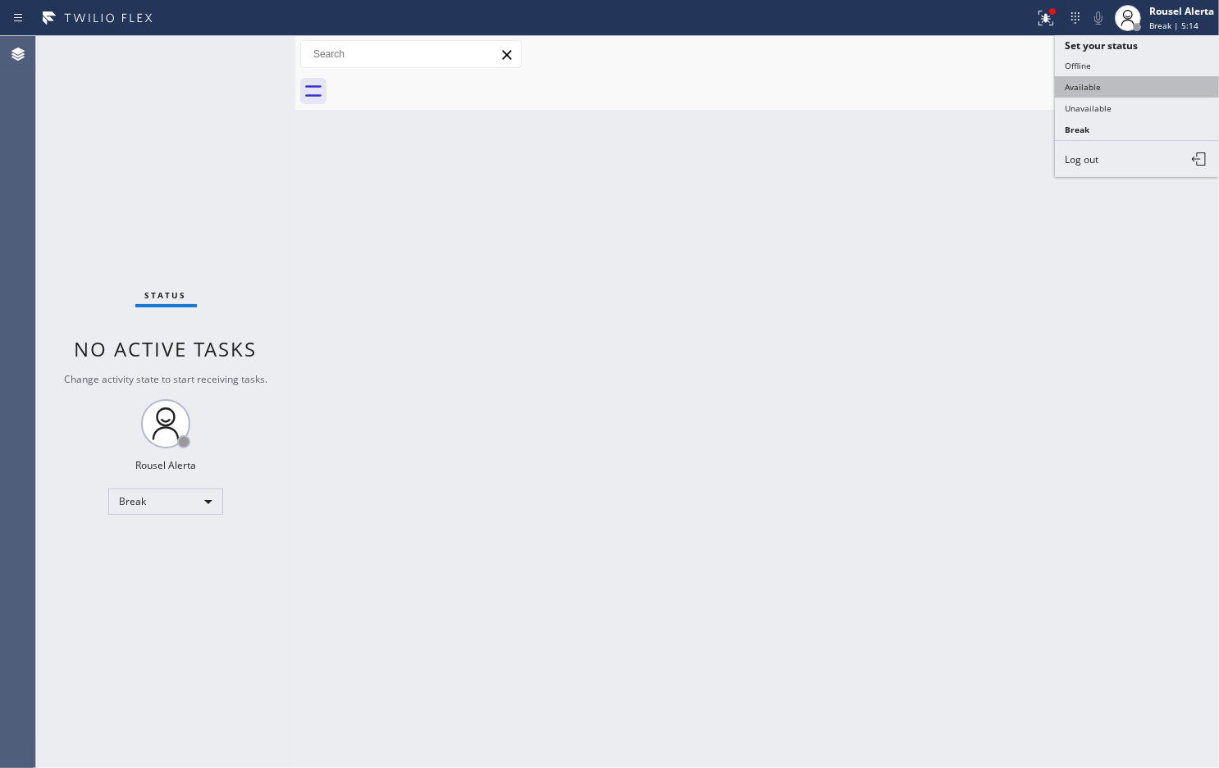
click at [1168, 89] on button "Available" at bounding box center [1137, 86] width 164 height 21
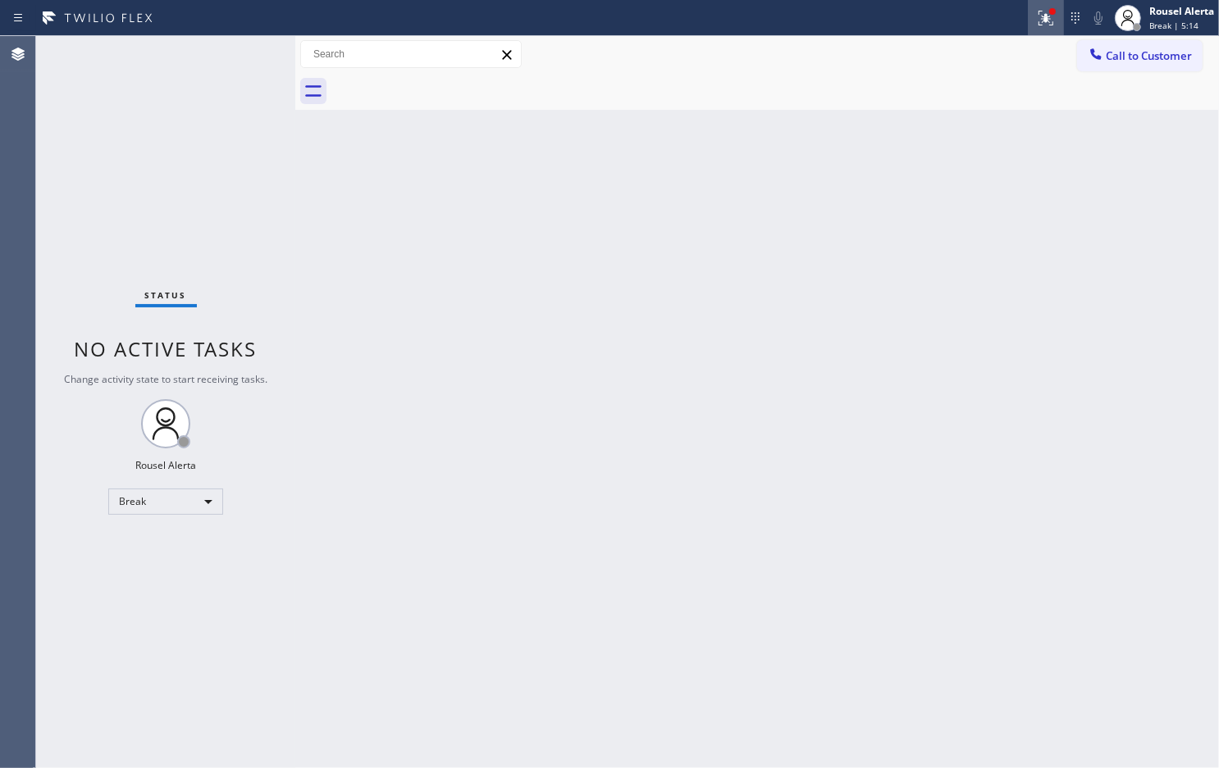
click at [1036, 9] on icon at bounding box center [1046, 18] width 20 height 20
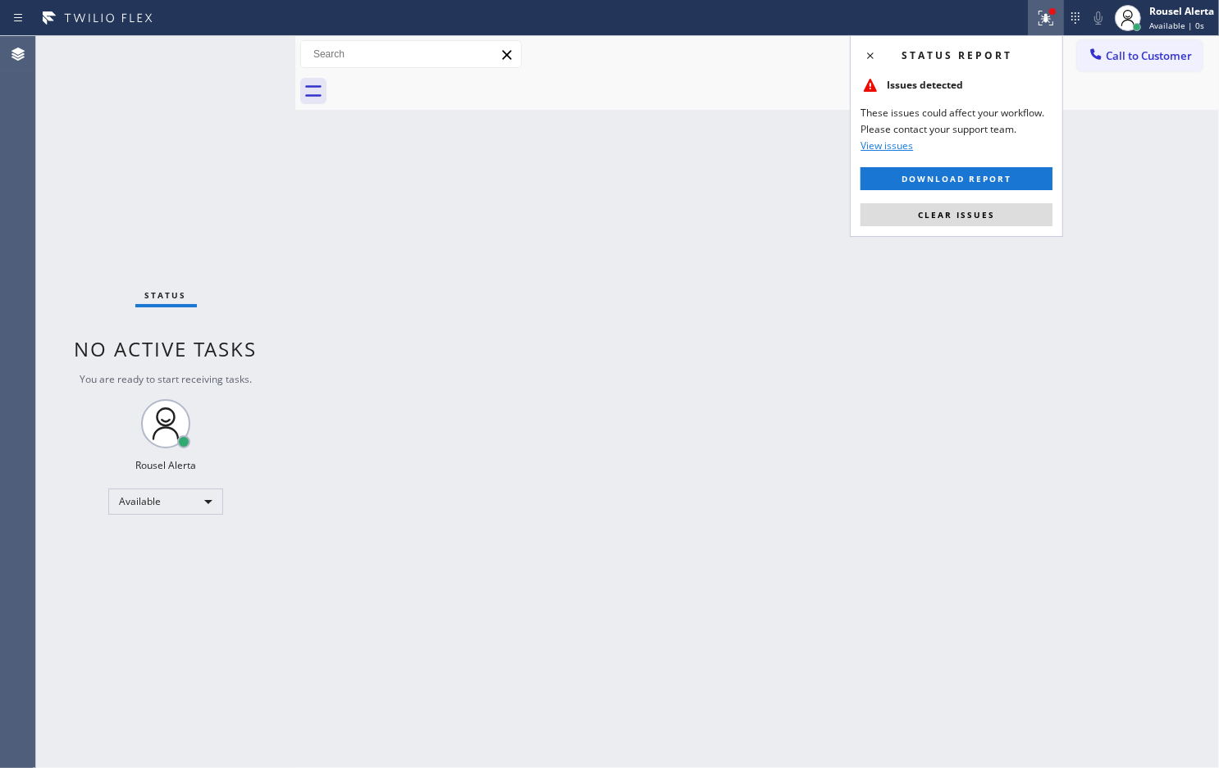
click at [998, 213] on button "Clear issues" at bounding box center [956, 214] width 192 height 23
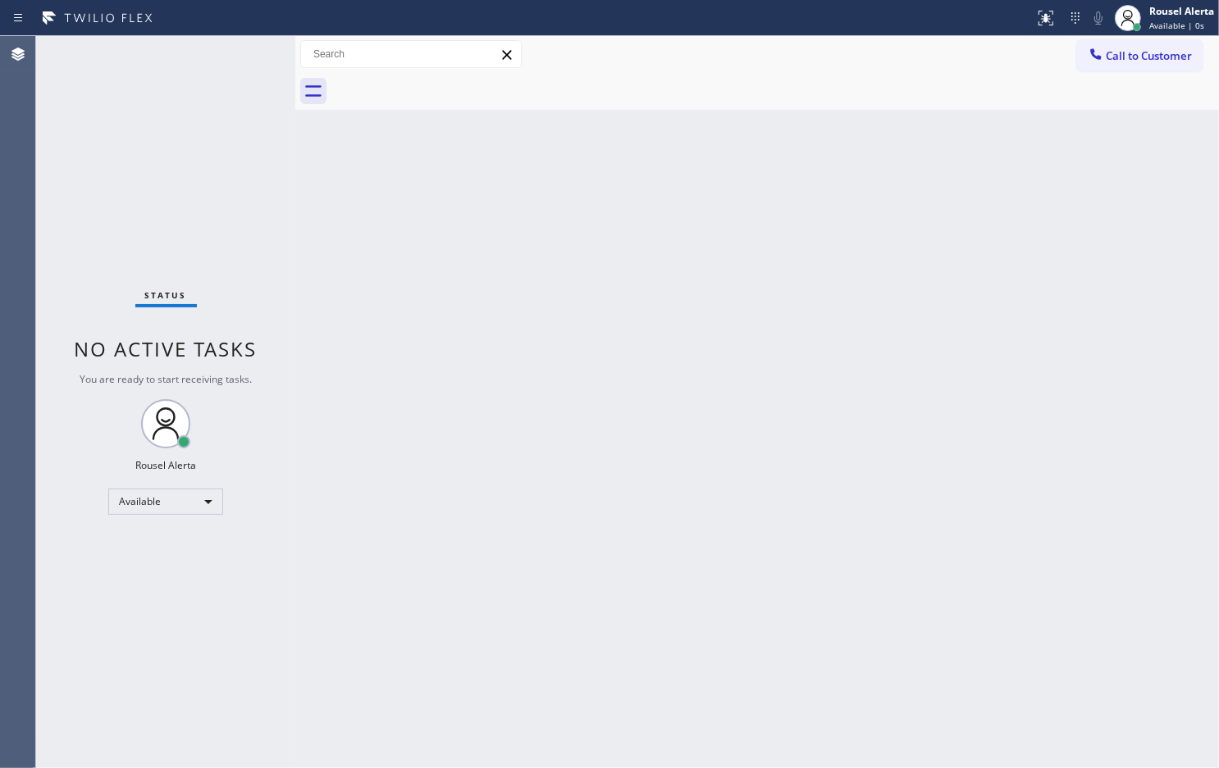
click at [895, 339] on div "Back to Dashboard Change Sender ID Customers Technicians Select a contact Outbo…" at bounding box center [756, 402] width 923 height 732
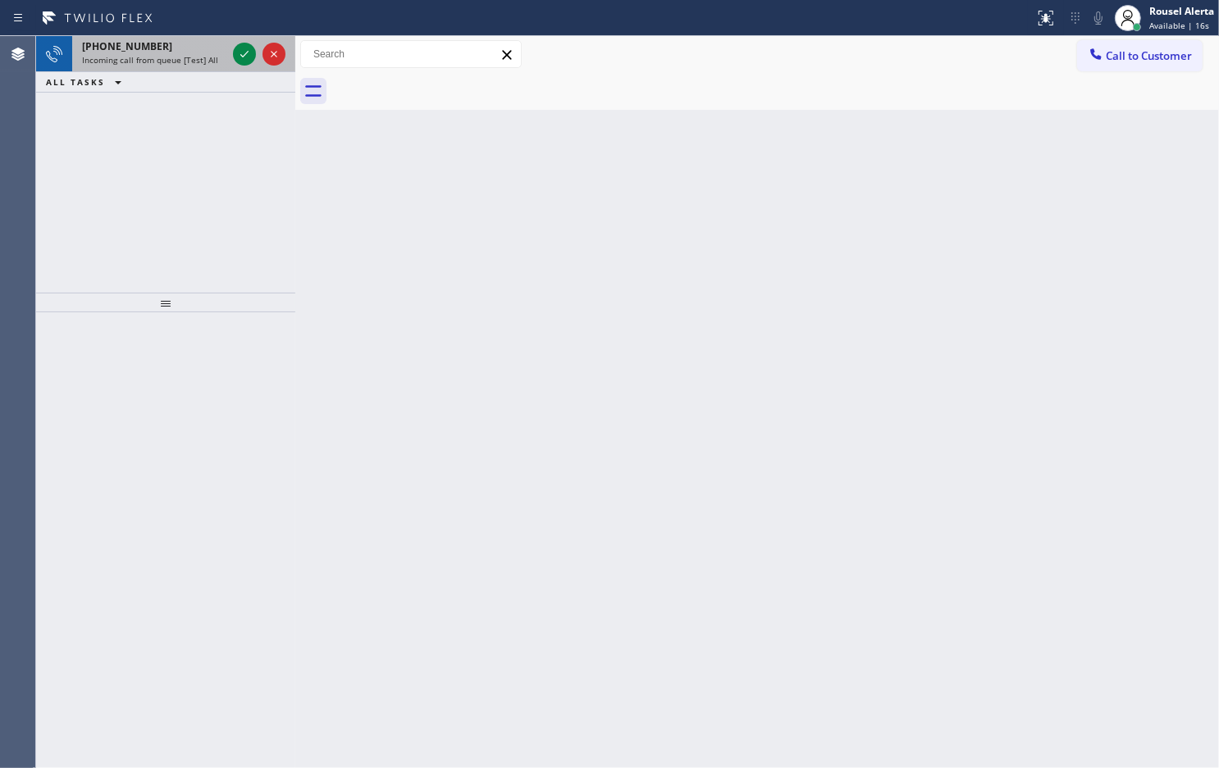
click at [195, 55] on span "Incoming call from queue [Test] All" at bounding box center [150, 59] width 136 height 11
click at [199, 59] on span "Incoming call from queue [Test] All" at bounding box center [150, 59] width 136 height 11
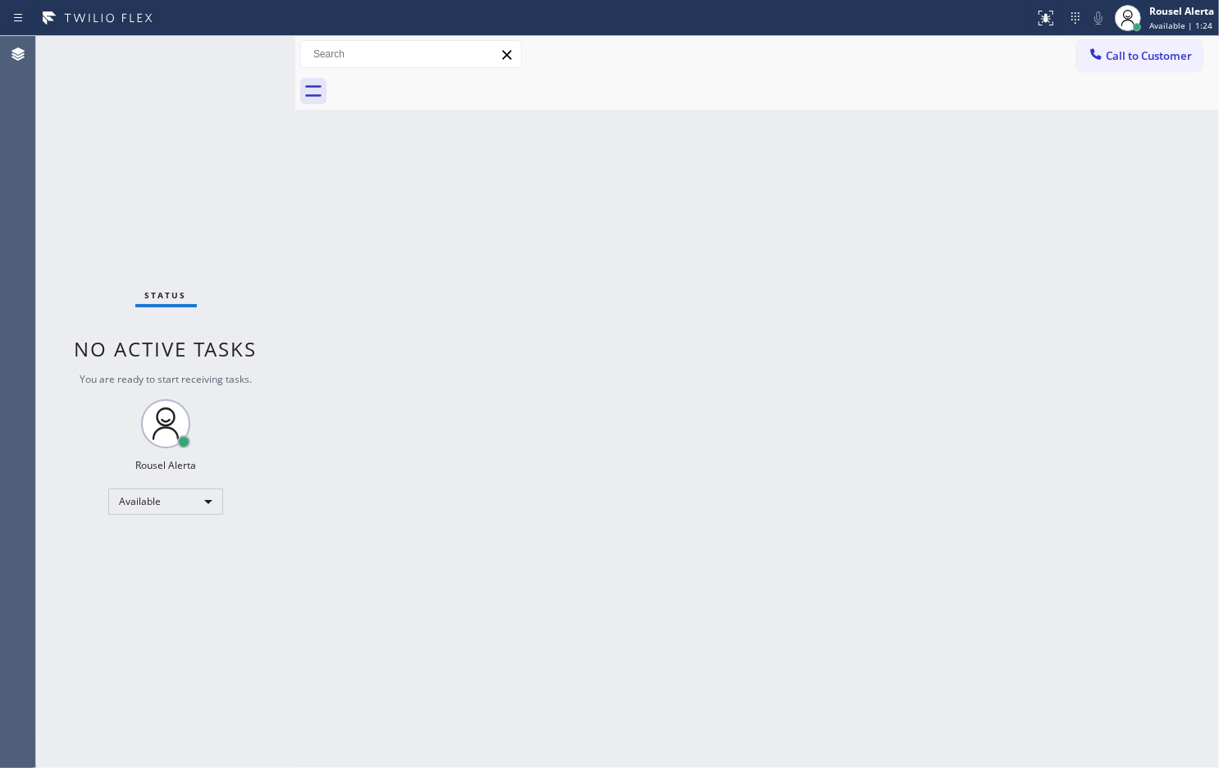
click at [189, 51] on div "Status No active tasks You are ready to start receiving tasks. Rousel Alerta Av…" at bounding box center [165, 402] width 259 height 732
click at [193, 42] on div "Status No active tasks You are ready to start receiving tasks. Rousel Alerta Av…" at bounding box center [165, 402] width 259 height 732
click at [391, 160] on div "Back to Dashboard Change Sender ID Customers Technicians Select a contact Outbo…" at bounding box center [756, 402] width 923 height 732
click at [432, 367] on div "Back to Dashboard Change Sender ID Customers Technicians Select a contact Outbo…" at bounding box center [756, 402] width 923 height 732
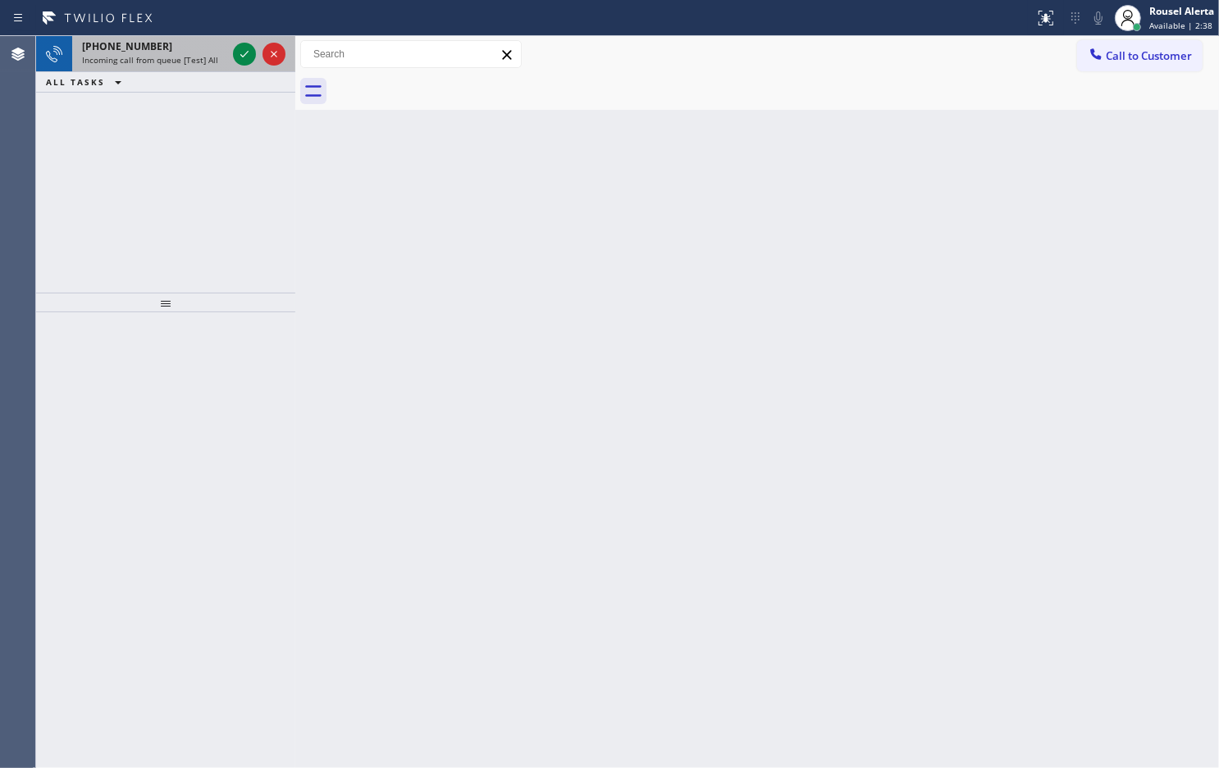
click at [198, 56] on span "Incoming call from queue [Test] All" at bounding box center [150, 59] width 136 height 11
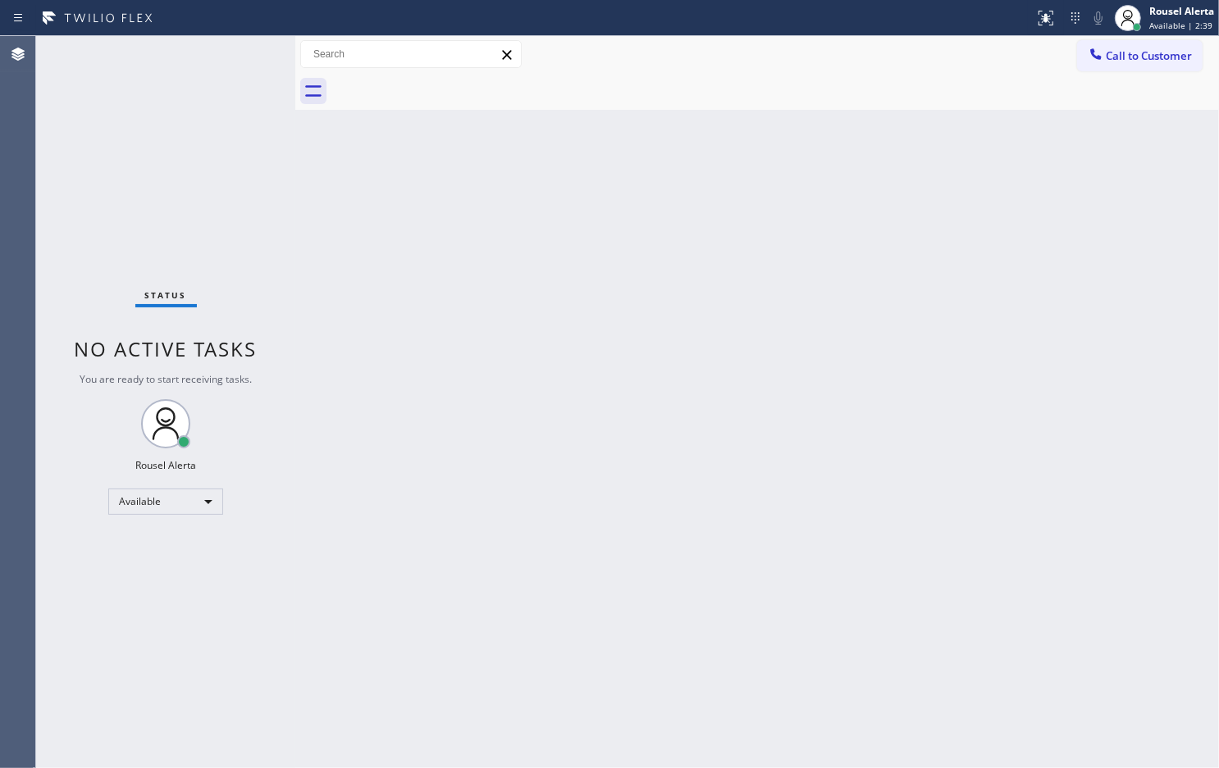
click at [244, 54] on div "Status No active tasks You are ready to start receiving tasks. Rousel Alerta Av…" at bounding box center [165, 402] width 259 height 732
drag, startPoint x: 298, startPoint y: 42, endPoint x: 276, endPoint y: 33, distance: 23.9
click at [276, 33] on div "Status report No issues detected If you experience an issue, please download th…" at bounding box center [609, 384] width 1219 height 768
click at [374, 250] on div "Back to Dashboard Change Sender ID Customers Technicians Select a contact Outbo…" at bounding box center [745, 402] width 945 height 732
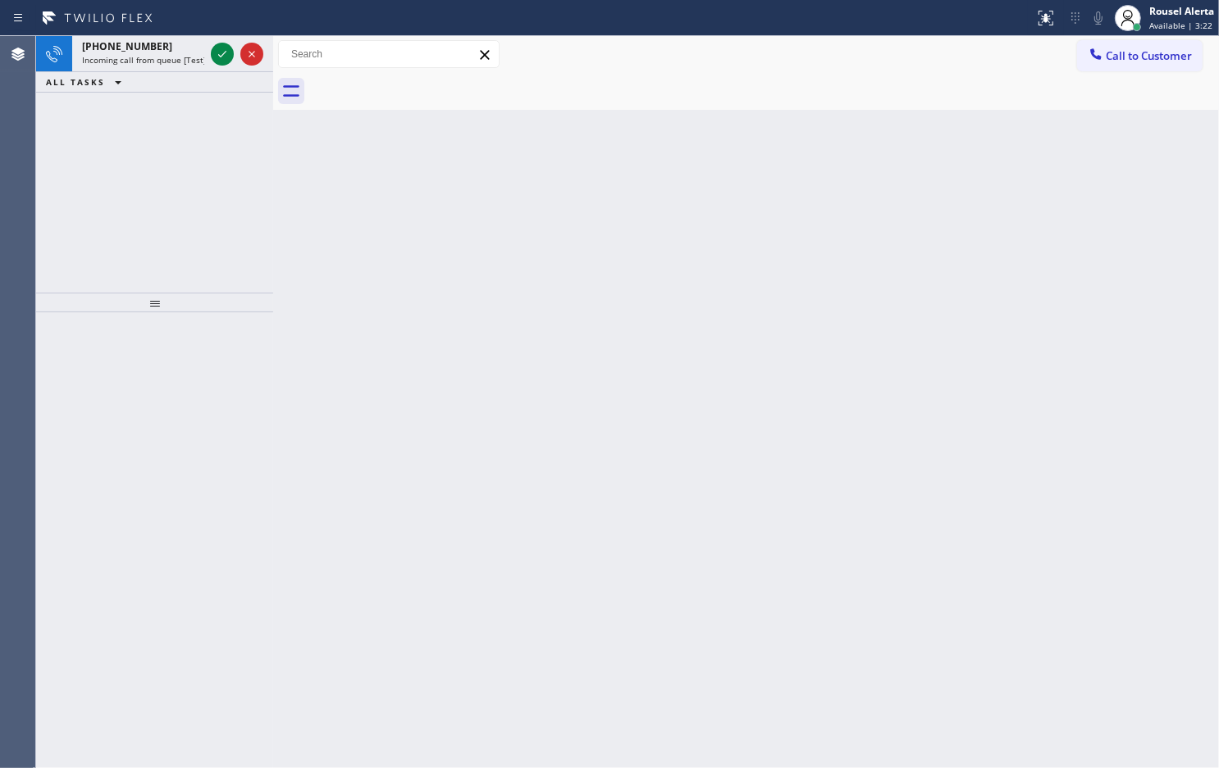
click at [178, 72] on div "ALL TASKS ALL TASKS ACTIVE TASKS TASKS IN WRAP UP" at bounding box center [154, 82] width 237 height 20
click at [178, 43] on div "+19259182544" at bounding box center [143, 46] width 122 height 14
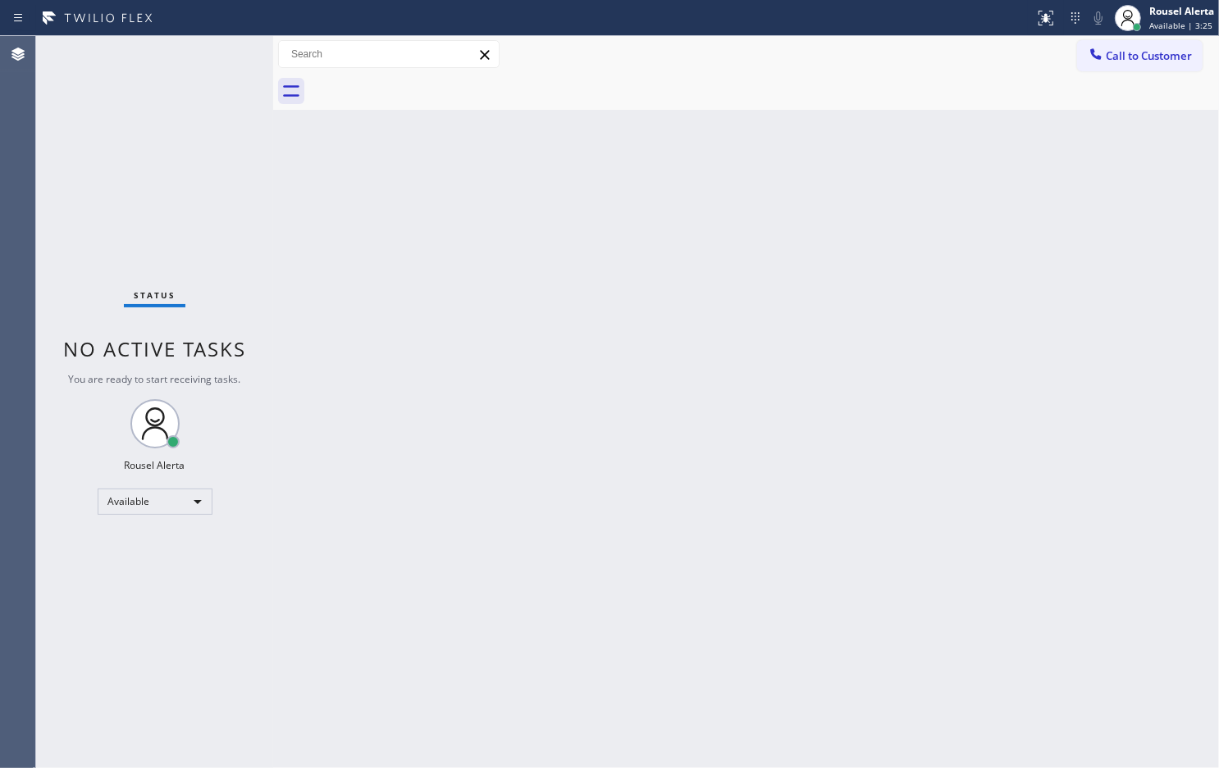
click at [216, 56] on div "Status No active tasks You are ready to start receiving tasks. Rousel Alerta Av…" at bounding box center [154, 402] width 237 height 732
drag, startPoint x: 220, startPoint y: 43, endPoint x: 224, endPoint y: 30, distance: 13.7
click at [220, 34] on div "Status report No issues detected If you experience an issue, please download th…" at bounding box center [609, 384] width 1219 height 768
drag, startPoint x: 312, startPoint y: 334, endPoint x: 313, endPoint y: 309, distance: 24.7
click at [312, 338] on div "Back to Dashboard Change Sender ID Customers Technicians Select a contact Outbo…" at bounding box center [745, 402] width 945 height 732
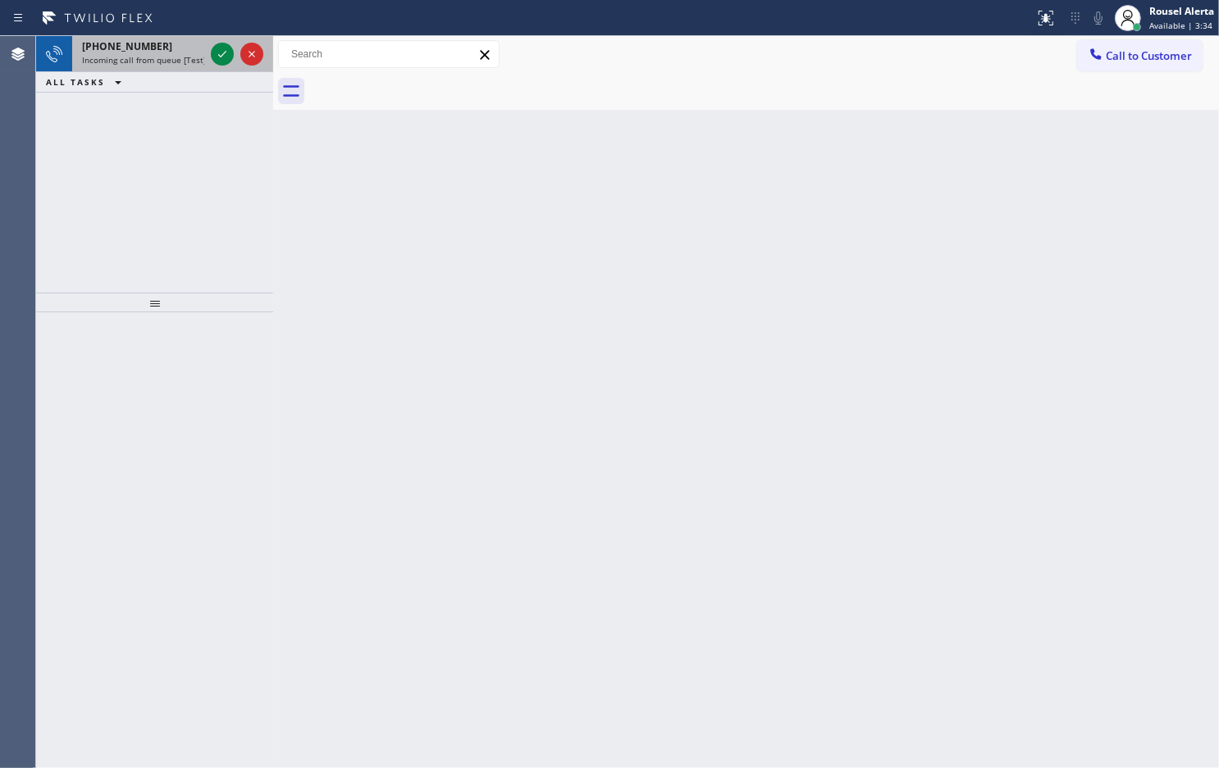
drag, startPoint x: 190, startPoint y: 42, endPoint x: 207, endPoint y: 49, distance: 18.7
click at [190, 43] on div "+17604518266" at bounding box center [143, 46] width 122 height 14
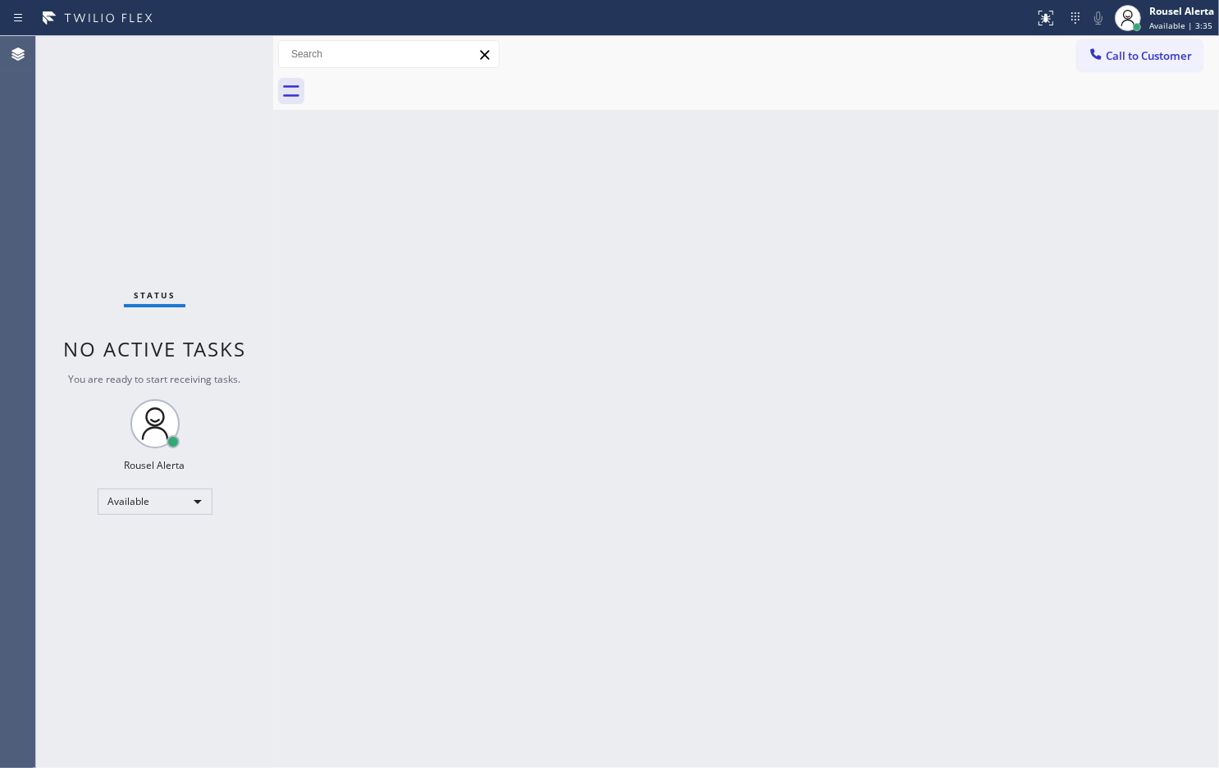
click at [209, 49] on div "Status No active tasks You are ready to start receiving tasks. Rousel Alerta Av…" at bounding box center [154, 402] width 237 height 732
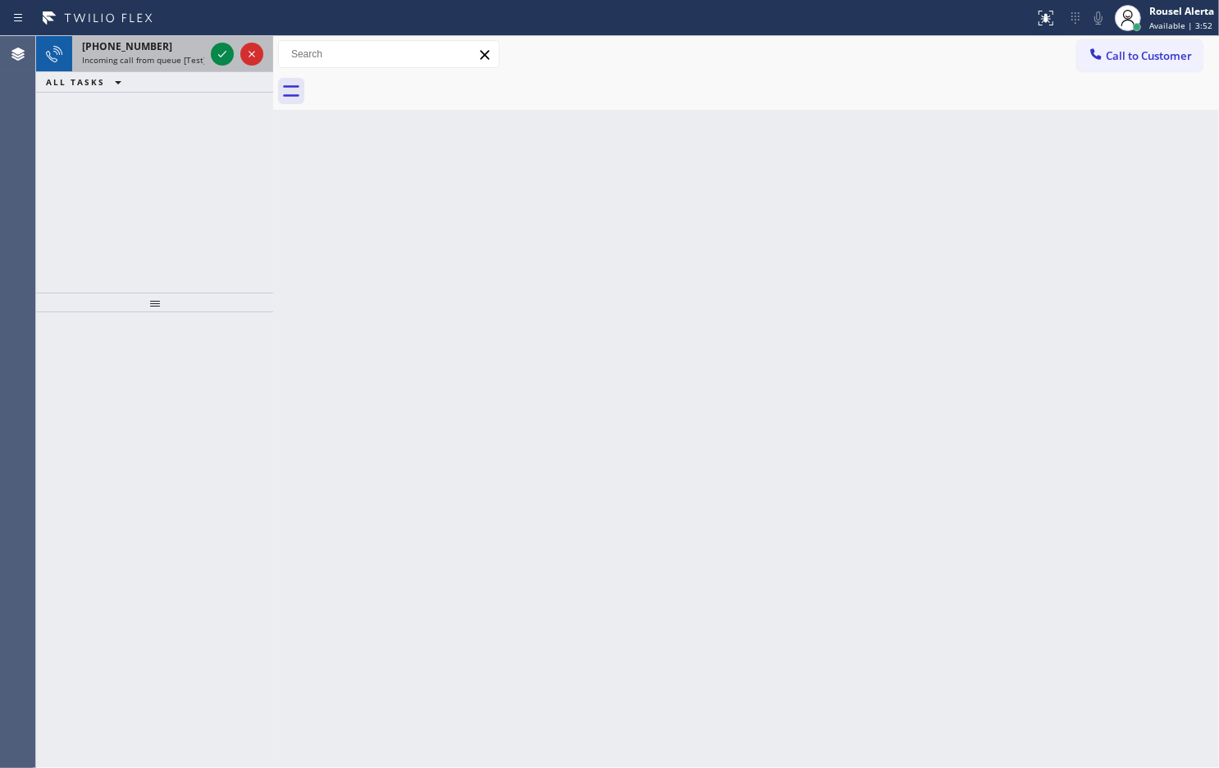
click at [195, 58] on span "Incoming call from queue [Test] All" at bounding box center [150, 59] width 136 height 11
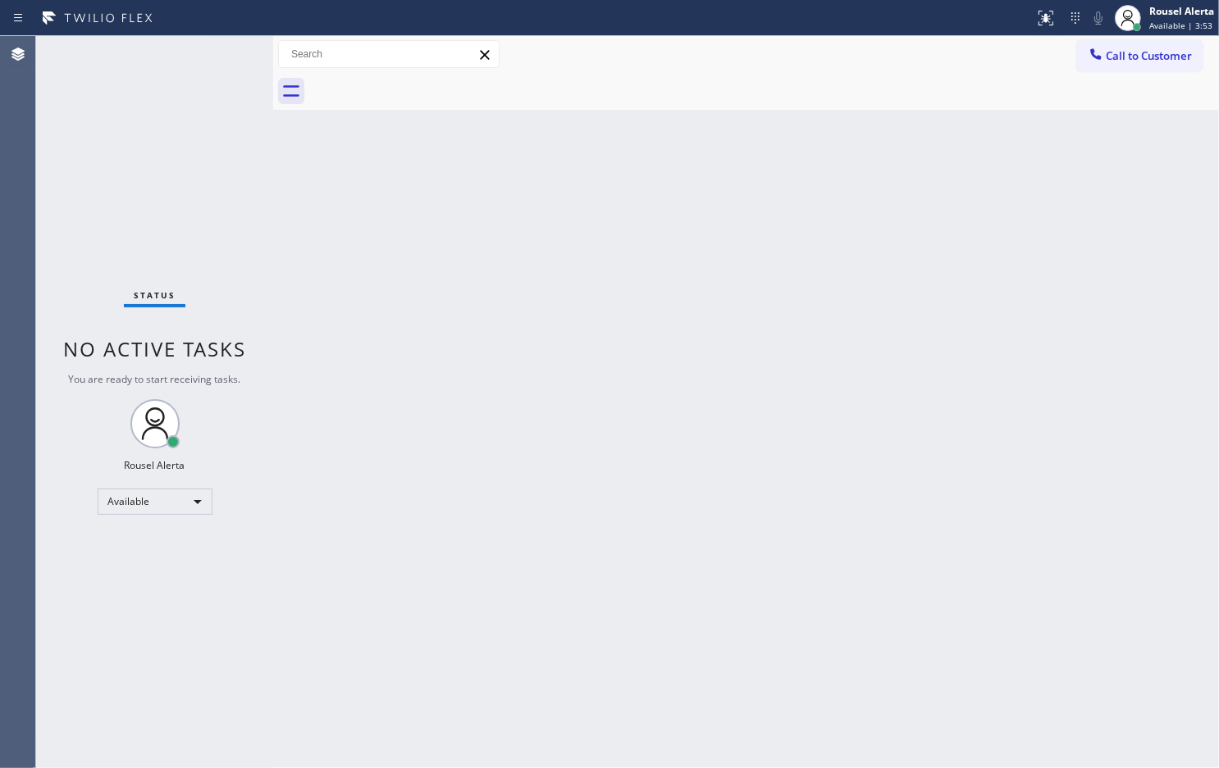
click at [216, 53] on div "Status No active tasks You are ready to start receiving tasks. Rousel Alerta Av…" at bounding box center [154, 402] width 237 height 732
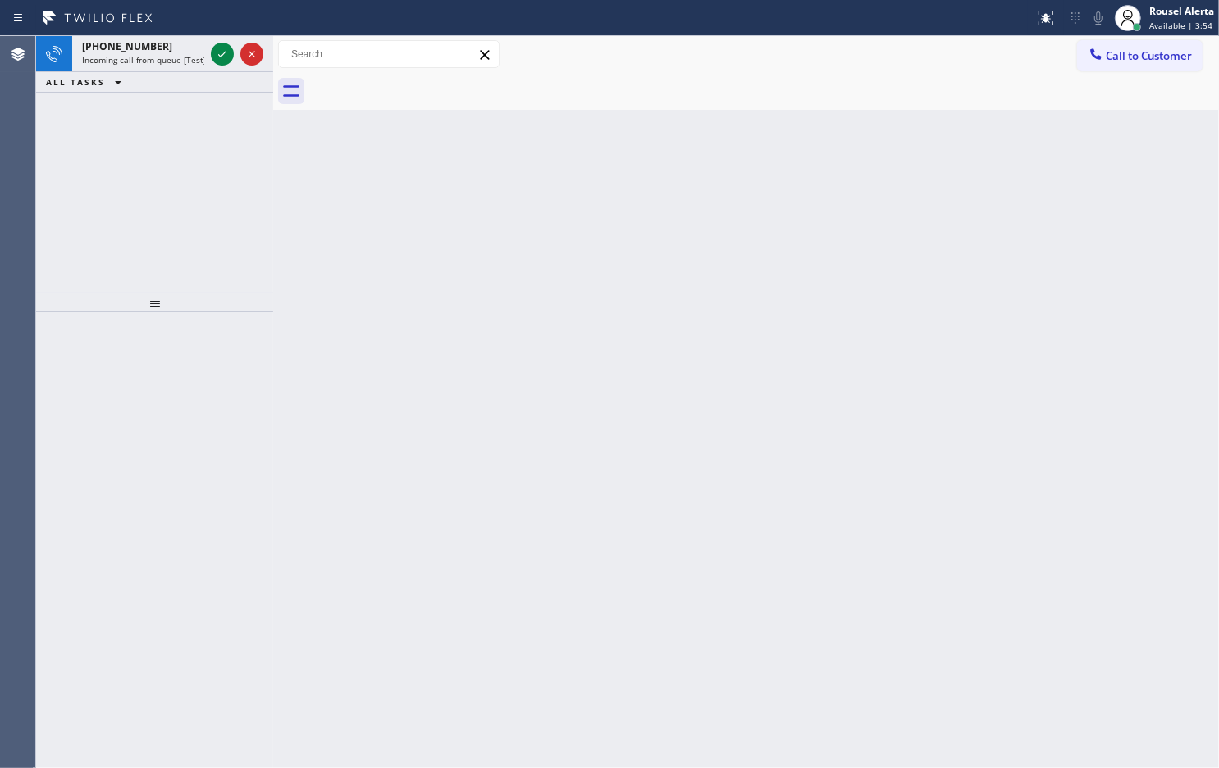
click at [216, 53] on icon at bounding box center [222, 54] width 20 height 20
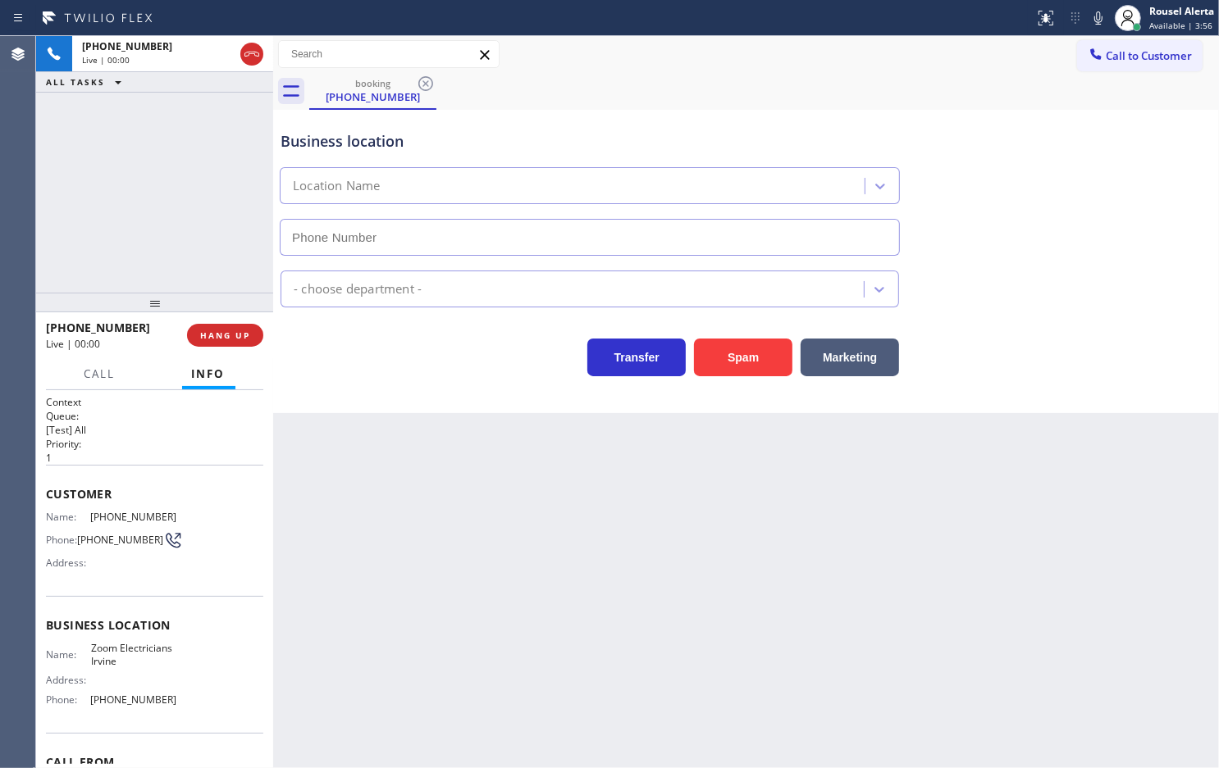
type input "(949) 873-0851"
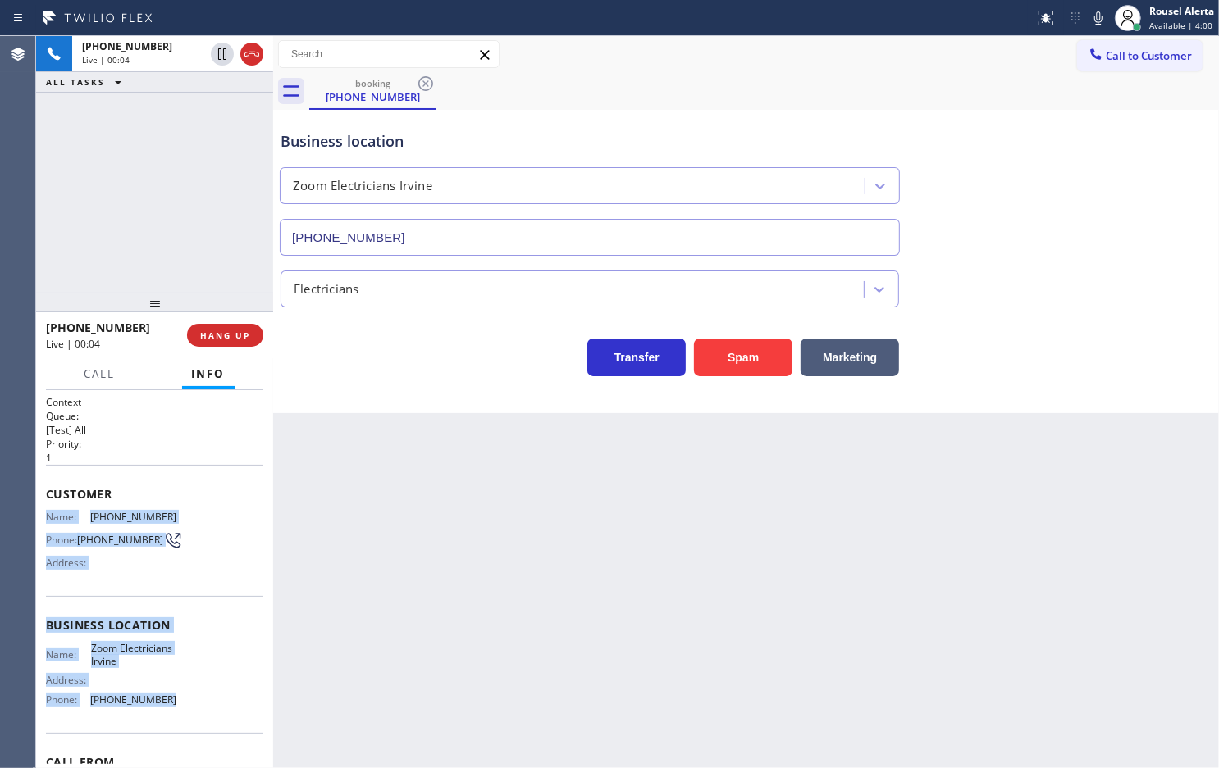
drag, startPoint x: 46, startPoint y: 507, endPoint x: 191, endPoint y: 717, distance: 255.9
click at [191, 717] on div "Context Queue: [Test] All Priority: 1 Customer Name: (804) 980-7005 Phone: (804…" at bounding box center [154, 626] width 217 height 462
copy div "Name: (804) 980-7005 Phone: (804) 980-7005 Address: Business location Name: Zoo…"
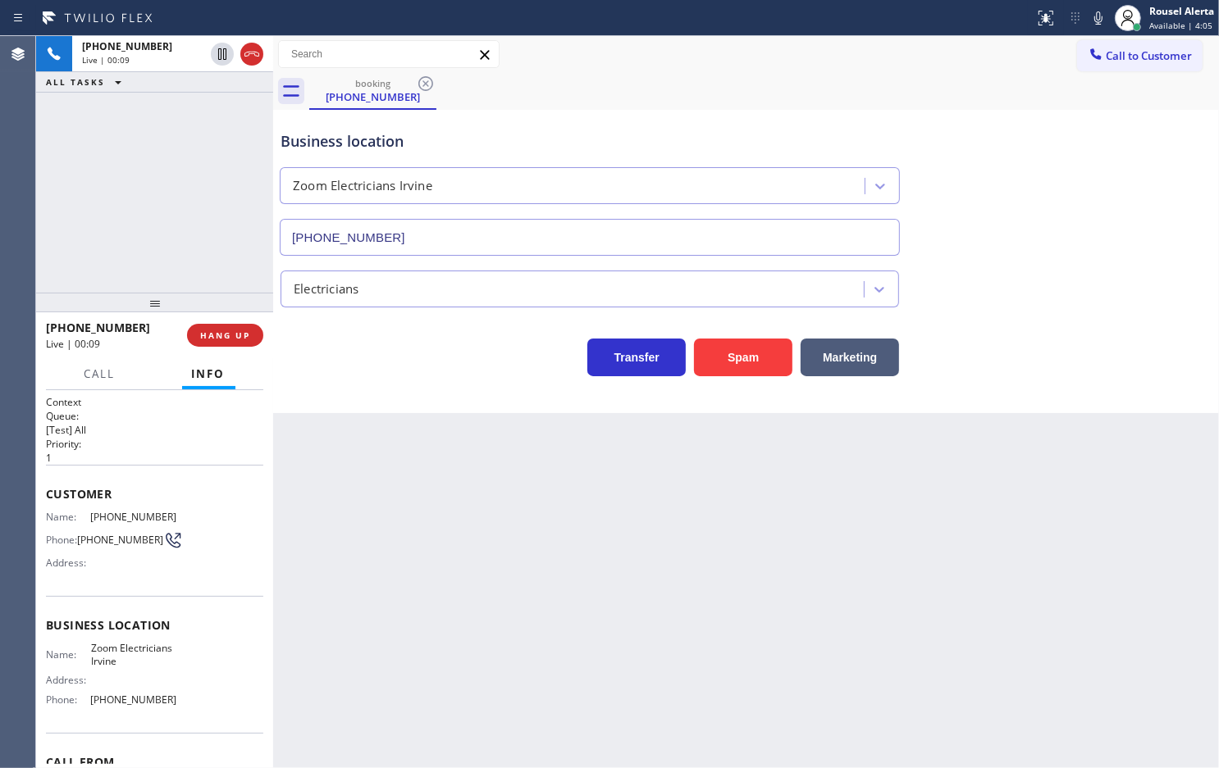
click at [973, 504] on div "Back to Dashboard Change Sender ID Customers Technicians Select a contact Outbo…" at bounding box center [745, 402] width 945 height 732
click at [211, 346] on button "HANG UP" at bounding box center [225, 335] width 76 height 23
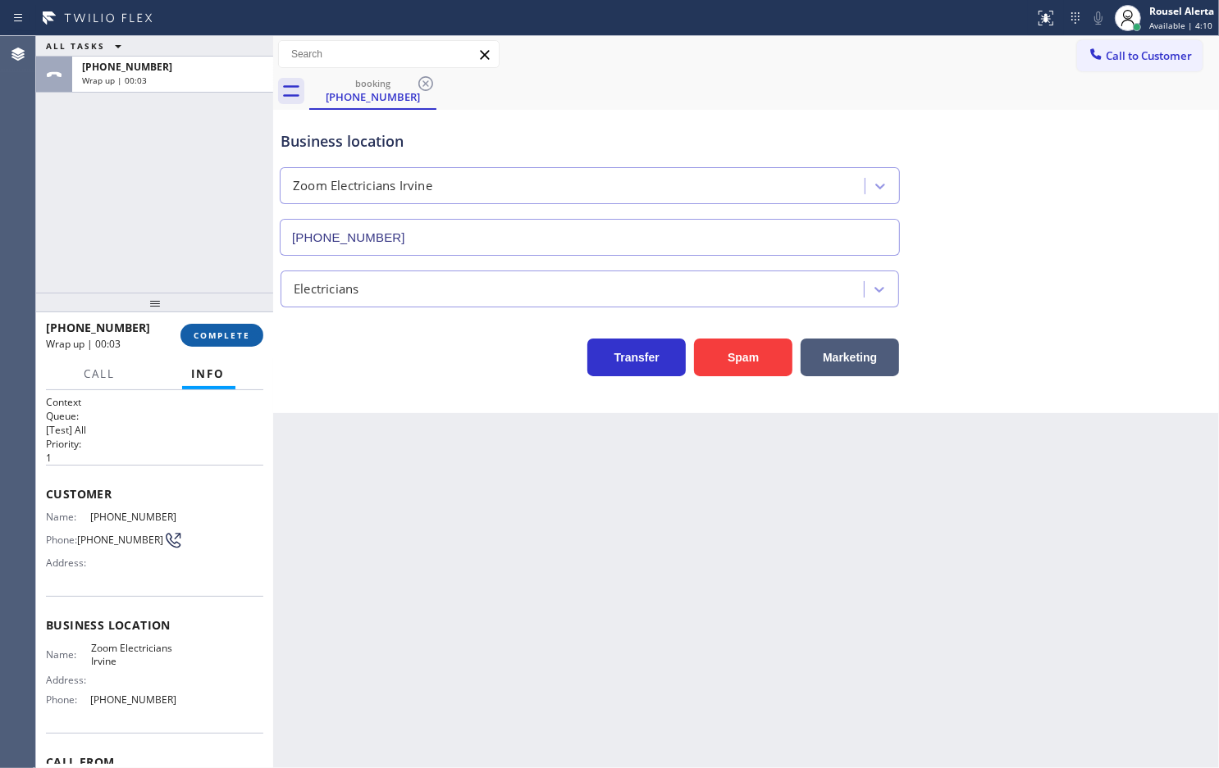
click at [238, 341] on button "COMPLETE" at bounding box center [221, 335] width 83 height 23
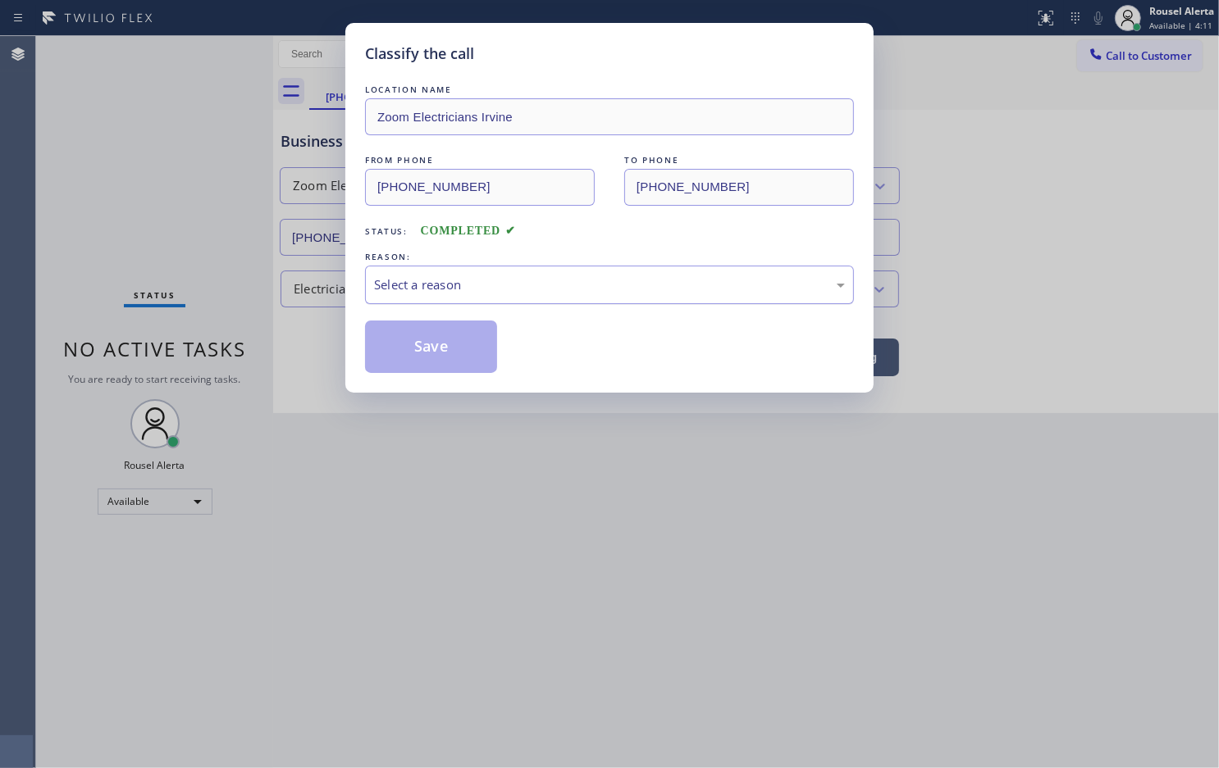
click at [493, 293] on div "Select a reason" at bounding box center [609, 285] width 471 height 19
click at [458, 362] on button "Save" at bounding box center [431, 347] width 132 height 52
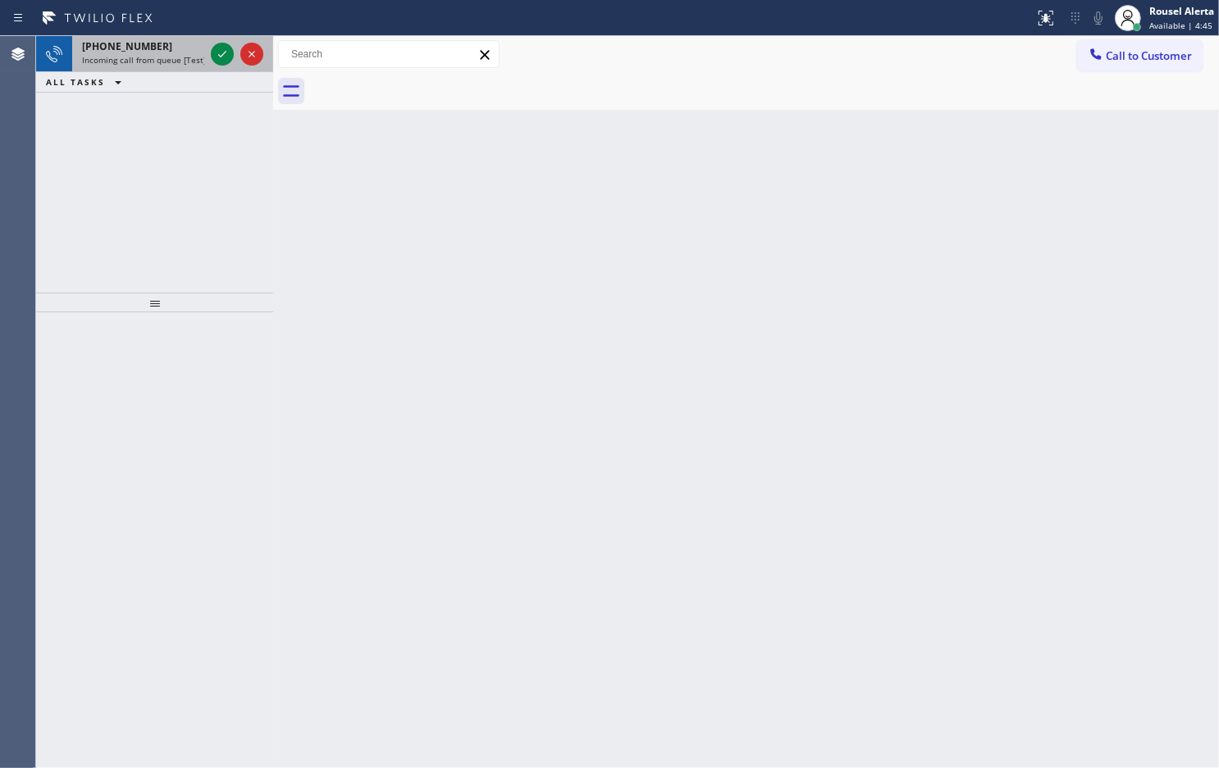
click at [181, 59] on span "Incoming call from queue [Test] All" at bounding box center [150, 59] width 136 height 11
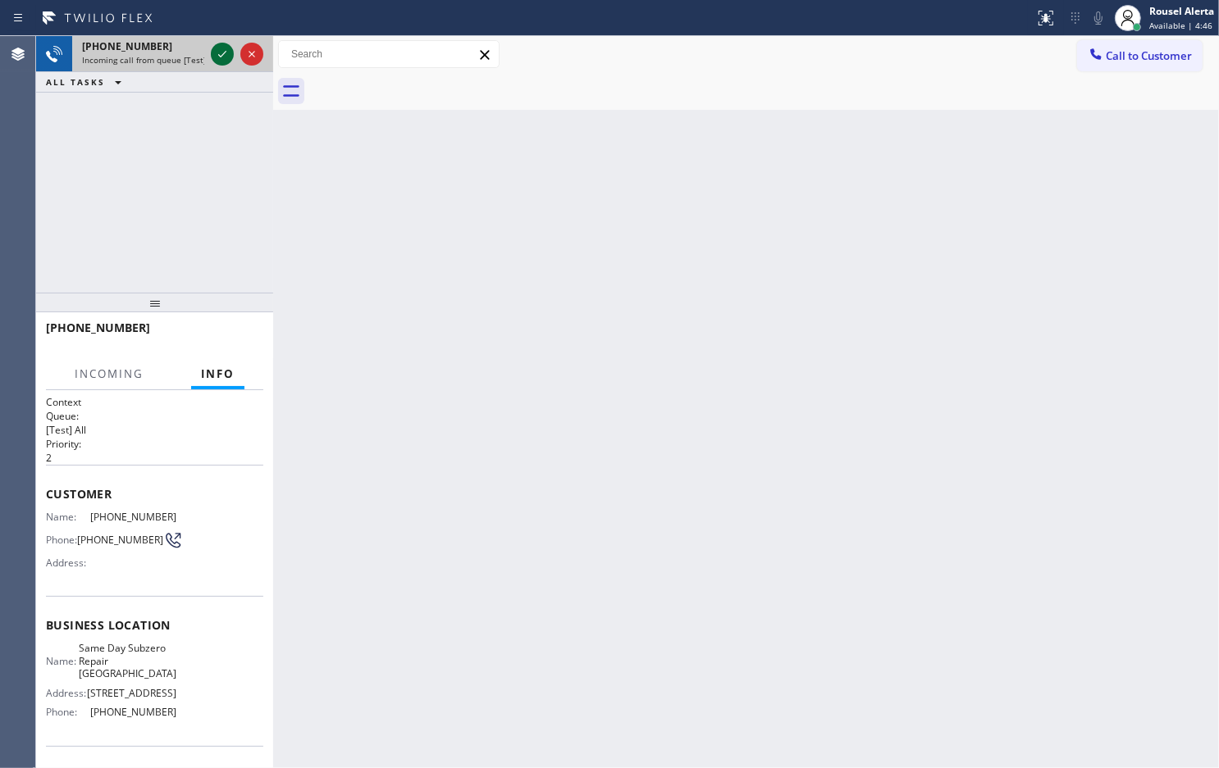
click at [213, 57] on icon at bounding box center [222, 54] width 20 height 20
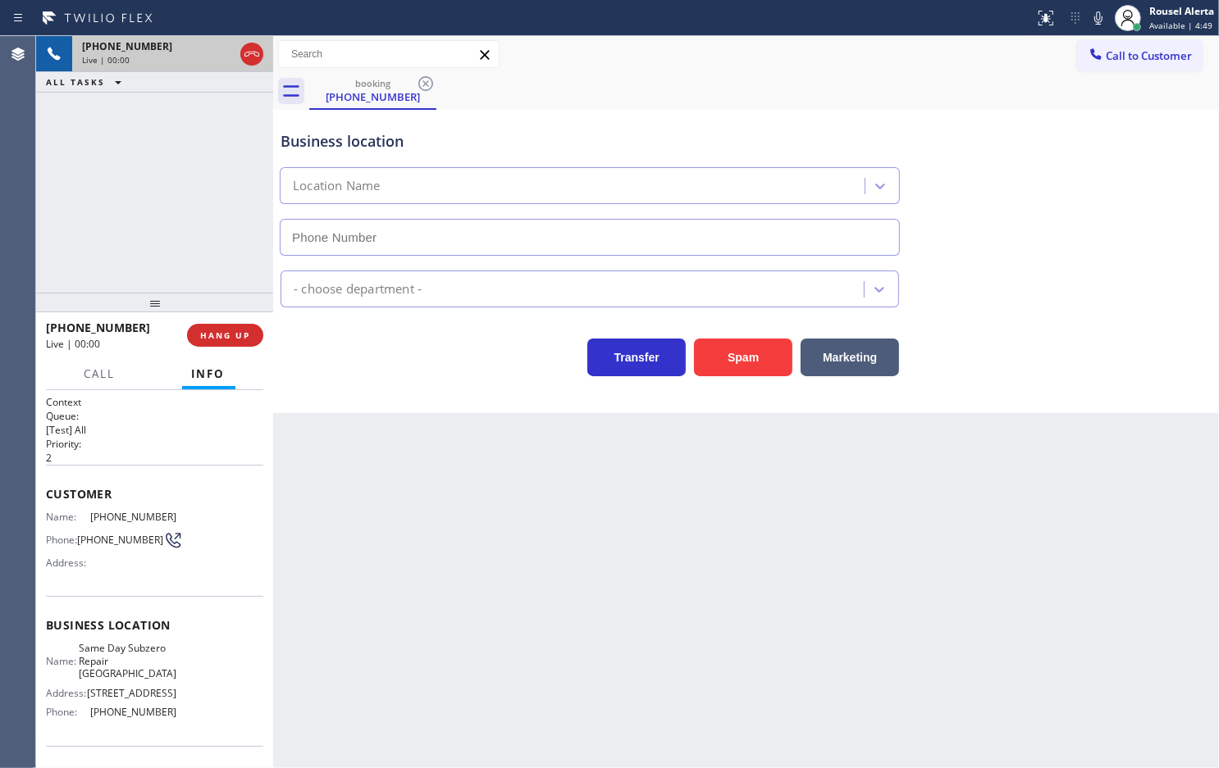
type input "(760) 388-6066"
click at [753, 369] on button "Spam" at bounding box center [743, 358] width 98 height 38
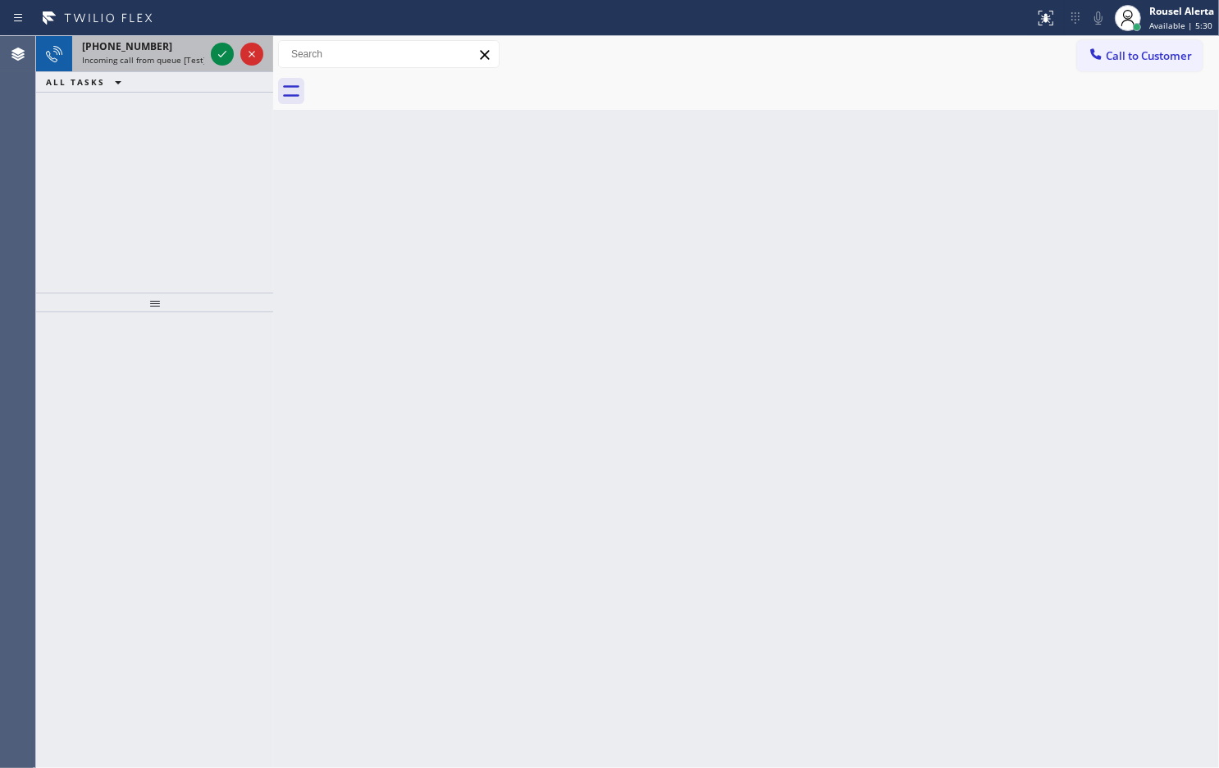
click at [182, 66] on div "+17149174966 Incoming call from queue [Test] All" at bounding box center [139, 54] width 135 height 36
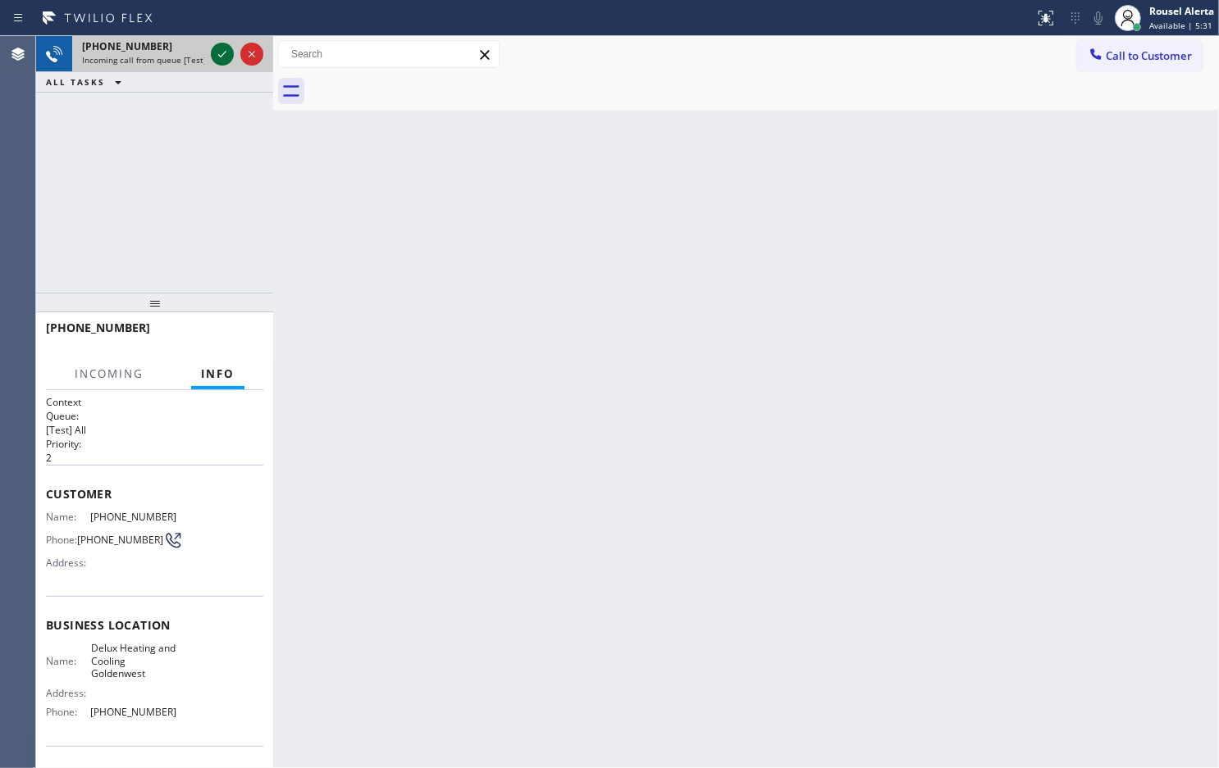
click at [225, 52] on icon at bounding box center [222, 54] width 8 height 7
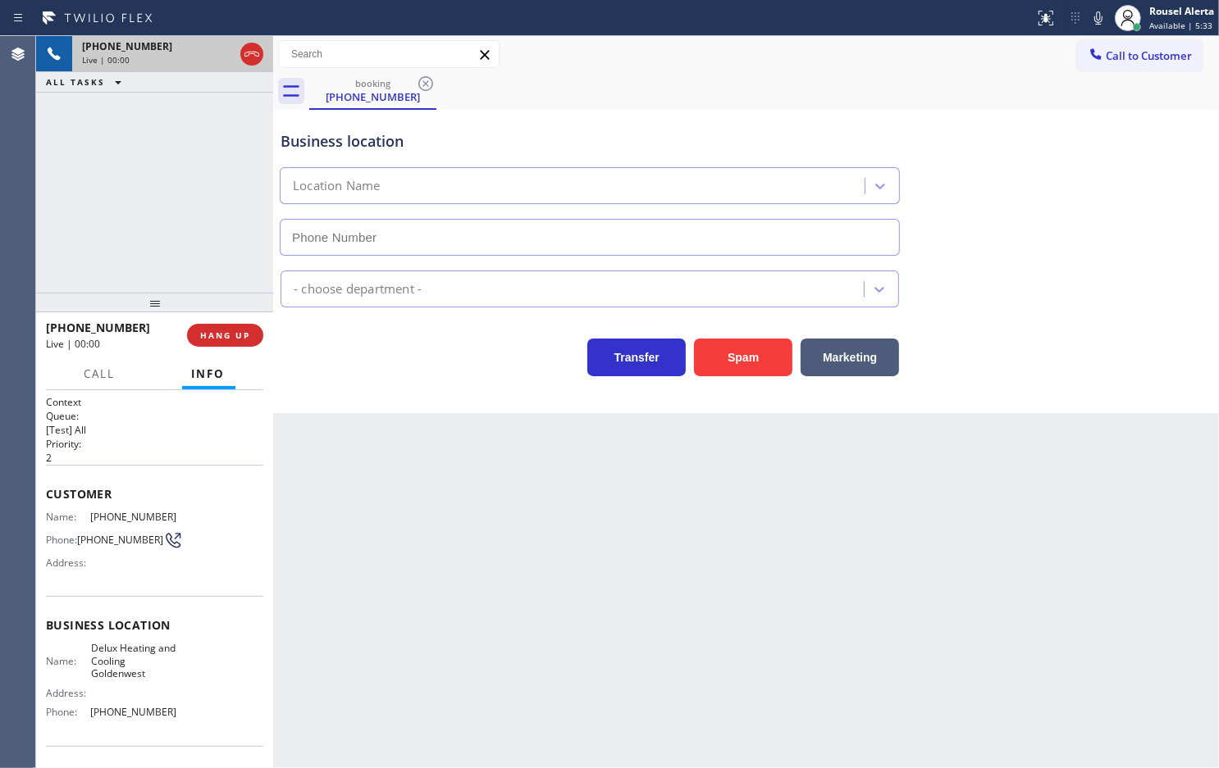
type input "(714) 844-0708"
click at [757, 348] on button "Spam" at bounding box center [743, 358] width 98 height 38
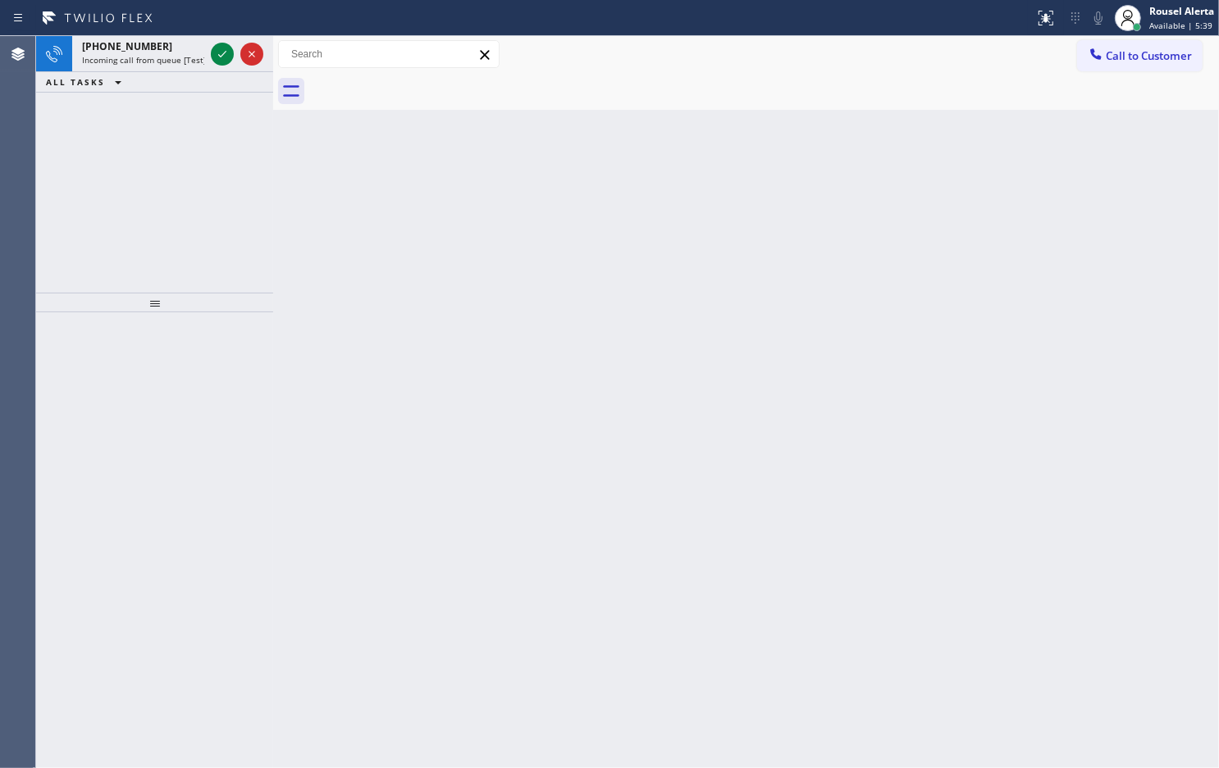
click at [193, 43] on div "+14156533693" at bounding box center [143, 46] width 122 height 14
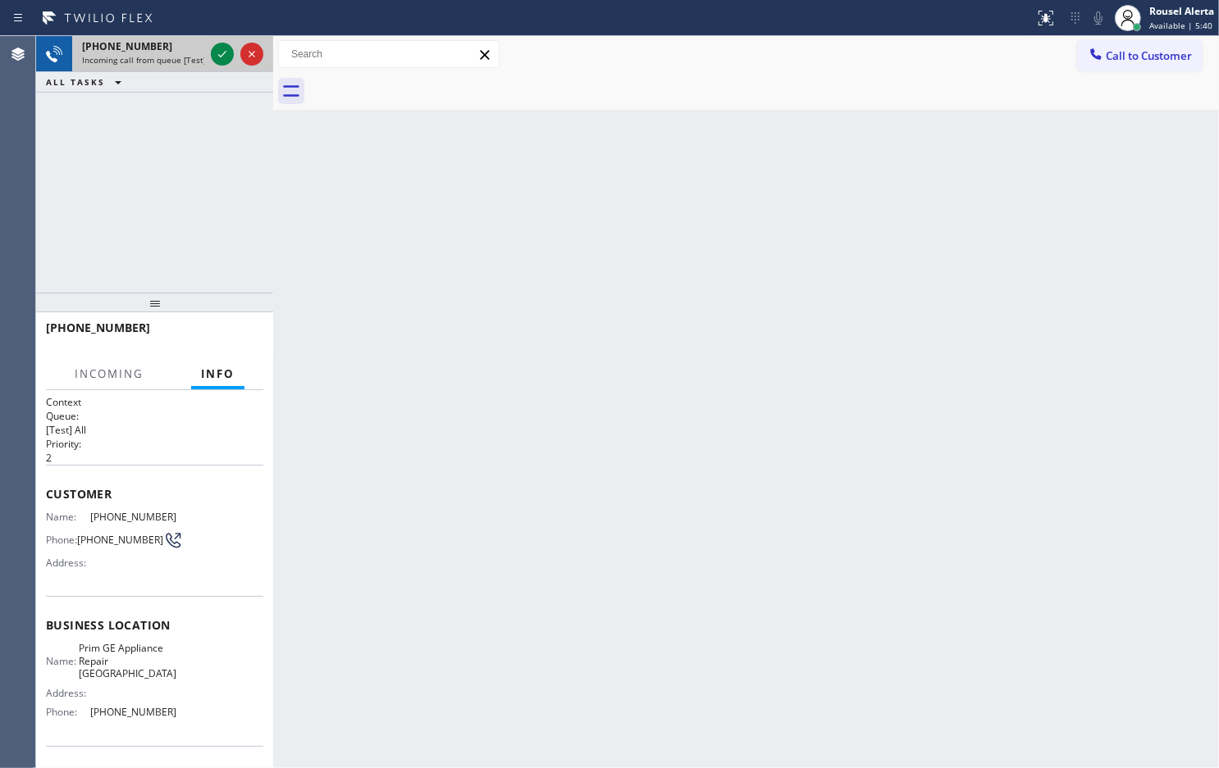
click at [209, 48] on div at bounding box center [236, 54] width 59 height 36
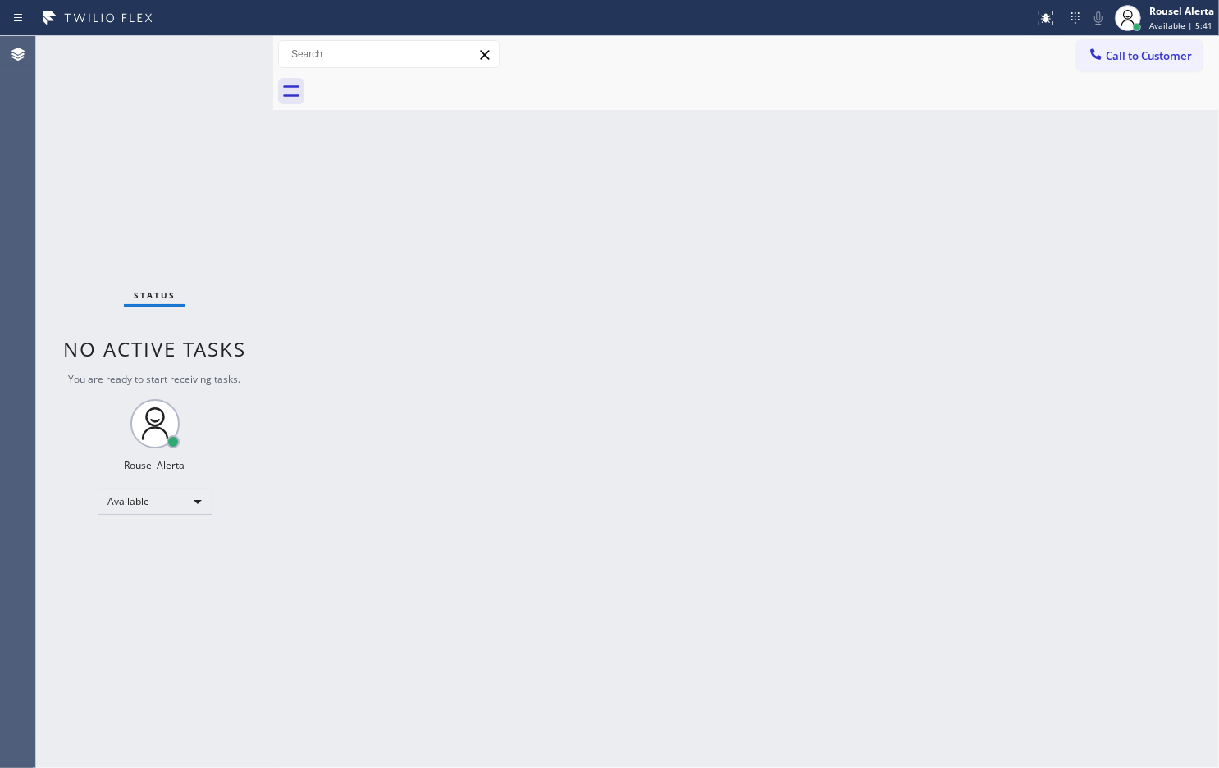
click at [216, 49] on div "Status No active tasks You are ready to start receiving tasks. Rousel Alerta Av…" at bounding box center [154, 402] width 237 height 732
click at [165, 49] on div "Status No active tasks You are ready to start receiving tasks. Rousel Alerta Av…" at bounding box center [154, 402] width 237 height 732
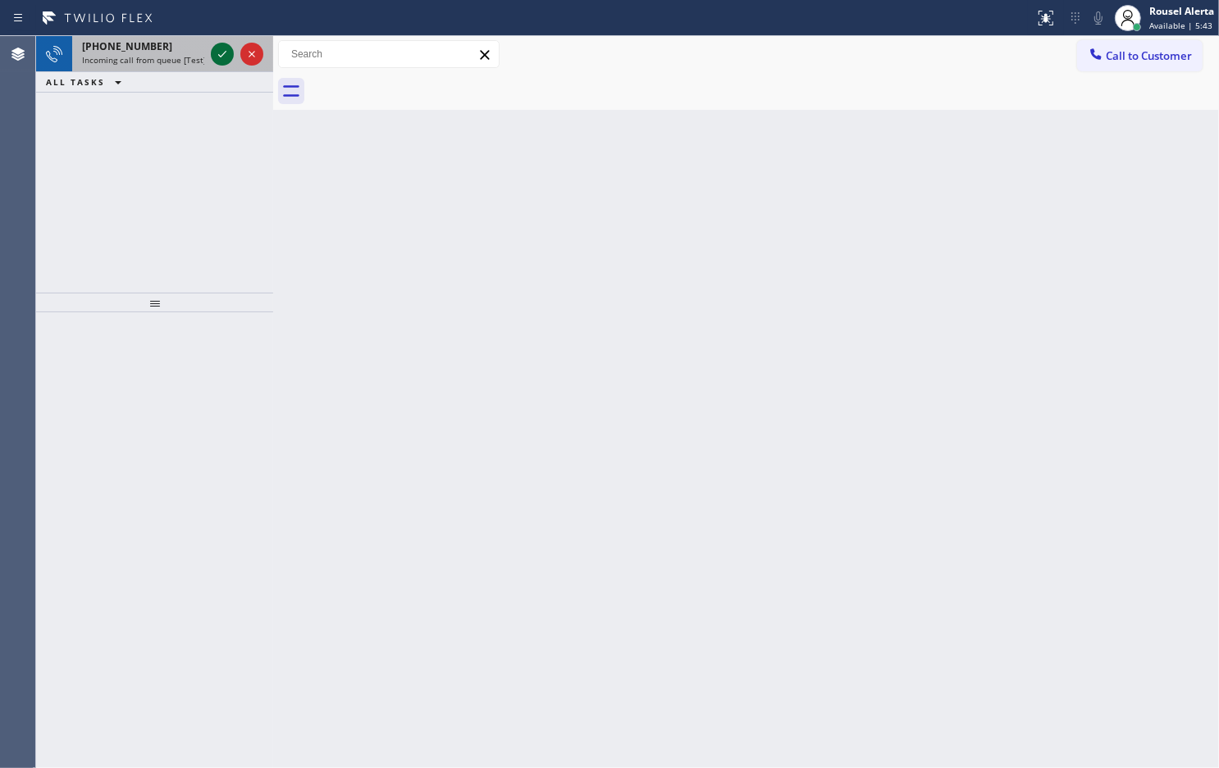
click at [213, 48] on icon at bounding box center [222, 54] width 20 height 20
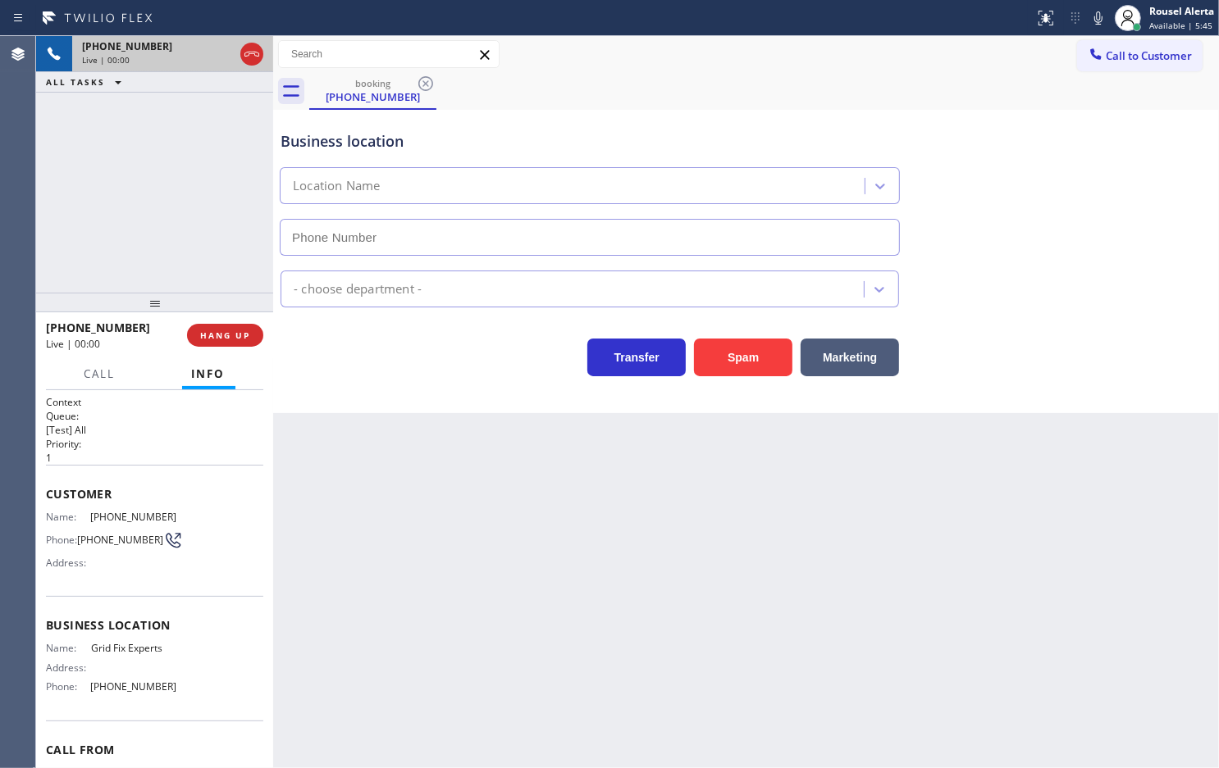
type input "(909) 417-7759"
click at [728, 358] on button "Spam" at bounding box center [743, 358] width 98 height 38
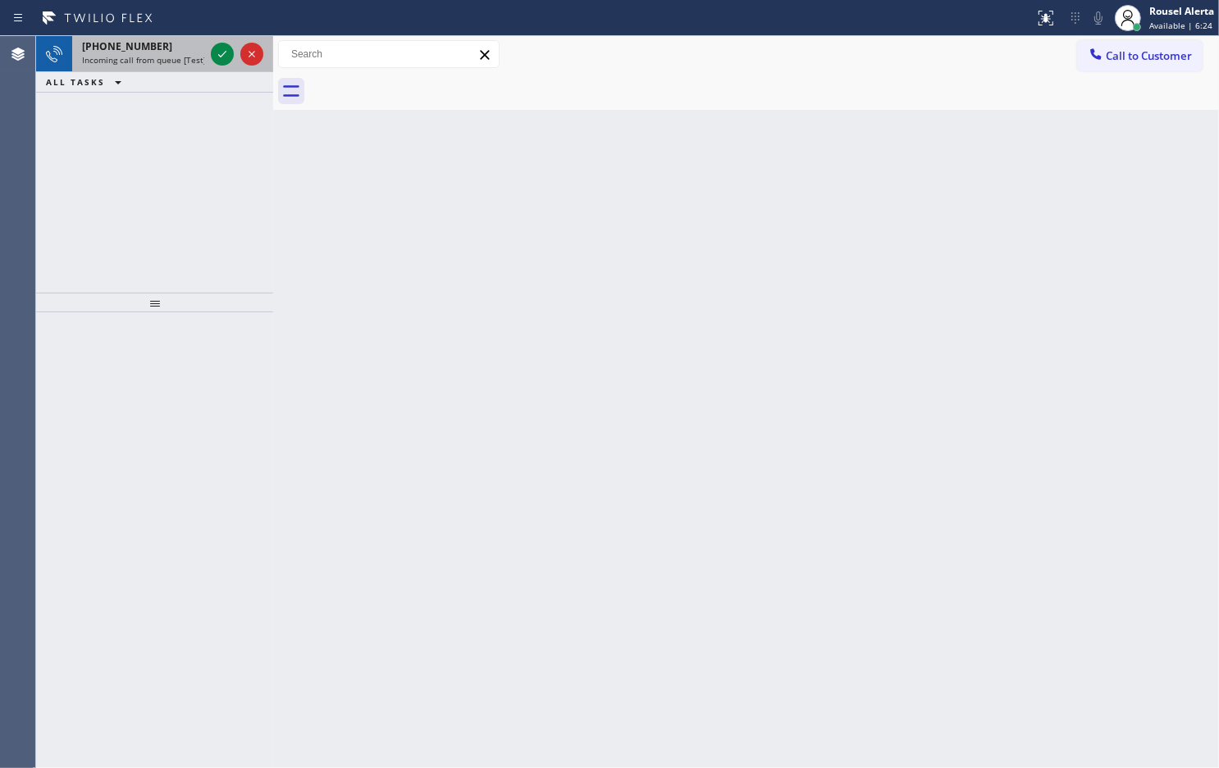
click at [203, 46] on div "+19092365958 Incoming call from queue [Test] All" at bounding box center [139, 54] width 135 height 36
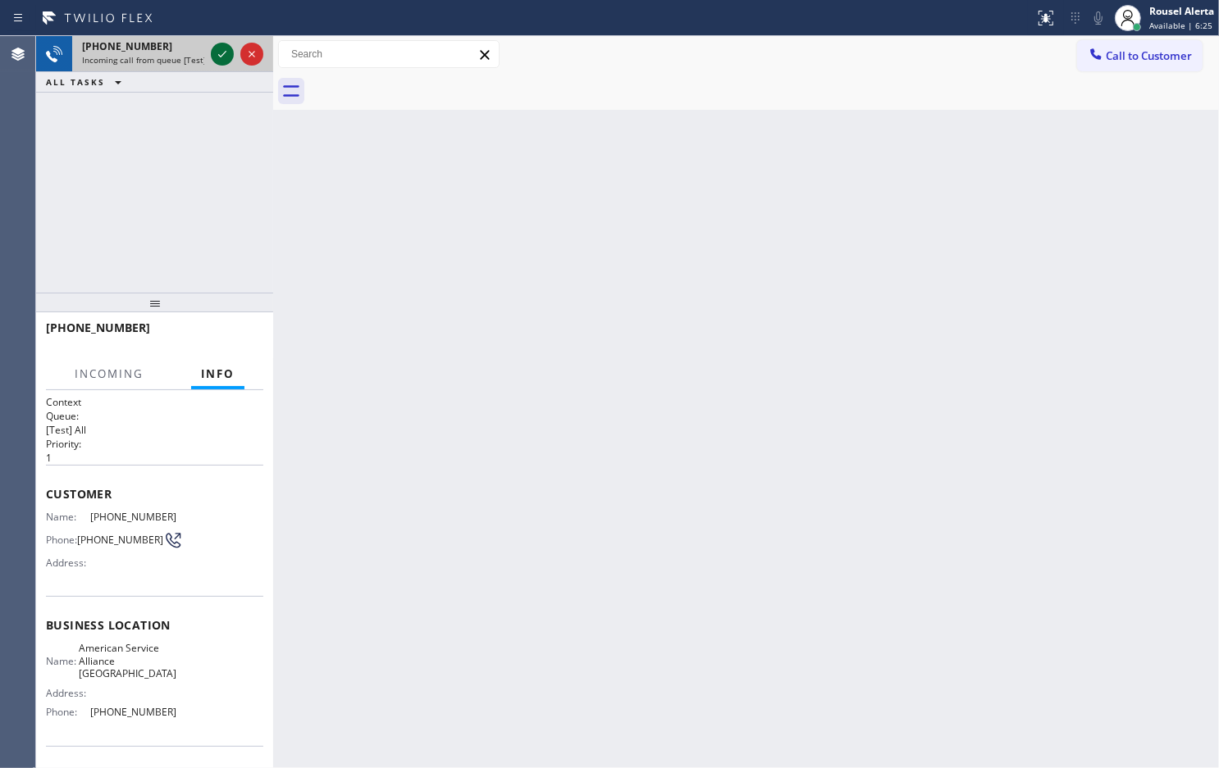
click at [213, 51] on icon at bounding box center [222, 54] width 20 height 20
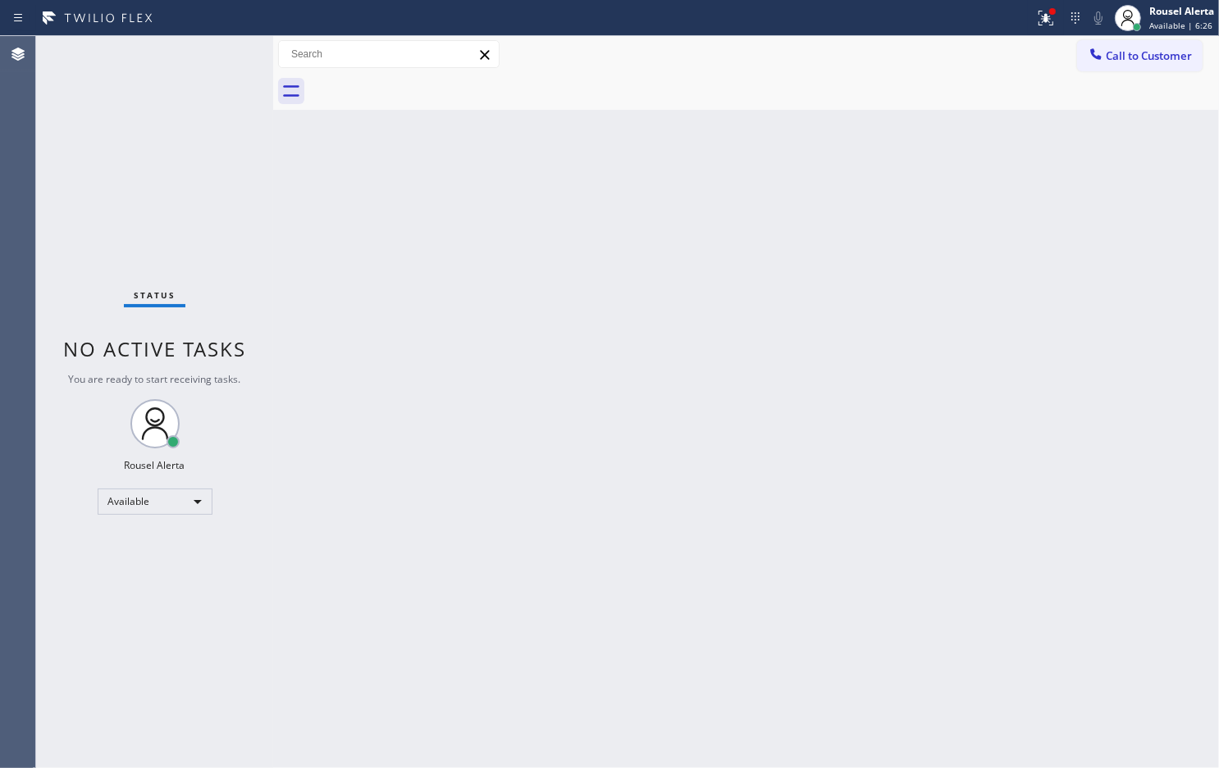
click at [215, 51] on div "Status No active tasks You are ready to start receiving tasks. Rousel Alerta Av…" at bounding box center [154, 402] width 237 height 732
click at [1051, 30] on button at bounding box center [1045, 18] width 36 height 36
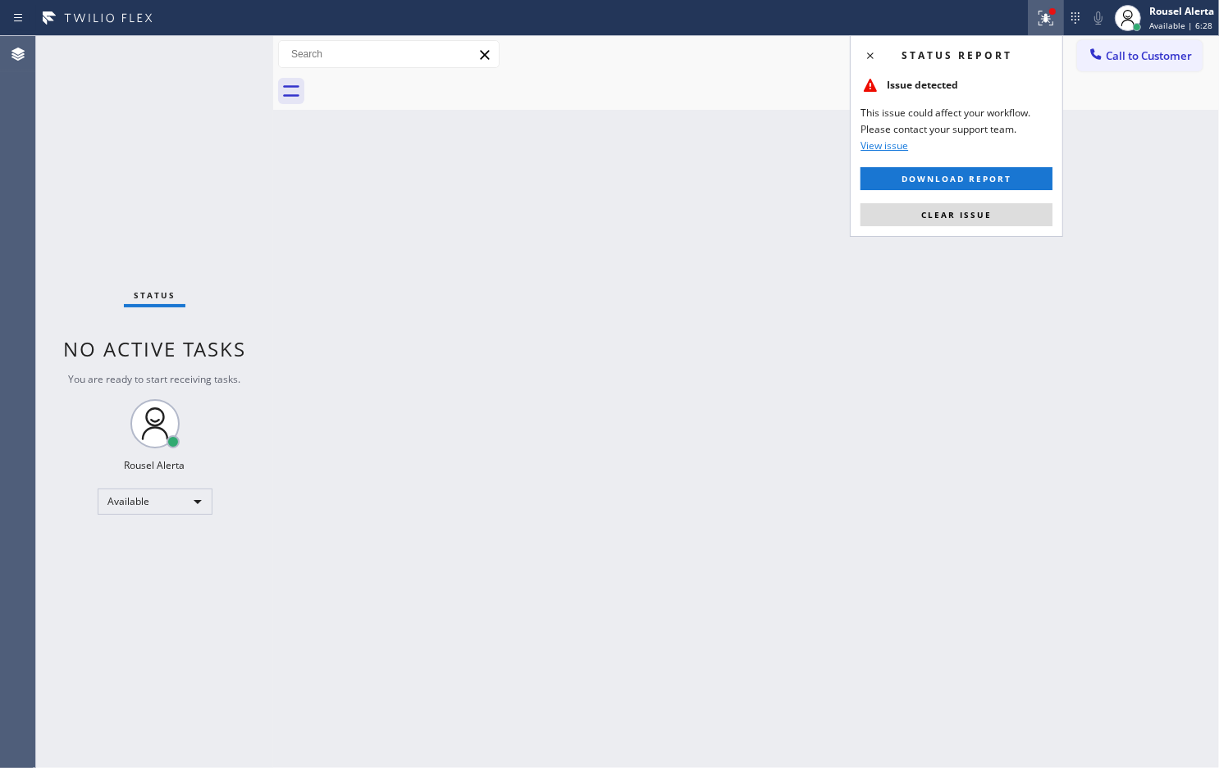
click at [965, 216] on span "Clear issue" at bounding box center [956, 214] width 71 height 11
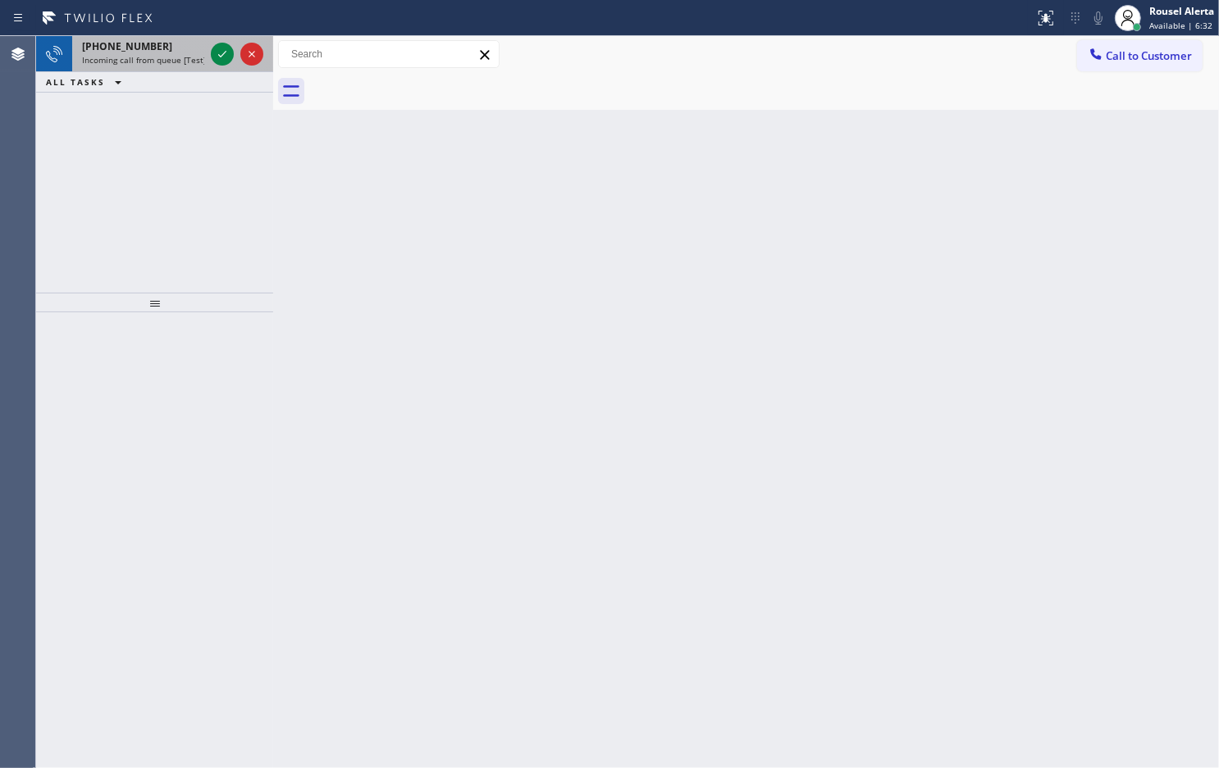
click at [169, 55] on span "Incoming call from queue [Test] All" at bounding box center [150, 59] width 136 height 11
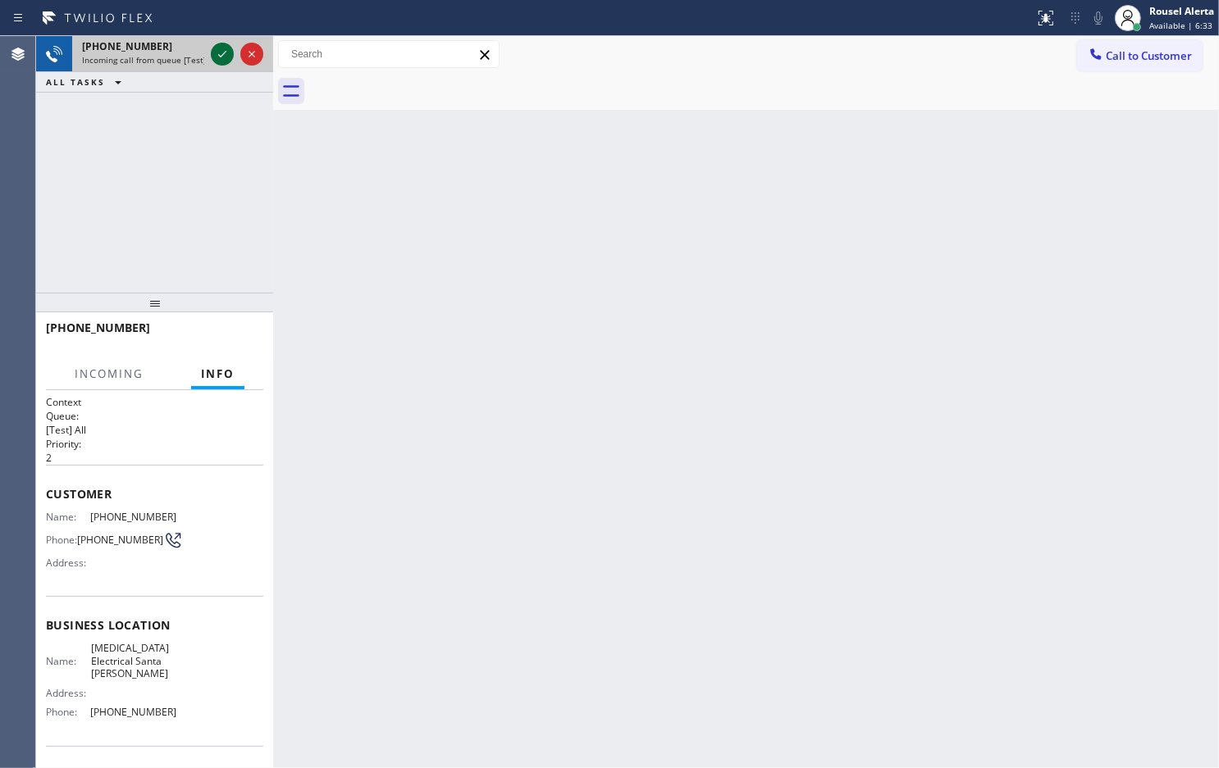
click at [215, 53] on icon at bounding box center [222, 54] width 20 height 20
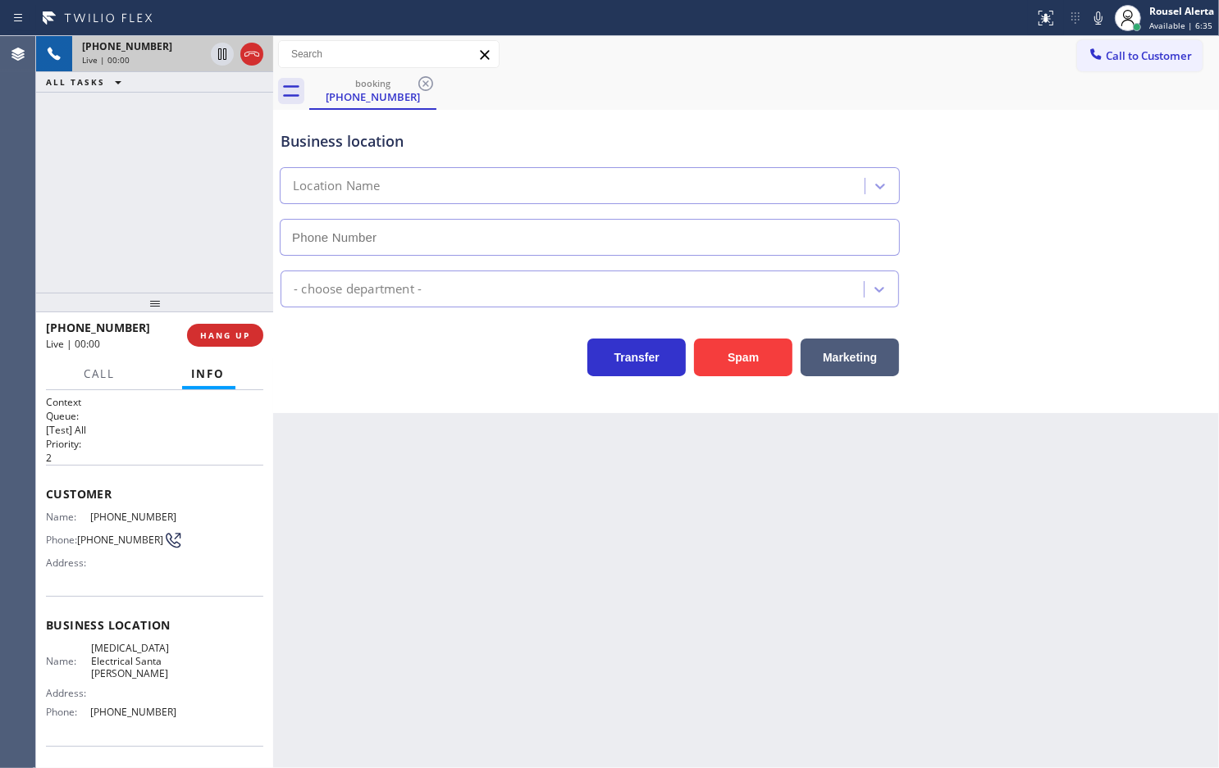
type input "(805) 222-7315"
click at [738, 367] on button "Spam" at bounding box center [743, 358] width 98 height 38
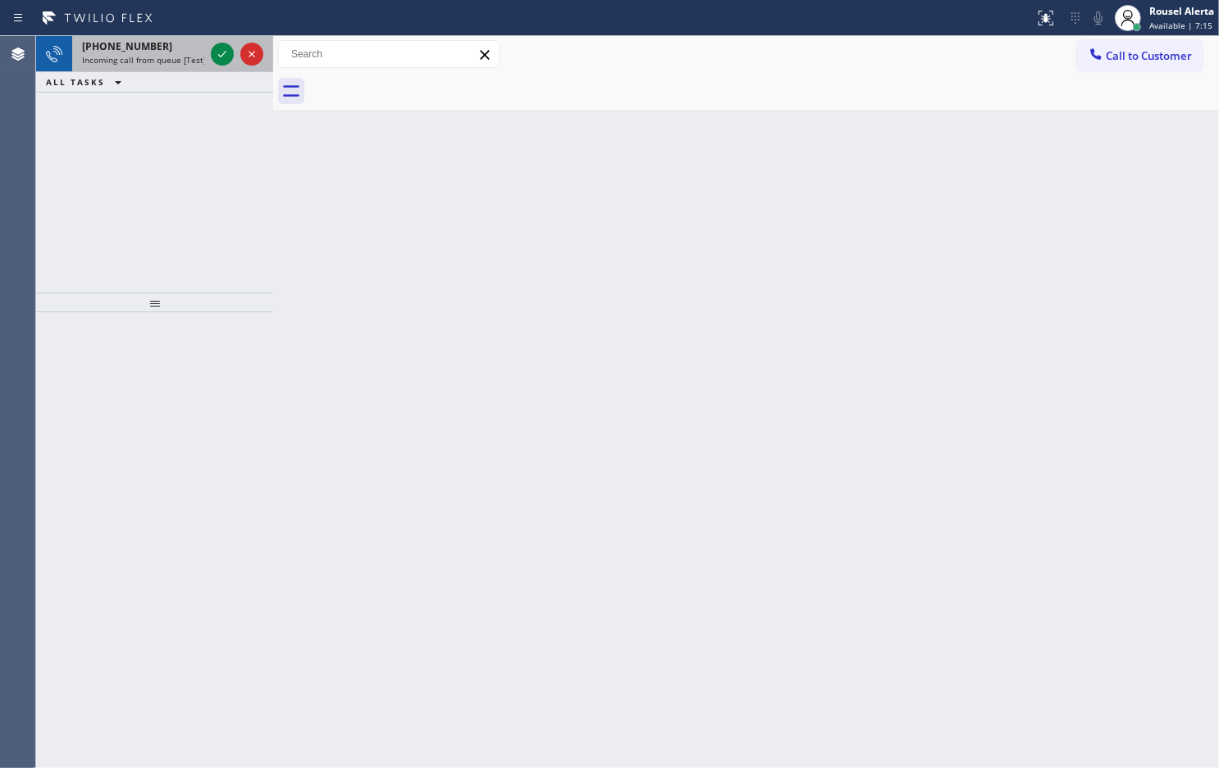
click at [189, 58] on span "Incoming call from queue [Test] All" at bounding box center [150, 59] width 136 height 11
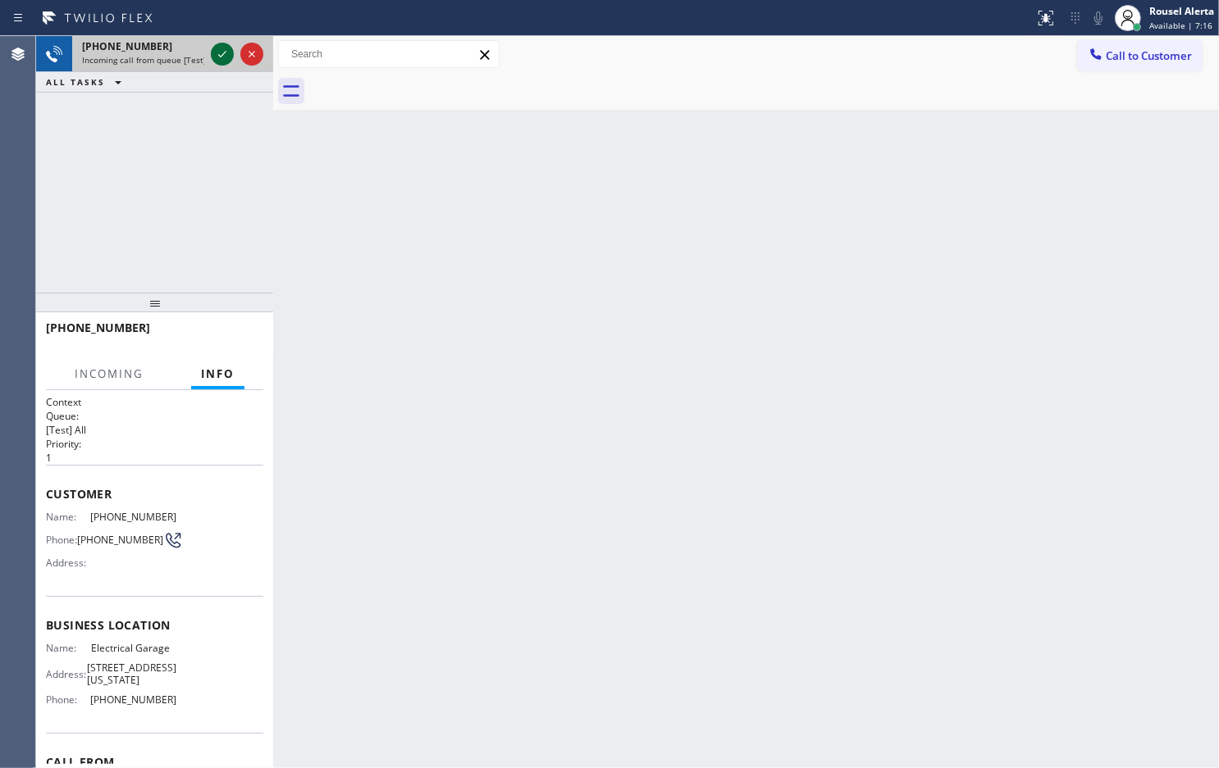
click at [222, 54] on icon at bounding box center [222, 54] width 8 height 7
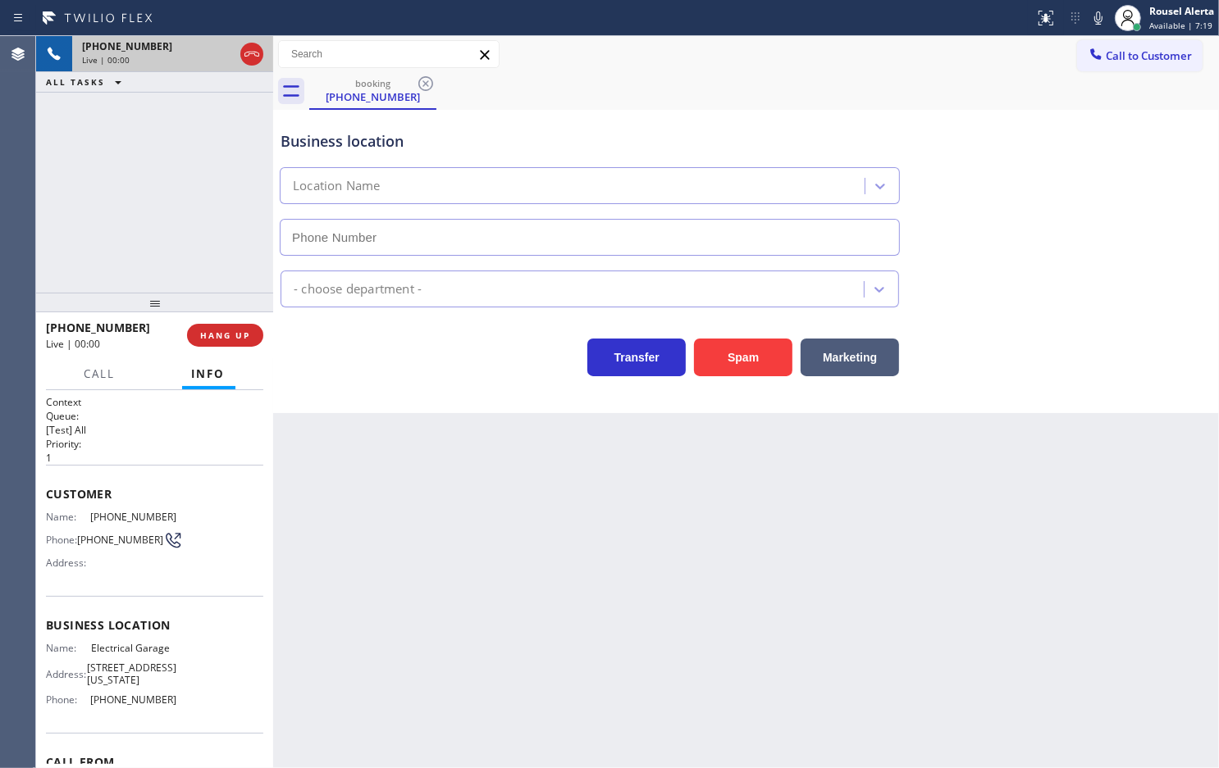
type input "(844) 502-1411"
click at [586, 617] on div "Back to Dashboard Change Sender ID Customers Technicians Select a contact Outbo…" at bounding box center [745, 402] width 945 height 732
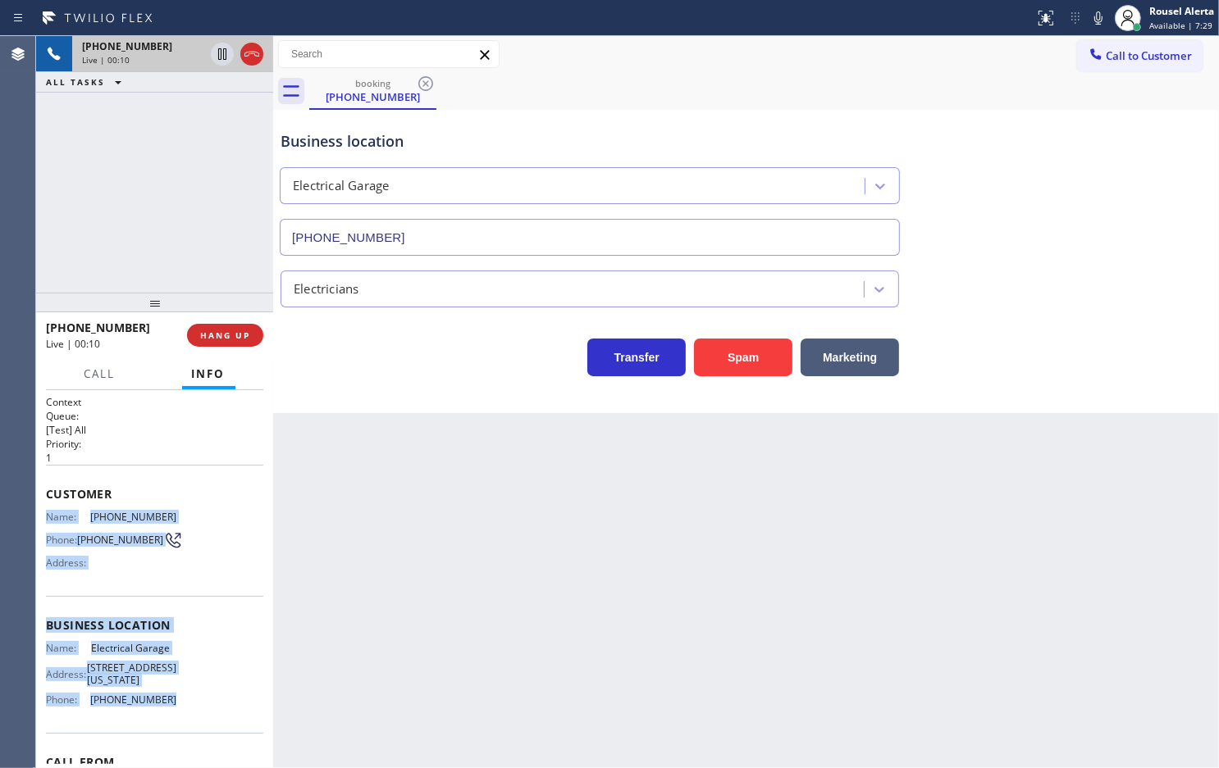
drag, startPoint x: 46, startPoint y: 510, endPoint x: 205, endPoint y: 707, distance: 253.1
click at [205, 707] on div "Context Queue: [Test] All Priority: 1 Customer Name: (415) 717-0401 Phone: (415…" at bounding box center [154, 632] width 217 height 475
copy div "Name: (415) 717-0401 Phone: (415) 717-0401 Address: Business location Name: Ele…"
click at [1046, 523] on div "Back to Dashboard Change Sender ID Customers Technicians Select a contact Outbo…" at bounding box center [745, 402] width 945 height 732
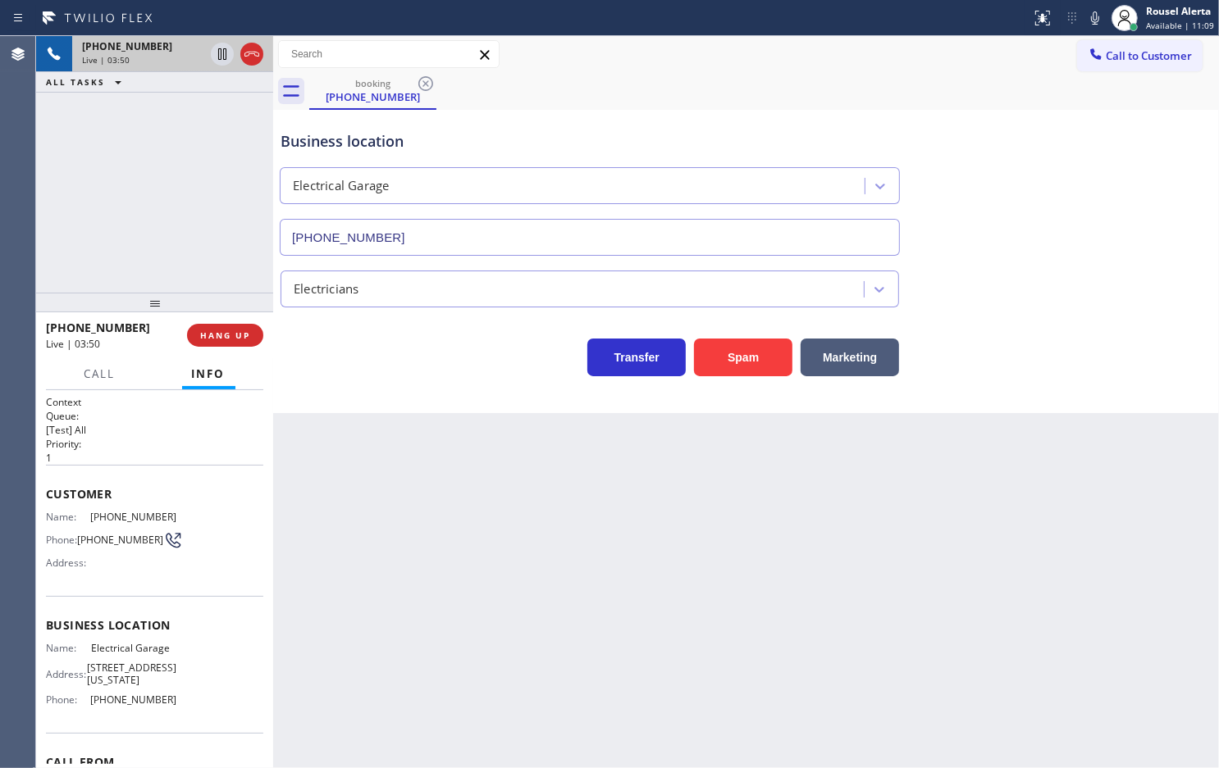
click at [137, 92] on div "ALL TASKS ALL TASKS ACTIVE TASKS TASKS IN WRAP UP" at bounding box center [154, 82] width 237 height 20
click at [217, 63] on icon at bounding box center [222, 54] width 20 height 20
click at [1096, 21] on icon at bounding box center [1095, 17] width 8 height 13
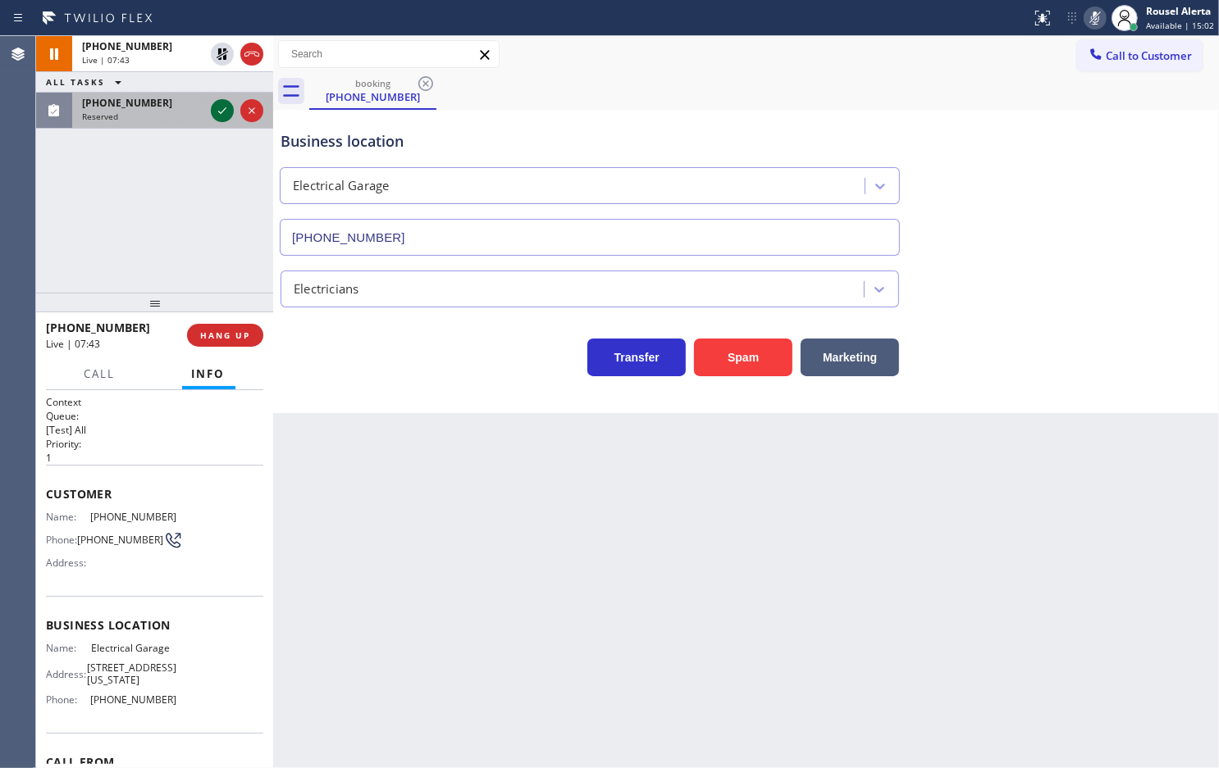
click at [214, 107] on icon at bounding box center [222, 111] width 20 height 20
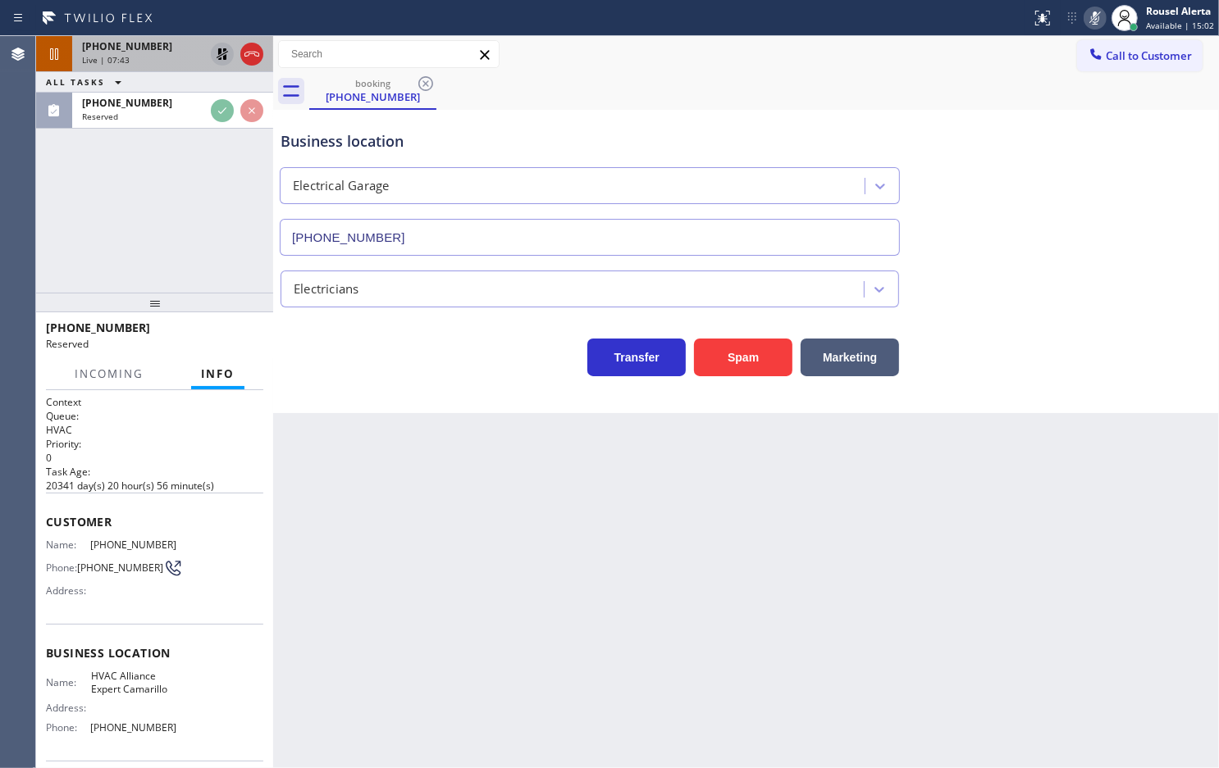
click at [221, 53] on icon at bounding box center [222, 54] width 20 height 20
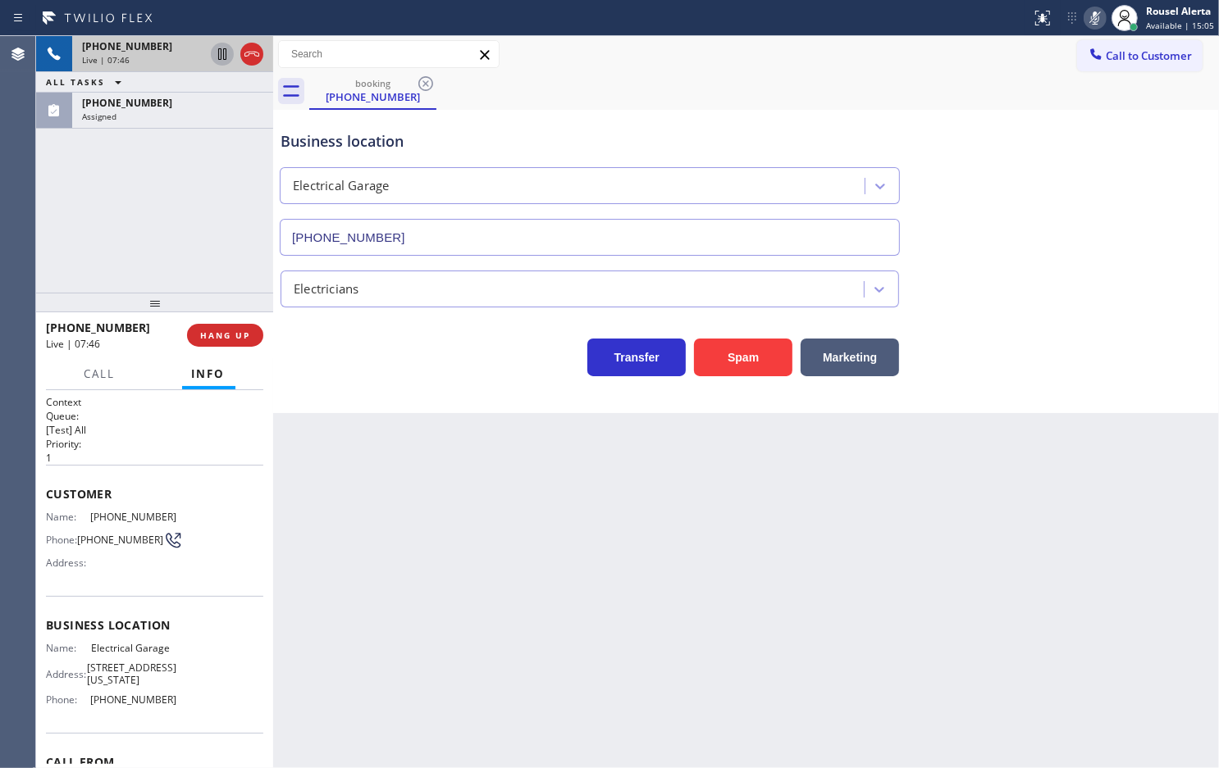
click at [1100, 14] on icon at bounding box center [1095, 18] width 20 height 20
drag, startPoint x: 129, startPoint y: 121, endPoint x: 220, endPoint y: 330, distance: 228.8
click at [129, 121] on div "Assigned" at bounding box center [172, 116] width 181 height 11
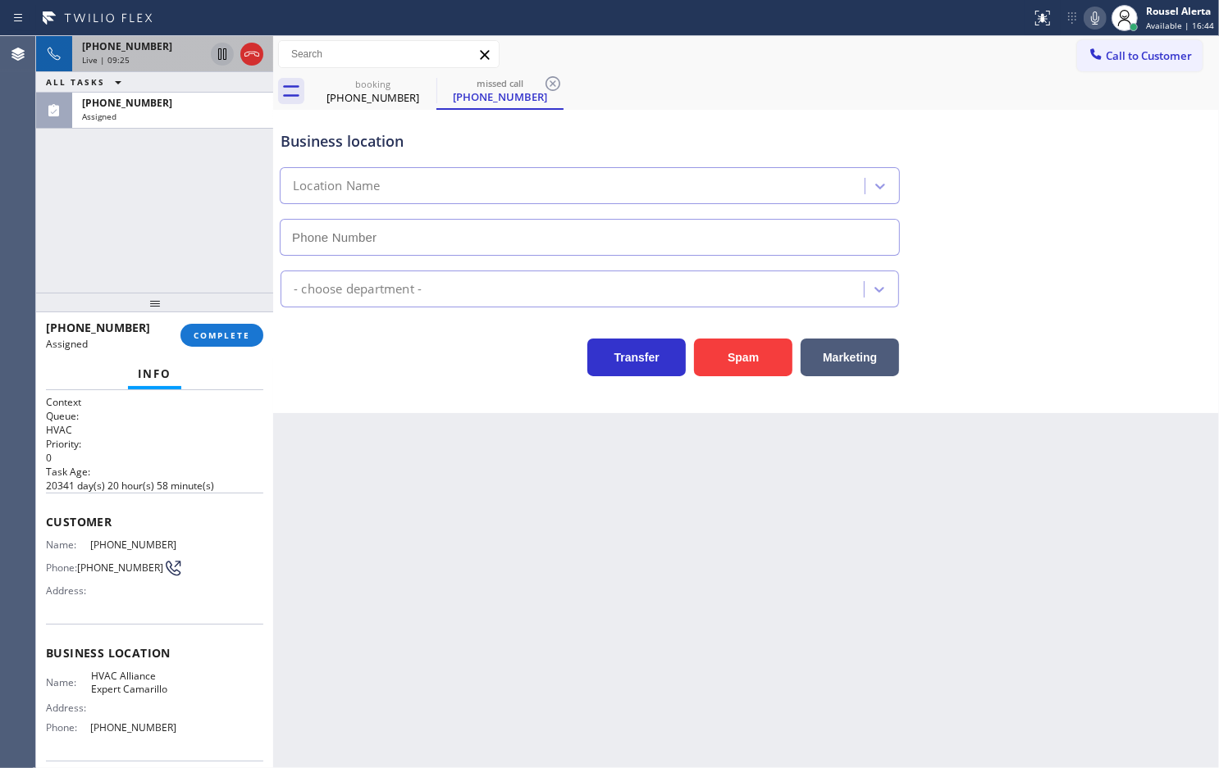
type input "(805) 549-4244"
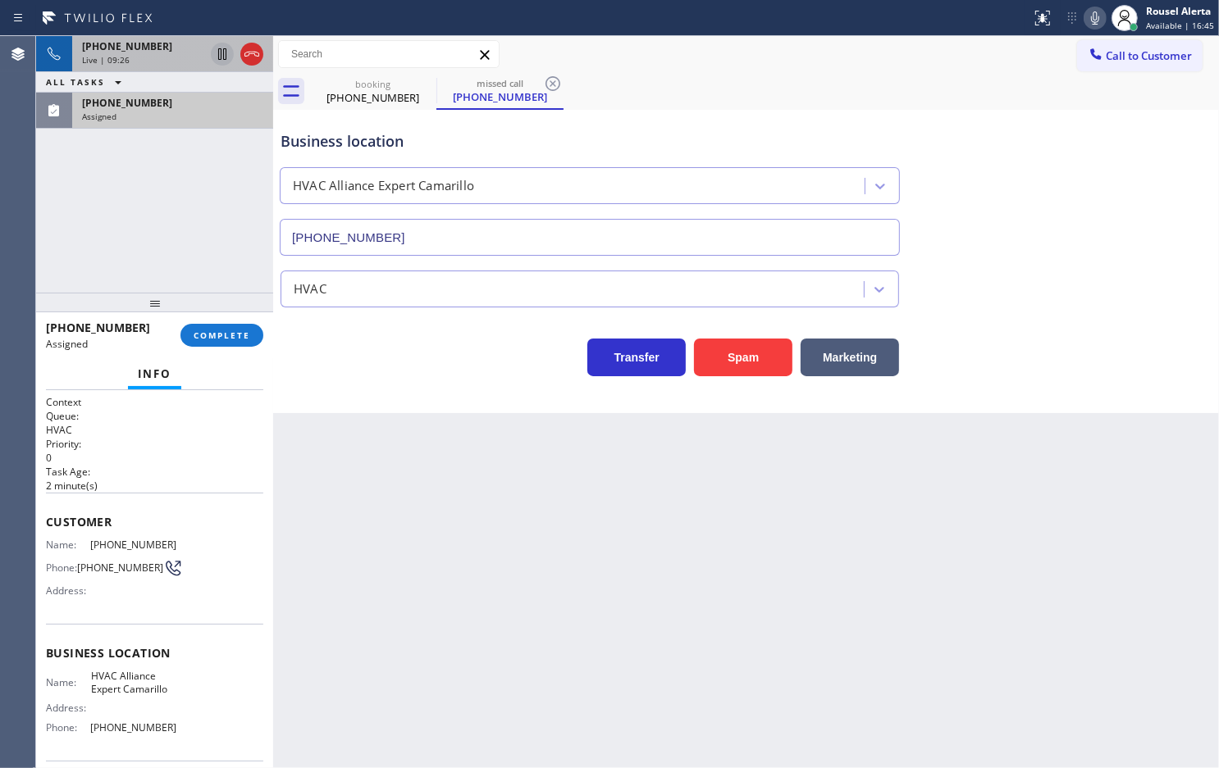
click at [187, 116] on div "Assigned" at bounding box center [172, 116] width 181 height 11
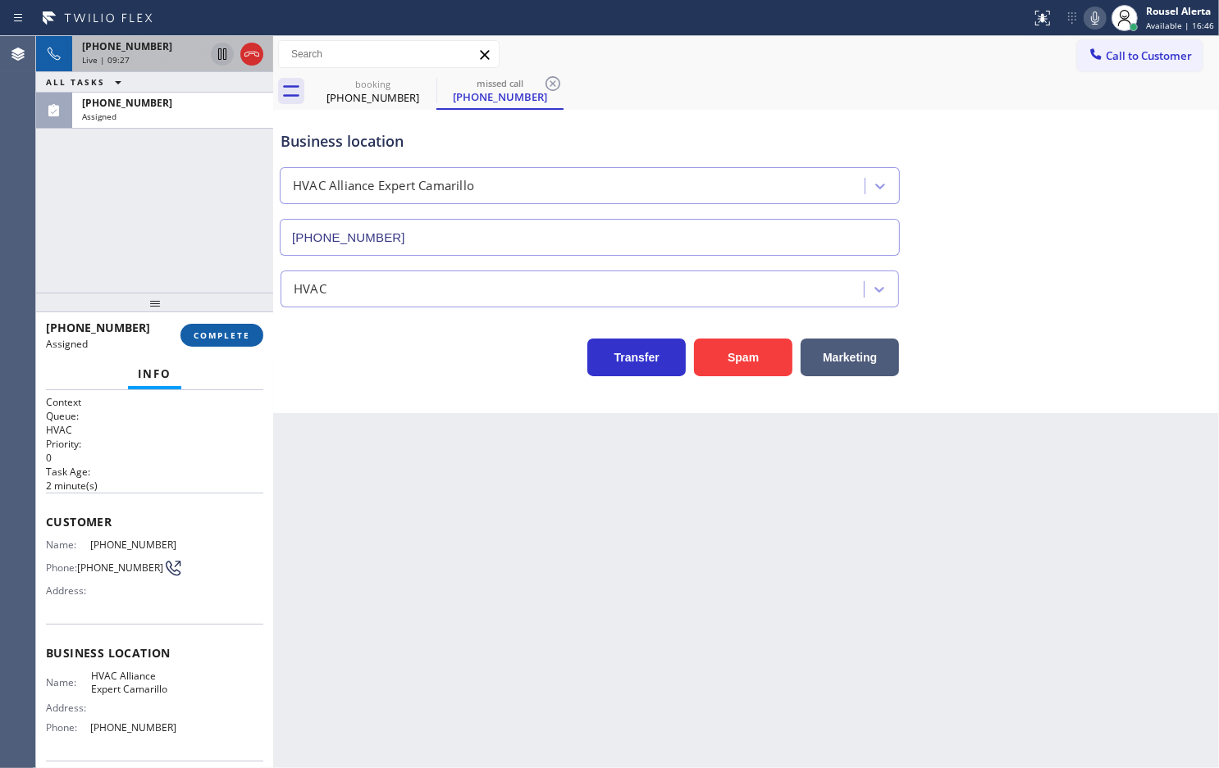
click at [205, 326] on button "COMPLETE" at bounding box center [221, 335] width 83 height 23
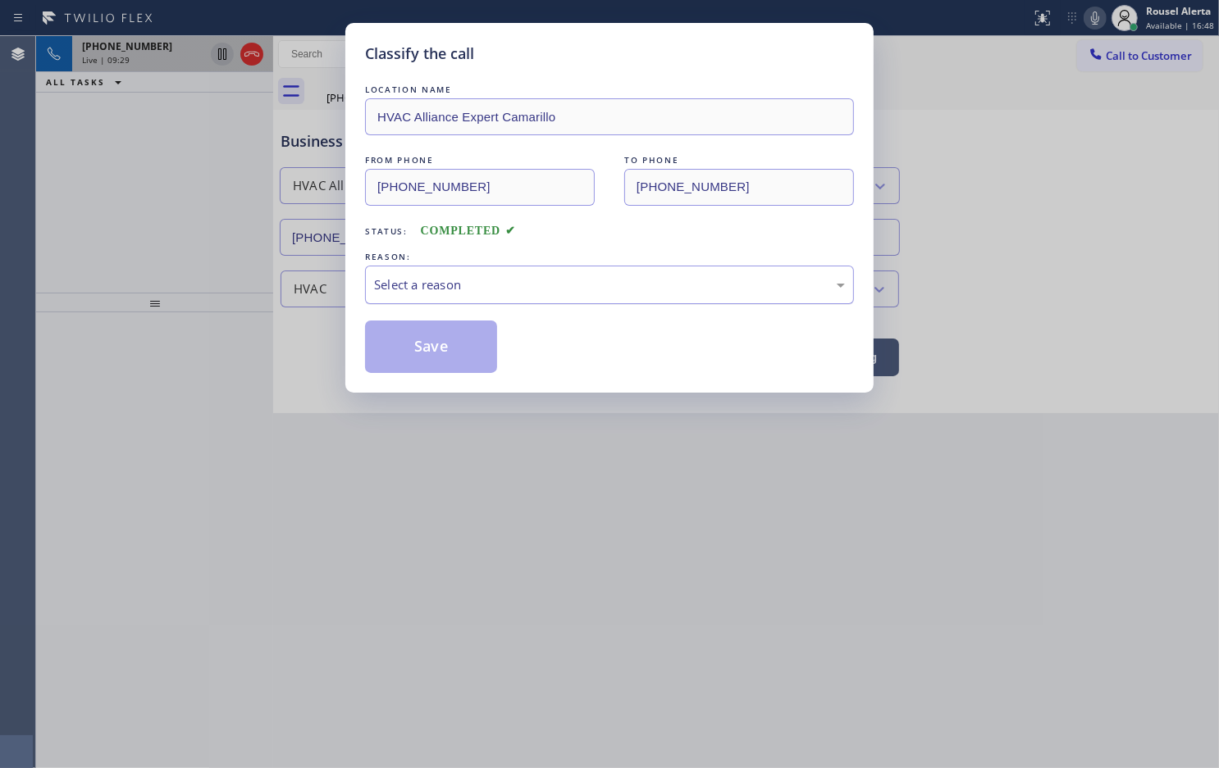
click at [430, 276] on div "Select a reason" at bounding box center [609, 285] width 471 height 19
drag, startPoint x: 433, startPoint y: 344, endPoint x: 267, endPoint y: 92, distance: 302.0
click at [432, 344] on button "Save" at bounding box center [431, 347] width 132 height 52
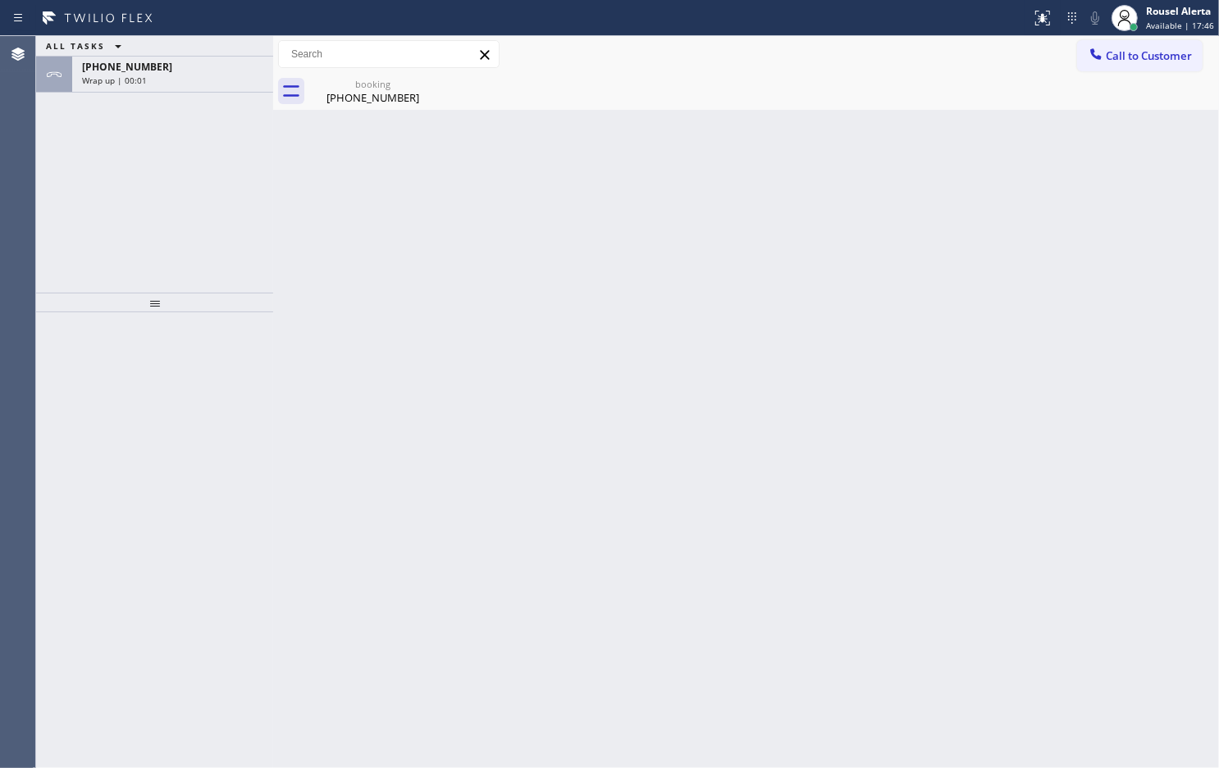
click at [320, 441] on div "Back to Dashboard Change Sender ID Customers Technicians Select a contact Outbo…" at bounding box center [745, 402] width 945 height 732
click at [165, 75] on div "Wrap up | 00:02" at bounding box center [172, 80] width 181 height 11
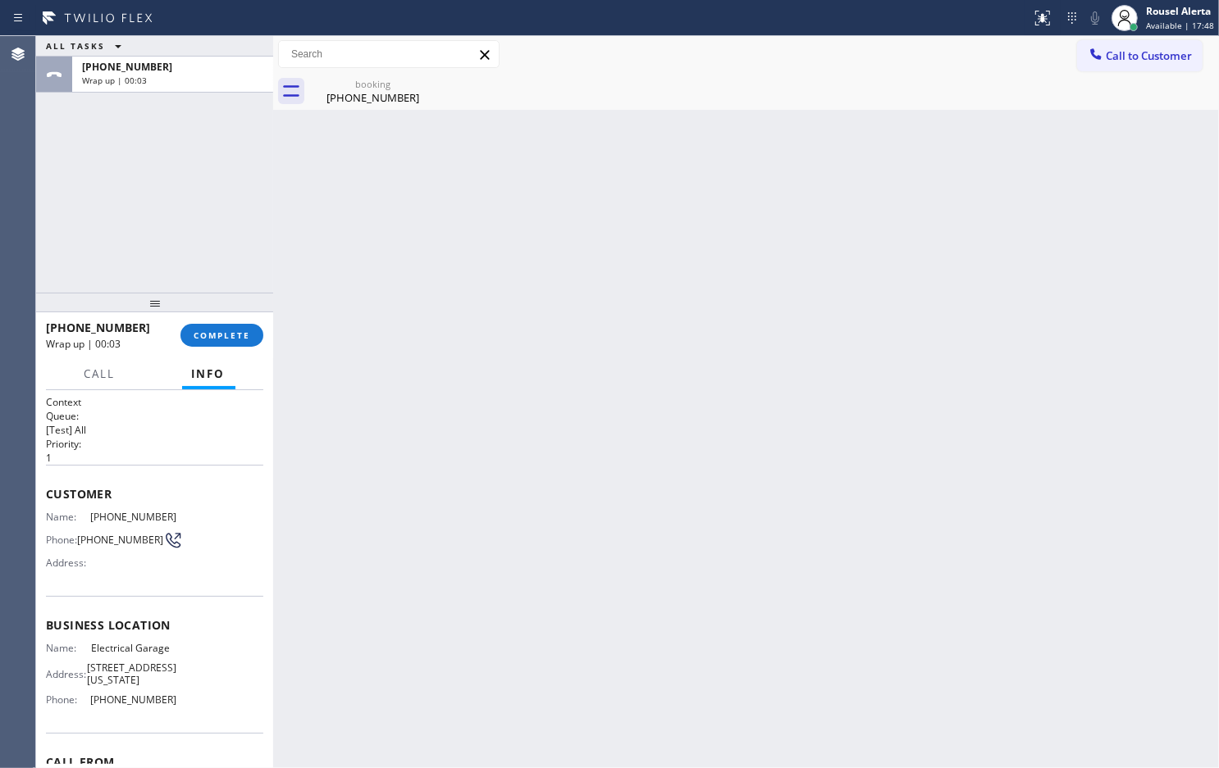
click at [451, 488] on div "Back to Dashboard Change Sender ID Customers Technicians Select a contact Outbo…" at bounding box center [745, 402] width 945 height 732
click at [1128, 61] on span "Call to Customer" at bounding box center [1148, 55] width 86 height 15
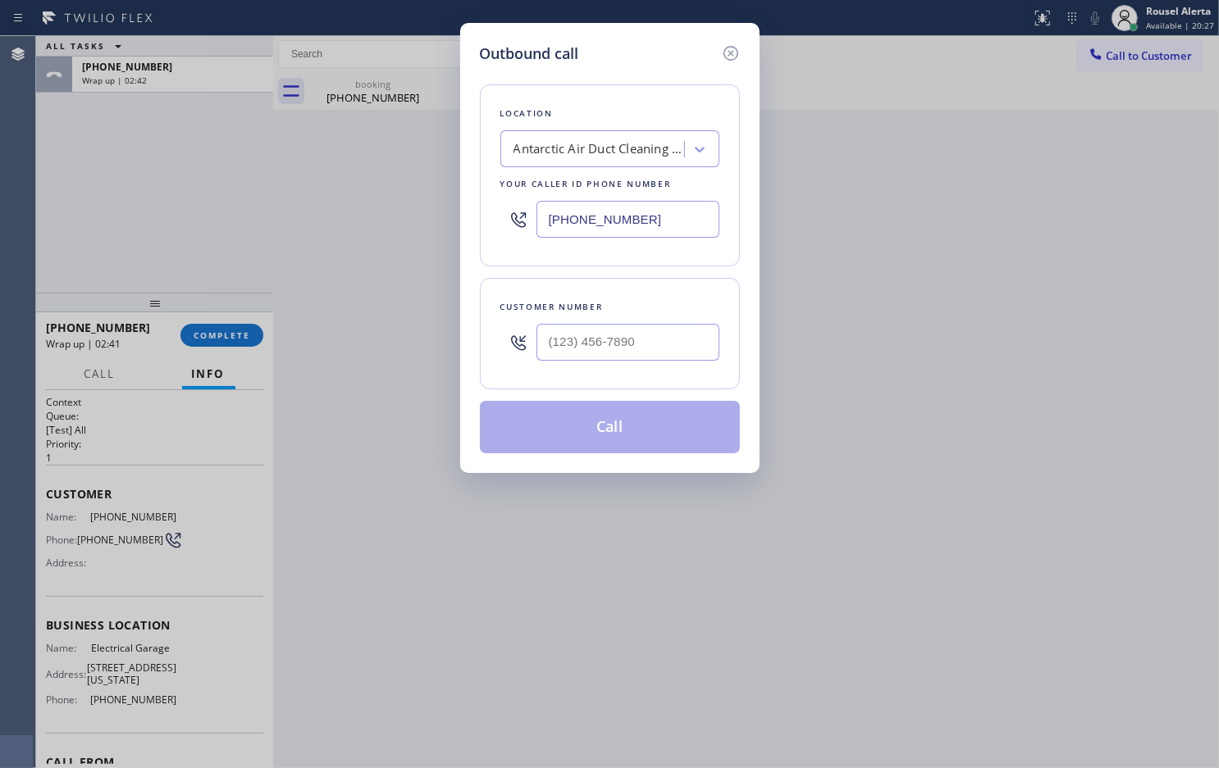
drag, startPoint x: 673, startPoint y: 219, endPoint x: 478, endPoint y: 214, distance: 195.2
click at [480, 214] on div "Location Antarctic Air Duct Cleaning Goleta Your caller id phone number (805) 5…" at bounding box center [610, 175] width 260 height 182
paste input "415) 717-0401"
type input "(415) 717-0401"
type input "(___) ___-____"
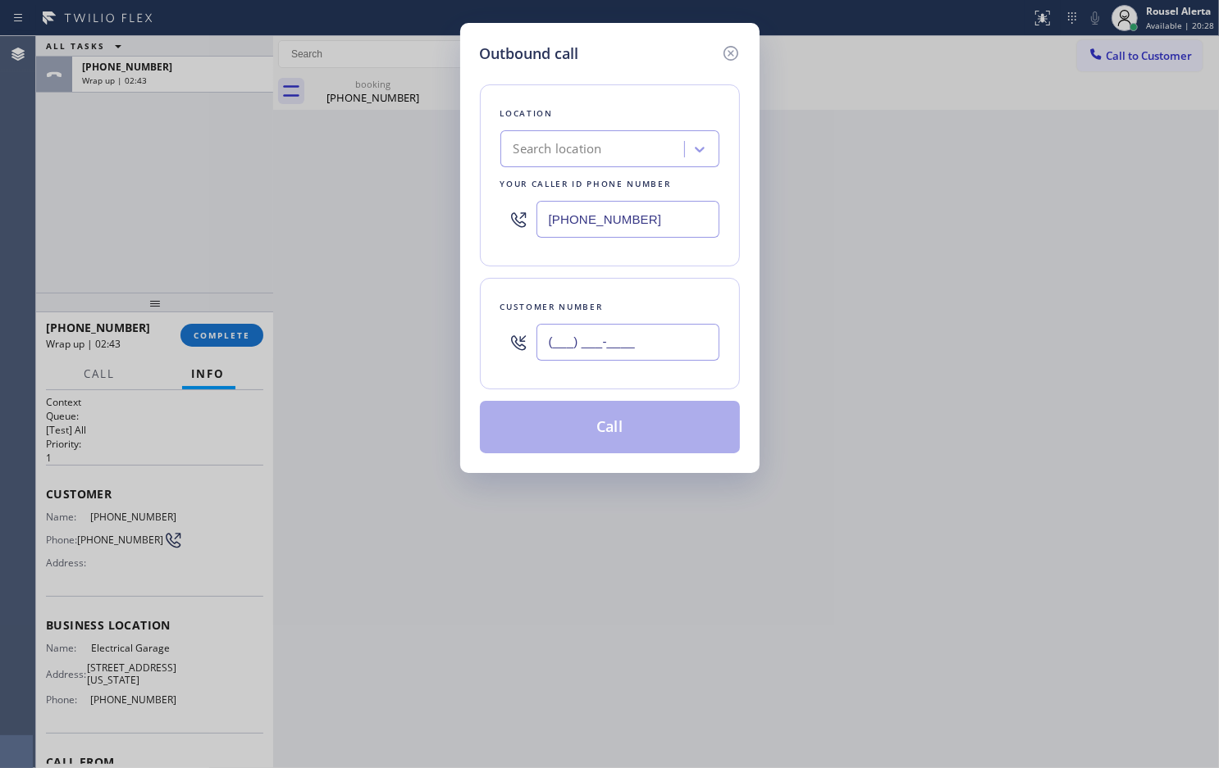
type input "[PHONE_NUMBER]"
drag, startPoint x: 642, startPoint y: 347, endPoint x: 481, endPoint y: 336, distance: 161.9
click at [481, 336] on div "Customer number (___) ___-____" at bounding box center [610, 334] width 260 height 112
paste input "415) 717-0401"
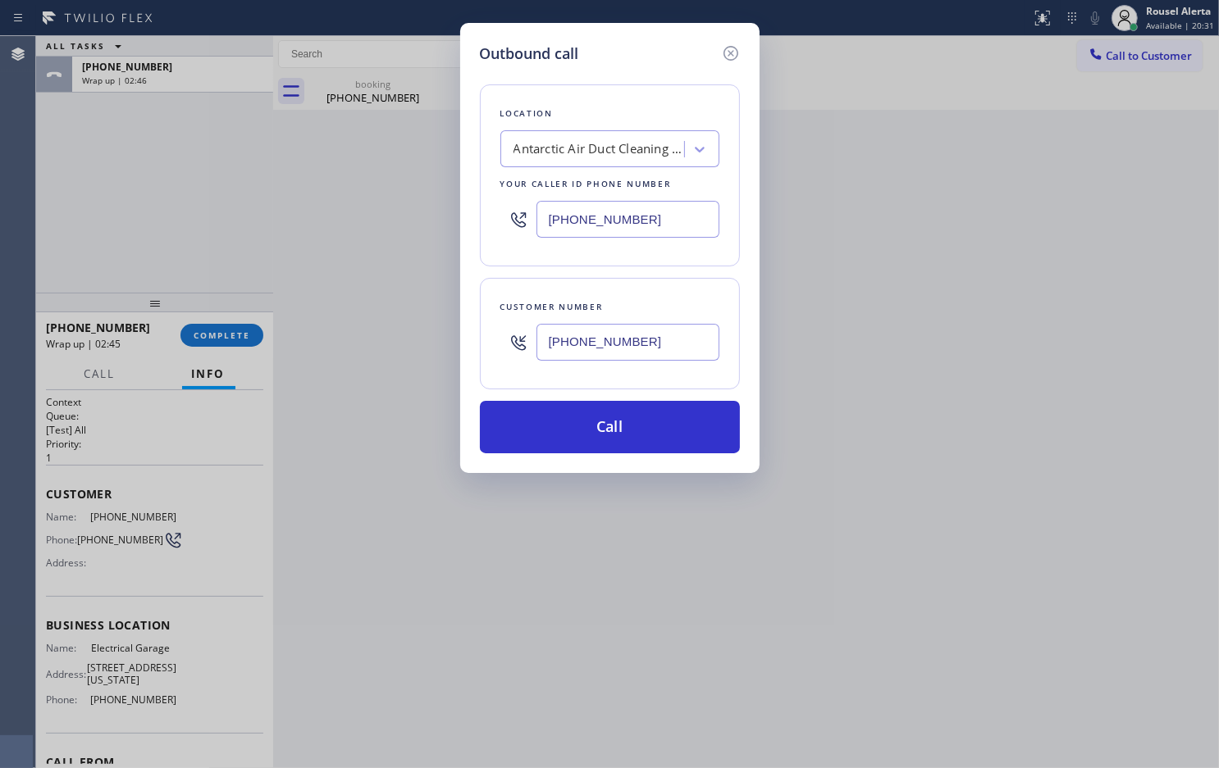
type input "(415) 717-0401"
paste input "44) 502-1411"
drag, startPoint x: 660, startPoint y: 225, endPoint x: 514, endPoint y: 203, distance: 147.8
click at [514, 203] on div "[PHONE_NUMBER]" at bounding box center [609, 219] width 219 height 53
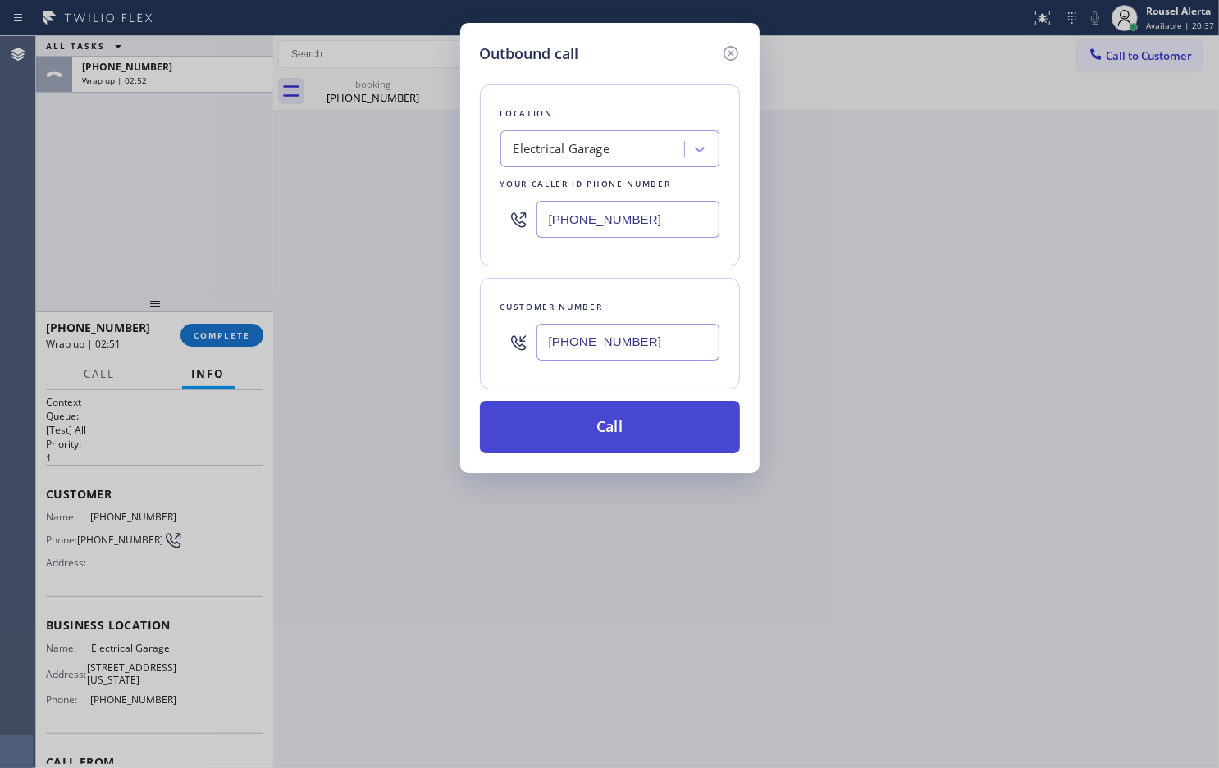
type input "(844) 502-1411"
click at [613, 433] on button "Call" at bounding box center [610, 427] width 260 height 52
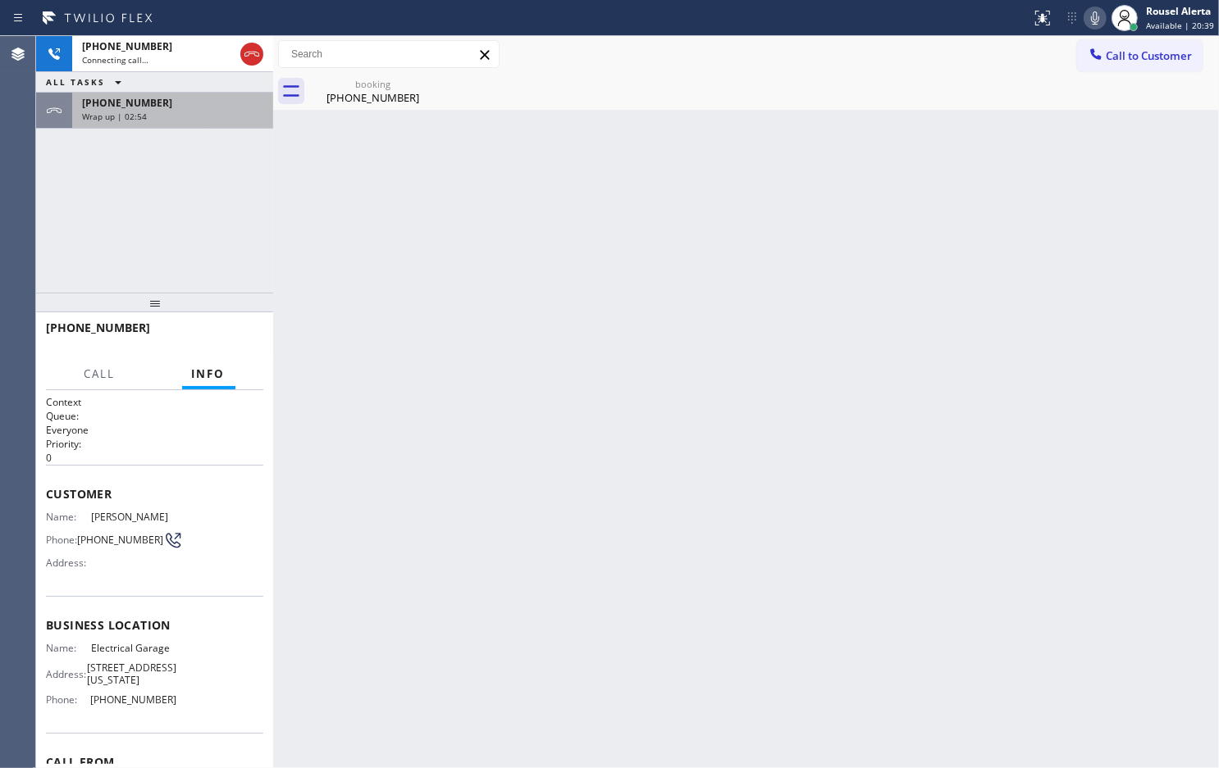
click at [175, 112] on div "Wrap up | 02:54" at bounding box center [172, 116] width 181 height 11
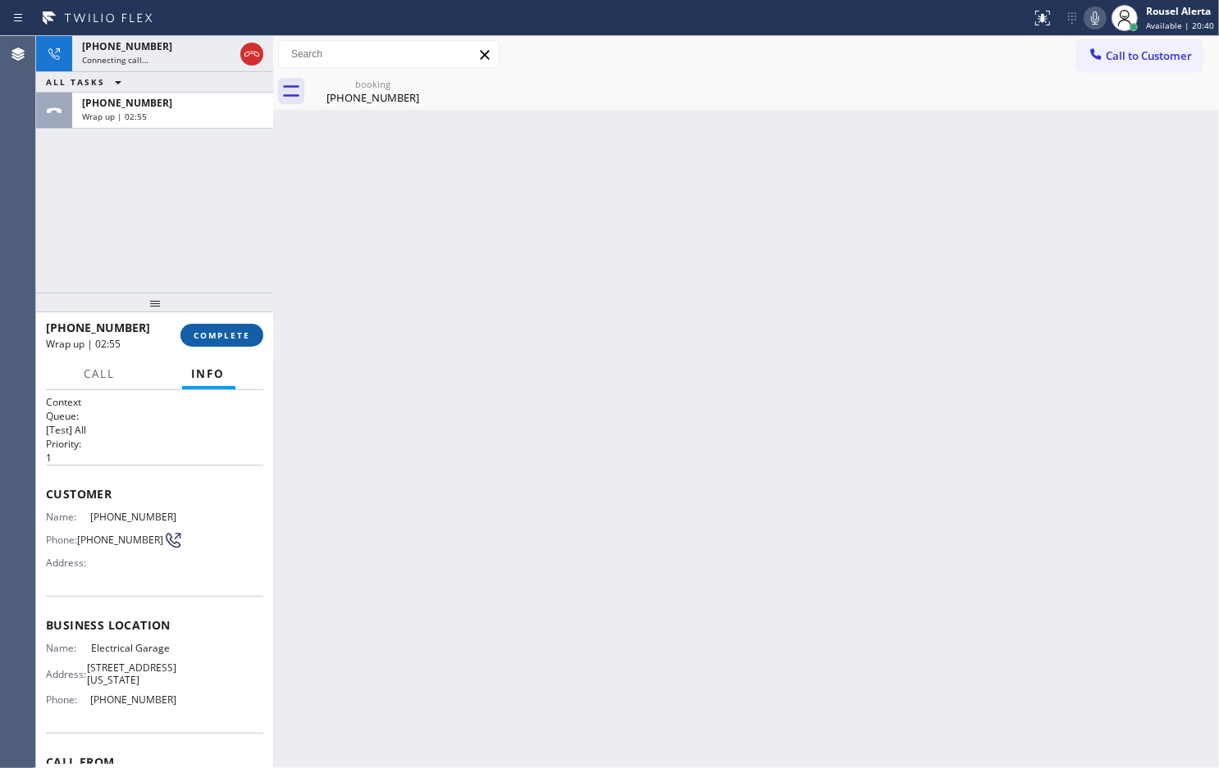
click at [216, 339] on span "COMPLETE" at bounding box center [222, 335] width 57 height 11
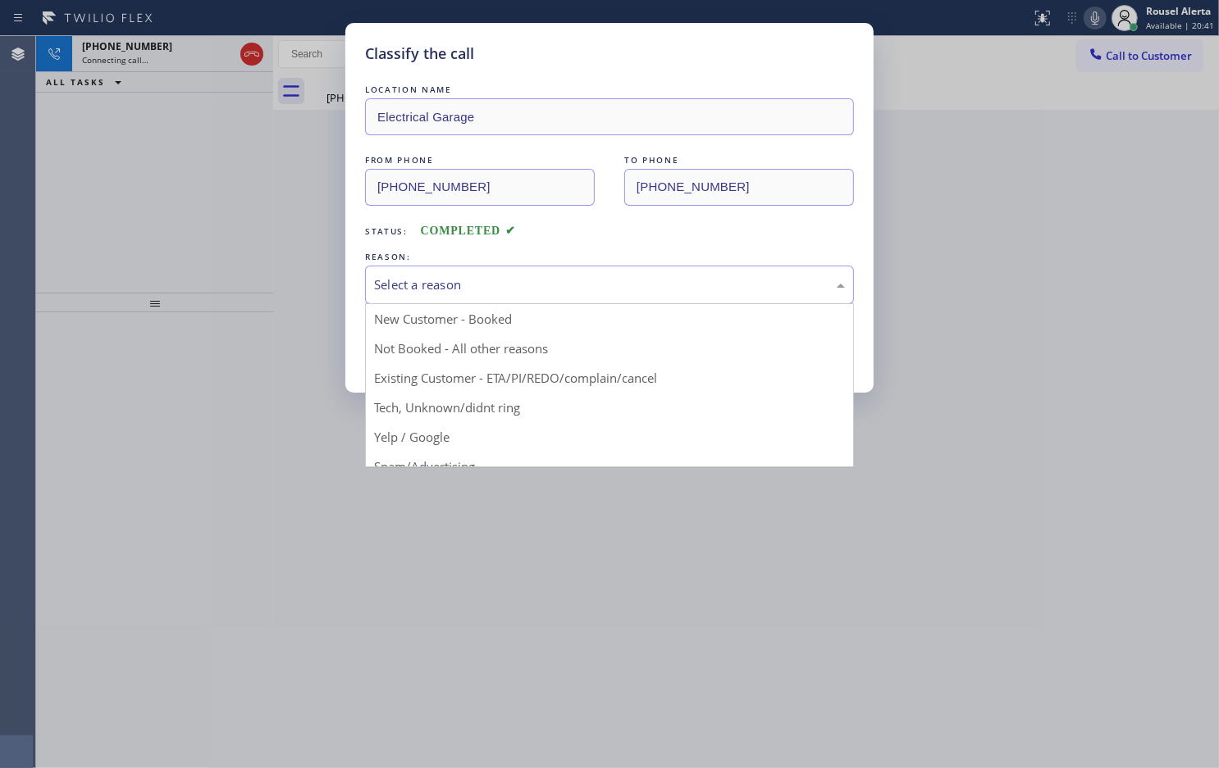
click at [519, 293] on div "Select a reason" at bounding box center [609, 285] width 471 height 19
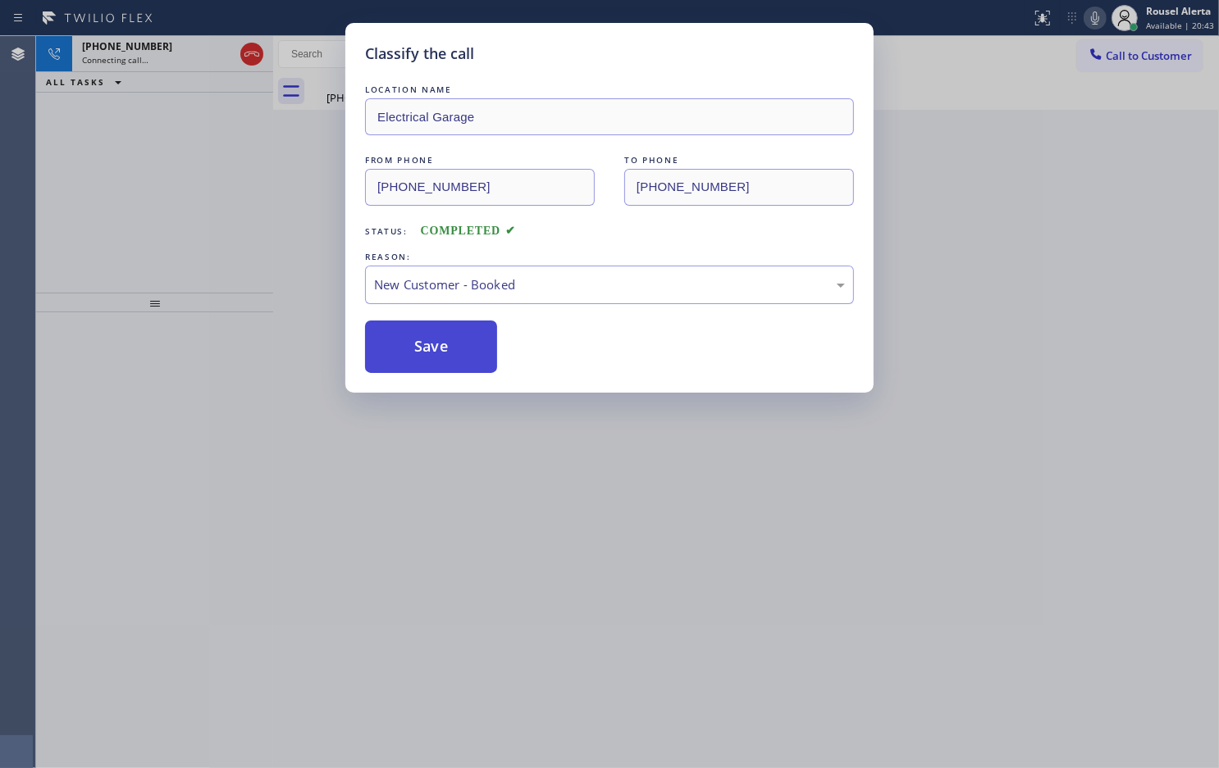
click at [449, 341] on button "Save" at bounding box center [431, 347] width 132 height 52
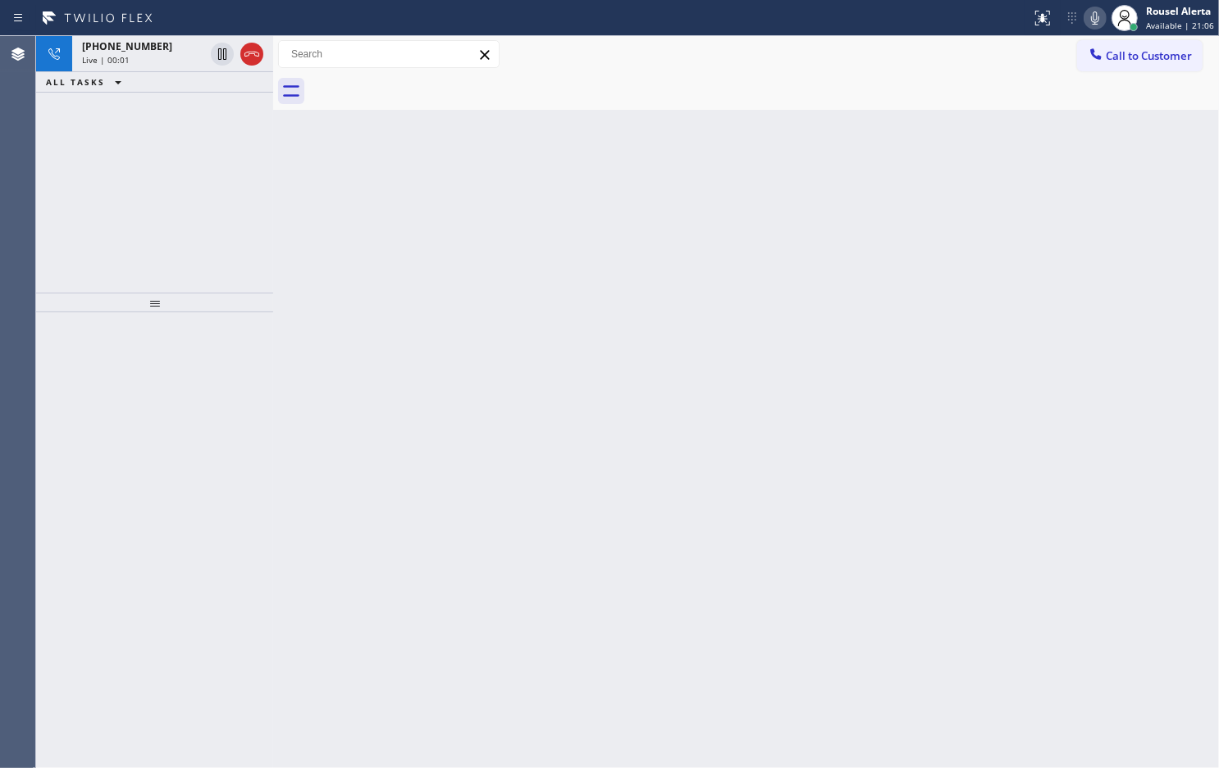
click at [608, 306] on div "Back to Dashboard Change Sender ID Customers Technicians Select a contact Outbo…" at bounding box center [745, 402] width 945 height 732
drag, startPoint x: 392, startPoint y: 273, endPoint x: 367, endPoint y: 228, distance: 51.8
click at [390, 271] on div "Back to Dashboard Change Sender ID Customers Technicians Select a contact Outbo…" at bounding box center [745, 402] width 945 height 732
click at [223, 117] on icon at bounding box center [222, 111] width 20 height 20
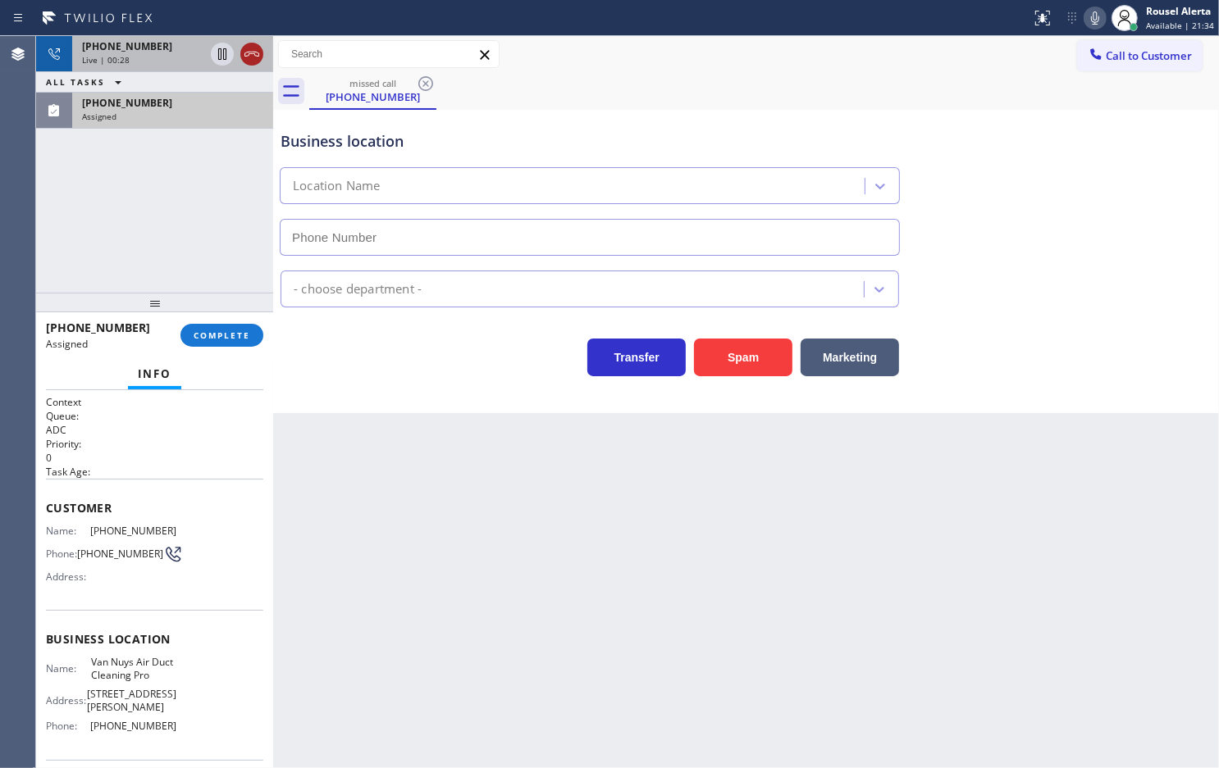
click at [248, 56] on icon at bounding box center [252, 54] width 20 height 20
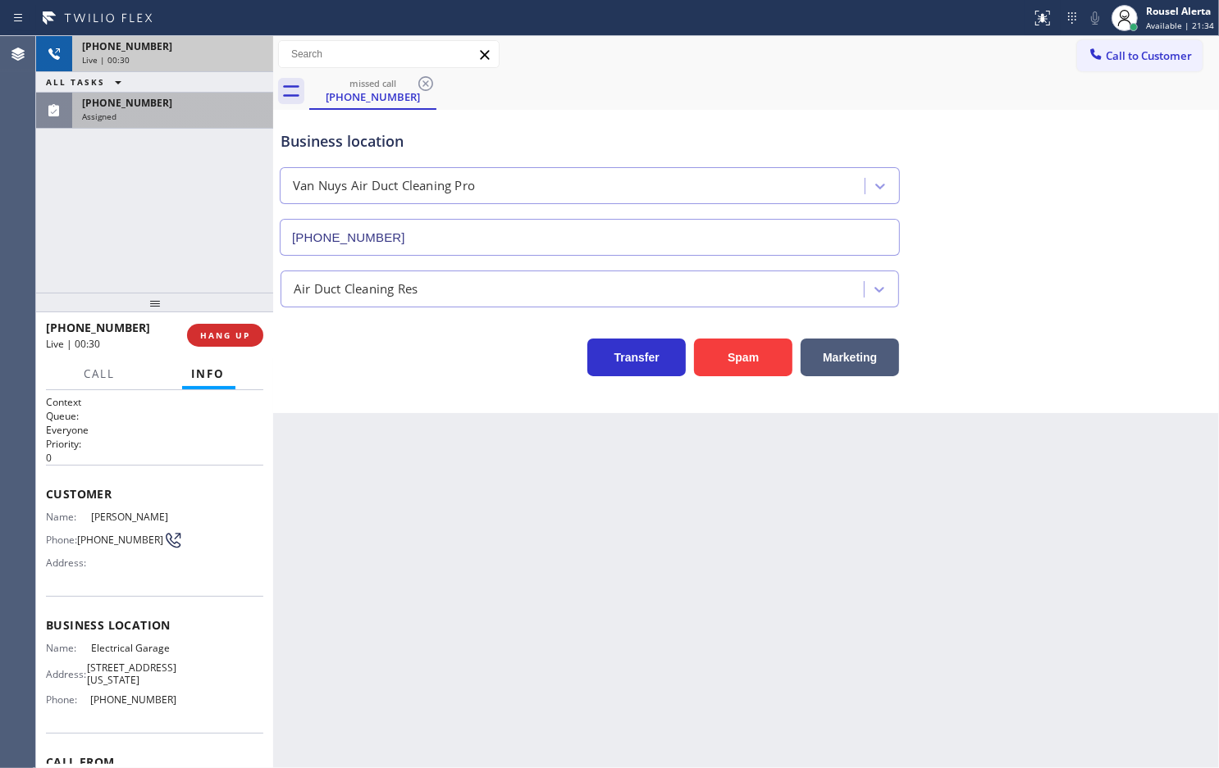
type input "(818) 342-7695"
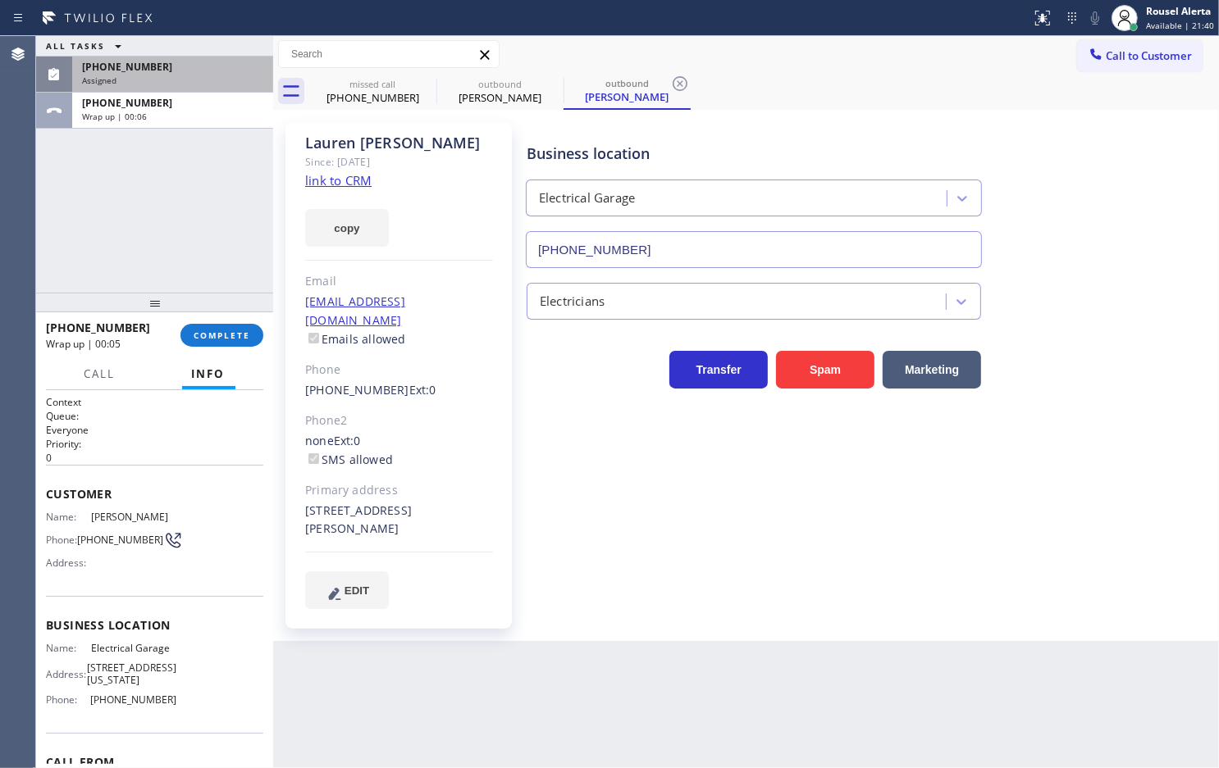
type input "(844) 502-1411"
click at [1190, 13] on div "Rousel Alerta" at bounding box center [1180, 11] width 68 height 14
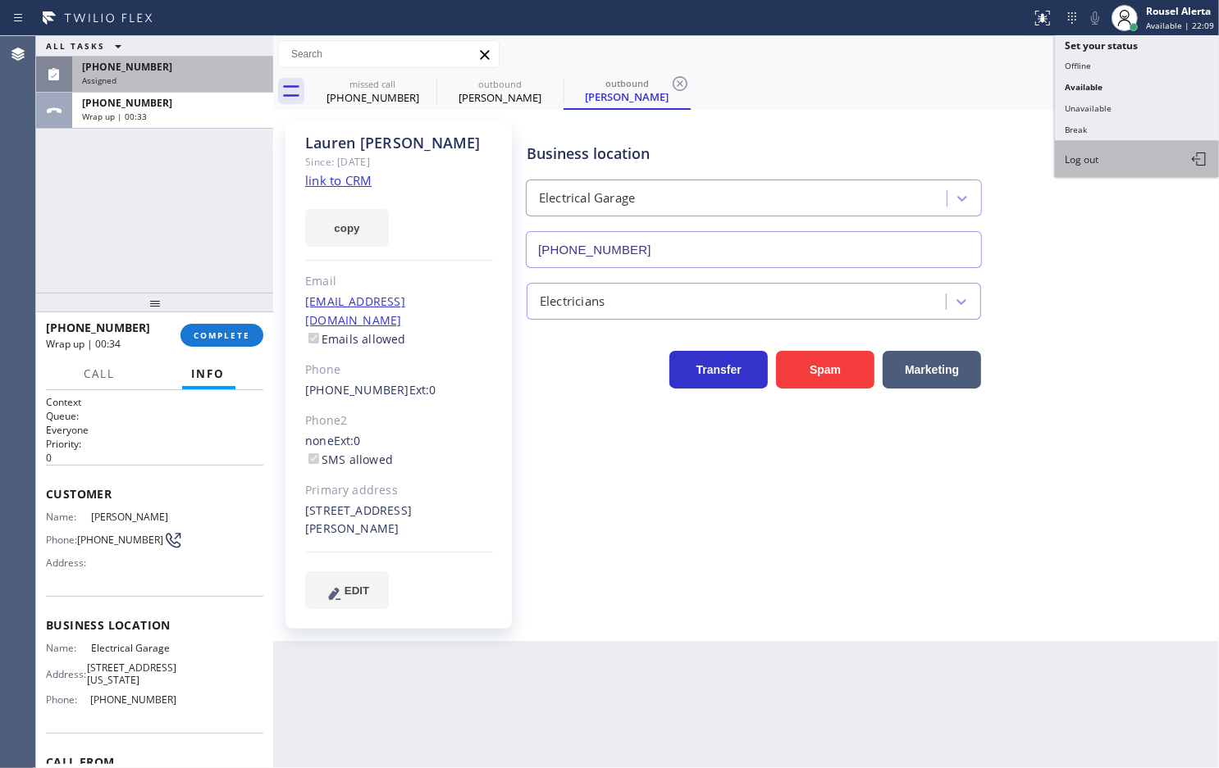
click at [1140, 157] on button "Log out" at bounding box center [1137, 159] width 164 height 36
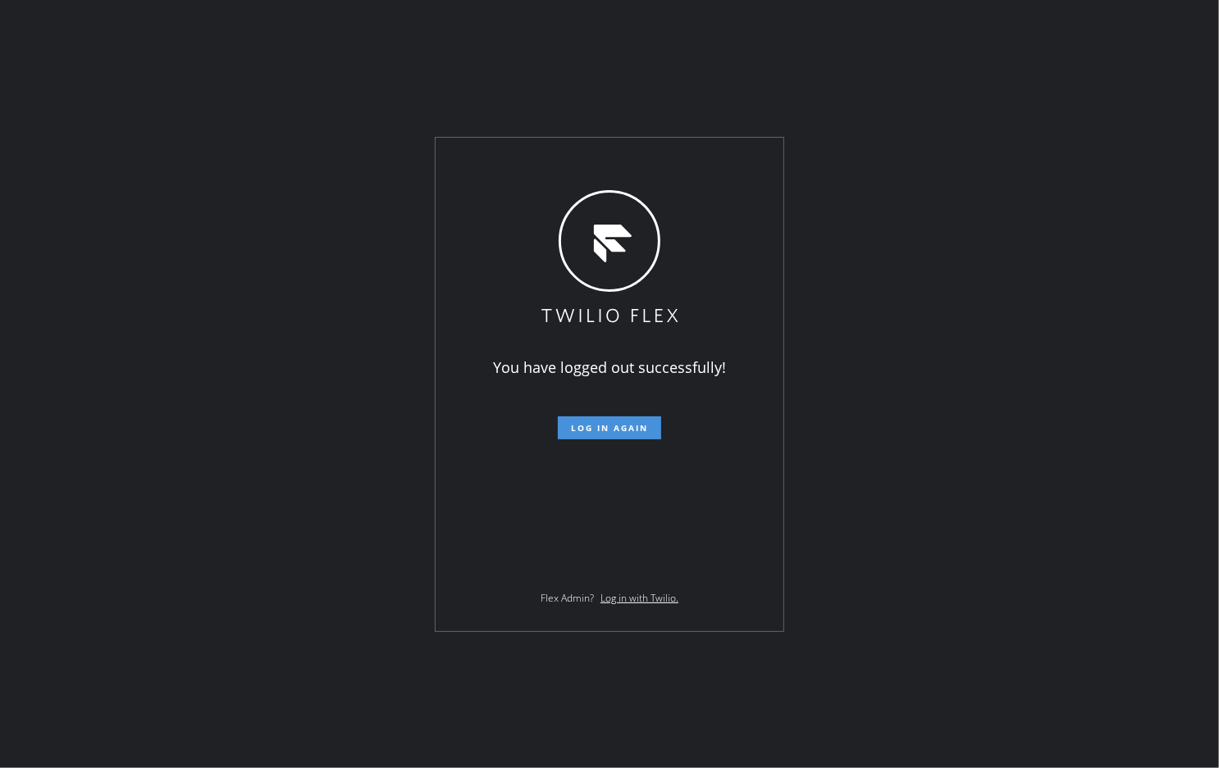
click at [633, 418] on button "Log in again" at bounding box center [609, 428] width 103 height 23
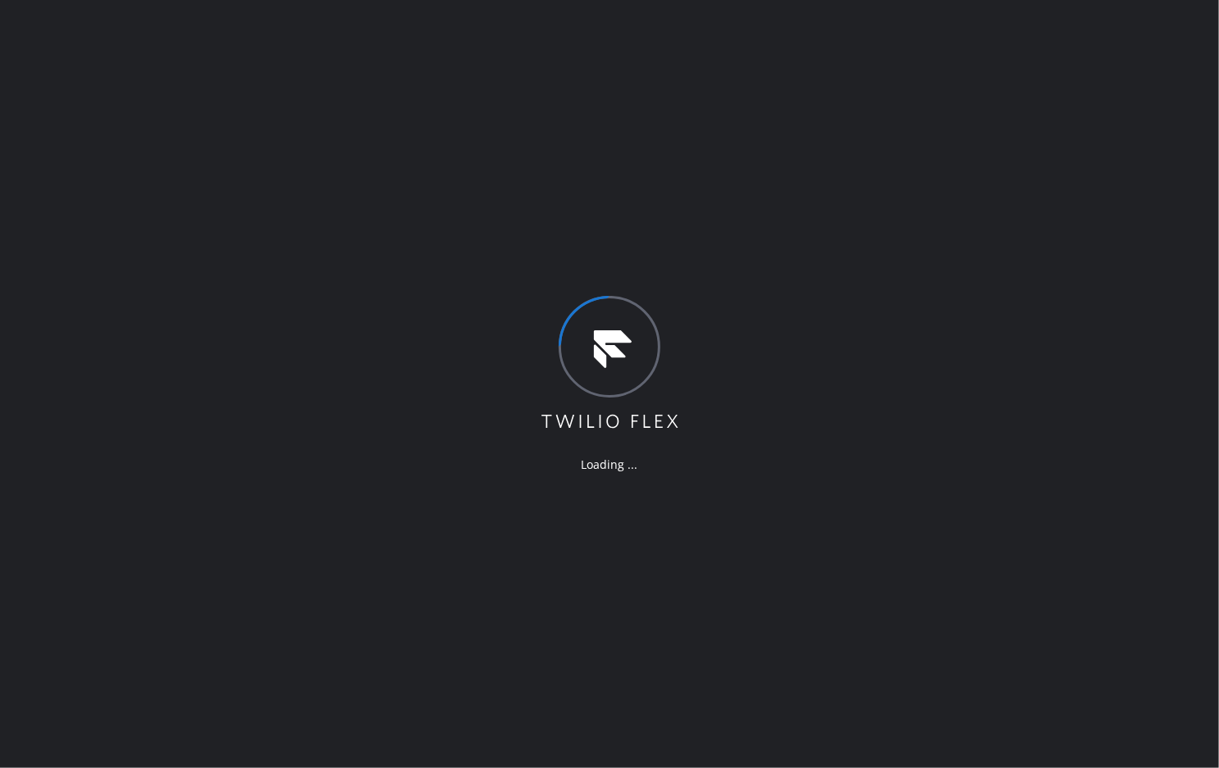
click at [481, 78] on div "Loading ..." at bounding box center [609, 384] width 1219 height 768
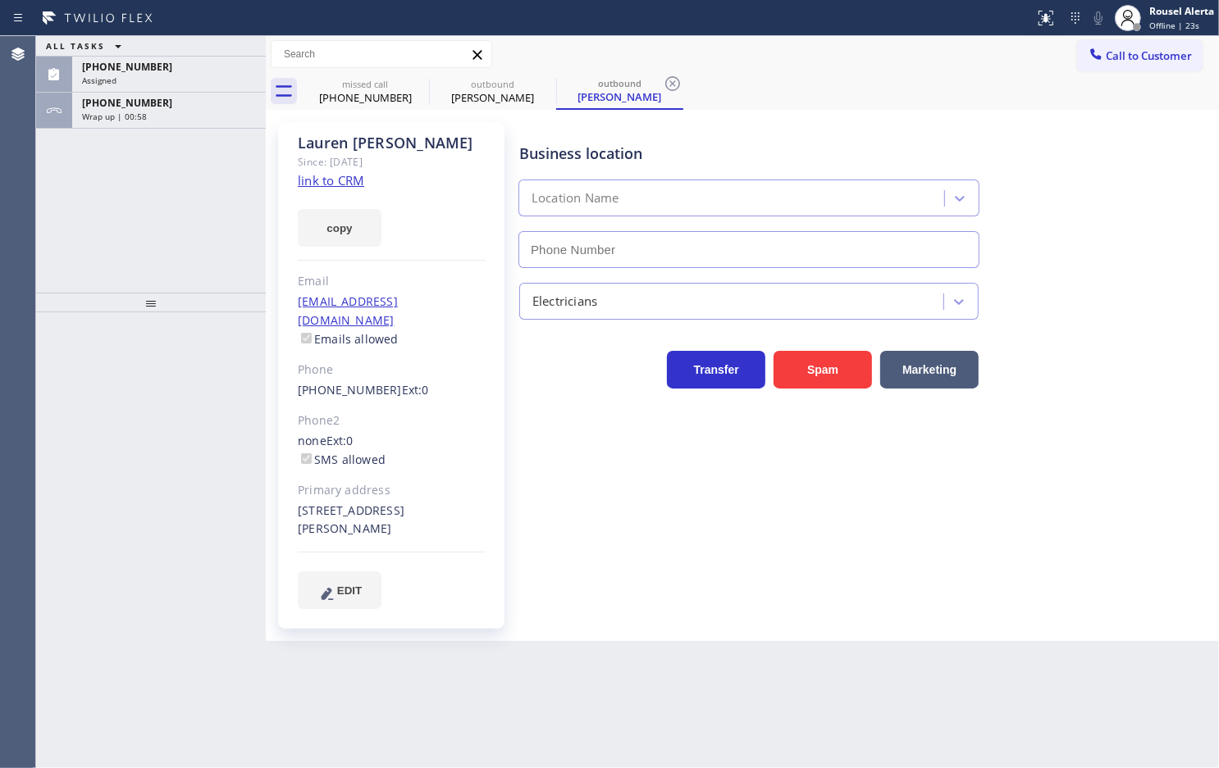
type input "[PHONE_NUMBER]"
click at [190, 113] on div "Wrap up | 00:58" at bounding box center [169, 116] width 174 height 11
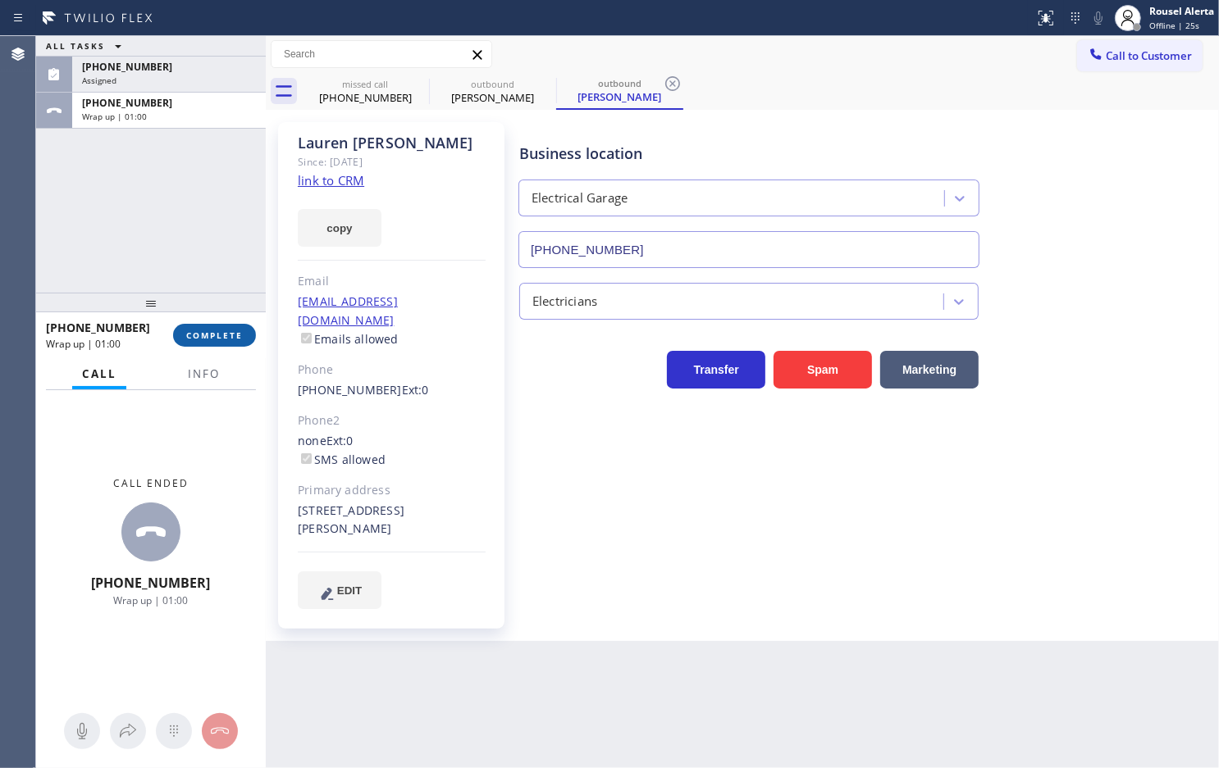
click at [202, 328] on button "COMPLETE" at bounding box center [214, 335] width 83 height 23
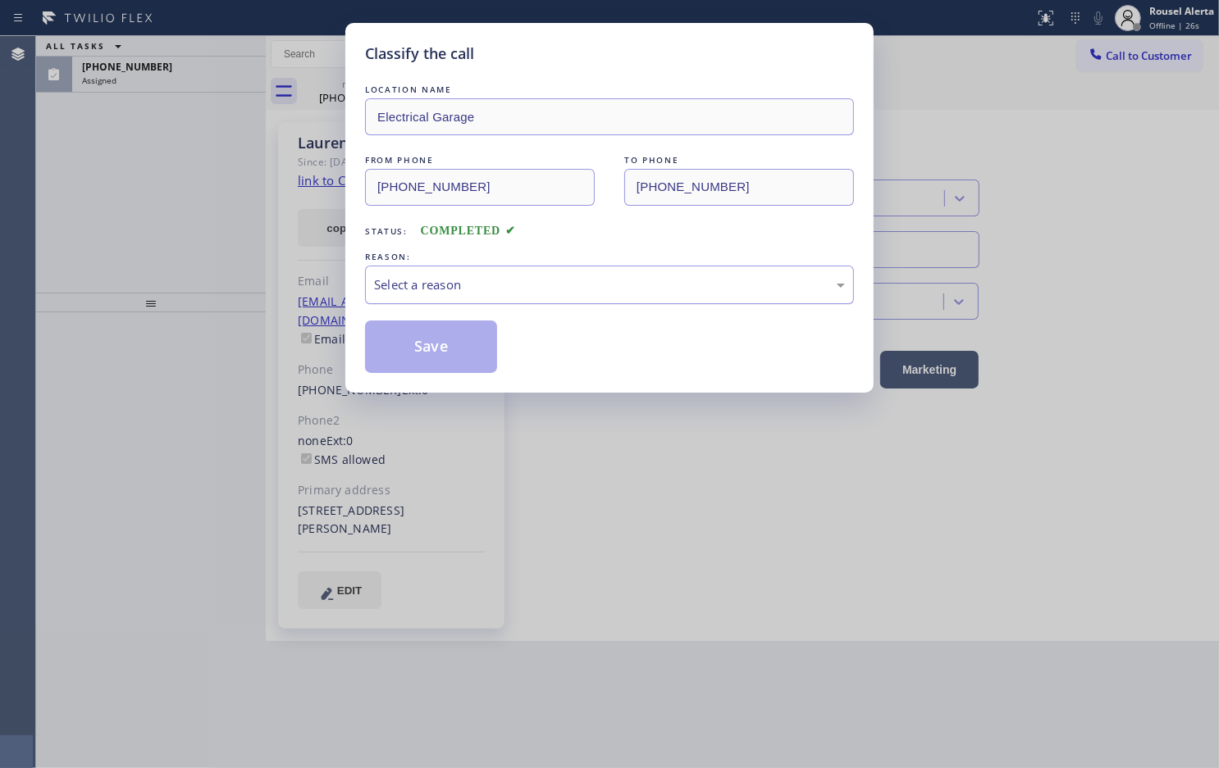
click at [403, 289] on div "Select a reason" at bounding box center [609, 285] width 471 height 19
click at [426, 361] on button "Save" at bounding box center [431, 347] width 132 height 52
click at [175, 80] on div "Classify the call LOCATION NAME Electrical Garage FROM PHONE (844) 502-1411 TO …" at bounding box center [609, 384] width 1219 height 768
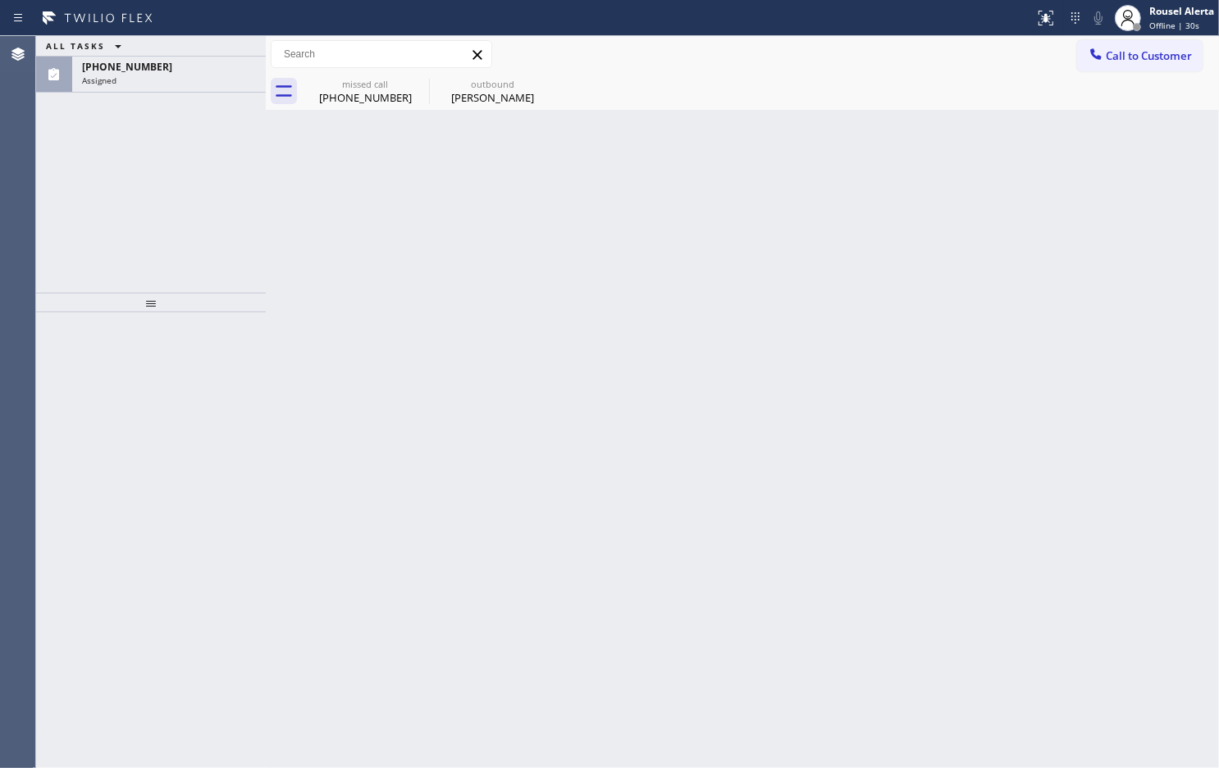
click at [175, 80] on div "Assigned" at bounding box center [169, 80] width 174 height 11
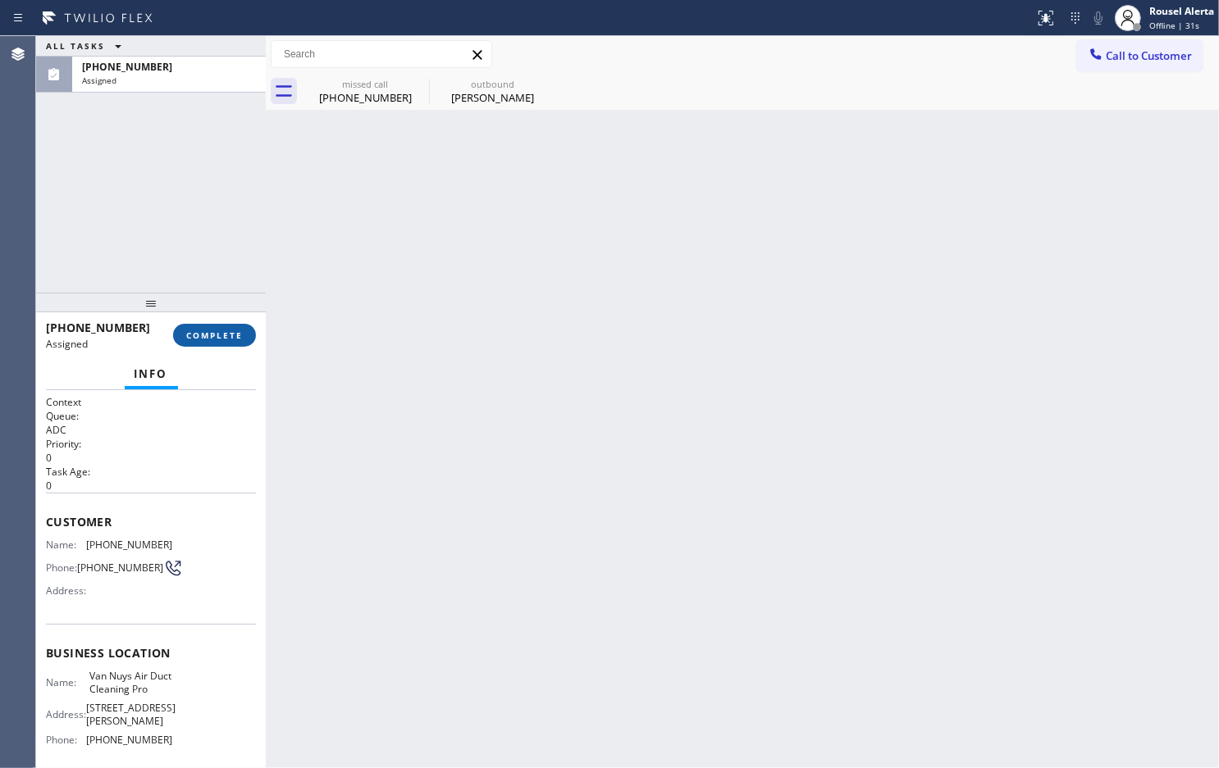
click at [212, 329] on button "COMPLETE" at bounding box center [214, 335] width 83 height 23
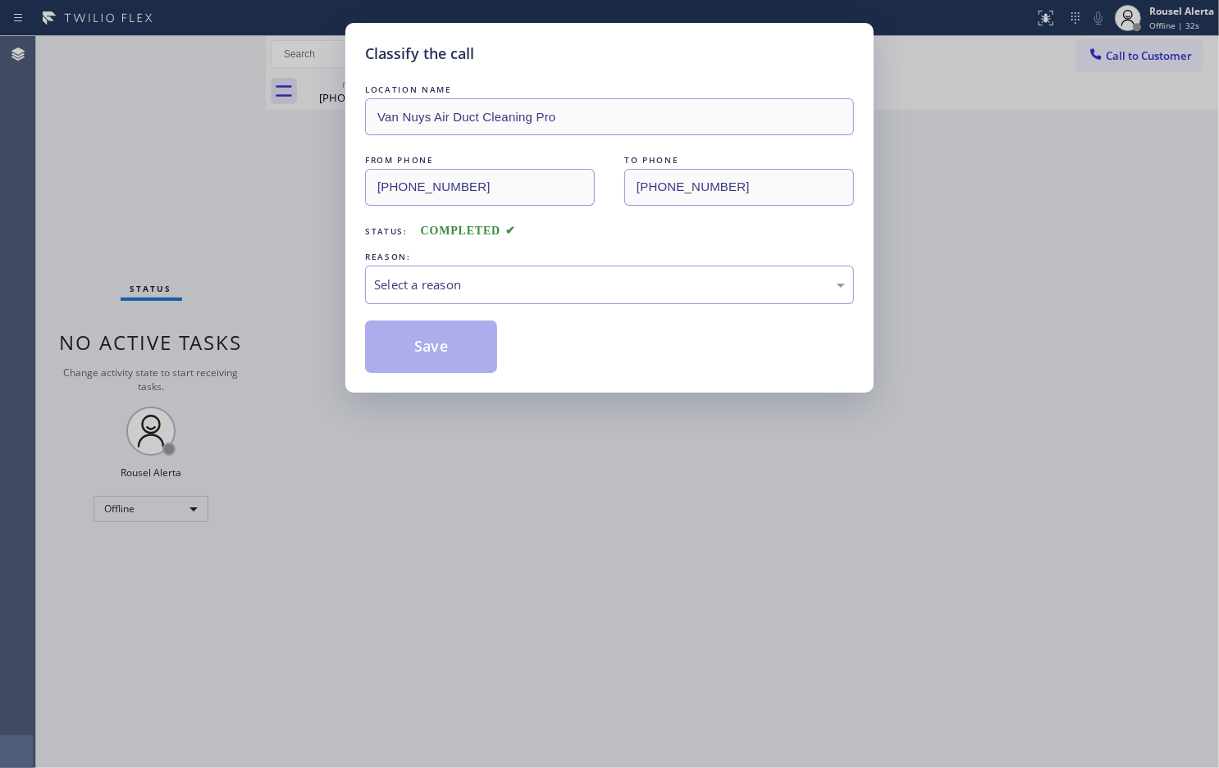
click at [457, 265] on div "REASON:" at bounding box center [609, 256] width 489 height 17
click at [469, 291] on div "Select a reason" at bounding box center [609, 285] width 471 height 19
click at [444, 349] on button "Save" at bounding box center [431, 347] width 132 height 52
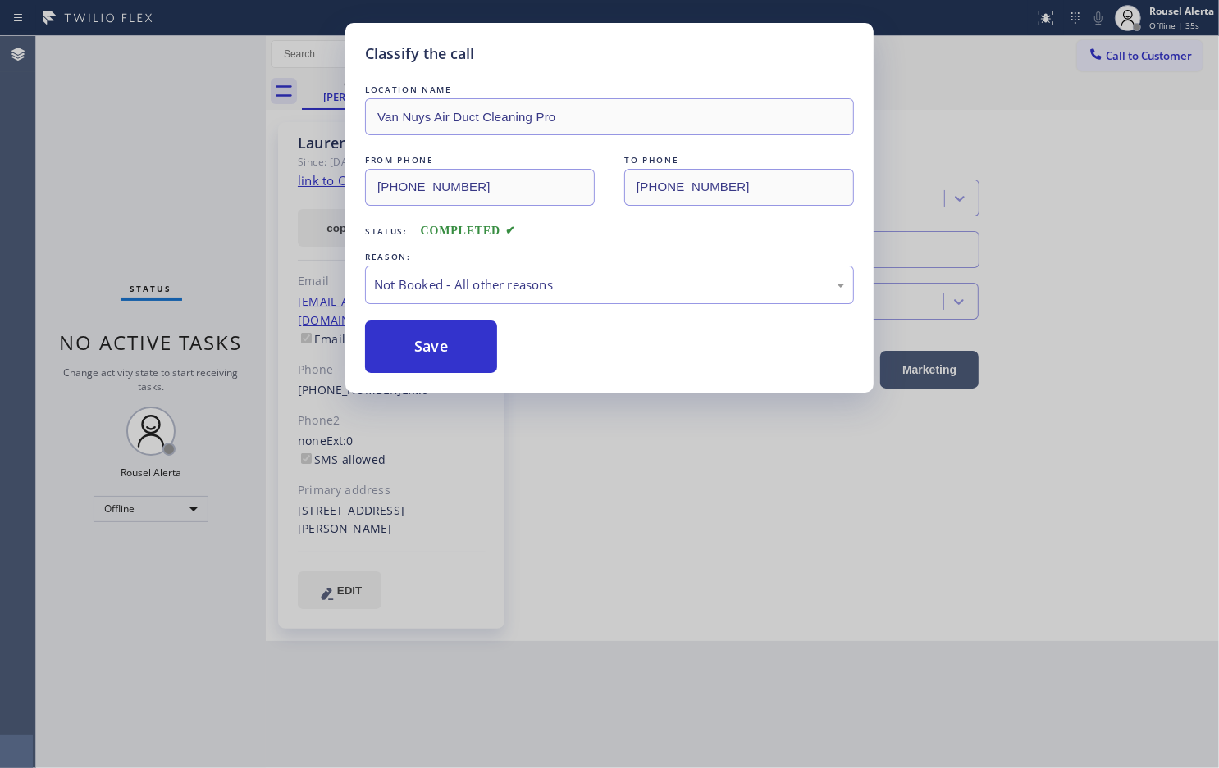
click at [637, 582] on div "Classify the call LOCATION NAME Van Nuys Air Duct Cleaning Pro FROM PHONE (423)…" at bounding box center [609, 384] width 1219 height 768
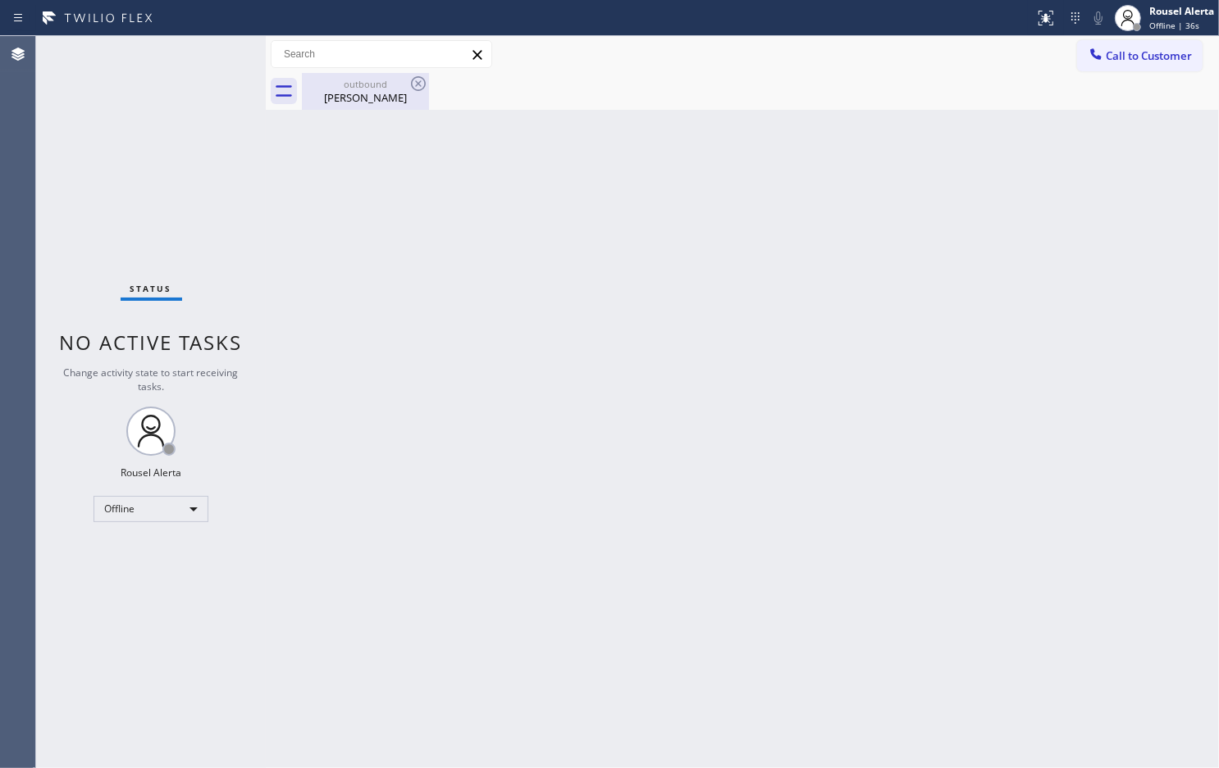
drag, startPoint x: 365, startPoint y: 90, endPoint x: 386, endPoint y: 84, distance: 22.1
click at [366, 88] on div "outbound Lauren Martinez" at bounding box center [365, 91] width 124 height 37
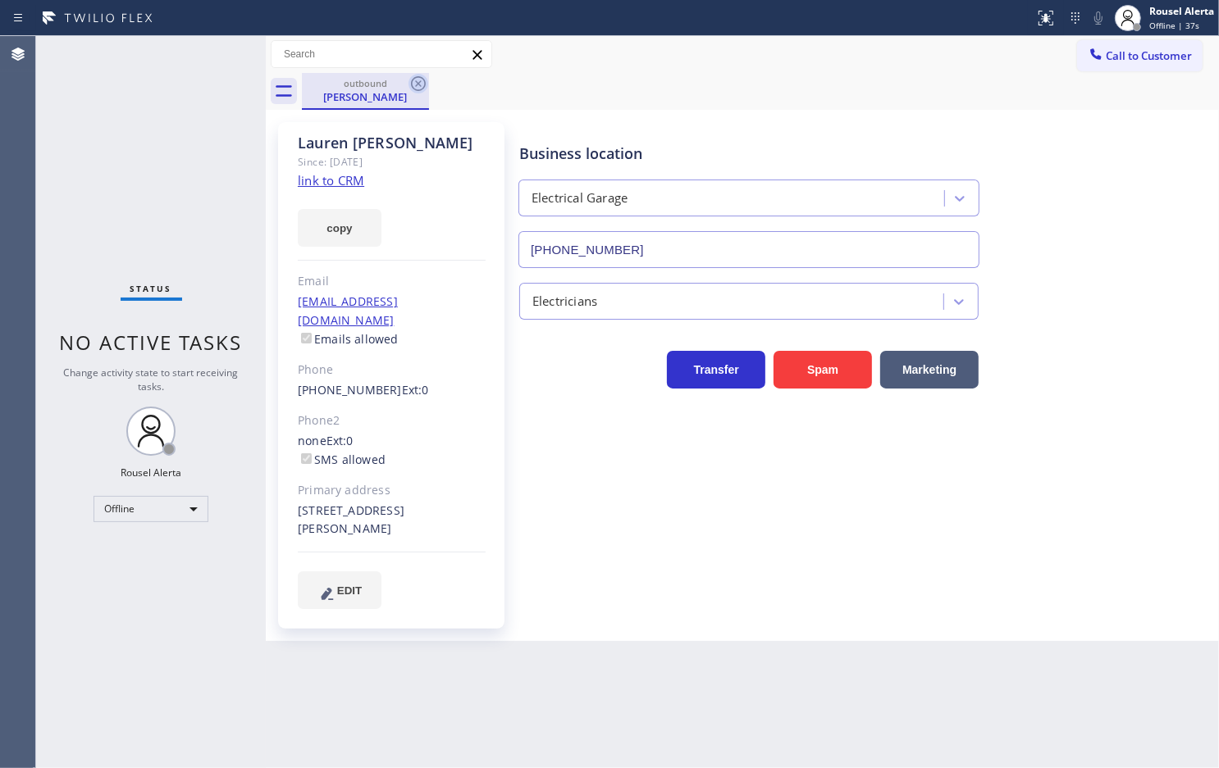
click at [411, 84] on icon at bounding box center [418, 83] width 15 height 15
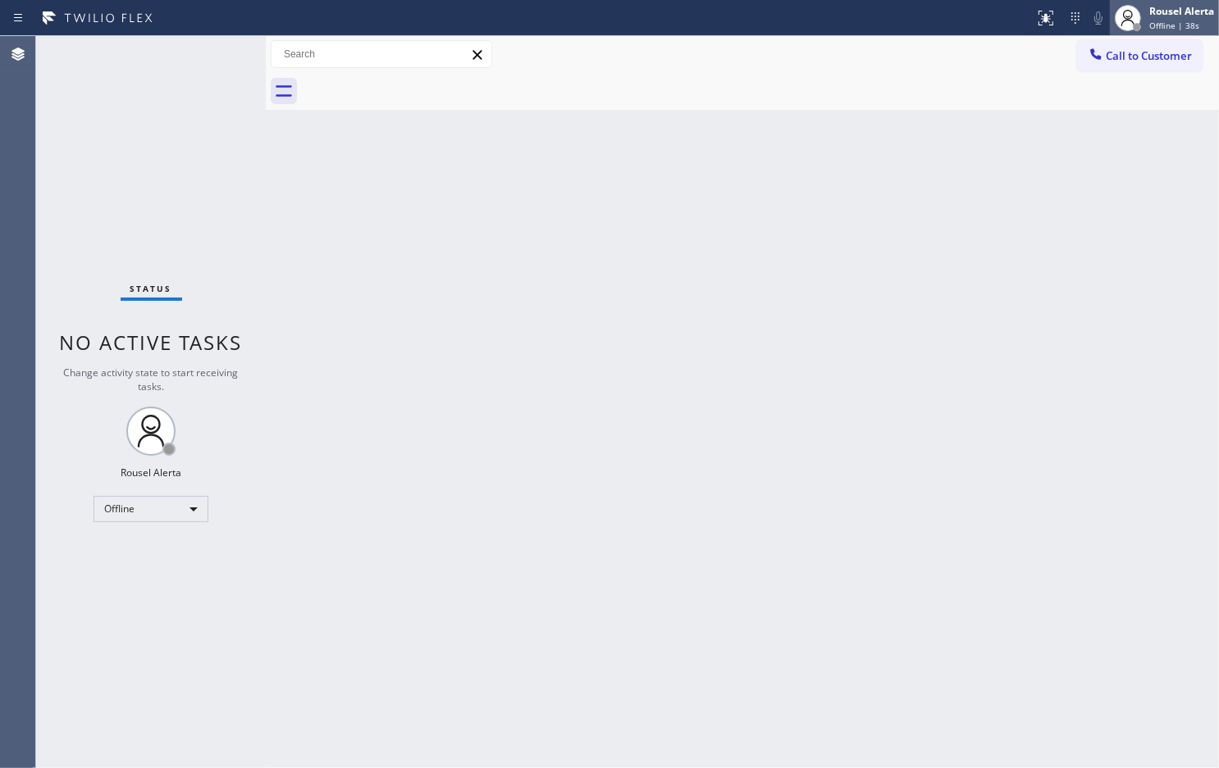
click at [1137, 23] on div at bounding box center [1136, 27] width 8 height 8
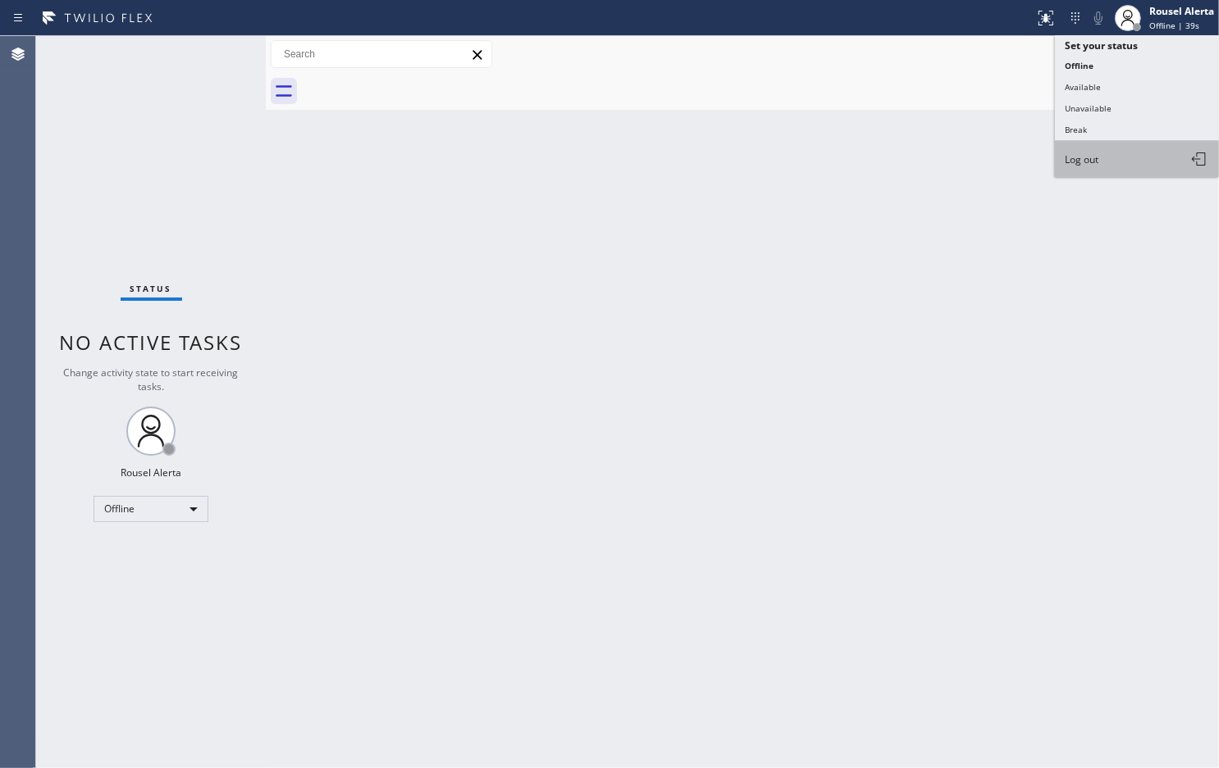
click at [1108, 150] on button "Log out" at bounding box center [1137, 159] width 164 height 36
